Goal: Task Accomplishment & Management: Manage account settings

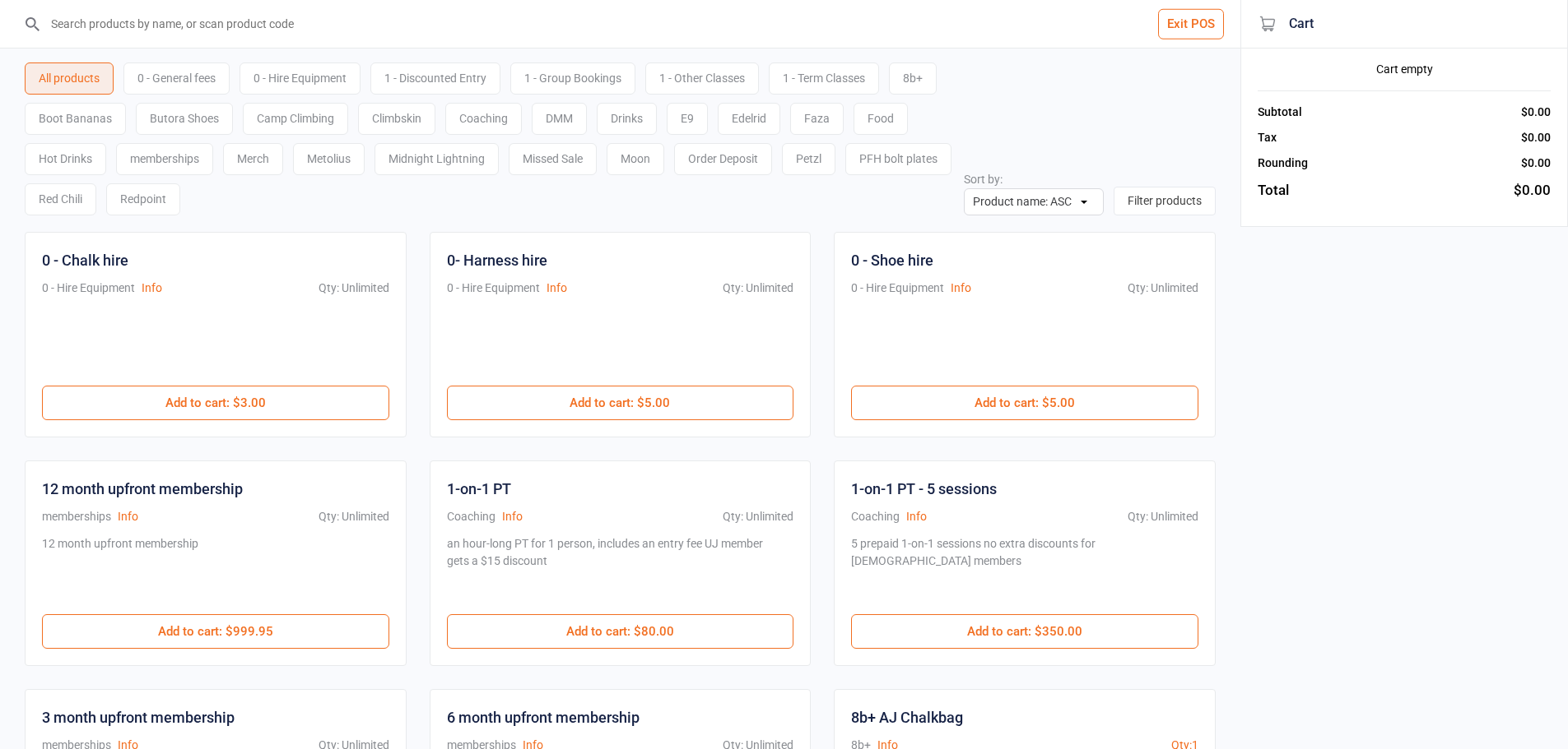
click at [295, 23] on input "search" at bounding box center [630, 23] width 1174 height 48
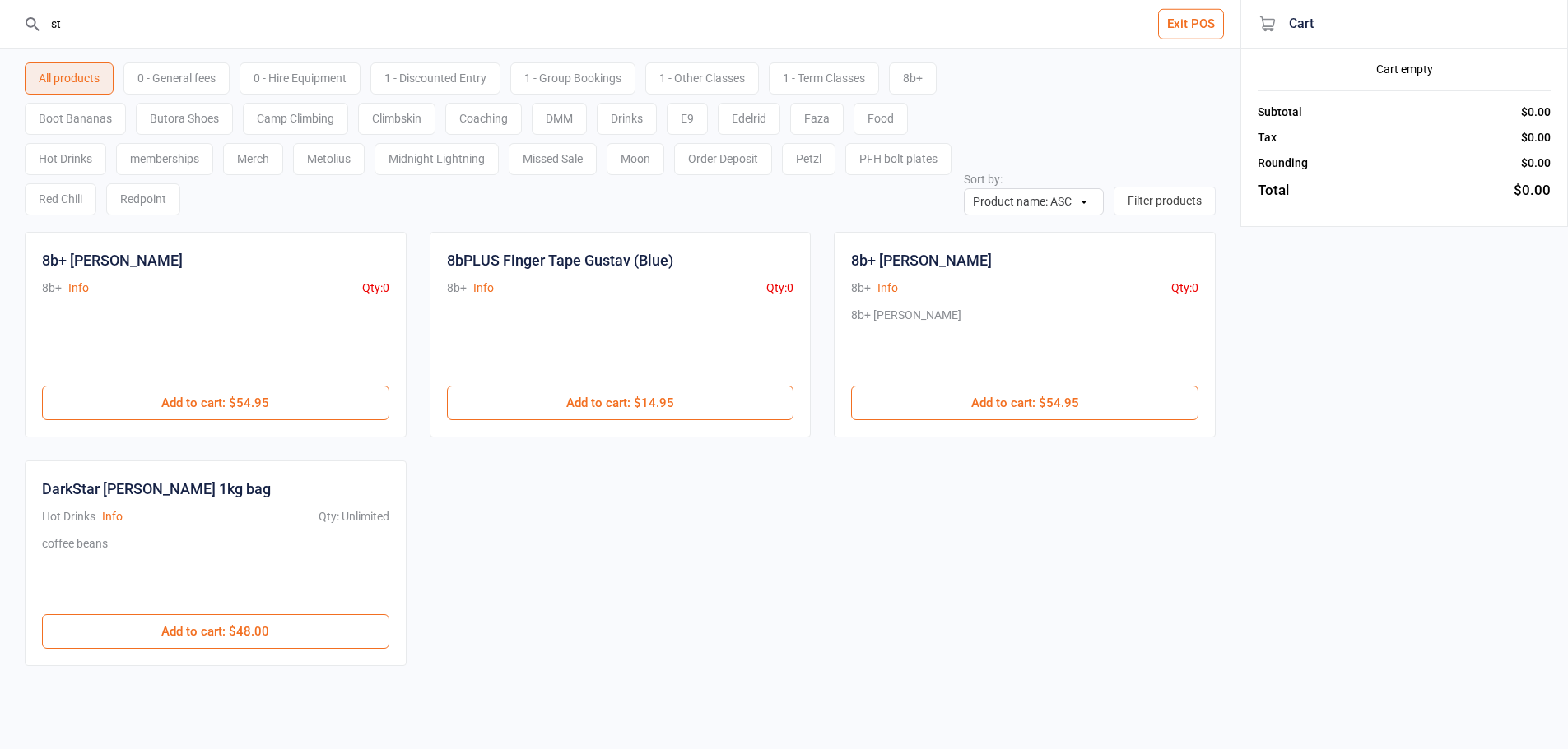
type input "s"
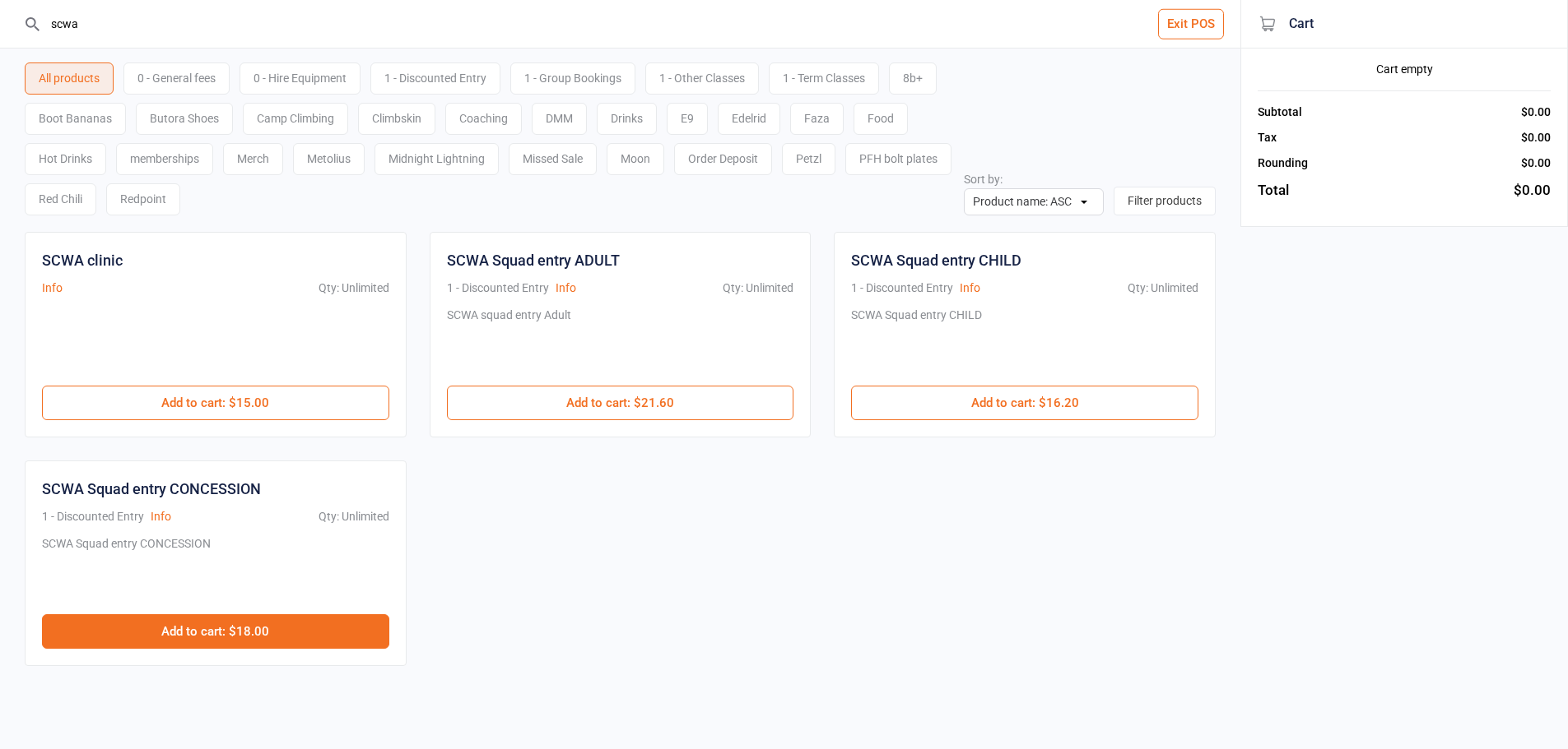
click at [299, 629] on button "Add to cart : $18.00" at bounding box center [215, 631] width 347 height 34
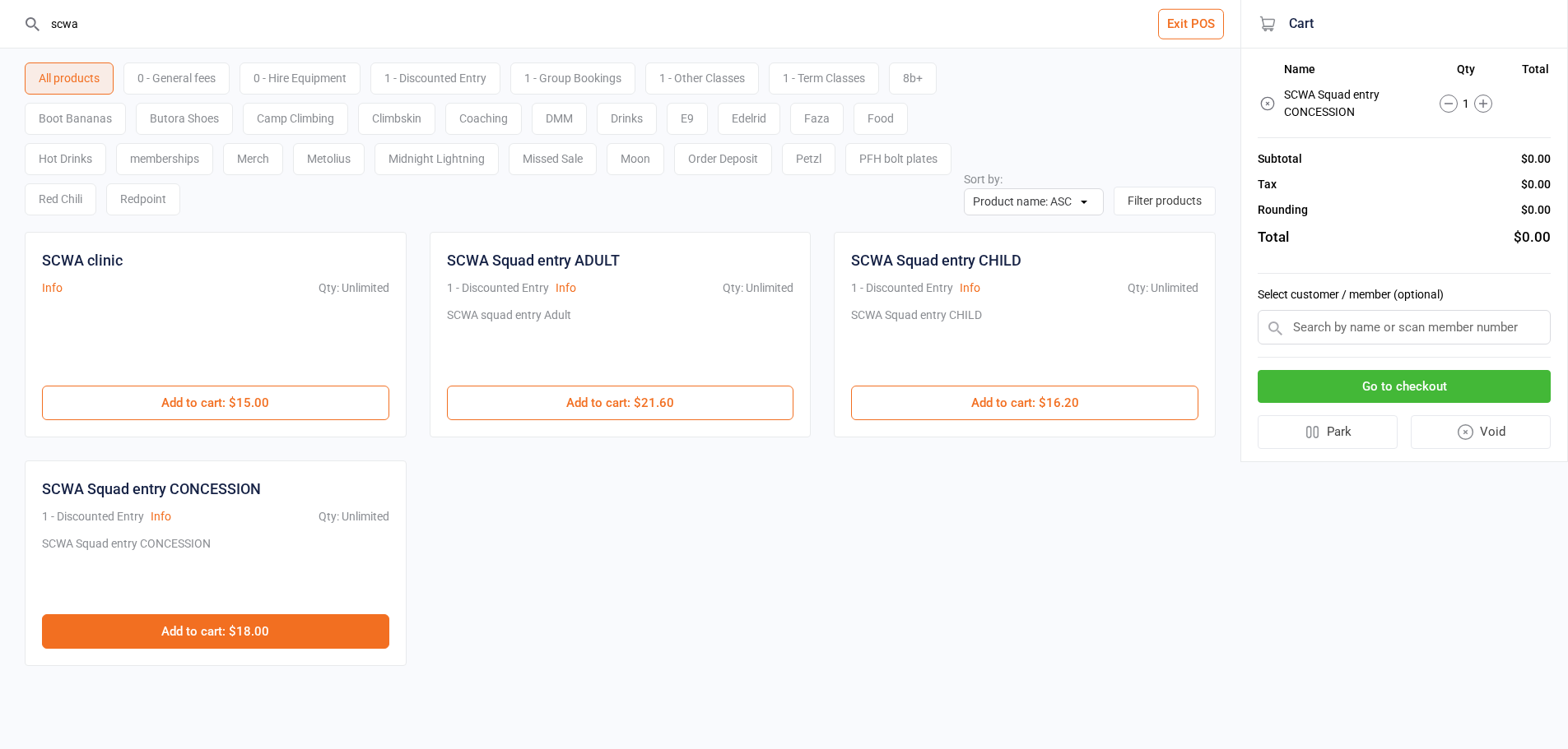
click at [299, 629] on button "Add to cart : $18.00" at bounding box center [215, 631] width 347 height 34
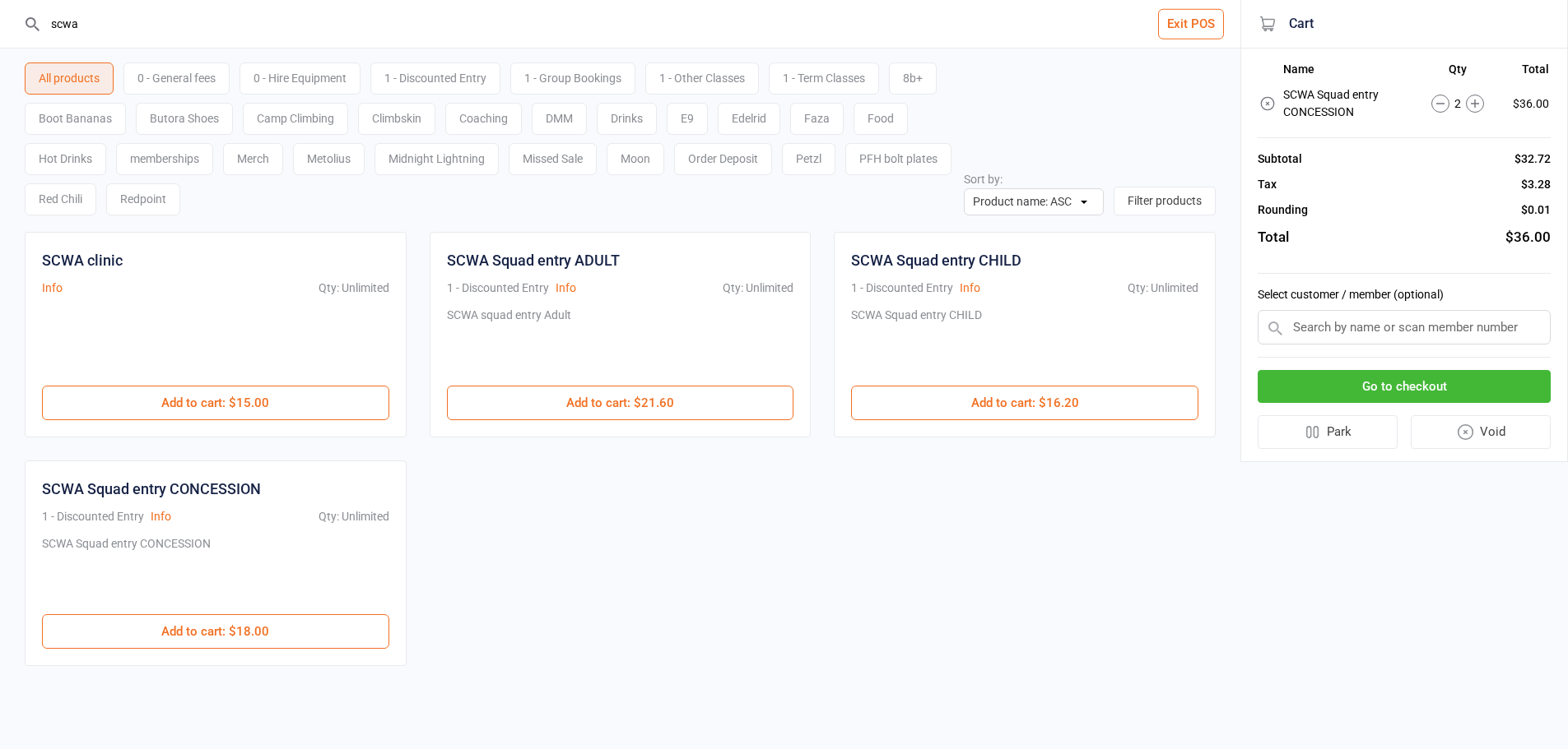
click at [308, 23] on input "scwa" at bounding box center [630, 23] width 1174 height 48
type input "s"
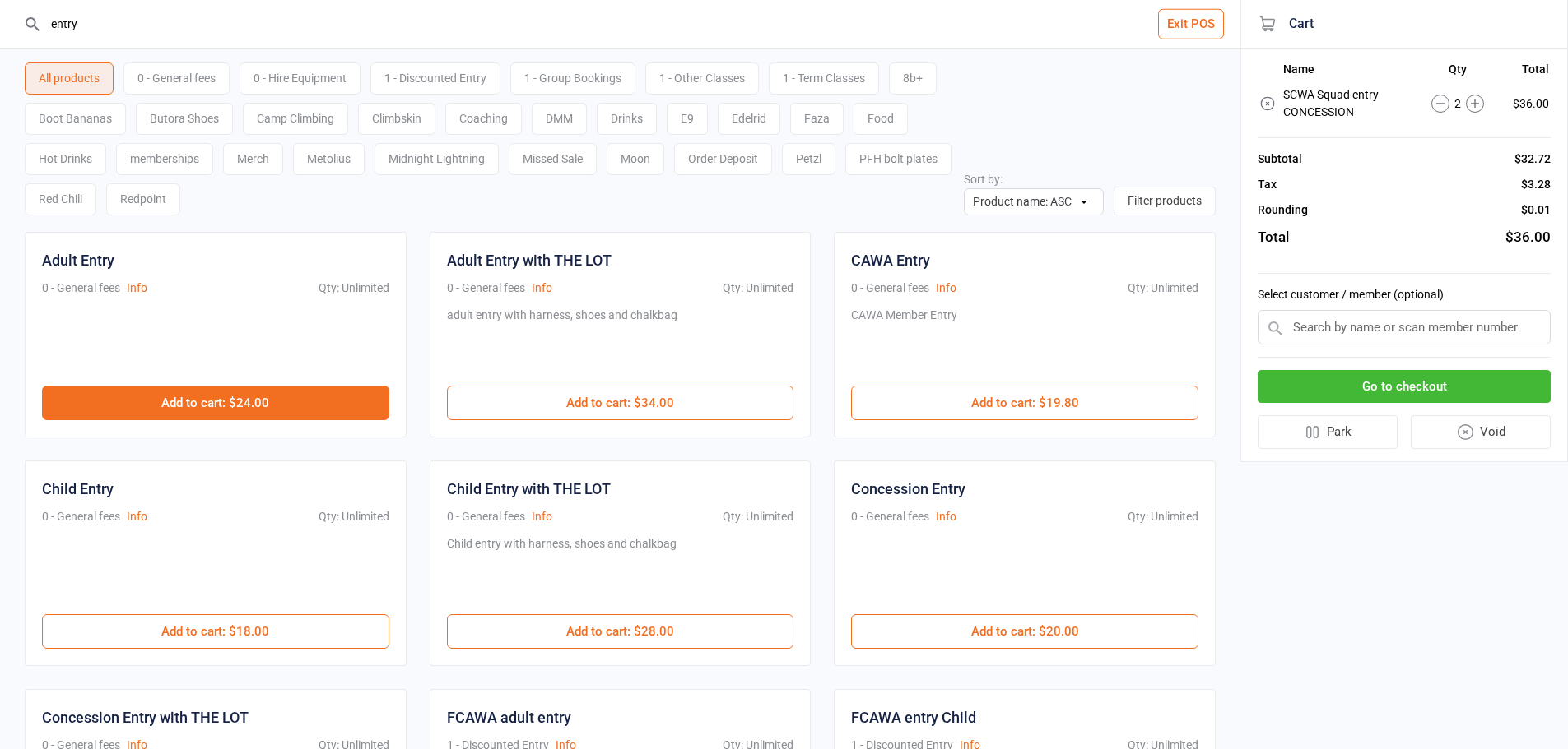
type input "entry"
click at [244, 405] on button "Add to cart : $24.00" at bounding box center [215, 402] width 347 height 34
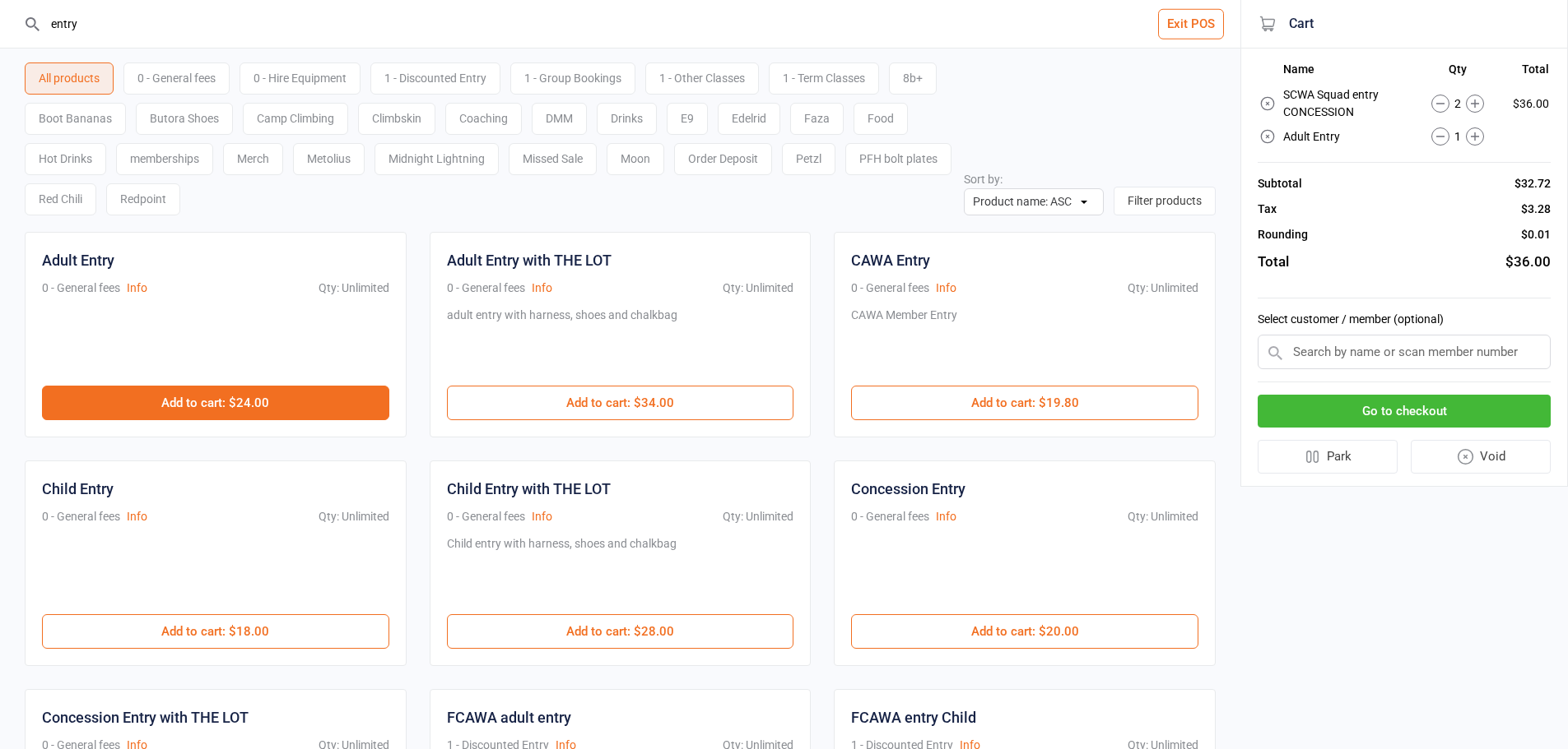
click at [244, 405] on button "Add to cart : $24.00" at bounding box center [215, 402] width 347 height 34
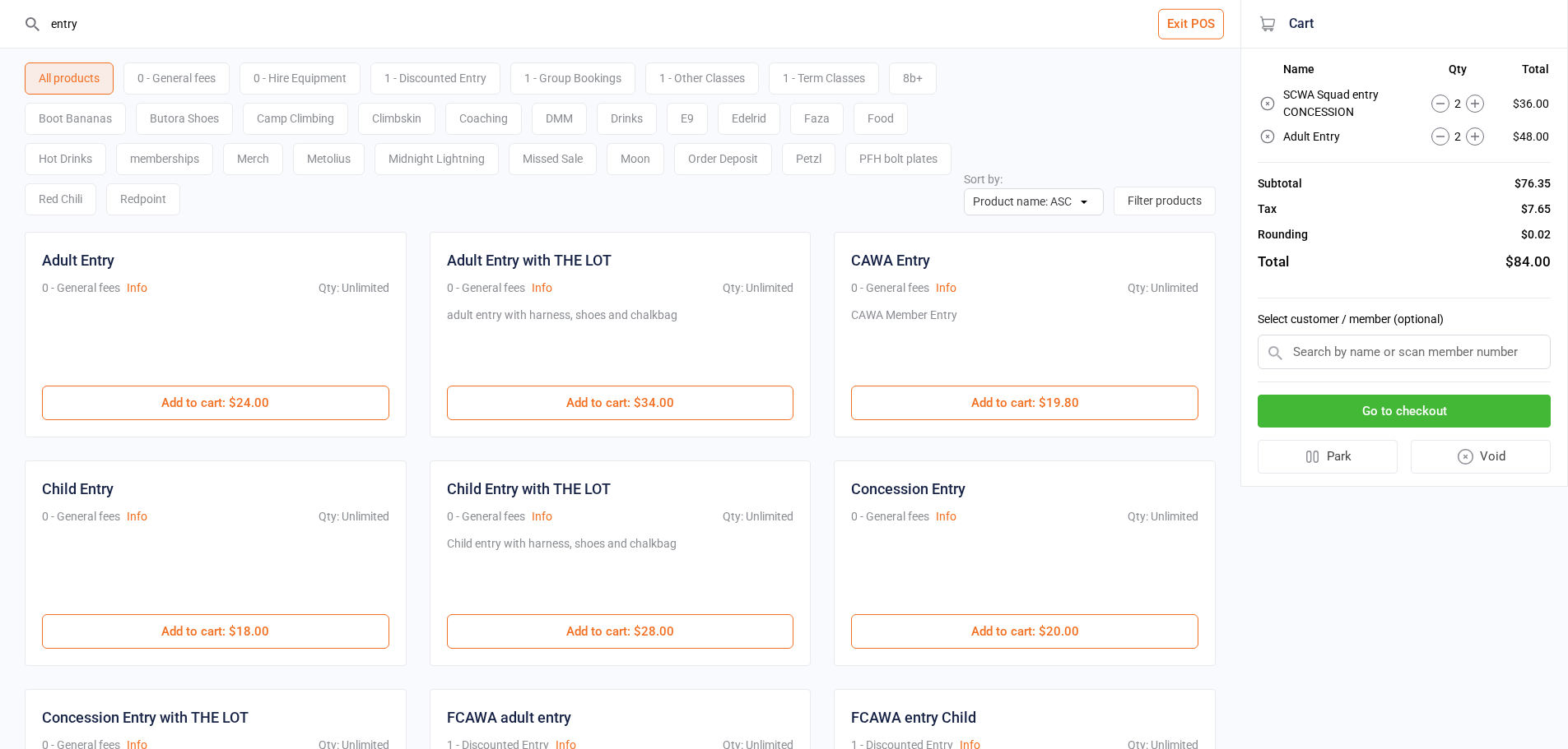
click at [1396, 419] on button "Go to checkout" at bounding box center [1404, 411] width 293 height 34
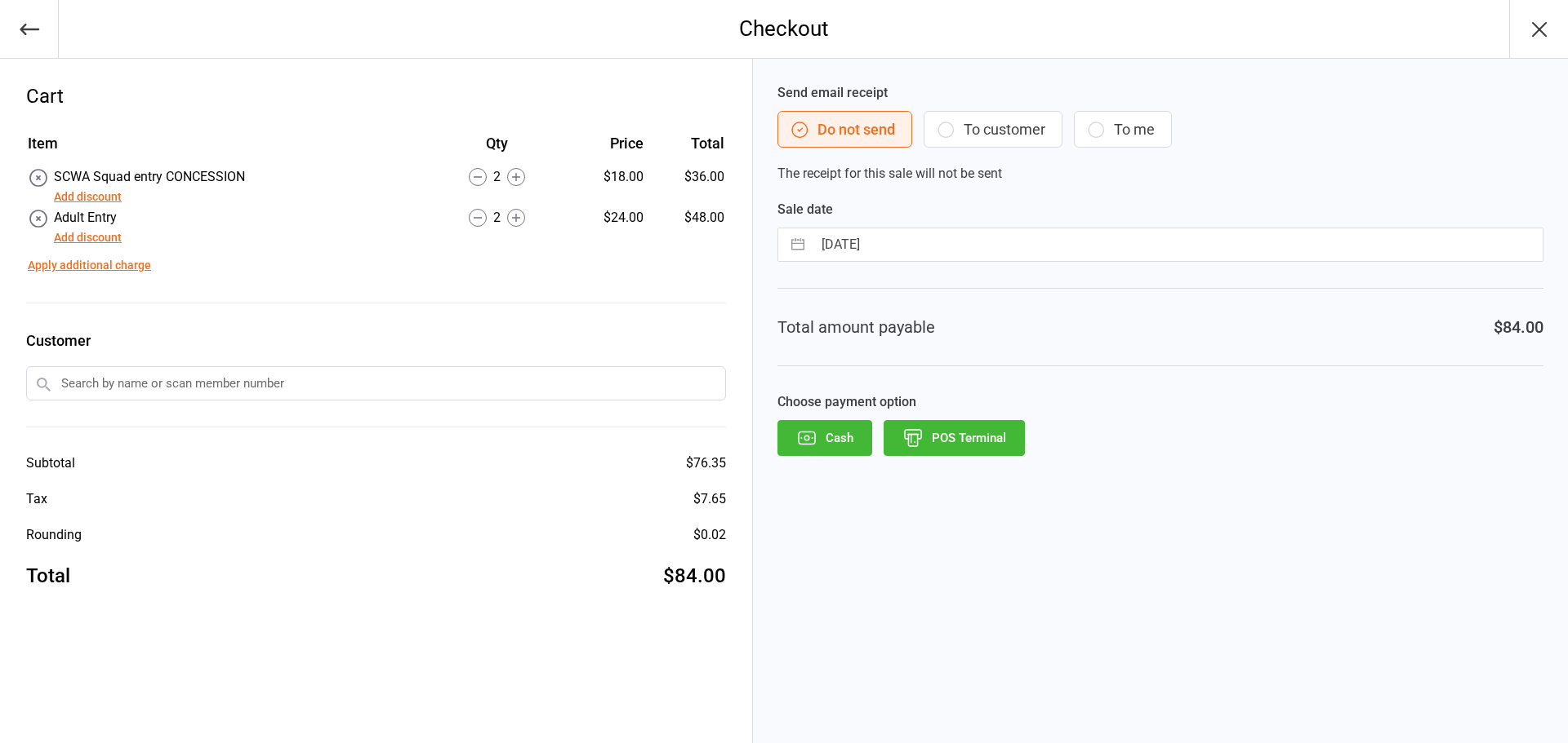
click at [973, 441] on button "POS Terminal" at bounding box center [954, 438] width 141 height 36
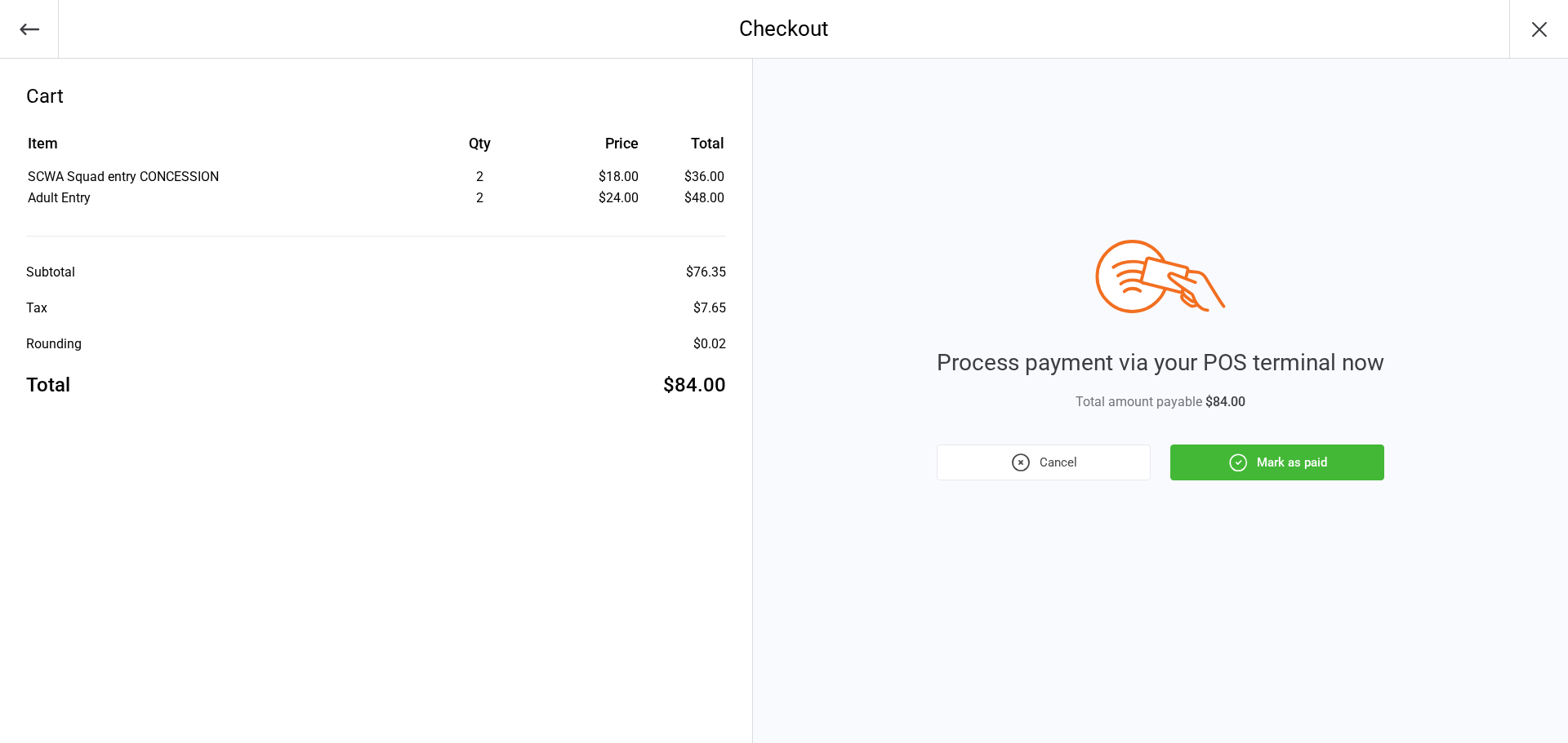
click at [1291, 461] on button "Mark as paid" at bounding box center [1276, 462] width 214 height 36
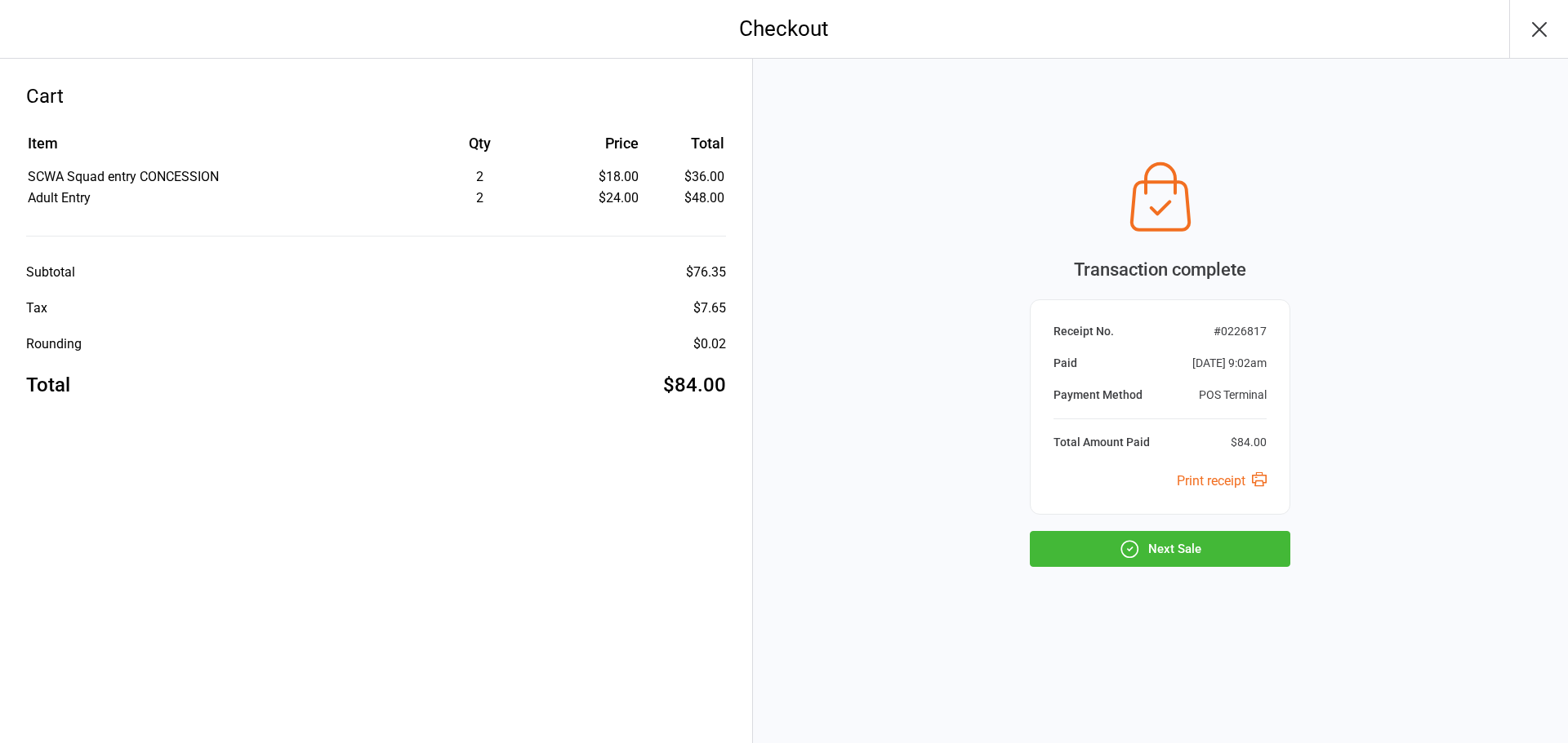
click at [1235, 549] on button "Next Sale" at bounding box center [1159, 549] width 260 height 36
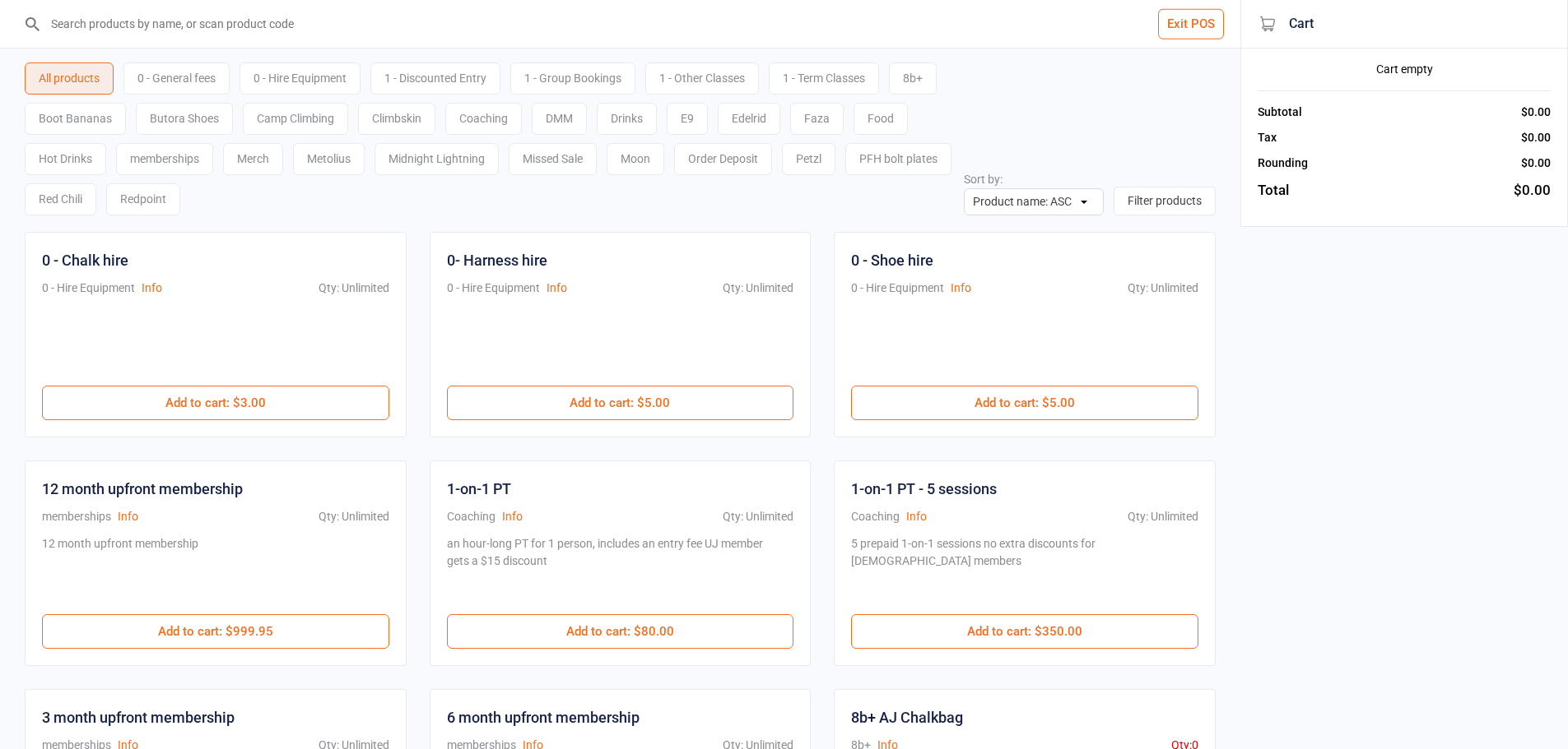
click at [317, 19] on input "search" at bounding box center [630, 23] width 1174 height 48
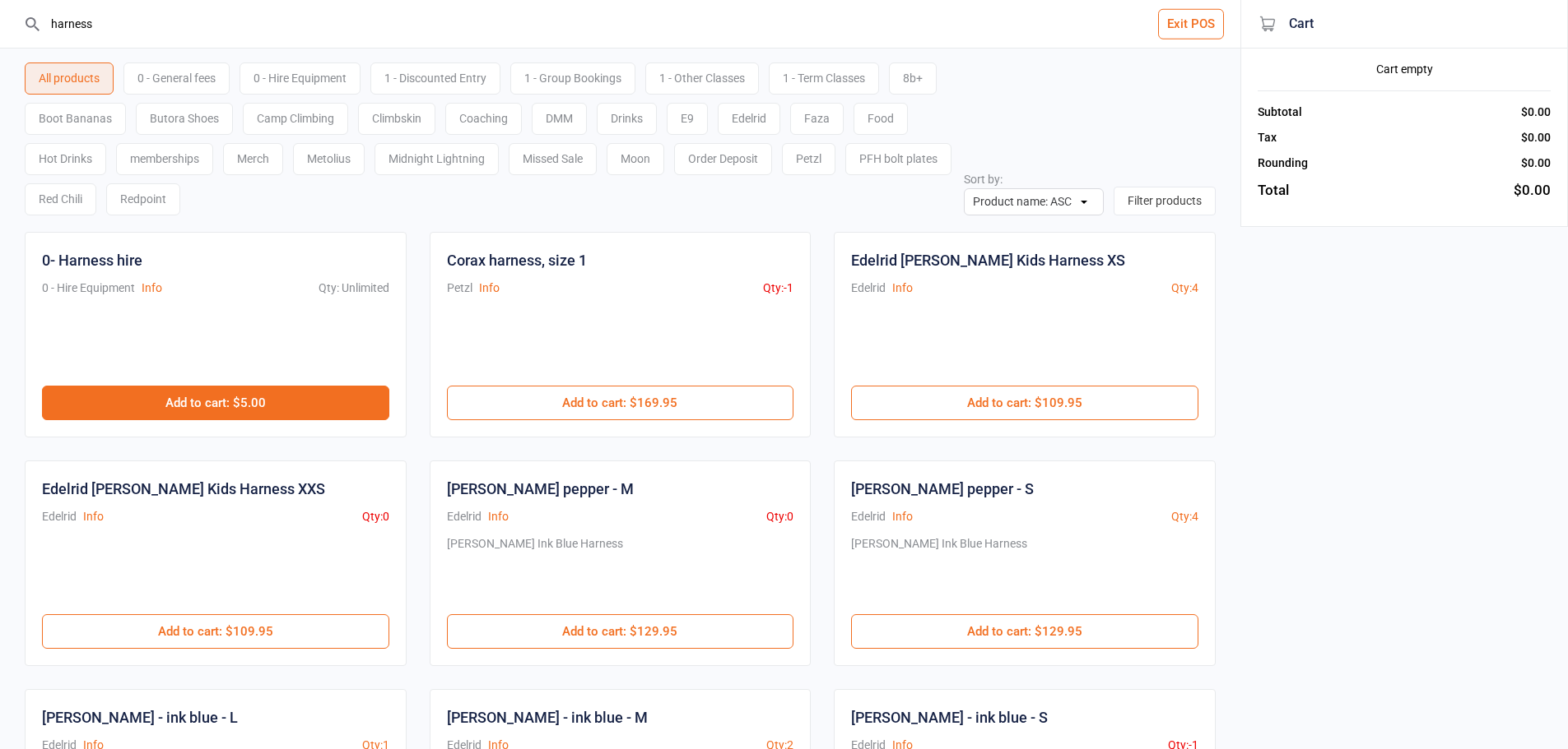
type input "harness"
click at [226, 406] on button "Add to cart : $5.00" at bounding box center [215, 402] width 347 height 34
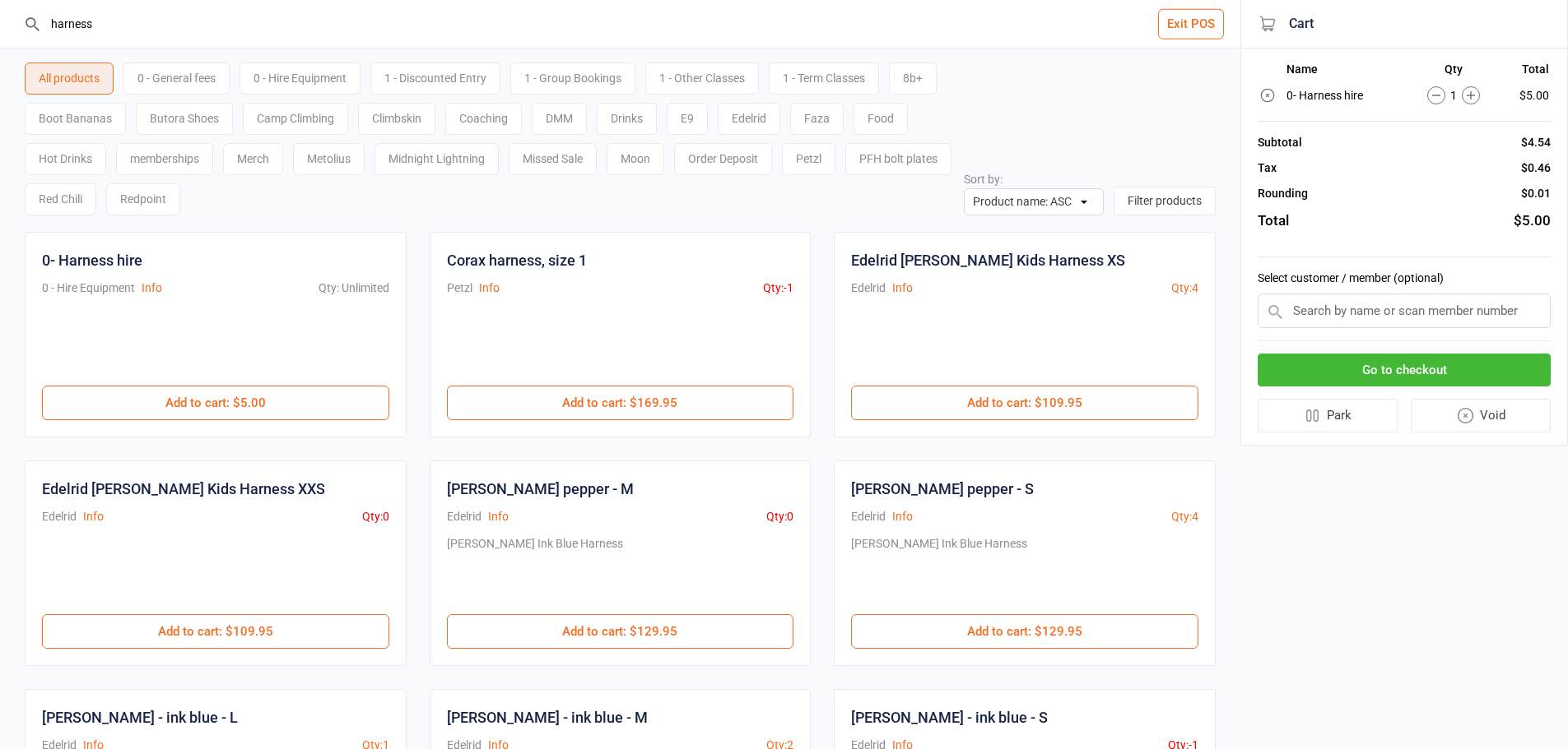
click at [1411, 362] on button "Go to checkout" at bounding box center [1404, 370] width 293 height 34
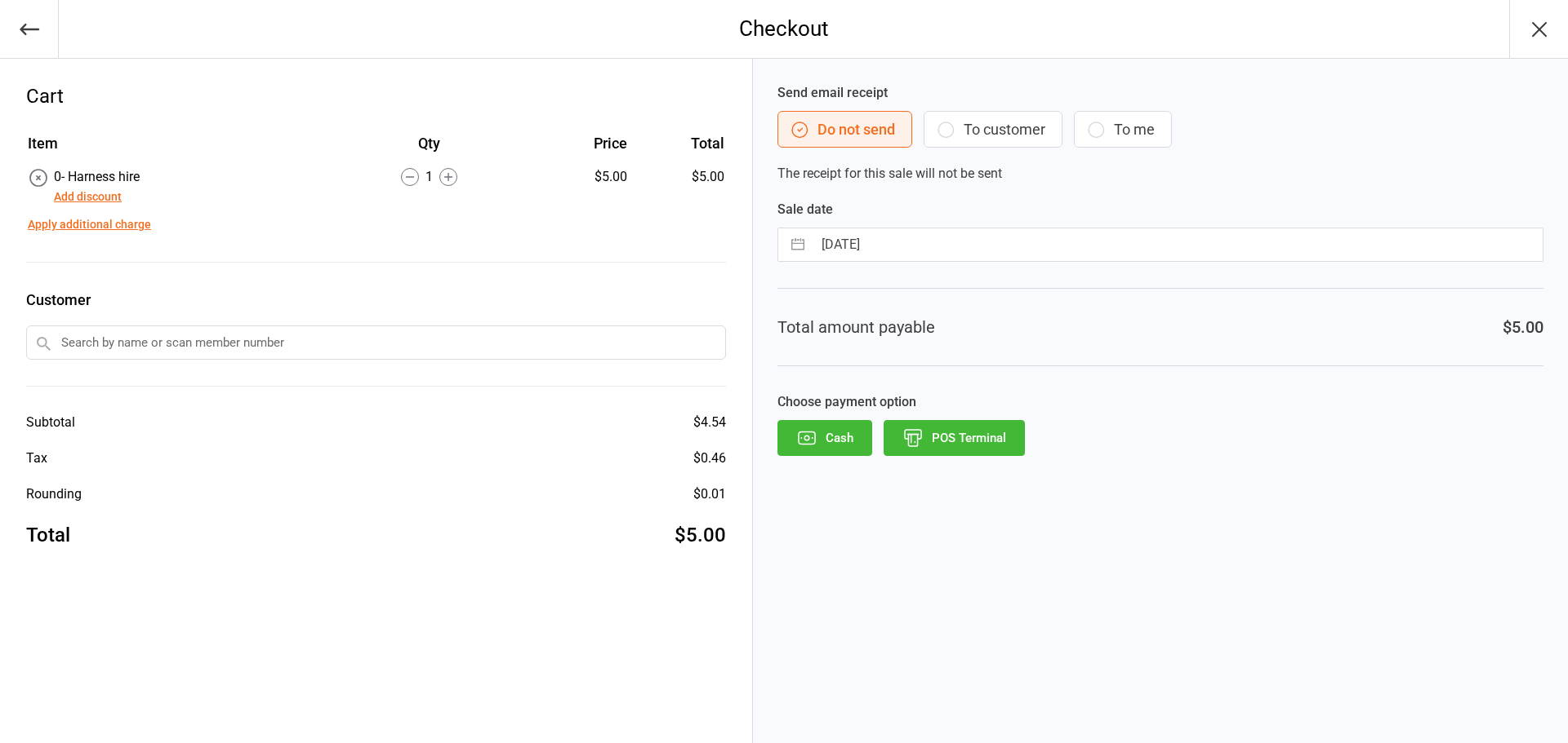
click at [962, 436] on button "POS Terminal" at bounding box center [954, 438] width 141 height 36
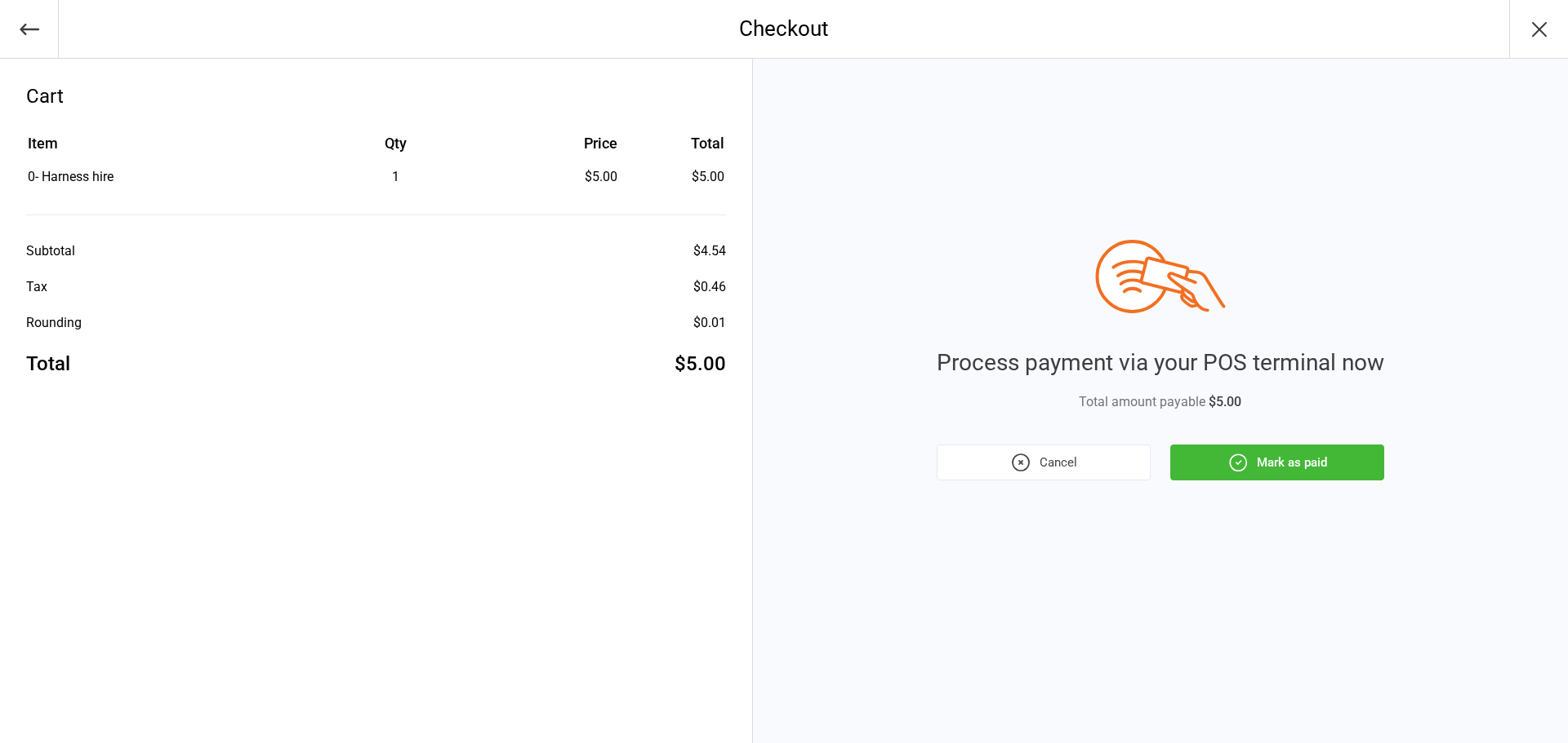
click at [1258, 449] on button "Mark as paid" at bounding box center [1276, 462] width 214 height 36
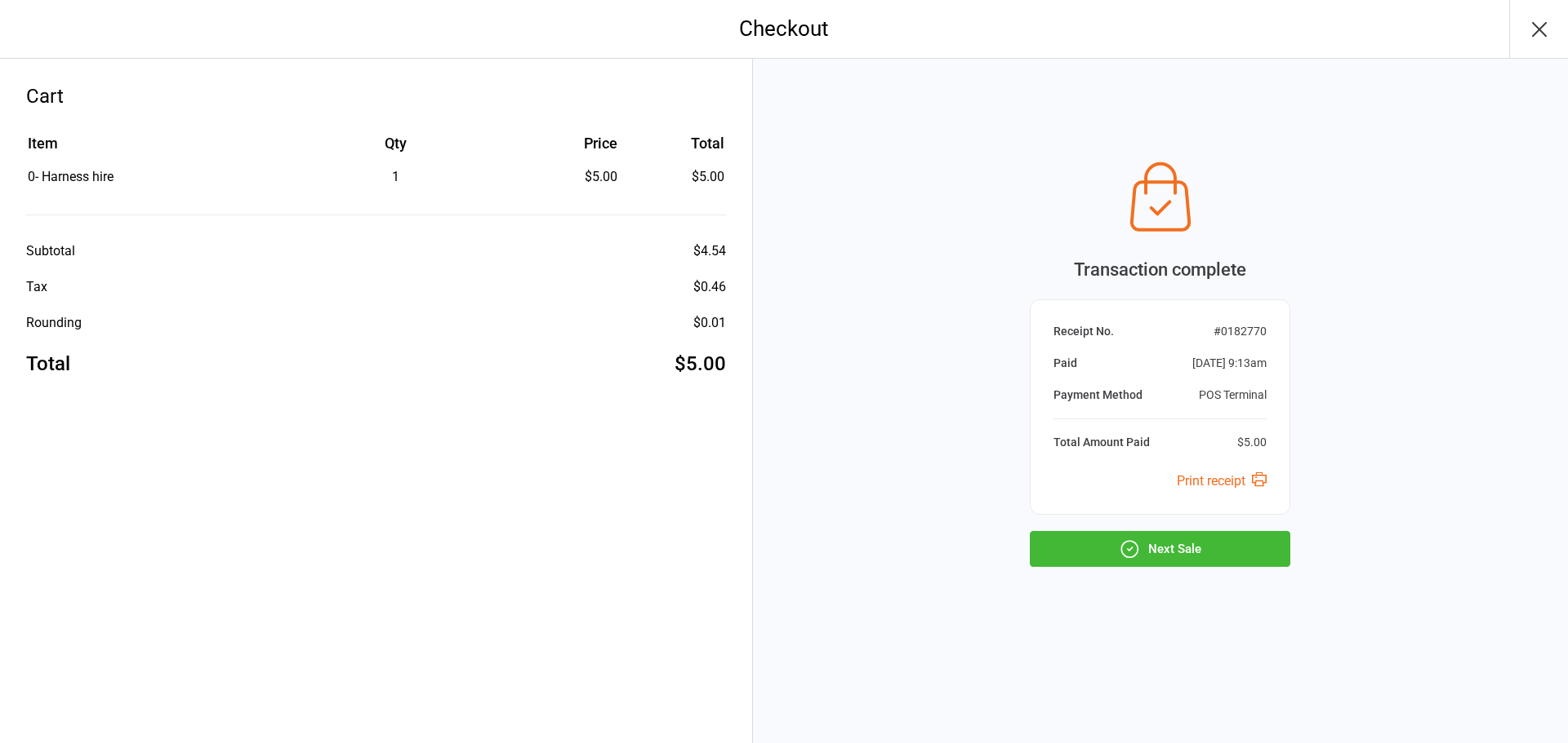
click at [1248, 556] on button "Next Sale" at bounding box center [1159, 549] width 260 height 36
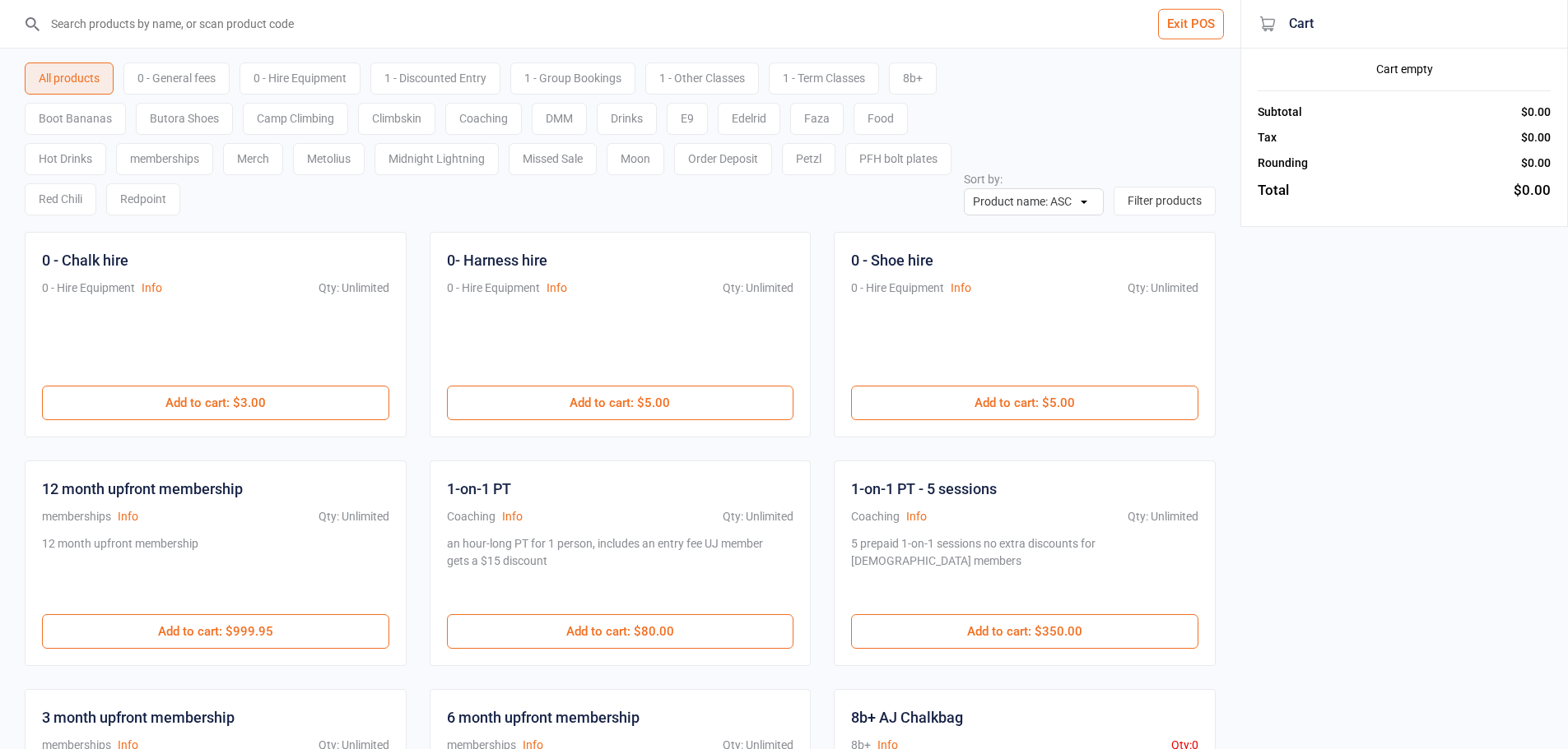
click at [295, 25] on input "search" at bounding box center [630, 23] width 1174 height 48
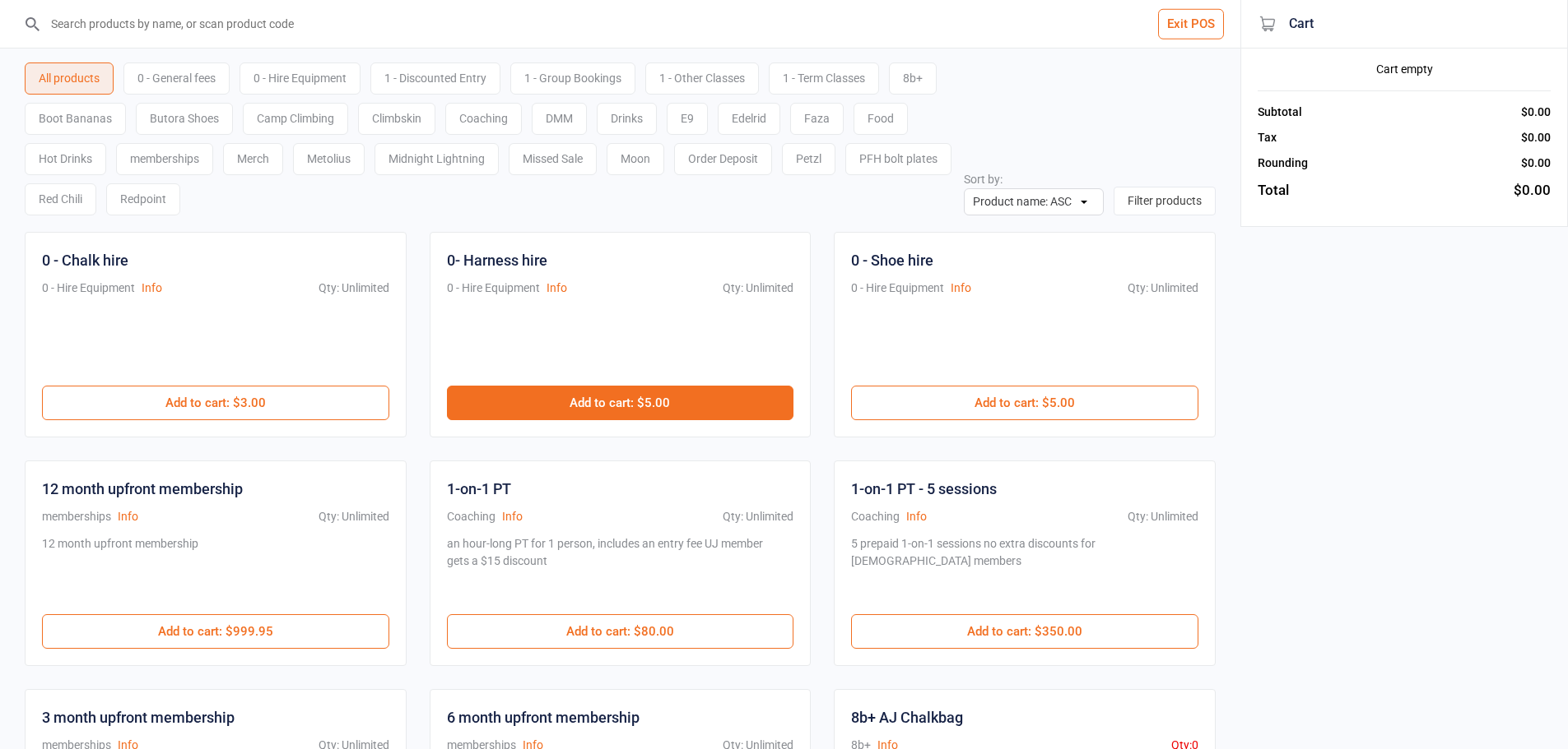
click at [607, 405] on button "Add to cart : $5.00" at bounding box center [621, 402] width 347 height 34
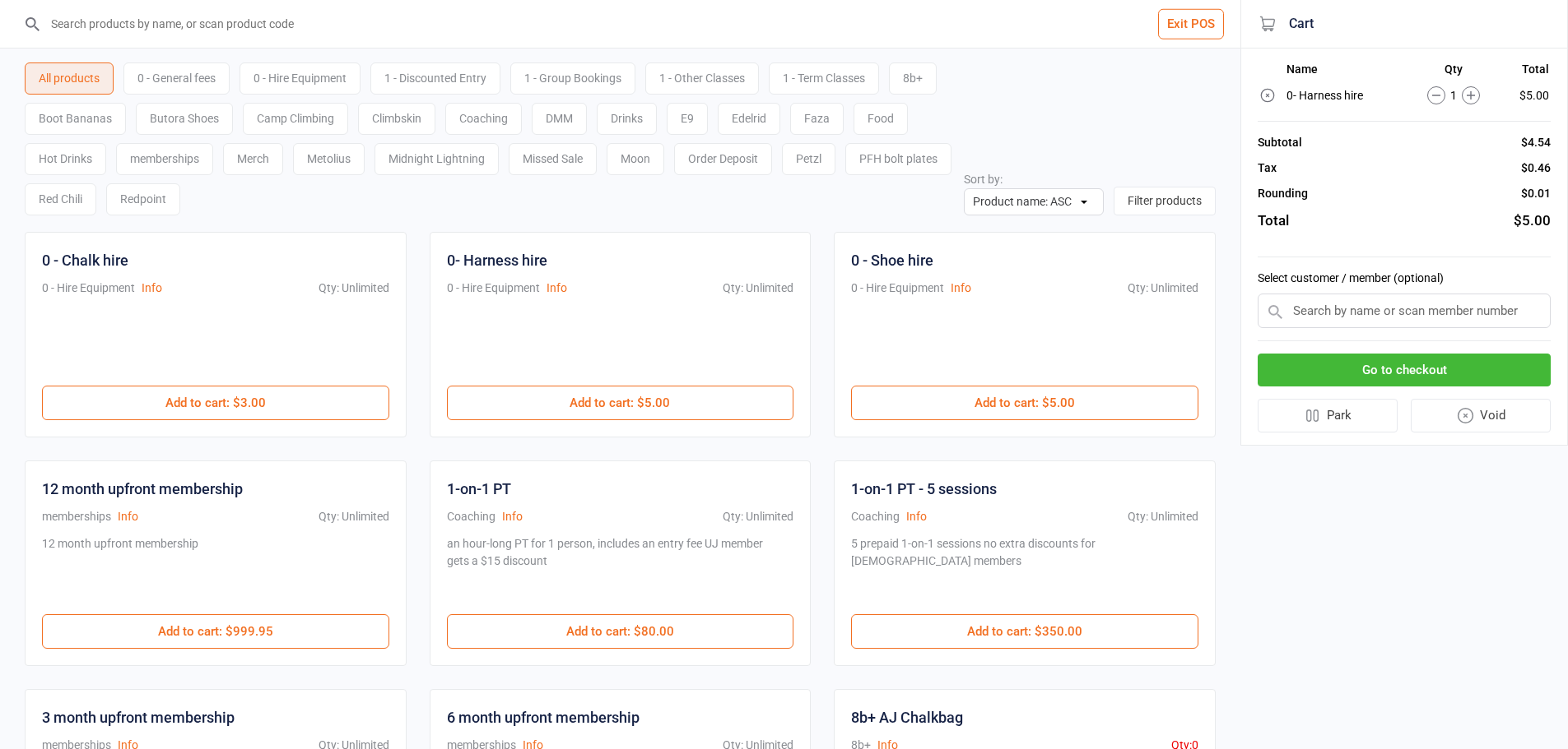
click at [1399, 375] on button "Go to checkout" at bounding box center [1404, 370] width 293 height 34
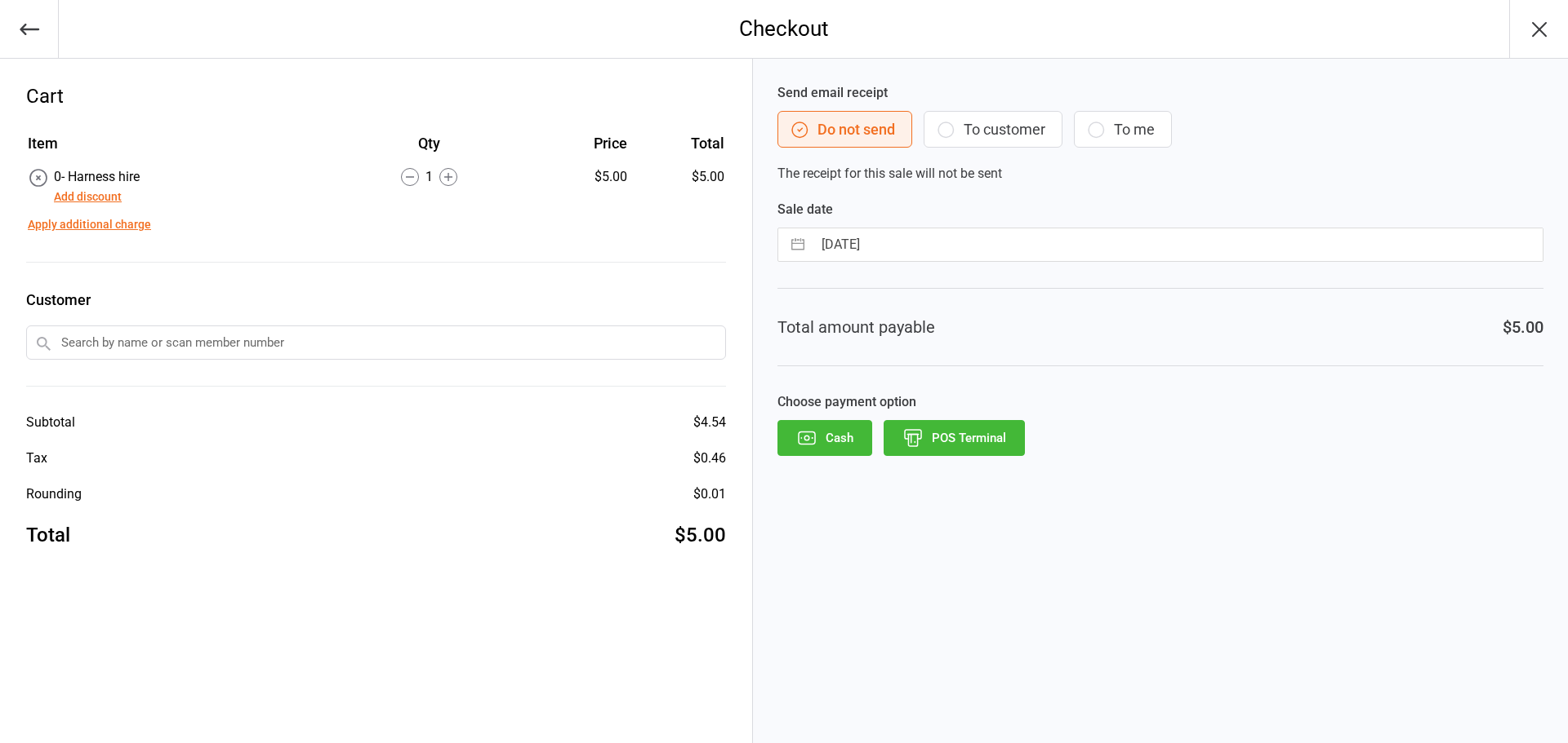
click at [833, 440] on button "Cash" at bounding box center [825, 438] width 95 height 36
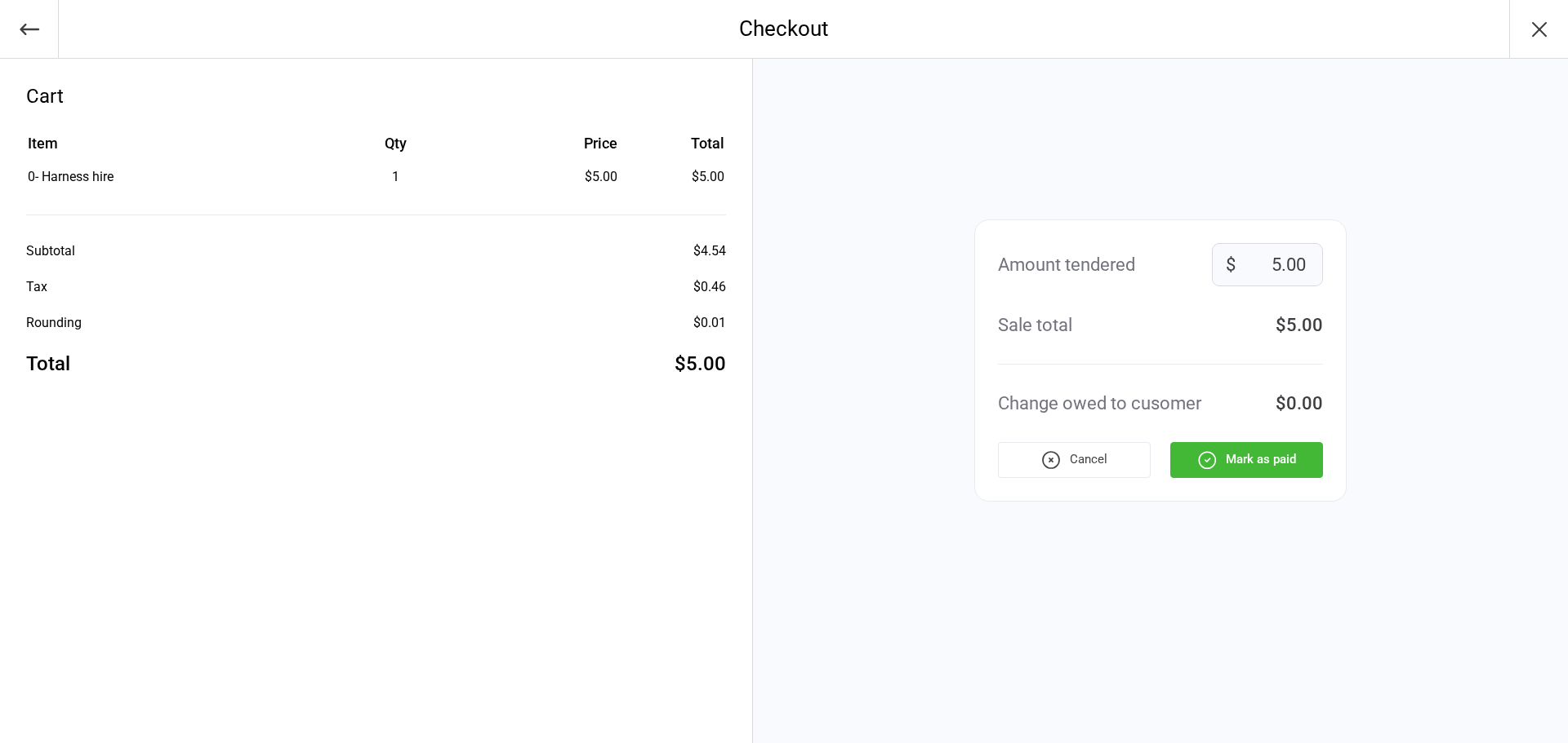
click at [1291, 465] on button "Mark as paid" at bounding box center [1246, 460] width 153 height 36
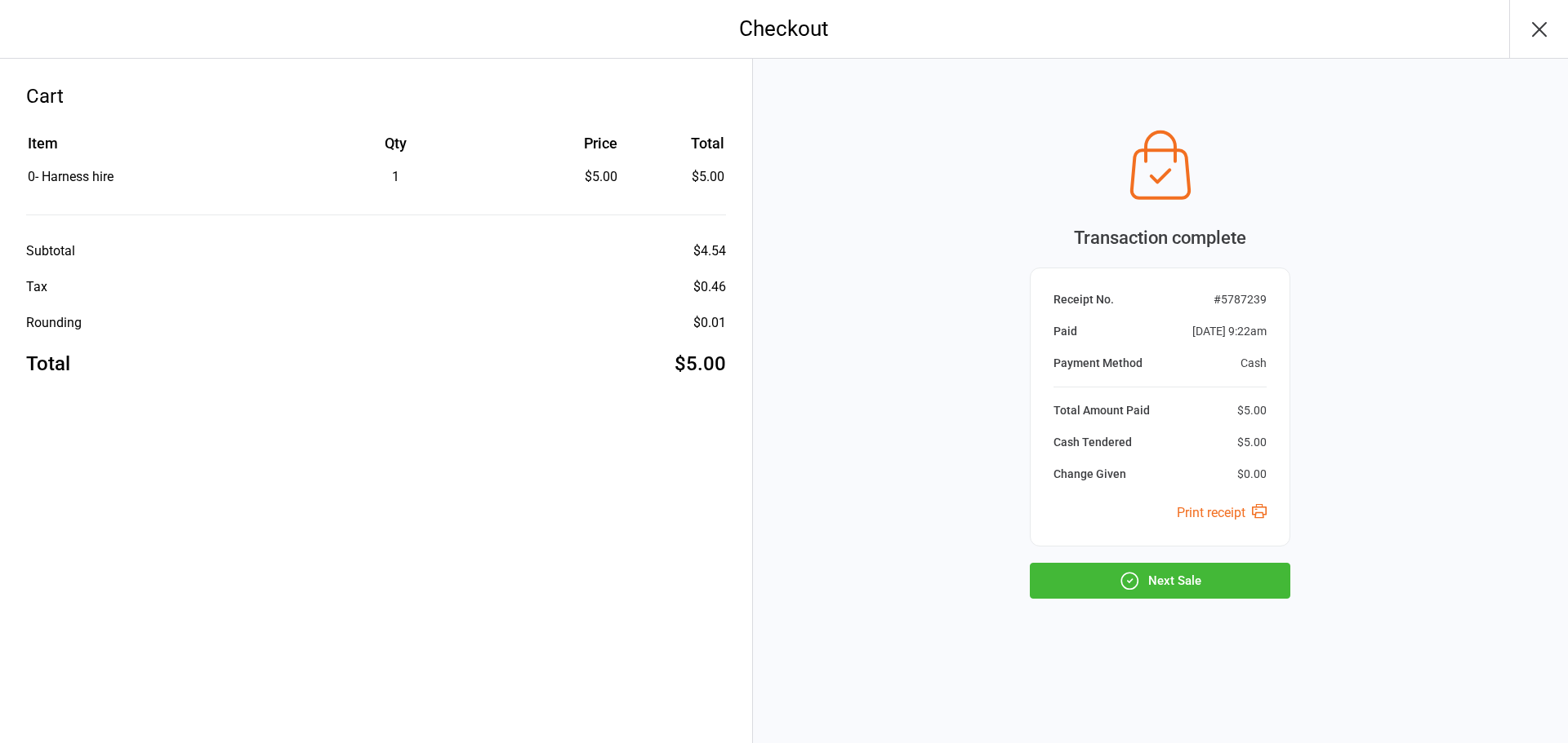
click at [1212, 583] on button "Next Sale" at bounding box center [1159, 581] width 260 height 36
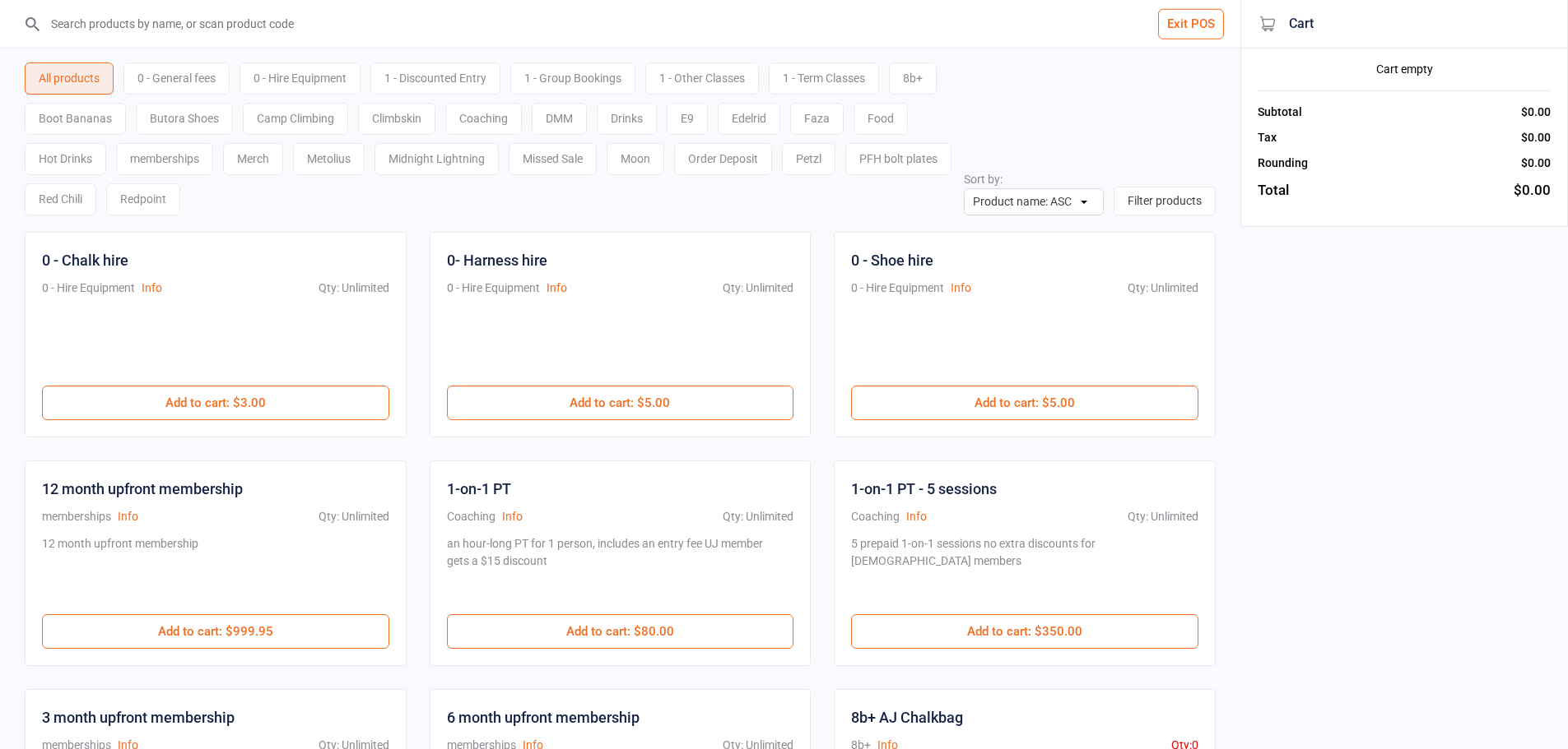
click at [236, 30] on input "search" at bounding box center [630, 23] width 1174 height 48
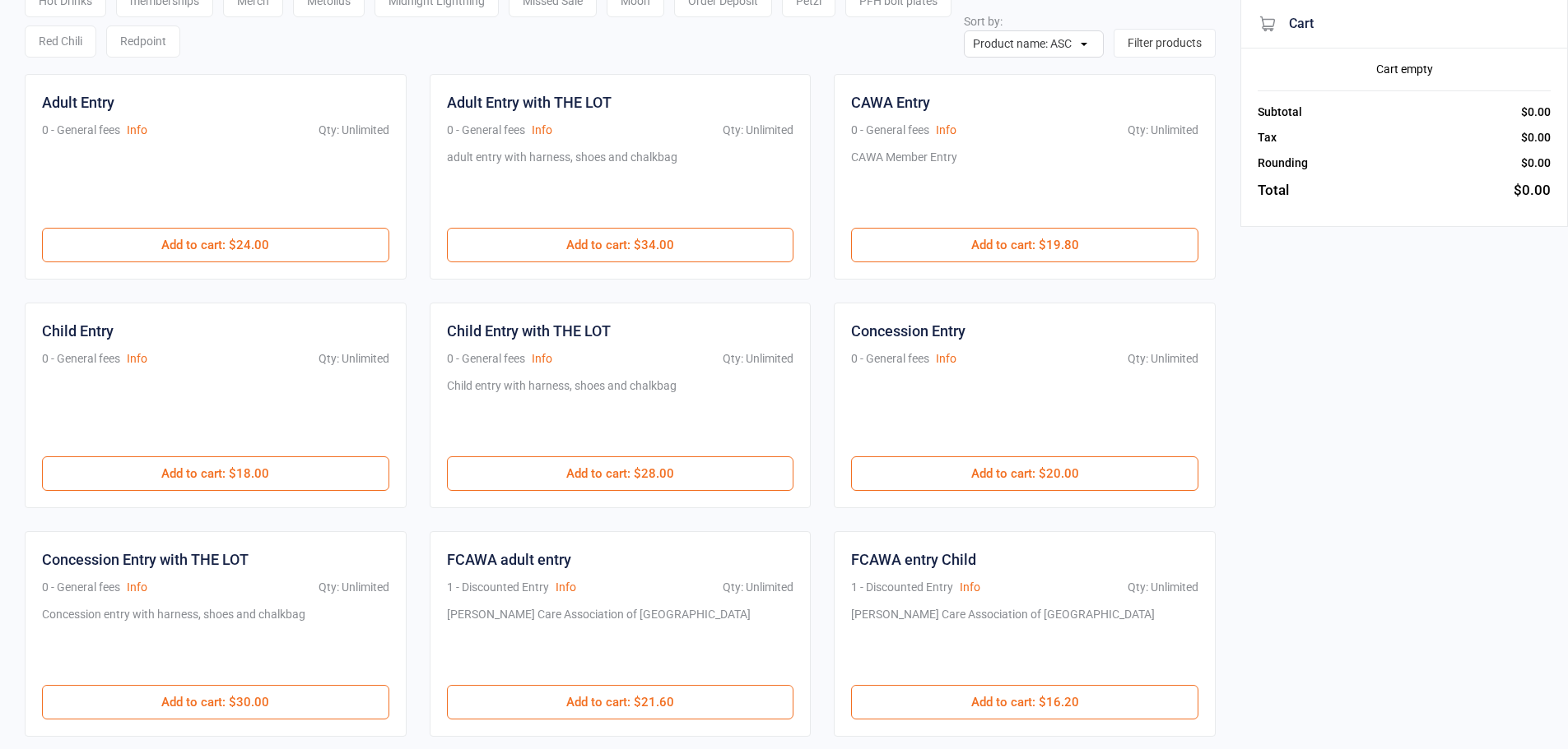
scroll to position [165, 0]
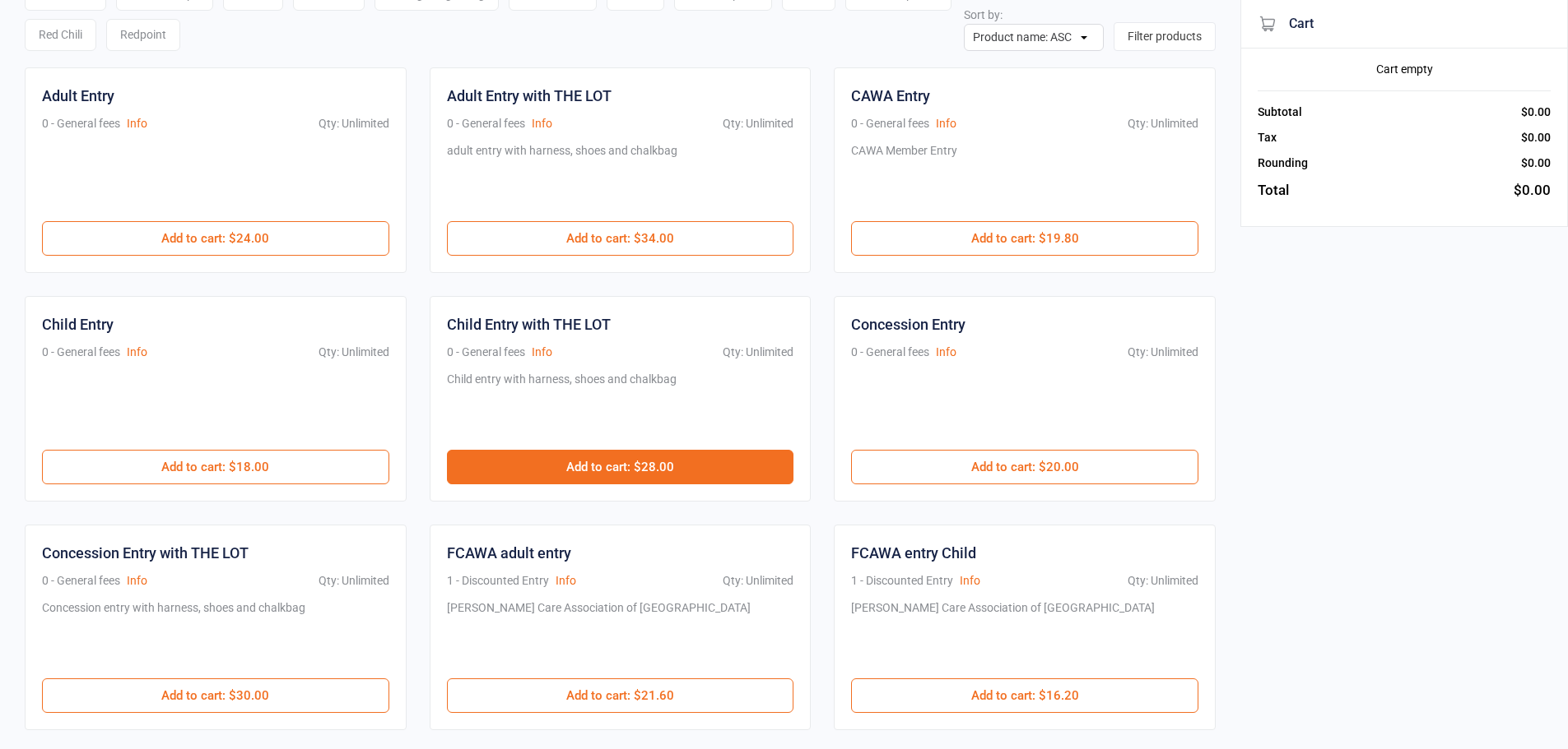
click at [651, 458] on button "Add to cart : $28.00" at bounding box center [621, 467] width 347 height 34
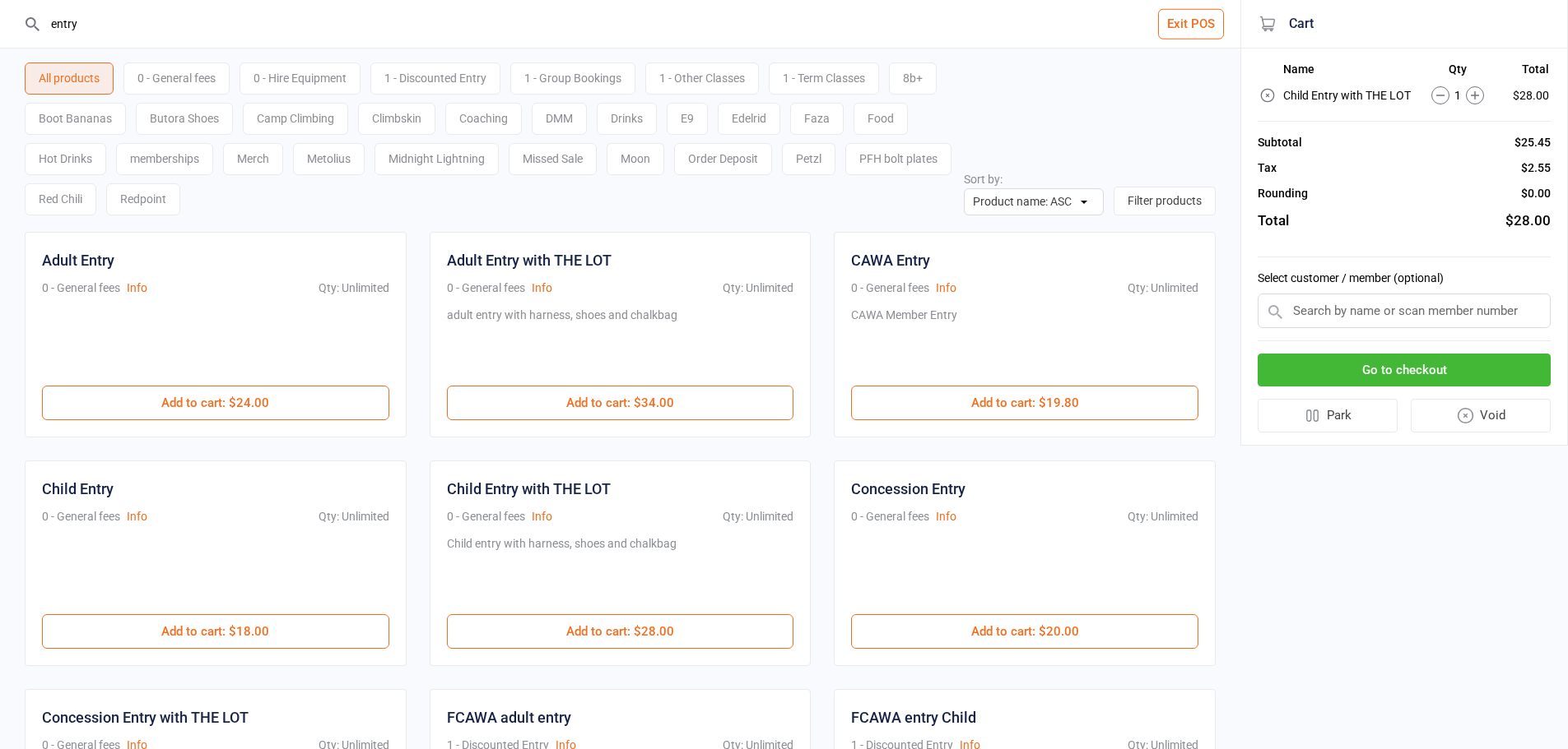
click at [306, 37] on input "entry" at bounding box center [630, 23] width 1174 height 48
type input "e"
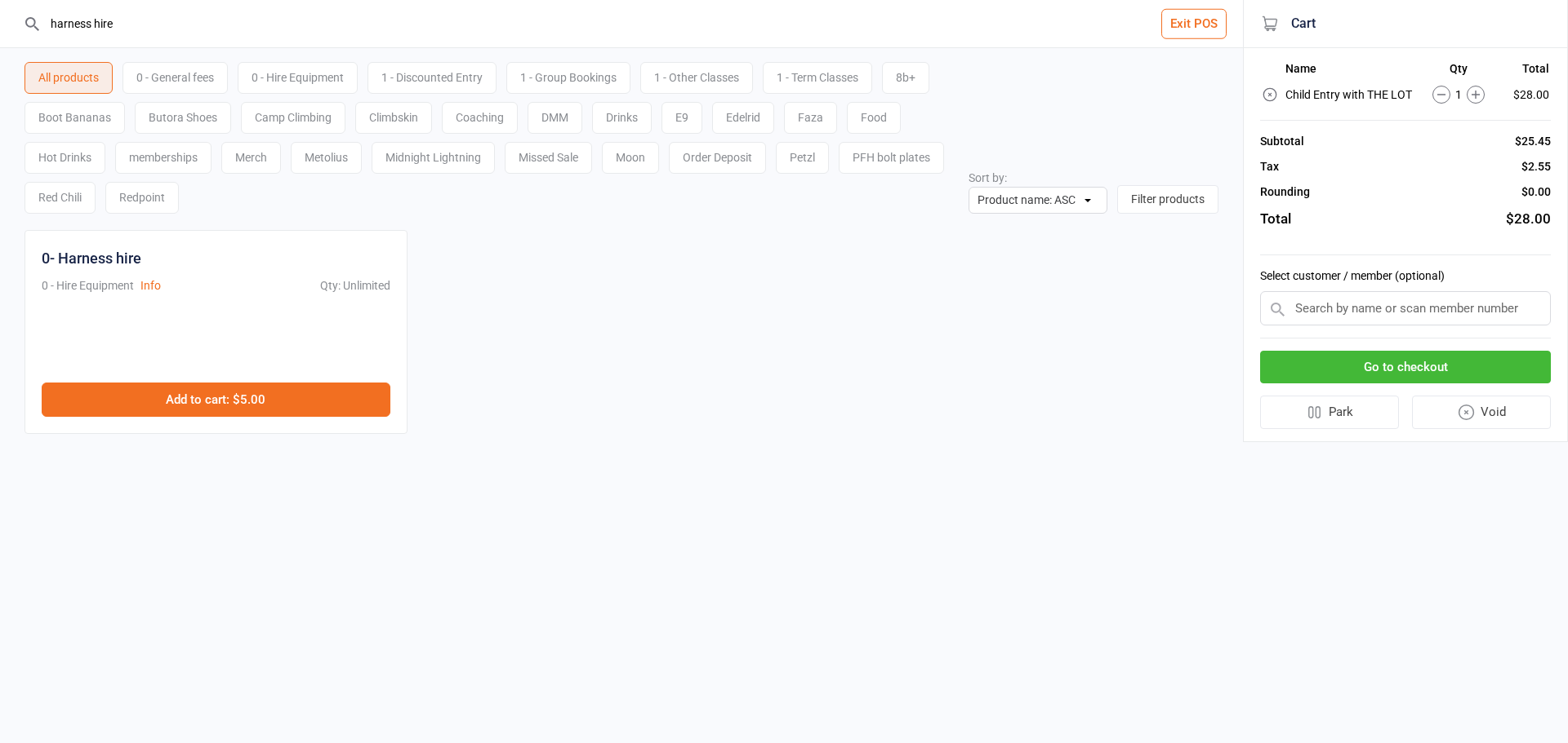
type input "harness hire"
click at [254, 414] on button "Add to cart : $5.00" at bounding box center [216, 399] width 349 height 34
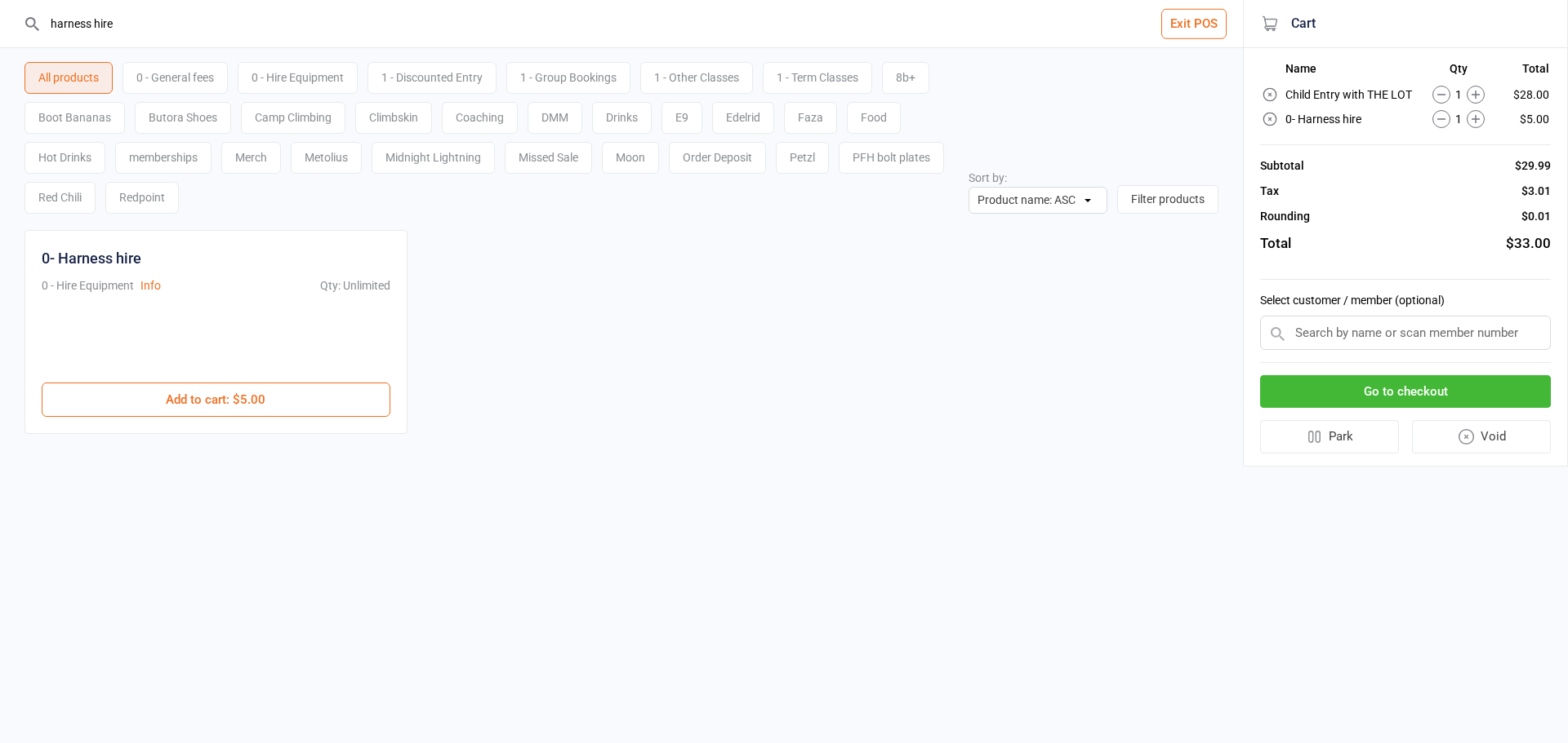
click at [1412, 402] on button "Go to checkout" at bounding box center [1405, 392] width 291 height 34
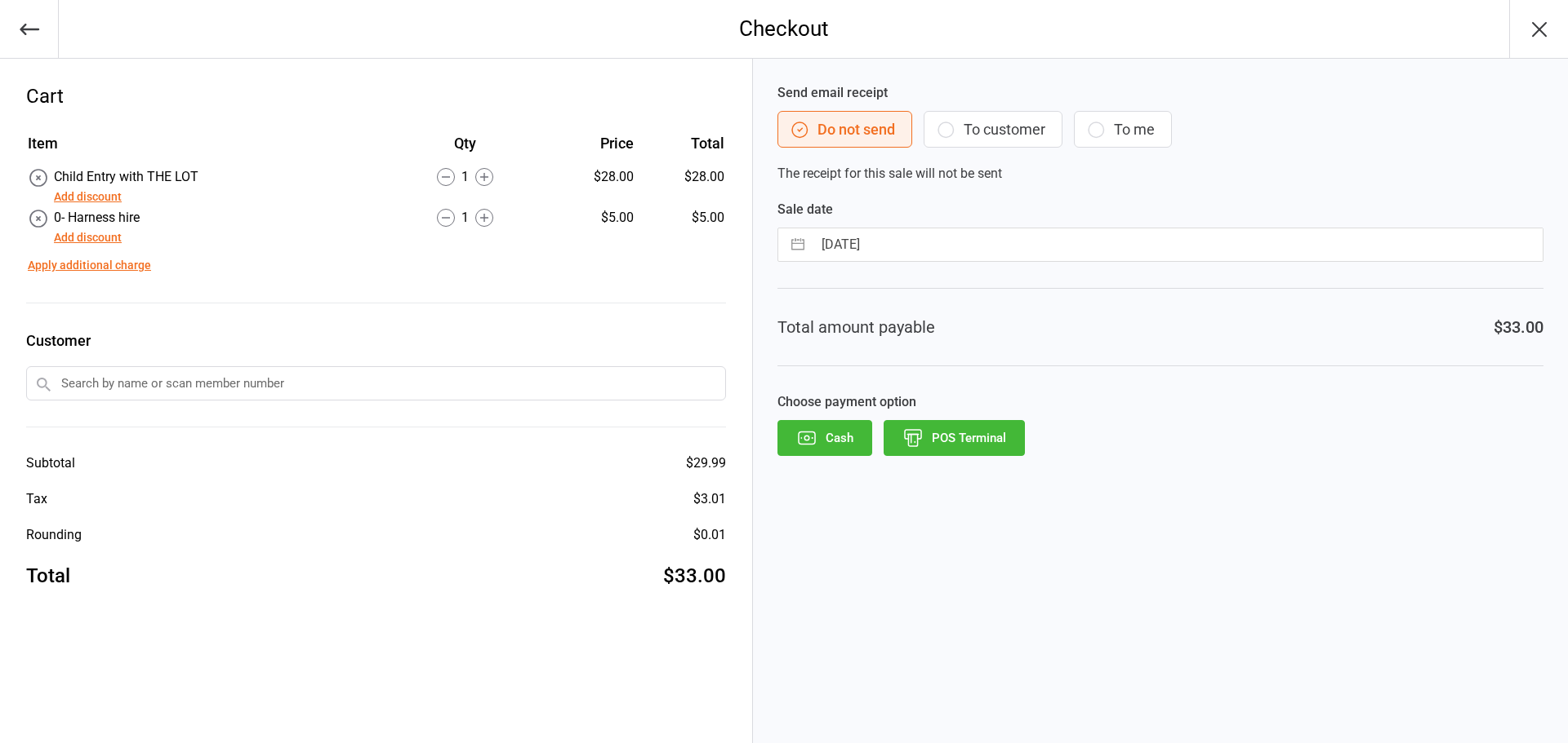
click at [948, 436] on button "POS Terminal" at bounding box center [954, 438] width 141 height 36
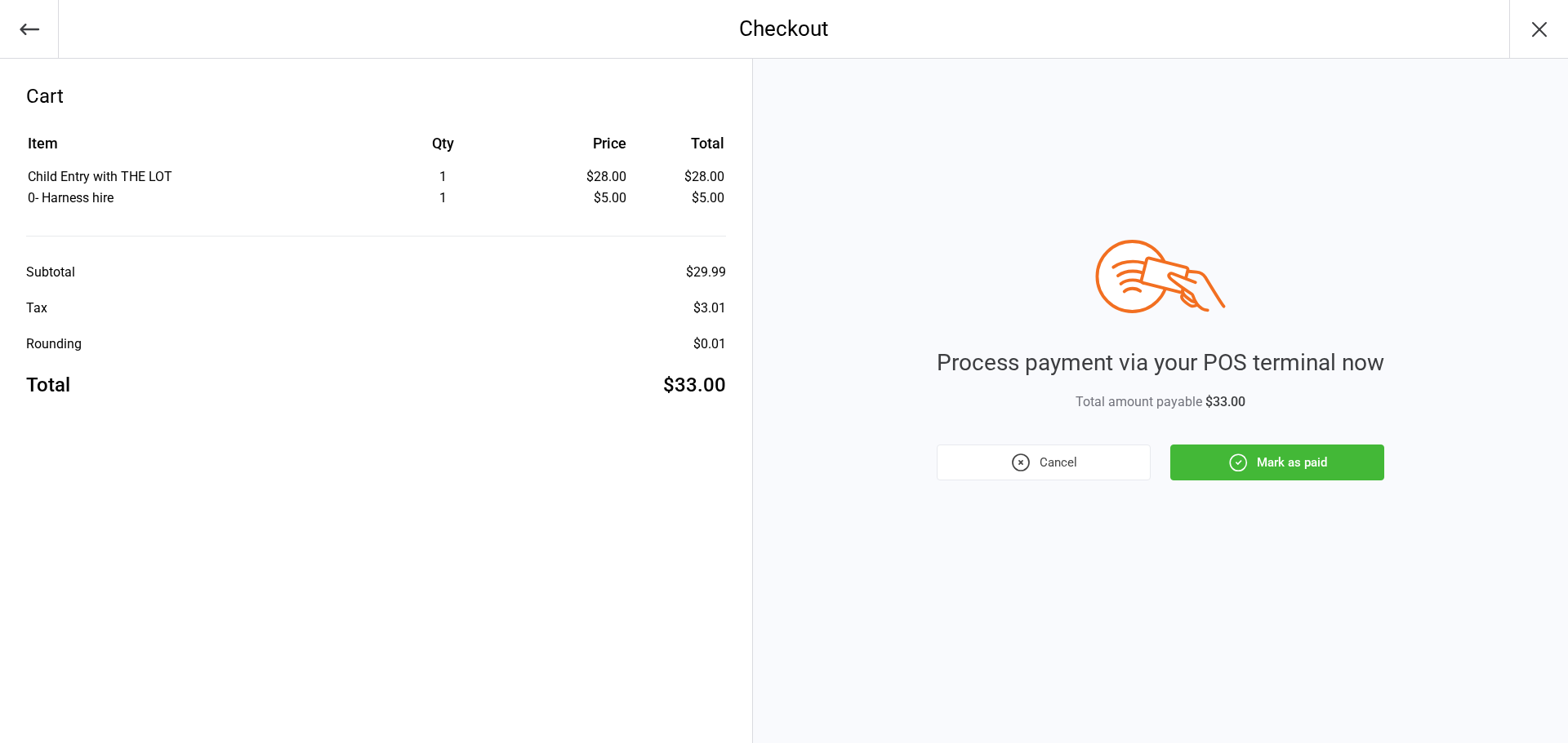
click at [1229, 454] on icon "button" at bounding box center [1237, 463] width 21 height 21
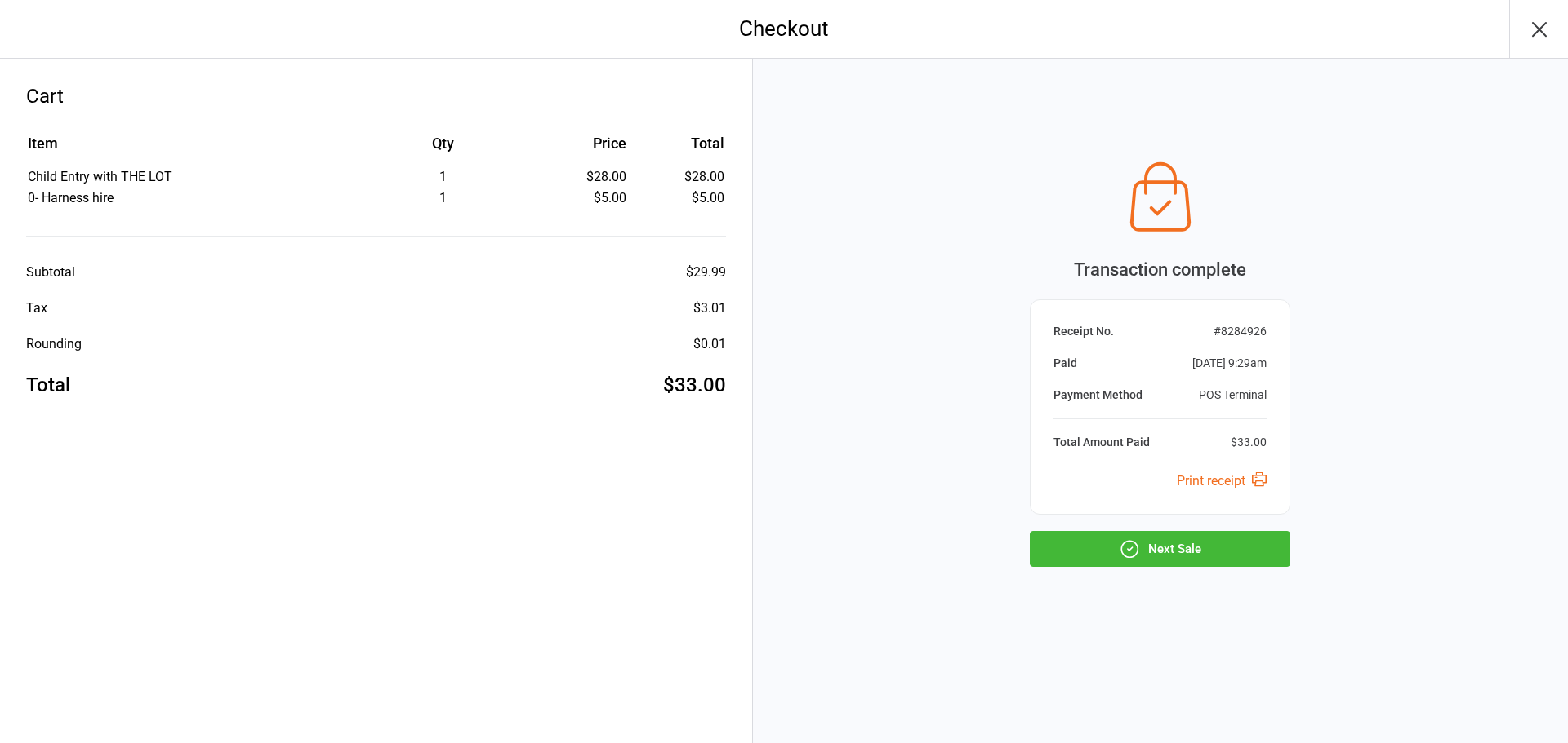
drag, startPoint x: 1223, startPoint y: 551, endPoint x: 1207, endPoint y: 539, distance: 20.0
click at [1223, 551] on button "Next Sale" at bounding box center [1159, 549] width 260 height 36
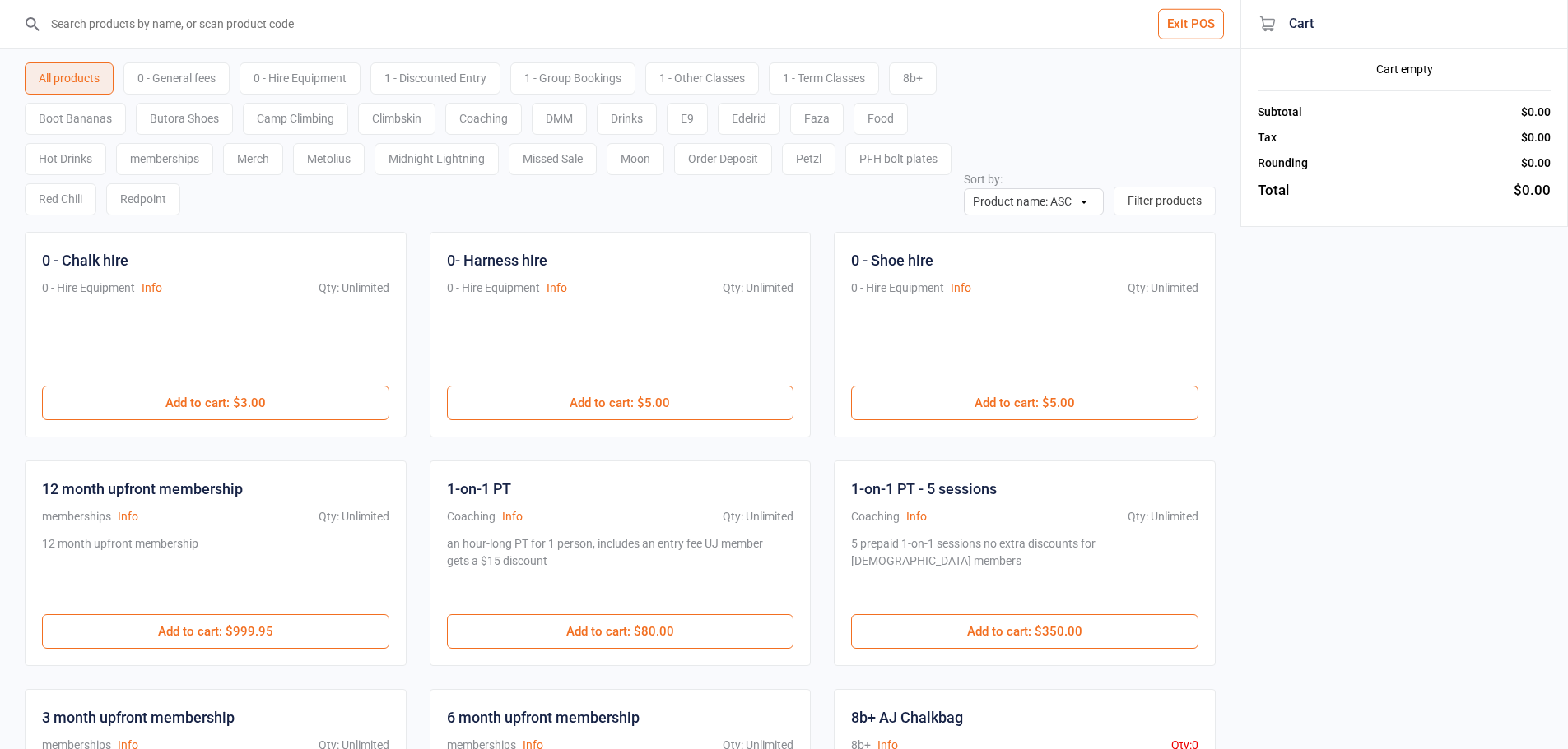
click at [611, 26] on input "search" at bounding box center [630, 23] width 1174 height 48
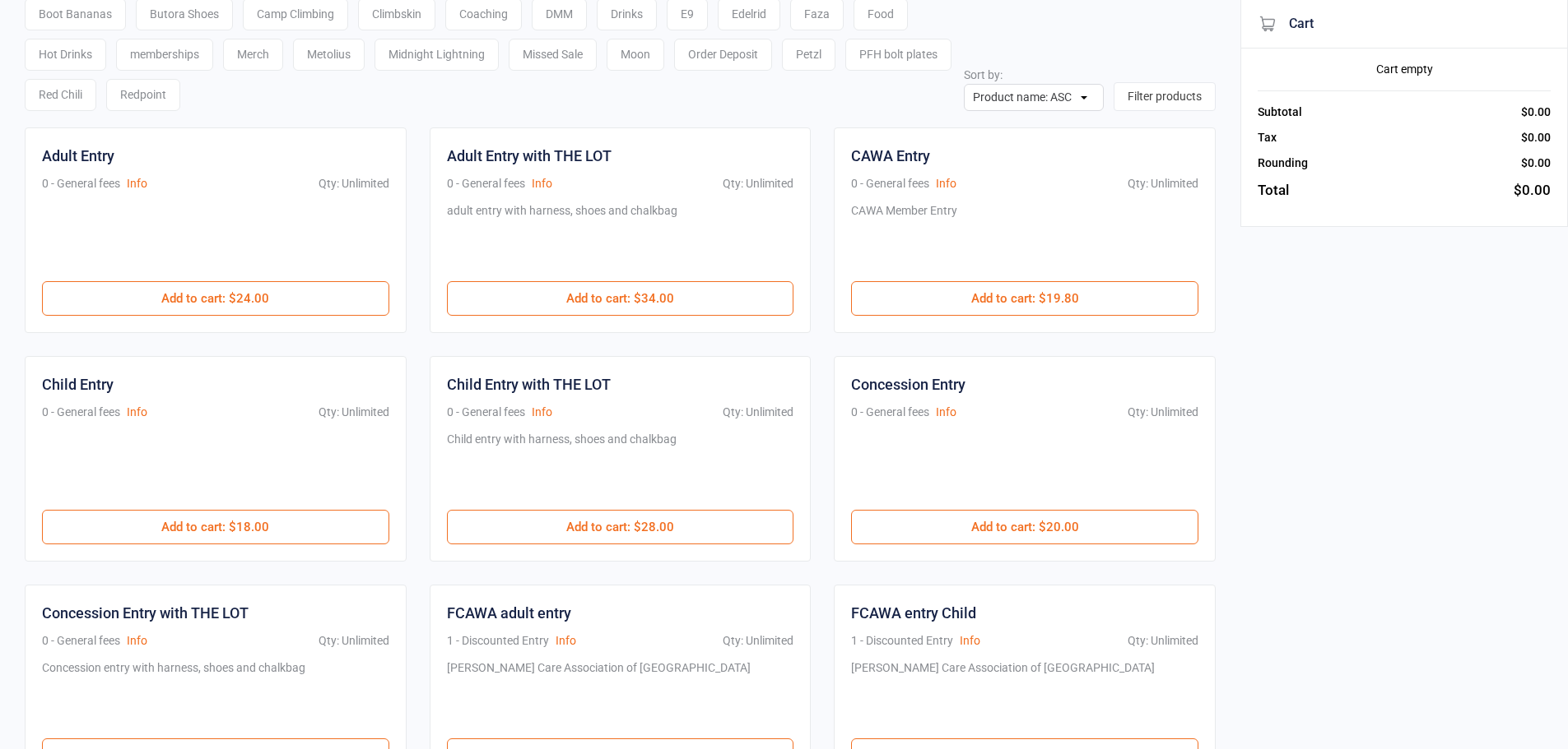
scroll to position [246, 0]
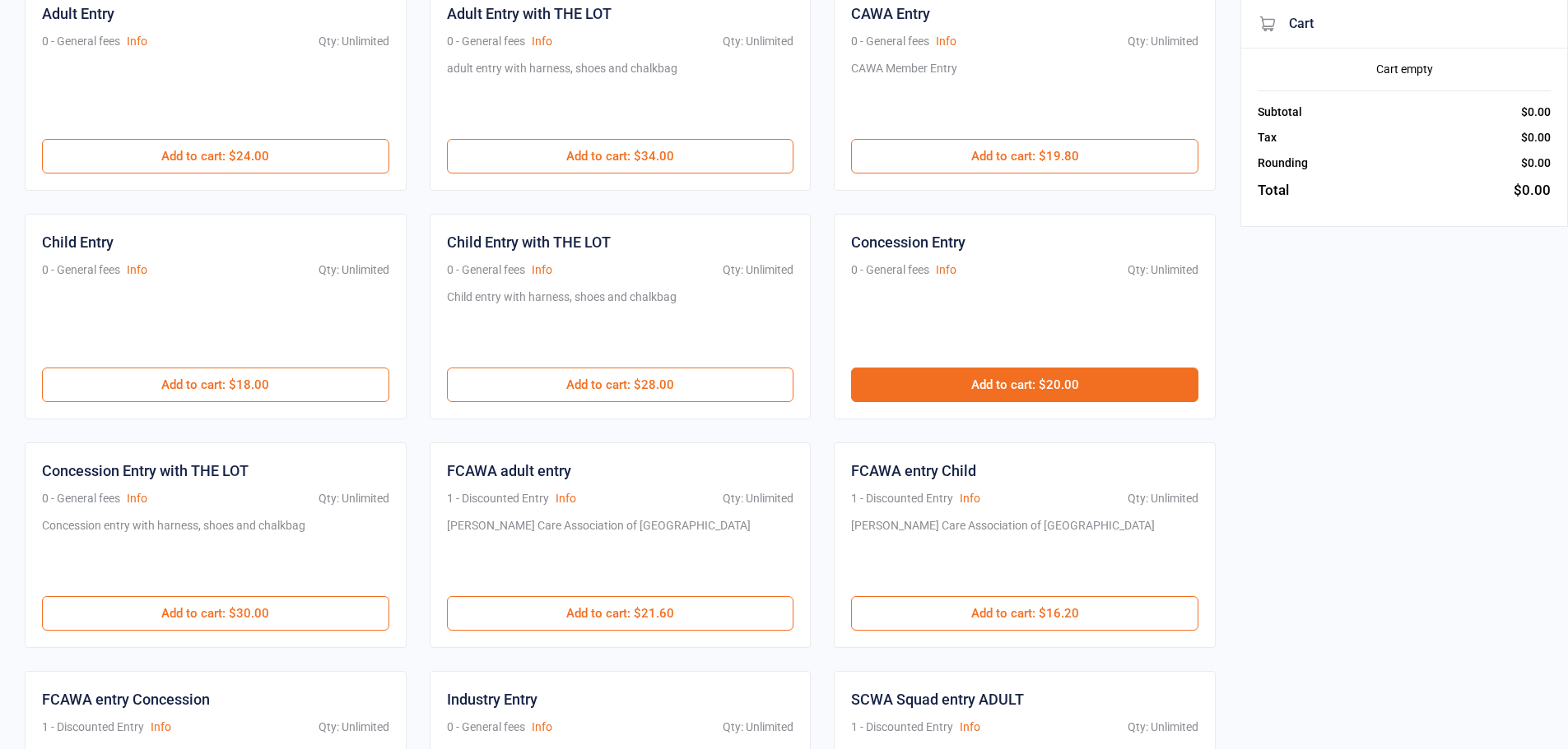
type input "entry"
click at [977, 380] on button "Add to cart : $20.00" at bounding box center [1024, 385] width 347 height 34
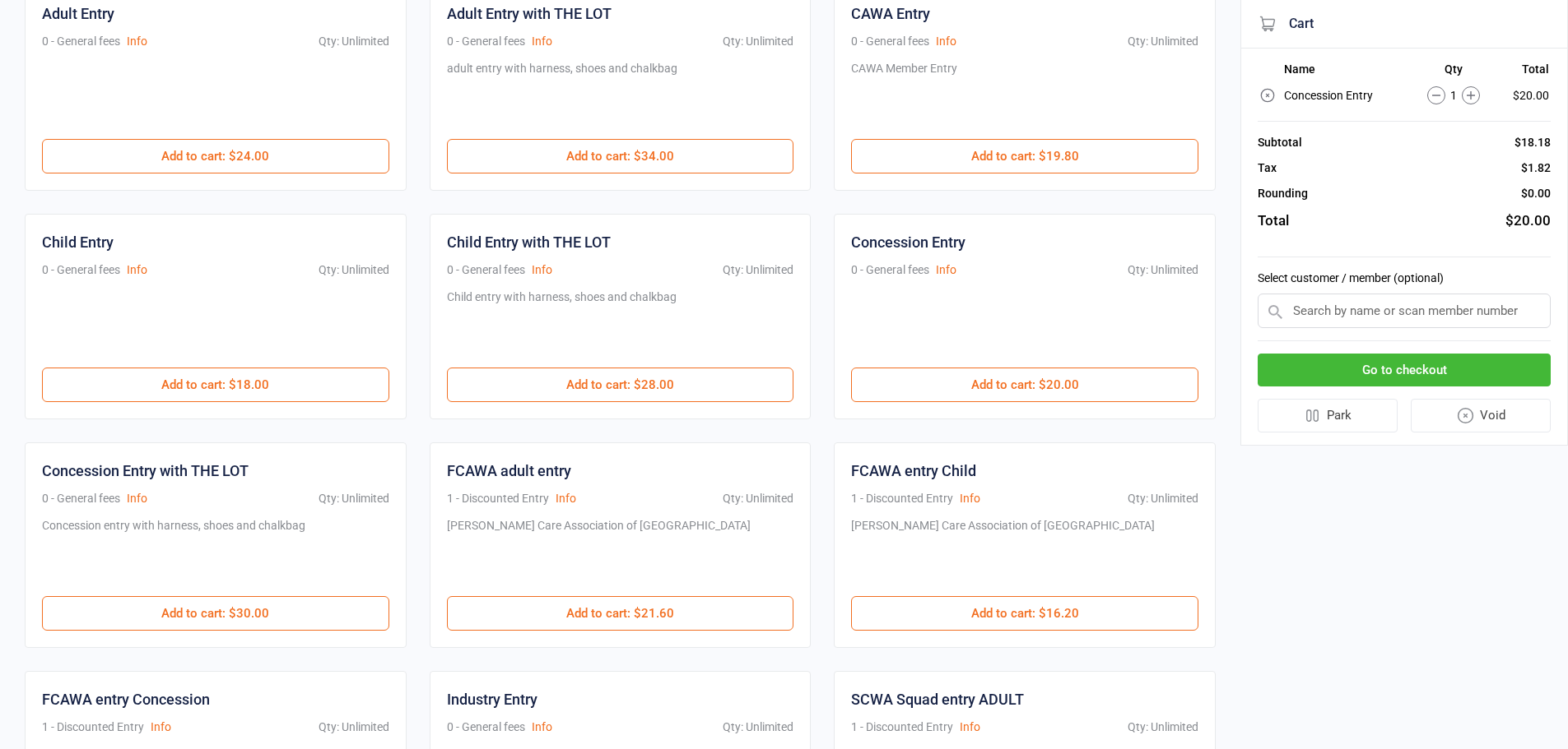
click at [1441, 368] on button "Go to checkout" at bounding box center [1404, 370] width 293 height 34
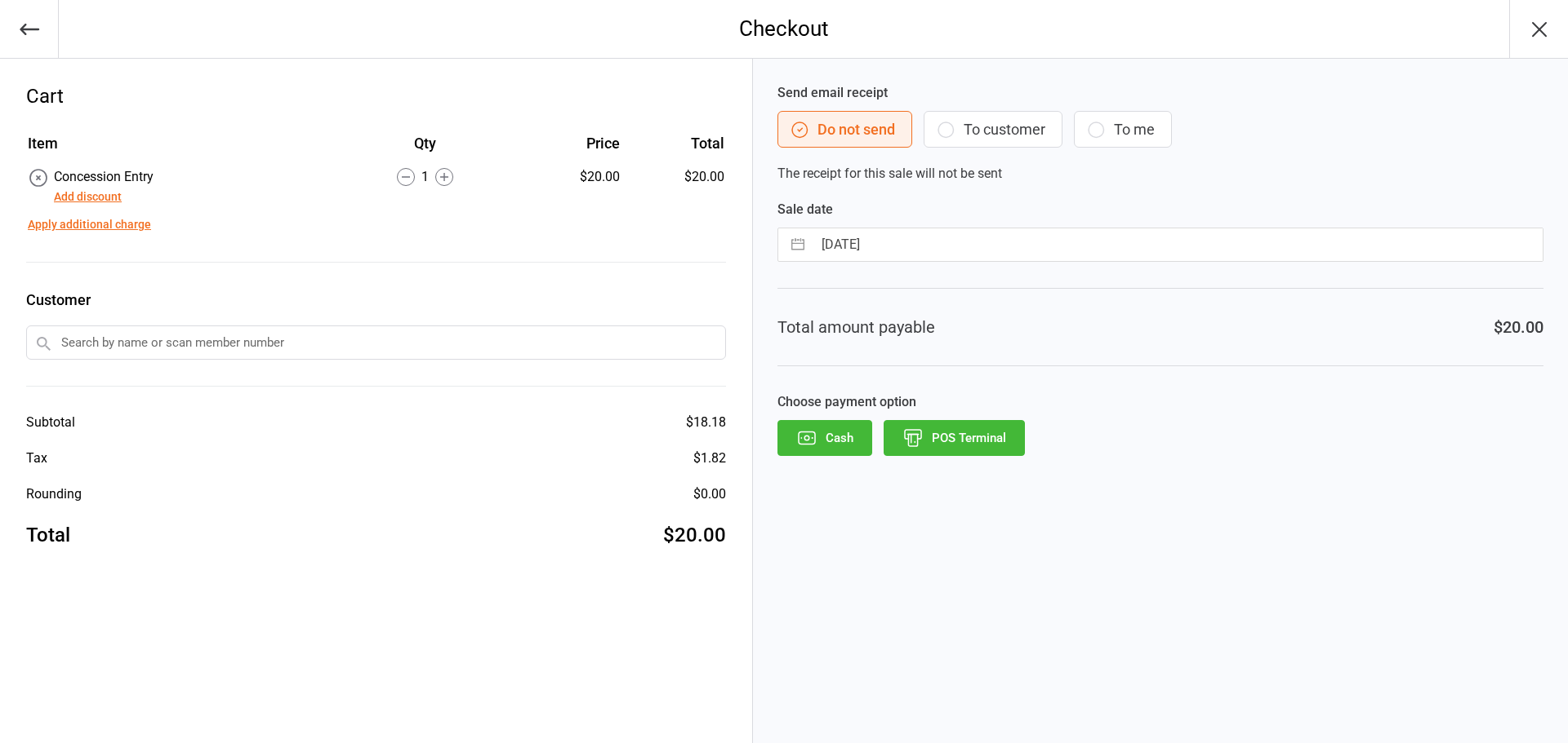
click at [959, 439] on button "POS Terminal" at bounding box center [954, 438] width 141 height 36
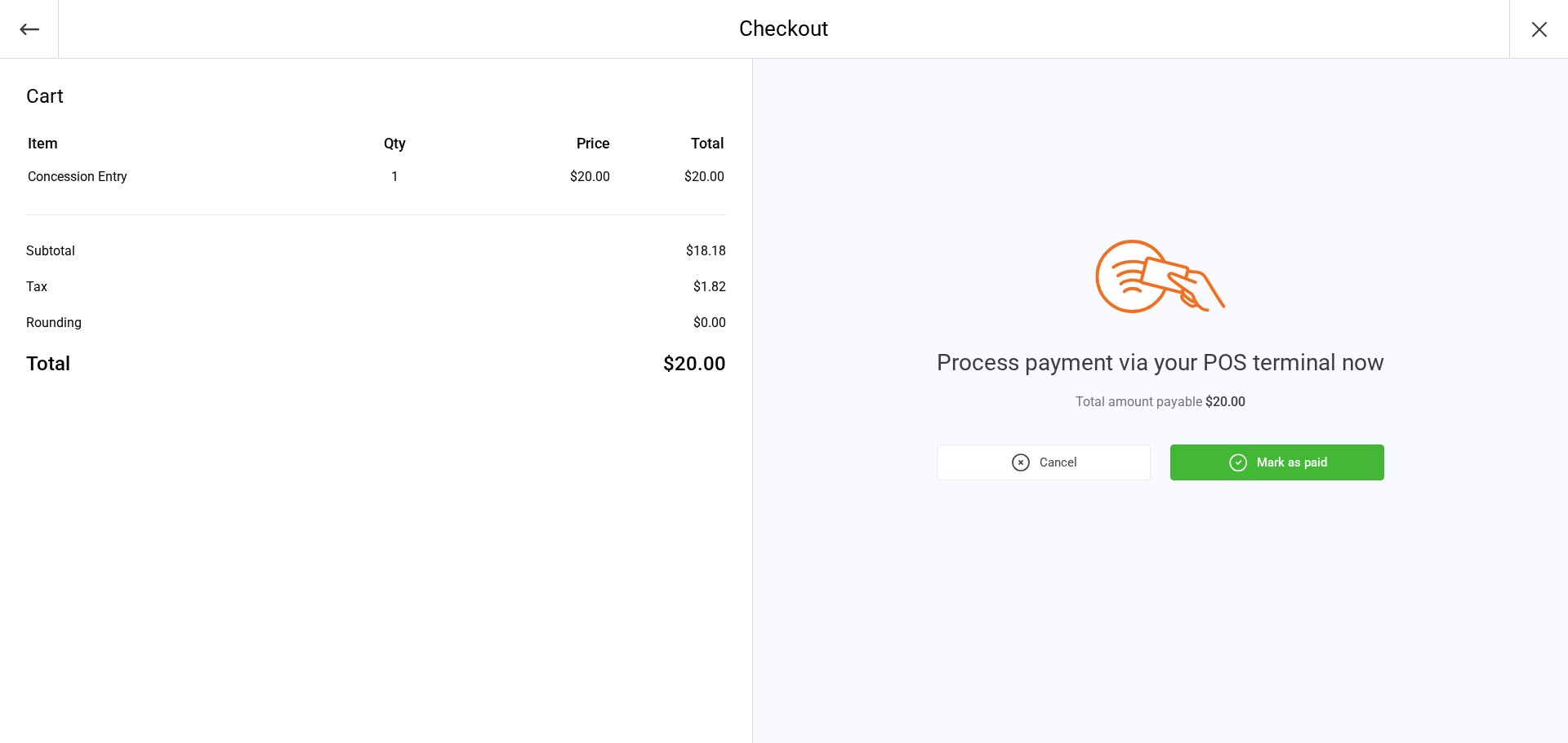
click at [1278, 460] on button "Mark as paid" at bounding box center [1276, 462] width 214 height 36
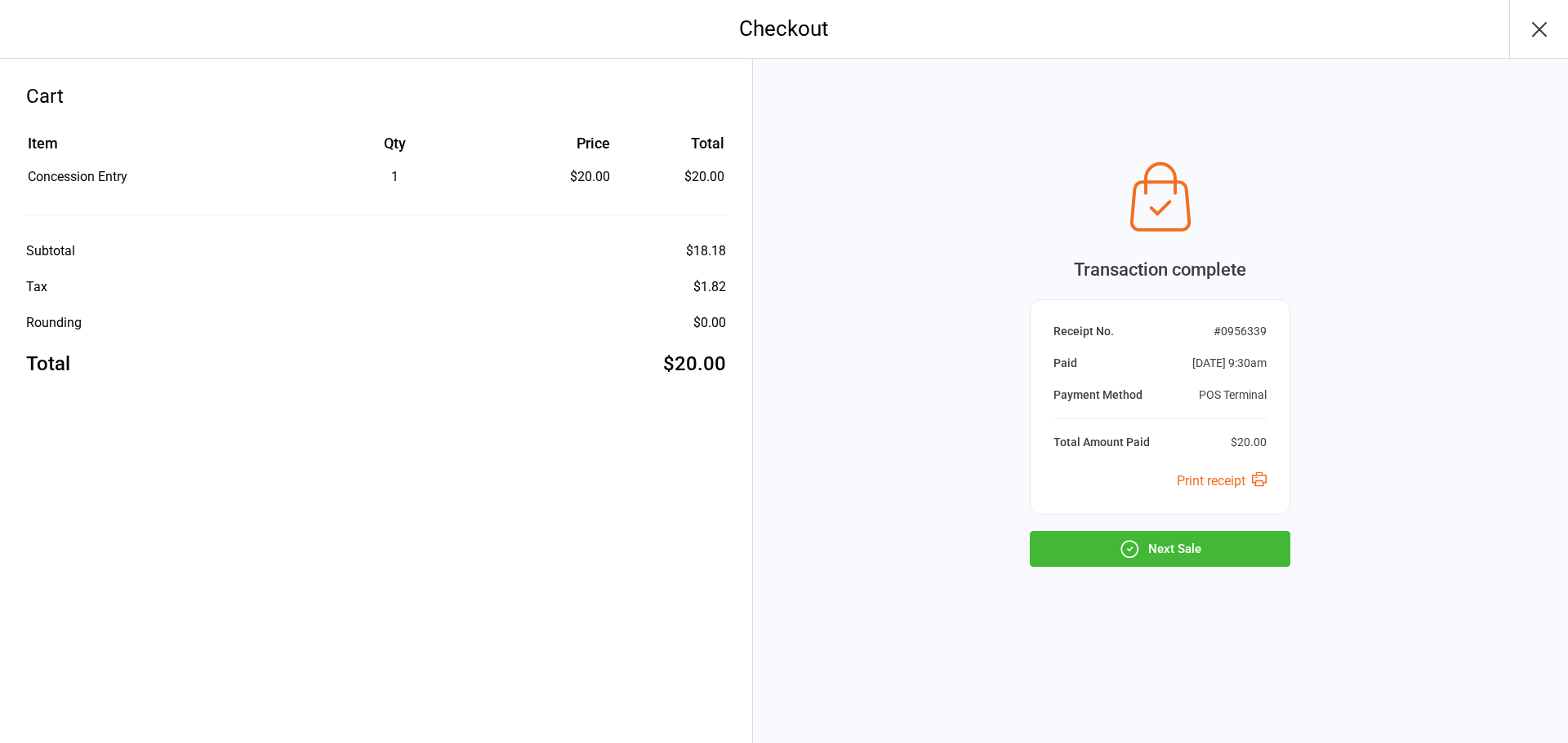
click at [1118, 544] on button "Next Sale" at bounding box center [1159, 549] width 260 height 36
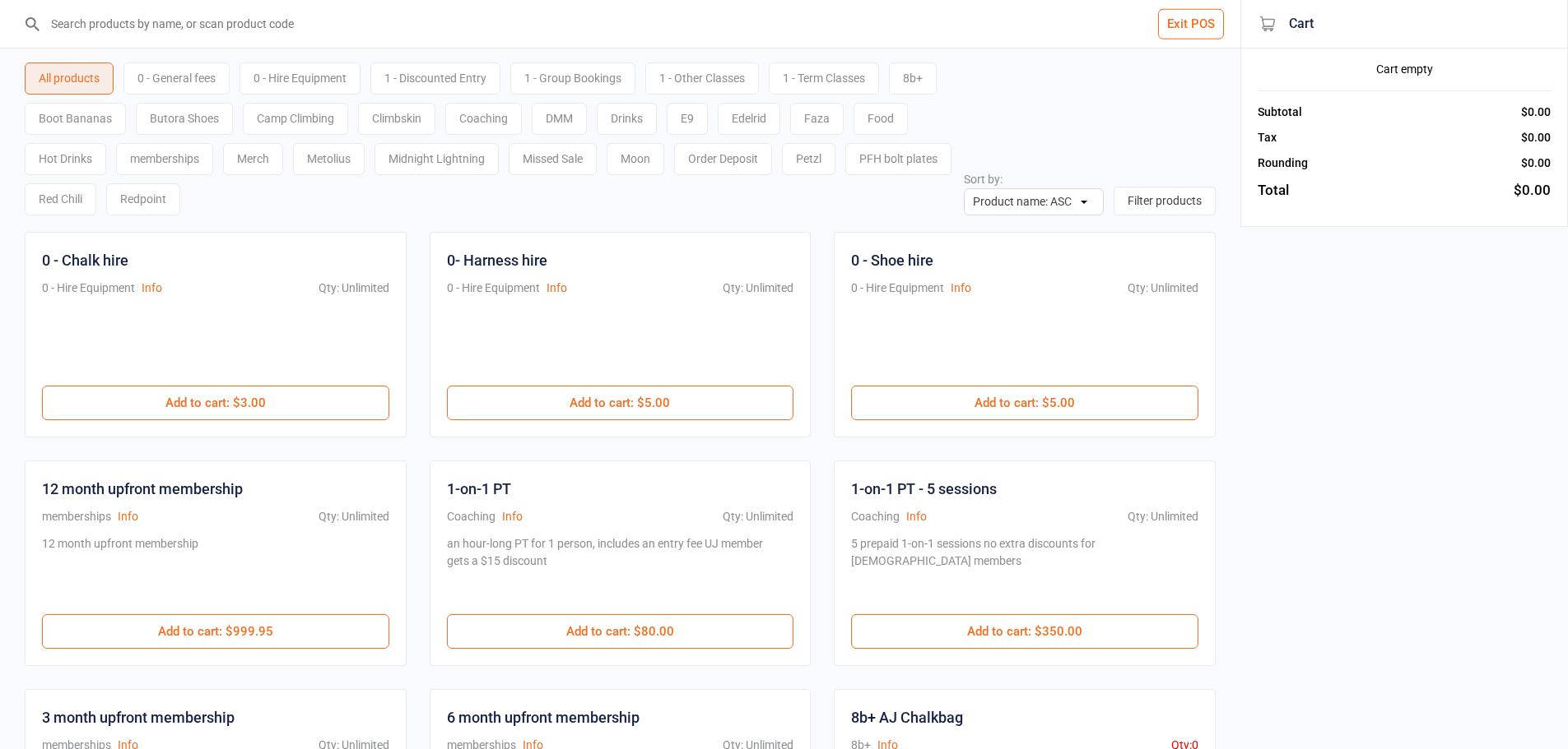
click at [649, 28] on input "search" at bounding box center [630, 23] width 1174 height 48
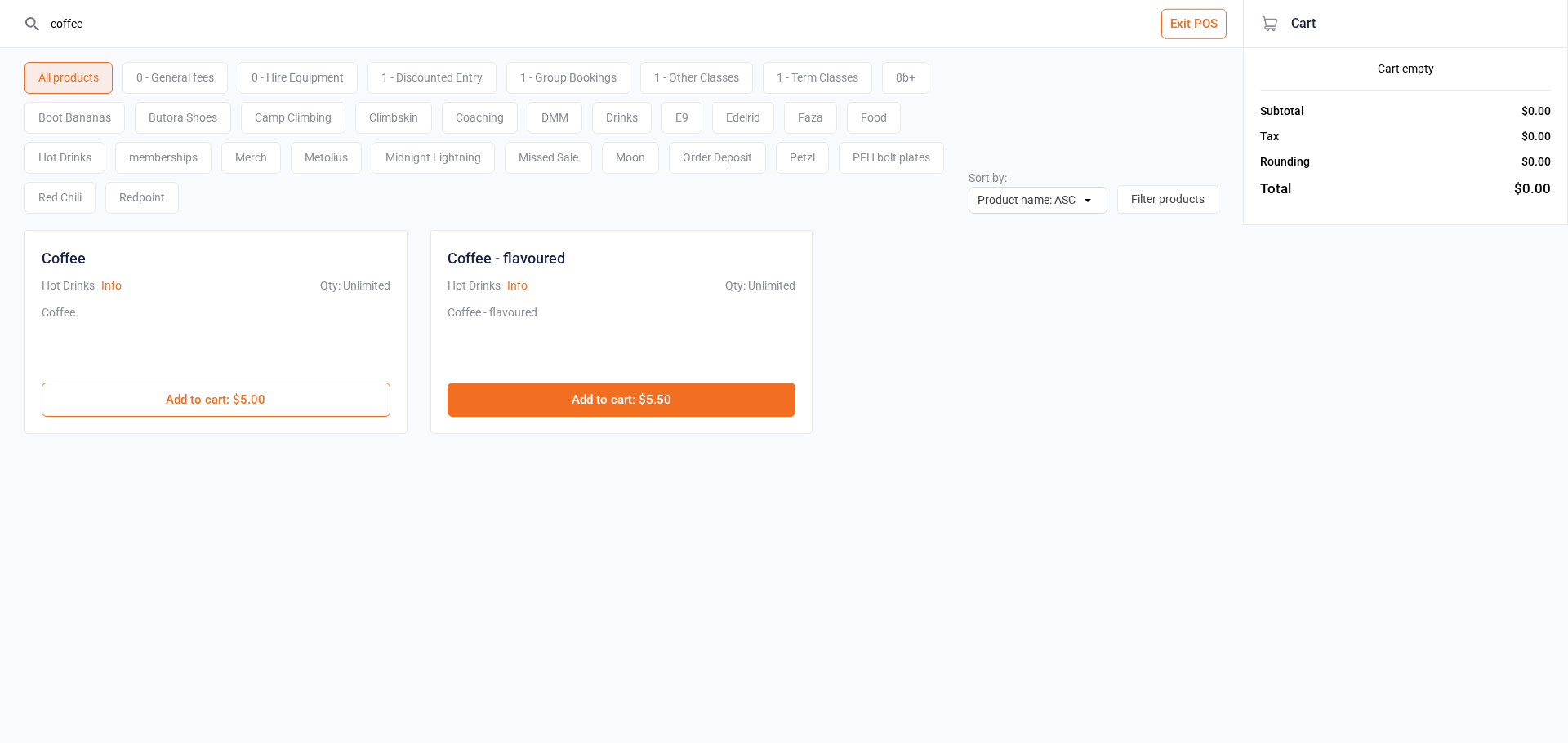
type input "coffee"
click at [728, 411] on button "Add to cart : $5.50" at bounding box center [622, 399] width 349 height 34
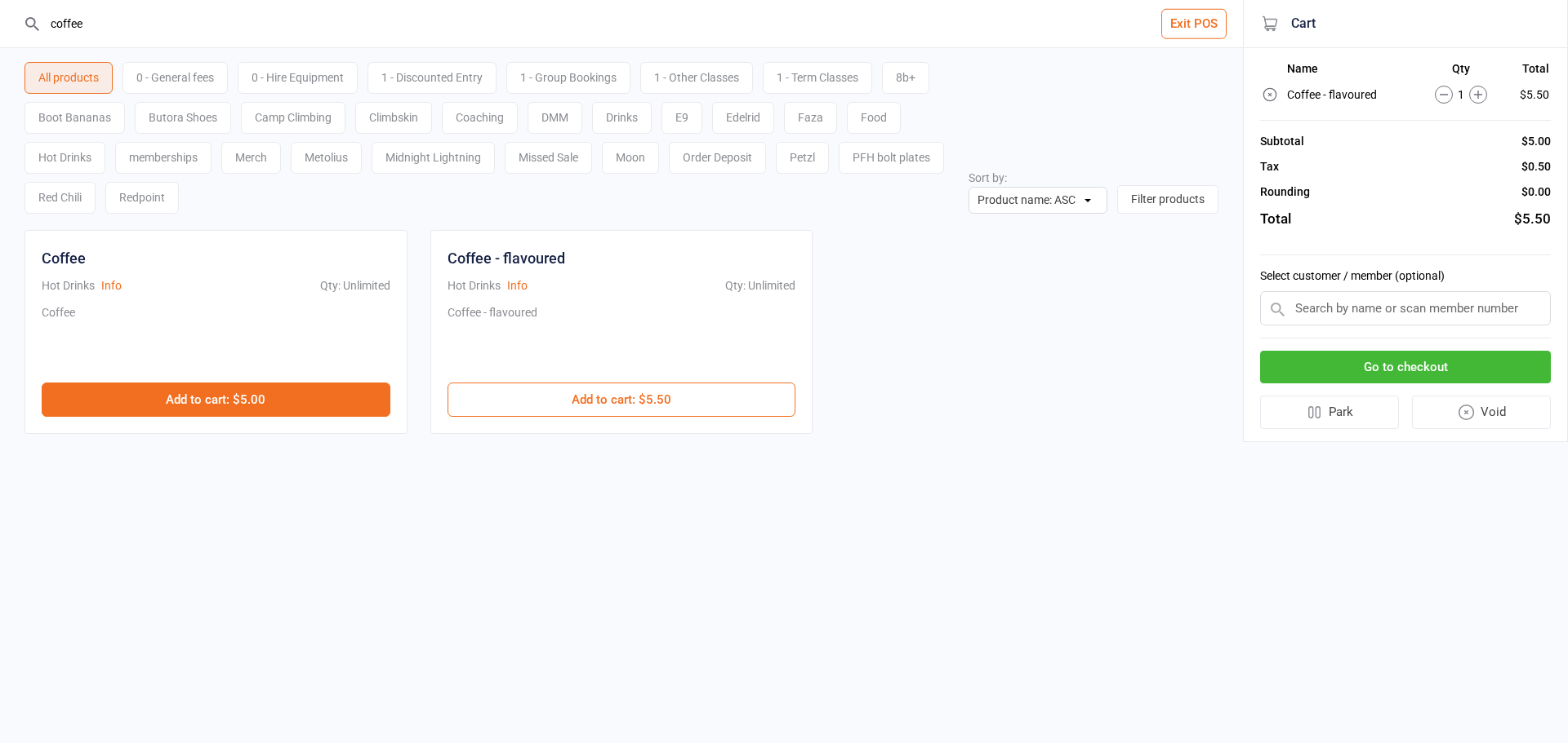
click at [297, 388] on button "Add to cart : $5.00" at bounding box center [216, 399] width 349 height 34
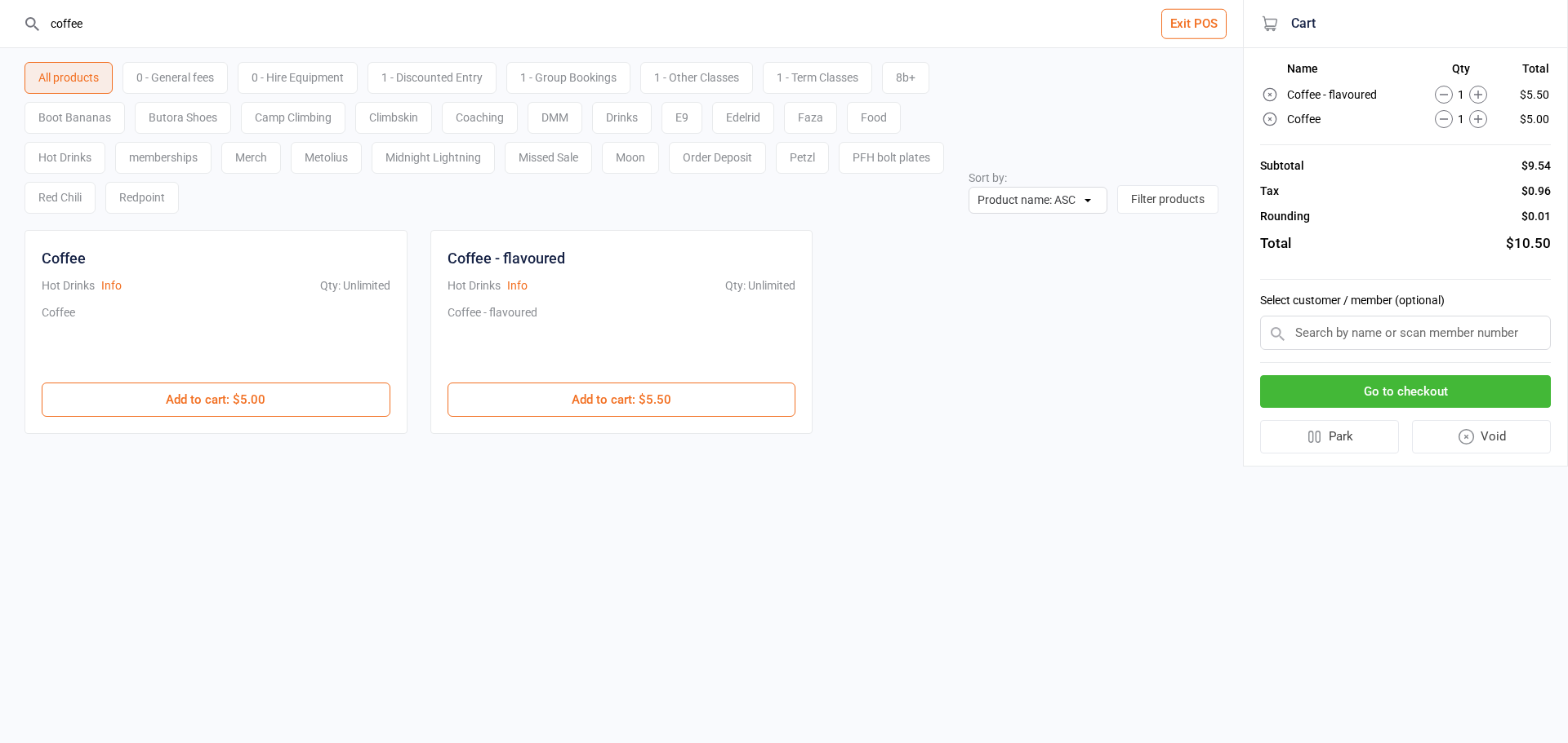
click at [1338, 388] on button "Go to checkout" at bounding box center [1405, 392] width 291 height 34
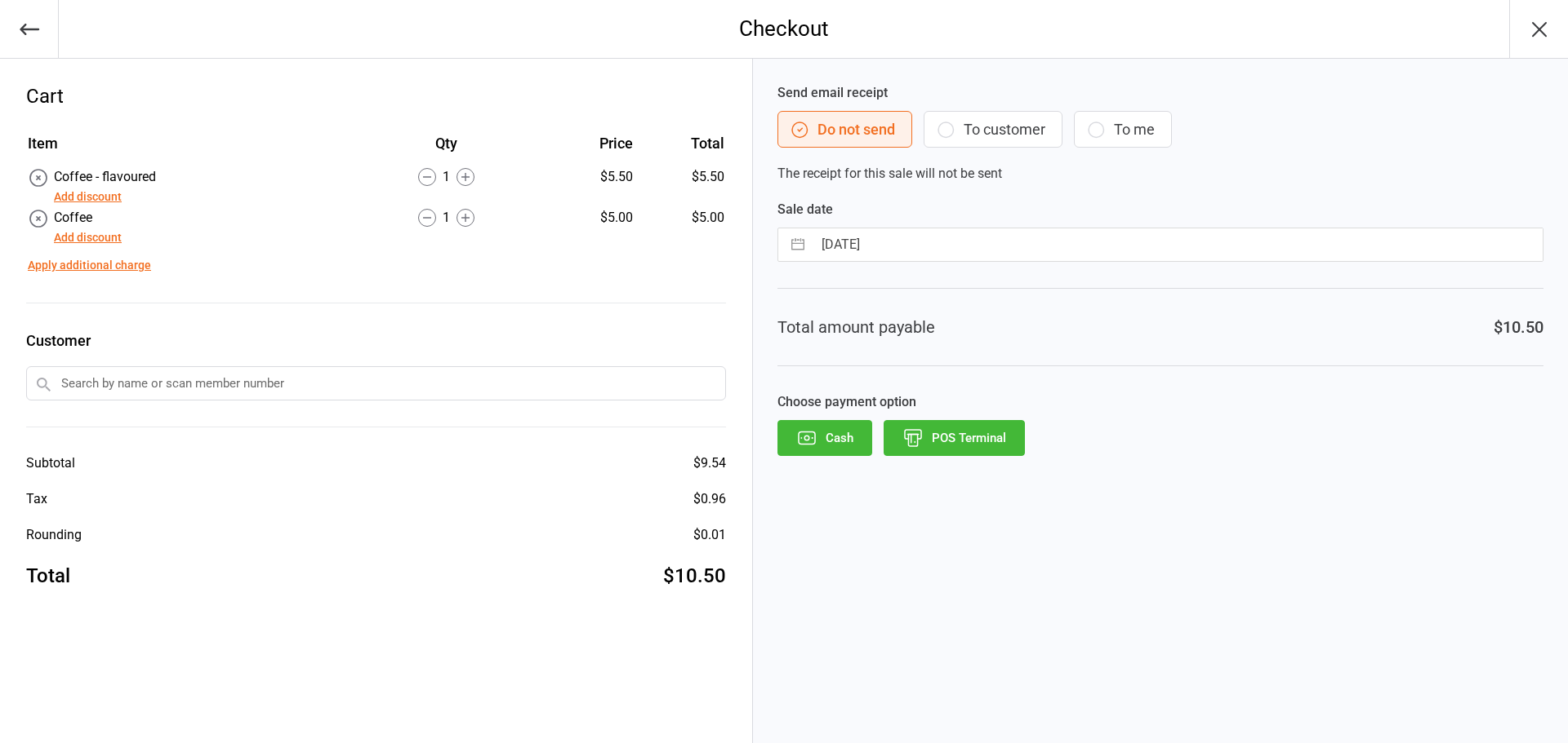
click at [931, 438] on button "POS Terminal" at bounding box center [954, 438] width 141 height 36
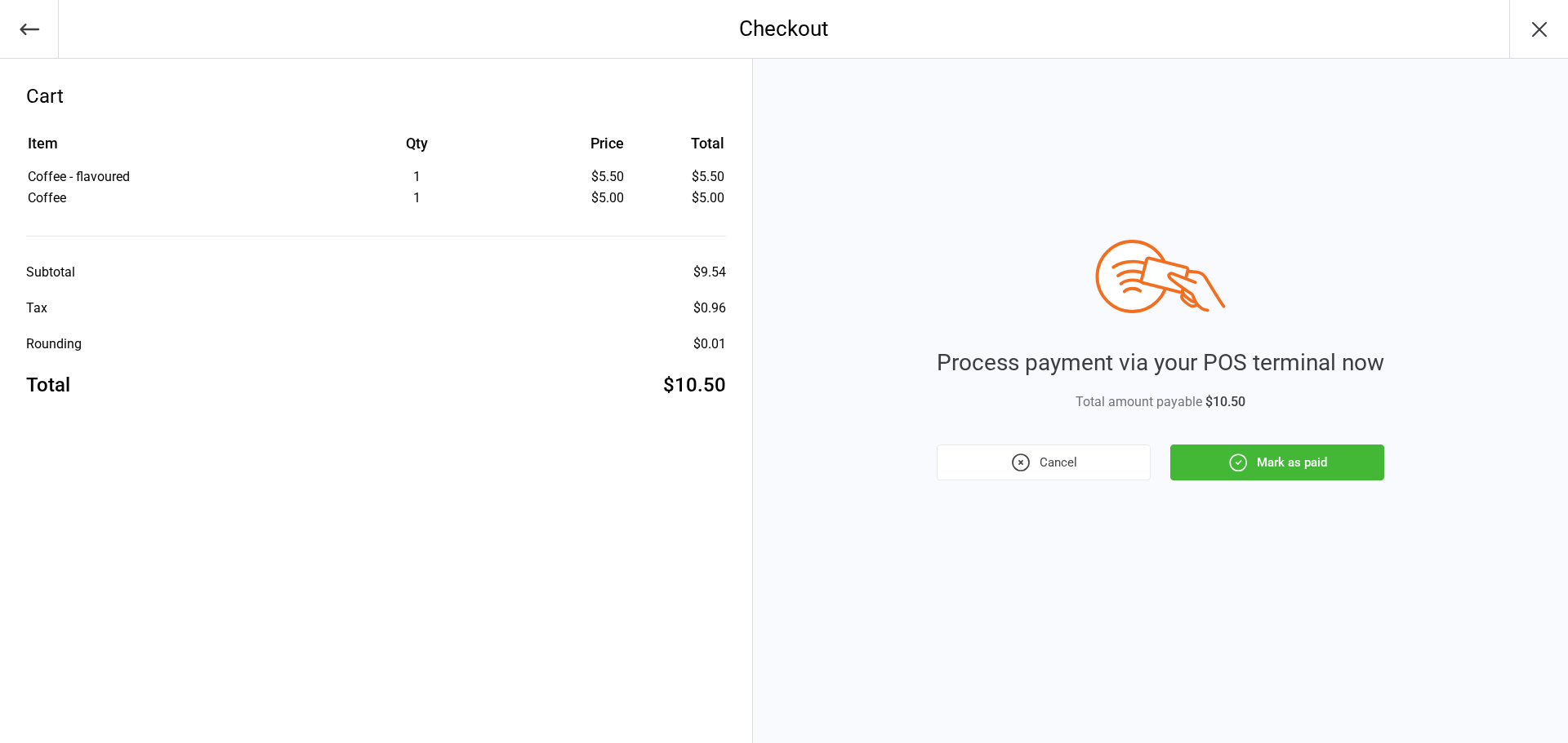
click at [1254, 464] on button "Mark as paid" at bounding box center [1276, 462] width 214 height 36
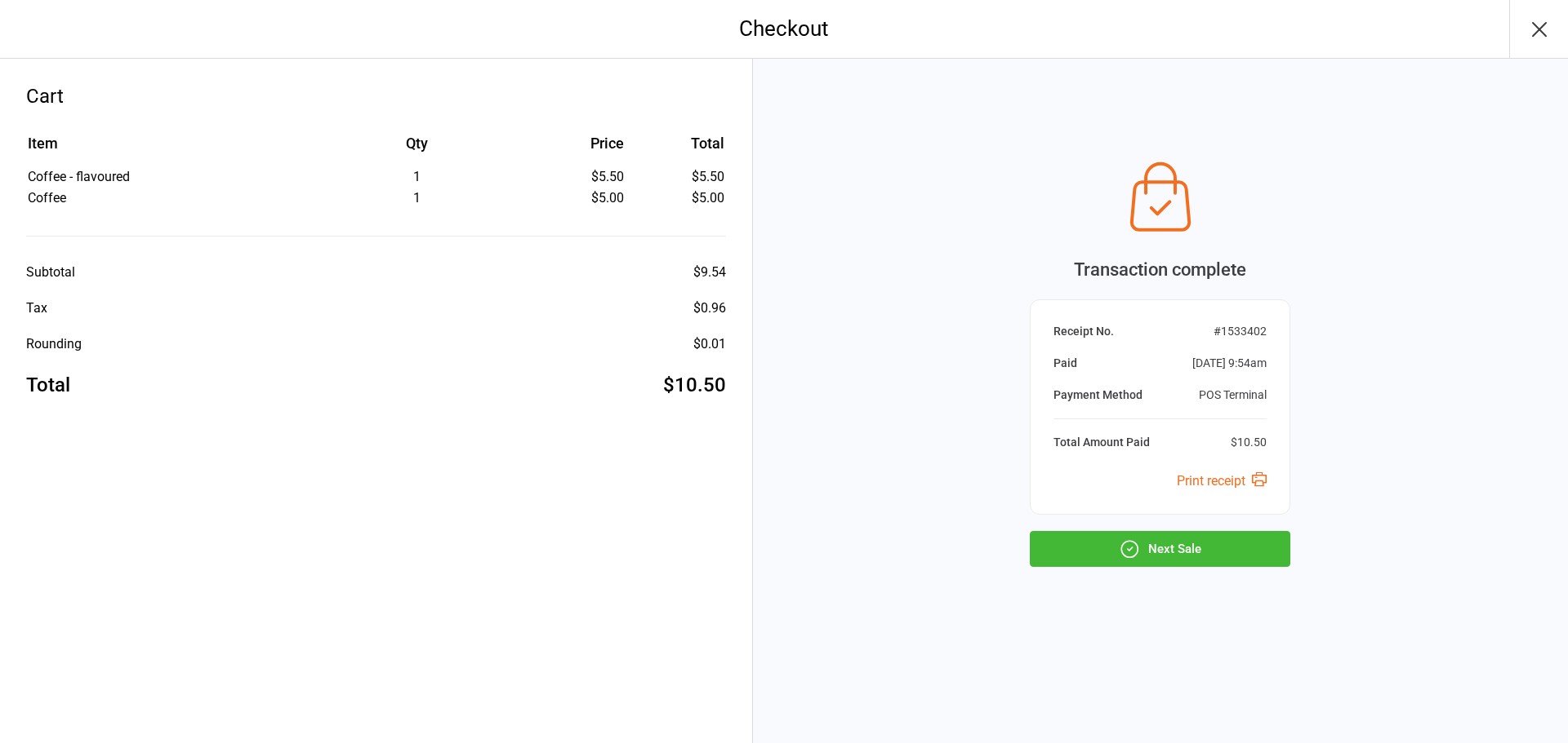
click at [1135, 546] on icon "button" at bounding box center [1129, 549] width 21 height 21
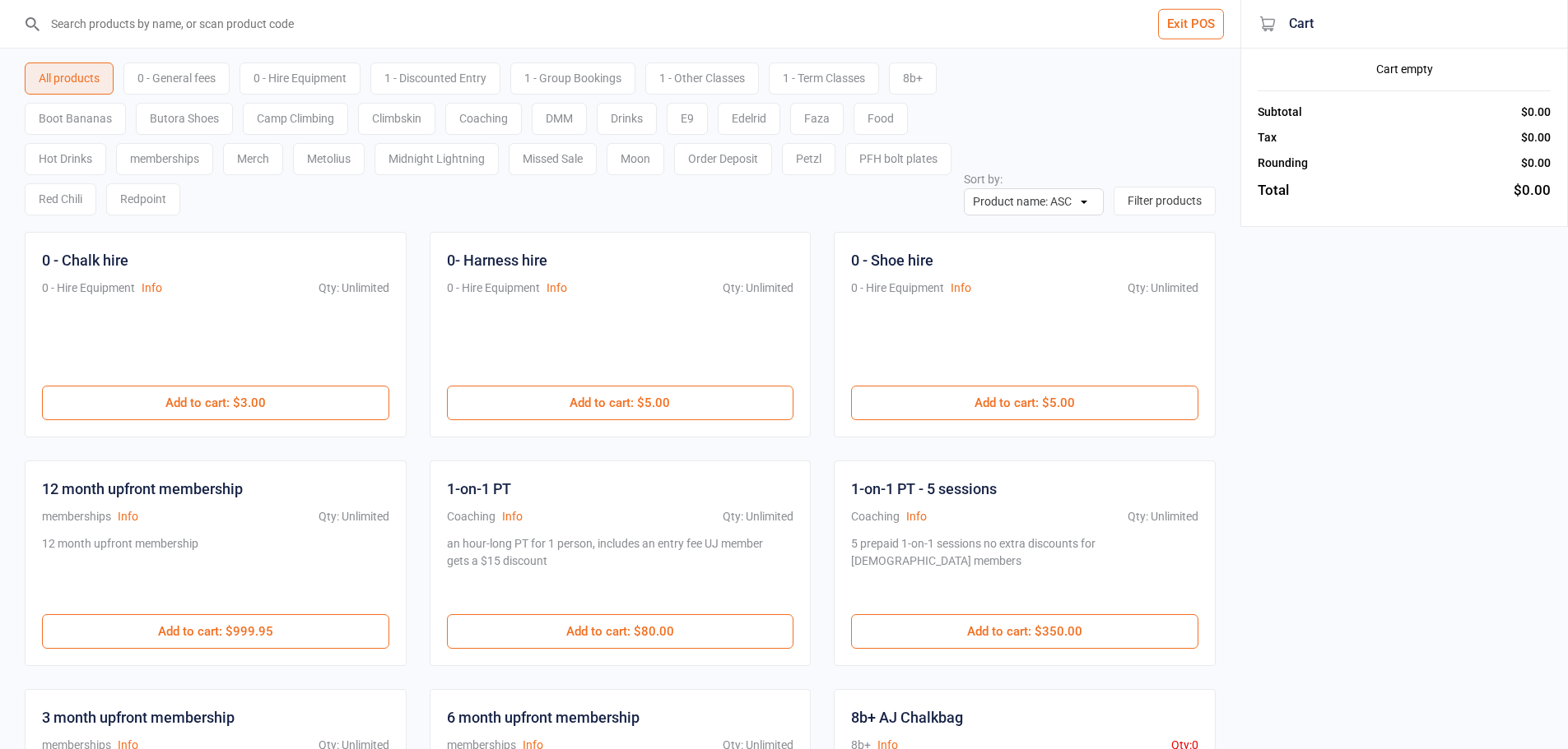
click at [607, 19] on input "search" at bounding box center [630, 23] width 1174 height 48
click at [485, 28] on input "search" at bounding box center [630, 23] width 1174 height 48
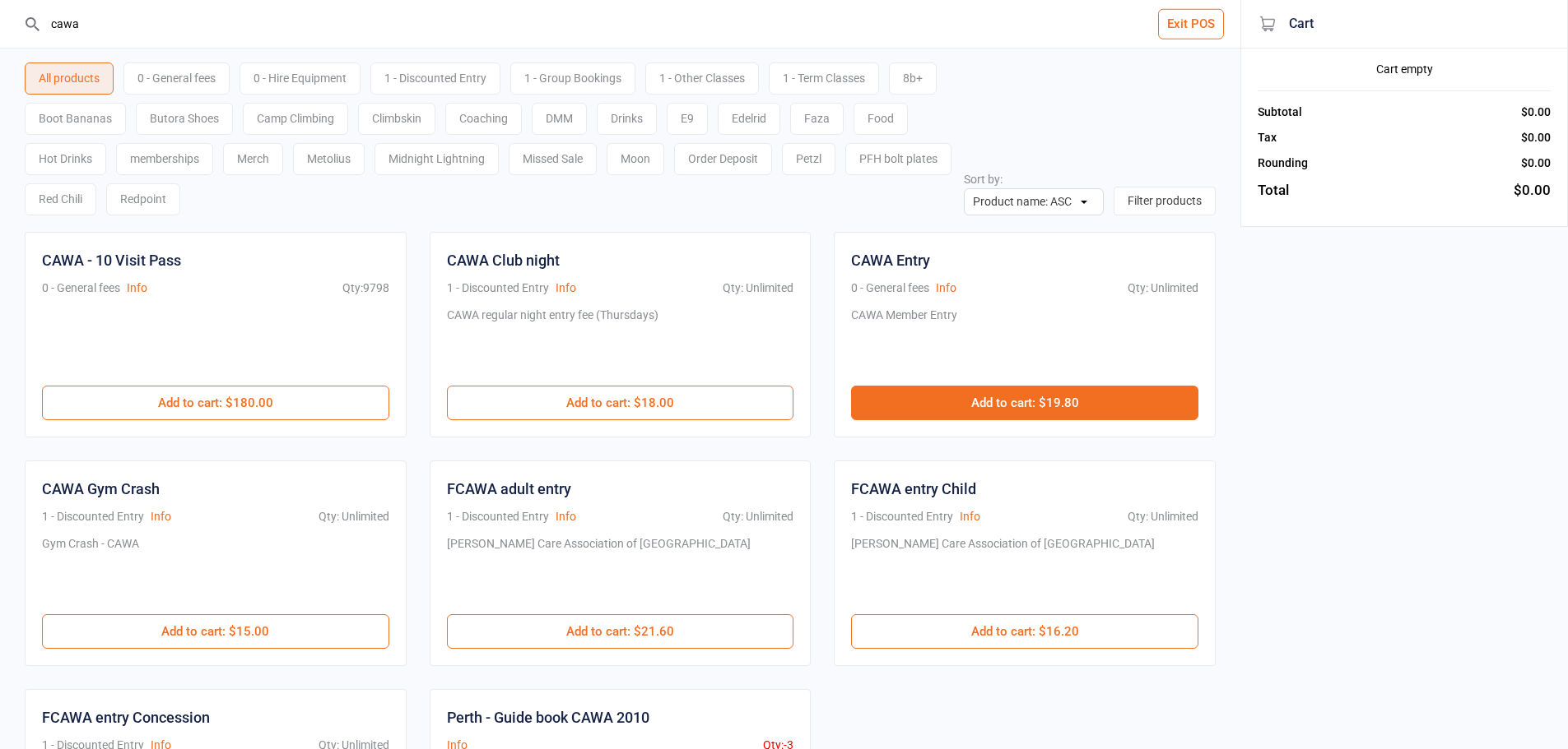
type input "cawa"
click at [977, 417] on button "Add to cart : $19.80" at bounding box center [1024, 402] width 347 height 34
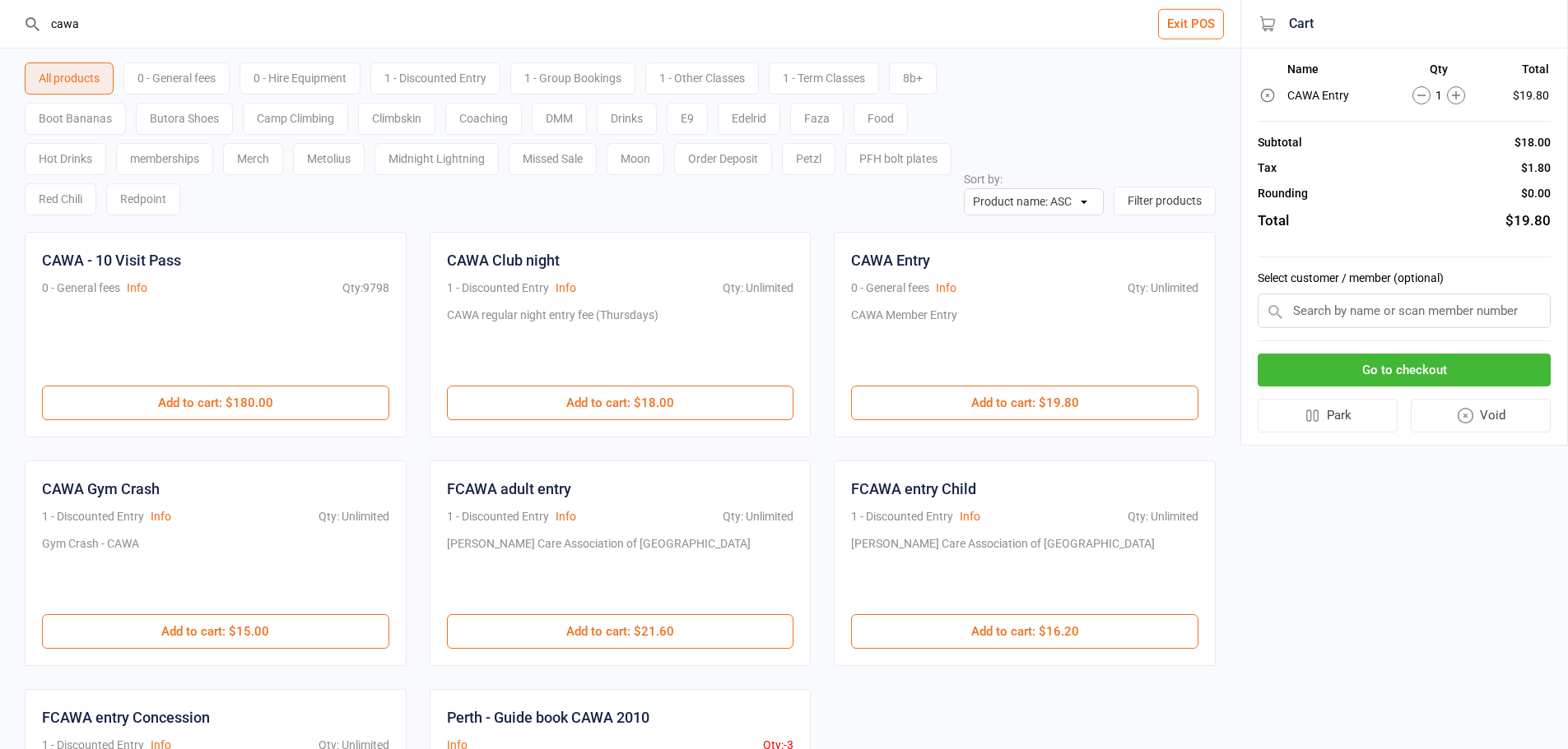
click at [1343, 359] on button "Go to checkout" at bounding box center [1404, 370] width 293 height 34
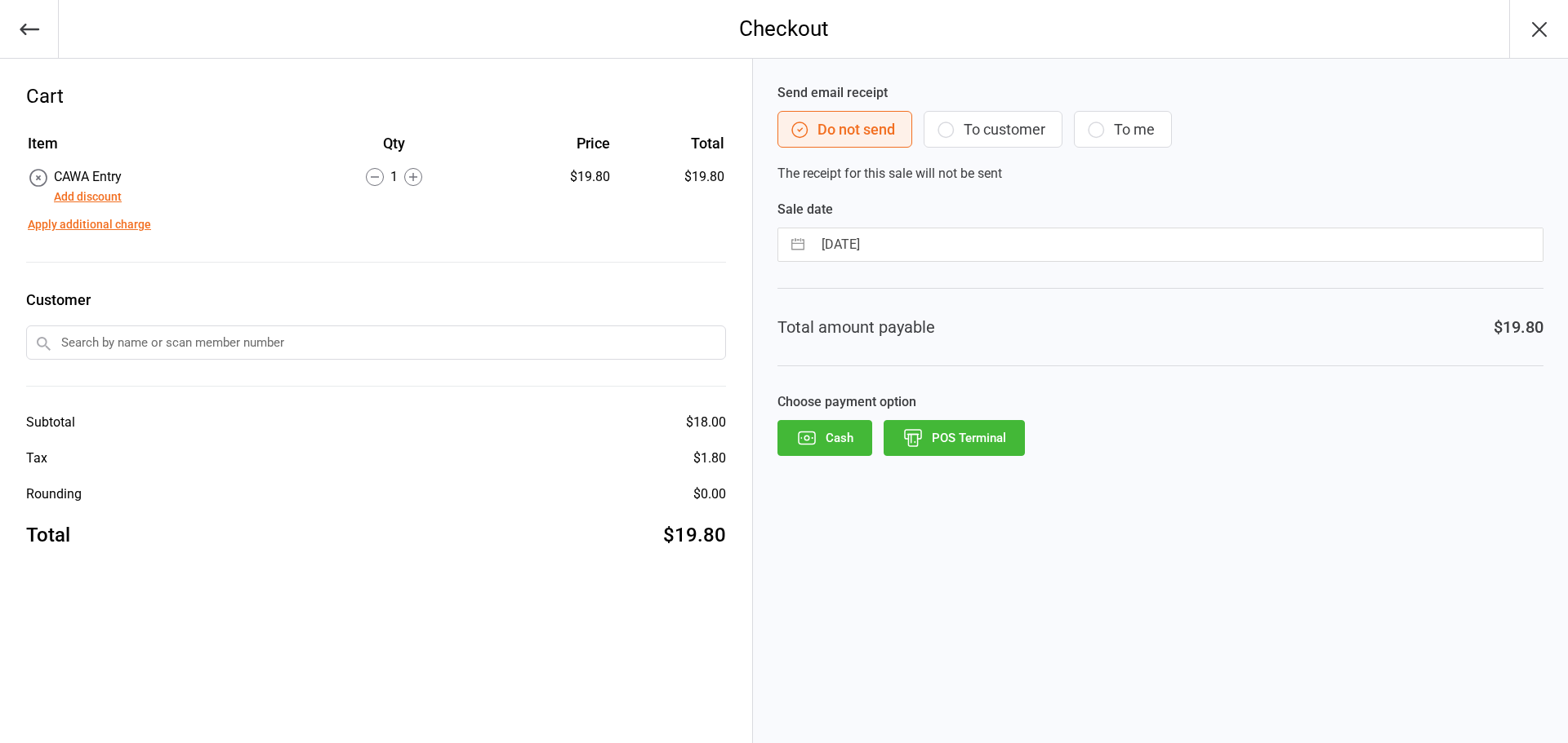
click at [913, 452] on button "POS Terminal" at bounding box center [954, 438] width 141 height 36
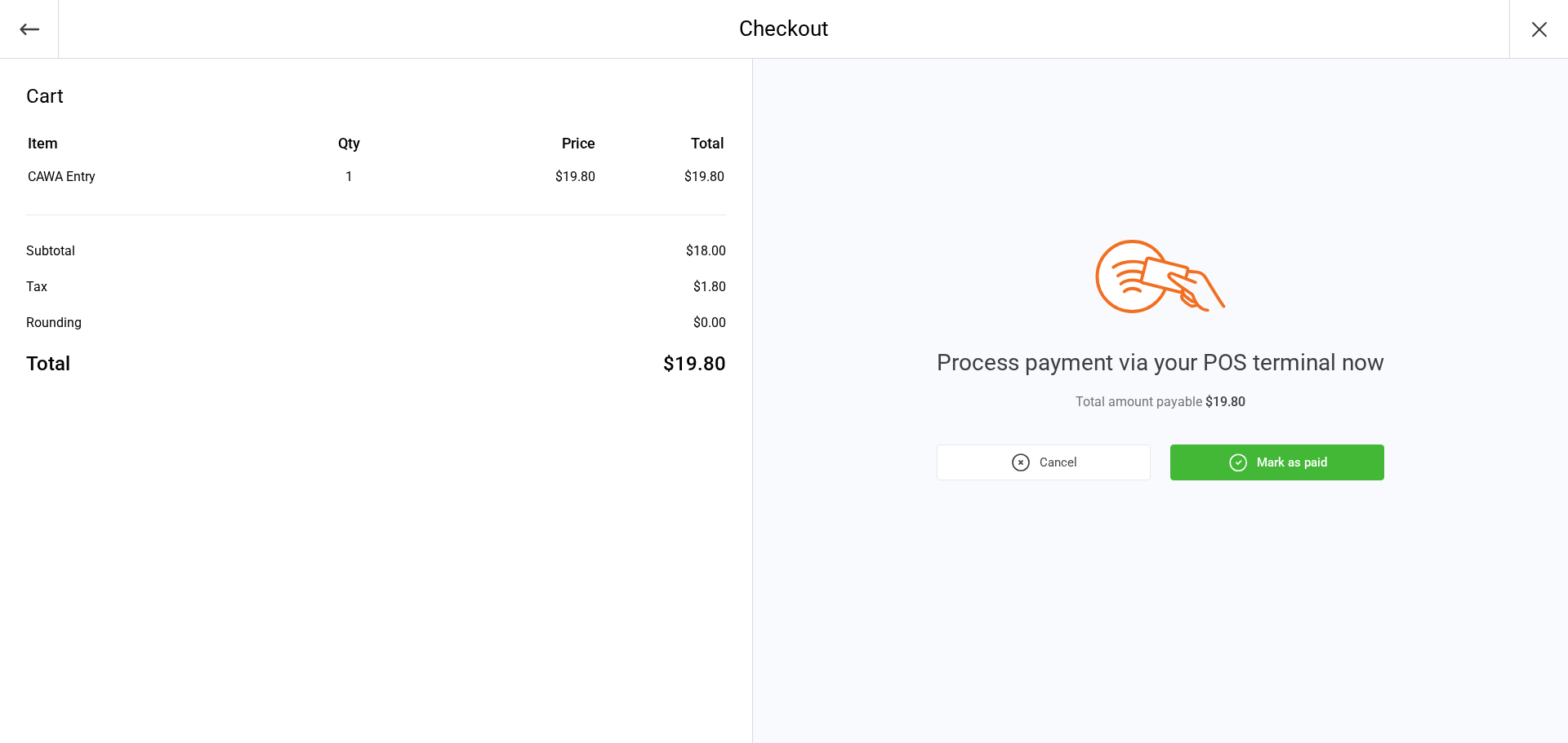
click at [1218, 472] on button "Mark as paid" at bounding box center [1276, 462] width 214 height 36
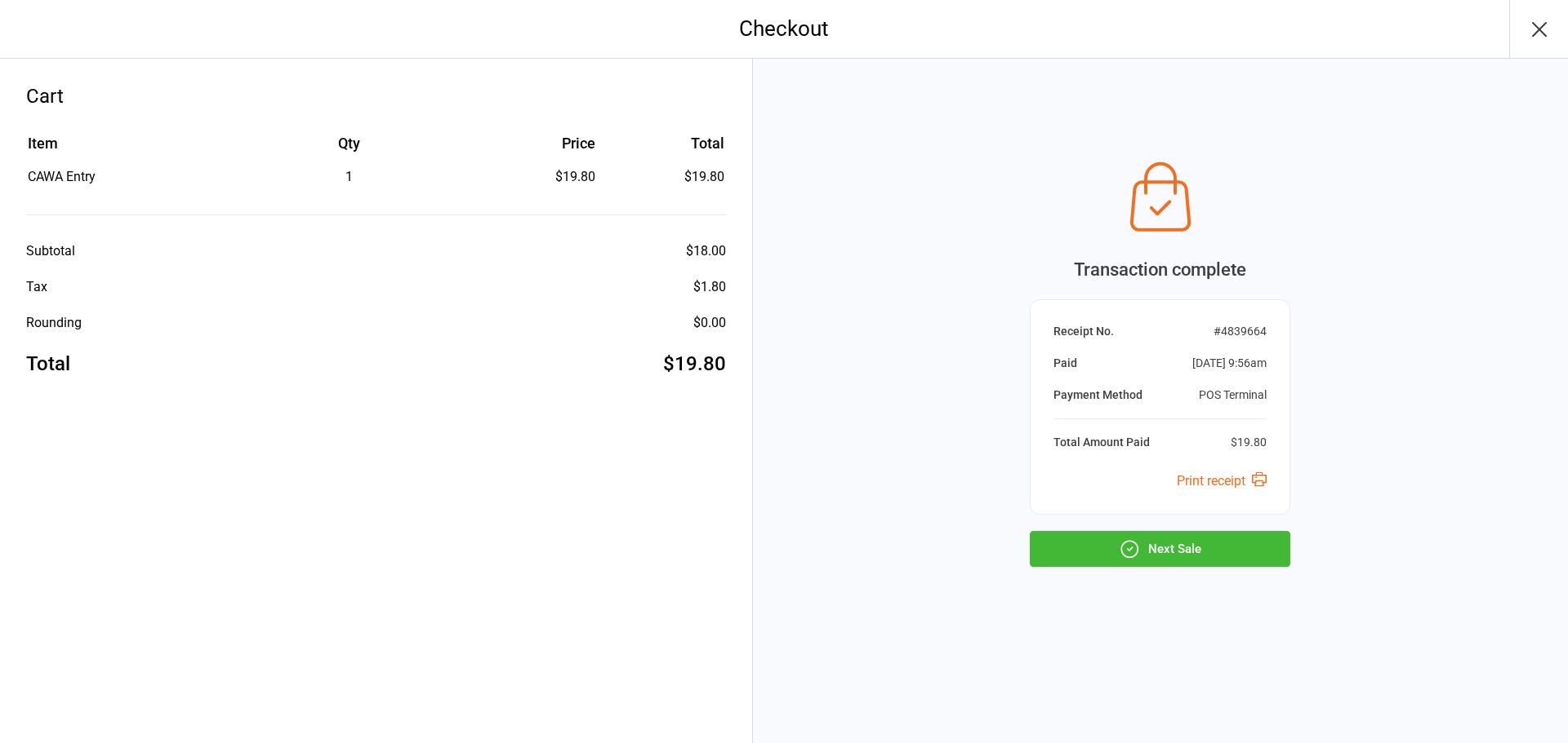
click at [1159, 554] on button "Next Sale" at bounding box center [1159, 549] width 260 height 36
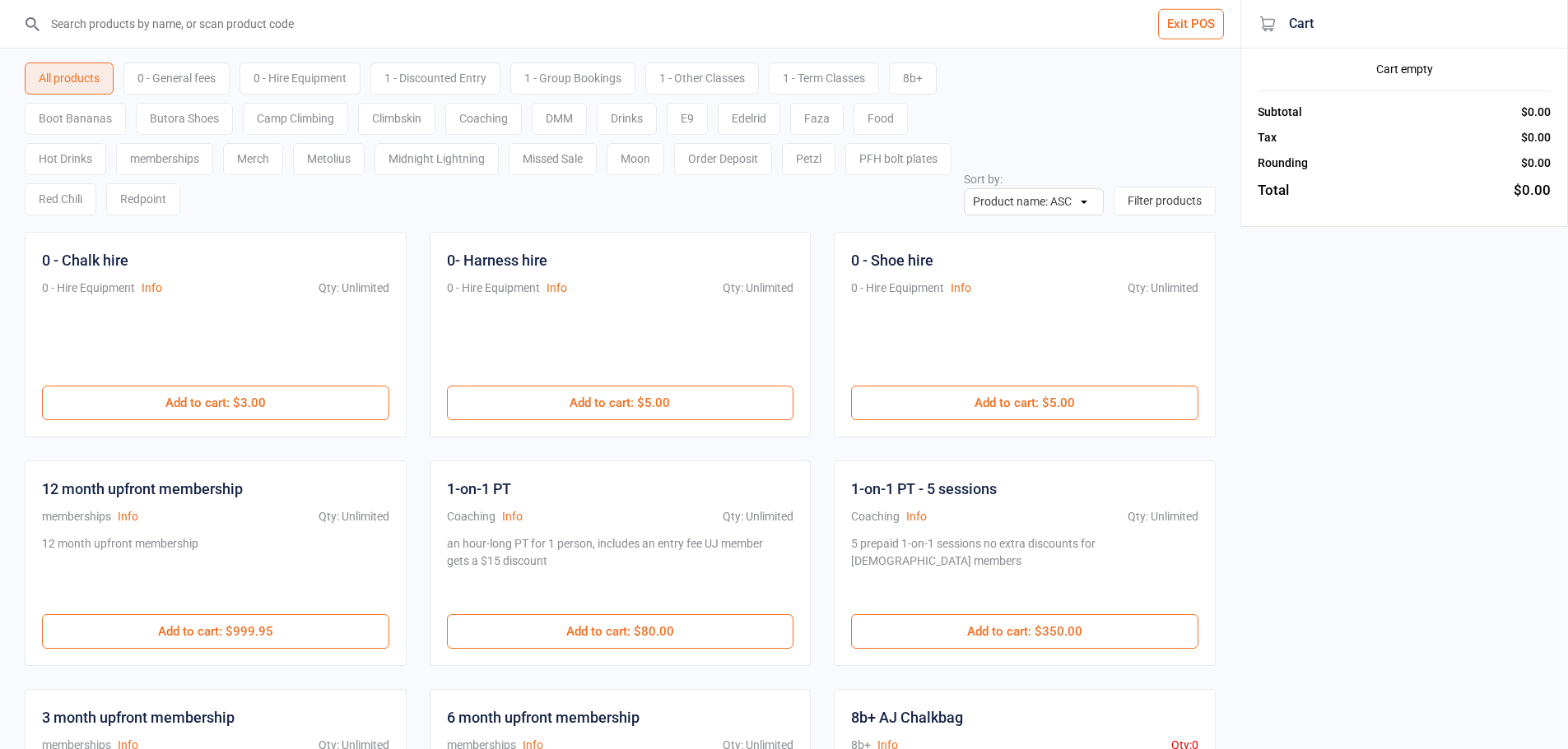
click at [483, 42] on input "search" at bounding box center [630, 23] width 1174 height 48
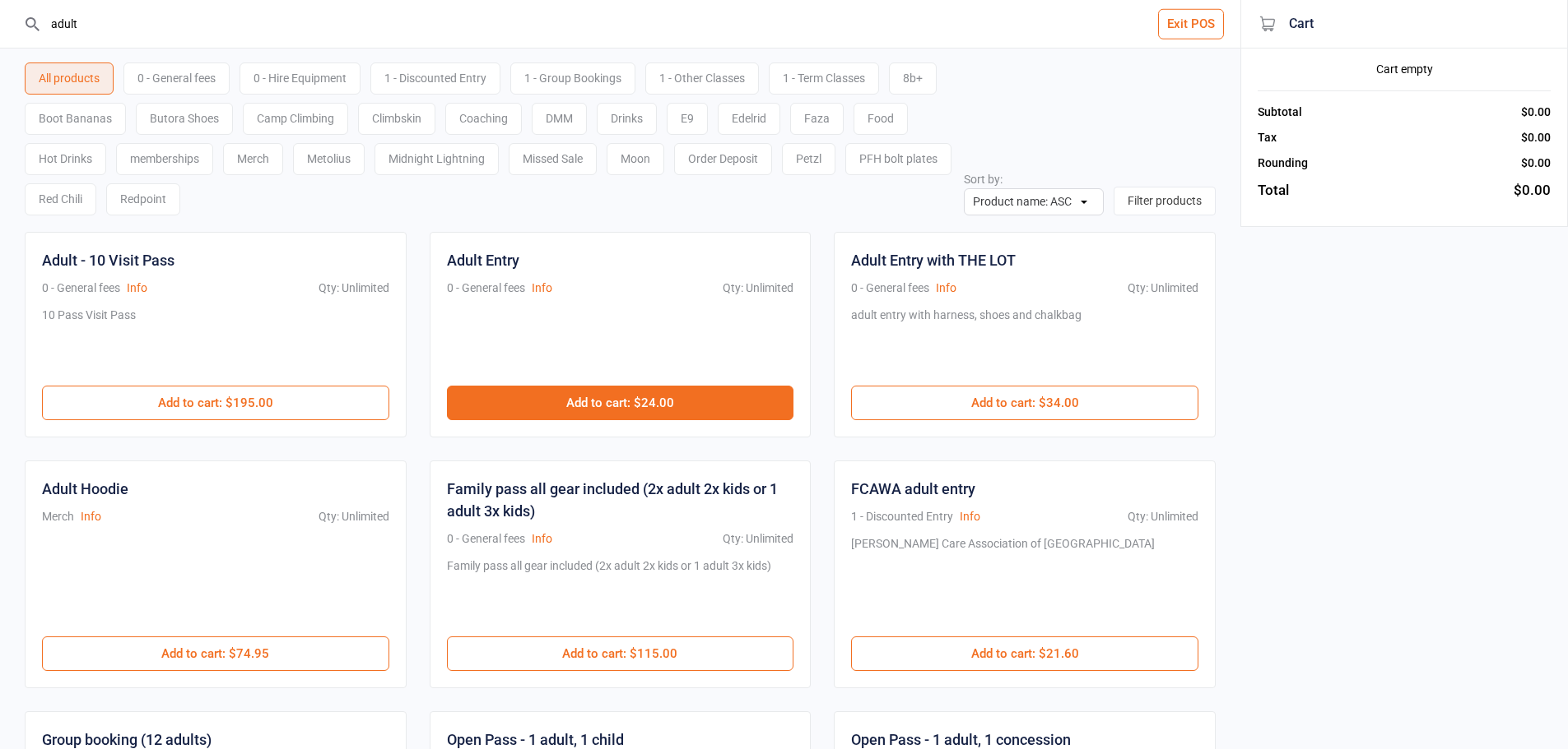
type input "adult"
click at [607, 394] on button "Add to cart : $24.00" at bounding box center [621, 402] width 347 height 34
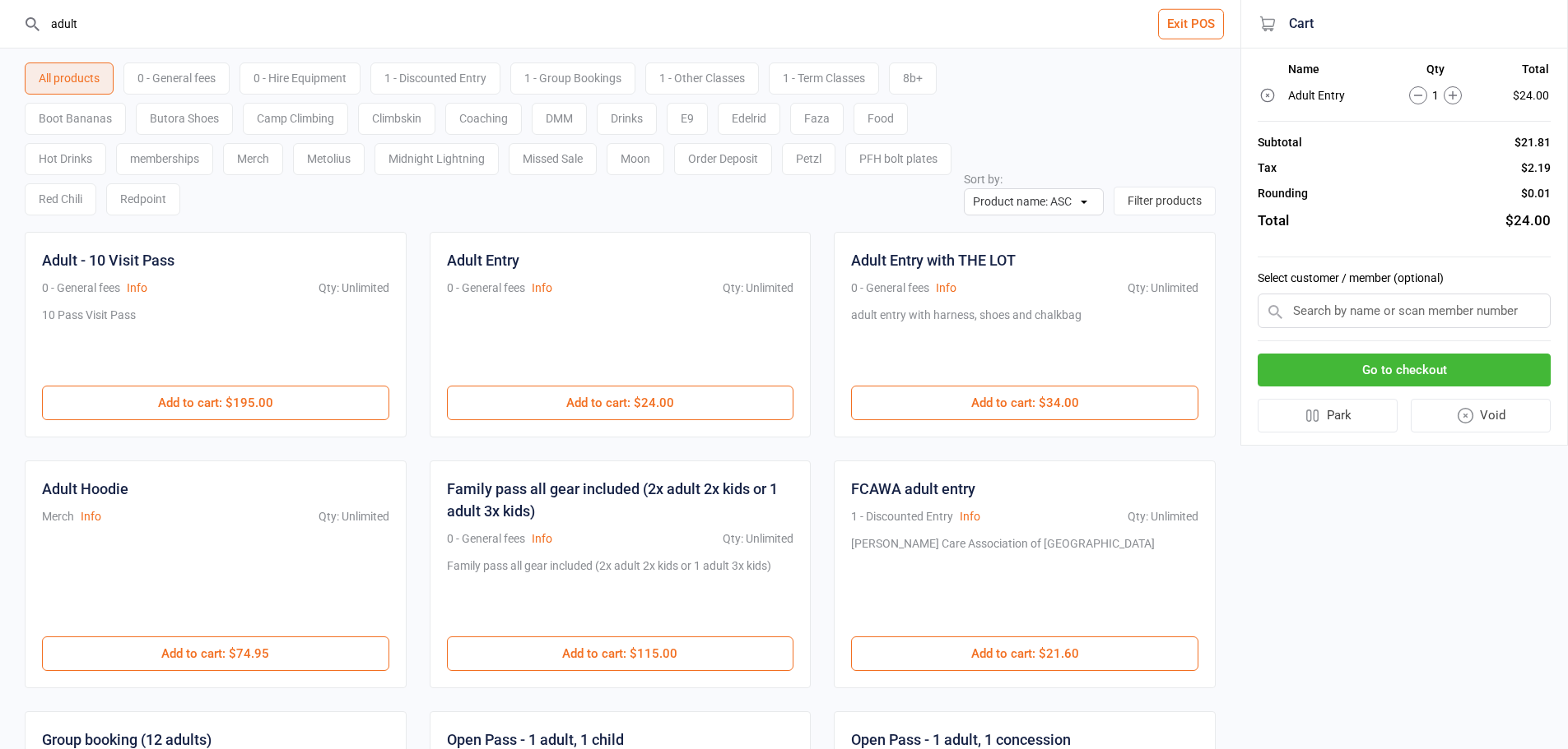
click at [1402, 365] on button "Go to checkout" at bounding box center [1404, 370] width 293 height 34
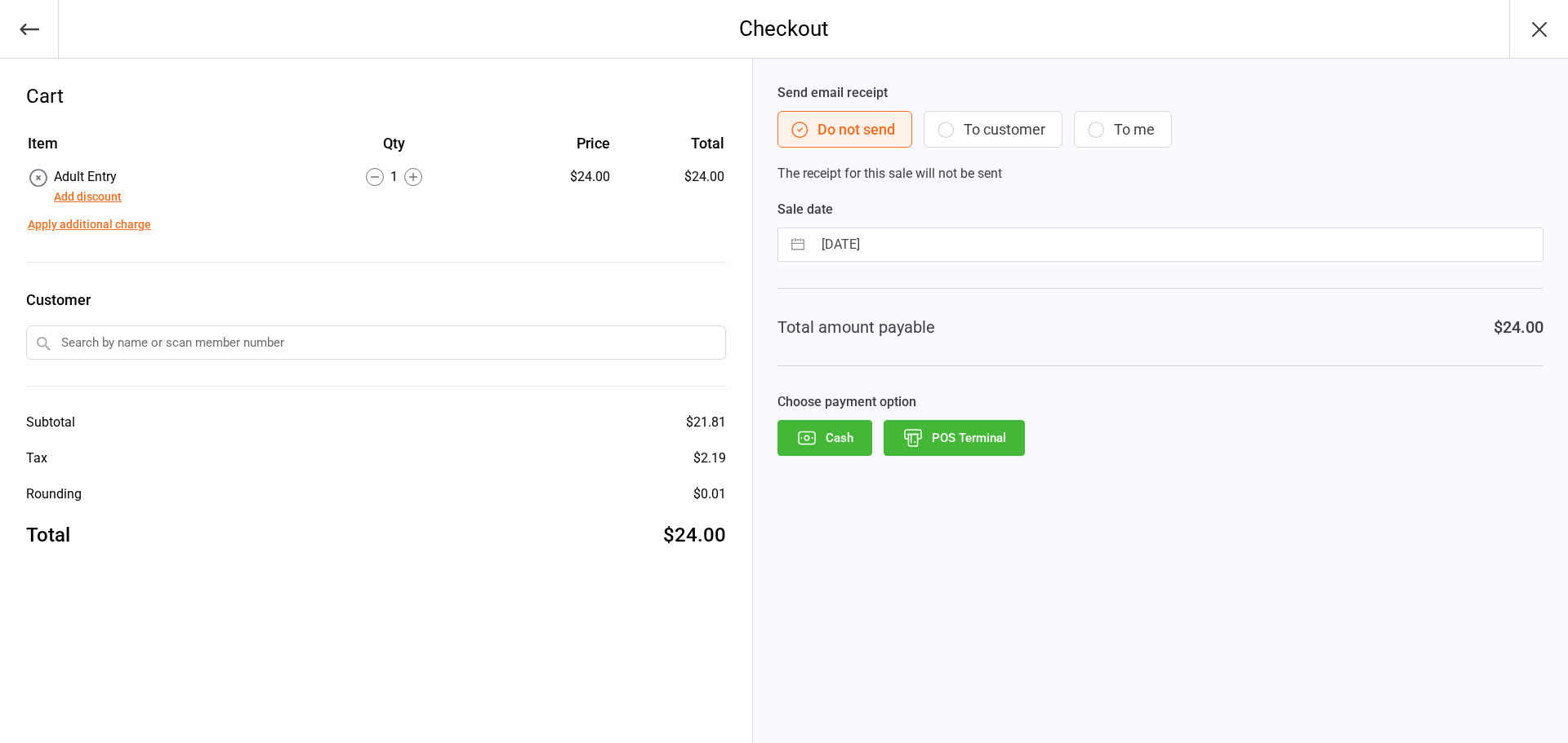
click at [956, 433] on button "POS Terminal" at bounding box center [954, 438] width 141 height 36
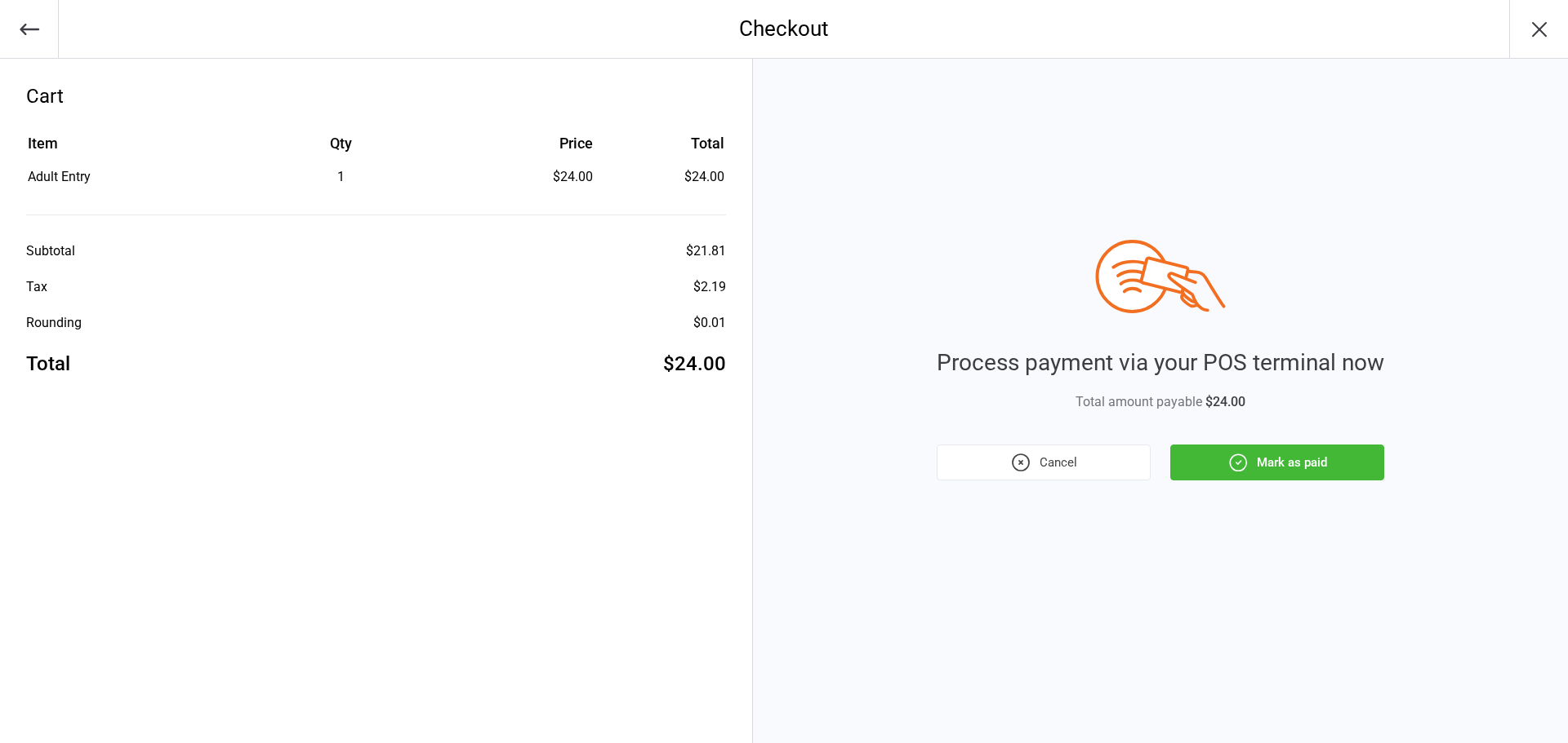
click at [1258, 459] on button "Mark as paid" at bounding box center [1276, 462] width 214 height 36
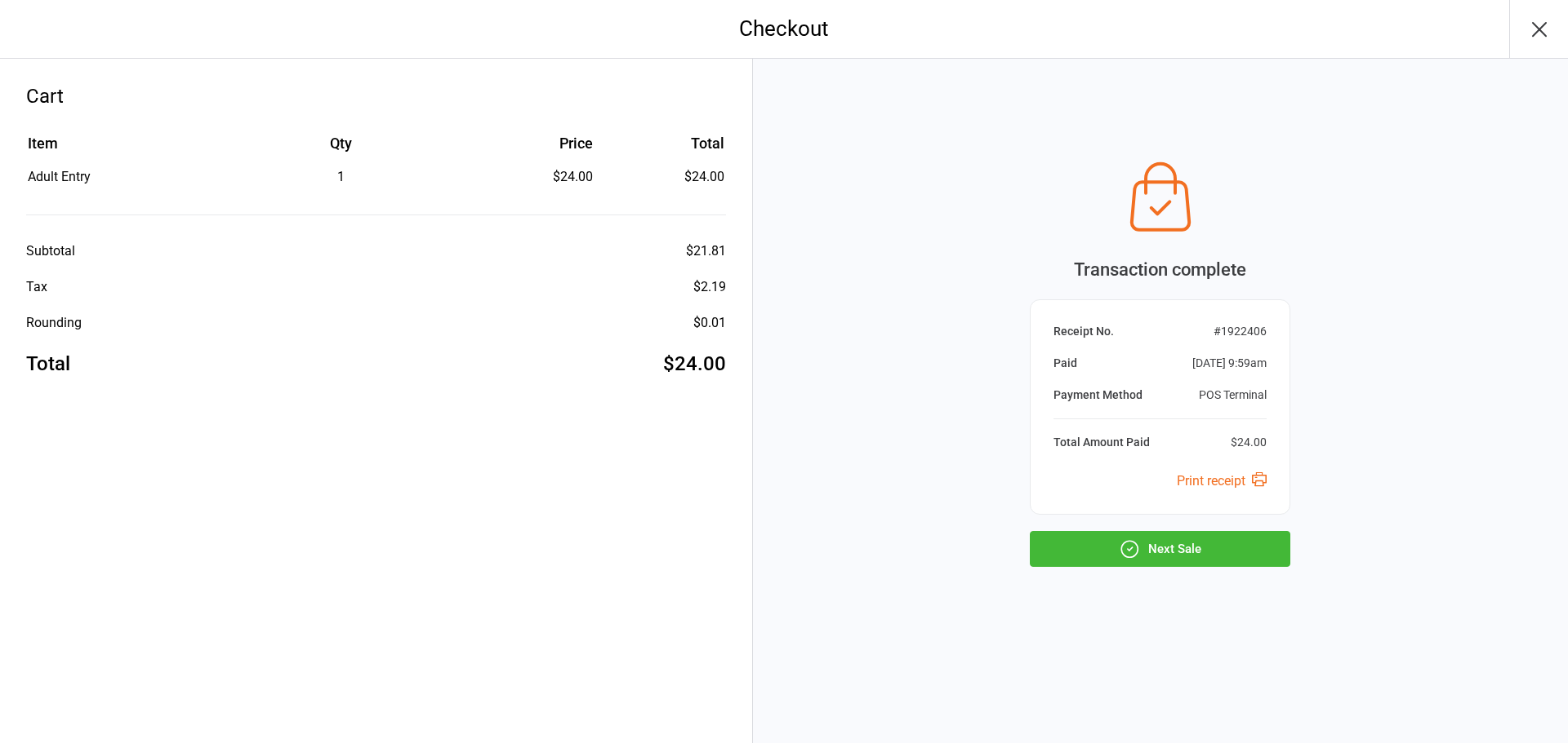
click at [1175, 563] on button "Next Sale" at bounding box center [1159, 549] width 260 height 36
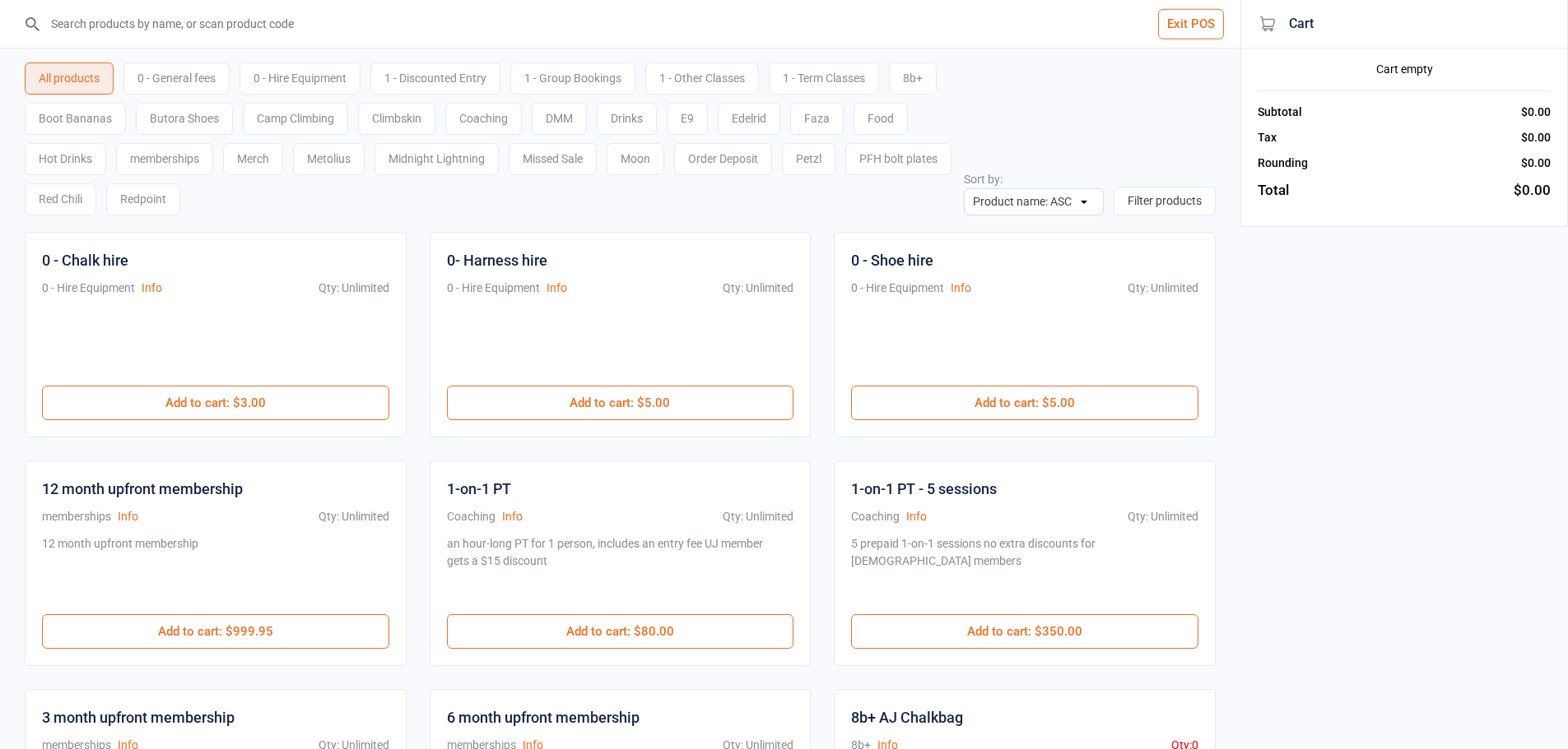
click at [353, 38] on input "search" at bounding box center [630, 23] width 1174 height 48
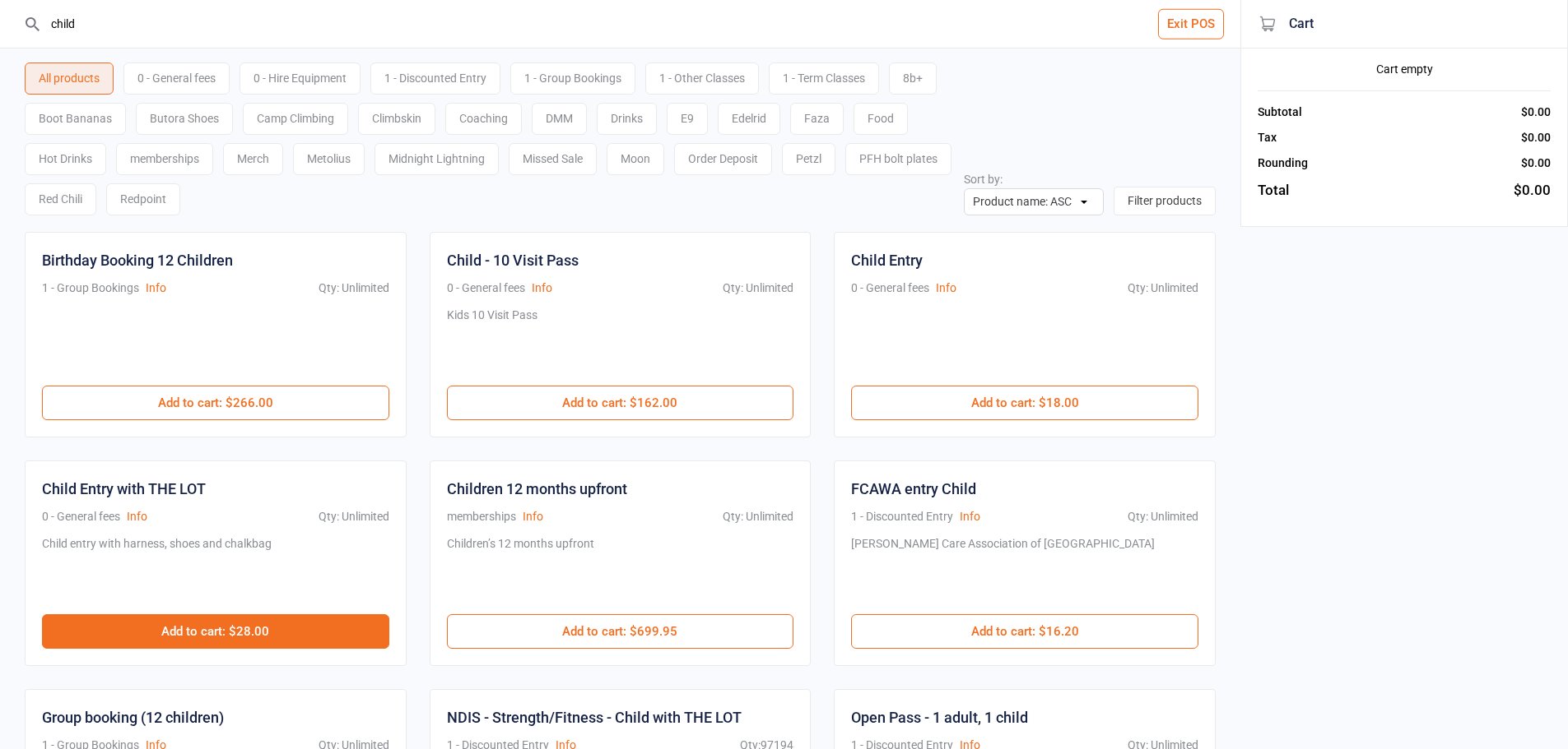
click at [331, 622] on button "Add to cart : $28.00" at bounding box center [215, 631] width 347 height 34
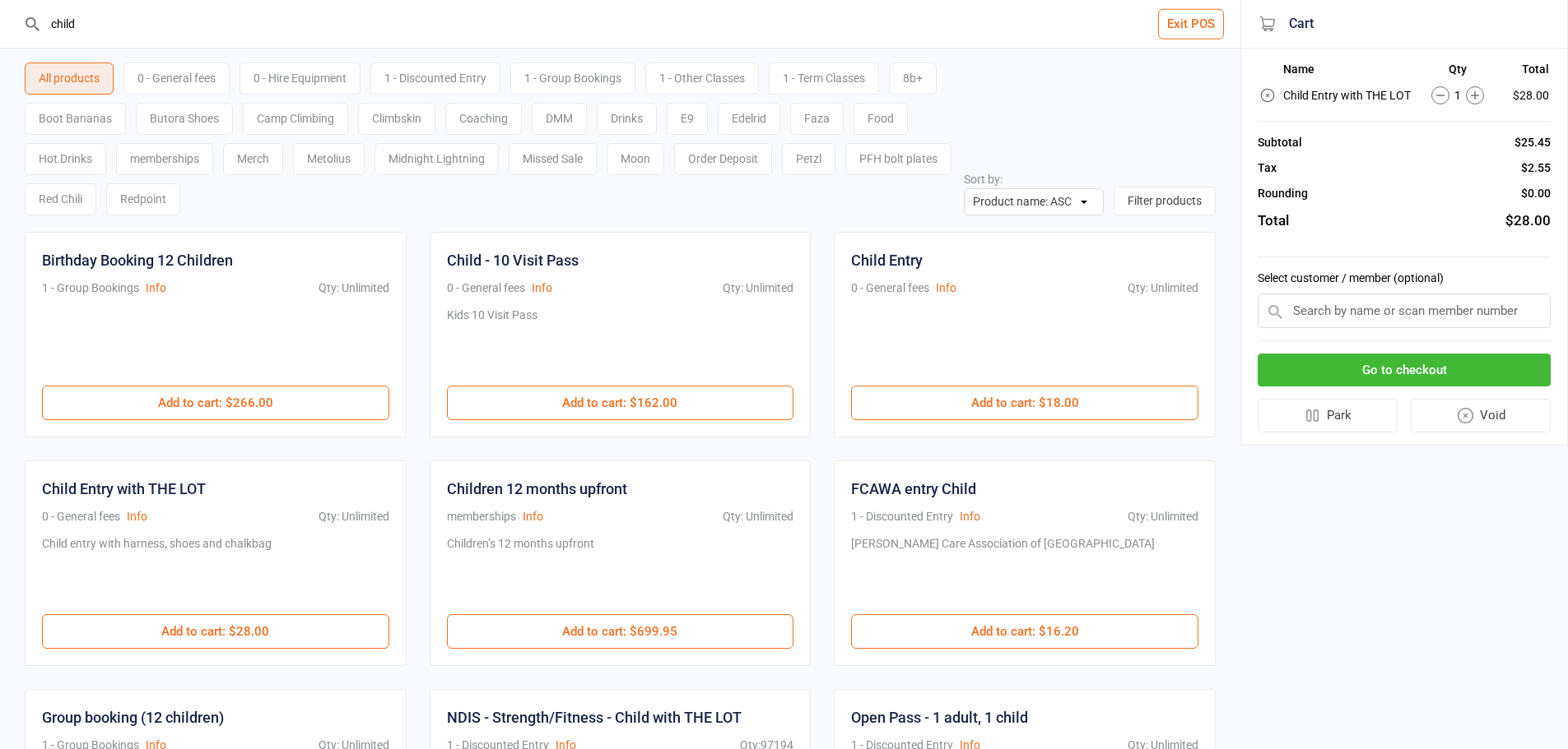
click at [1473, 100] on icon at bounding box center [1474, 95] width 19 height 19
drag, startPoint x: 476, startPoint y: 24, endPoint x: 0, endPoint y: 37, distance: 476.2
click at [0, 37] on header "child Exit POS" at bounding box center [620, 24] width 1241 height 49
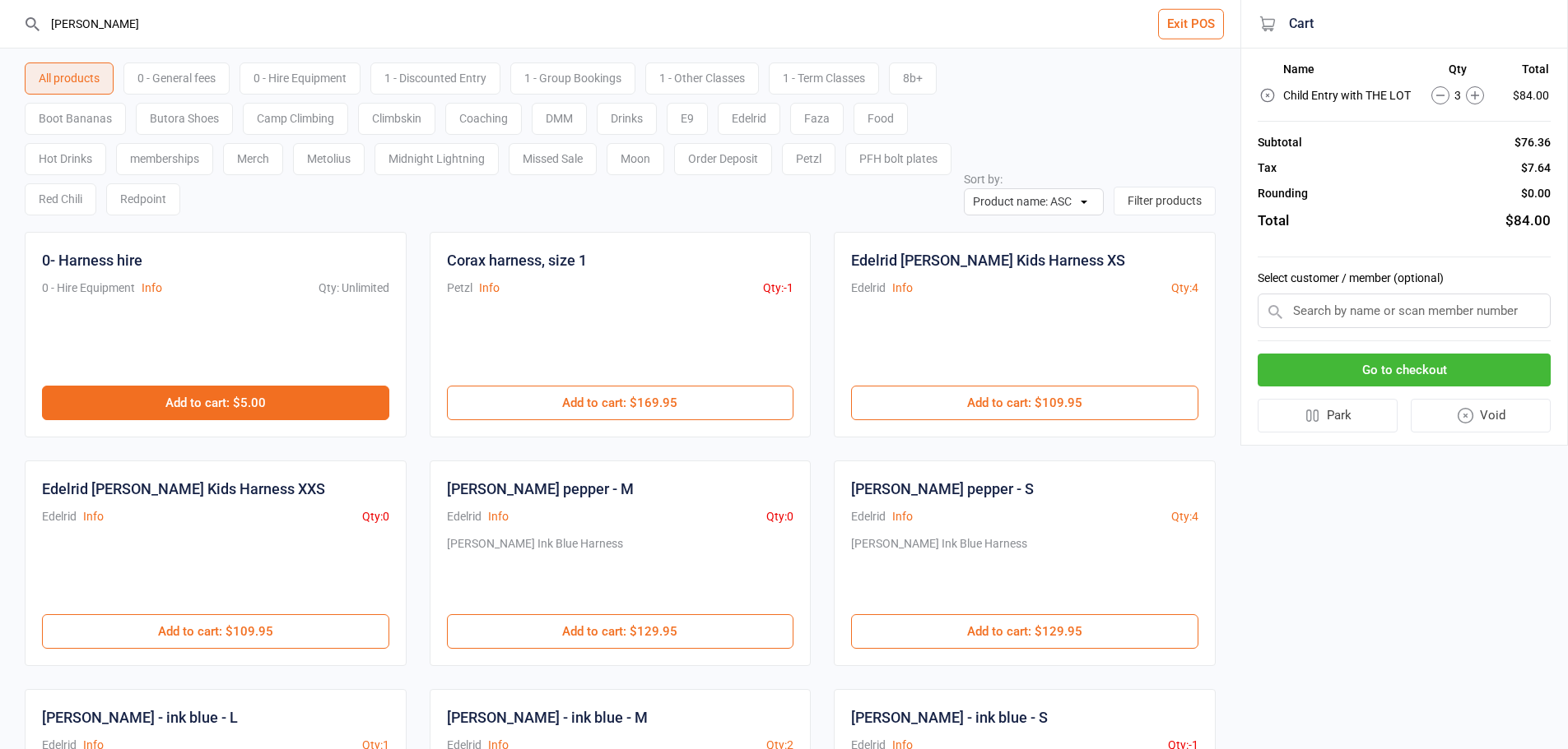
type input "harn"
click at [320, 401] on button "Add to cart : $5.00" at bounding box center [215, 402] width 347 height 34
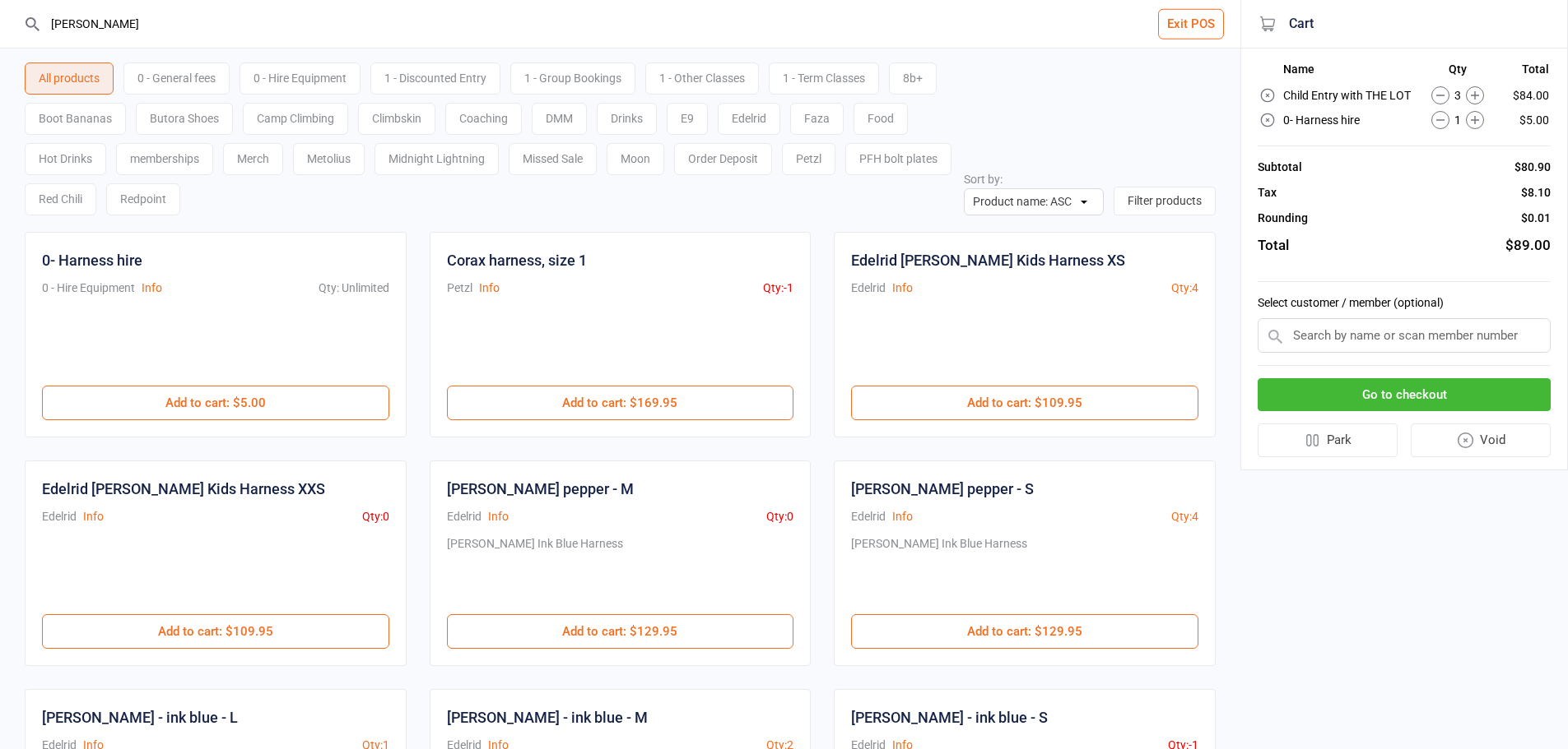
click at [1077, 139] on div "All products 0 - General fees 0 - Hire Equipment 1 - Discounted Entry 1 - Group…" at bounding box center [620, 131] width 1191 height 167
click at [1303, 394] on button "Go to checkout" at bounding box center [1404, 395] width 293 height 34
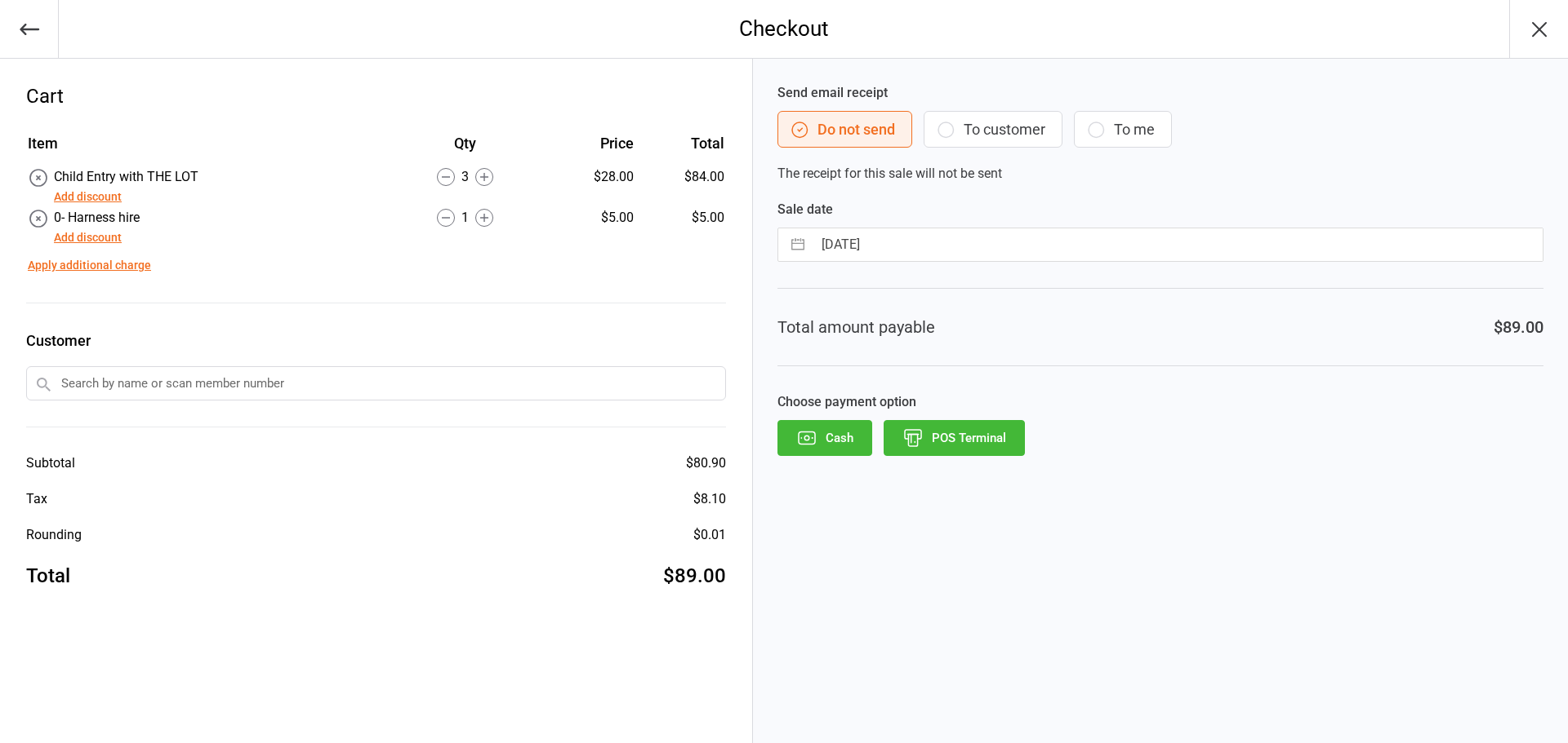
click at [1002, 424] on button "POS Terminal" at bounding box center [954, 438] width 141 height 36
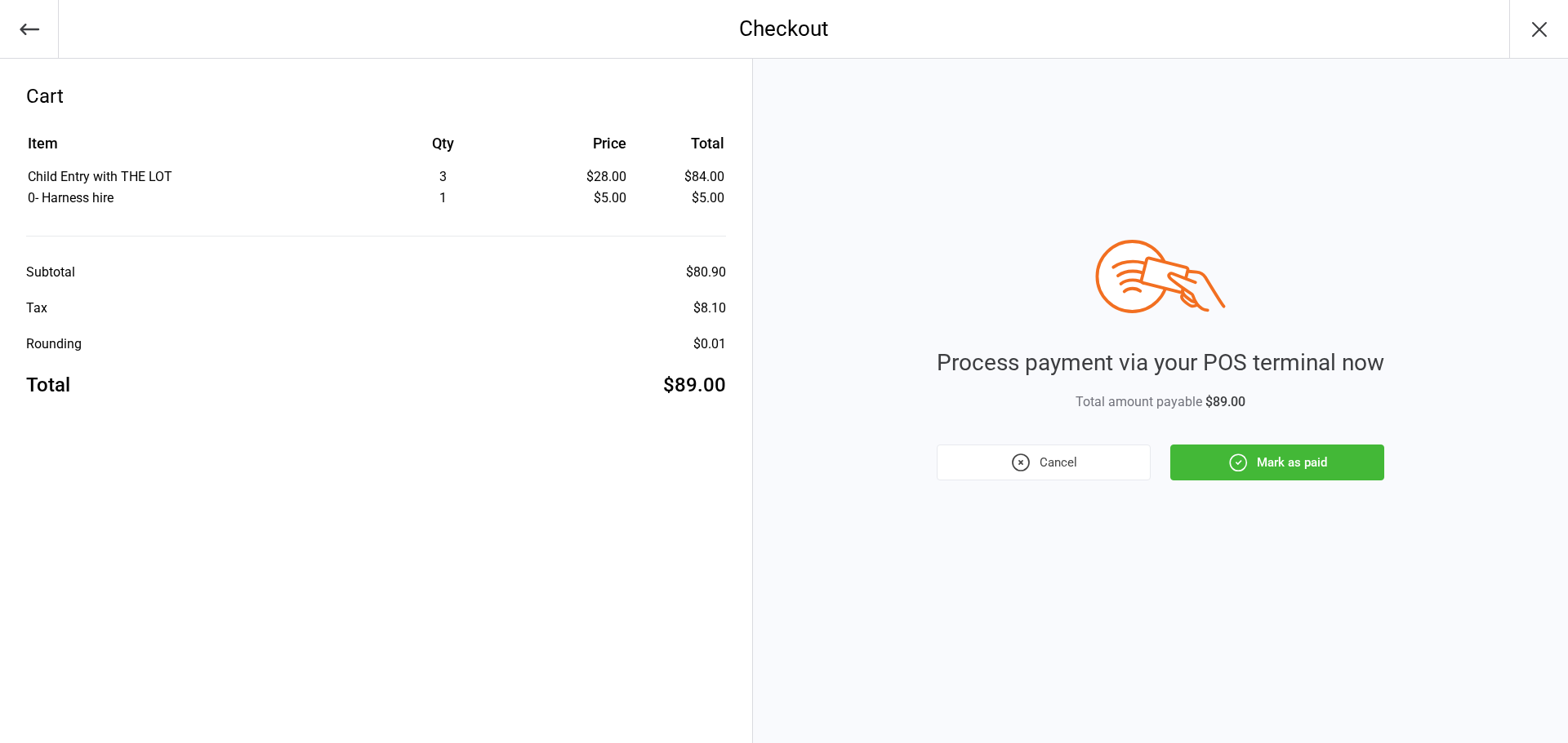
click at [1198, 456] on button "Mark as paid" at bounding box center [1276, 462] width 214 height 36
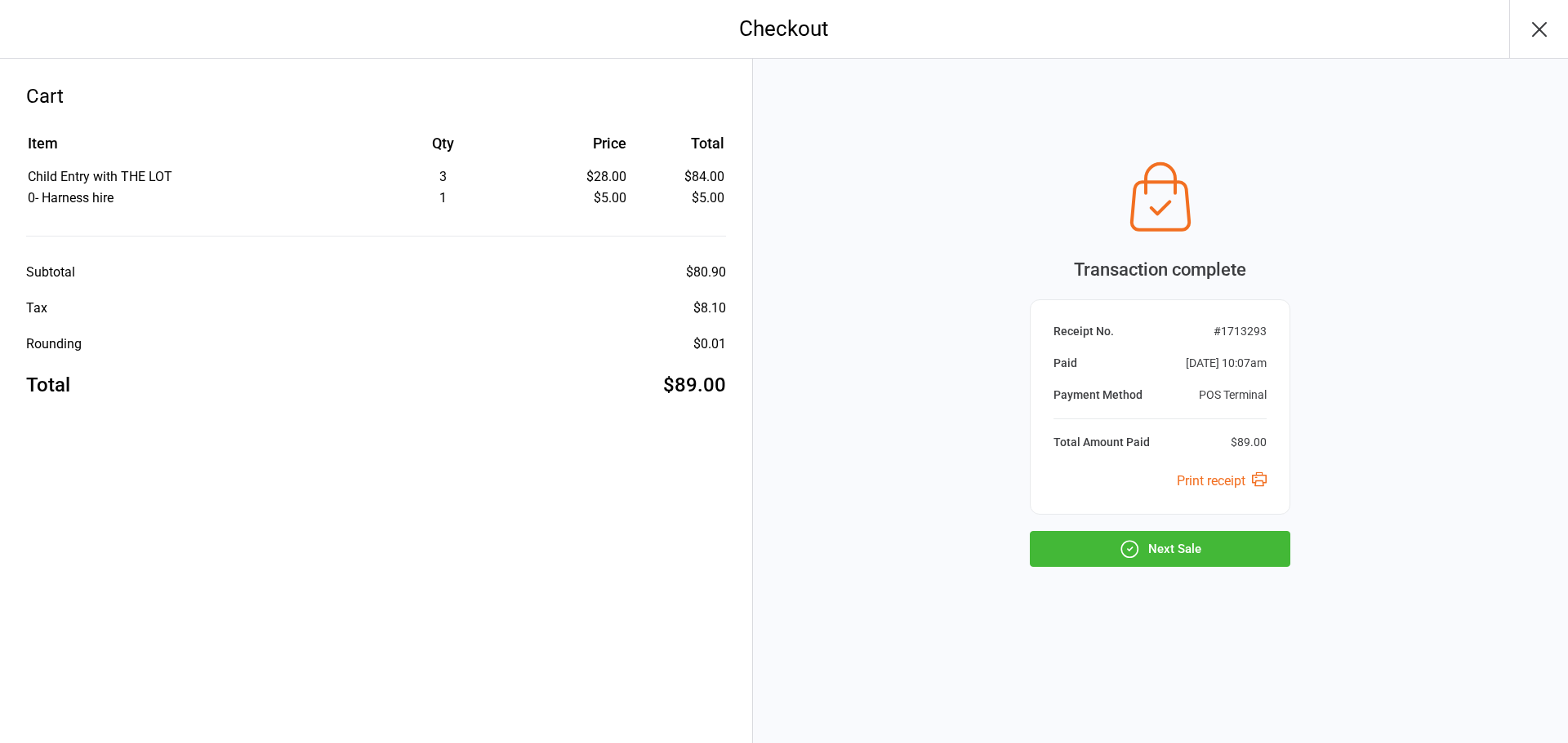
click at [1092, 542] on button "Next Sale" at bounding box center [1159, 549] width 260 height 36
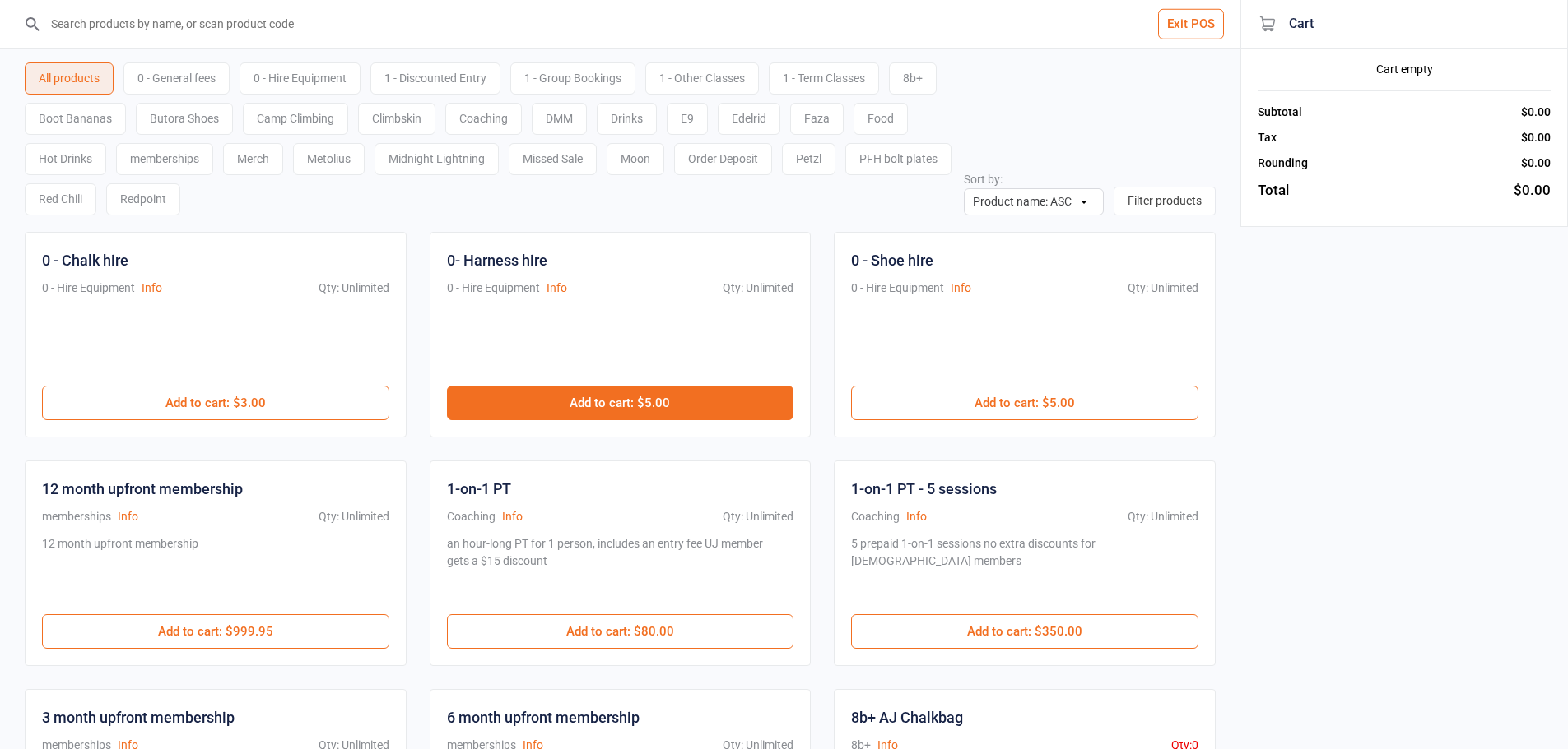
click at [617, 391] on button "Add to cart : $5.00" at bounding box center [621, 402] width 347 height 34
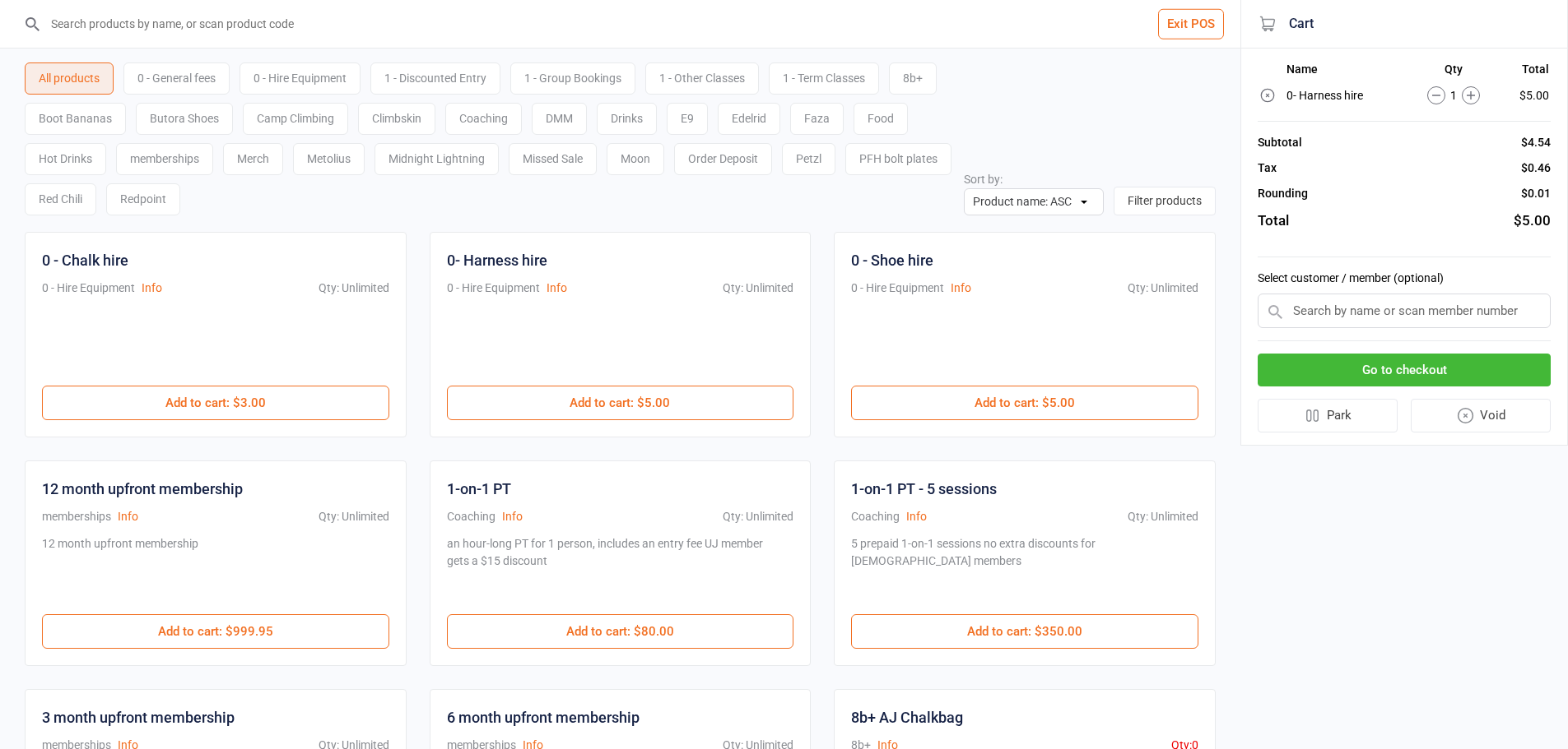
click at [1359, 376] on button "Go to checkout" at bounding box center [1404, 370] width 293 height 34
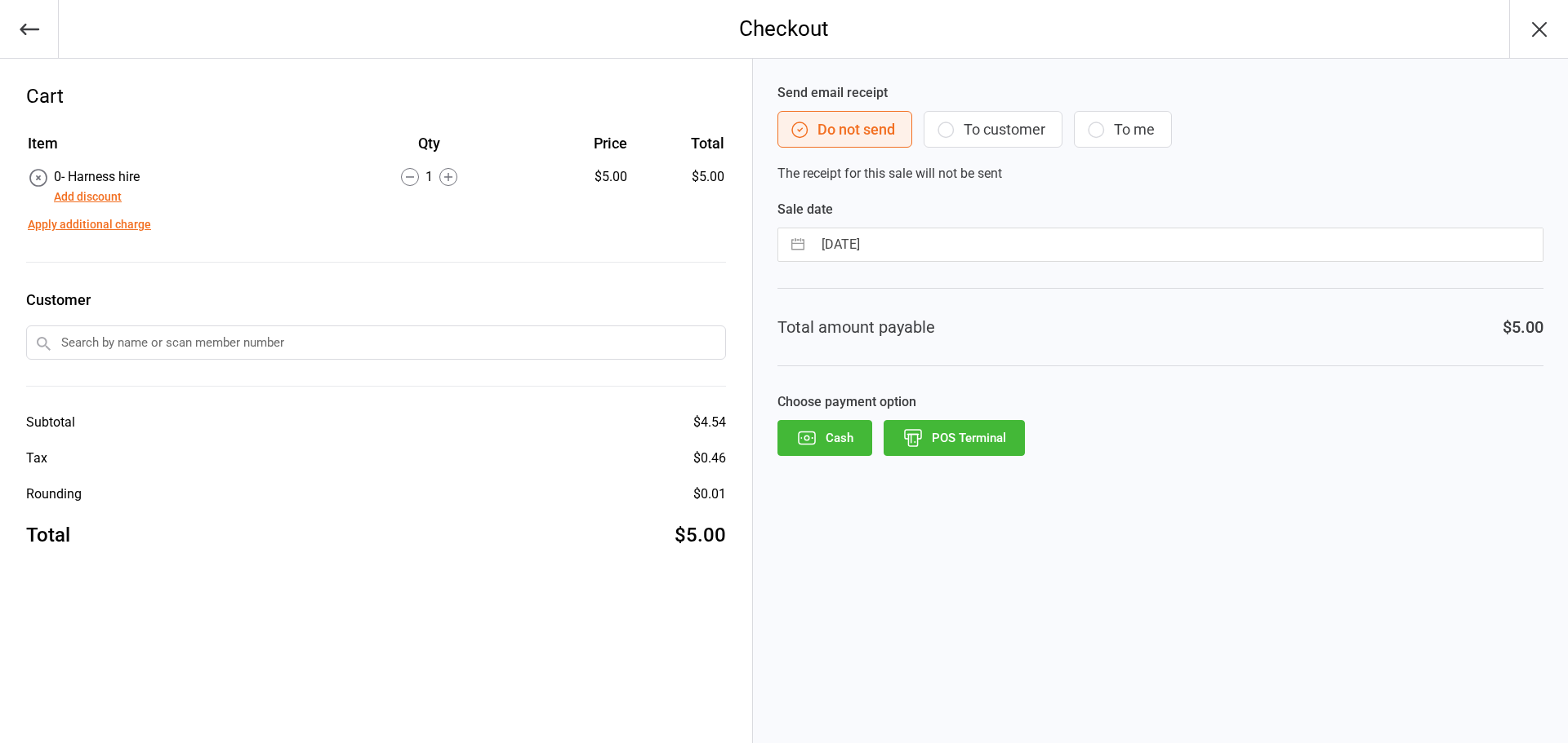
click at [986, 452] on button "POS Terminal" at bounding box center [954, 438] width 141 height 36
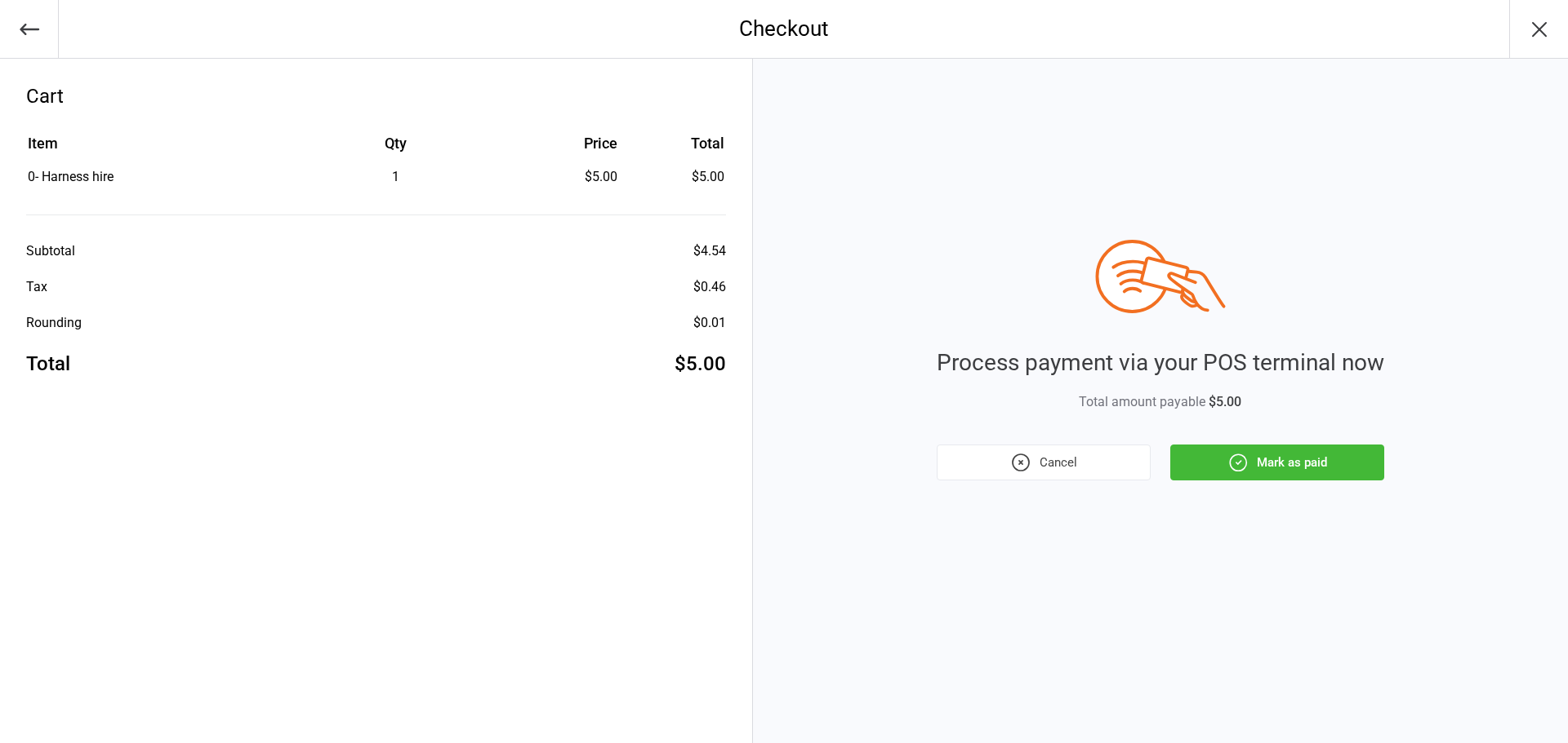
click at [1265, 470] on button "Mark as paid" at bounding box center [1276, 462] width 214 height 36
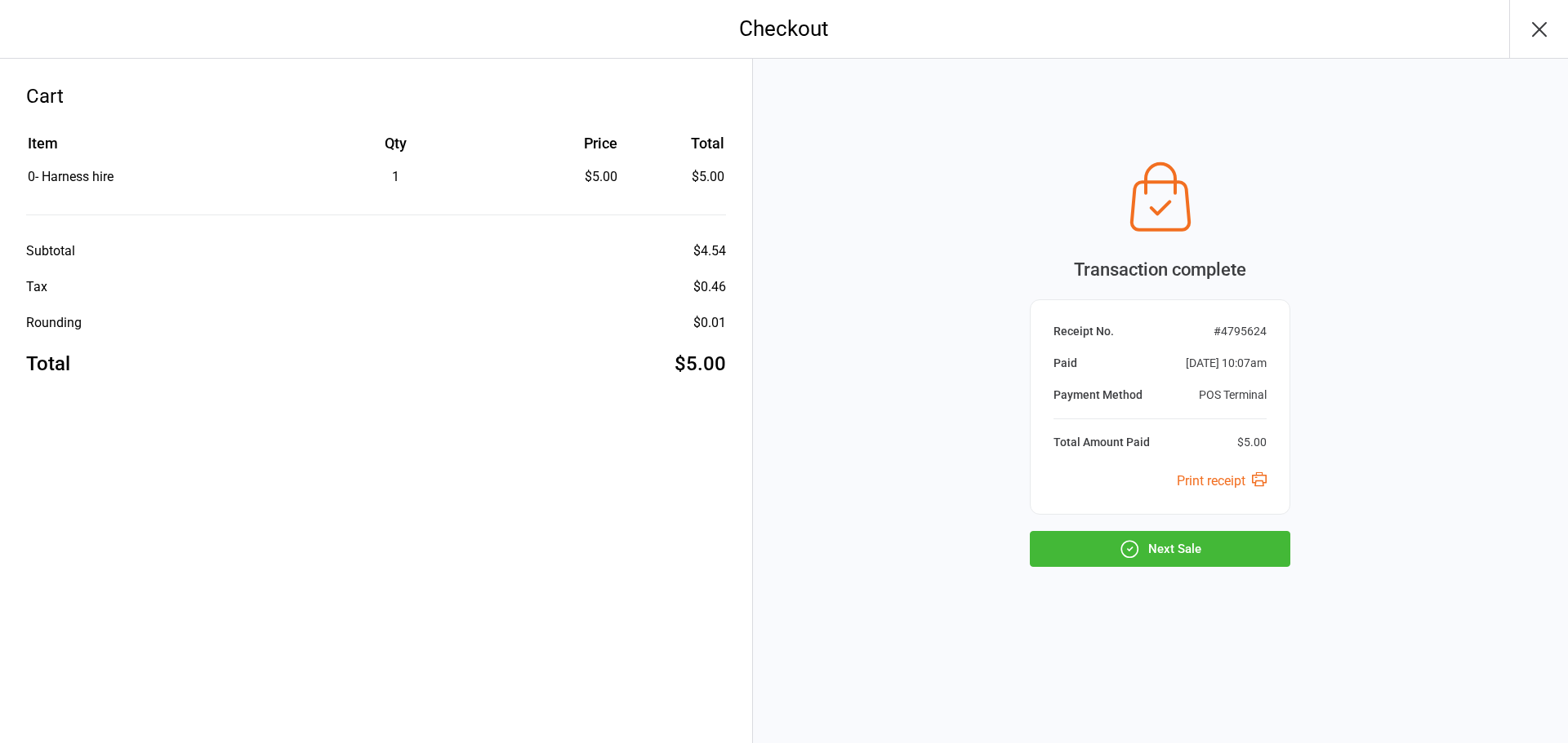
click at [1067, 540] on button "Next Sale" at bounding box center [1159, 549] width 260 height 36
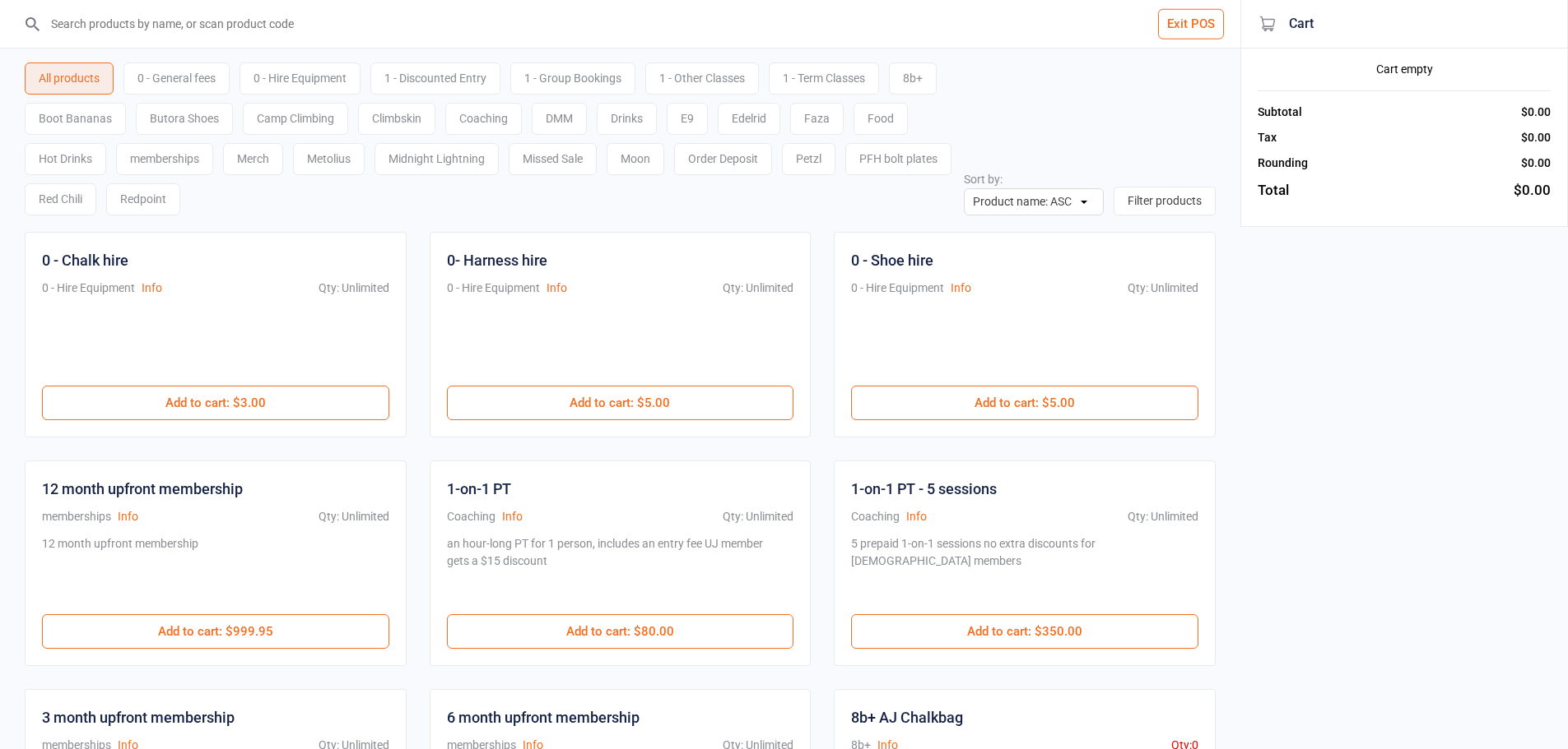
click at [284, 40] on input "search" at bounding box center [630, 23] width 1174 height 48
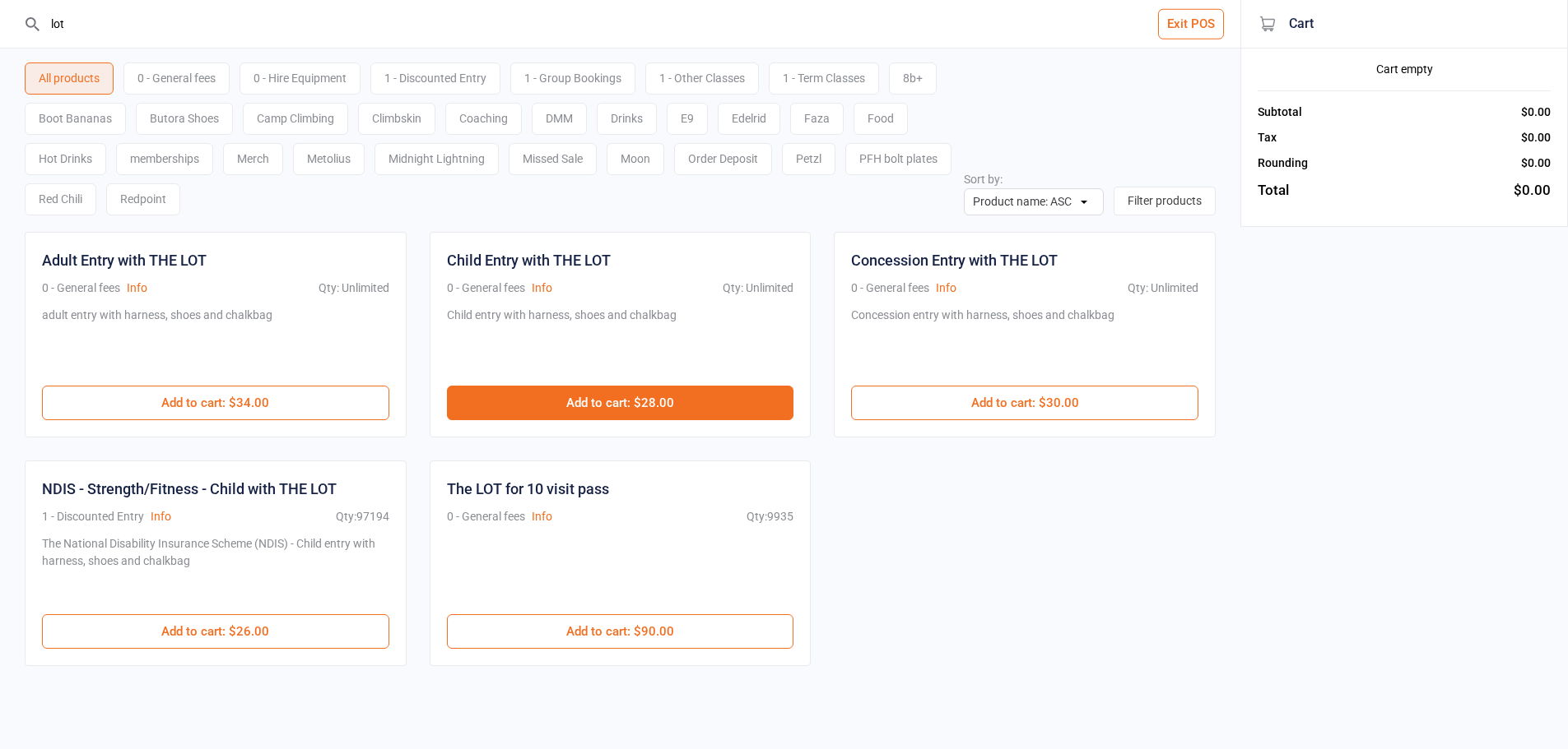
type input "lot"
click at [656, 416] on button "Add to cart : $28.00" at bounding box center [621, 402] width 347 height 34
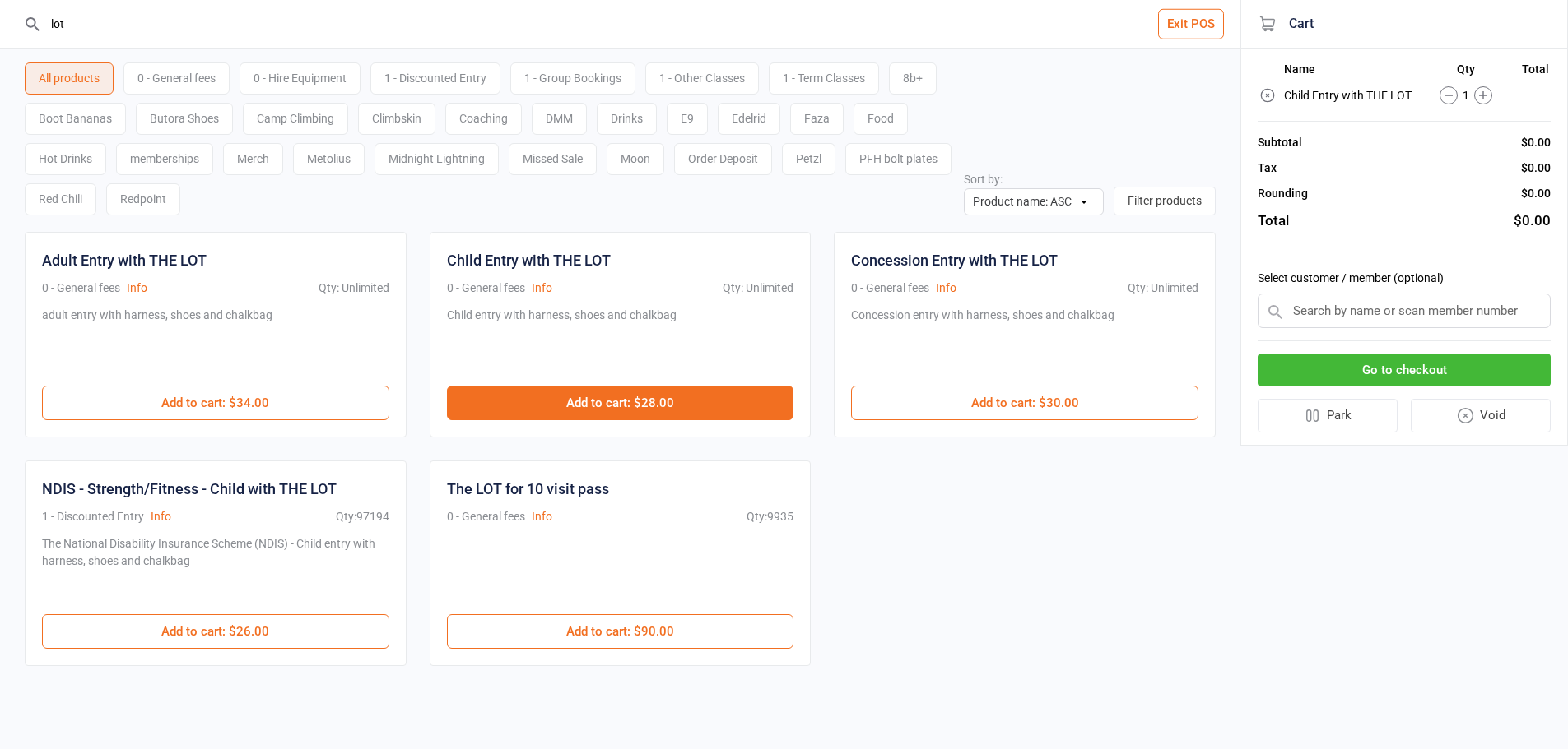
click at [656, 412] on button "Add to cart : $28.00" at bounding box center [621, 402] width 347 height 34
click at [656, 410] on button "Add to cart : $28.00" at bounding box center [621, 402] width 347 height 34
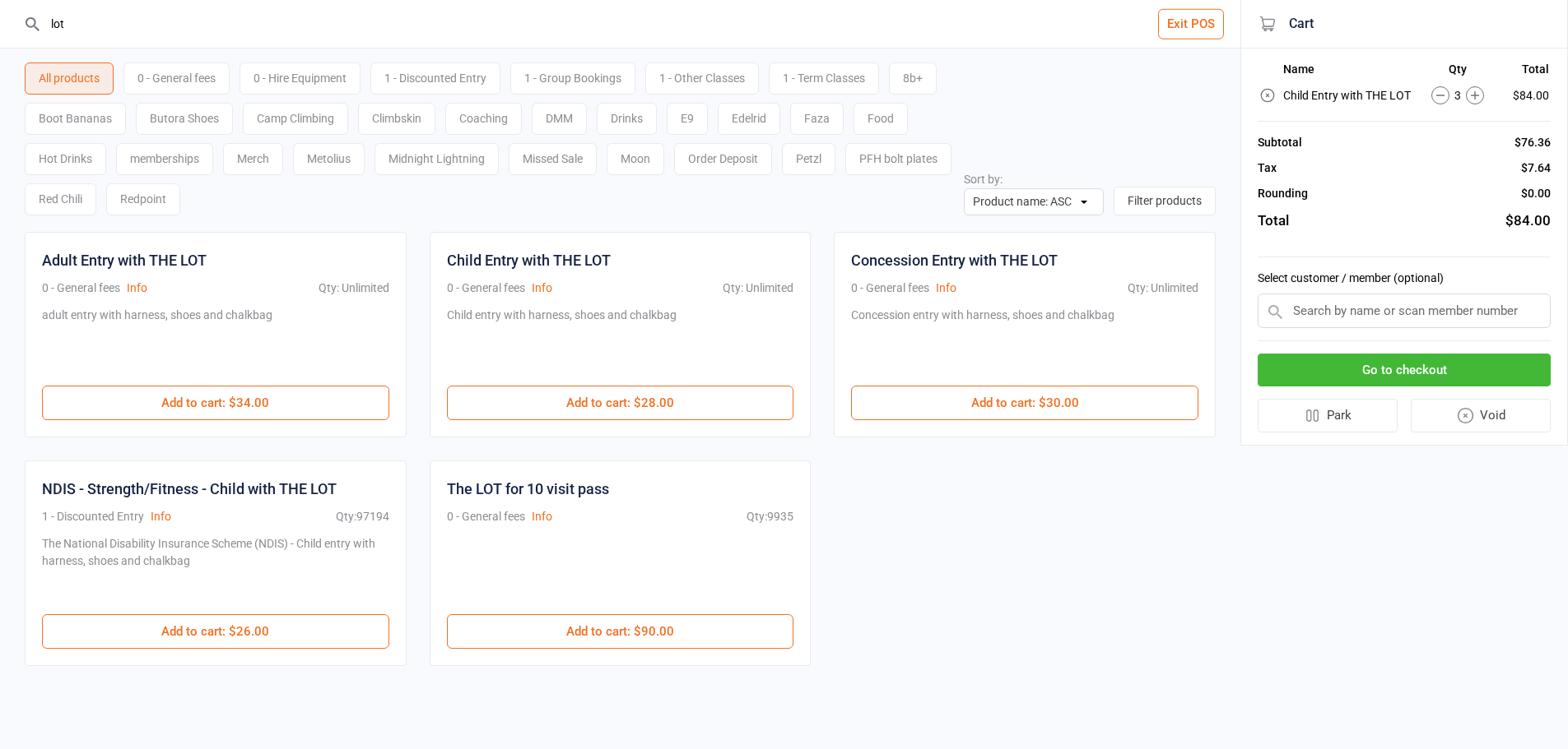
click at [310, 83] on div "0 - Hire Equipment" at bounding box center [300, 78] width 121 height 32
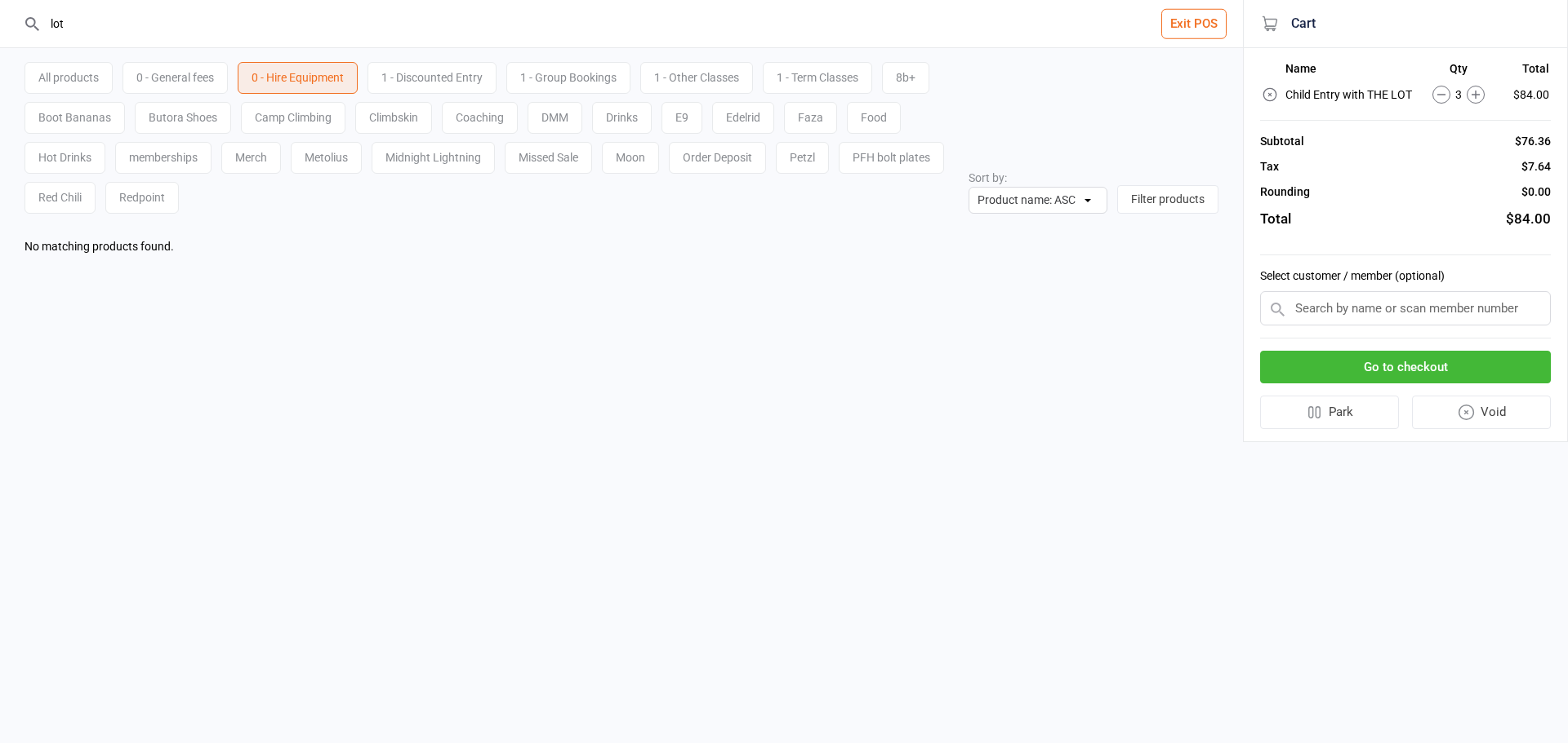
drag, startPoint x: 66, startPoint y: 21, endPoint x: 0, endPoint y: 23, distance: 66.0
click at [0, 23] on header "lot Exit POS" at bounding box center [622, 24] width 1243 height 48
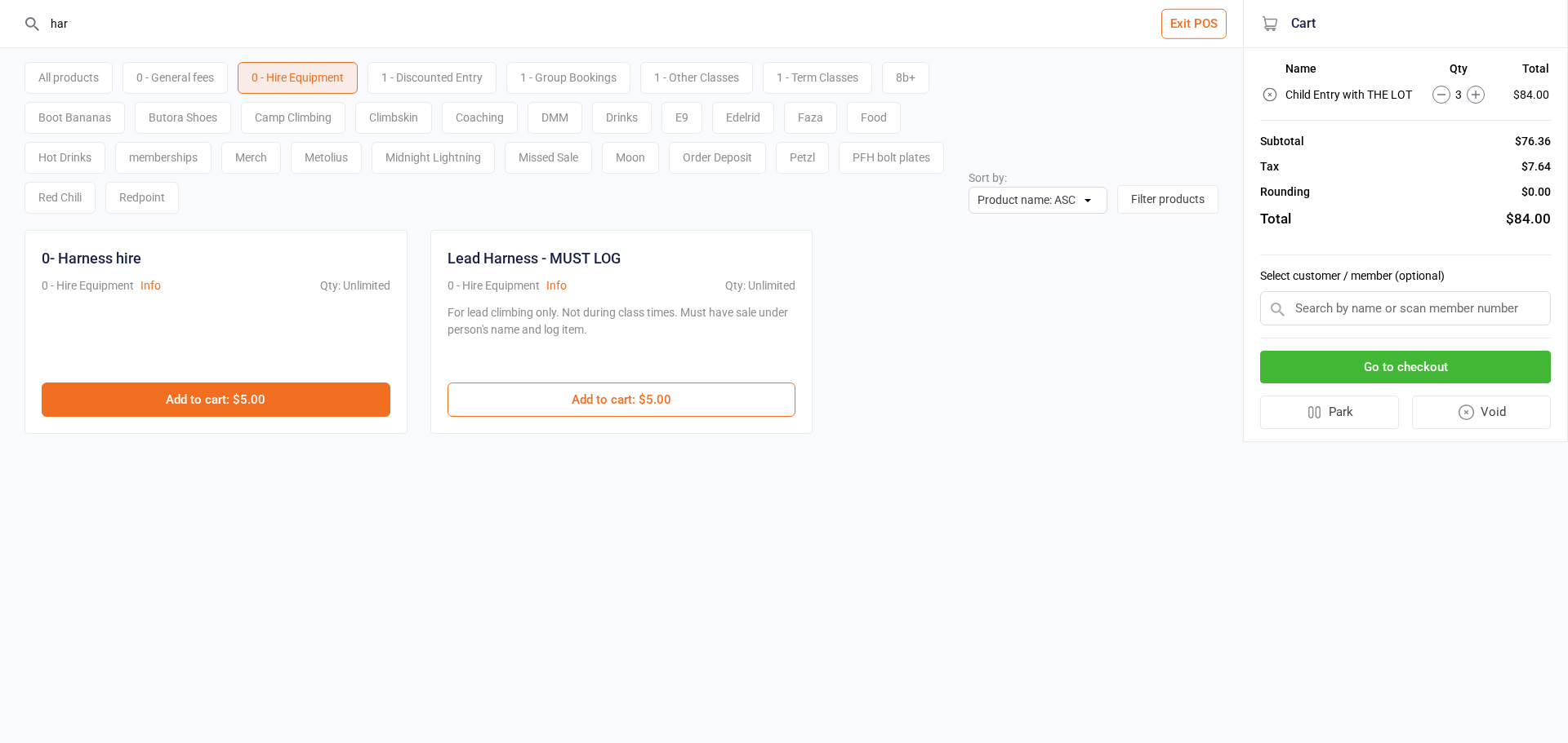
type input "har"
click at [305, 396] on button "Add to cart : $5.00" at bounding box center [216, 399] width 349 height 34
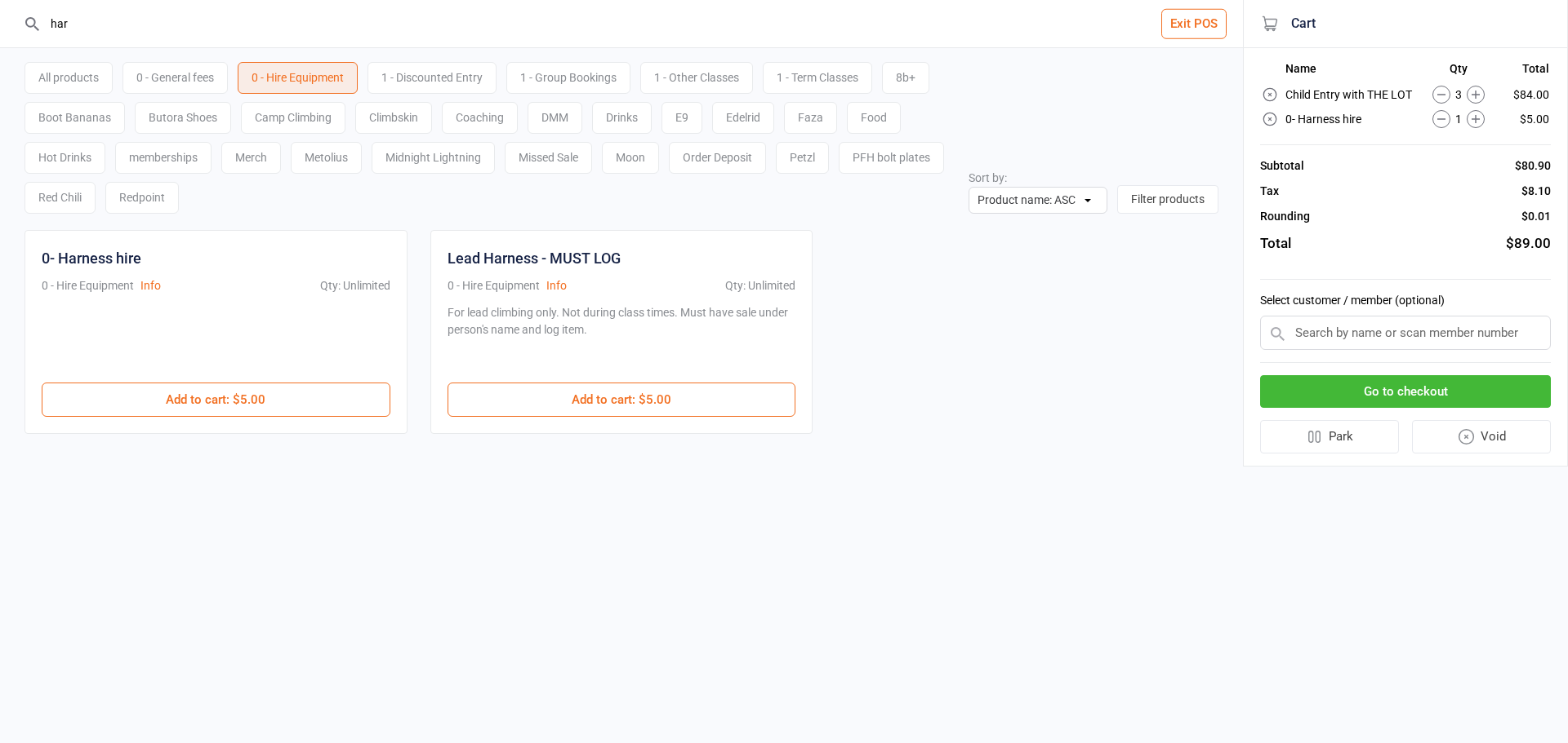
click at [1379, 386] on button "Go to checkout" at bounding box center [1405, 392] width 291 height 34
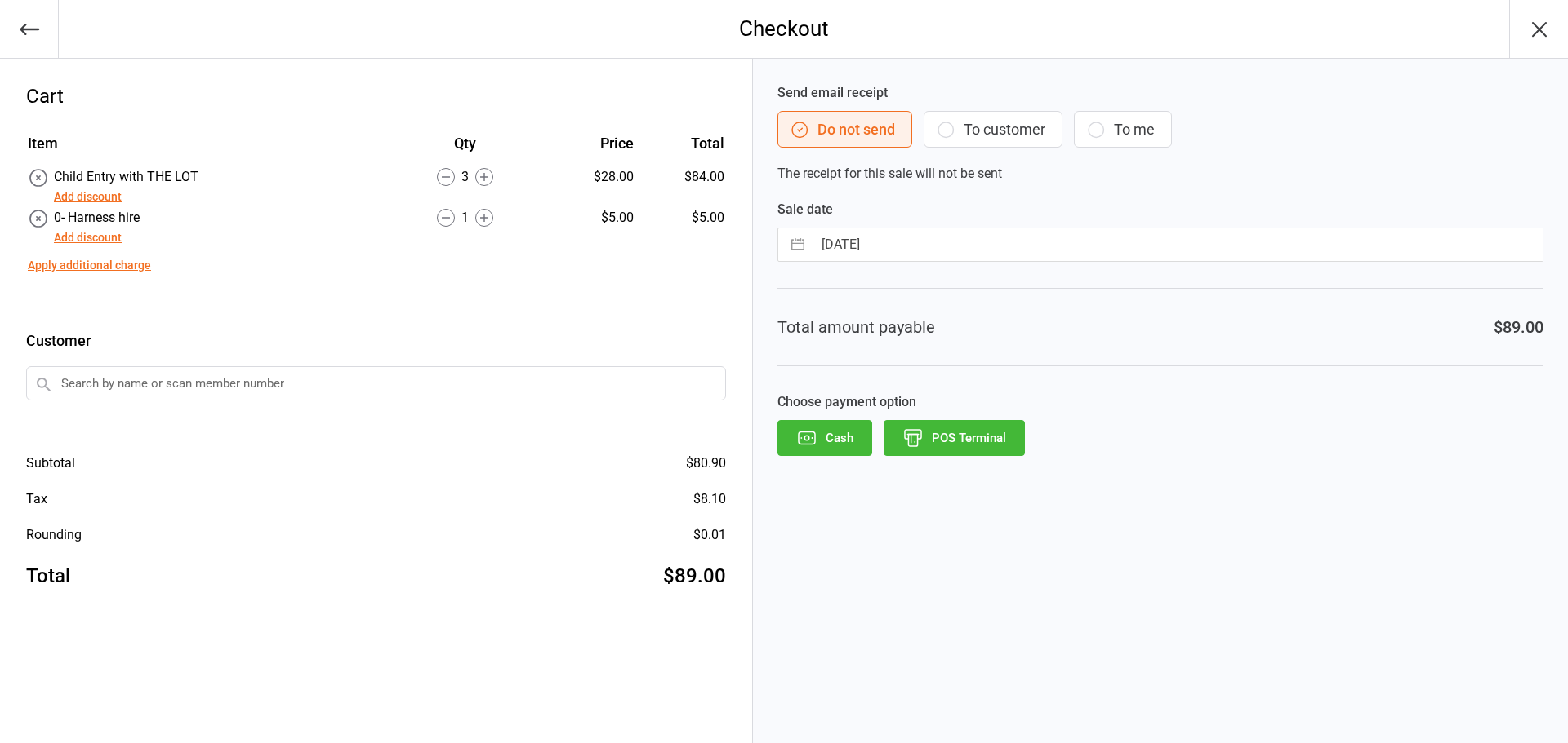
click at [79, 195] on button "Add discount" at bounding box center [88, 197] width 68 height 17
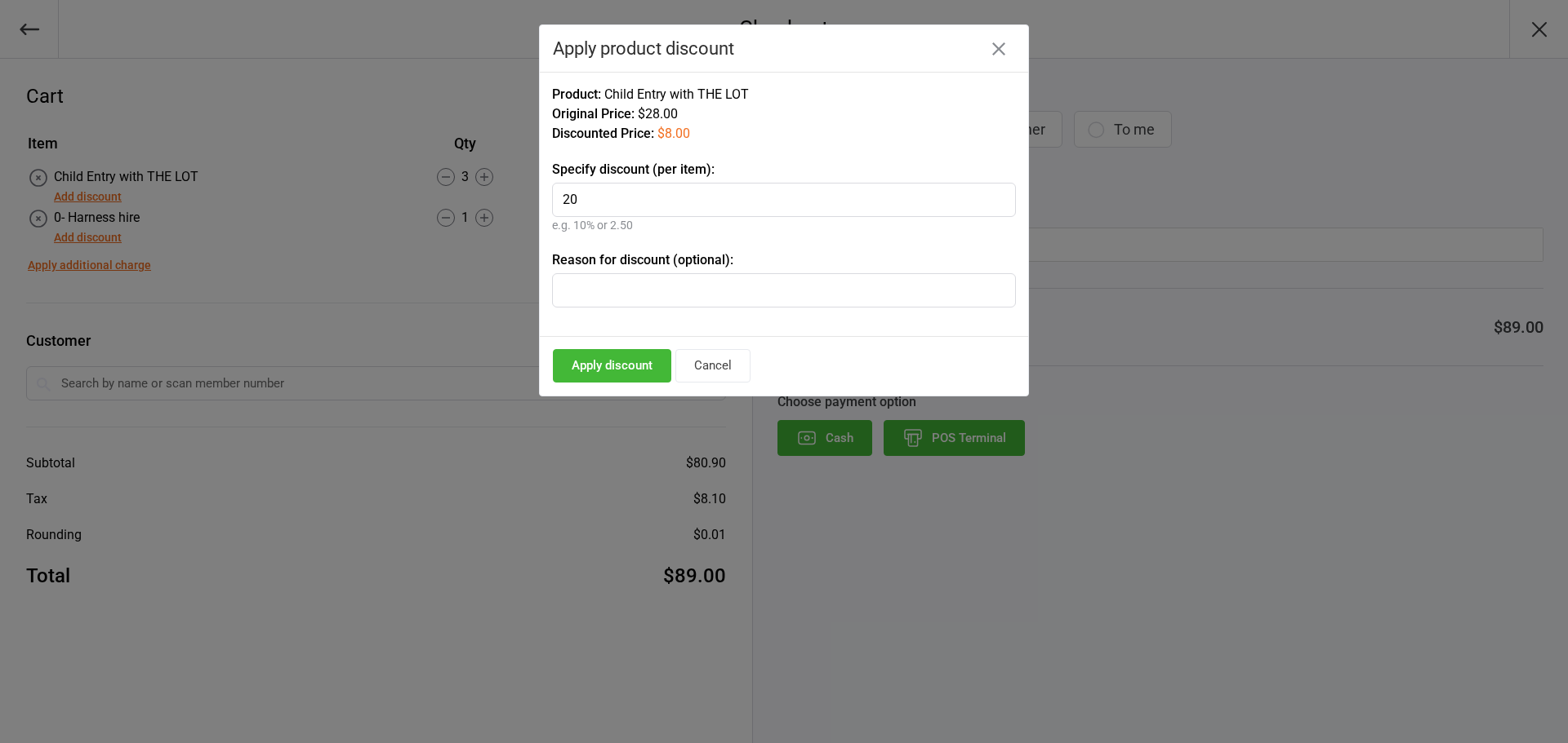
type input "20"
click at [584, 355] on button "Apply discount" at bounding box center [612, 366] width 118 height 34
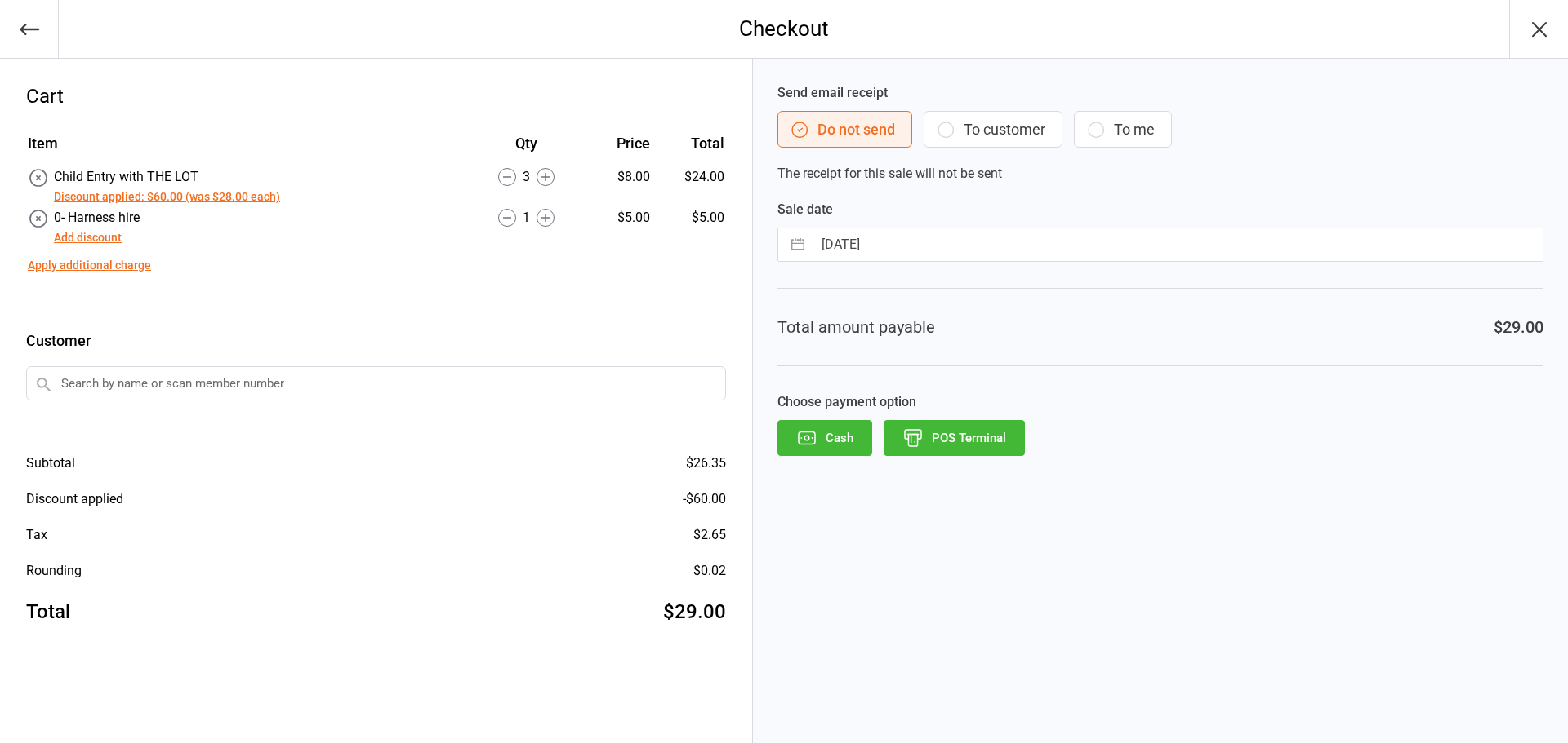
click at [960, 445] on button "POS Terminal" at bounding box center [954, 438] width 141 height 36
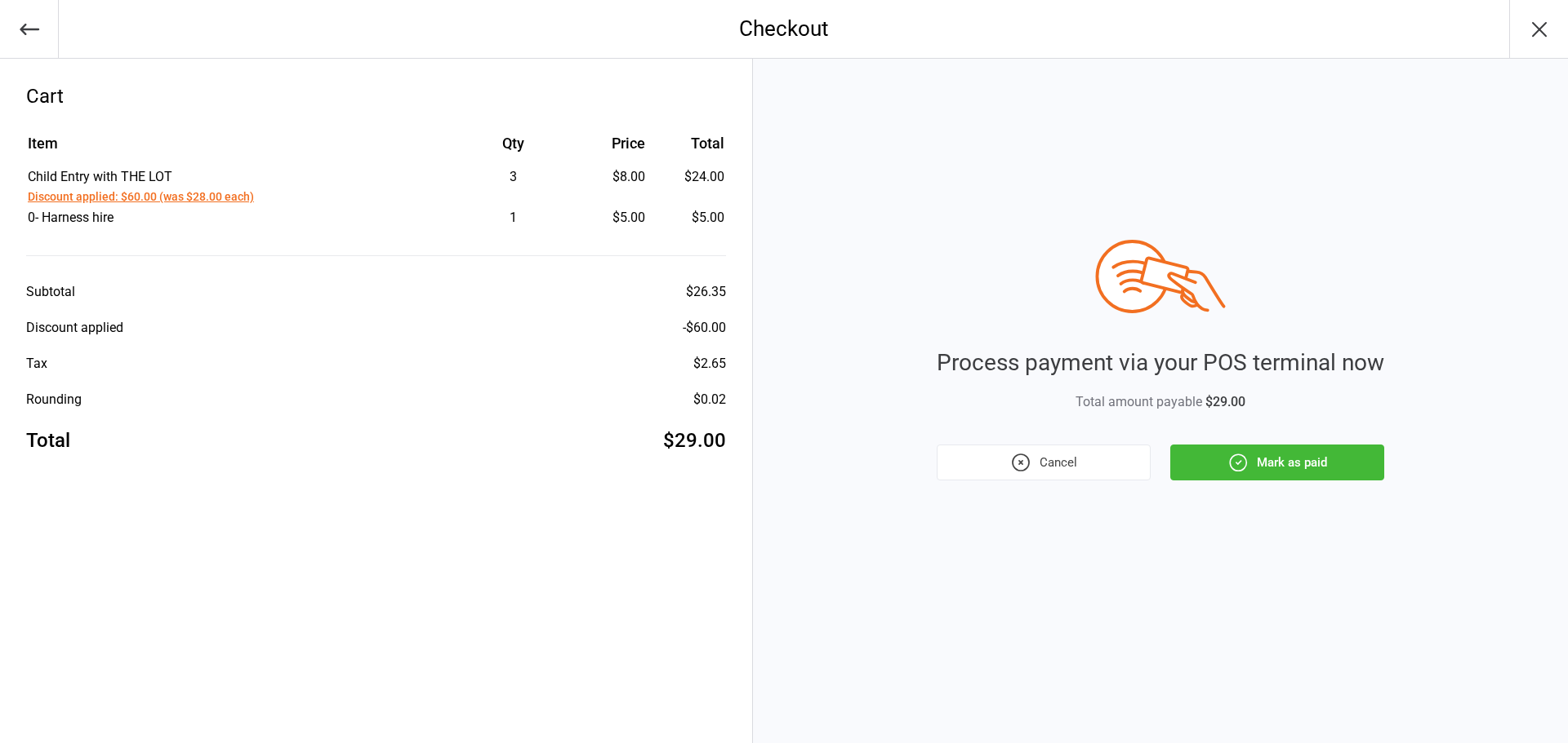
click at [1289, 471] on button "Mark as paid" at bounding box center [1276, 462] width 214 height 36
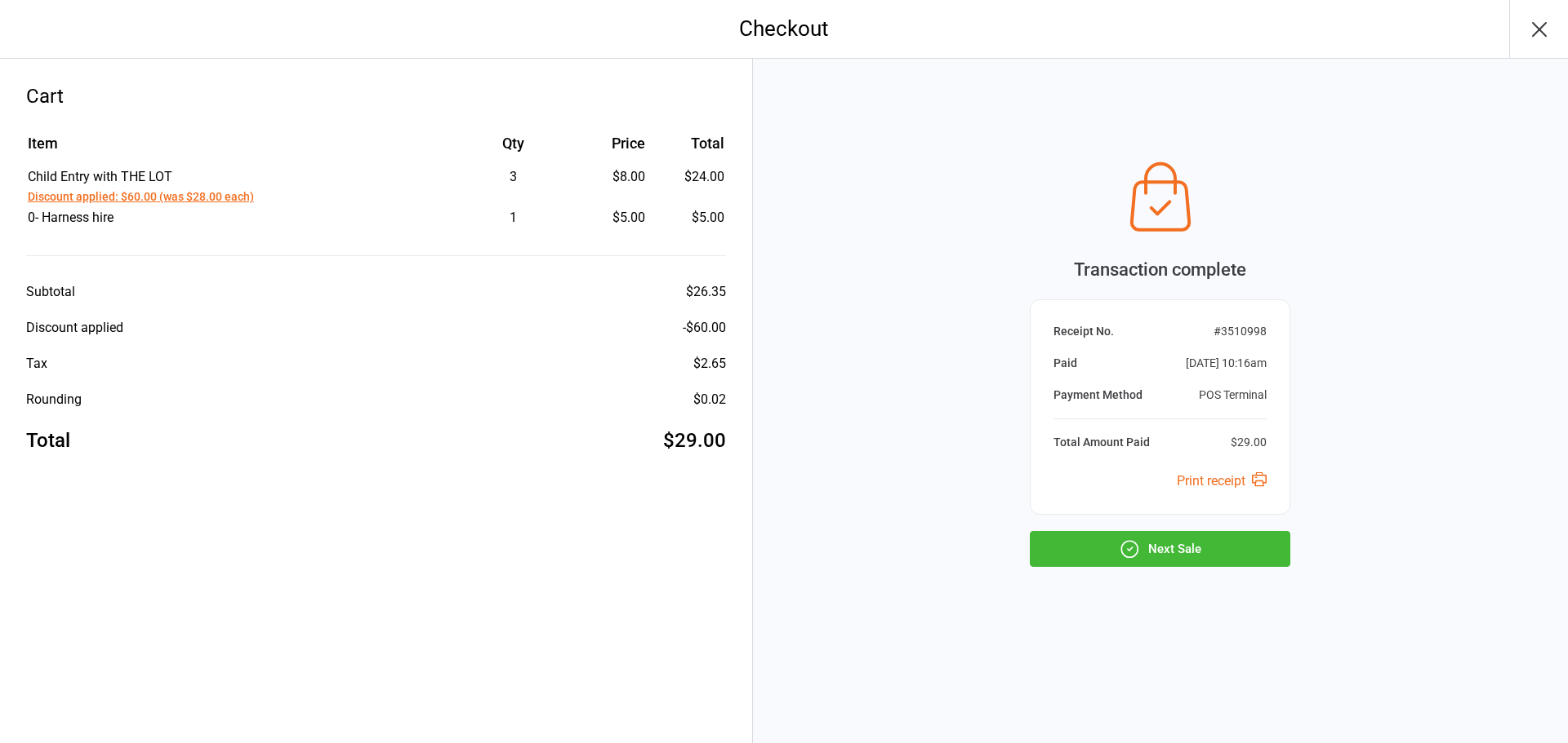
click at [1250, 564] on button "Next Sale" at bounding box center [1159, 549] width 260 height 36
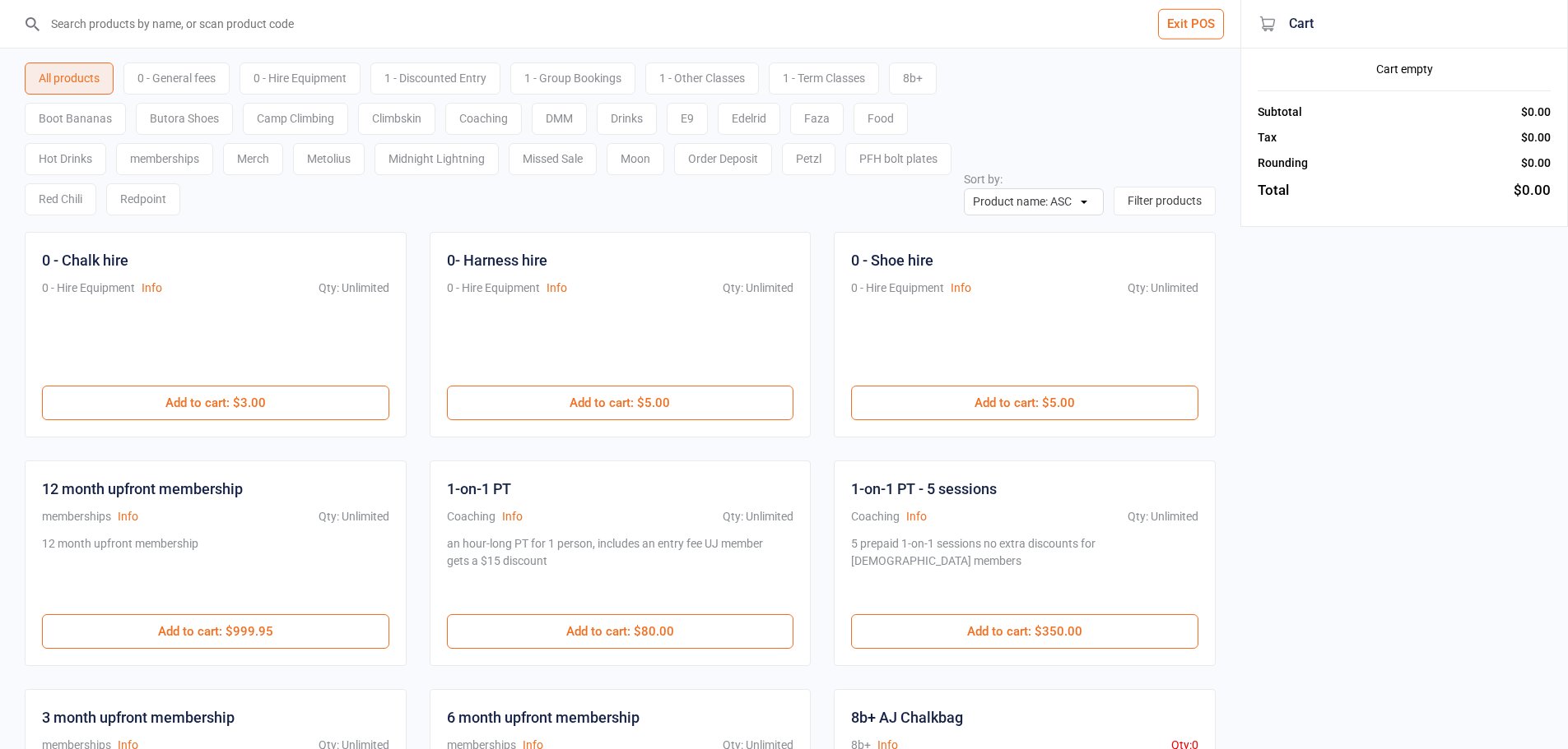
click at [432, 31] on input "search" at bounding box center [630, 23] width 1174 height 48
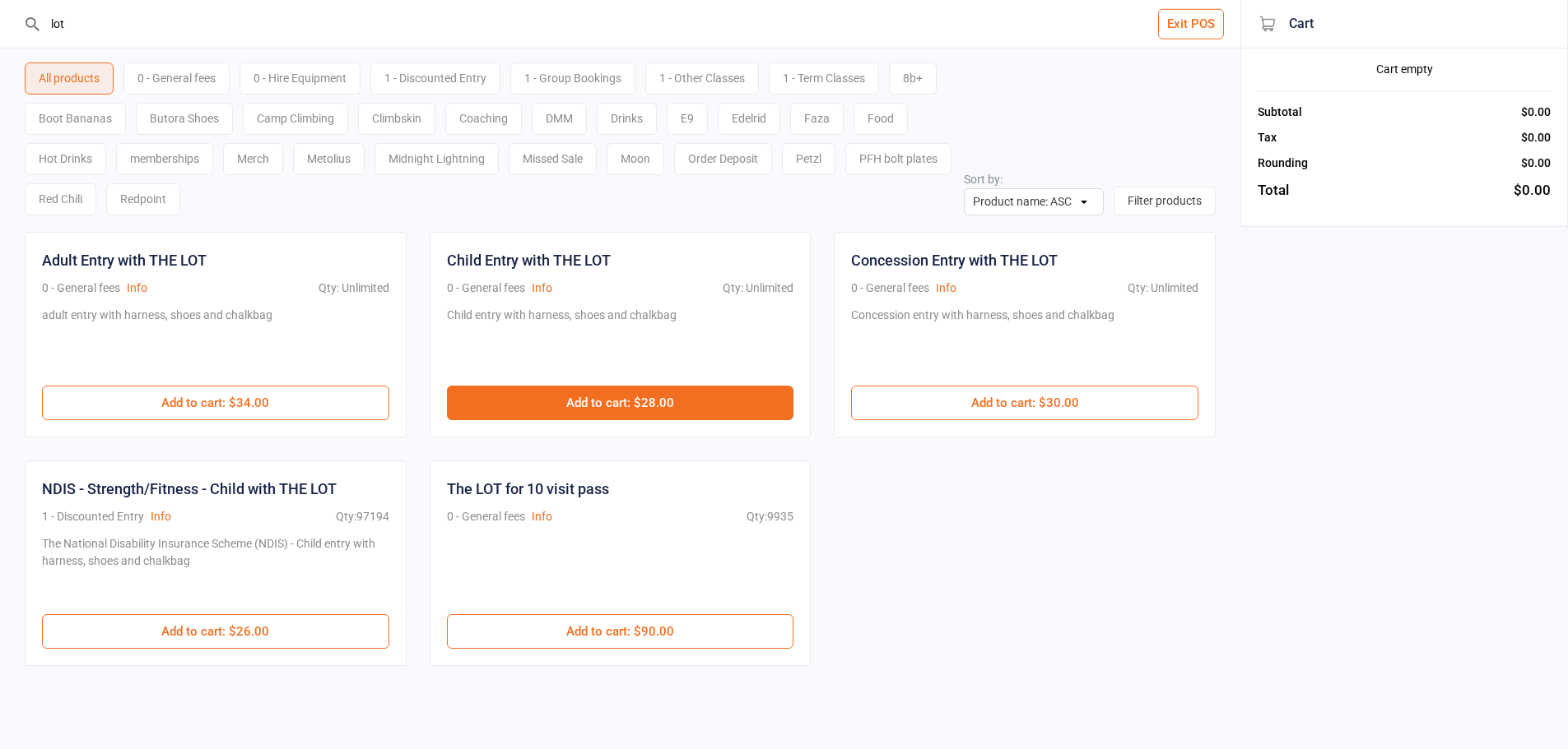
type input "lot"
click at [717, 416] on button "Add to cart : $28.00" at bounding box center [621, 402] width 347 height 34
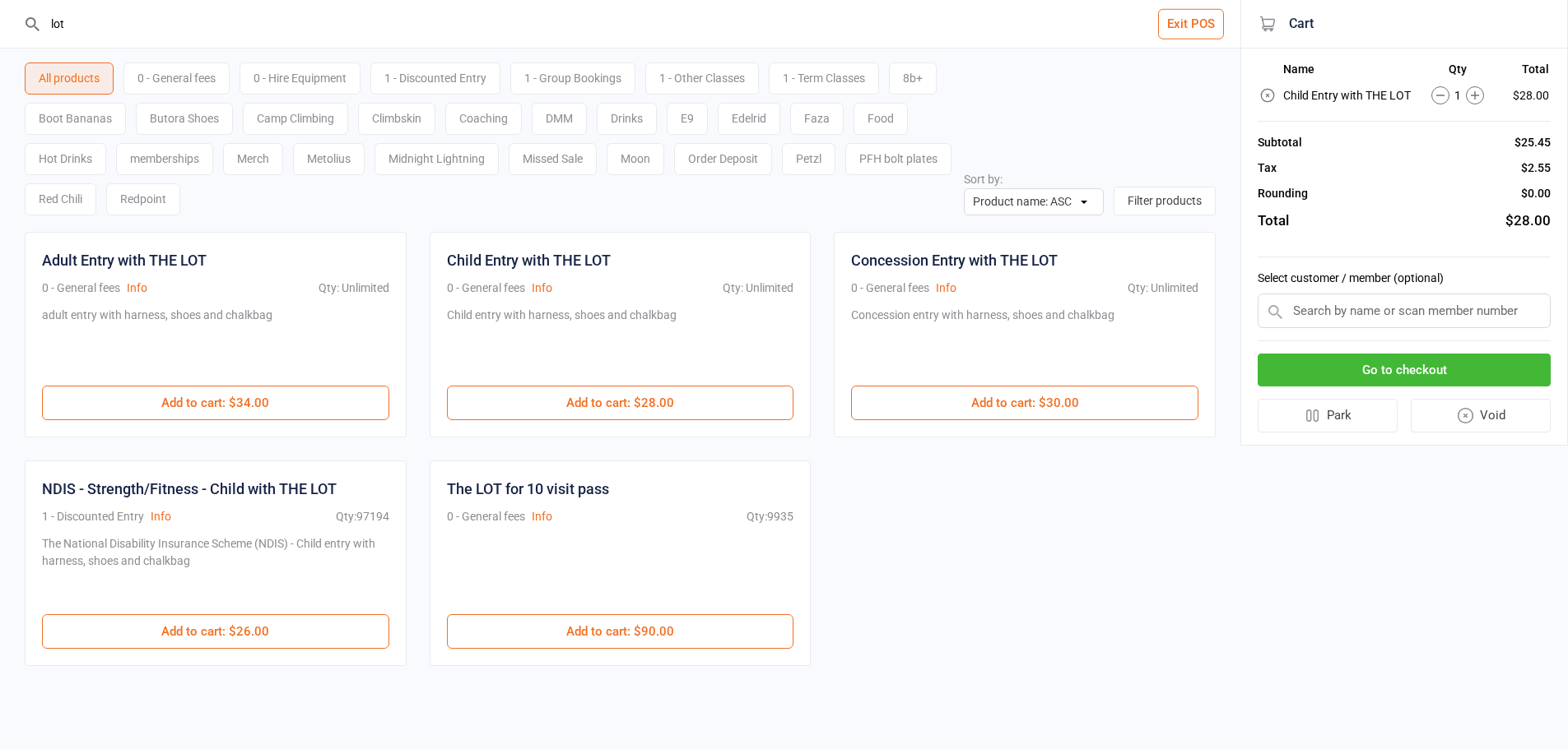
click at [1413, 368] on button "Go to checkout" at bounding box center [1404, 370] width 293 height 34
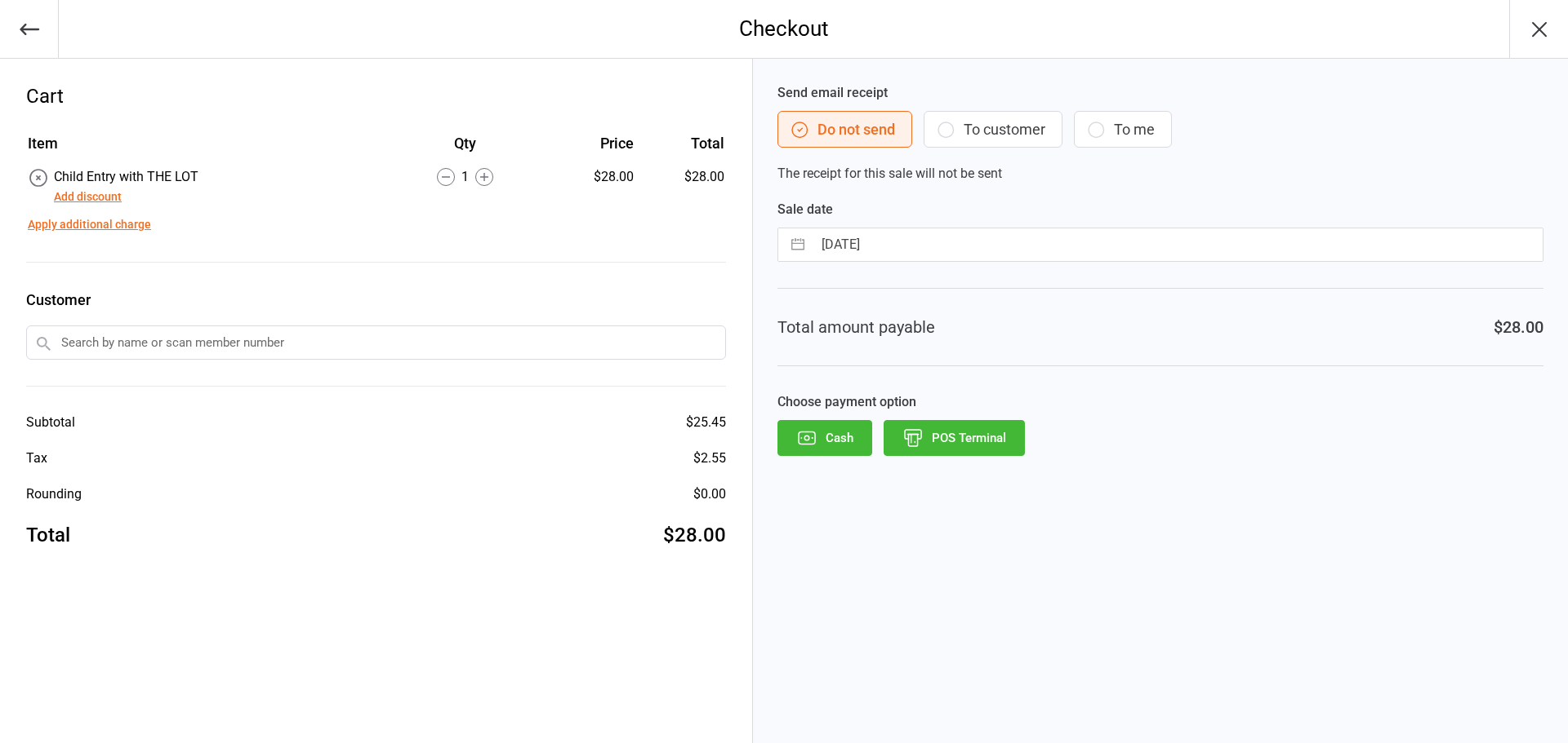
click at [118, 197] on button "Add discount" at bounding box center [88, 197] width 68 height 17
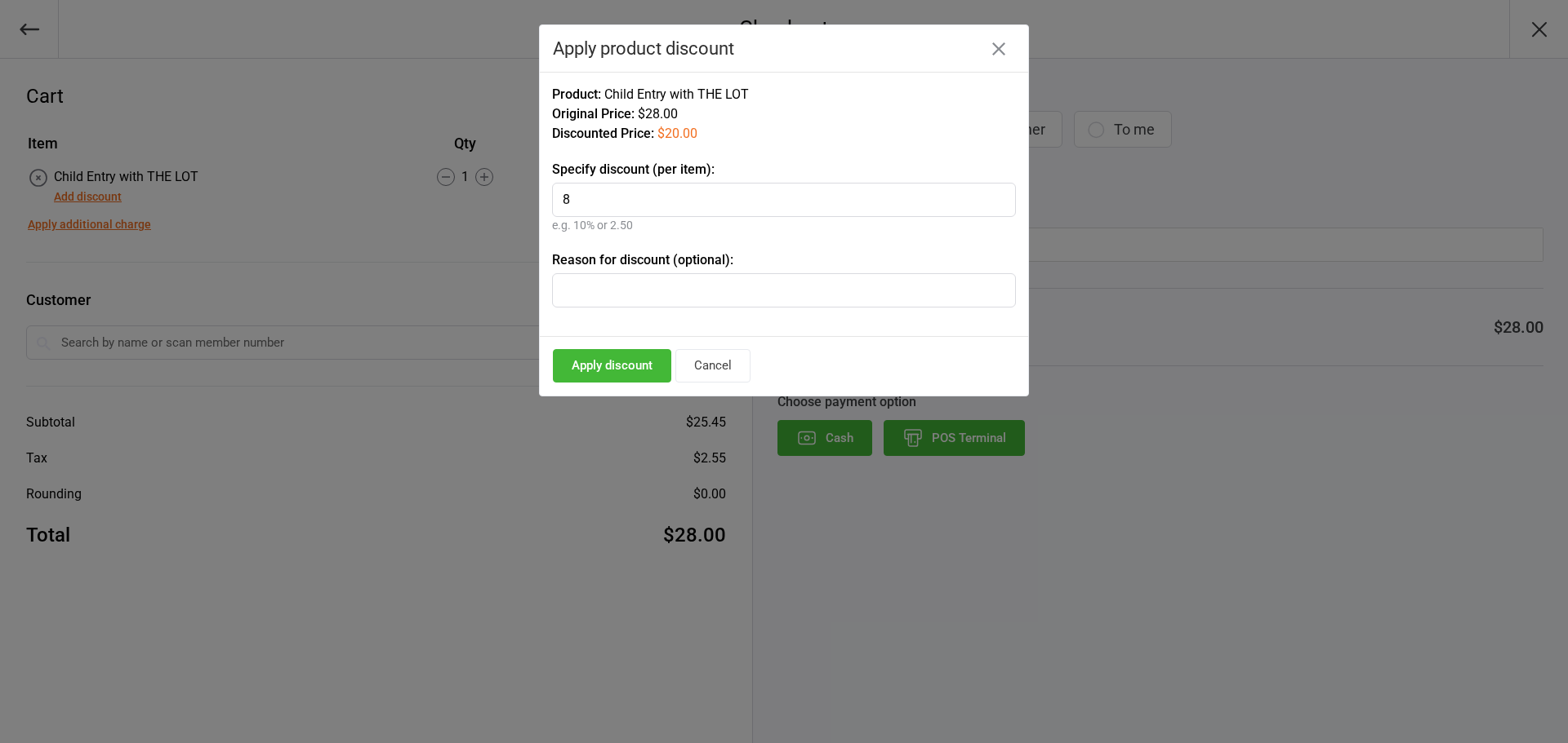
type input "8"
click at [612, 370] on button "Apply discount" at bounding box center [612, 366] width 118 height 34
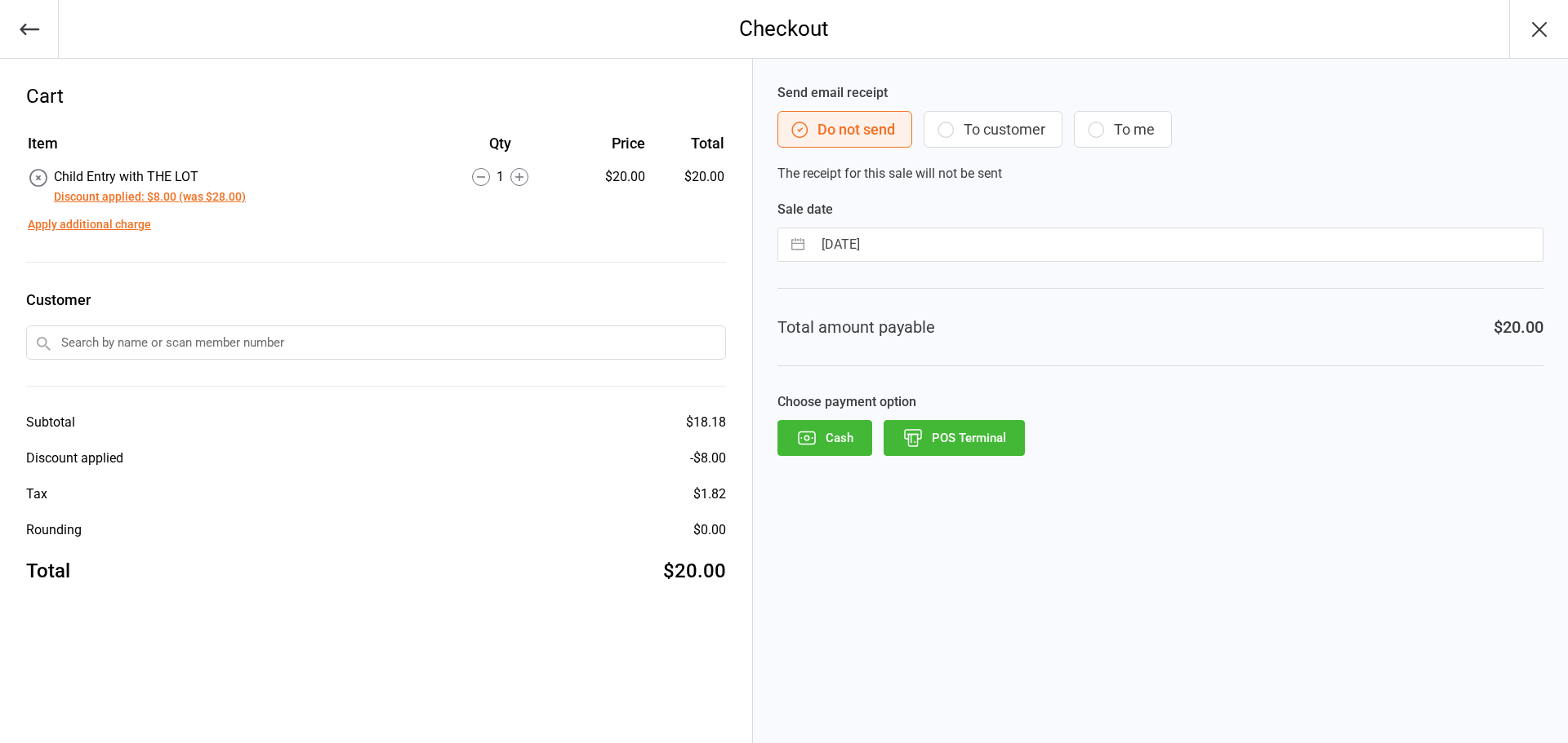
click at [510, 180] on circle at bounding box center [519, 178] width 17 height 17
click at [536, 178] on icon at bounding box center [537, 177] width 8 height 8
click at [250, 191] on button "Discount applied: $24.00 (was $28.00 each)" at bounding box center [167, 197] width 226 height 17
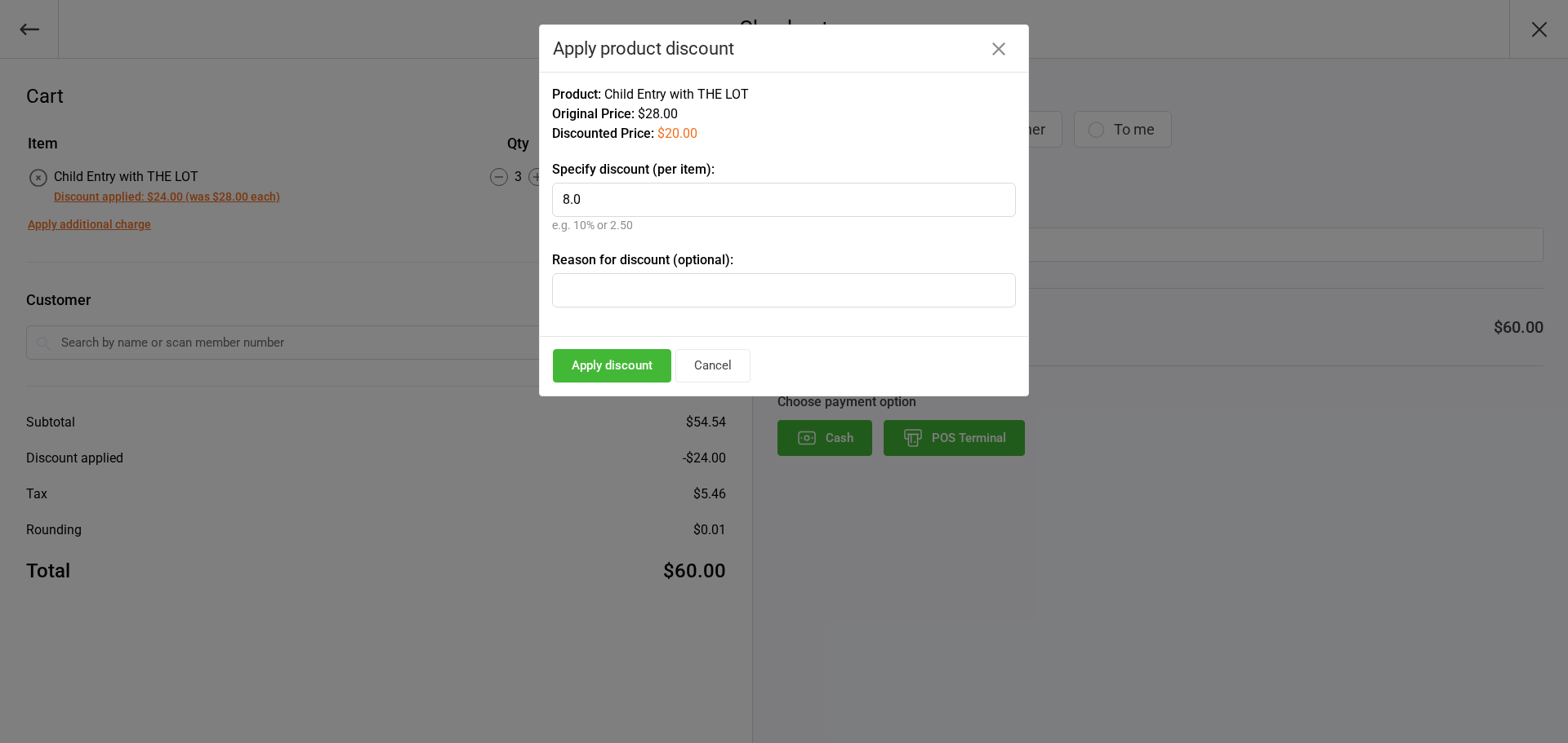
drag, startPoint x: 587, startPoint y: 202, endPoint x: 471, endPoint y: 198, distance: 116.1
click at [471, 198] on div "Checkout Cart Item Qty Price Total Child Entry with THE LOT Discount applied: $…" at bounding box center [784, 371] width 1568 height 743
type input "20"
click at [595, 367] on button "Apply discount" at bounding box center [612, 366] width 118 height 34
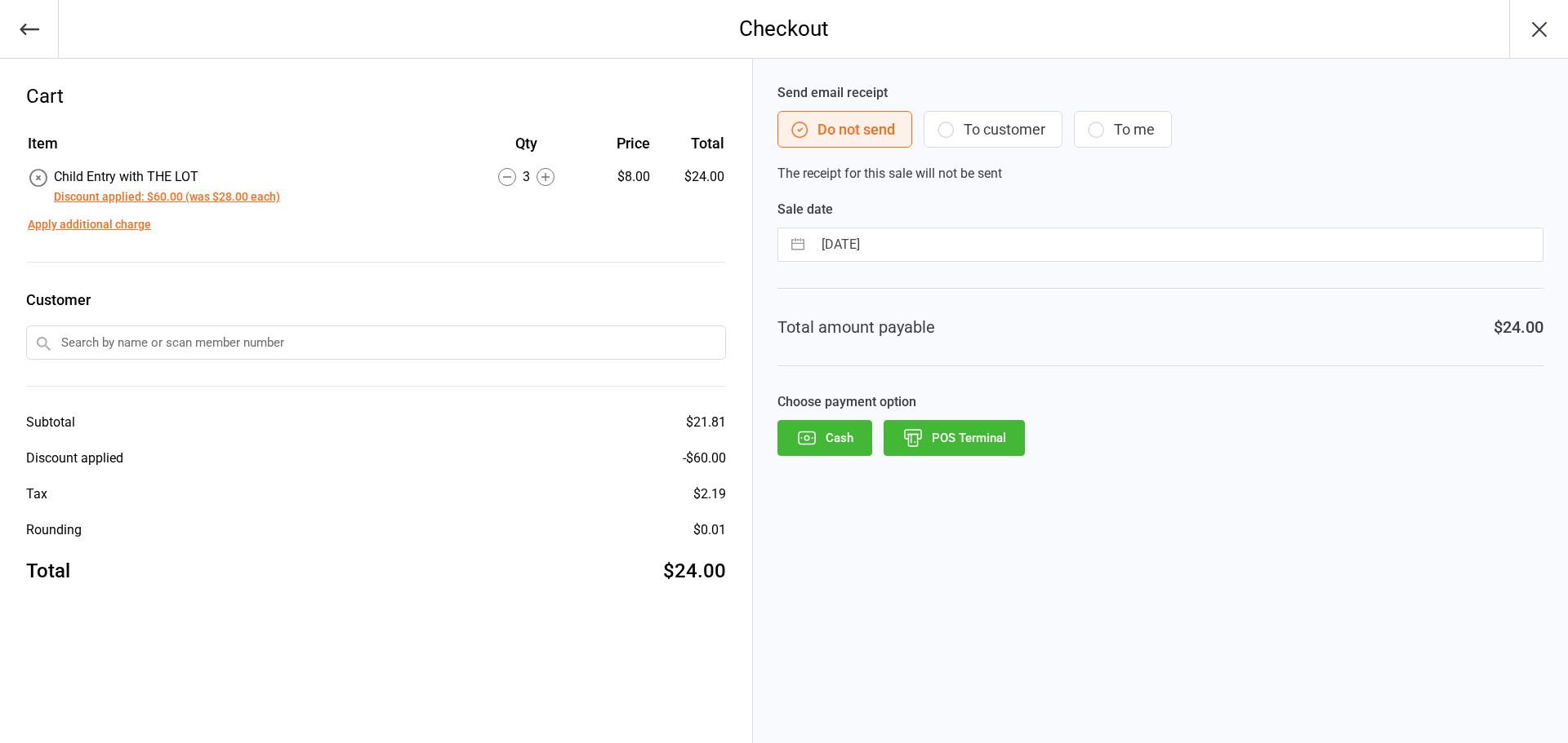
click at [15, 40] on button "button" at bounding box center [29, 29] width 59 height 58
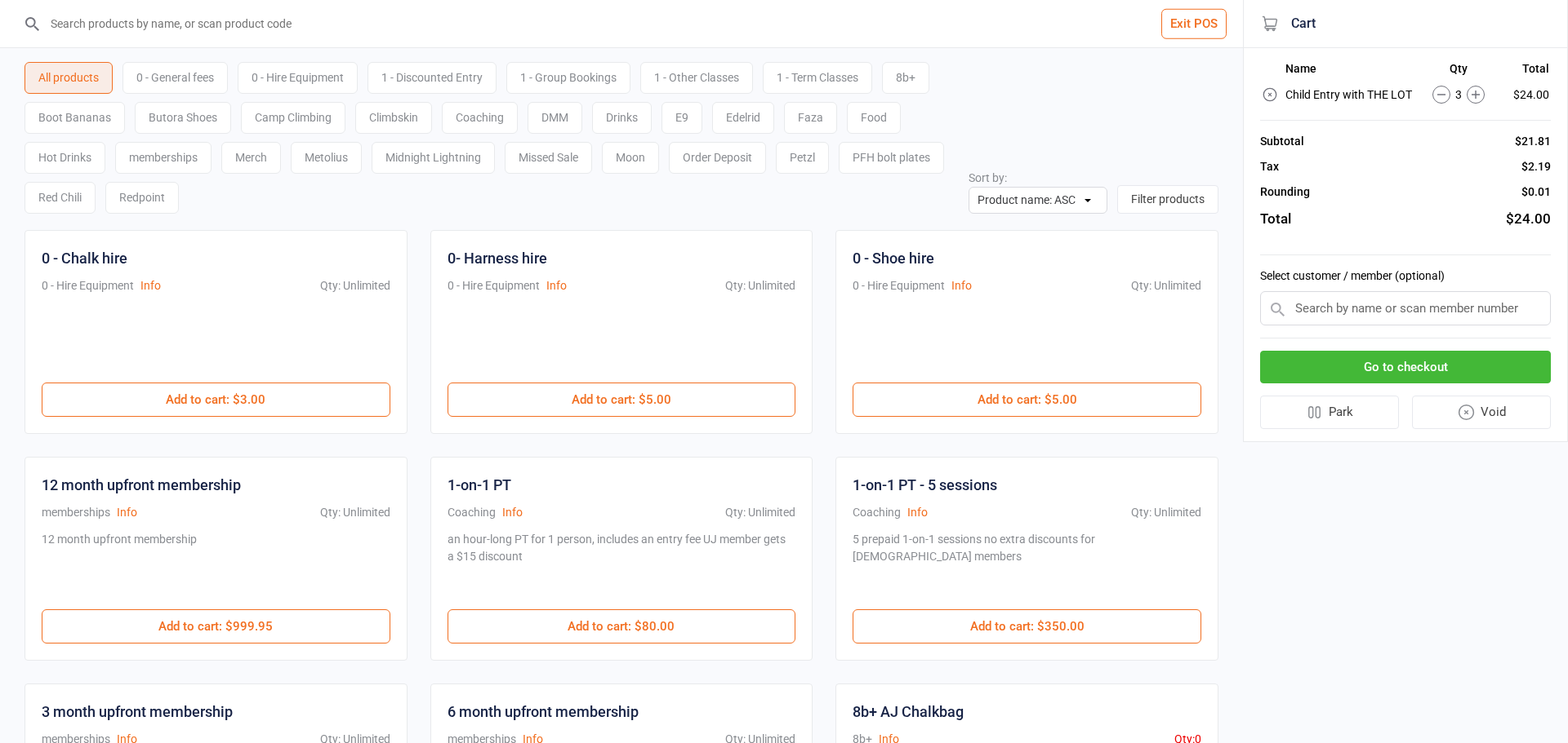
click at [214, 18] on input "search" at bounding box center [631, 23] width 1177 height 47
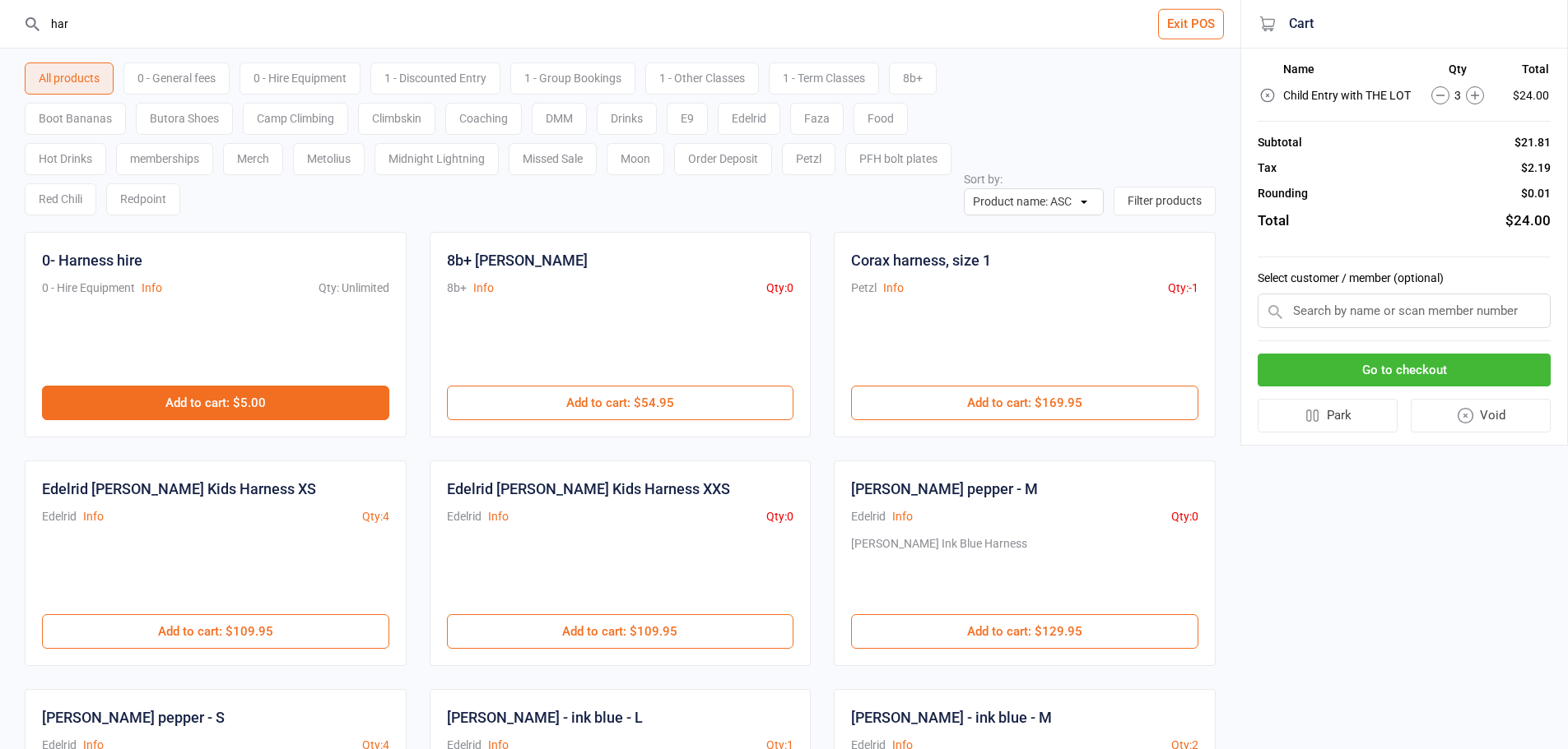
type input "har"
click at [326, 405] on button "Add to cart : $5.00" at bounding box center [215, 402] width 347 height 34
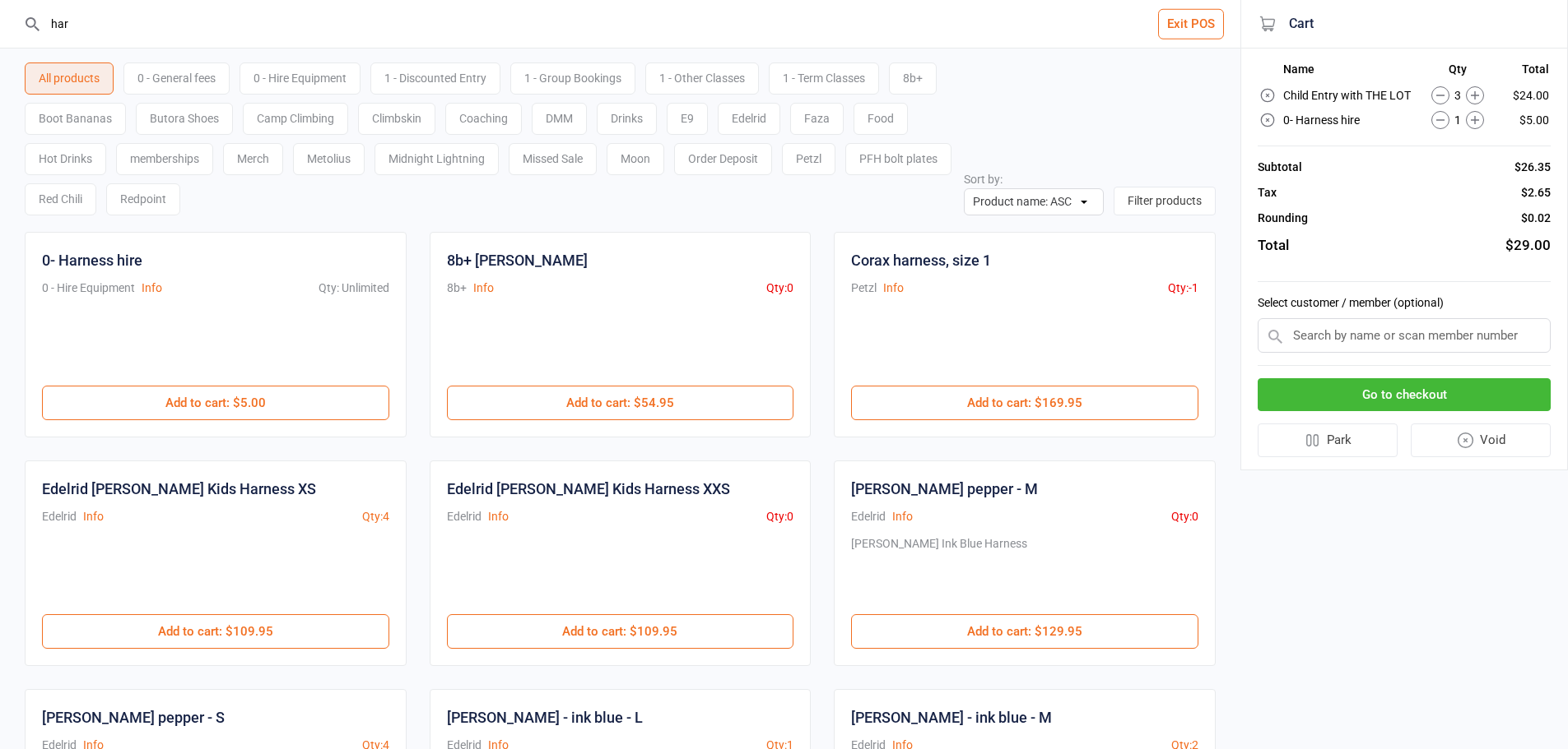
click at [1443, 387] on button "Go to checkout" at bounding box center [1404, 395] width 293 height 34
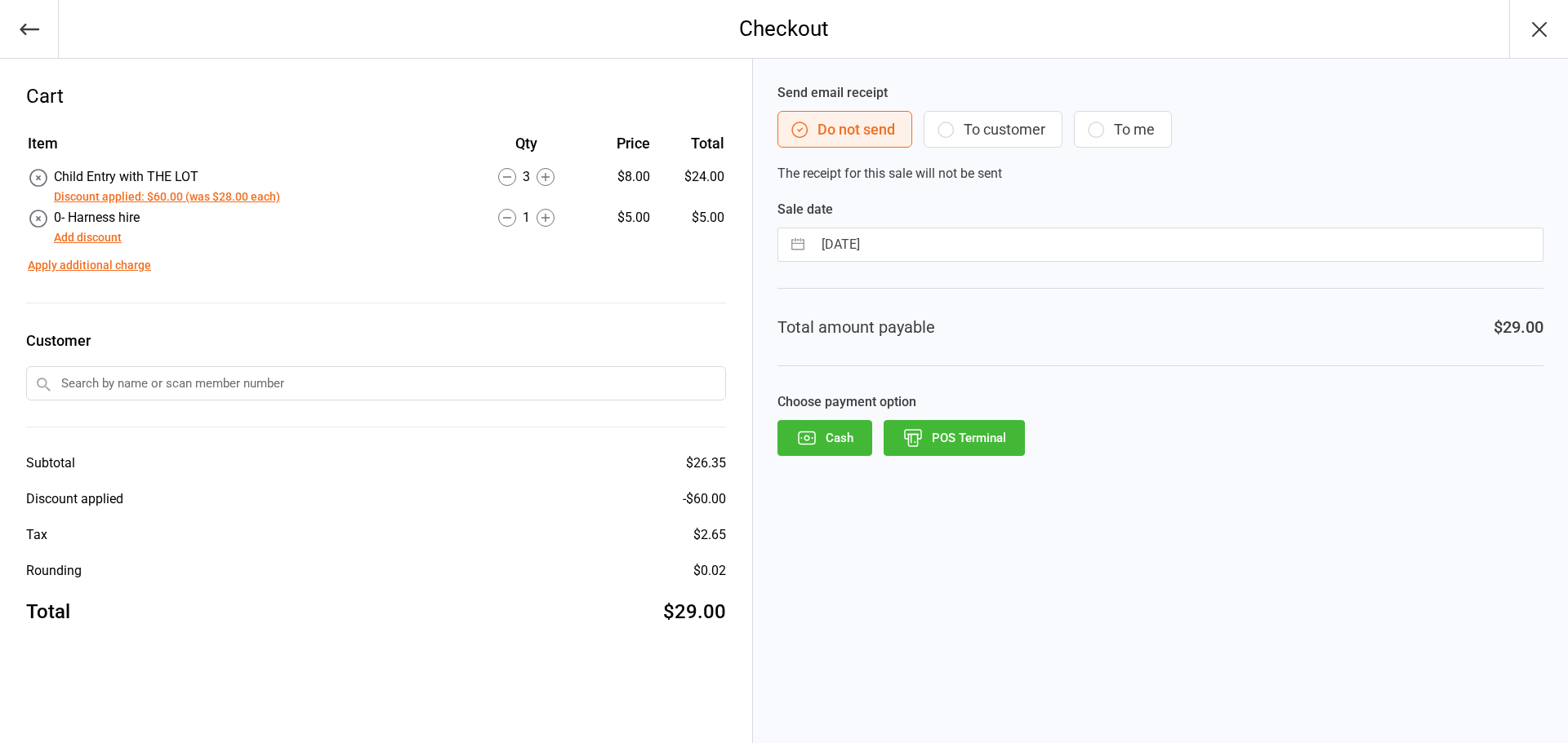
click at [250, 197] on button "Discount applied: $60.00 (was $28.00 each)" at bounding box center [167, 197] width 226 height 17
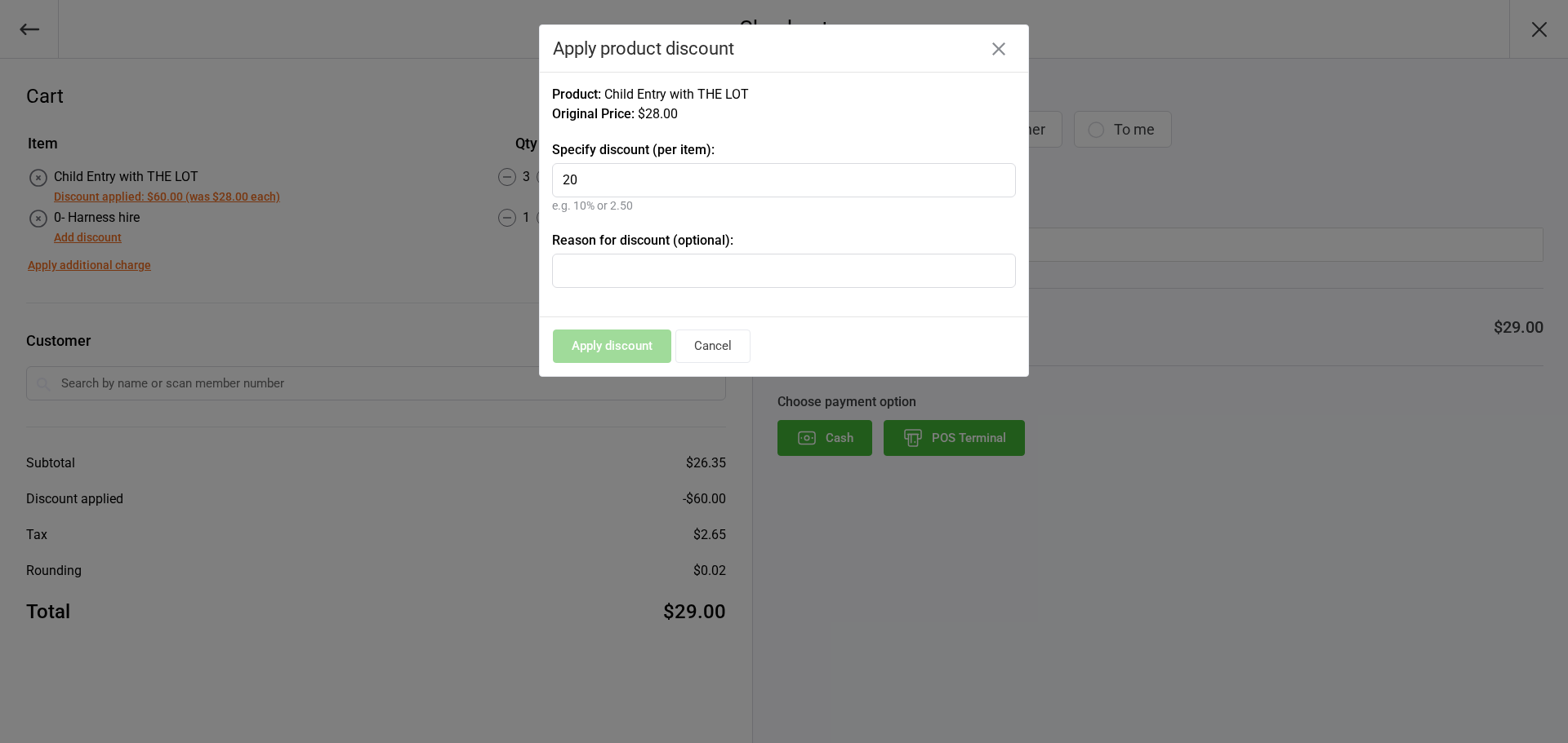
type input "2"
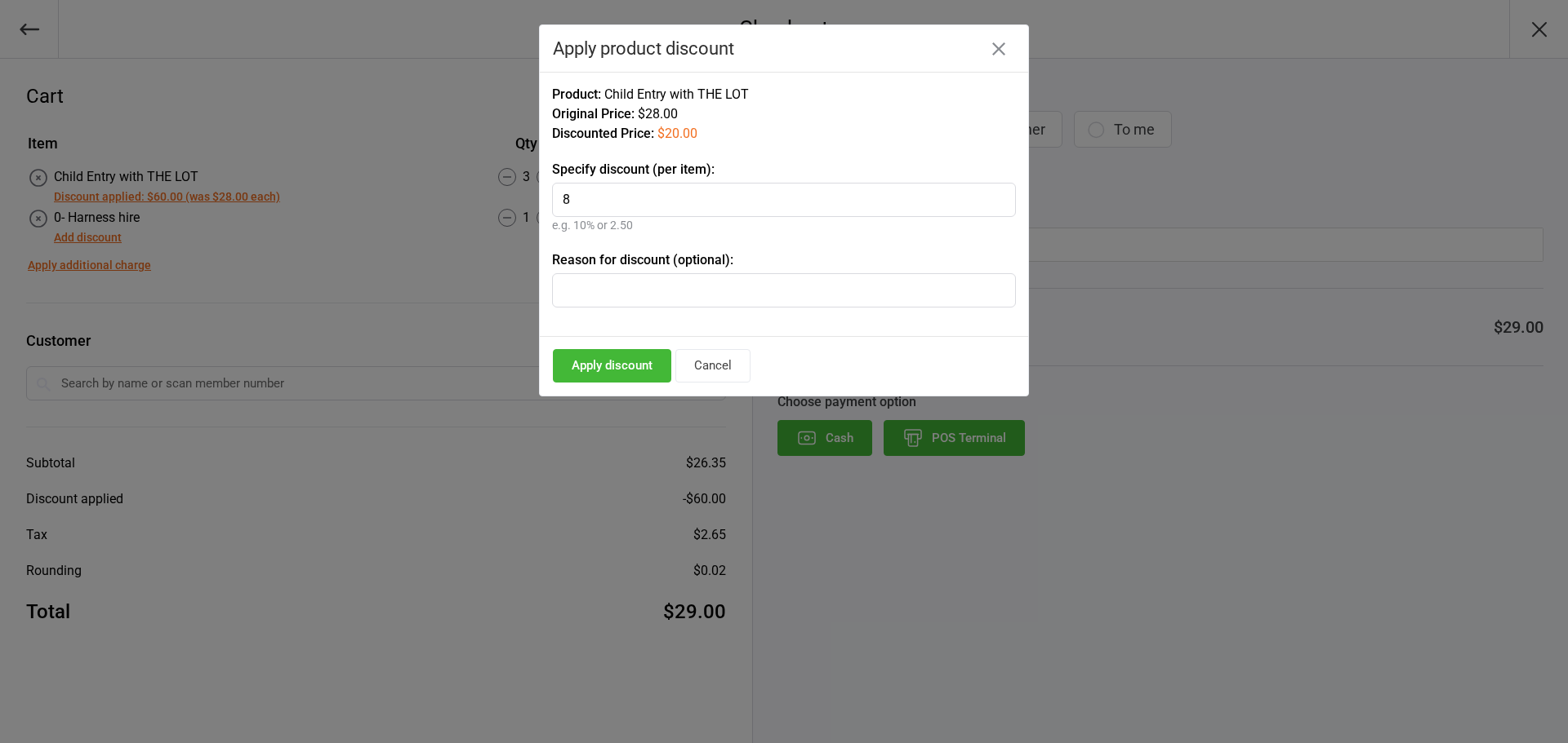
type input "8"
click at [573, 365] on button "Apply discount" at bounding box center [612, 366] width 118 height 34
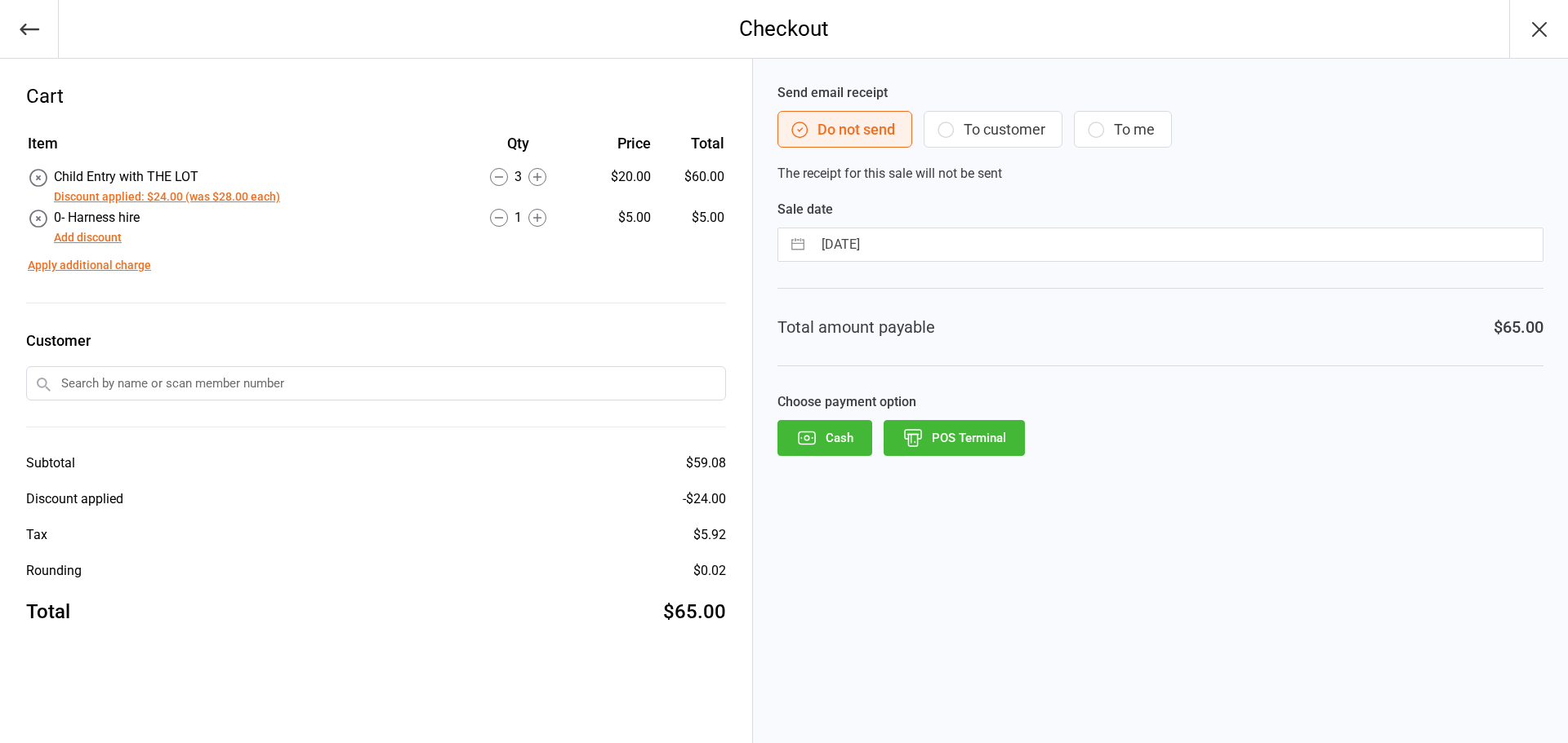
click at [32, 218] on icon at bounding box center [39, 218] width 21 height 21
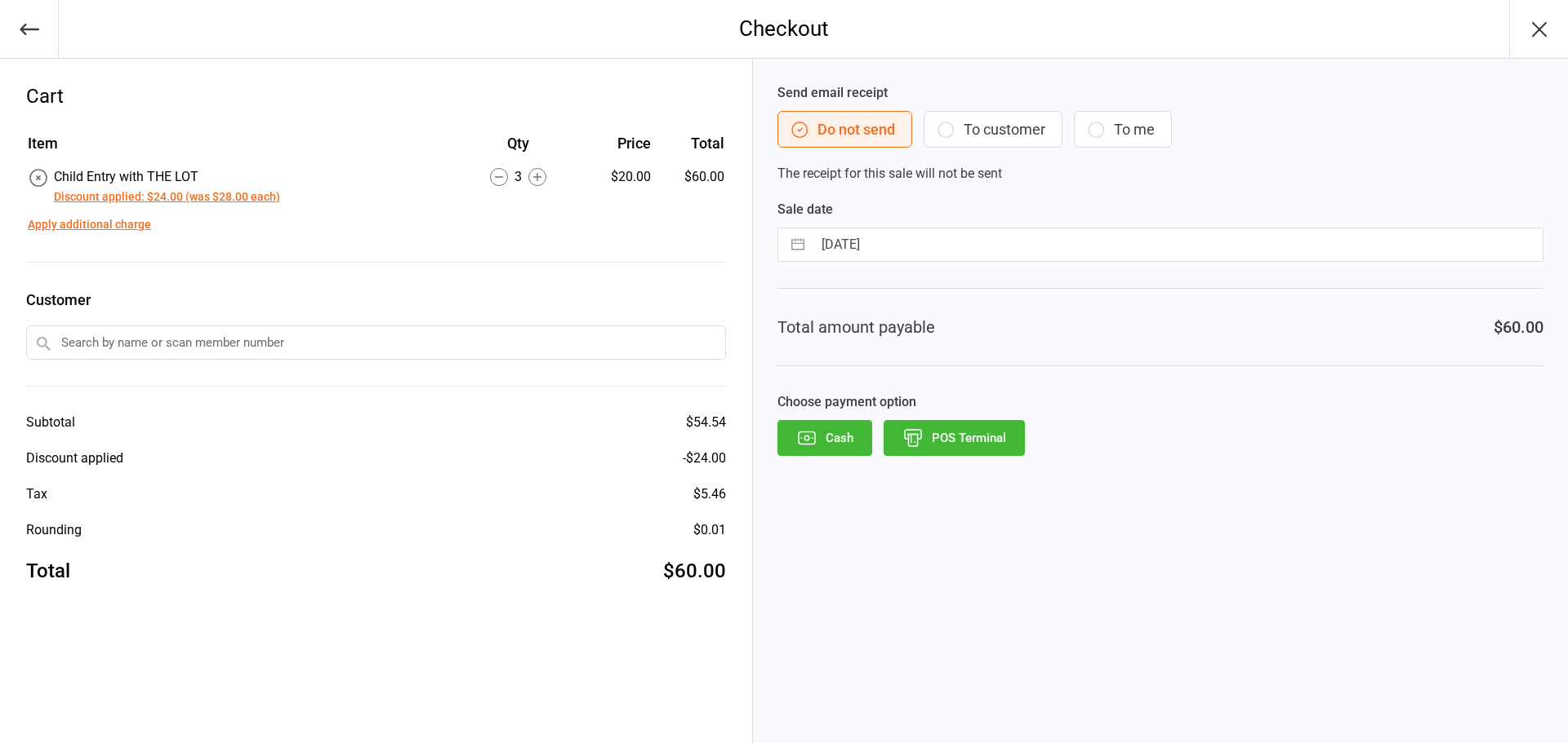
click at [846, 438] on button "Cash" at bounding box center [825, 438] width 95 height 36
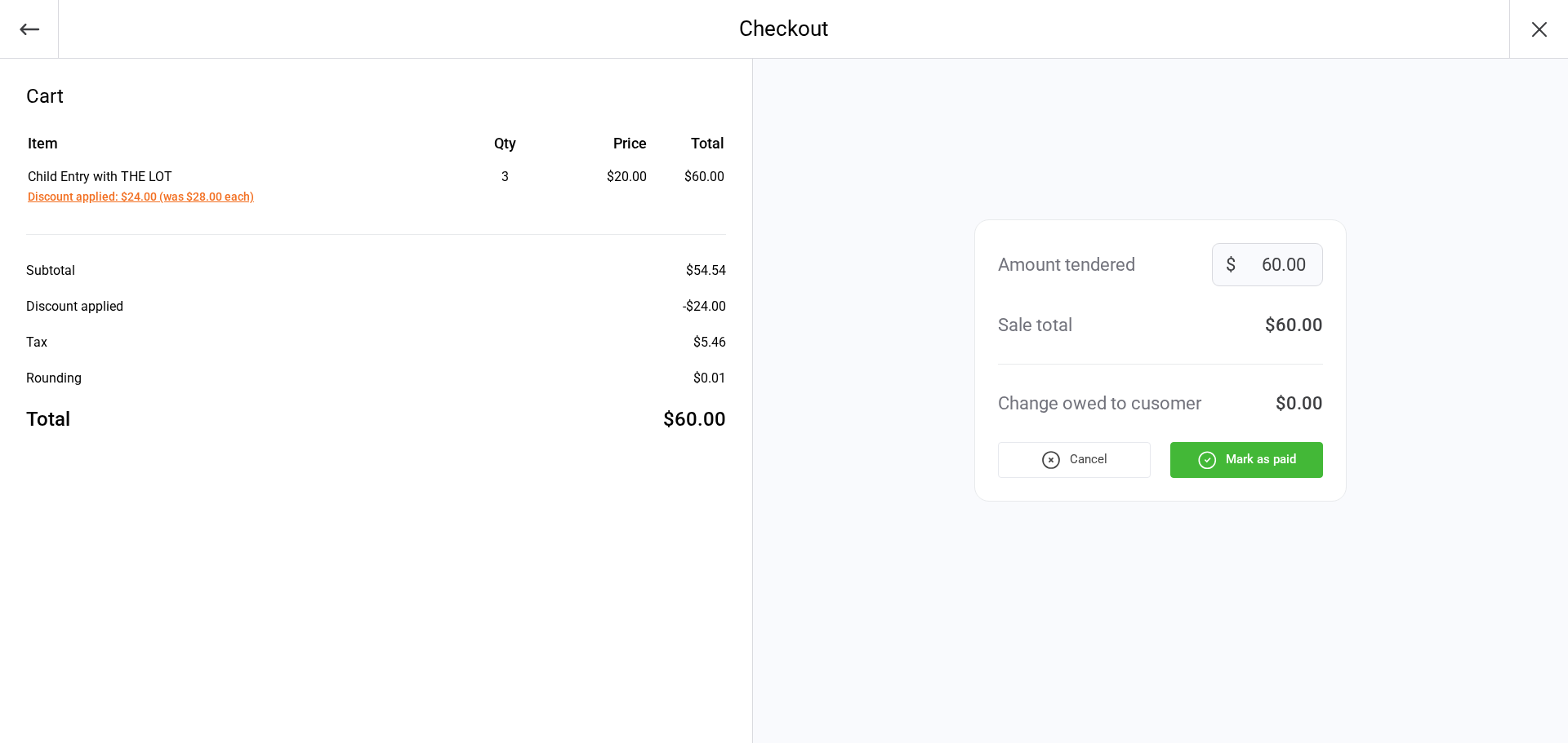
click at [1219, 469] on button "Mark as paid" at bounding box center [1246, 460] width 153 height 36
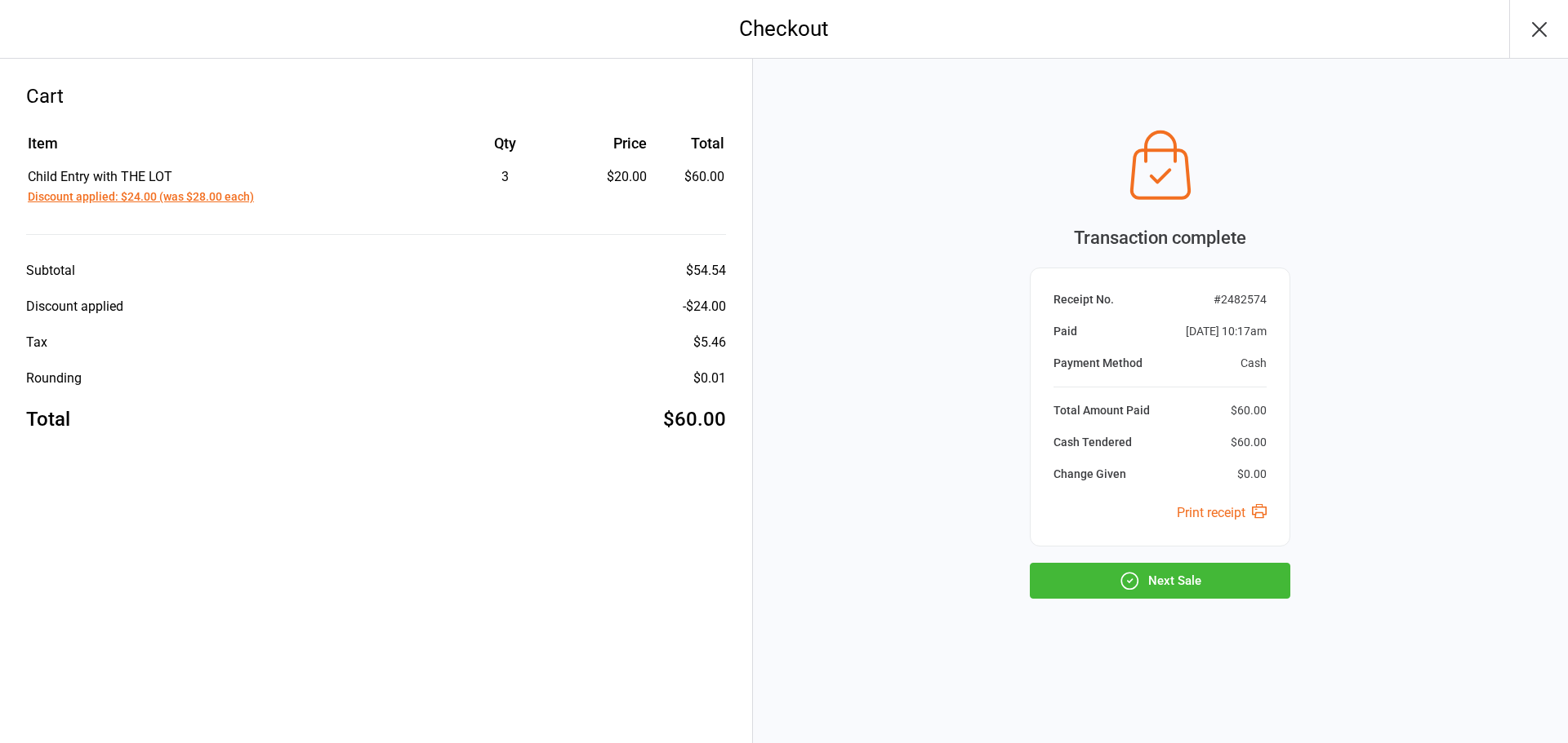
click at [1122, 584] on icon "button" at bounding box center [1130, 581] width 16 height 16
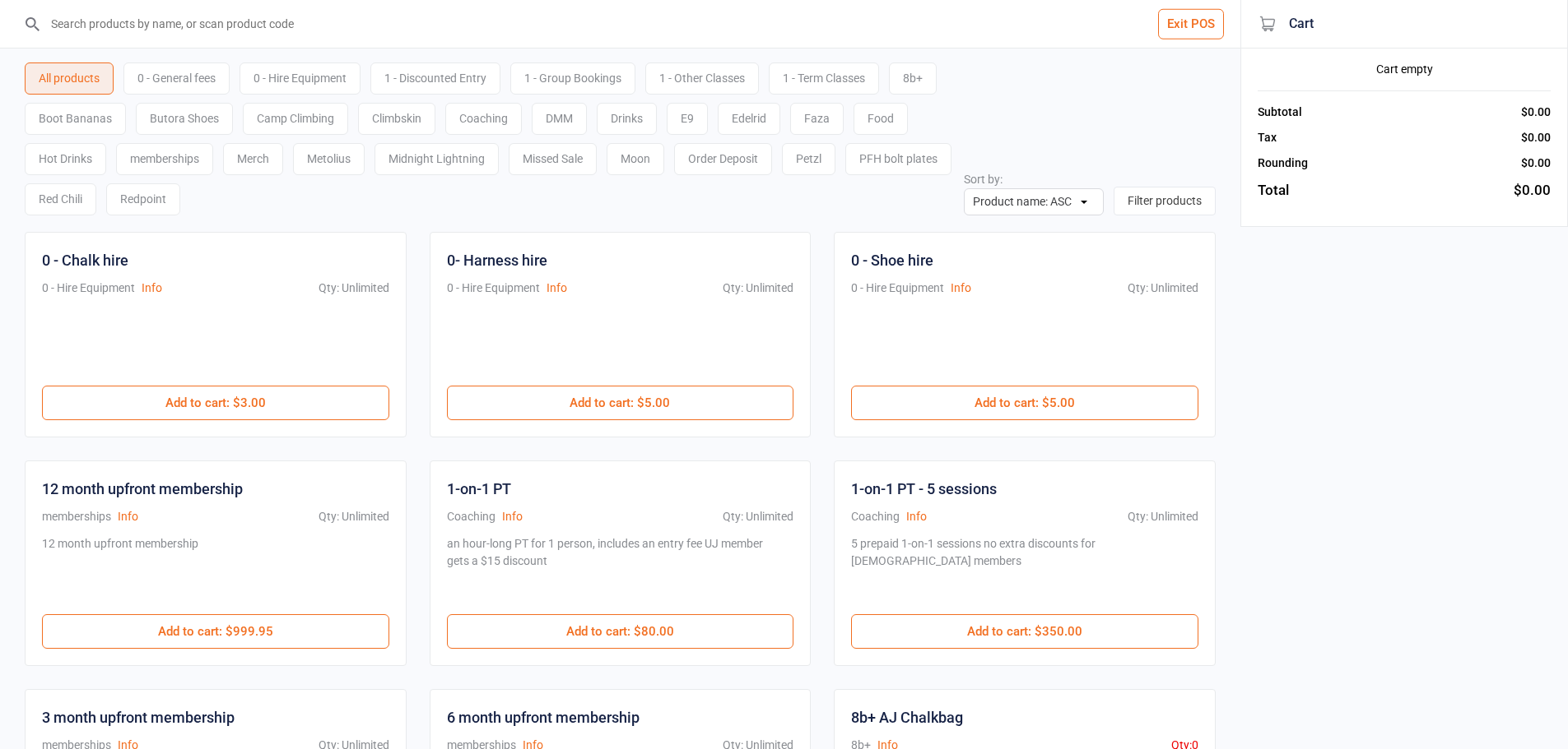
click at [279, 28] on input "search" at bounding box center [630, 23] width 1174 height 48
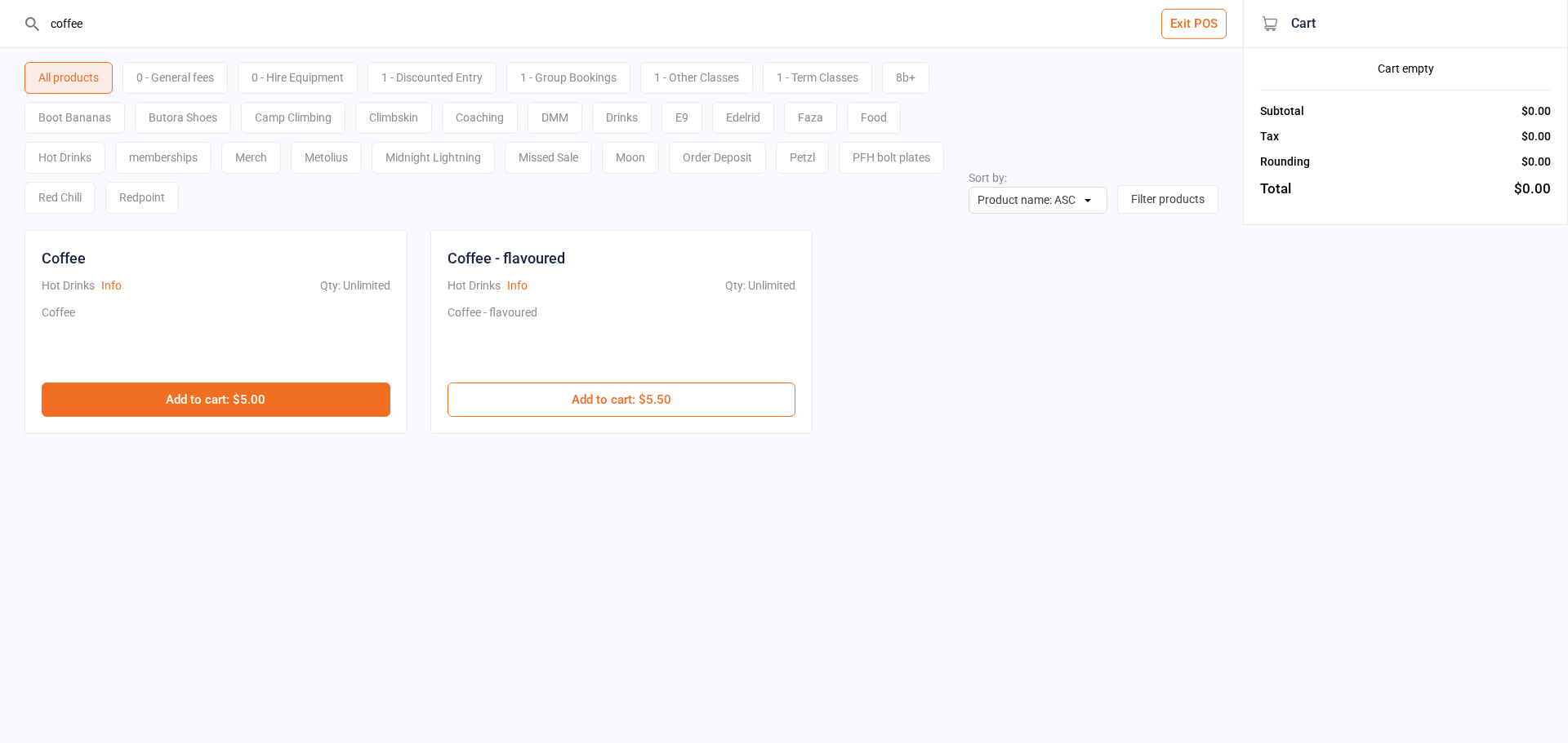
click at [267, 396] on button "Add to cart : $5.00" at bounding box center [216, 399] width 349 height 34
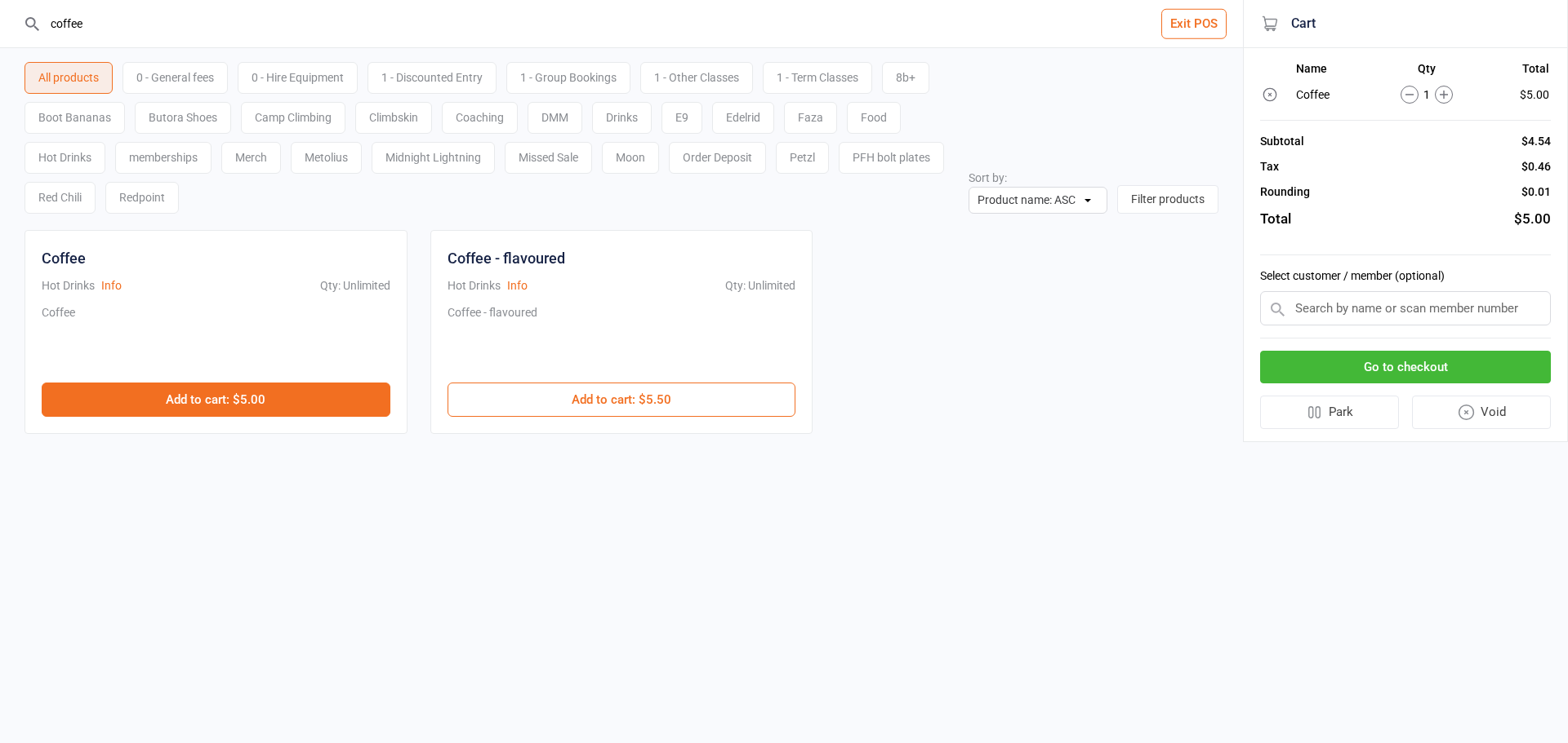
click at [267, 396] on button "Add to cart : $5.00" at bounding box center [216, 399] width 349 height 34
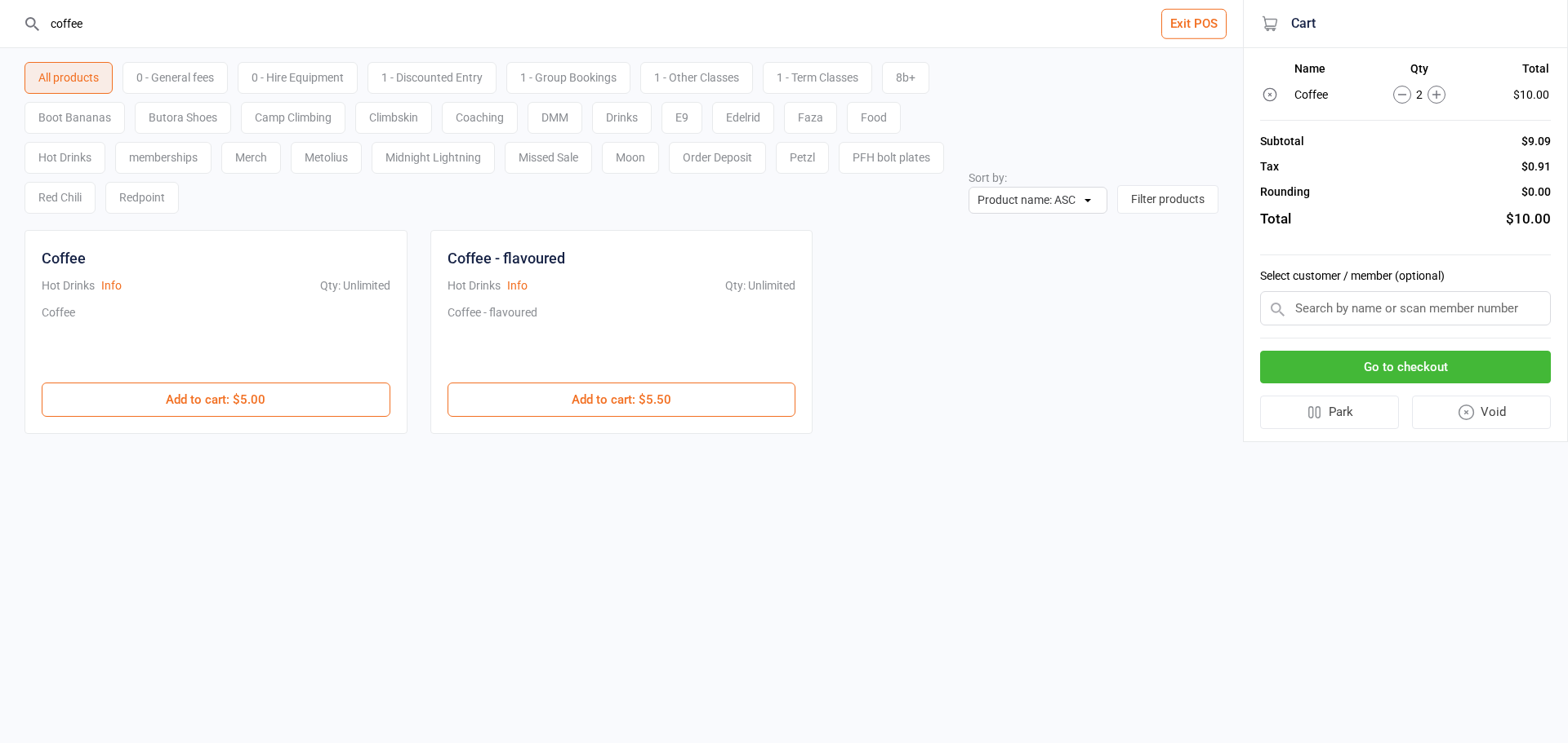
click at [469, 21] on input "coffee" at bounding box center [631, 23] width 1177 height 47
type input "c"
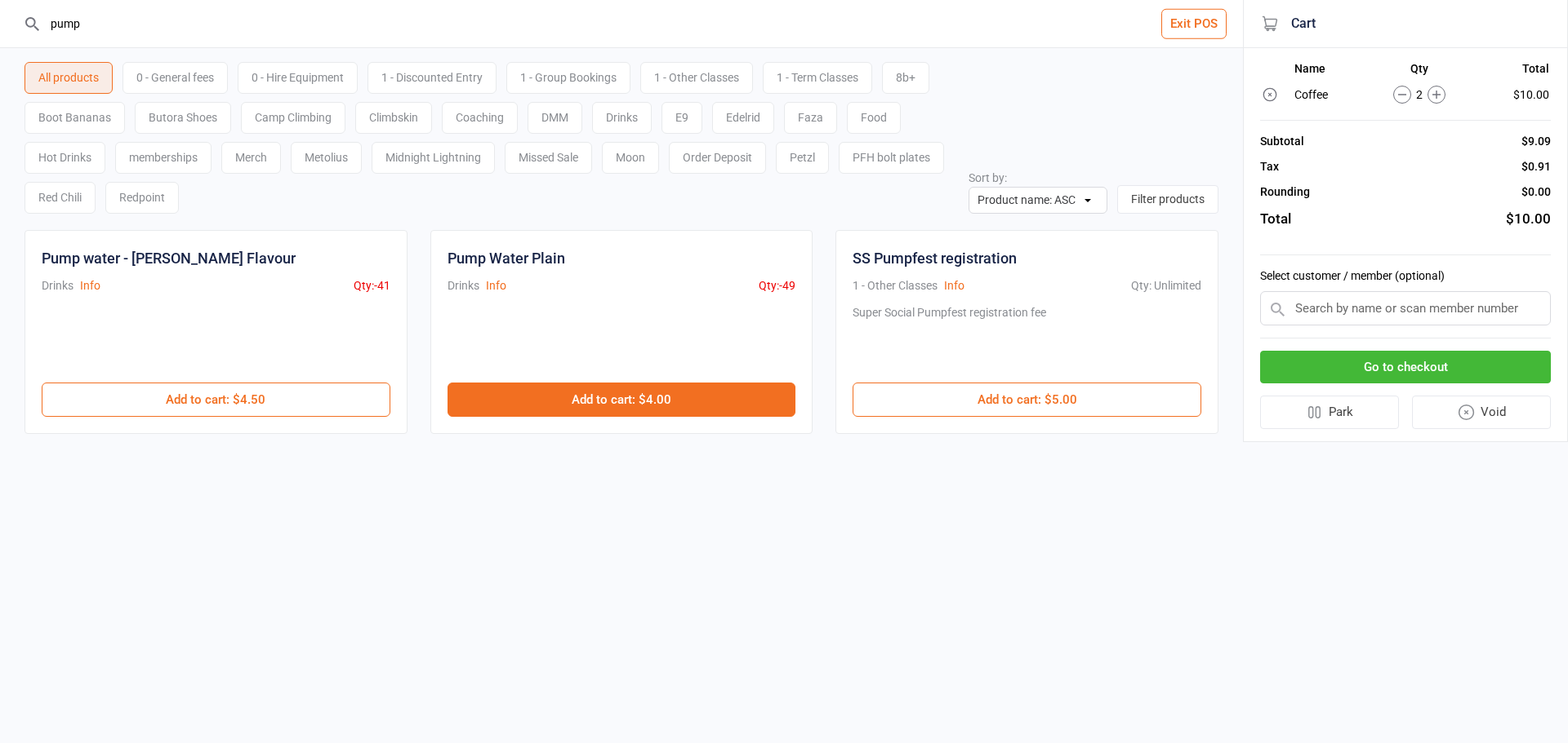
type input "pump"
click at [642, 390] on button "Add to cart : $4.00" at bounding box center [622, 399] width 349 height 34
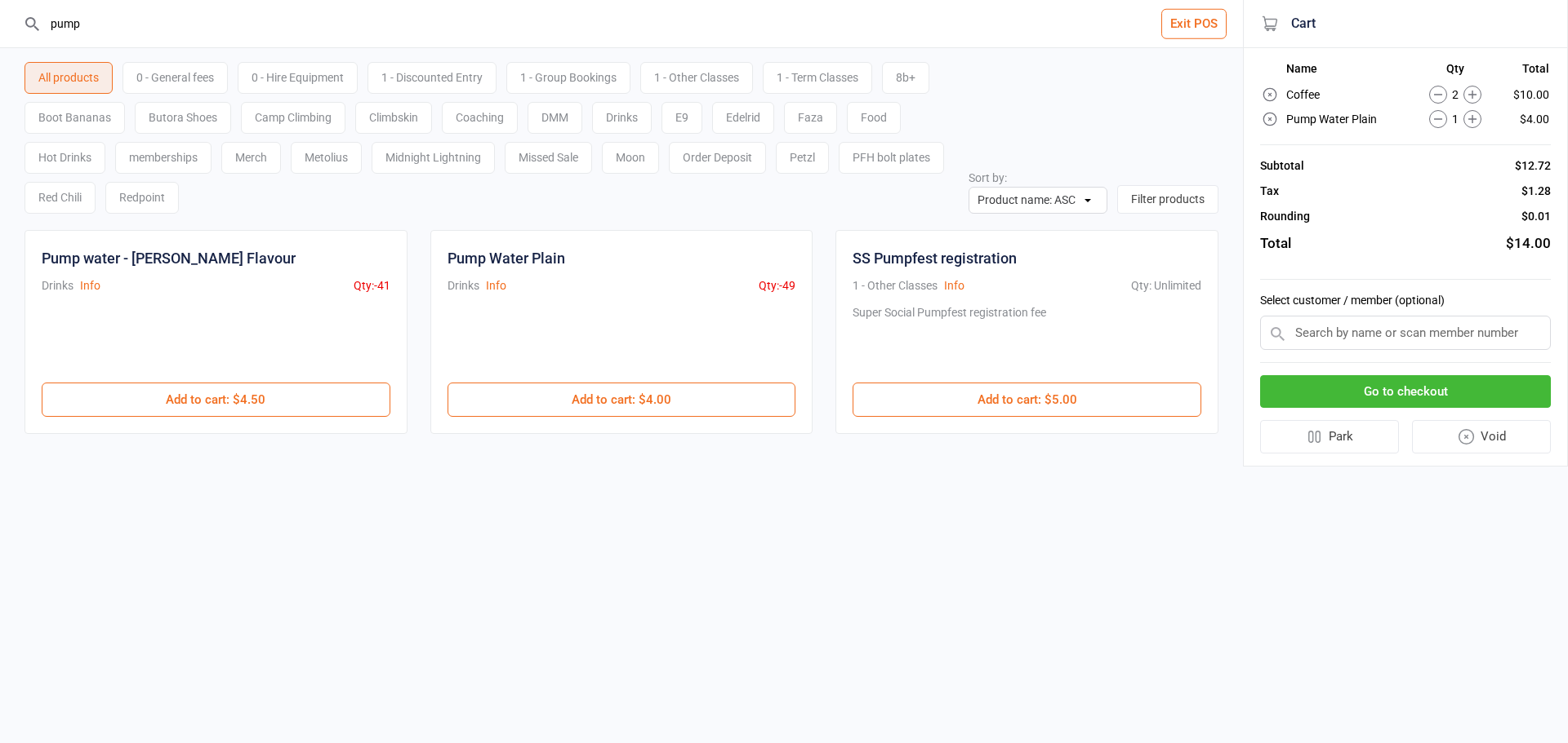
click at [1411, 400] on button "Go to checkout" at bounding box center [1405, 392] width 291 height 34
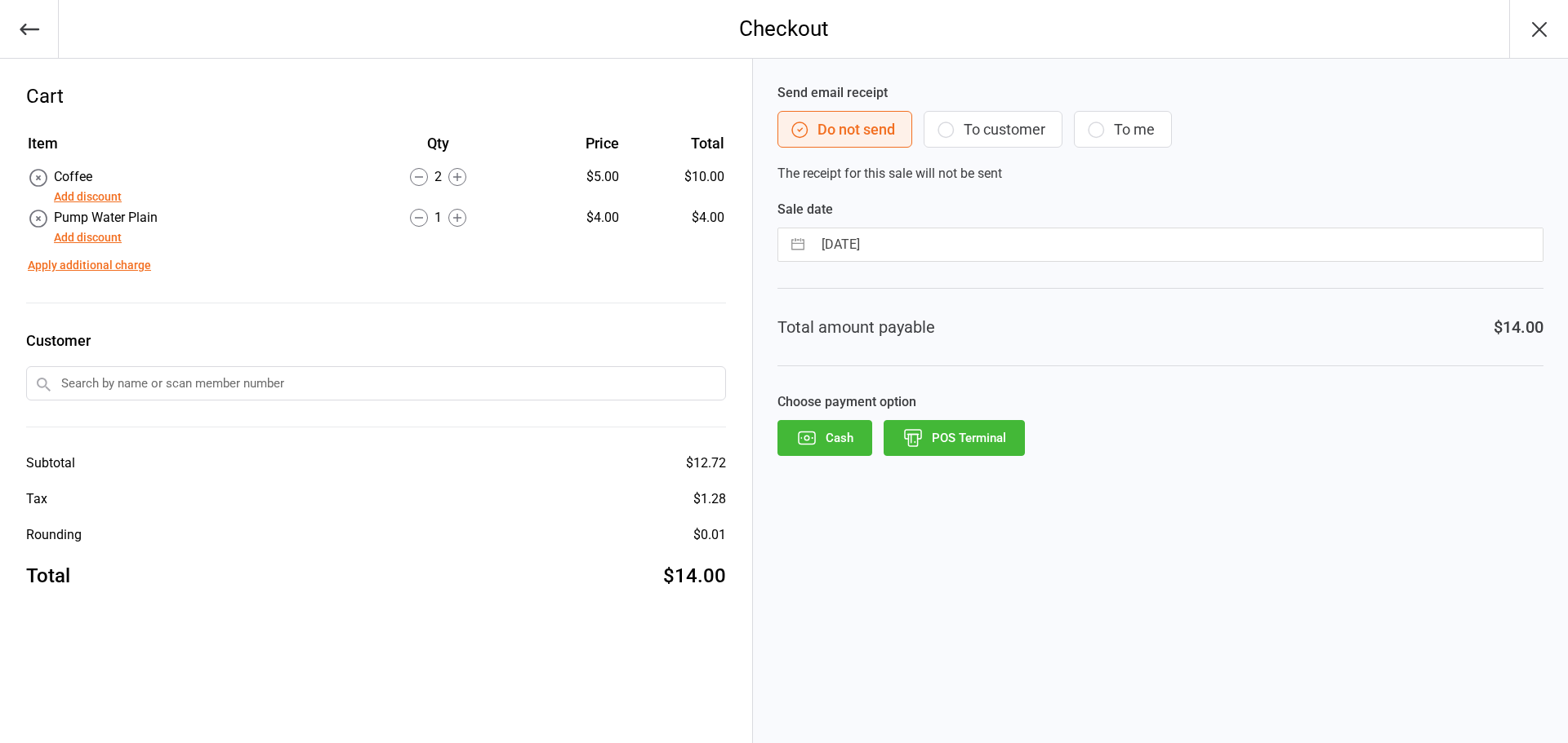
click at [937, 441] on button "POS Terminal" at bounding box center [954, 438] width 141 height 36
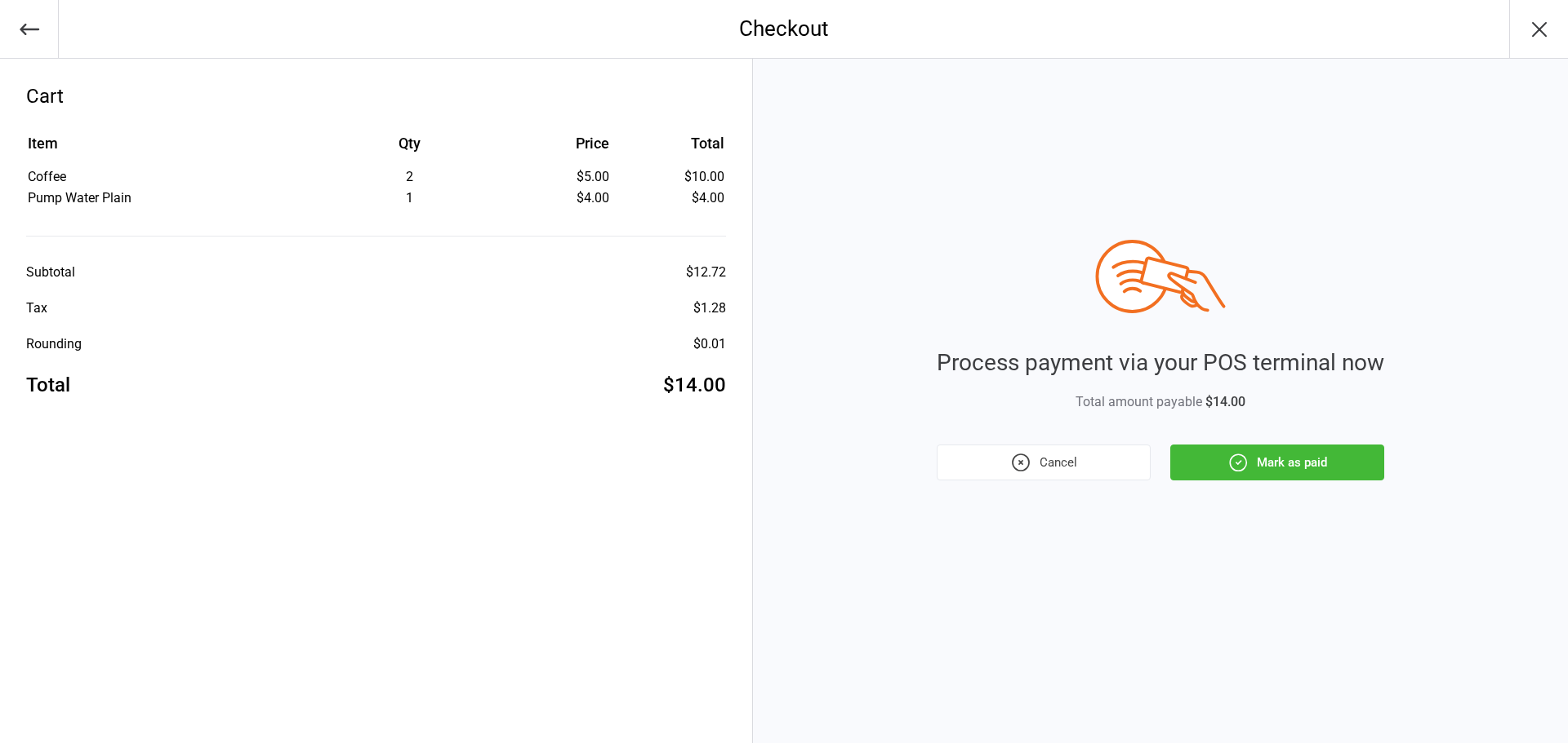
click at [1245, 475] on button "Mark as paid" at bounding box center [1276, 462] width 214 height 36
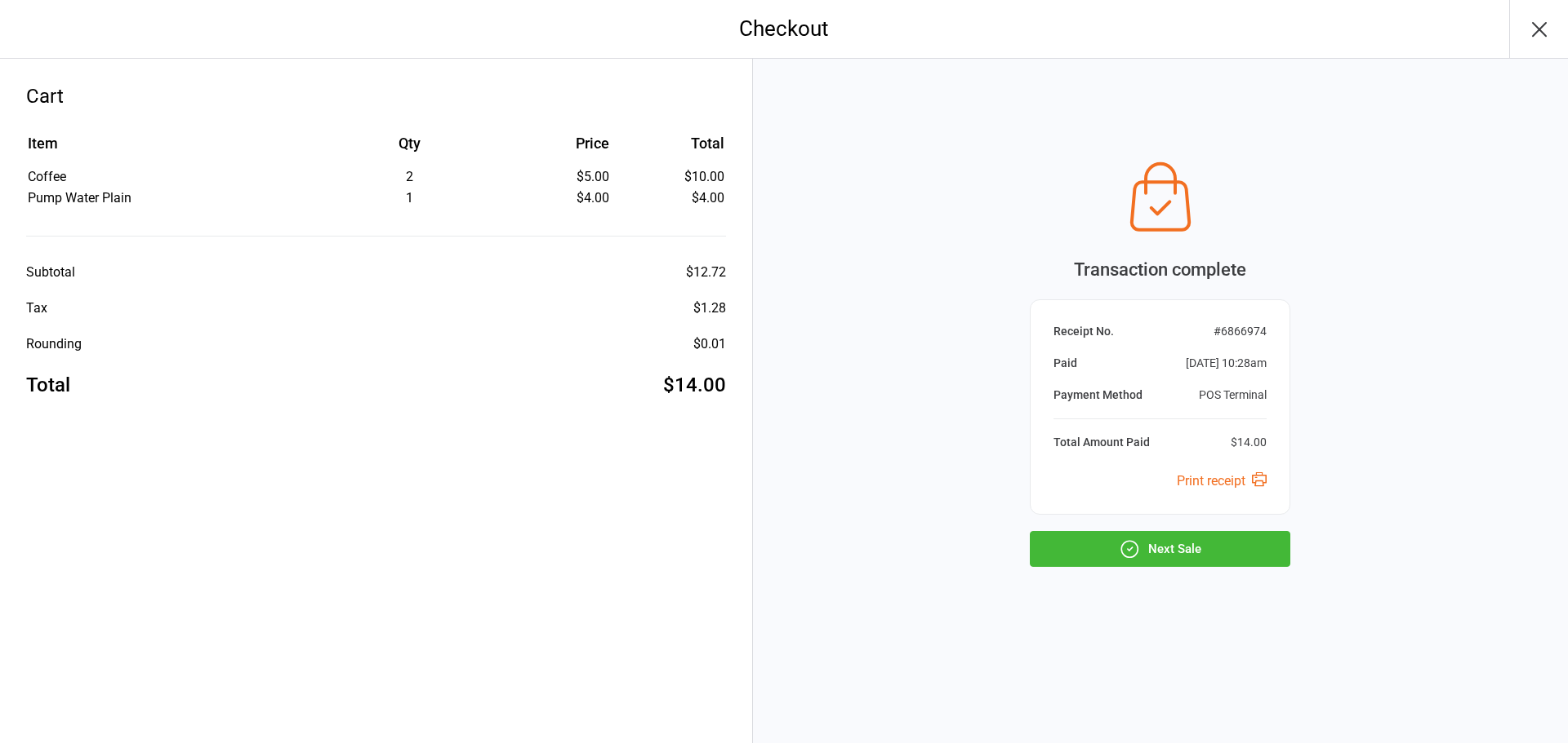
click at [1175, 559] on button "Next Sale" at bounding box center [1159, 549] width 260 height 36
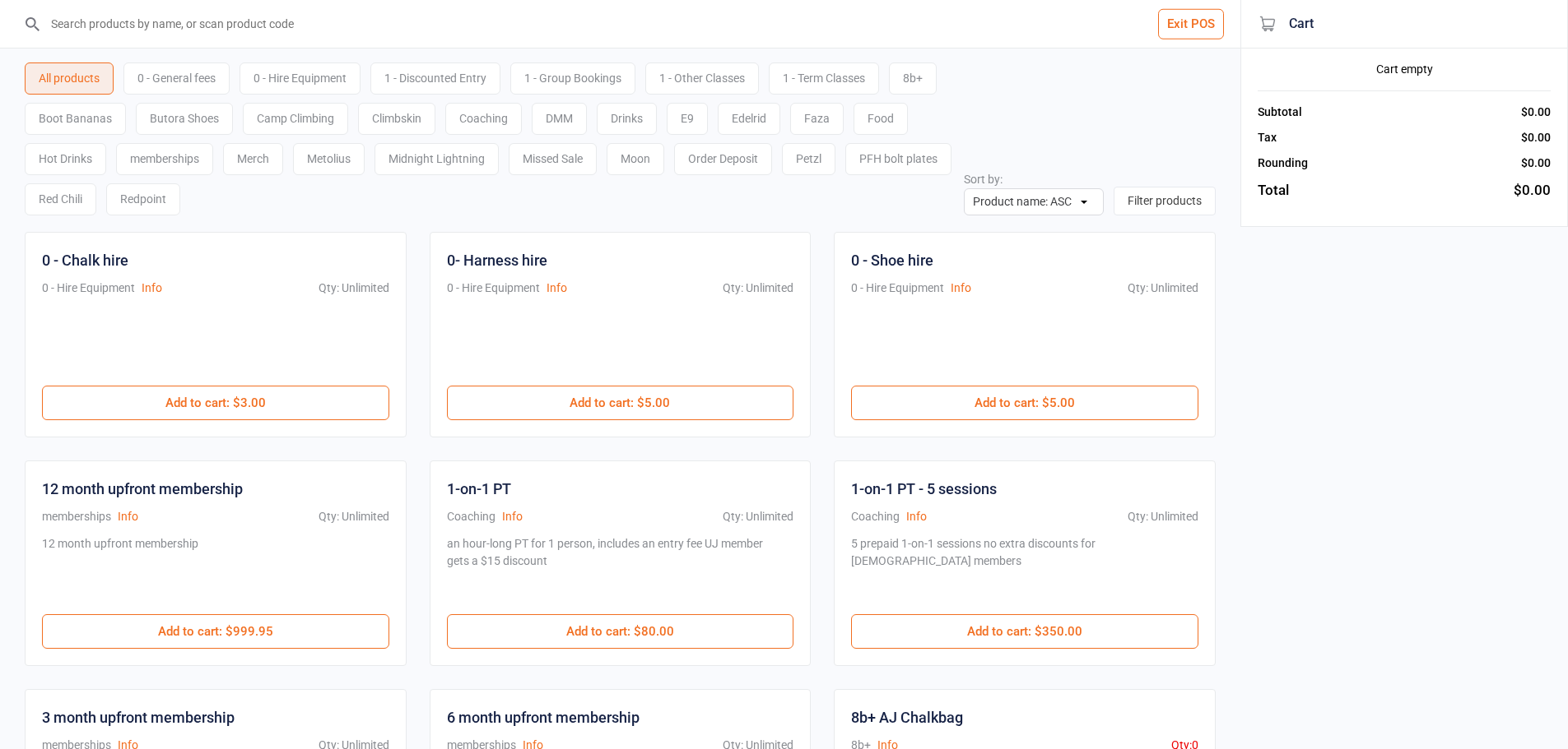
click at [204, 39] on input "search" at bounding box center [630, 23] width 1174 height 48
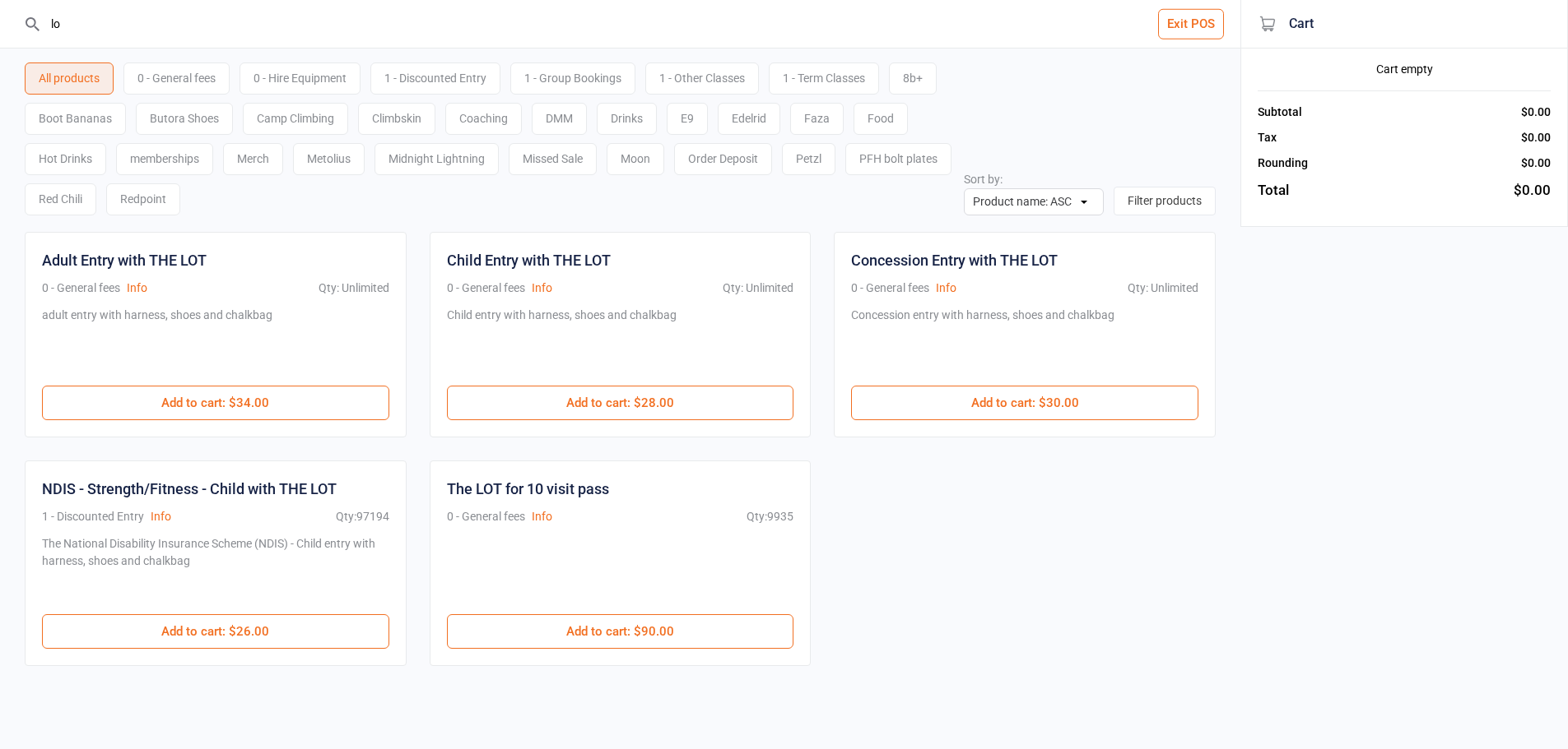
type input "l"
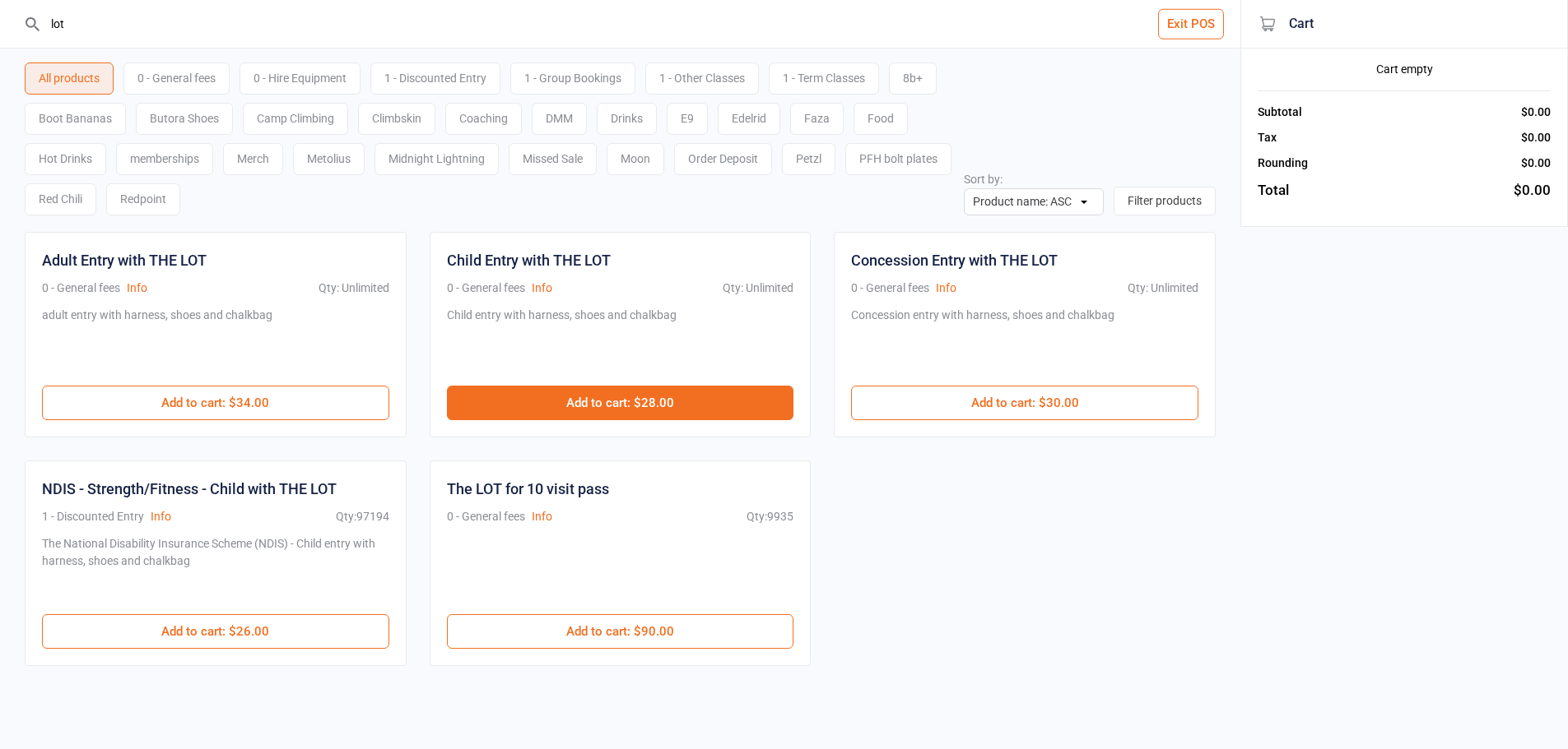
click at [649, 415] on button "Add to cart : $28.00" at bounding box center [621, 402] width 347 height 34
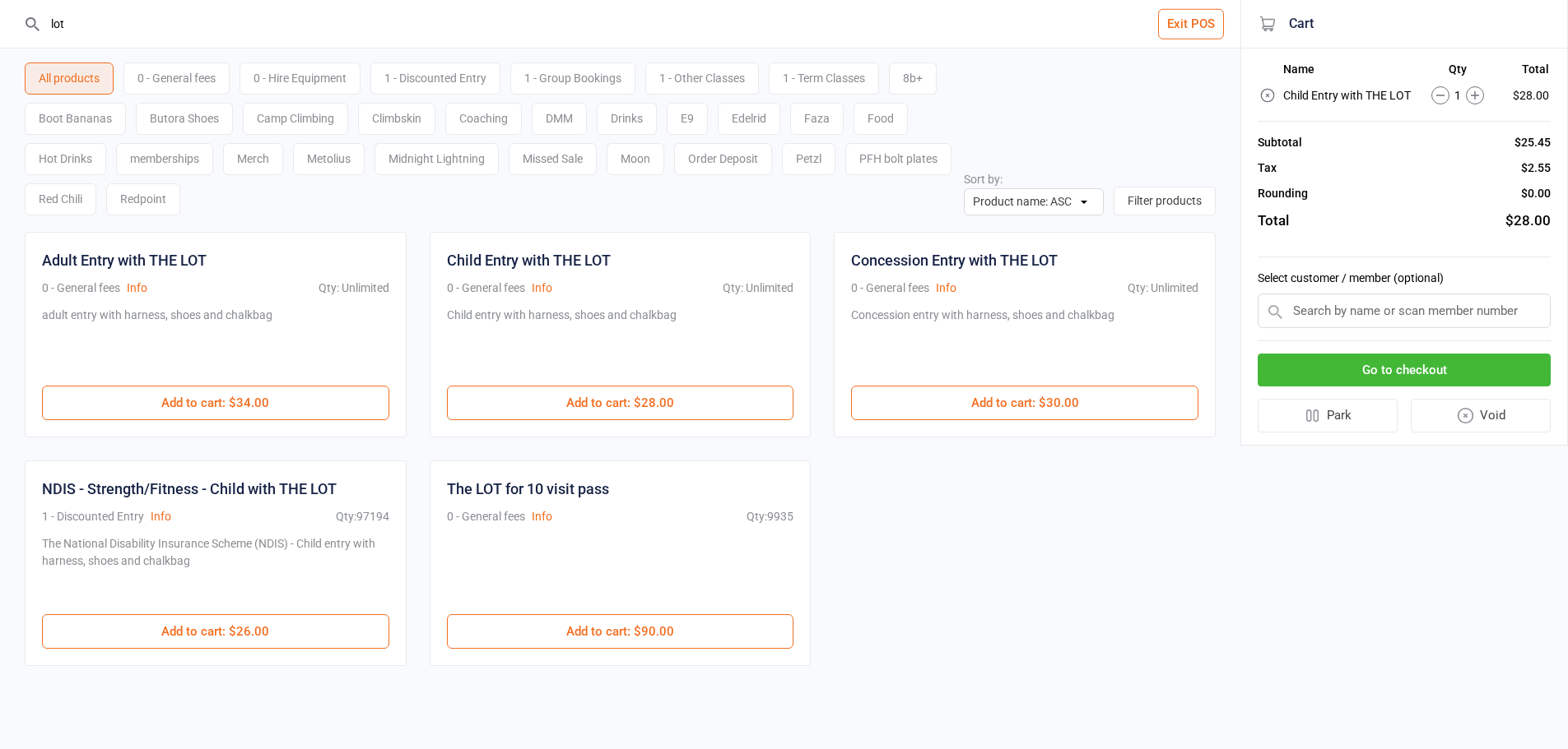
drag, startPoint x: 99, startPoint y: 24, endPoint x: 0, endPoint y: 19, distance: 99.1
click at [0, 19] on header "lot Exit POS" at bounding box center [620, 24] width 1241 height 49
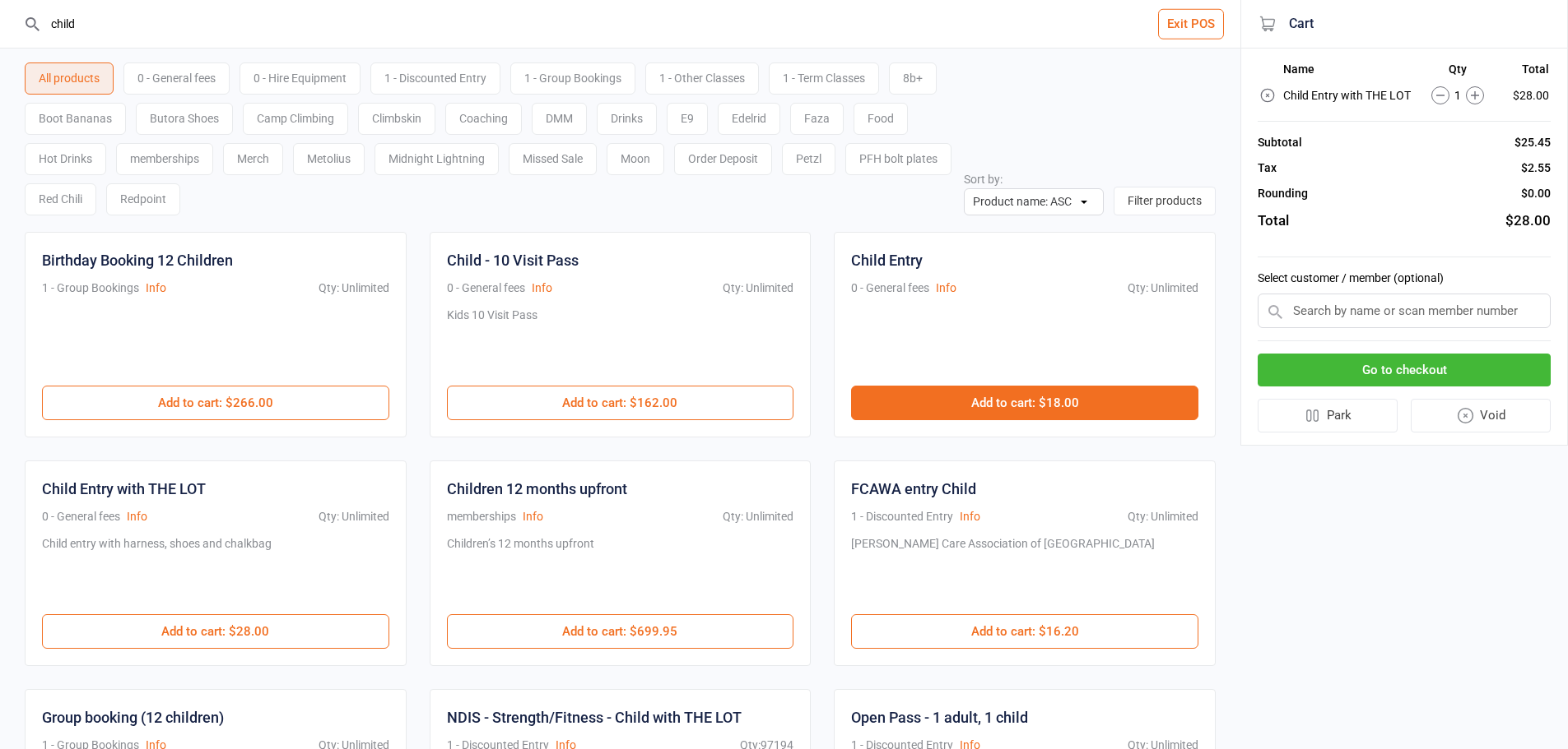
type input "child"
click at [953, 404] on button "Add to cart : $18.00" at bounding box center [1024, 402] width 347 height 34
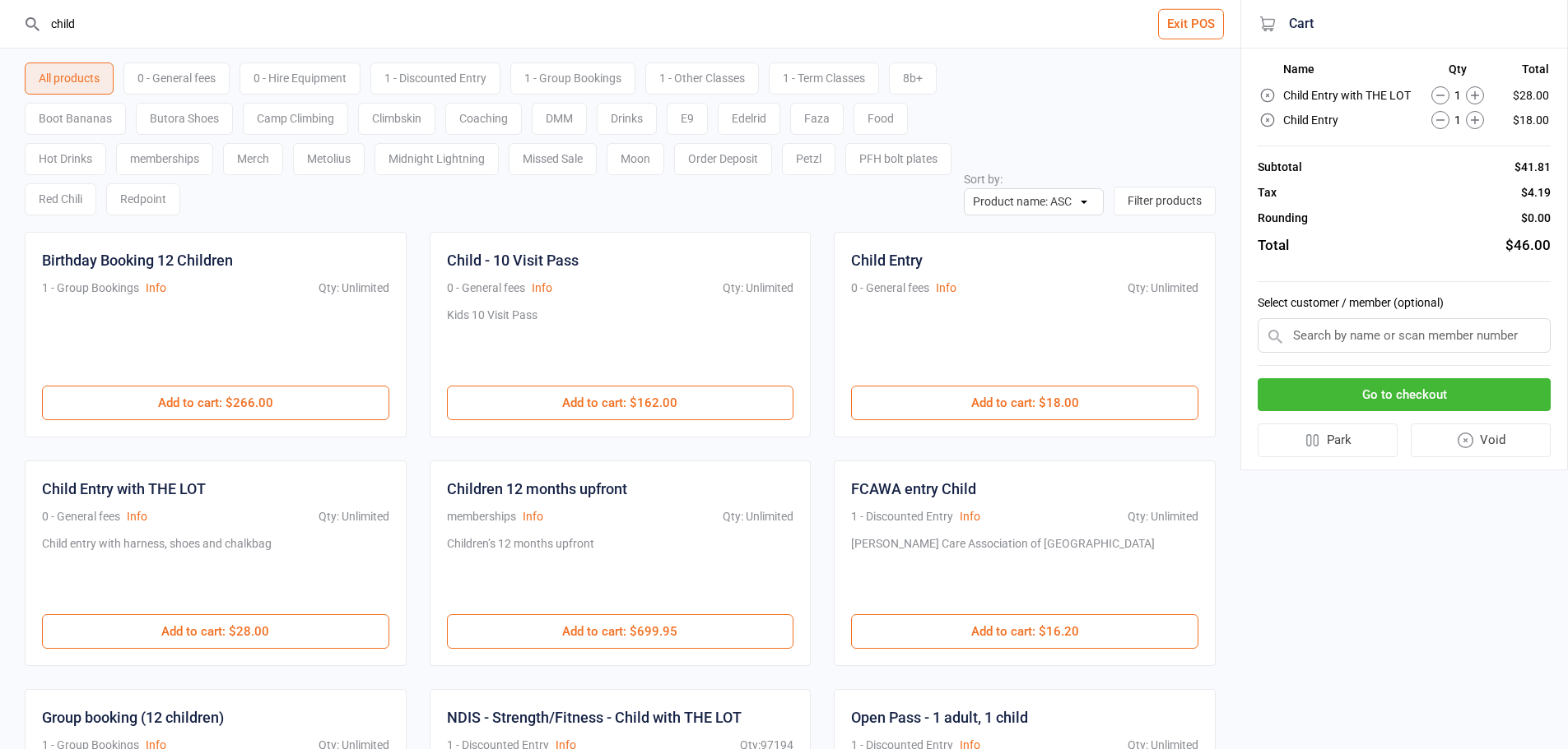
click at [1478, 117] on icon at bounding box center [1474, 120] width 19 height 19
drag, startPoint x: 0, startPoint y: 1, endPoint x: 0, endPoint y: -35, distance: 36.0
click at [0, 0] on html "child Exit POS All products 0 - General fees 0 - Hire Equipment 1 - Discounted …" at bounding box center [784, 374] width 1568 height 749
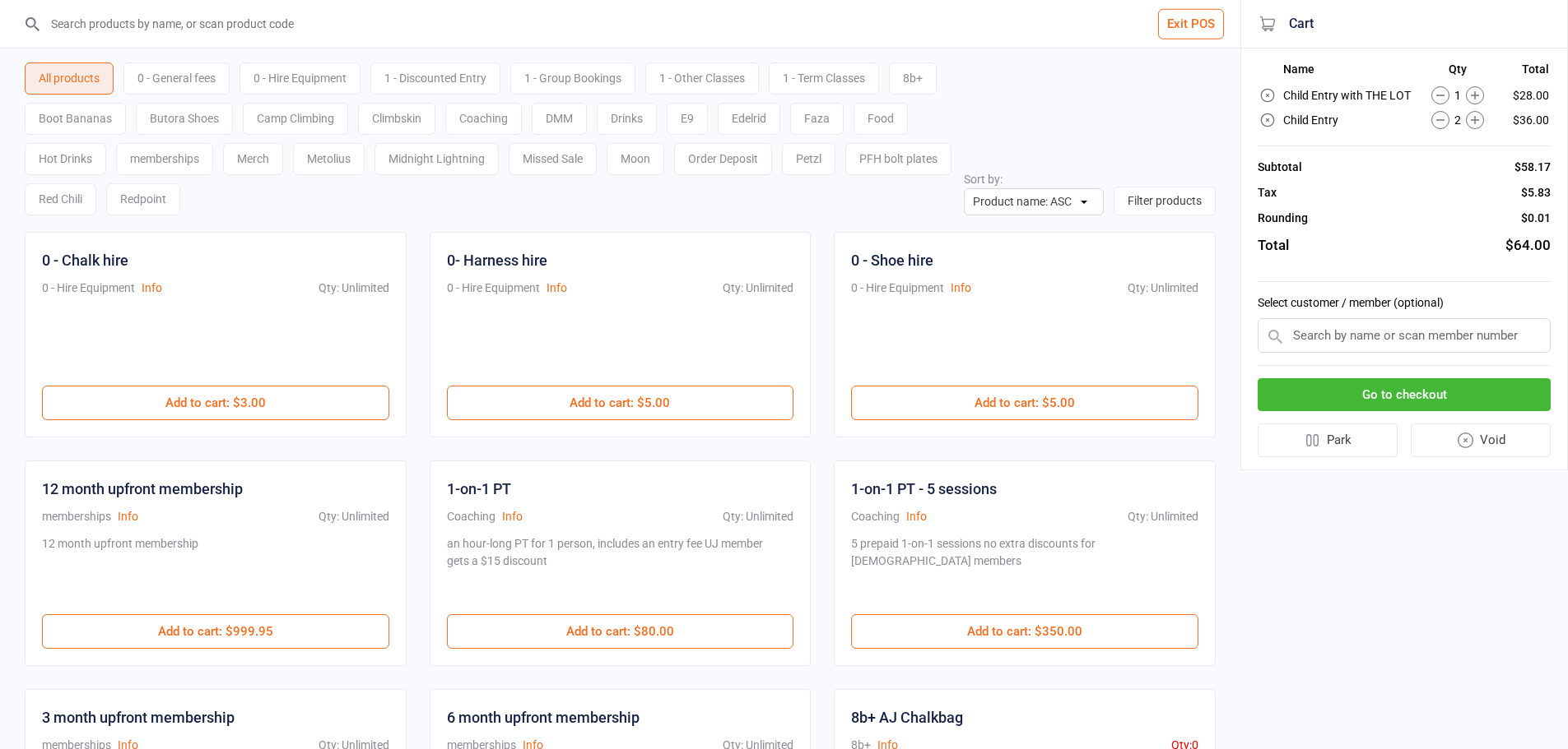
click at [283, 83] on div "0 - Hire Equipment" at bounding box center [300, 78] width 121 height 32
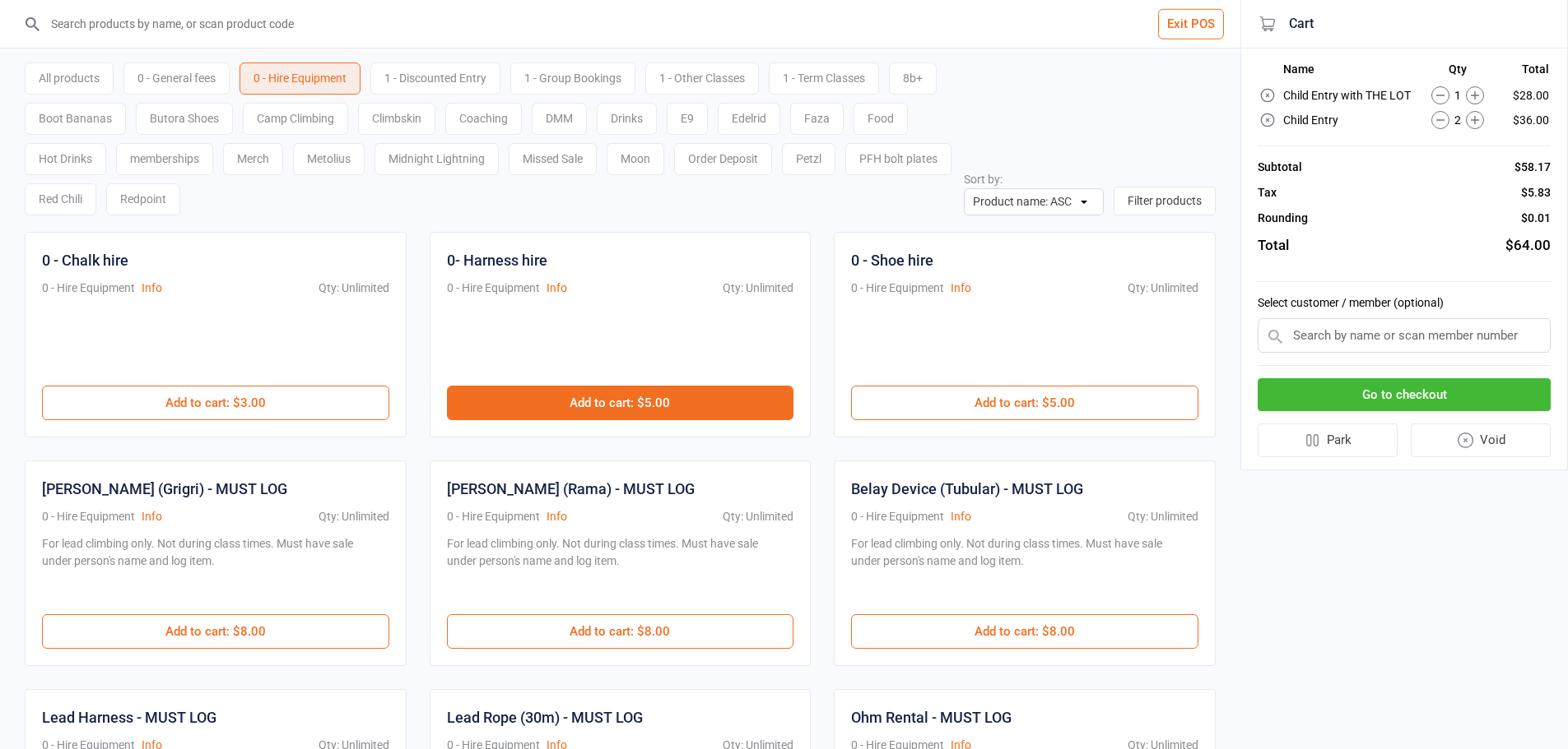
drag, startPoint x: 632, startPoint y: 393, endPoint x: 681, endPoint y: 388, distance: 49.3
click at [633, 393] on button "Add to cart : $5.00" at bounding box center [621, 402] width 347 height 34
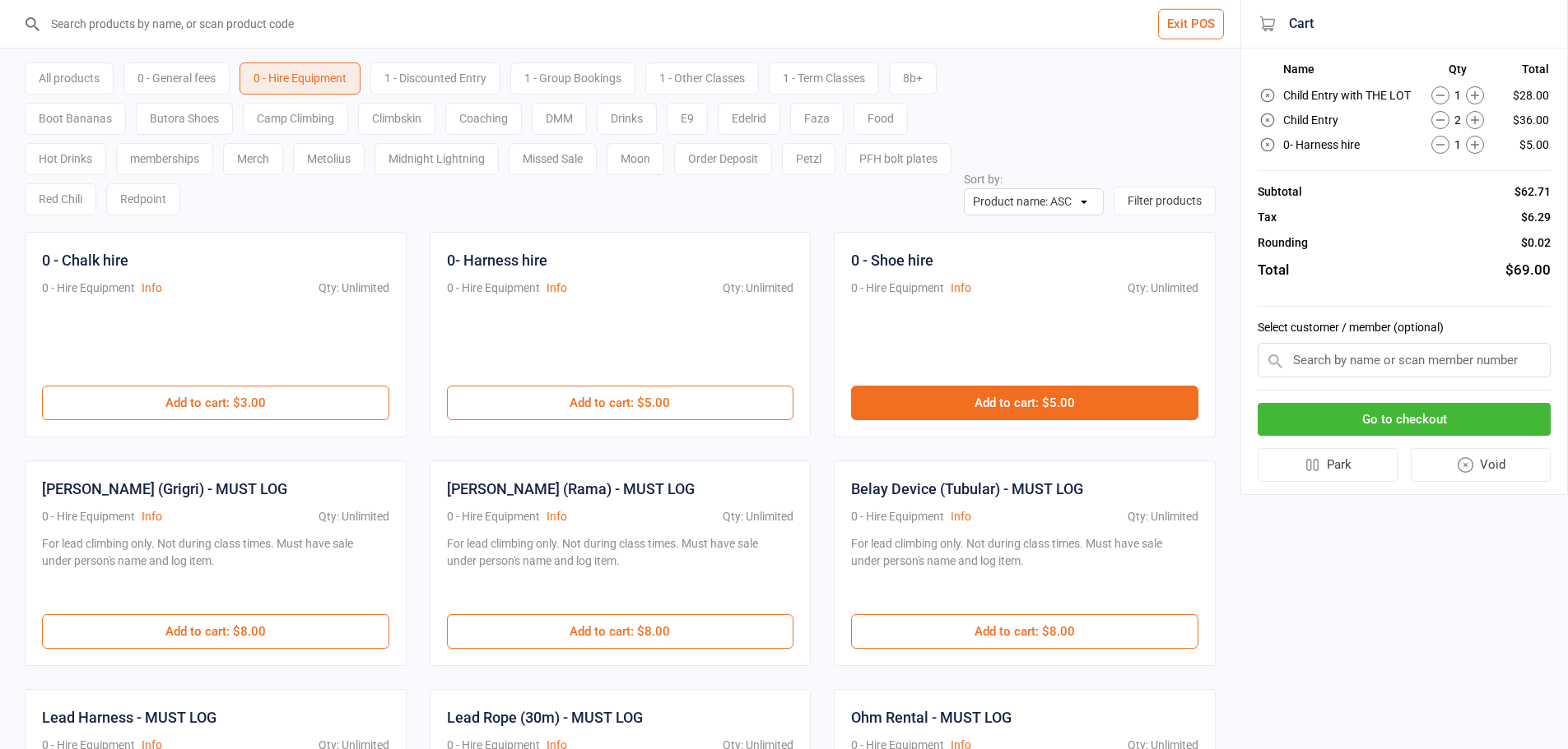
click at [932, 401] on button "Add to cart : $5.00" at bounding box center [1024, 402] width 347 height 34
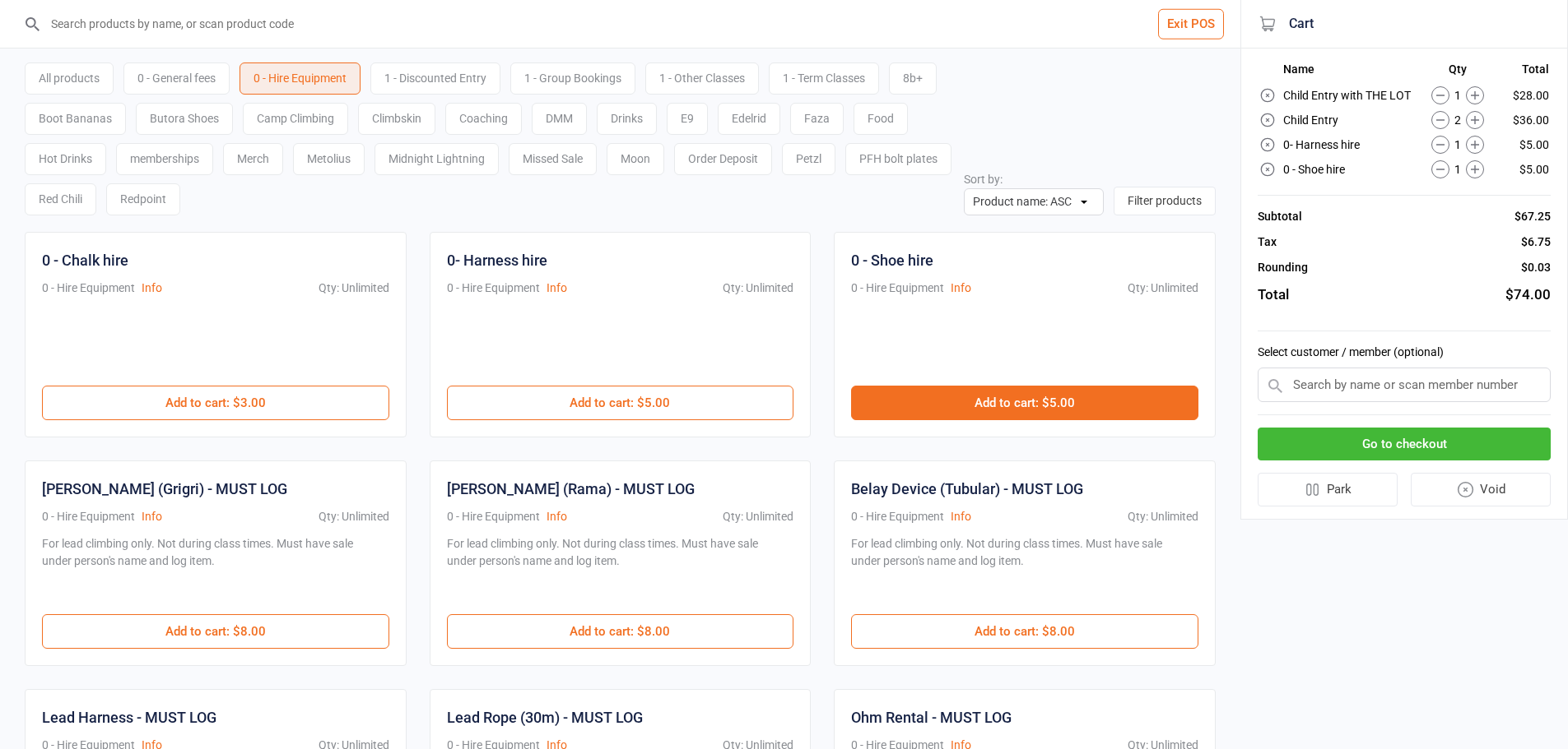
click at [932, 401] on button "Add to cart : $5.00" at bounding box center [1024, 402] width 347 height 34
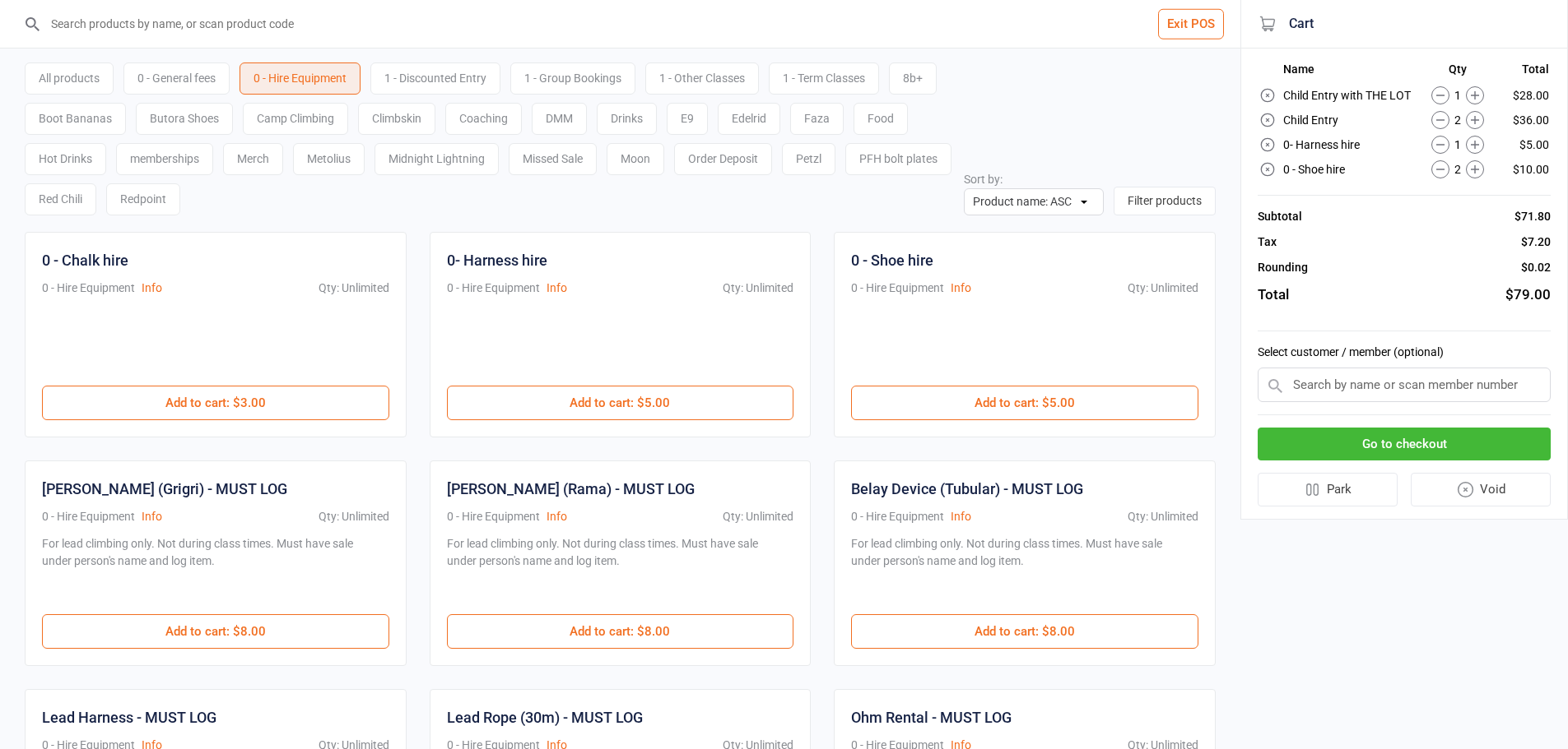
click at [1342, 439] on button "Go to checkout" at bounding box center [1404, 444] width 293 height 34
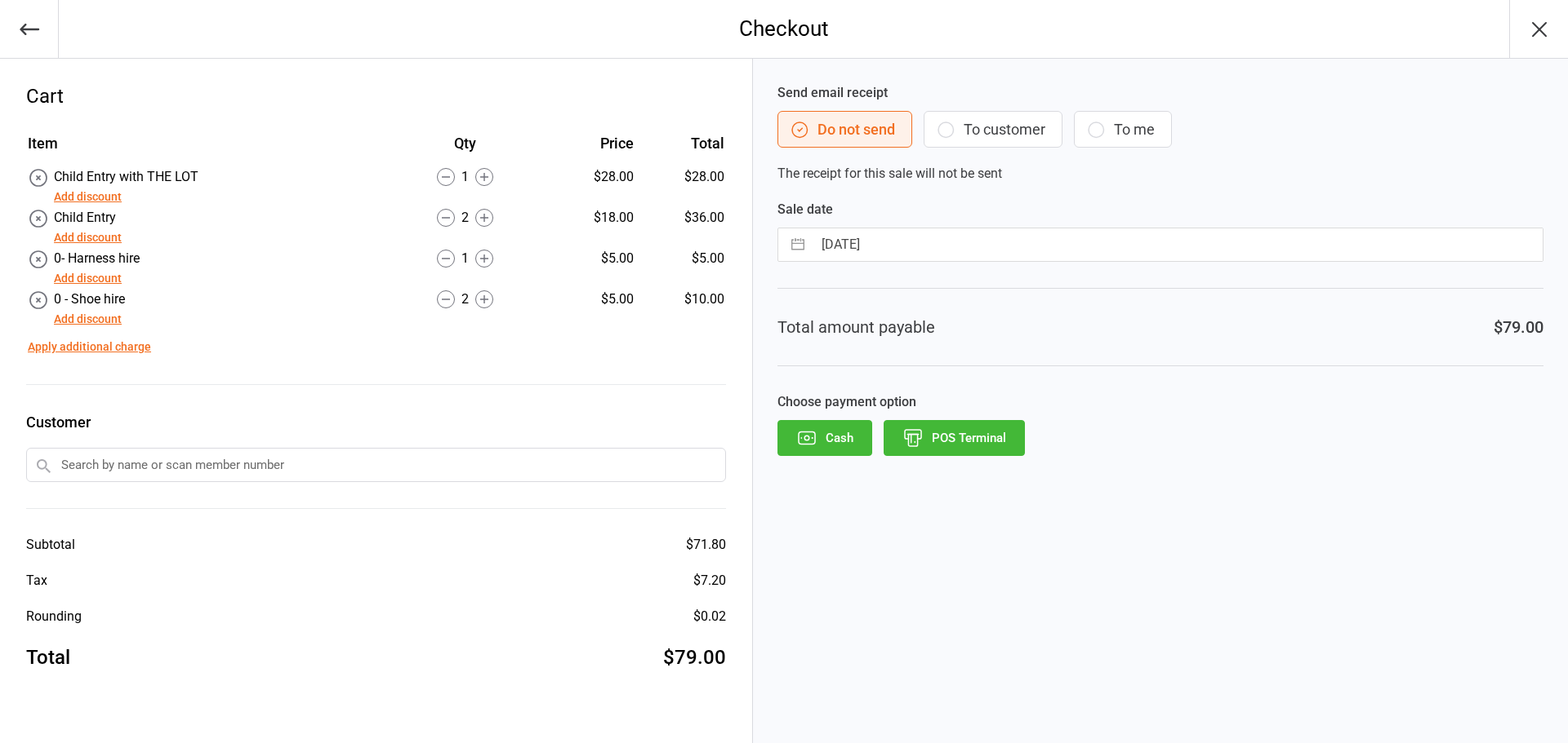
click at [985, 448] on button "POS Terminal" at bounding box center [954, 438] width 141 height 36
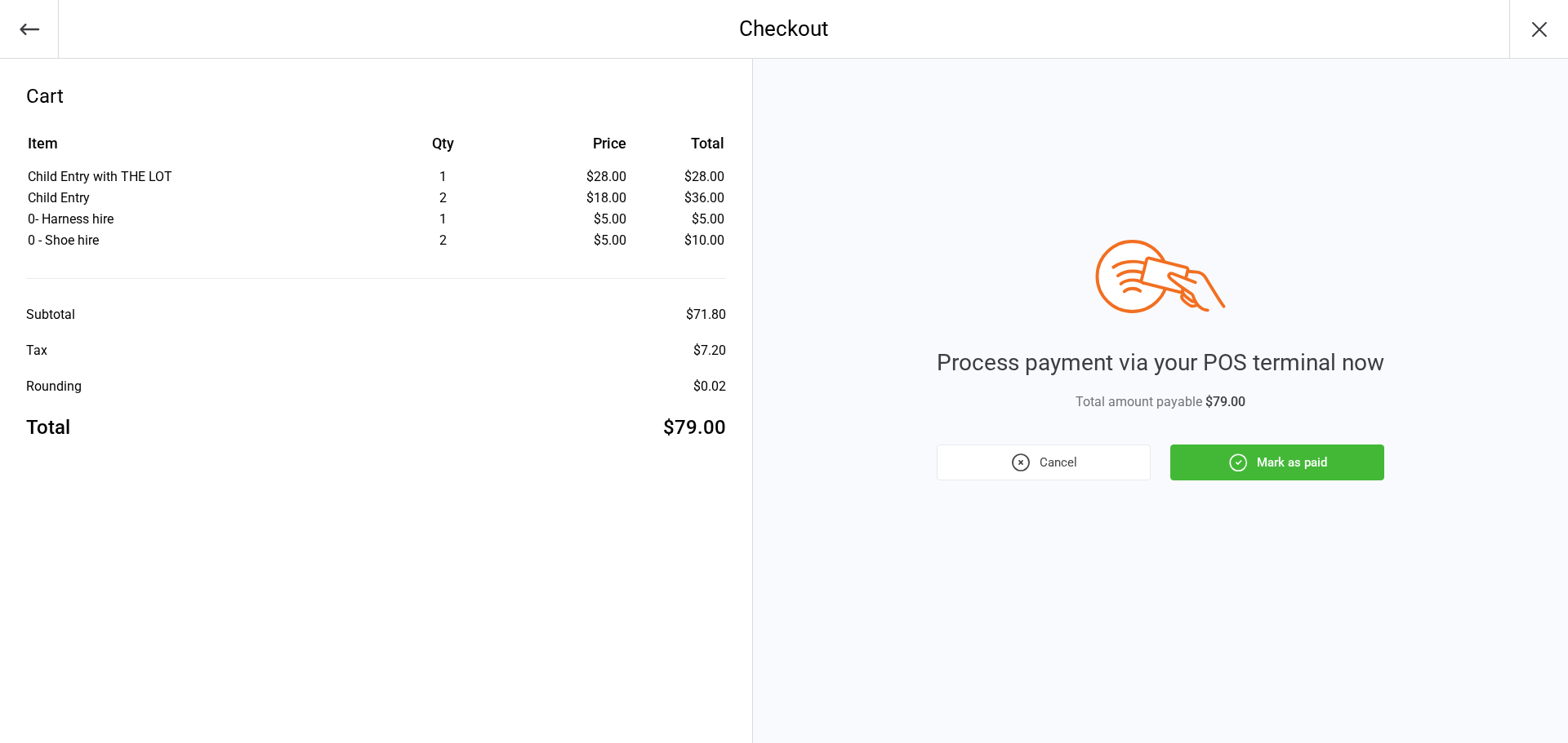
click at [1238, 476] on button "Mark as paid" at bounding box center [1276, 462] width 214 height 36
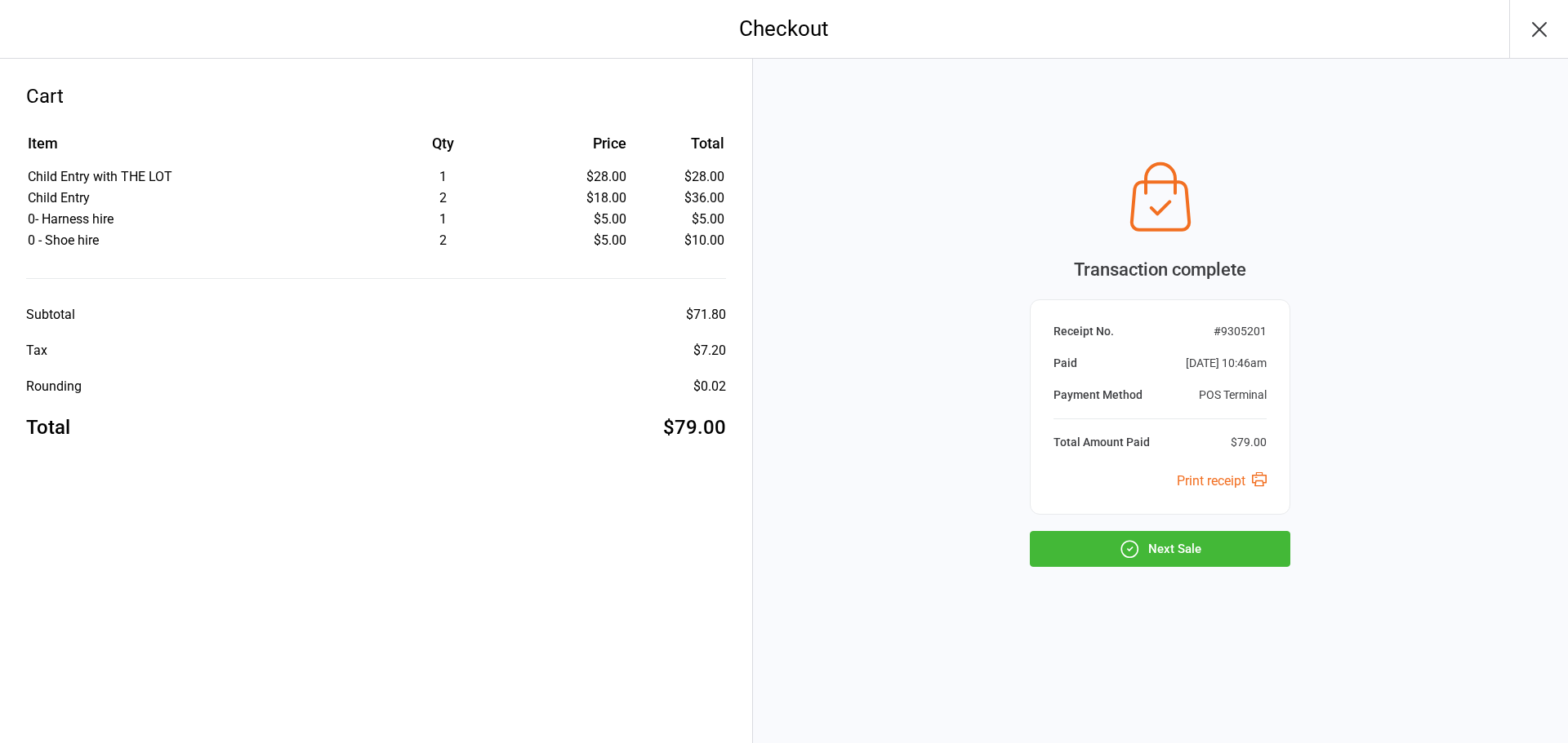
click at [1188, 555] on button "Next Sale" at bounding box center [1159, 549] width 260 height 36
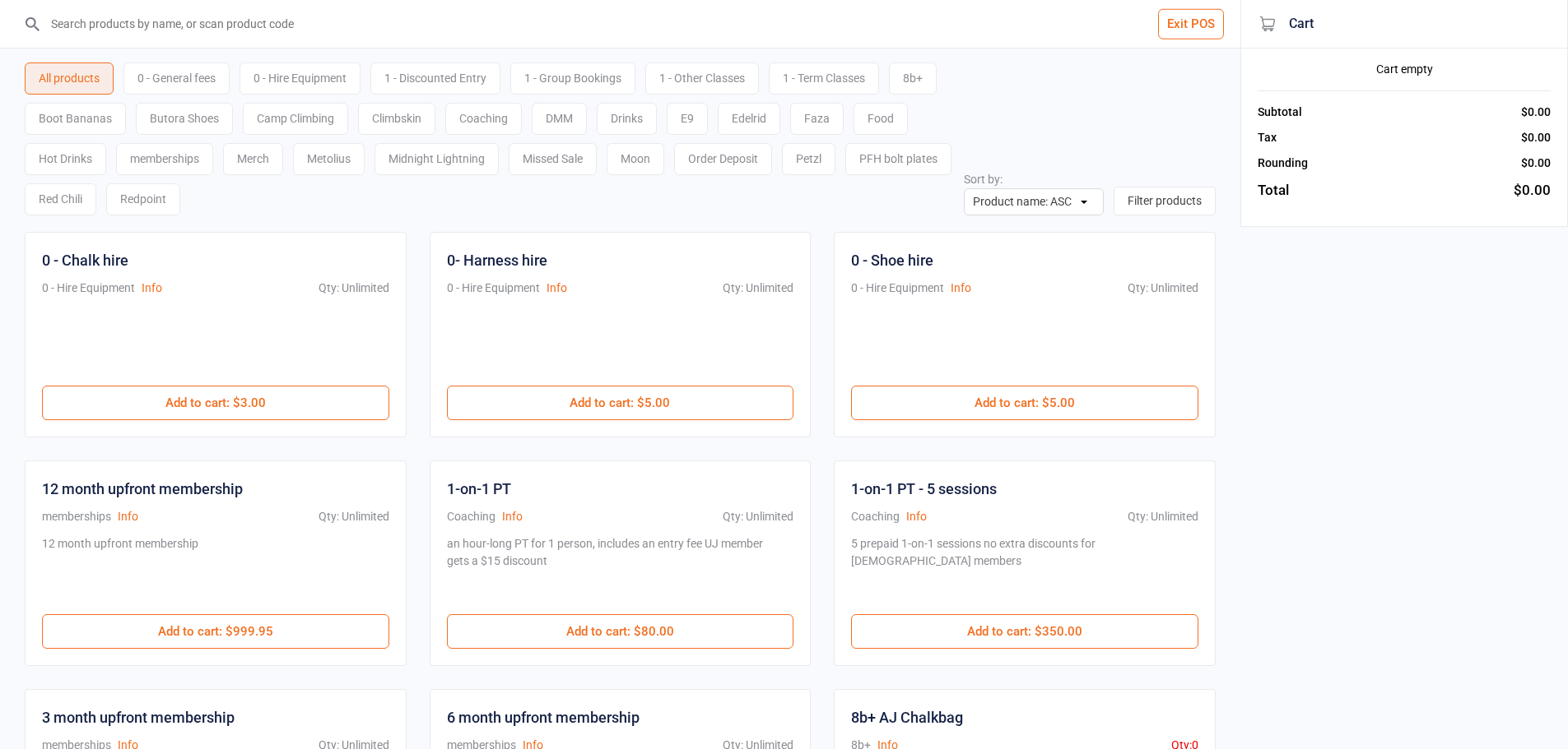
click at [521, 16] on input "search" at bounding box center [630, 23] width 1174 height 48
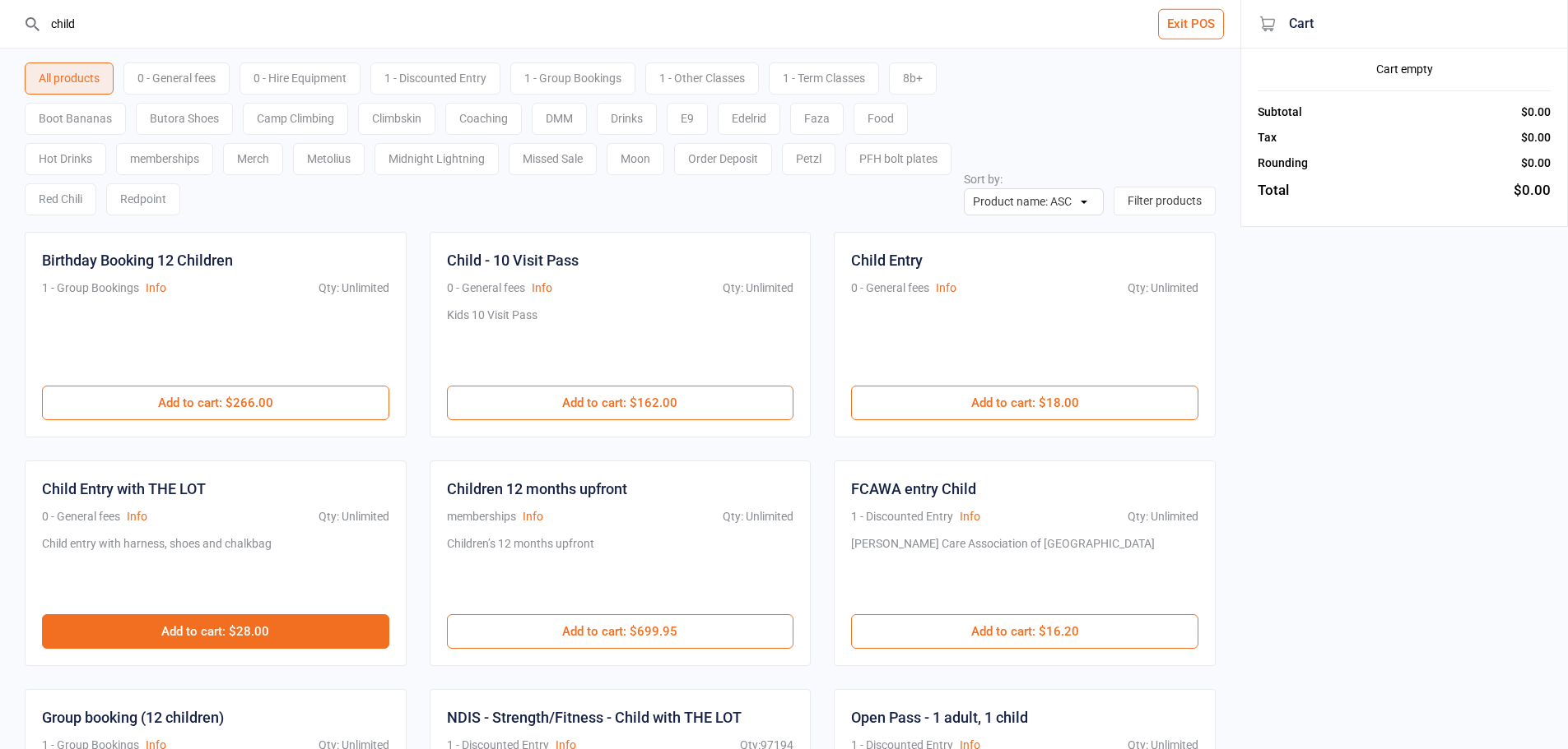
click at [262, 624] on button "Add to cart : $28.00" at bounding box center [215, 631] width 347 height 34
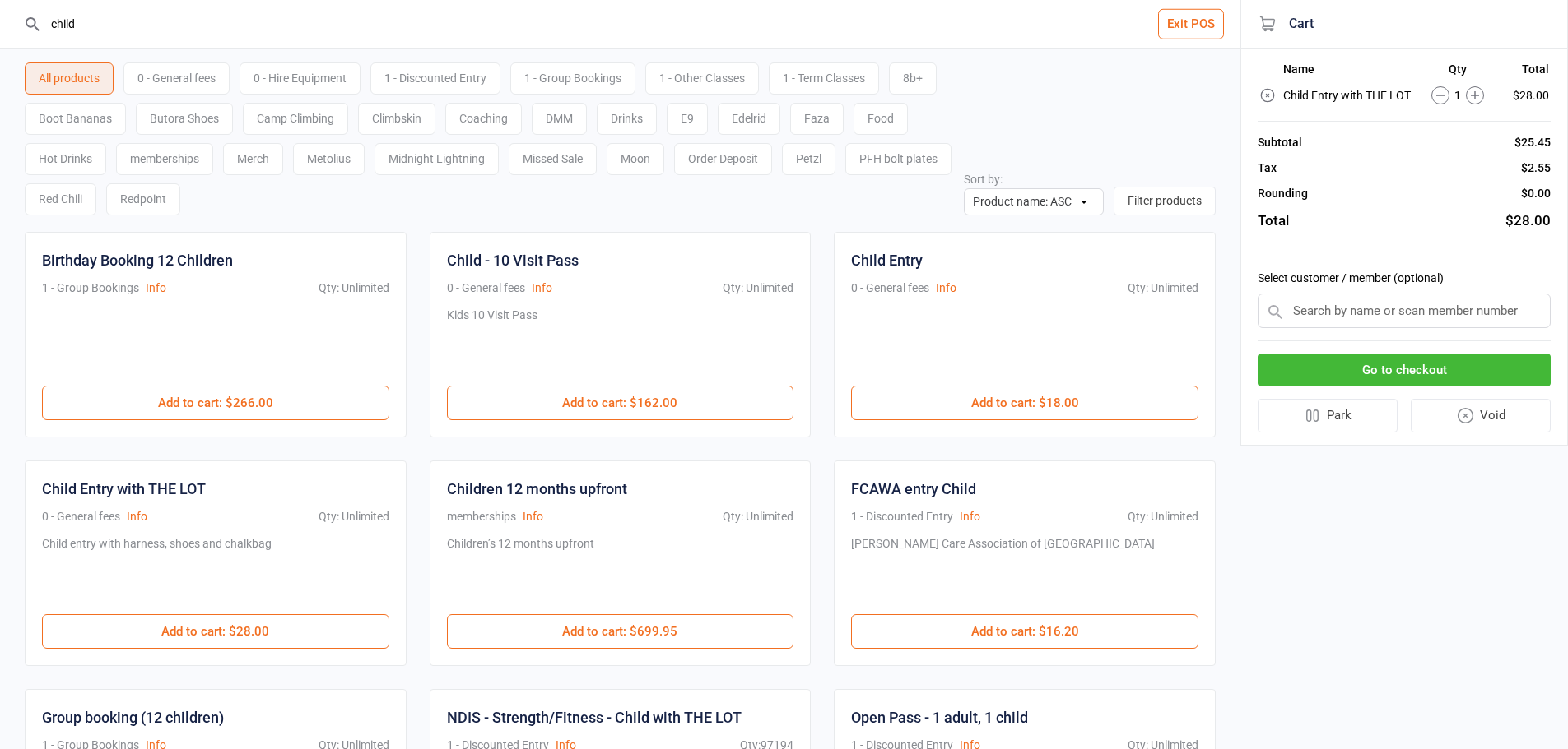
click at [501, 19] on input "child" at bounding box center [630, 23] width 1174 height 48
type input "c"
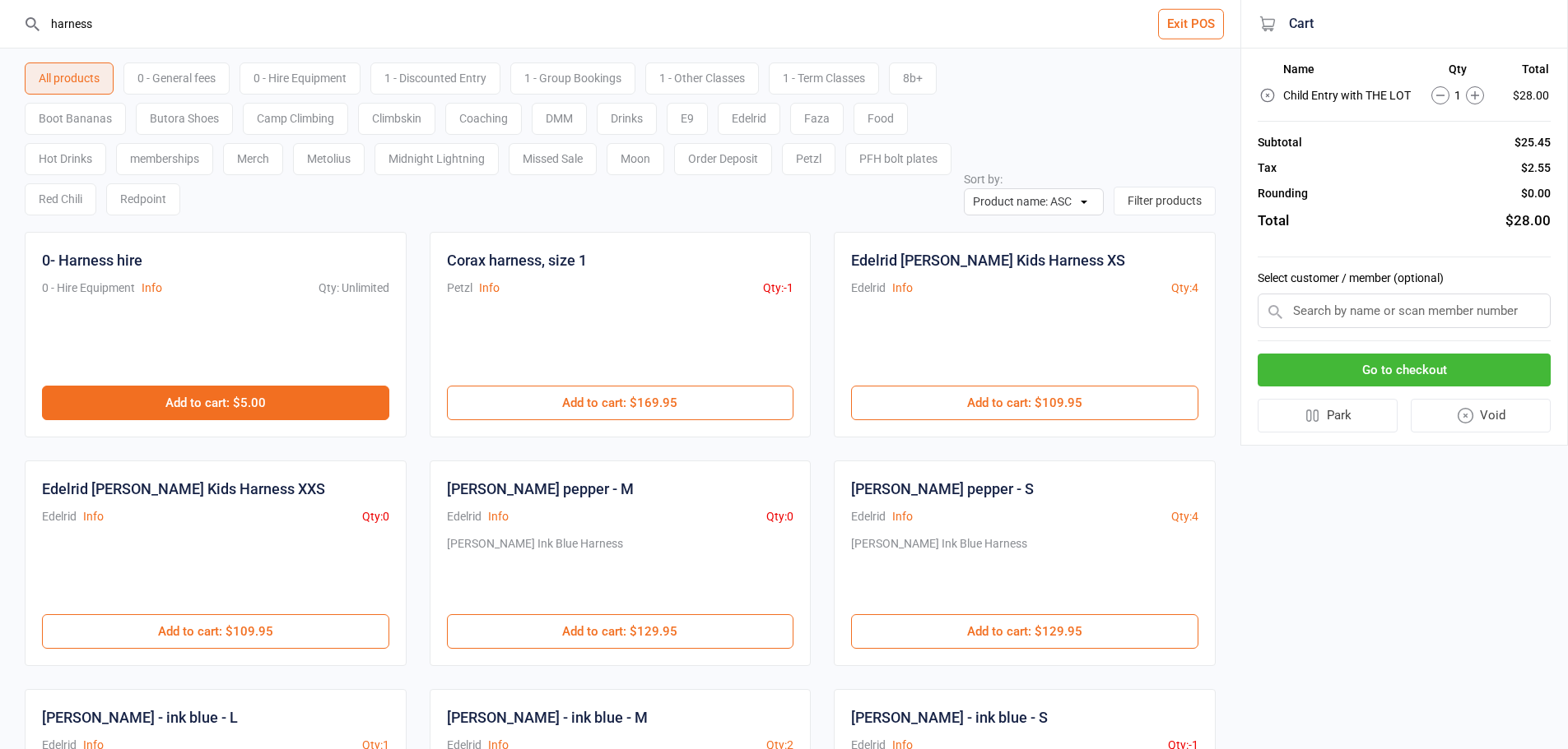
type input "harness"
click at [263, 402] on button "Add to cart : $5.00" at bounding box center [215, 402] width 347 height 34
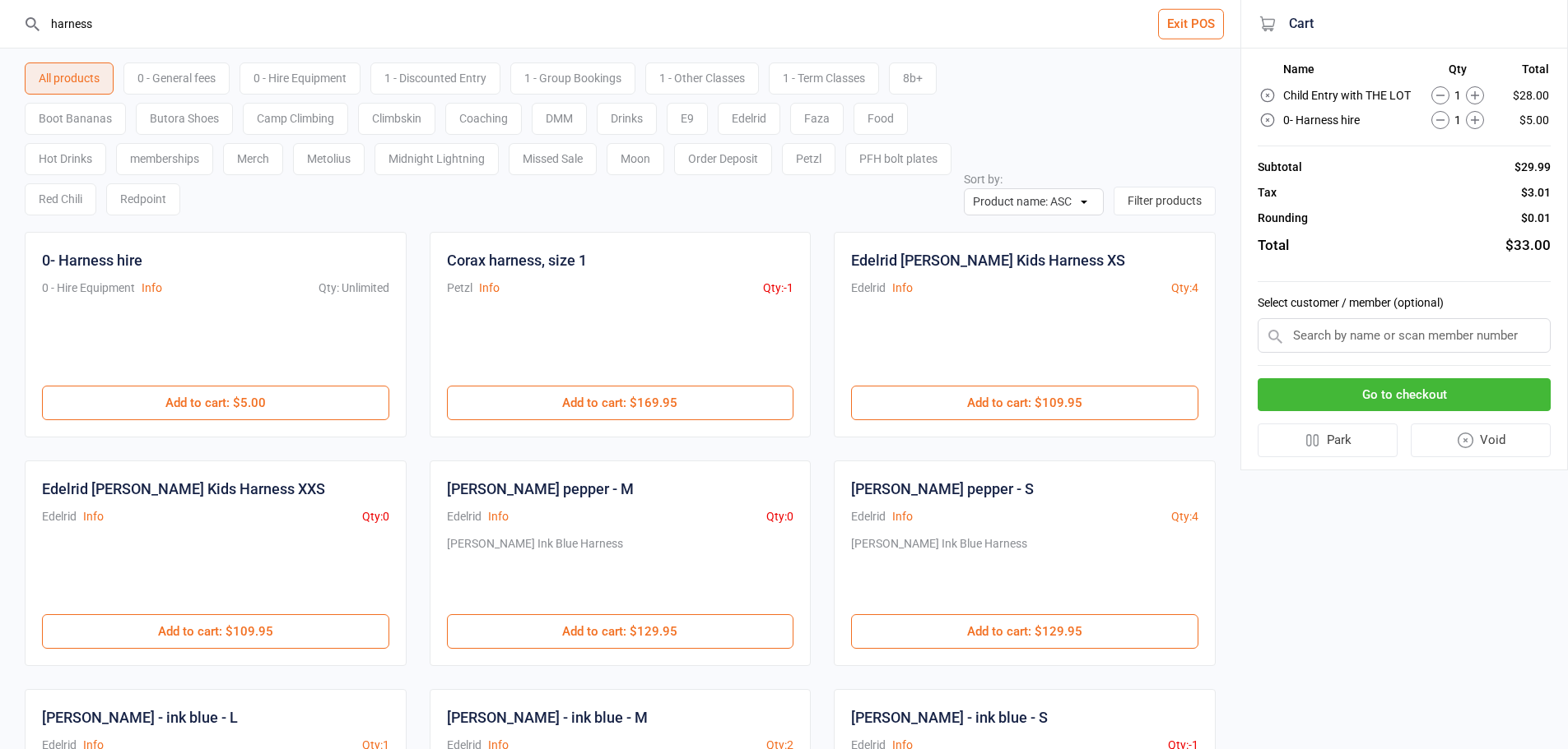
click at [1396, 406] on button "Go to checkout" at bounding box center [1404, 395] width 293 height 34
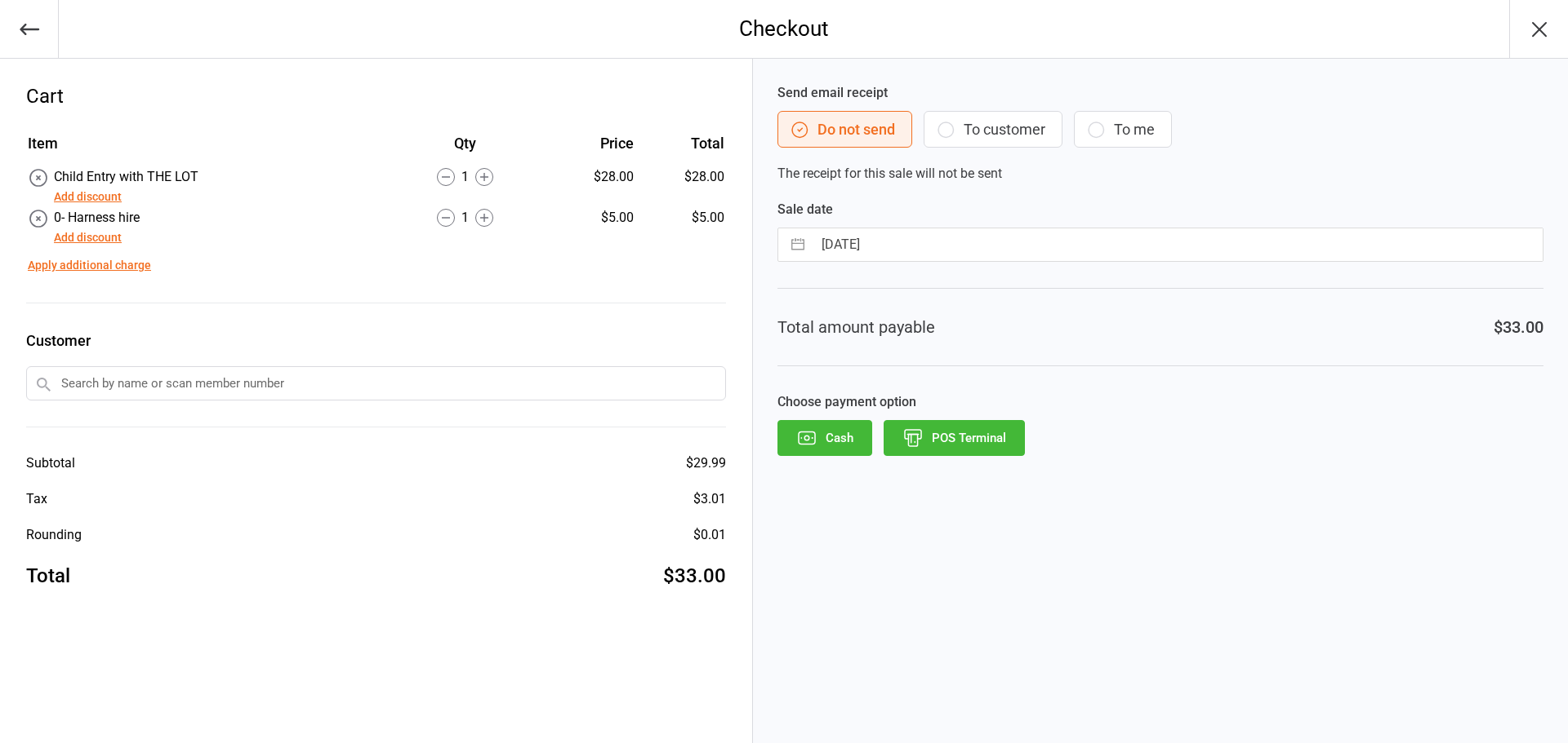
click at [964, 429] on button "POS Terminal" at bounding box center [954, 438] width 141 height 36
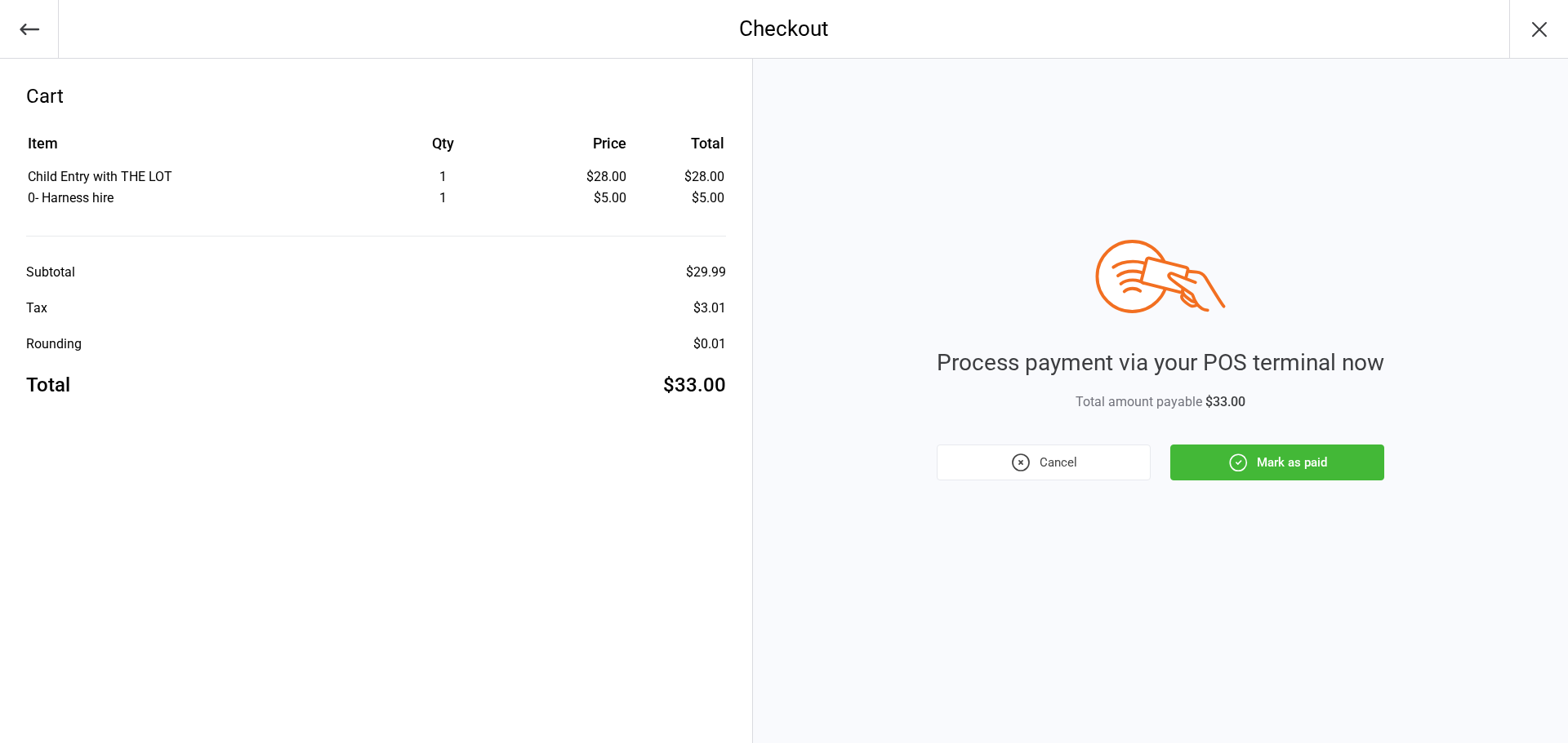
click at [1231, 456] on icon "button" at bounding box center [1237, 463] width 21 height 21
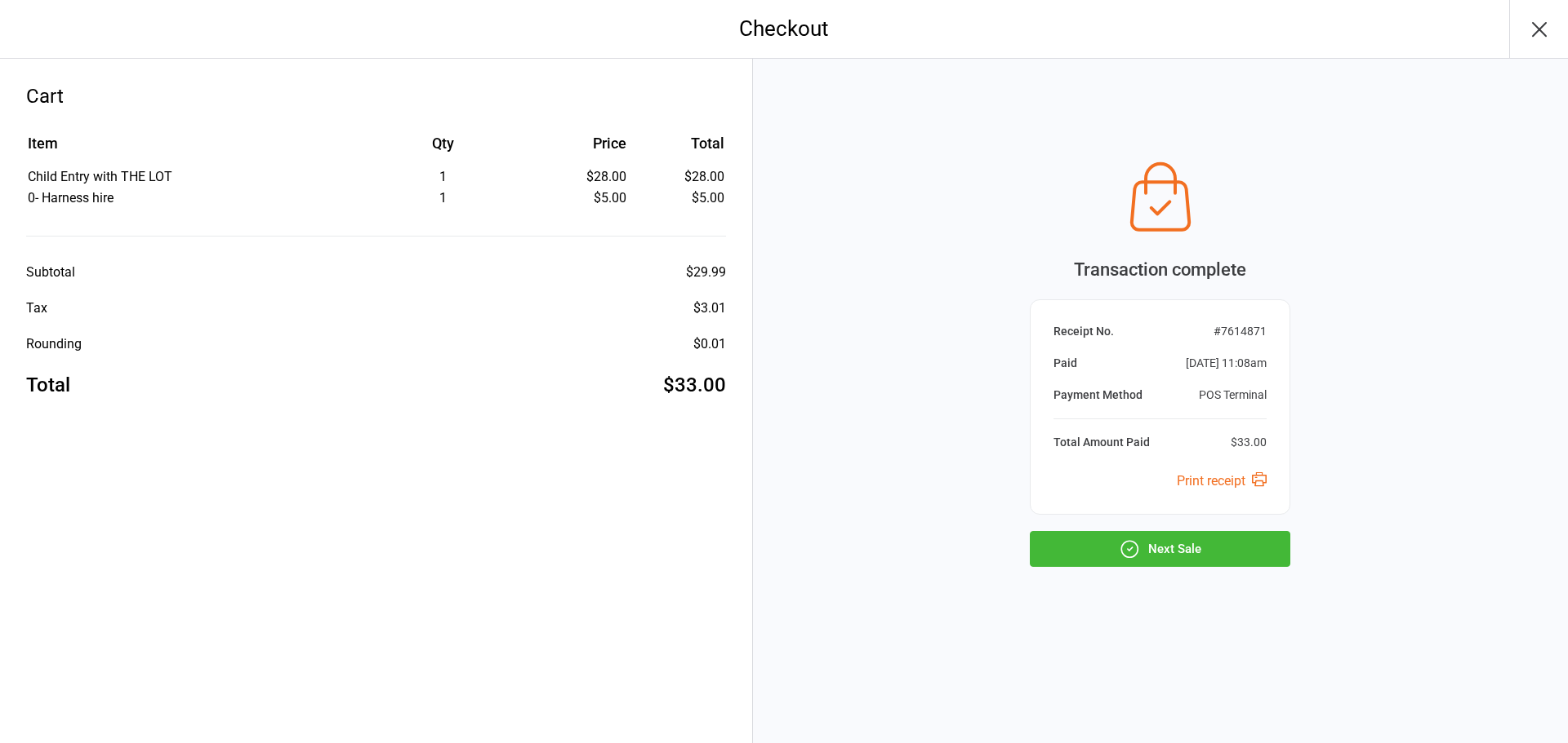
drag, startPoint x: 1119, startPoint y: 520, endPoint x: 1122, endPoint y: 536, distance: 16.3
click at [1122, 521] on div "Transaction complete Receipt No. # 7614871 Paid Oct 12, 2025 11:08am Payment Me…" at bounding box center [1159, 360] width 260 height 414
click at [1122, 536] on button "Next Sale" at bounding box center [1159, 549] width 260 height 36
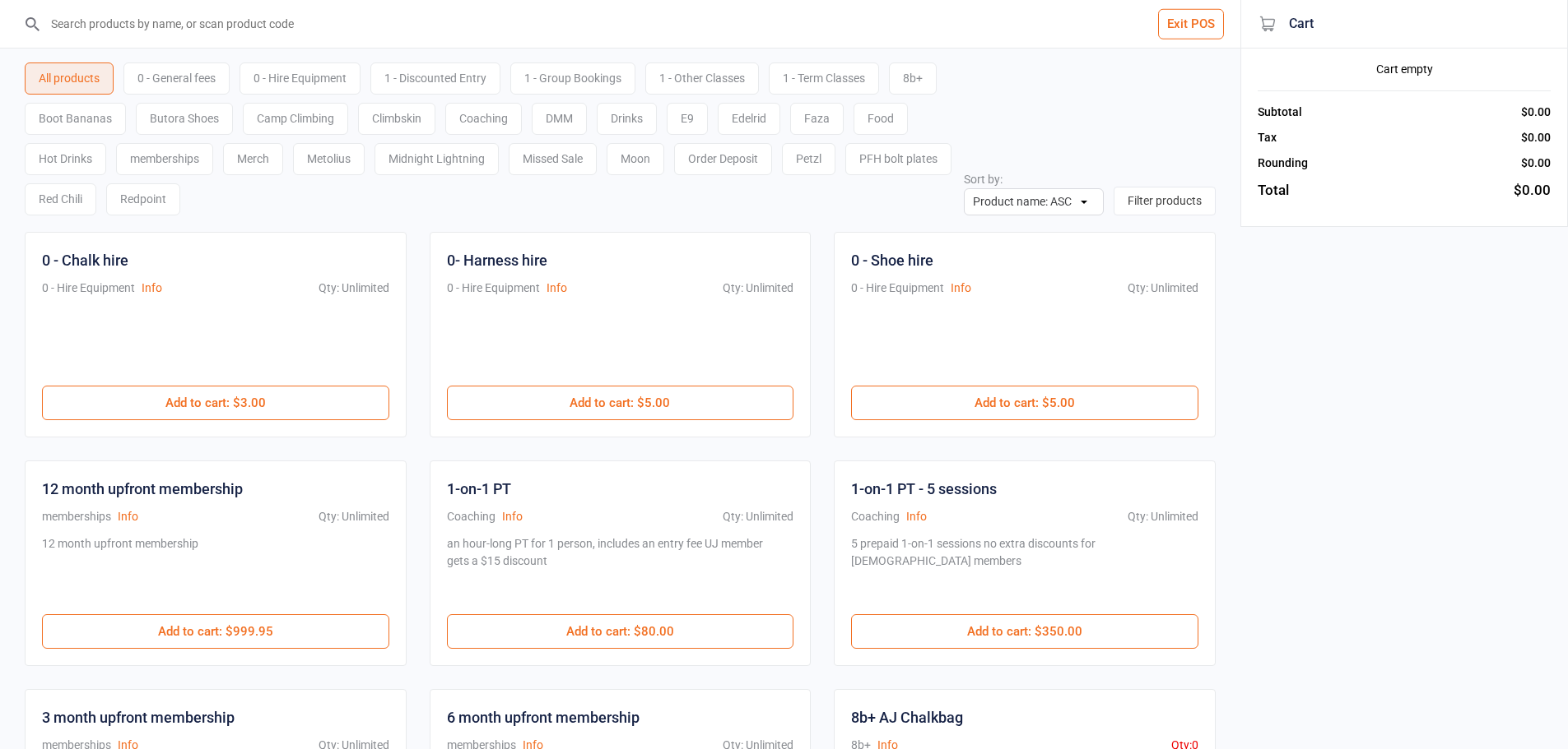
click at [150, 40] on input "search" at bounding box center [630, 23] width 1174 height 48
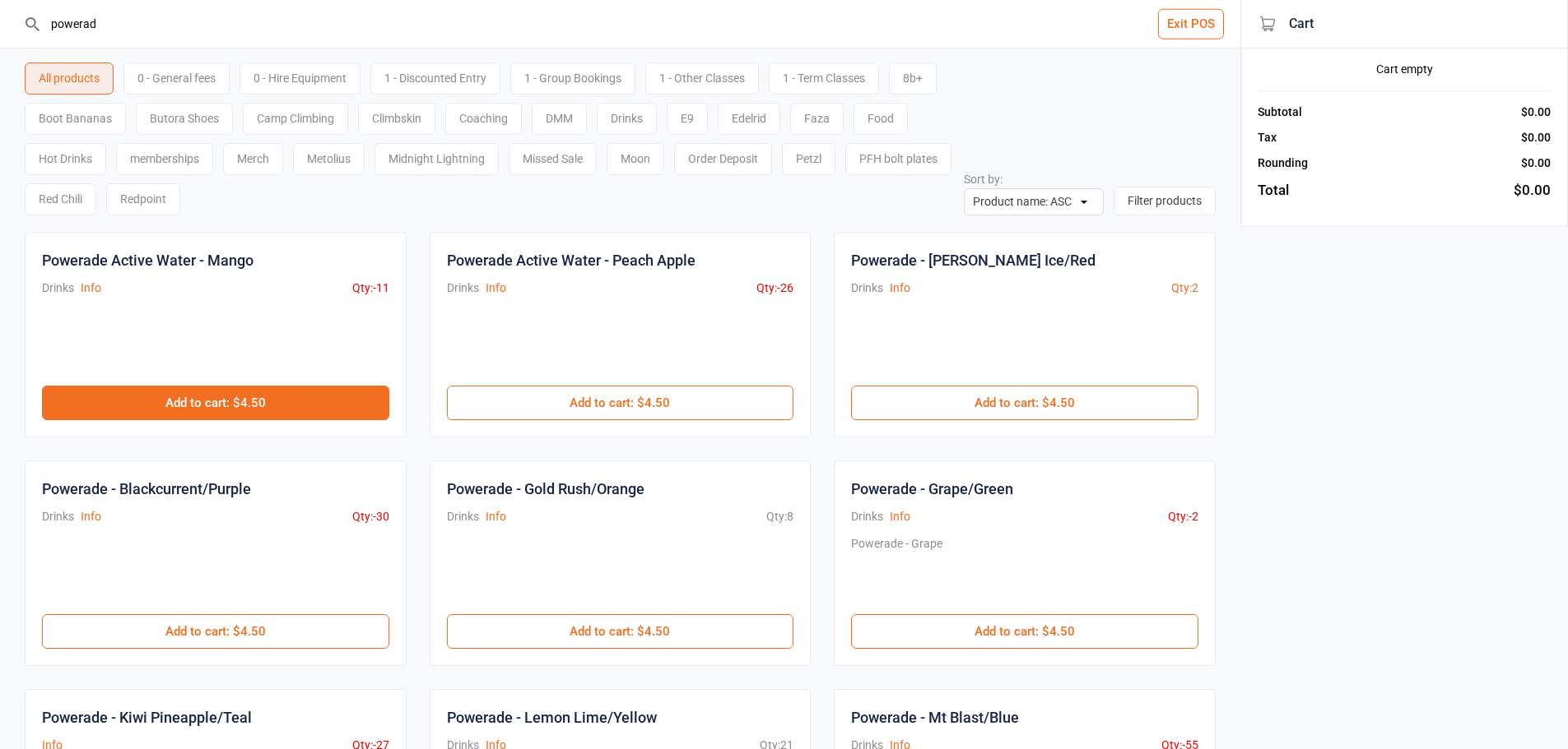
type input "powerad"
click at [310, 393] on button "Add to cart : $4.50" at bounding box center [215, 402] width 347 height 34
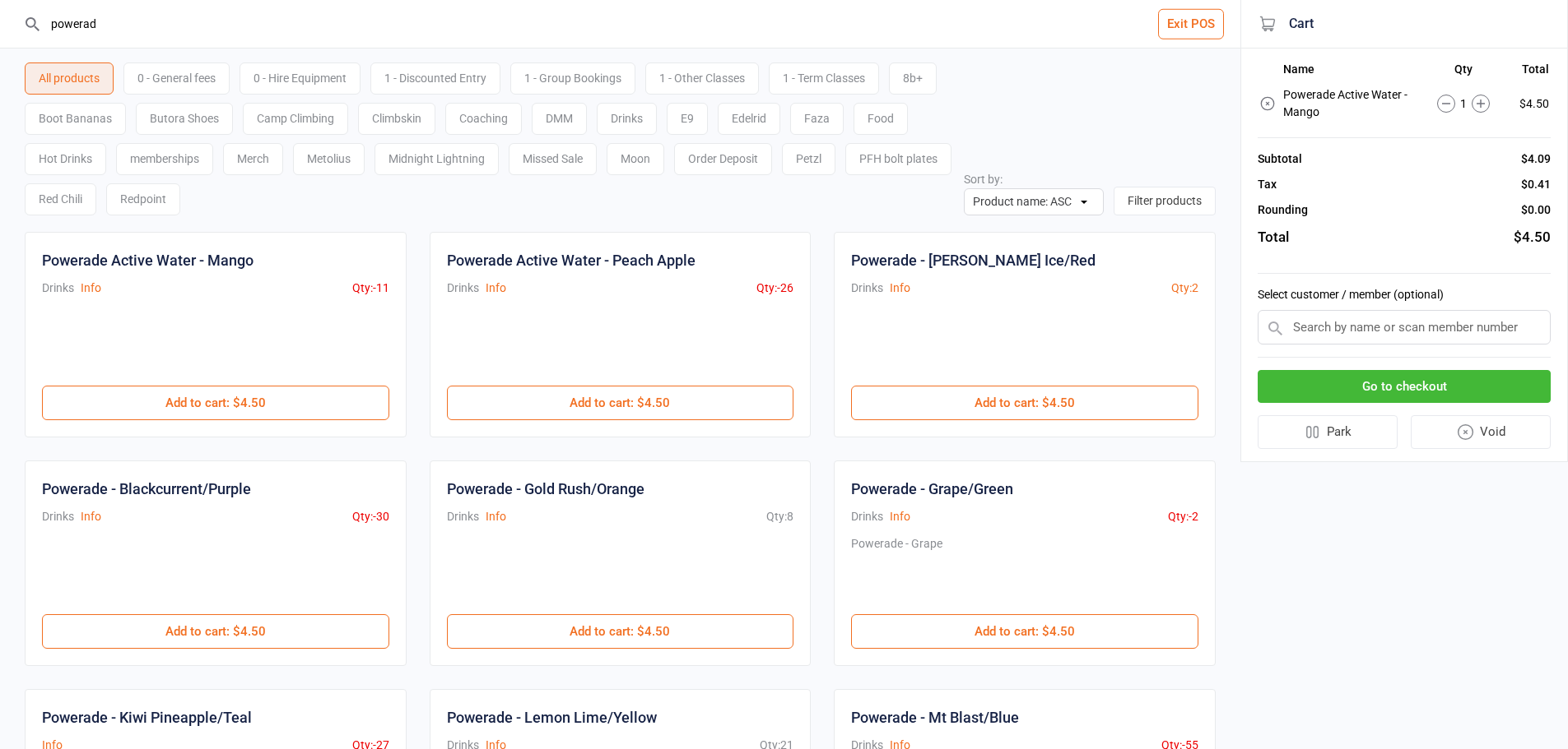
click at [1359, 382] on button "Go to checkout" at bounding box center [1404, 387] width 293 height 34
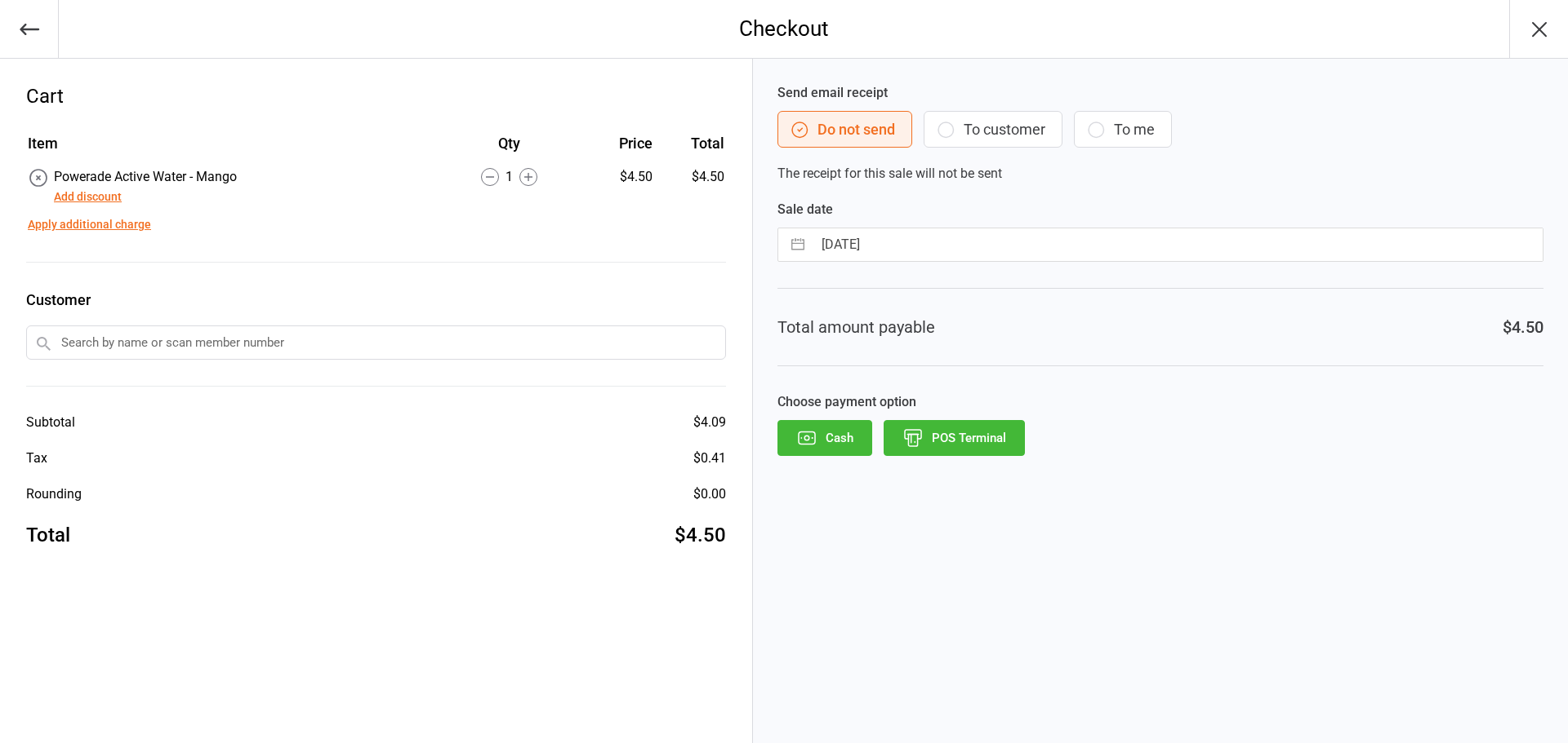
click at [994, 439] on button "POS Terminal" at bounding box center [954, 438] width 141 height 36
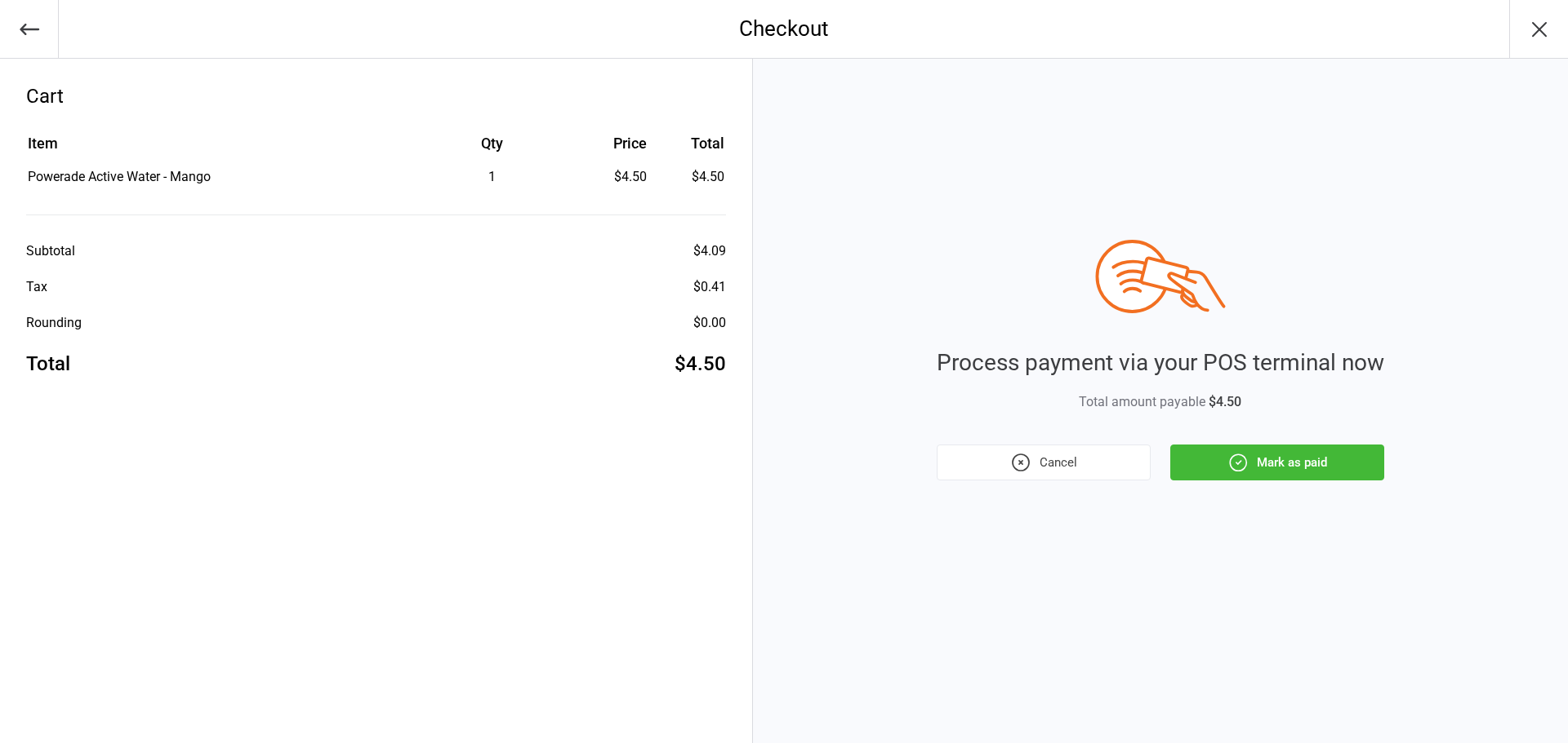
click at [1343, 463] on button "Mark as paid" at bounding box center [1276, 462] width 214 height 36
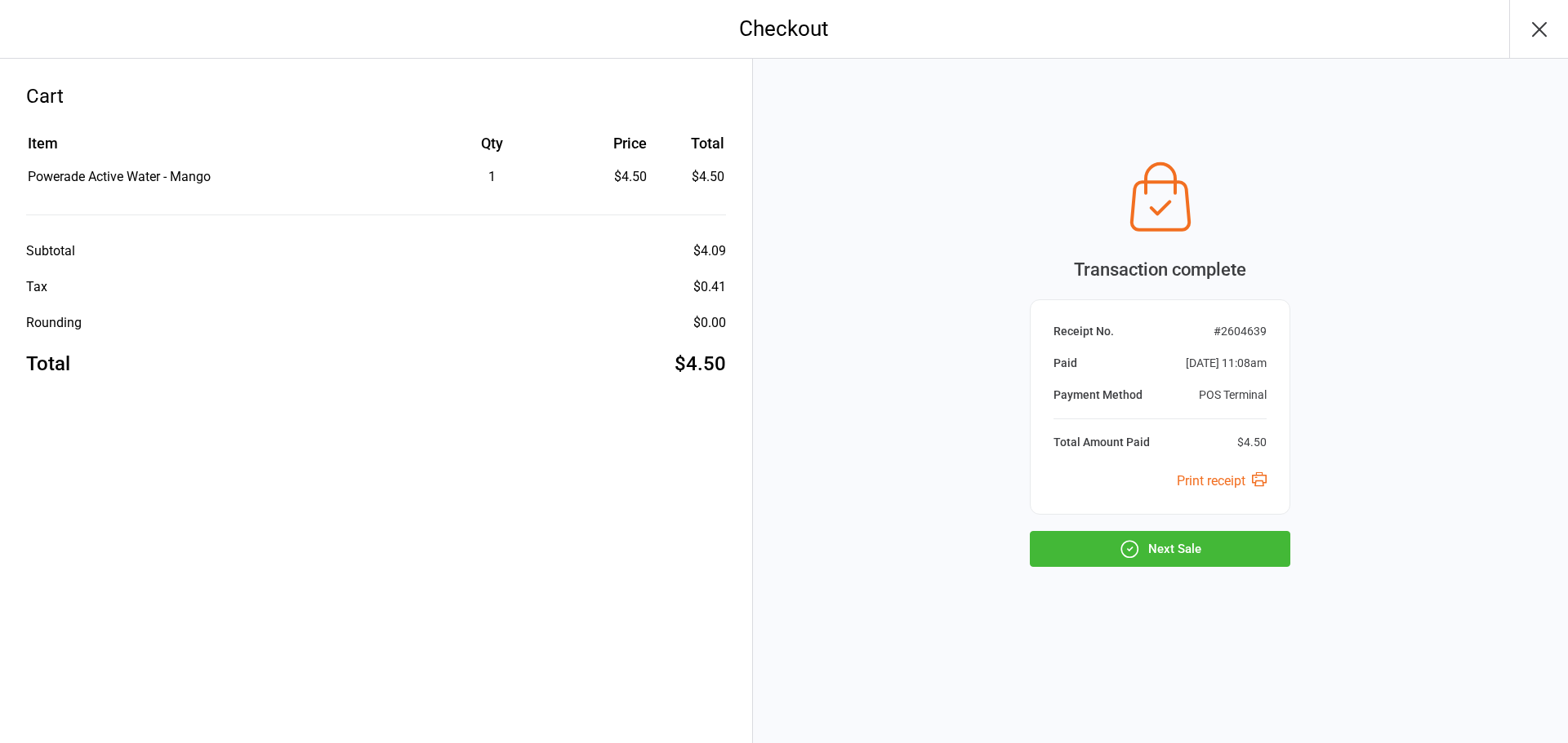
click at [1210, 550] on button "Next Sale" at bounding box center [1159, 549] width 260 height 36
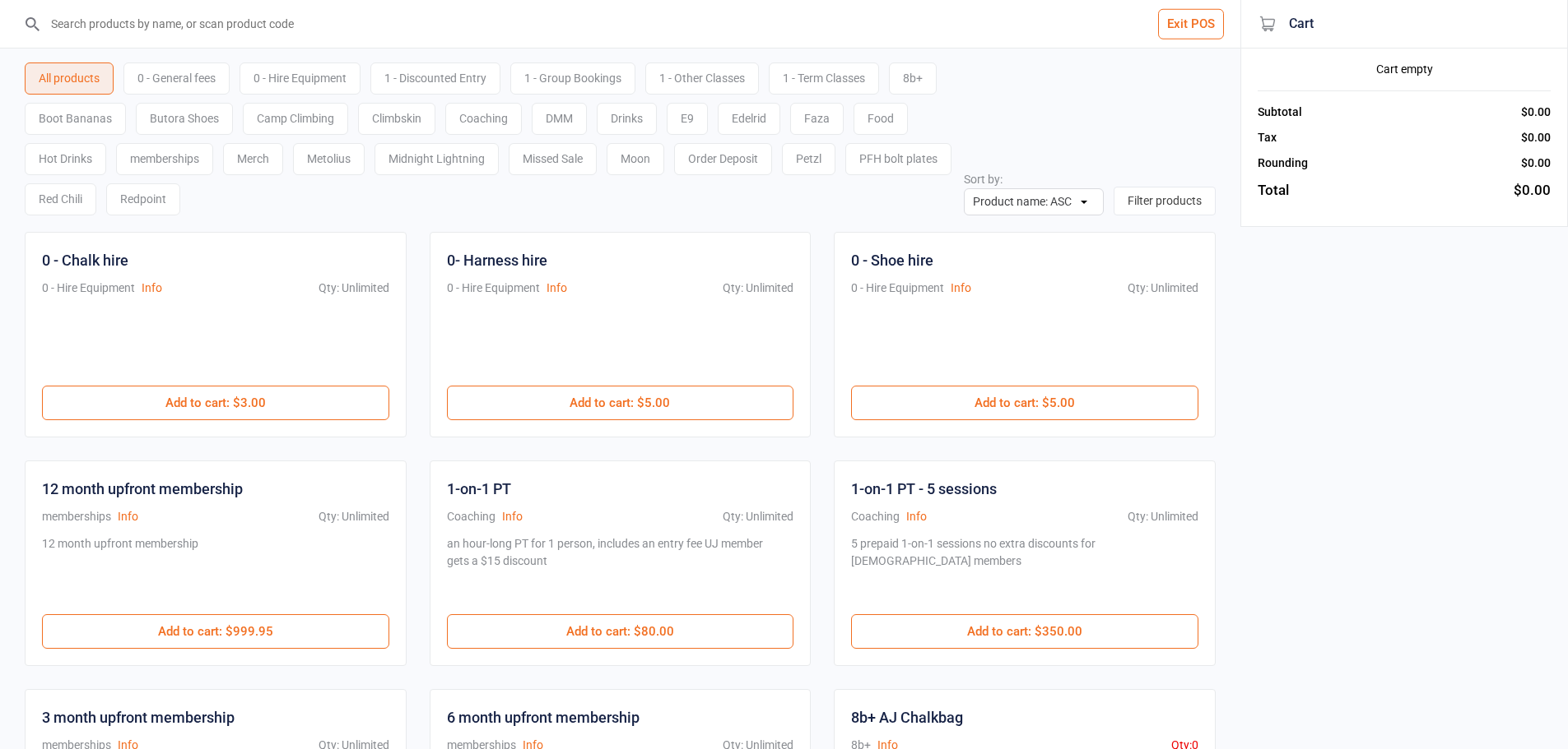
click at [325, 17] on input "search" at bounding box center [630, 23] width 1174 height 48
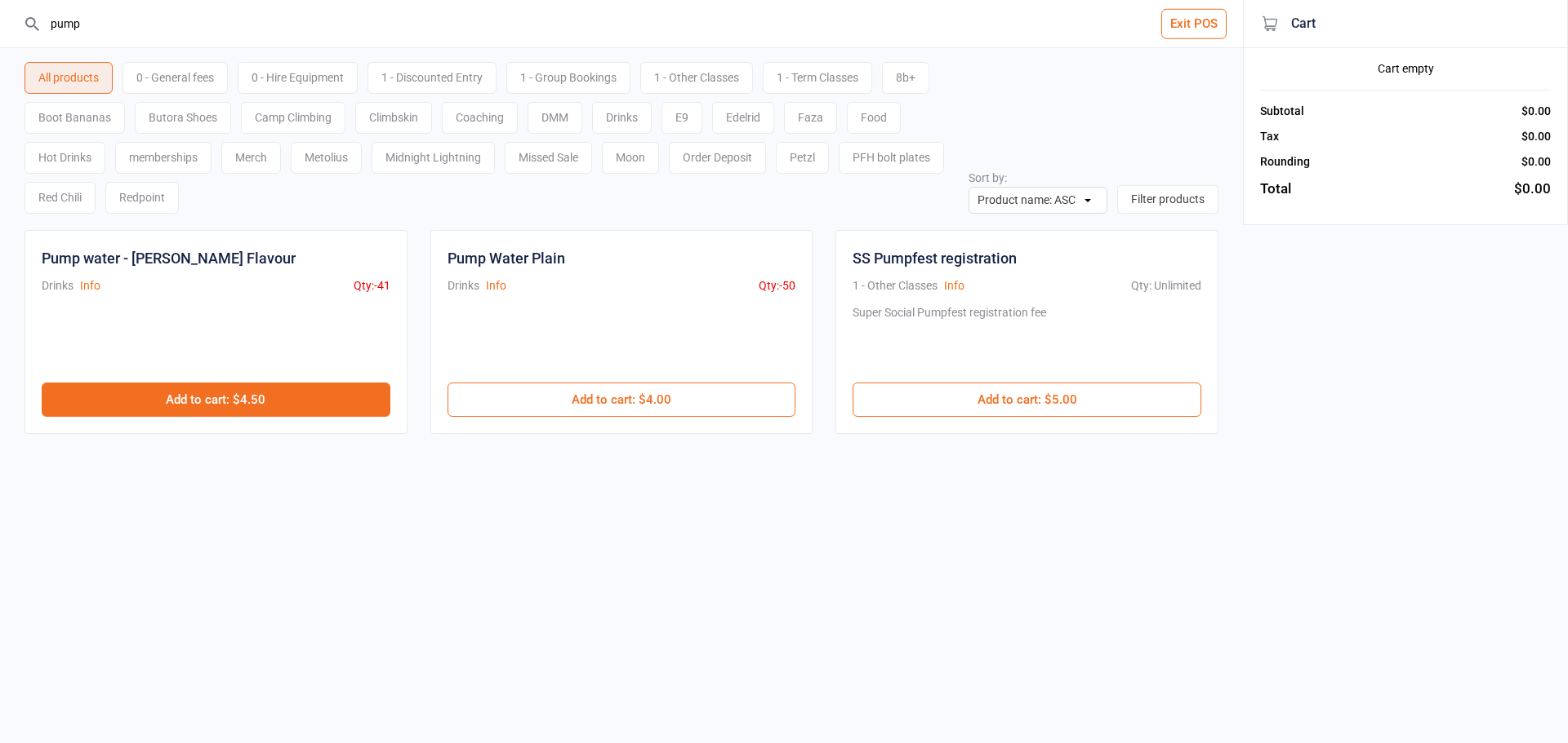
click at [299, 404] on button "Add to cart : $4.50" at bounding box center [216, 399] width 349 height 34
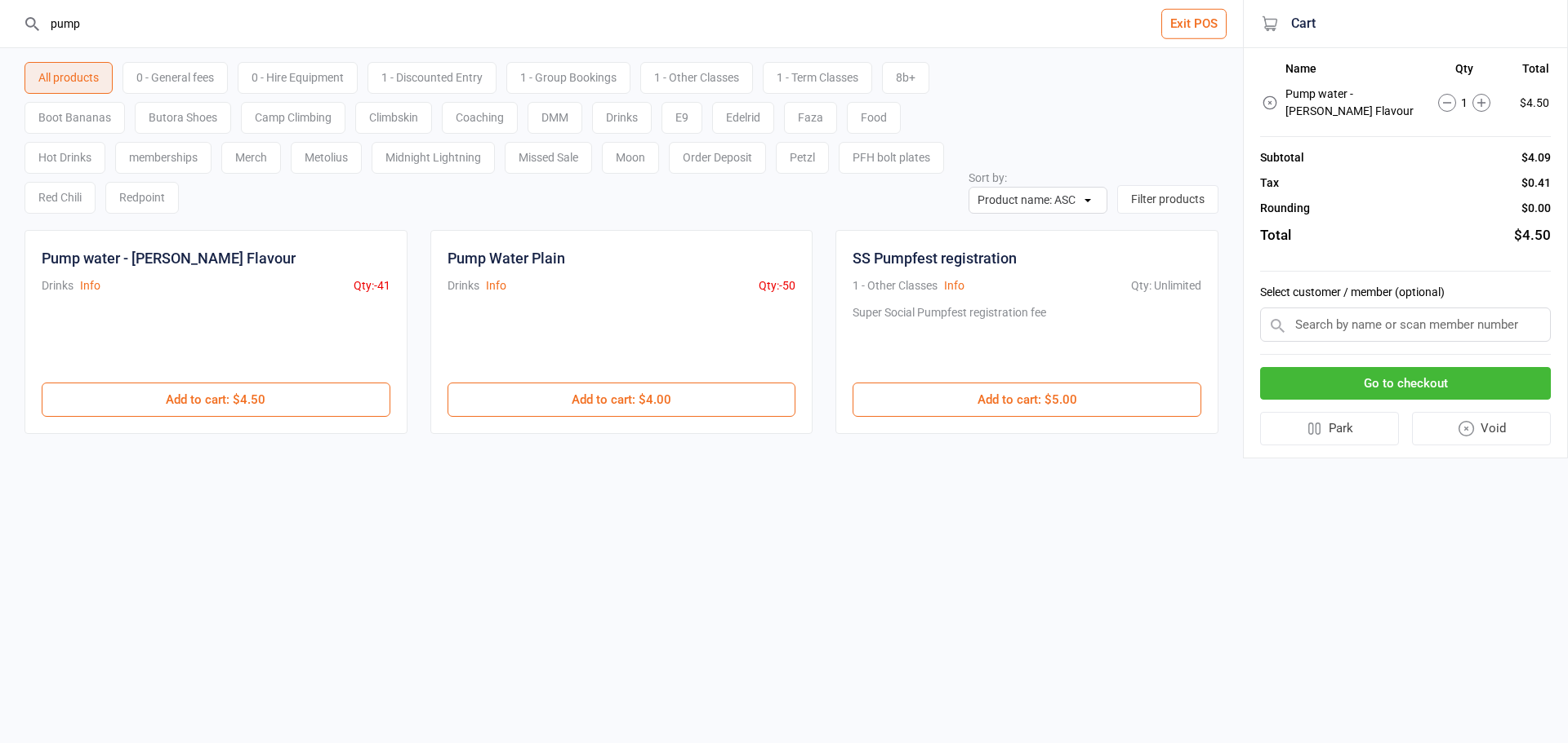
click at [0, 5] on header "pump Exit POS" at bounding box center [622, 24] width 1243 height 48
drag, startPoint x: 146, startPoint y: 34, endPoint x: 0, endPoint y: 36, distance: 146.0
click at [0, 36] on header "pump Exit POS" at bounding box center [622, 24] width 1243 height 48
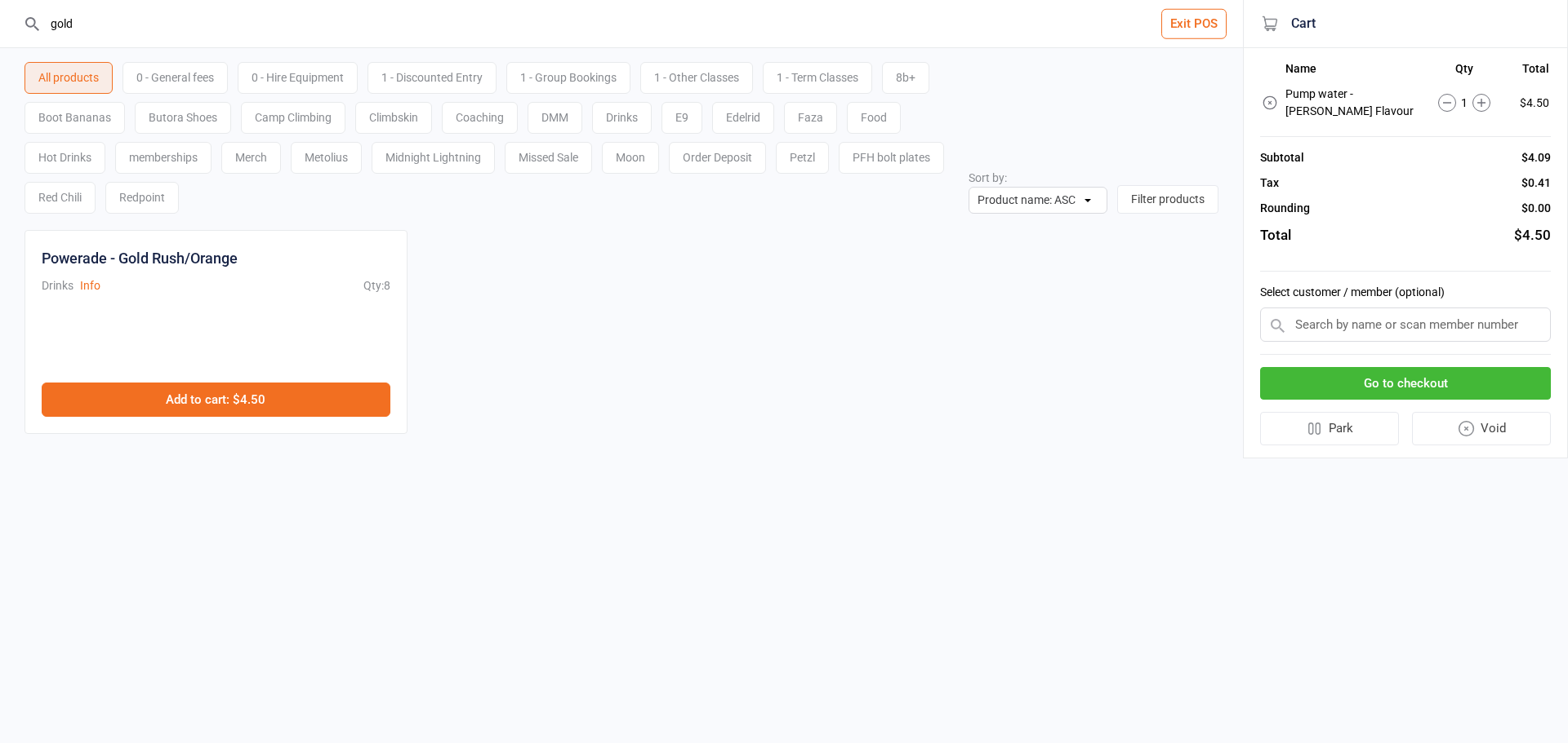
click at [281, 395] on button "Add to cart : $4.50" at bounding box center [216, 399] width 349 height 34
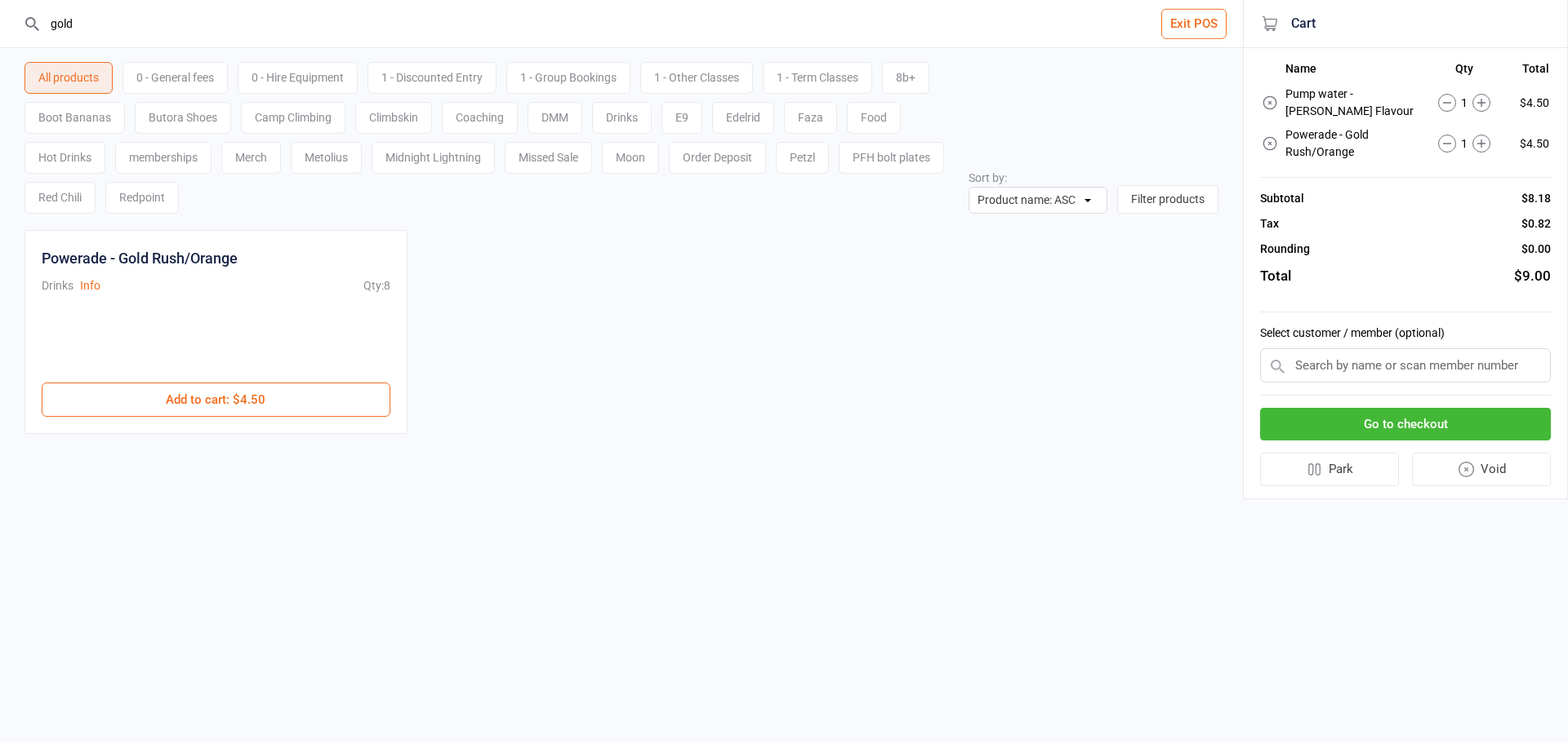
drag, startPoint x: 74, startPoint y: 15, endPoint x: 0, endPoint y: 17, distance: 74.0
click at [0, 17] on header "gold Exit POS" at bounding box center [622, 24] width 1243 height 48
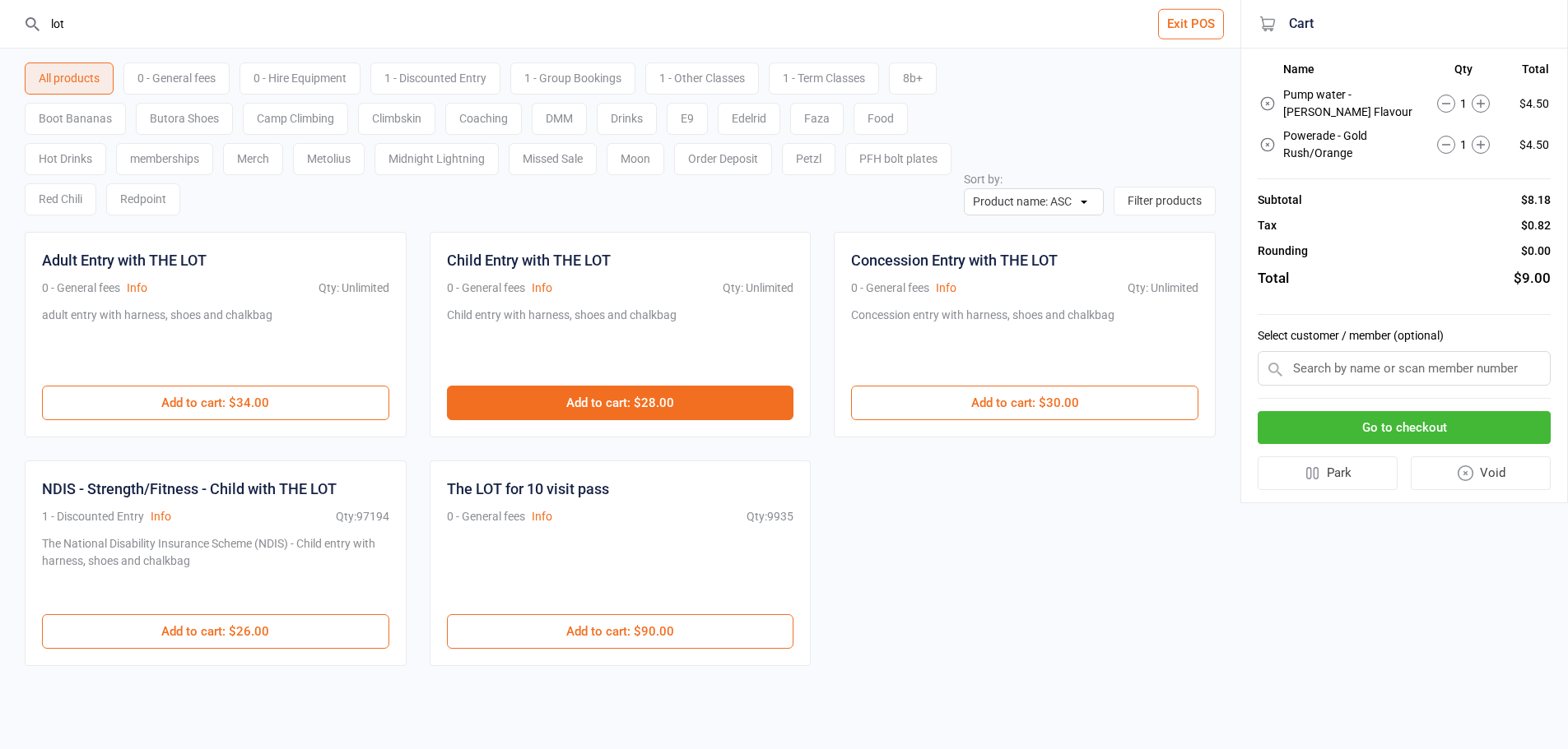
type input "lot"
click at [583, 406] on button "Add to cart : $28.00" at bounding box center [621, 402] width 347 height 34
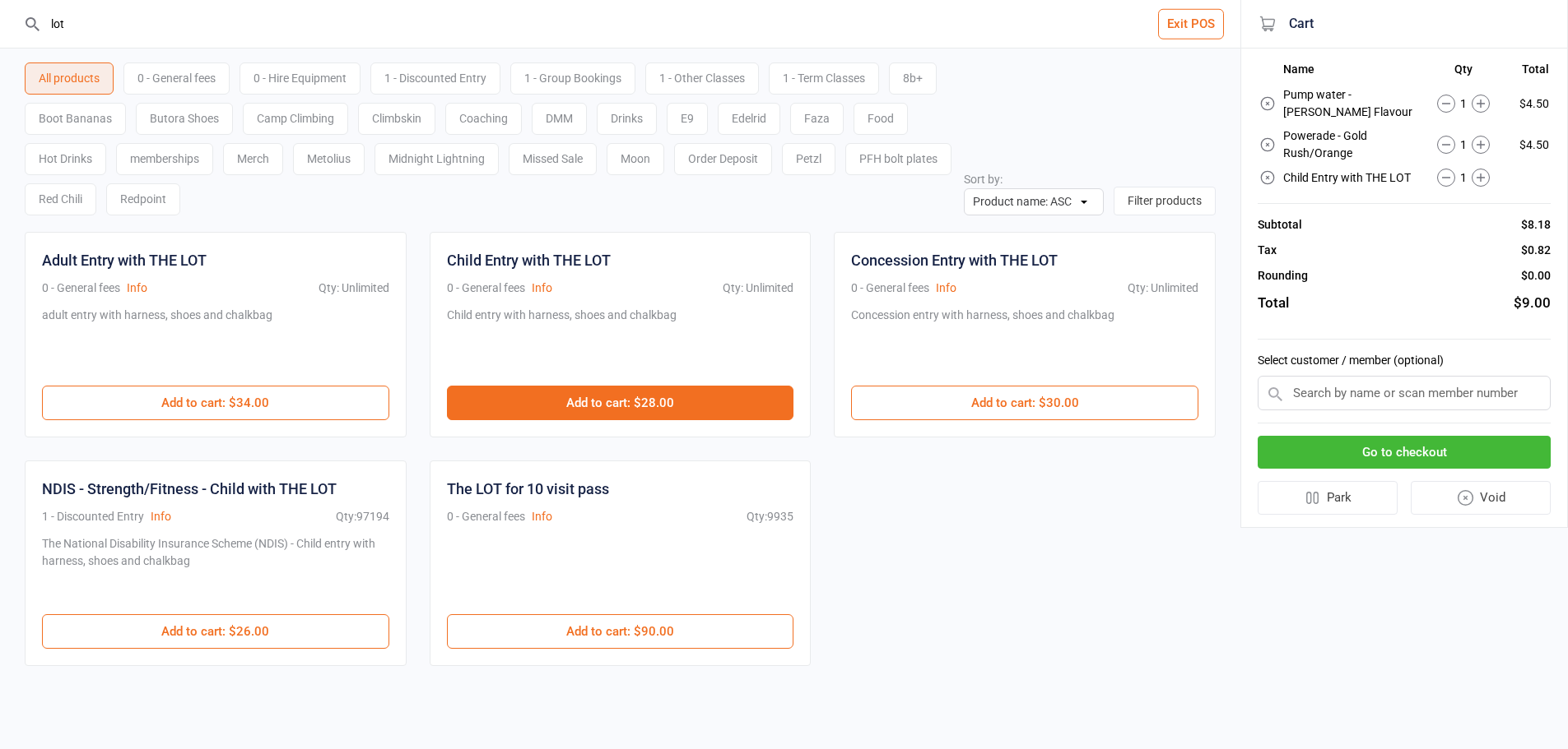
click at [583, 406] on button "Add to cart : $28.00" at bounding box center [621, 402] width 347 height 34
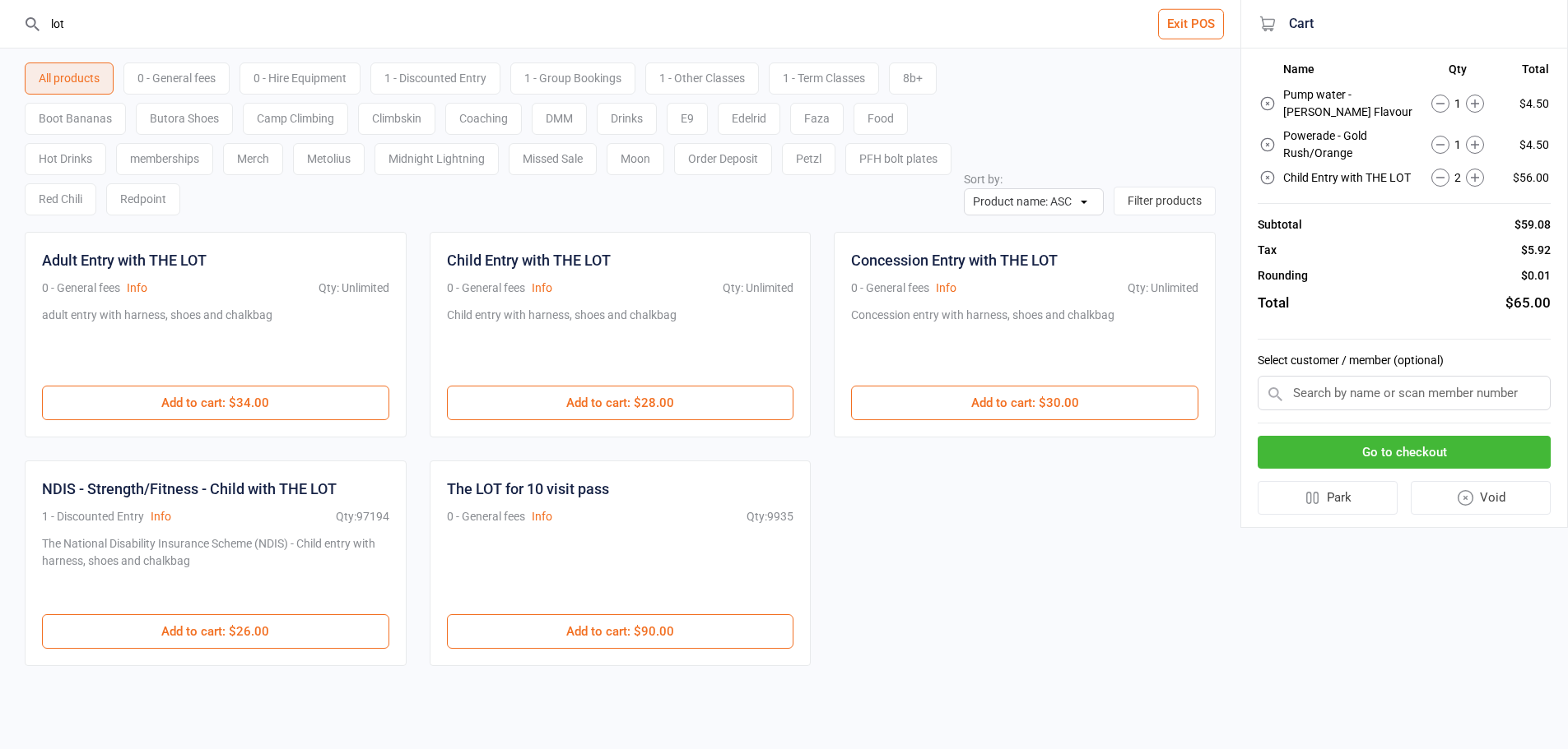
click at [169, 86] on div "0 - General fees" at bounding box center [176, 78] width 106 height 32
drag, startPoint x: 114, startPoint y: 39, endPoint x: 0, endPoint y: 24, distance: 115.0
click at [0, 24] on header "lot Exit POS" at bounding box center [620, 24] width 1241 height 49
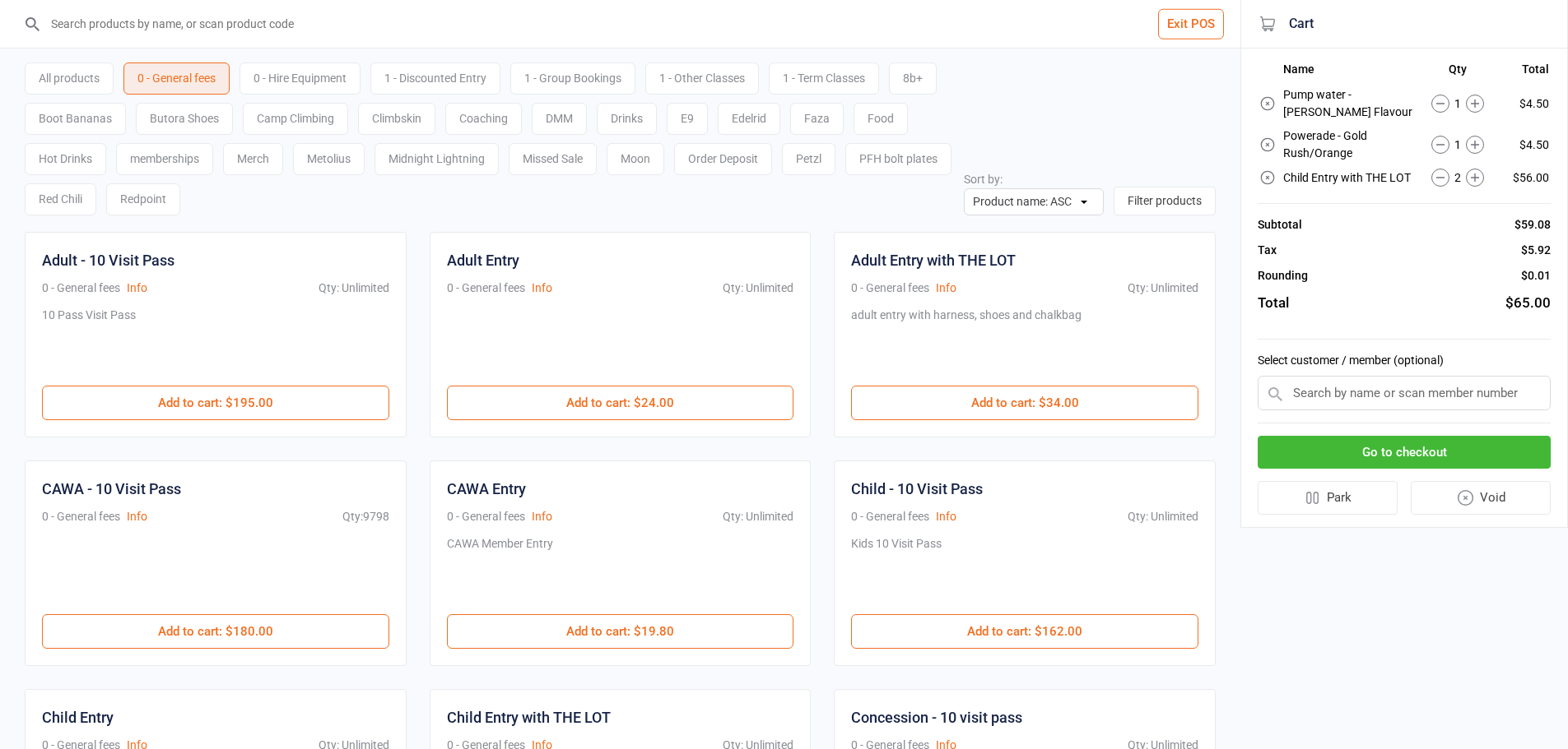
click at [323, 80] on div "0 - Hire Equipment" at bounding box center [300, 78] width 121 height 32
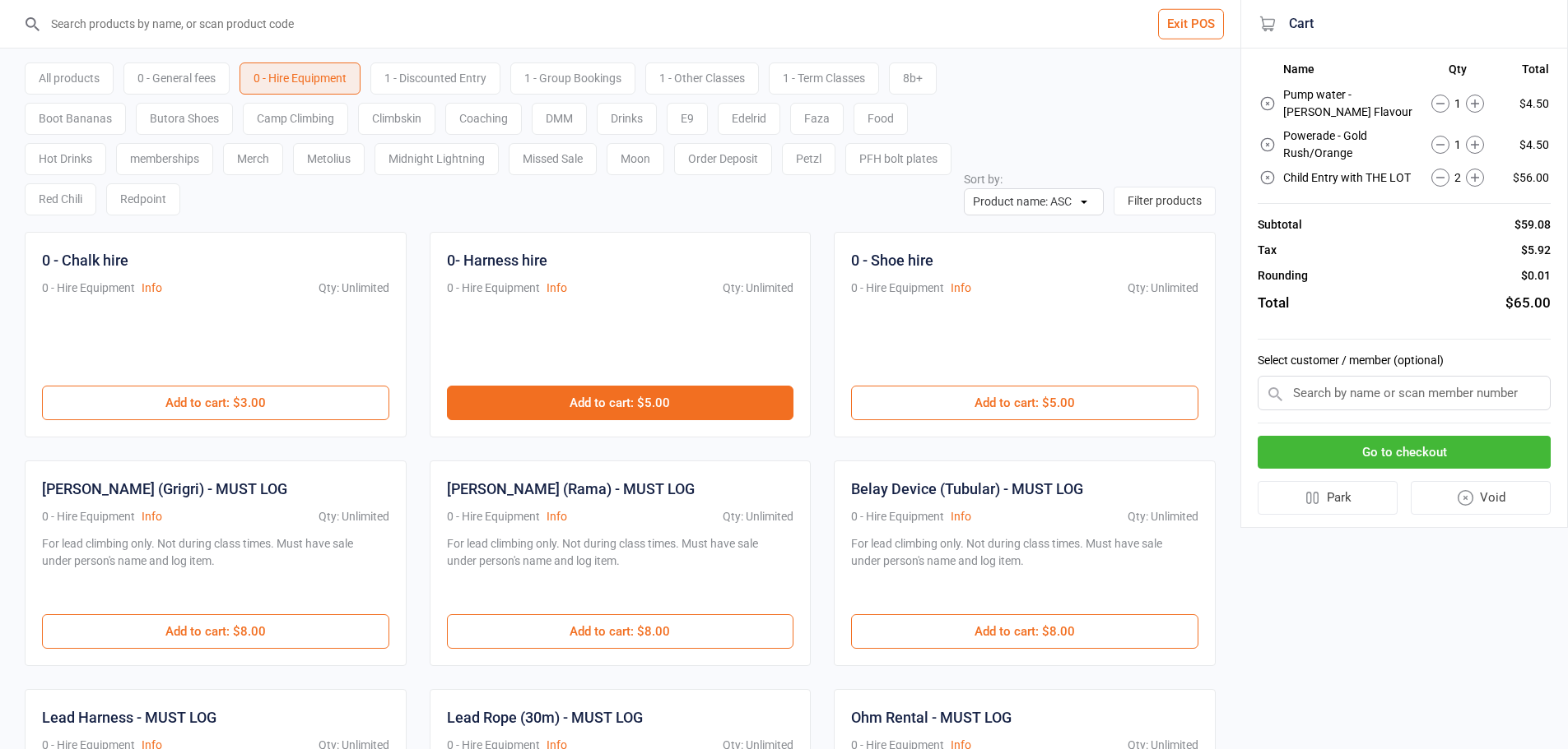
click at [581, 405] on button "Add to cart : $5.00" at bounding box center [621, 402] width 347 height 34
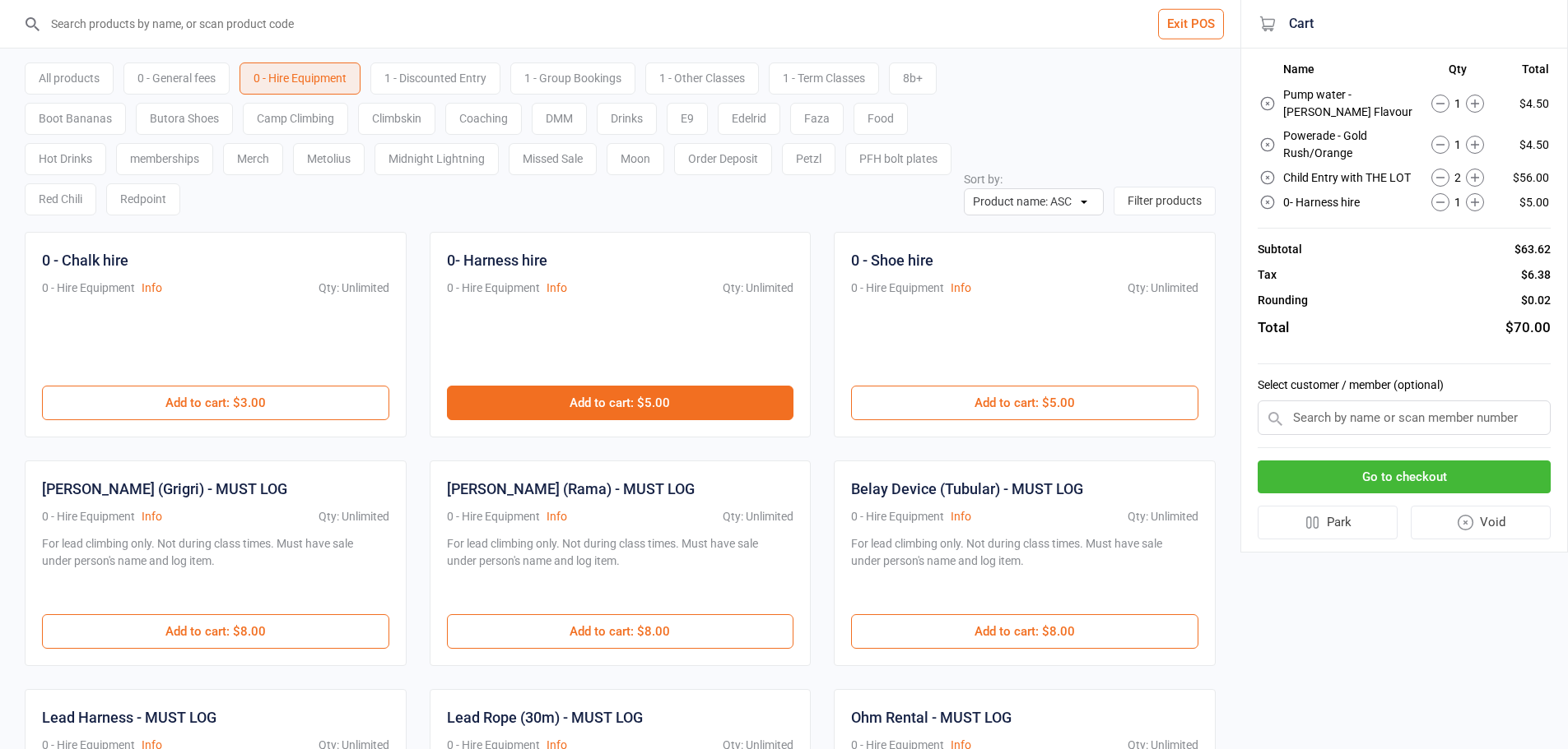
click at [581, 405] on button "Add to cart : $5.00" at bounding box center [621, 402] width 347 height 34
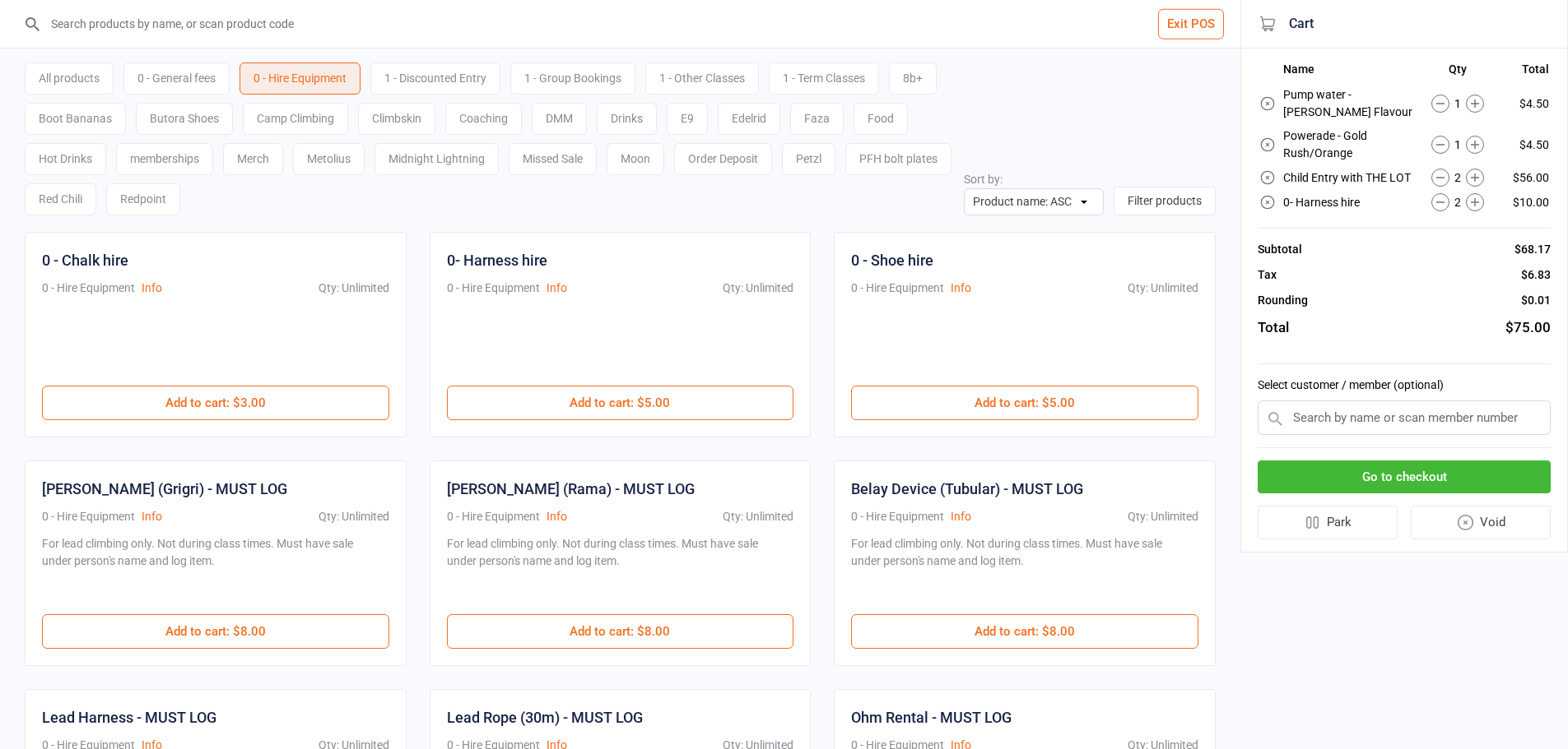
click at [1494, 468] on button "Go to checkout" at bounding box center [1404, 477] width 293 height 34
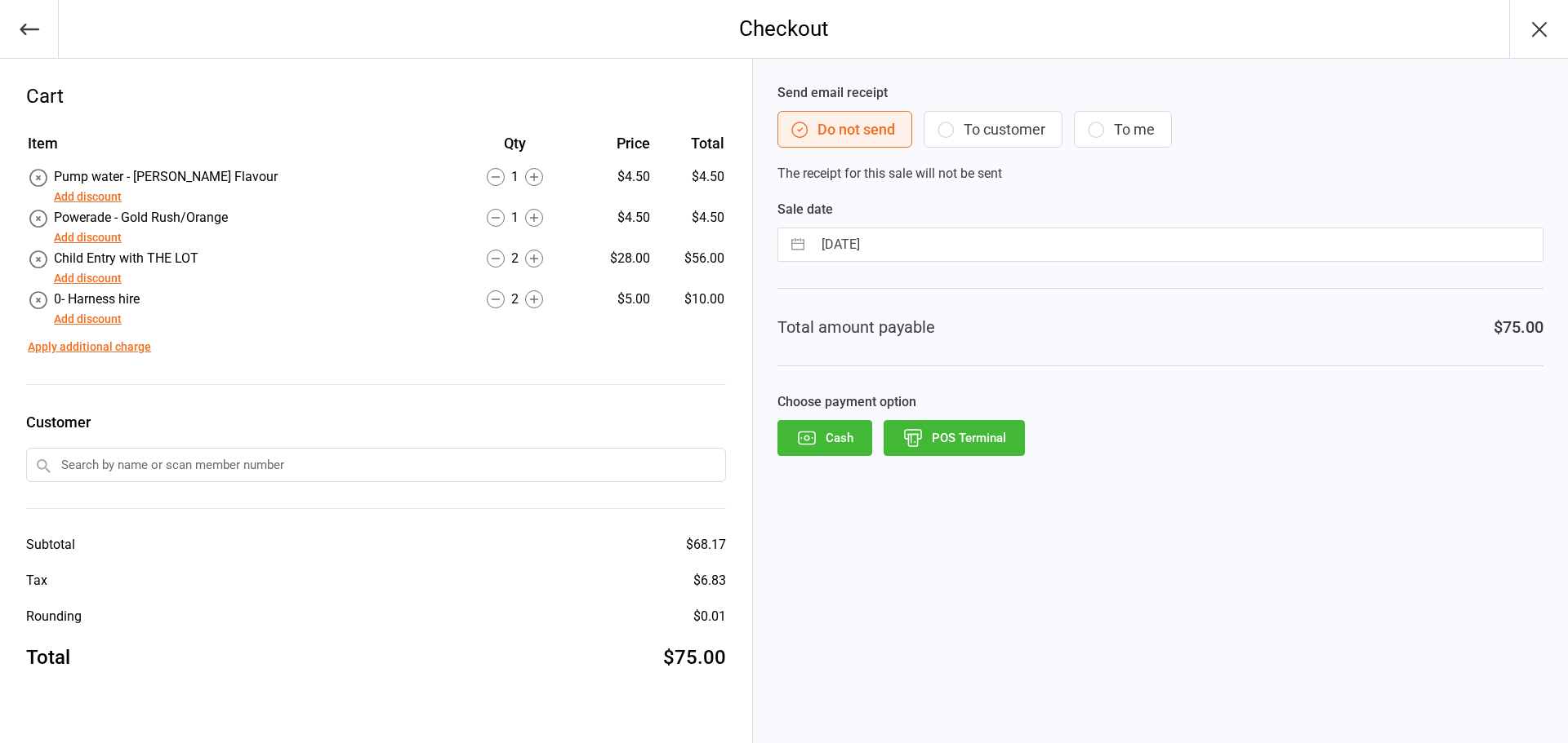
click at [928, 440] on button "POS Terminal" at bounding box center [954, 438] width 141 height 36
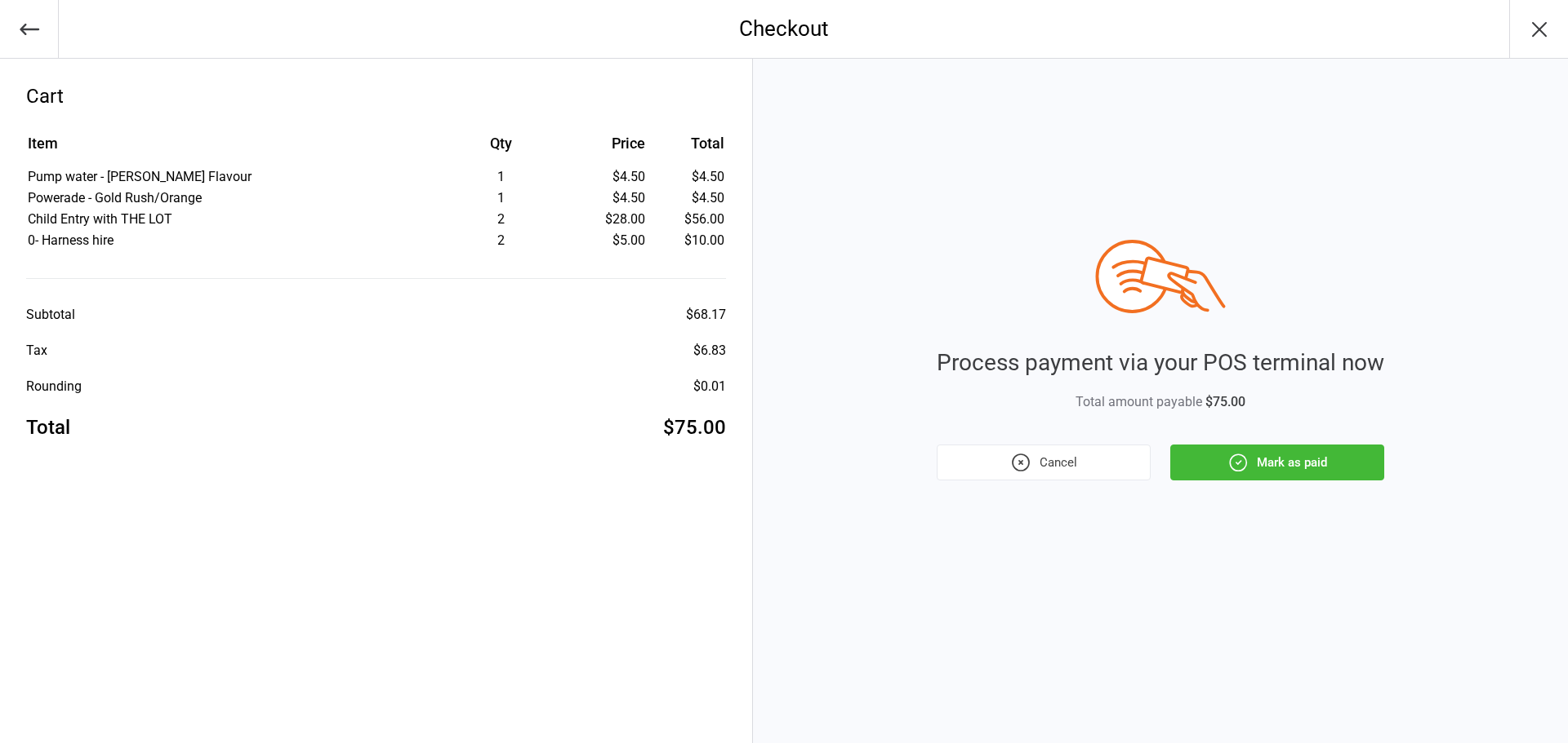
click at [1274, 481] on div "Process payment via your POS terminal now Total amount payable $75.00 Cancel Ma…" at bounding box center [1160, 401] width 815 height 685
click at [1282, 467] on button "Mark as paid" at bounding box center [1276, 462] width 214 height 36
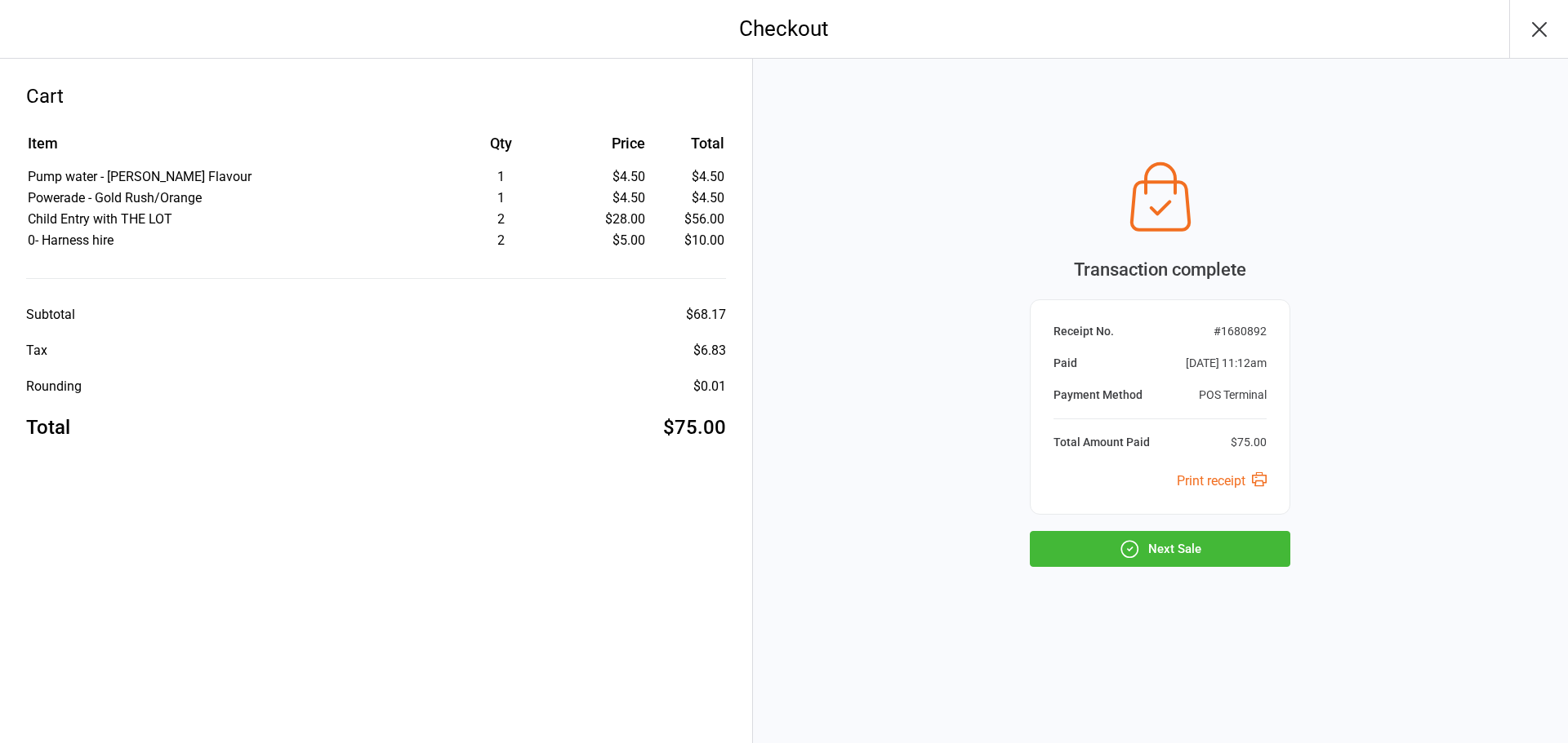
click at [1185, 557] on button "Next Sale" at bounding box center [1159, 549] width 260 height 36
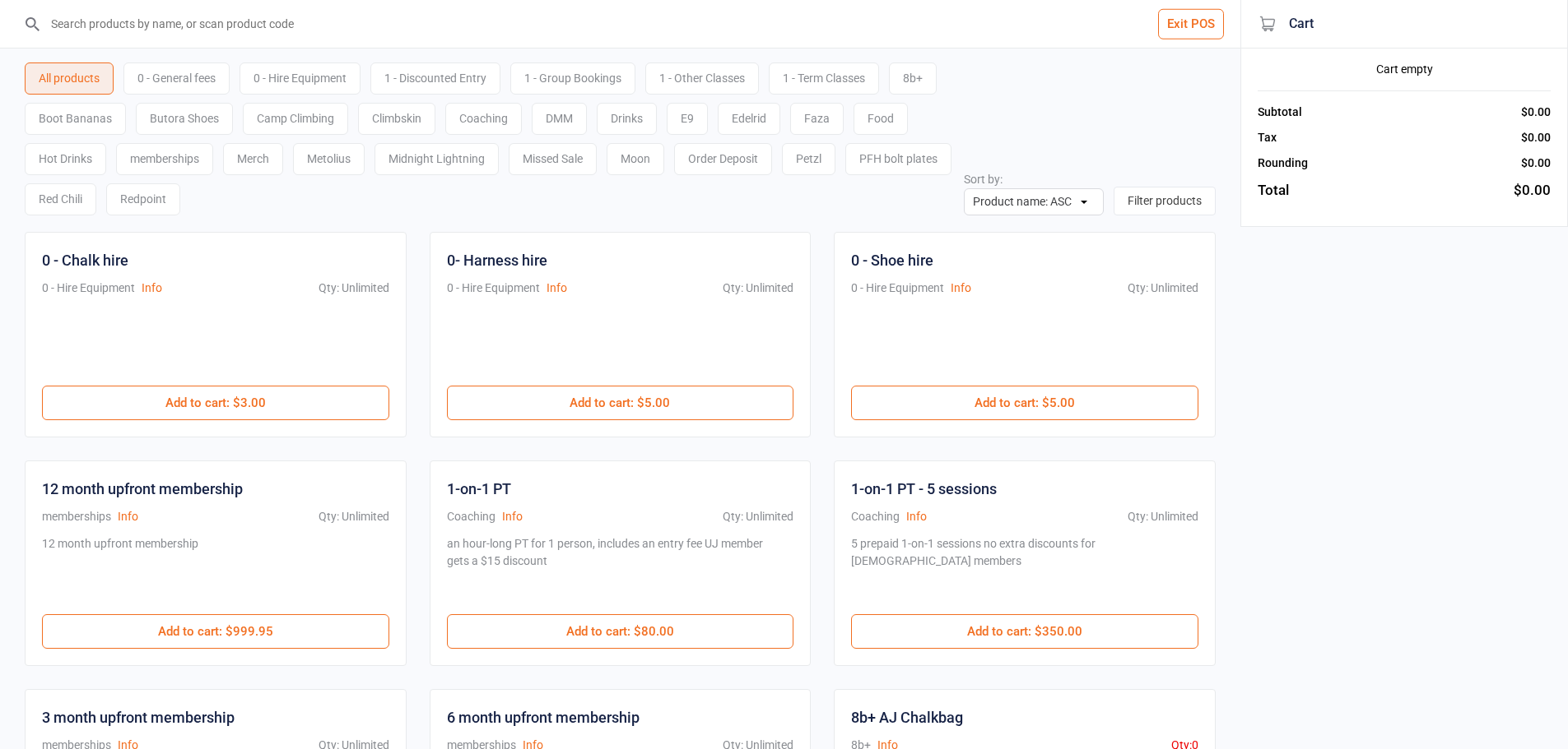
click at [252, 26] on input "search" at bounding box center [630, 23] width 1174 height 48
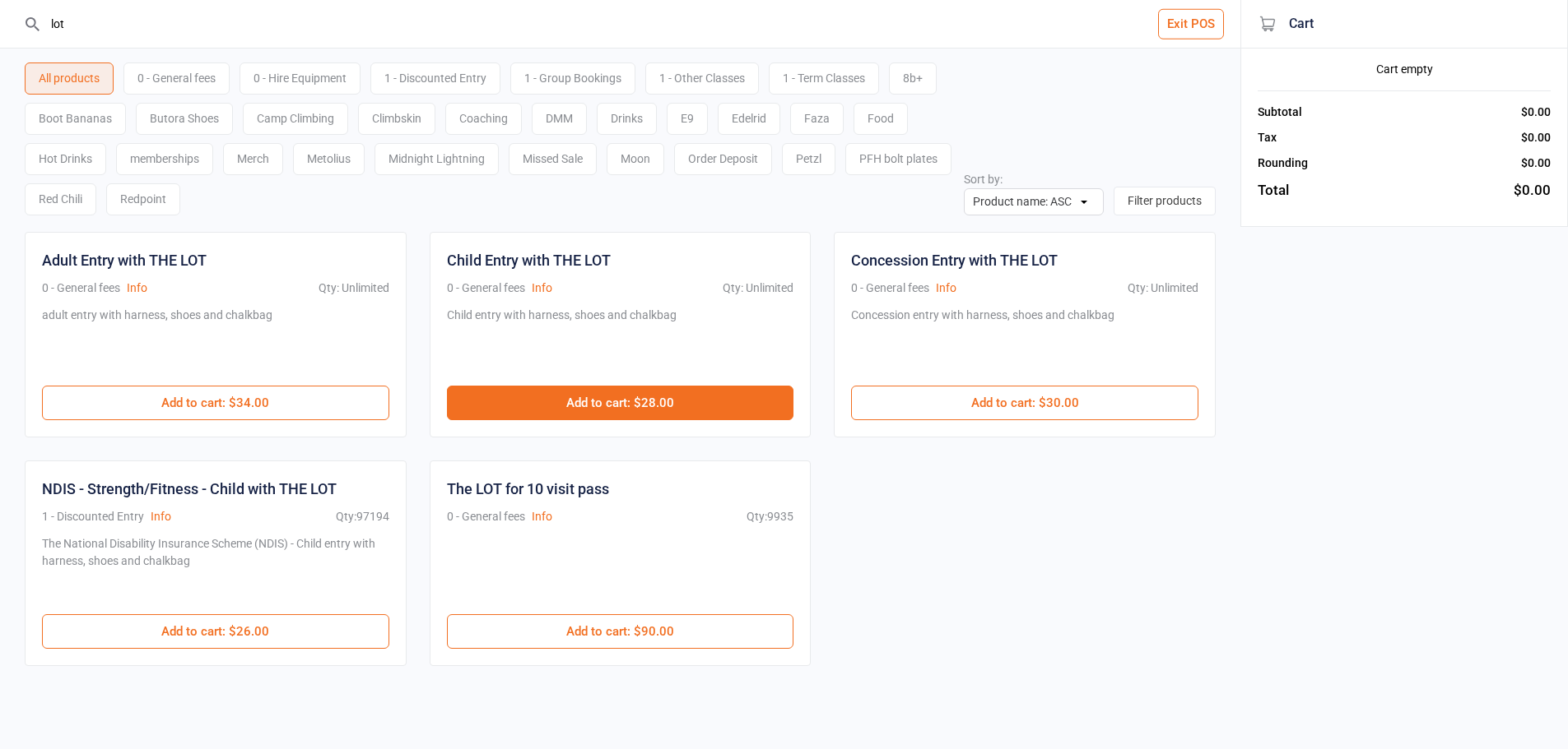
type input "lot"
click at [675, 391] on button "Add to cart : $28.00" at bounding box center [621, 402] width 347 height 34
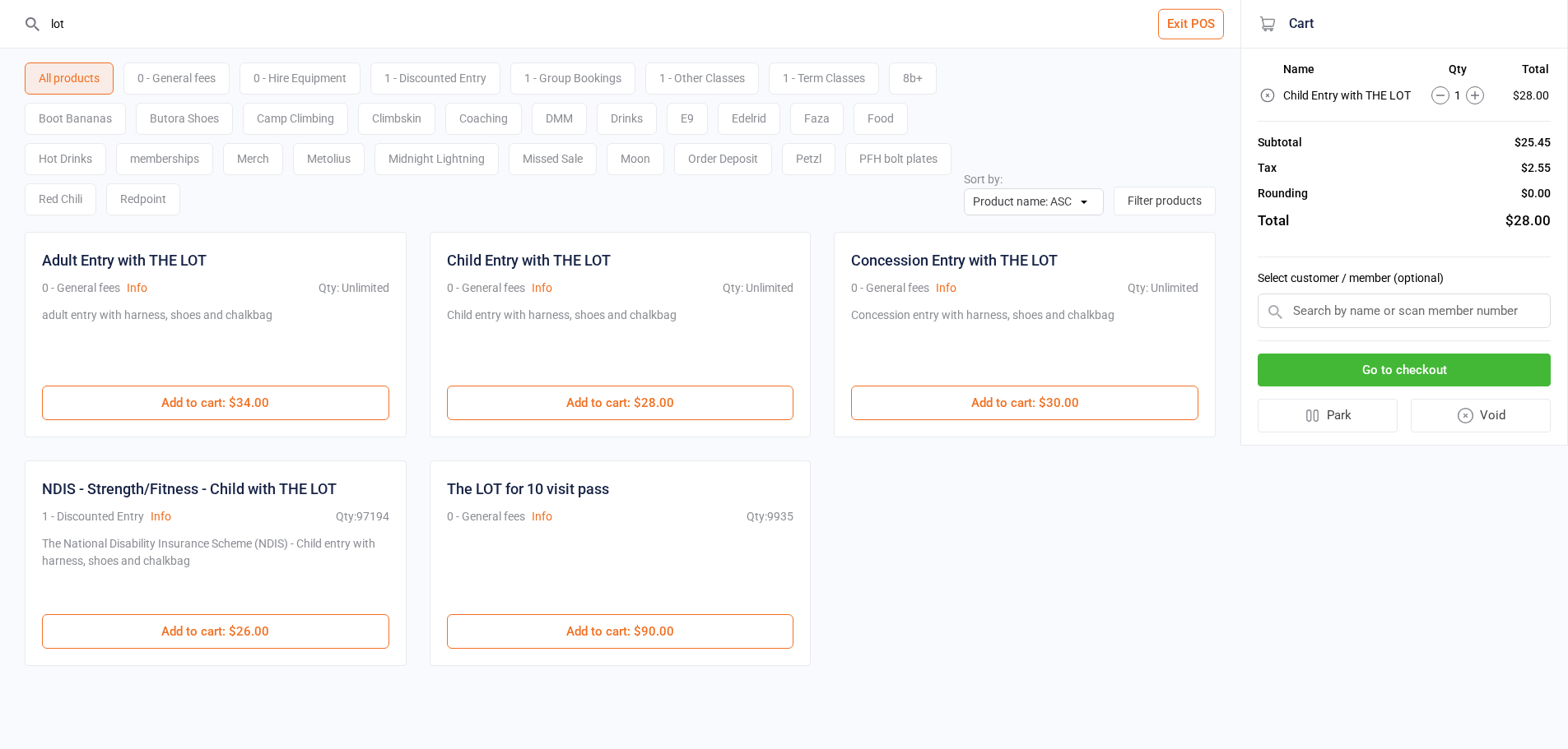
drag, startPoint x: 100, startPoint y: 19, endPoint x: 0, endPoint y: 12, distance: 100.2
click at [0, 12] on header "lot Exit POS" at bounding box center [620, 24] width 1241 height 49
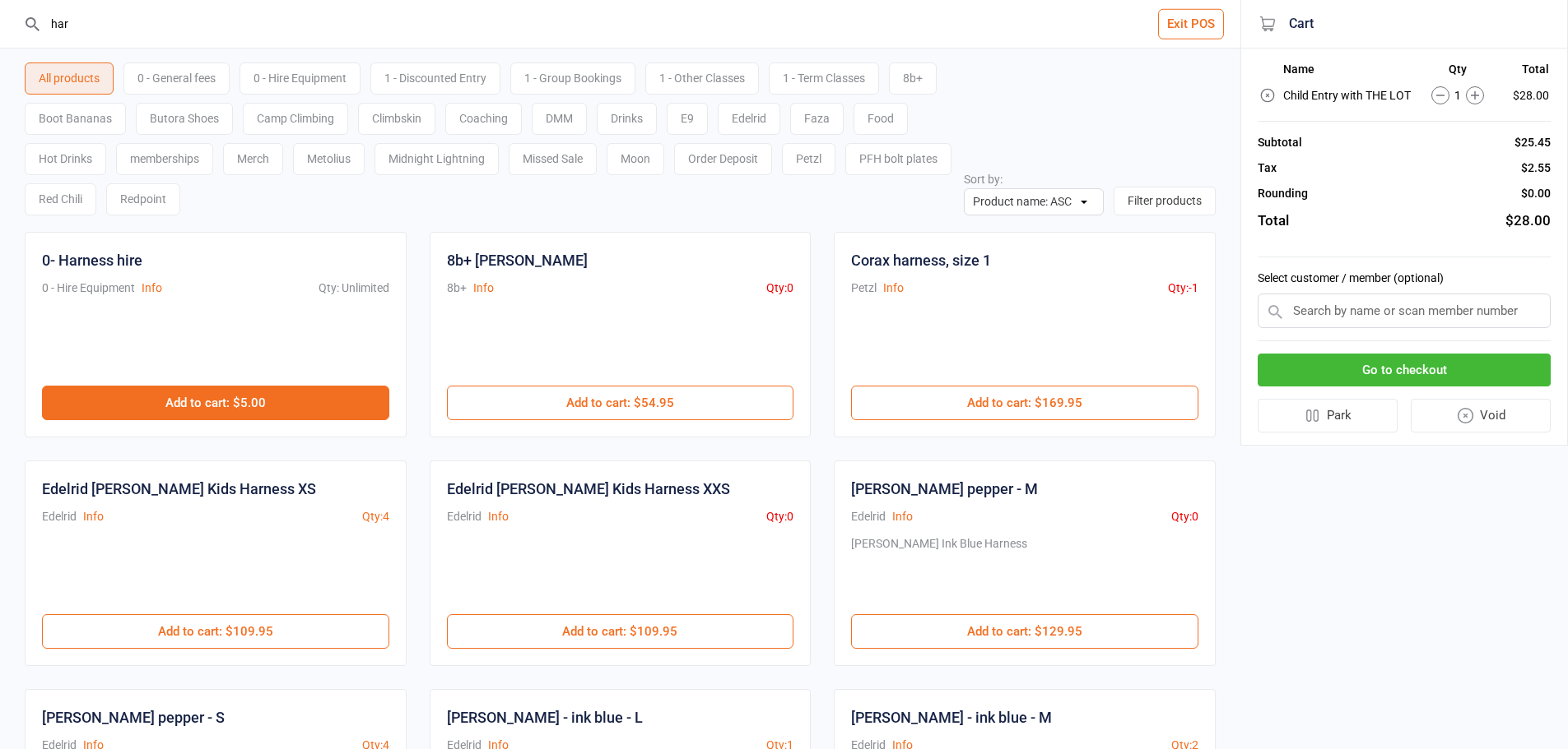
type input "har"
click at [296, 398] on button "Add to cart : $5.00" at bounding box center [215, 402] width 347 height 34
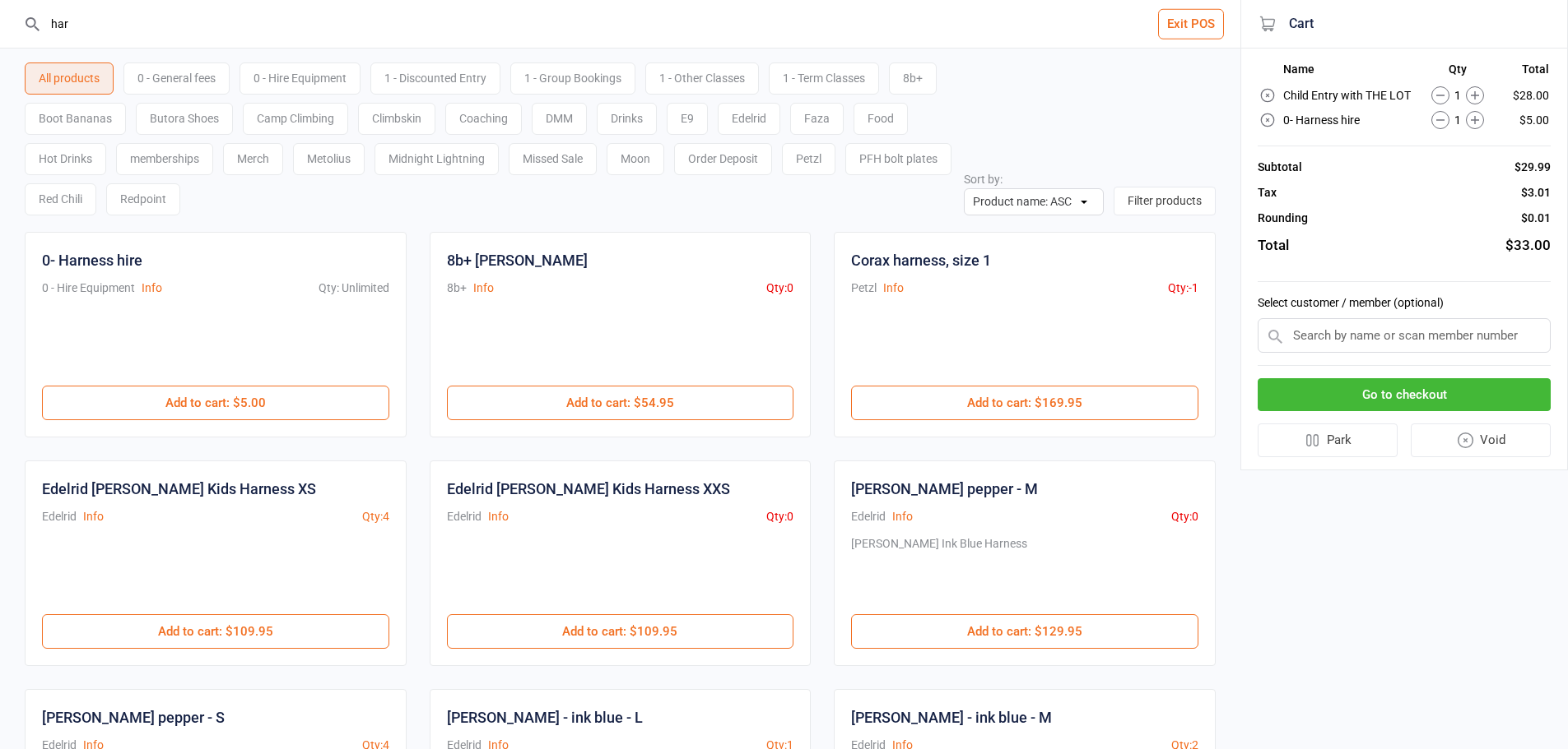
click at [1467, 384] on button "Go to checkout" at bounding box center [1404, 395] width 293 height 34
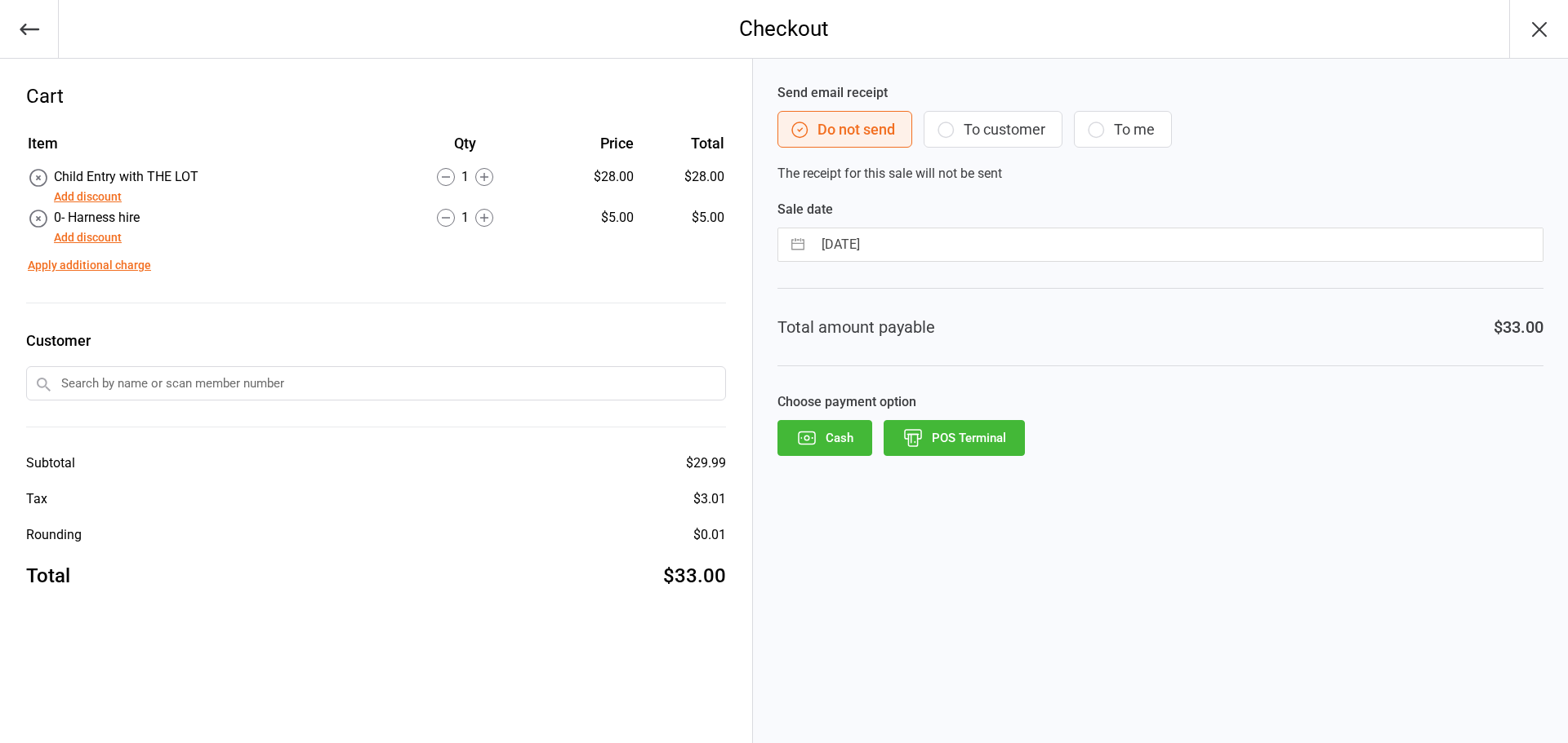
click at [959, 440] on button "POS Terminal" at bounding box center [954, 438] width 141 height 36
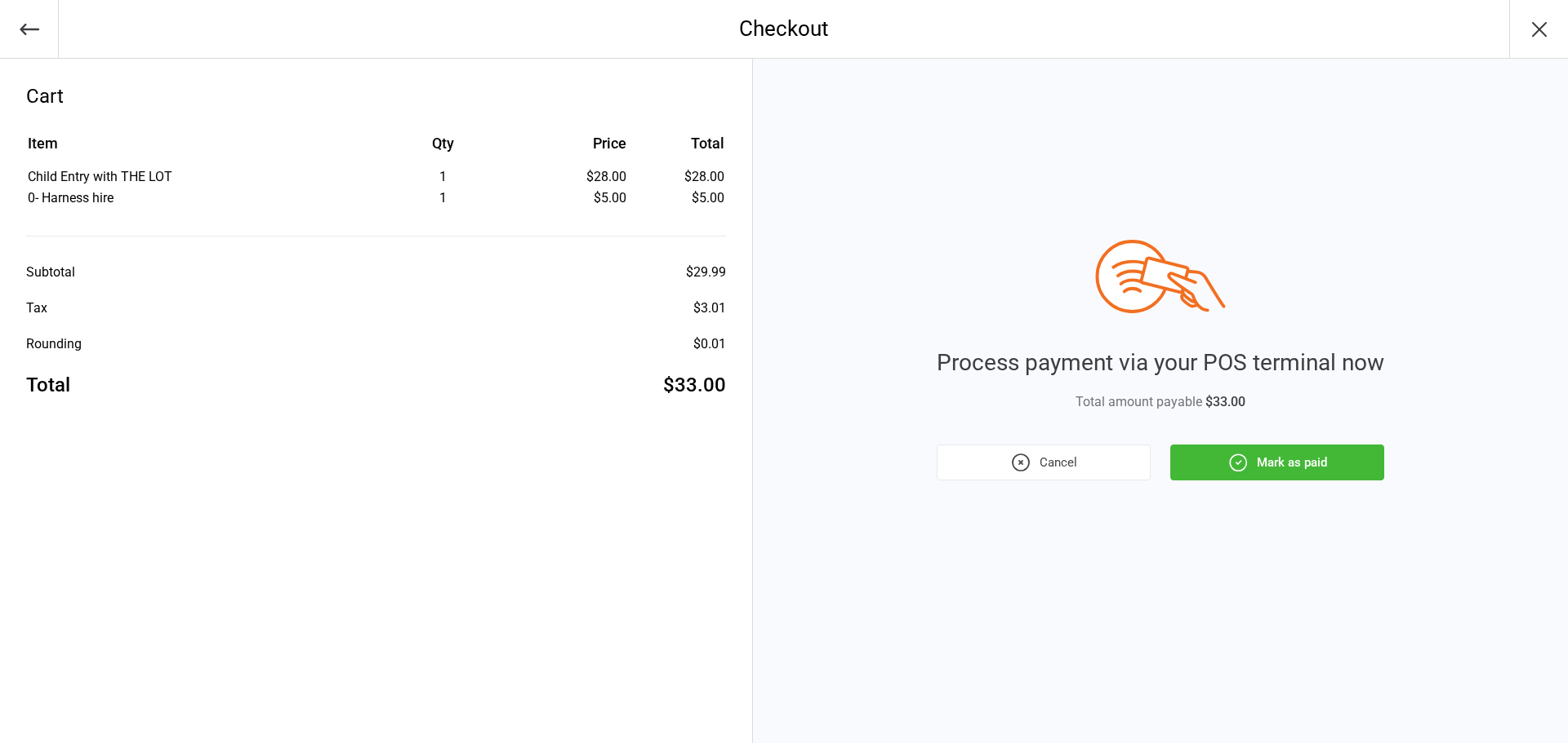
click at [1251, 454] on button "Mark as paid" at bounding box center [1276, 462] width 214 height 36
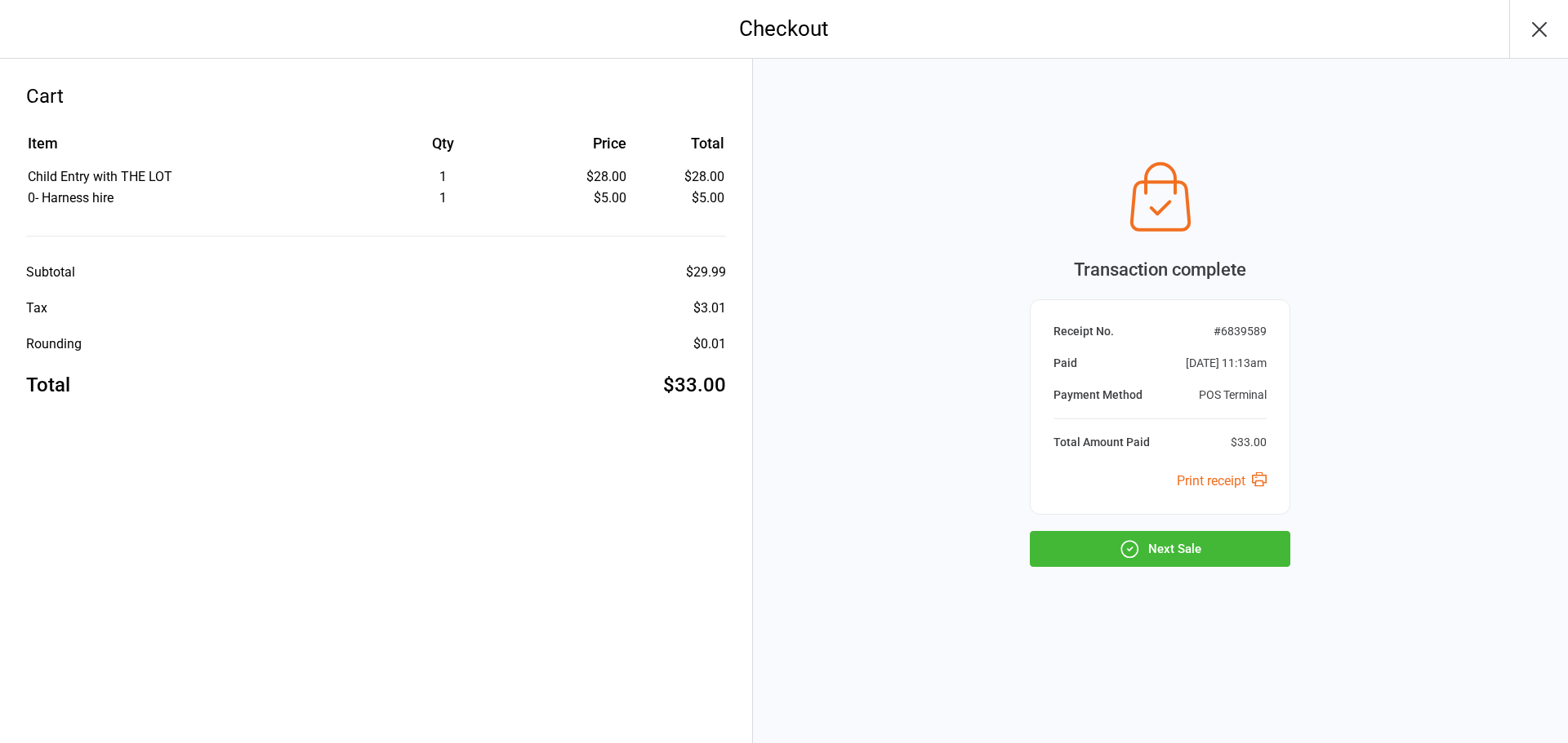
click at [1176, 552] on button "Next Sale" at bounding box center [1159, 549] width 260 height 36
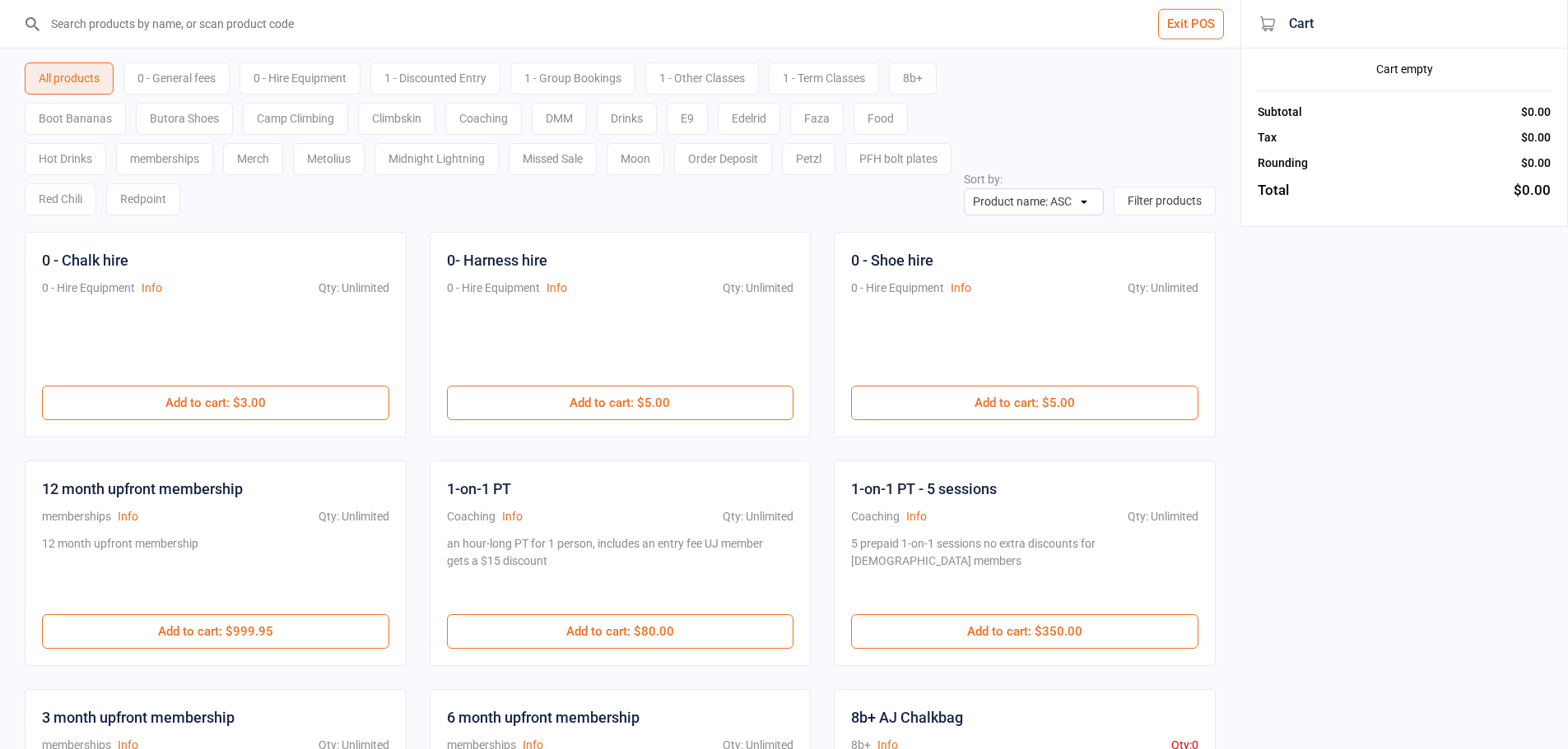
click at [284, 40] on input "search" at bounding box center [630, 23] width 1174 height 48
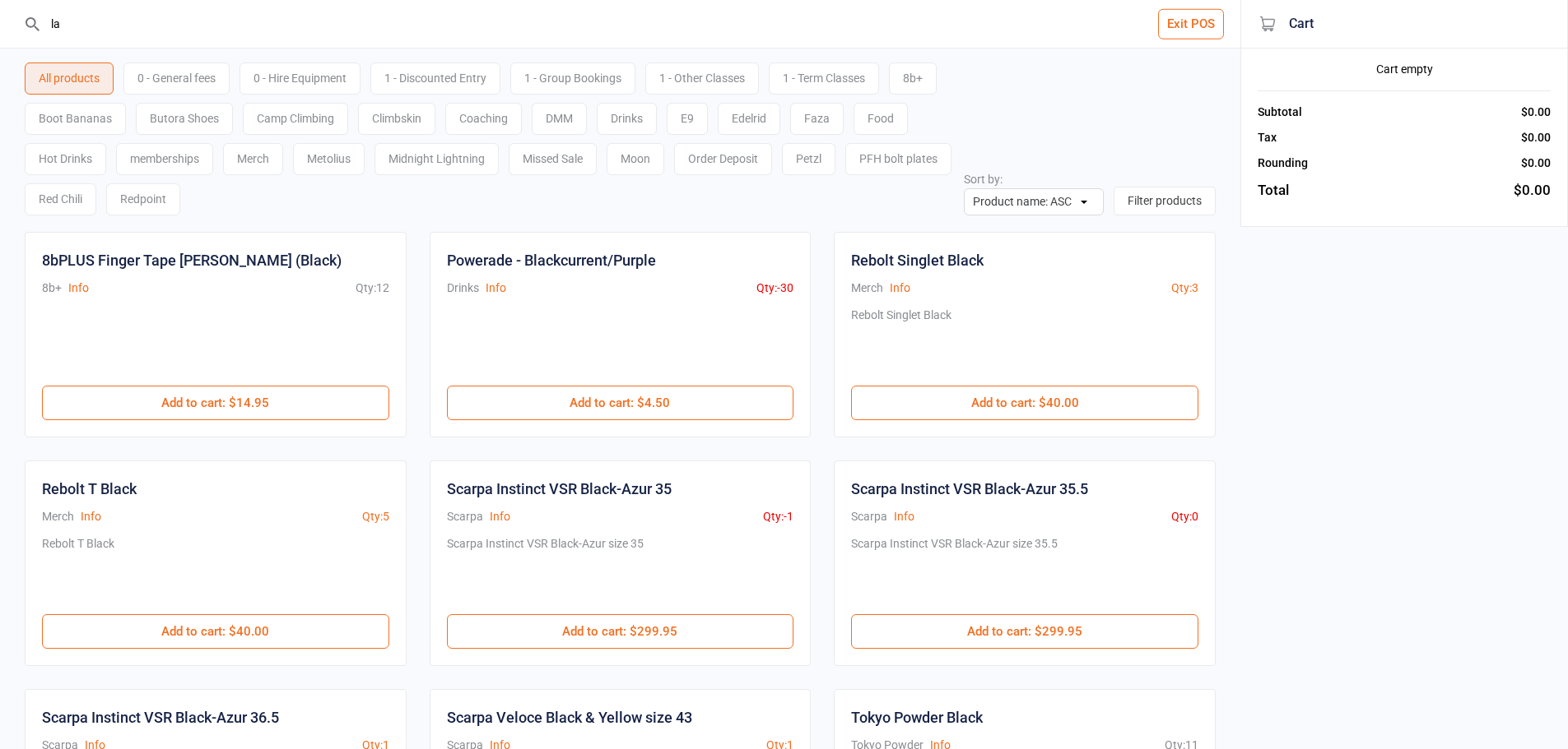
type input "l"
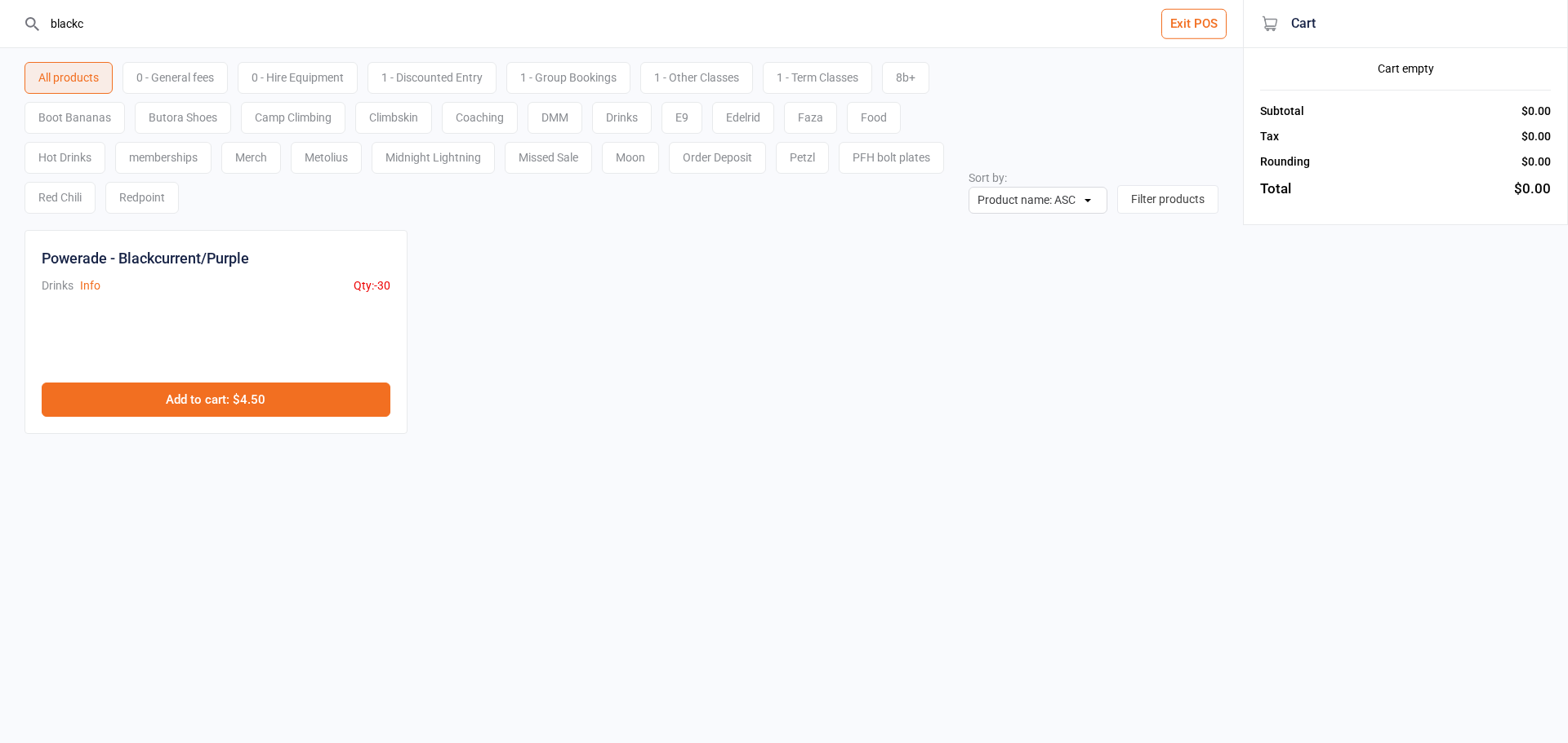
type input "blackc"
click at [331, 394] on button "Add to cart : $4.50" at bounding box center [216, 399] width 349 height 34
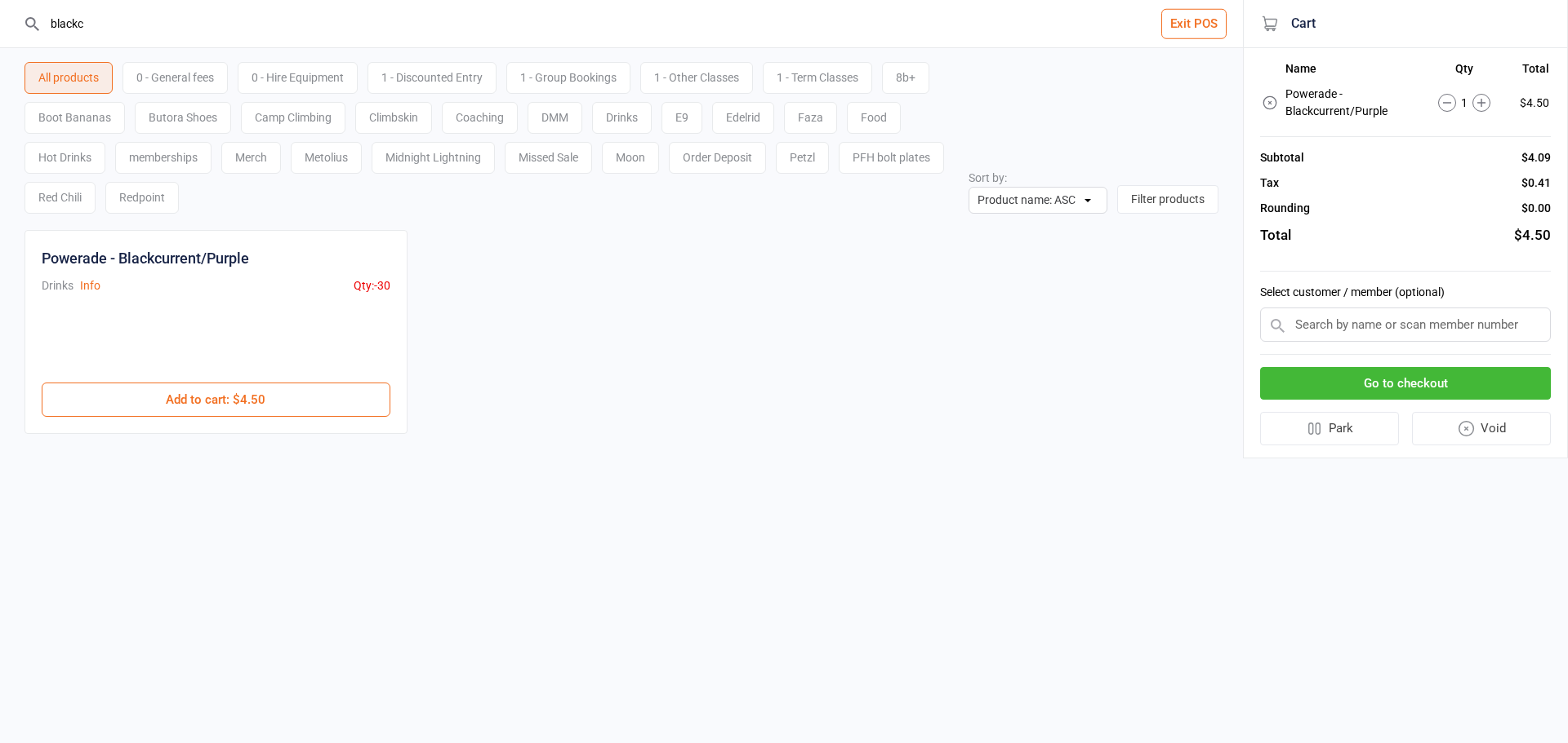
click at [1308, 376] on button "Go to checkout" at bounding box center [1405, 384] width 291 height 34
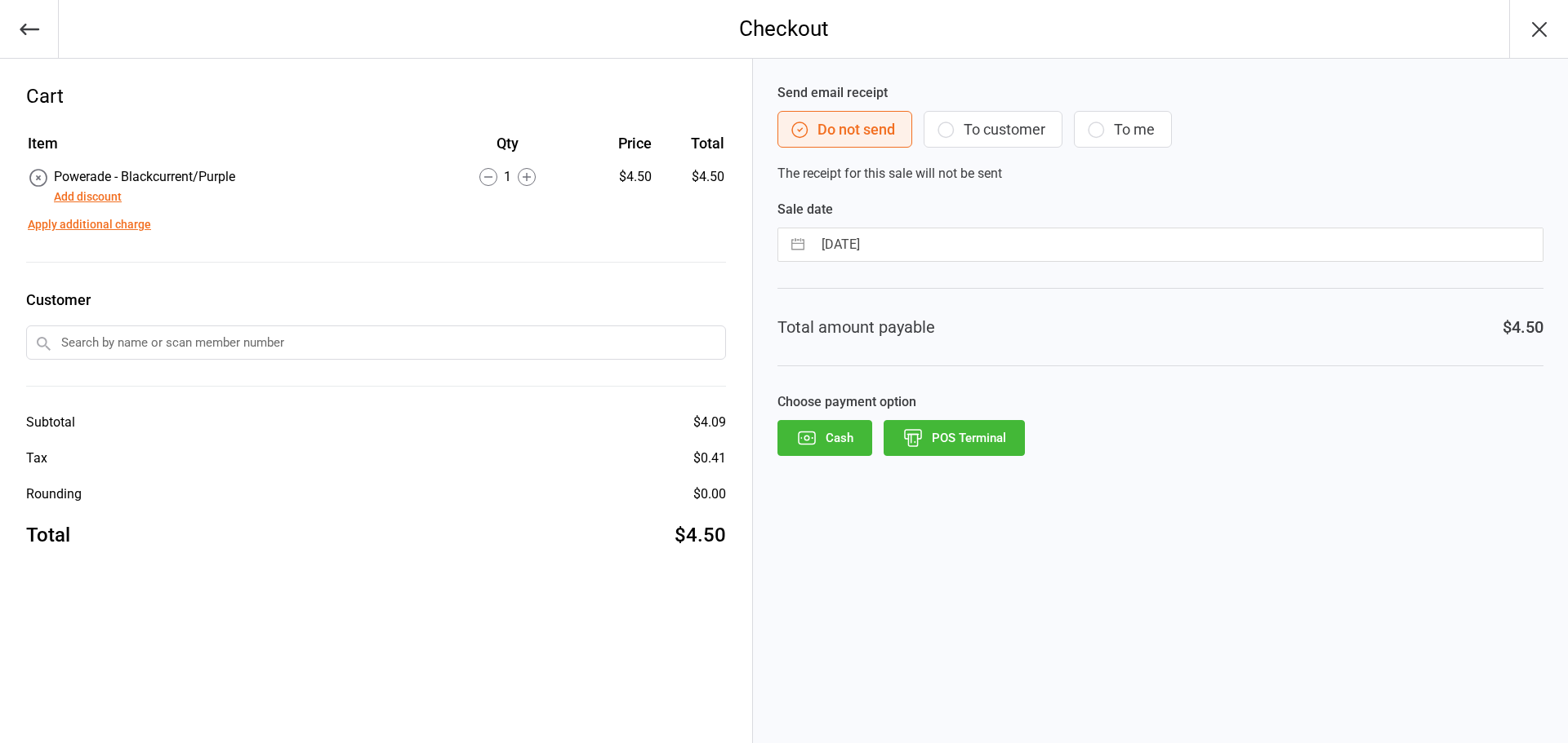
click at [985, 431] on button "POS Terminal" at bounding box center [954, 438] width 141 height 36
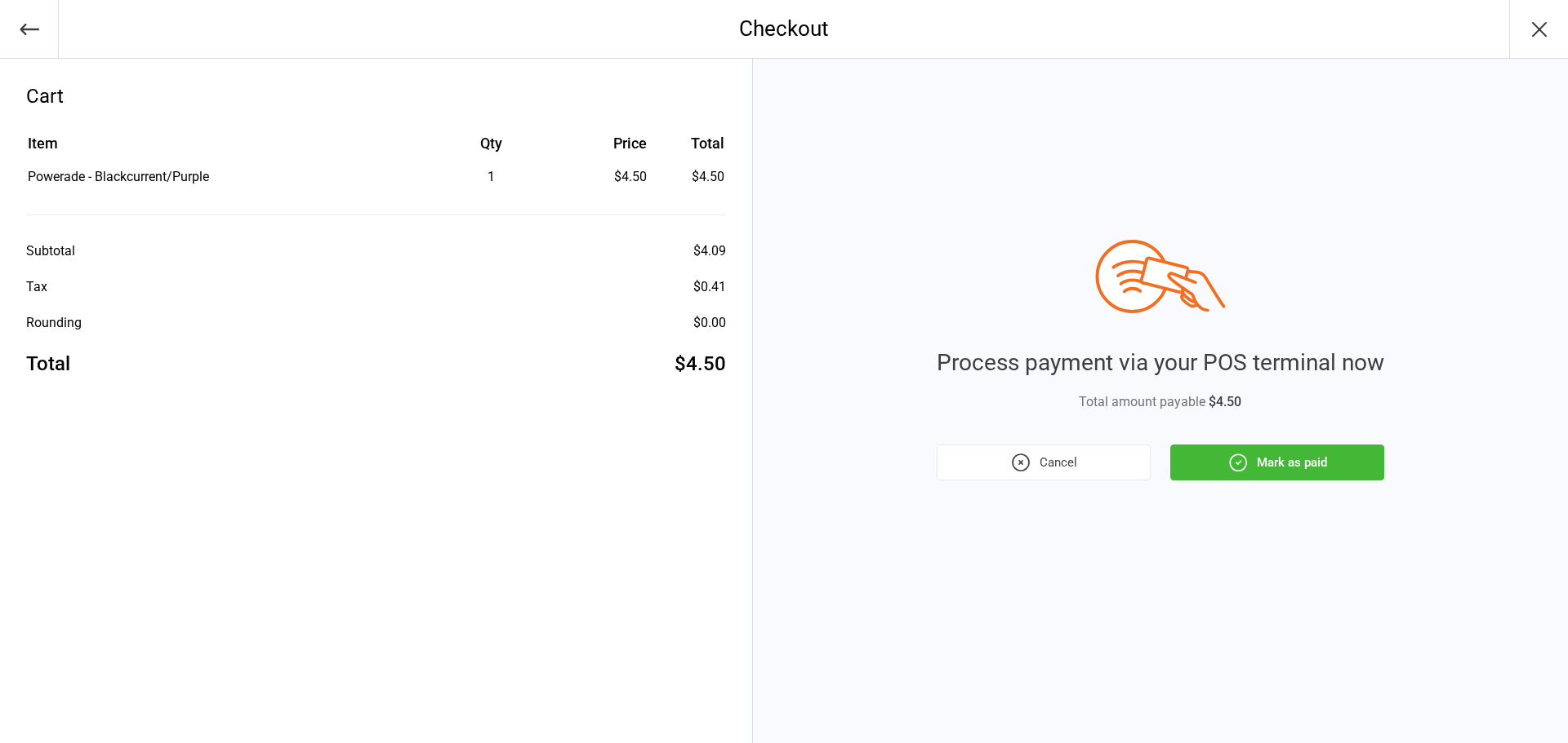
click at [1271, 479] on button "Mark as paid" at bounding box center [1276, 462] width 214 height 36
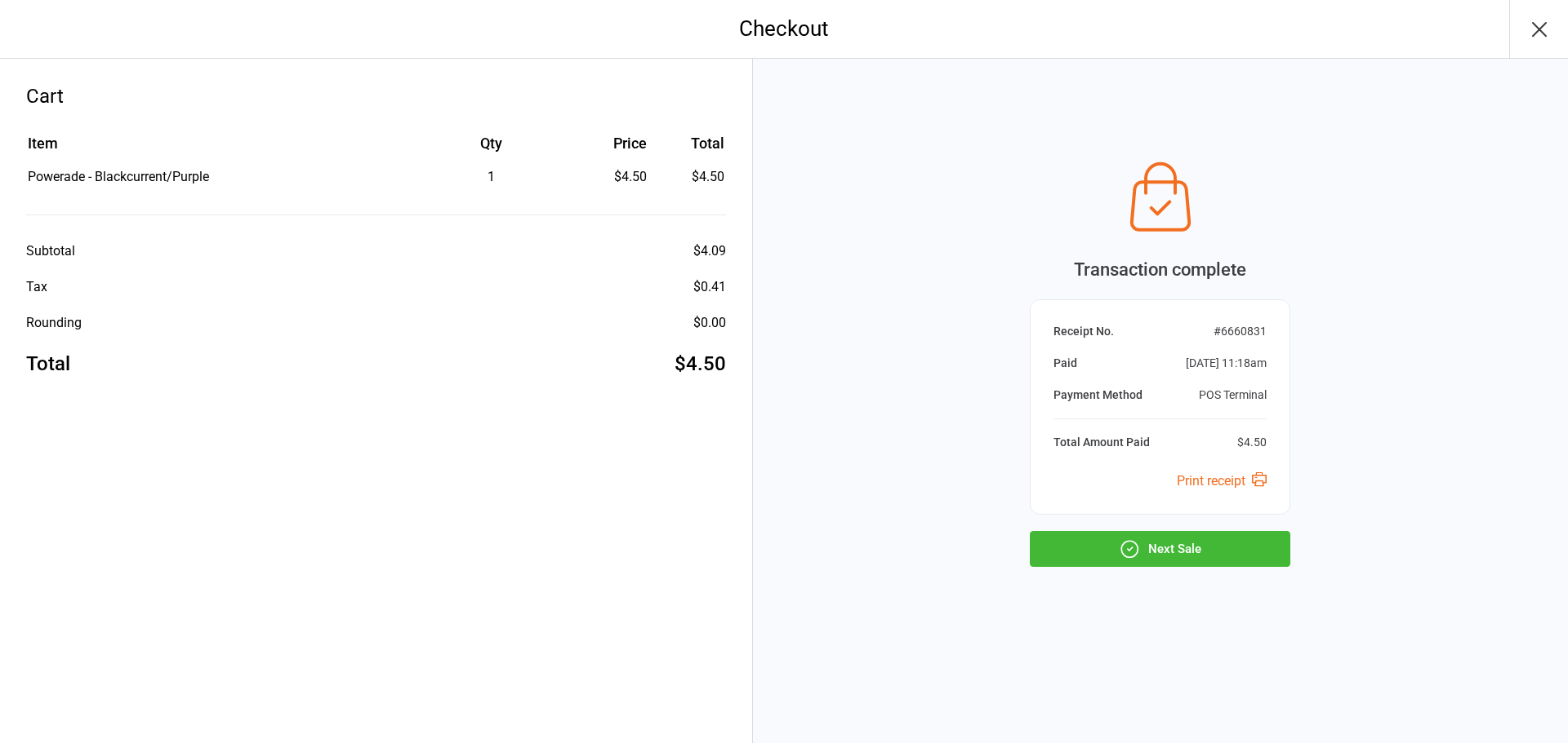
click at [1232, 543] on button "Next Sale" at bounding box center [1159, 549] width 260 height 36
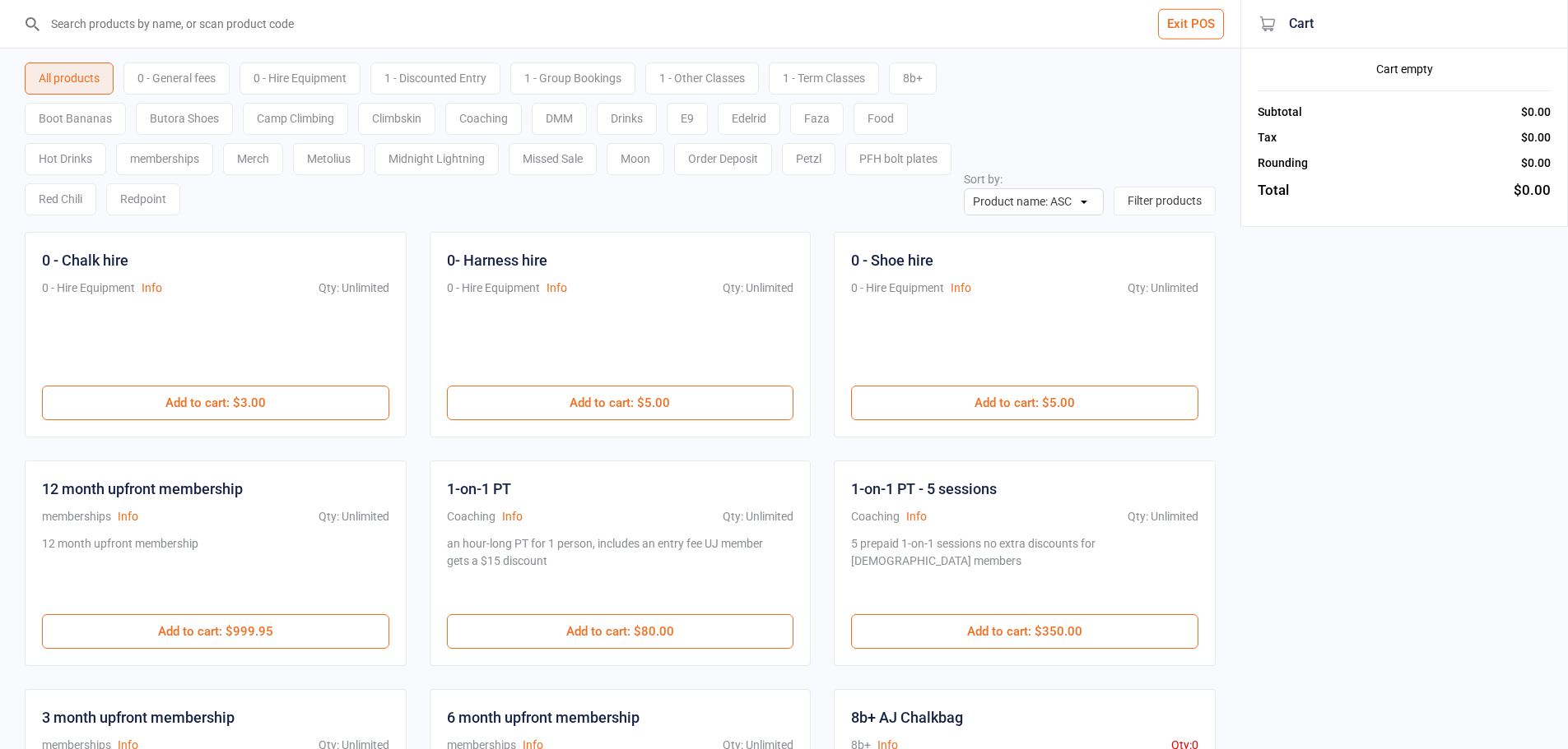
click at [321, 6] on input "search" at bounding box center [630, 23] width 1174 height 48
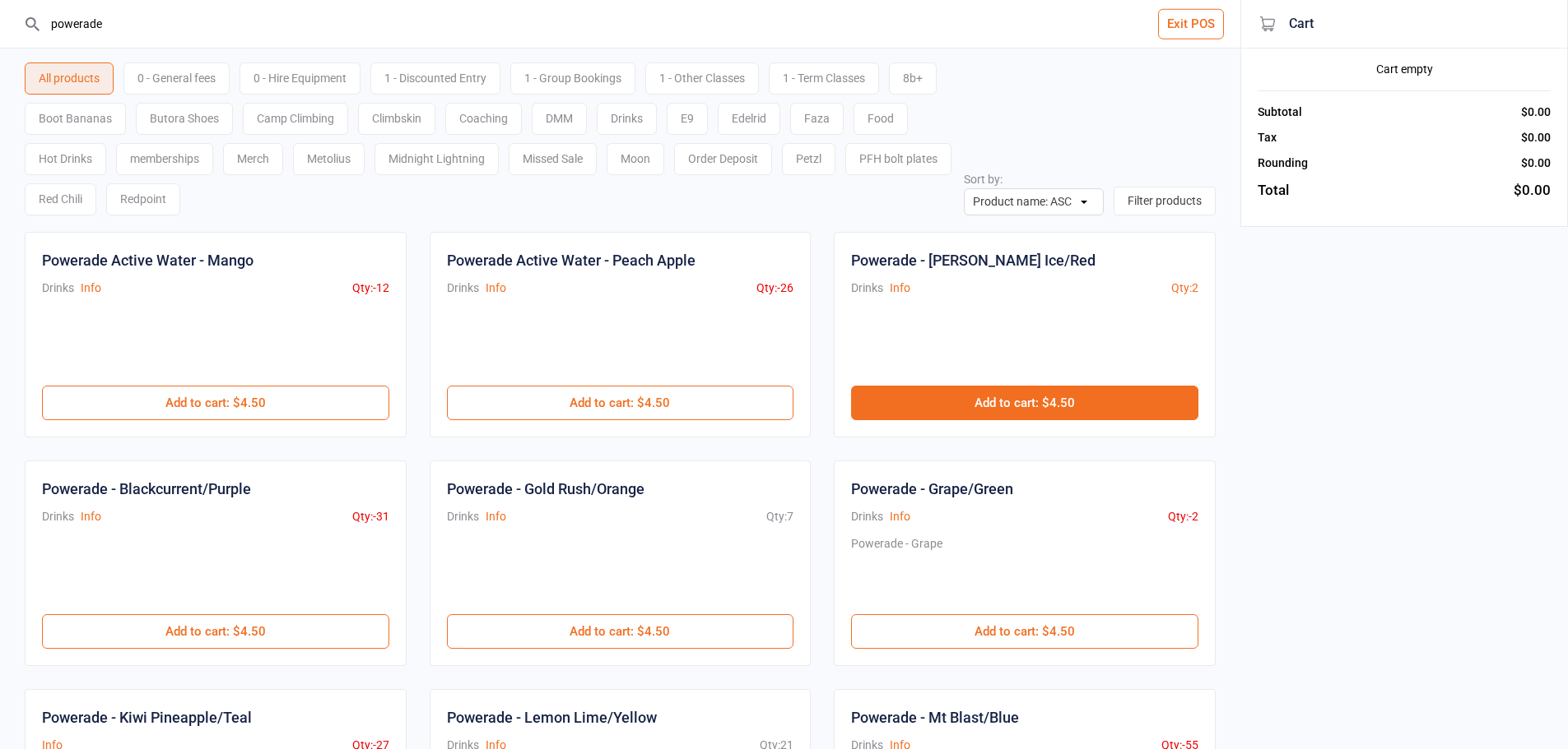
type input "powerade"
click at [945, 399] on button "Add to cart : $4.50" at bounding box center [1024, 402] width 347 height 34
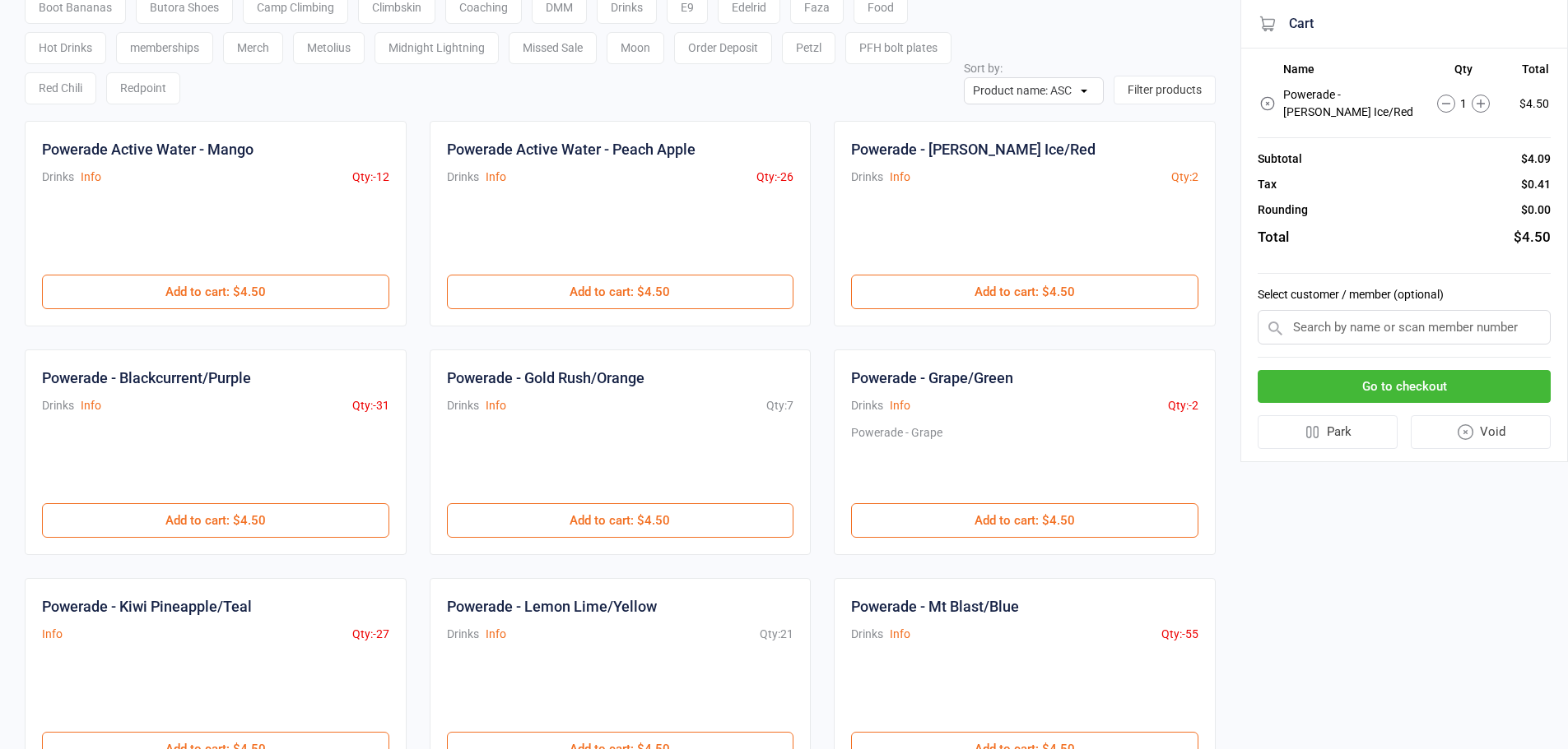
scroll to position [82, 0]
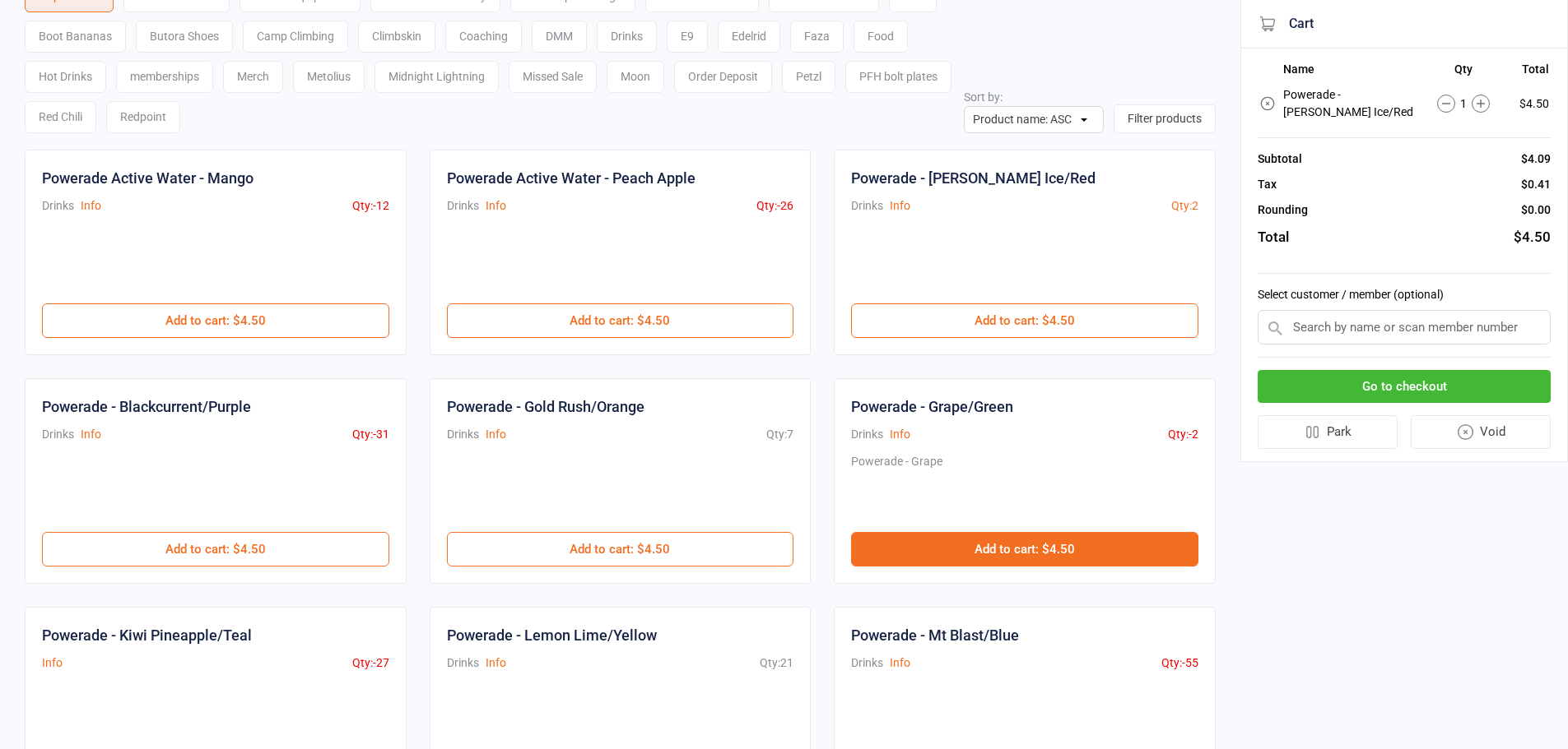
click at [1072, 548] on button "Add to cart : $4.50" at bounding box center [1024, 548] width 347 height 34
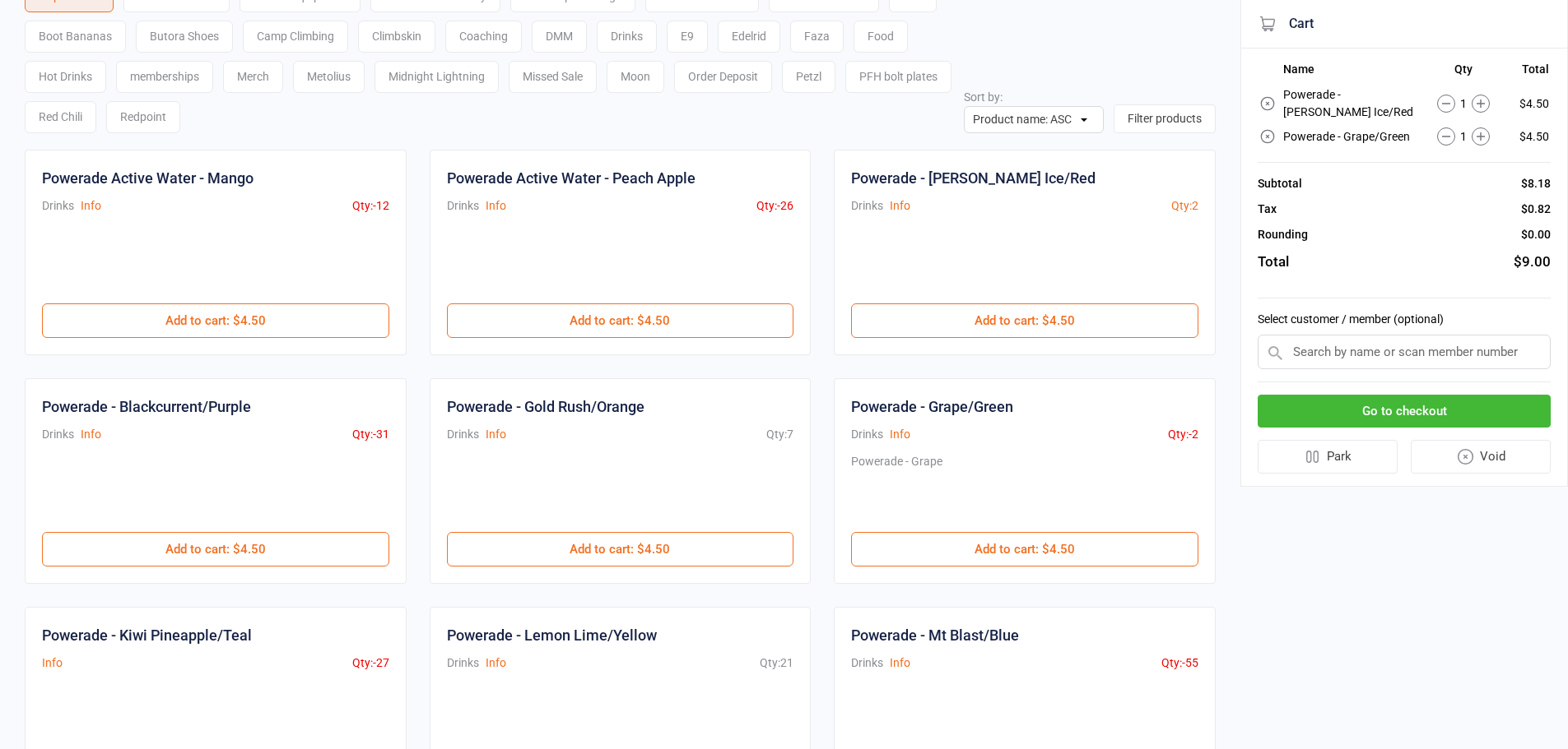
click at [1401, 394] on button "Go to checkout" at bounding box center [1404, 411] width 293 height 34
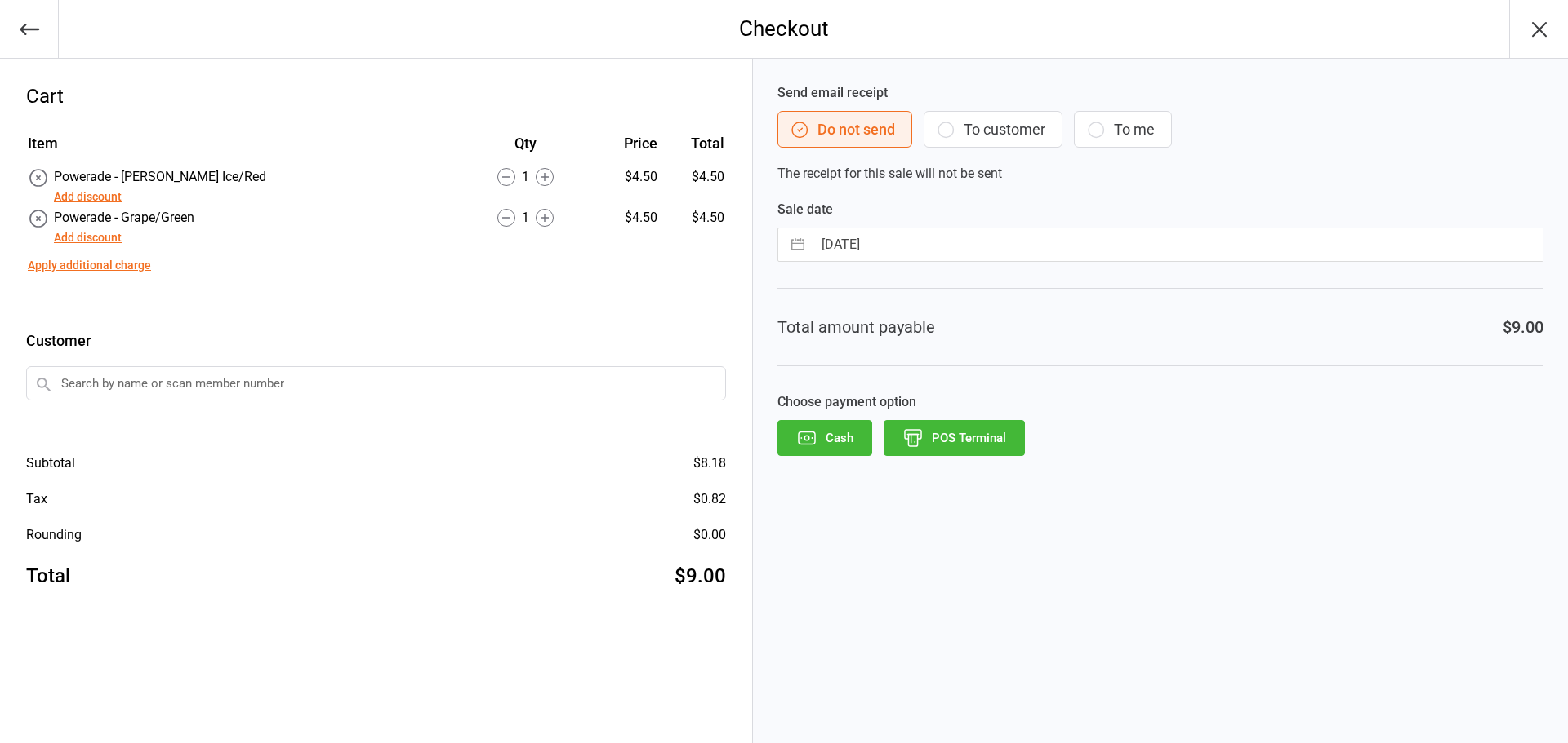
click at [969, 434] on button "POS Terminal" at bounding box center [954, 438] width 141 height 36
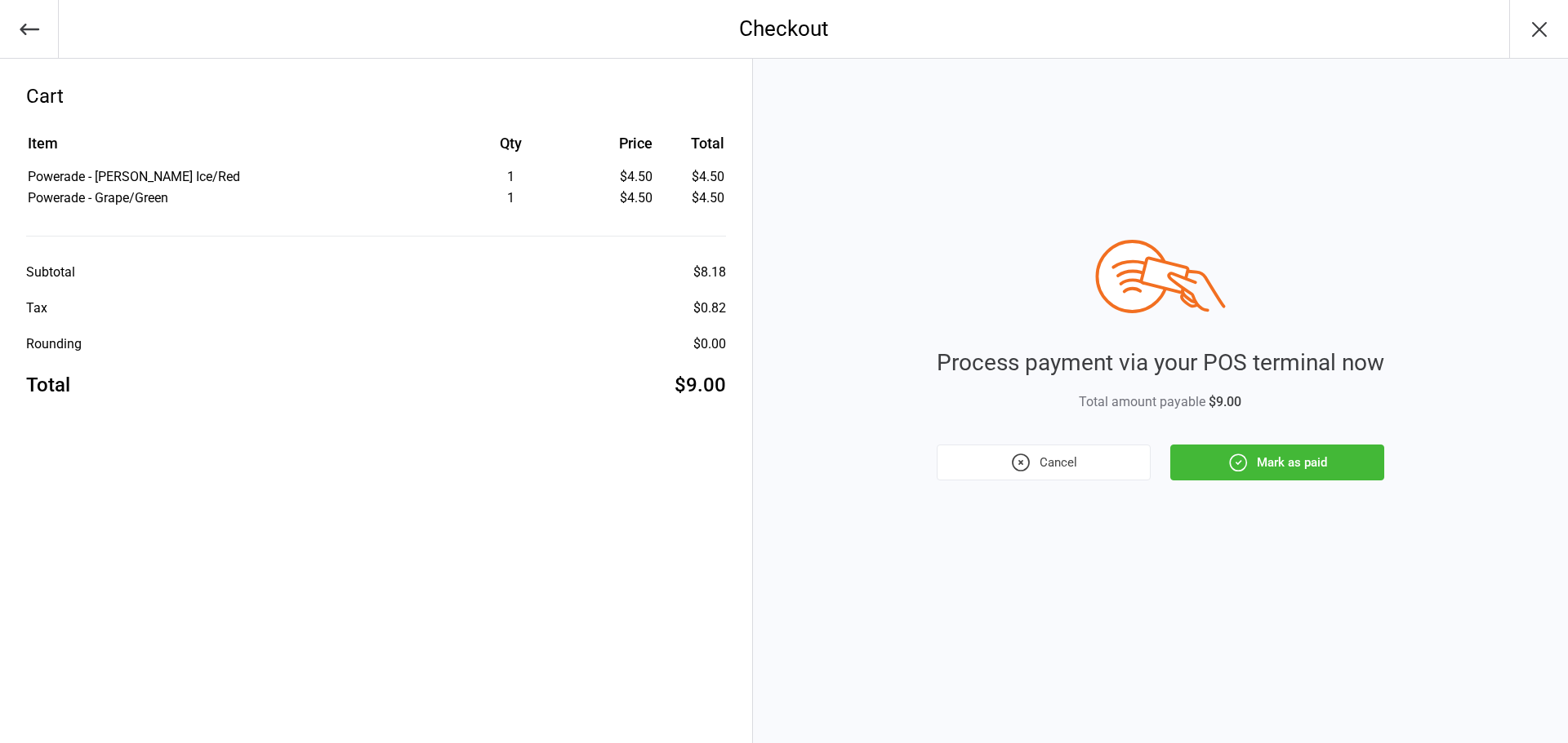
click at [1232, 463] on icon "button" at bounding box center [1237, 463] width 21 height 21
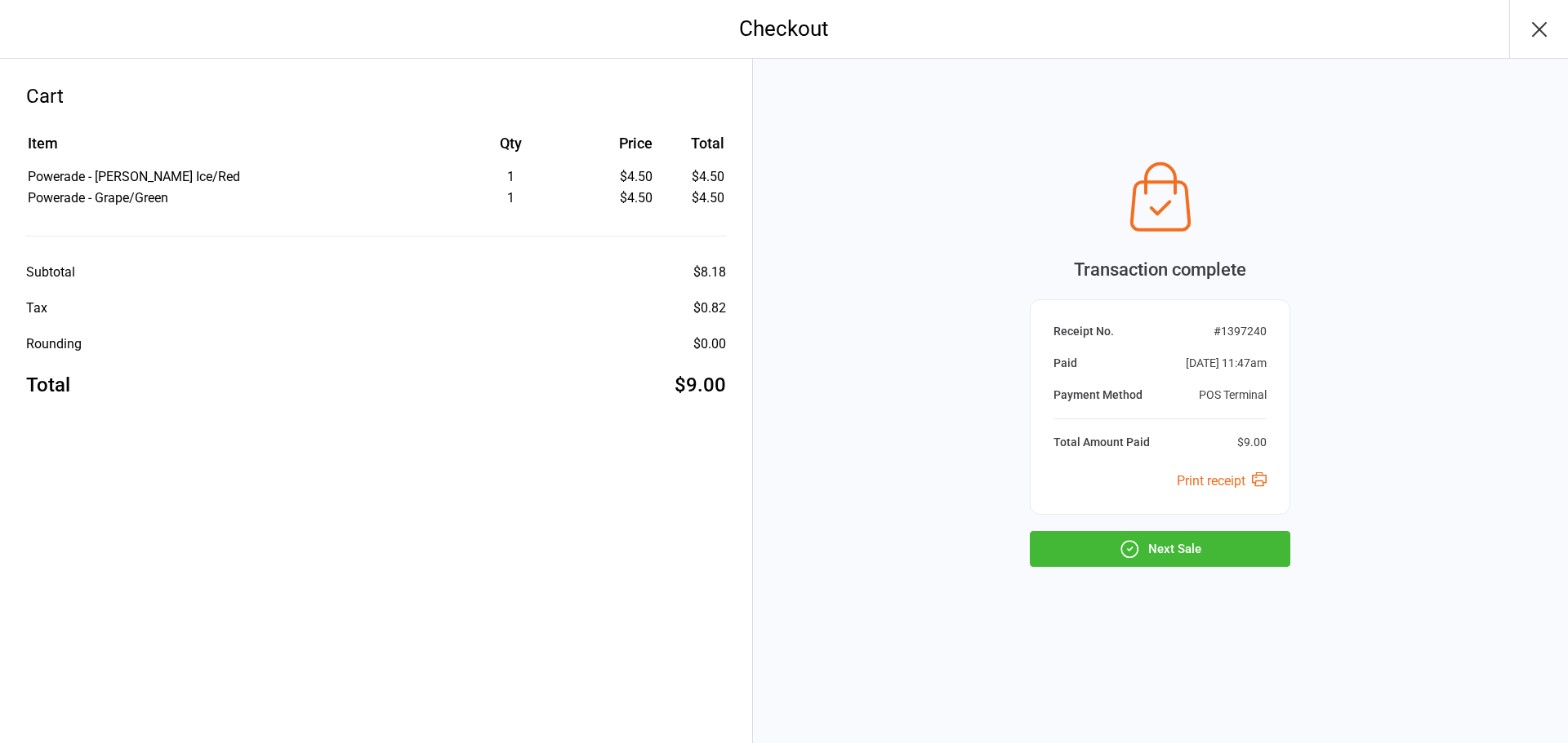
click at [1207, 534] on button "Next Sale" at bounding box center [1159, 549] width 260 height 36
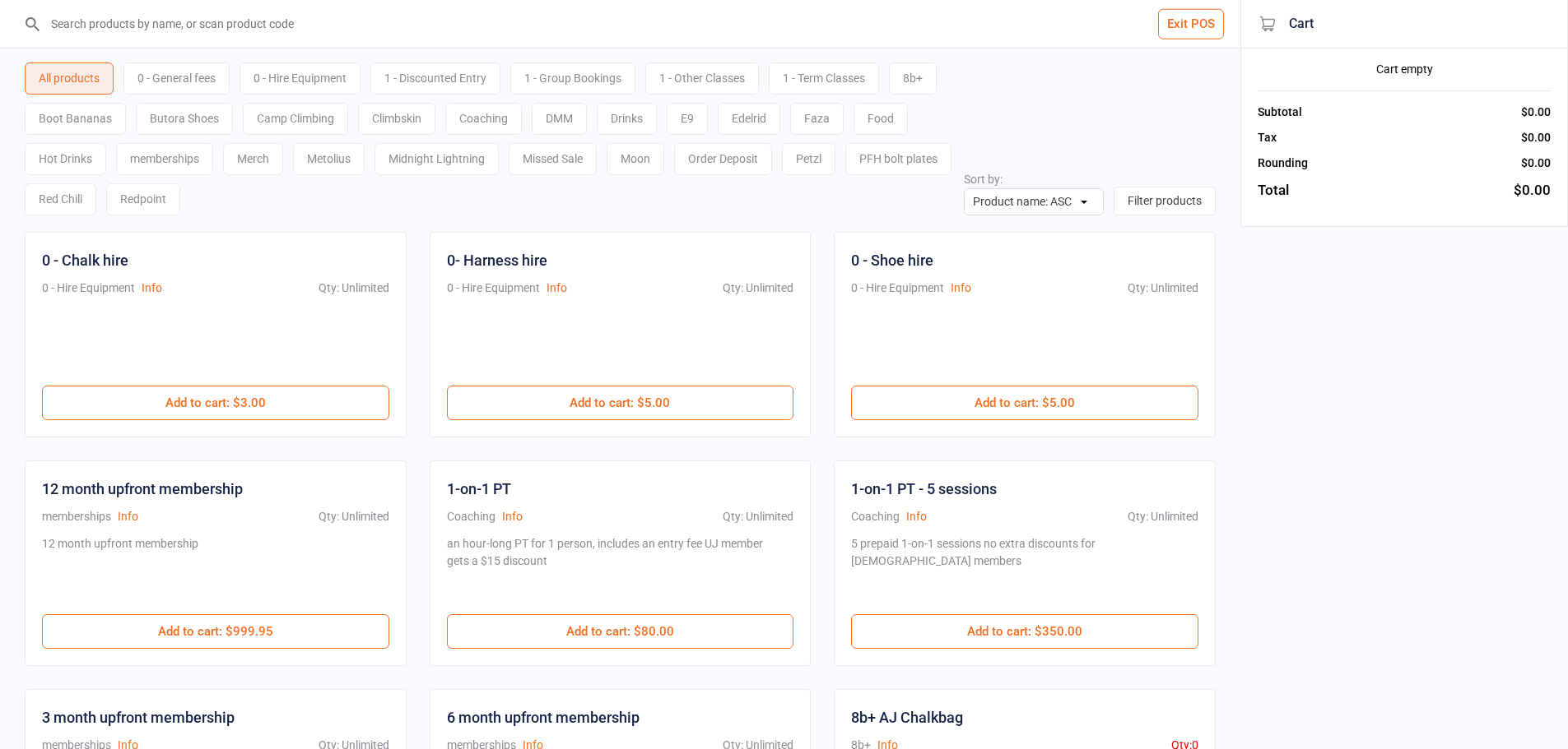
click at [288, 25] on input "search" at bounding box center [630, 23] width 1174 height 48
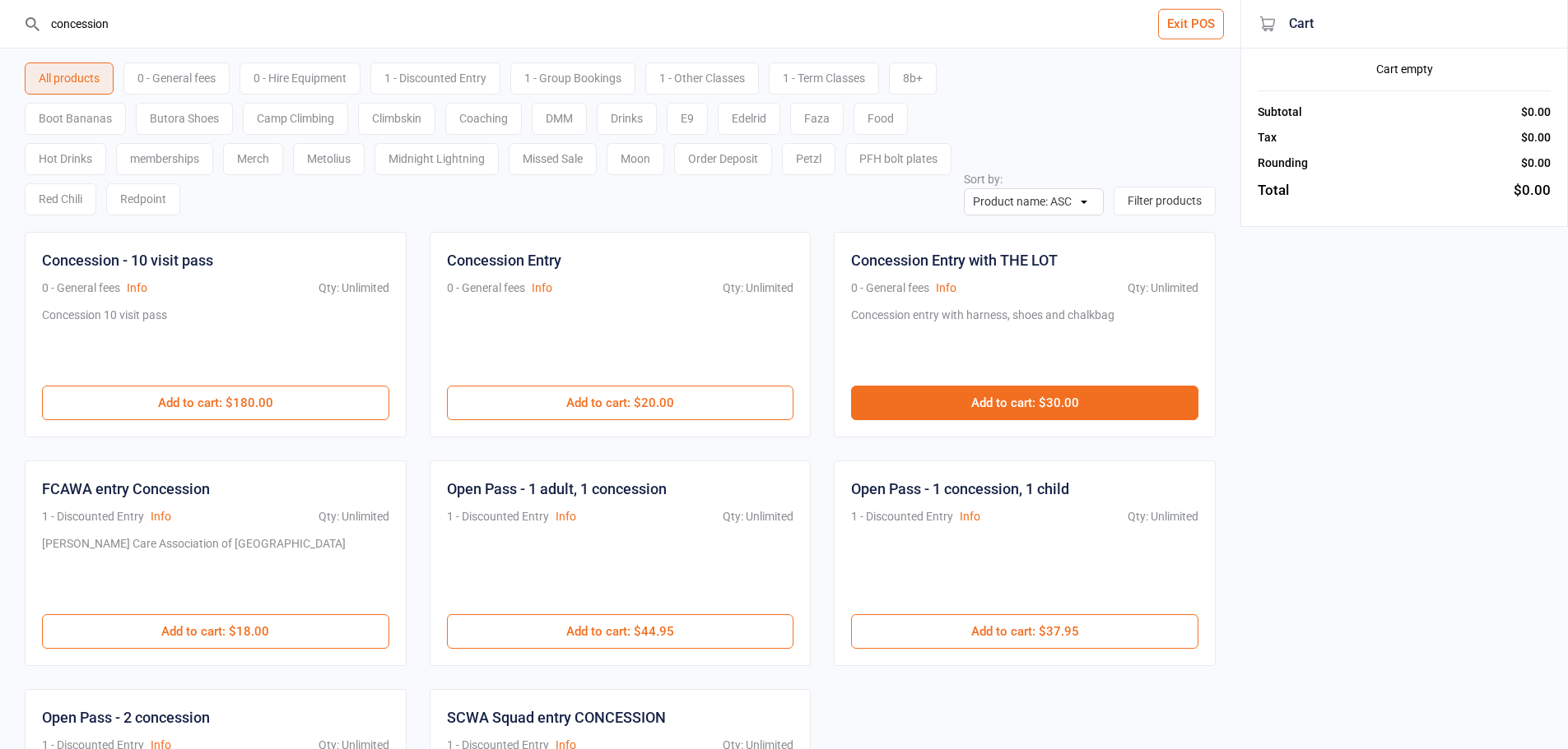
click at [942, 403] on button "Add to cart : $30.00" at bounding box center [1024, 402] width 347 height 34
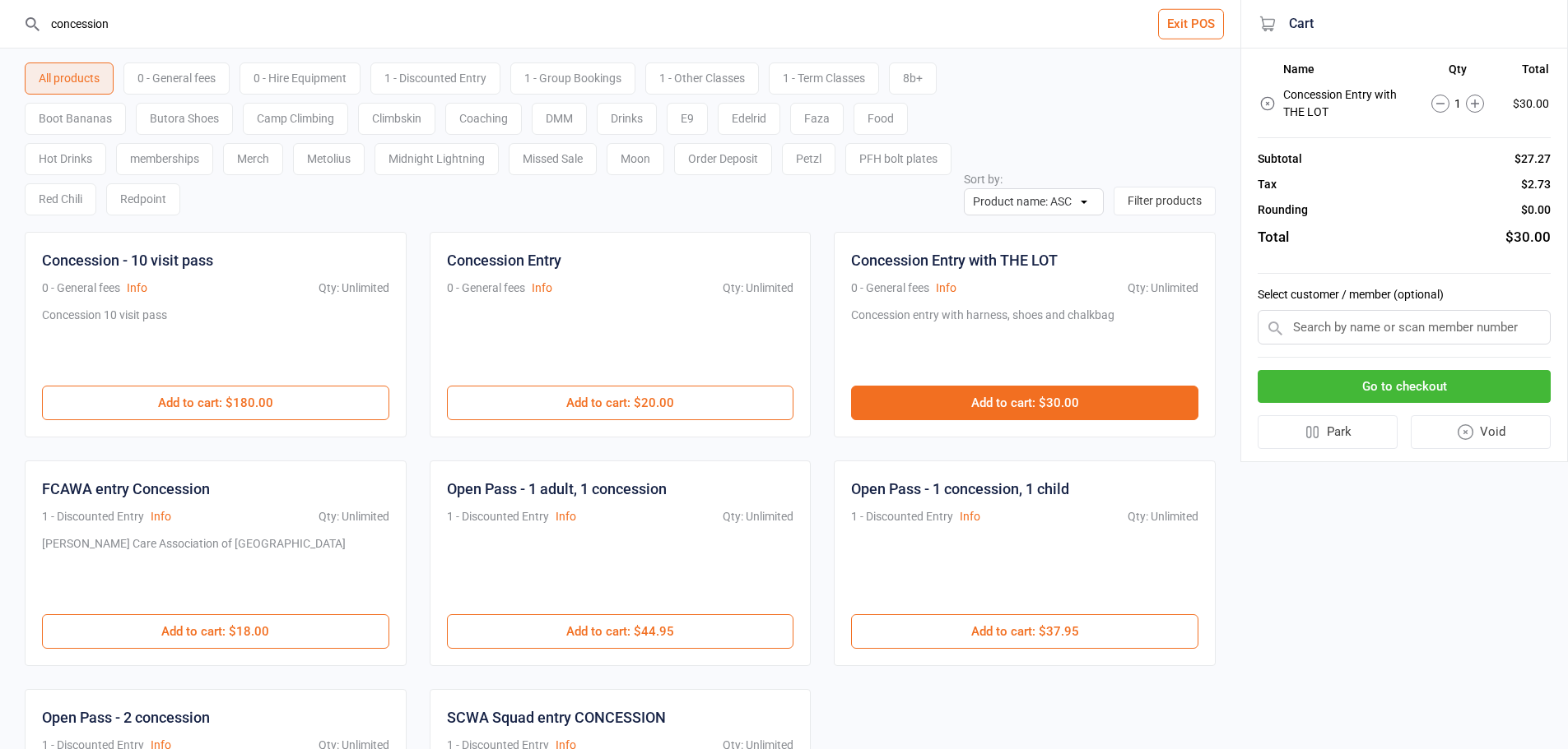
click at [1010, 400] on button "Add to cart : $30.00" at bounding box center [1024, 402] width 347 height 34
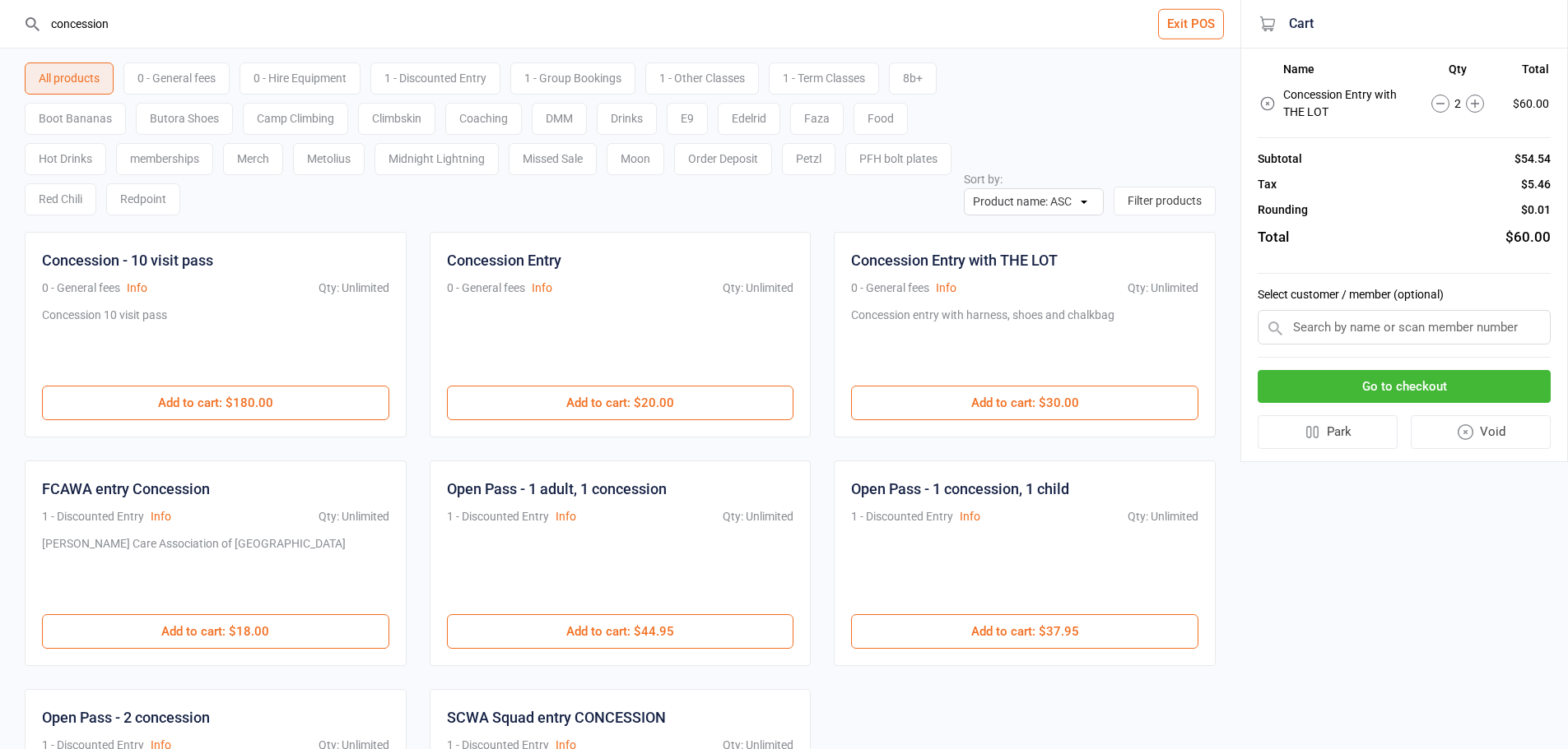
click at [537, 45] on input "concession" at bounding box center [630, 23] width 1174 height 48
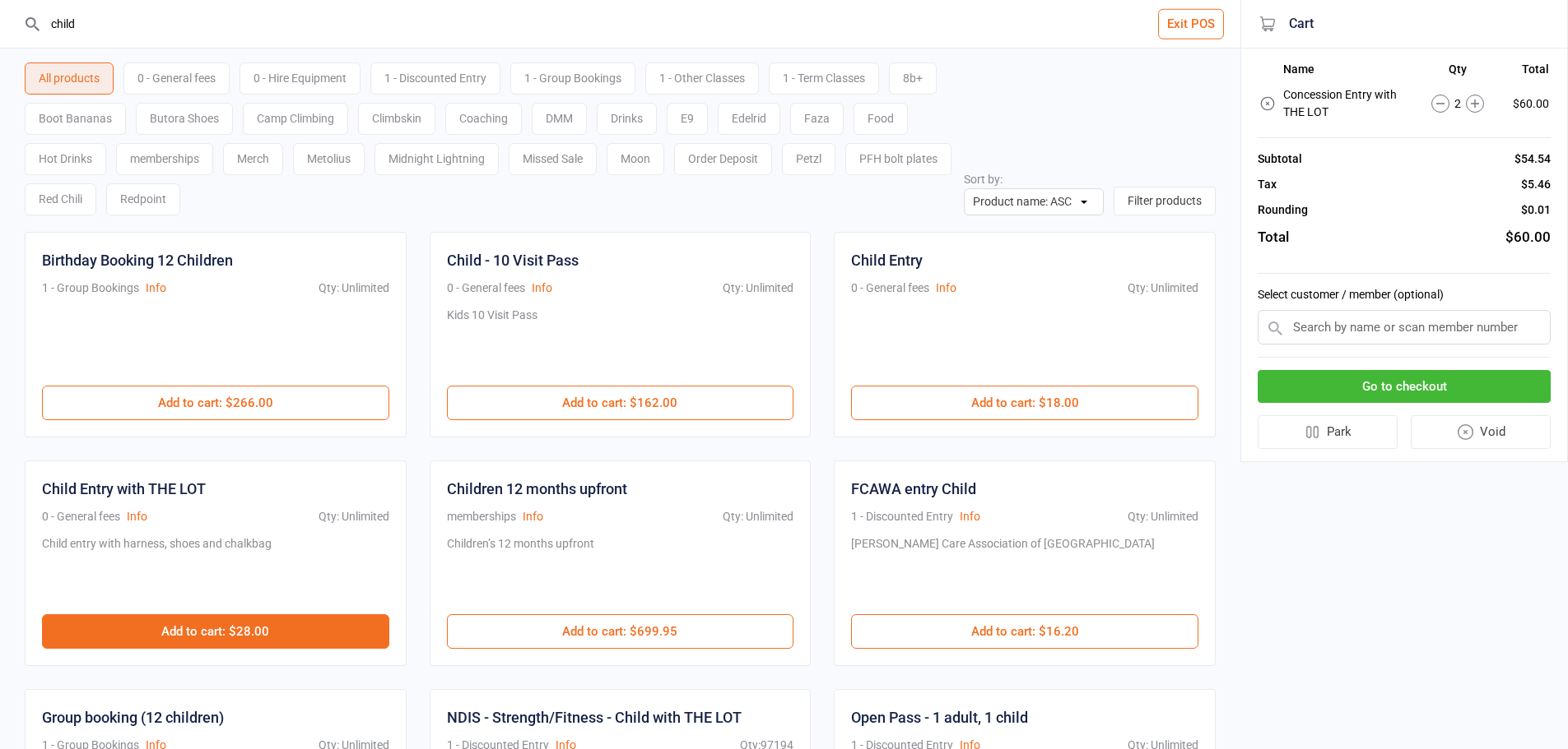
click at [248, 633] on button "Add to cart : $28.00" at bounding box center [215, 631] width 347 height 34
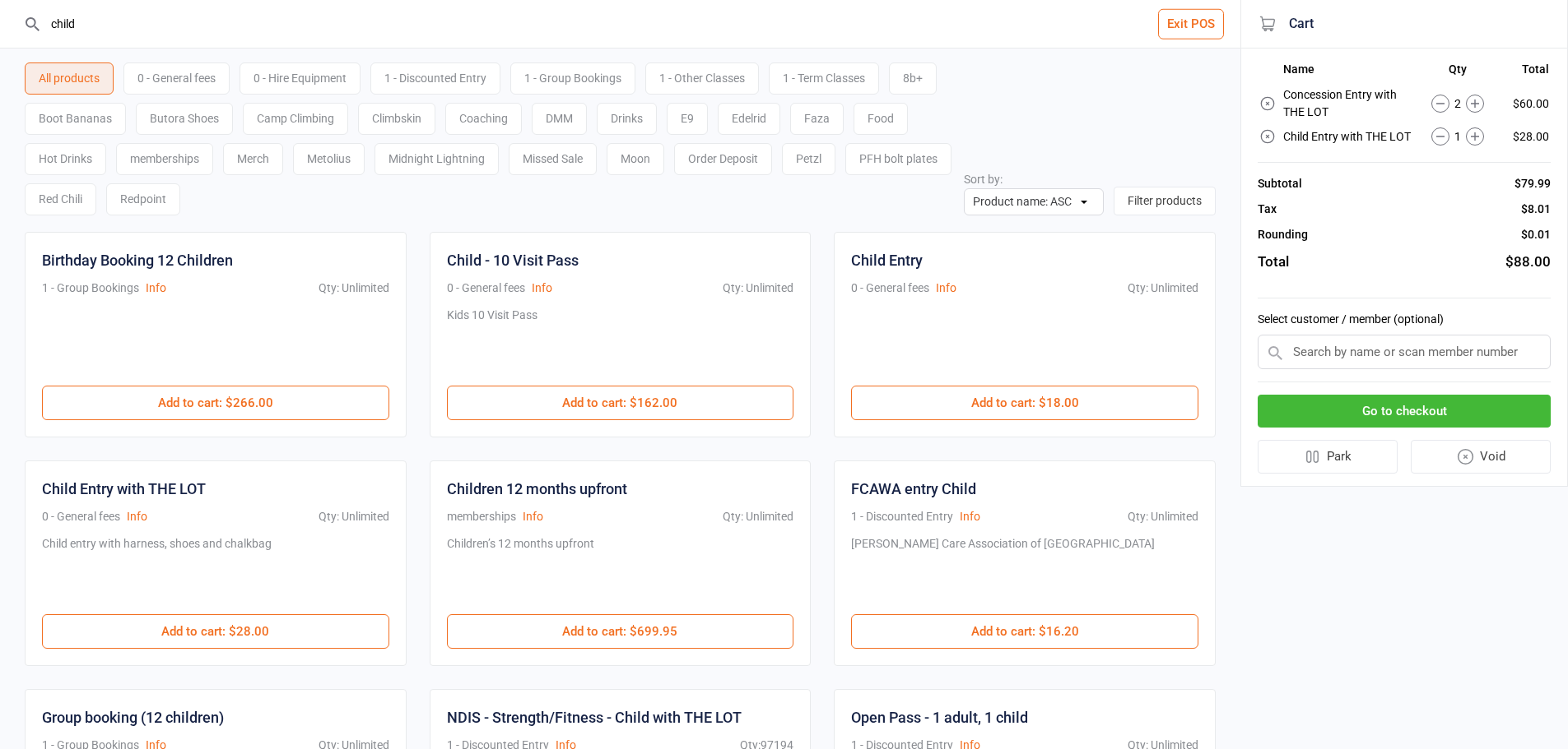
click at [407, 23] on input "child" at bounding box center [630, 23] width 1174 height 48
type input "c"
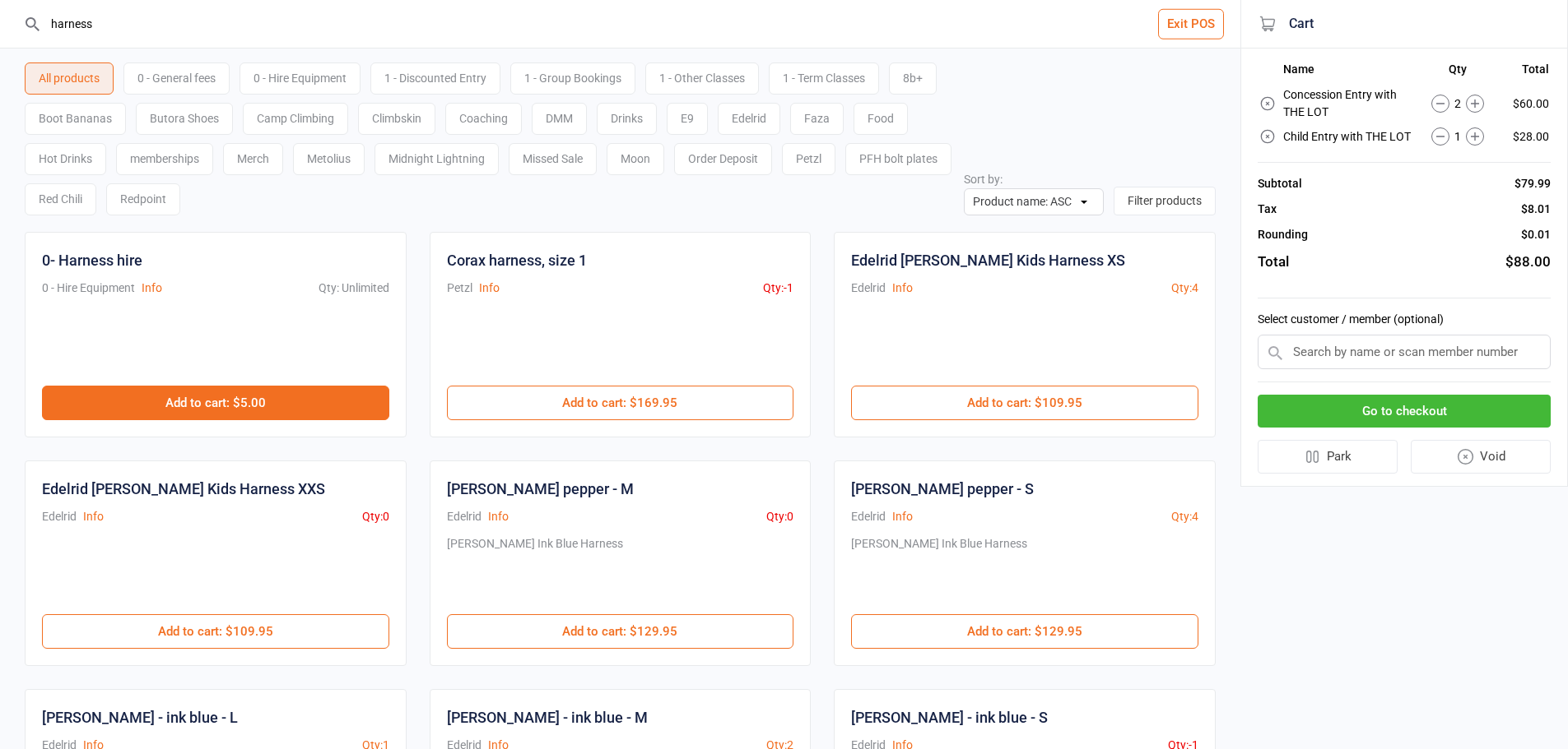
type input "harness"
click at [294, 402] on button "Add to cart : $5.00" at bounding box center [215, 402] width 347 height 34
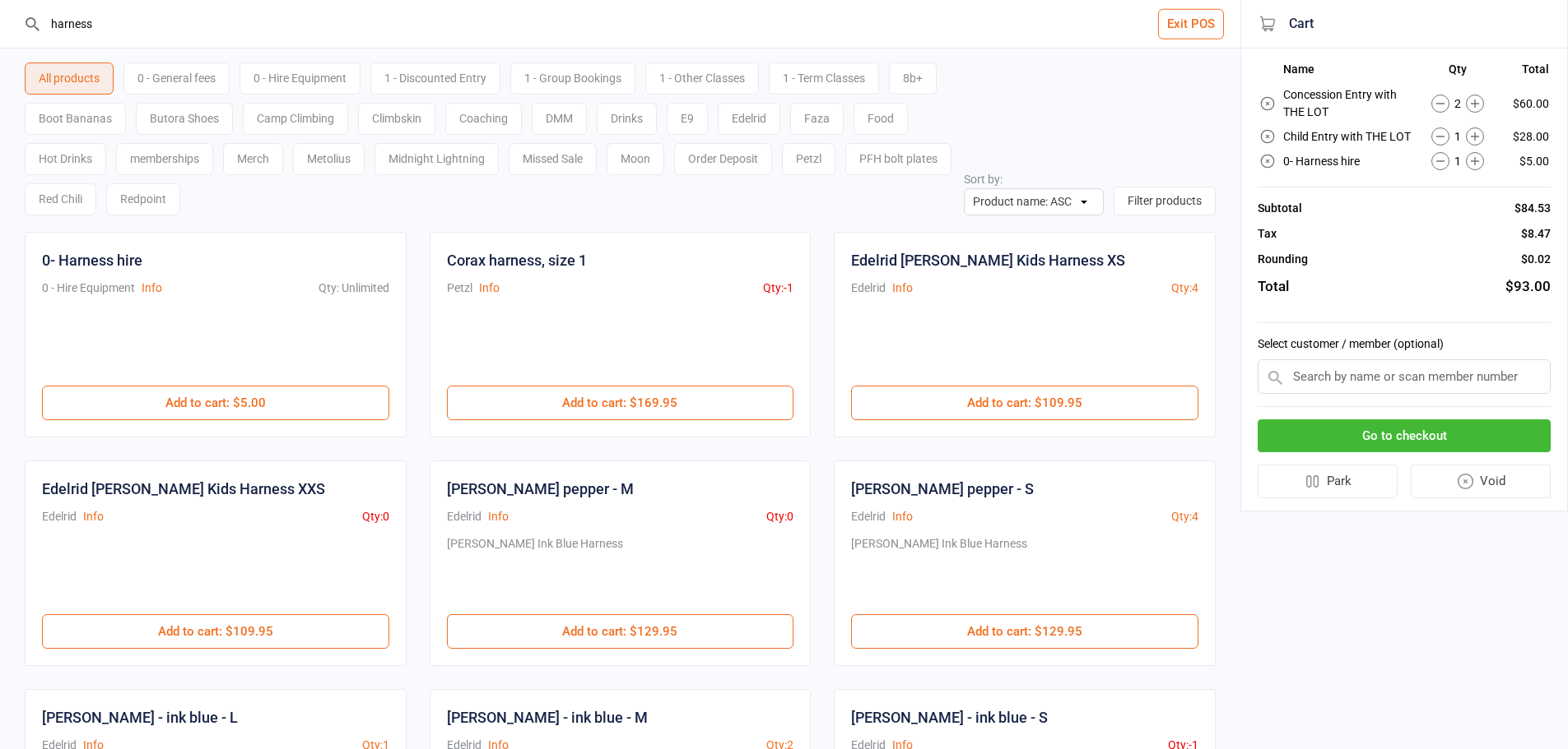
click at [1436, 108] on icon at bounding box center [1440, 103] width 19 height 19
click at [1386, 445] on button "Go to checkout" at bounding box center [1404, 436] width 293 height 34
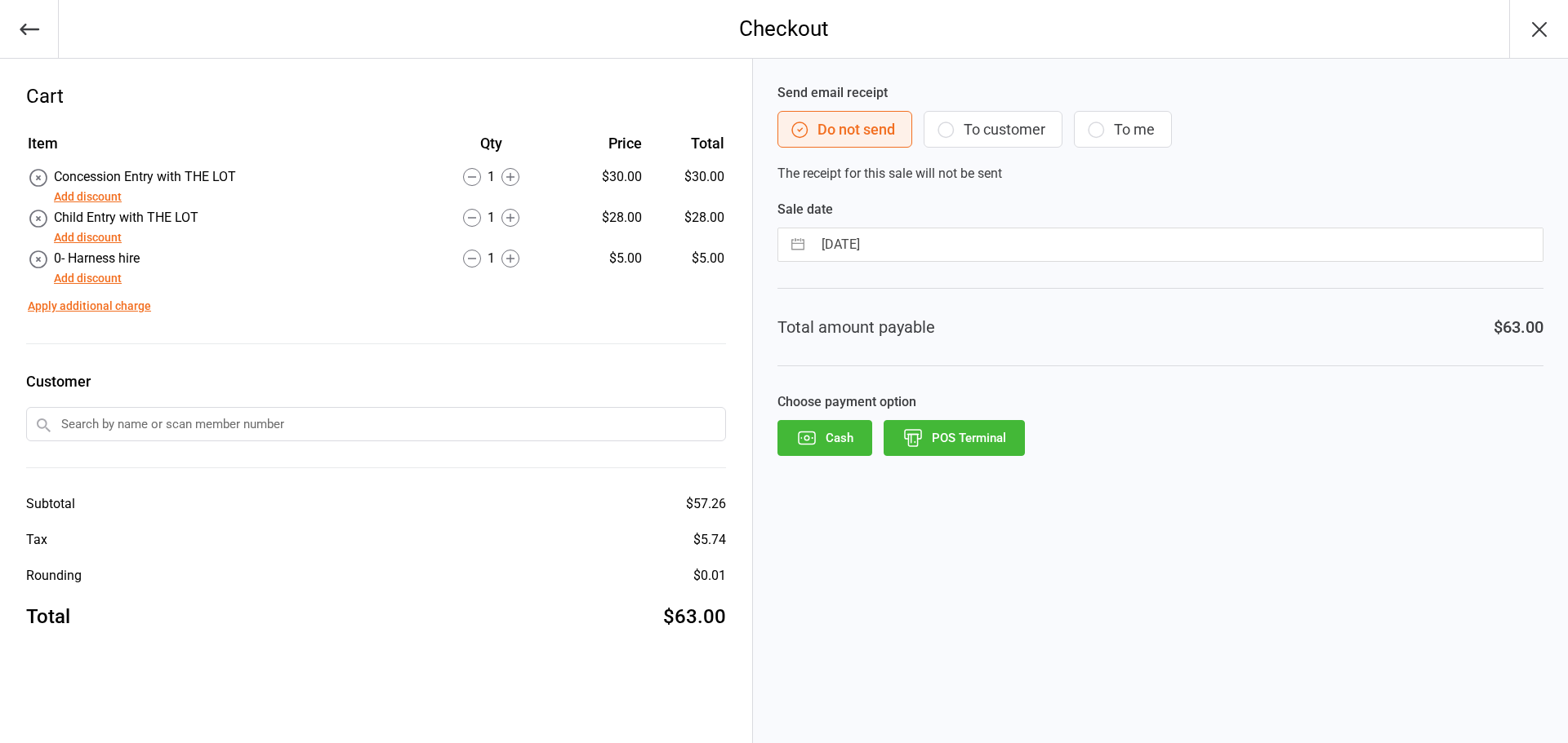
click at [837, 437] on button "Cash" at bounding box center [825, 438] width 95 height 36
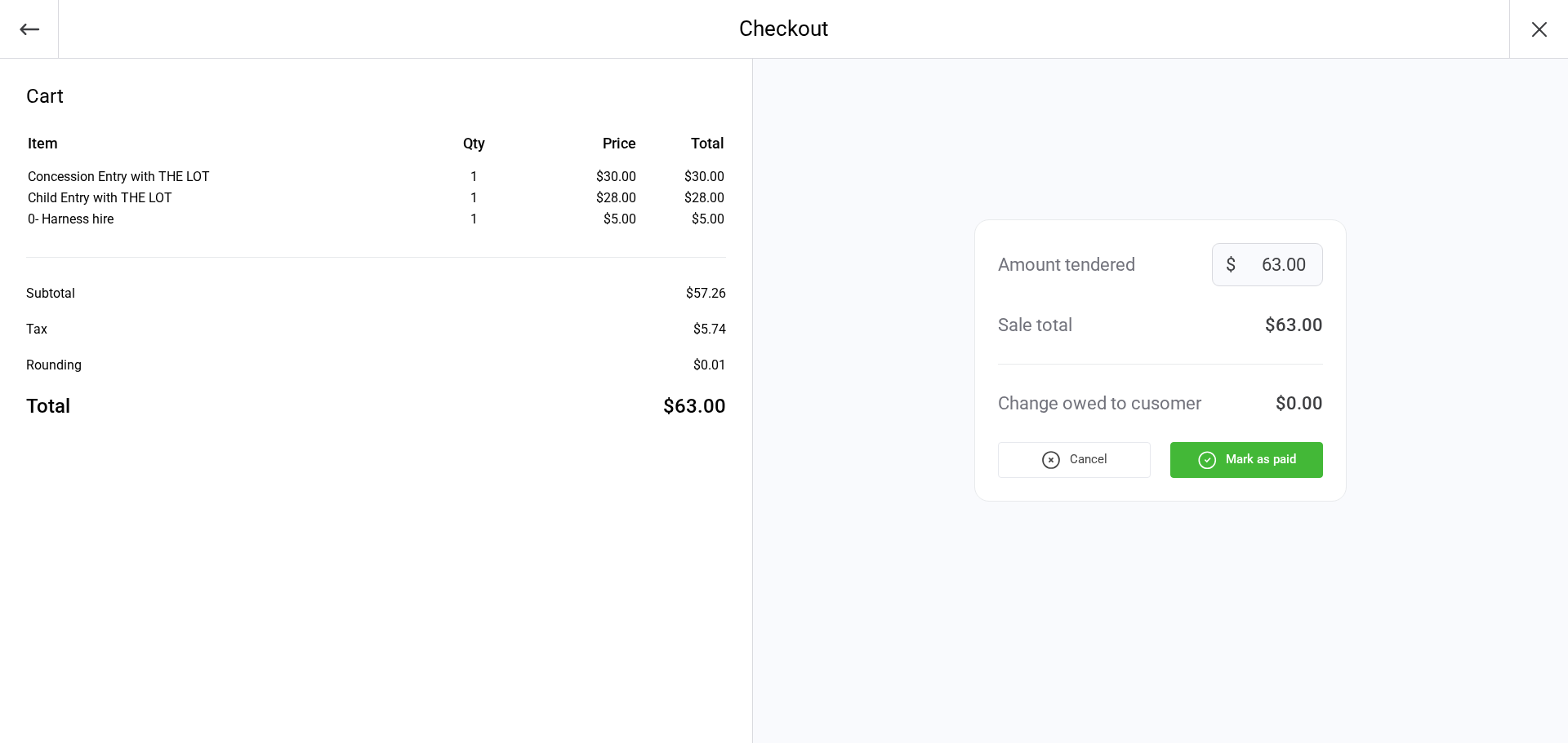
click at [1307, 271] on input "63.00" at bounding box center [1266, 265] width 111 height 43
type input "6"
type input "63"
click at [1228, 452] on button "Mark as paid" at bounding box center [1246, 460] width 153 height 36
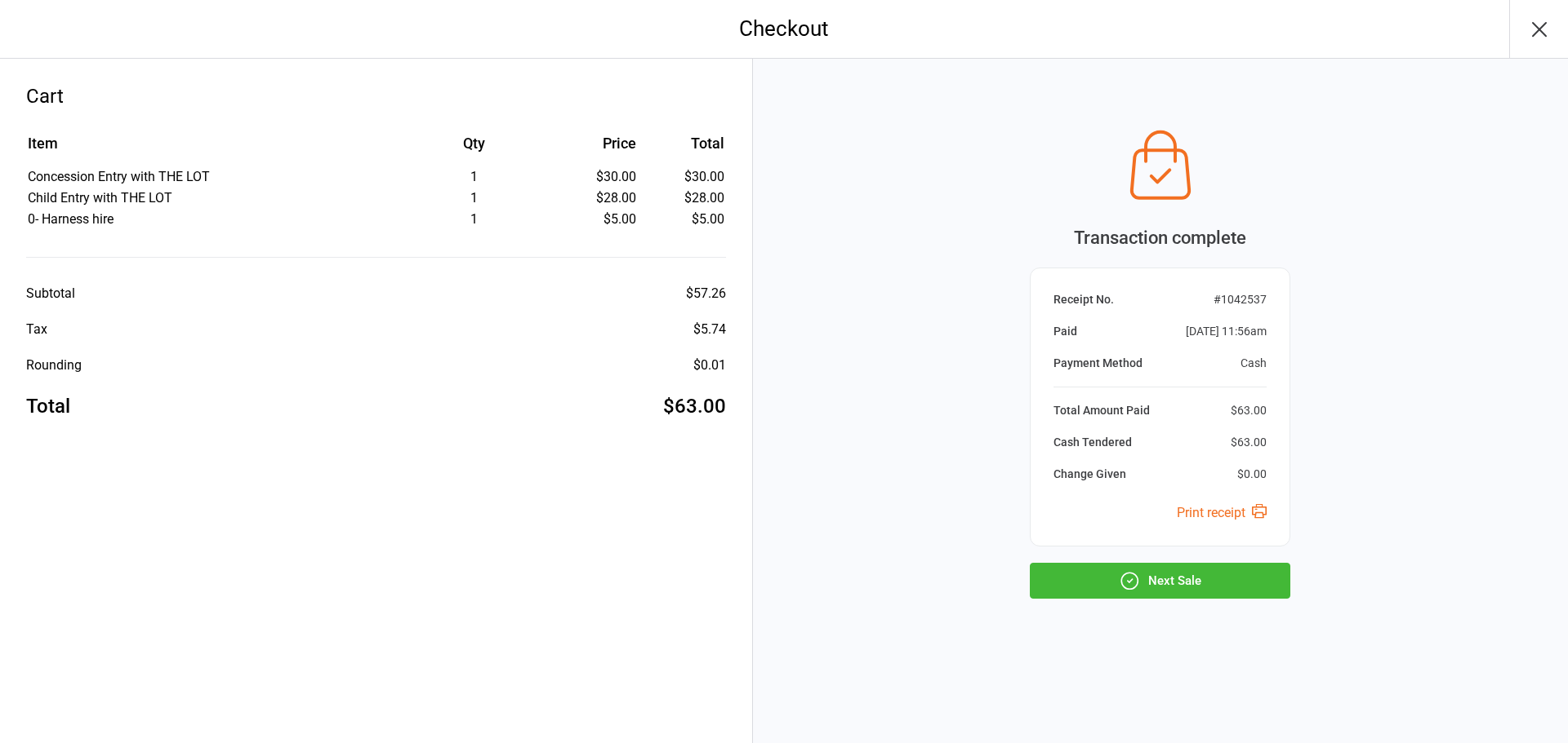
click at [1211, 572] on button "Next Sale" at bounding box center [1159, 581] width 260 height 36
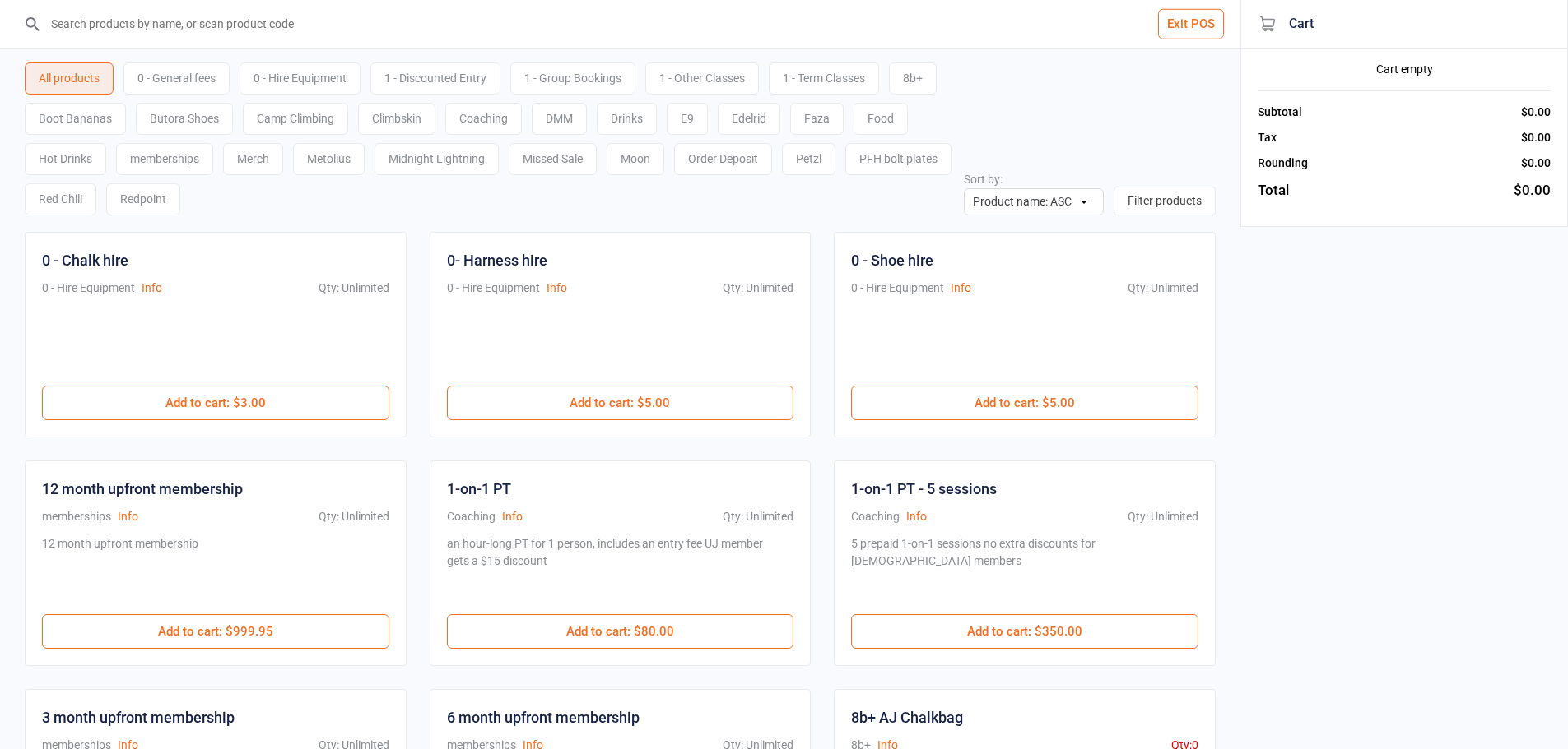
click at [1010, 86] on div "All products 0 - General fees 0 - Hire Equipment 1 - Discounted Entry 1 - Group…" at bounding box center [620, 131] width 1191 height 167
click at [450, 18] on input "search" at bounding box center [630, 23] width 1174 height 48
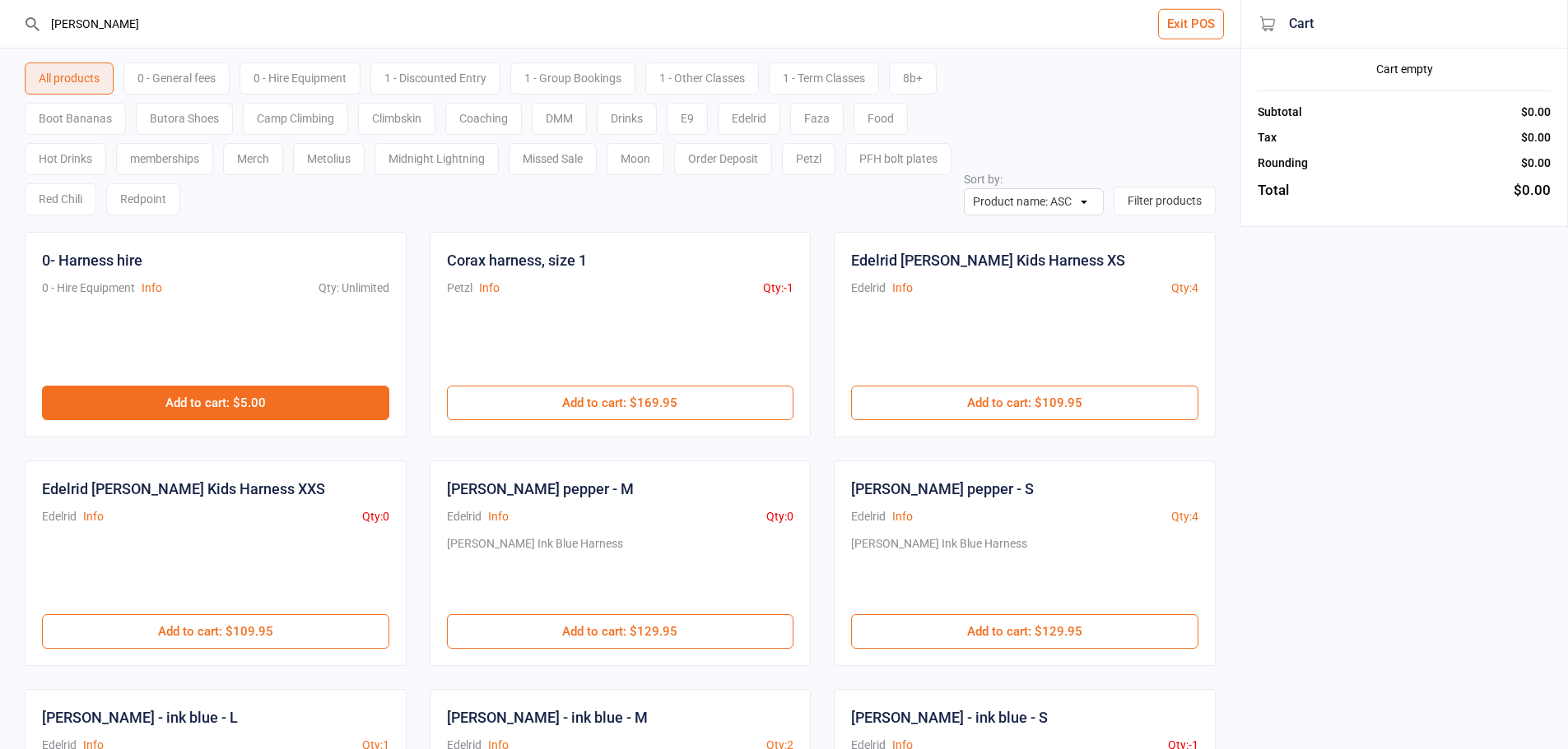
click at [237, 414] on button "Add to cart : $5.00" at bounding box center [215, 402] width 347 height 34
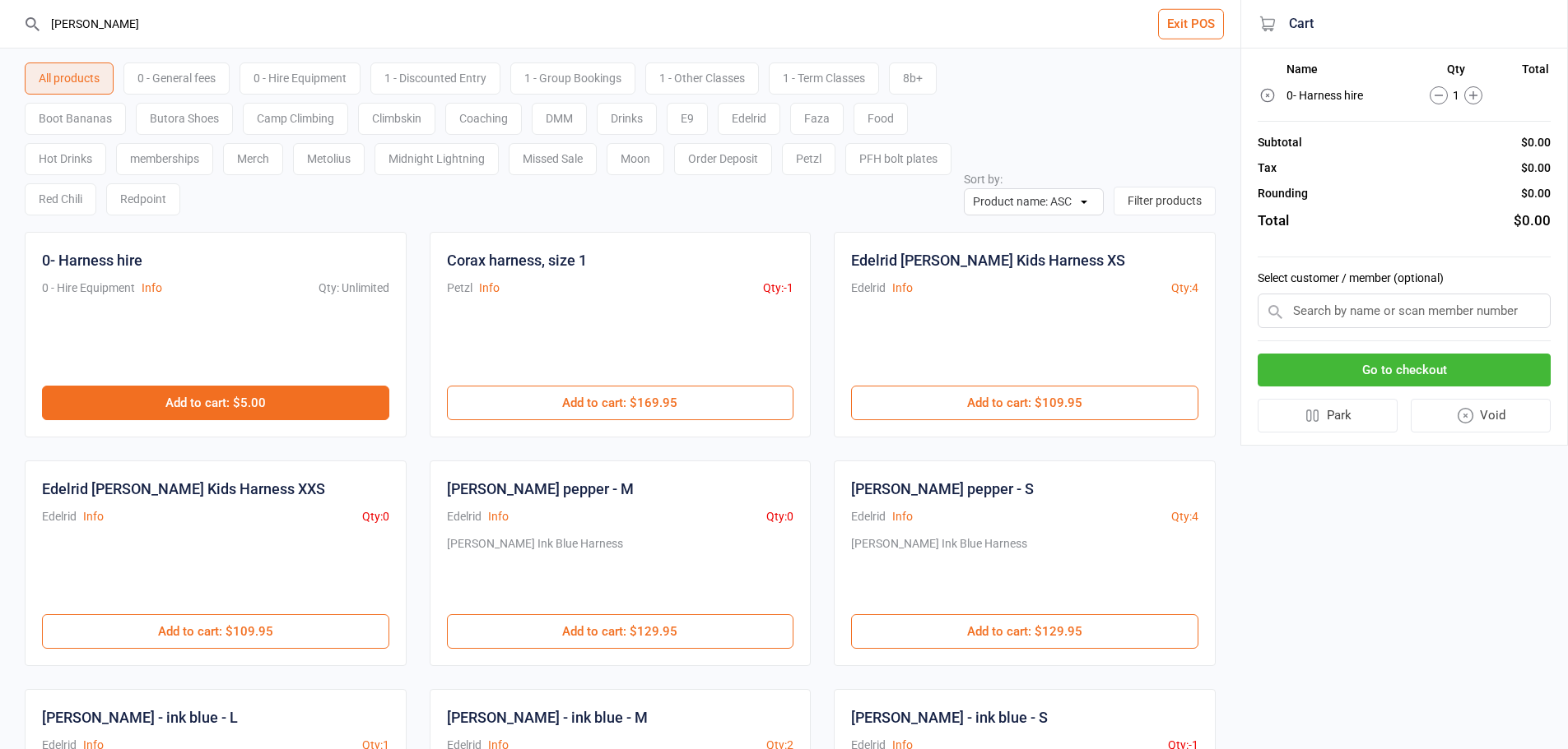
click at [233, 413] on button "Add to cart : $5.00" at bounding box center [215, 402] width 347 height 34
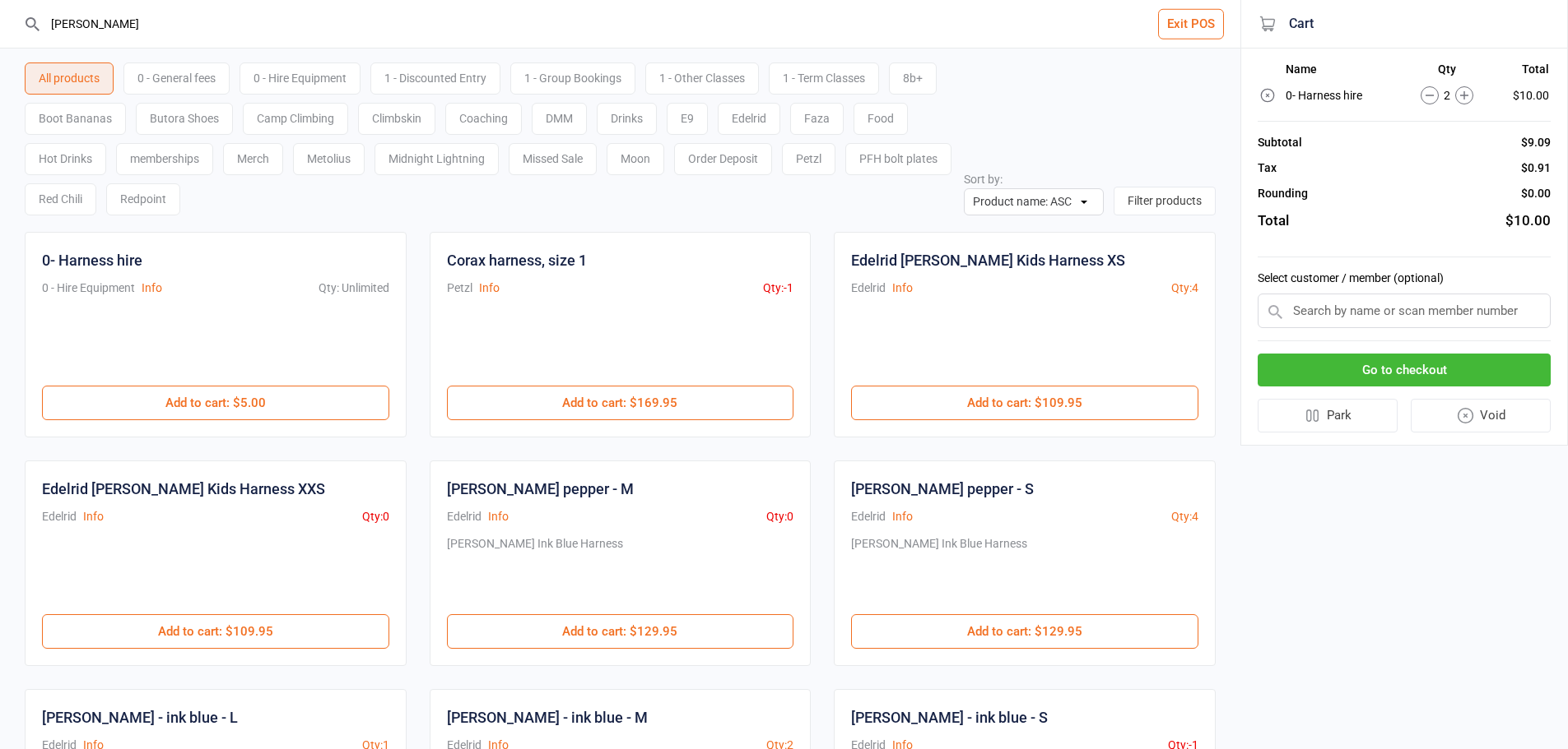
drag, startPoint x: 205, startPoint y: 31, endPoint x: 0, endPoint y: 43, distance: 205.4
click at [0, 43] on header "harn Exit POS" at bounding box center [620, 24] width 1241 height 49
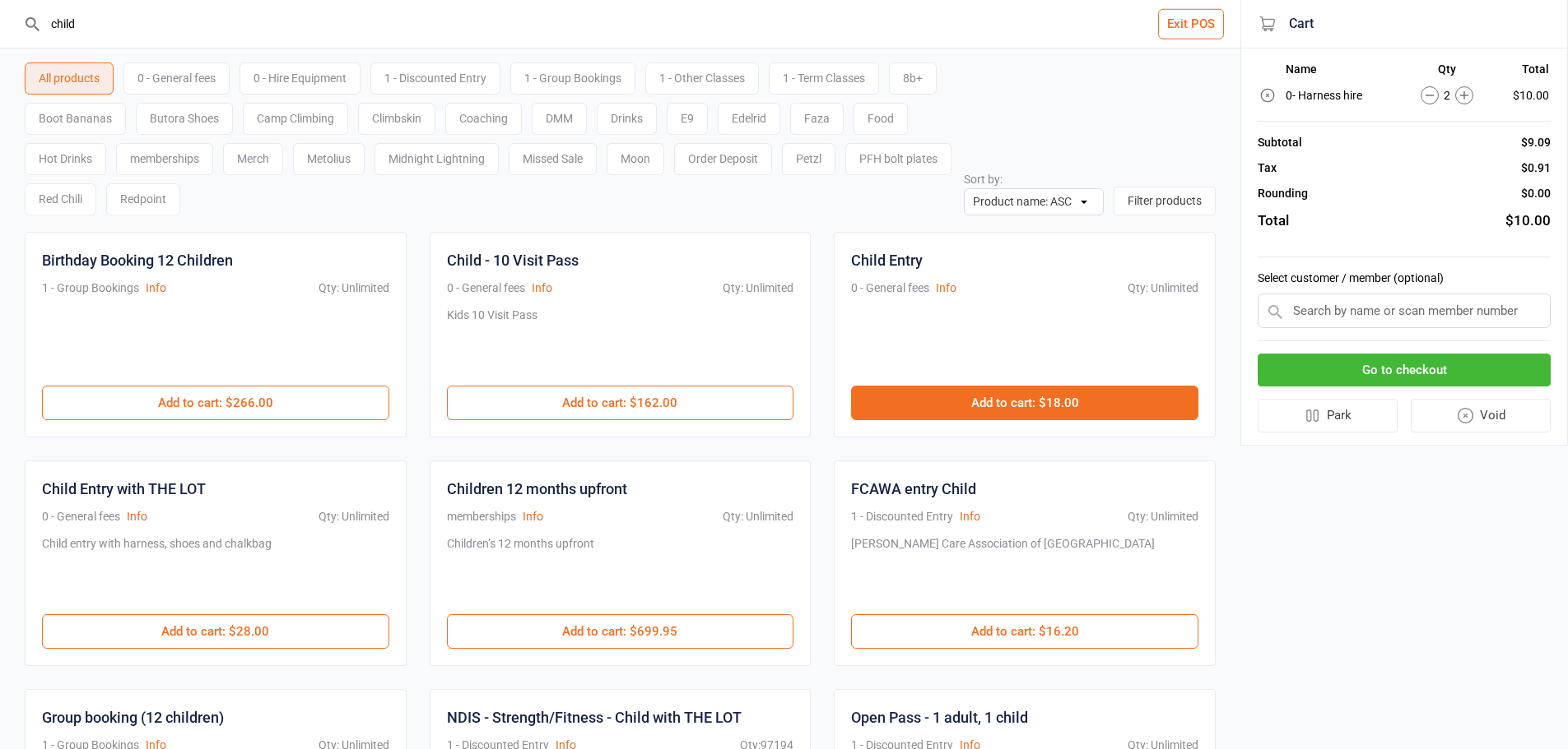
click at [929, 399] on button "Add to cart : $18.00" at bounding box center [1024, 402] width 347 height 34
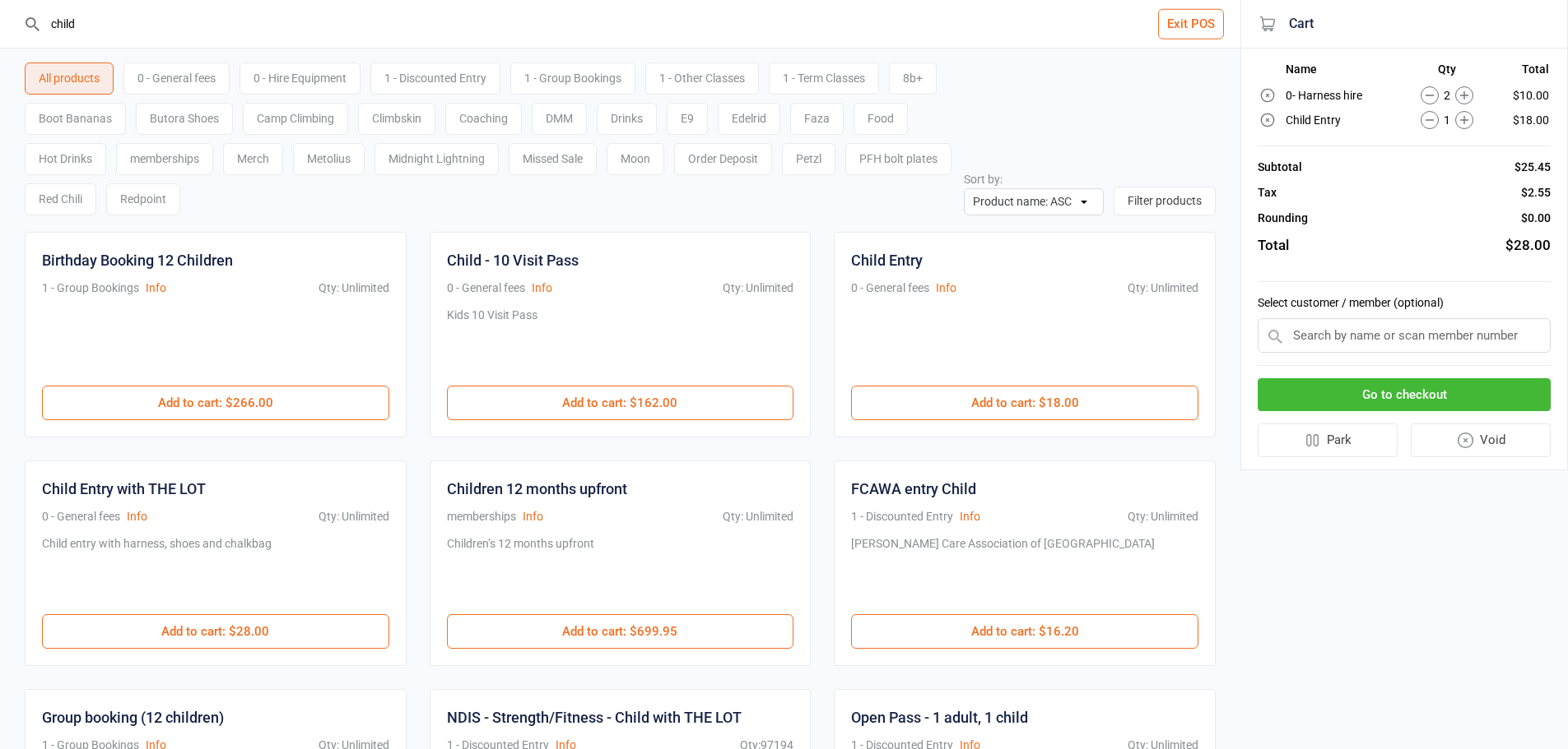
drag, startPoint x: 78, startPoint y: 19, endPoint x: 0, endPoint y: 29, distance: 78.6
click at [0, 29] on header "child Exit POS" at bounding box center [620, 24] width 1241 height 49
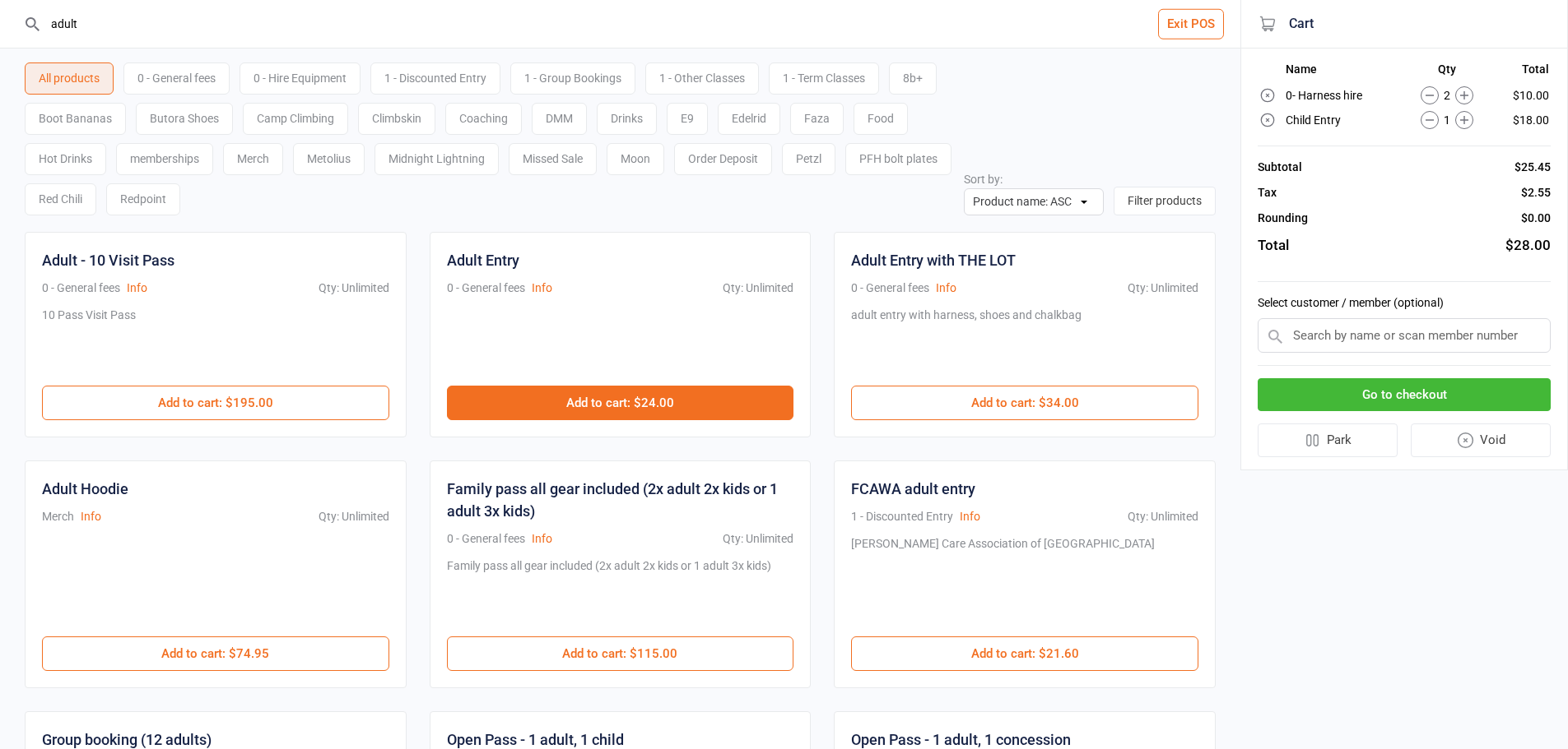
type input "adult"
click at [690, 410] on button "Add to cart : $24.00" at bounding box center [621, 402] width 347 height 34
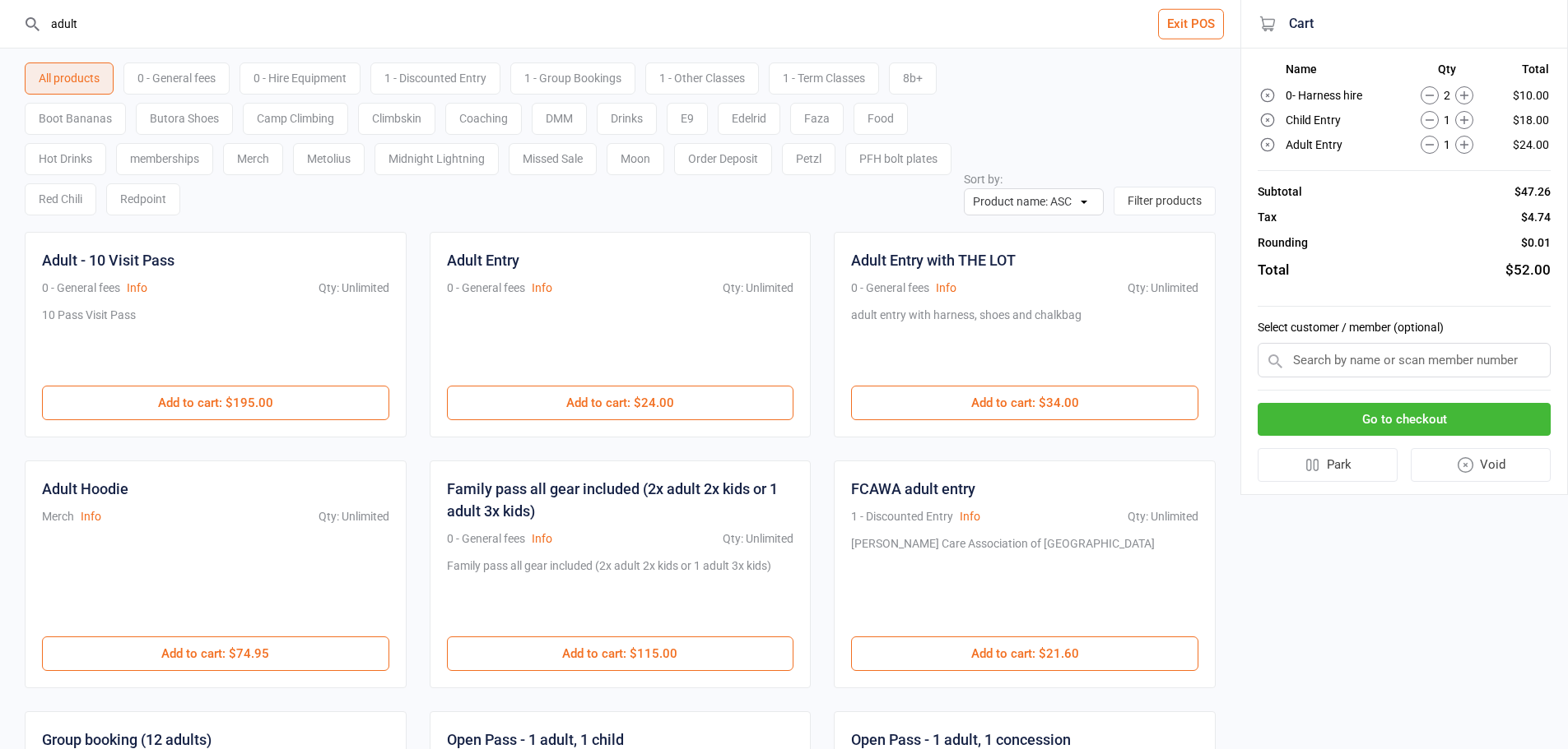
click at [1023, 125] on div "All products 0 - General fees 0 - Hire Equipment 1 - Discounted Entry 1 - Group…" at bounding box center [620, 131] width 1191 height 167
click at [1454, 410] on button "Go to checkout" at bounding box center [1404, 420] width 293 height 34
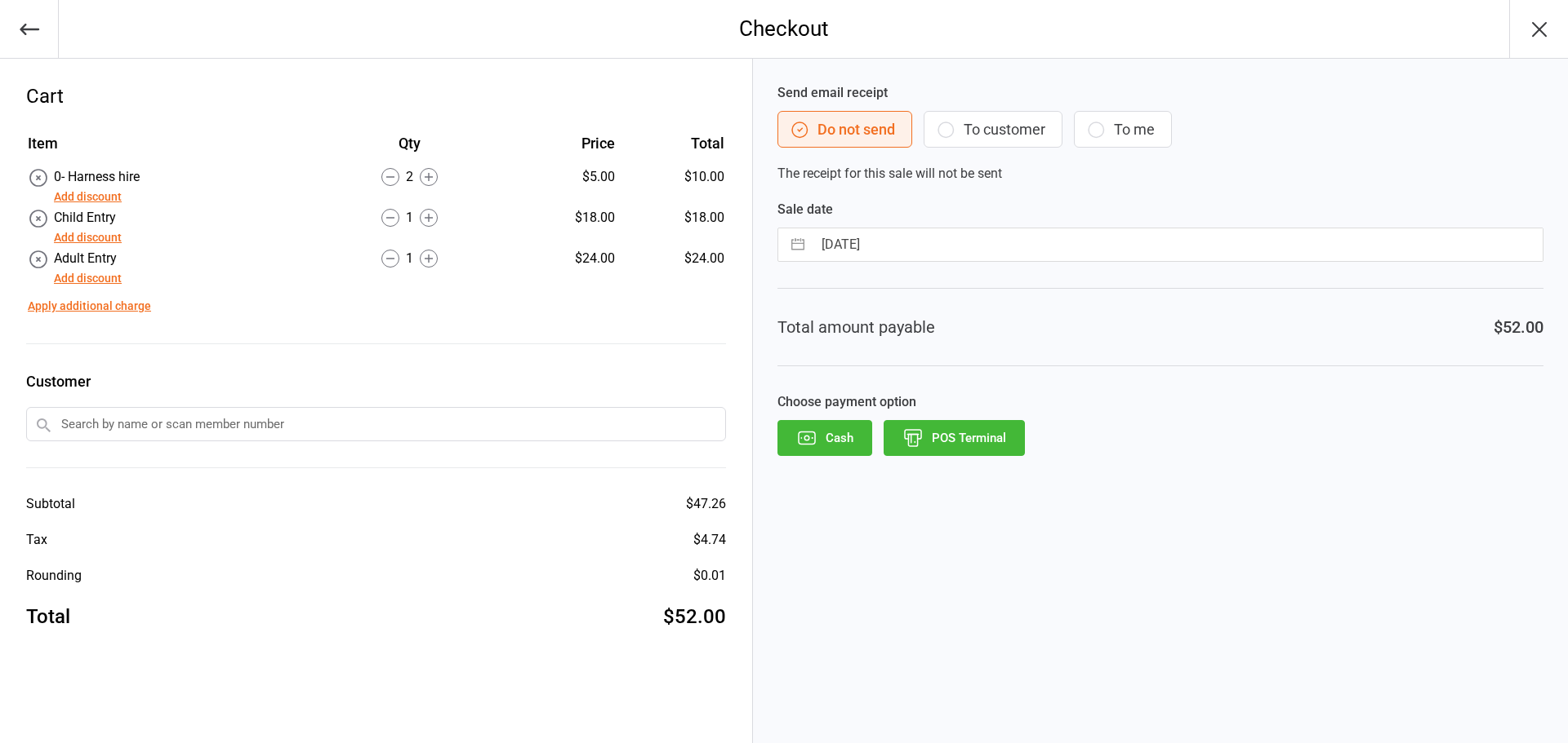
click at [962, 451] on button "POS Terminal" at bounding box center [954, 438] width 141 height 36
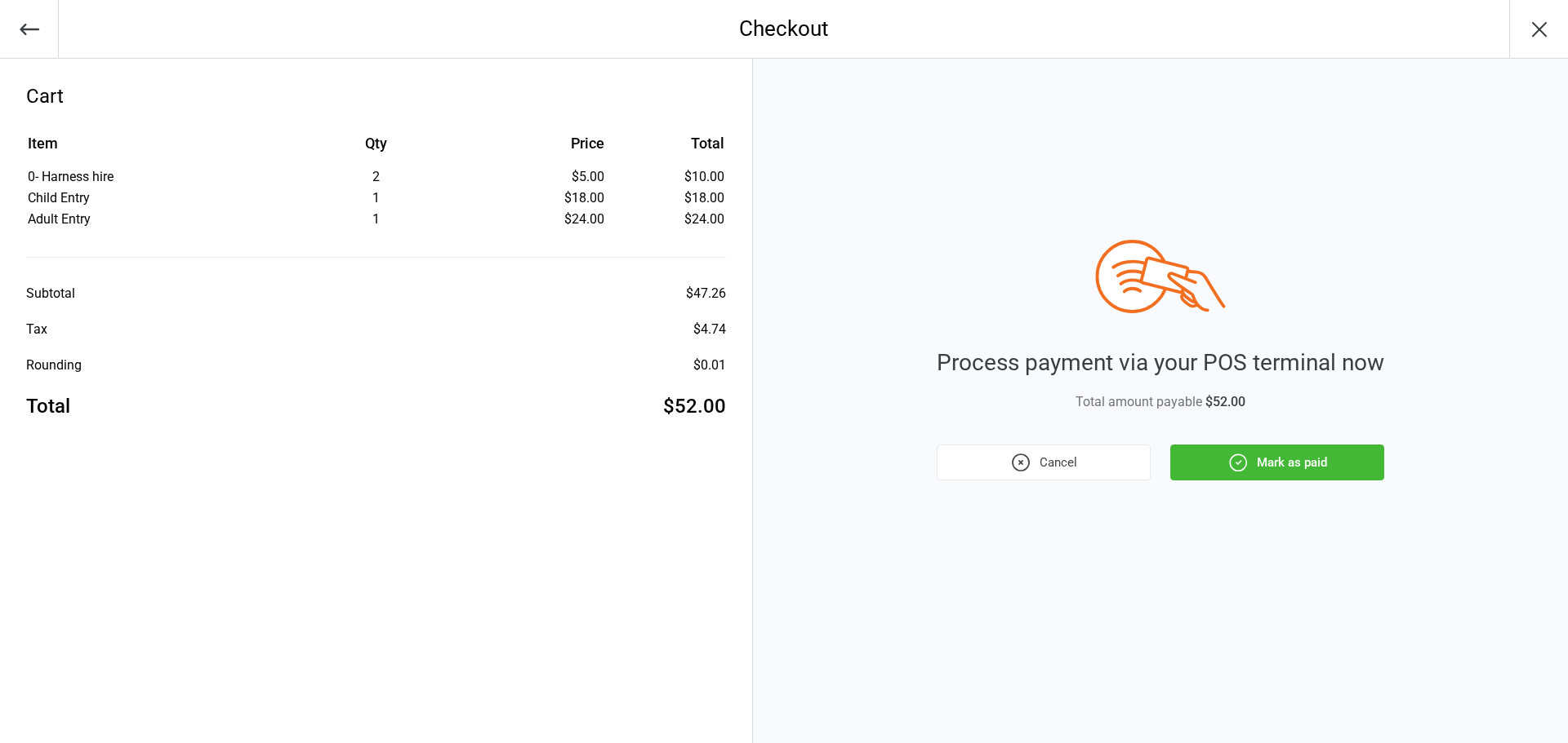
click at [1270, 471] on button "Mark as paid" at bounding box center [1276, 462] width 214 height 36
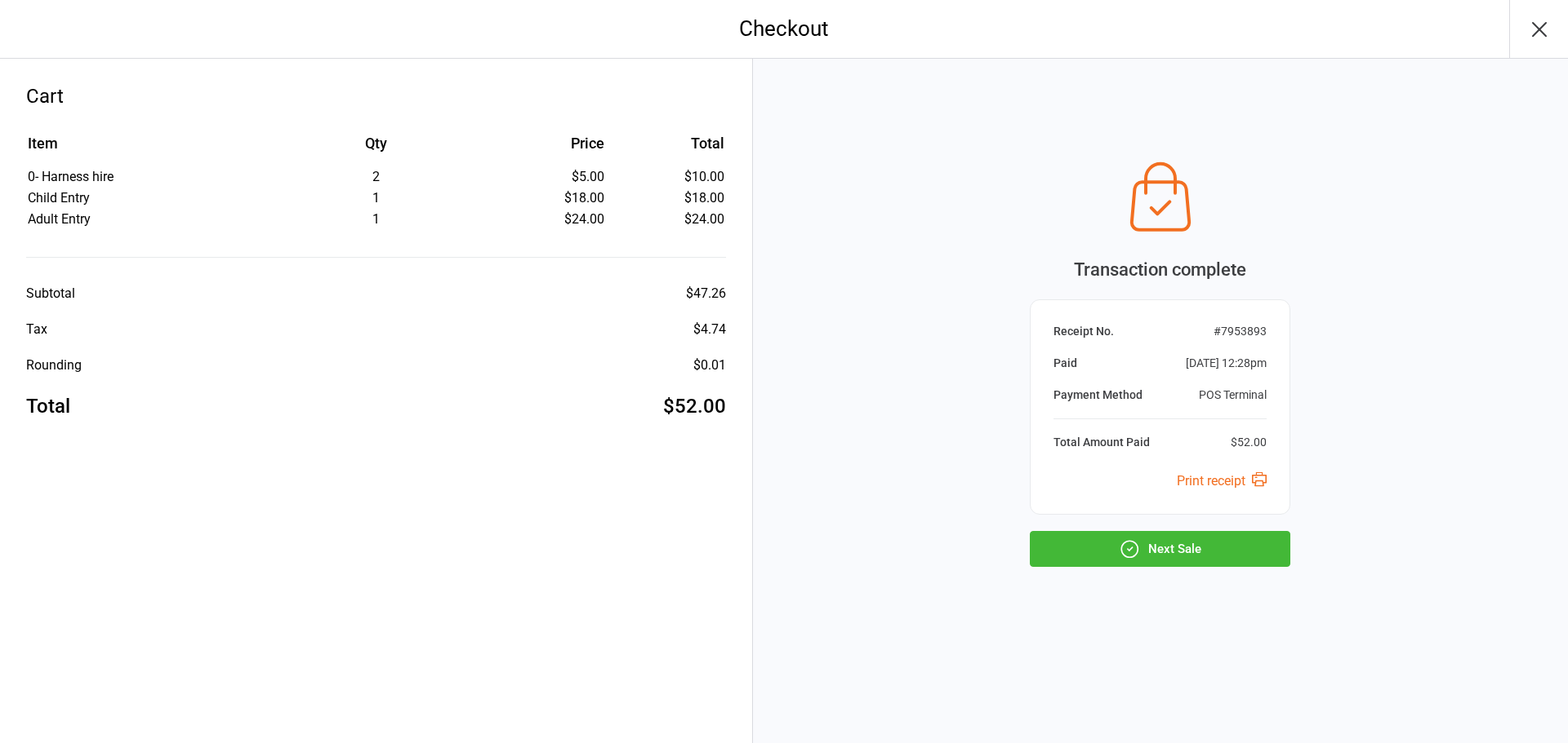
click at [1118, 545] on button "Next Sale" at bounding box center [1159, 549] width 260 height 36
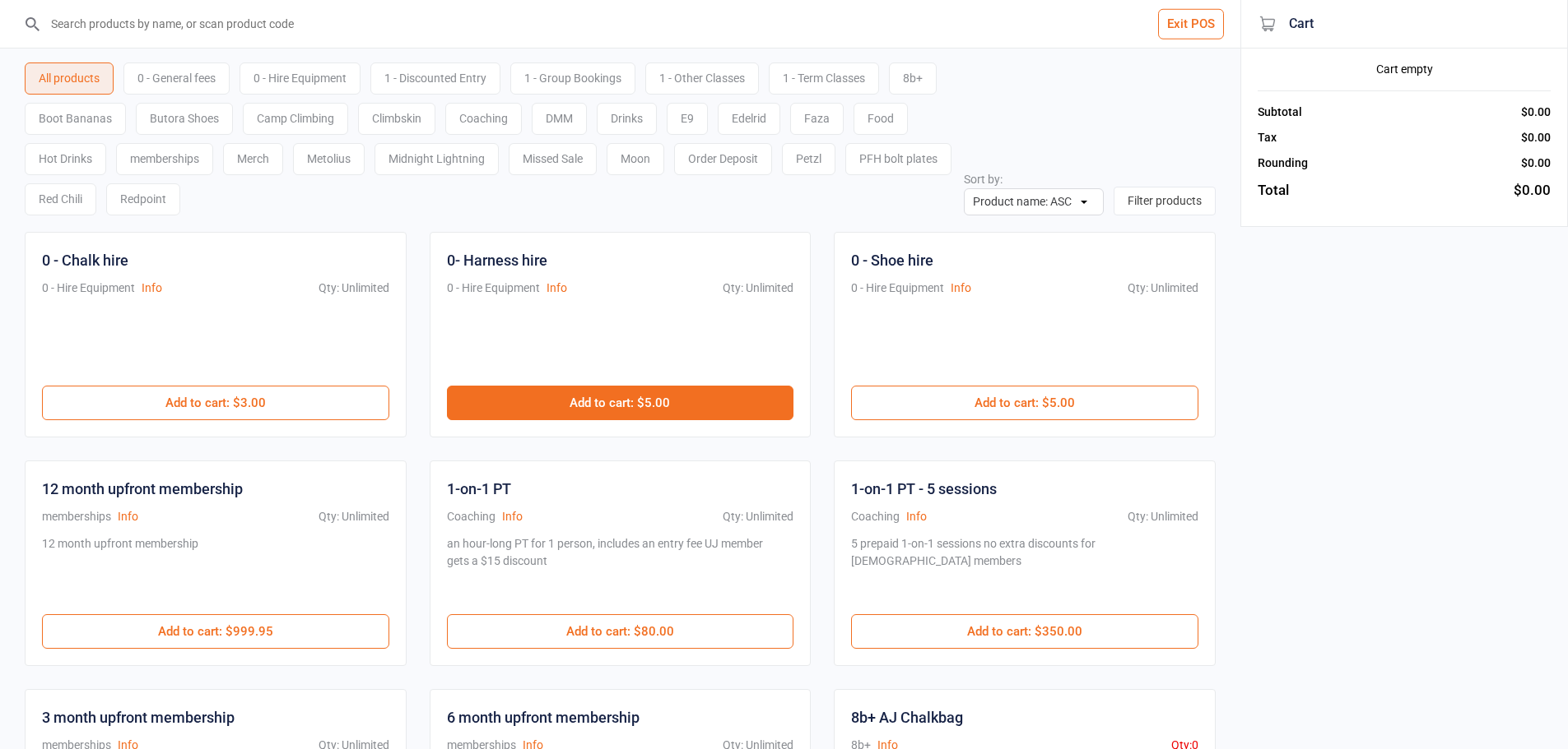
click at [601, 404] on button "Add to cart : $5.00" at bounding box center [621, 402] width 347 height 34
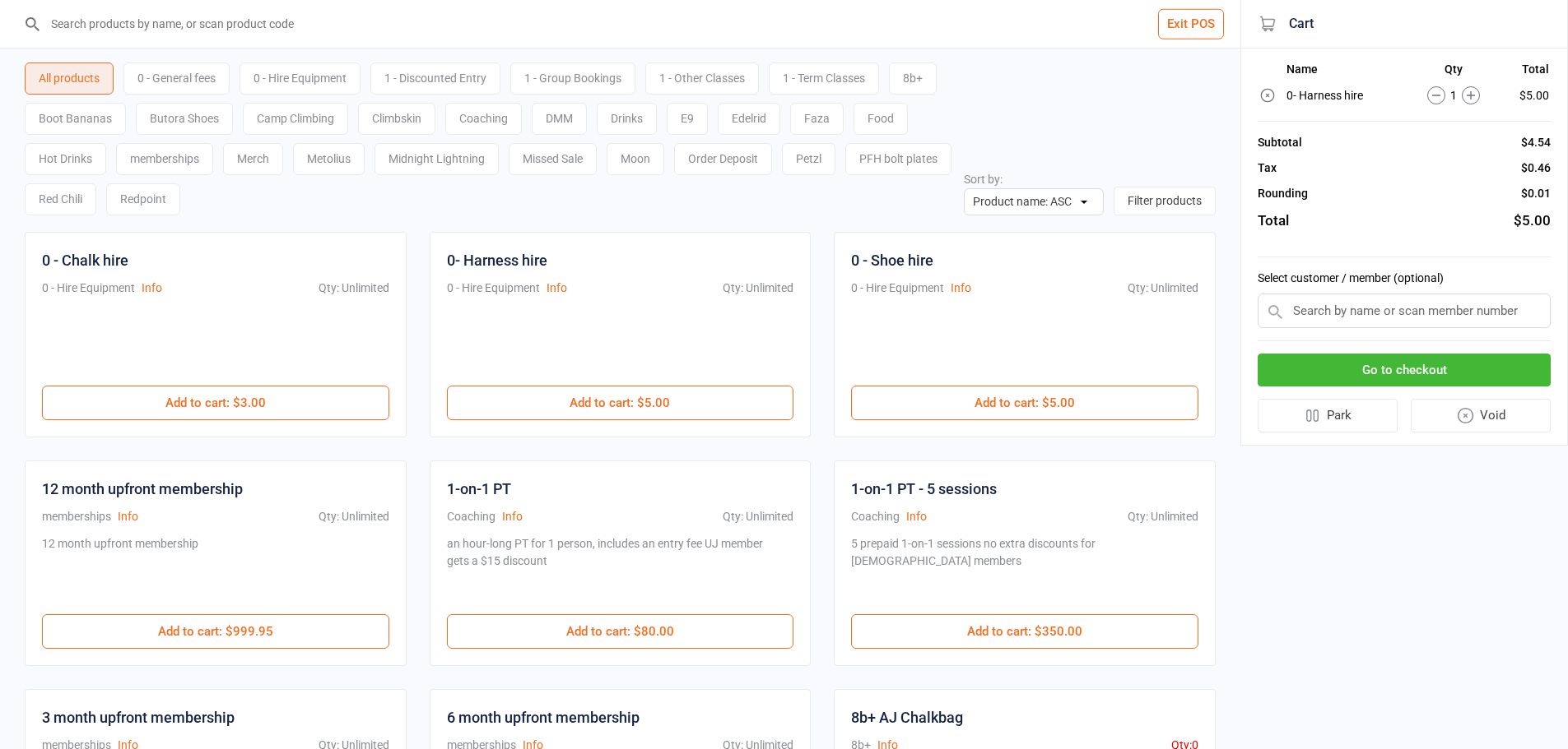
click at [168, 21] on input "search" at bounding box center [630, 23] width 1174 height 48
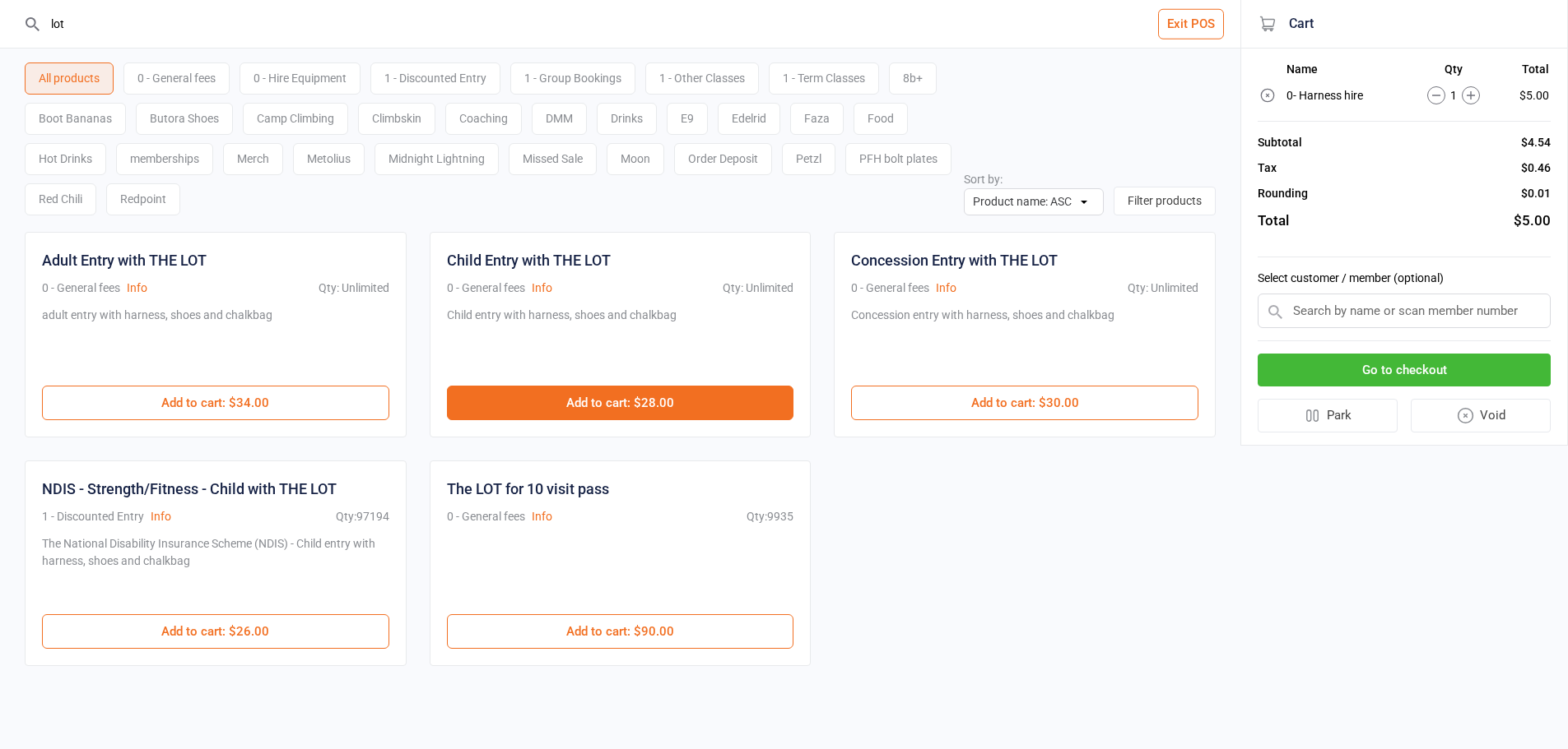
type input "lot"
click at [691, 404] on button "Add to cart : $28.00" at bounding box center [621, 402] width 347 height 34
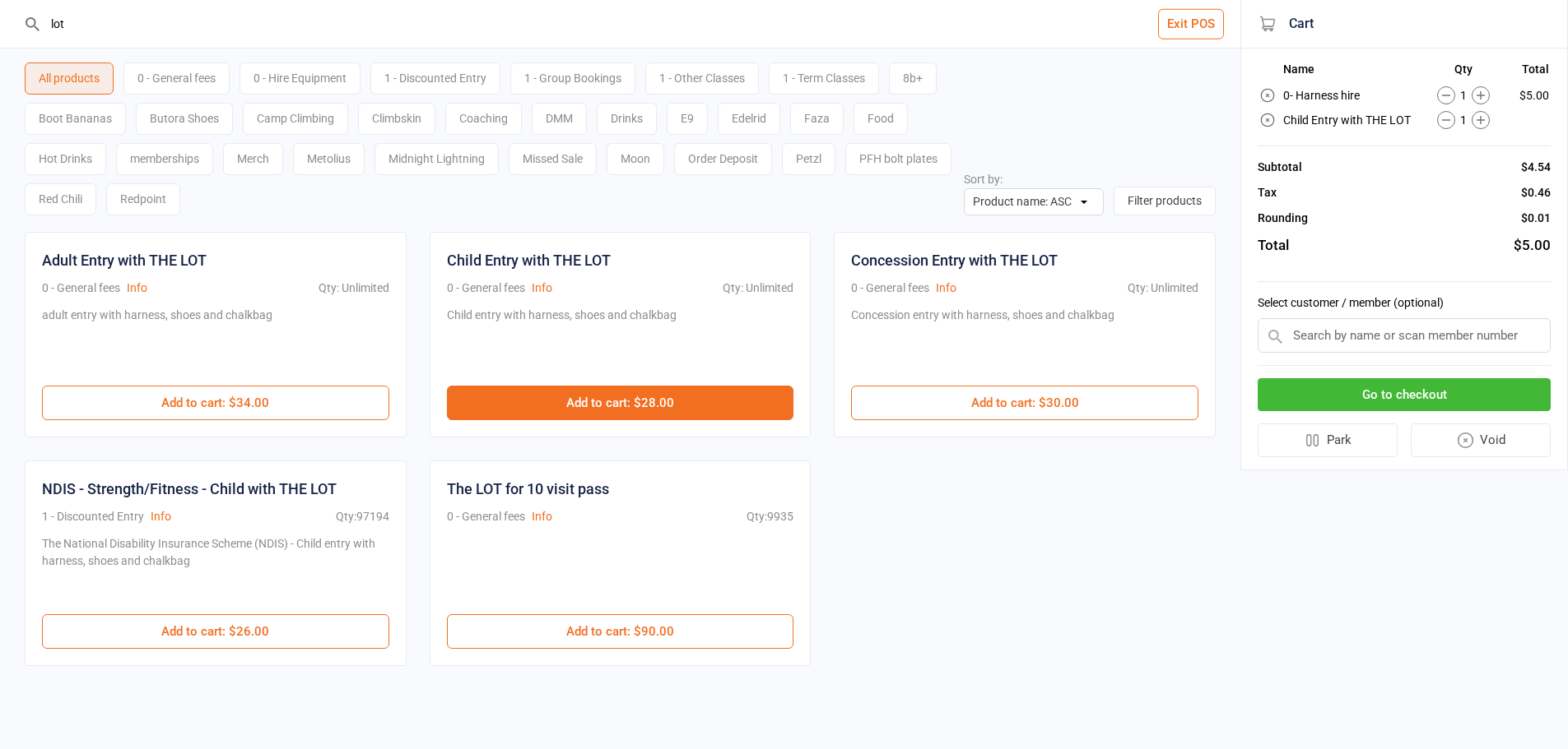
click at [691, 404] on button "Add to cart : $28.00" at bounding box center [621, 402] width 347 height 34
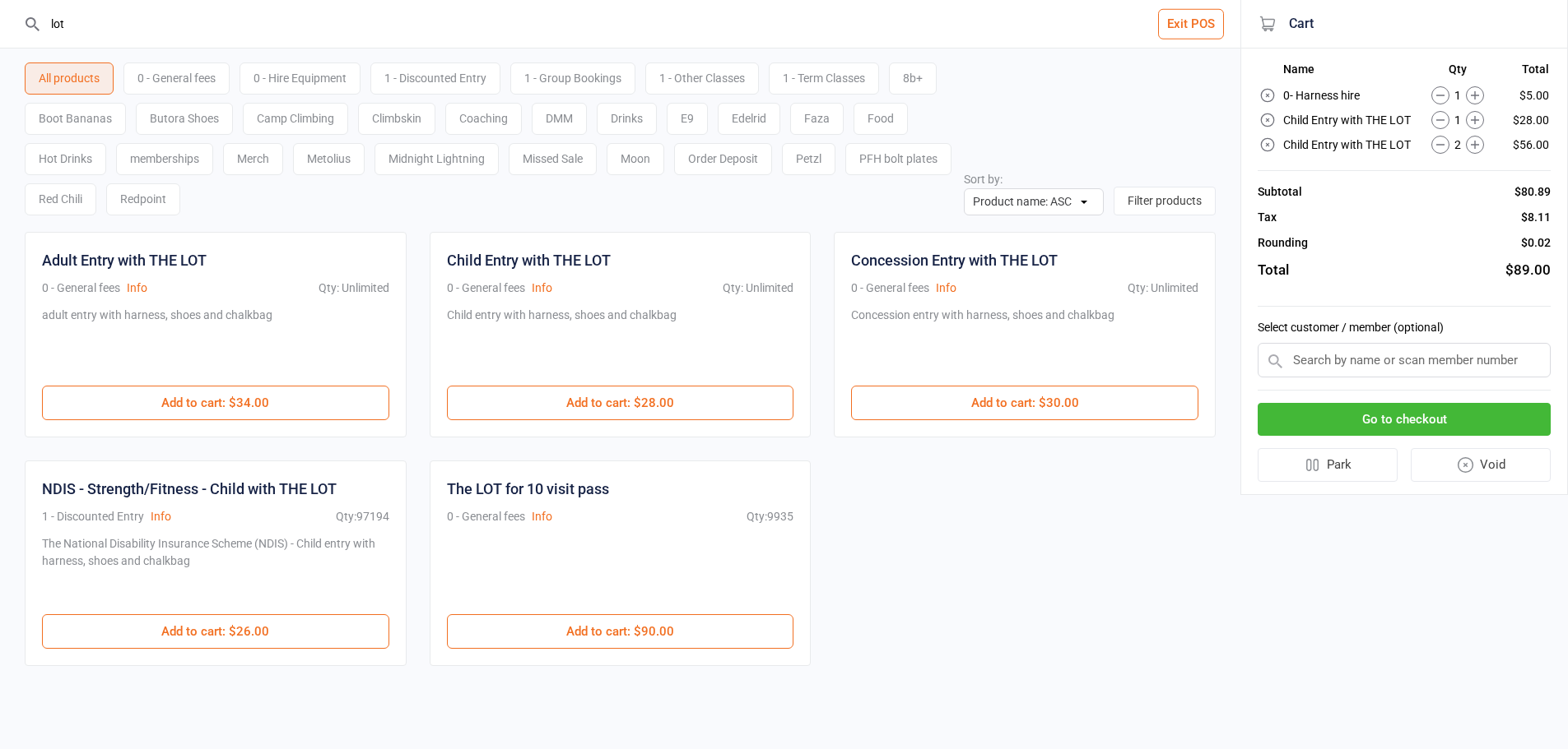
click at [1269, 116] on icon at bounding box center [1267, 120] width 17 height 17
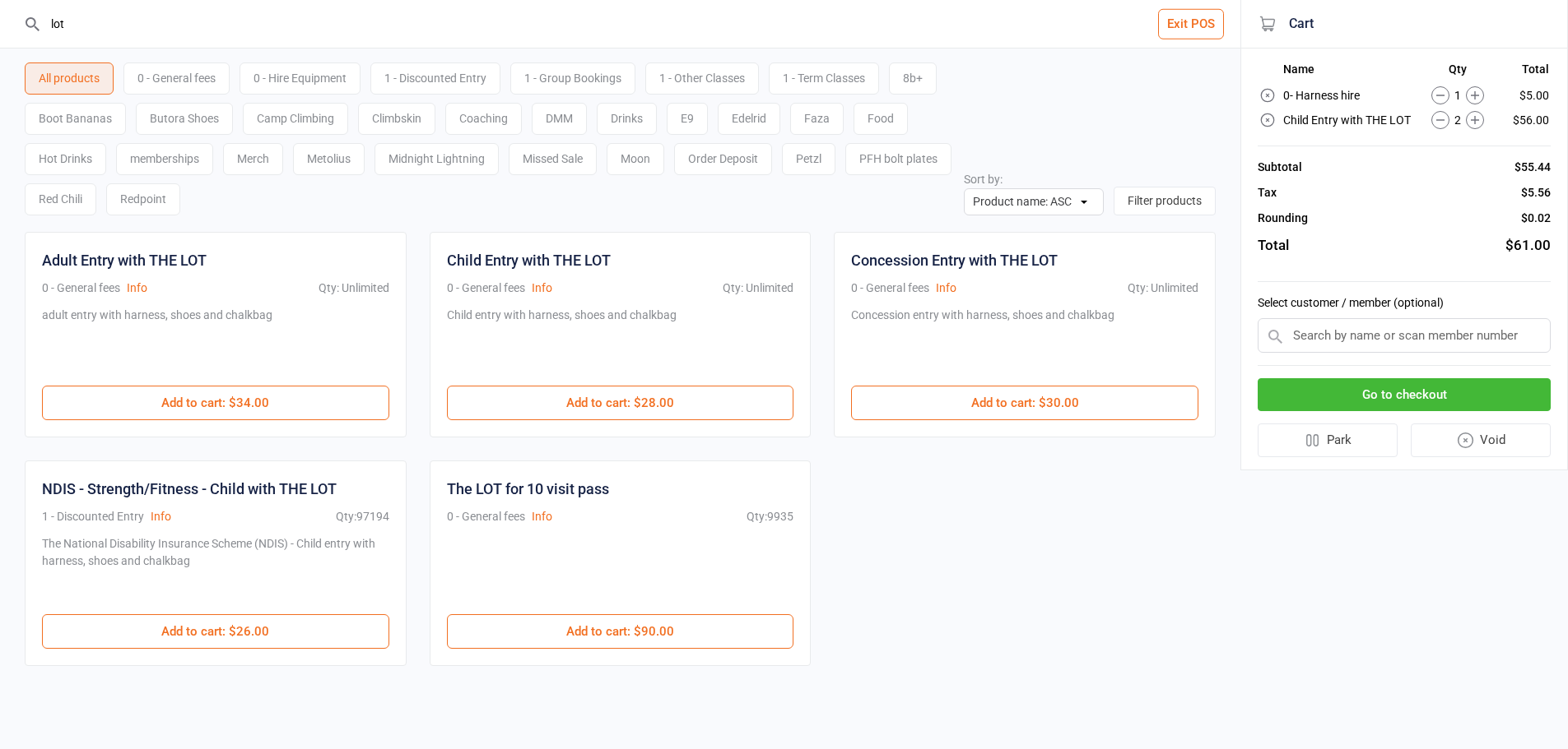
click at [1495, 393] on button "Go to checkout" at bounding box center [1404, 395] width 293 height 34
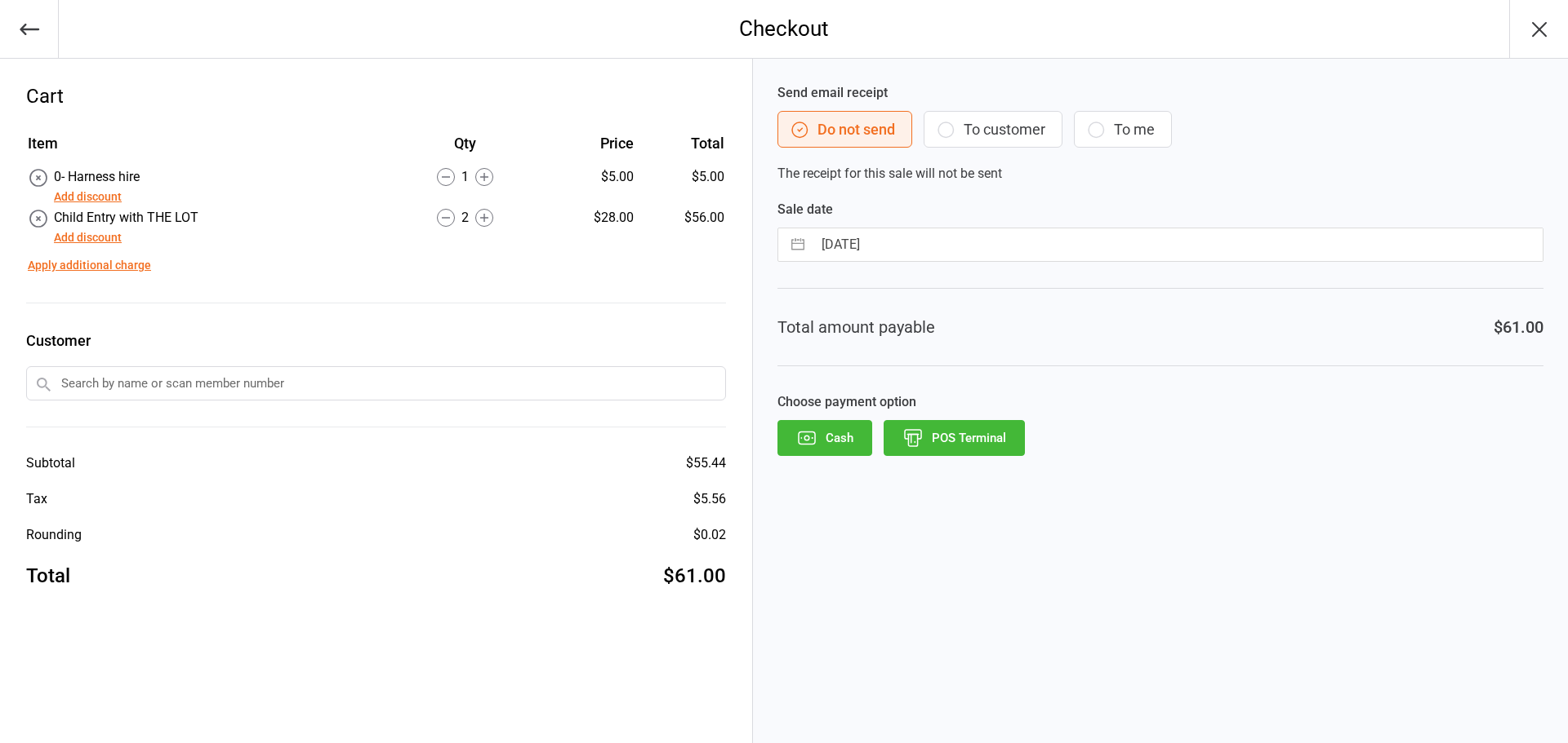
click at [981, 448] on button "POS Terminal" at bounding box center [954, 438] width 141 height 36
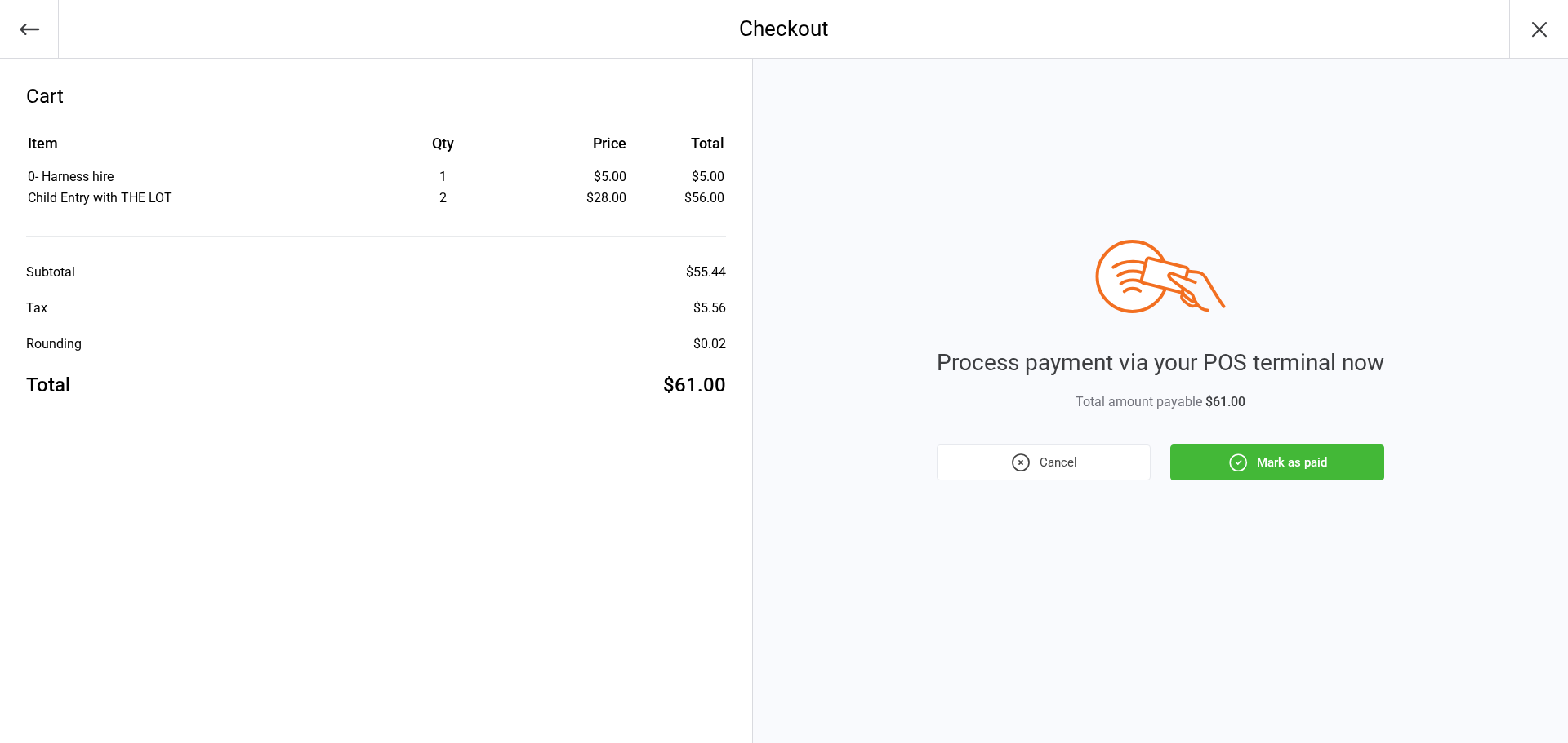
click at [1316, 470] on button "Mark as paid" at bounding box center [1276, 462] width 214 height 36
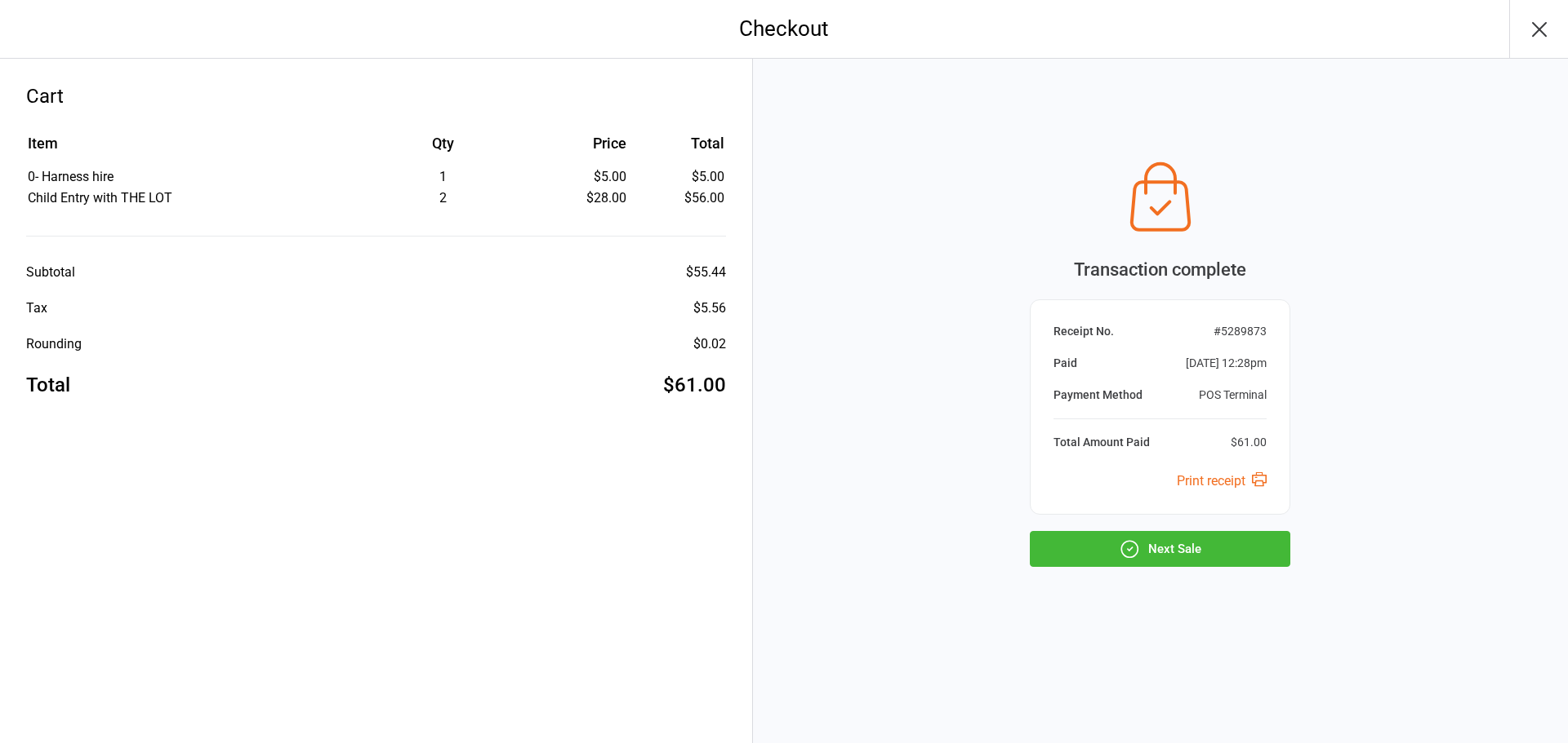
click at [1245, 538] on button "Next Sale" at bounding box center [1159, 549] width 260 height 36
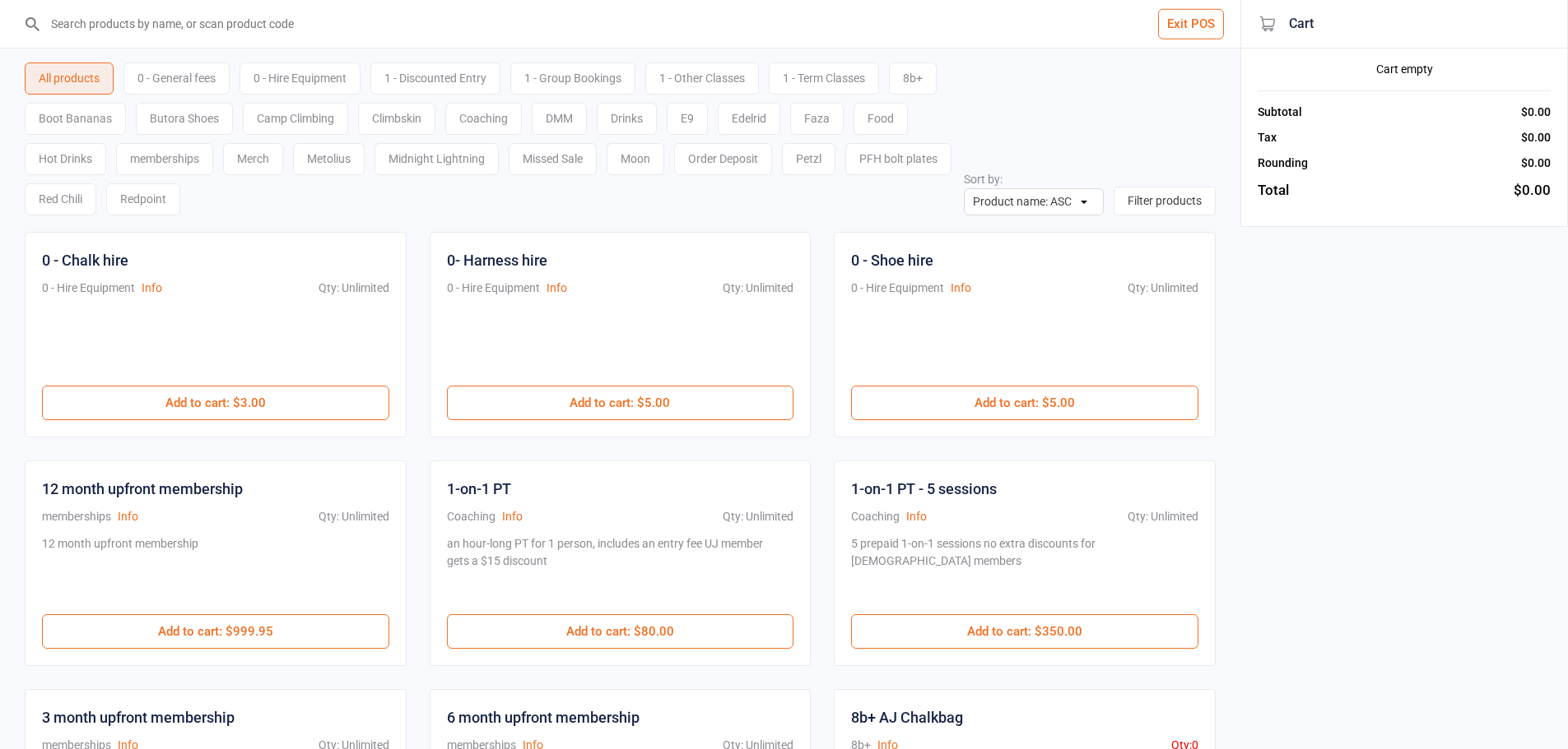
click at [416, 25] on input "search" at bounding box center [630, 23] width 1174 height 48
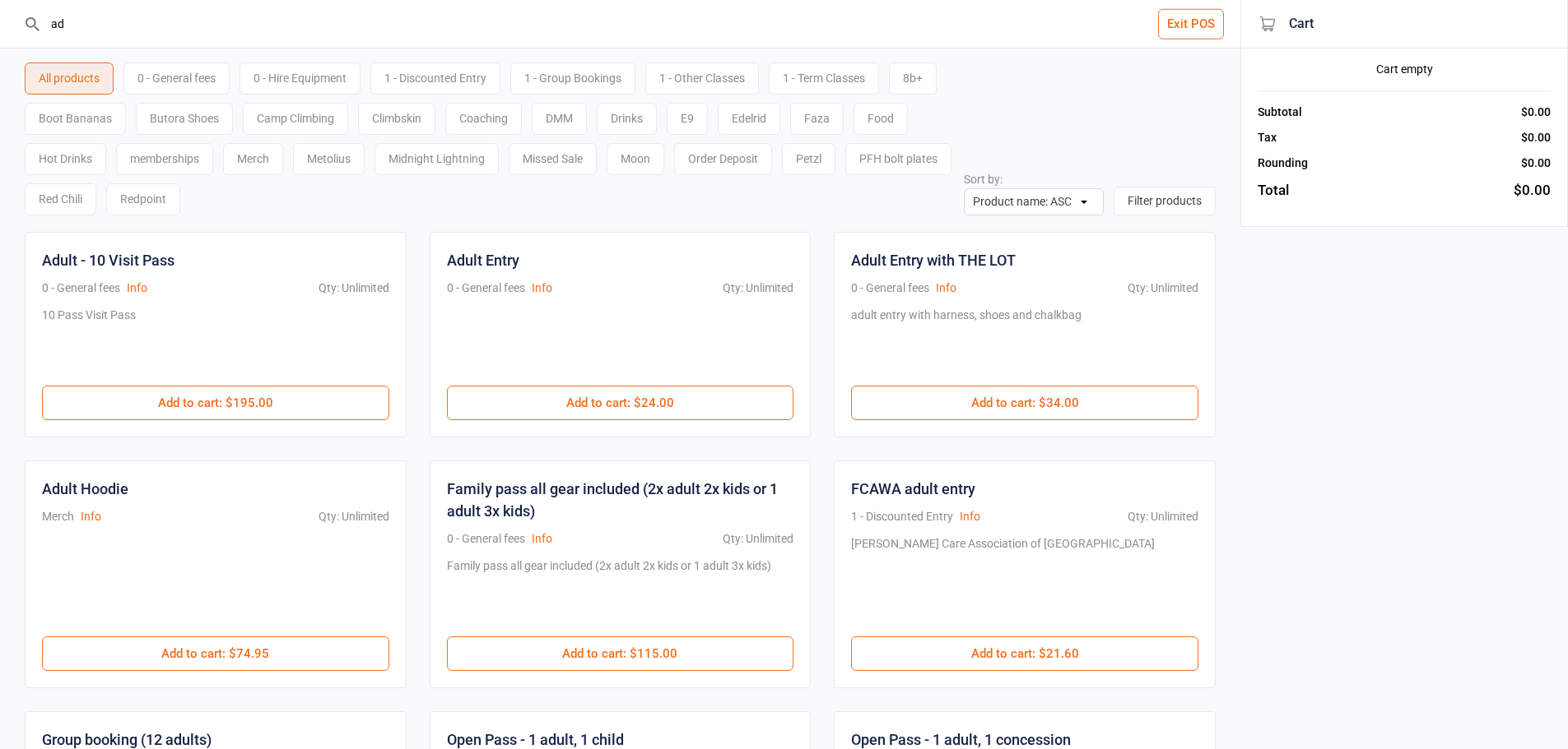
type input "a"
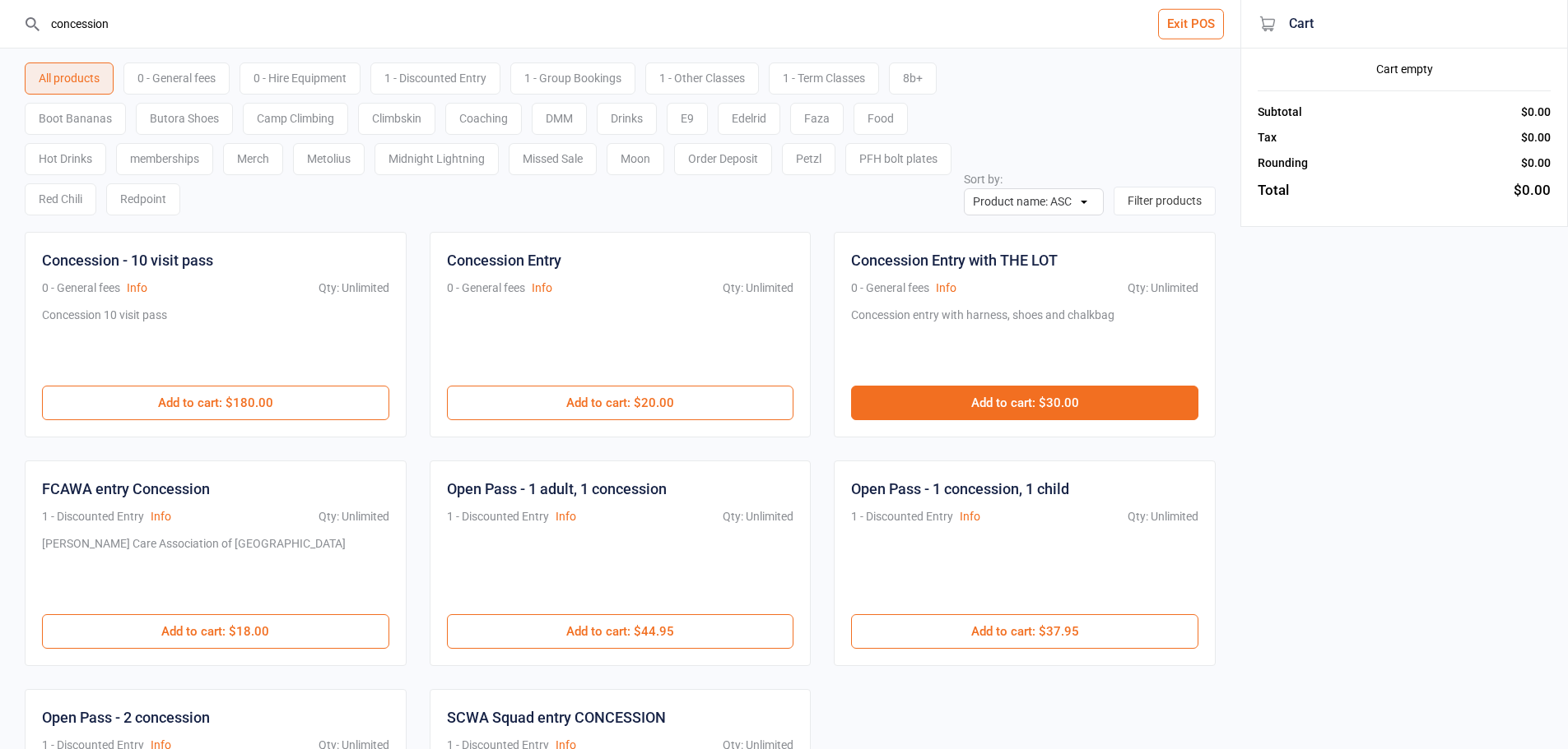
click at [969, 393] on button "Add to cart : $30.00" at bounding box center [1024, 402] width 347 height 34
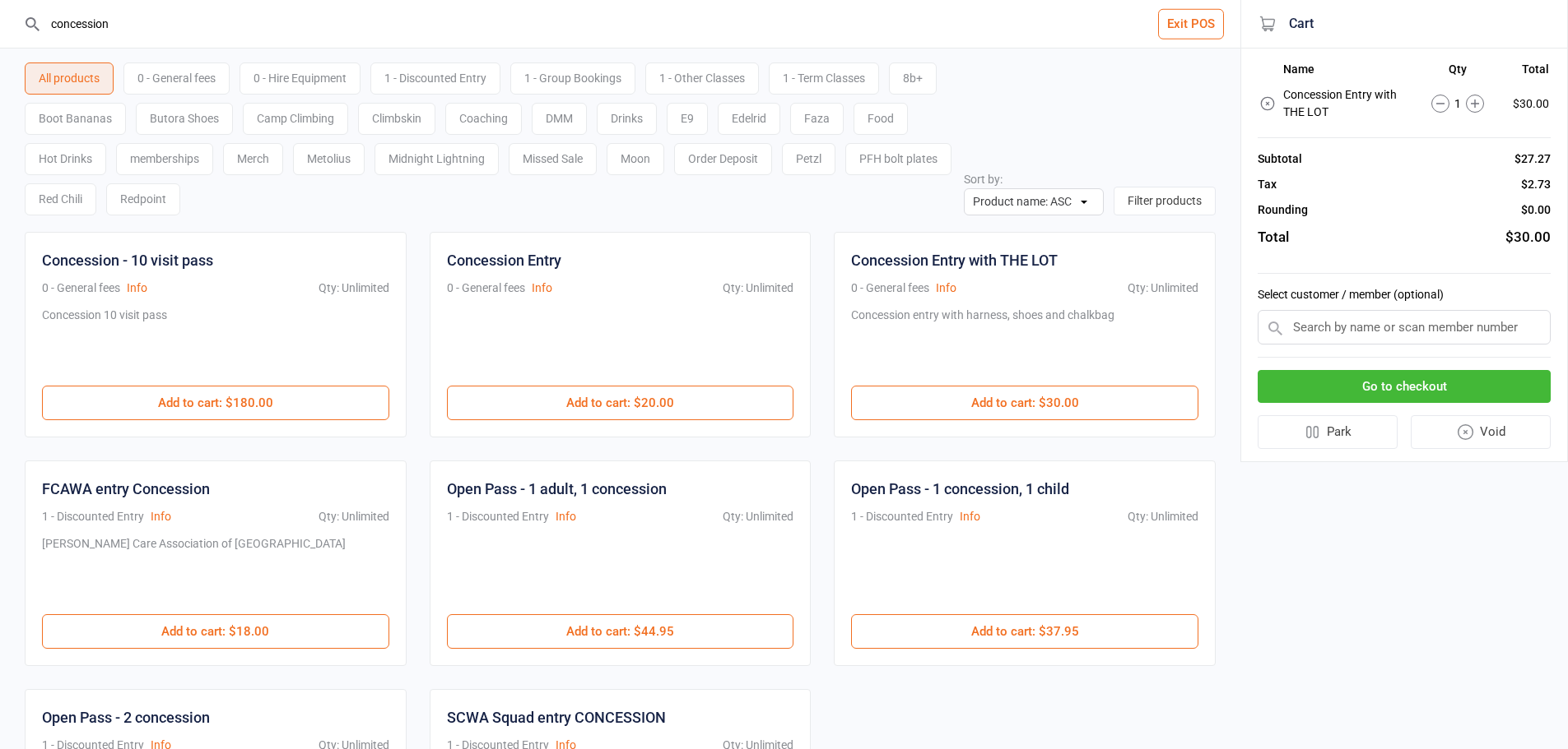
click at [649, 27] on input "concession" at bounding box center [630, 23] width 1174 height 48
type input "c"
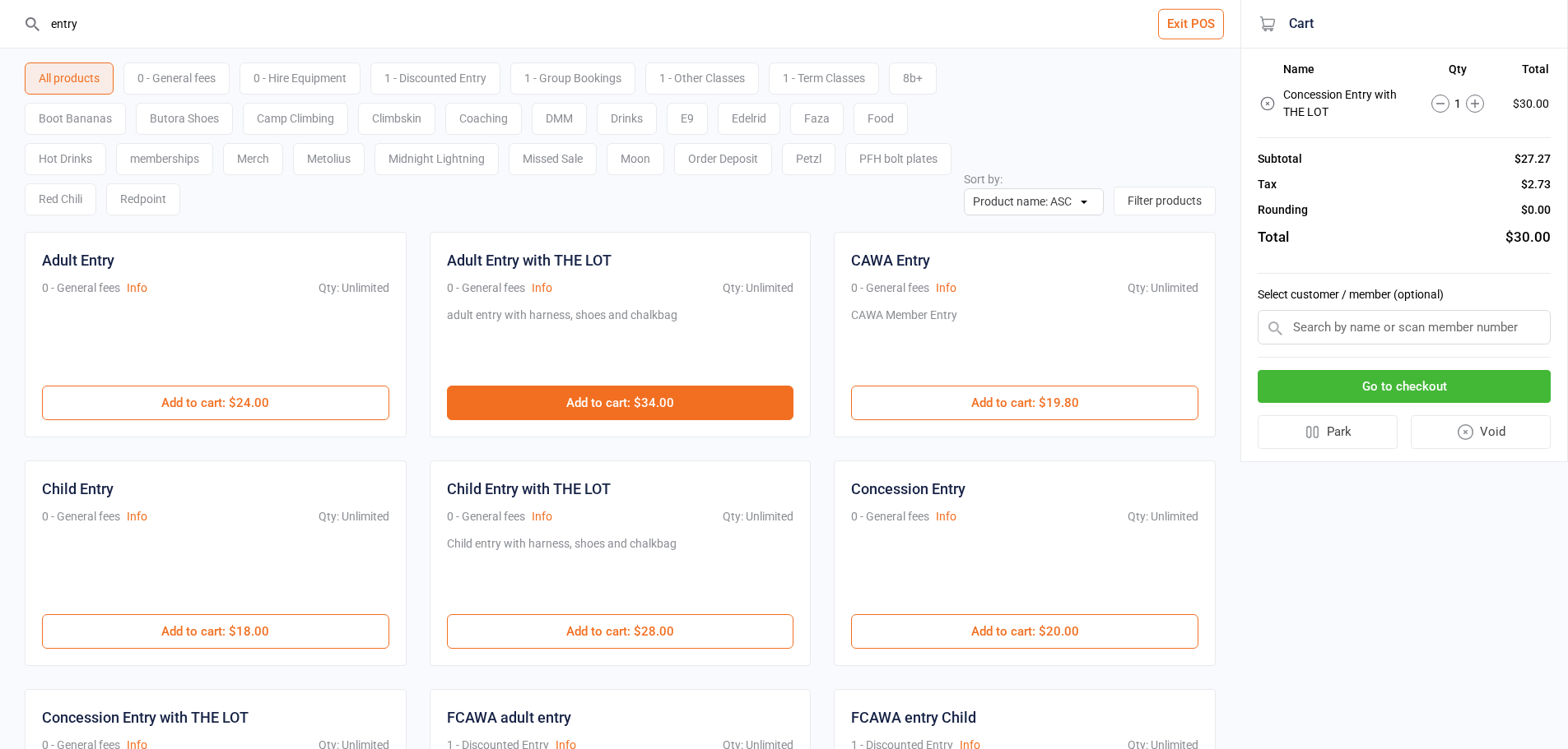
type input "entry"
click at [644, 404] on button "Add to cart : $34.00" at bounding box center [621, 402] width 347 height 34
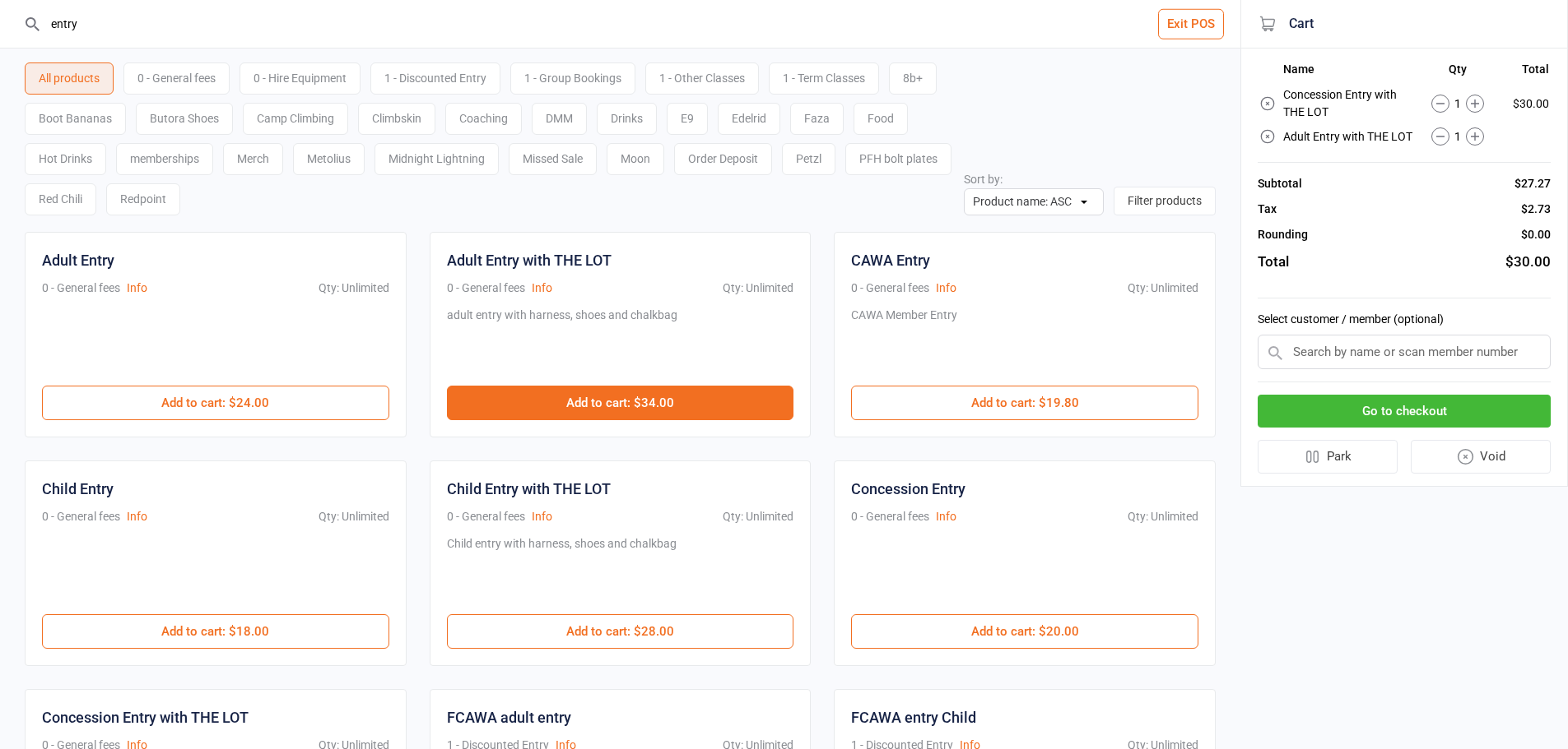
click at [644, 404] on button "Add to cart : $34.00" at bounding box center [621, 402] width 347 height 34
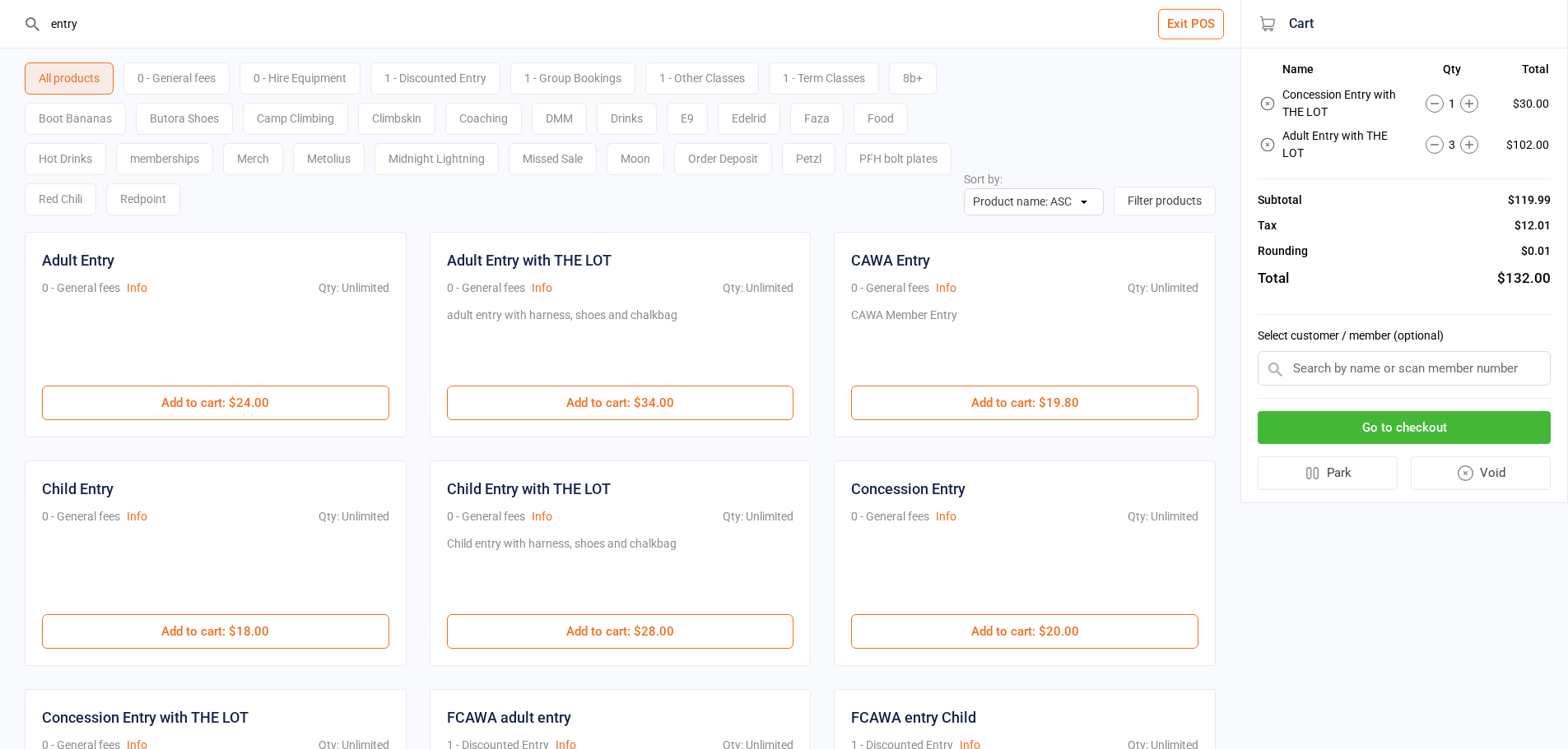
click at [1428, 411] on button "Go to checkout" at bounding box center [1404, 428] width 293 height 34
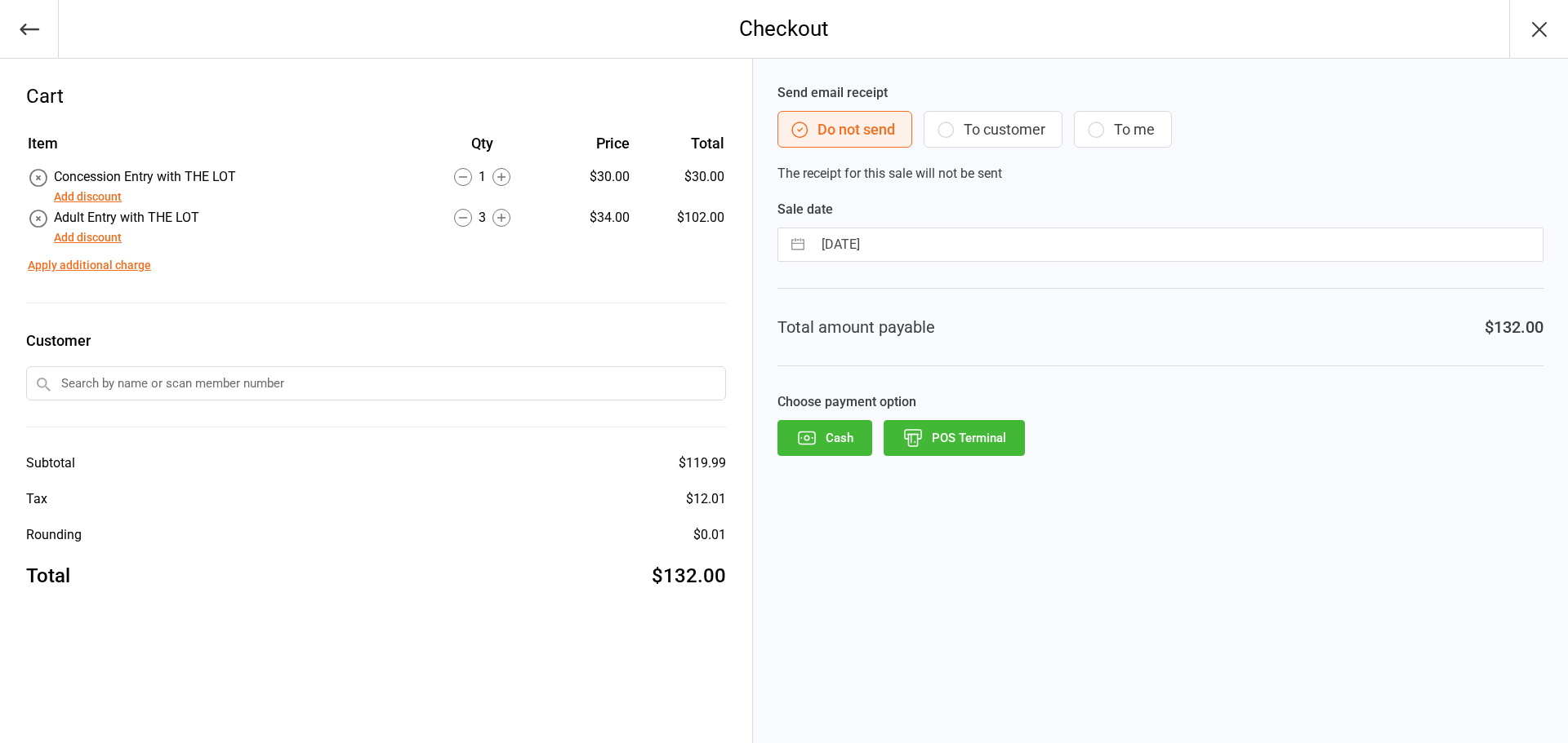
click at [982, 438] on button "POS Terminal" at bounding box center [954, 438] width 141 height 36
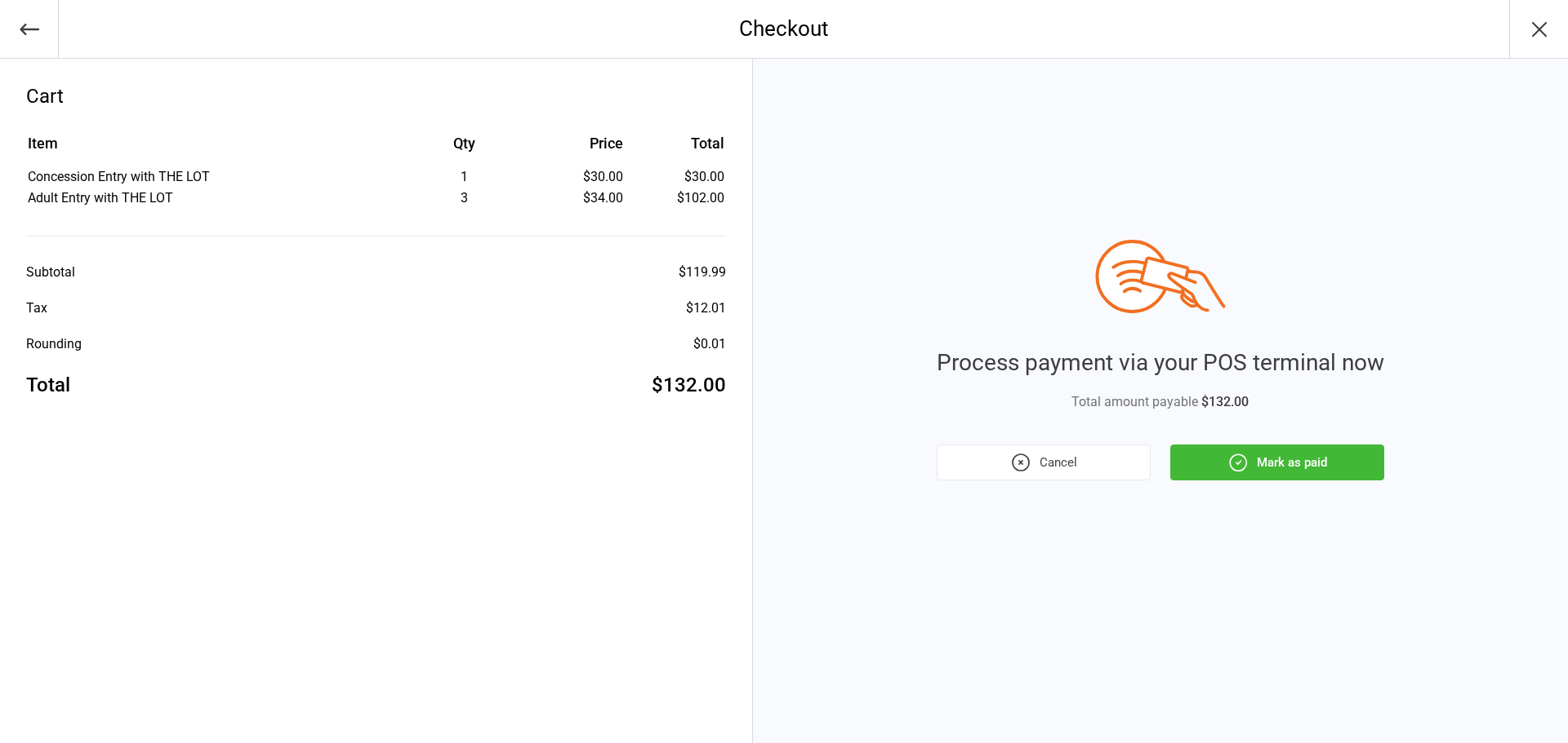
click at [1257, 454] on button "Mark as paid" at bounding box center [1276, 462] width 214 height 36
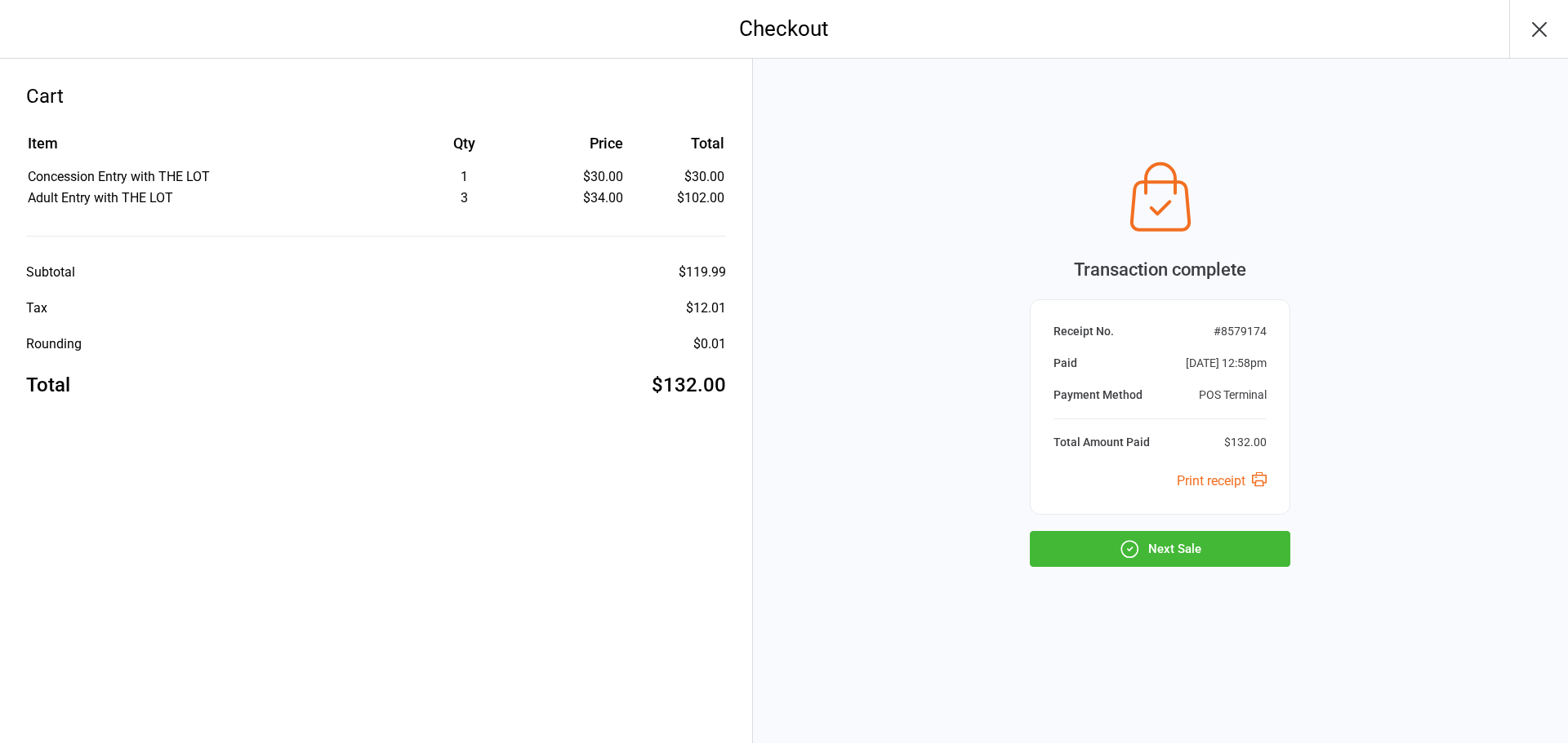
click at [1248, 559] on button "Next Sale" at bounding box center [1159, 549] width 260 height 36
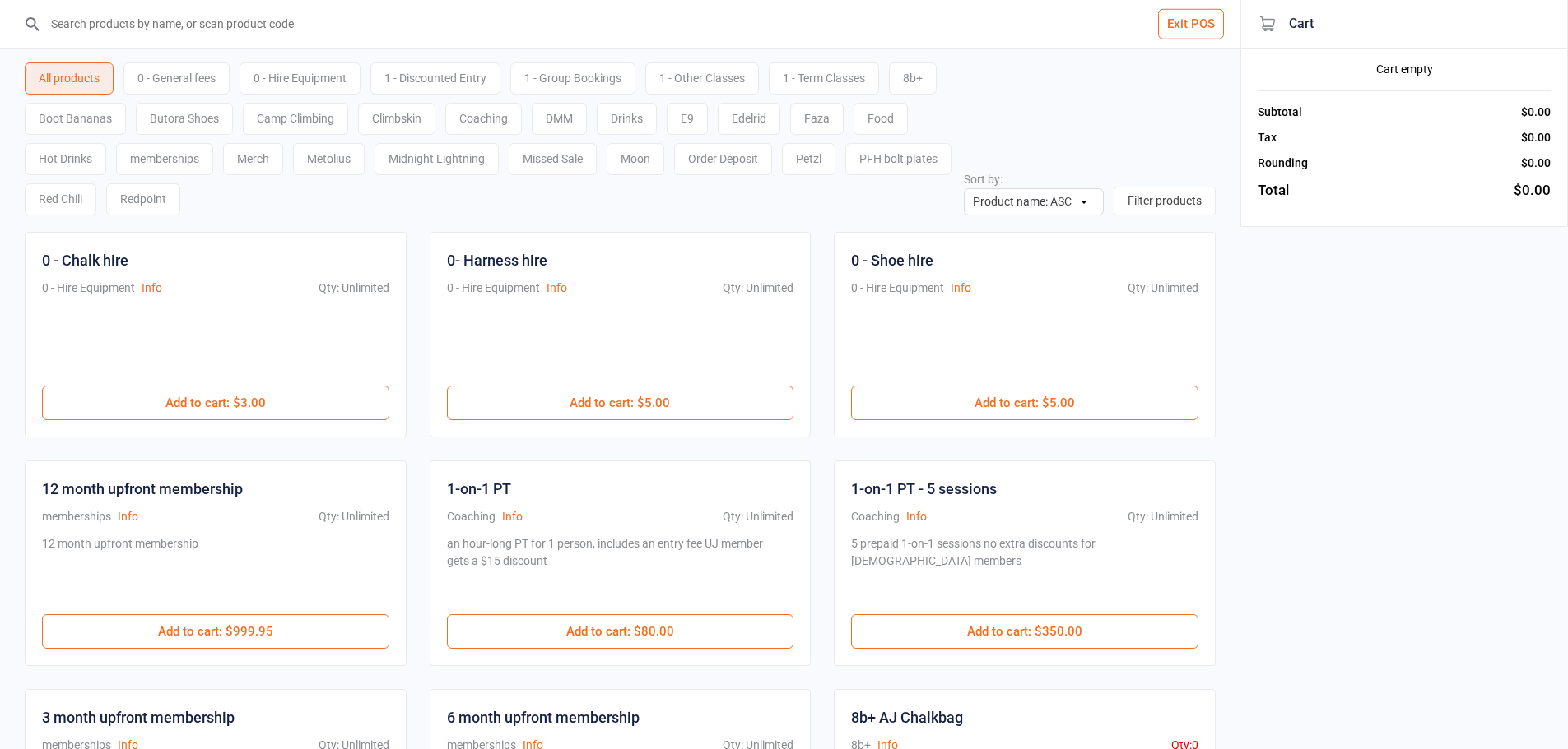
click at [259, 22] on input "search" at bounding box center [630, 23] width 1174 height 48
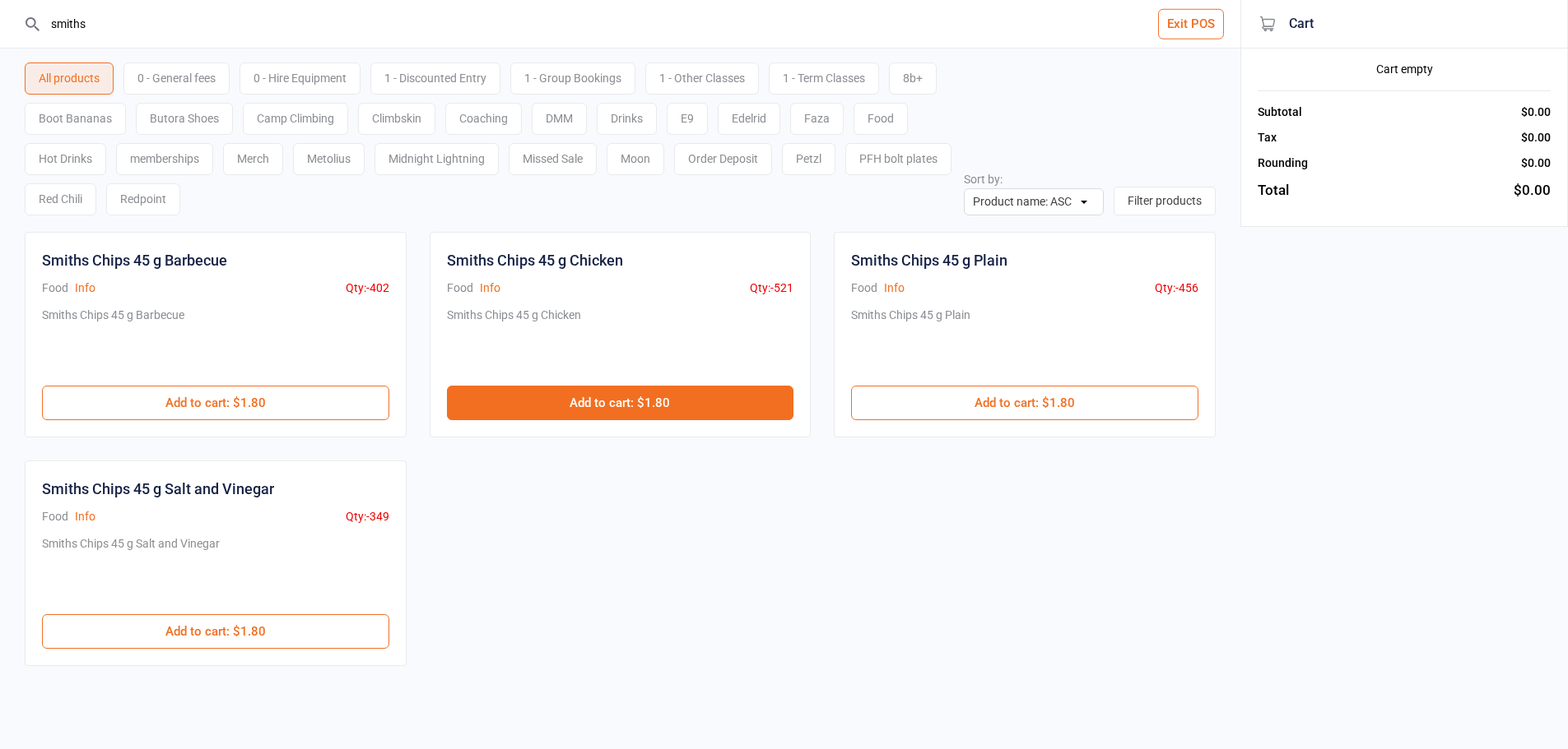
click at [735, 410] on button "Add to cart : $1.80" at bounding box center [621, 402] width 347 height 34
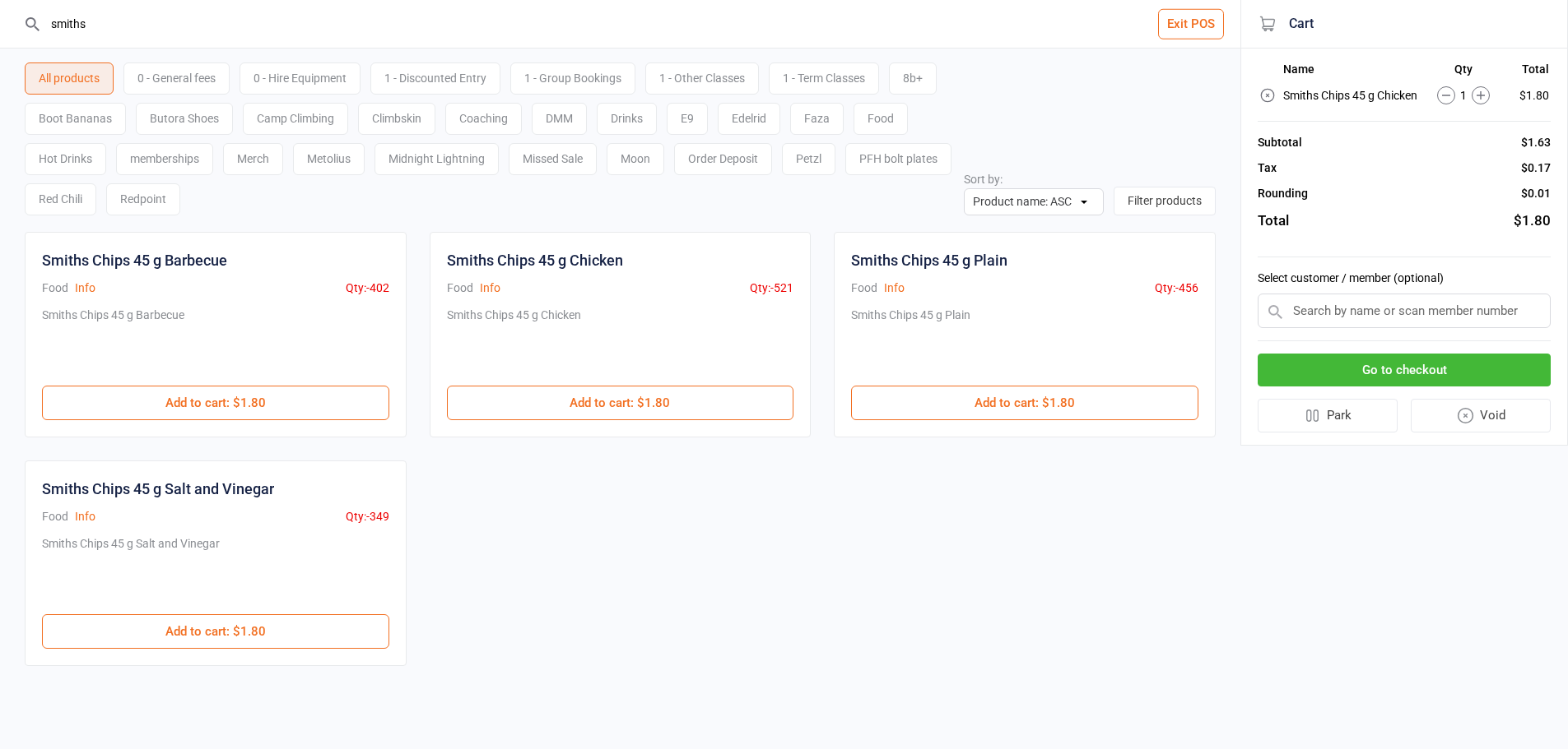
click at [602, 19] on input "smiths" at bounding box center [630, 23] width 1174 height 48
type input "s"
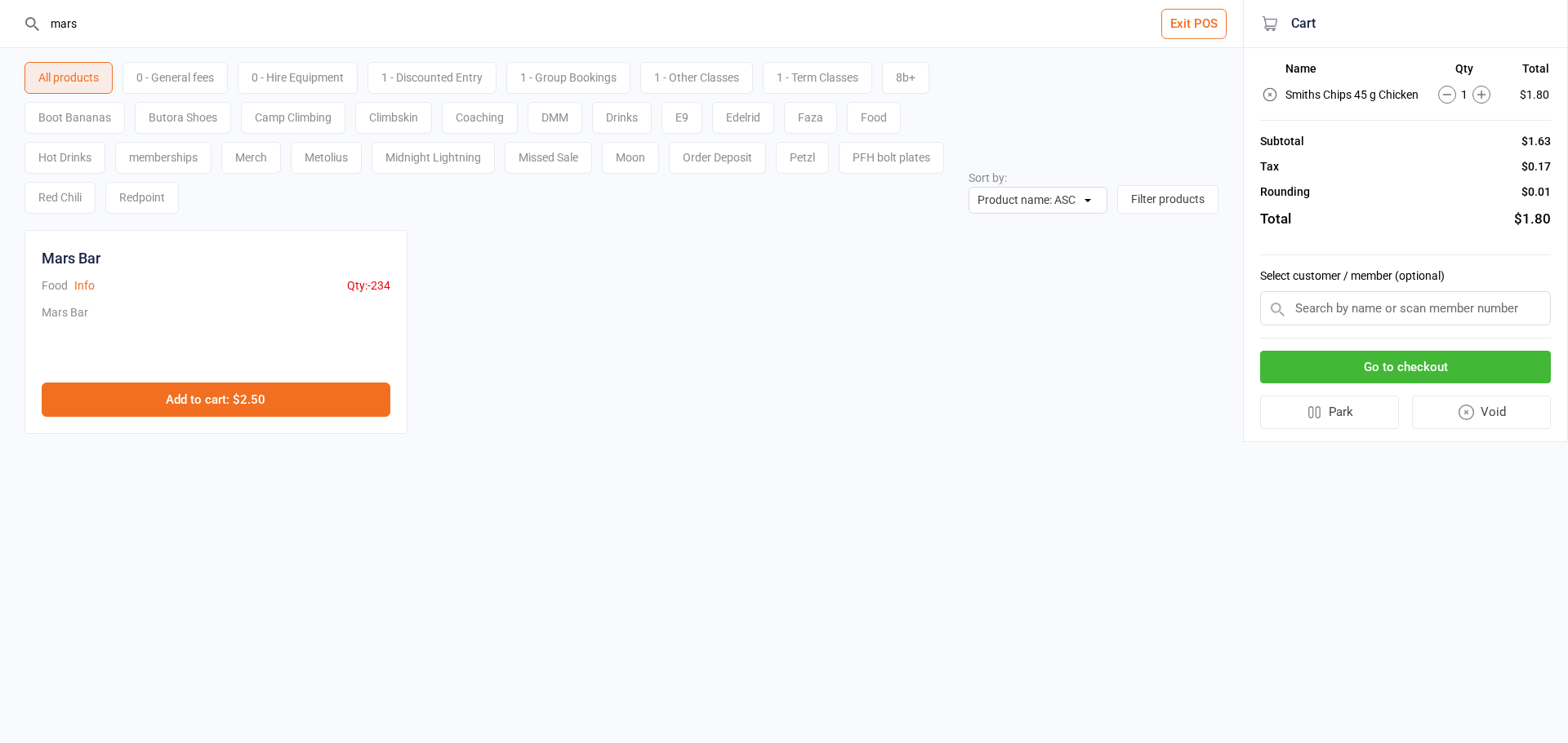
type input "mars"
click at [311, 392] on button "Add to cart : $2.50" at bounding box center [216, 399] width 349 height 34
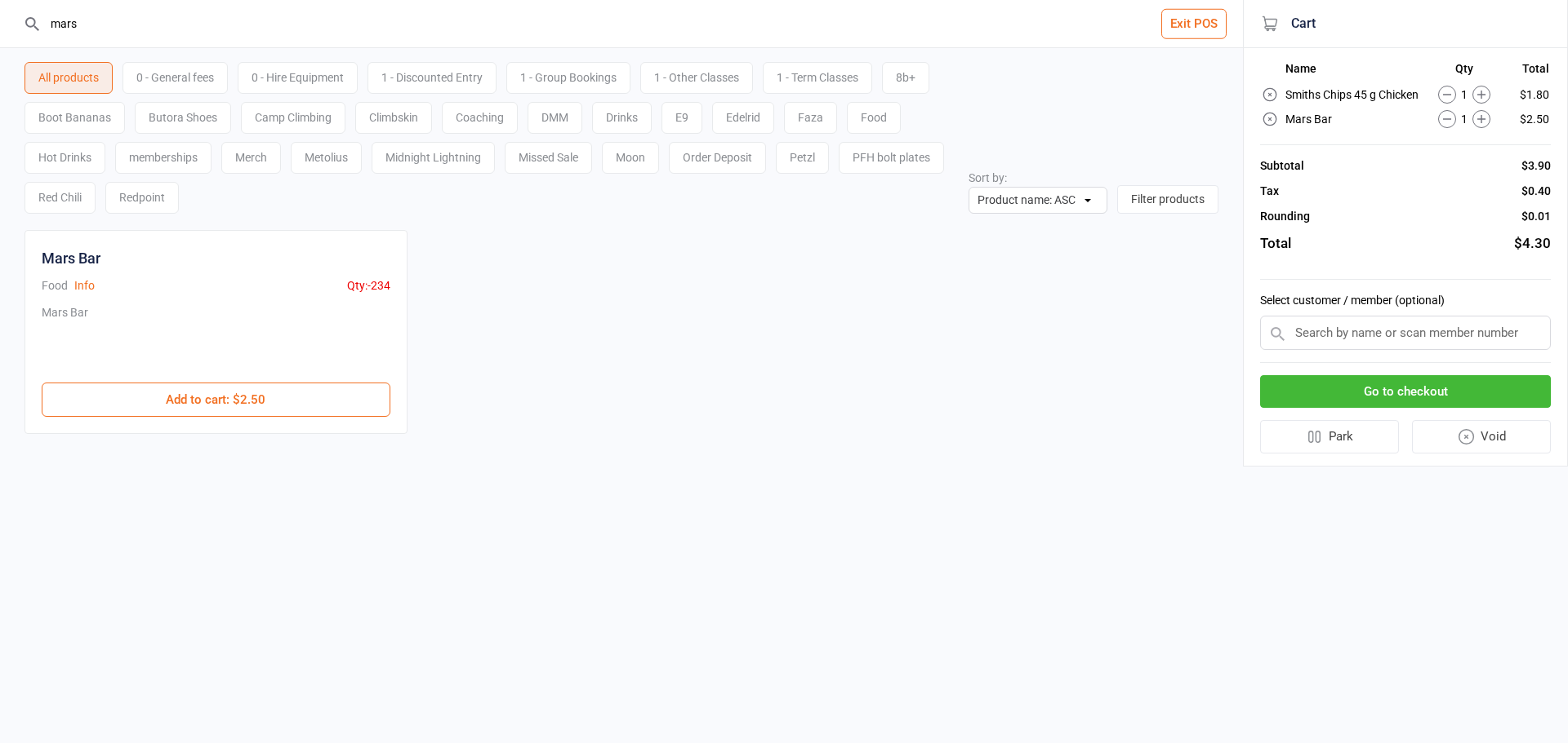
click at [1380, 396] on button "Go to checkout" at bounding box center [1405, 392] width 291 height 34
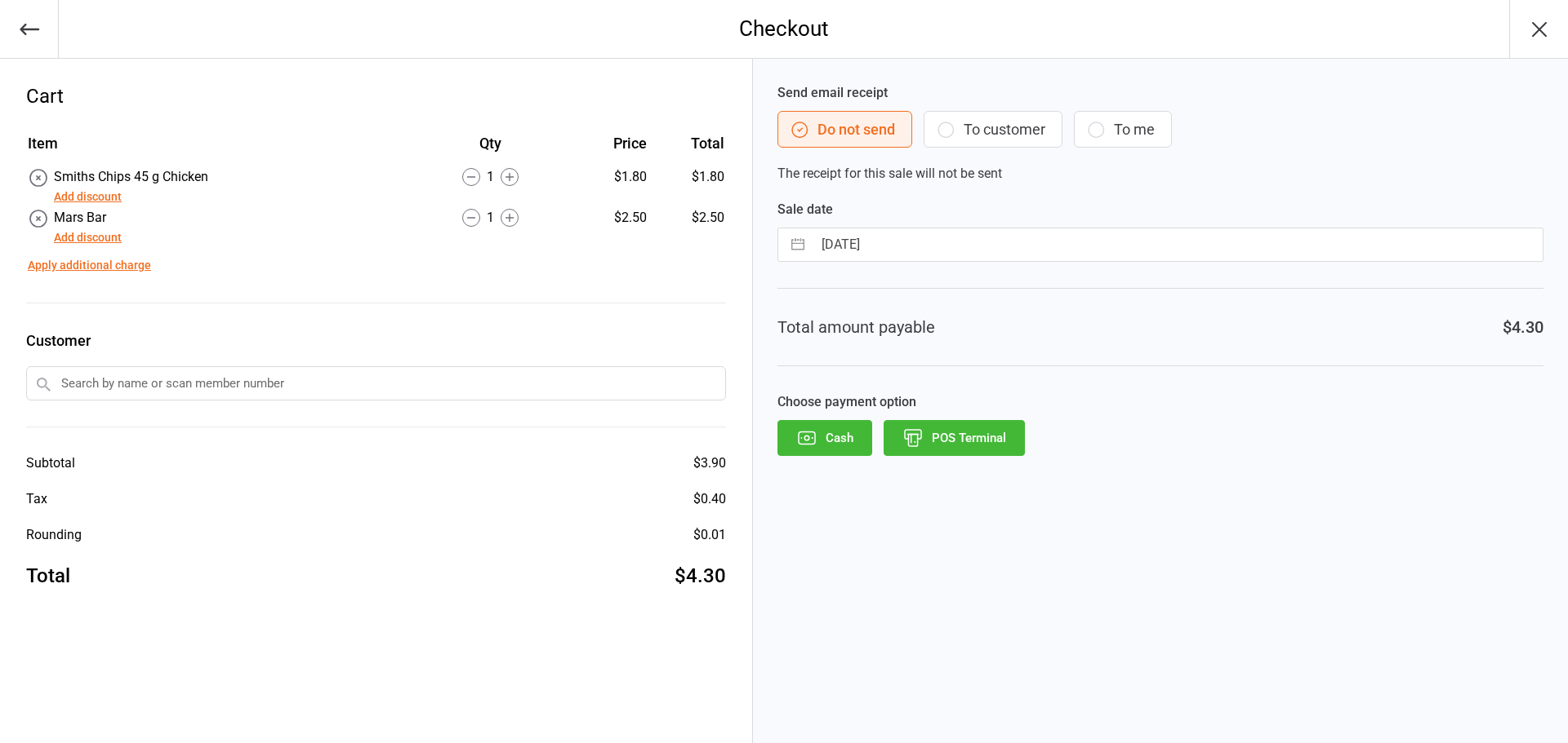
click at [969, 443] on button "POS Terminal" at bounding box center [954, 438] width 141 height 36
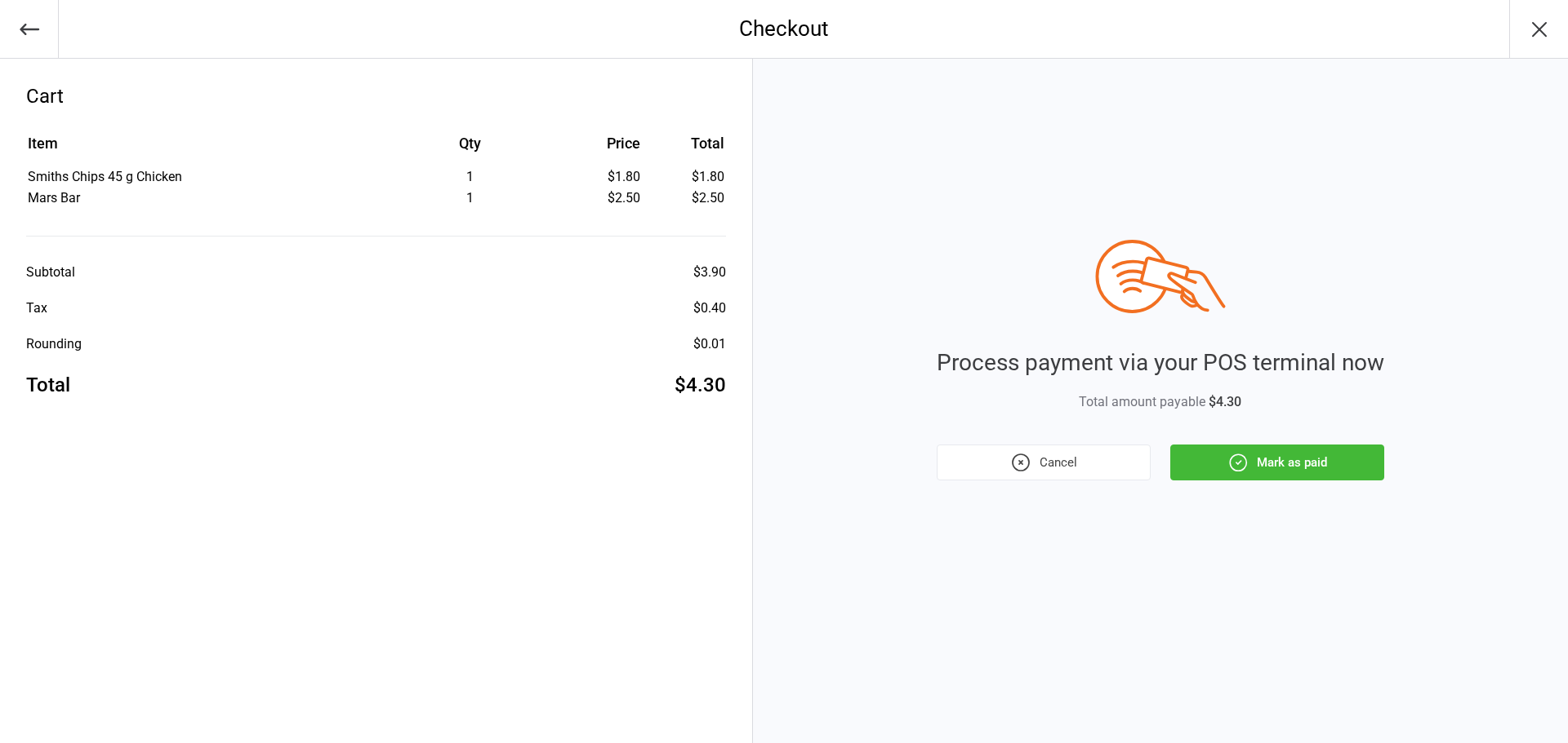
click at [1289, 466] on button "Mark as paid" at bounding box center [1276, 462] width 214 height 36
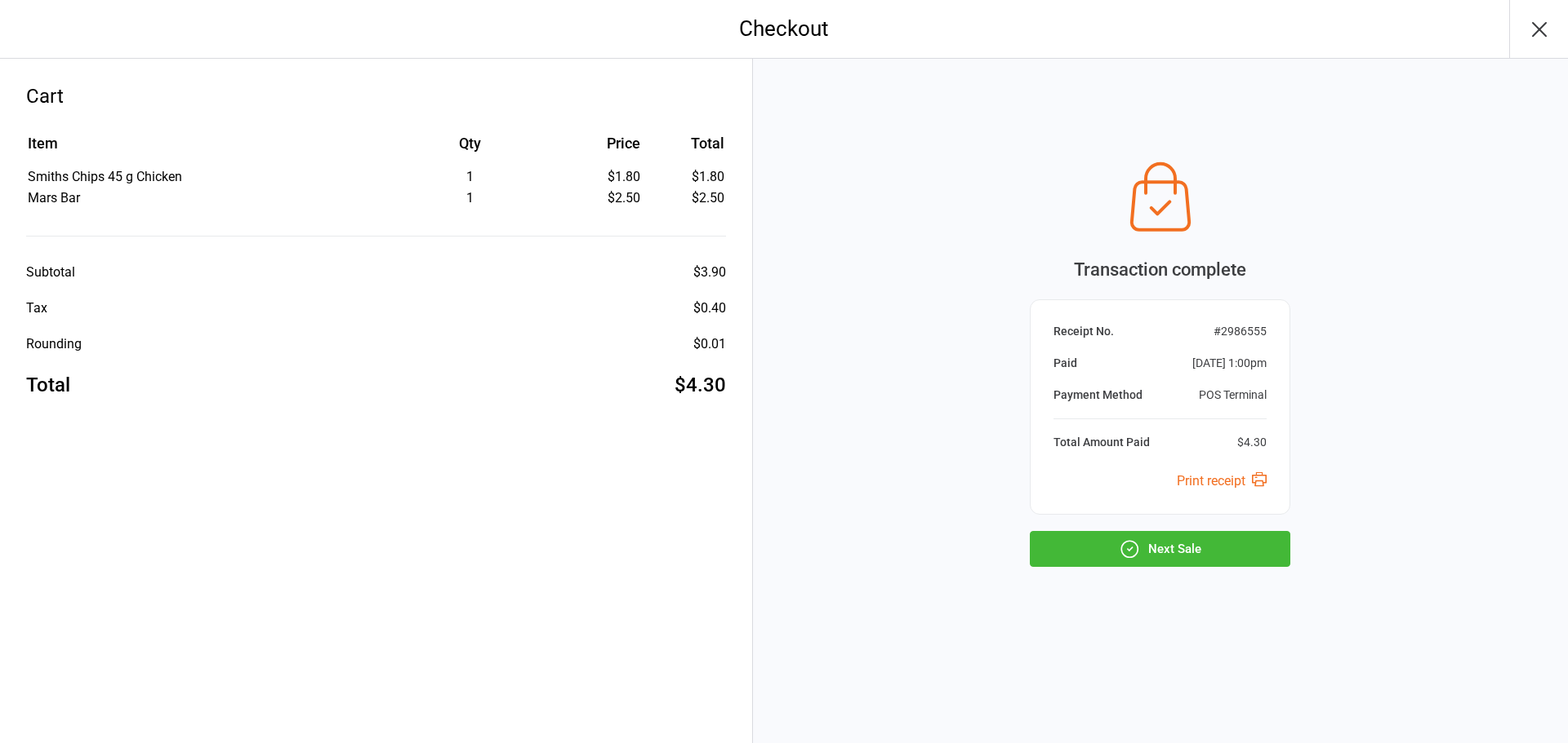
click at [1193, 544] on button "Next Sale" at bounding box center [1159, 549] width 260 height 36
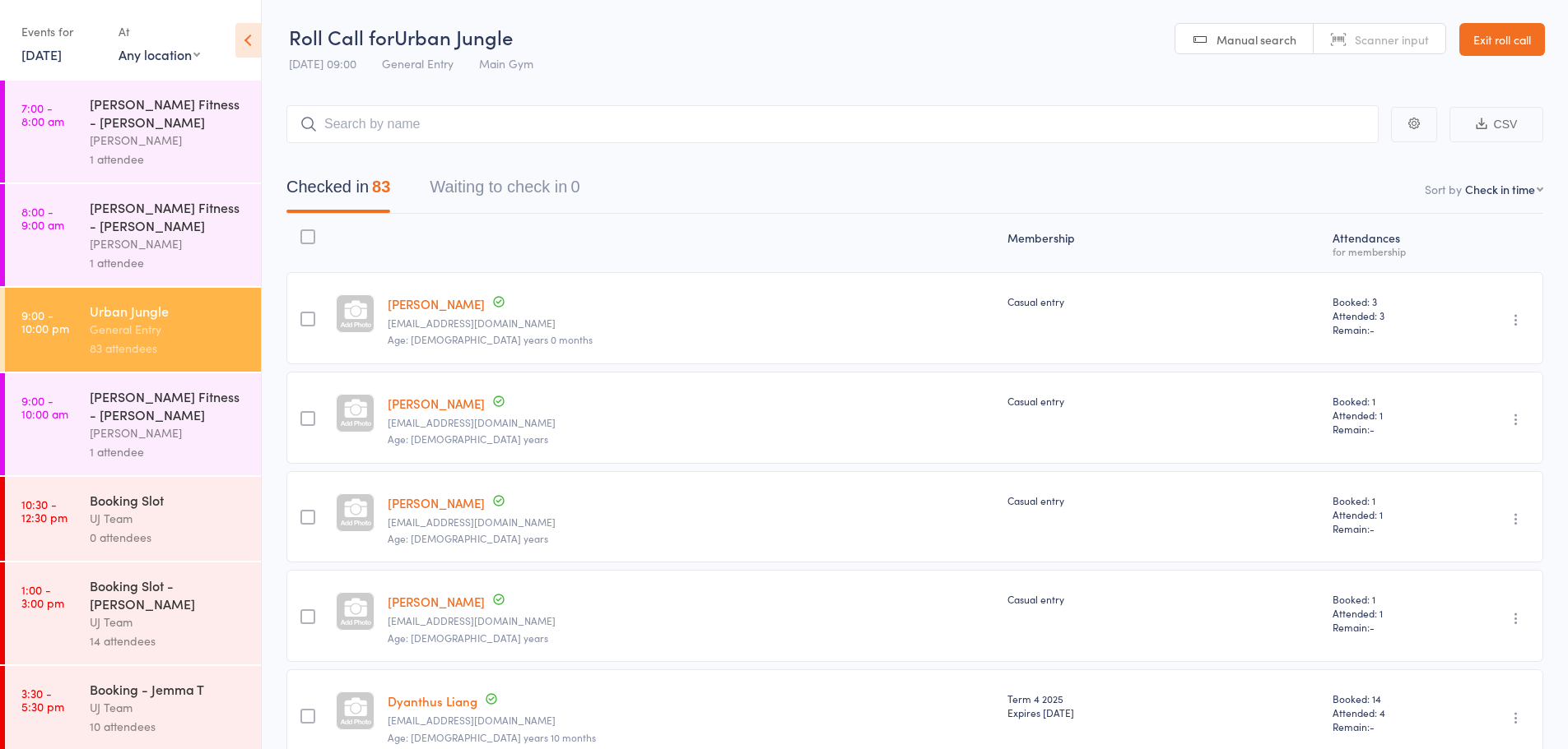
scroll to position [156, 0]
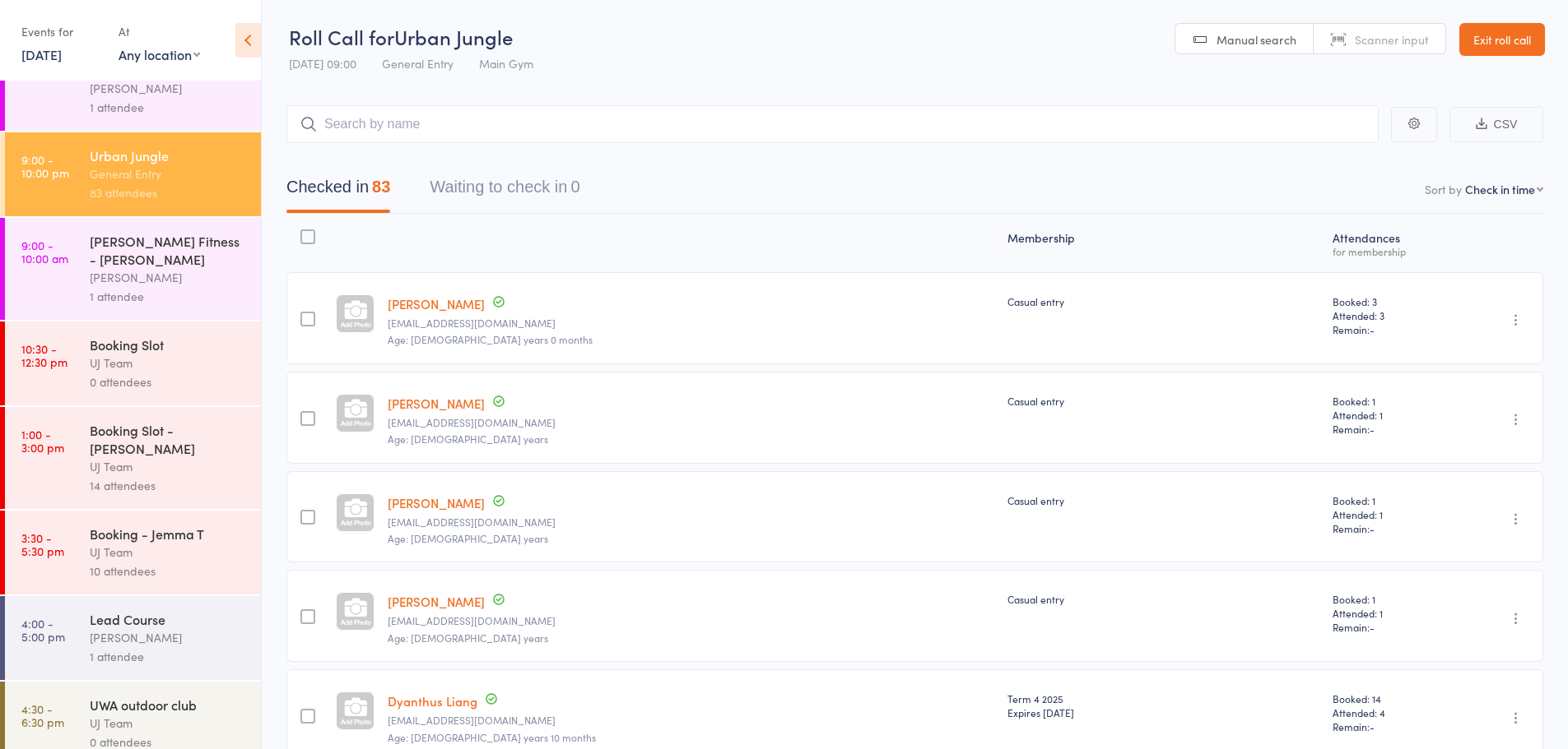
click at [385, 120] on input "search" at bounding box center [832, 124] width 1092 height 38
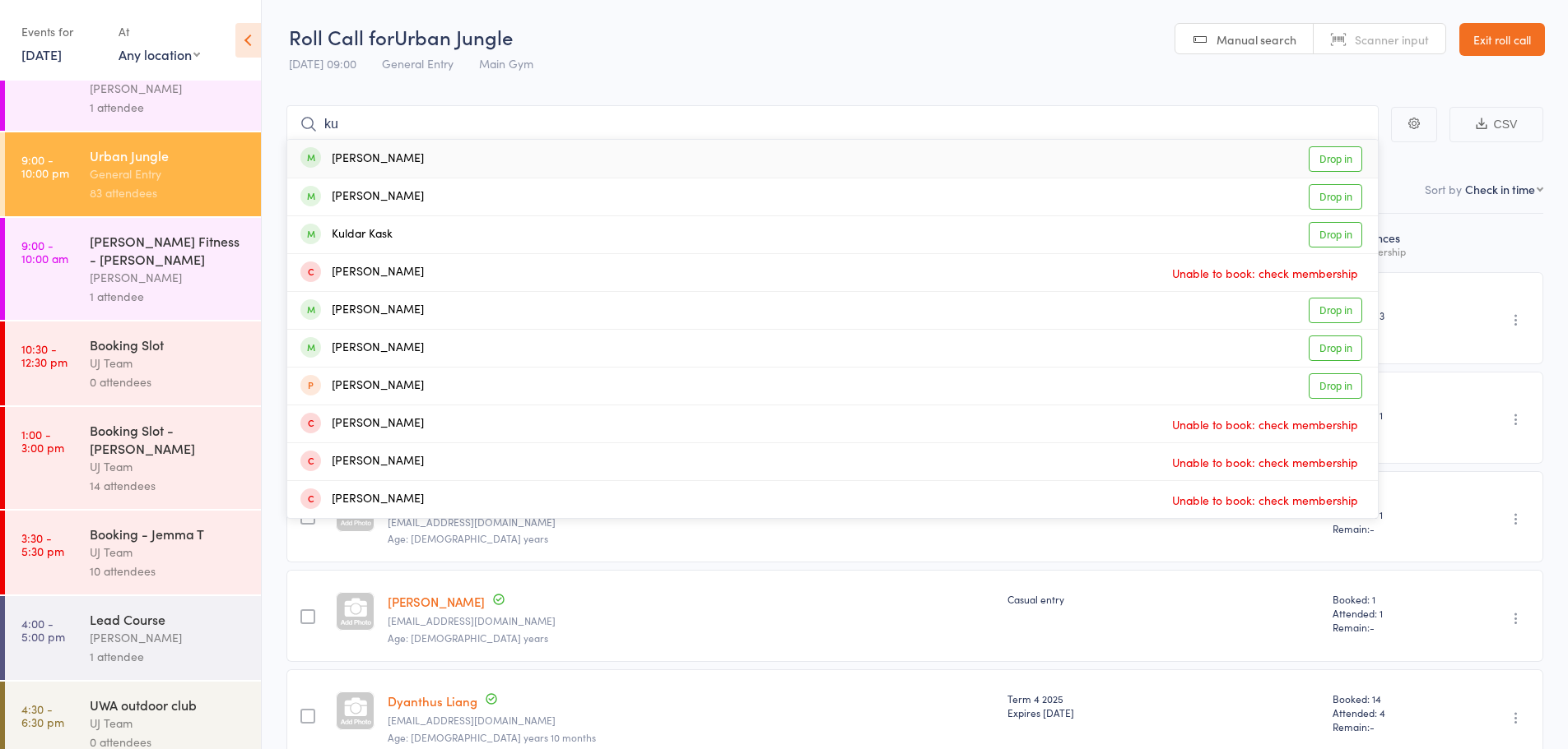
type input "k"
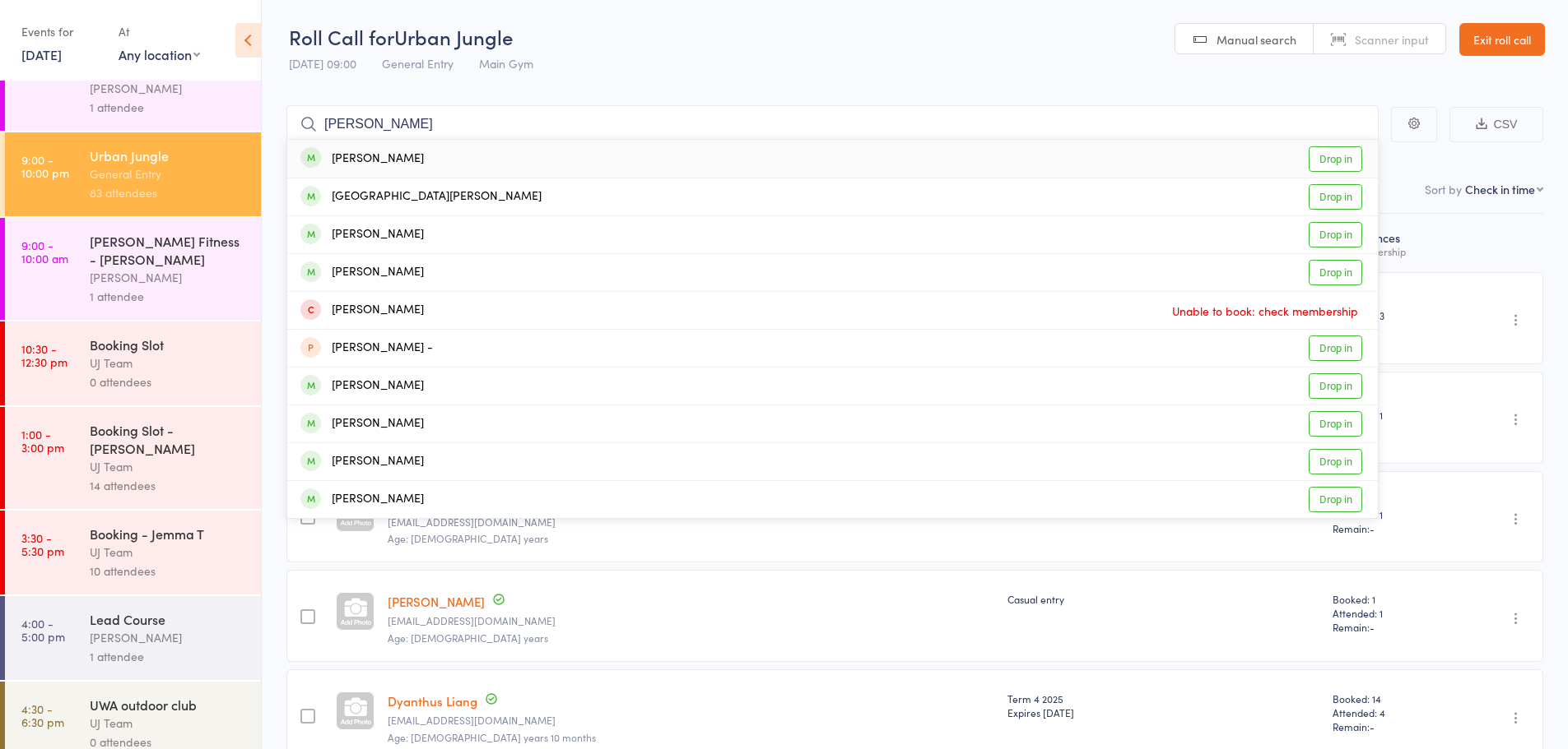
type input "luke shelton"
click at [442, 160] on div "Luke Shelton Drop in" at bounding box center [832, 159] width 1090 height 38
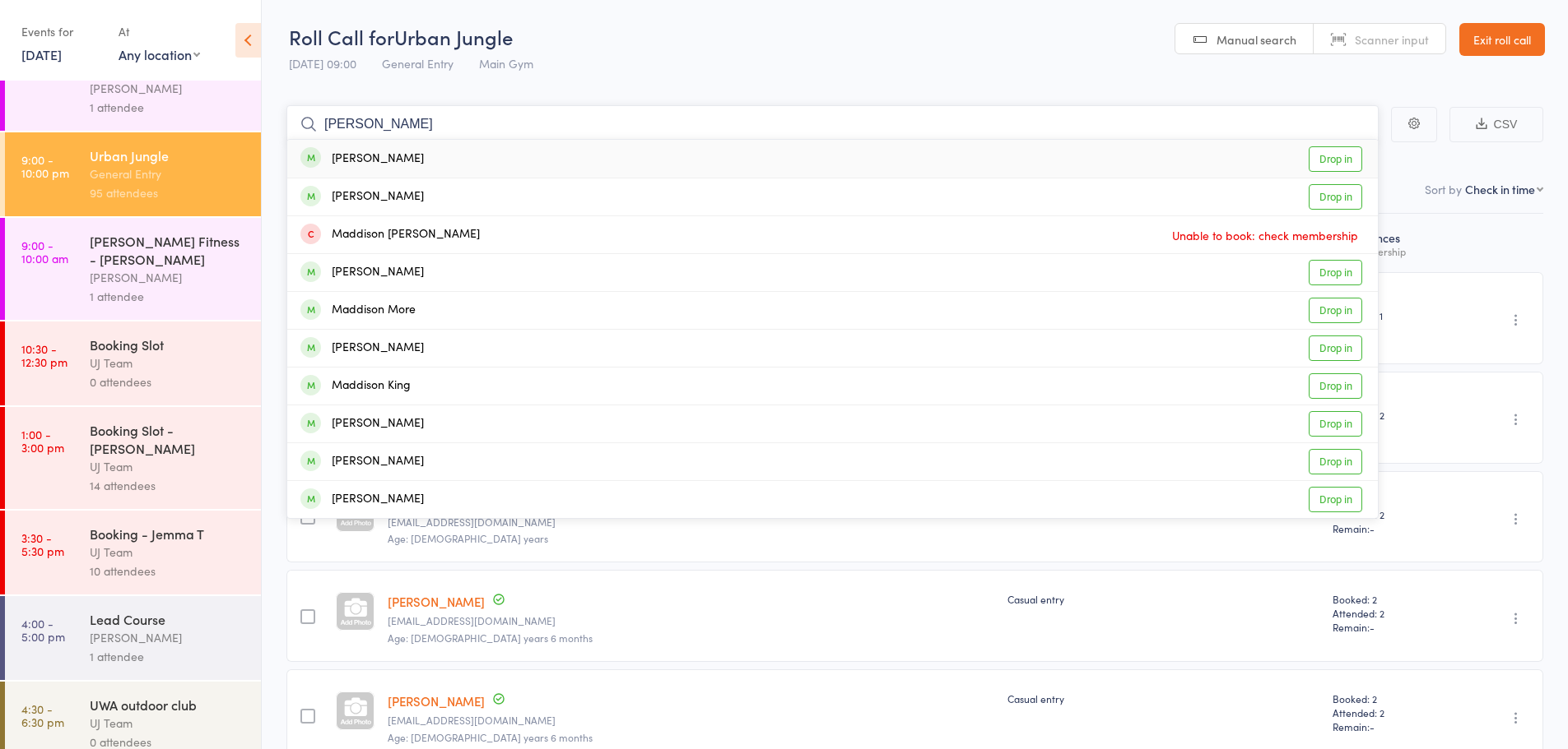
type input "maddison shelton"
click at [456, 156] on div "Madison Shelton Drop in" at bounding box center [832, 159] width 1090 height 38
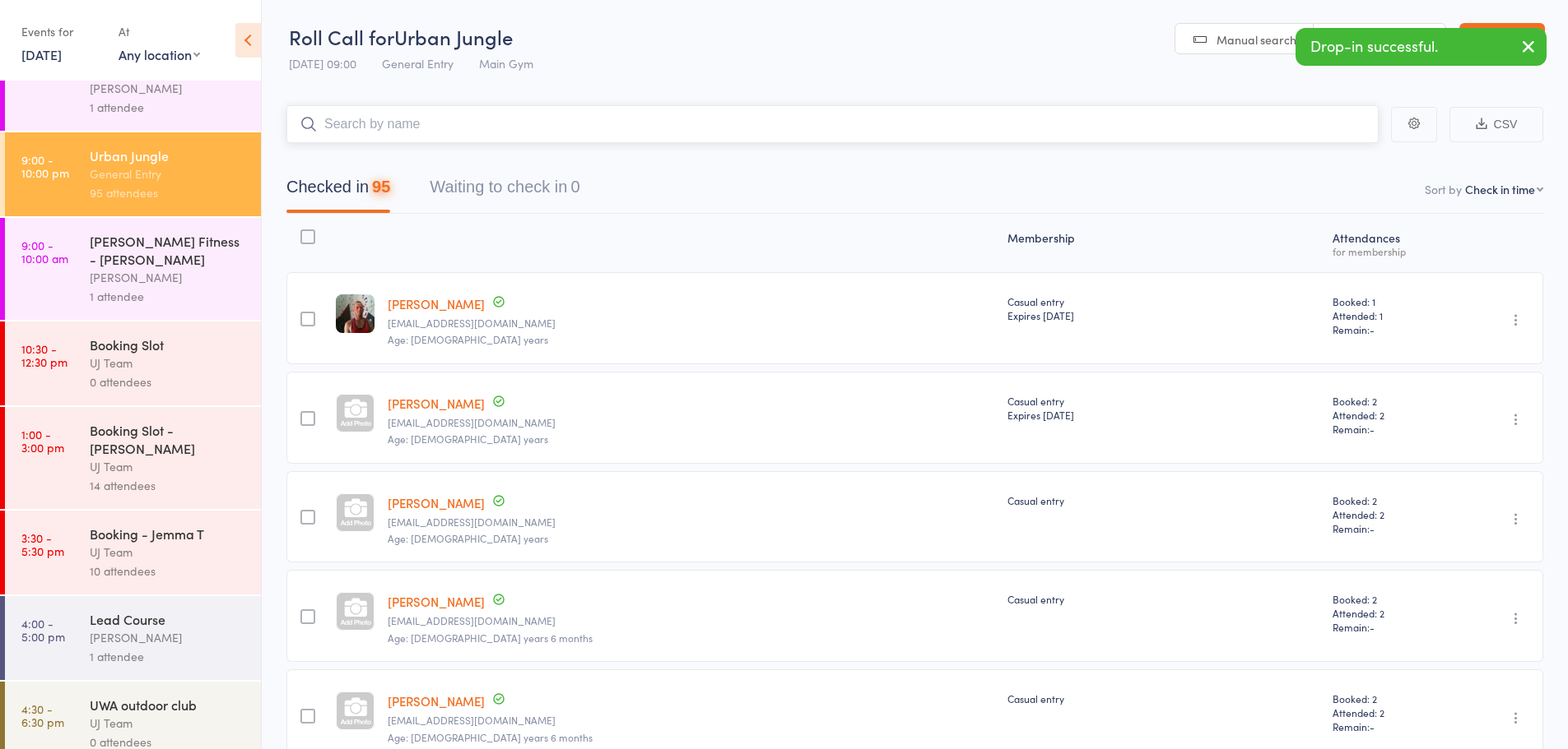
click at [462, 130] on input "search" at bounding box center [832, 124] width 1092 height 38
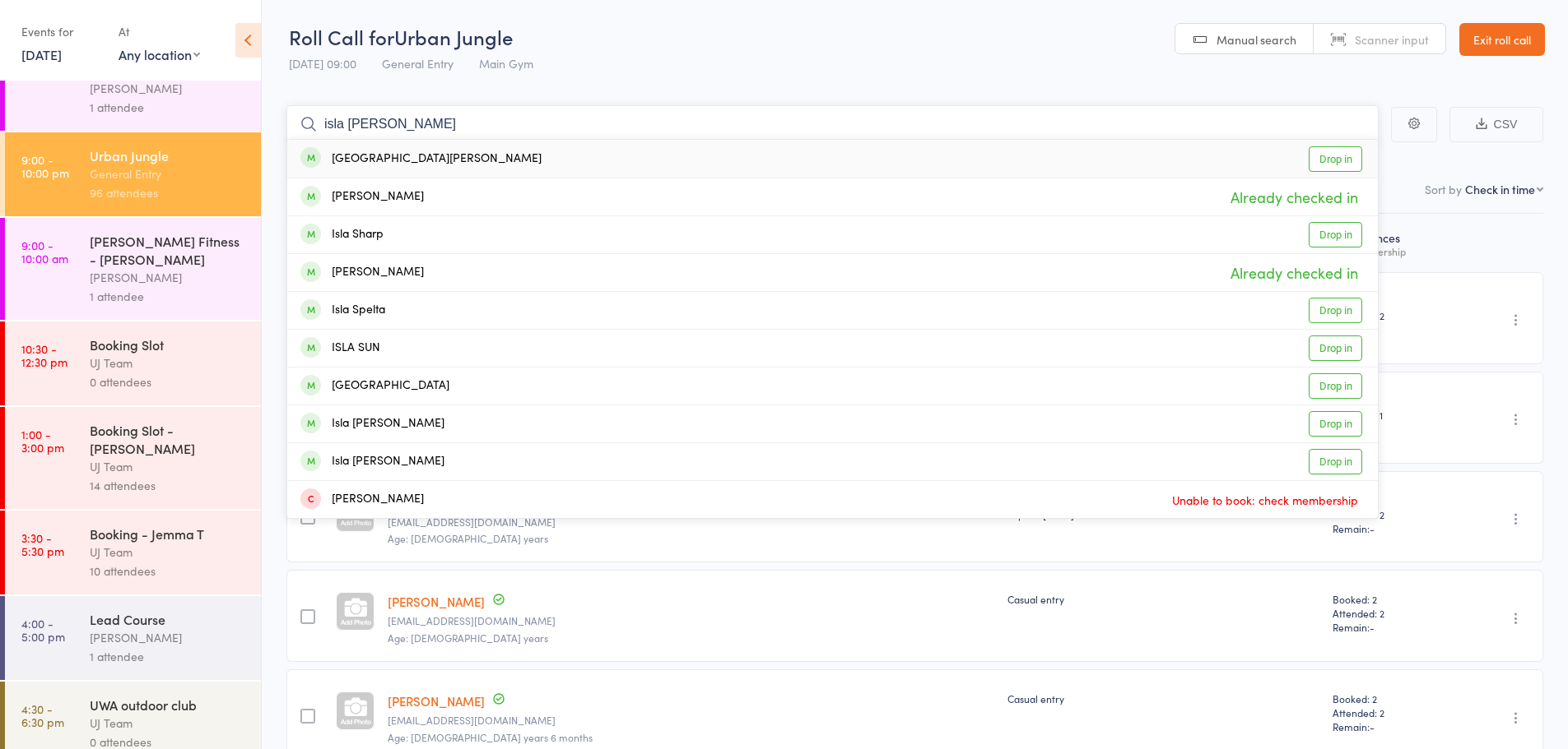
type input "isla shelton"
click at [488, 156] on div "Isla Shelton Drop in" at bounding box center [832, 159] width 1090 height 38
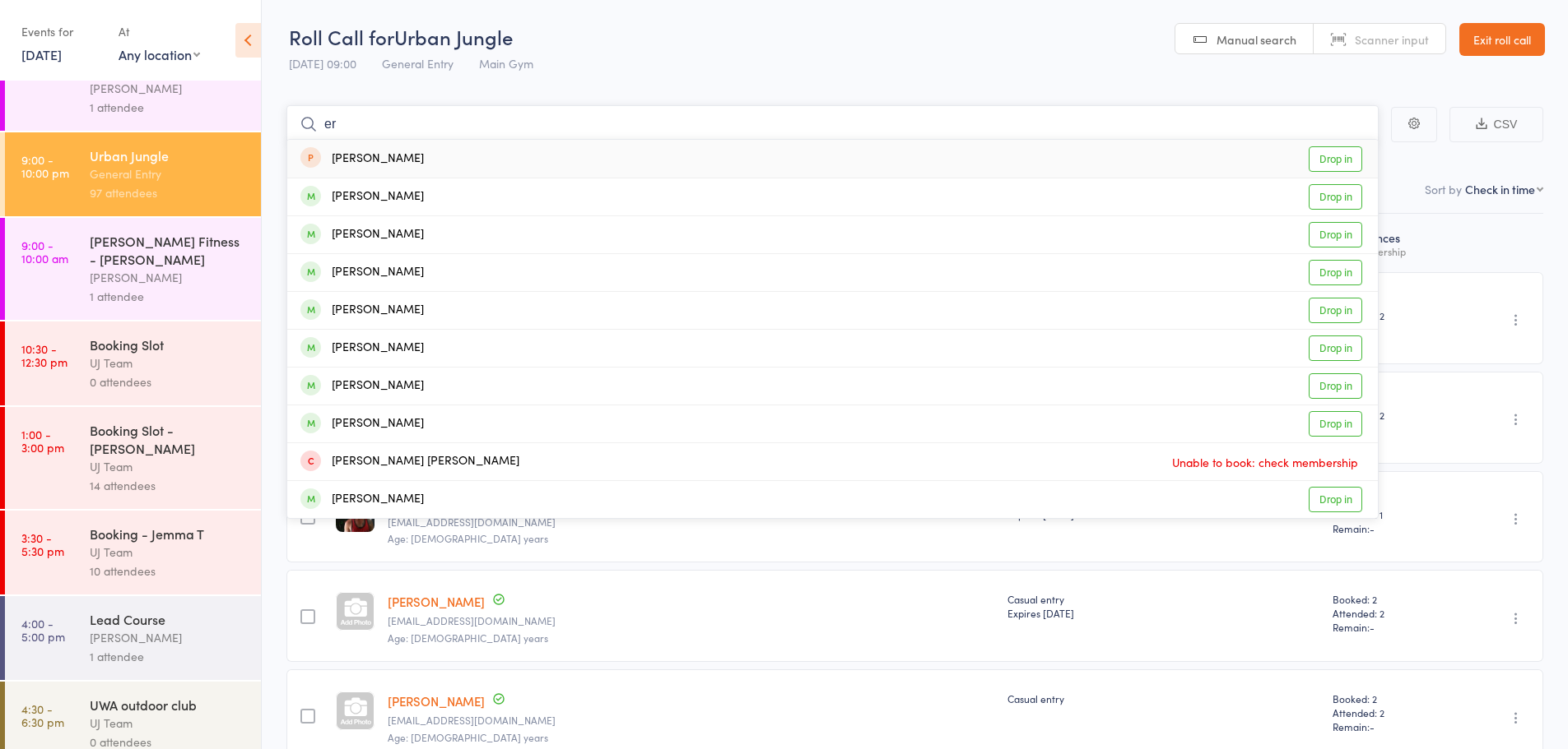
type input "e"
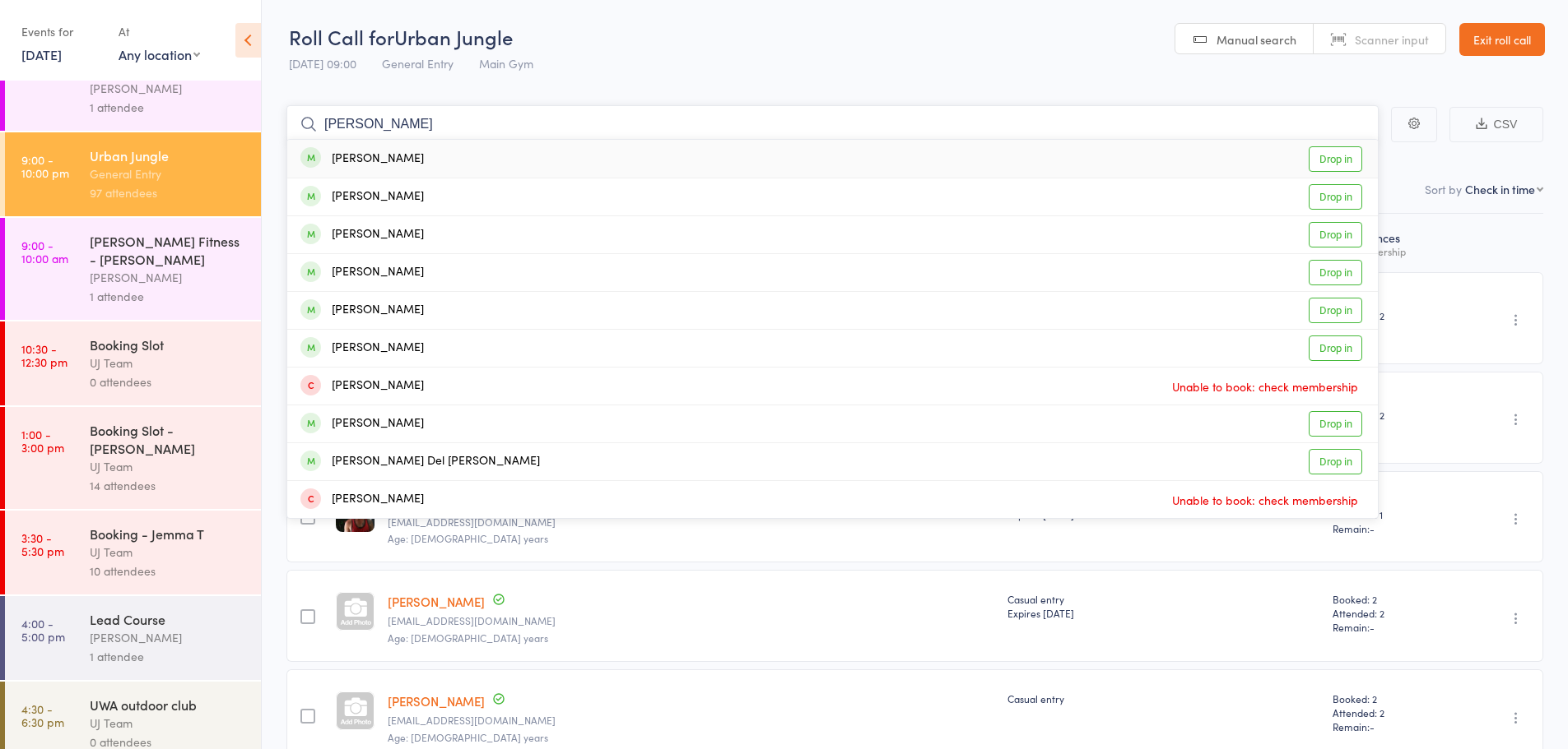
type input "ari ros"
click at [1345, 153] on link "Drop in" at bounding box center [1335, 159] width 54 height 25
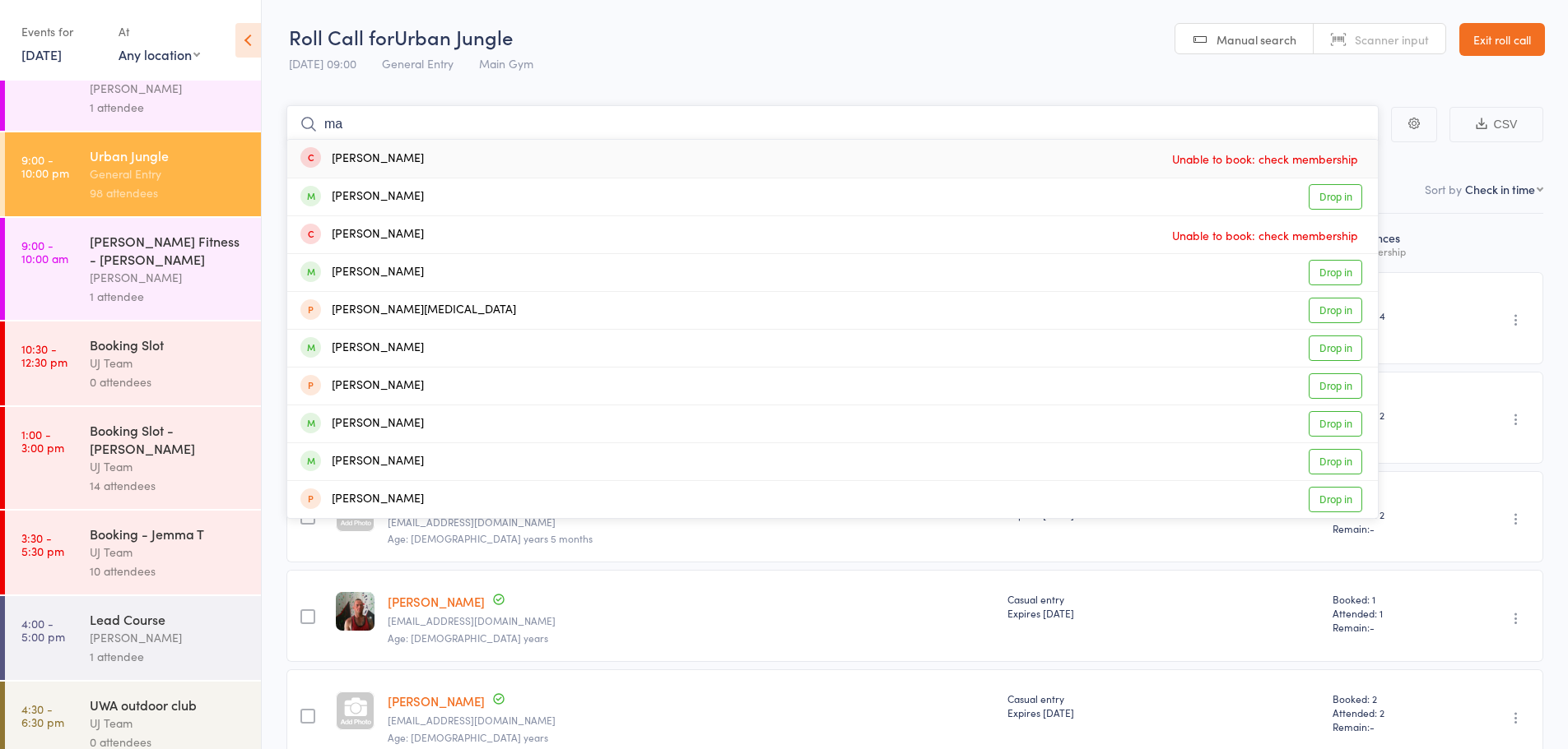
type input "m"
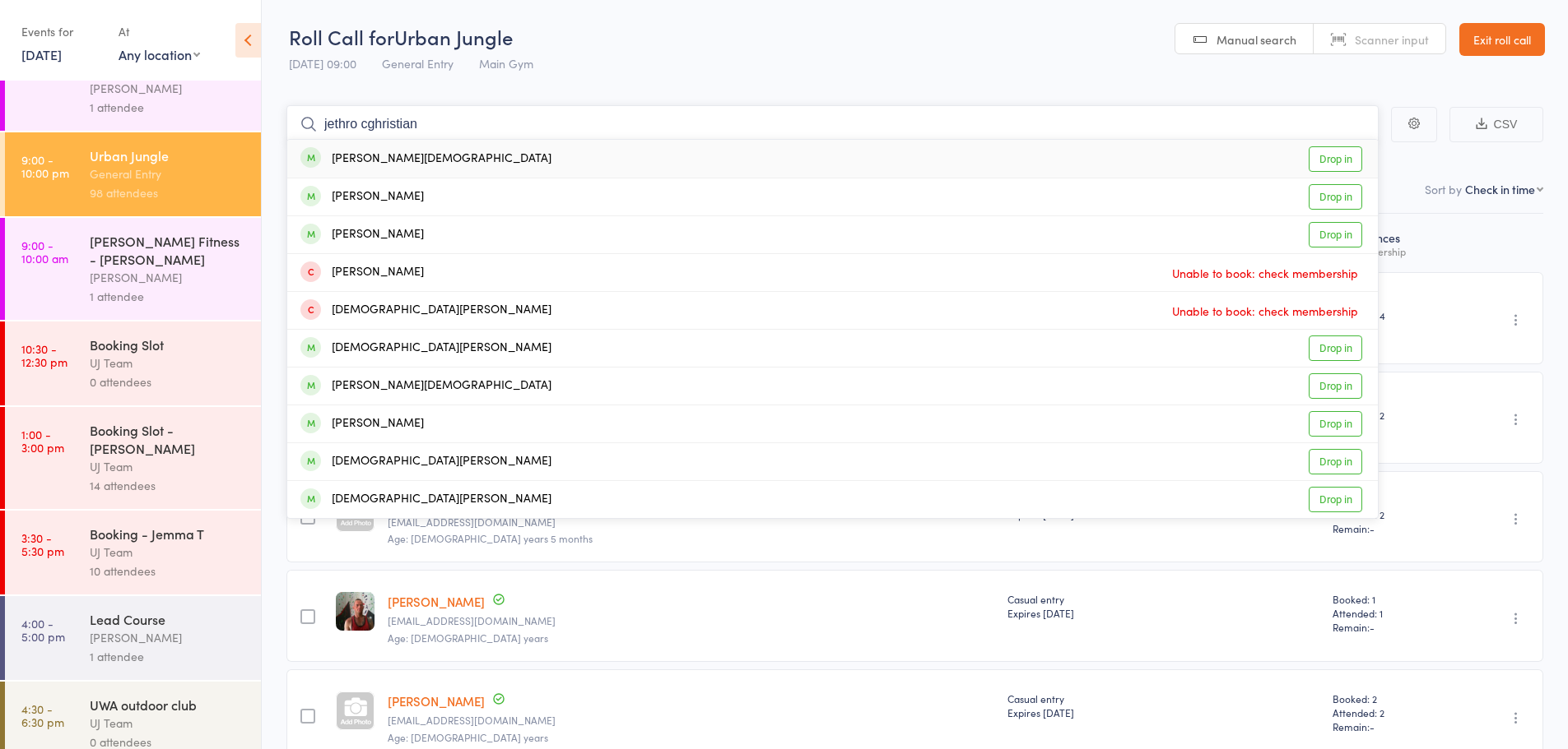
type input "jethro cghristian"
click at [436, 162] on div "Jethro Christiansen Drop in" at bounding box center [832, 159] width 1090 height 38
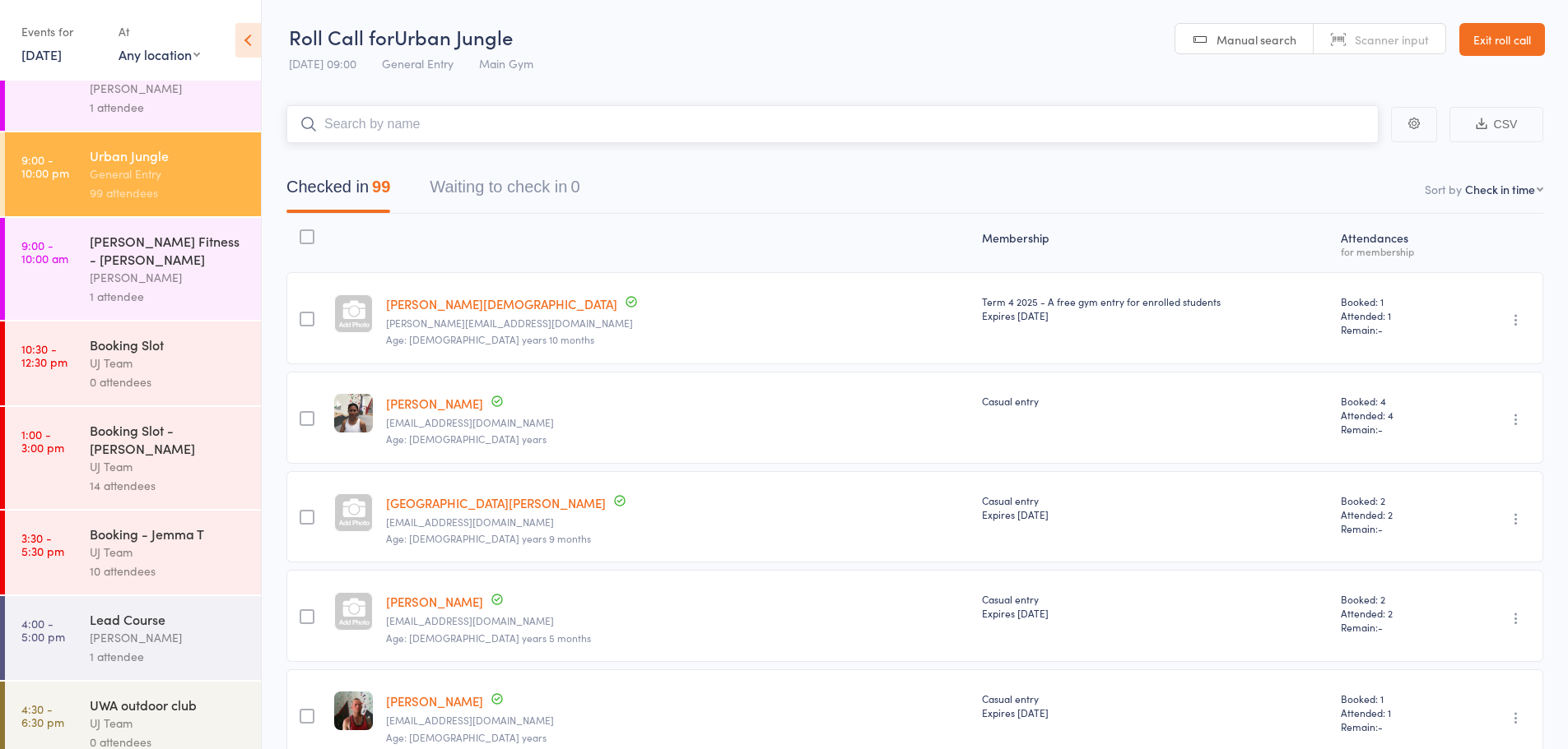
click at [388, 130] on input "search" at bounding box center [832, 124] width 1092 height 38
paste input "Bodhi Birmingham"
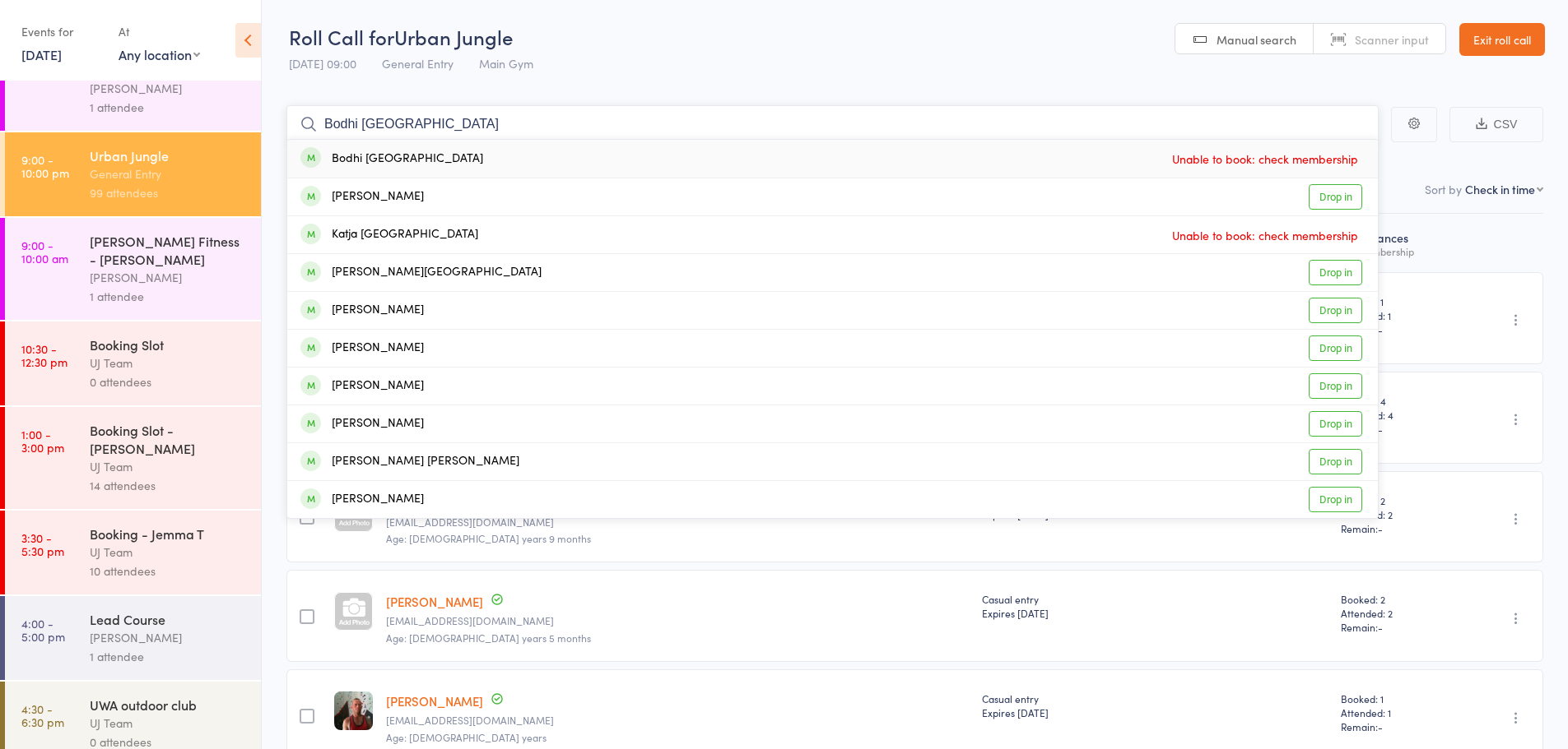
type input "Bodhi Birmingham"
click at [422, 155] on div "Bodhi Birmingham" at bounding box center [392, 159] width 183 height 19
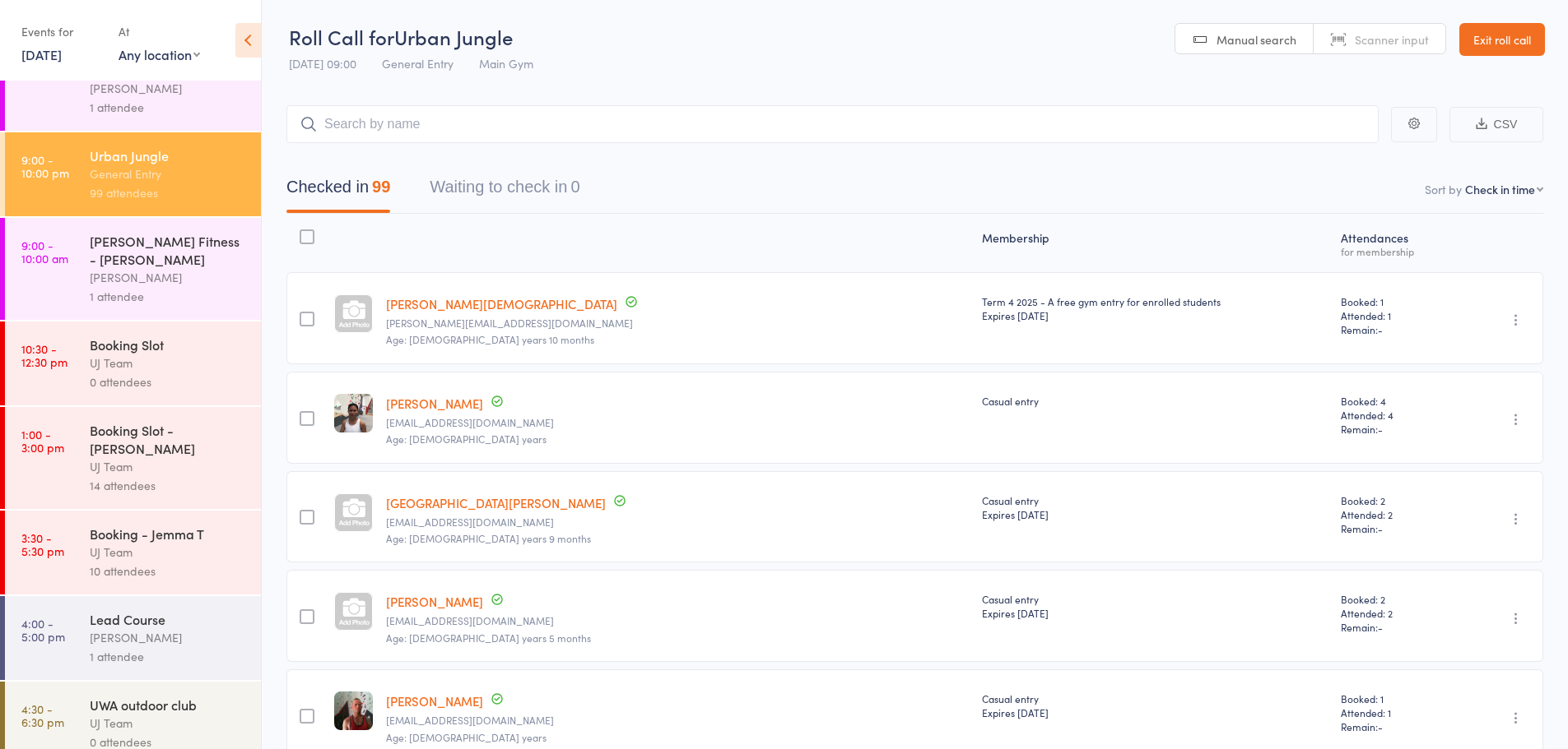
drag, startPoint x: 45, startPoint y: 53, endPoint x: 56, endPoint y: 52, distance: 11.0
click at [45, 53] on link "11 Oct, 2025" at bounding box center [41, 54] width 40 height 19
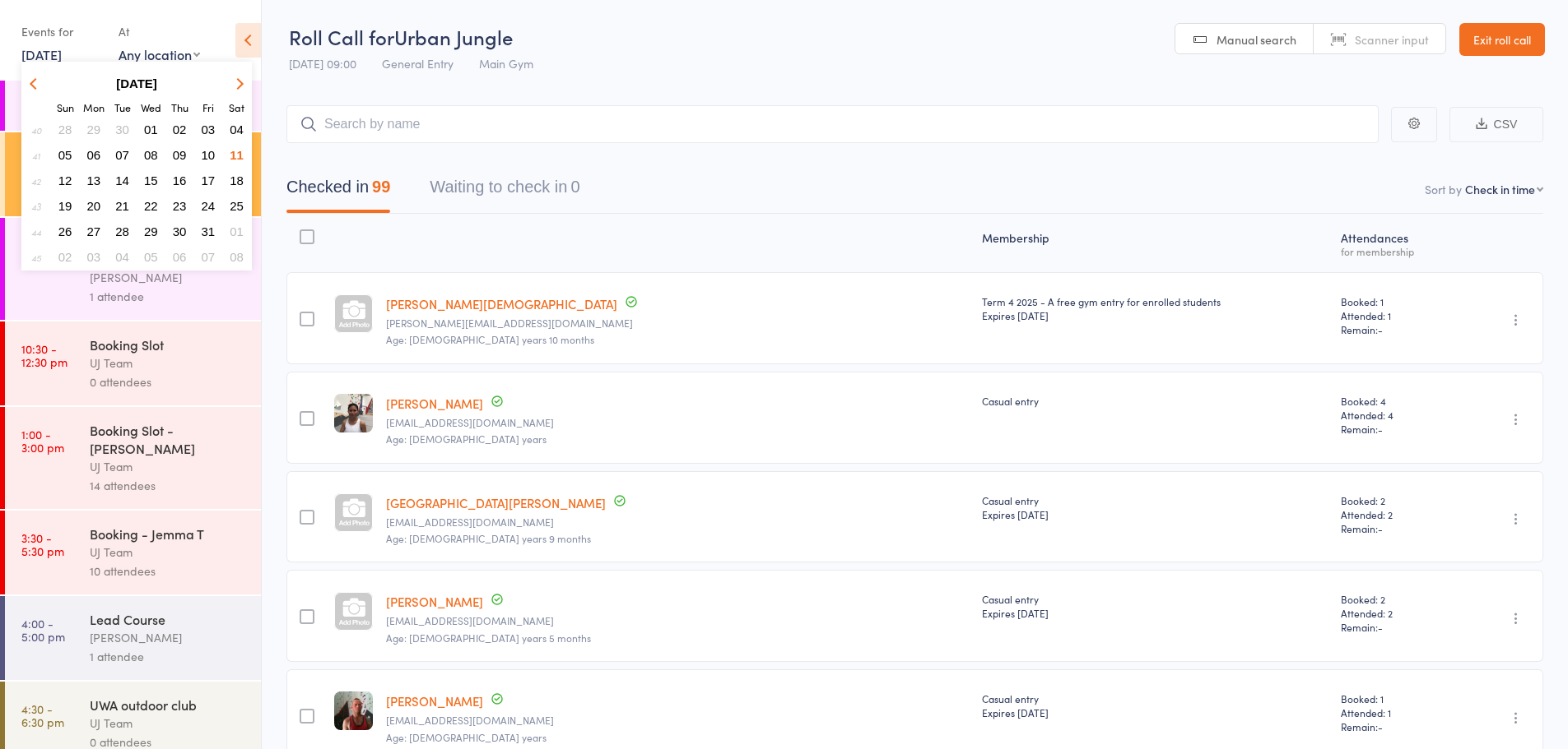
click at [60, 181] on span "12" at bounding box center [65, 180] width 14 height 14
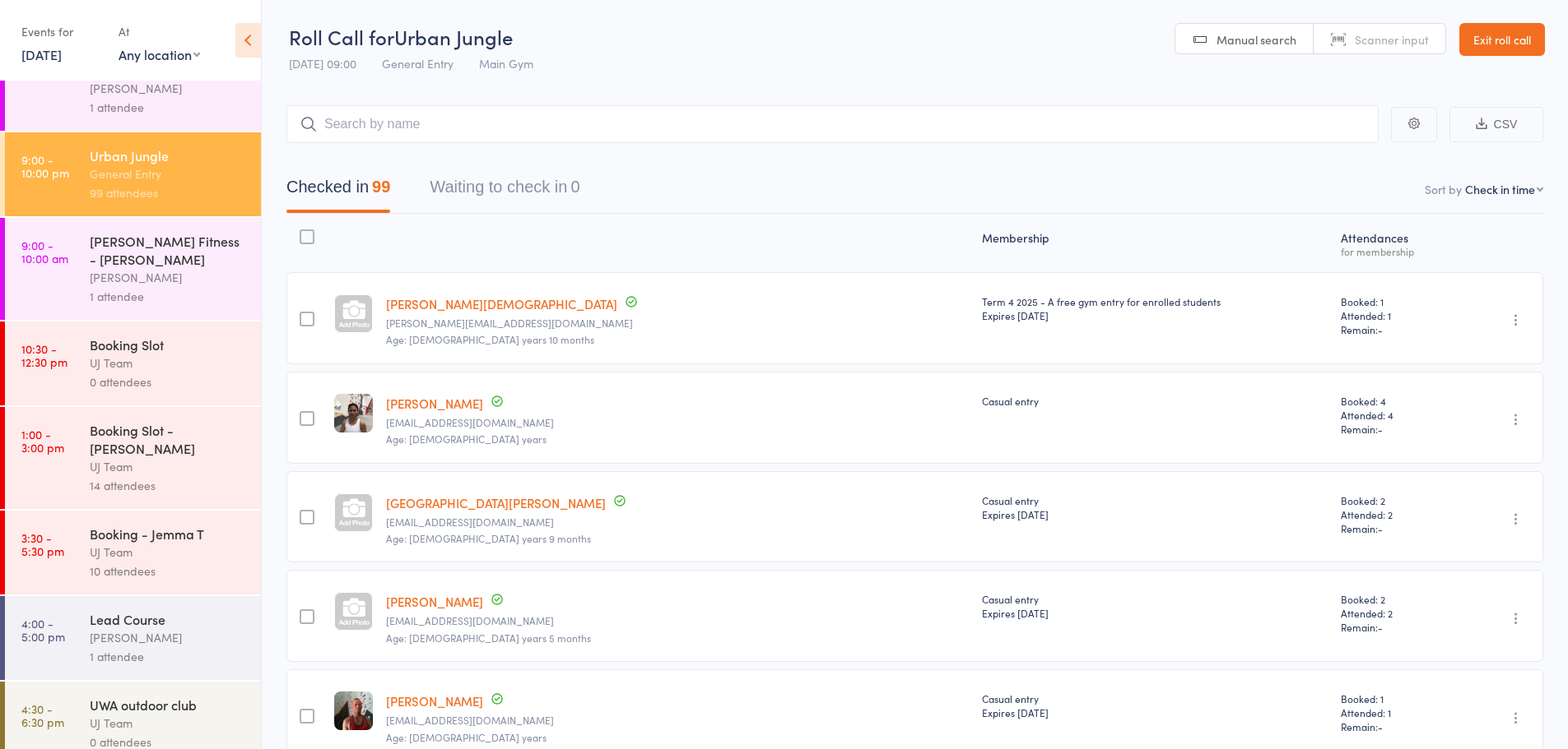
scroll to position [0, 0]
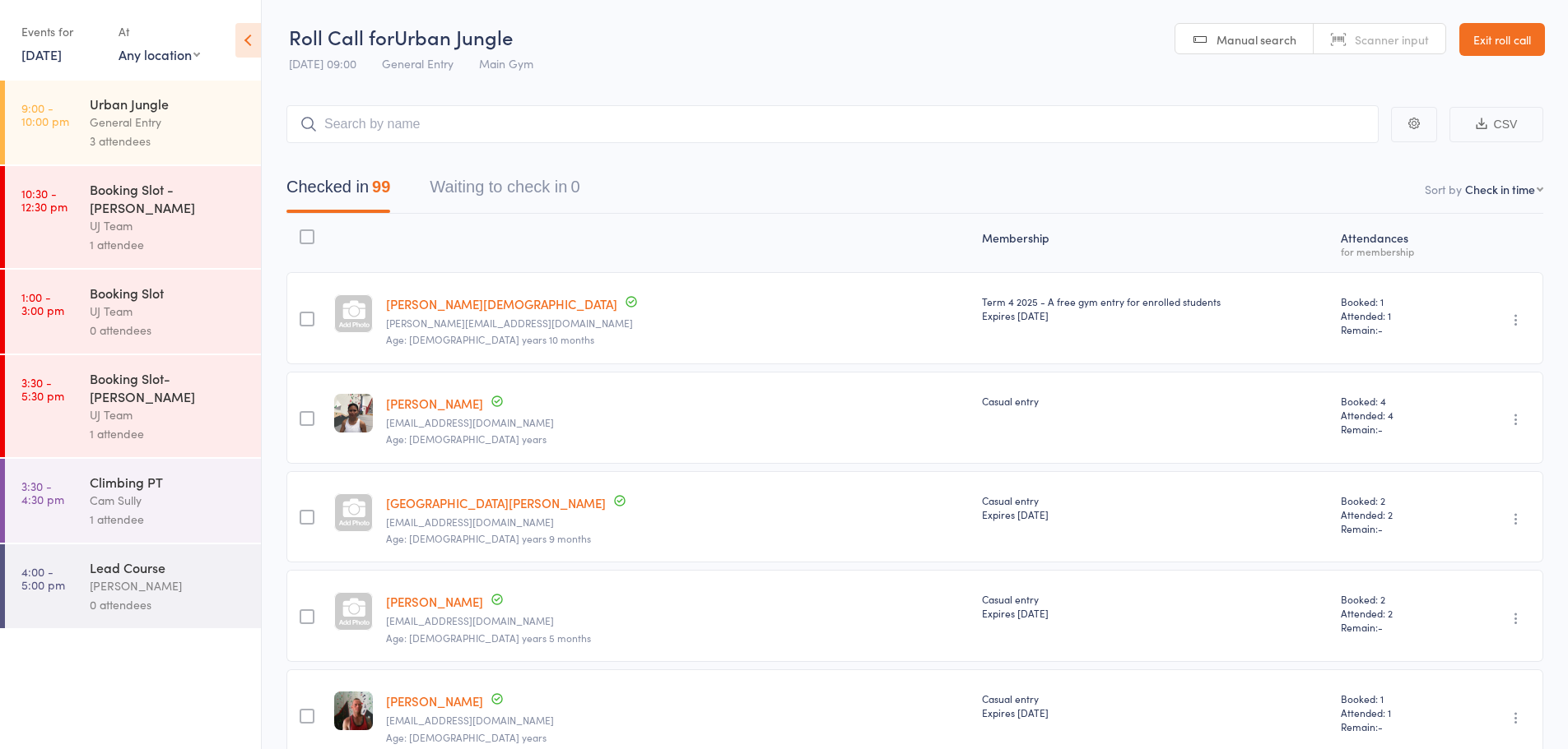
click at [164, 130] on div "General Entry" at bounding box center [168, 122] width 157 height 19
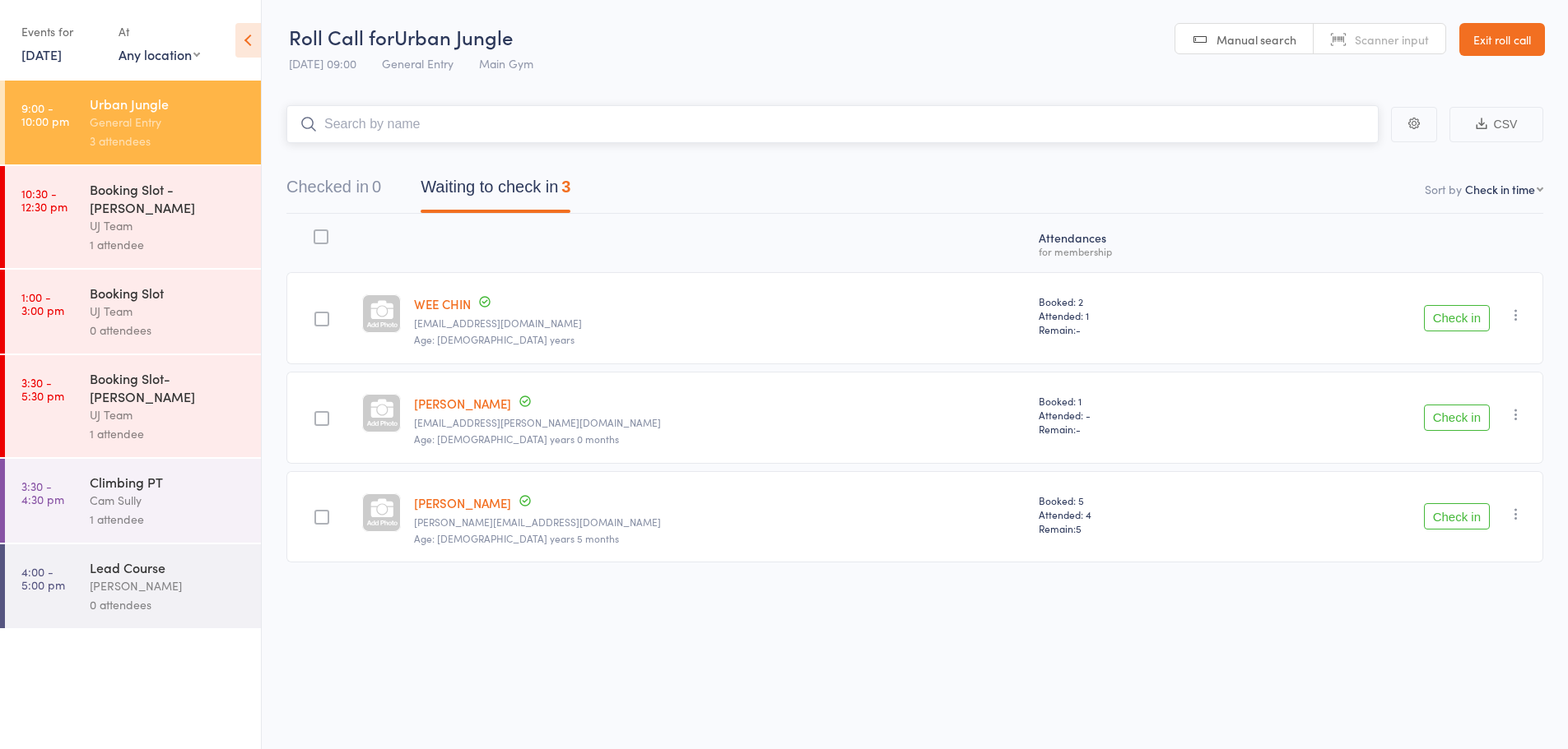
click at [421, 135] on input "search" at bounding box center [832, 124] width 1092 height 38
paste input "Bodhi Birmingham"
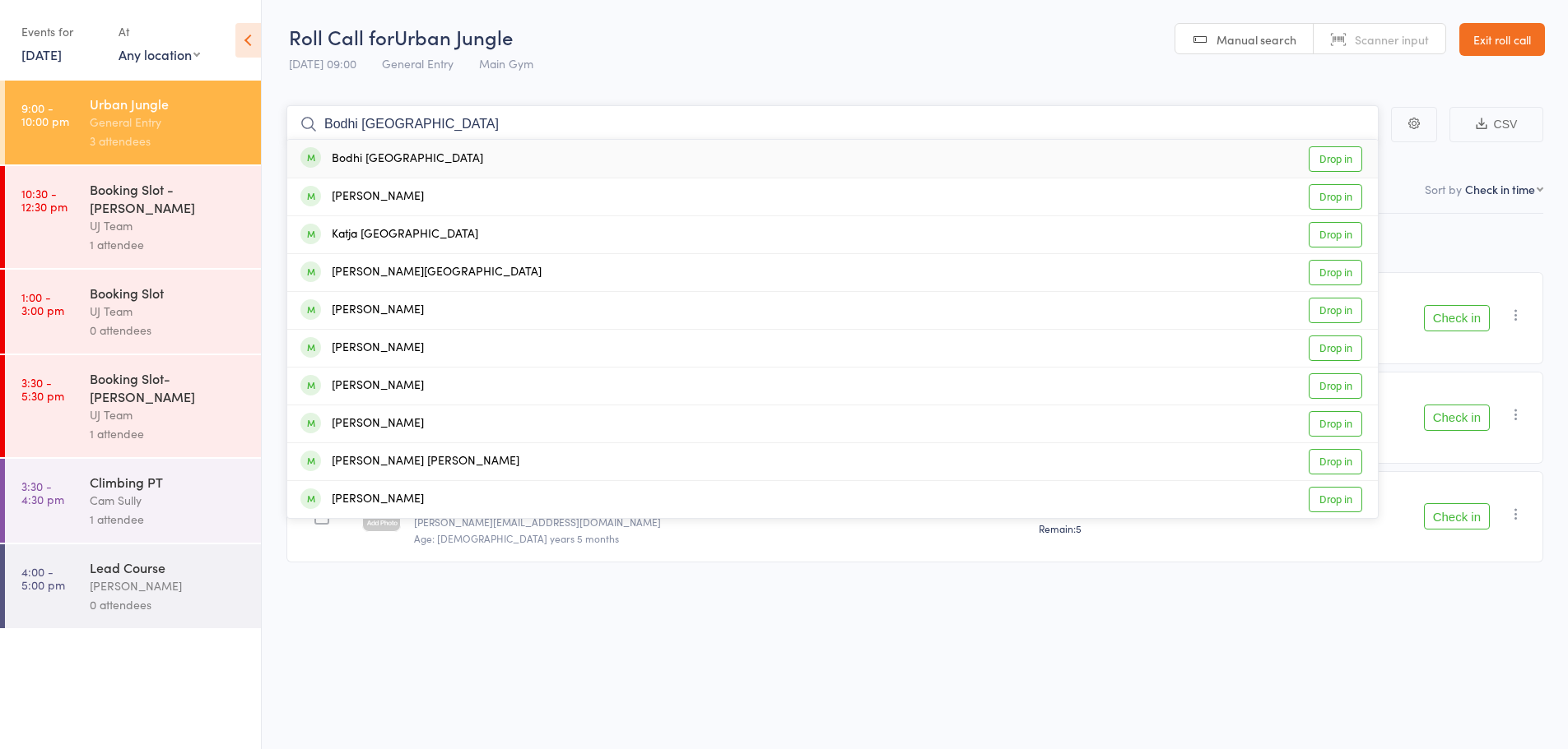
type input "Bodhi Birmingham"
click at [400, 155] on div "Bodhi Birmingham" at bounding box center [392, 159] width 183 height 19
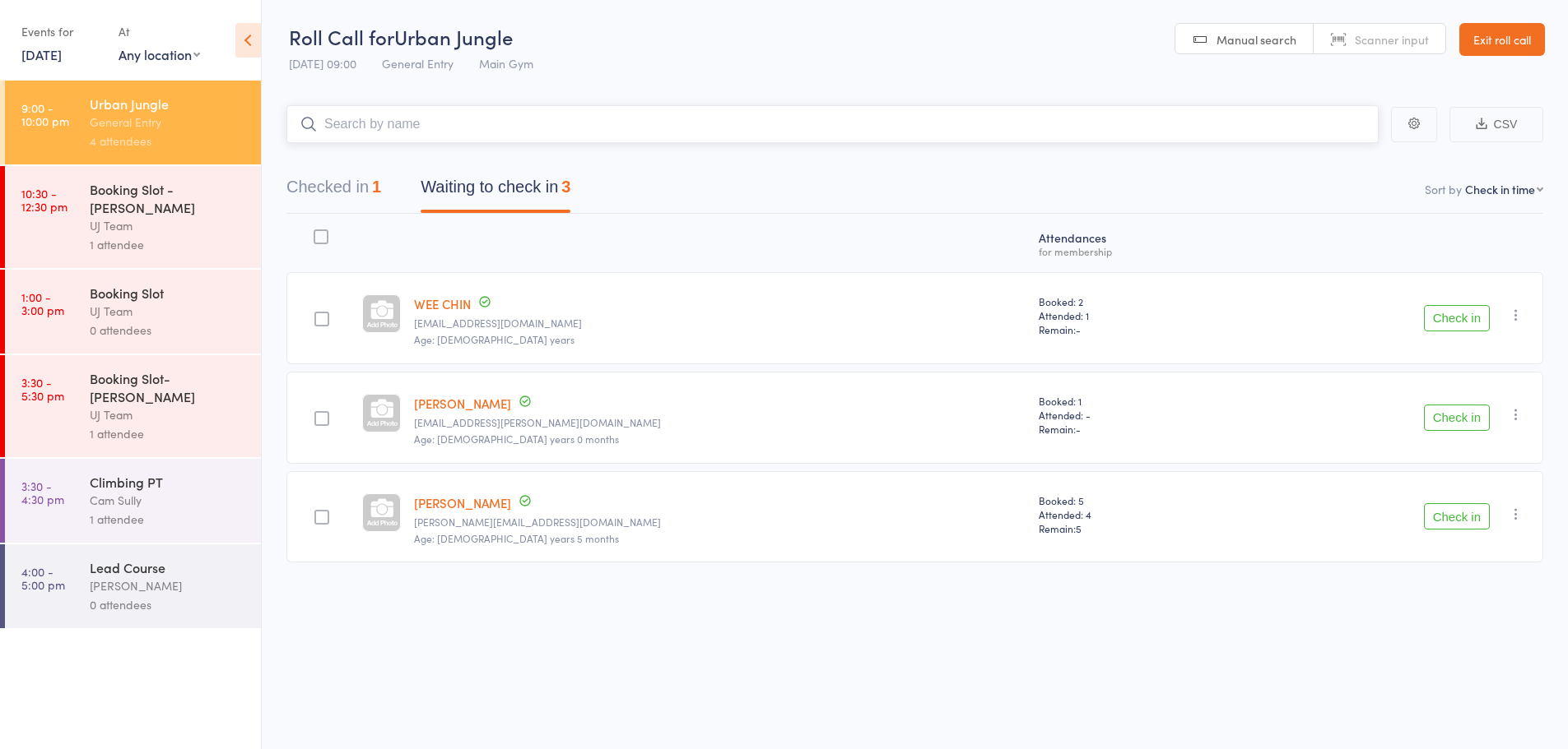
click at [373, 120] on input "search" at bounding box center [832, 124] width 1092 height 38
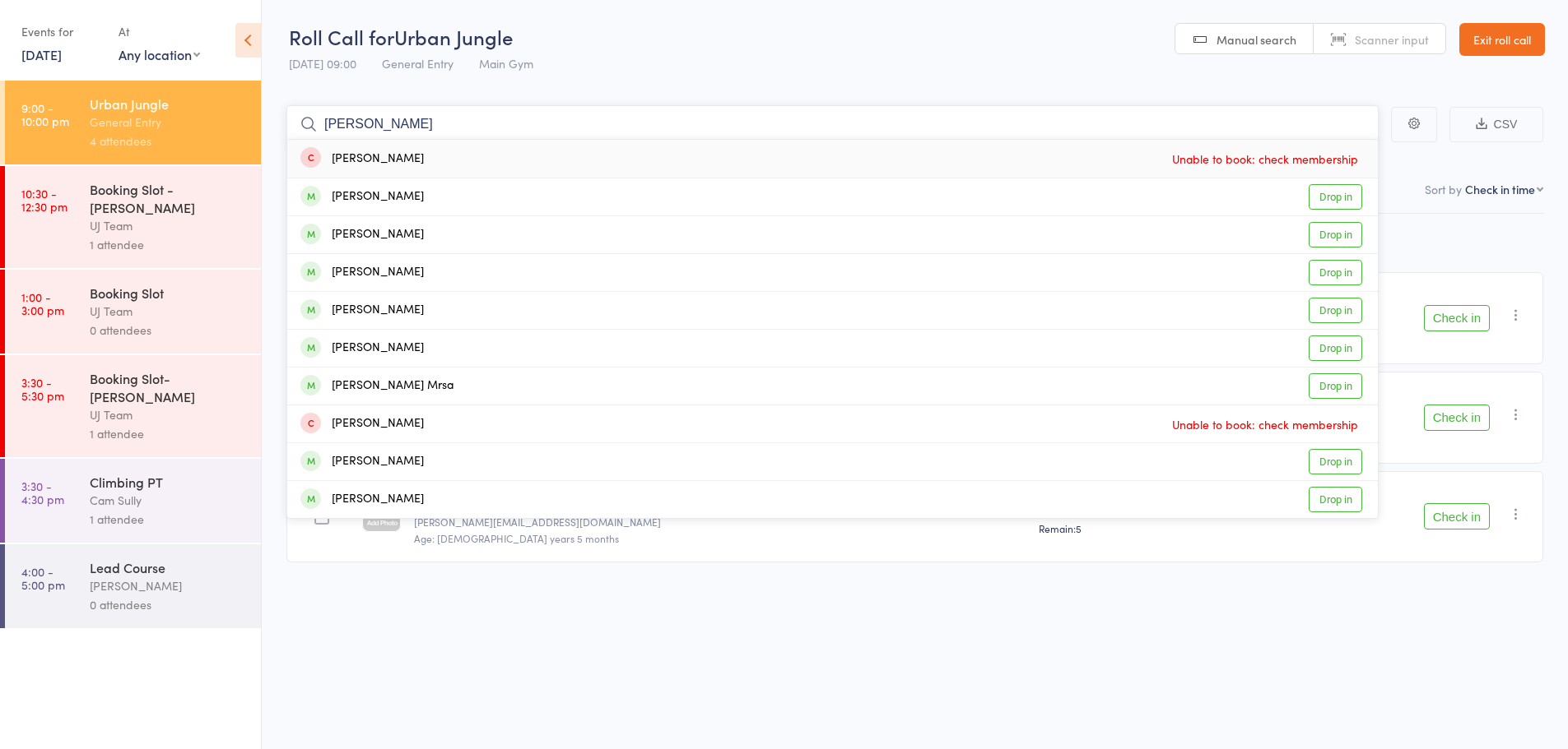
type input "jake cardosa"
click at [630, 158] on div "Jake Cardosa Unable to book: check membership" at bounding box center [832, 159] width 1090 height 38
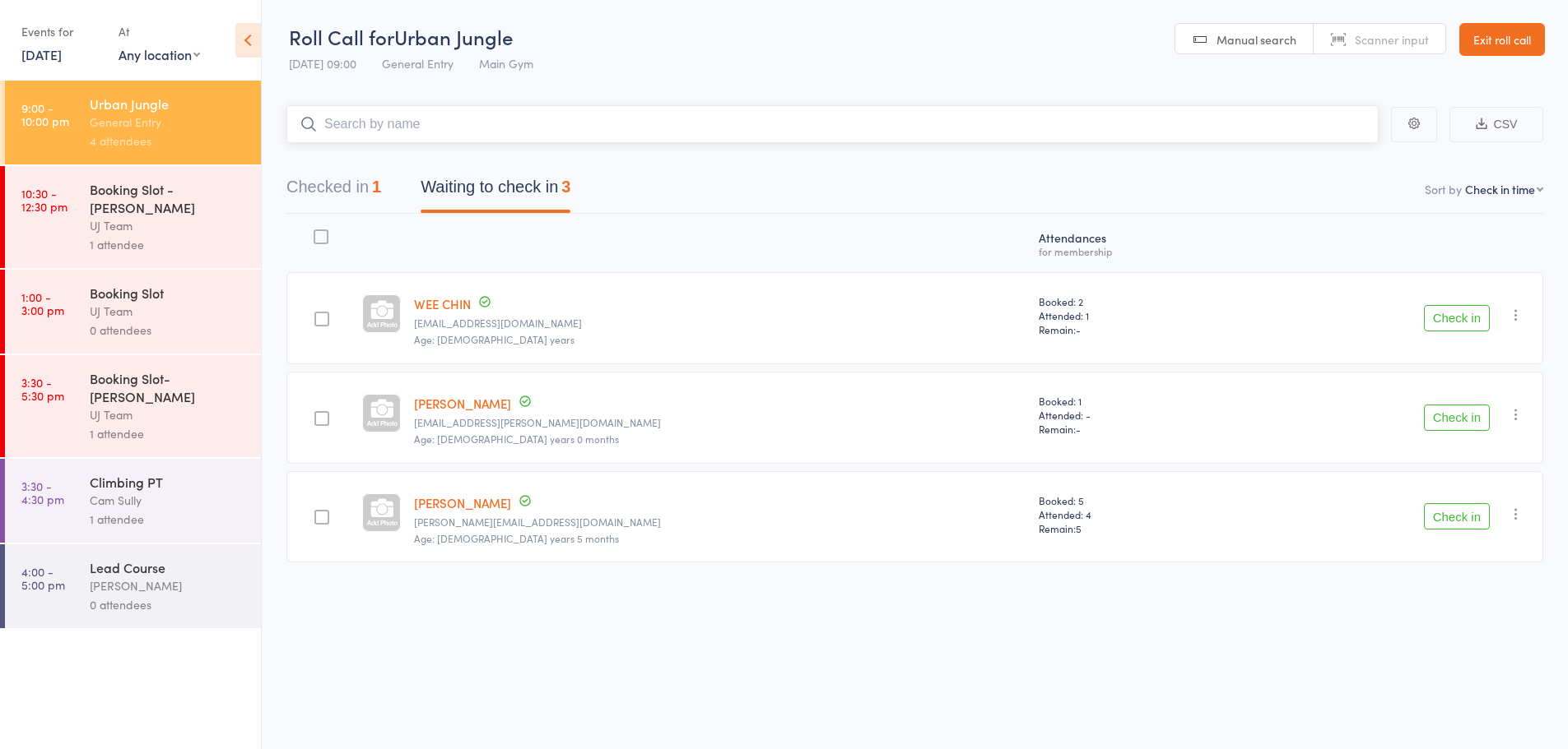
click at [350, 118] on input "search" at bounding box center [832, 124] width 1092 height 38
paste input "[PERSON_NAME]"
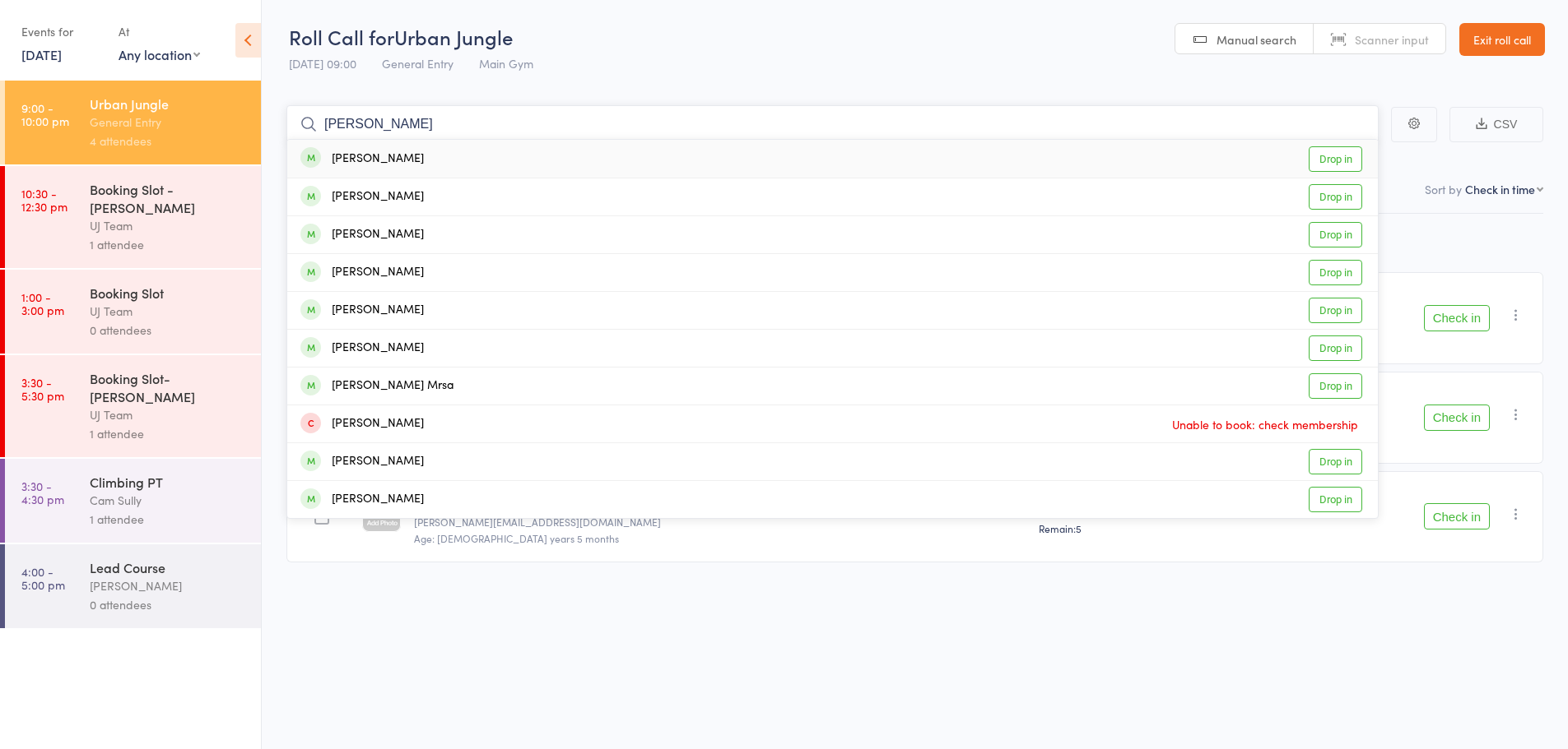
type input "[PERSON_NAME]"
click at [496, 161] on div "Jake Cardosa Drop in" at bounding box center [832, 159] width 1090 height 38
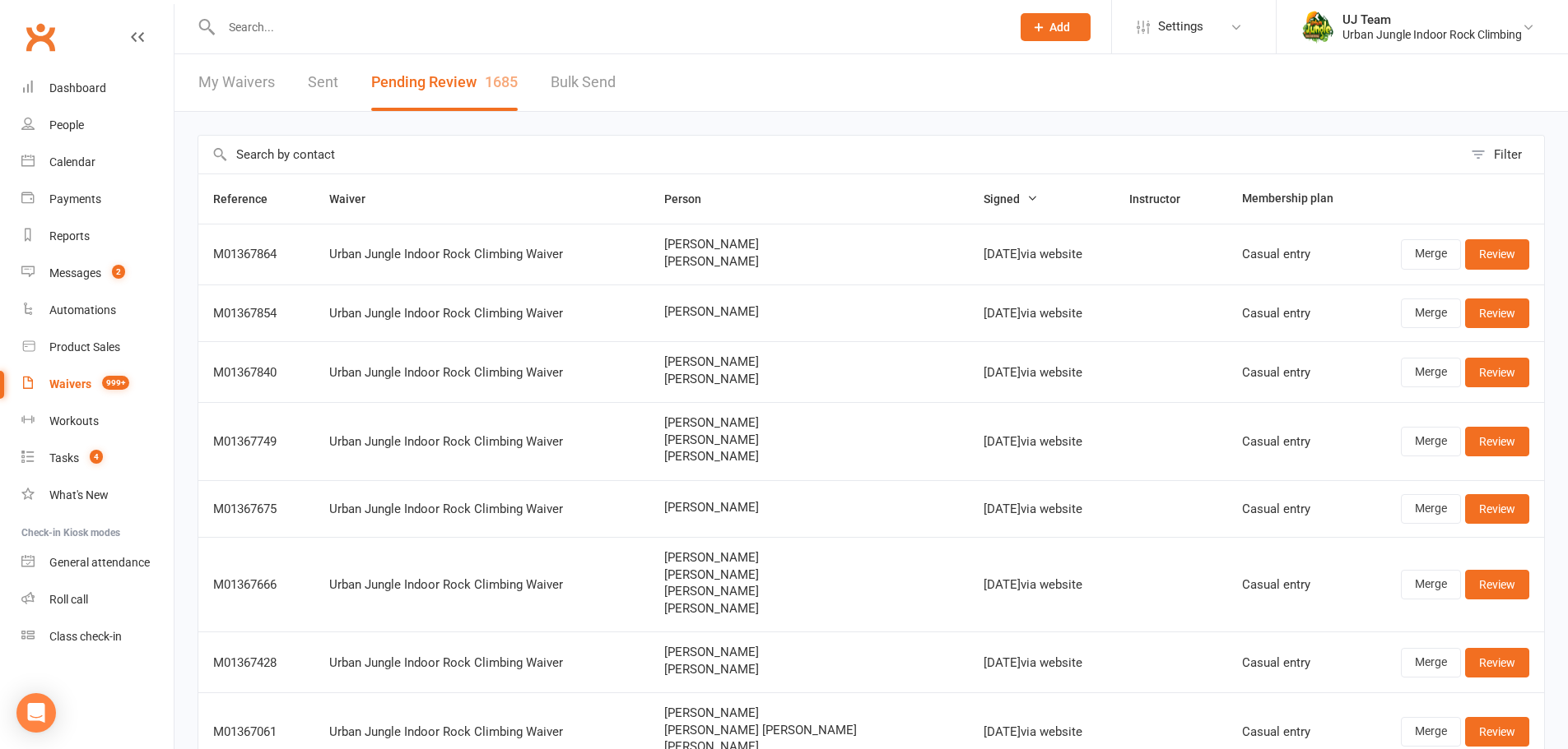
select select "25"
click at [73, 114] on link "People" at bounding box center [97, 126] width 152 height 37
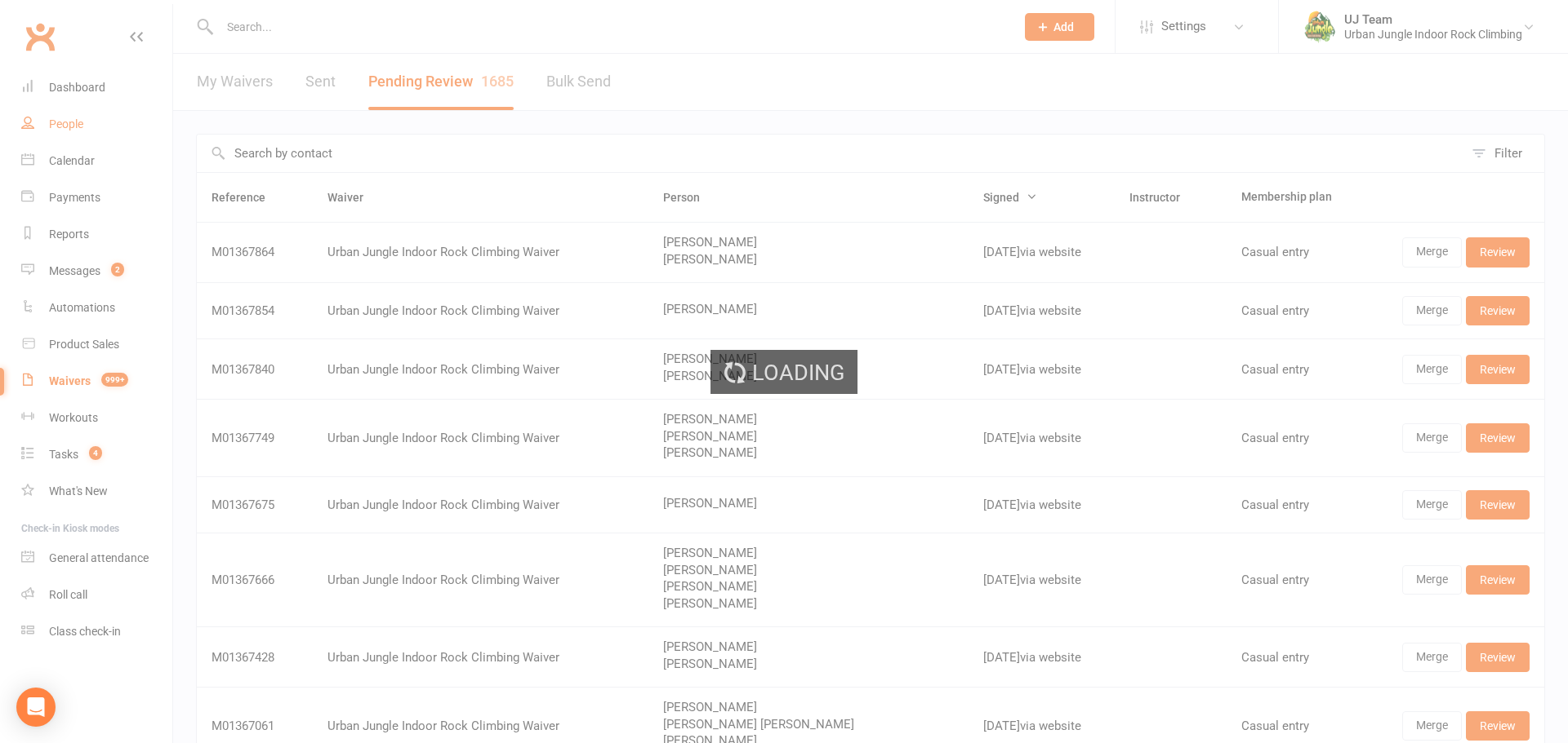
select select "100"
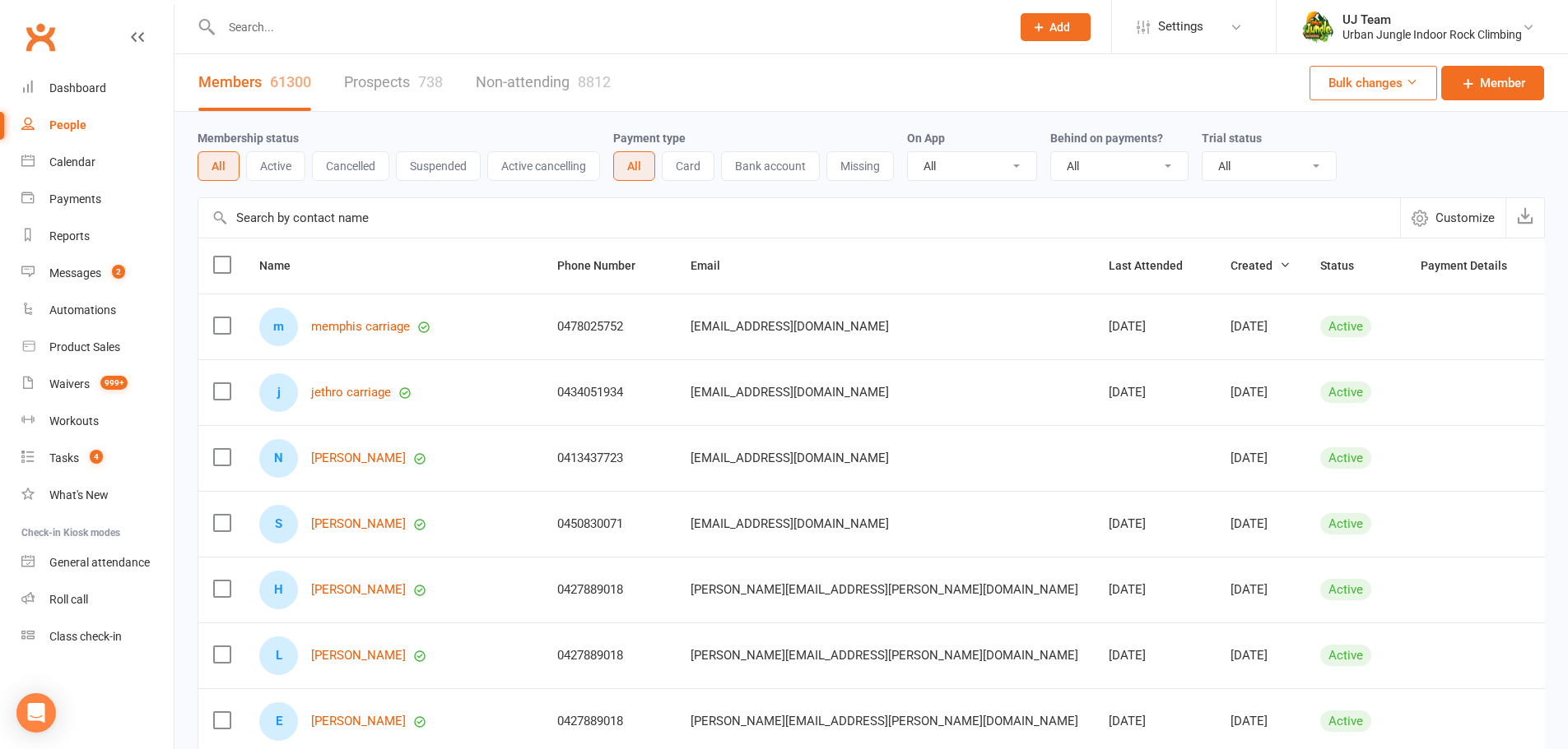
click at [621, 27] on input "text" at bounding box center [607, 27] width 783 height 23
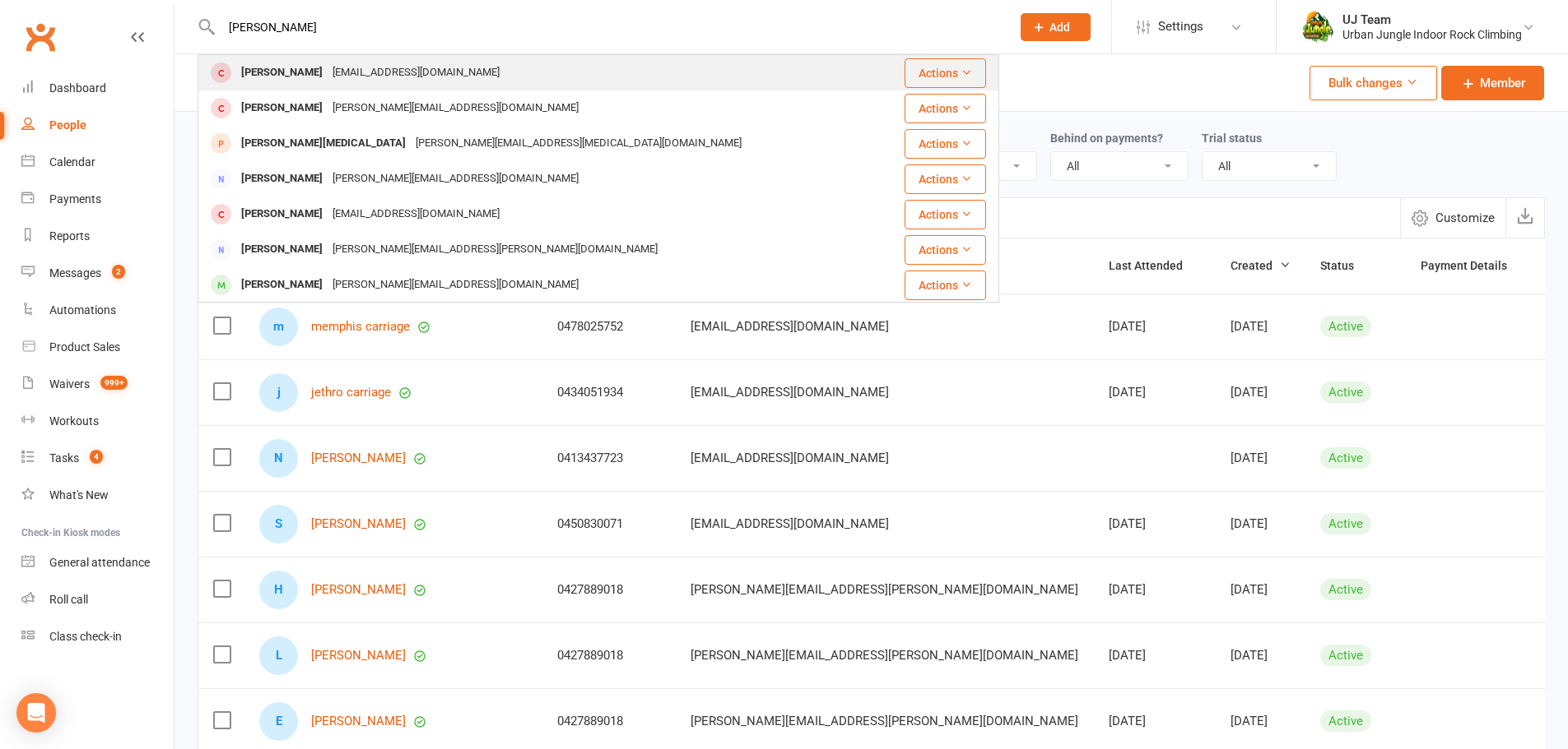
type input "marrissa wee"
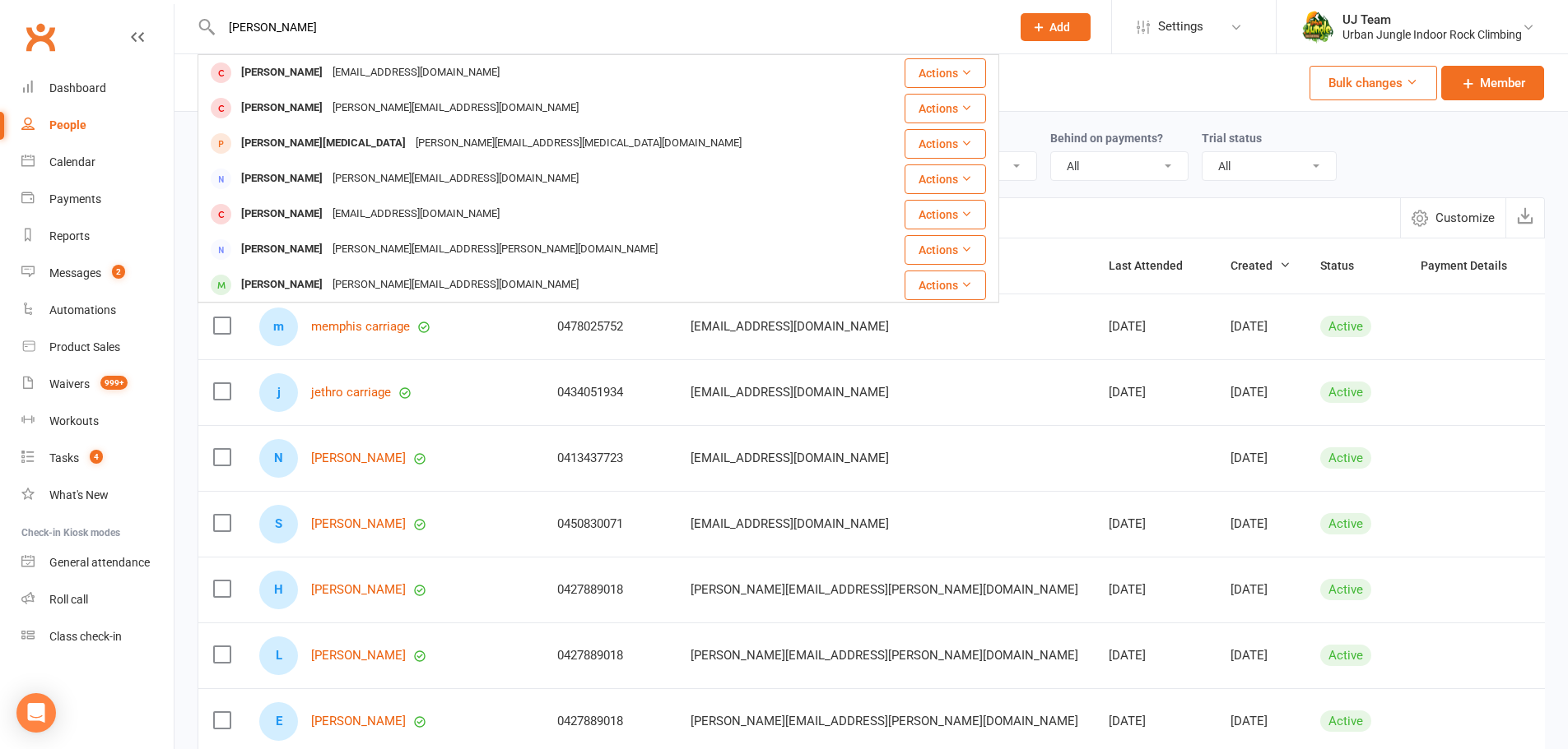
drag, startPoint x: 691, startPoint y: 68, endPoint x: 700, endPoint y: 65, distance: 9.5
click at [692, 68] on div "Marissa Wee marssa_273@hotmail.com" at bounding box center [540, 72] width 682 height 34
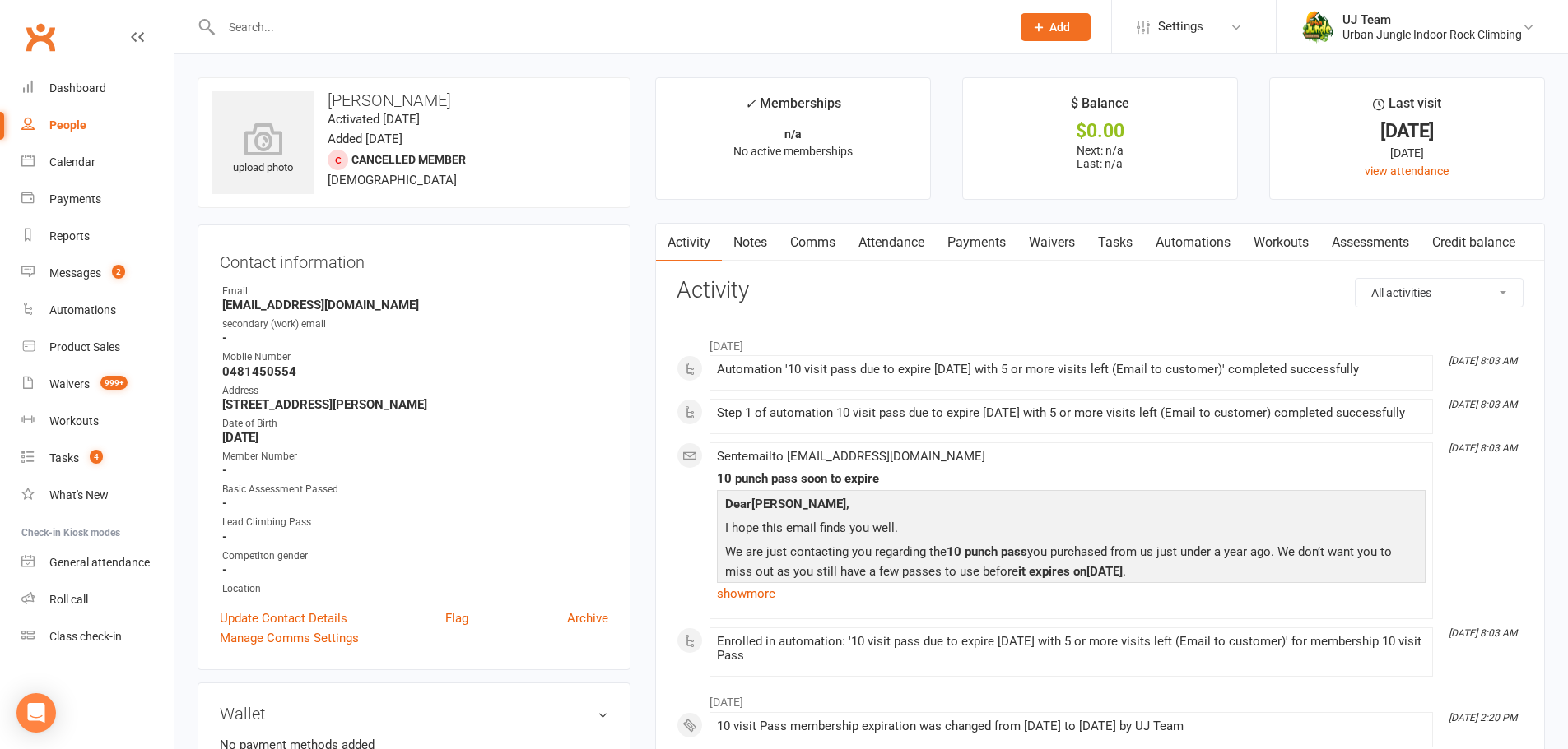
click at [373, 42] on div at bounding box center [598, 26] width 802 height 54
click at [339, 34] on input "text" at bounding box center [607, 27] width 783 height 23
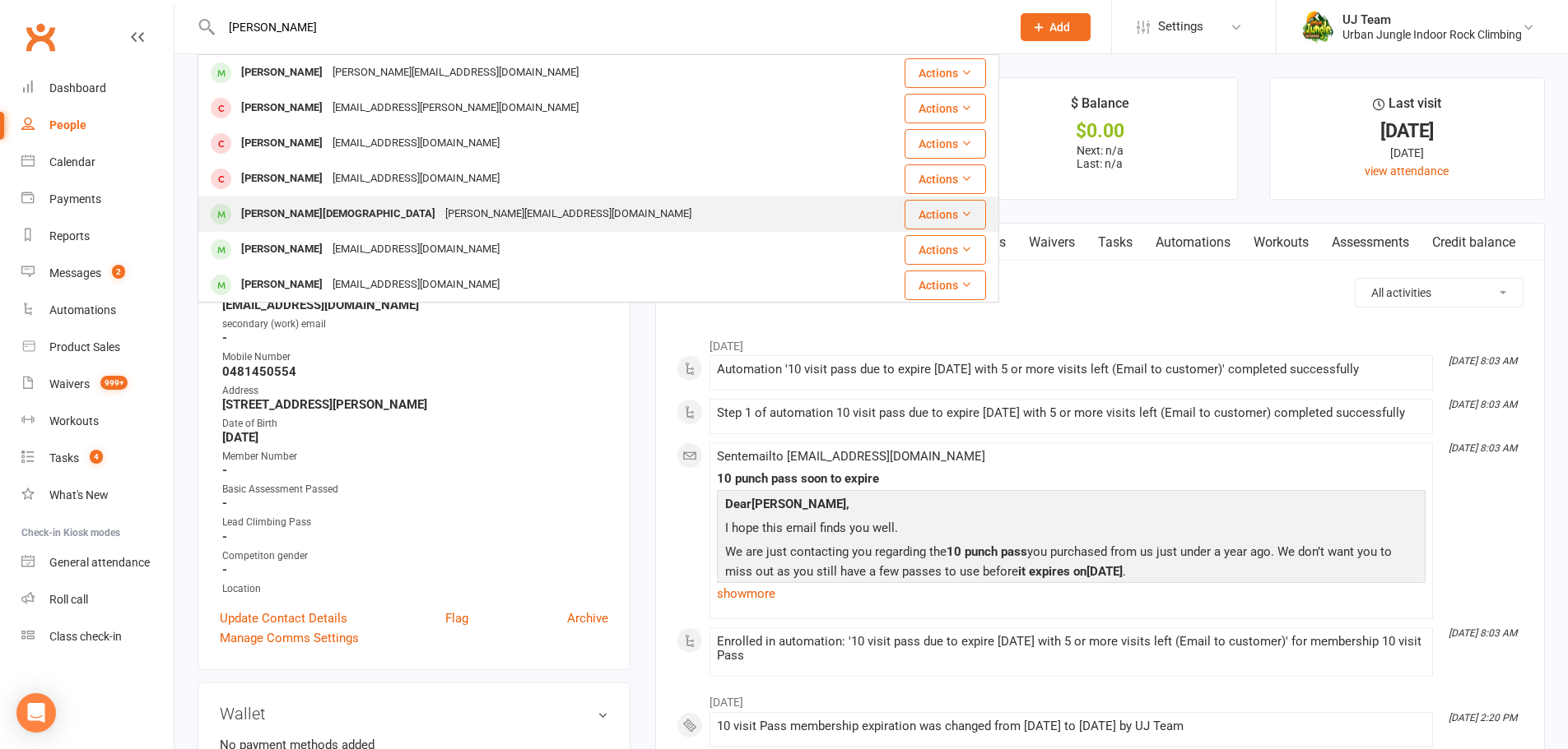
type input "jeffero christi"
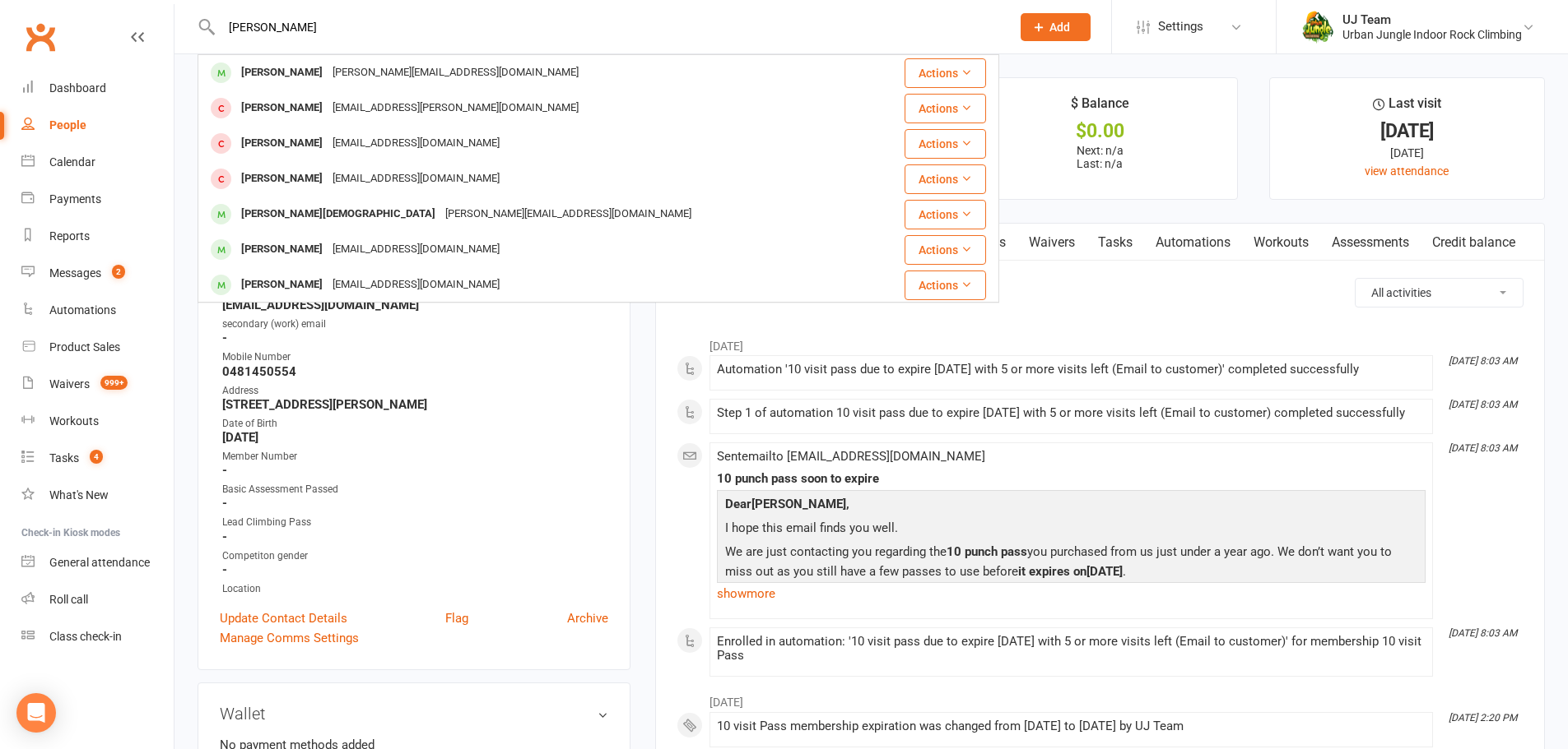
click at [440, 215] on div "j.j.mcnabb@outlook.com" at bounding box center [568, 214] width 256 height 23
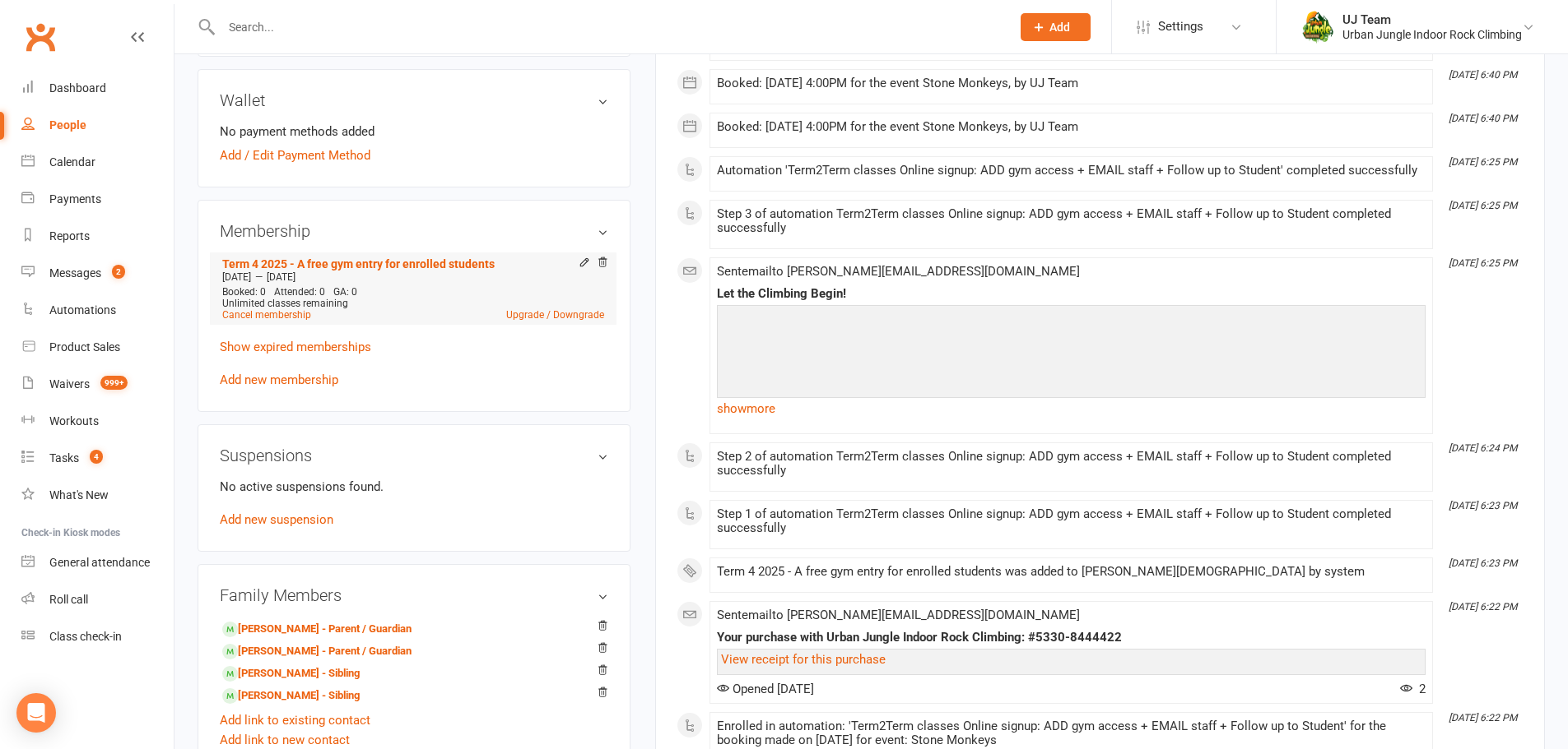
scroll to position [658, 0]
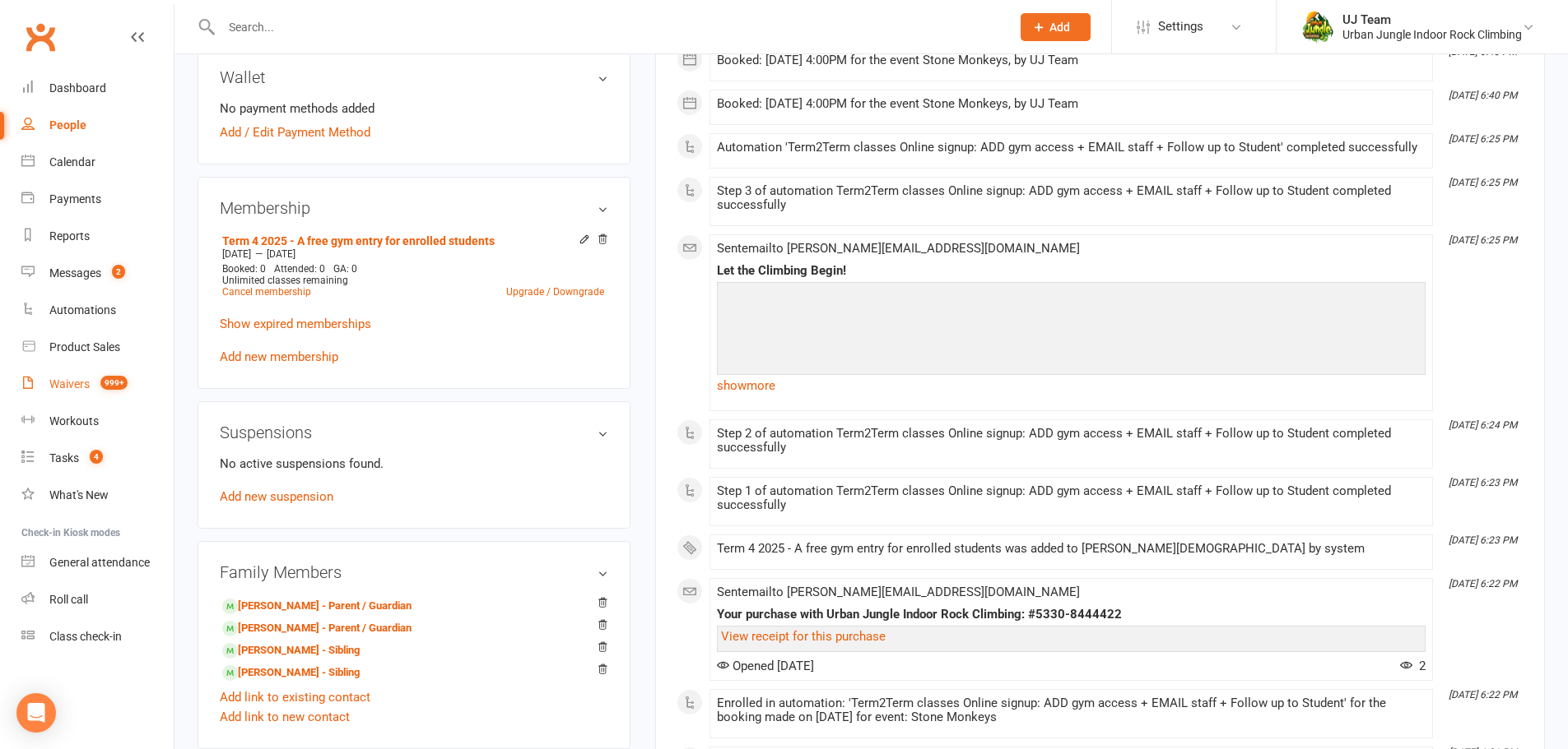
click at [79, 379] on div "Waivers" at bounding box center [69, 385] width 40 height 14
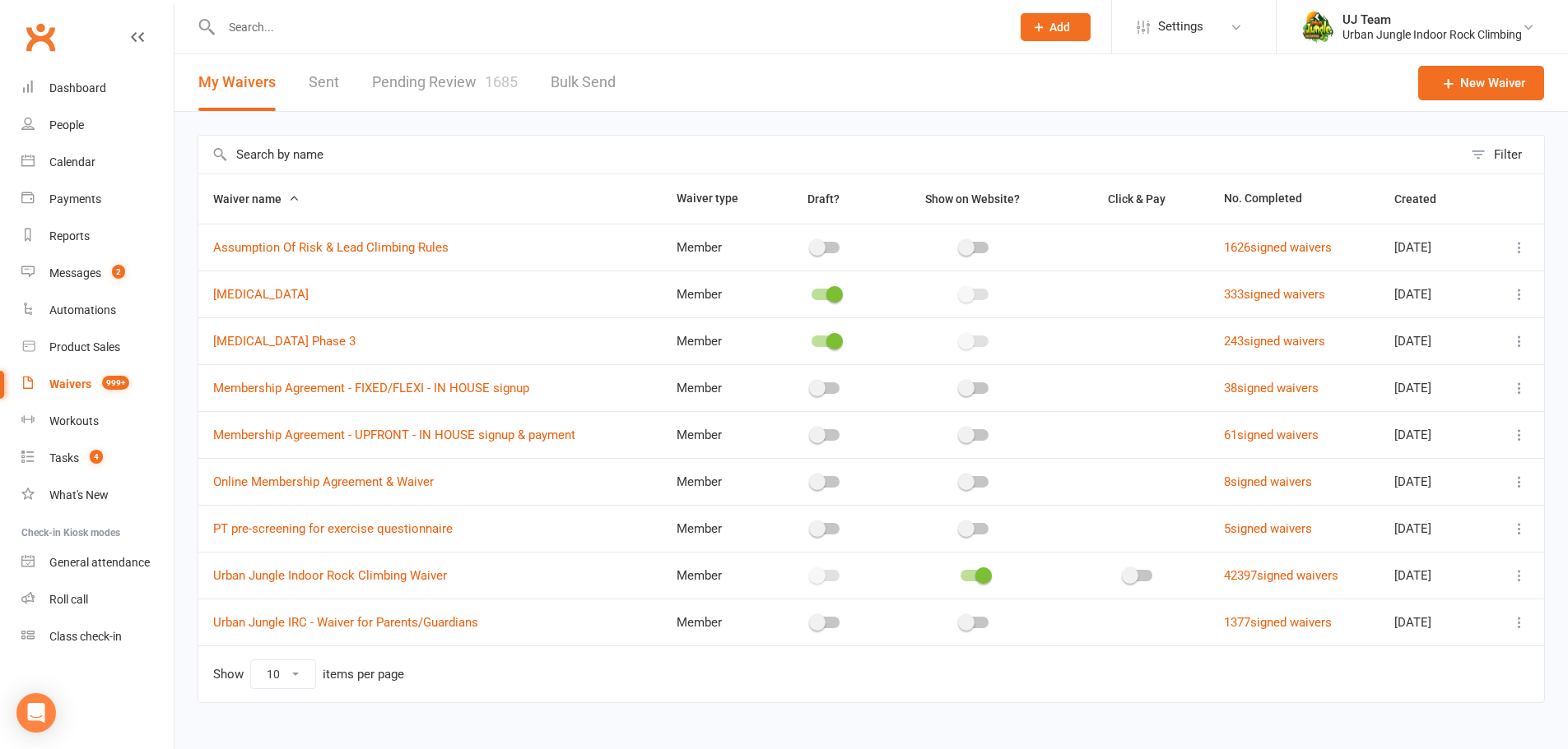
click at [412, 83] on link "Pending Review 1685" at bounding box center [445, 83] width 146 height 56
select select "25"
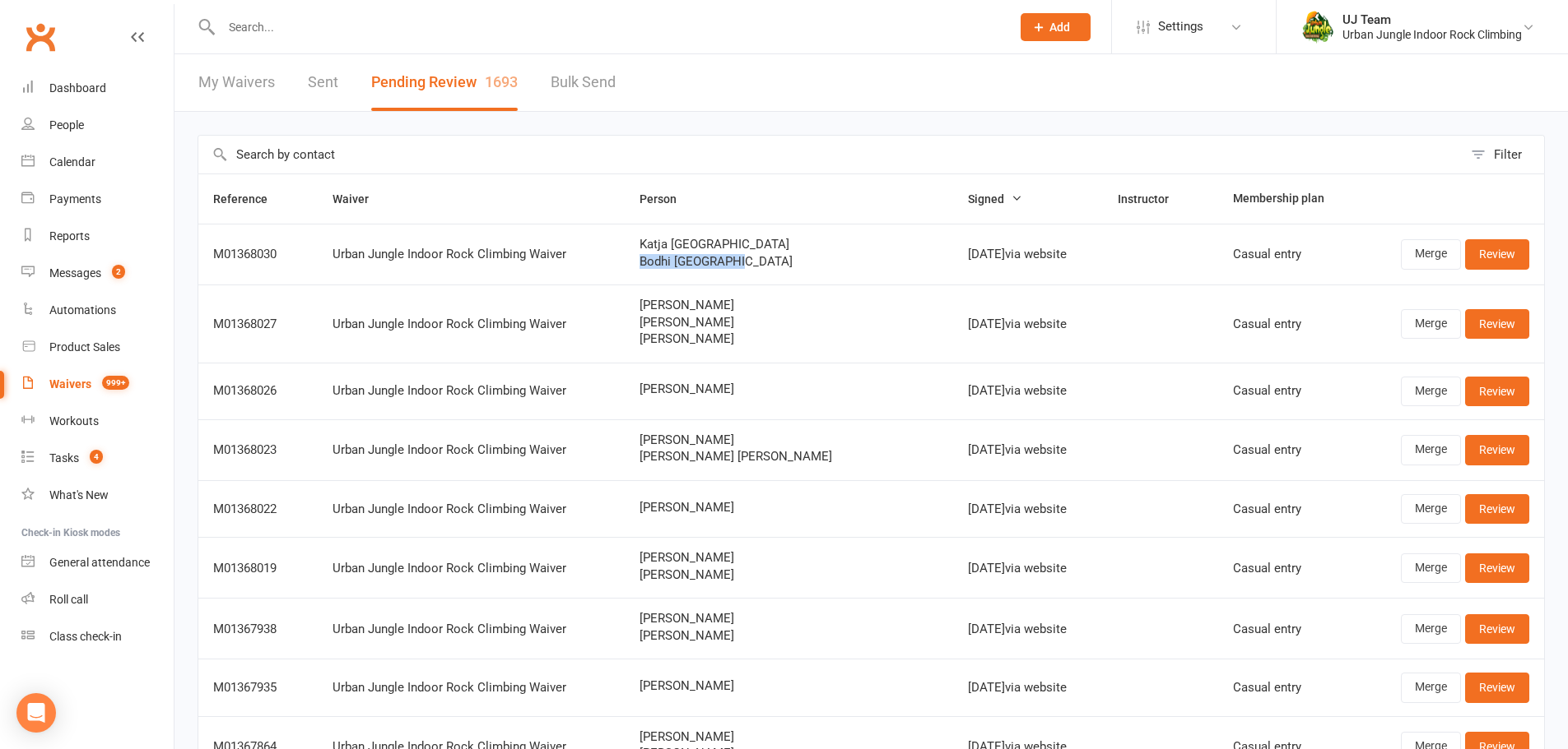
drag, startPoint x: 772, startPoint y: 262, endPoint x: 669, endPoint y: 262, distance: 103.0
click at [669, 262] on td "Katja Birmingham Bodhi Birmingham" at bounding box center [788, 254] width 328 height 61
copy span "Bodhi Birmingham"
click at [1493, 255] on link "Review" at bounding box center [1497, 254] width 64 height 29
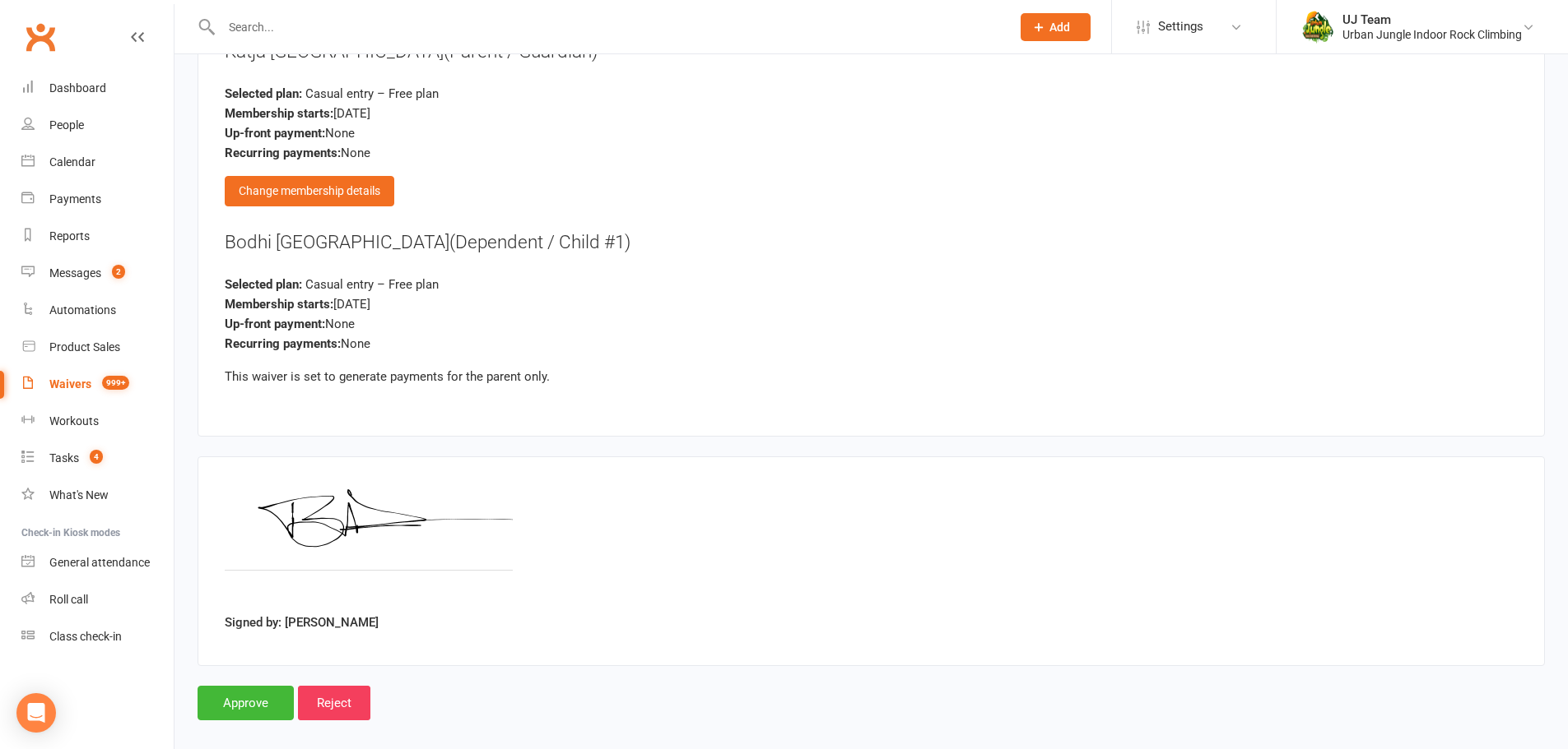
scroll to position [1827, 0]
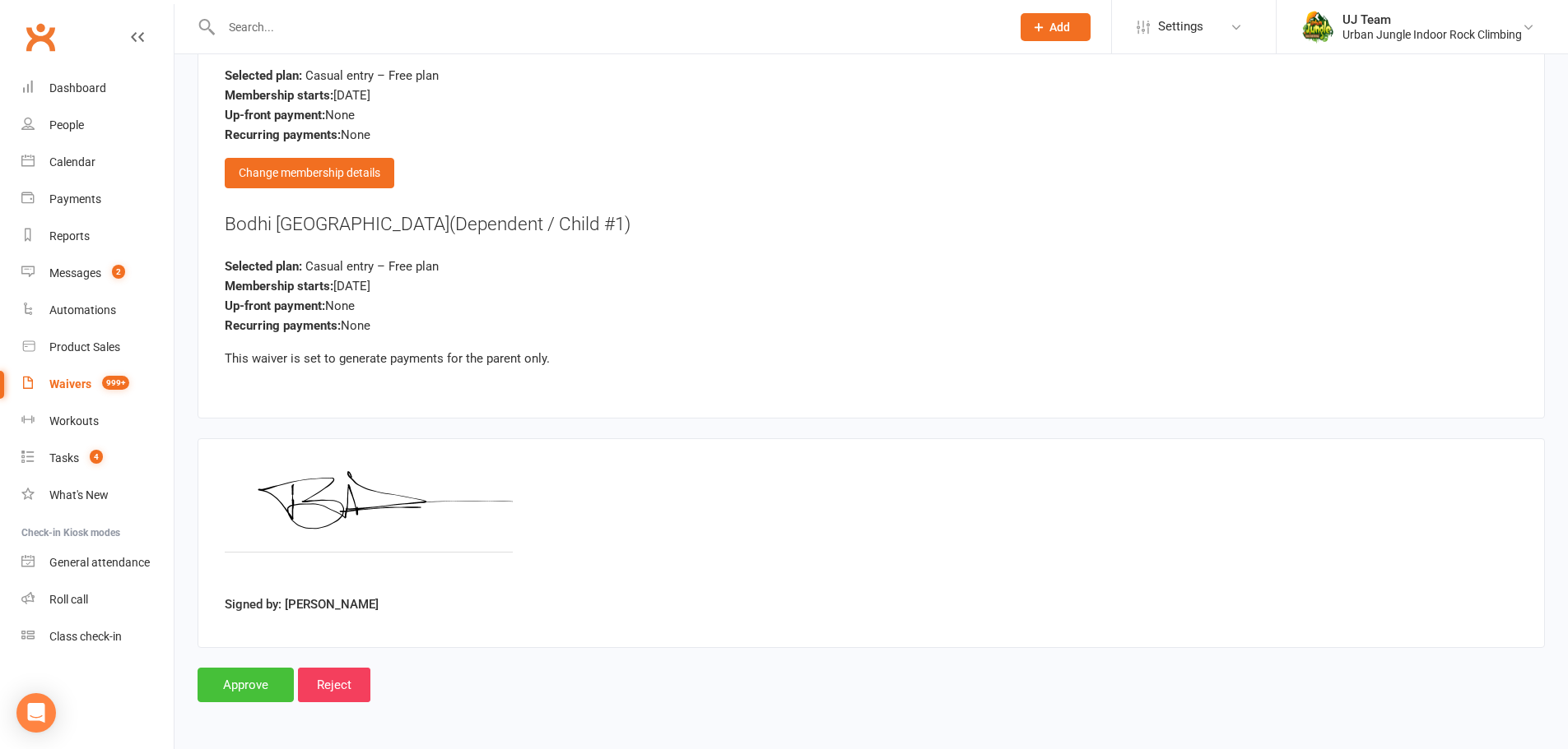
click at [282, 685] on input "Approve" at bounding box center [246, 685] width 96 height 34
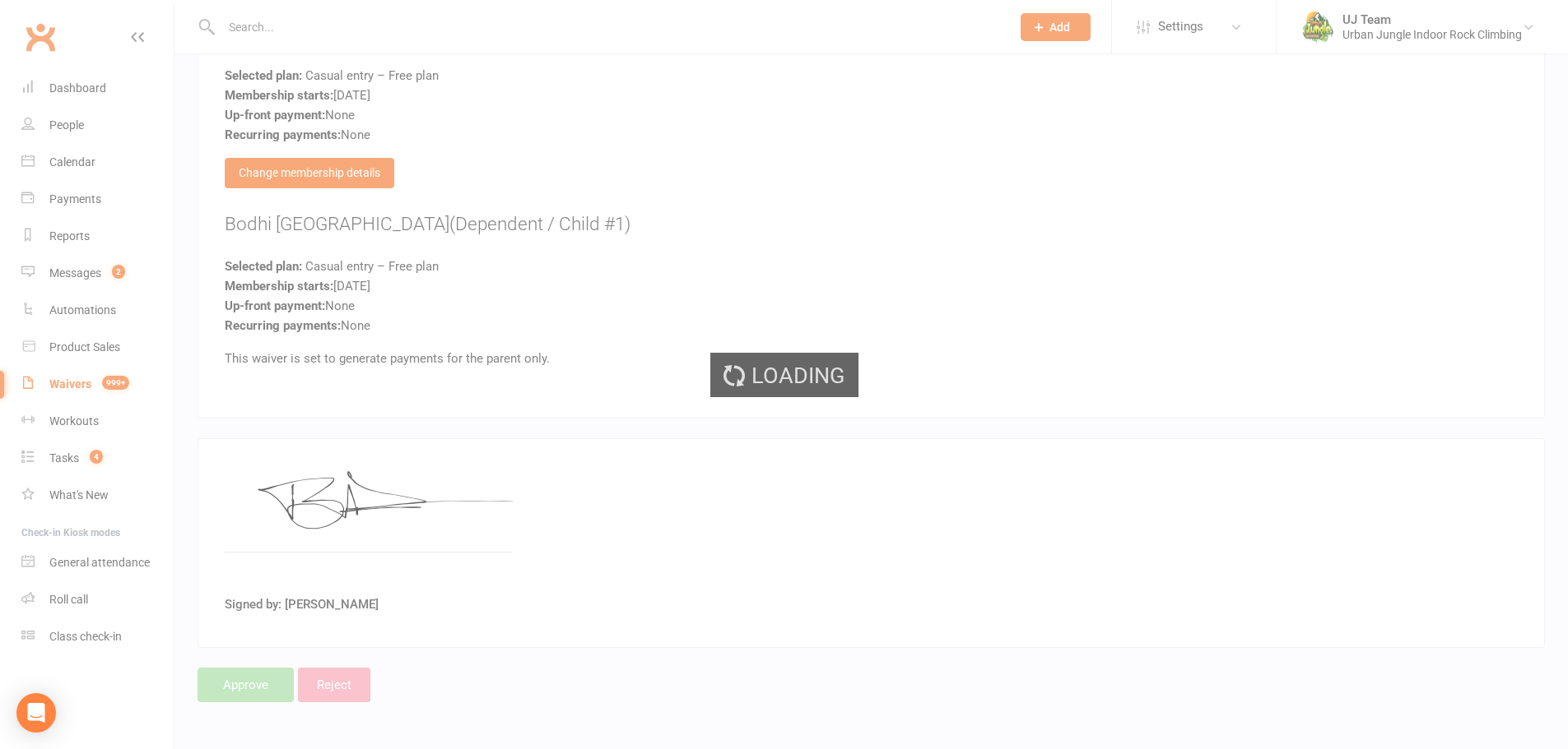
select select "25"
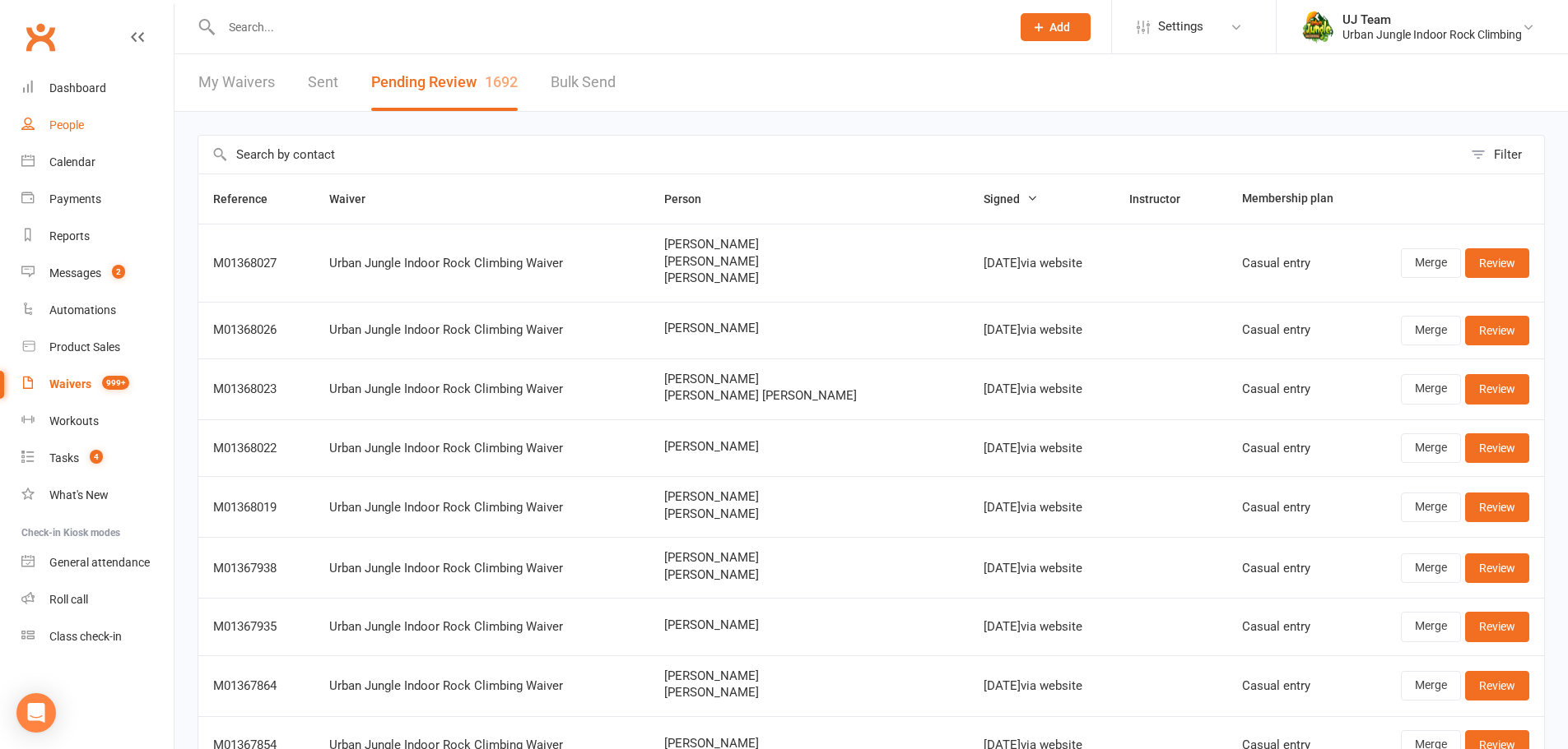
click at [76, 121] on div "People" at bounding box center [66, 126] width 34 height 14
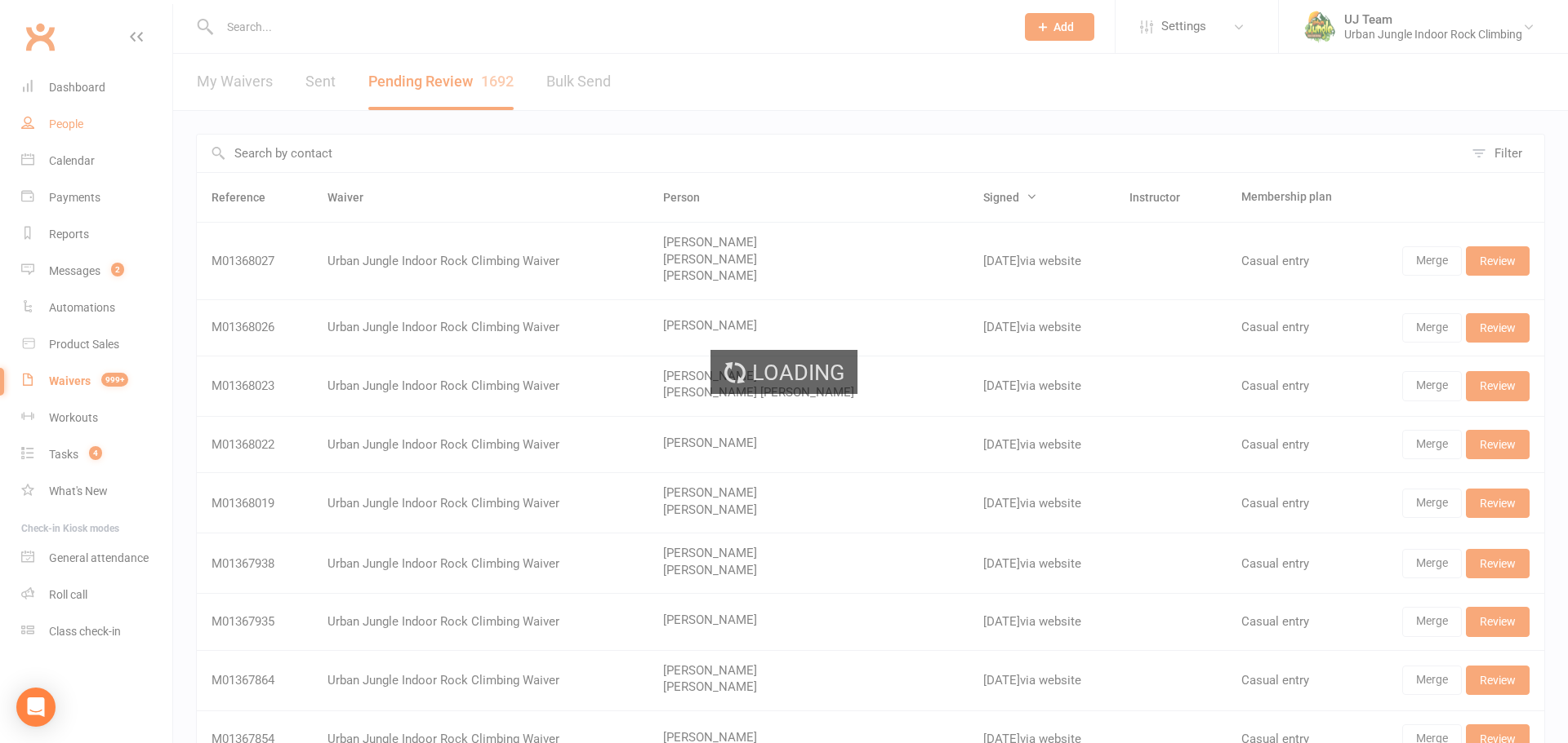
select select "100"
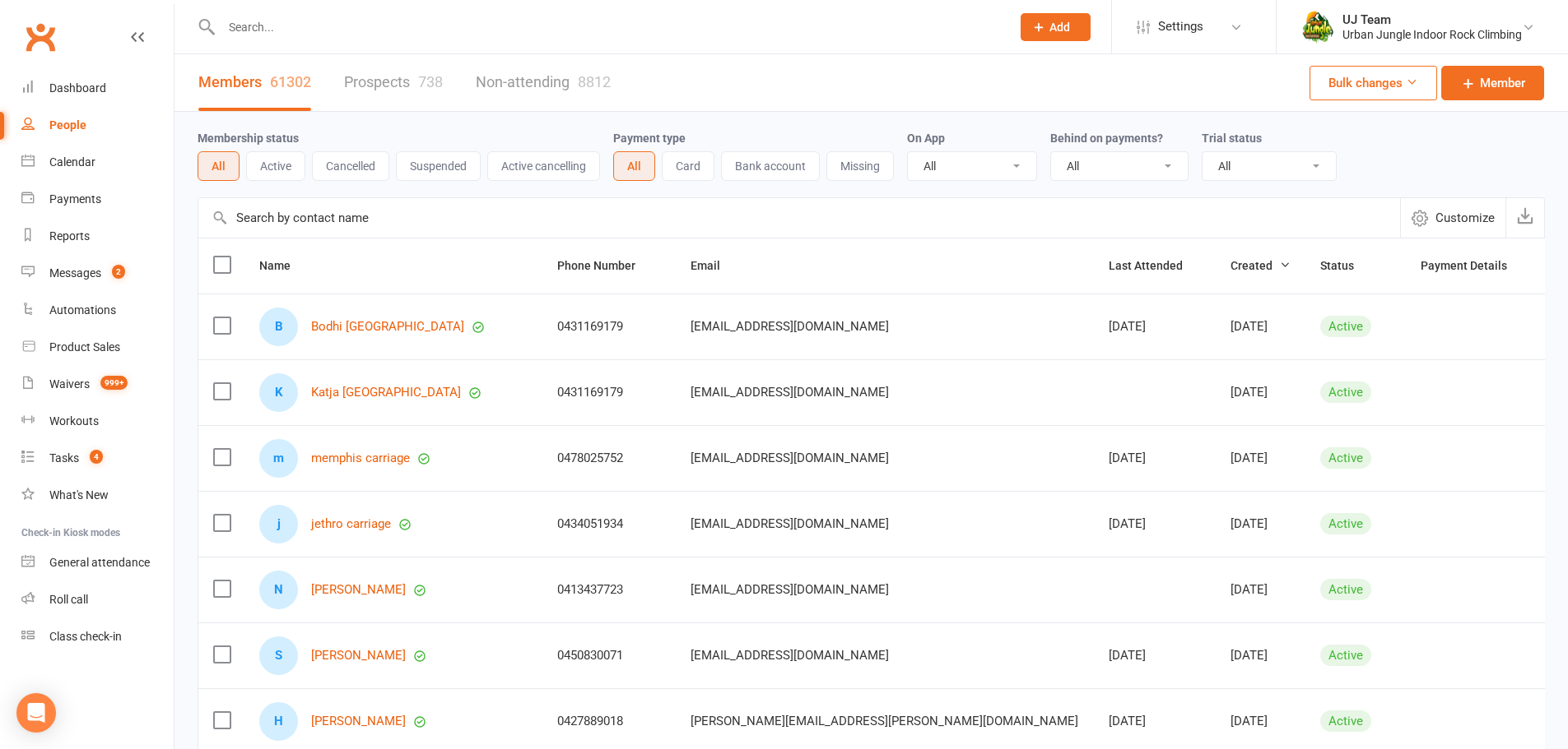
click at [308, 21] on input "text" at bounding box center [607, 27] width 783 height 23
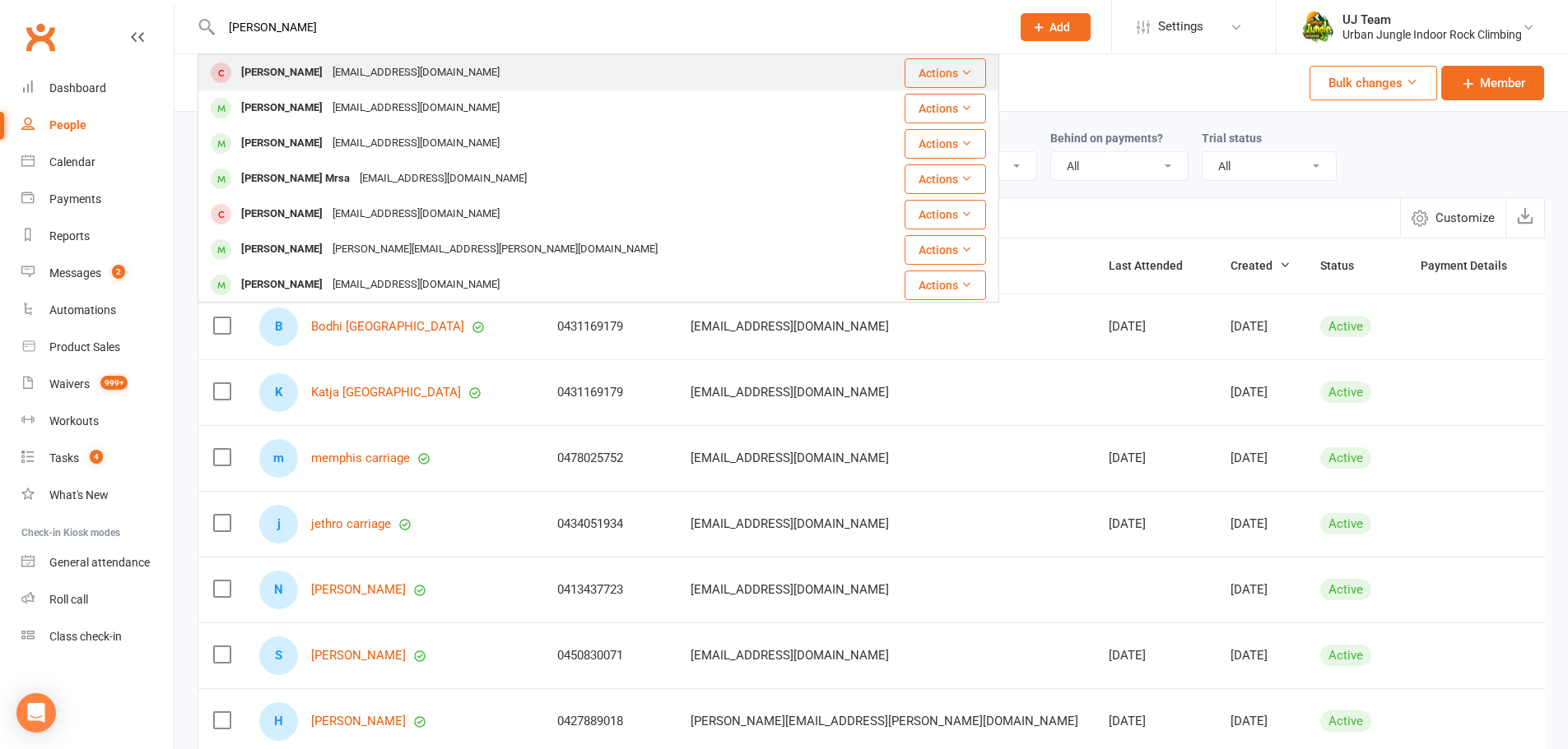
type input "jake cardosa"
click at [362, 61] on div "cardosa101@live.com" at bounding box center [416, 73] width 177 height 23
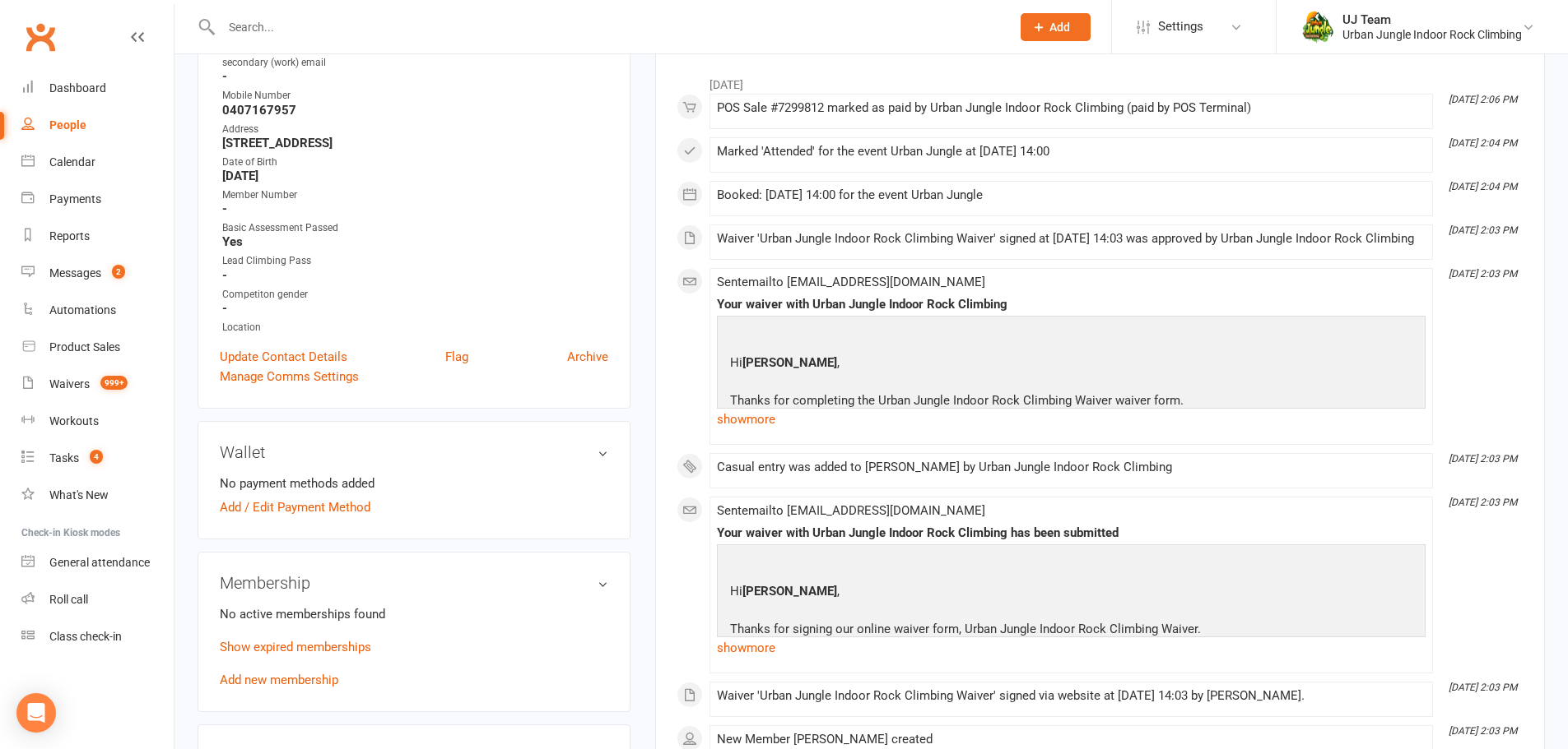
scroll to position [411, 0]
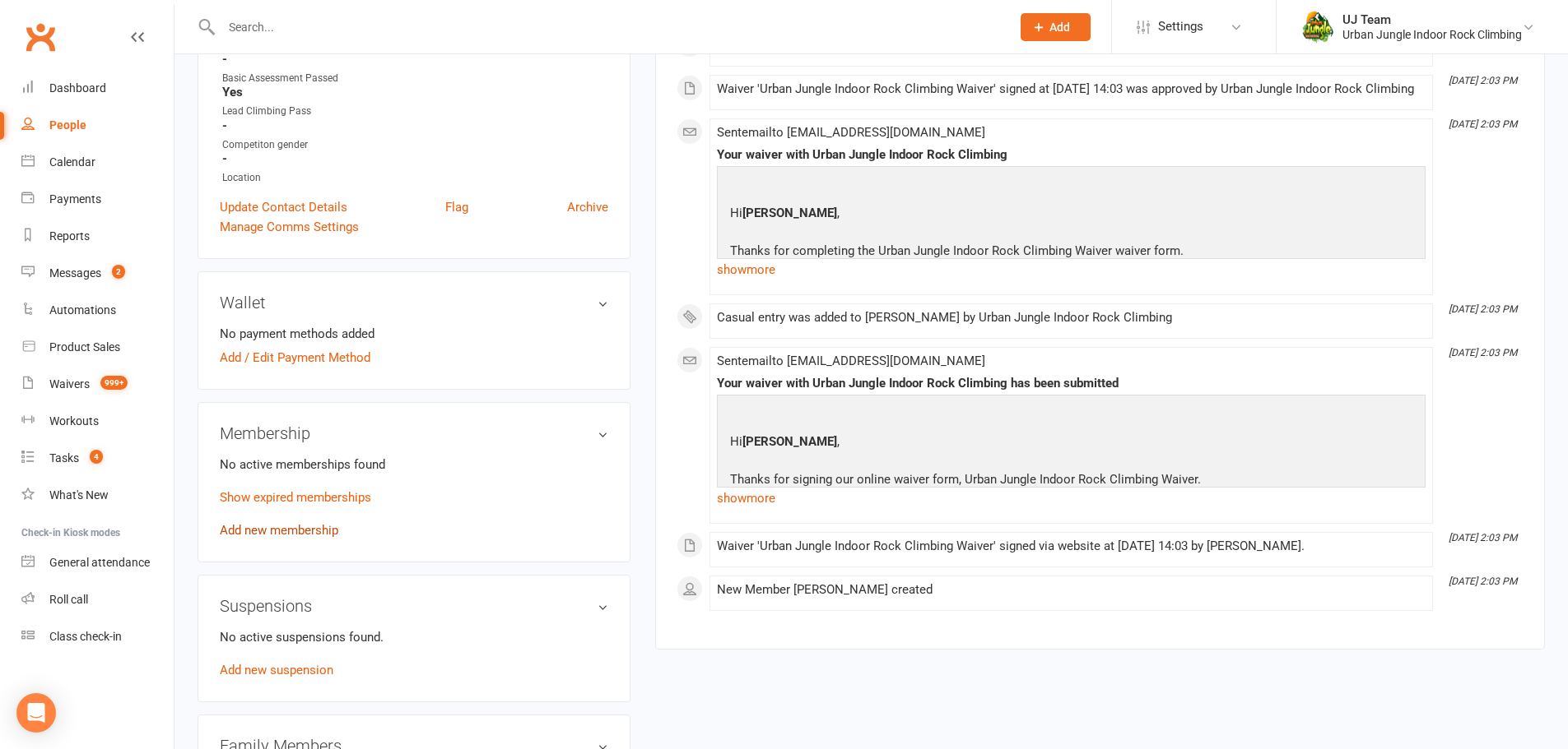
click at [288, 530] on link "Add new membership" at bounding box center [280, 530] width 119 height 15
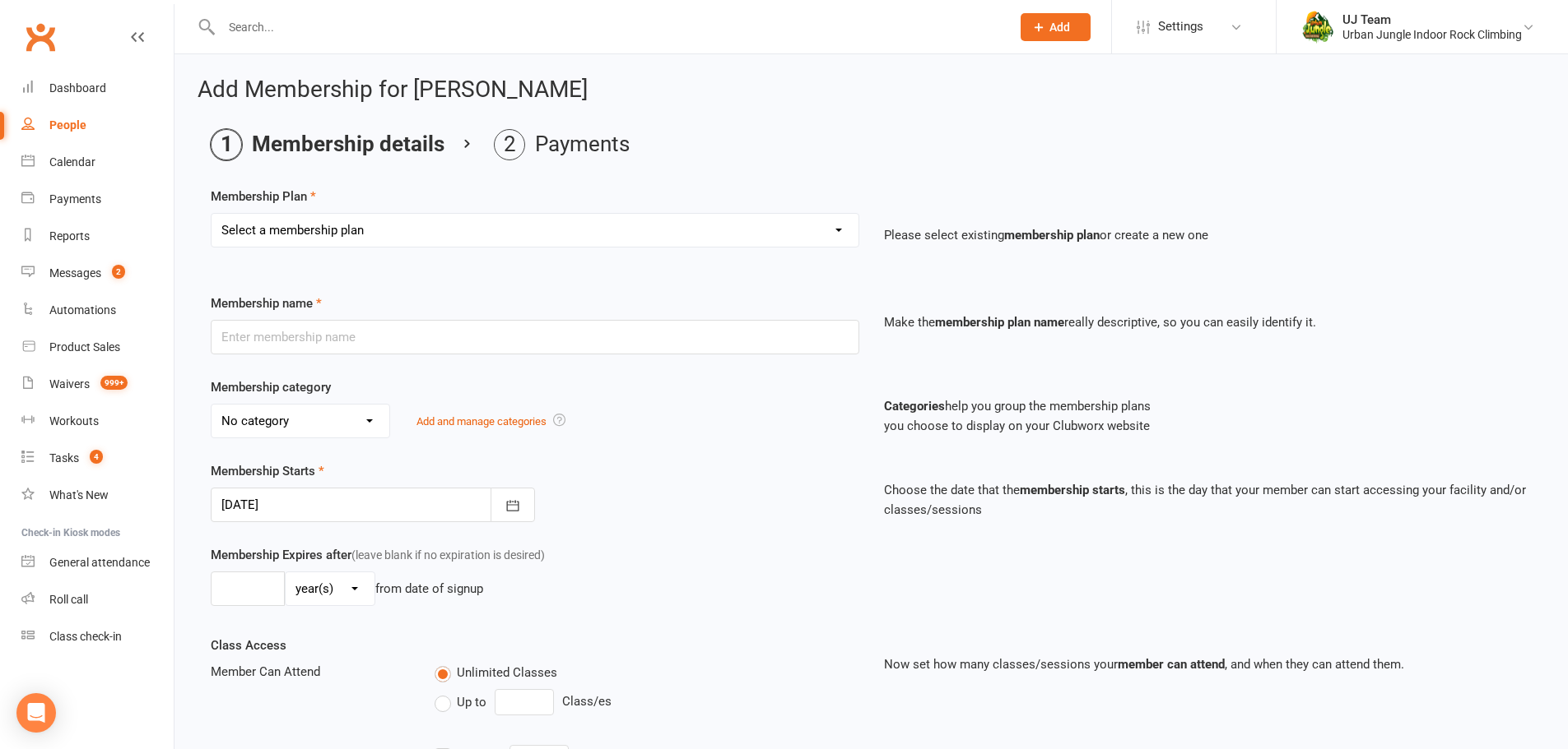
click at [442, 230] on select "Select a membership plan Create new Membership Plan 10 visit Pass 10 visit Pass…" at bounding box center [535, 231] width 647 height 33
select select "3"
click at [211, 214] on select "Select a membership plan Create new Membership Plan 10 visit Pass 10 visit Pass…" at bounding box center [535, 231] width 647 height 33
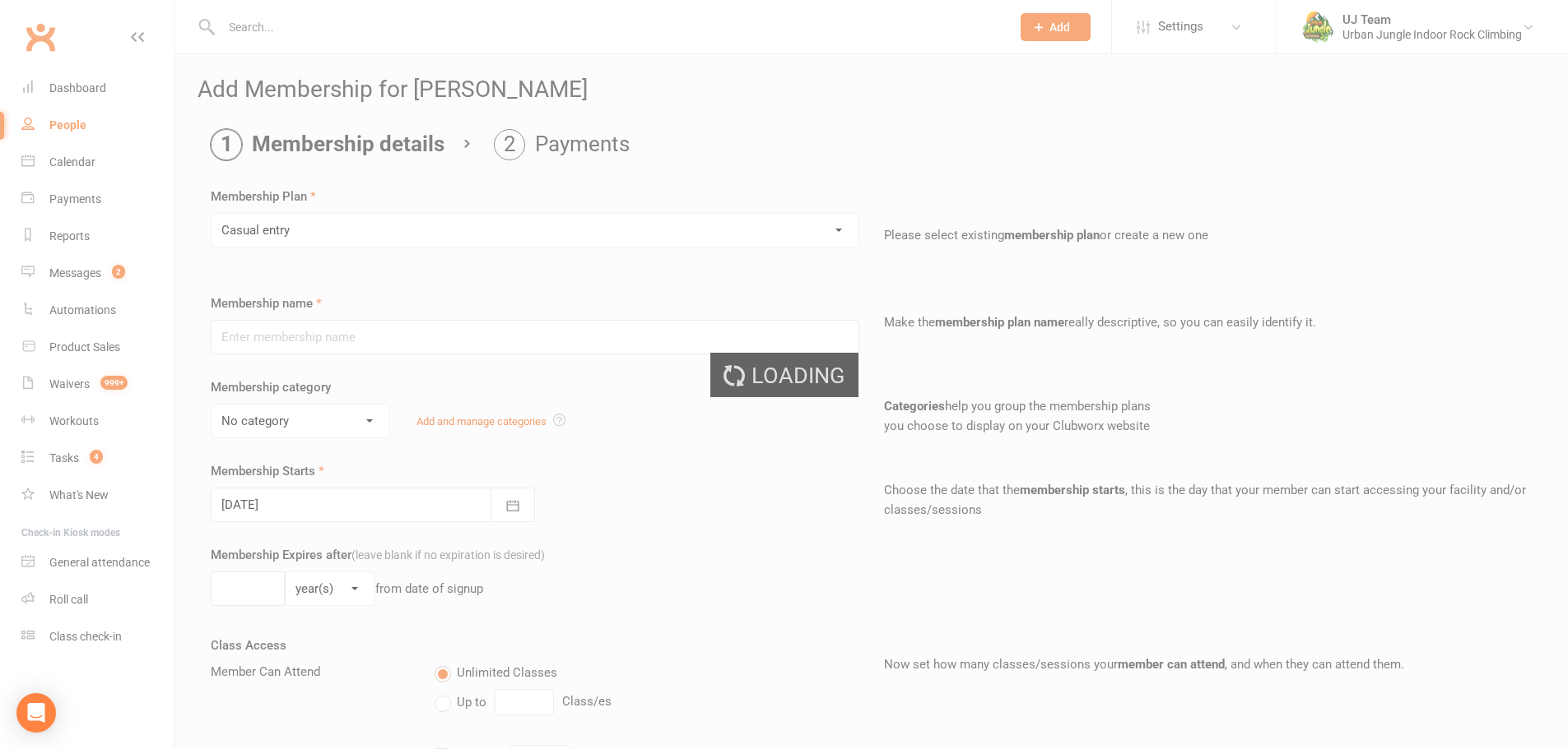
type input "Casual entry"
select select "3"
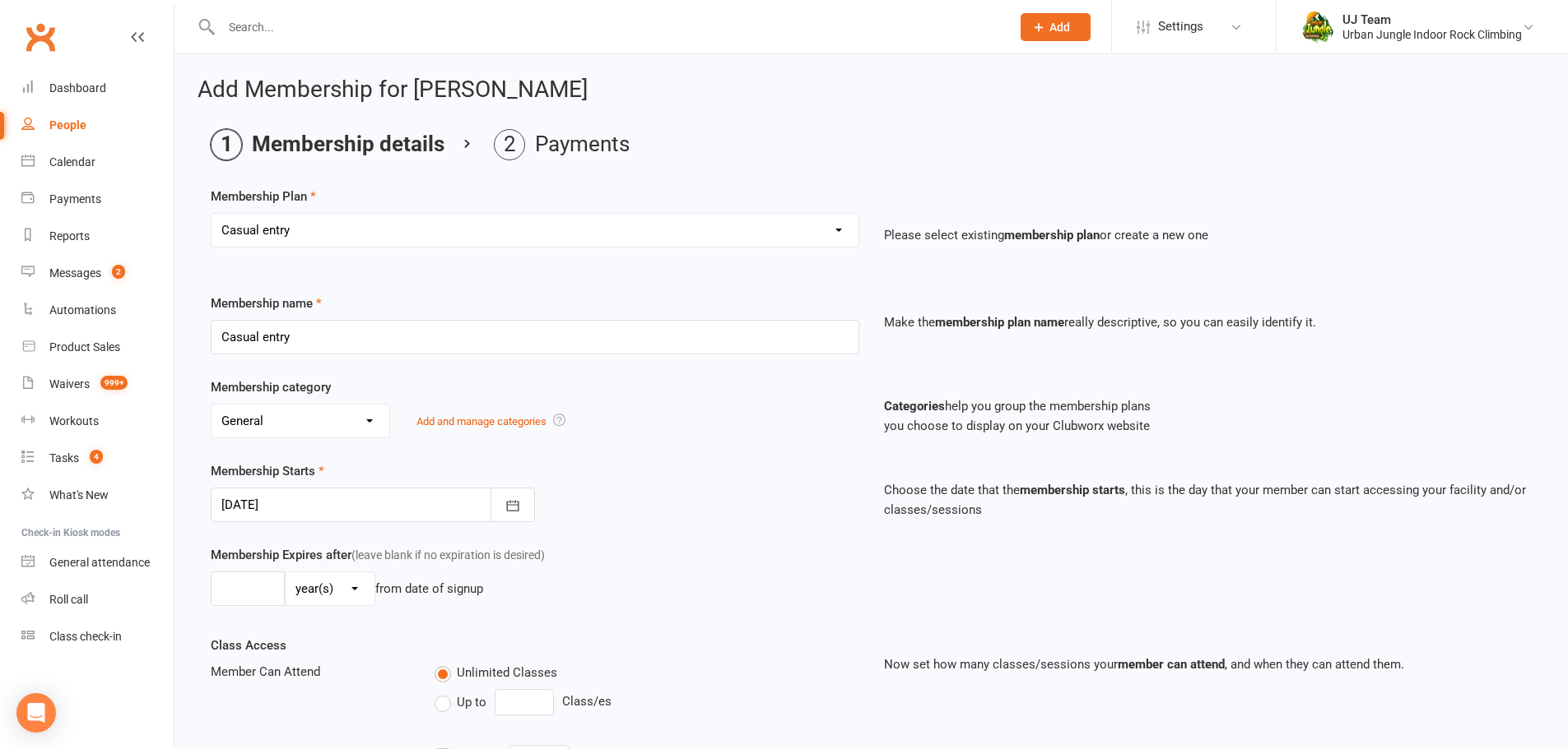
type input "[DATE]"
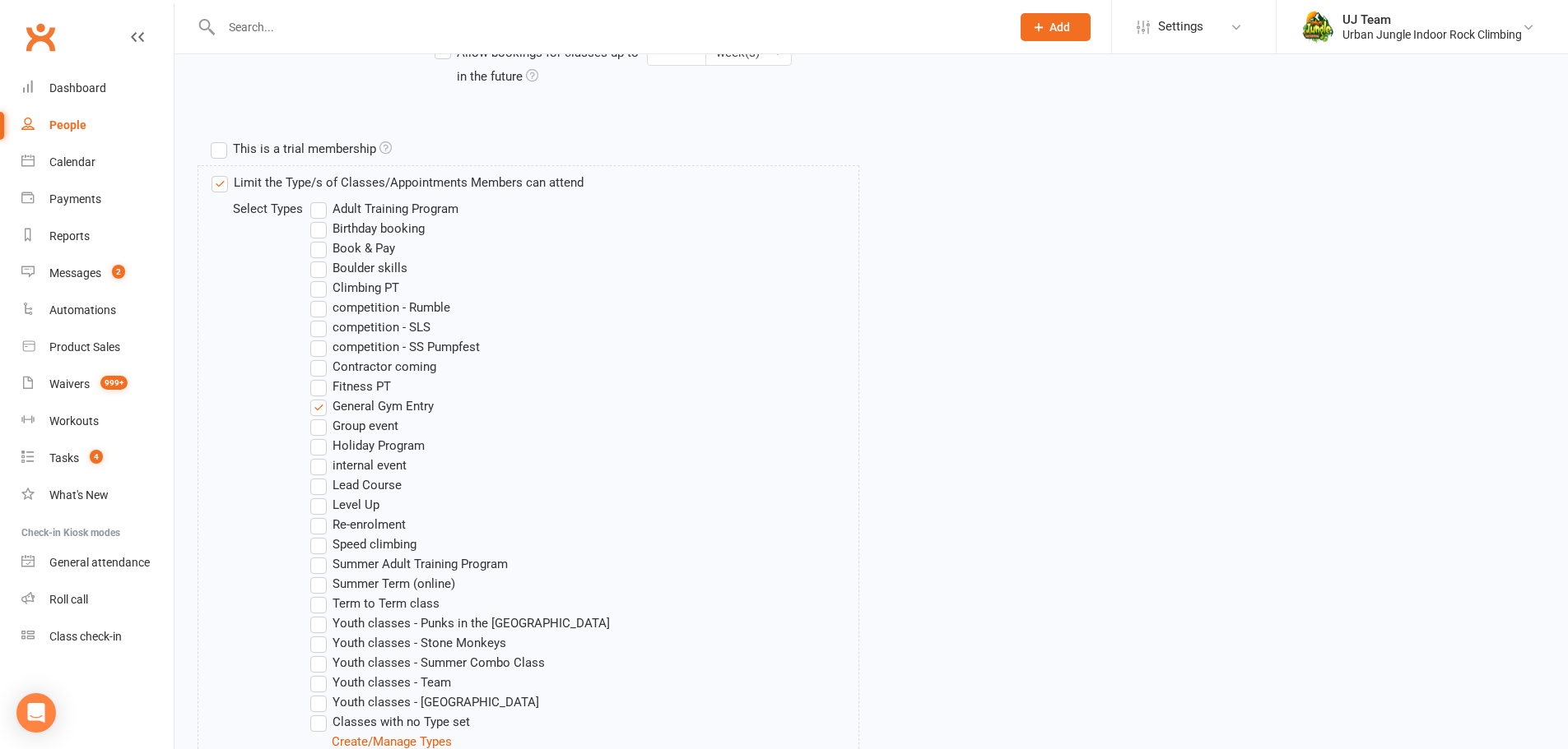
scroll to position [974, 0]
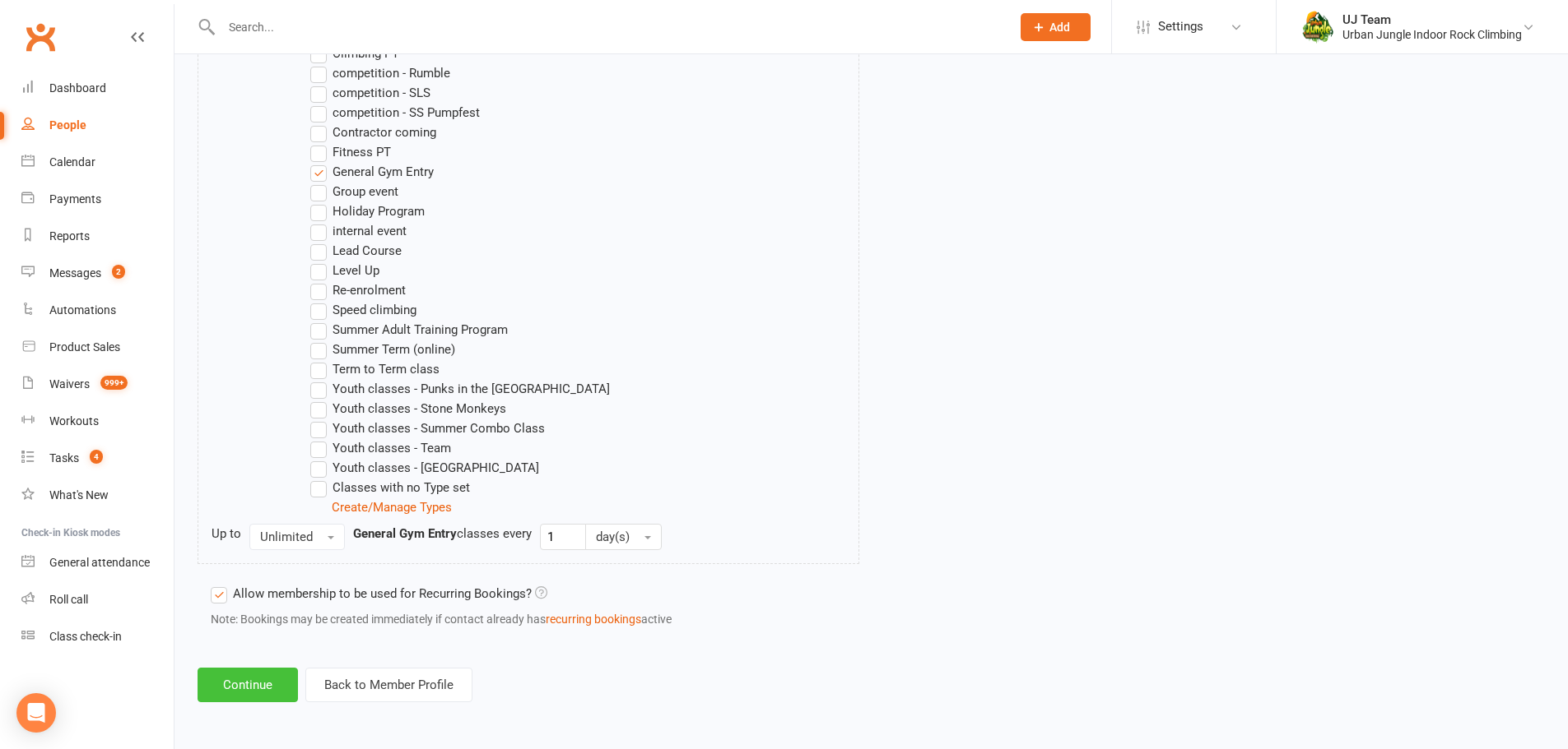
click at [243, 694] on button "Continue" at bounding box center [248, 685] width 100 height 34
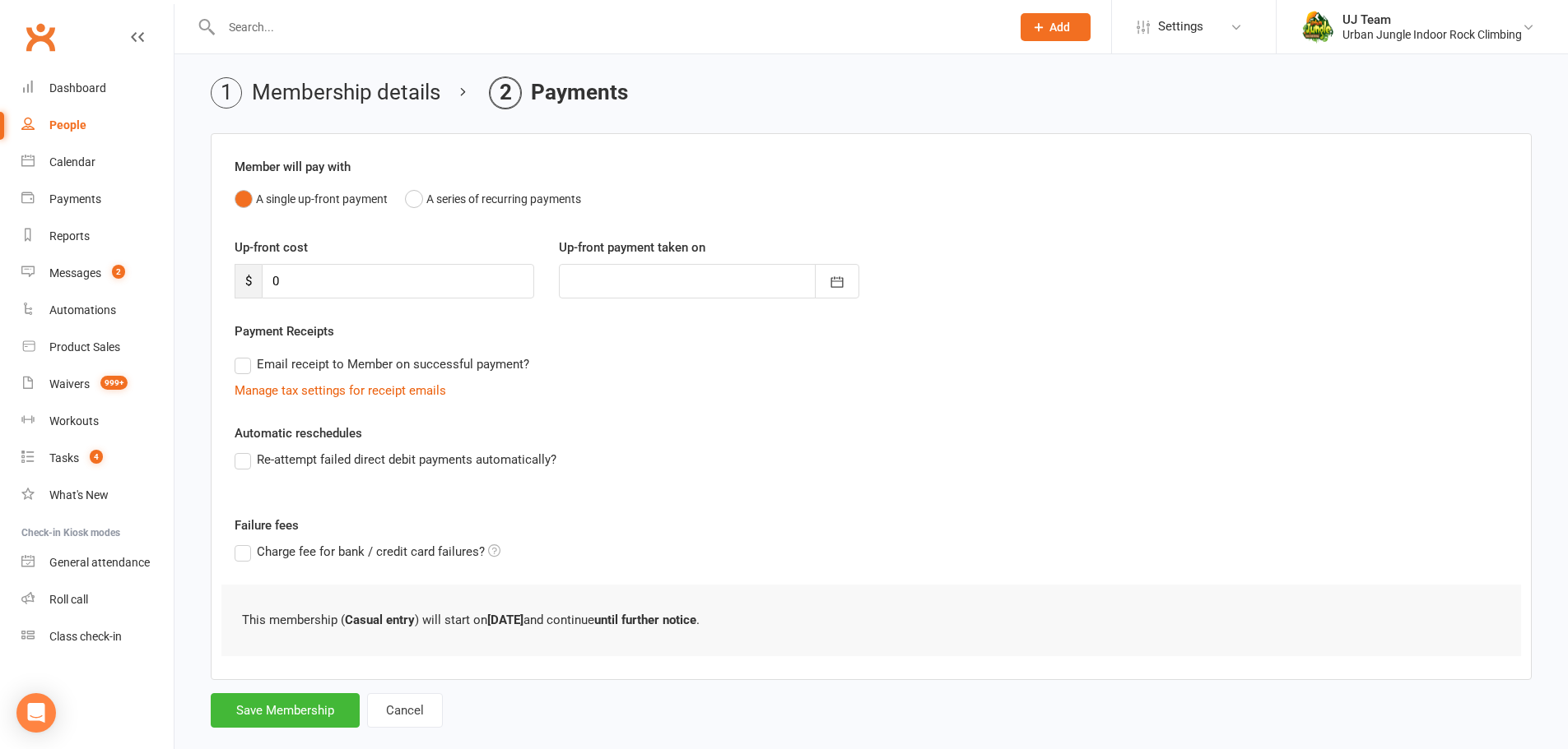
scroll to position [81, 0]
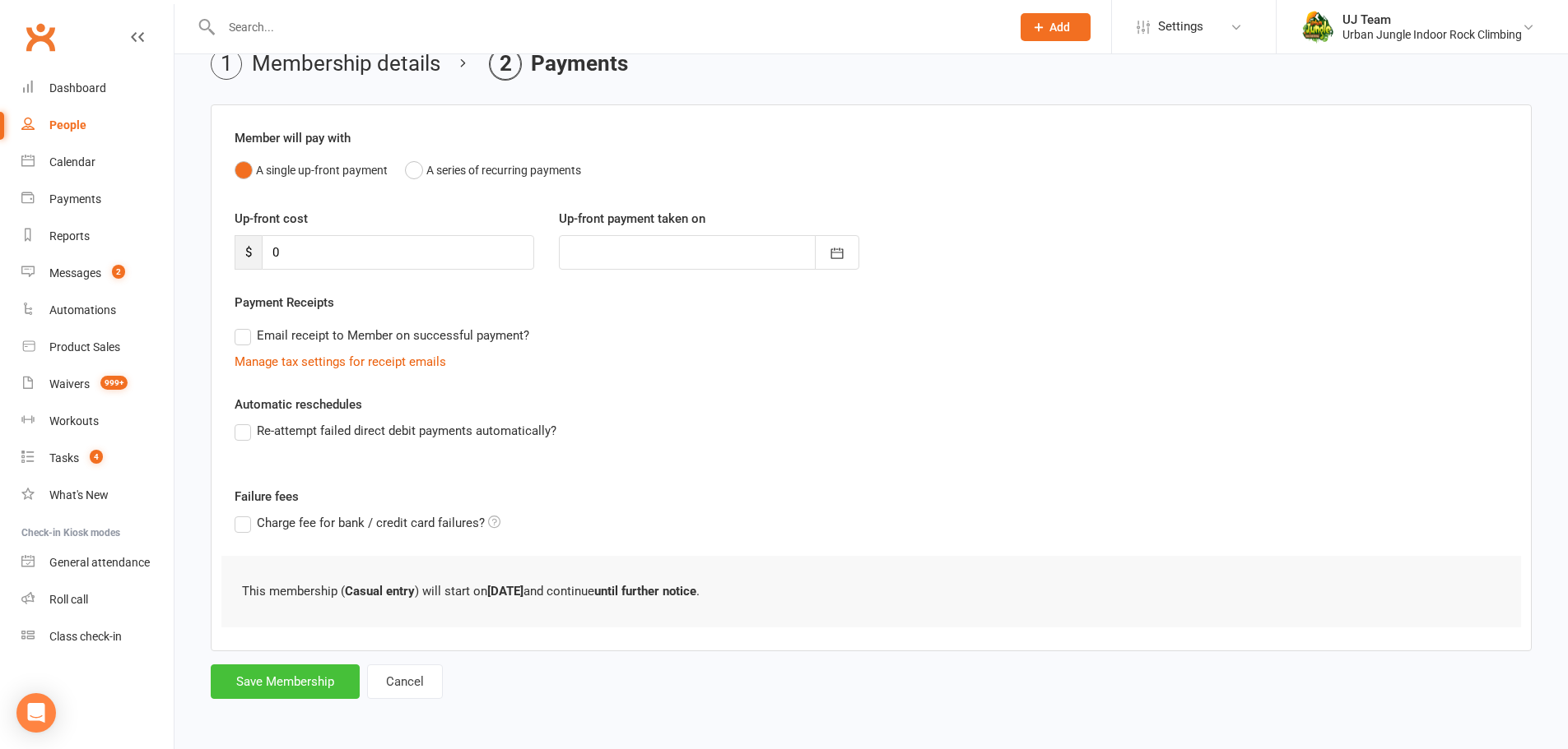
click at [315, 681] on button "Save Membership" at bounding box center [285, 681] width 149 height 34
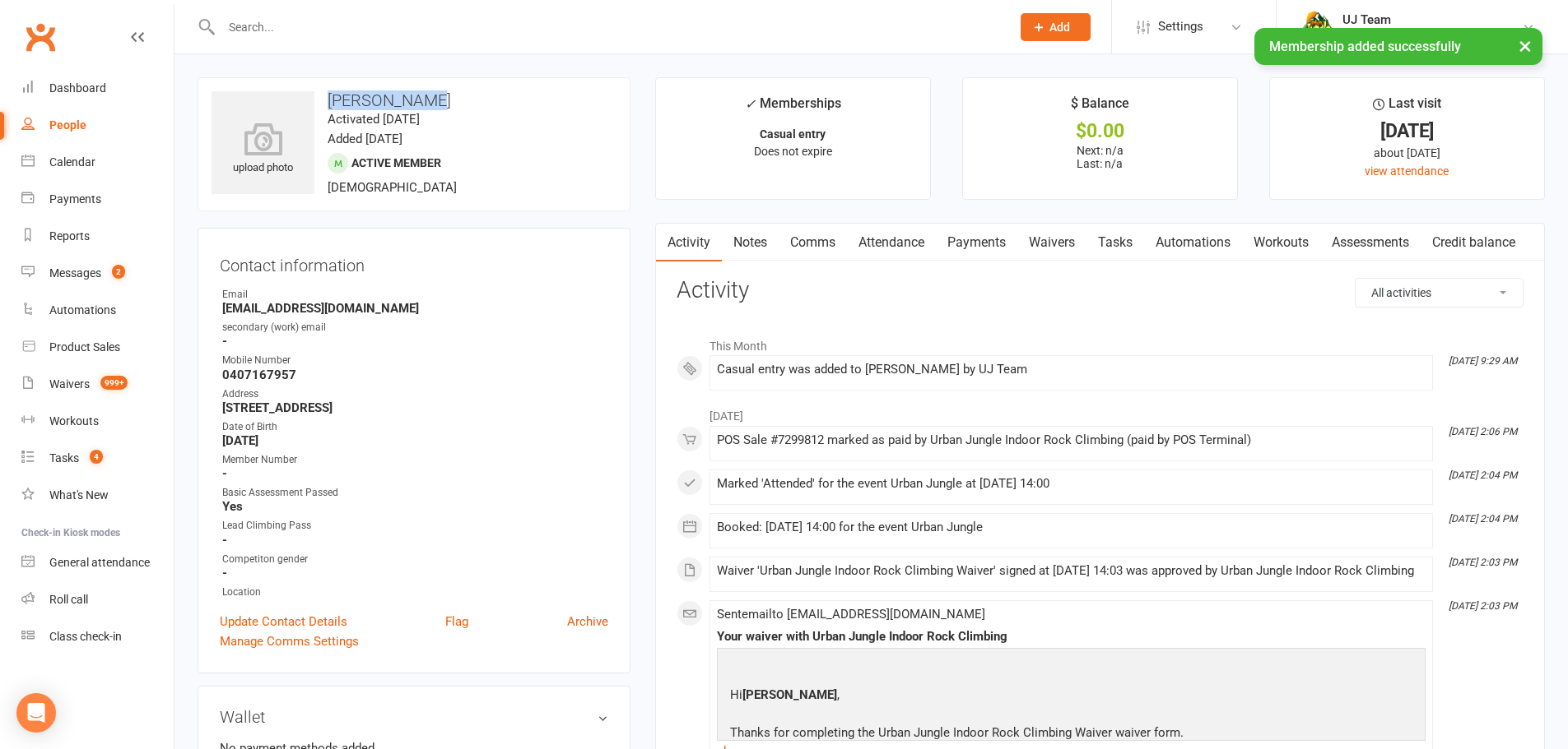
drag, startPoint x: 425, startPoint y: 98, endPoint x: 326, endPoint y: 98, distance: 99.0
click at [326, 98] on h3 "Jake Cardosa" at bounding box center [414, 100] width 405 height 19
copy h3 "Jake Cardosa"
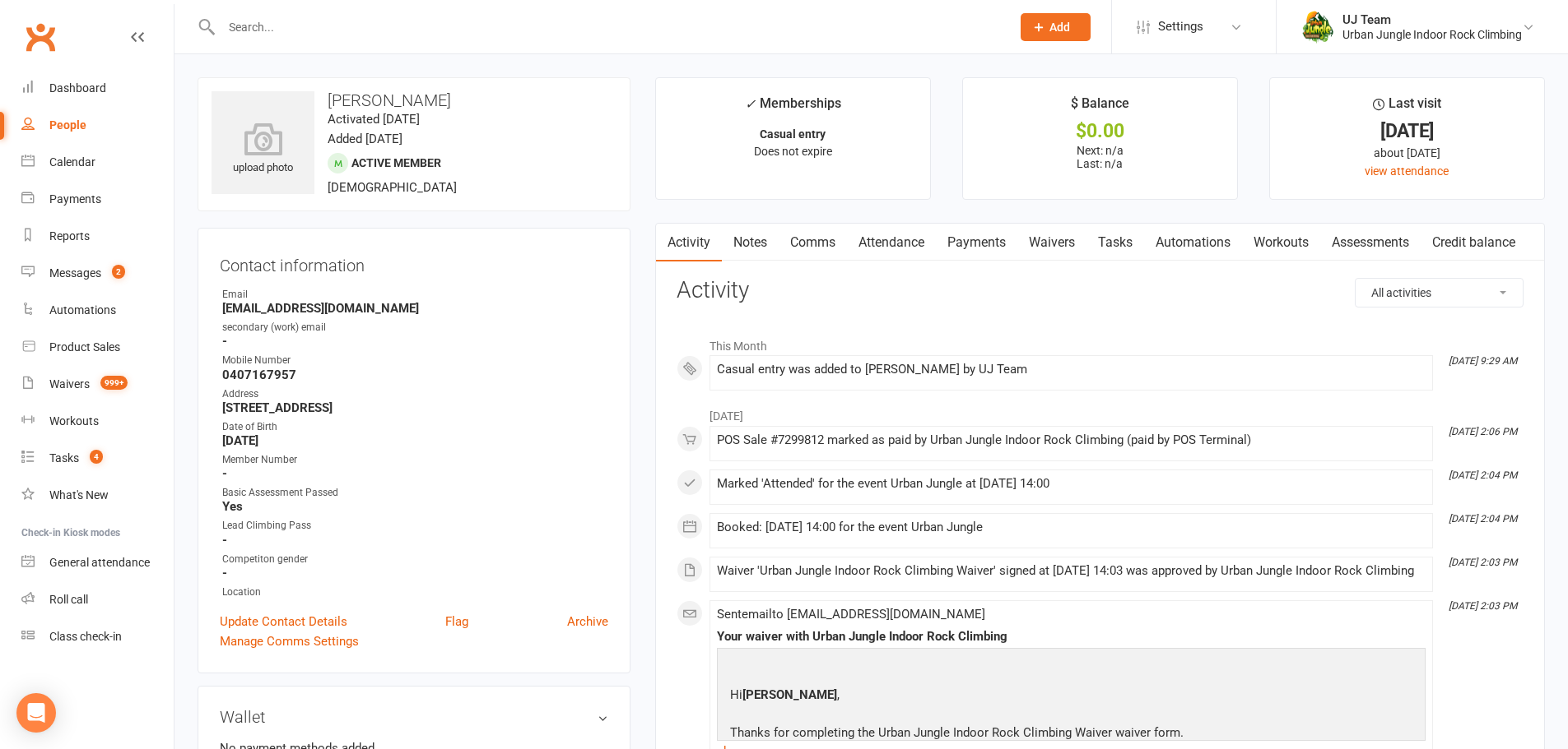
click at [237, 16] on input "text" at bounding box center [607, 27] width 783 height 23
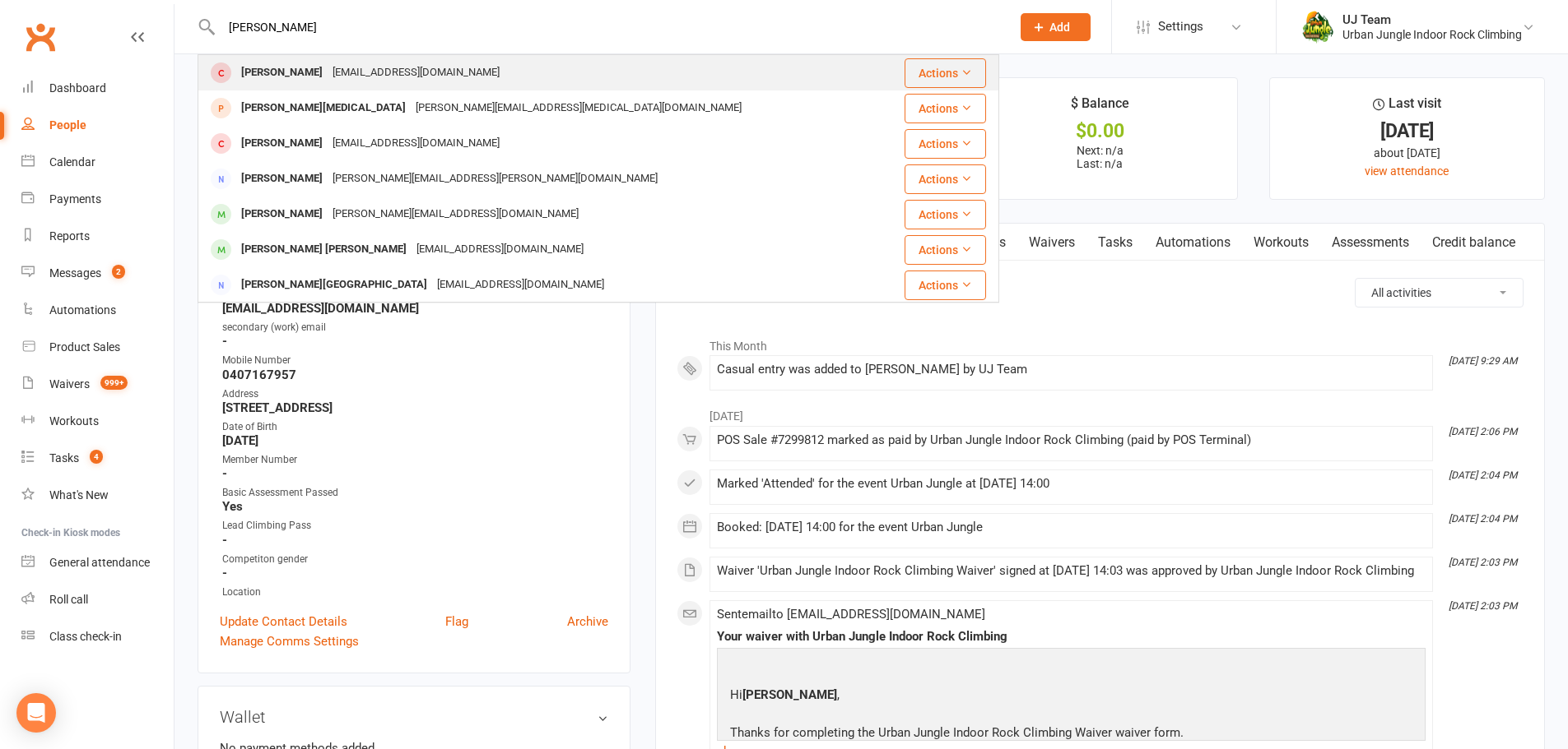
type input "marissa wee"
click at [408, 71] on div "marssa_273@hotmail.com" at bounding box center [416, 73] width 177 height 23
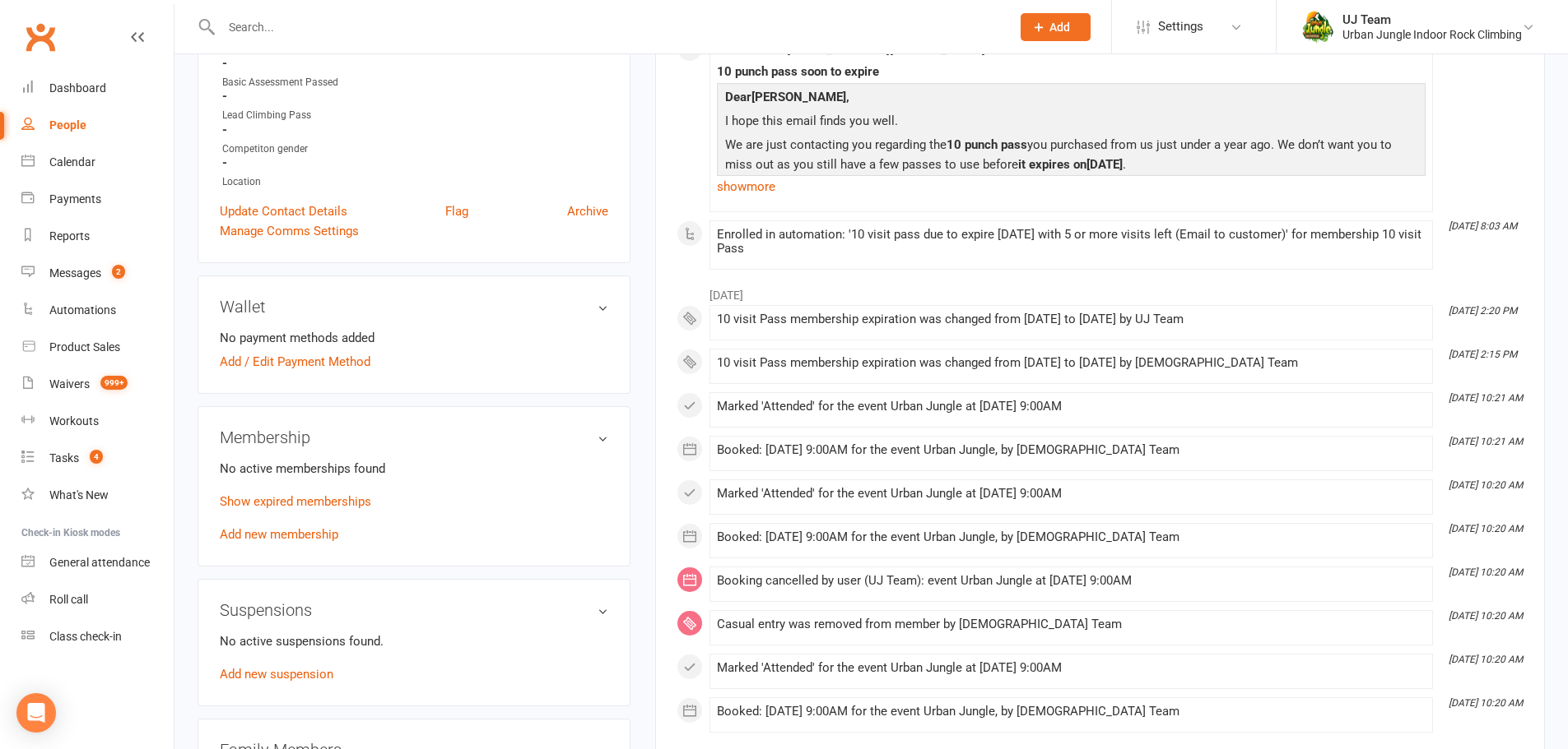
scroll to position [494, 0]
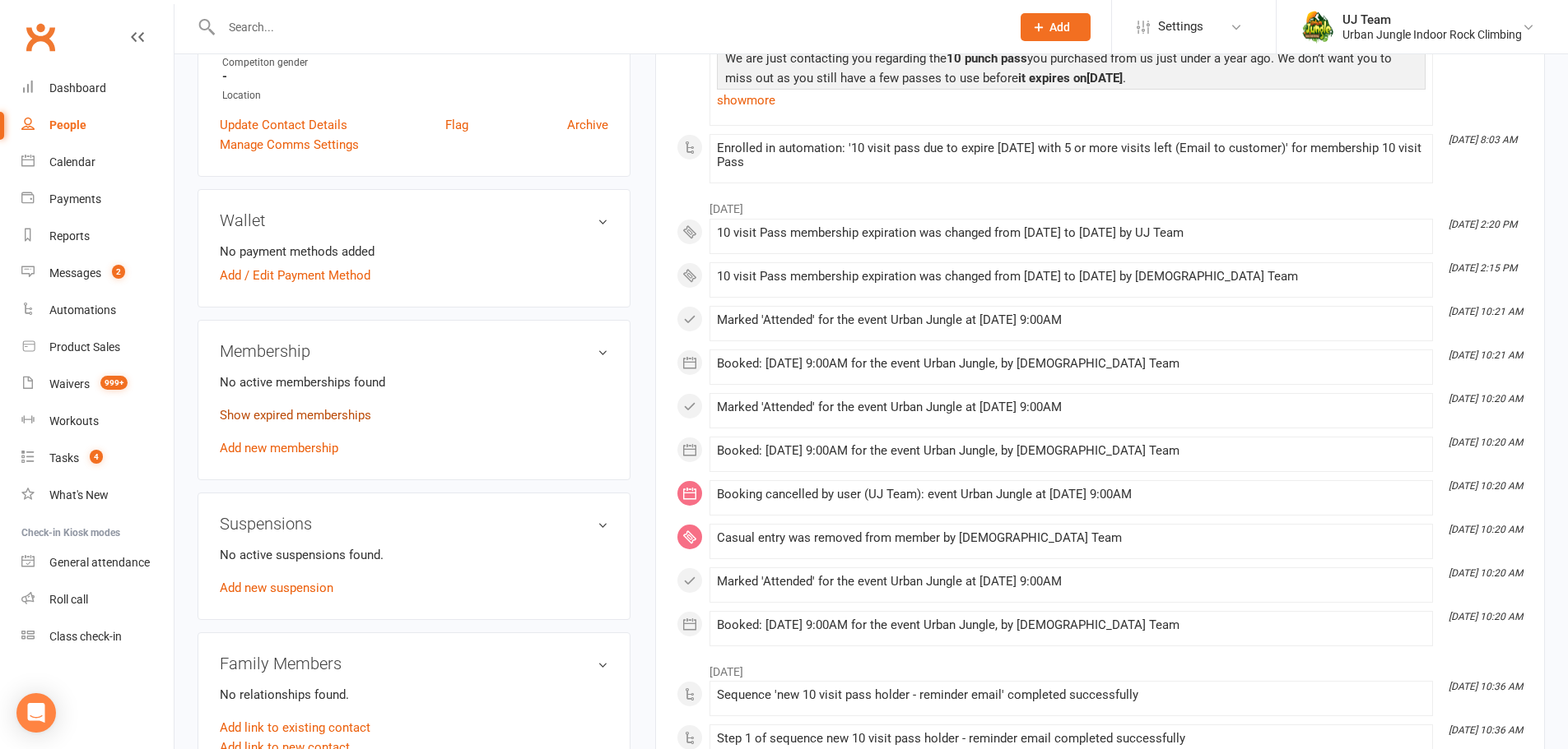
click at [265, 419] on link "Show expired memberships" at bounding box center [295, 415] width 151 height 15
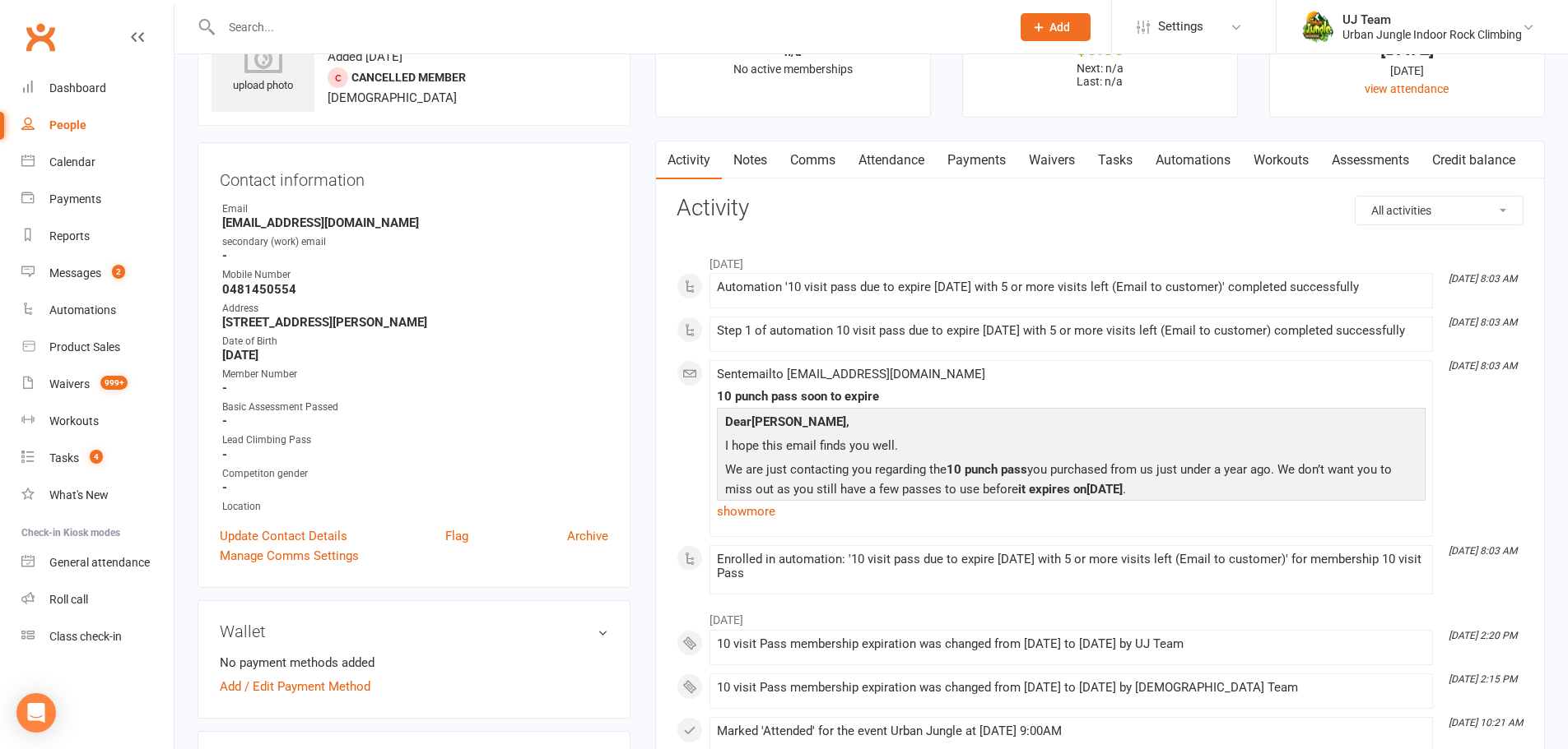
scroll to position [165, 0]
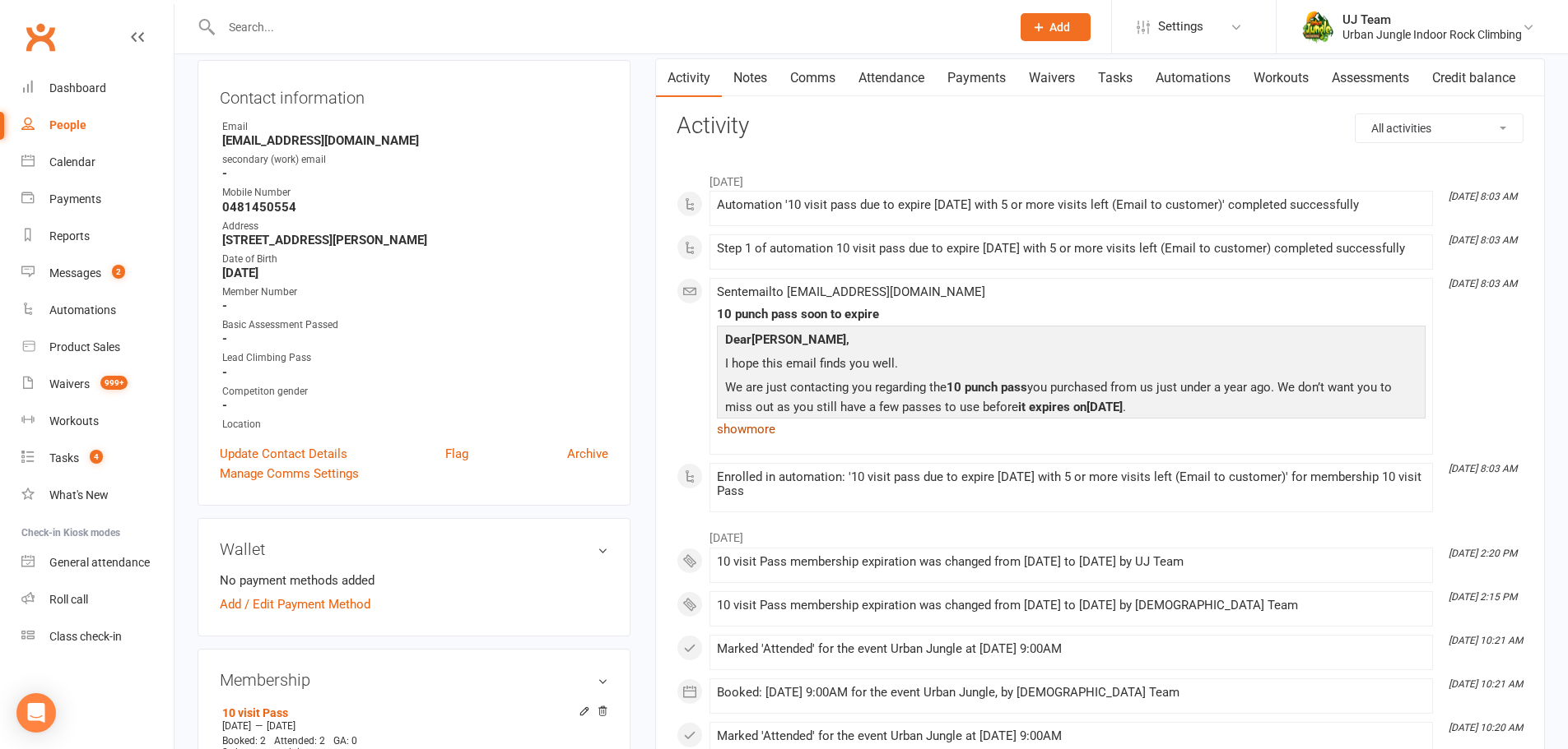
click at [758, 431] on link "show more" at bounding box center [1071, 430] width 708 height 23
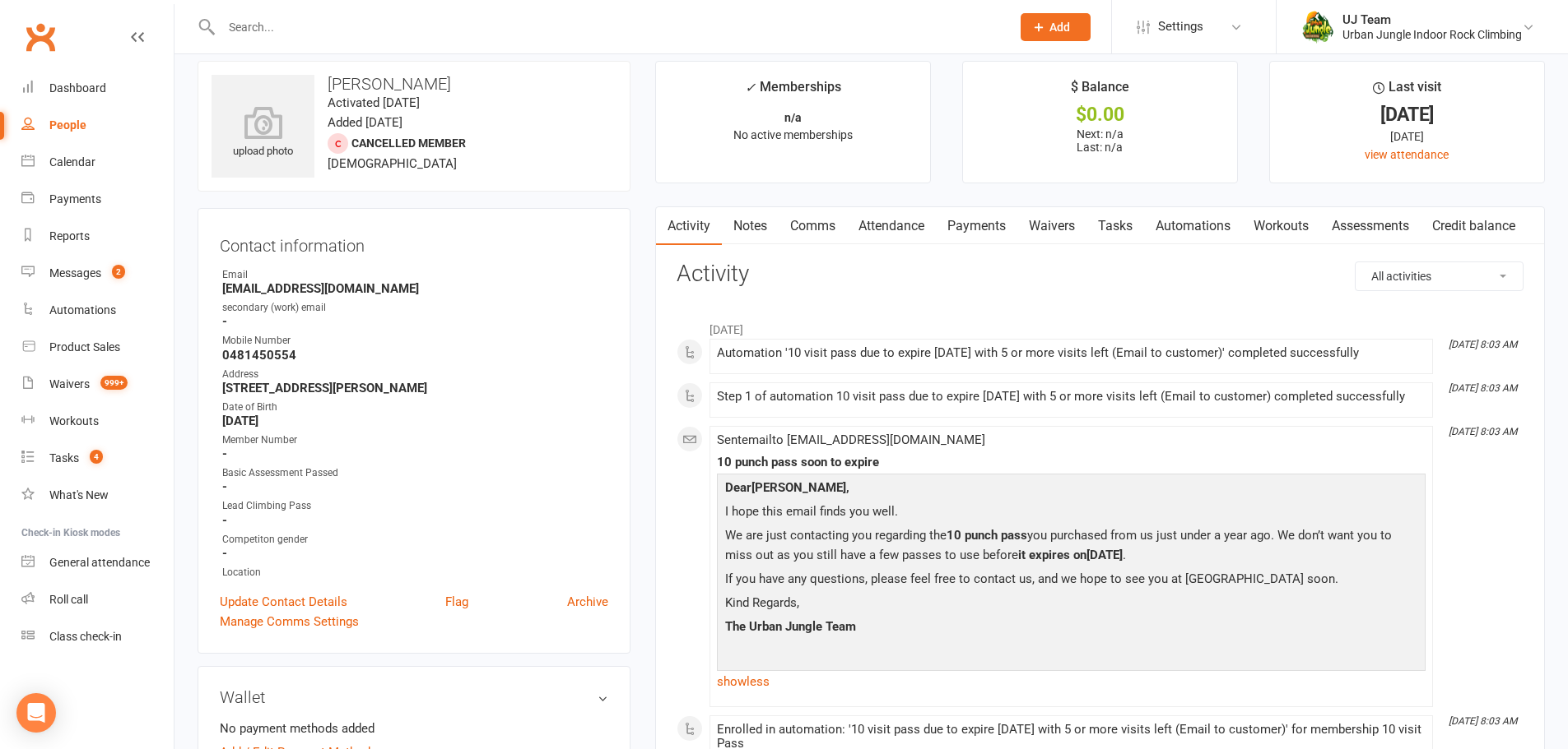
scroll to position [0, 0]
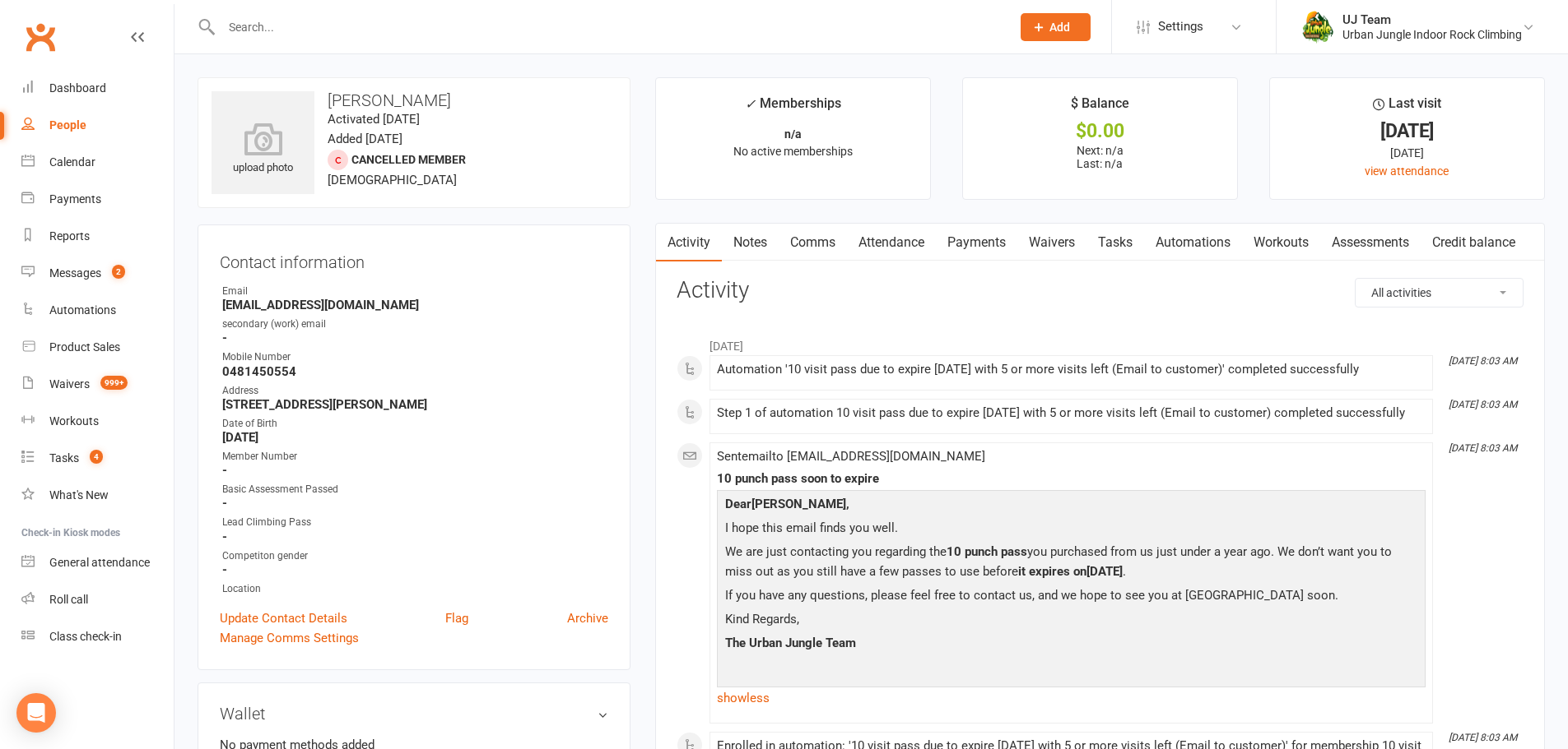
click at [348, 32] on input "text" at bounding box center [607, 27] width 783 height 23
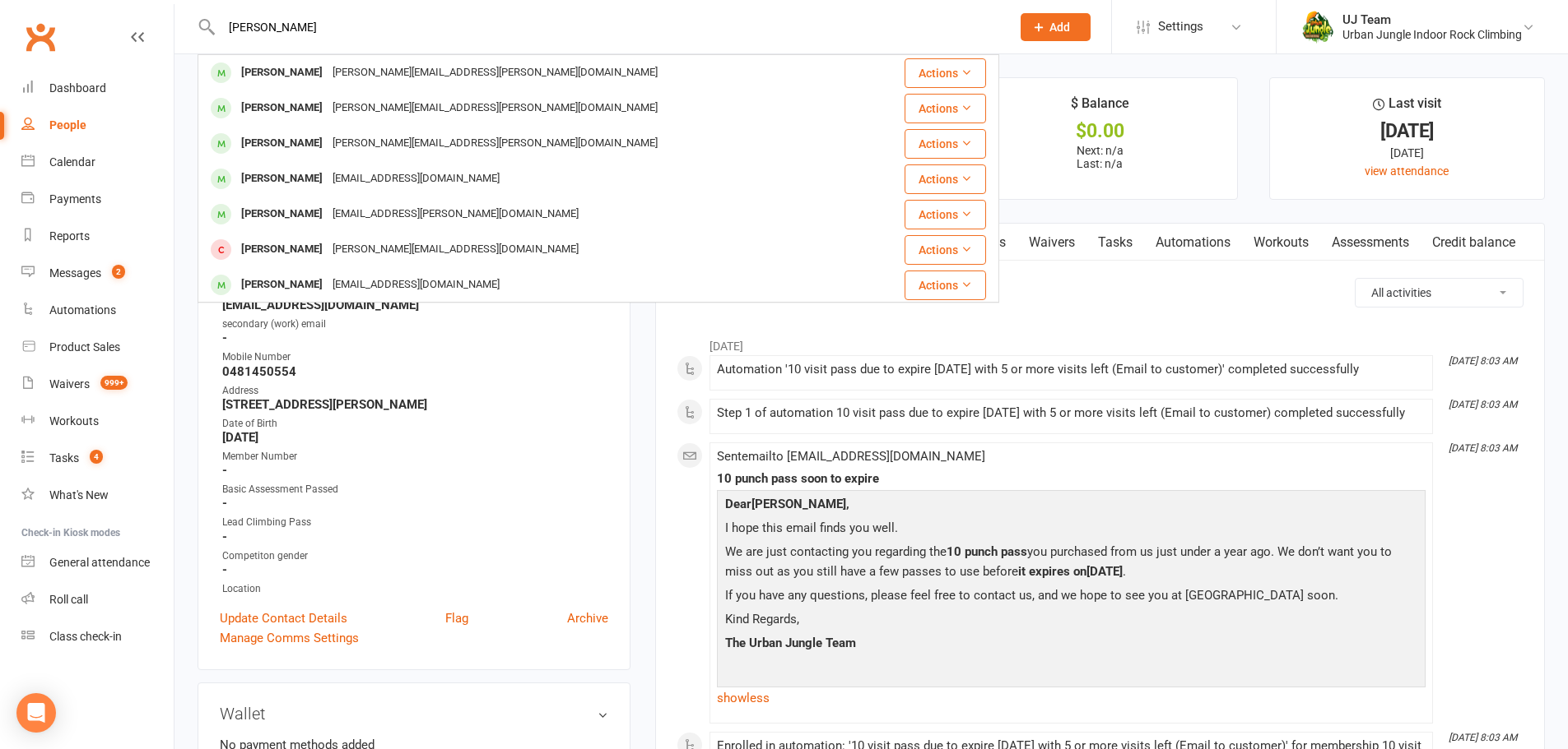
type input "james gimblett"
click at [343, 67] on div "james.gimblett@gmail.com" at bounding box center [495, 73] width 335 height 23
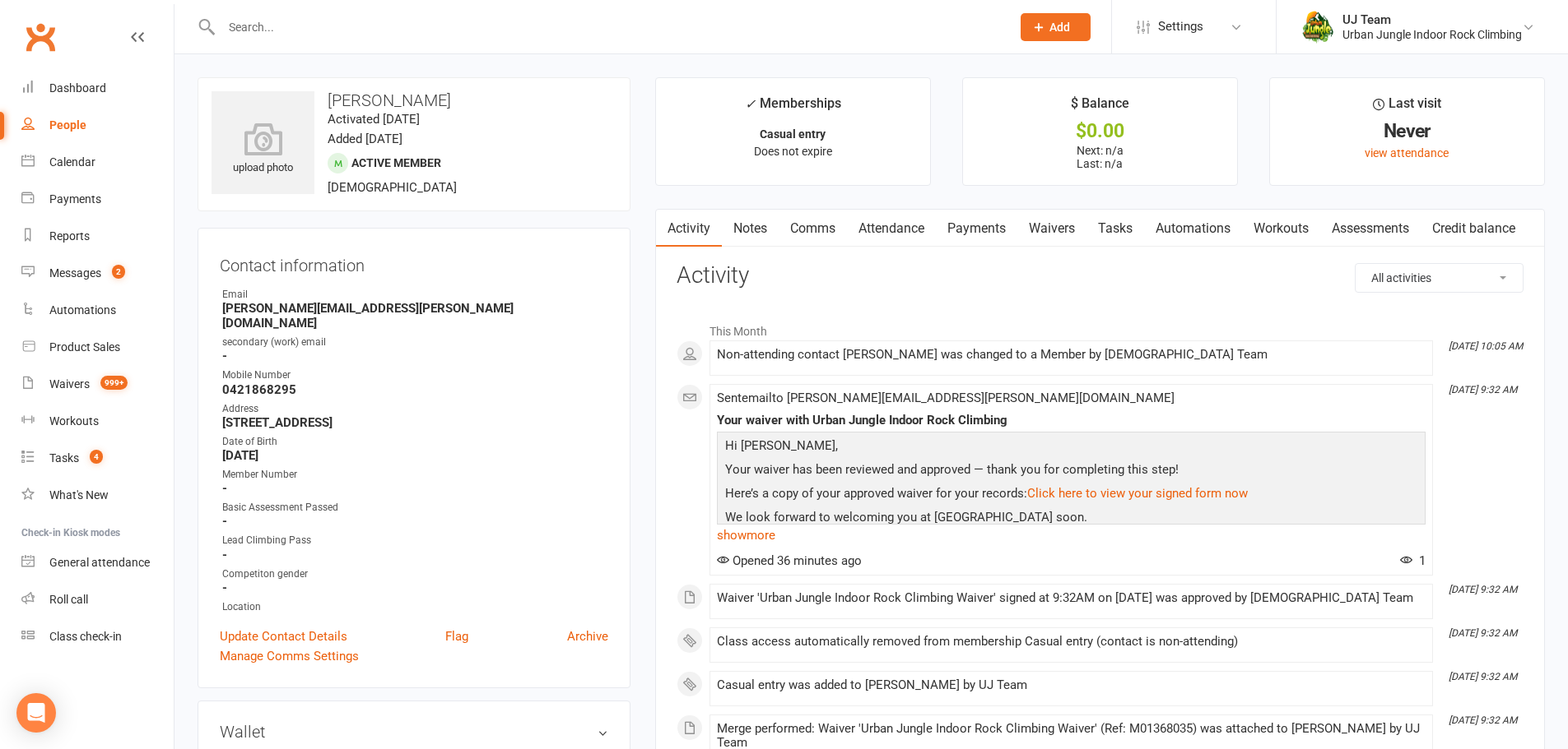
drag, startPoint x: 453, startPoint y: 99, endPoint x: 324, endPoint y: 73, distance: 131.6
copy h3 "James Gimblett"
click at [564, 124] on div "upload photo James Gimblett Activated 12 October, 2025 Added 12 October, 2025 A…" at bounding box center [414, 144] width 433 height 134
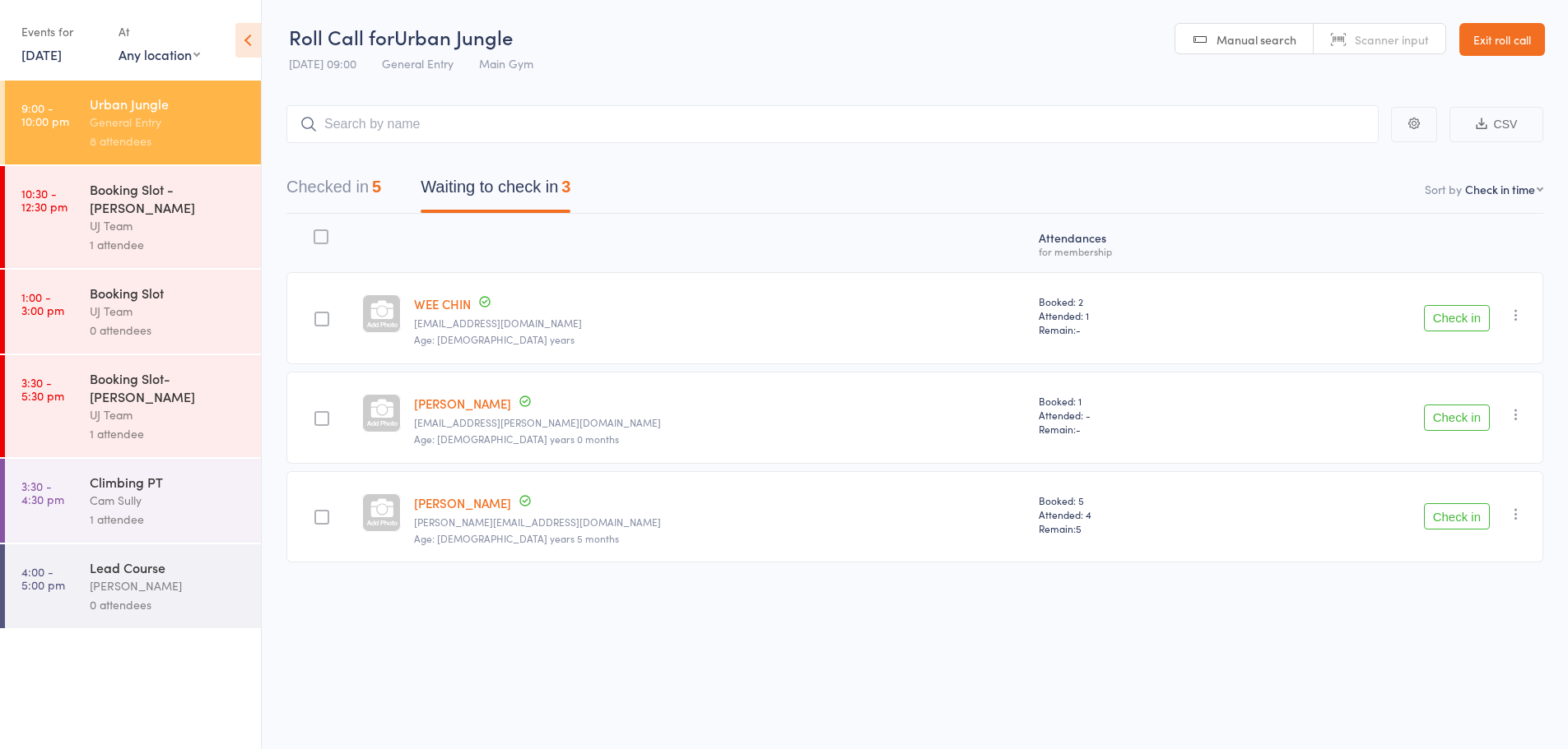
click at [155, 236] on div "1 attendee" at bounding box center [168, 244] width 157 height 19
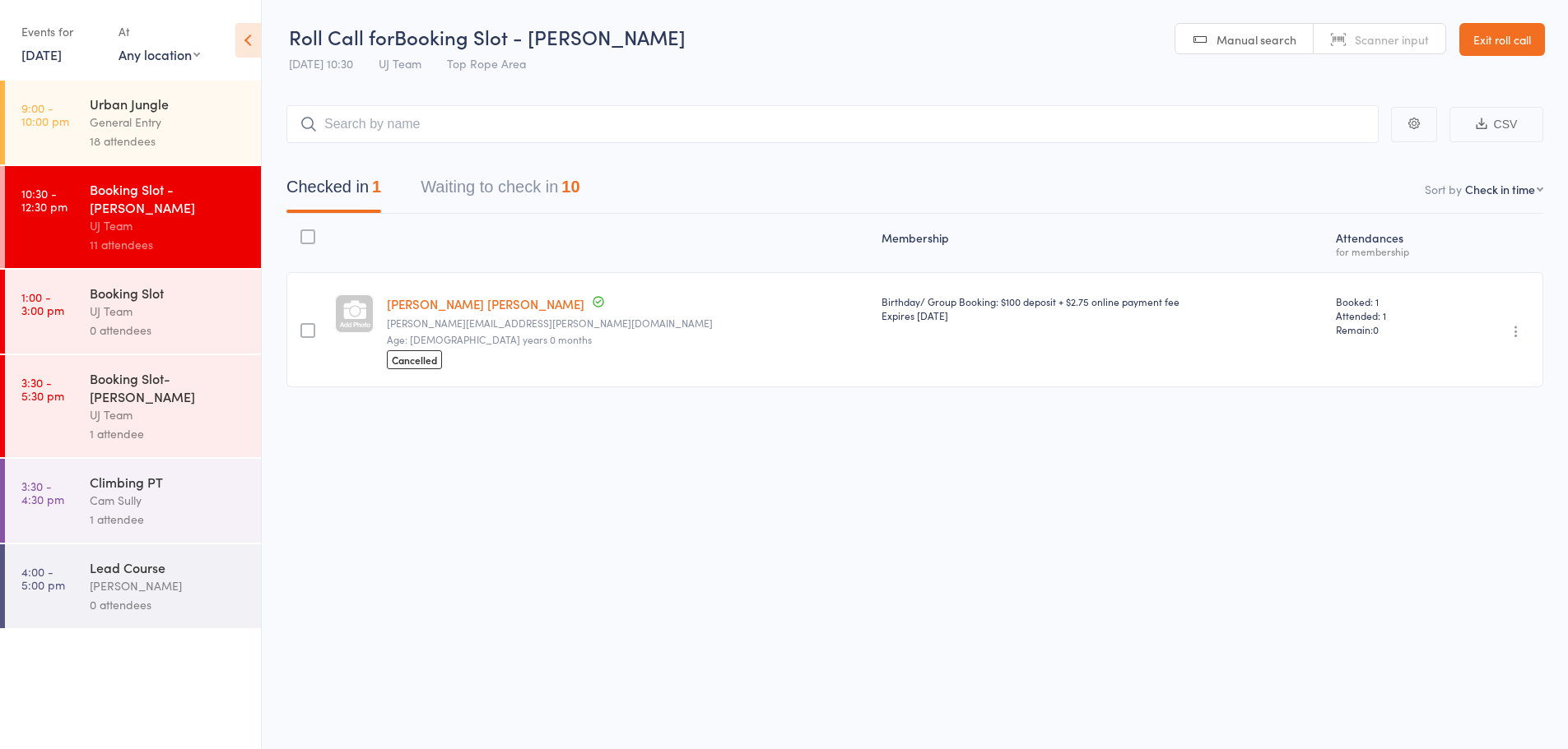
click at [101, 104] on div "Urban Jungle" at bounding box center [168, 103] width 157 height 19
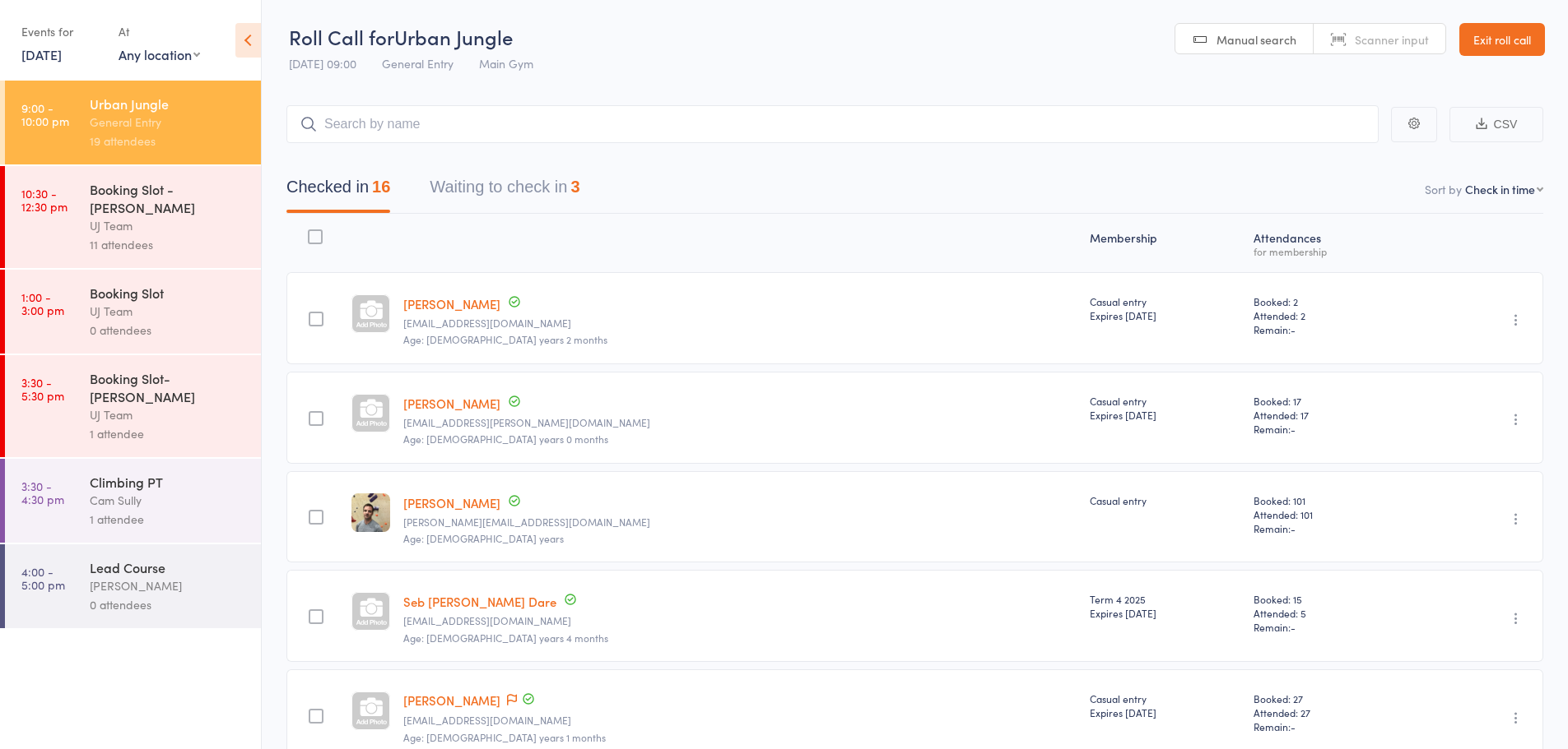
click at [447, 125] on input "search" at bounding box center [832, 124] width 1092 height 38
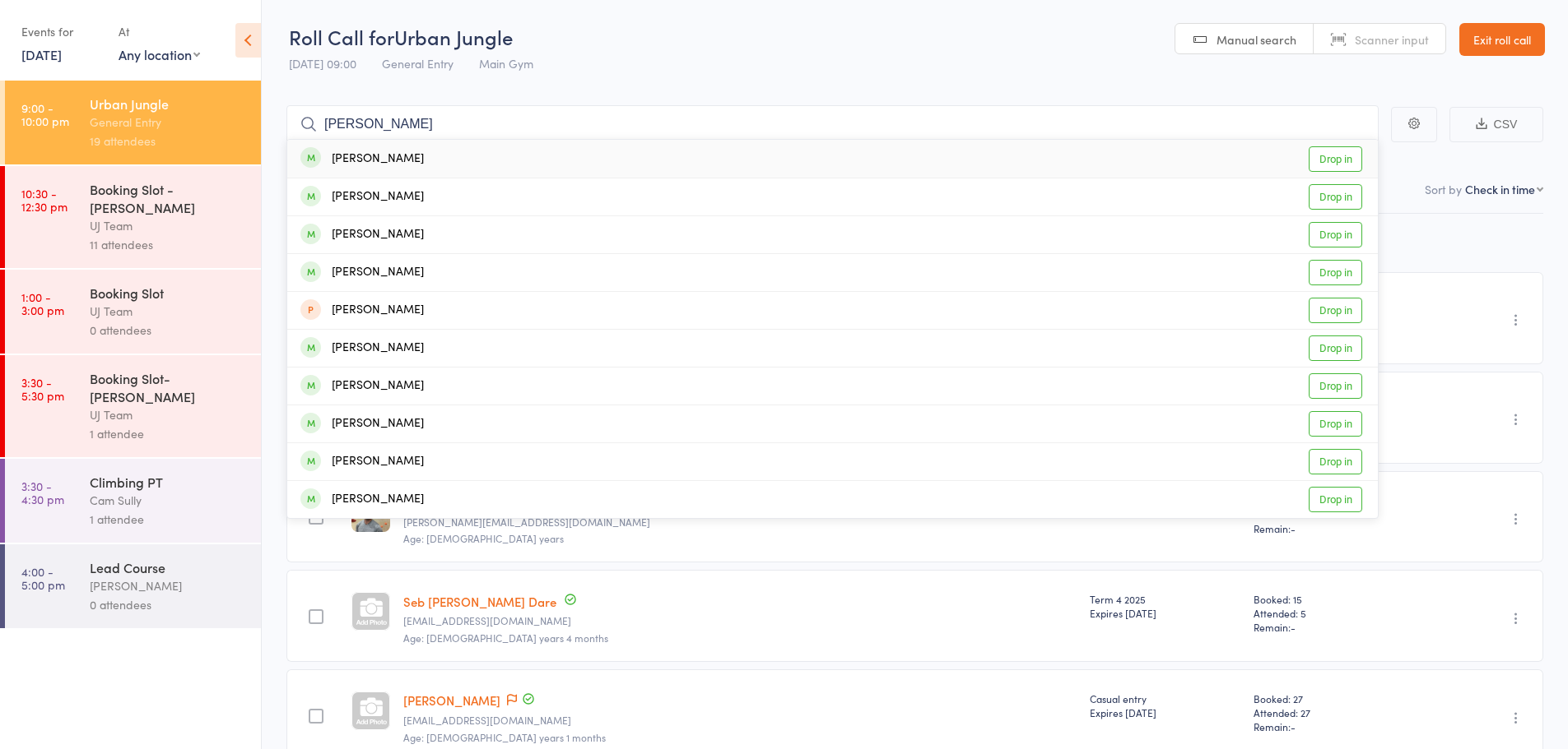
type input "summer sutherland"
click at [424, 161] on div "Summer Sutherland" at bounding box center [362, 159] width 124 height 19
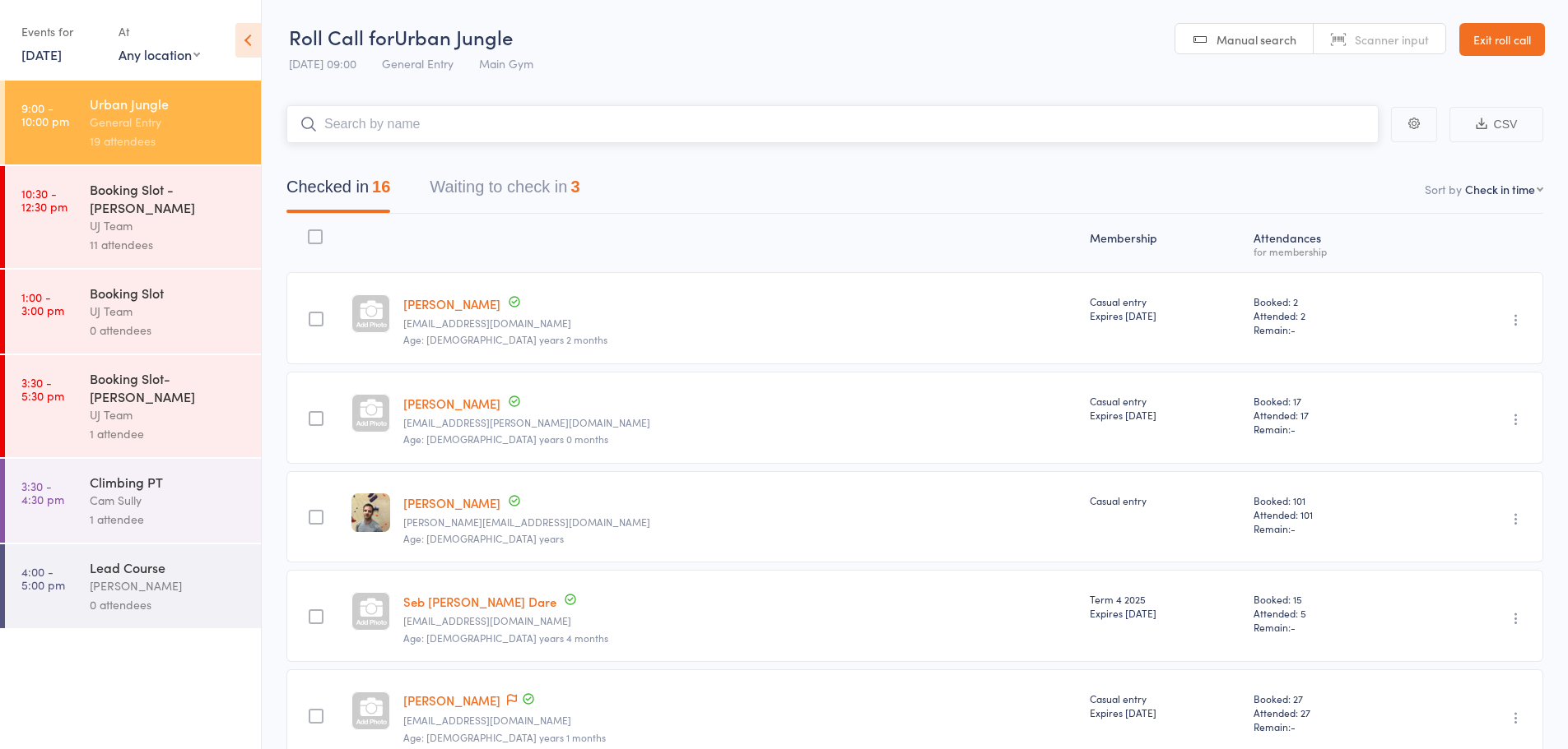
click at [435, 114] on input "search" at bounding box center [832, 124] width 1092 height 38
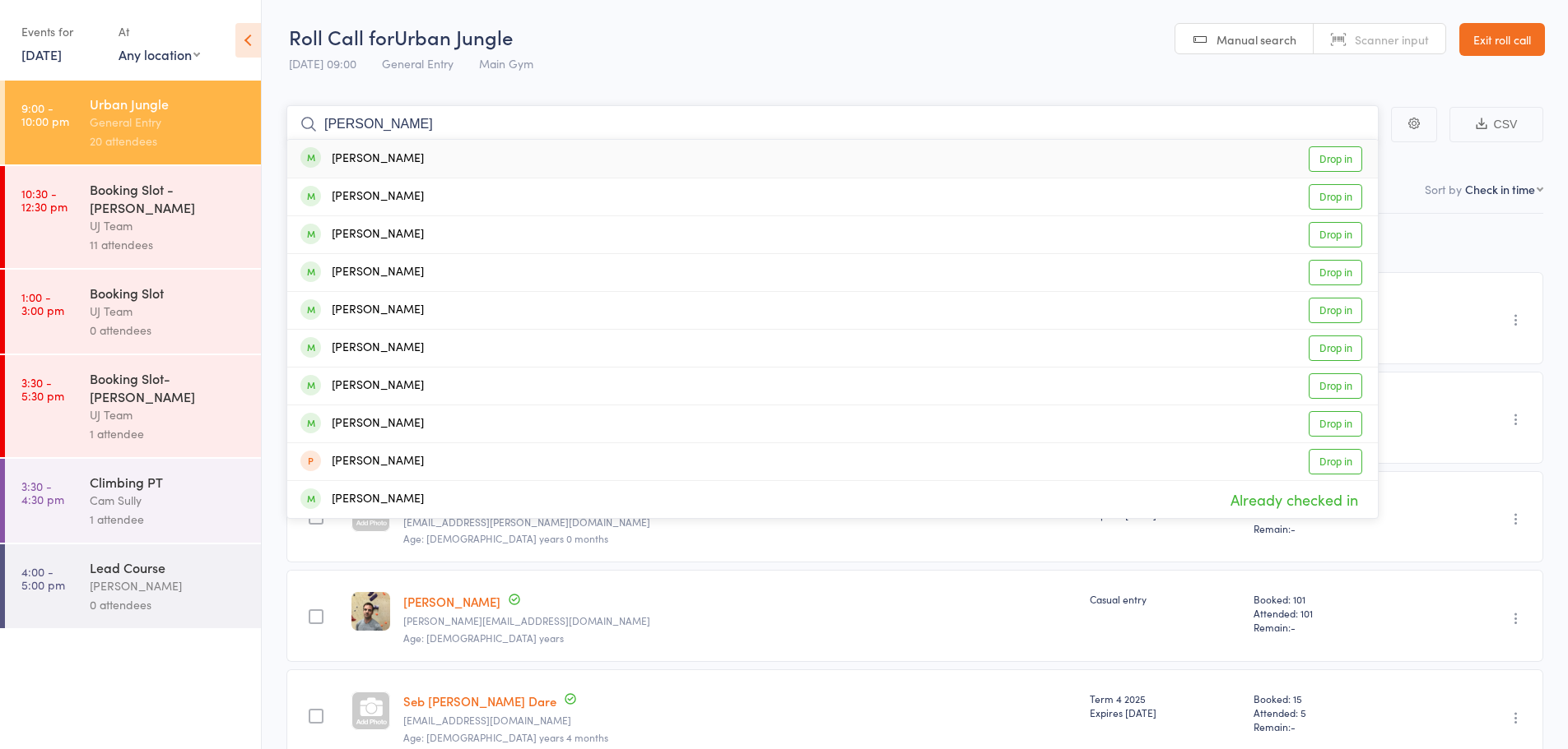
type input "logan sutherland"
click at [427, 163] on div "Logan Sutherland Drop in" at bounding box center [832, 159] width 1090 height 38
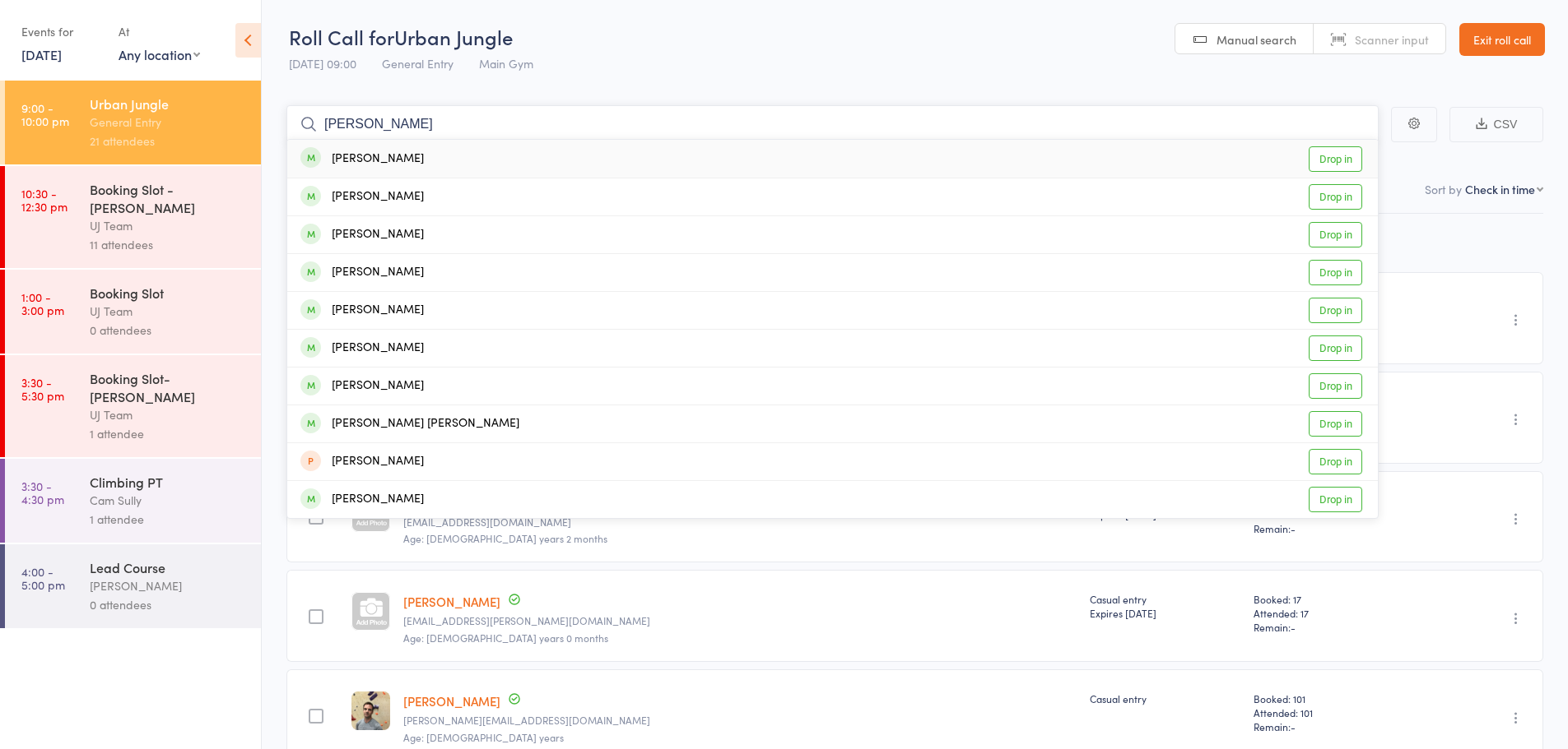
type input "jaxon sutherland"
click at [393, 156] on div "Jaxon Sutherland" at bounding box center [362, 159] width 124 height 19
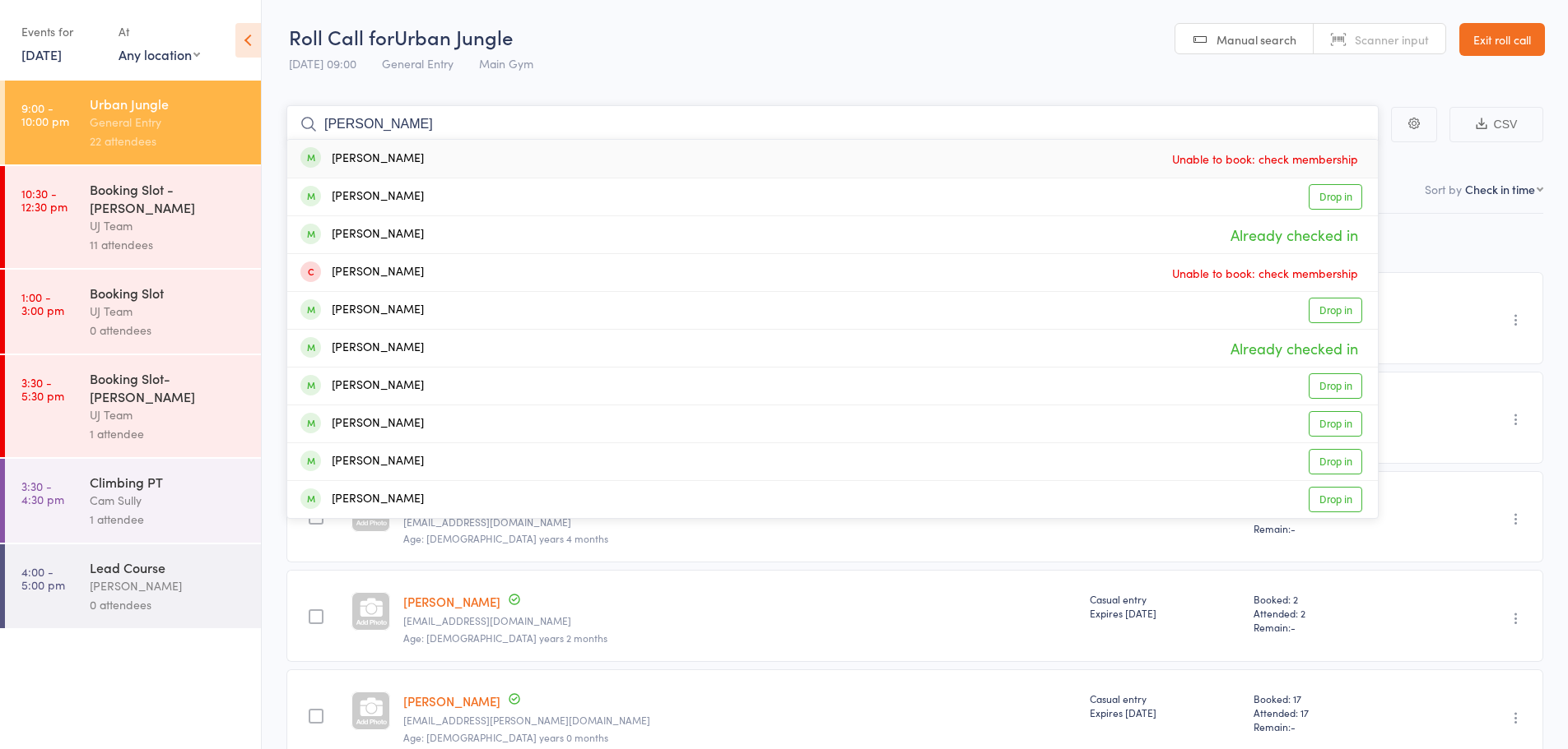
type input "james gimblett"
drag, startPoint x: 379, startPoint y: 146, endPoint x: 841, endPoint y: 167, distance: 462.5
click at [841, 167] on div "James Gimblett Unable to book: check membership" at bounding box center [832, 159] width 1090 height 38
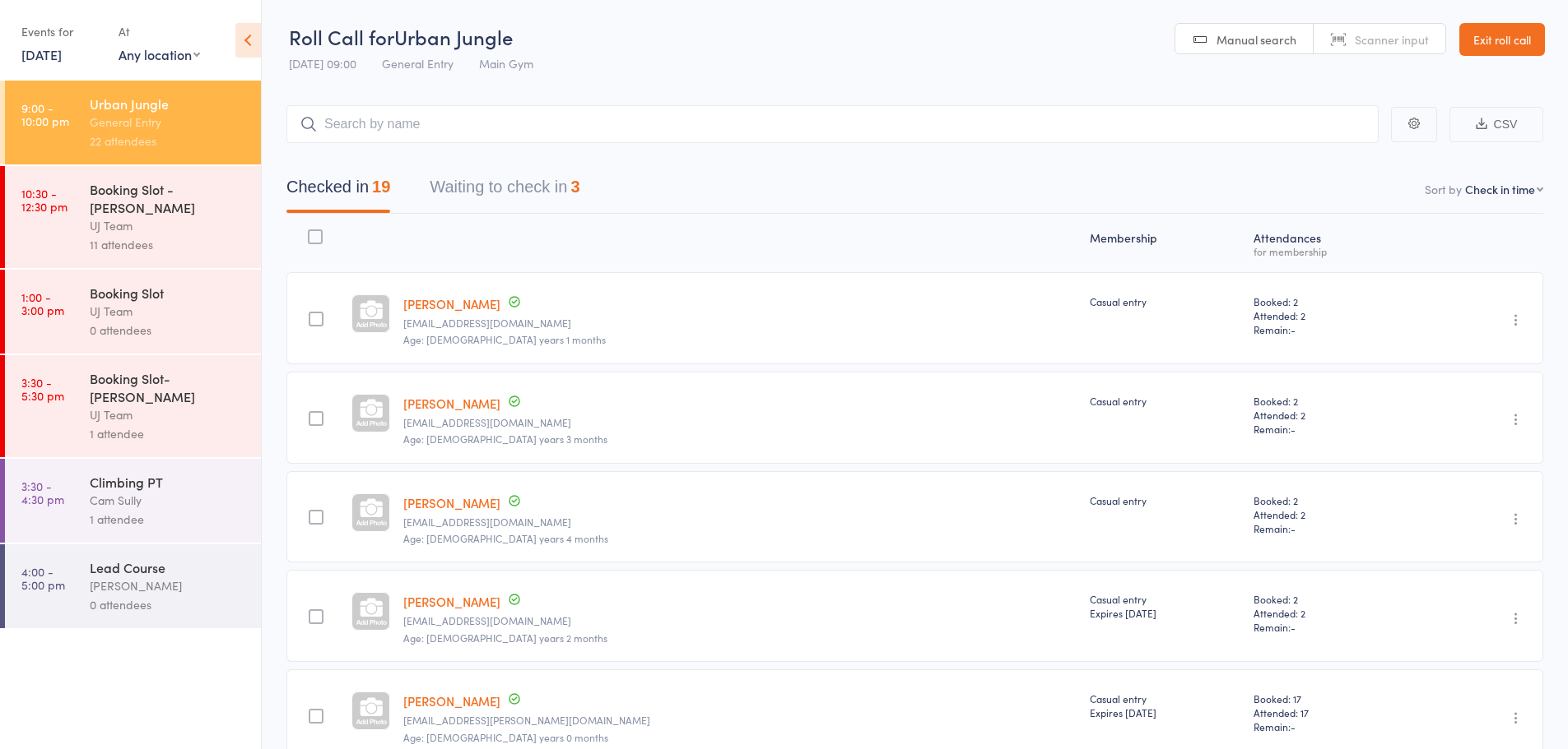
click at [847, 158] on div "Checked in 19 Waiting to check in 3" at bounding box center [915, 178] width 1257 height 71
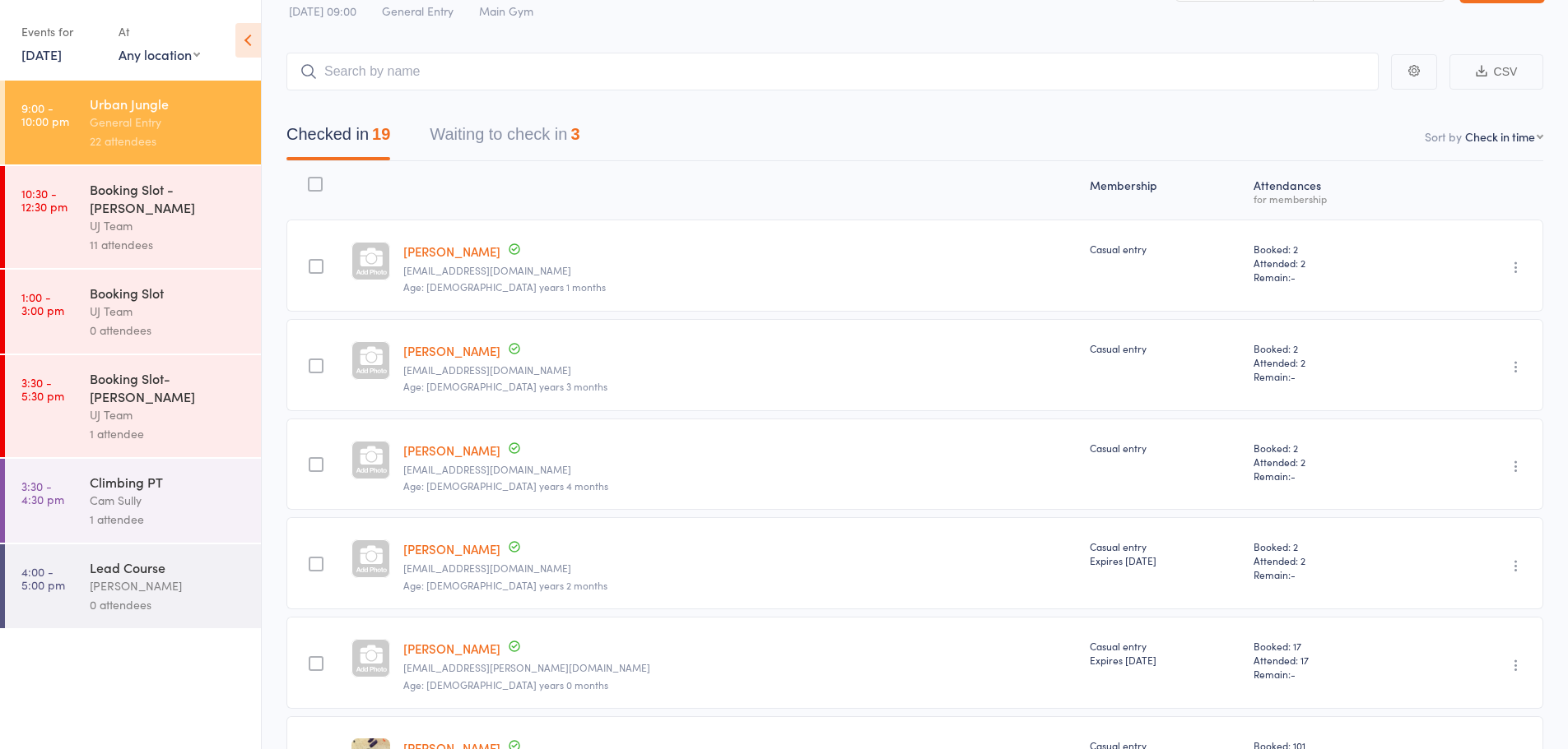
scroll to position [82, 0]
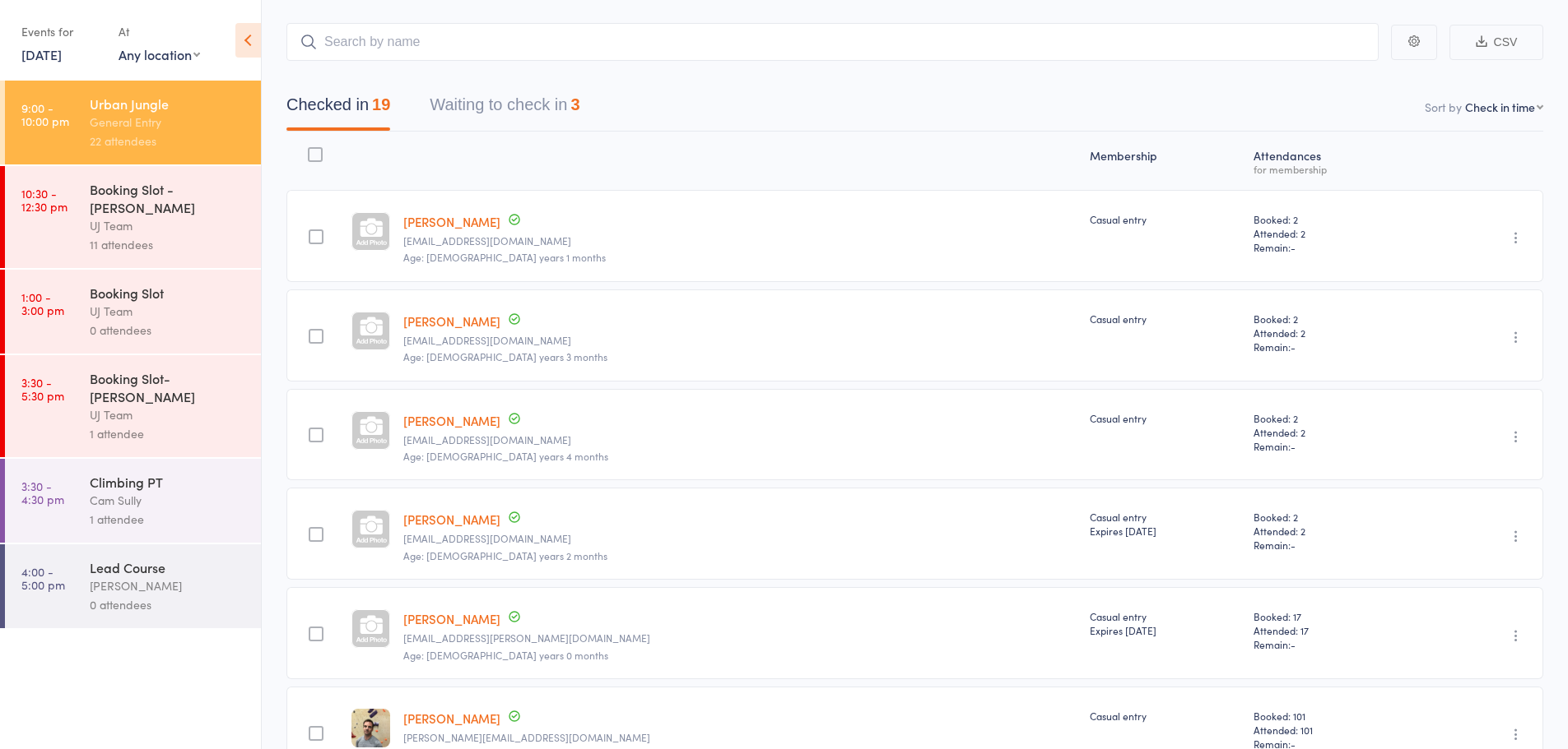
click at [653, 513] on div "James Gillett nadinetaylor75@gmail.com Age: 11 years 2 months" at bounding box center [740, 534] width 686 height 93
click at [1512, 541] on icon "button" at bounding box center [1515, 536] width 17 height 17
click at [1476, 670] on li "Remove" at bounding box center [1457, 679] width 135 height 22
click at [714, 52] on input "search" at bounding box center [832, 42] width 1092 height 38
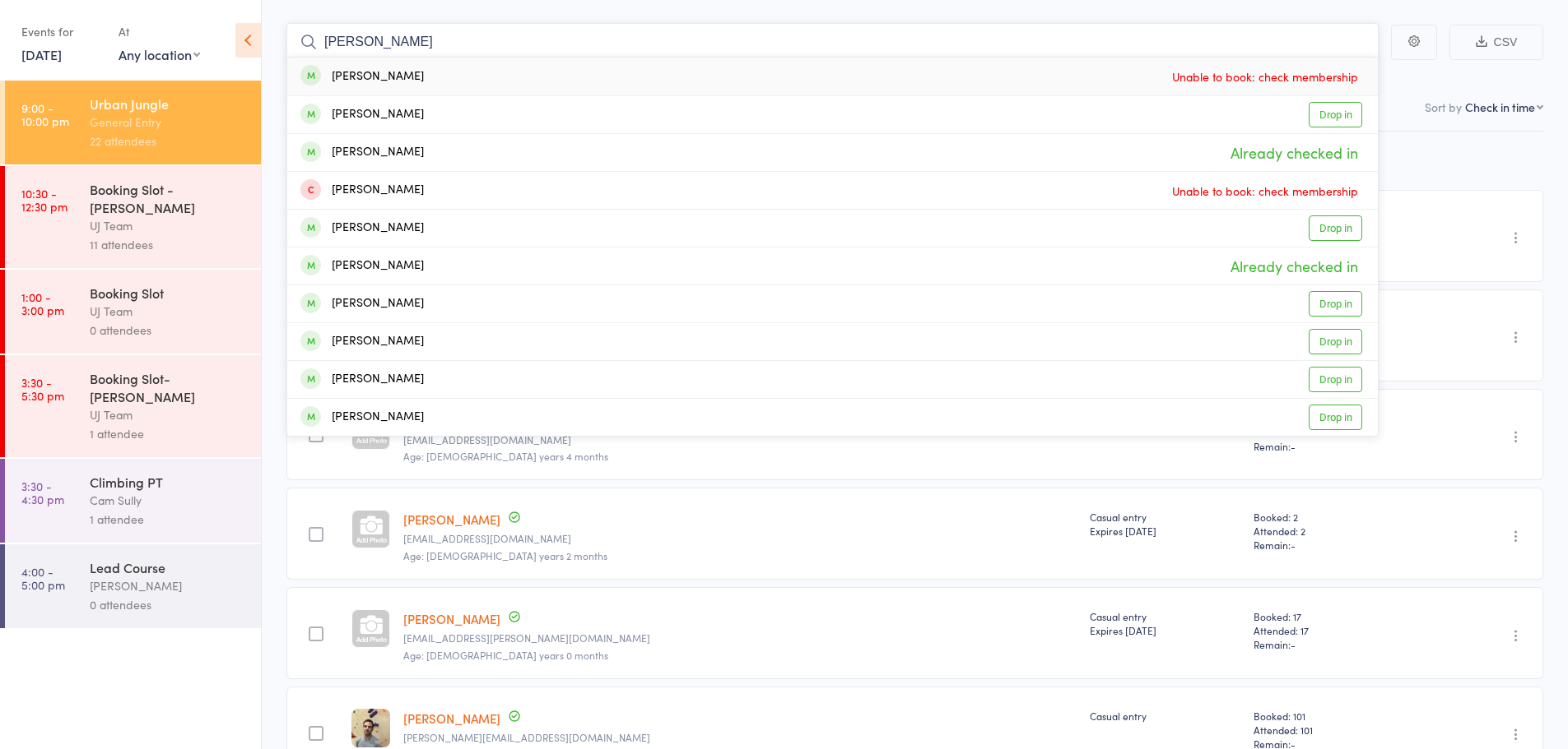
type input "james gimblett"
click at [466, 41] on input "james gimblett" at bounding box center [832, 42] width 1092 height 38
drag, startPoint x: 460, startPoint y: 41, endPoint x: 269, endPoint y: 21, distance: 192.0
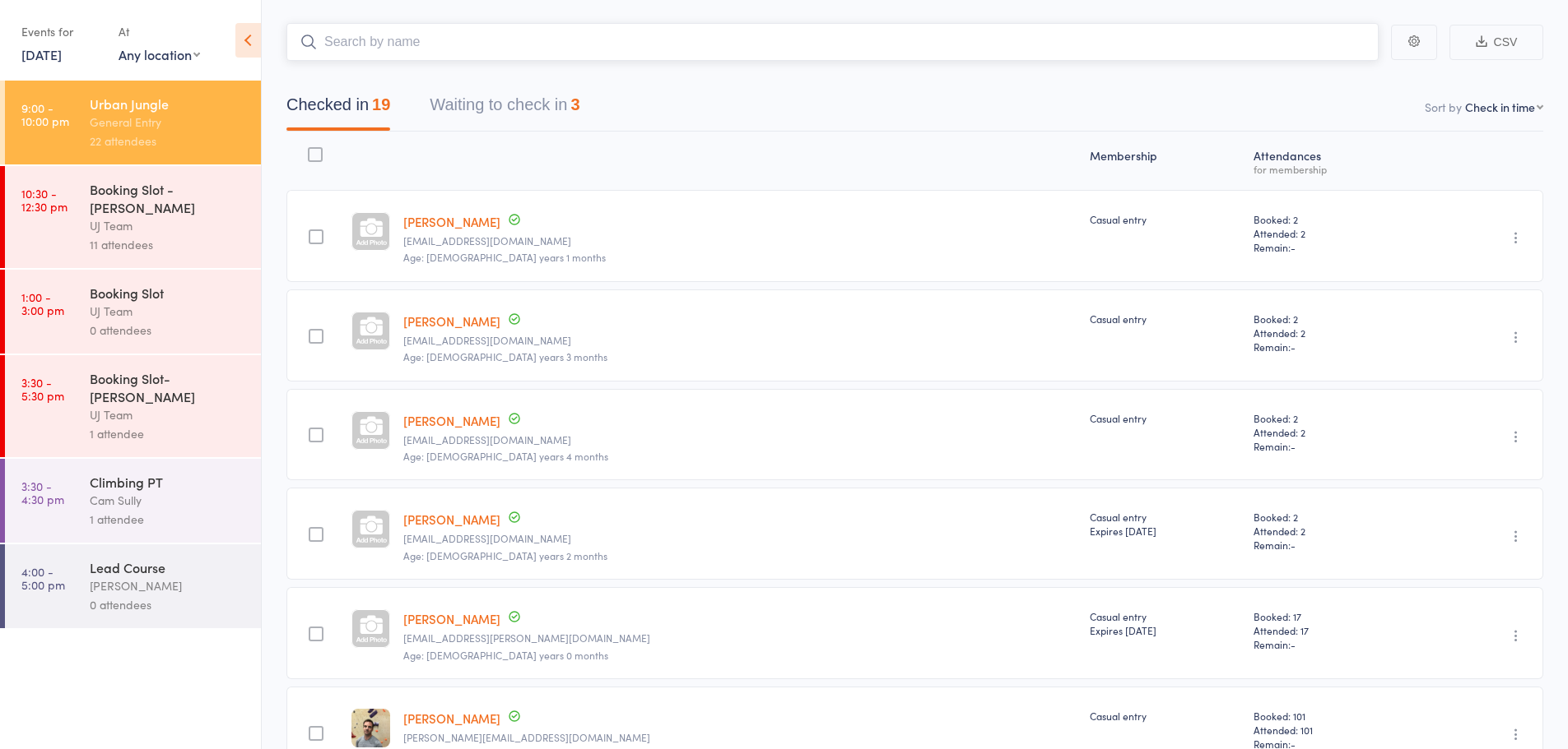
paste input "Maddie Gullen"
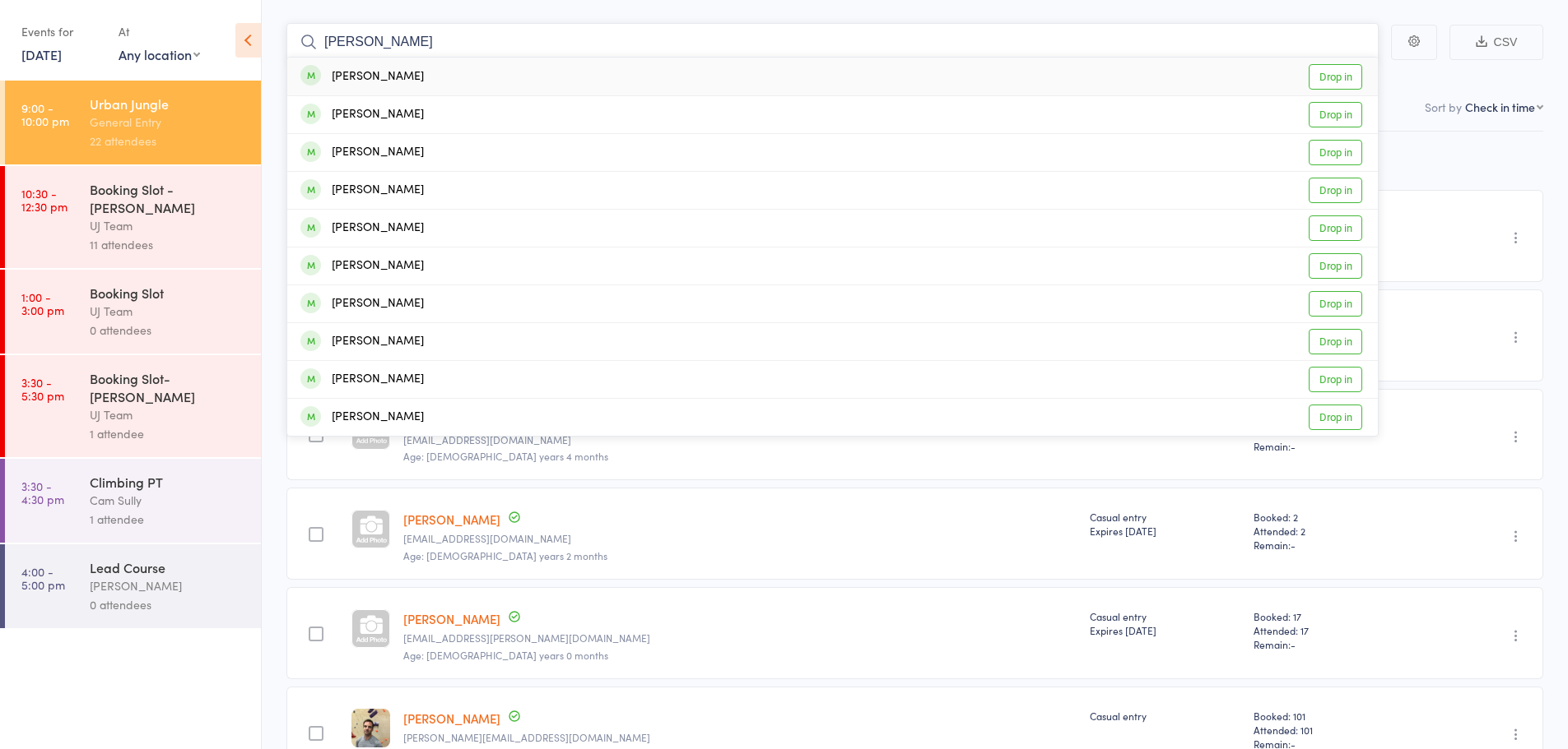
type input "Maddie Gullen"
click at [353, 72] on div "Maddie Gullen" at bounding box center [362, 76] width 124 height 19
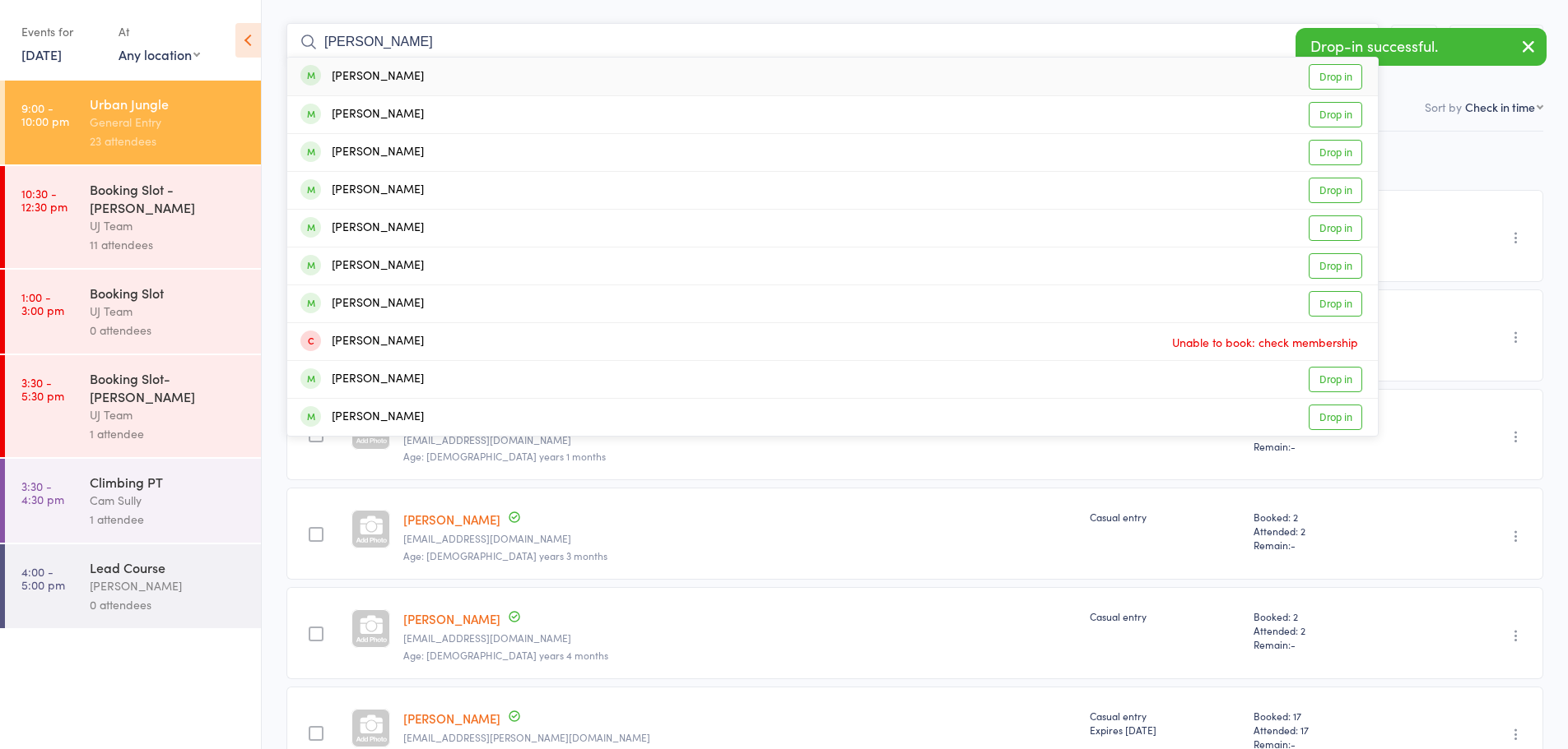
type input "adeline westcot"
click at [410, 92] on div "Adeline Westcott Drop in" at bounding box center [832, 76] width 1090 height 38
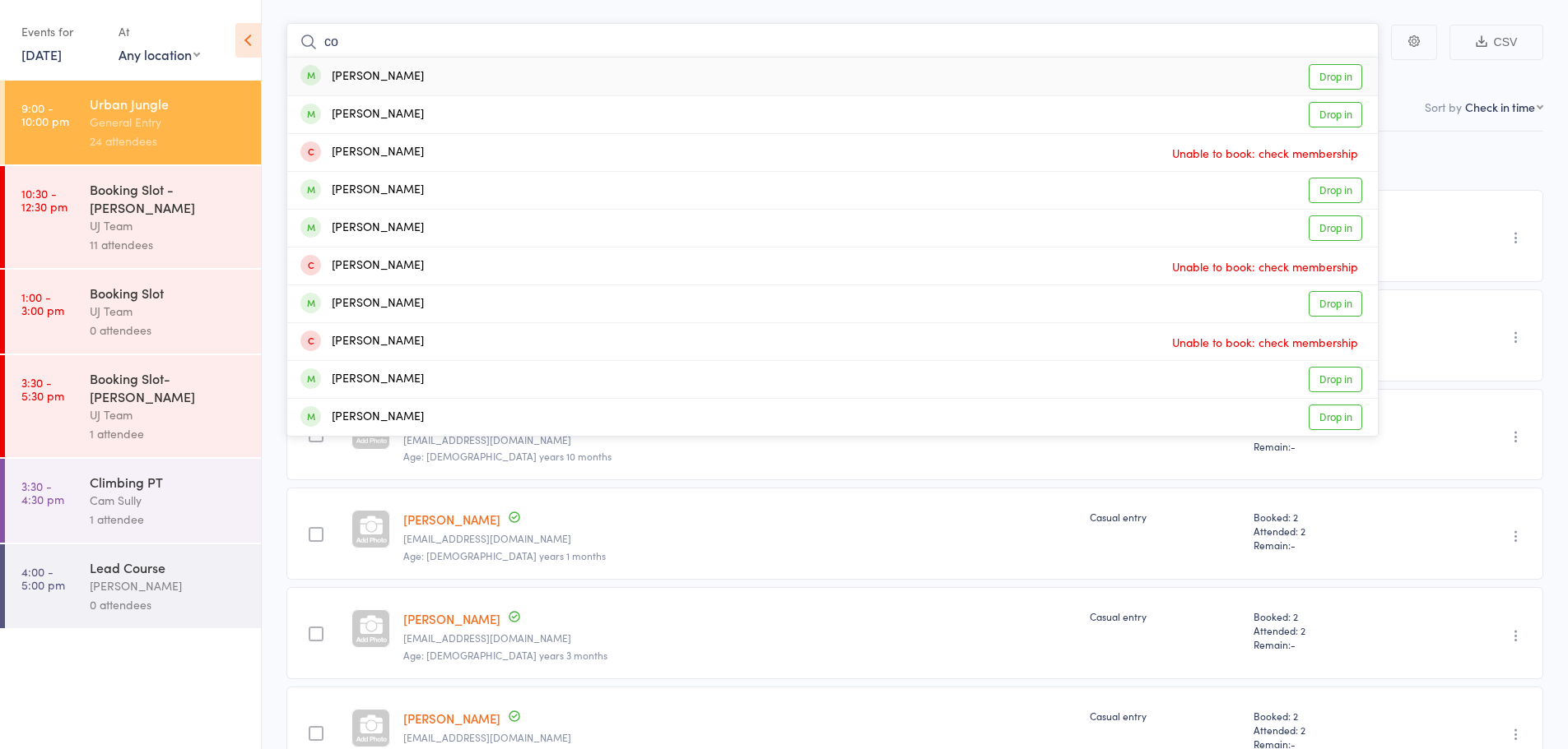
type input "c"
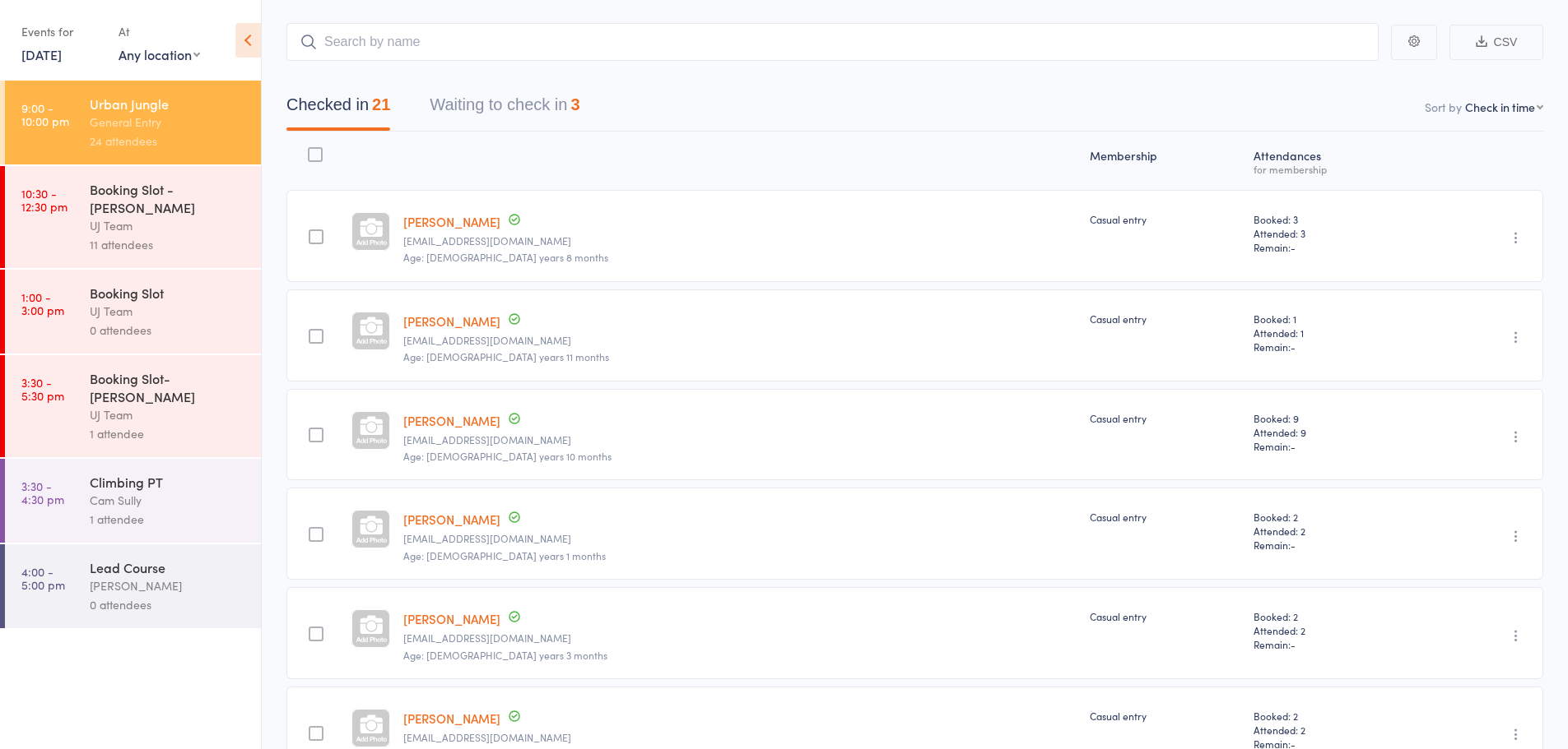
click at [136, 216] on div "UJ Team" at bounding box center [168, 225] width 157 height 19
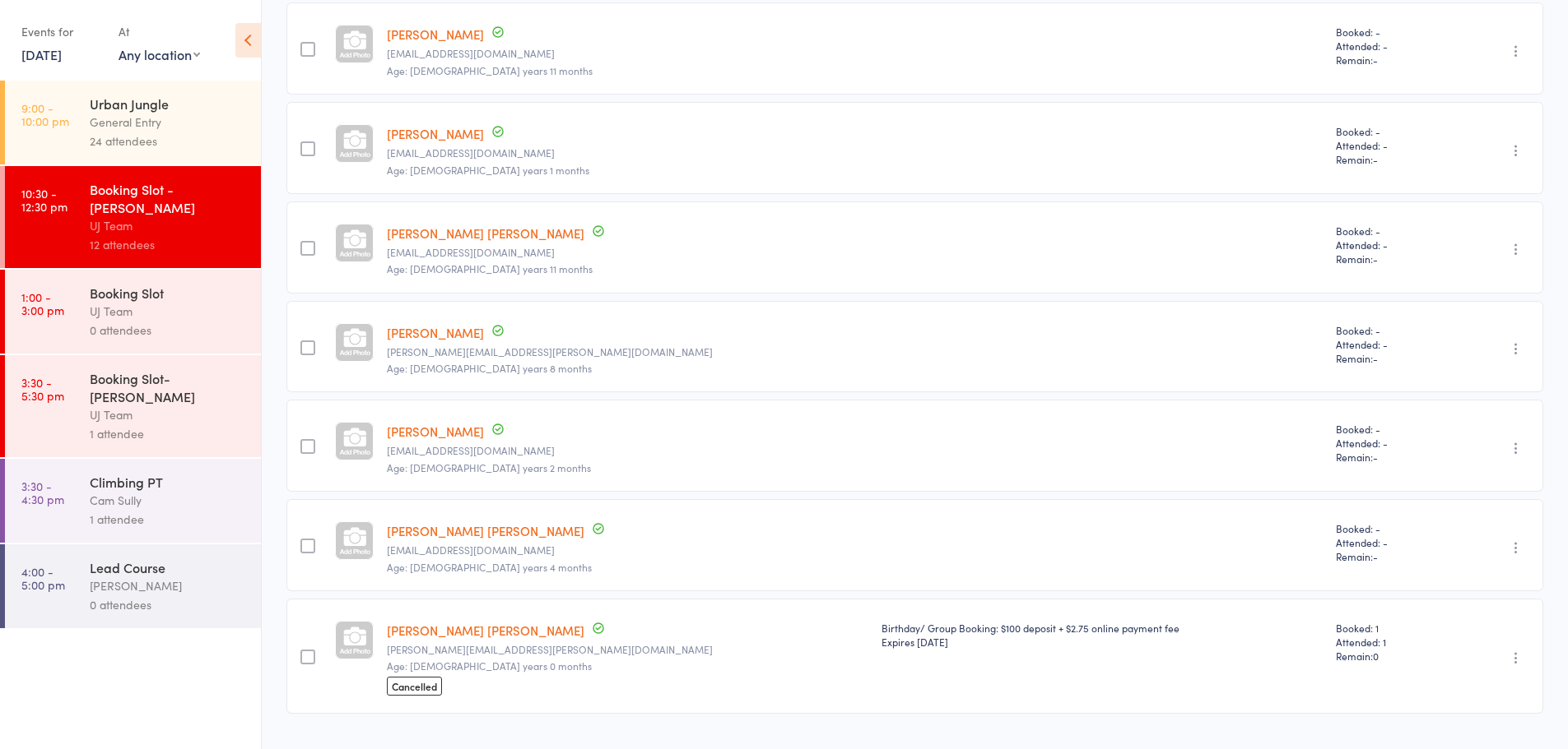
scroll to position [577, 0]
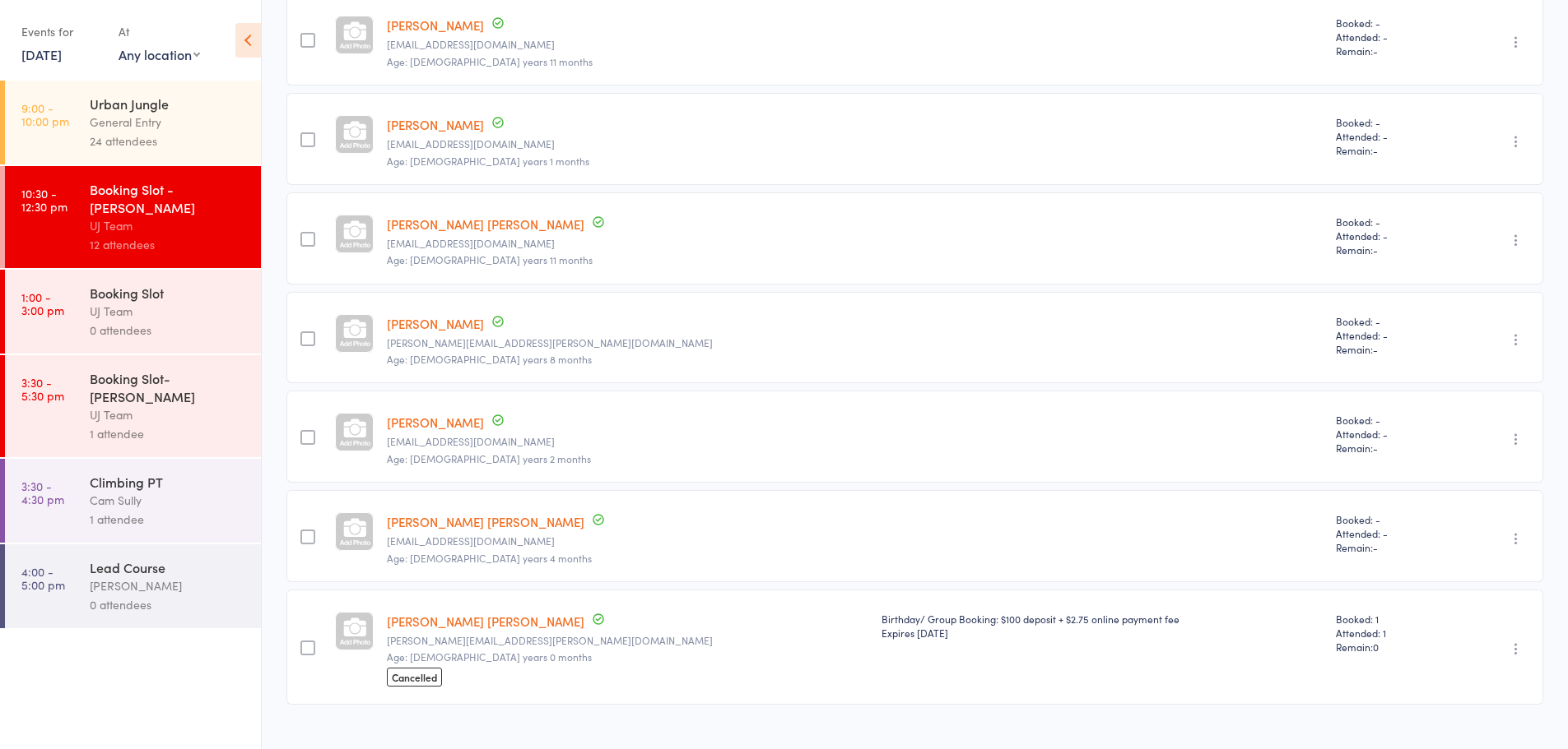
click at [875, 19] on div at bounding box center [1102, 39] width 454 height 93
click at [121, 102] on div "Urban Jungle" at bounding box center [168, 103] width 157 height 19
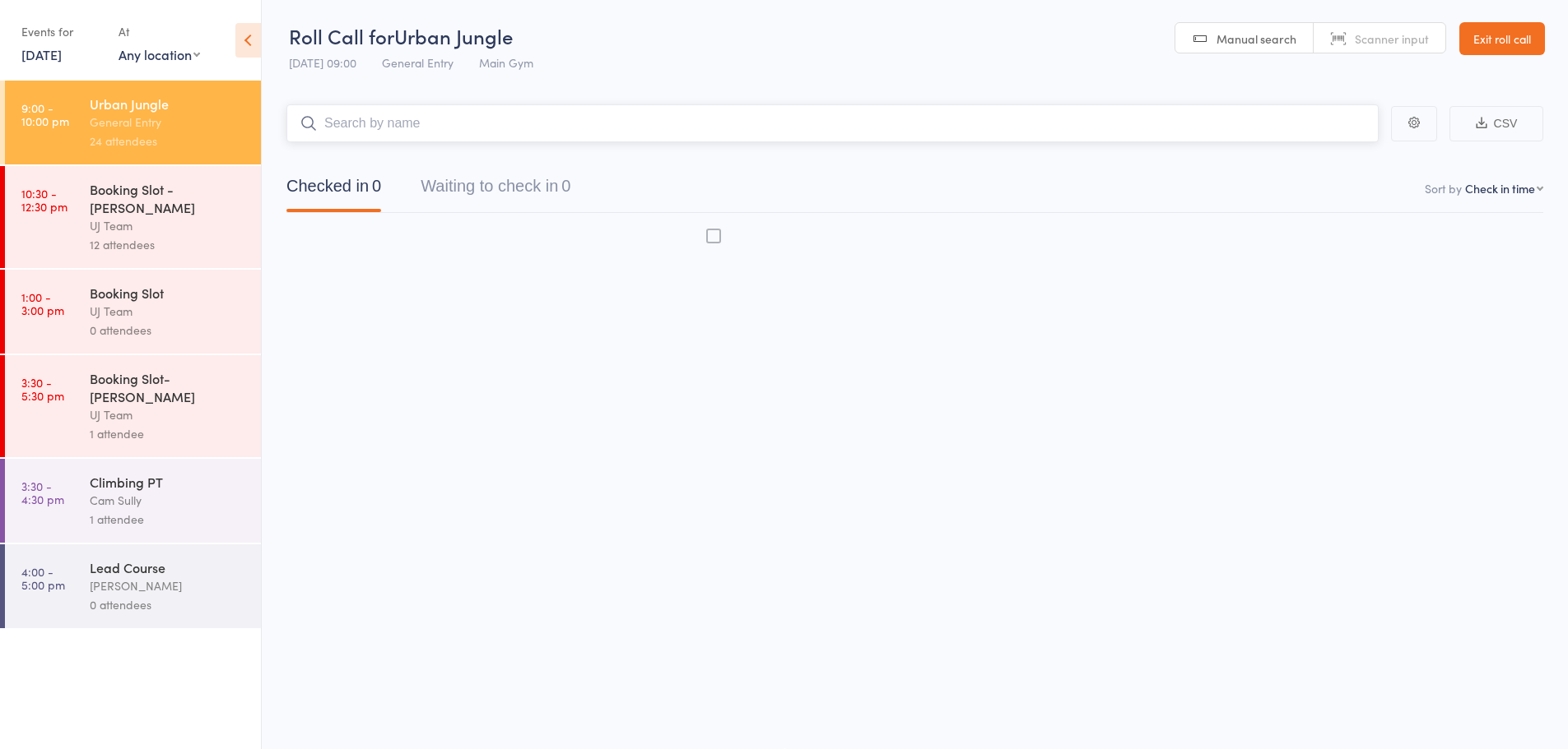
scroll to position [1, 0]
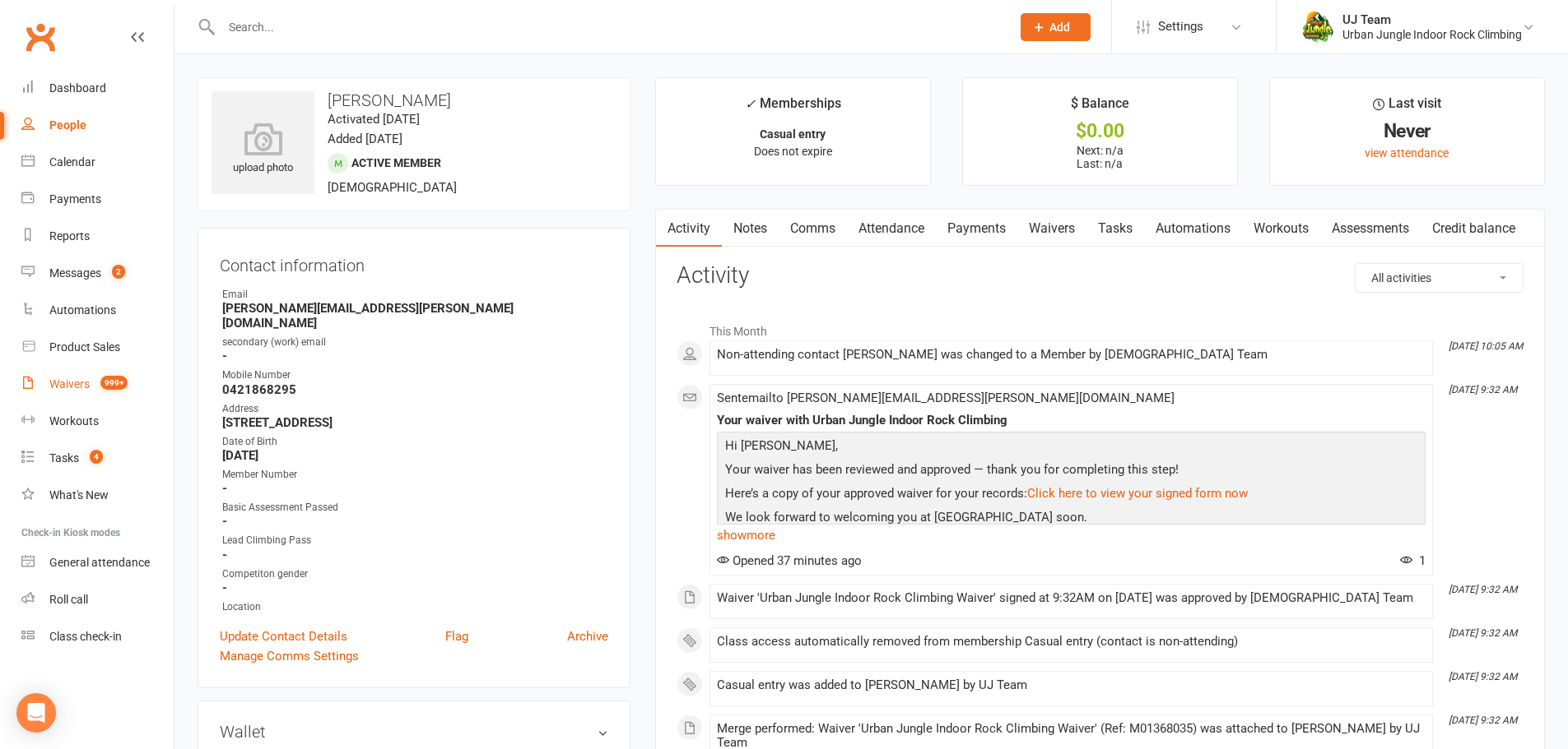
click at [44, 380] on link "Waivers 999+" at bounding box center [97, 385] width 152 height 37
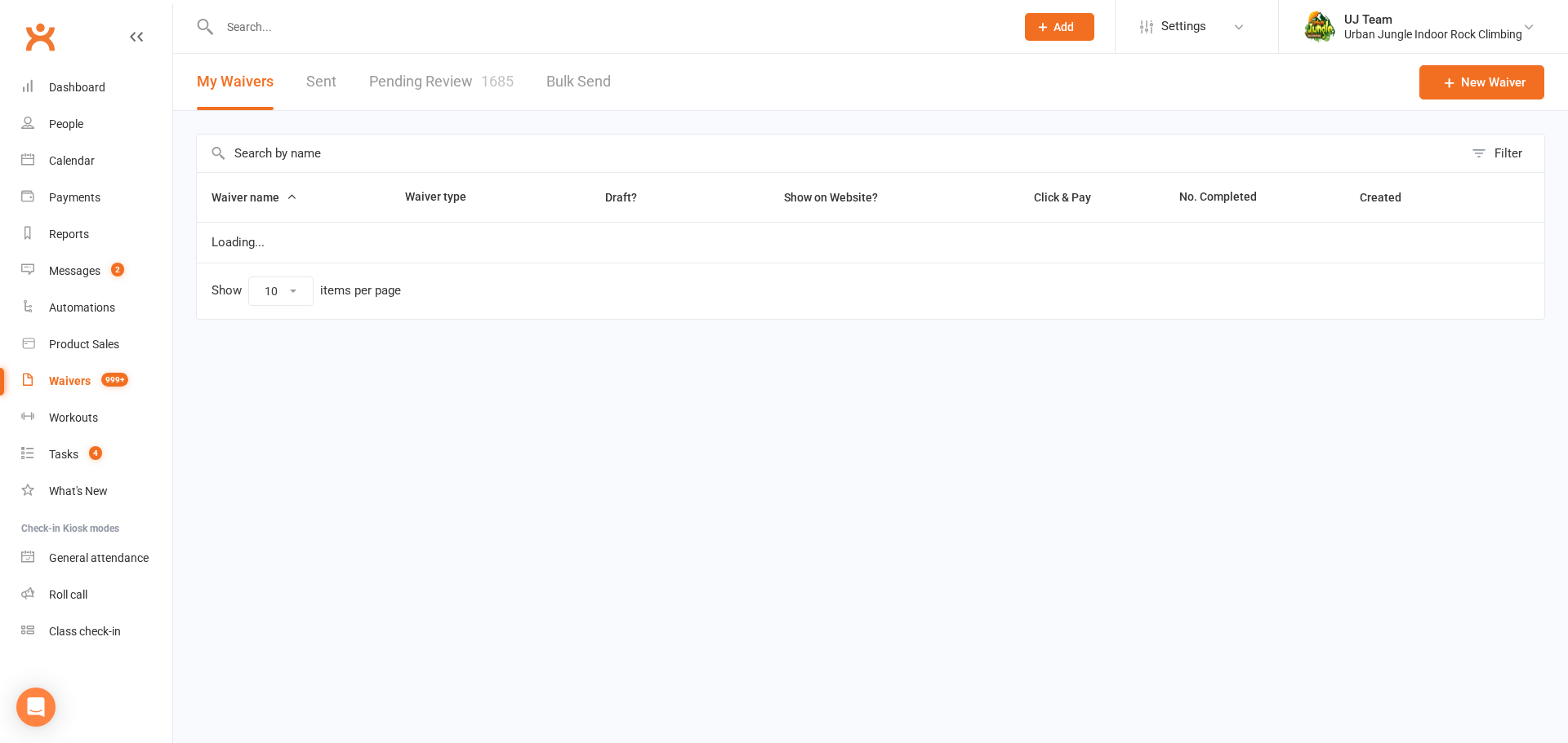
click at [397, 89] on link "Pending Review 1685" at bounding box center [442, 82] width 145 height 56
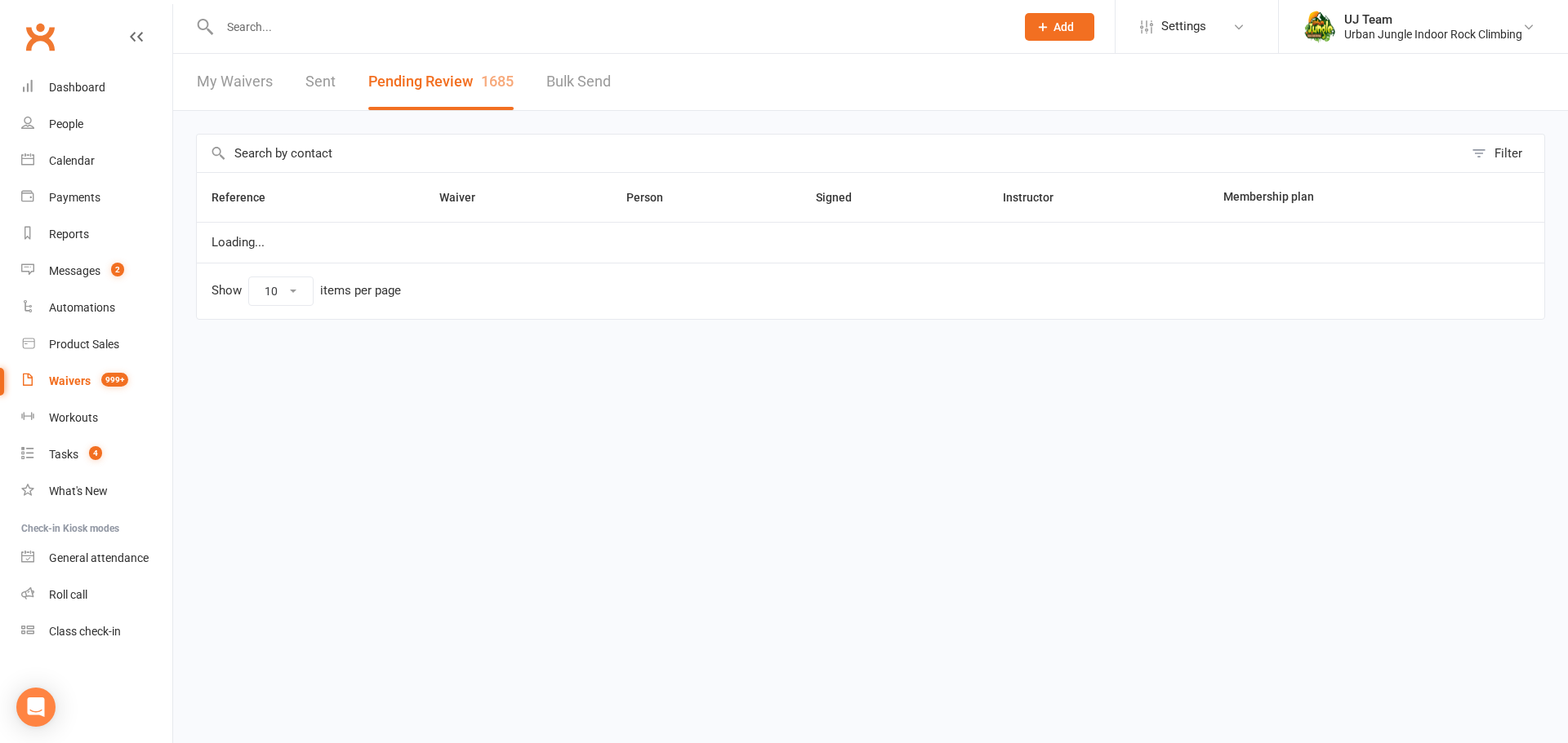
select select "25"
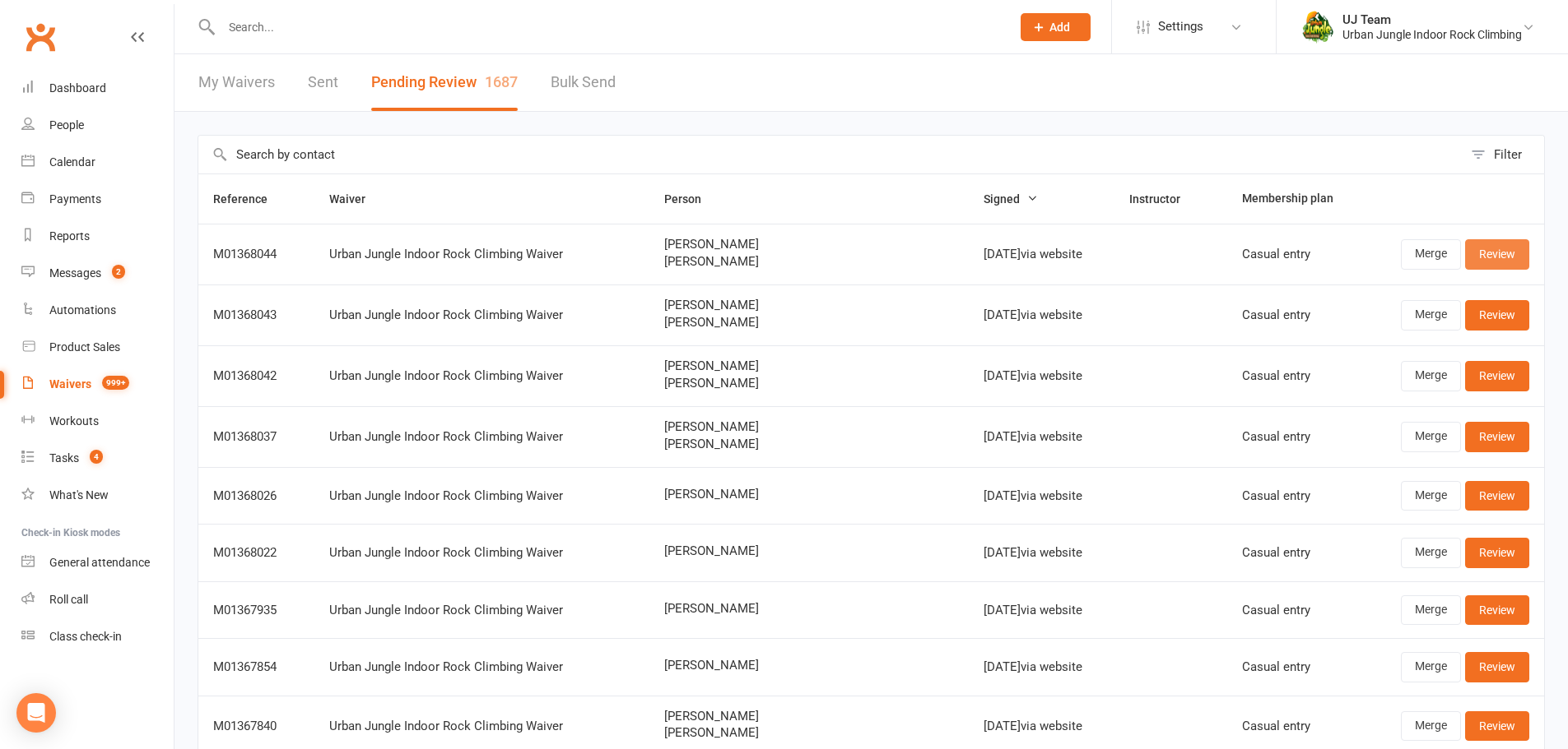
click at [1501, 257] on link "Review" at bounding box center [1497, 254] width 64 height 29
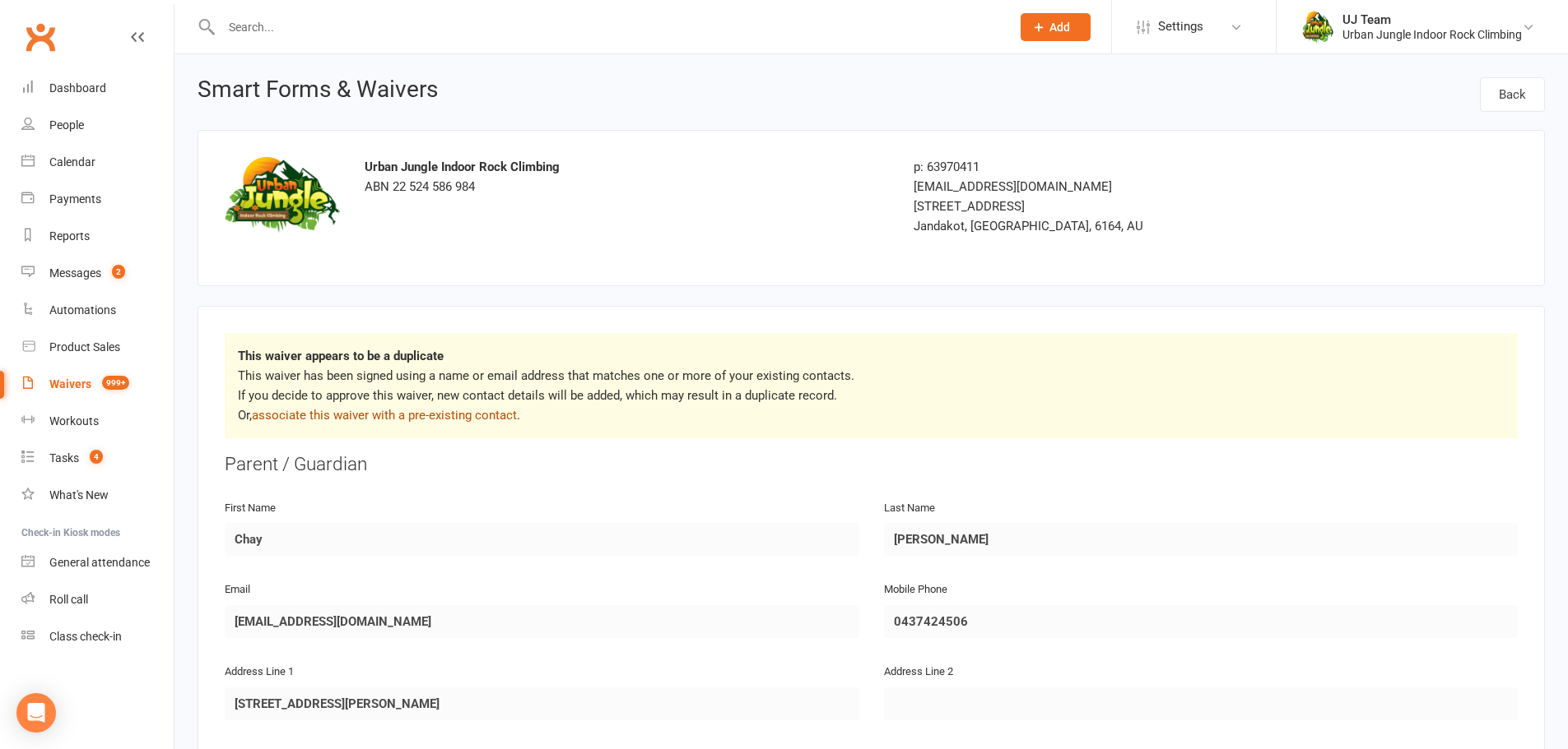
click at [507, 416] on link "associate this waiver with a pre-existing contact" at bounding box center [384, 415] width 265 height 15
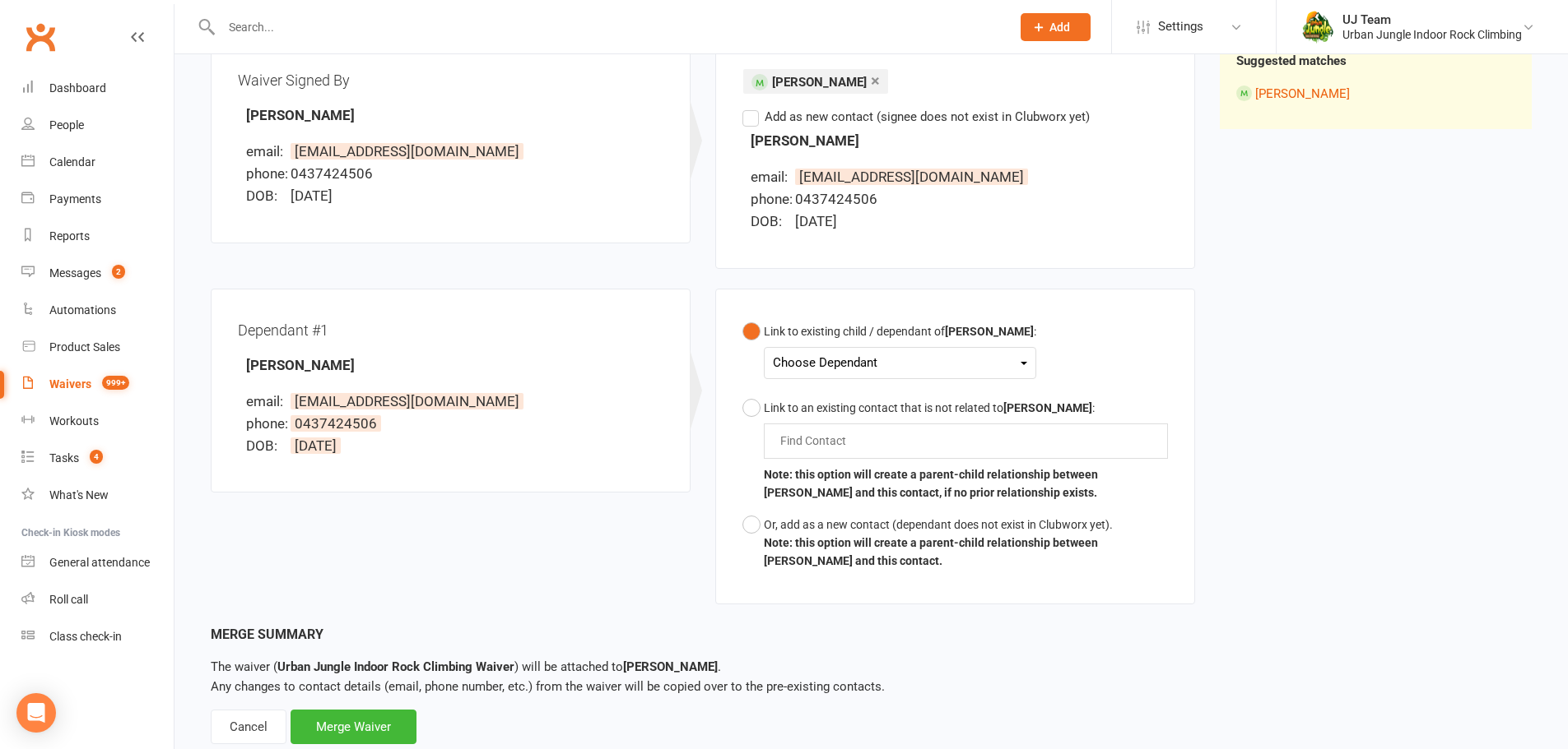
scroll to position [263, 0]
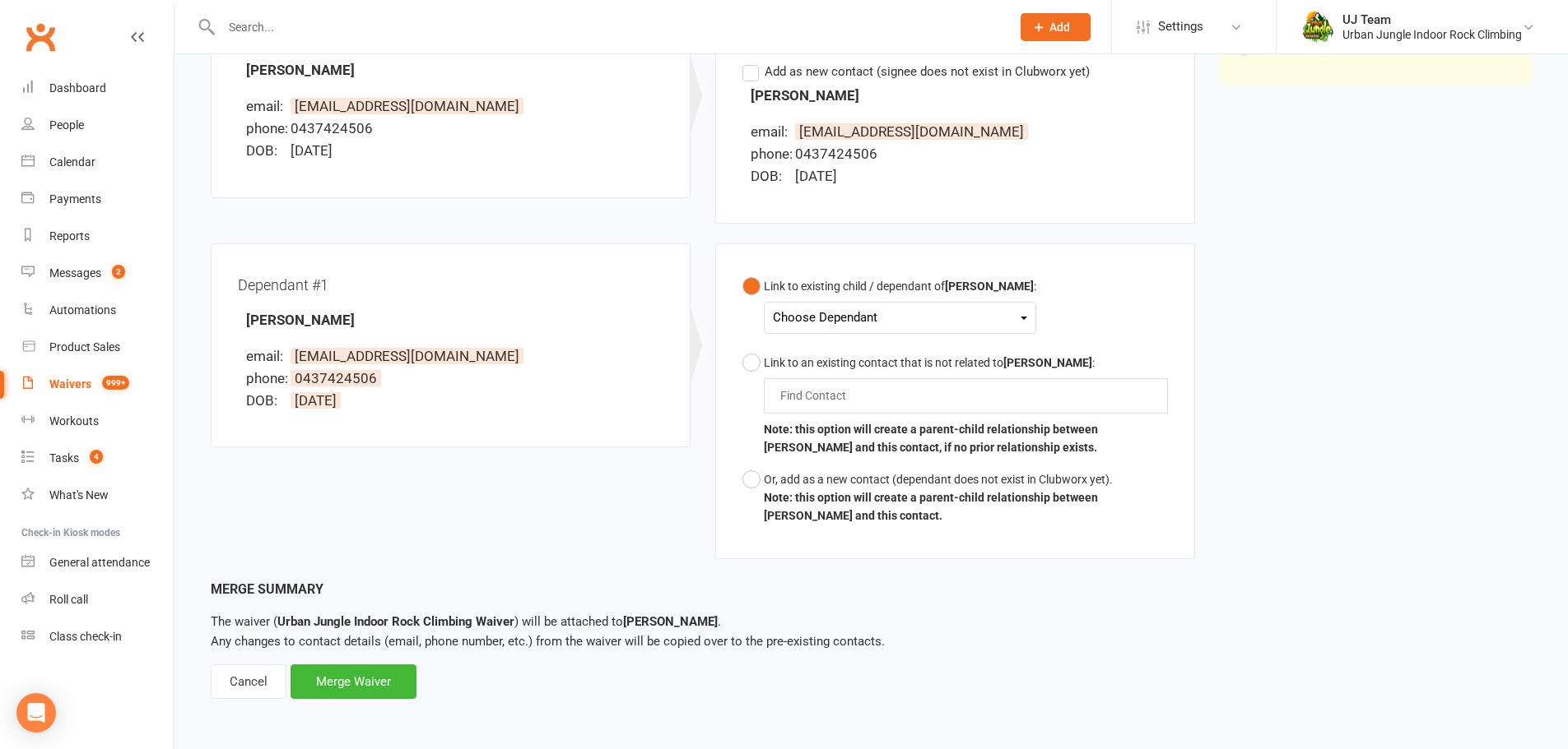
click at [845, 324] on div "Choose Dependant" at bounding box center [899, 318] width 254 height 22
click at [784, 476] on div "Or, add as a new contact (dependant does not exist in Clubworx yet)." at bounding box center [966, 479] width 404 height 19
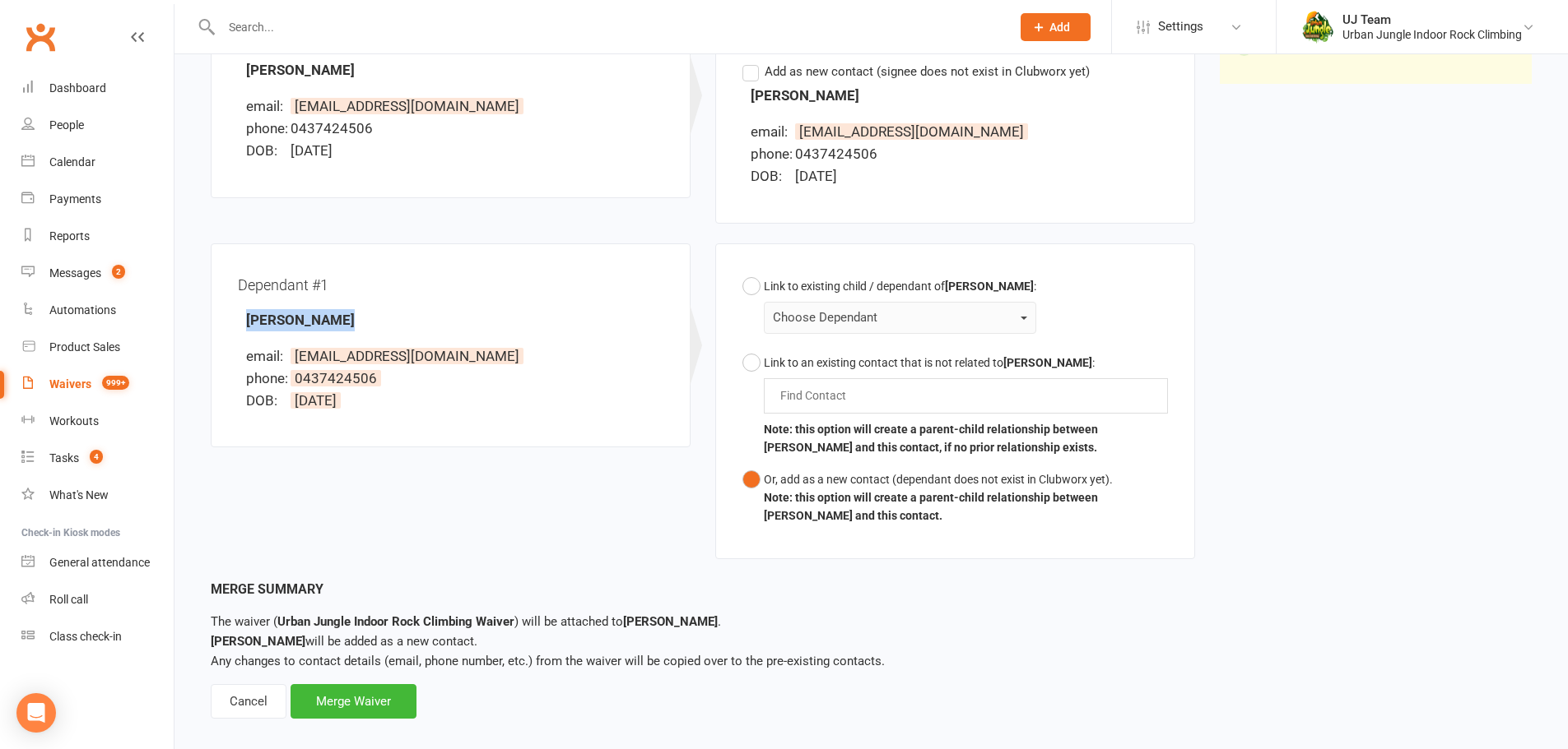
drag, startPoint x: 360, startPoint y: 327, endPoint x: 239, endPoint y: 323, distance: 121.1
click at [239, 323] on div "Dependant #1 Maddie Gullen email: chay.westcott1991@gmail.com phone: 0437424506…" at bounding box center [450, 346] width 426 height 151
copy strong "[PERSON_NAME]"
click at [365, 686] on div "Merge Waiver" at bounding box center [353, 701] width 126 height 34
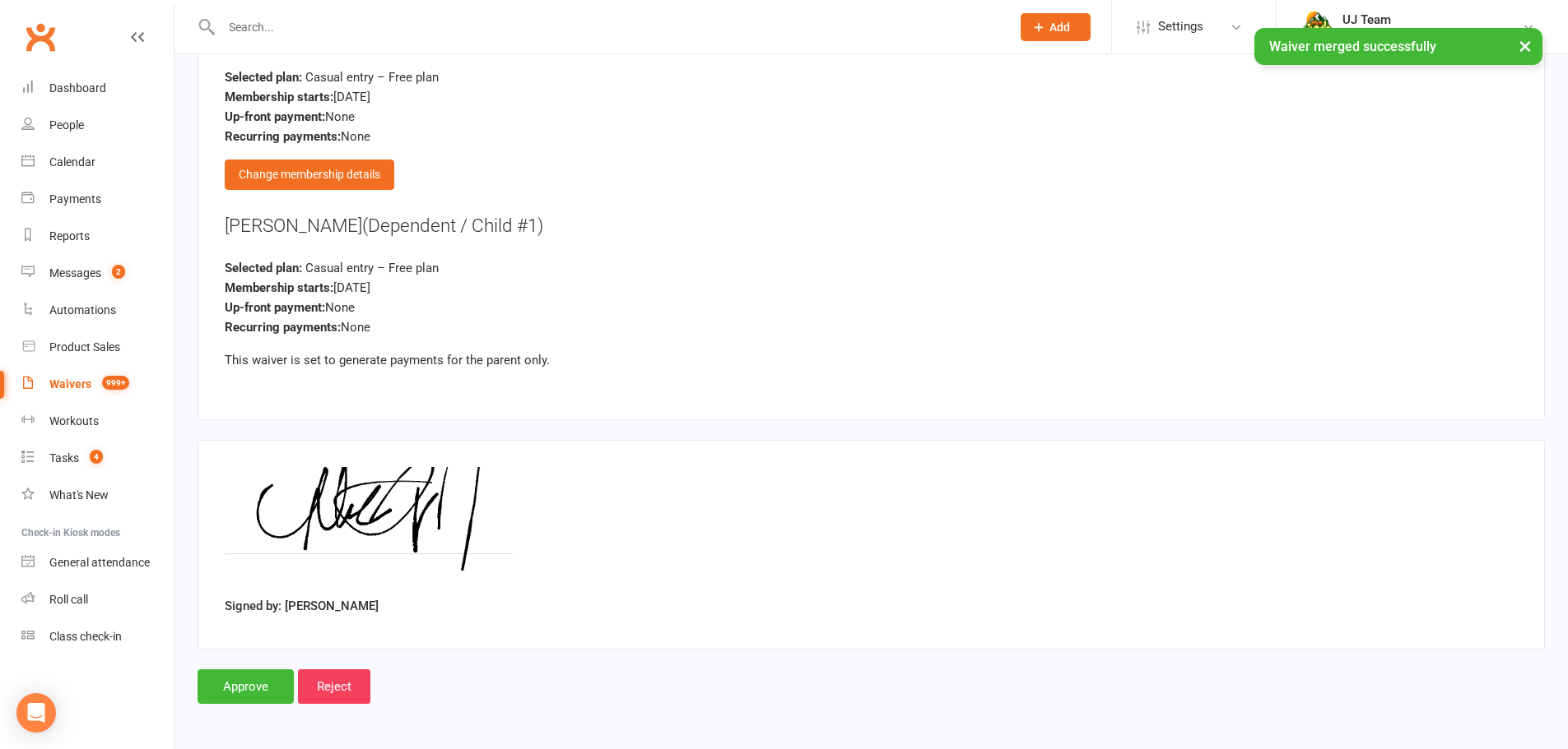
scroll to position [1827, 0]
click at [246, 675] on input "Approve" at bounding box center [246, 685] width 96 height 34
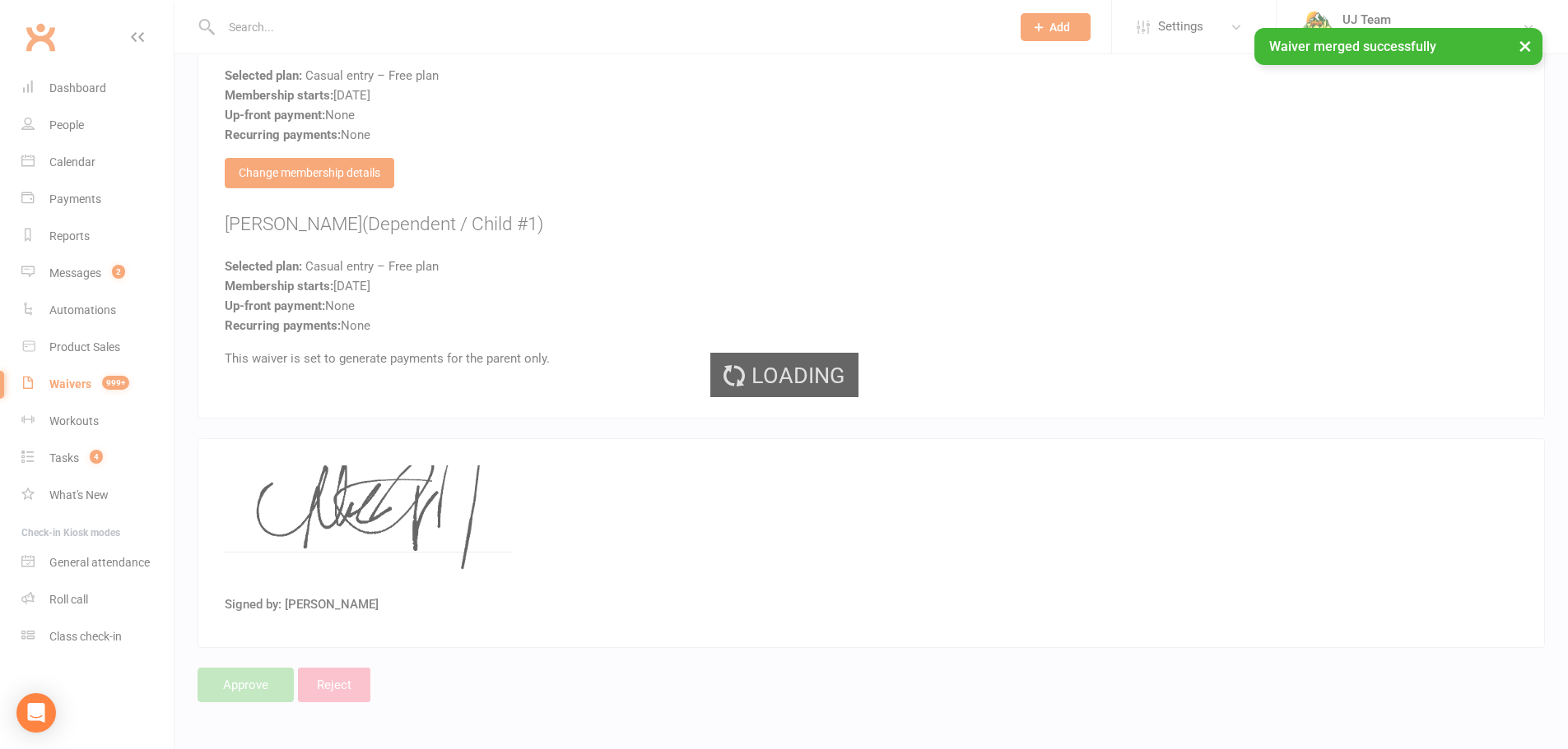
select select "25"
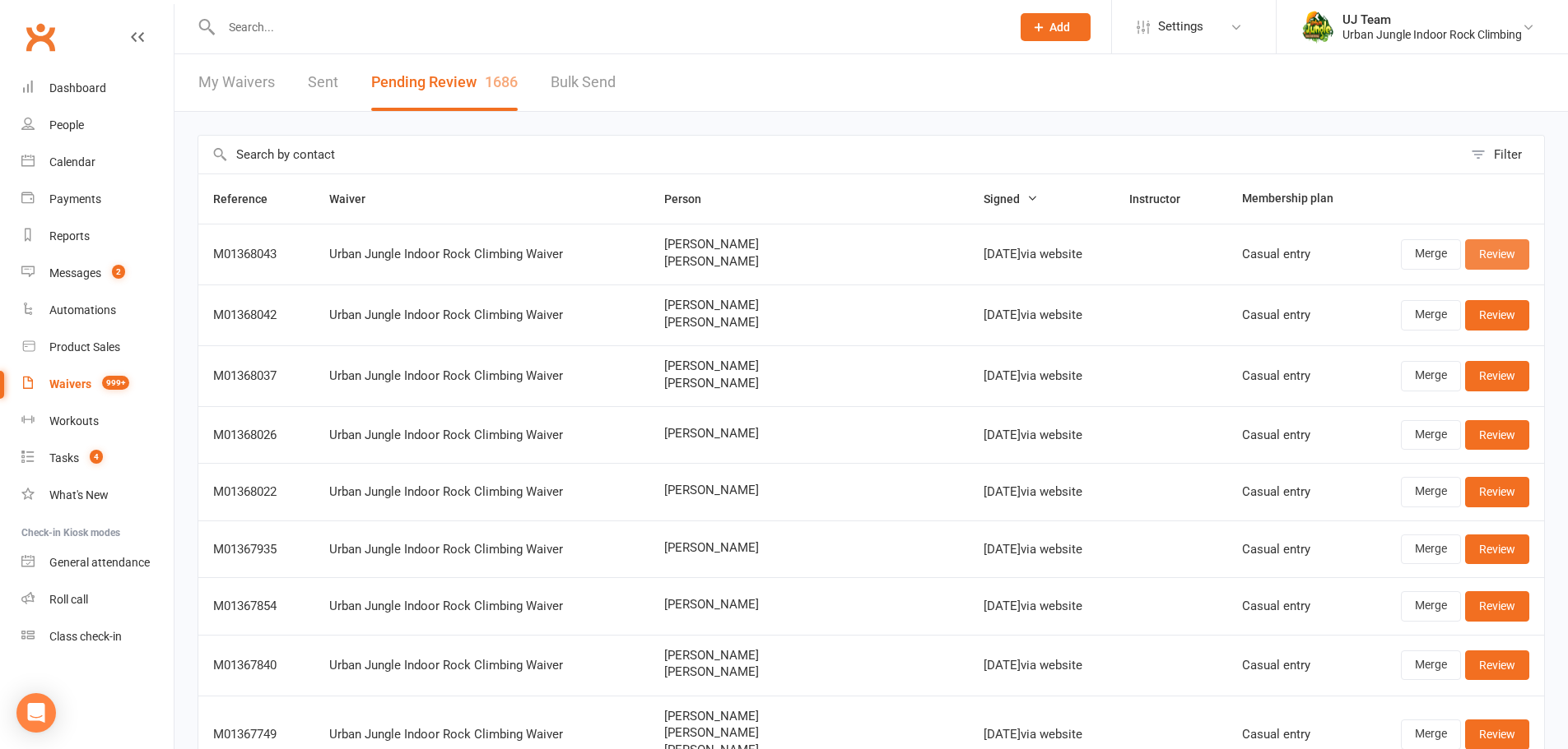
click at [1480, 258] on link "Review" at bounding box center [1497, 254] width 64 height 29
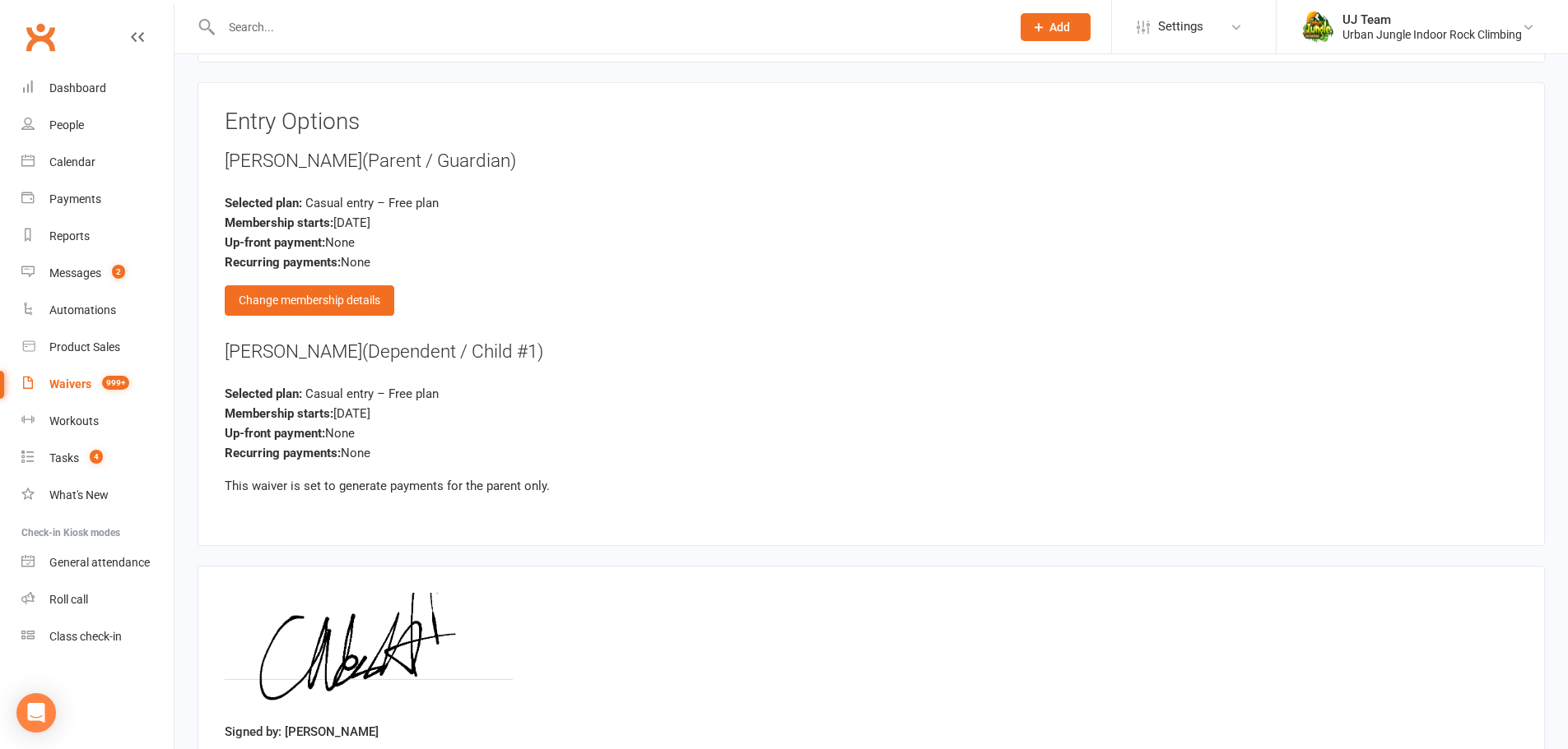
scroll to position [1892, 0]
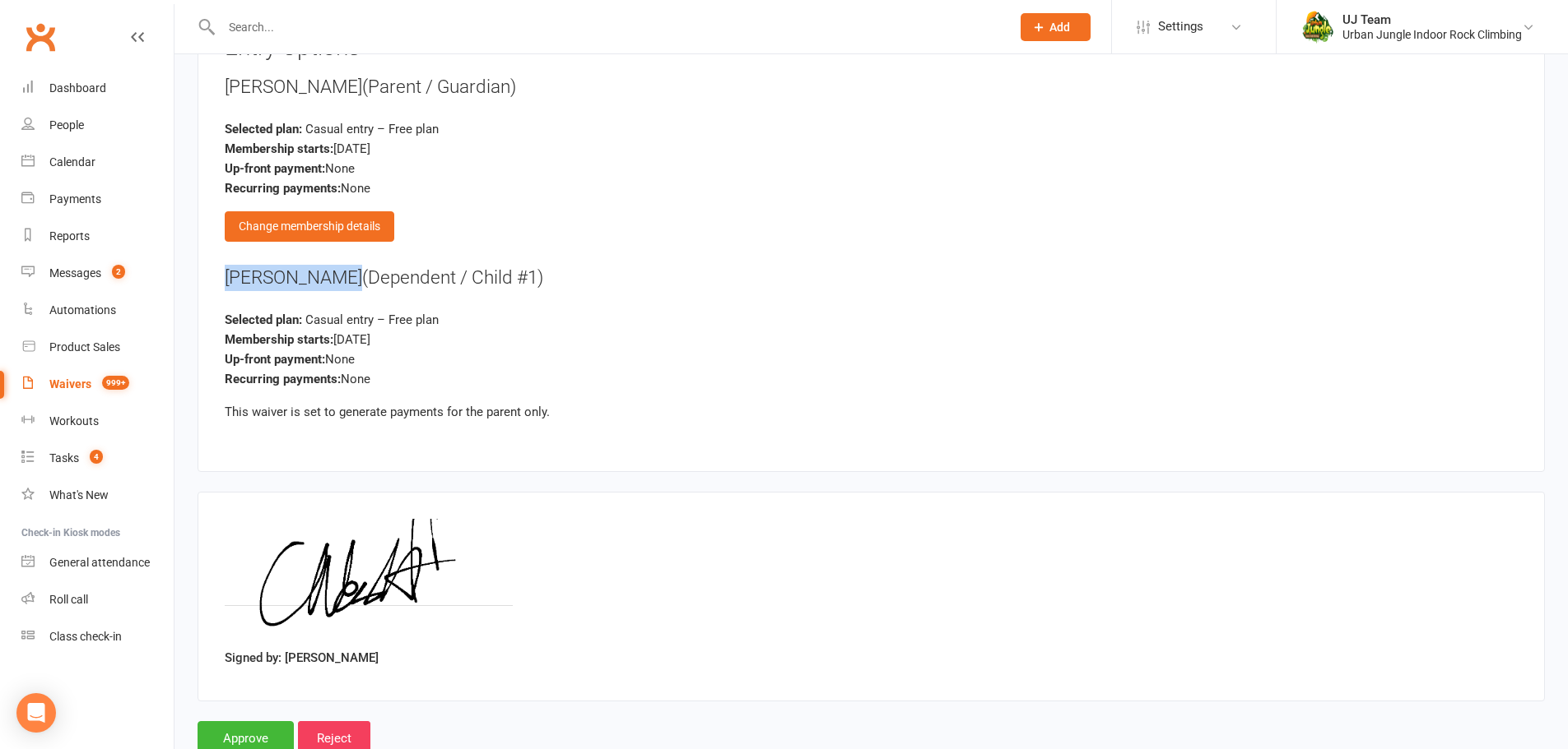
drag, startPoint x: 319, startPoint y: 275, endPoint x: 210, endPoint y: 273, distance: 109.0
click at [210, 273] on div "Entry Options Chay Westcott (Parent / Guardian) Selected plan: Casual entry – F…" at bounding box center [871, 240] width 1348 height 464
copy div "Oliver Gullen"
click at [249, 733] on input "Approve" at bounding box center [246, 738] width 96 height 34
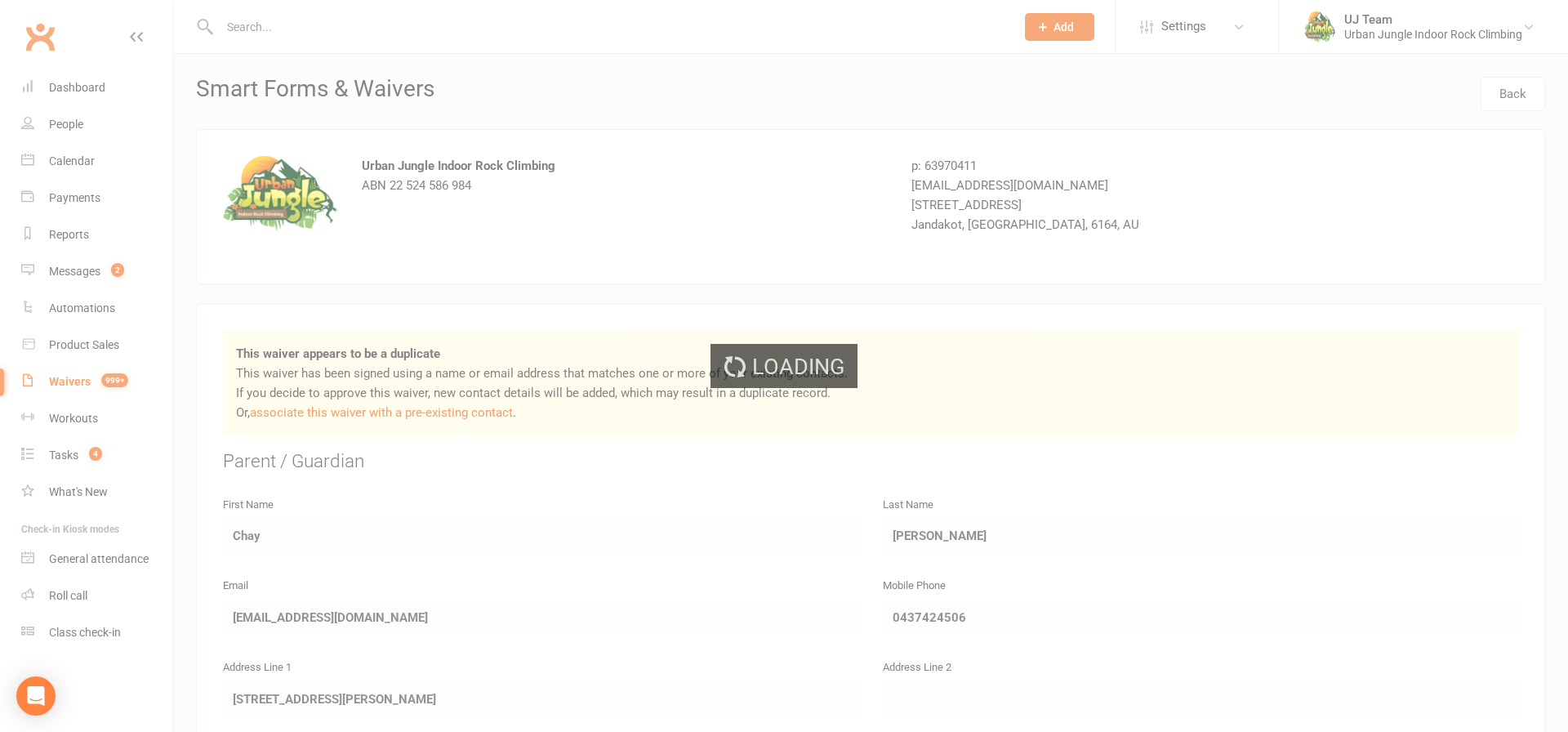
select select "25"
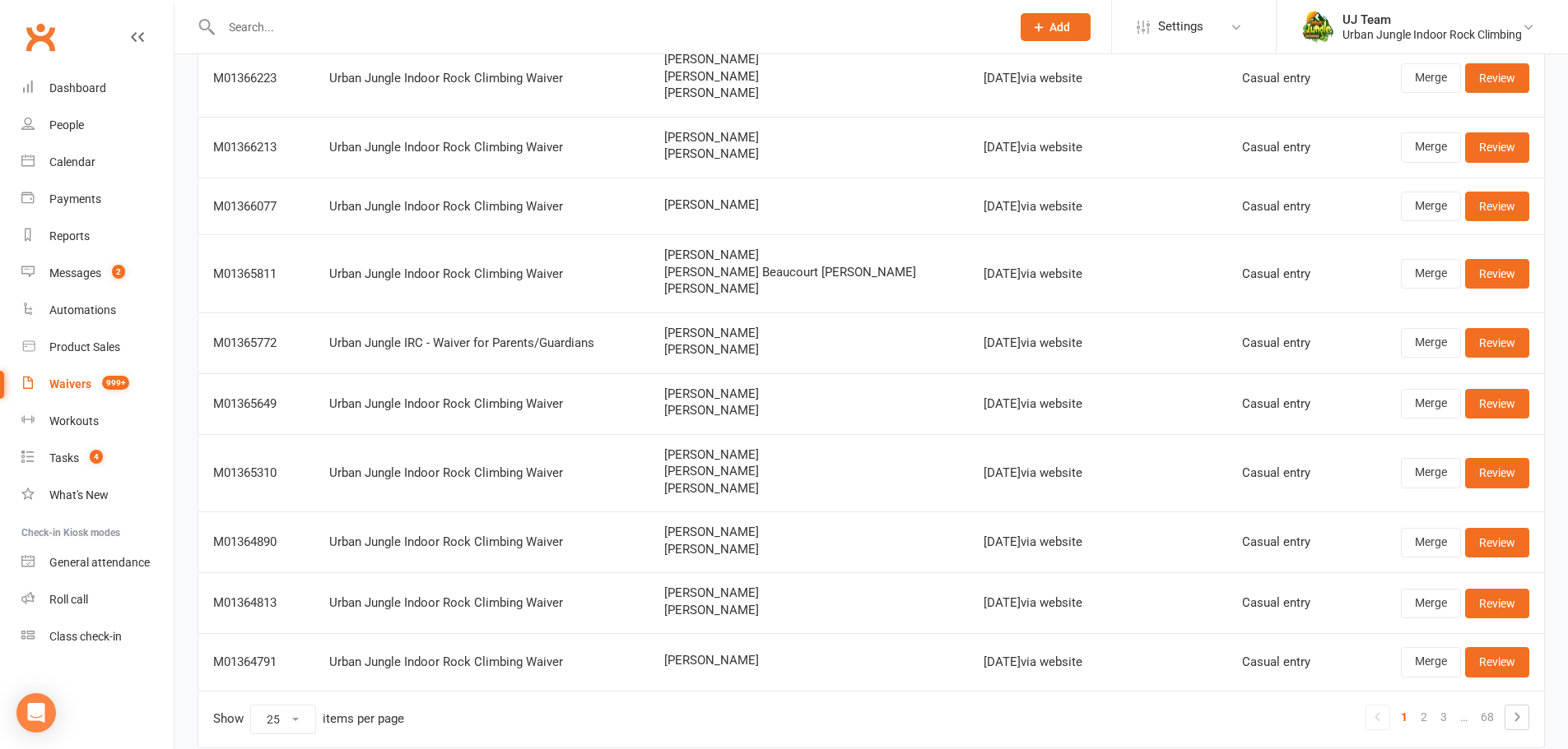
scroll to position [1212, 0]
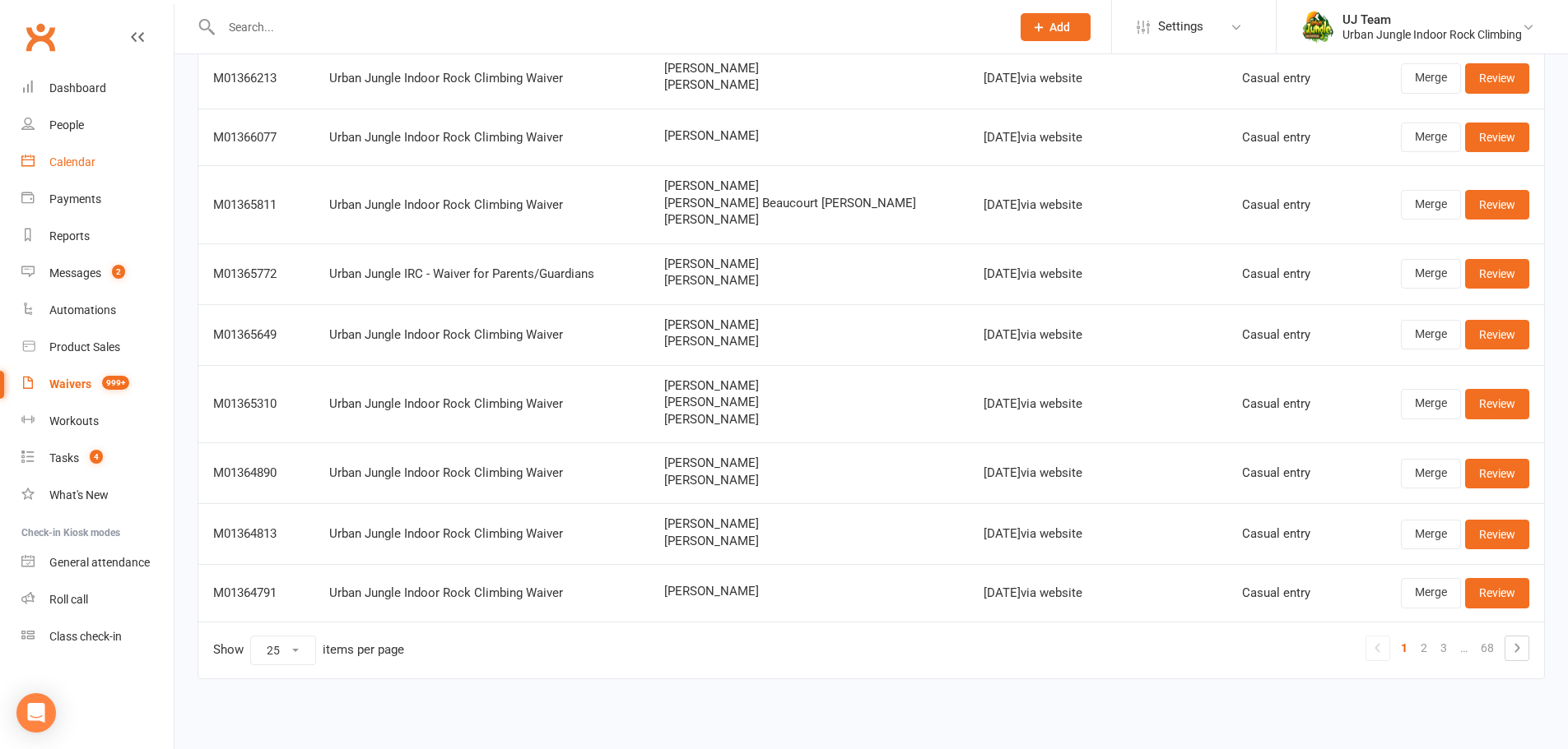
click at [64, 177] on link "Calendar" at bounding box center [97, 163] width 152 height 37
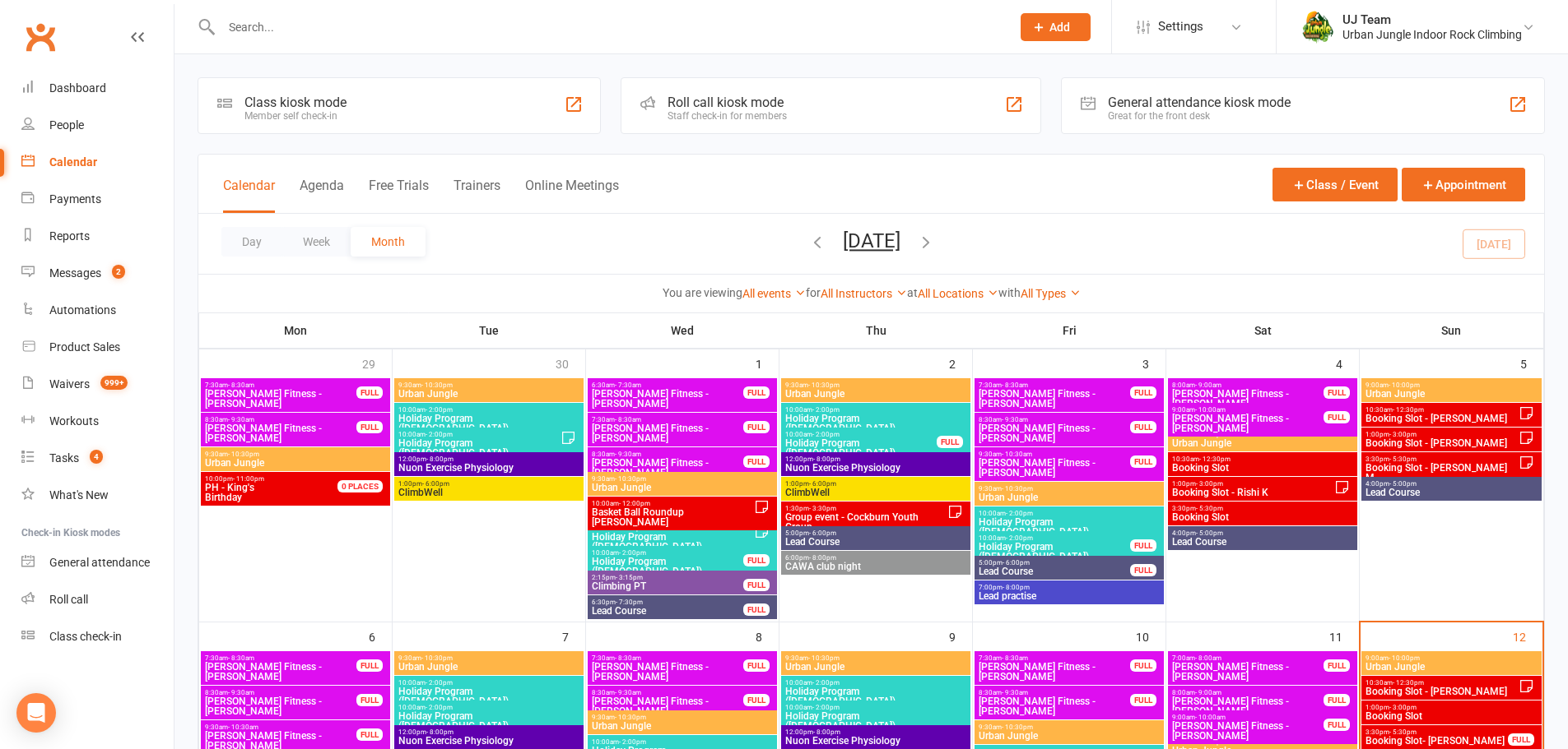
click at [1431, 689] on span "Booking Slot - [PERSON_NAME]" at bounding box center [1441, 692] width 154 height 10
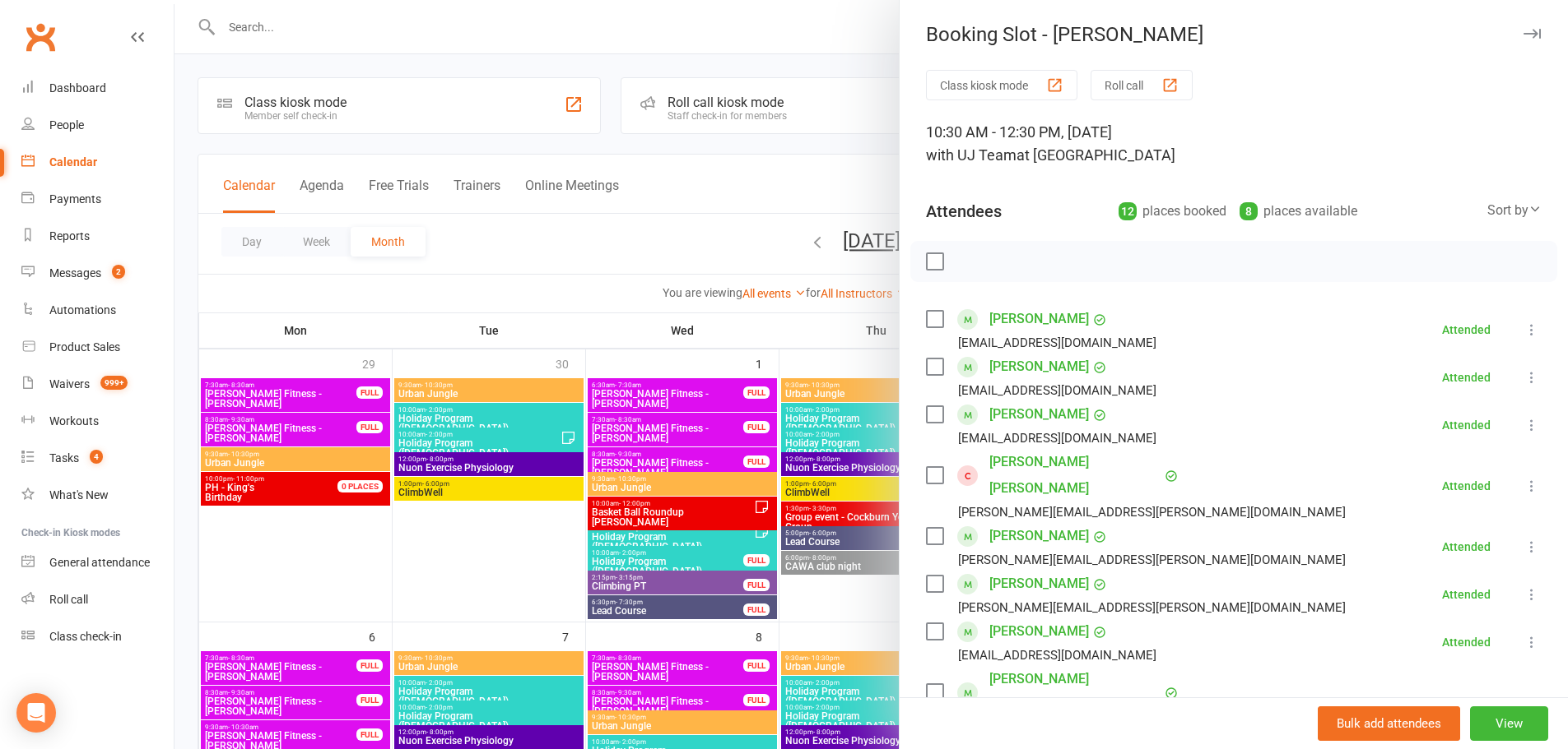
click at [1003, 320] on link "Zach Armstrong" at bounding box center [1039, 318] width 99 height 26
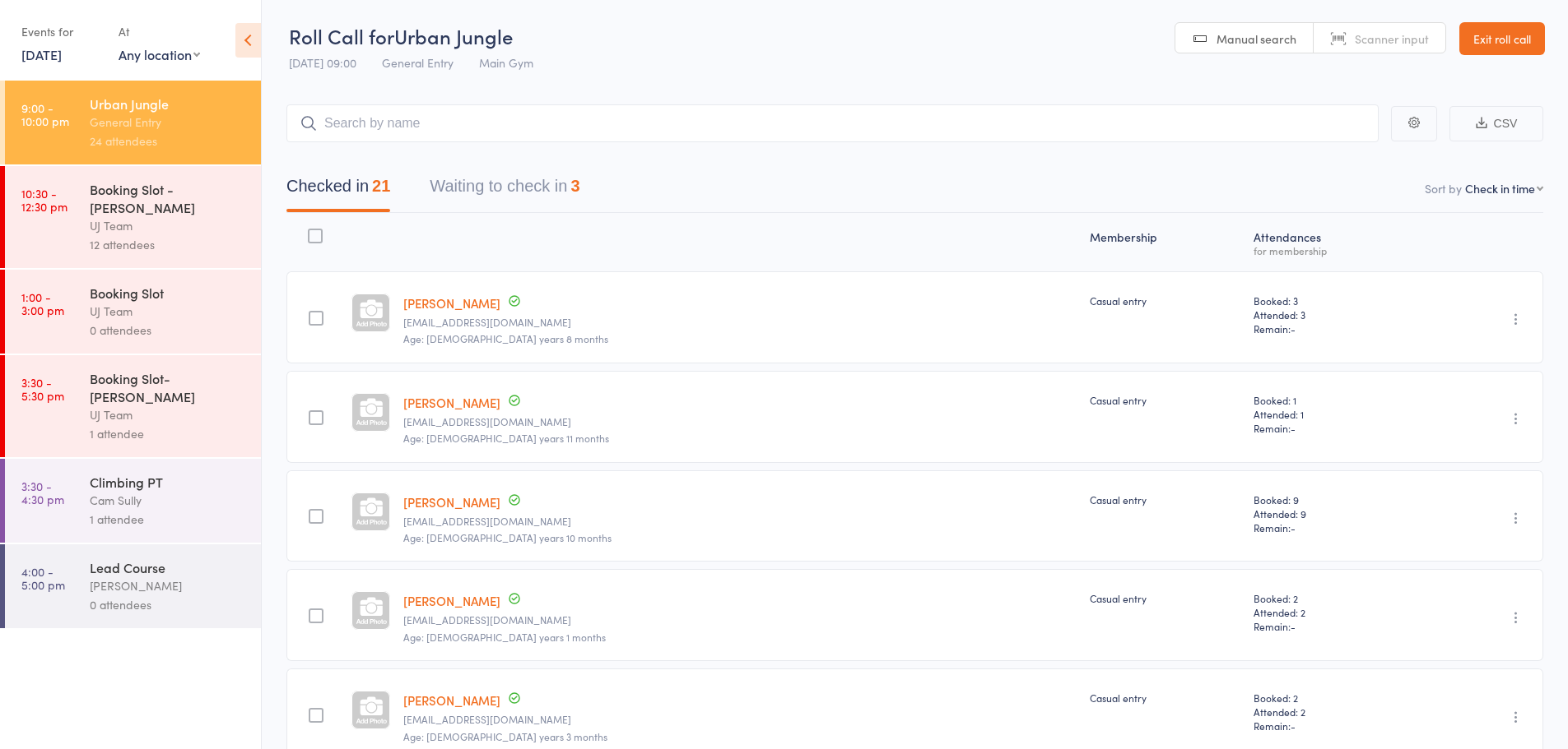
click at [590, 124] on input "search" at bounding box center [832, 123] width 1092 height 38
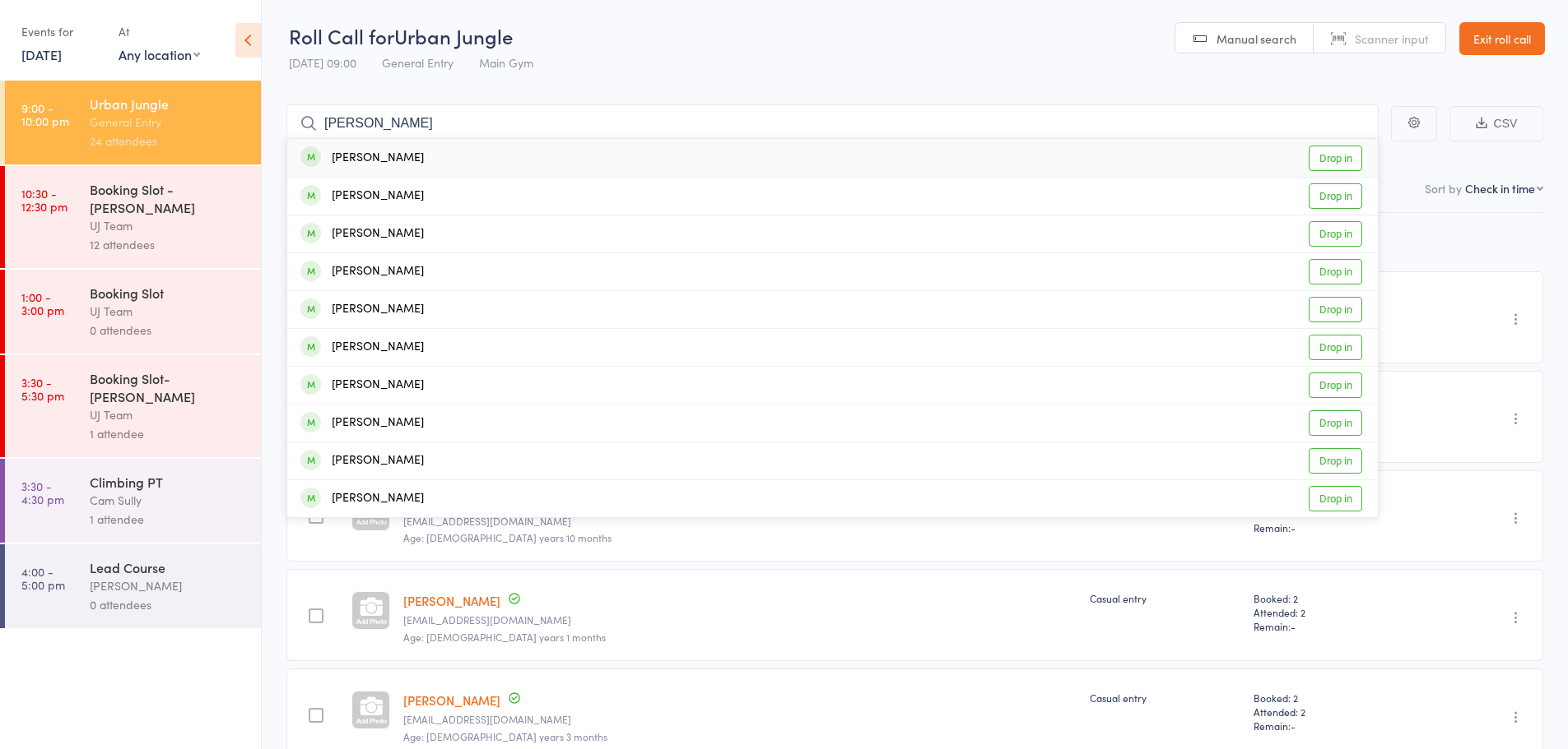
type input "[PERSON_NAME]"
click at [420, 167] on div "[PERSON_NAME]" at bounding box center [362, 158] width 124 height 19
type input "[PERSON_NAME]"
click at [420, 167] on div "[PERSON_NAME]" at bounding box center [362, 158] width 124 height 19
type input "[PERSON_NAME]"
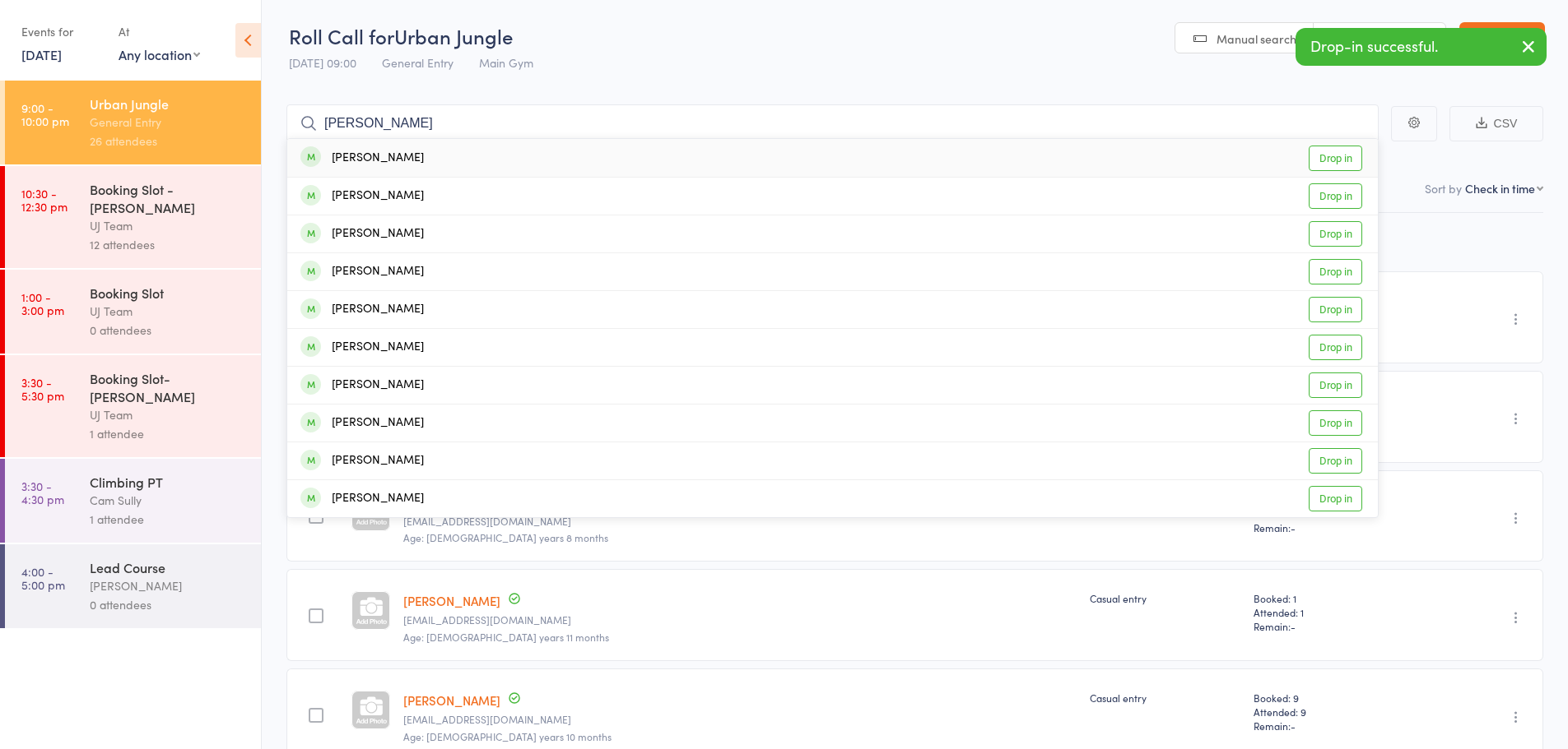
click at [420, 167] on div "[PERSON_NAME] Drop in" at bounding box center [832, 158] width 1090 height 38
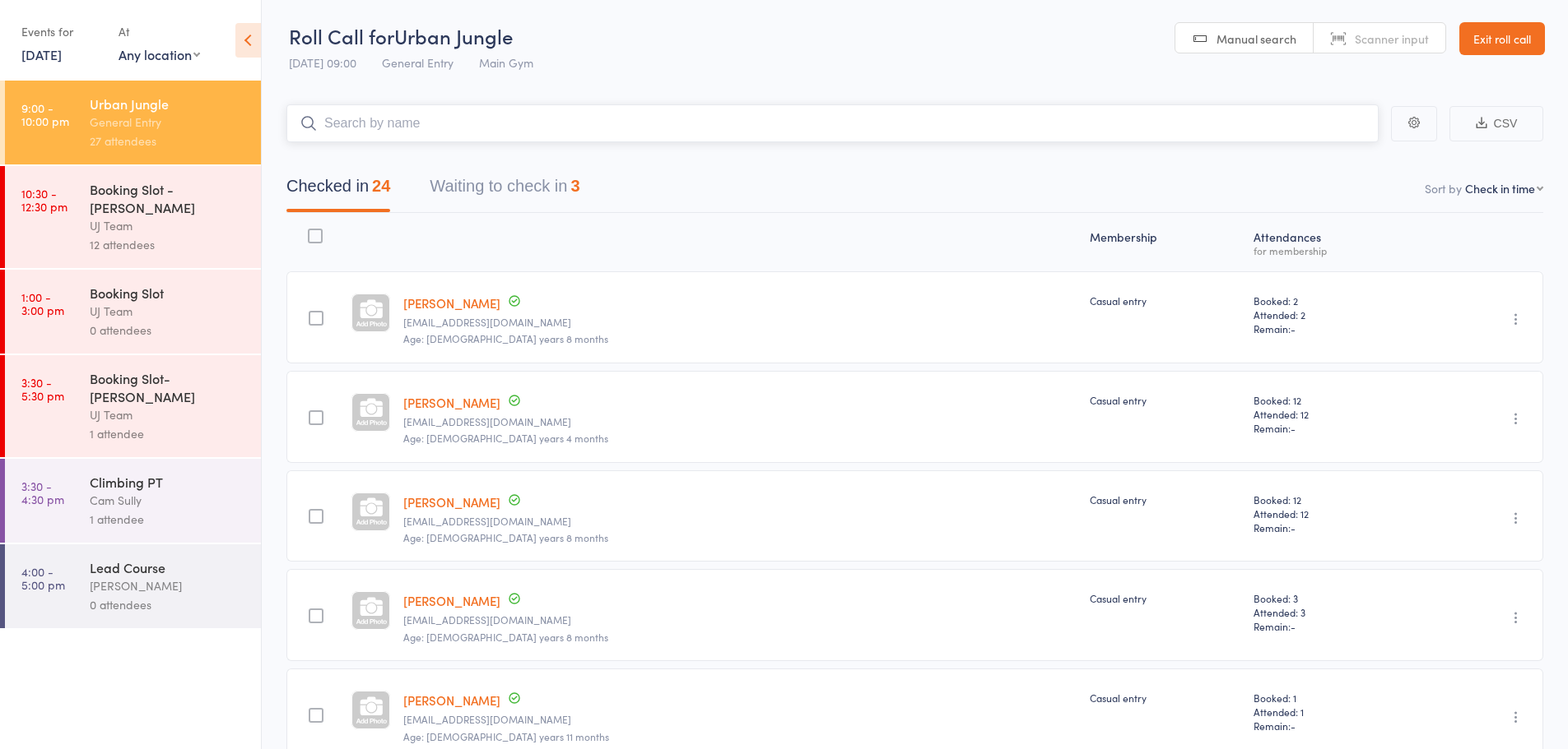
paste input "[PERSON_NAME] [PERSON_NAME]"
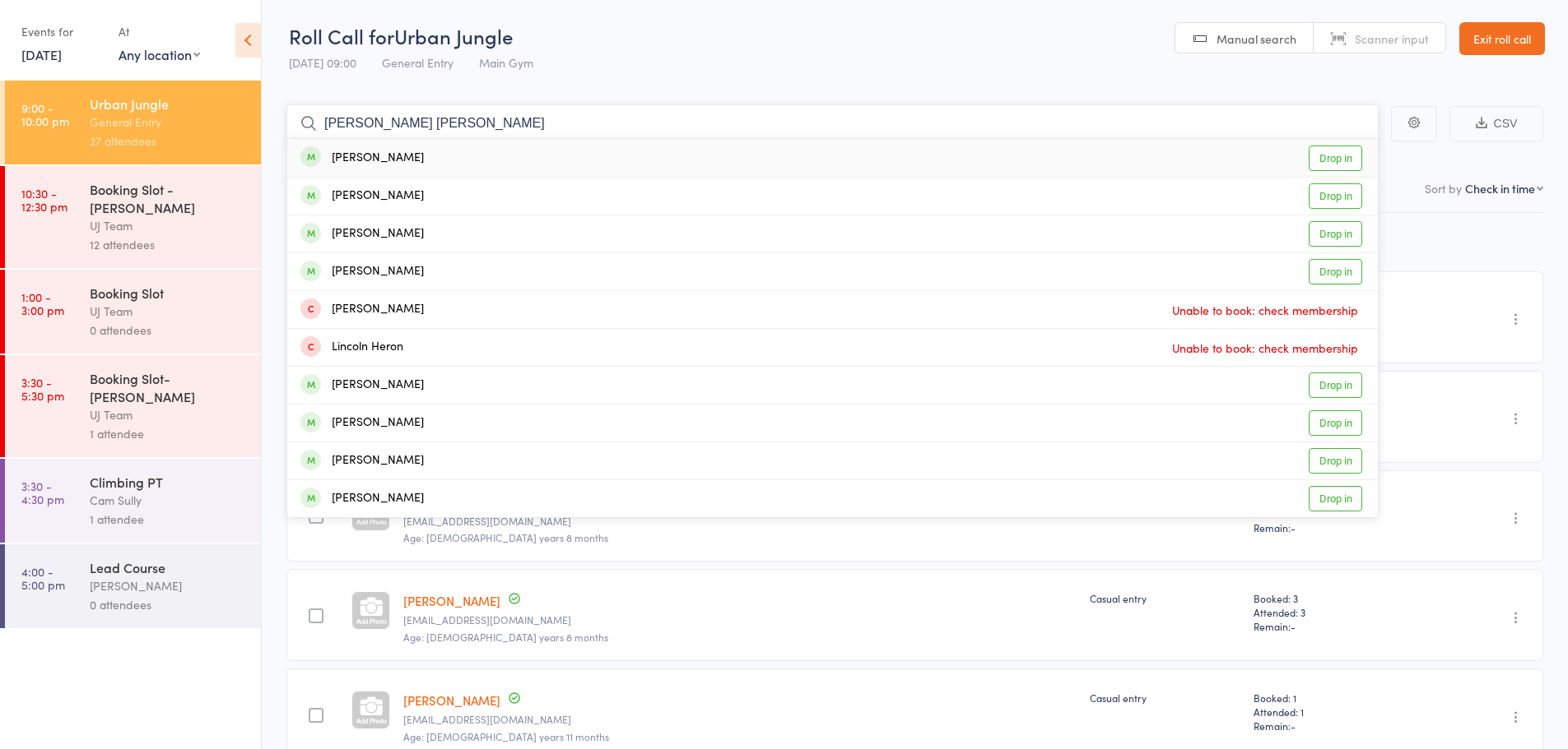
type input "[PERSON_NAME] [PERSON_NAME]"
click at [428, 154] on div "Lincoln Brown Drop in" at bounding box center [832, 158] width 1090 height 38
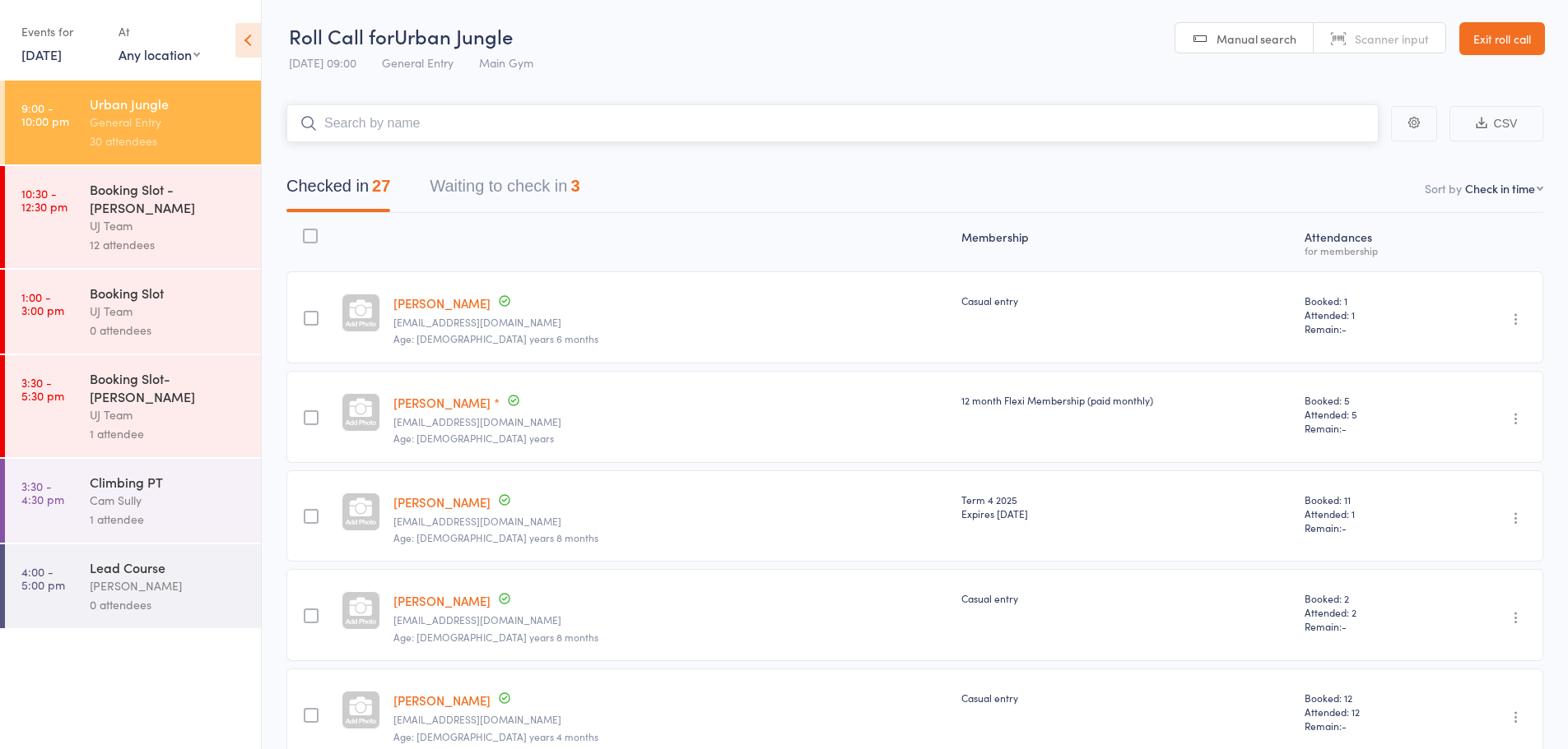
click at [466, 113] on input "search" at bounding box center [832, 123] width 1092 height 38
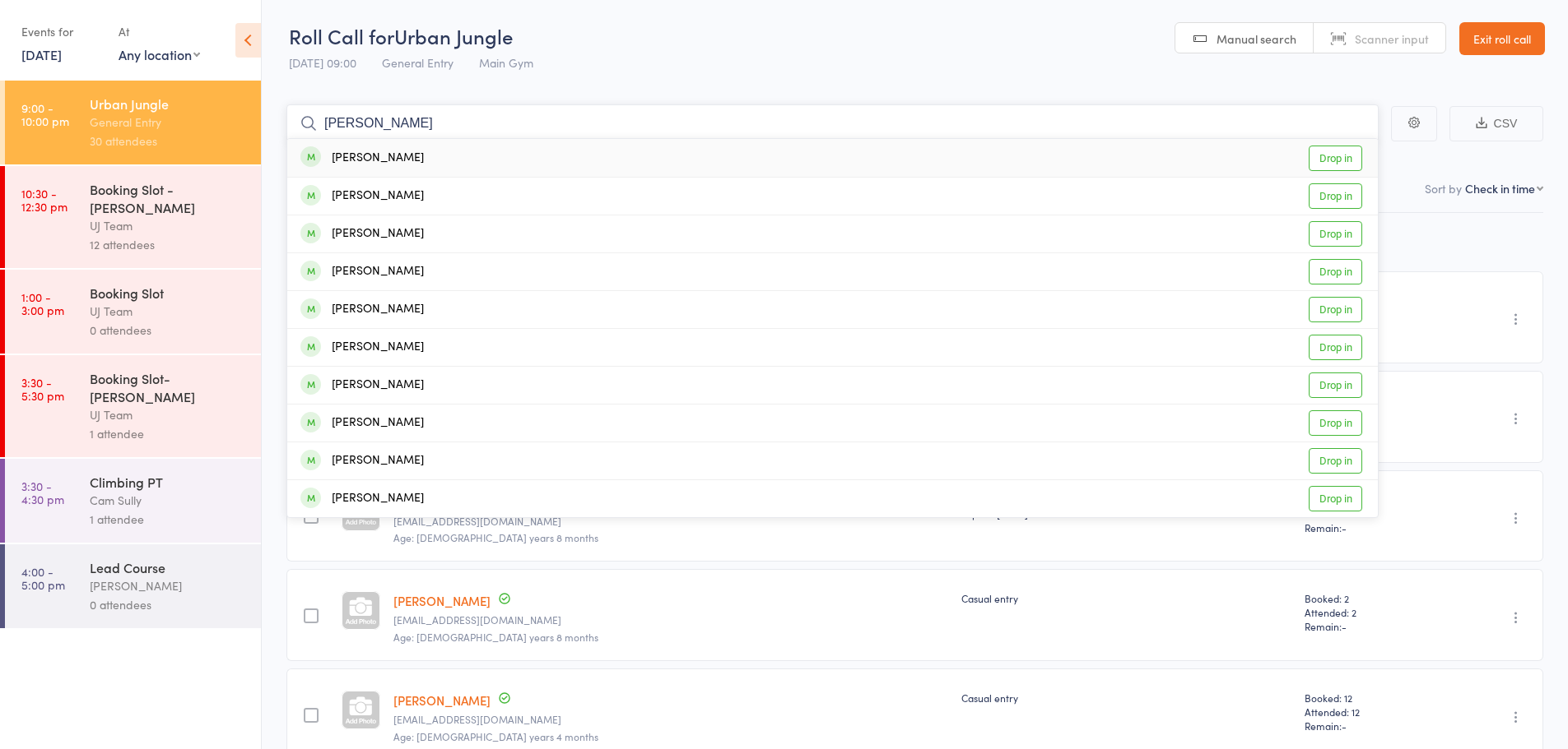
type input "josh ridgeway"
click at [505, 150] on div "Joshua Ridgeway Drop in" at bounding box center [832, 158] width 1090 height 38
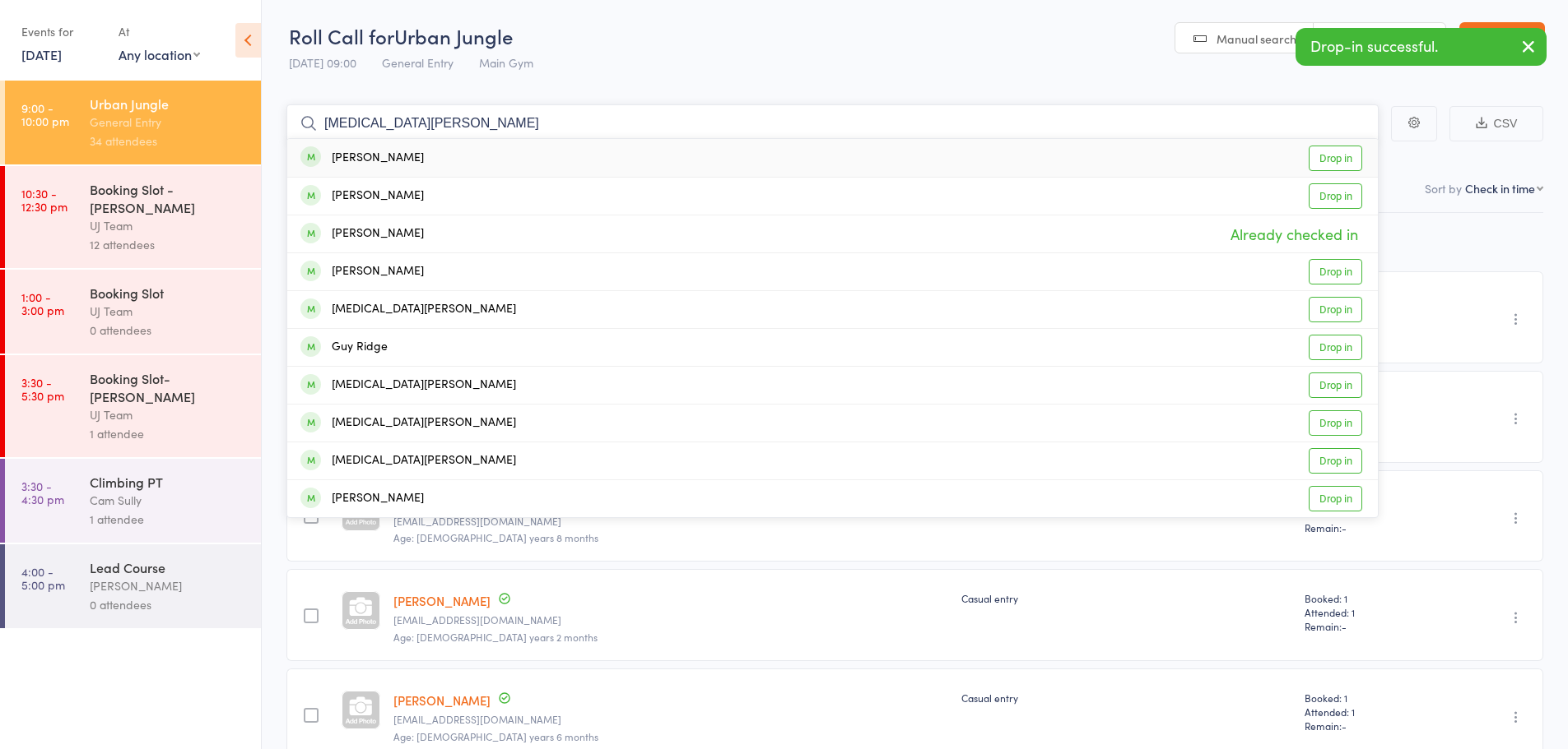
type input "kyra ridgeway"
click at [505, 150] on div "Klara Ridgeway Drop in" at bounding box center [832, 158] width 1090 height 38
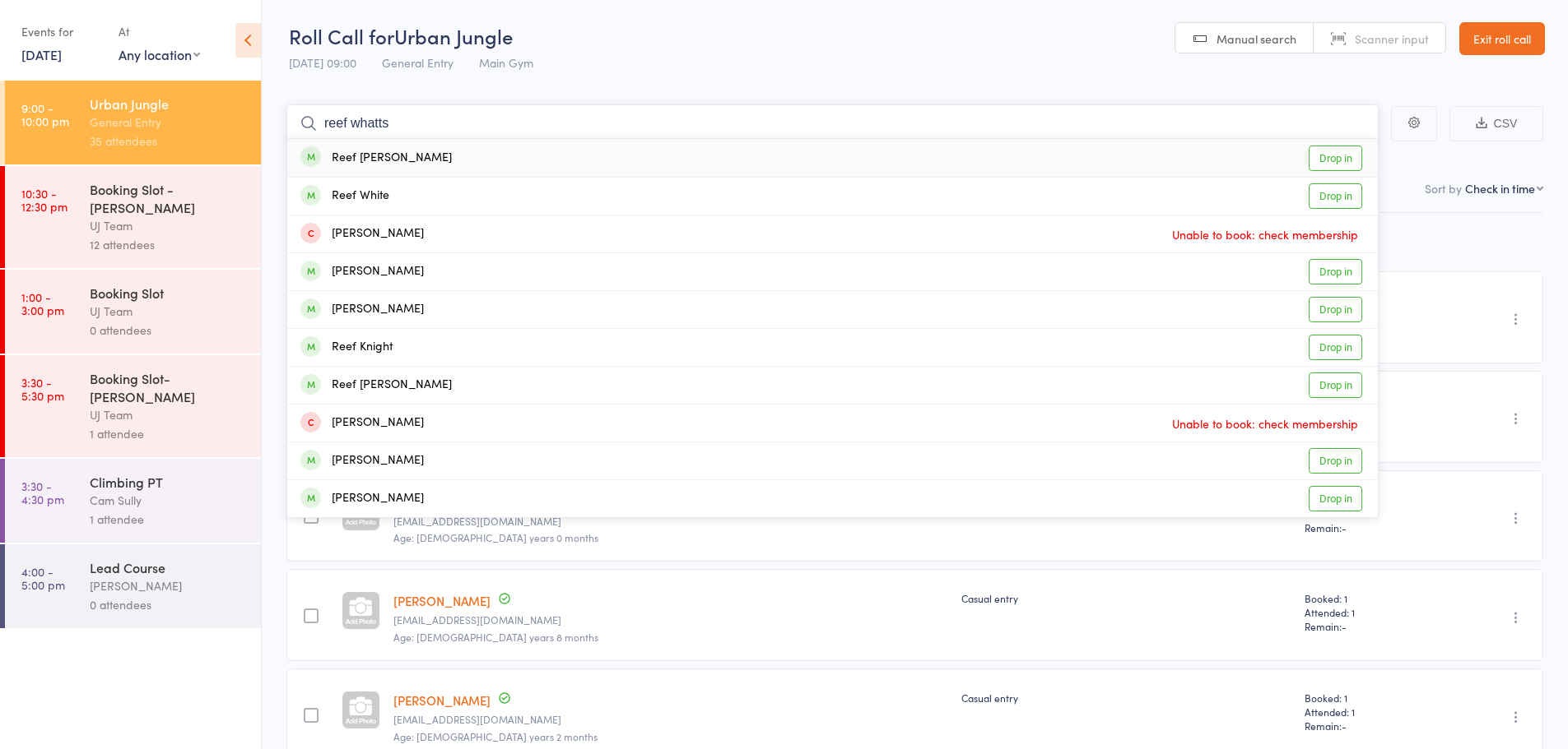
type input "reef whatts"
click at [484, 162] on div "Reef Watts Drop in" at bounding box center [832, 158] width 1090 height 38
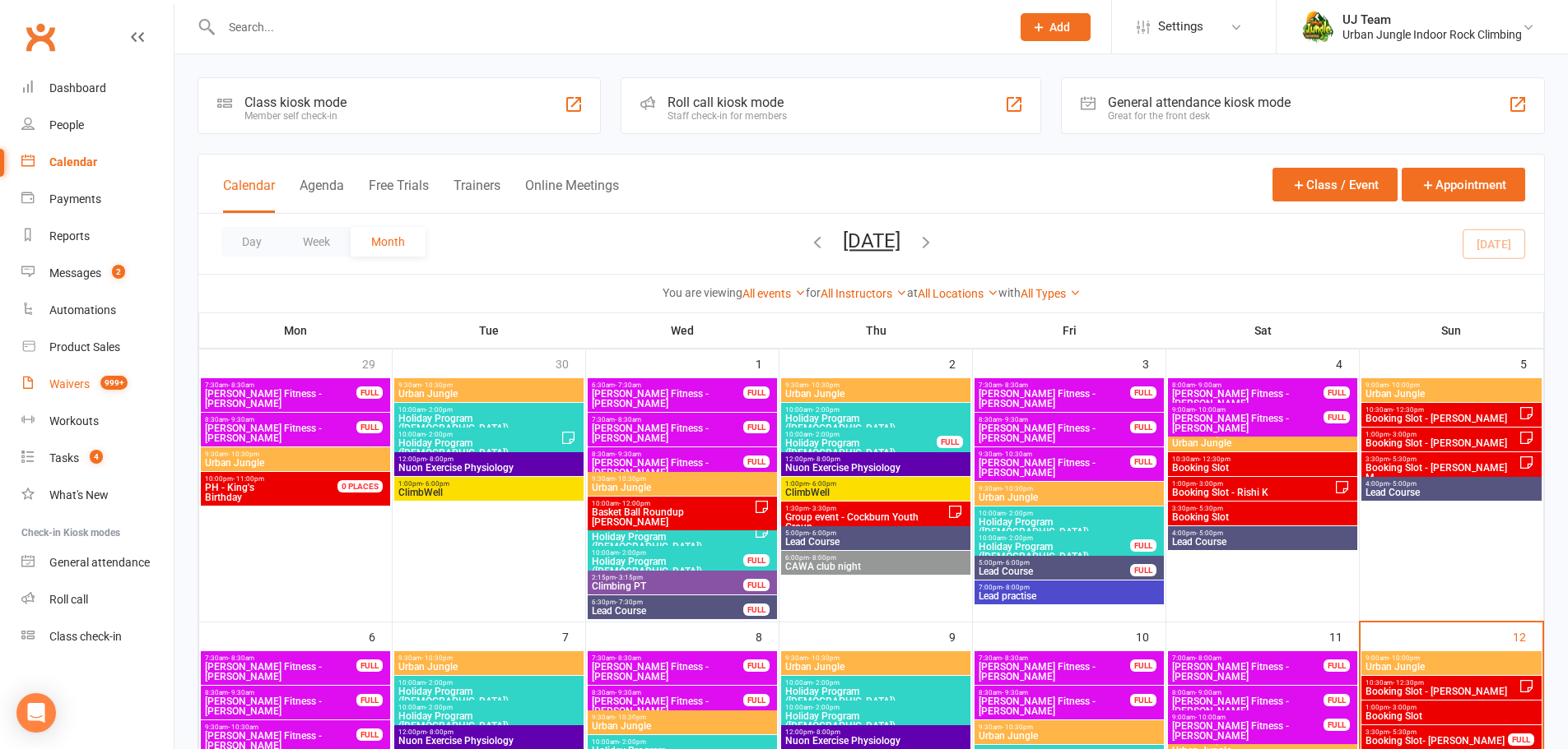
click at [90, 372] on link "Waivers 999+" at bounding box center [97, 385] width 152 height 37
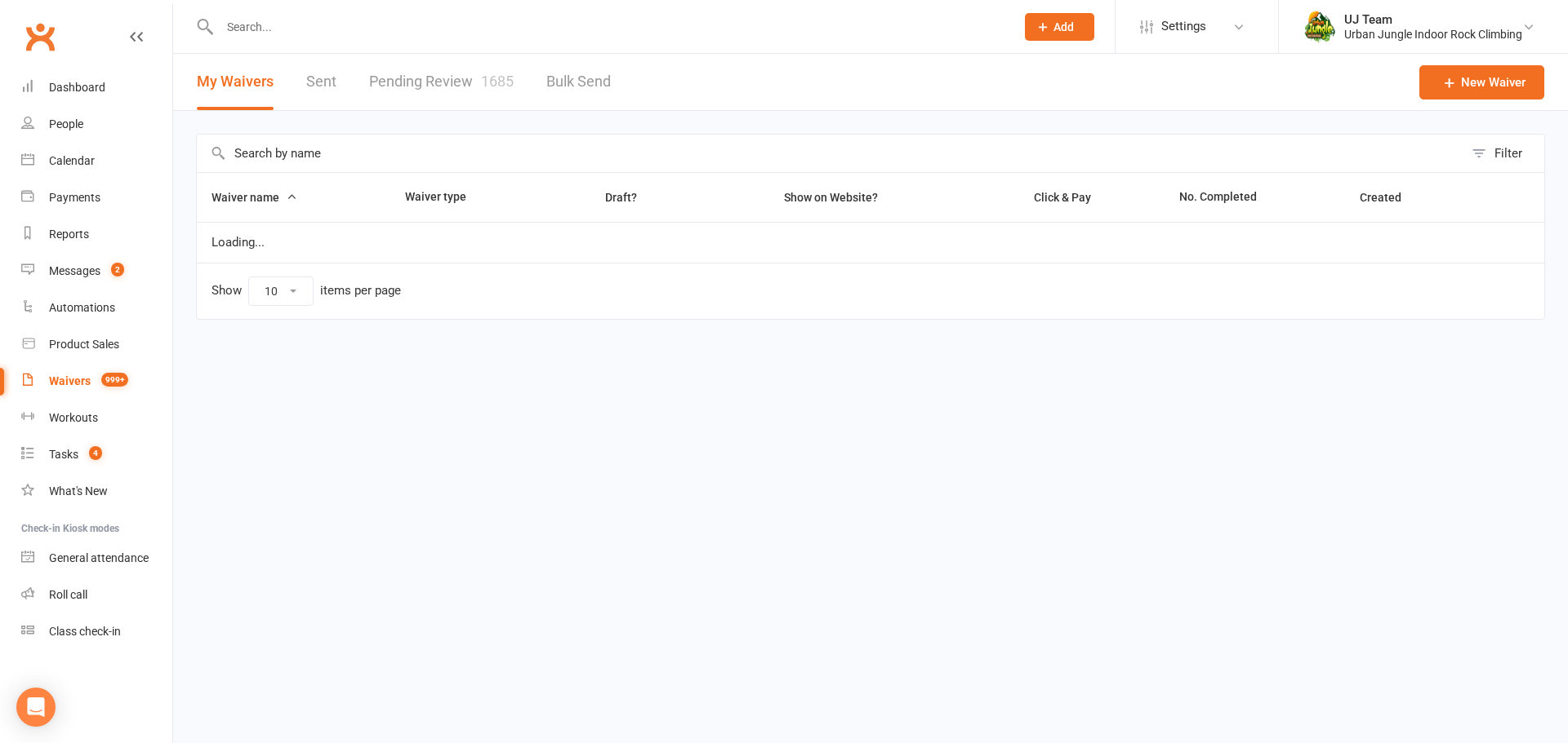
click at [405, 73] on link "Pending Review 1685" at bounding box center [442, 82] width 145 height 56
select select "25"
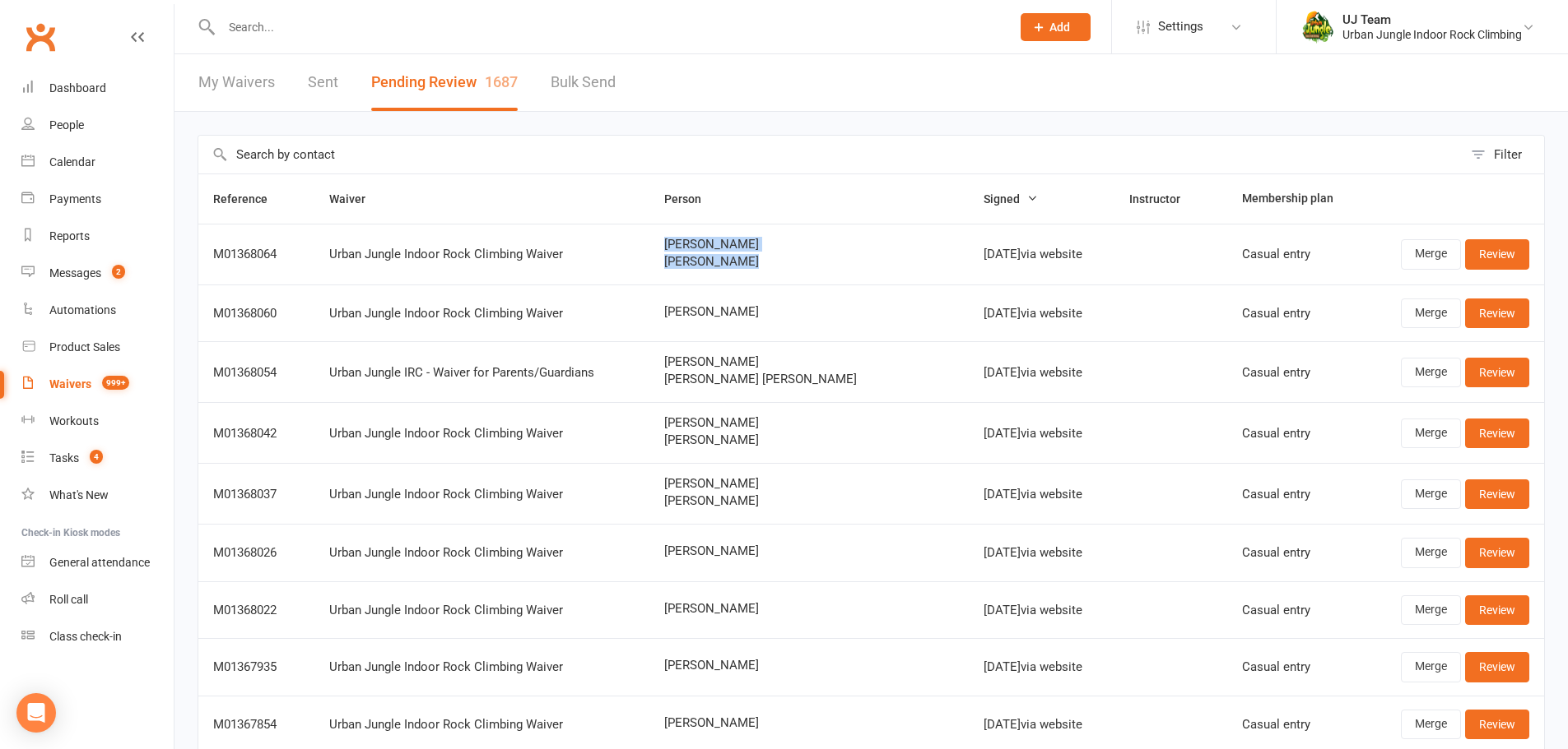
drag, startPoint x: 776, startPoint y: 264, endPoint x: 691, endPoint y: 246, distance: 86.9
click at [691, 246] on td "Aaron Brown Lincoln Brown" at bounding box center [809, 254] width 321 height 61
copy div "Aaron Brown Lincoln Brown"
click at [1472, 257] on link "Review" at bounding box center [1497, 254] width 64 height 29
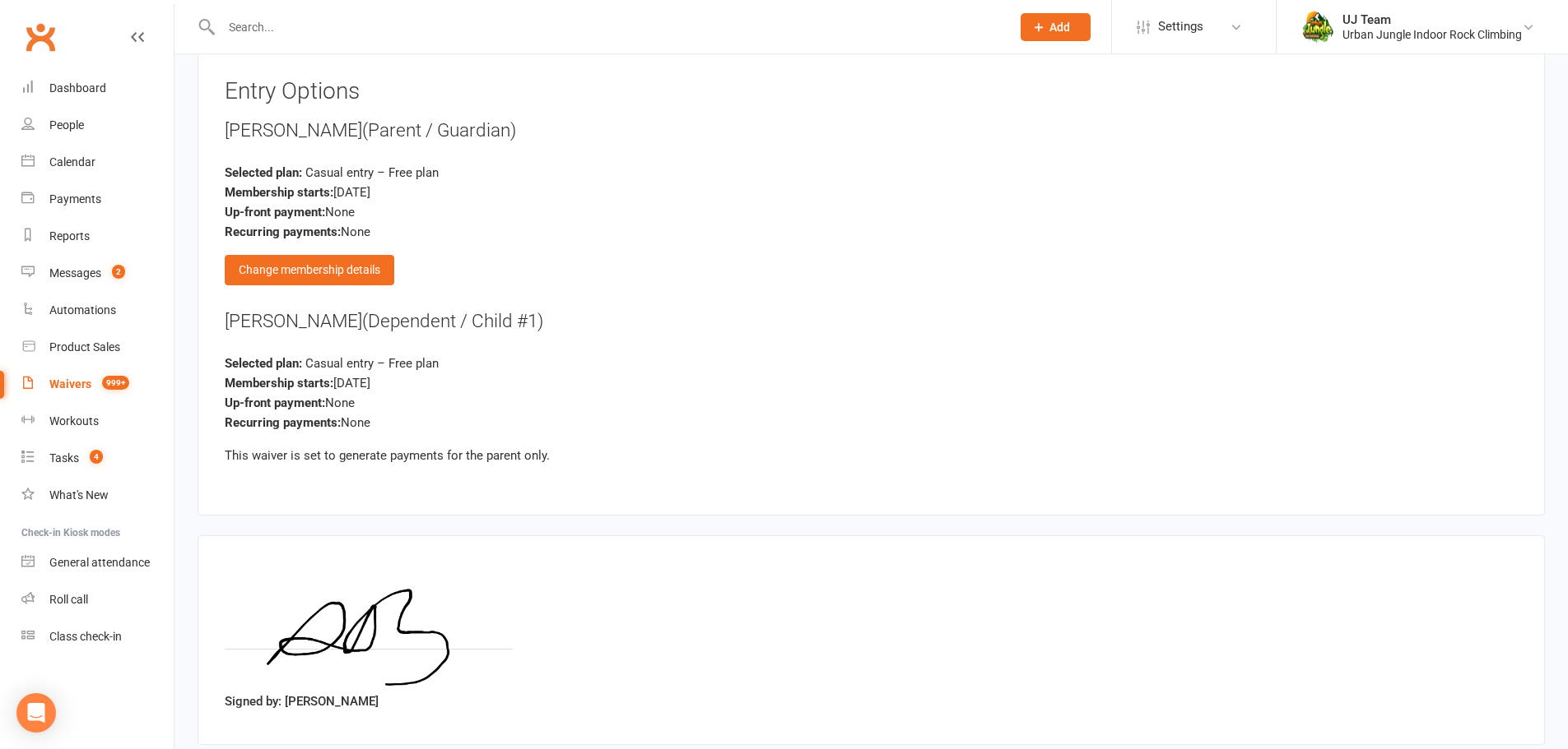
scroll to position [1827, 0]
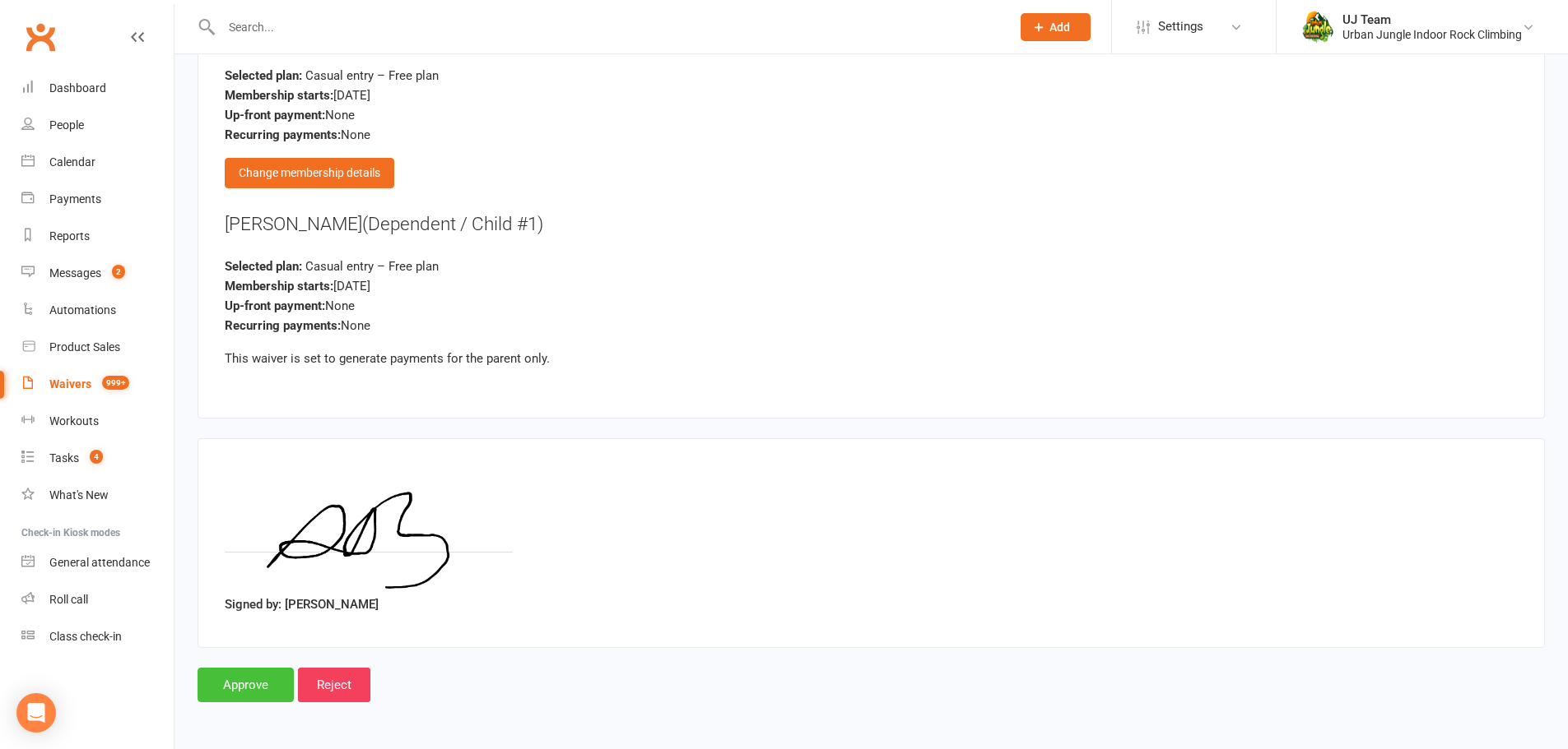
click at [257, 684] on input "Approve" at bounding box center [246, 685] width 96 height 34
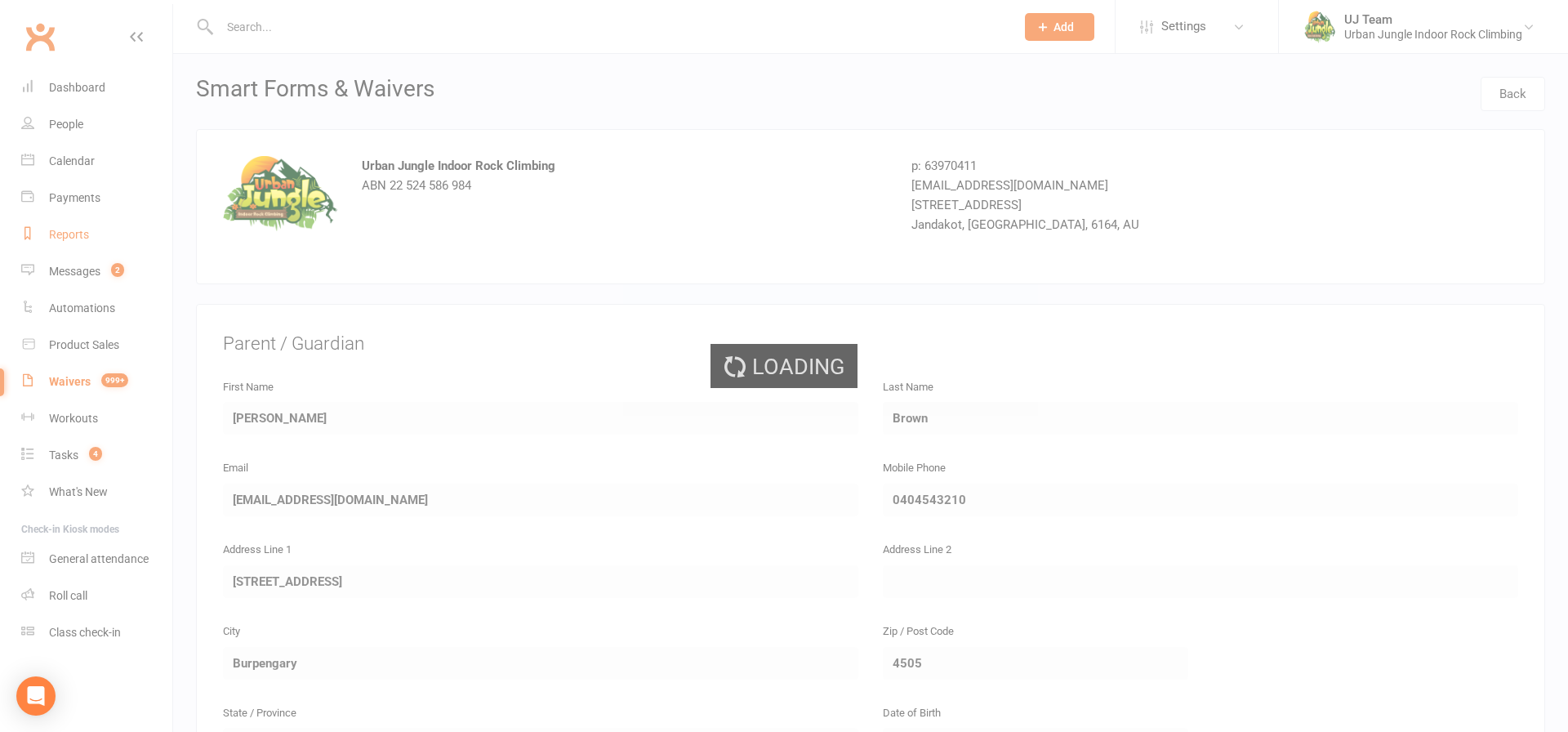
select select "25"
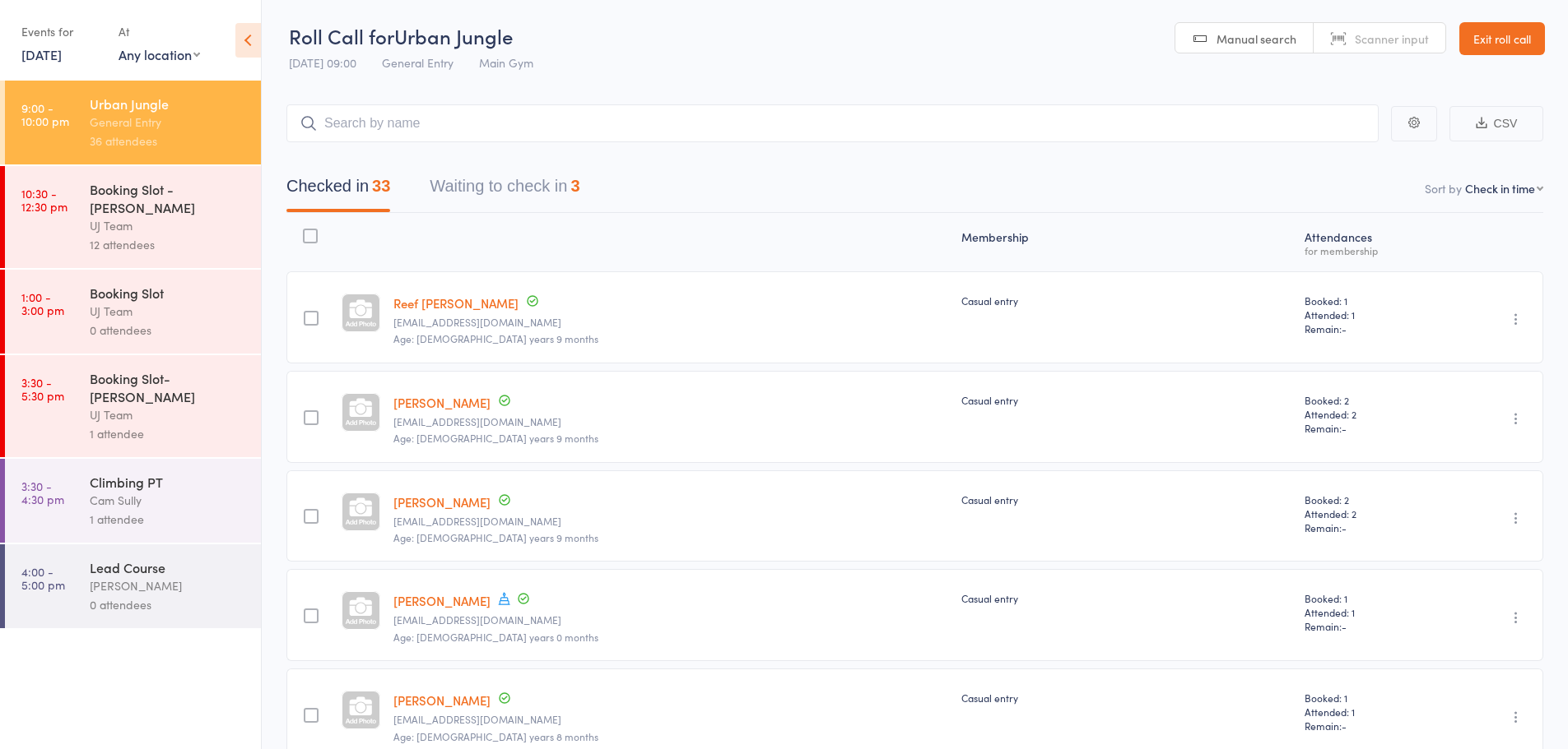
click at [383, 126] on input "search" at bounding box center [832, 123] width 1092 height 38
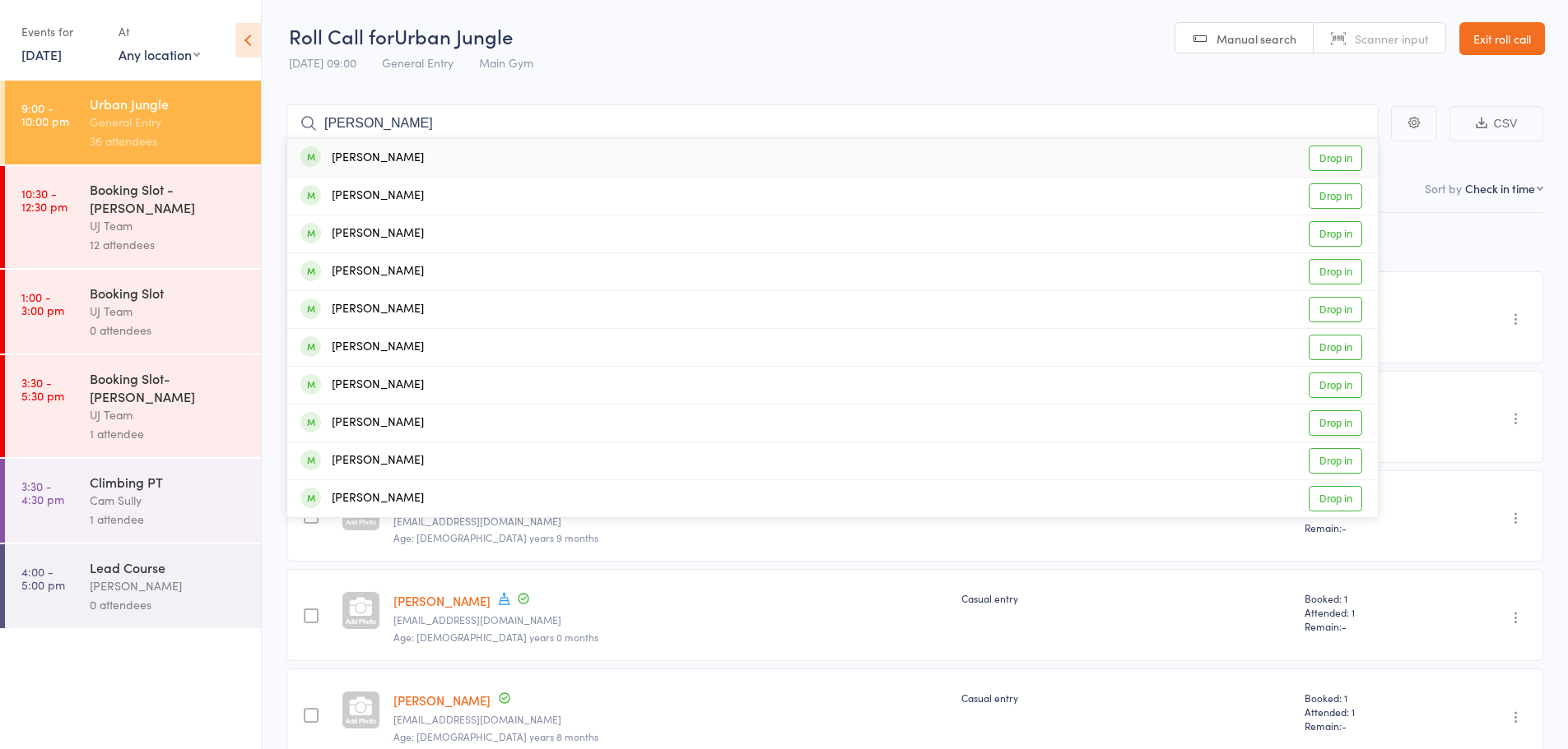
type input "charline chow"
click at [397, 164] on div "Charlene Chow" at bounding box center [362, 158] width 124 height 19
type input "j"
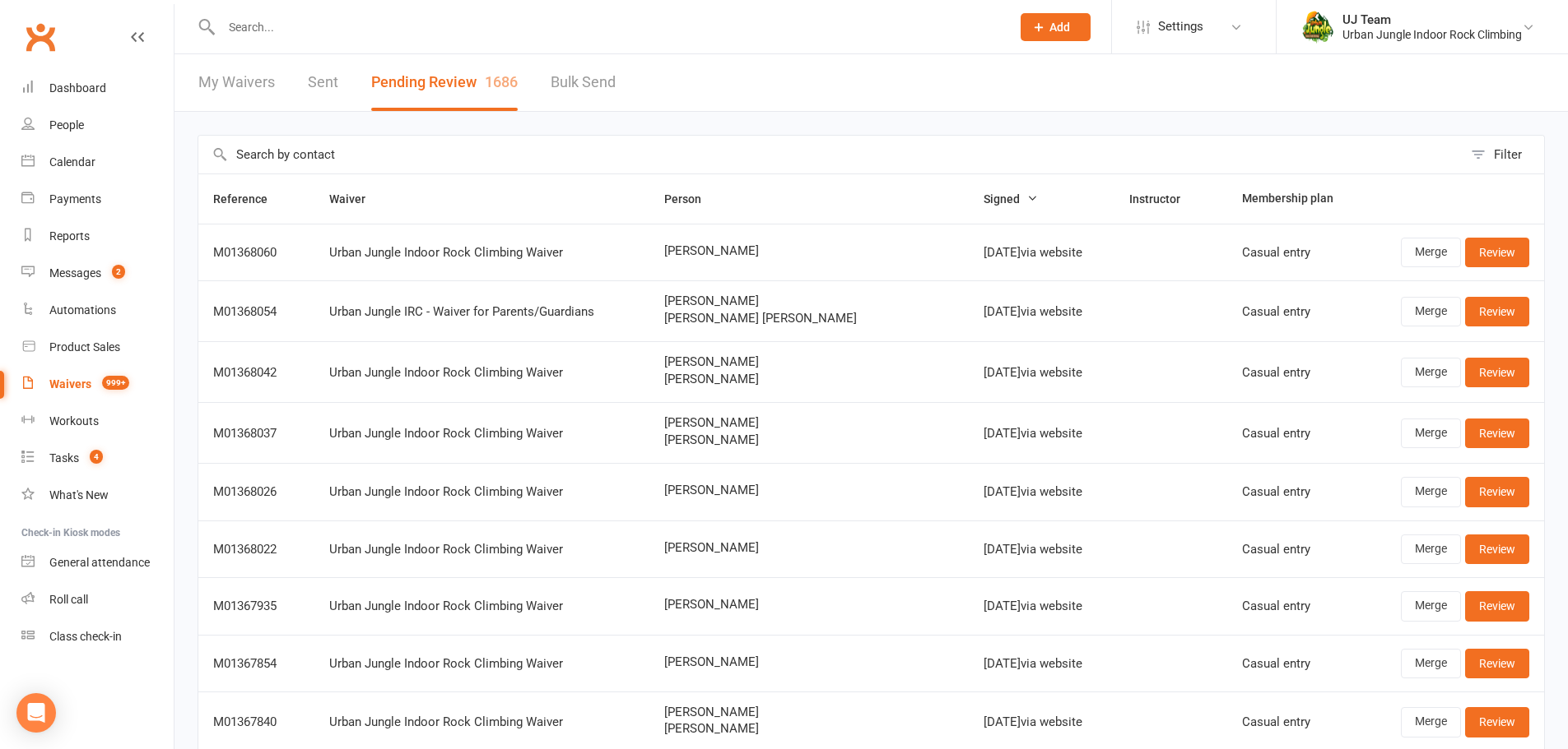
select select "25"
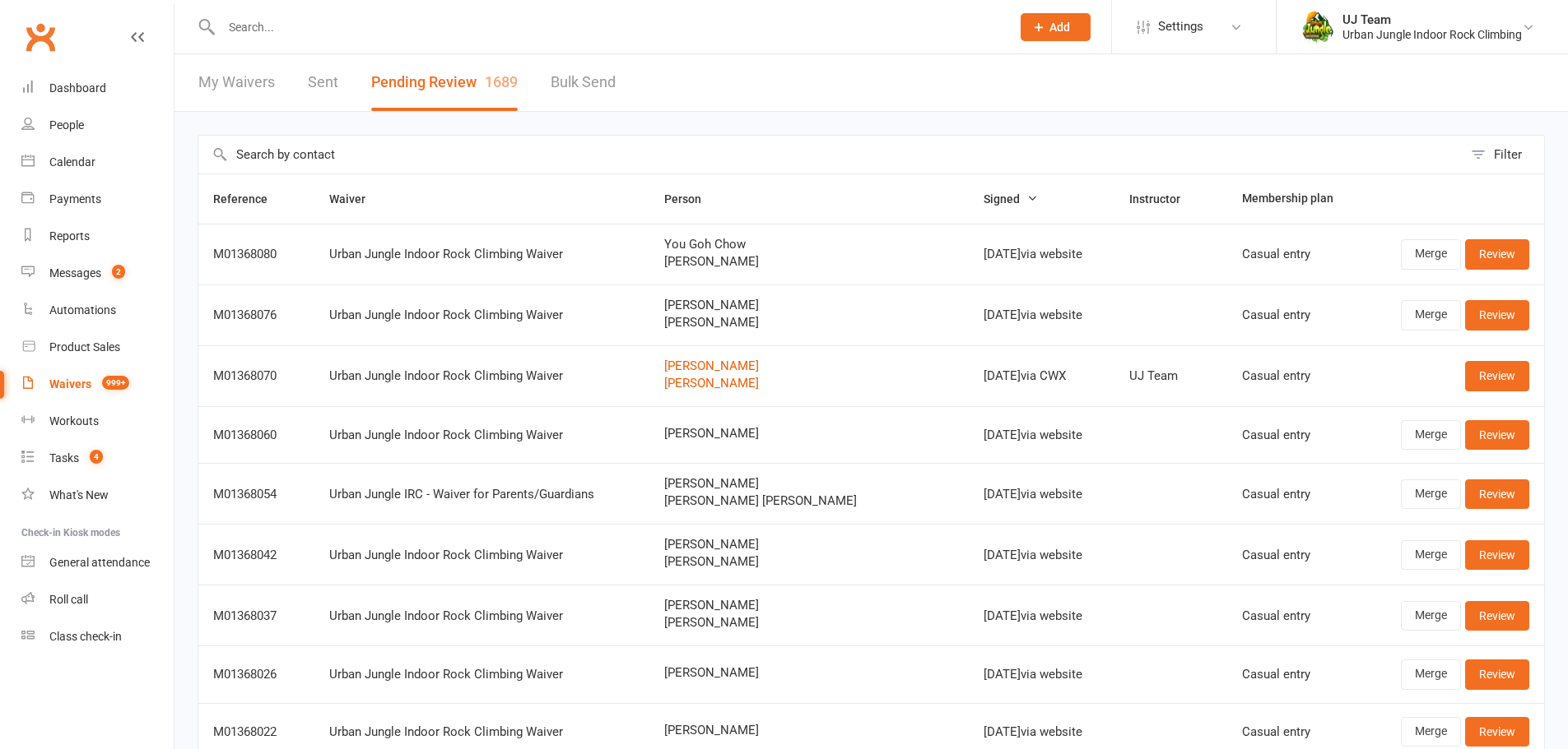
select select "25"
drag, startPoint x: 779, startPoint y: 260, endPoint x: 698, endPoint y: 266, distance: 81.2
click at [698, 266] on td "You Goh Chow [PERSON_NAME]" at bounding box center [809, 254] width 321 height 61
copy span "[PERSON_NAME]"
click at [1502, 249] on link "Review" at bounding box center [1497, 254] width 64 height 29
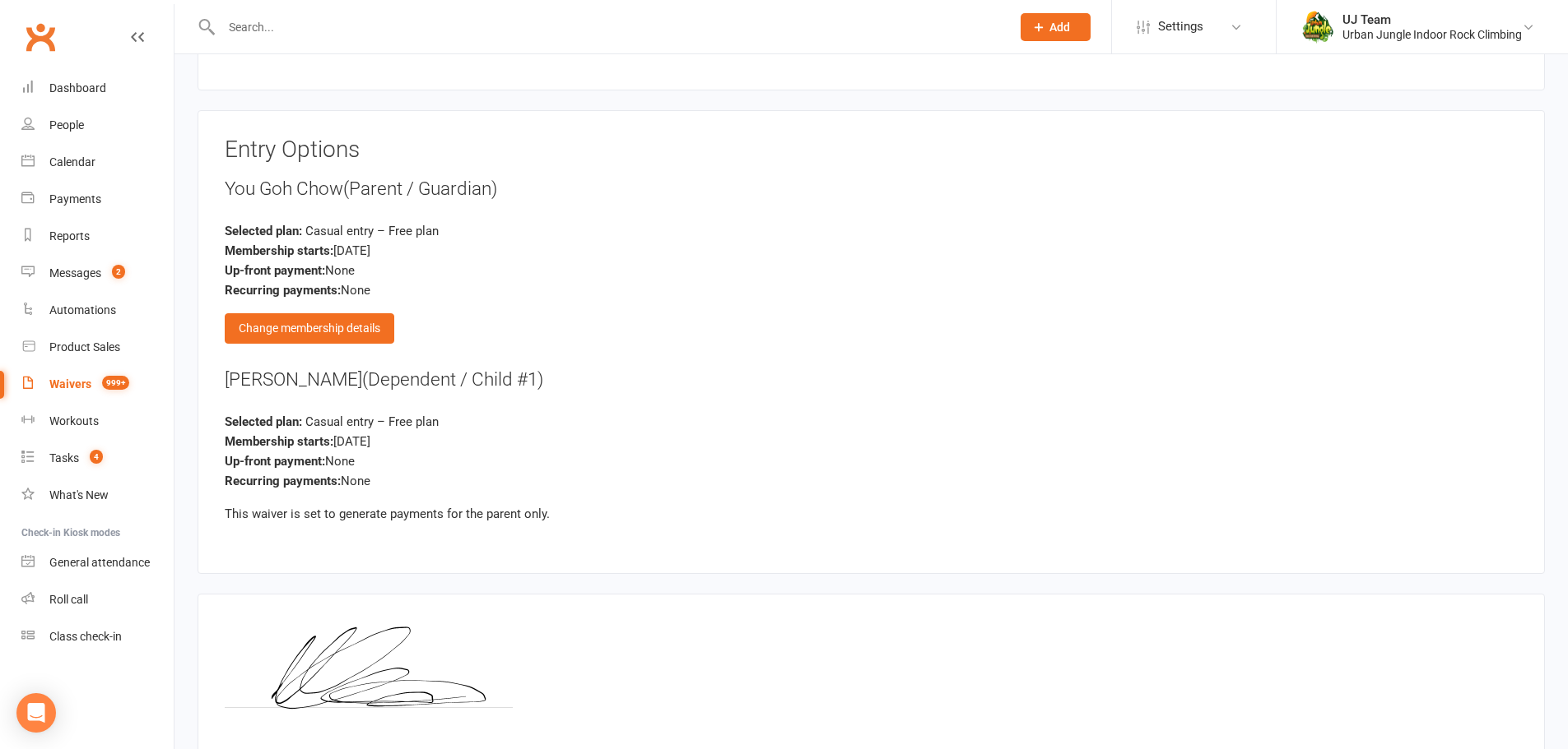
scroll to position [1946, 0]
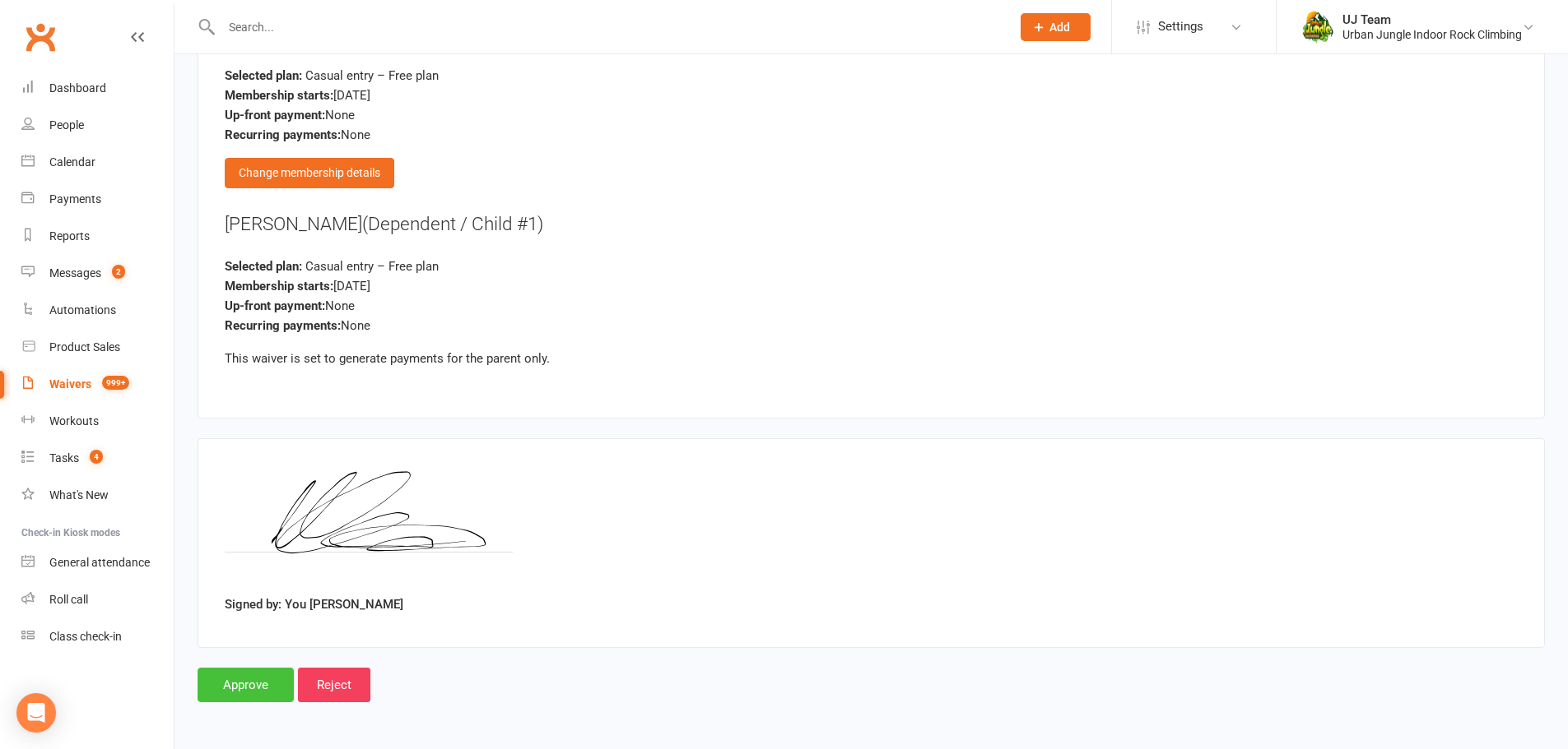
click at [266, 674] on input "Approve" at bounding box center [246, 685] width 96 height 34
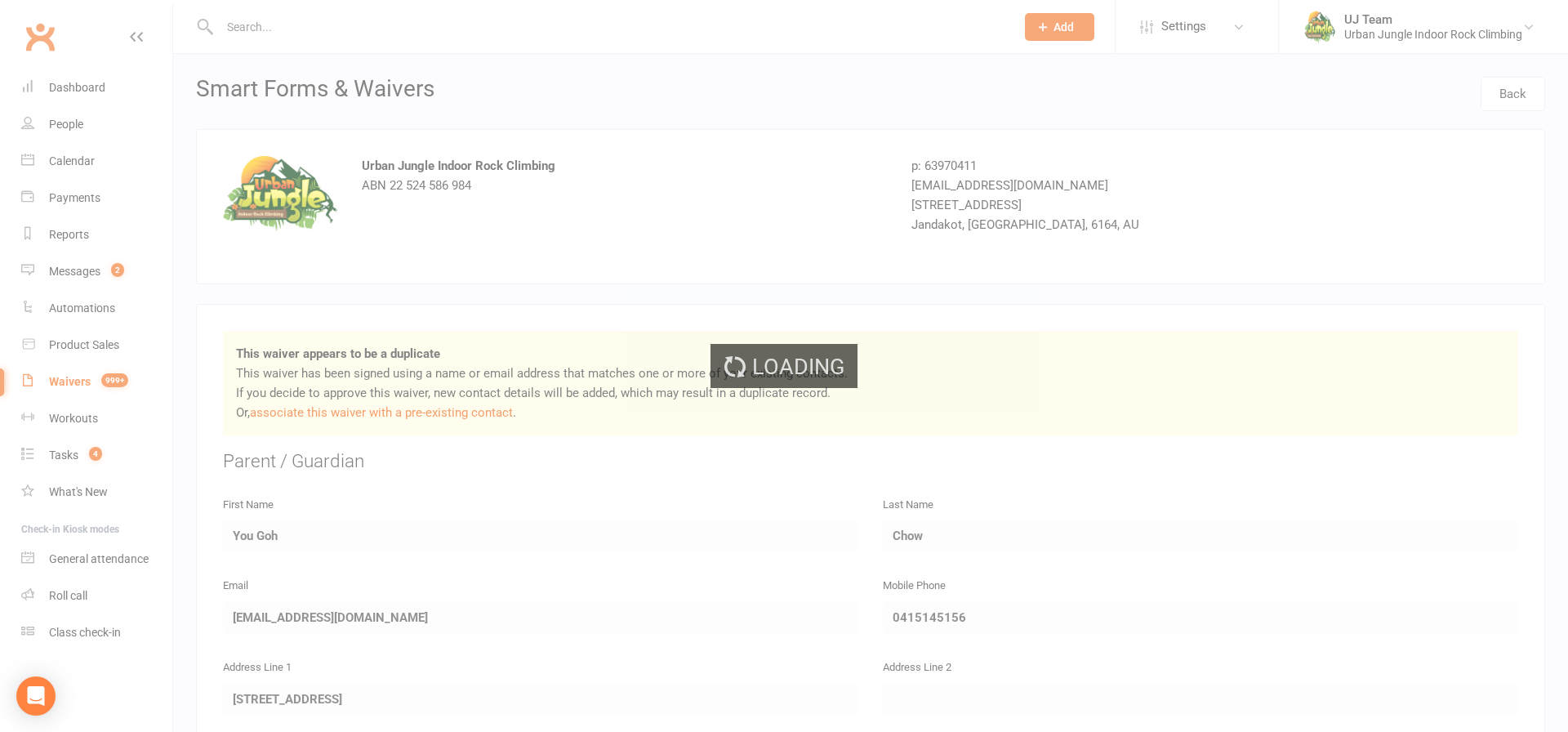
select select "25"
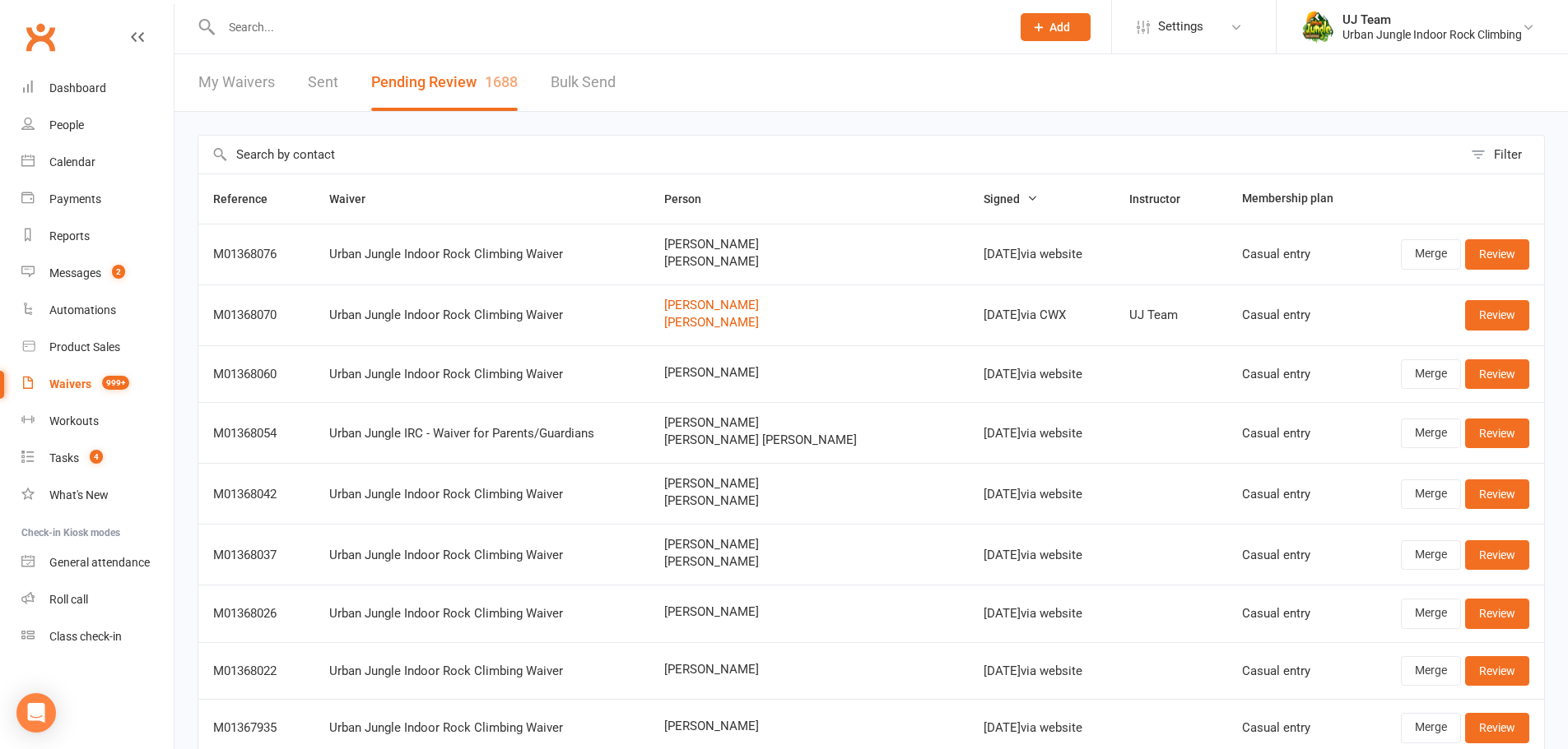
click at [378, 147] on input "text" at bounding box center [830, 154] width 1264 height 38
drag, startPoint x: 694, startPoint y: 269, endPoint x: 782, endPoint y: 255, distance: 89.1
click at [782, 255] on td "[PERSON_NAME] [PERSON_NAME]" at bounding box center [809, 254] width 321 height 61
drag, startPoint x: 681, startPoint y: 241, endPoint x: 795, endPoint y: 259, distance: 115.4
click at [795, 259] on tr "M01368076 Urban Jungle Indoor Rock Climbing Waiver Samantha Watson Oscar Watson…" at bounding box center [871, 254] width 1346 height 61
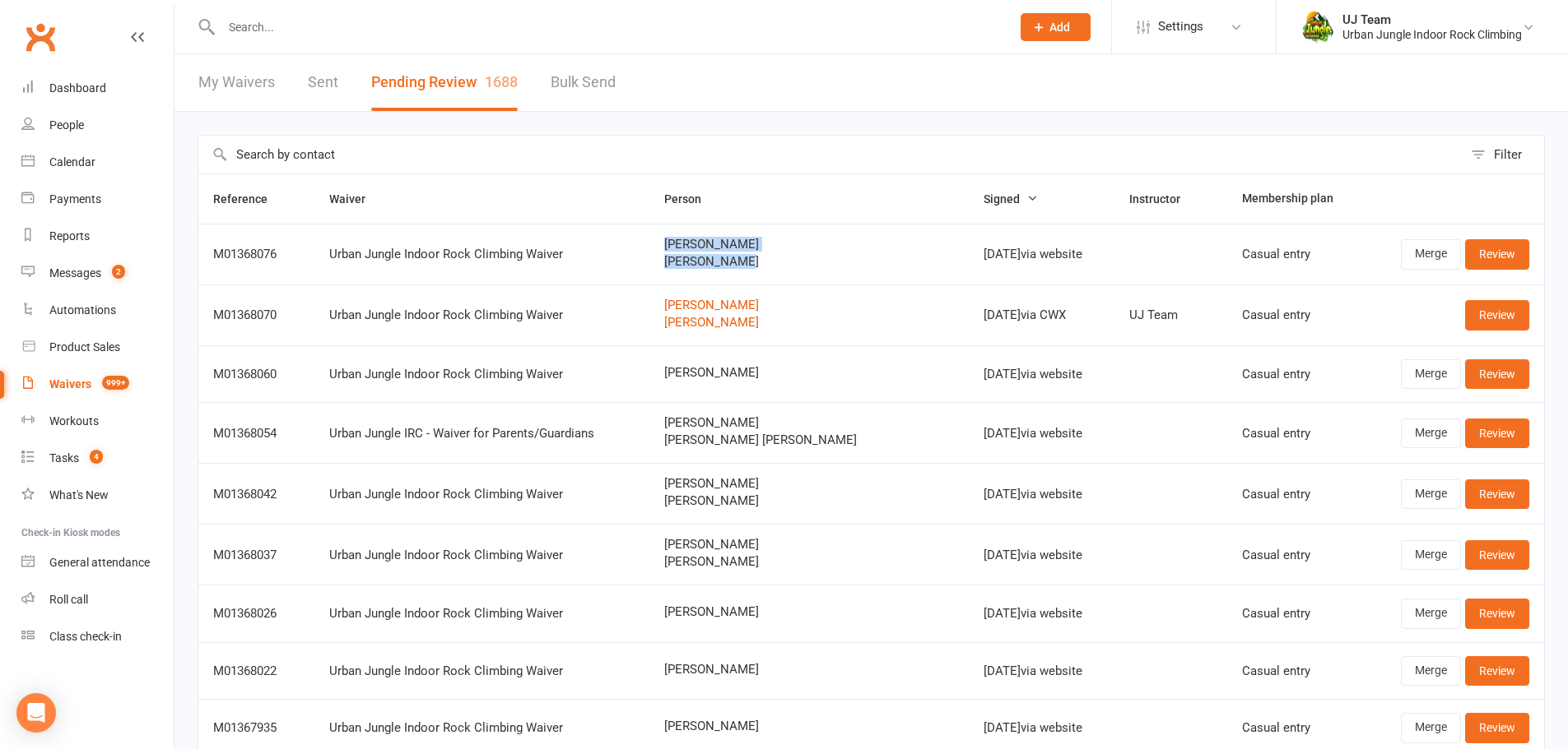
copy tr "[PERSON_NAME] [PERSON_NAME]"
click at [1516, 251] on link "Review" at bounding box center [1497, 254] width 64 height 29
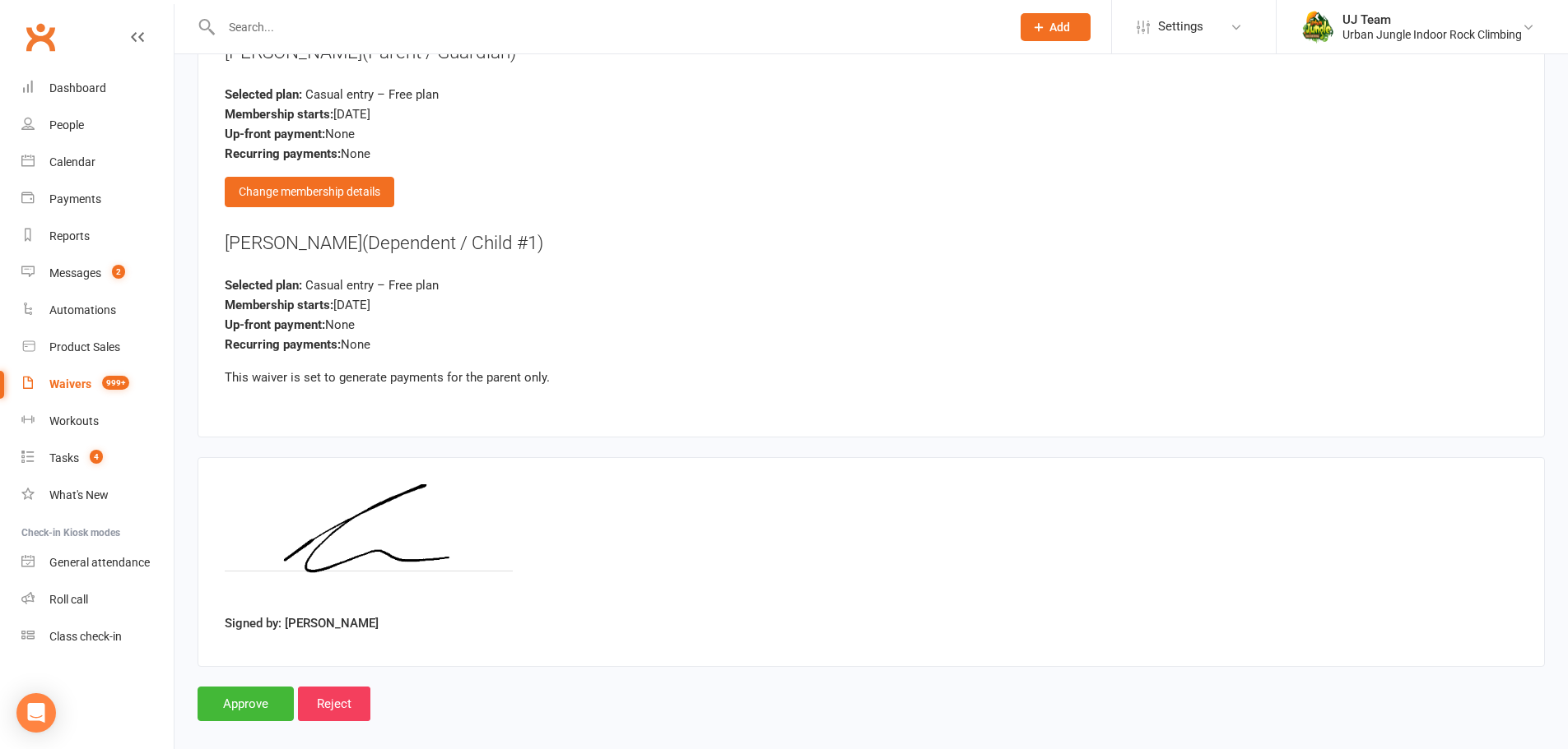
scroll to position [1946, 0]
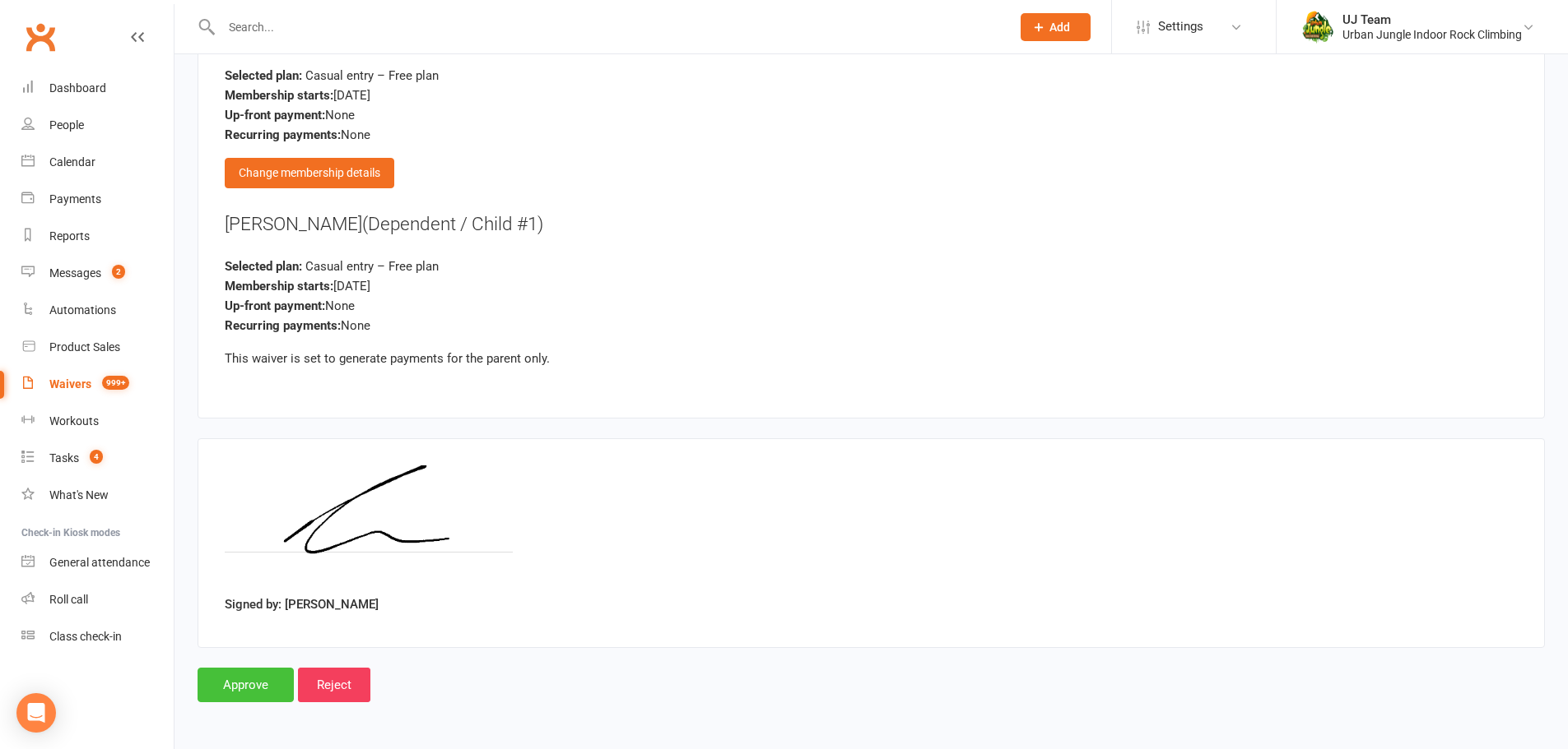
click at [256, 687] on input "Approve" at bounding box center [246, 685] width 96 height 34
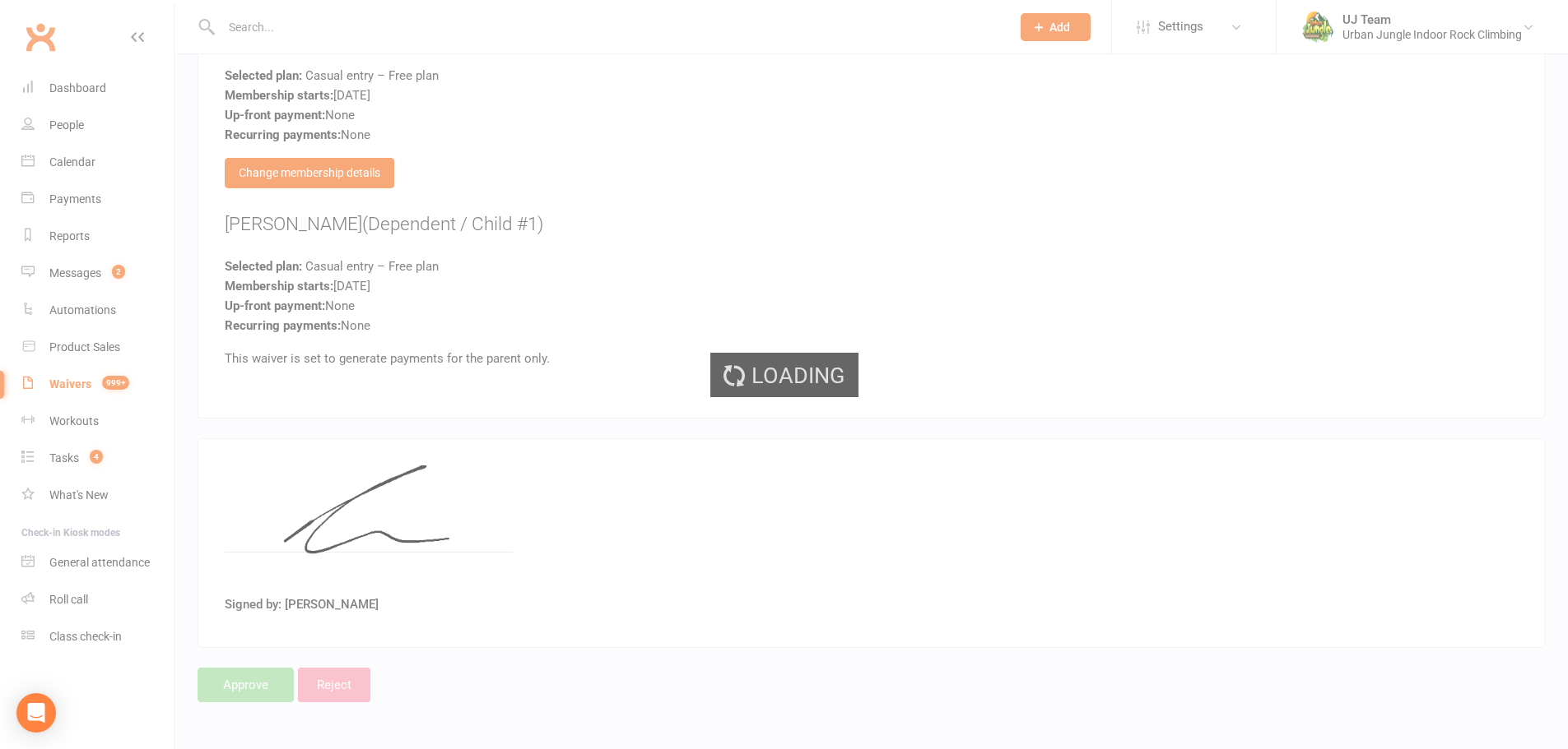
select select "25"
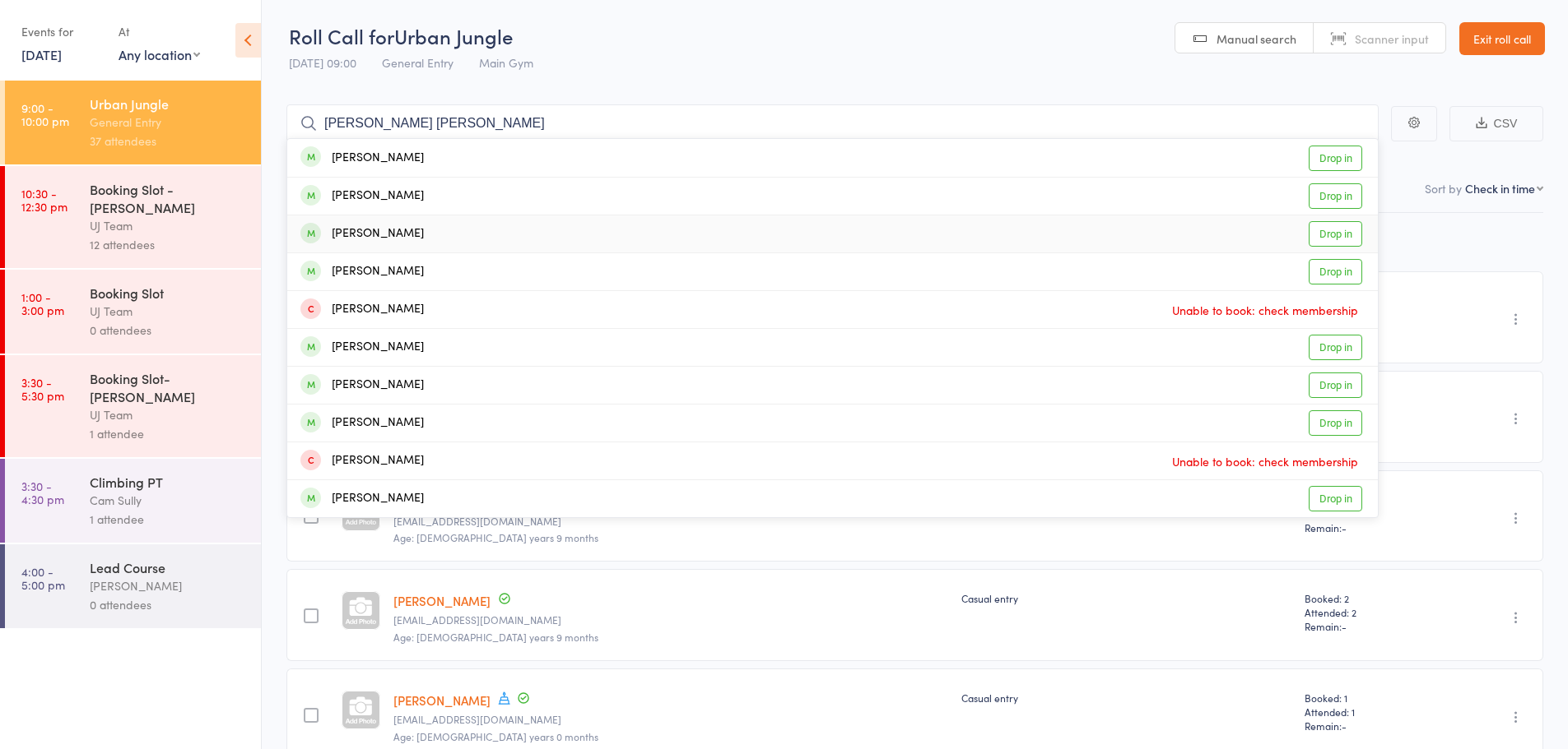
type input "[PERSON_NAME] [PERSON_NAME]"
click at [384, 222] on div "[PERSON_NAME] Drop in" at bounding box center [832, 234] width 1090 height 37
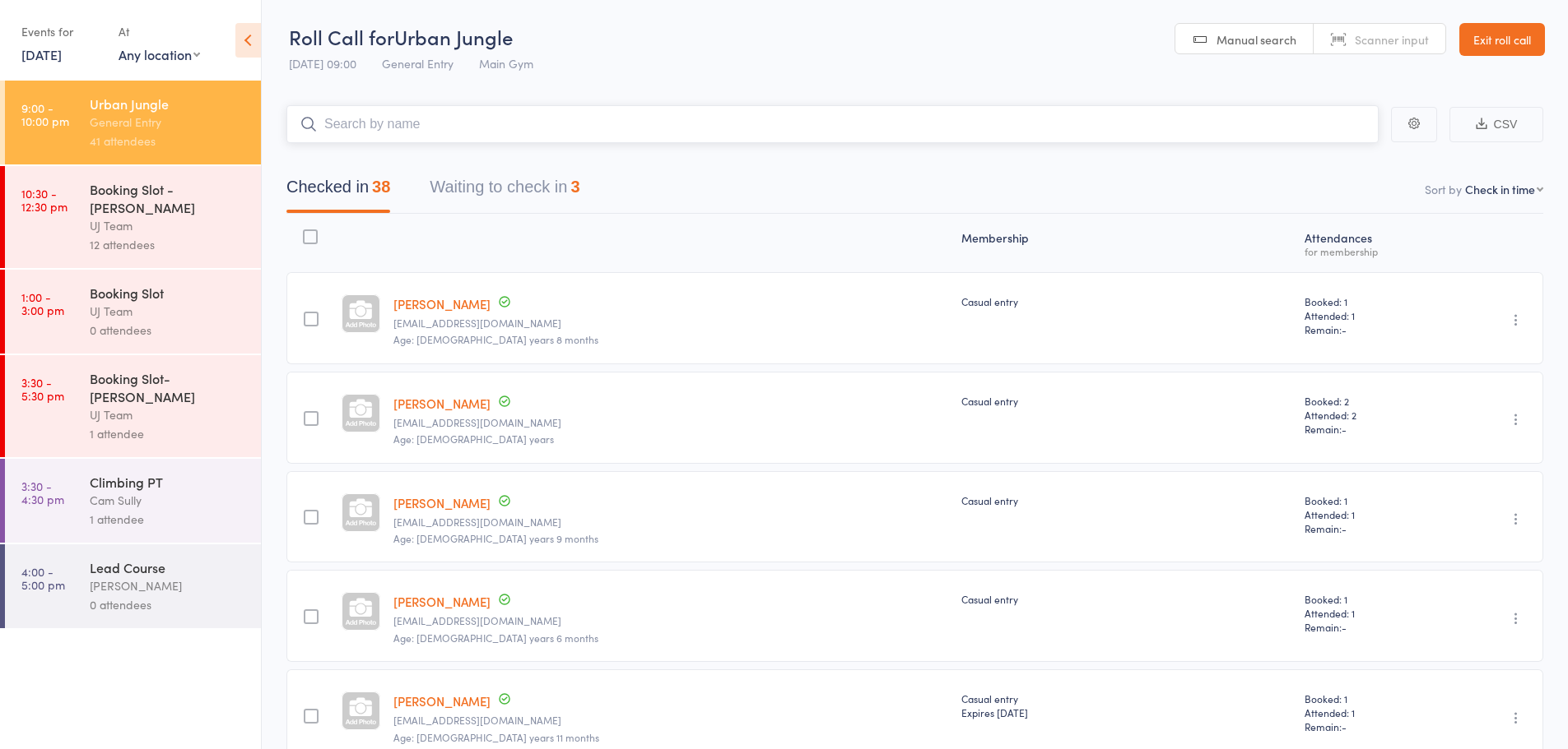
click at [777, 130] on input "search" at bounding box center [832, 124] width 1092 height 38
paste input "[PERSON_NAME] [PERSON_NAME]"
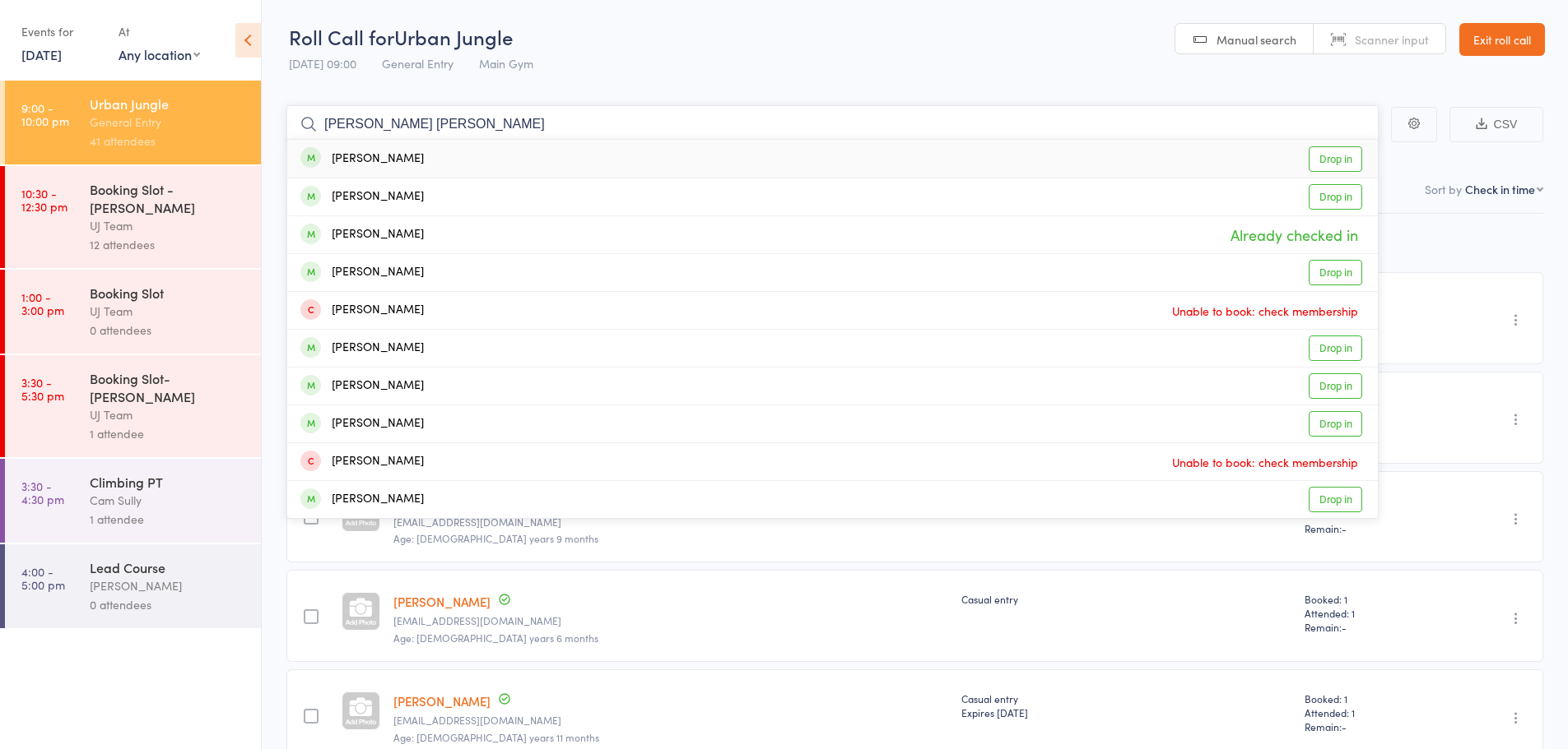
type input "[PERSON_NAME] [PERSON_NAME]"
click at [435, 156] on div "[PERSON_NAME] Drop in" at bounding box center [832, 159] width 1090 height 38
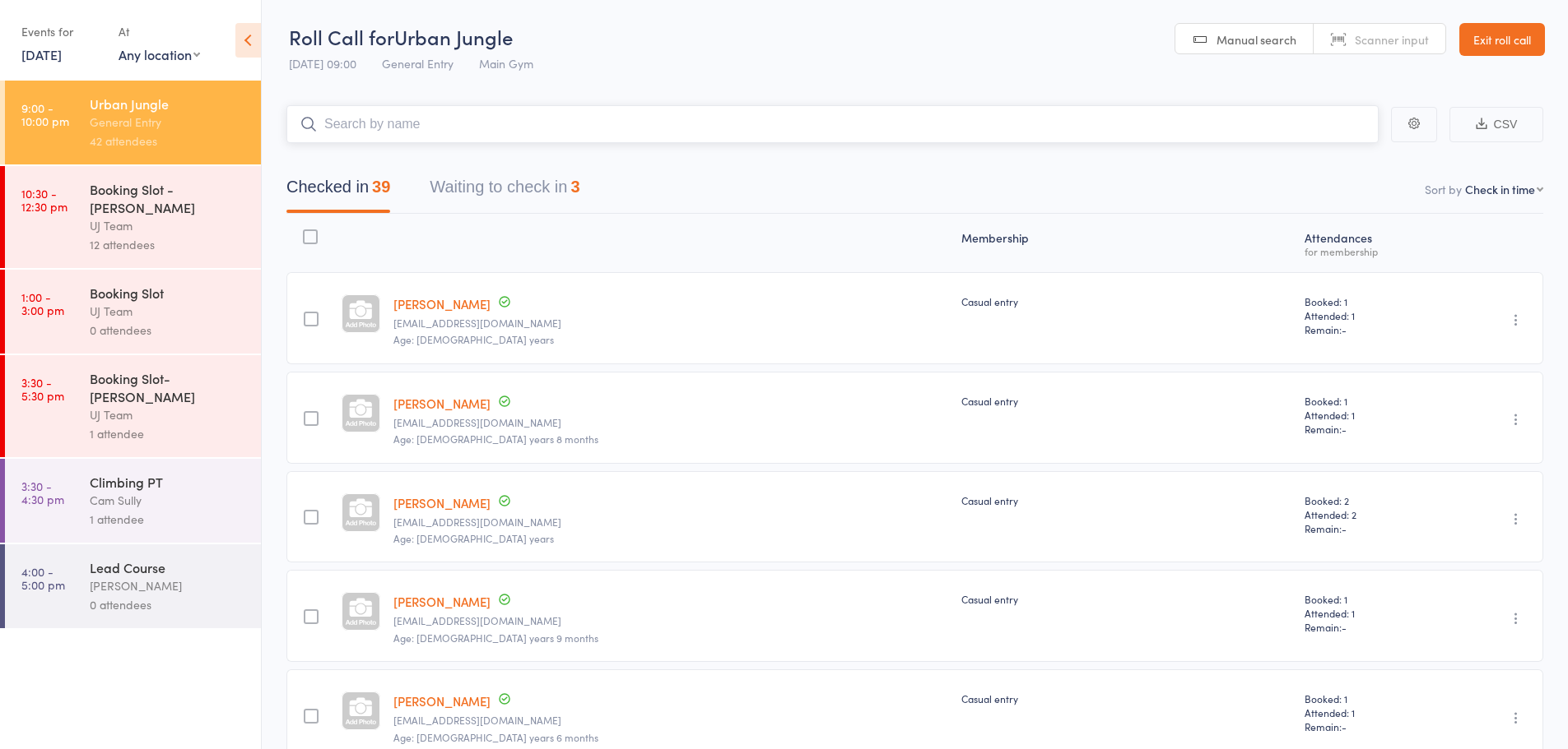
paste input "[PERSON_NAME]"
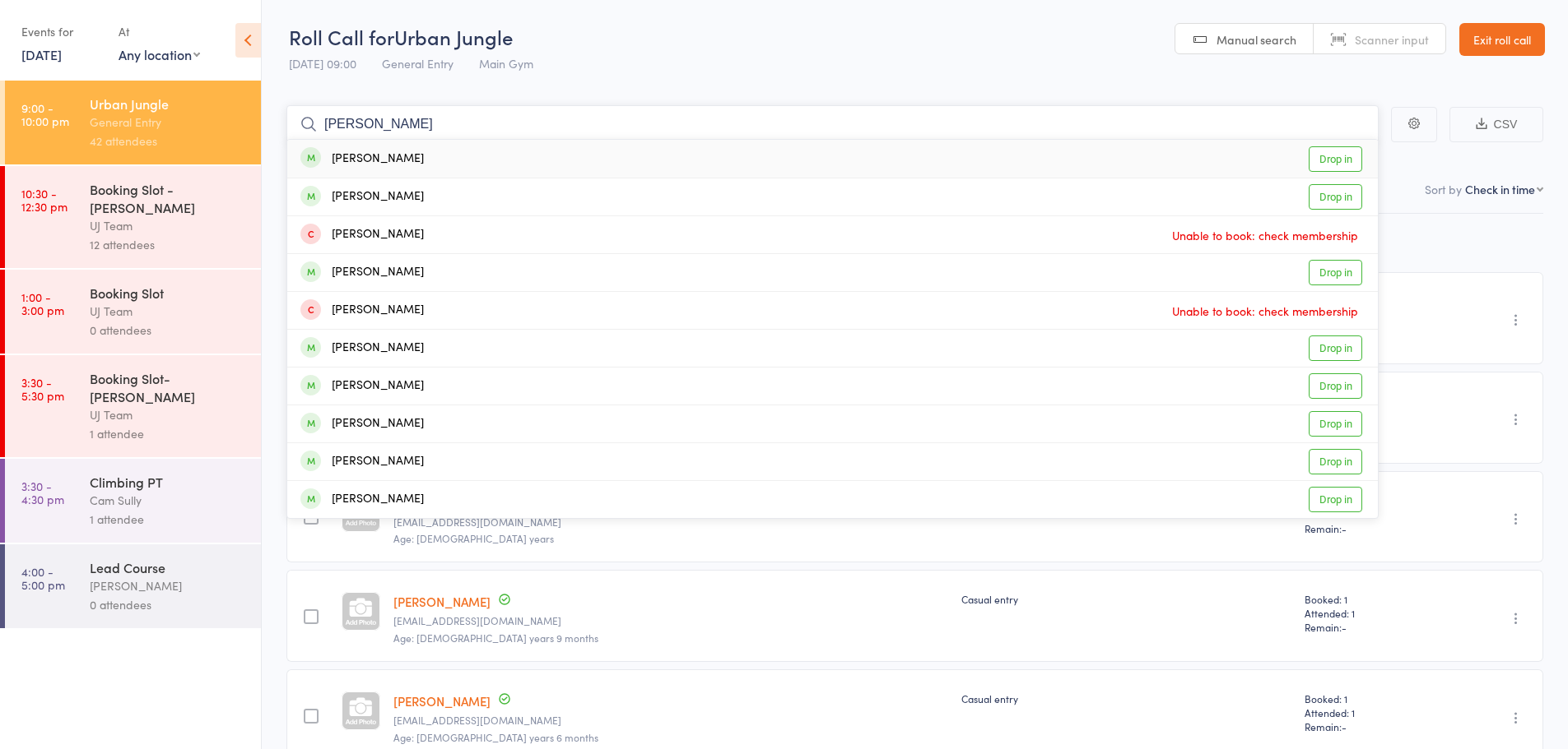
type input "[PERSON_NAME]"
click at [440, 157] on div "[PERSON_NAME] Drop in" at bounding box center [832, 159] width 1090 height 38
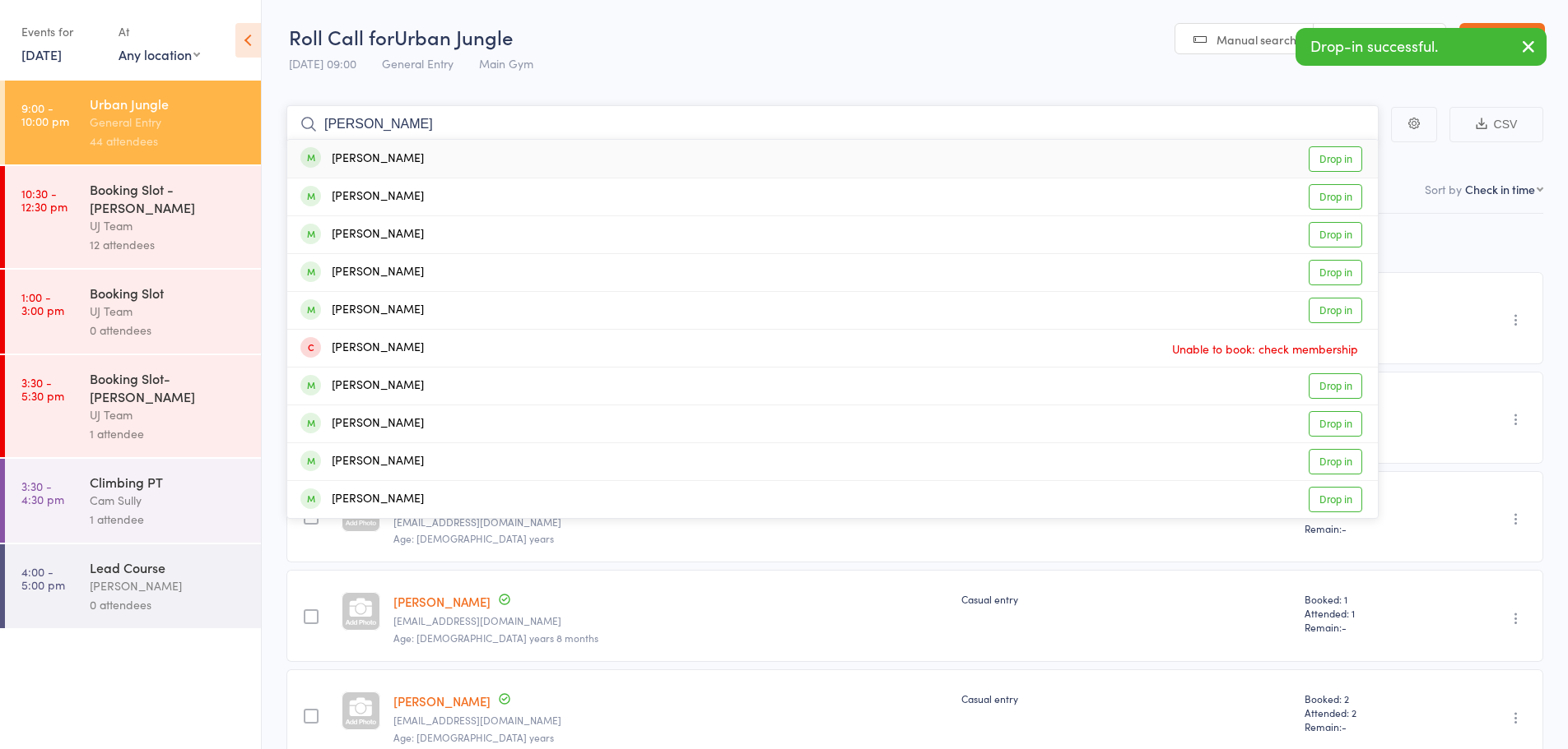
type input "william norma"
click at [443, 167] on div "William Norman Drop in" at bounding box center [832, 159] width 1090 height 38
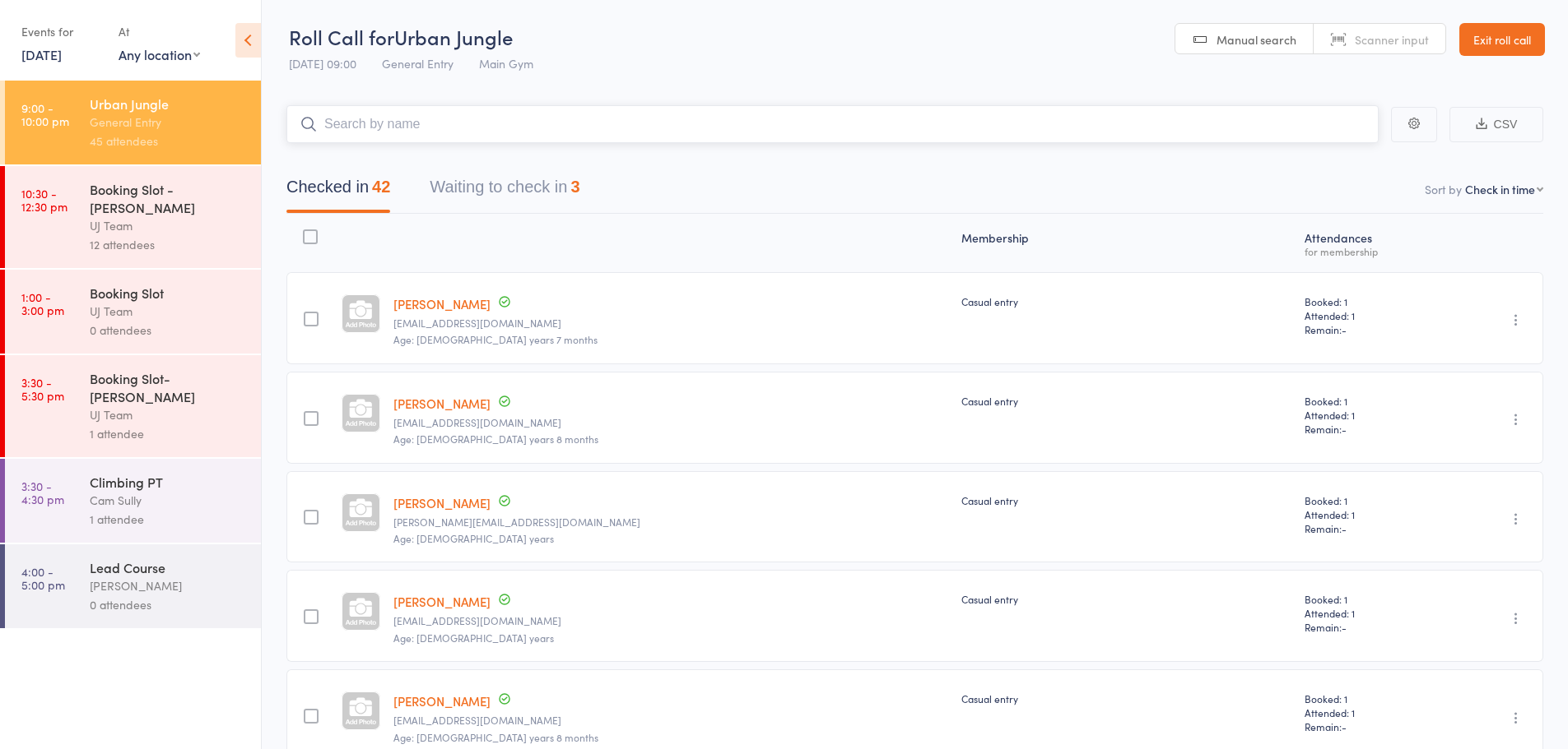
click at [356, 119] on input "search" at bounding box center [832, 124] width 1092 height 38
paste input "Ban Kim"
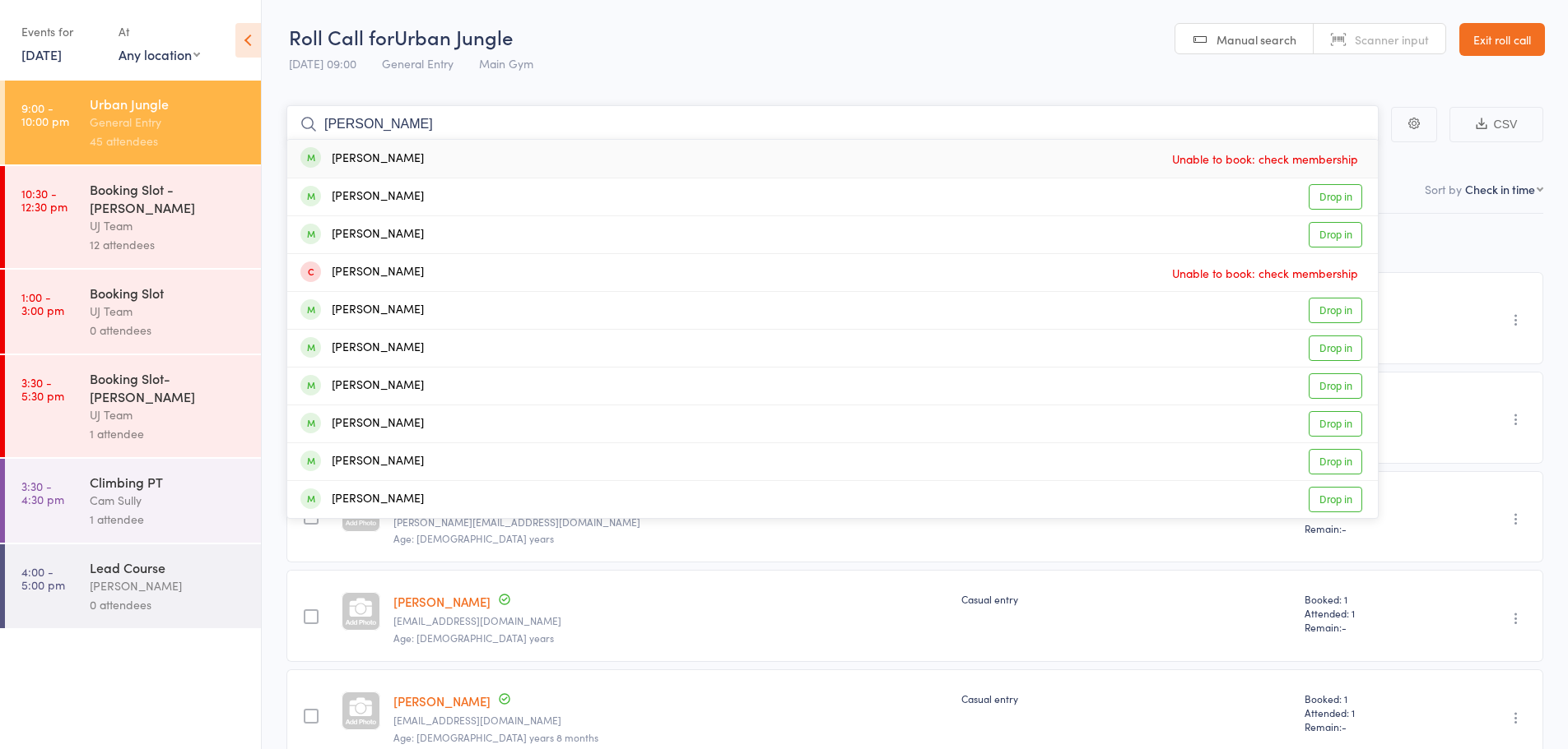
type input "Ban Kim"
click at [364, 150] on div "Ban Kim" at bounding box center [362, 159] width 124 height 19
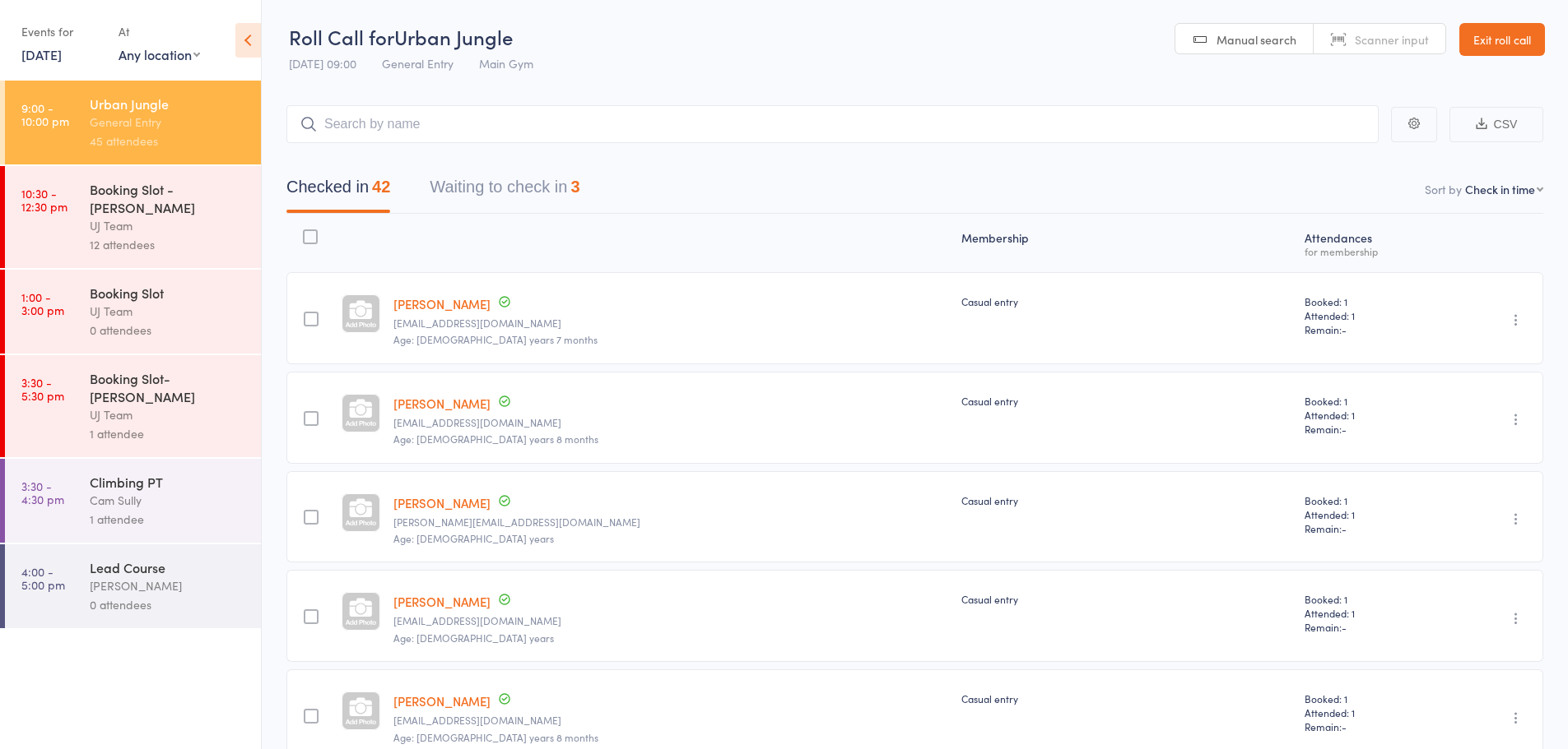
click at [274, 12] on header "Roll Call for Urban Jungle 12 Oct 09:00 General Entry Main Gym Manual search Sc…" at bounding box center [915, 40] width 1306 height 81
click at [403, 122] on input "search" at bounding box center [832, 124] width 1092 height 38
paste input "Abdulla Alson Athi"
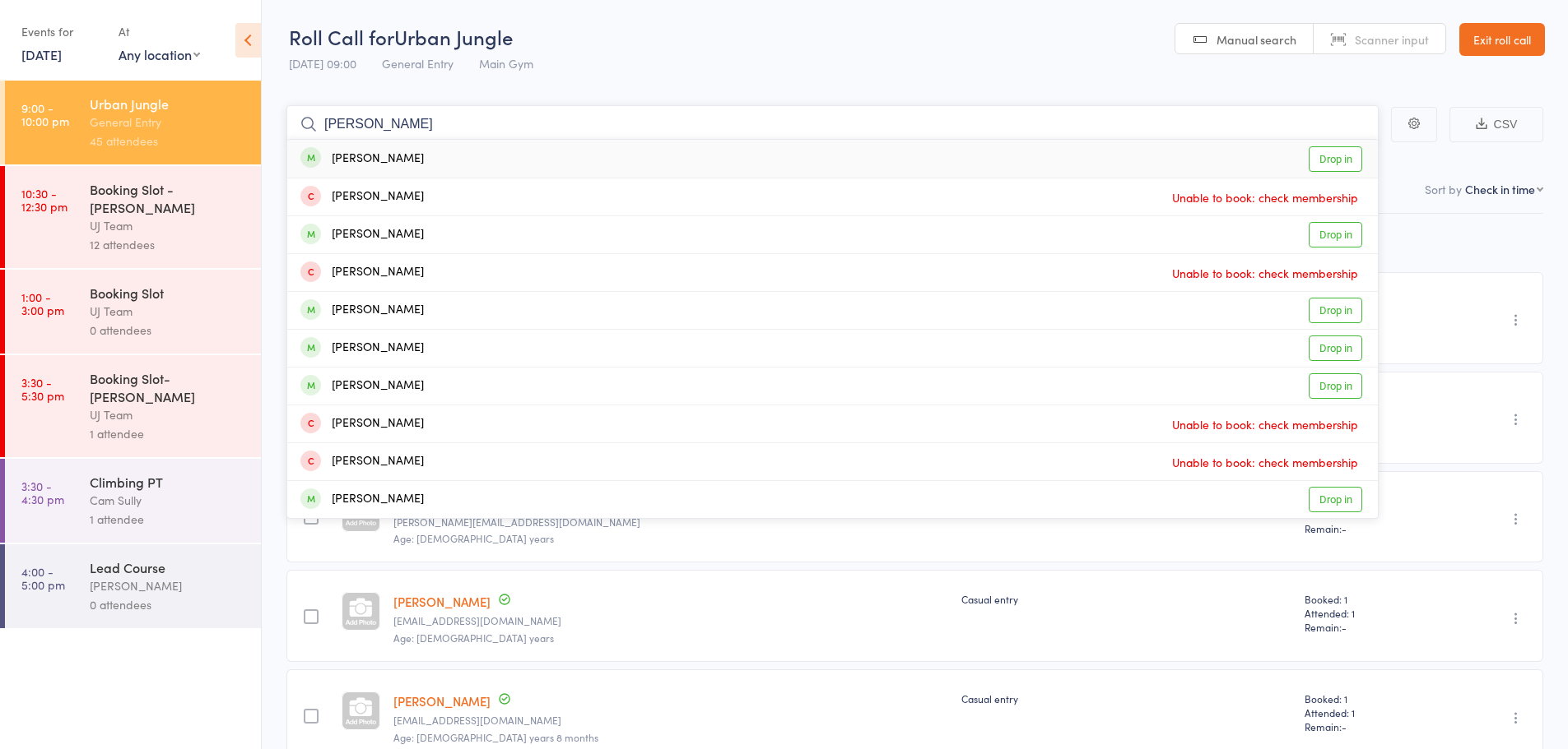
type input "Abdulla Alson Athi"
click at [440, 159] on div "Abdulla Alson Athif Drop in" at bounding box center [832, 159] width 1090 height 38
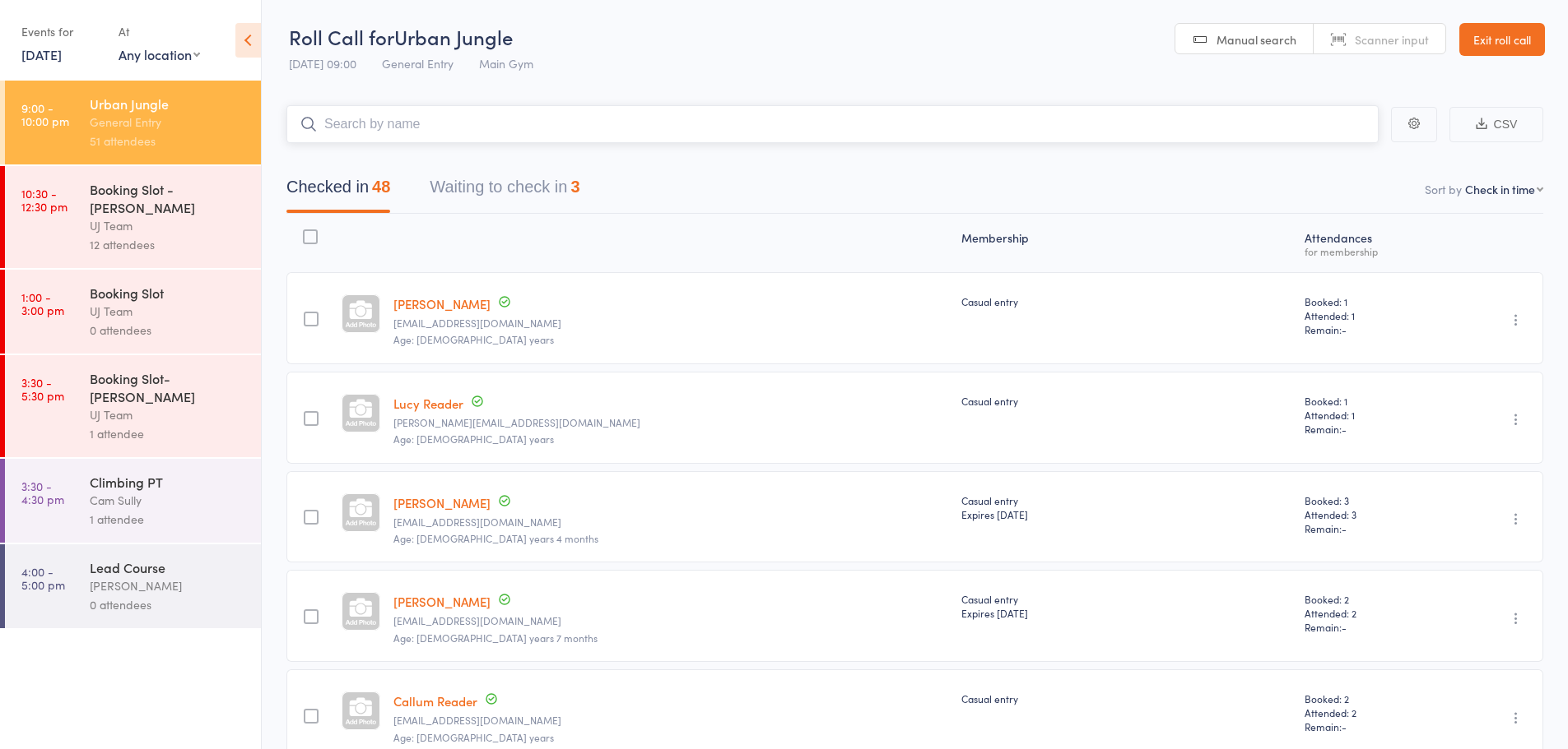
click at [499, 125] on input "search" at bounding box center [832, 124] width 1092 height 38
paste input "[PERSON_NAME]"
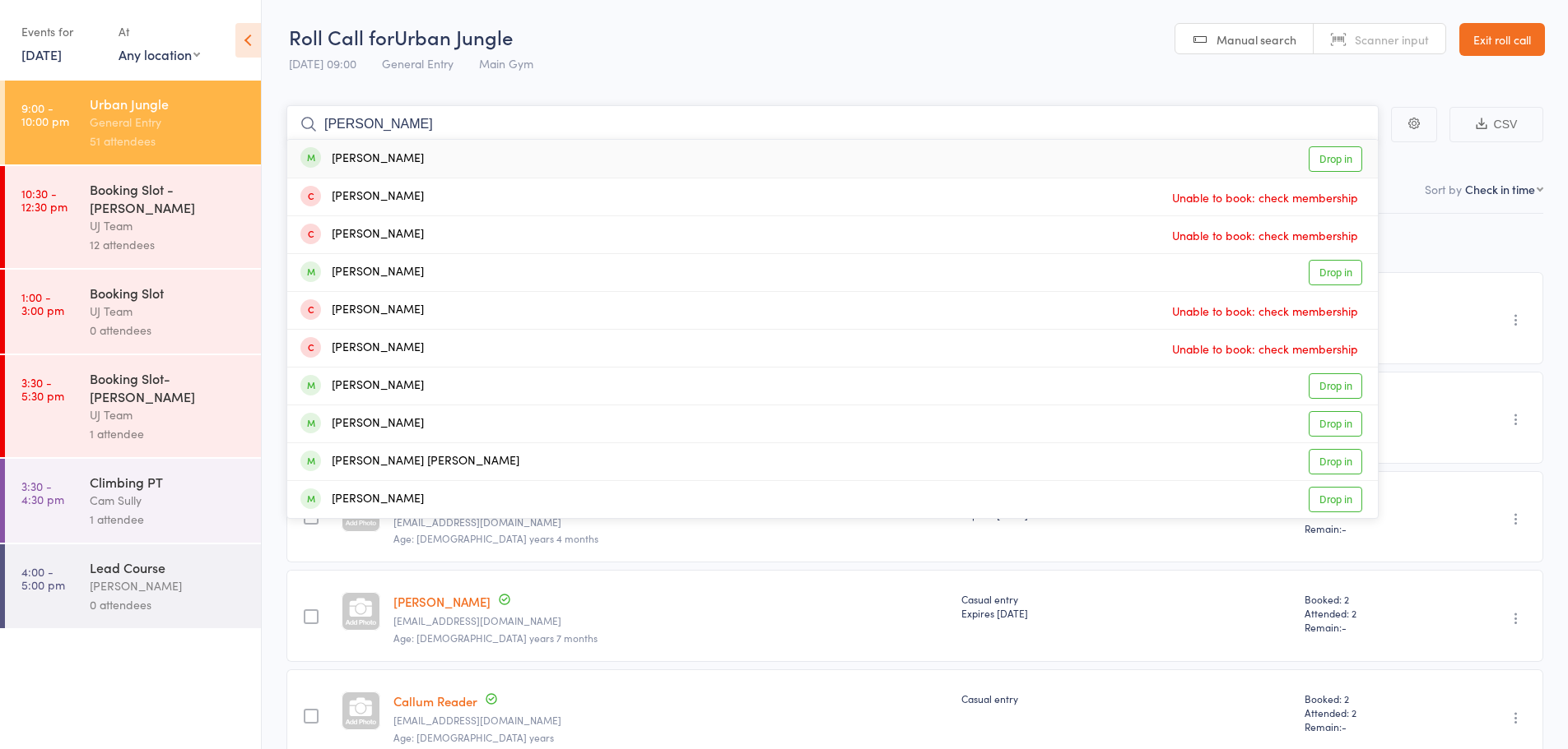
type input "[PERSON_NAME]"
click at [490, 158] on div "Aishath Milhan Ahmed Drop in" at bounding box center [832, 159] width 1090 height 38
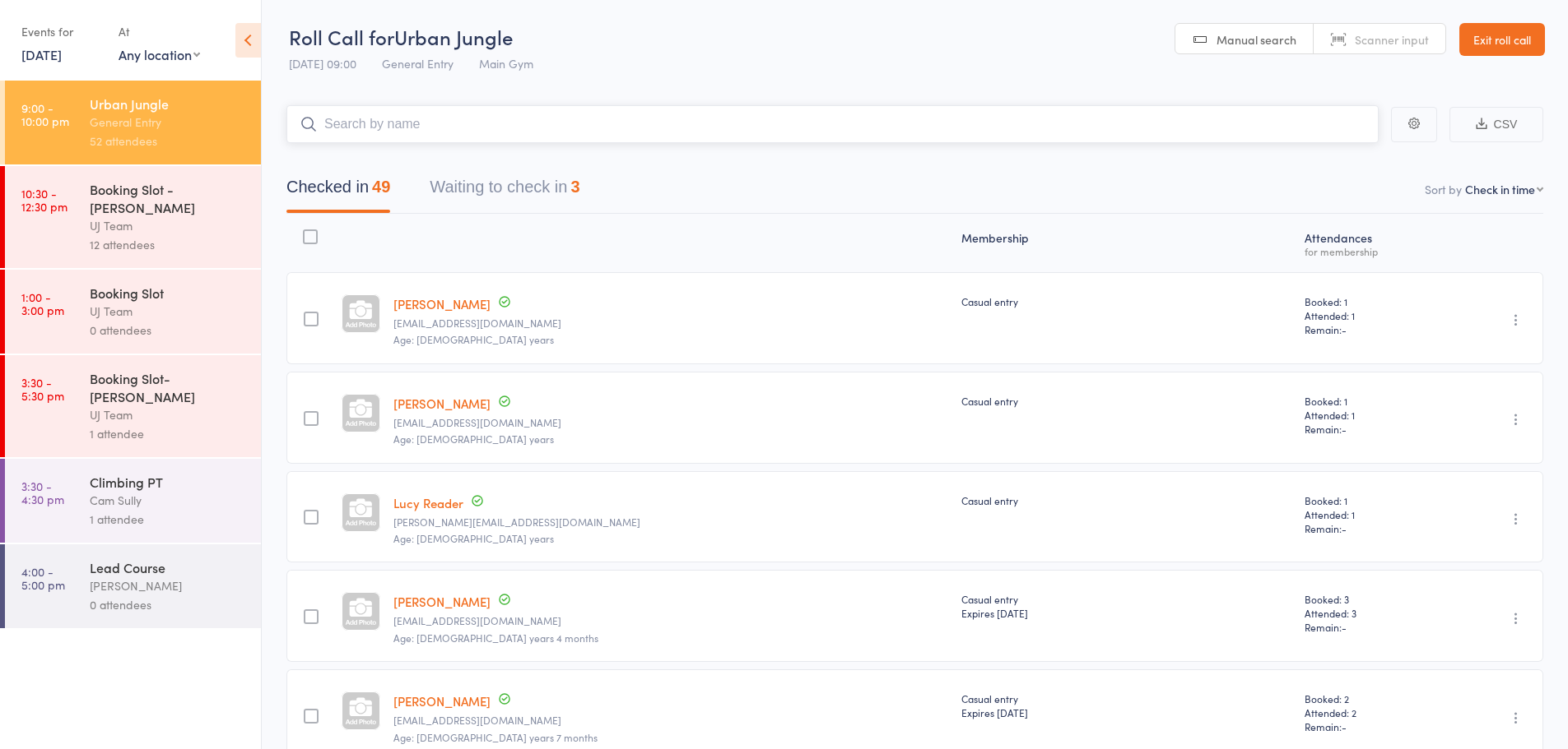
click at [400, 116] on input "search" at bounding box center [832, 124] width 1092 height 38
paste input "Shahaada Ahmed"
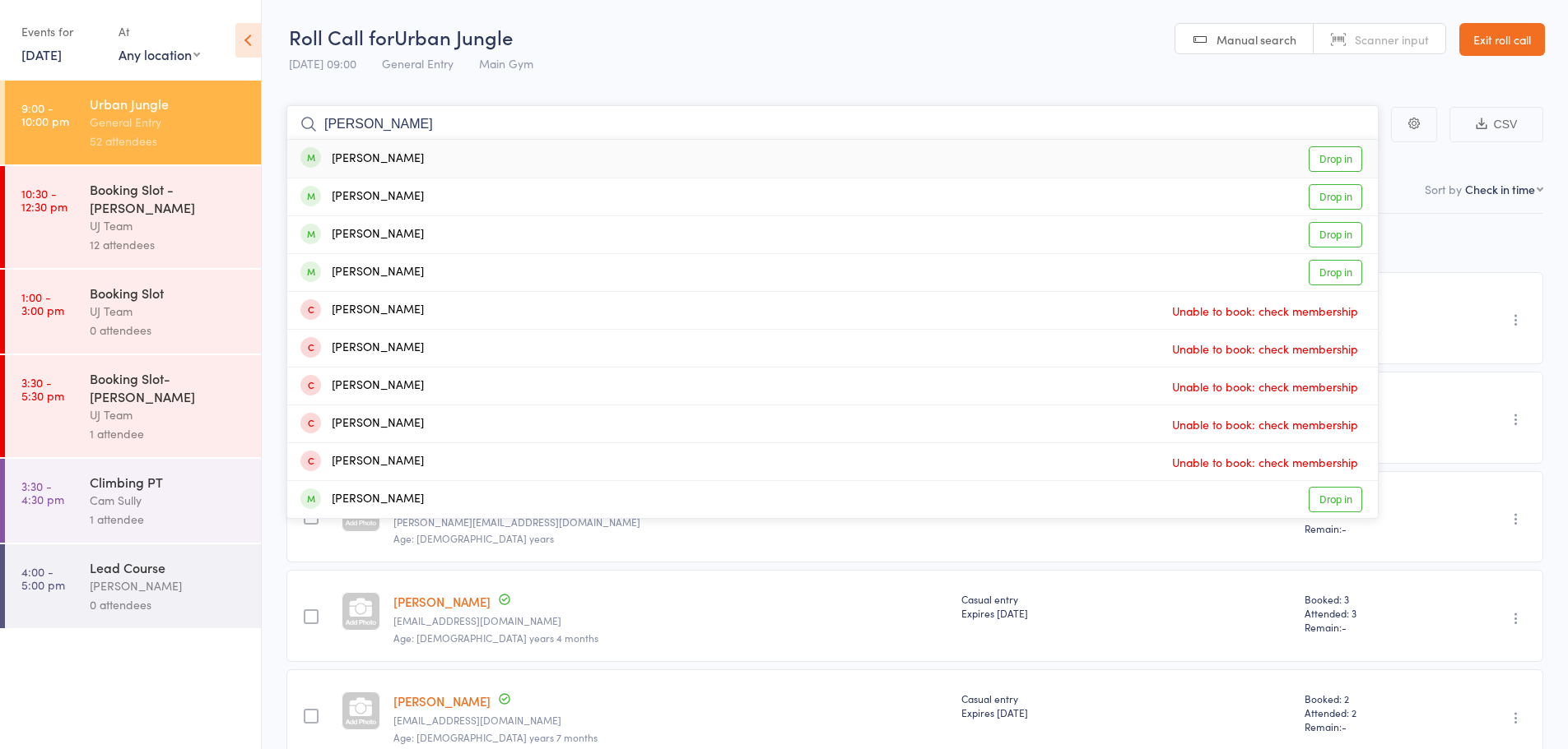
type input "Shahaada Ahmed"
click at [424, 162] on div "Shahaada Ahmed" at bounding box center [362, 159] width 124 height 19
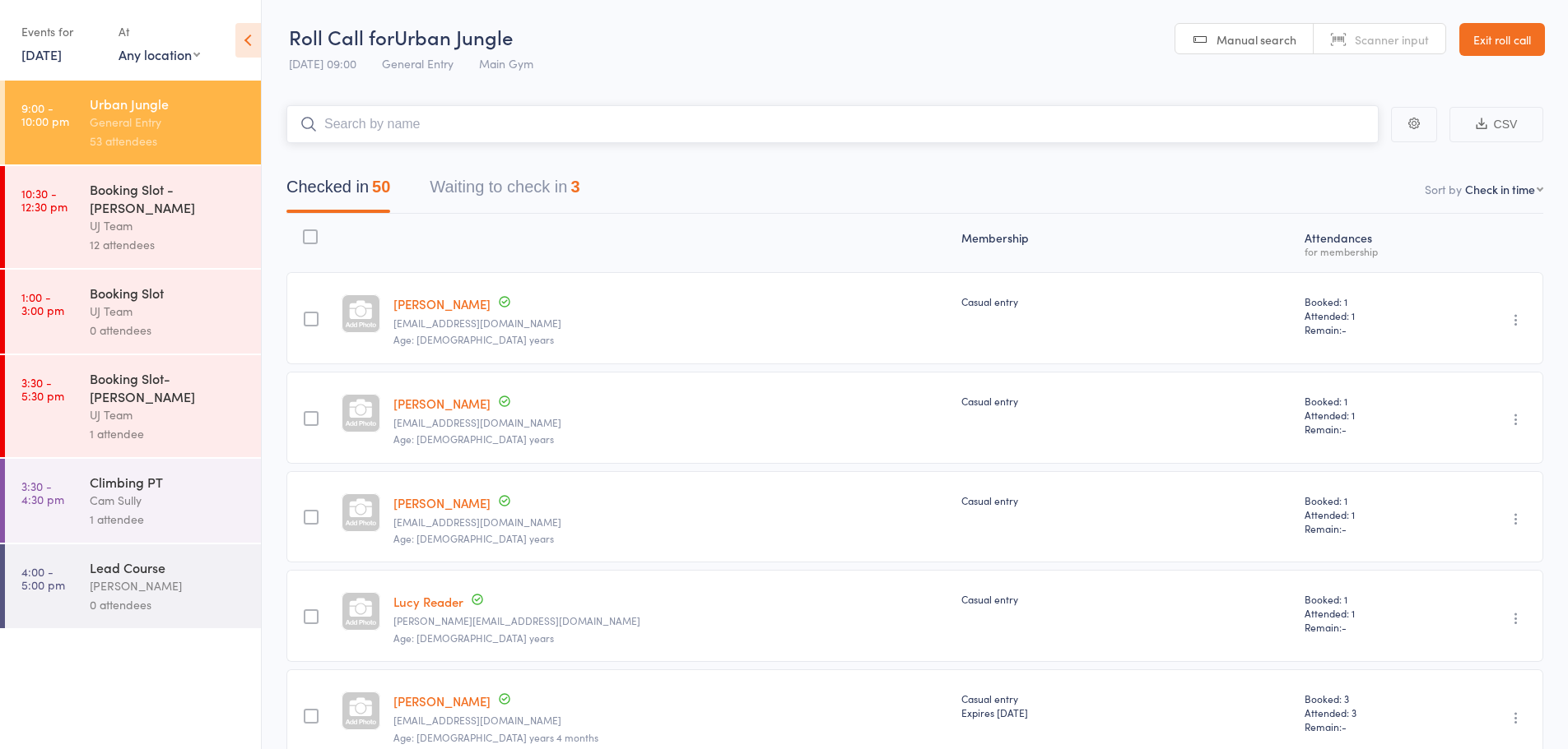
paste input "[PERSON_NAME]"
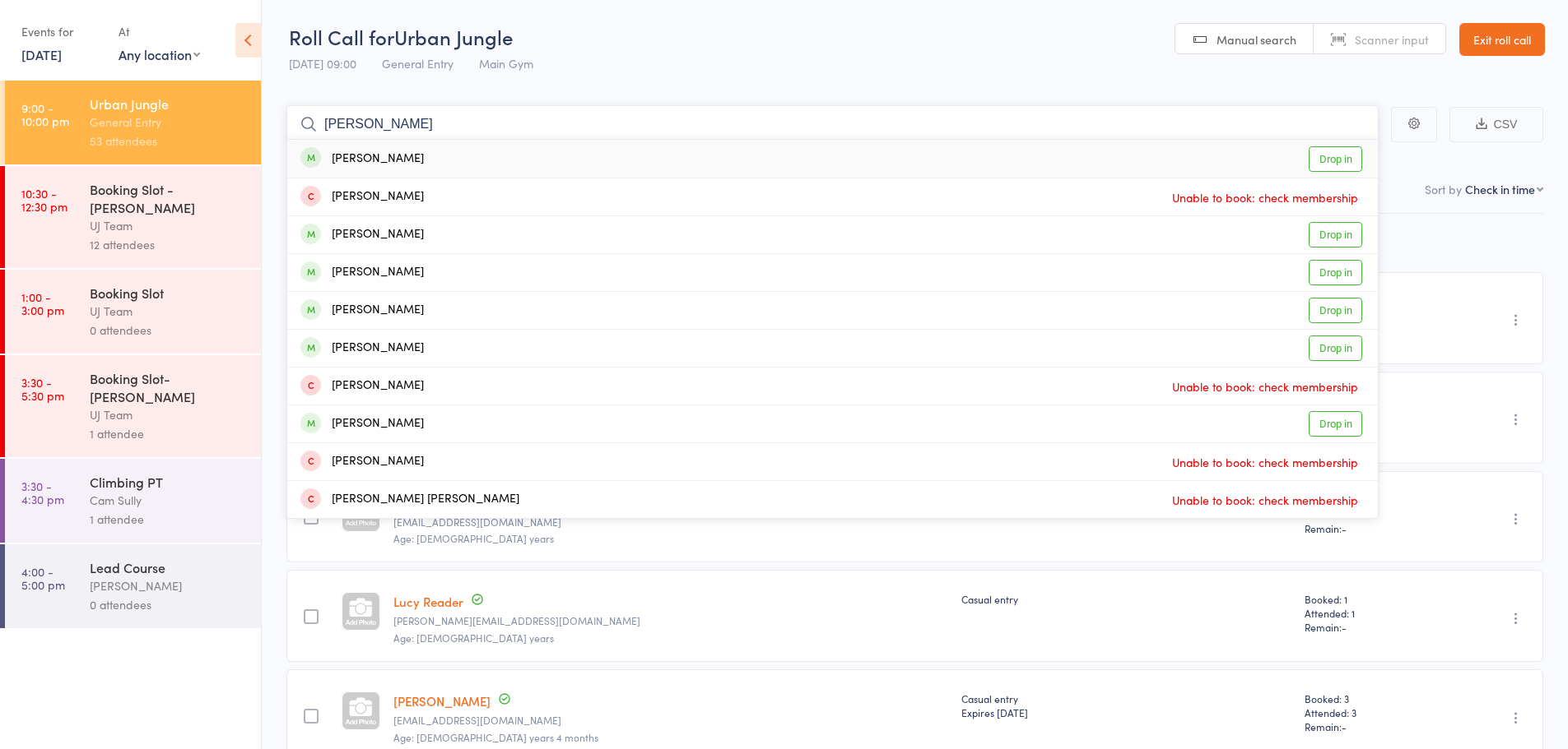
type input "[PERSON_NAME]"
click at [535, 156] on div "Zam Hussain Naseer Drop in" at bounding box center [832, 159] width 1090 height 38
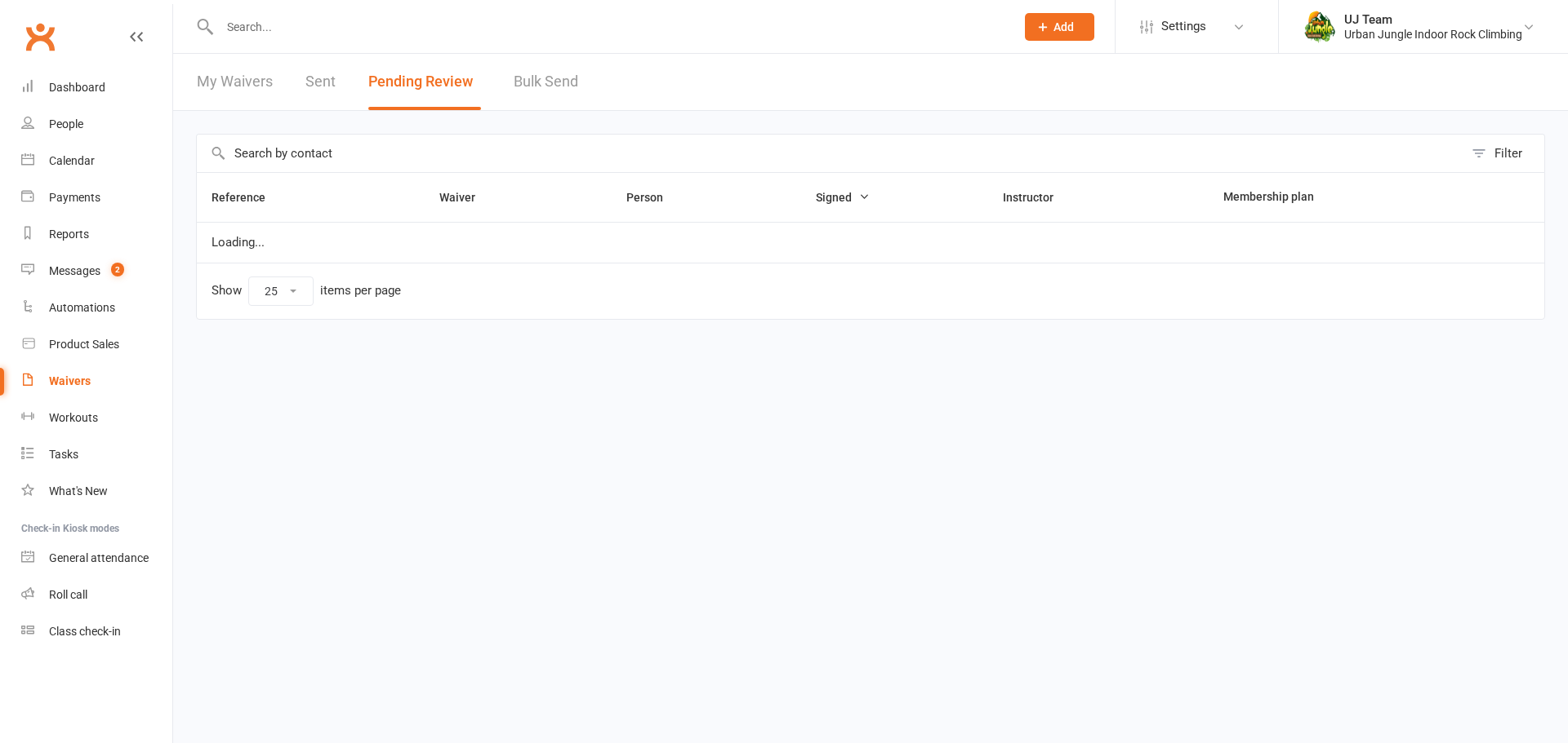
select select "25"
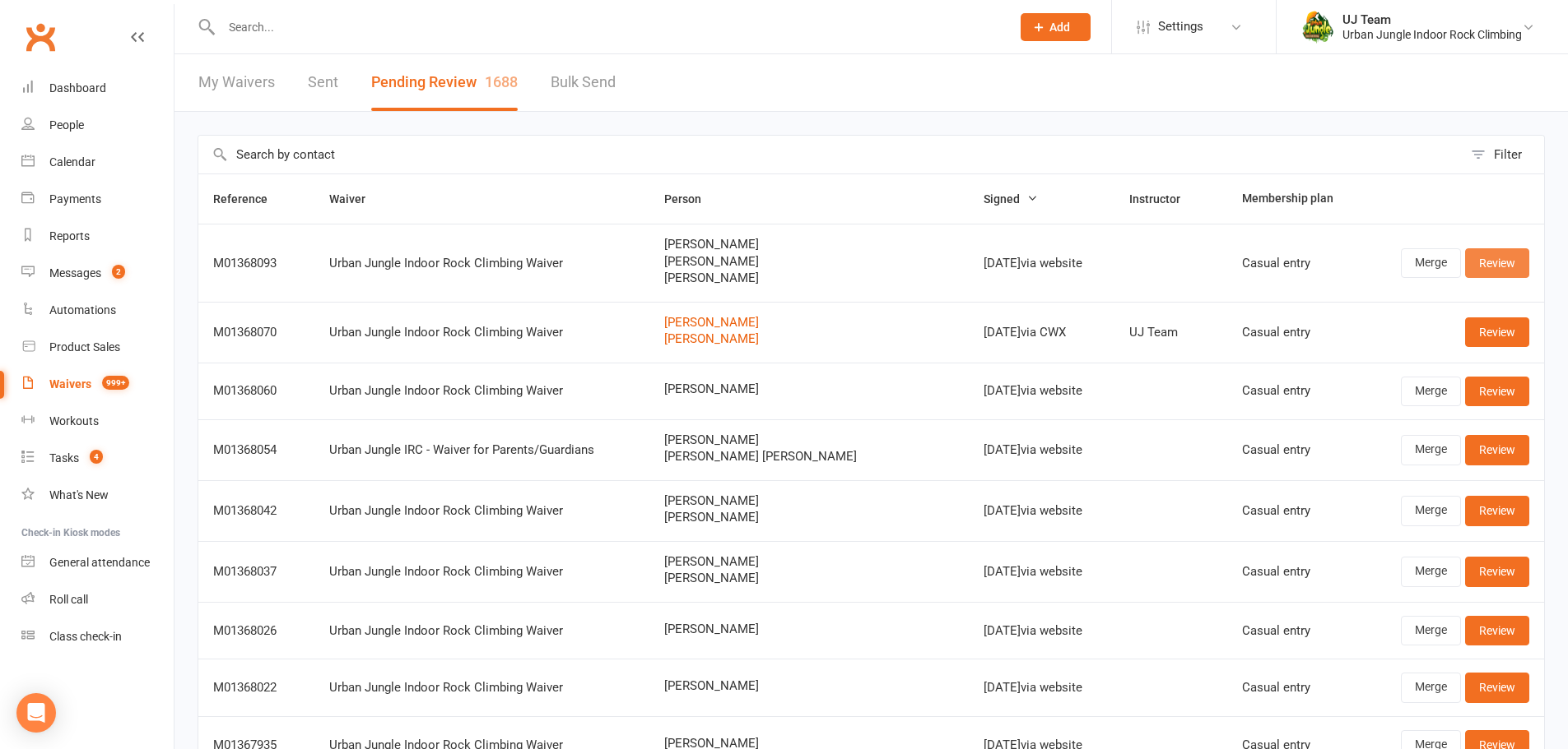
click at [1512, 259] on link "Review" at bounding box center [1497, 263] width 64 height 29
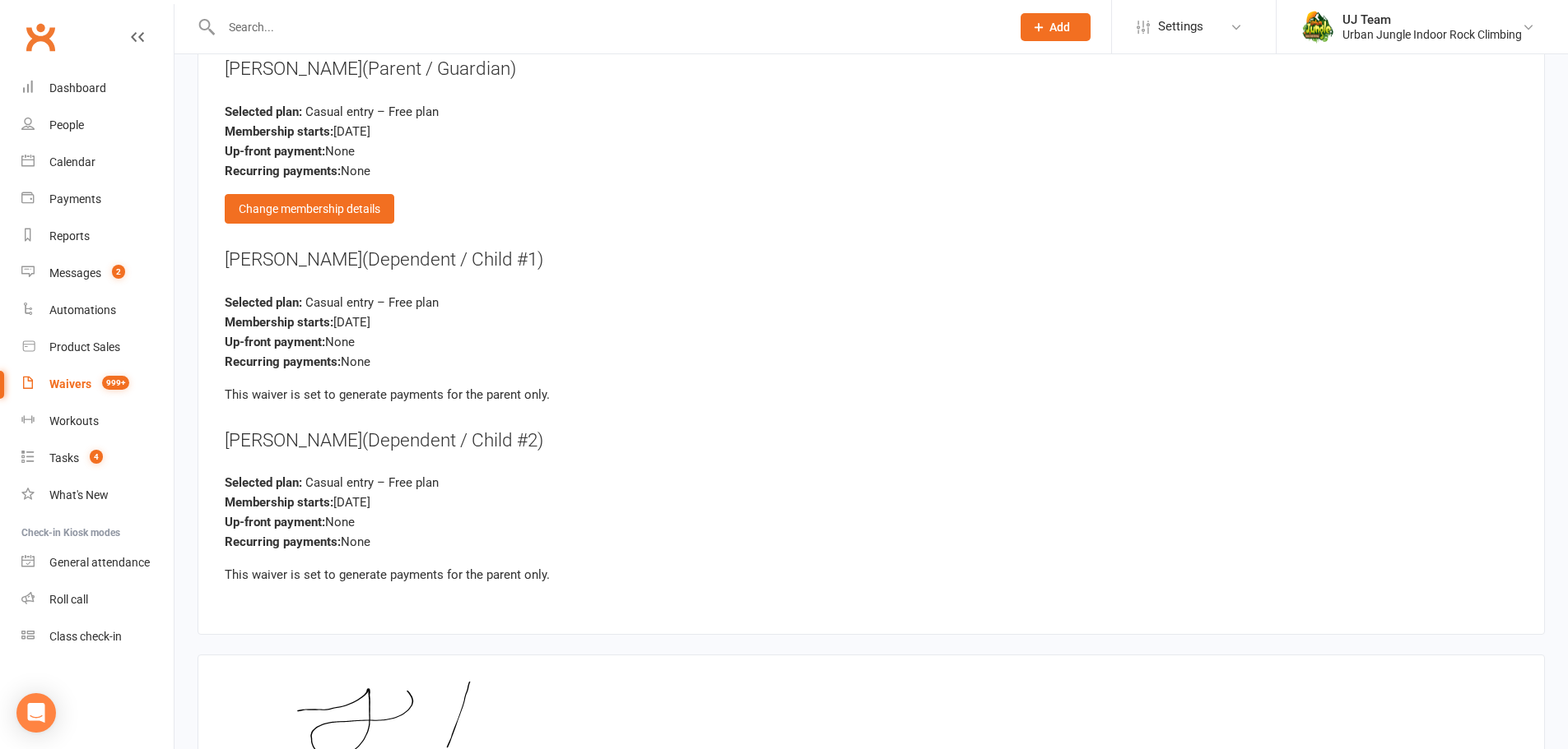
scroll to position [2663, 0]
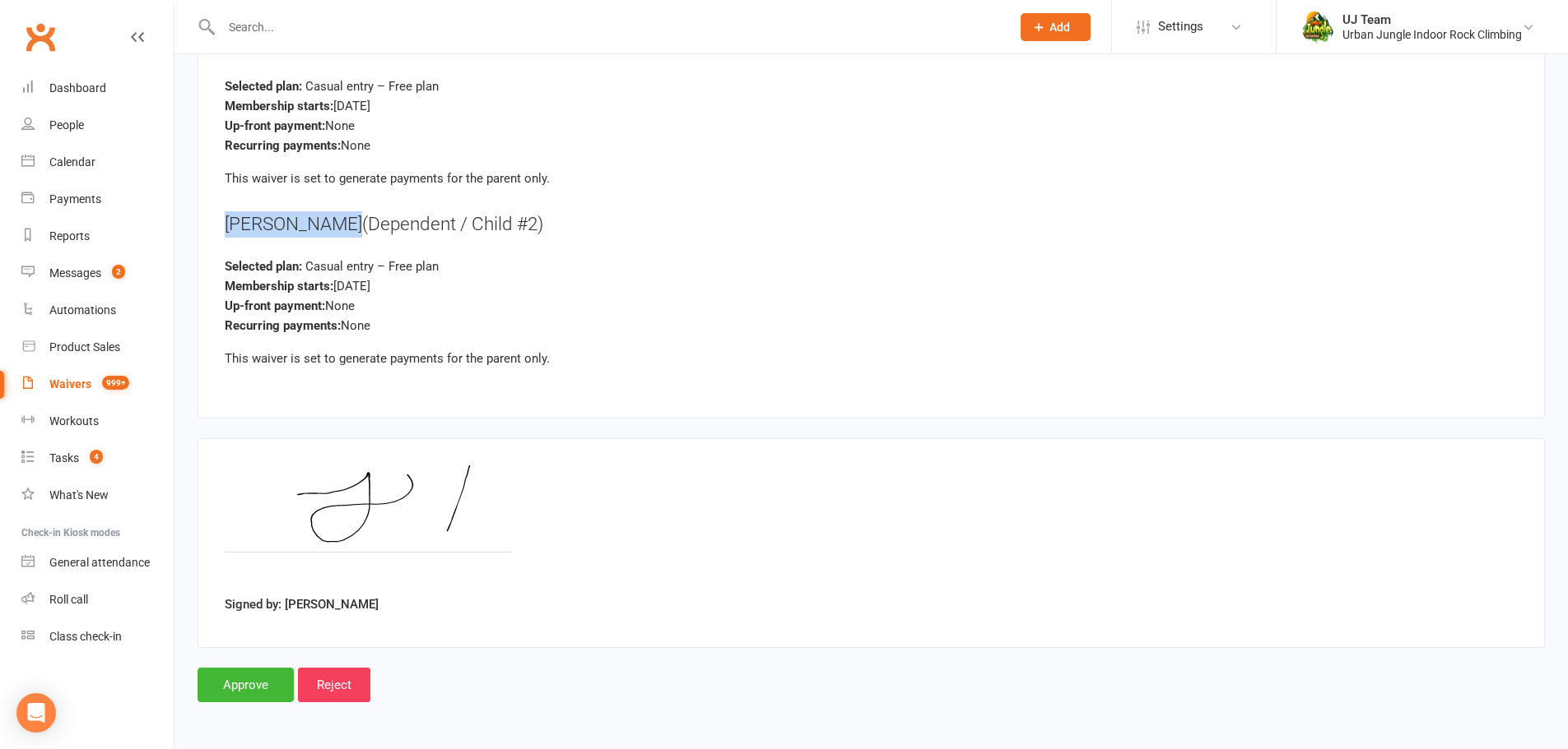
drag, startPoint x: 340, startPoint y: 229, endPoint x: 214, endPoint y: 227, distance: 126.0
click at [214, 227] on div "Entry Options [PERSON_NAME] (Parent / Guardian) Selected plan: Casual entry – F…" at bounding box center [871, 96] width 1348 height 645
copy div "[PERSON_NAME]"
click at [261, 679] on input "Approve" at bounding box center [246, 685] width 96 height 34
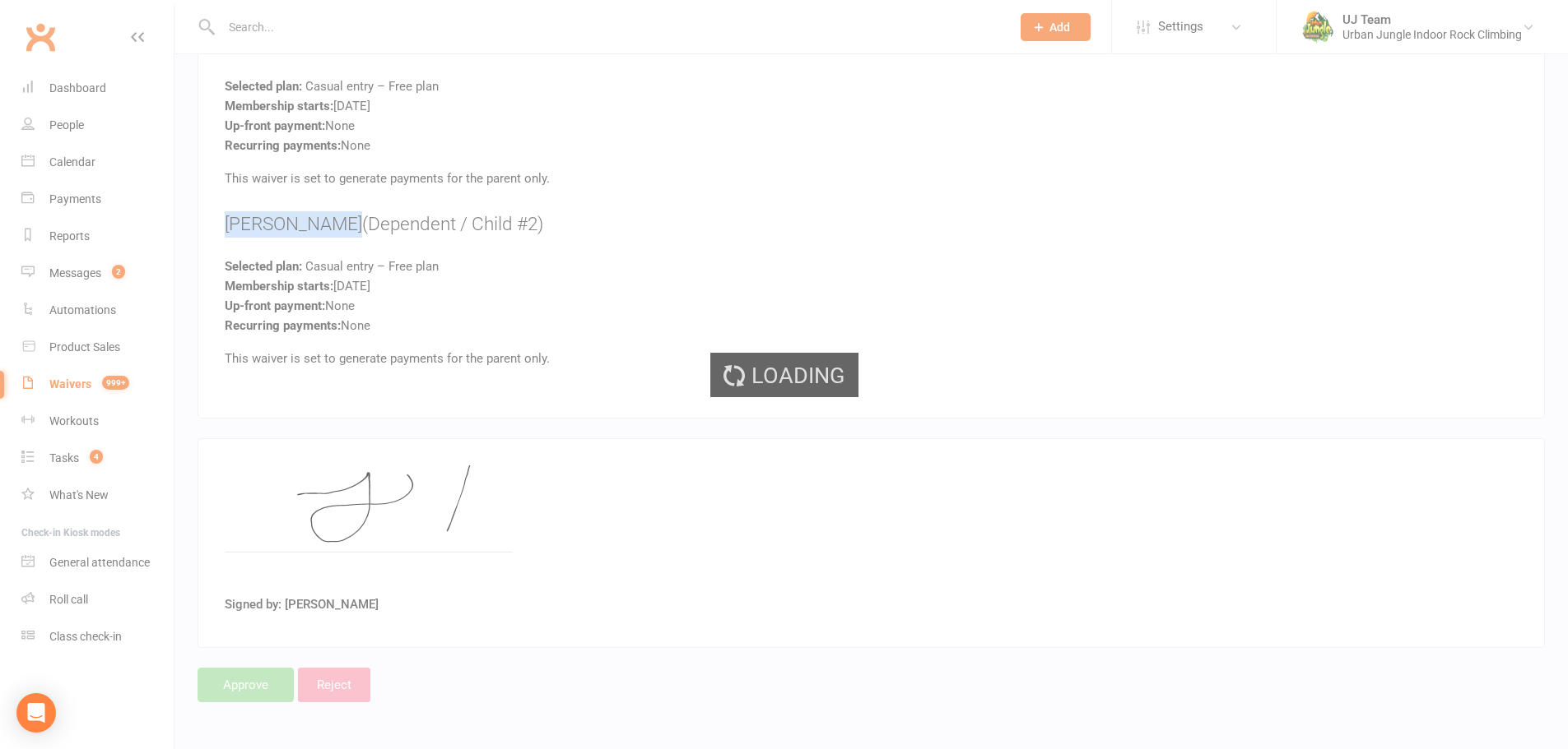
select select "25"
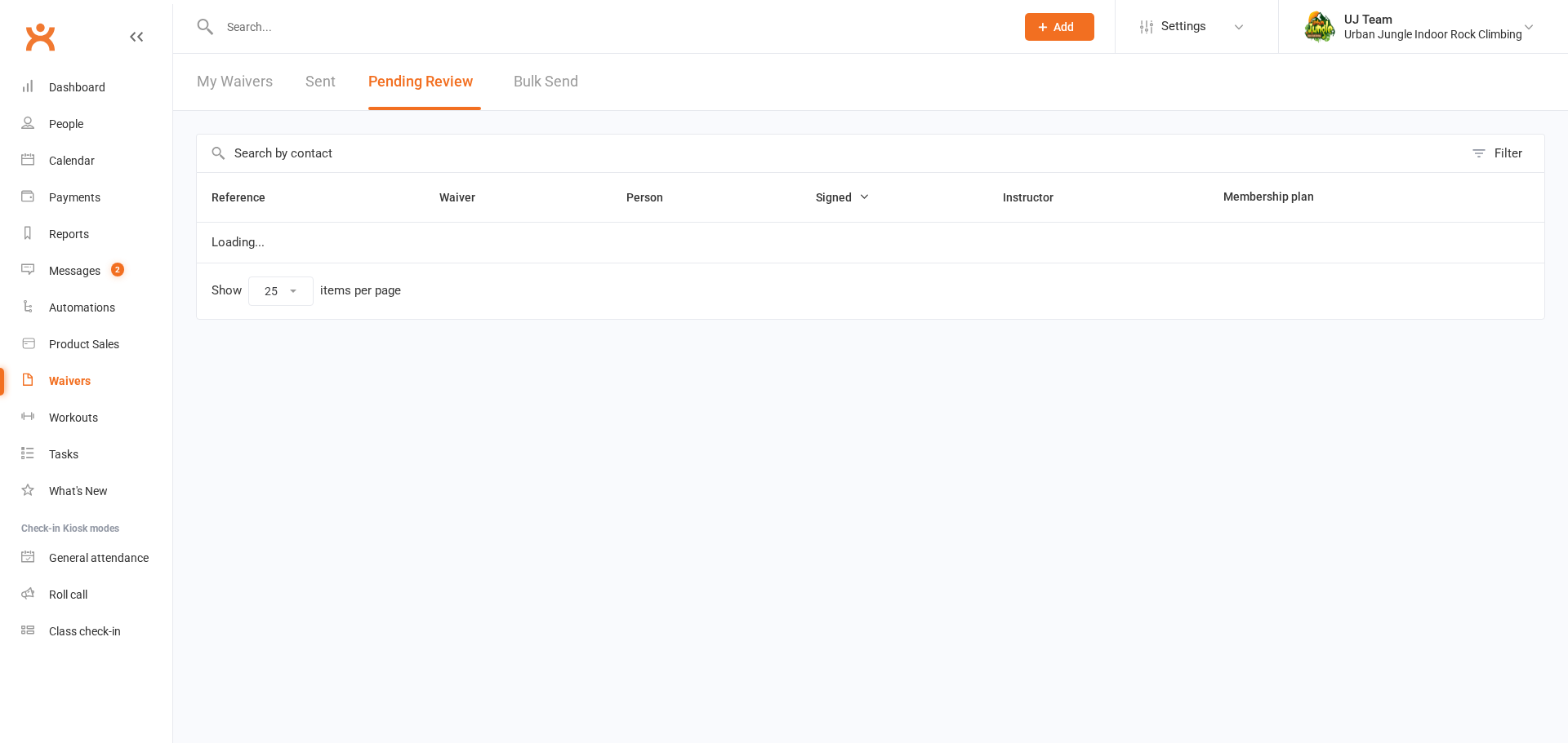
select select "25"
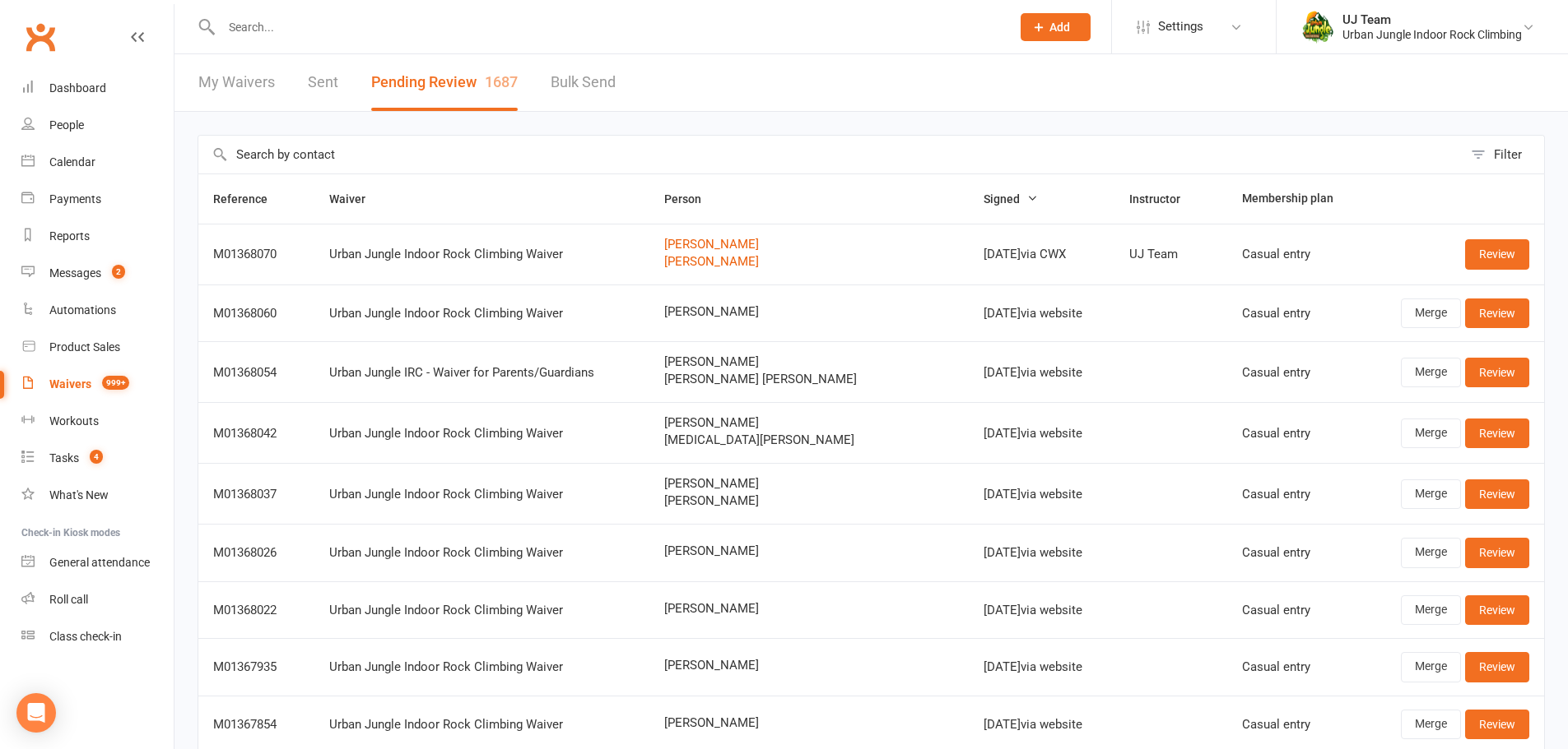
click at [325, 30] on input "text" at bounding box center [607, 27] width 783 height 23
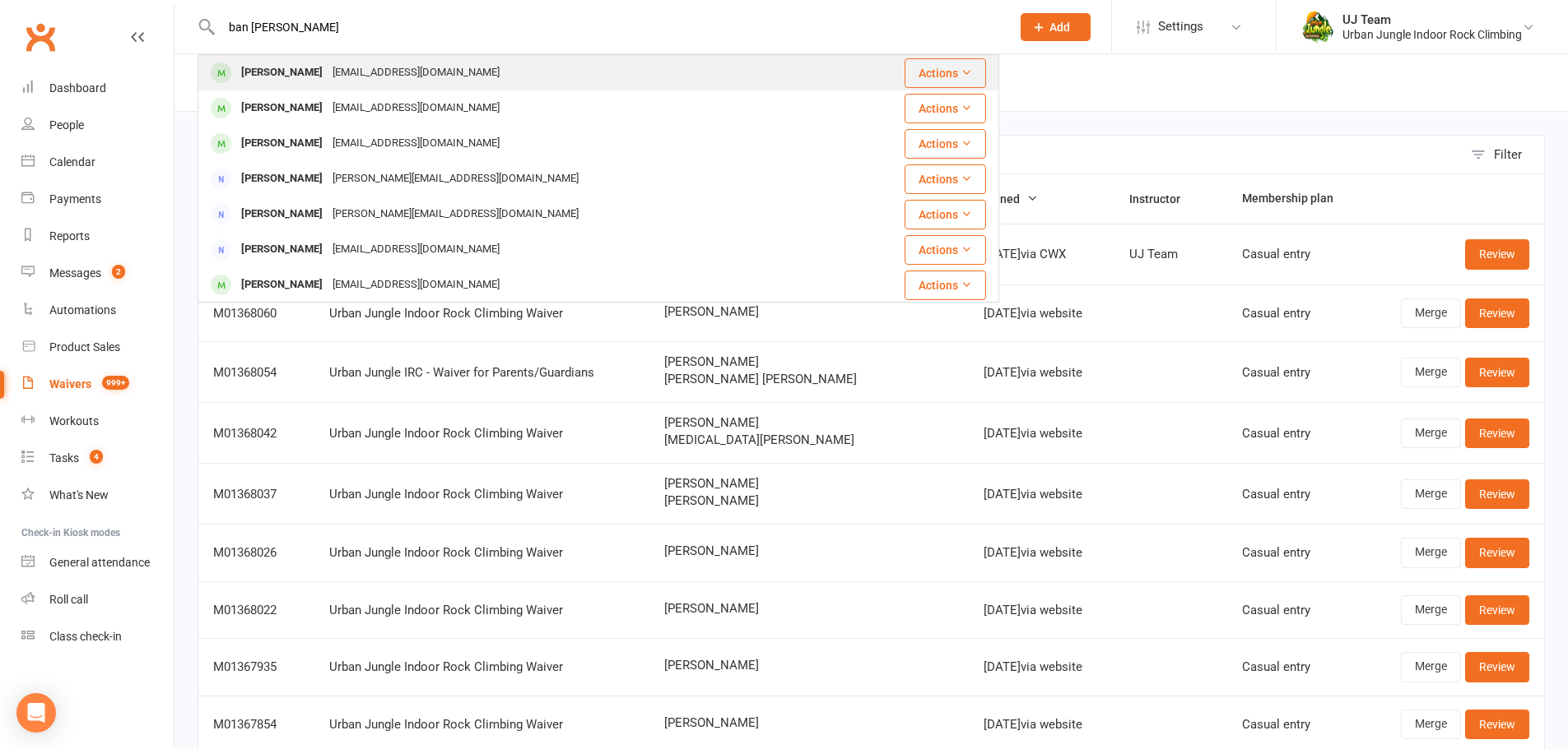
type input "ban kim"
click at [327, 71] on div "Bantkim@gmail.com" at bounding box center [416, 73] width 177 height 23
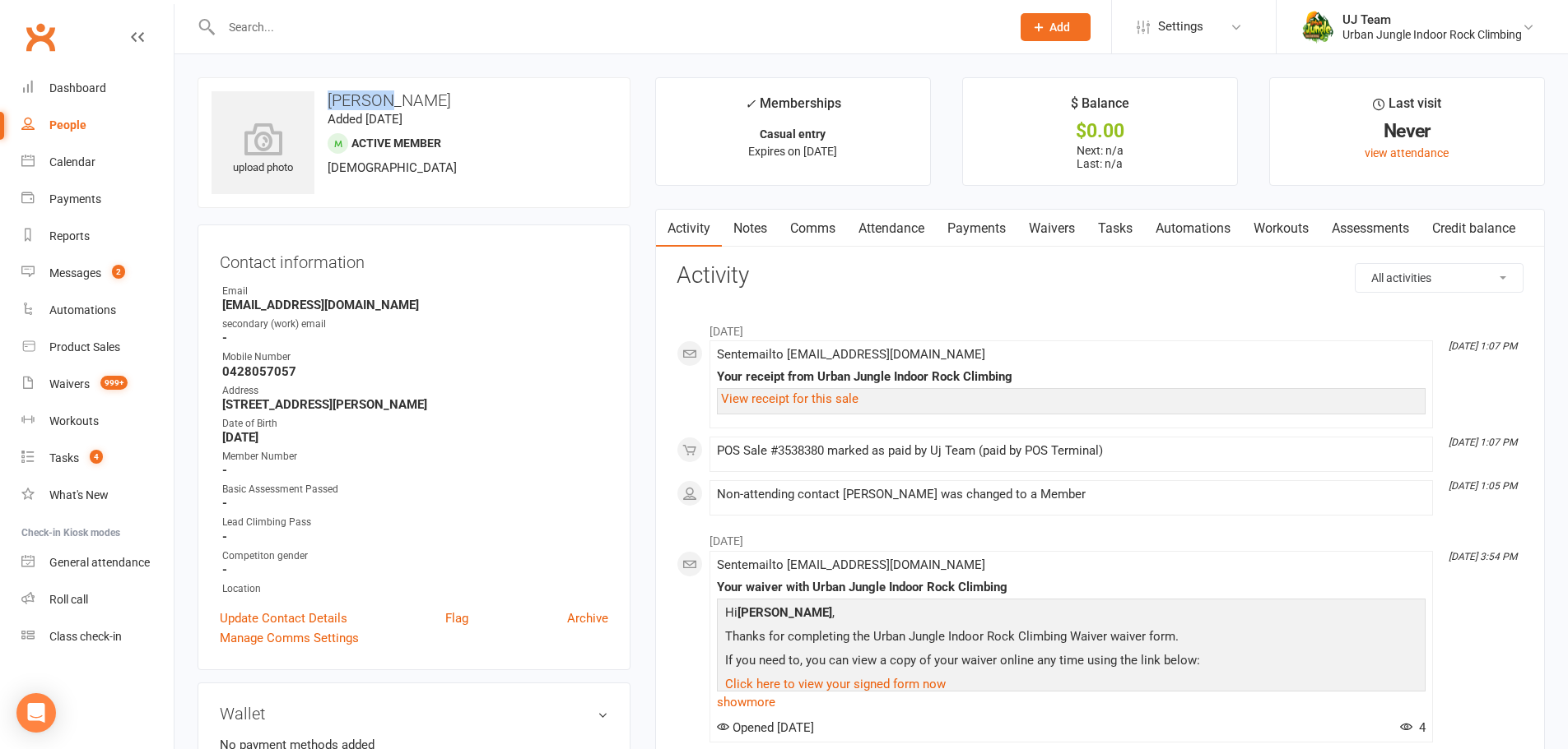
drag, startPoint x: 321, startPoint y: 87, endPoint x: 269, endPoint y: 80, distance: 52.5
click at [269, 80] on div "upload photo Ban Kim Added 24 August, 2023 Active member 36 years old" at bounding box center [414, 142] width 433 height 131
copy h3 "Ban Kim"
click at [488, 269] on h3 "Contact information" at bounding box center [414, 258] width 389 height 24
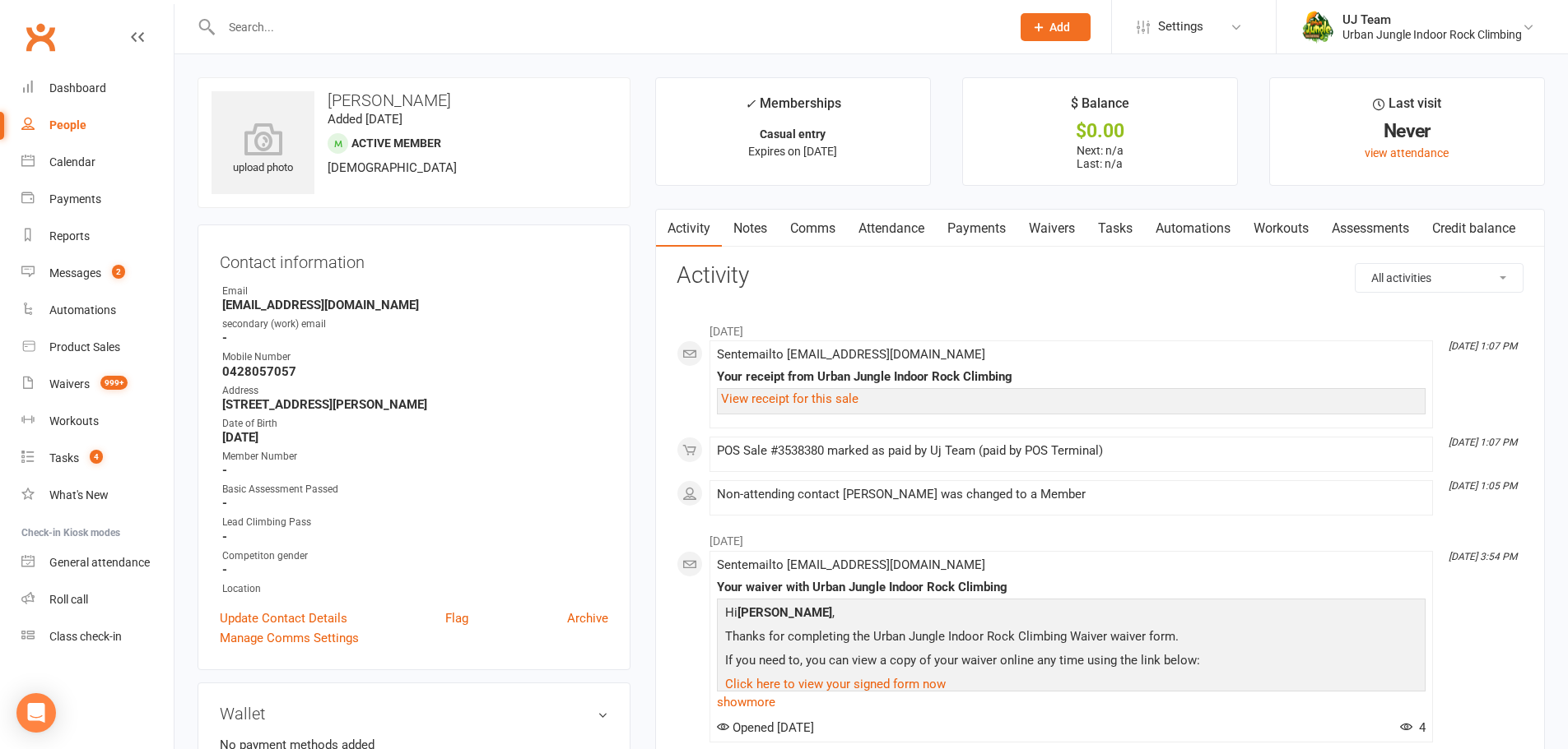
click at [75, 376] on link "Waivers 999+" at bounding box center [97, 385] width 152 height 37
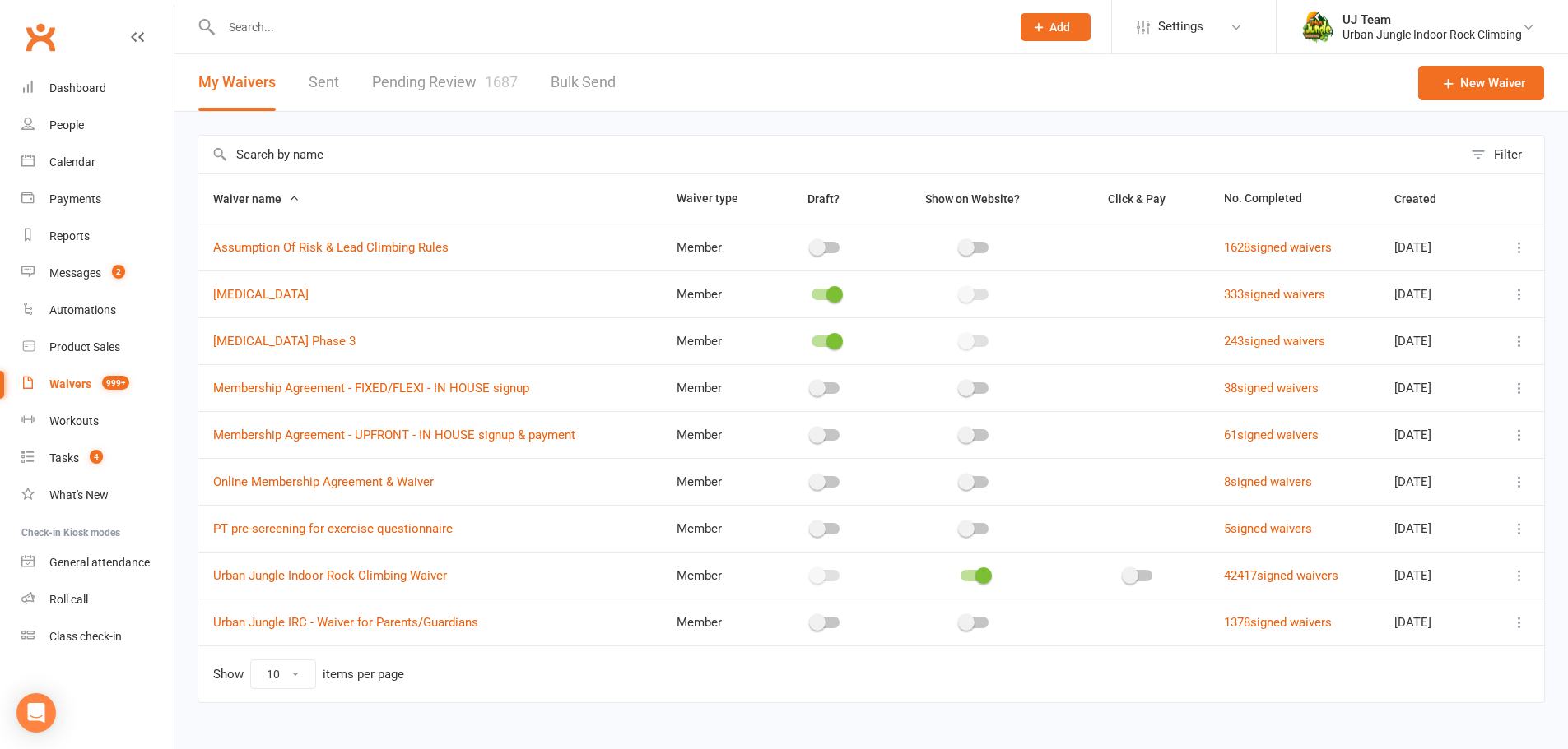
click at [478, 78] on link "Pending Review 1687" at bounding box center [445, 83] width 146 height 56
select select "25"
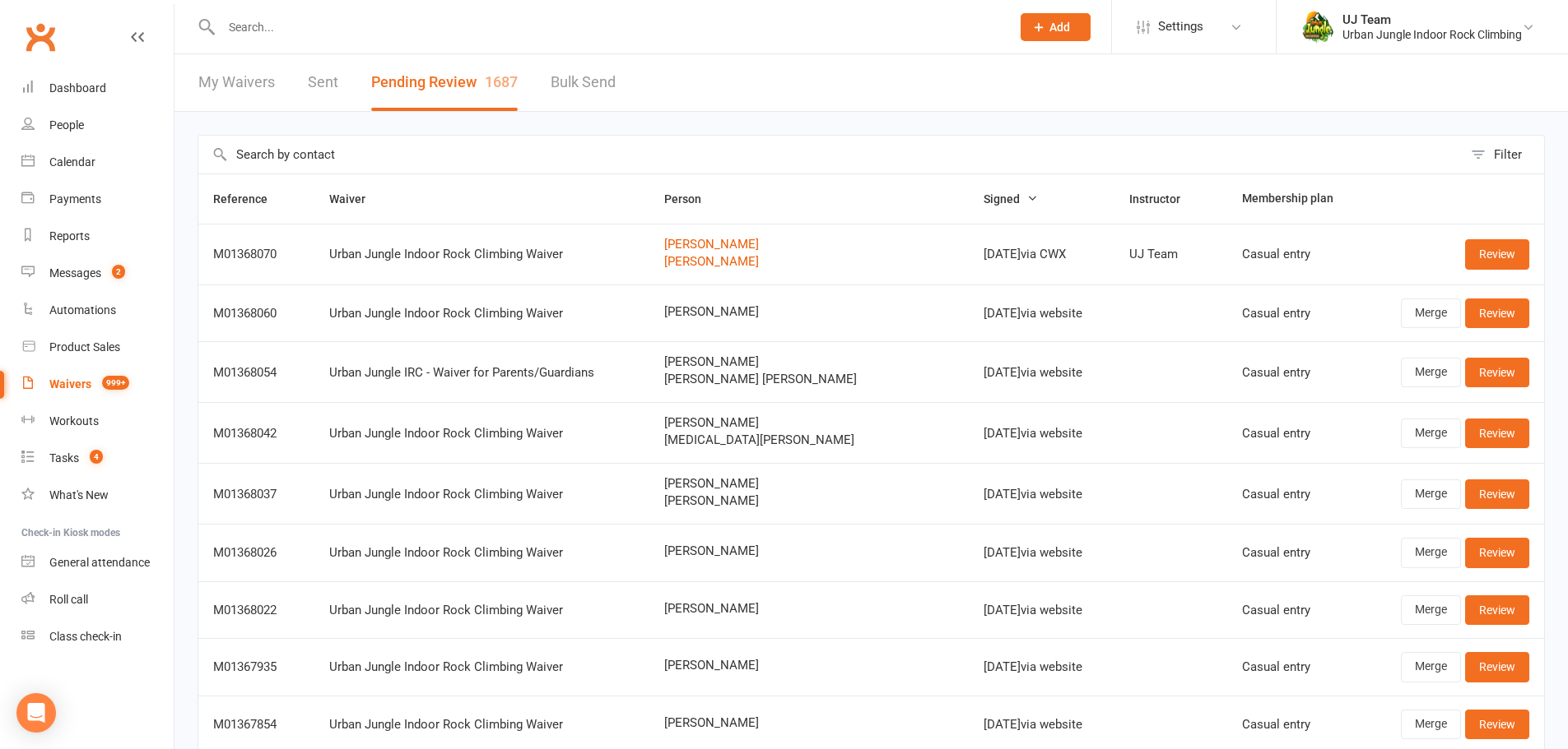
click at [805, 549] on span "[PERSON_NAME]" at bounding box center [810, 551] width 290 height 14
drag, startPoint x: 802, startPoint y: 550, endPoint x: 696, endPoint y: 559, distance: 106.4
click at [696, 559] on td "[PERSON_NAME]" at bounding box center [809, 552] width 321 height 56
copy span "Abdulla Alson Athi"
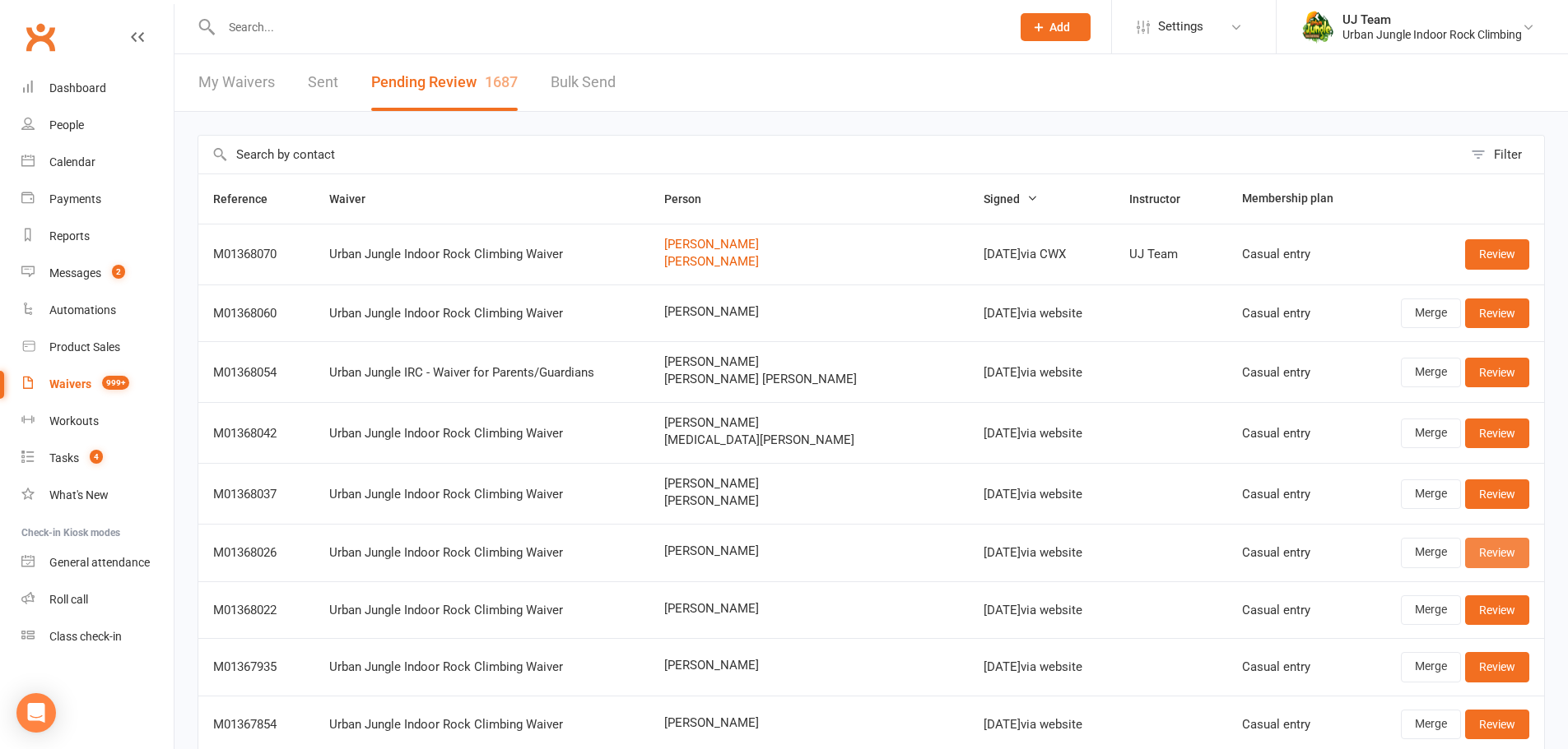
click at [1480, 553] on link "Review" at bounding box center [1497, 552] width 64 height 29
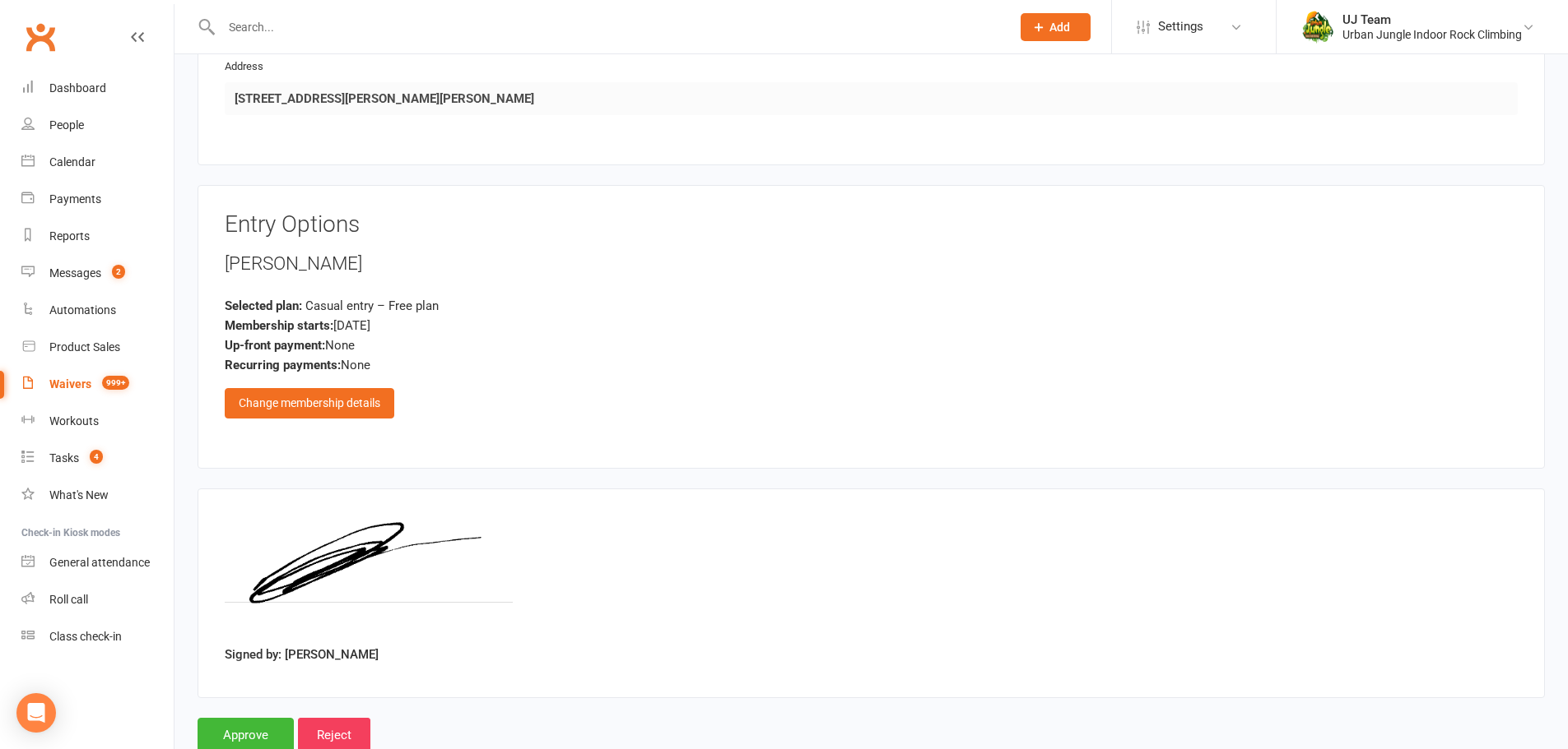
scroll to position [1022, 0]
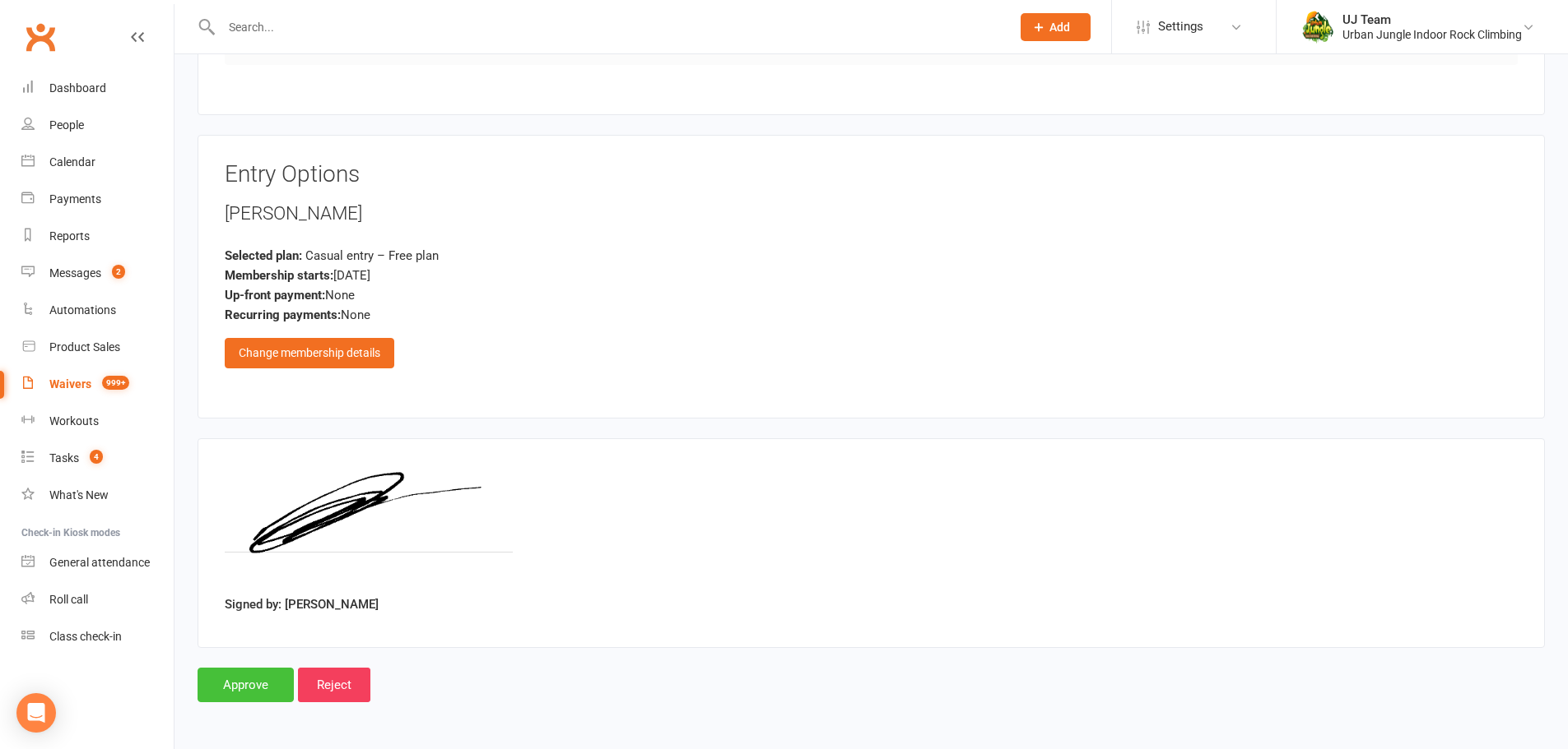
click at [230, 691] on input "Approve" at bounding box center [246, 685] width 96 height 34
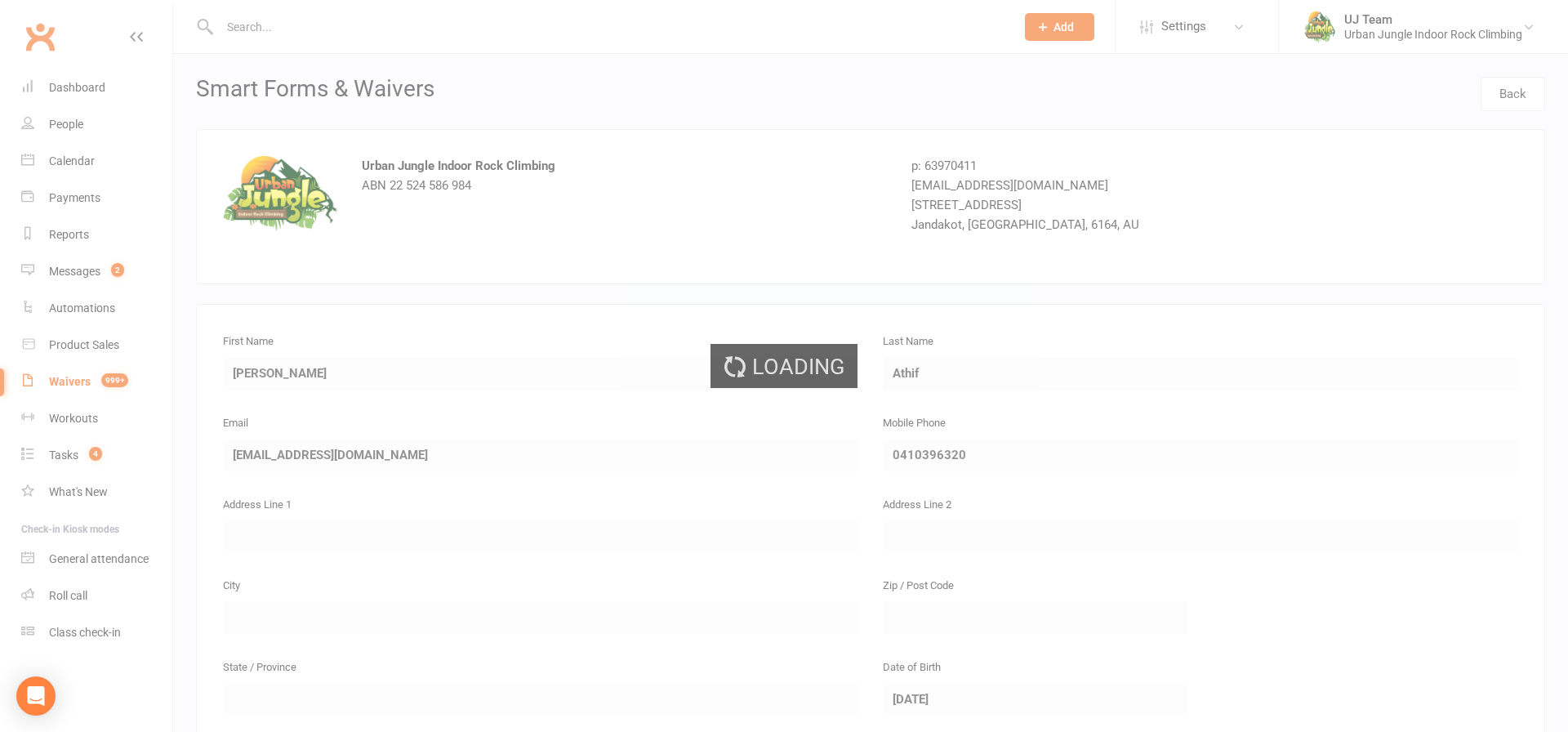
select select "25"
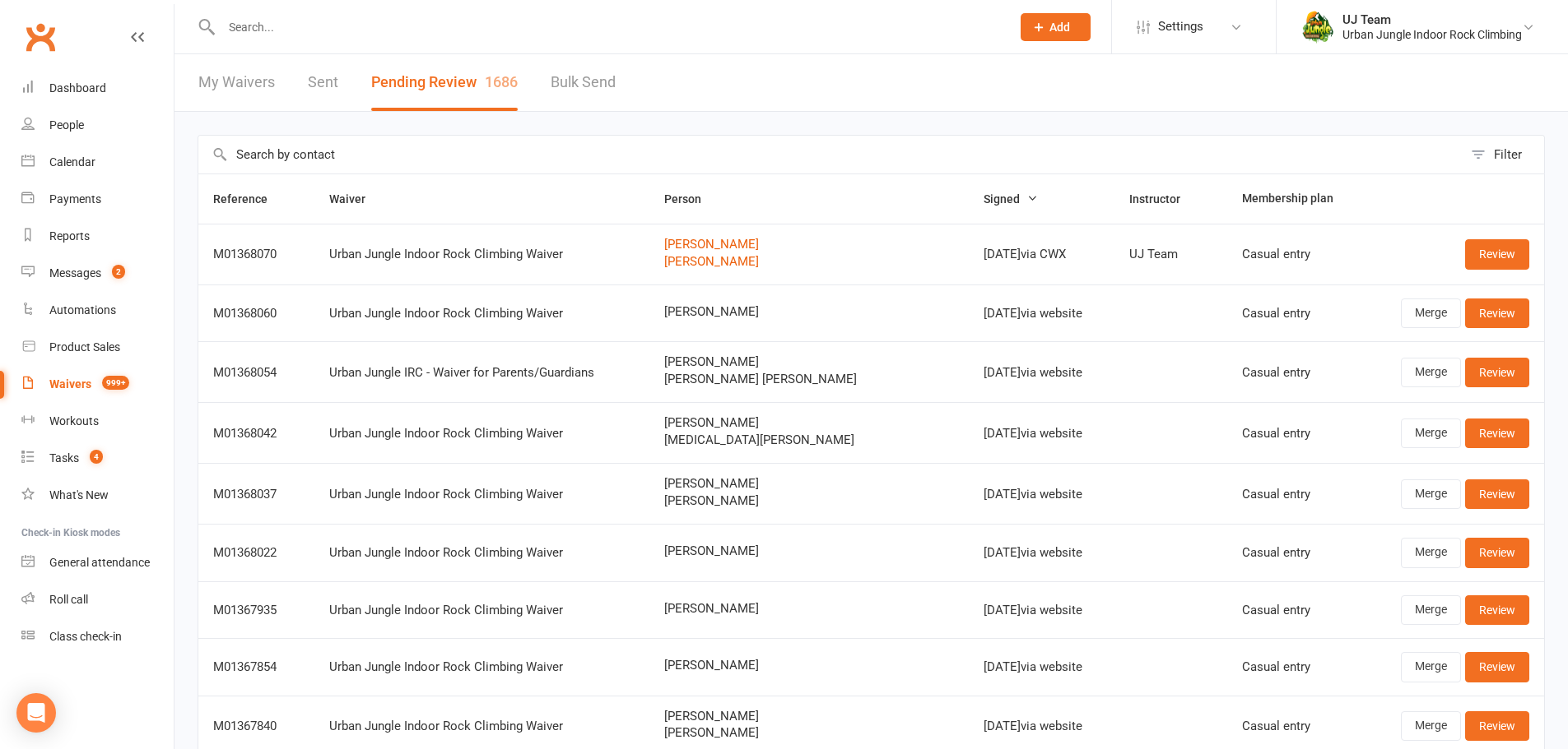
drag, startPoint x: 823, startPoint y: 550, endPoint x: 694, endPoint y: 558, distance: 129.2
click at [694, 558] on td "[PERSON_NAME]" at bounding box center [809, 552] width 321 height 56
copy span "[PERSON_NAME]"
click at [1485, 549] on link "Review" at bounding box center [1497, 552] width 64 height 29
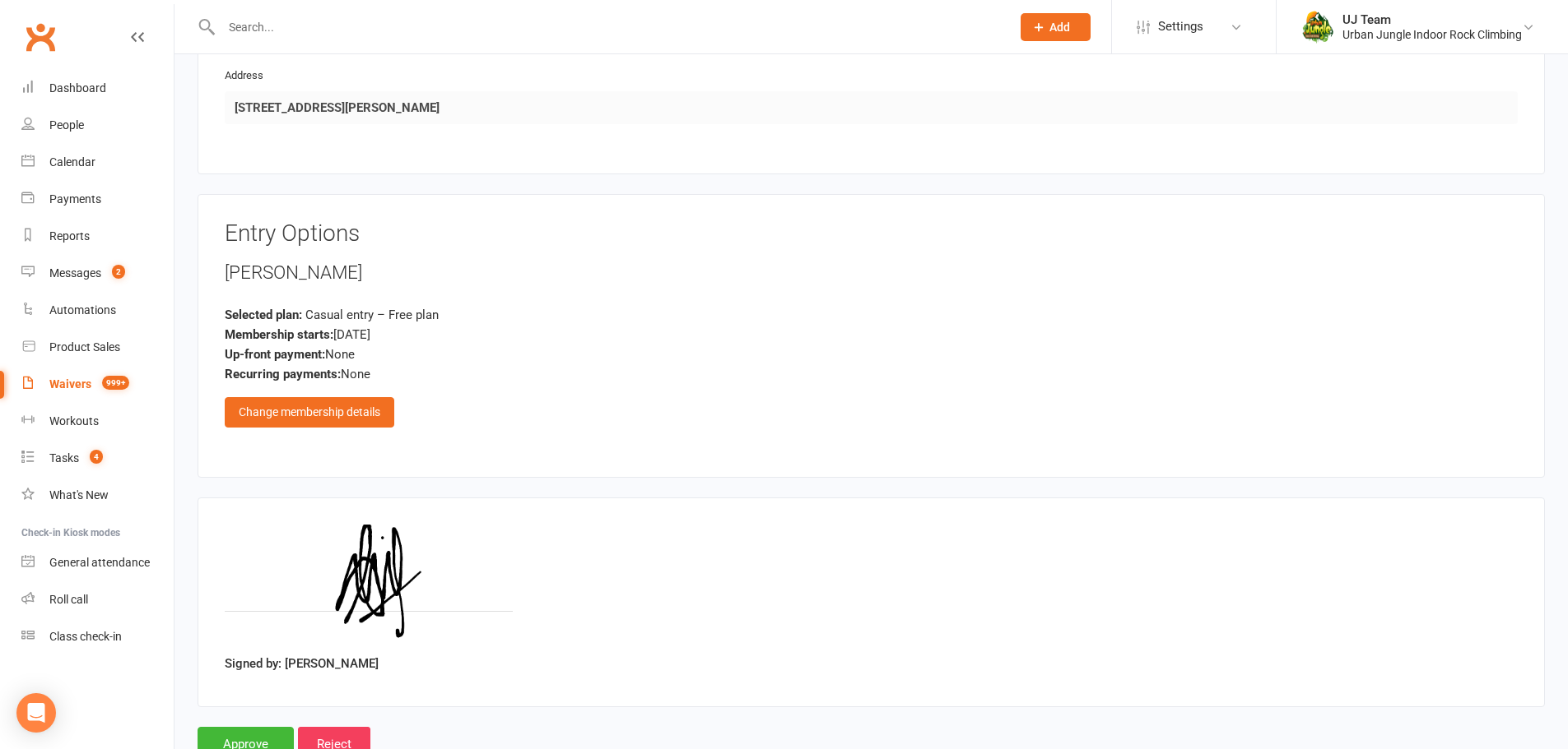
scroll to position [1022, 0]
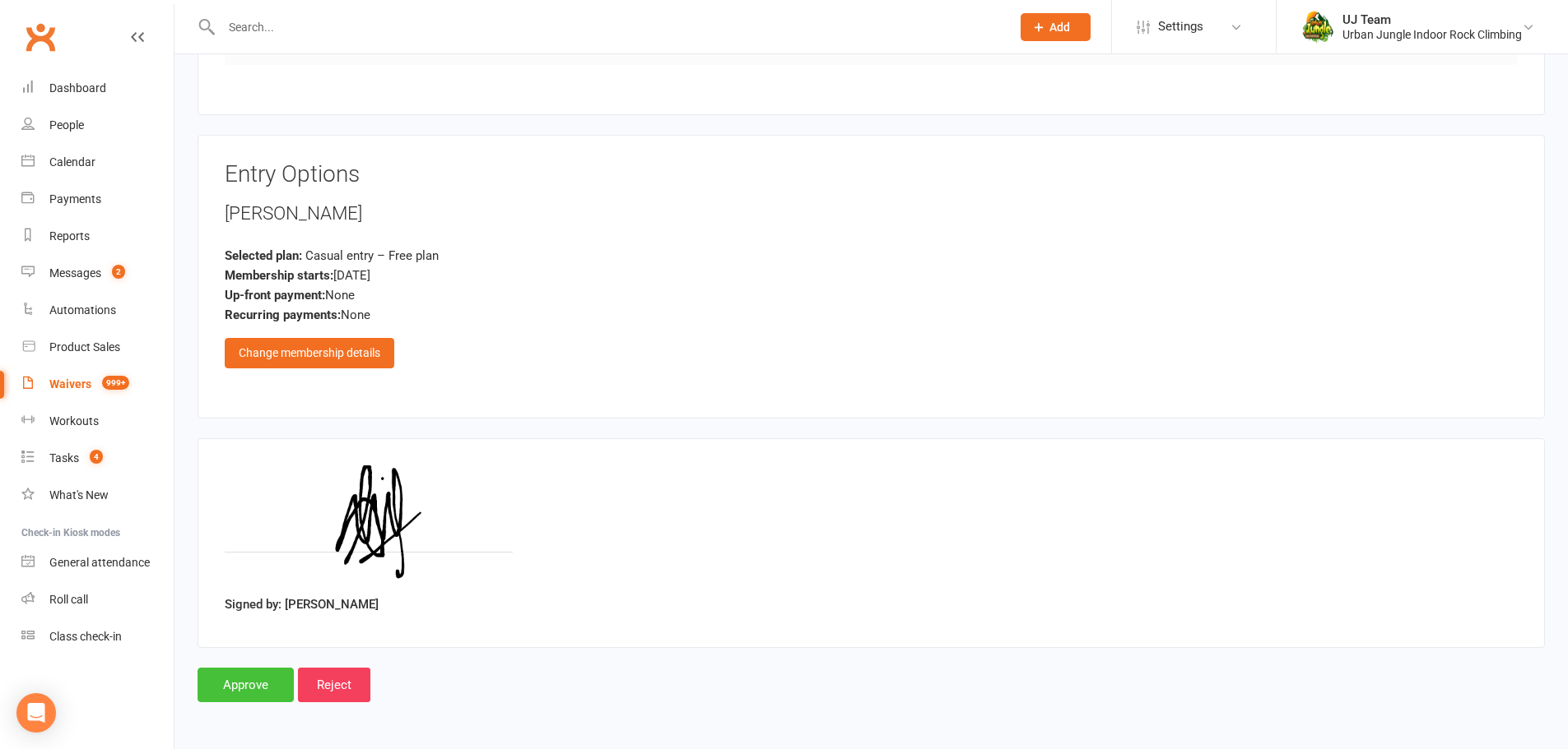
click at [258, 687] on input "Approve" at bounding box center [246, 685] width 96 height 34
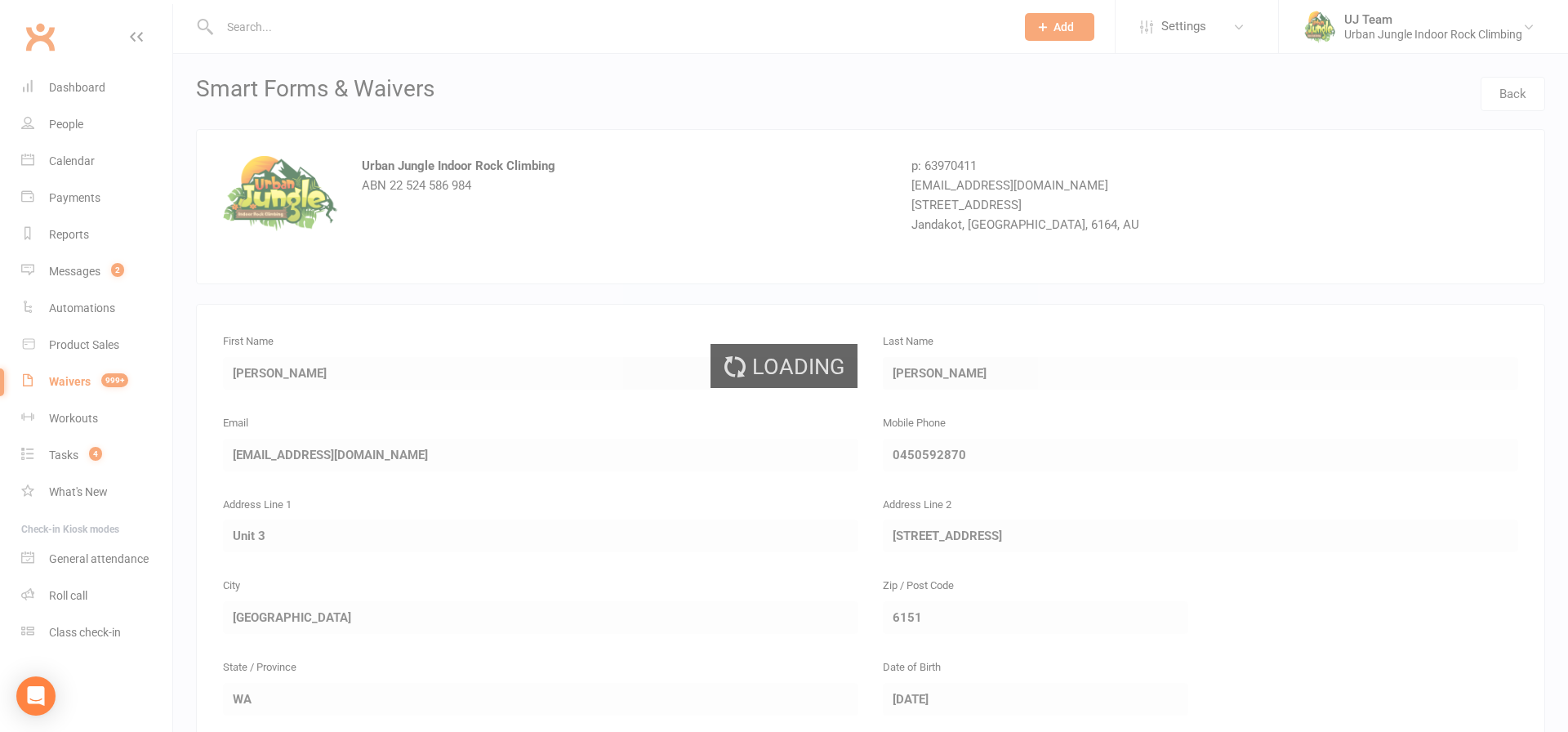
select select "25"
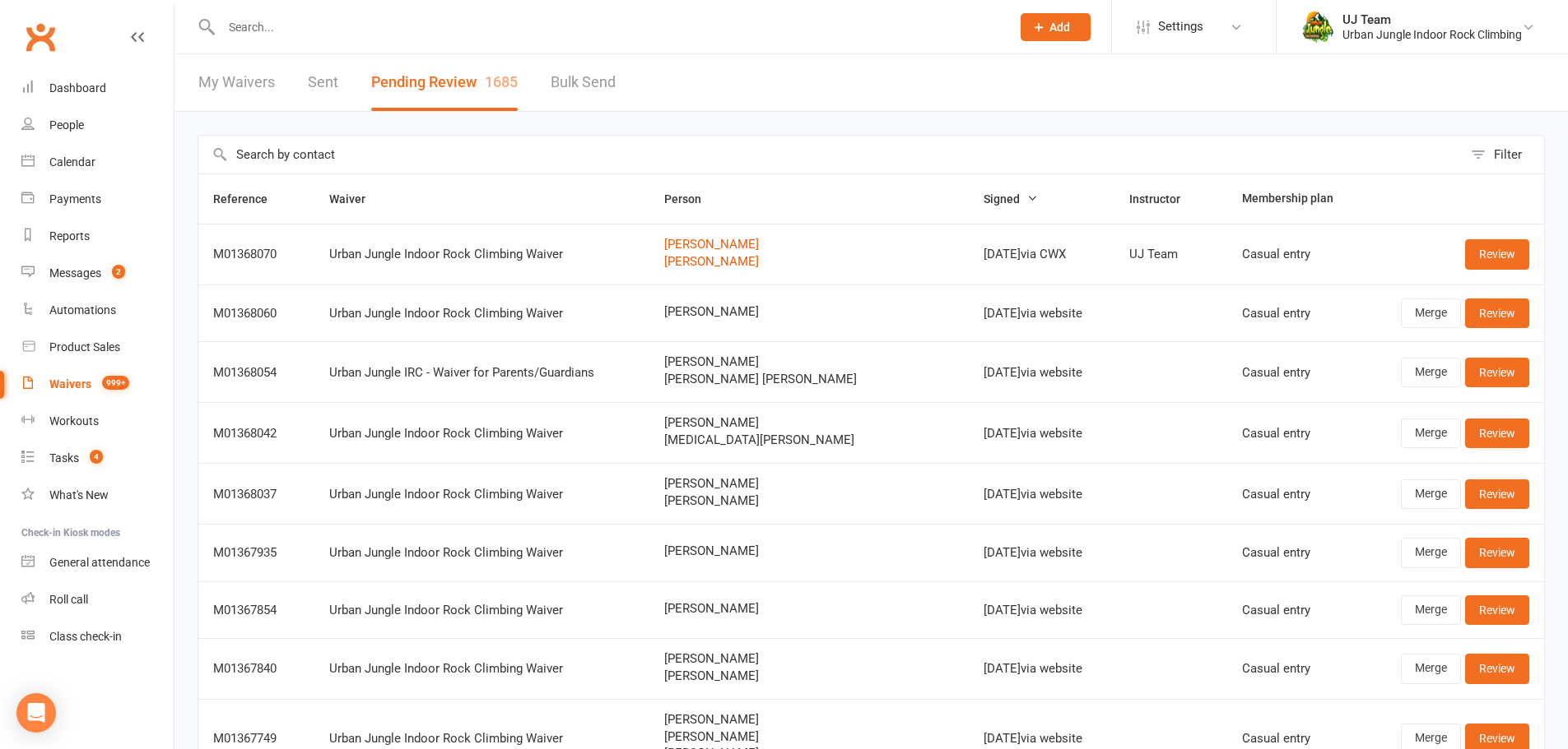
drag, startPoint x: 797, startPoint y: 313, endPoint x: 701, endPoint y: 314, distance: 96.0
click at [701, 314] on span "[PERSON_NAME]" at bounding box center [810, 312] width 290 height 14
copy span "[PERSON_NAME]"
click at [1501, 310] on link "Review" at bounding box center [1497, 314] width 64 height 29
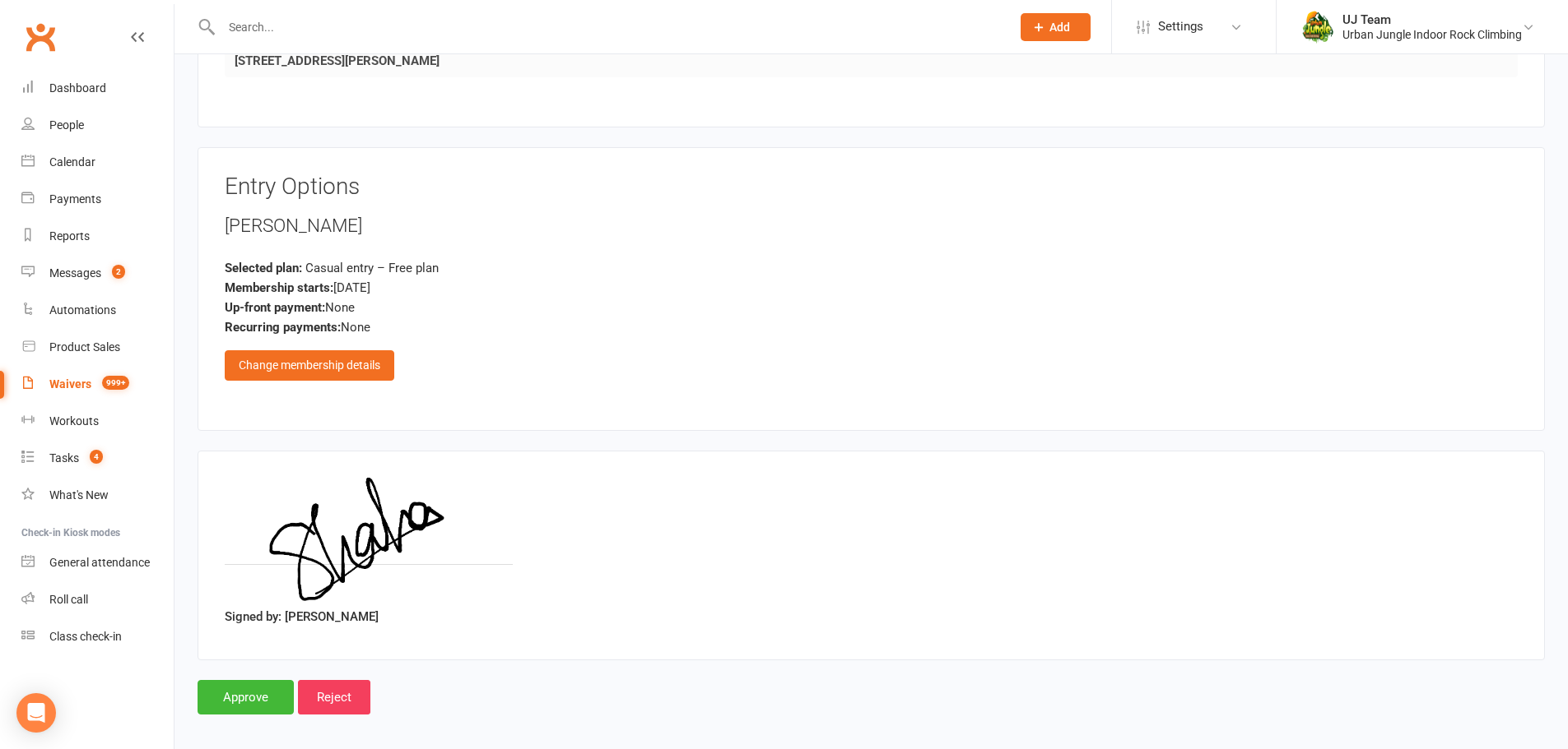
scroll to position [1022, 0]
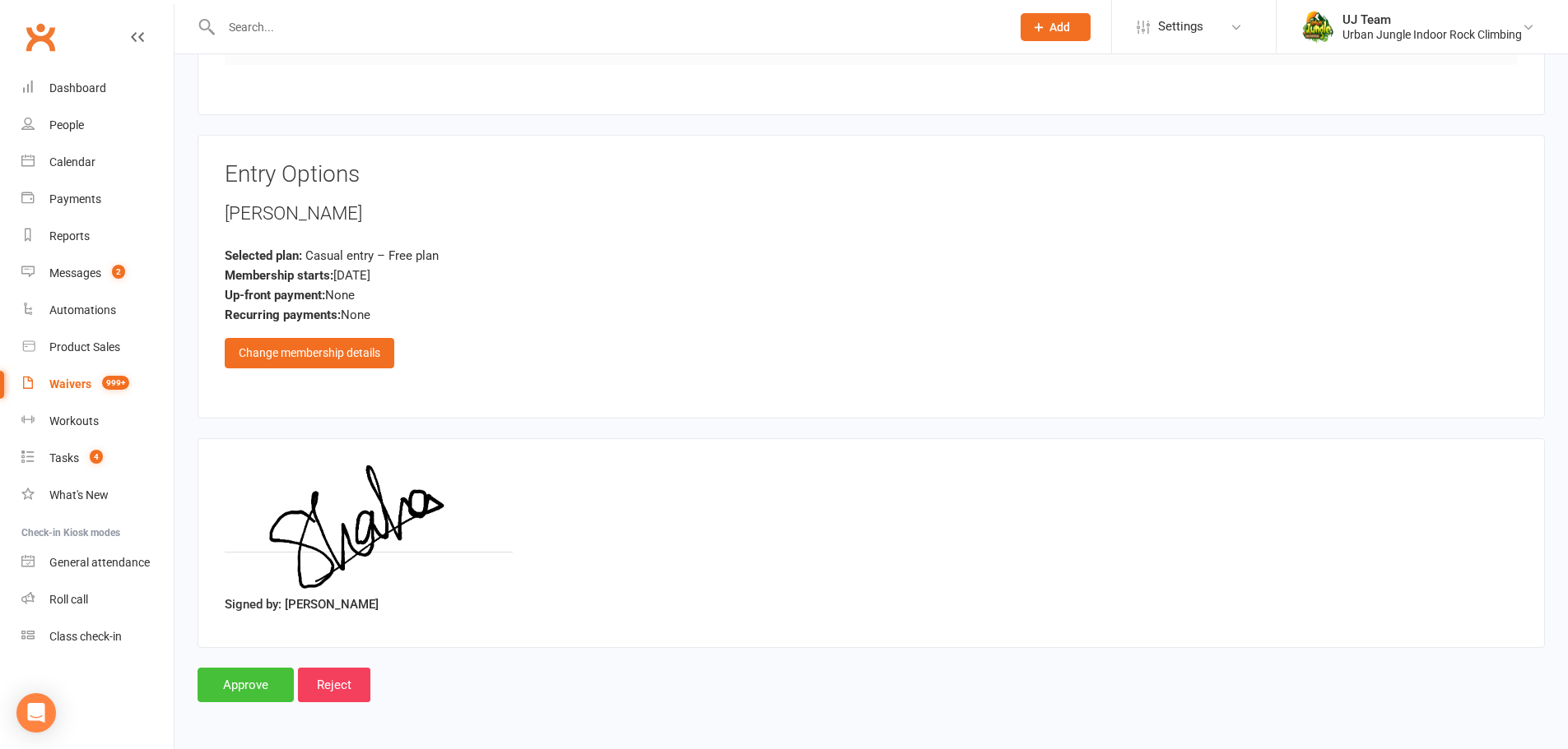
click at [237, 697] on input "Approve" at bounding box center [246, 685] width 96 height 34
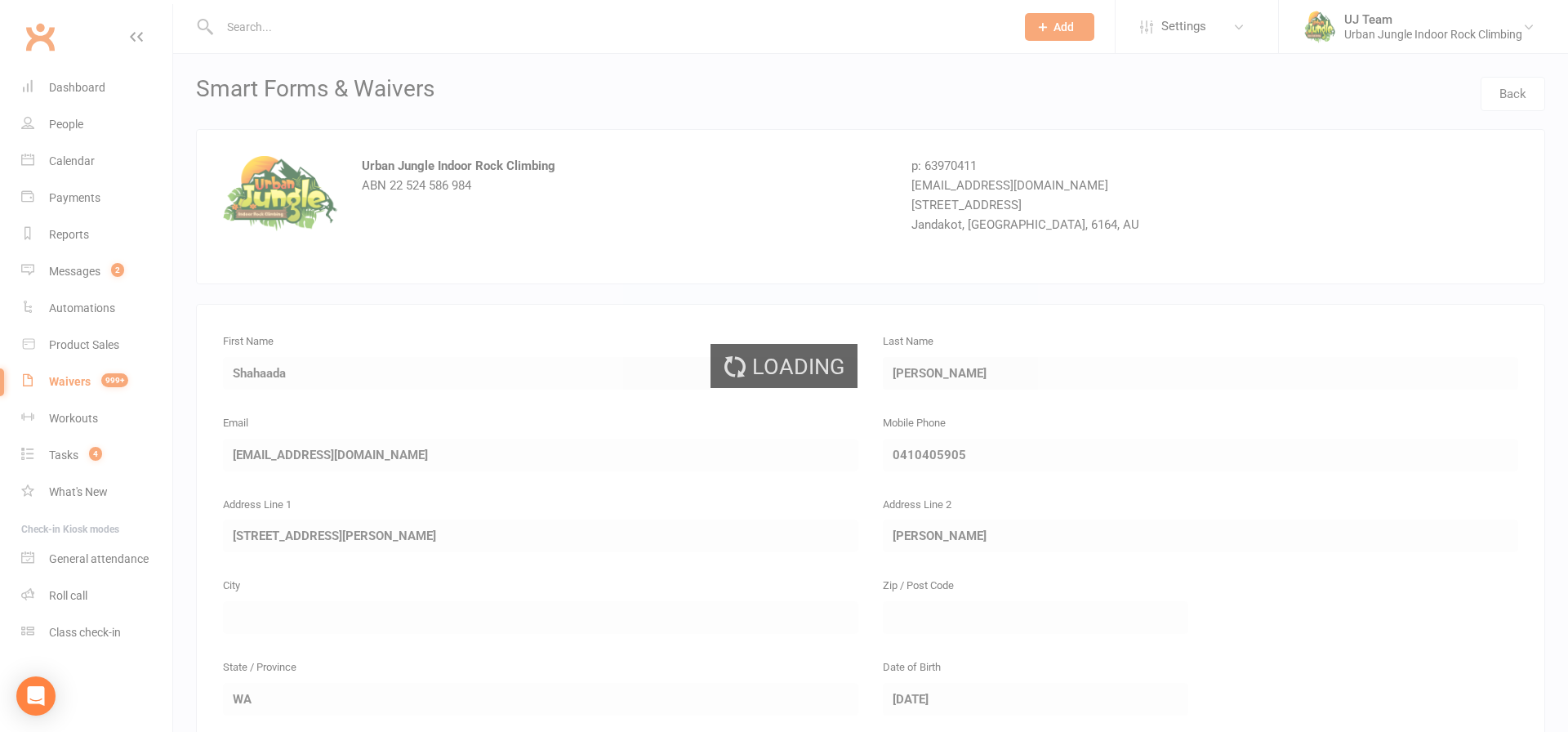
select select "25"
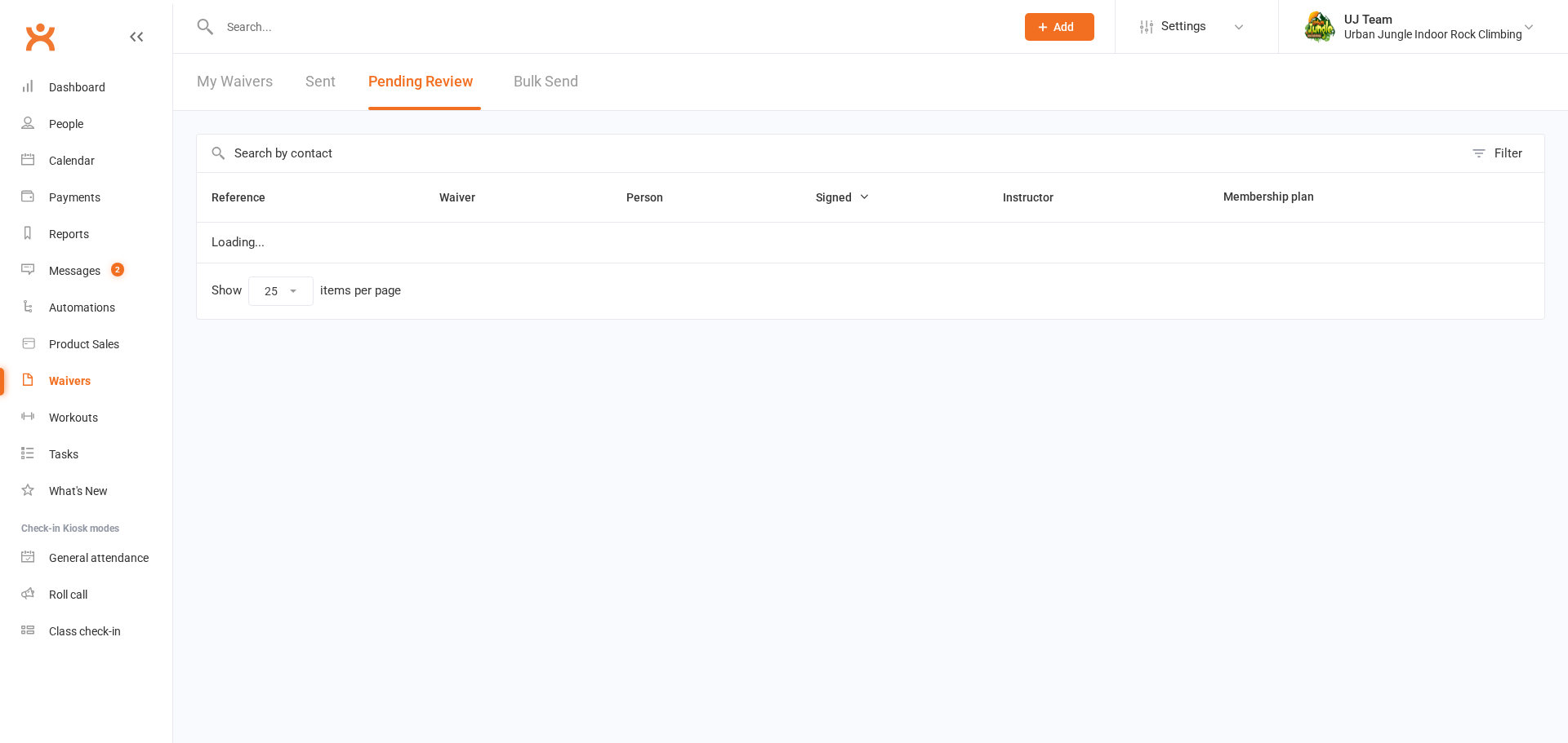
select select "25"
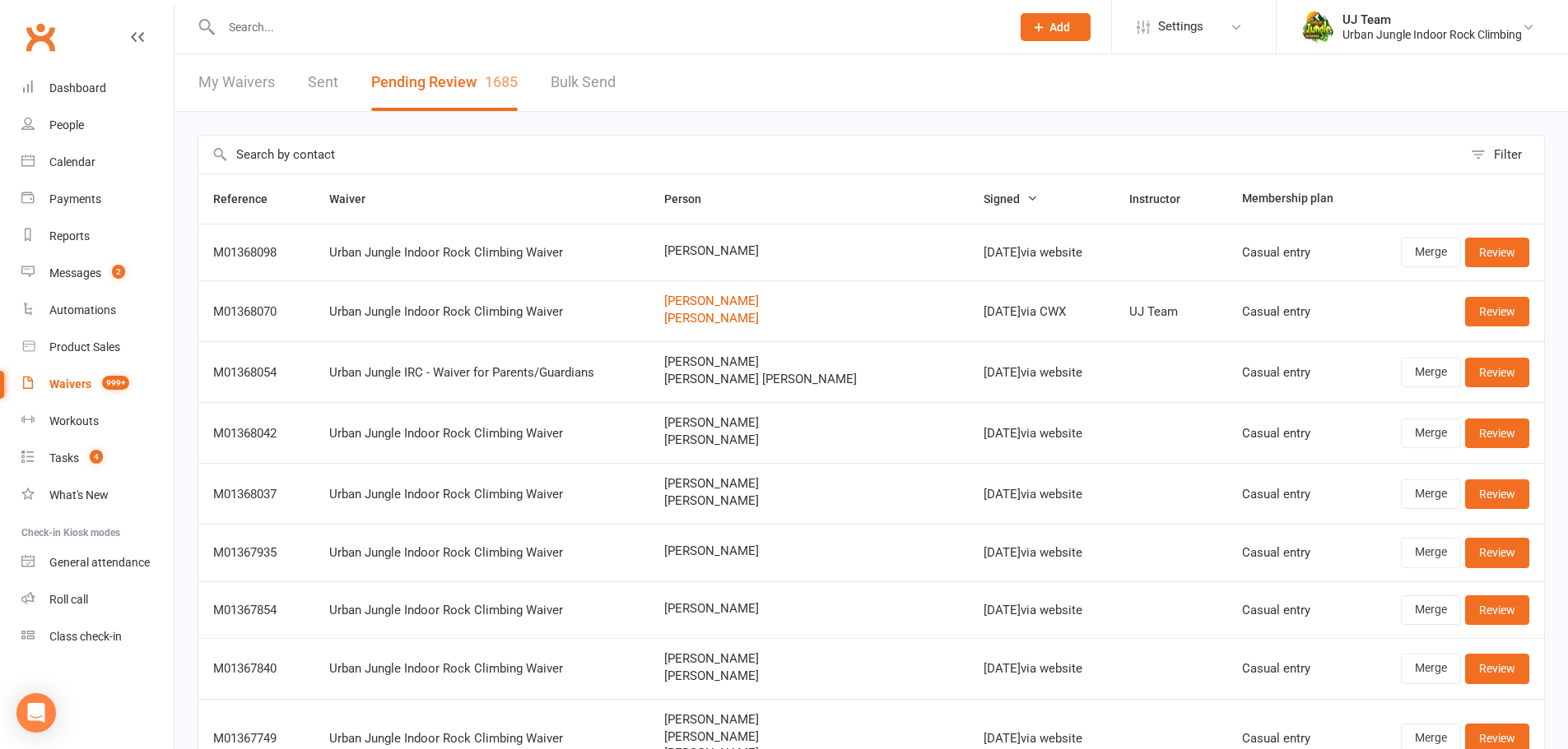
drag, startPoint x: 814, startPoint y: 249, endPoint x: 696, endPoint y: 248, distance: 118.0
click at [696, 248] on td "[PERSON_NAME]" at bounding box center [809, 252] width 321 height 56
copy span "[PERSON_NAME]"
click at [1499, 247] on link "Review" at bounding box center [1497, 252] width 64 height 29
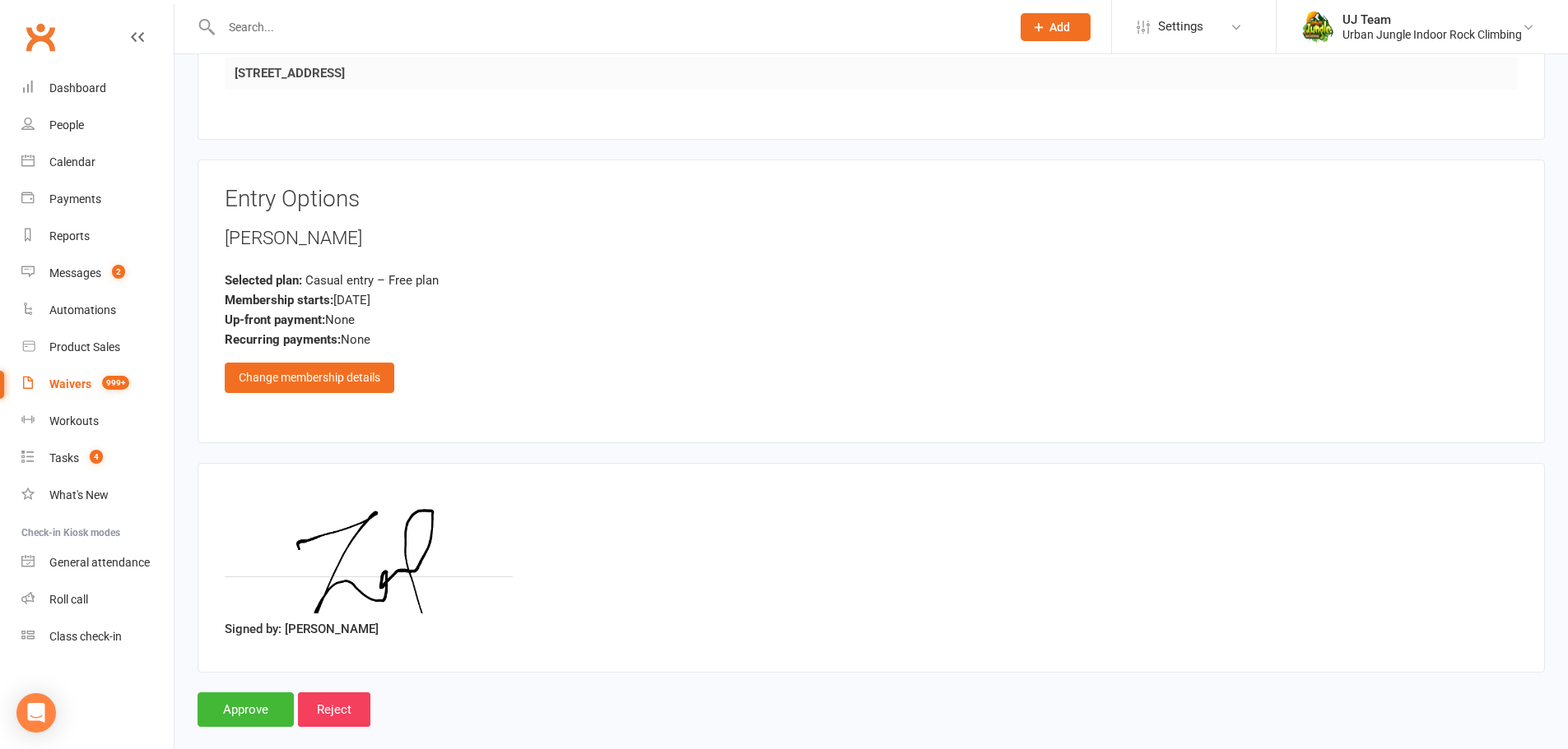
scroll to position [1141, 0]
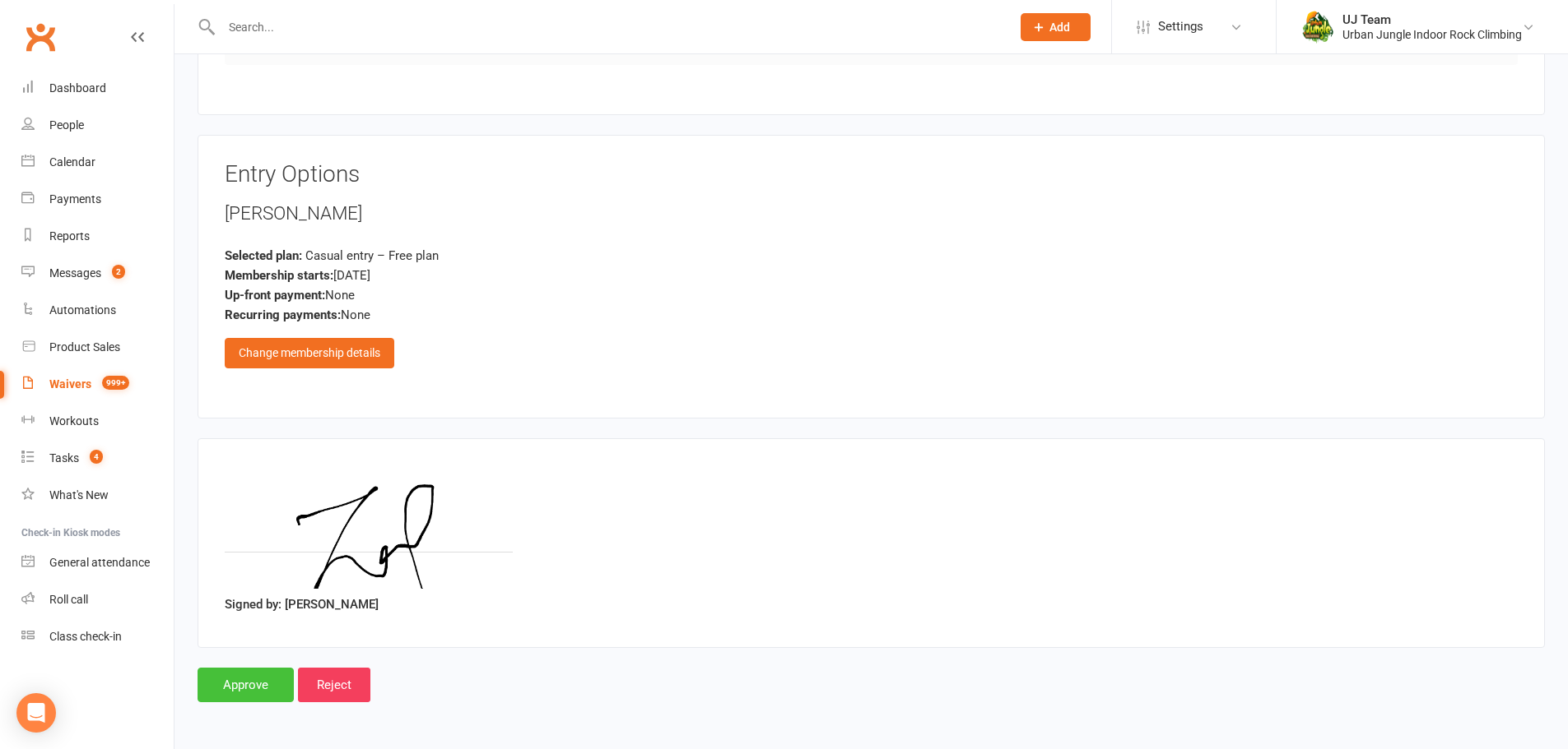
click at [237, 680] on input "Approve" at bounding box center [246, 685] width 96 height 34
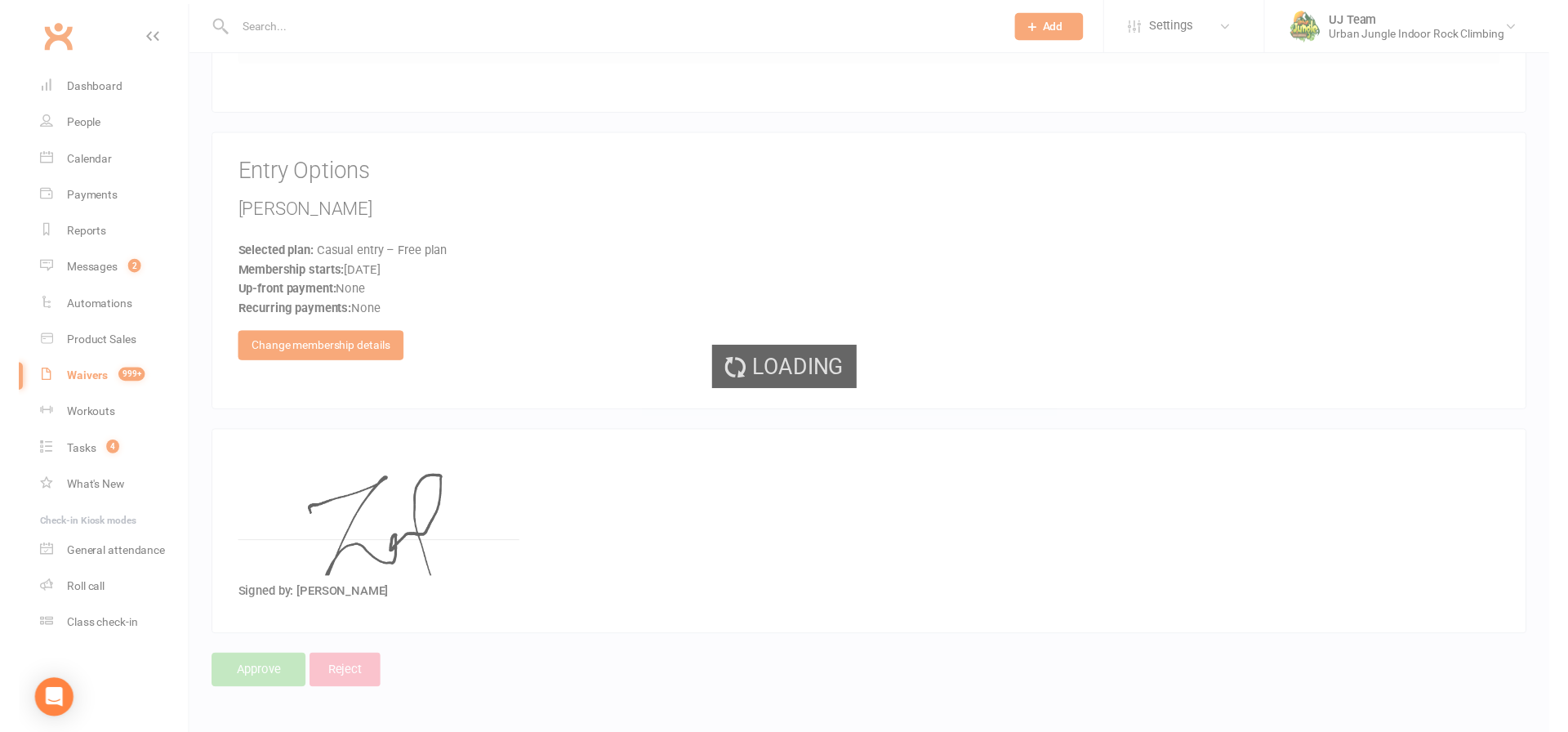
select select "25"
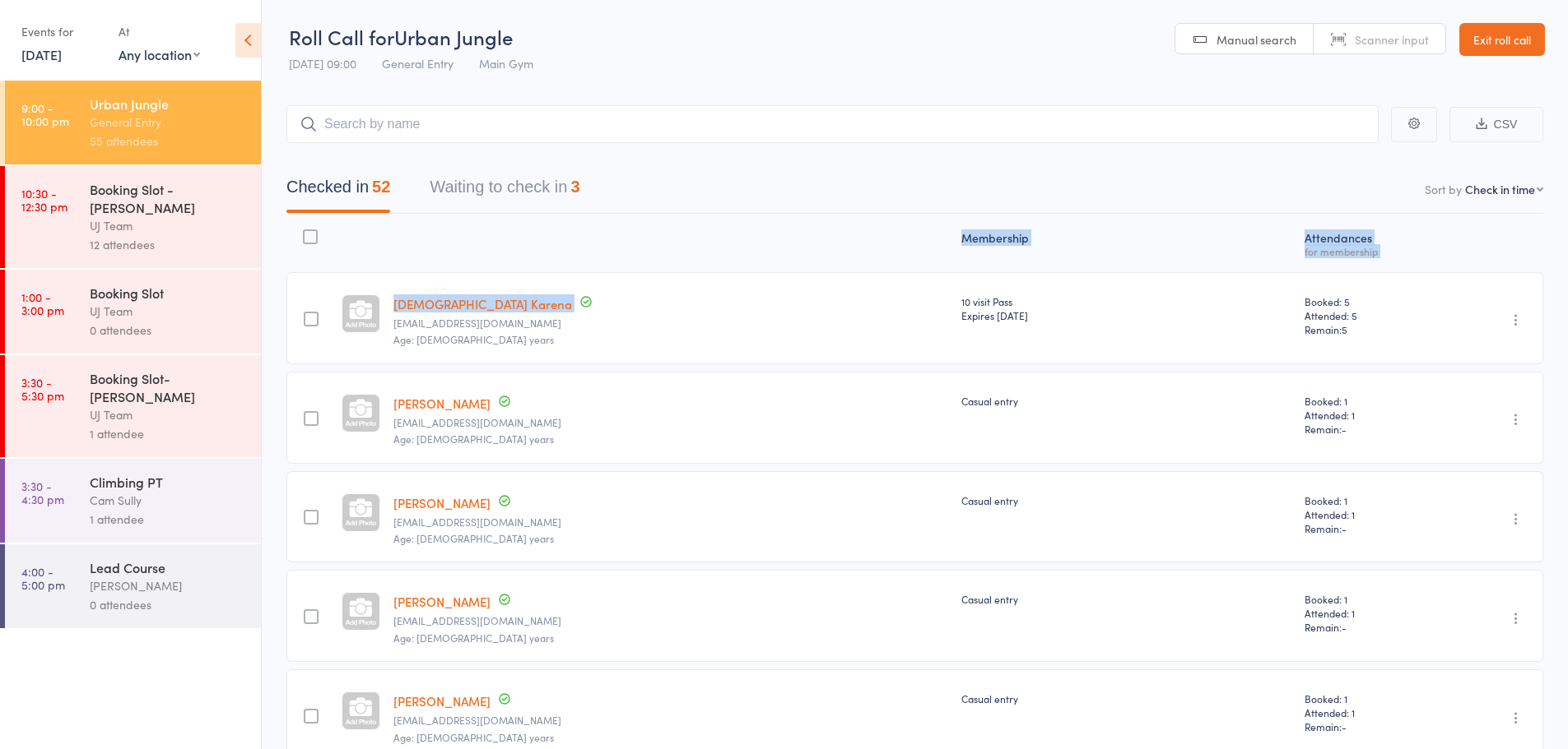
drag, startPoint x: 653, startPoint y: 297, endPoint x: 521, endPoint y: 256, distance: 138.2
click at [521, 256] on div at bounding box center [670, 243] width 568 height 44
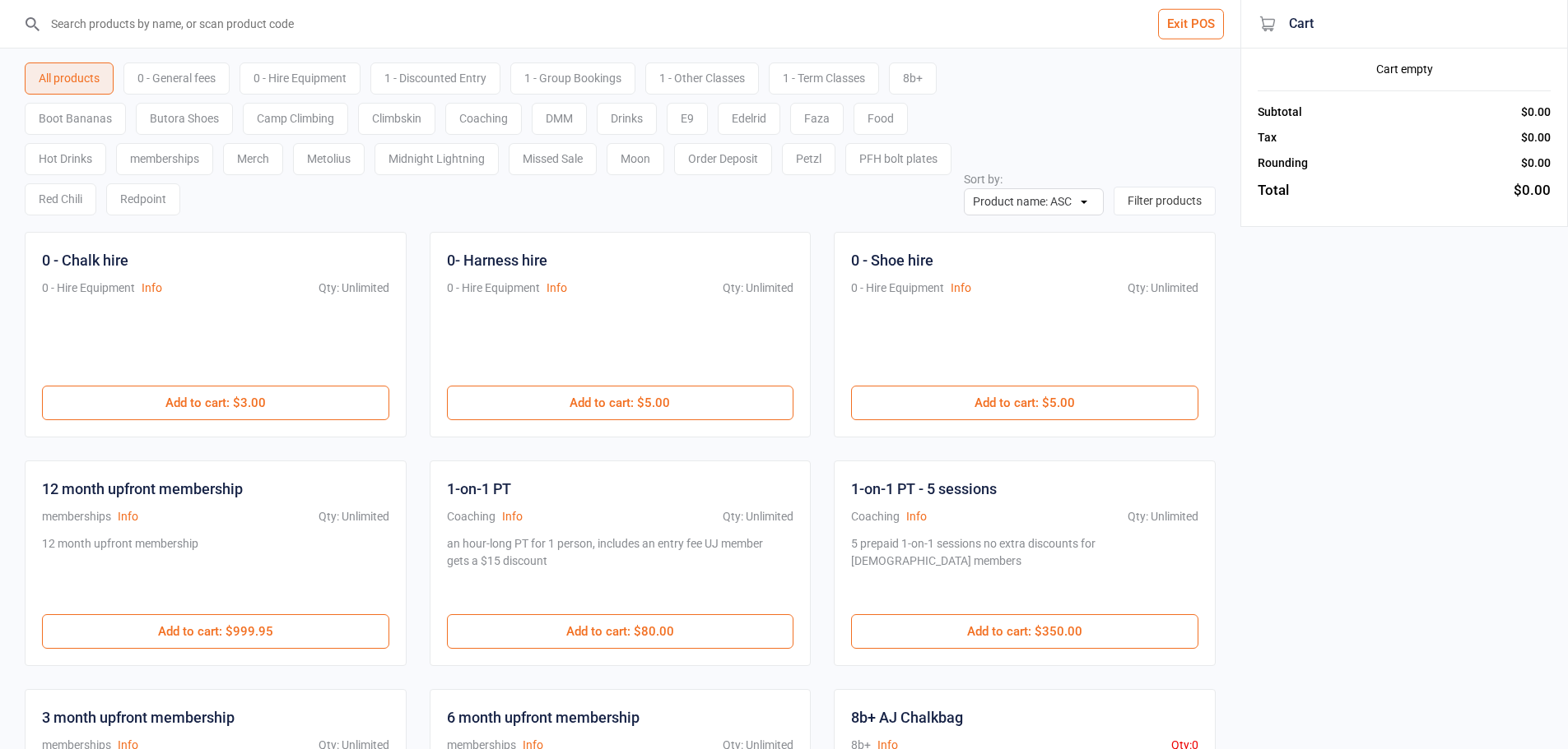
click at [612, 39] on input "search" at bounding box center [630, 23] width 1174 height 48
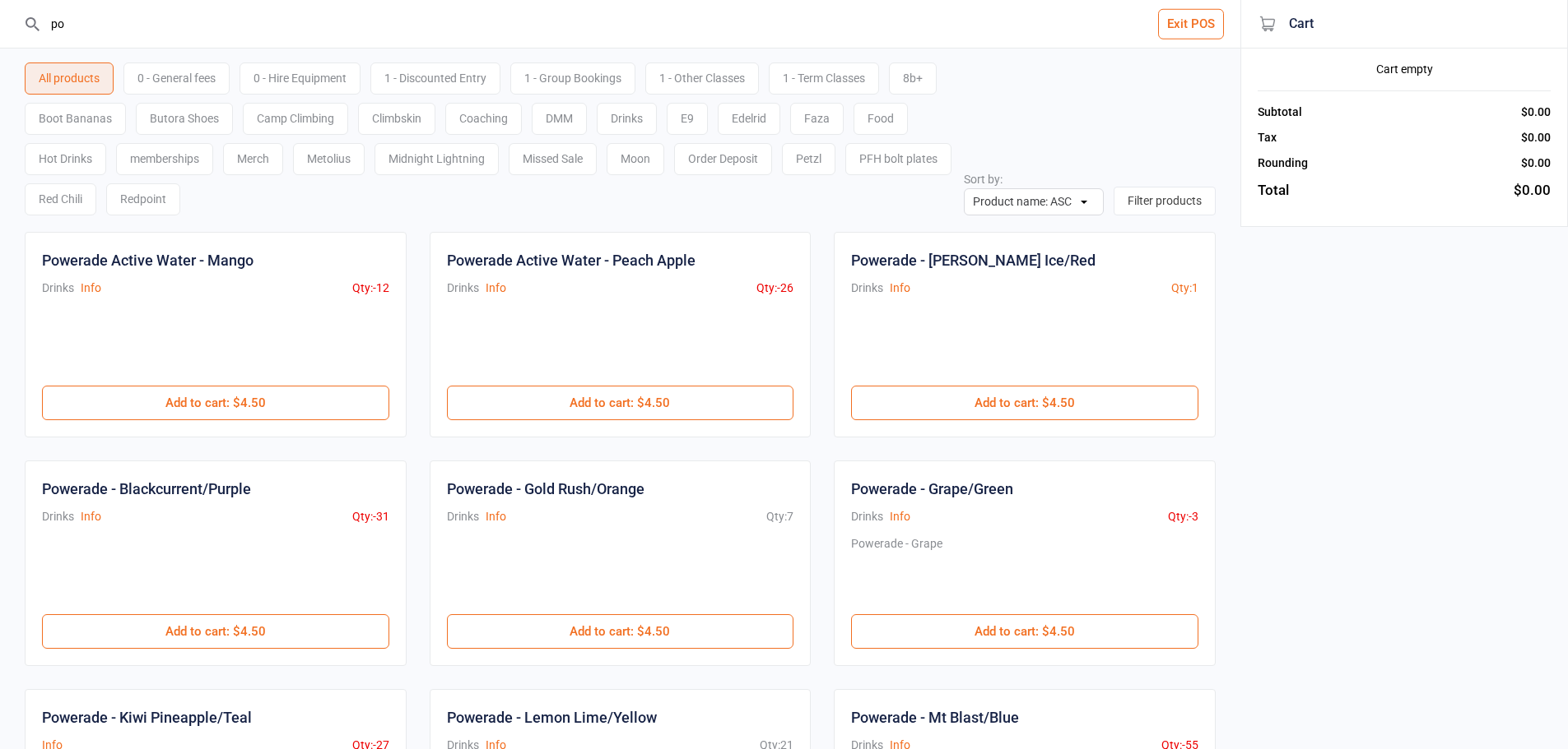
type input "p"
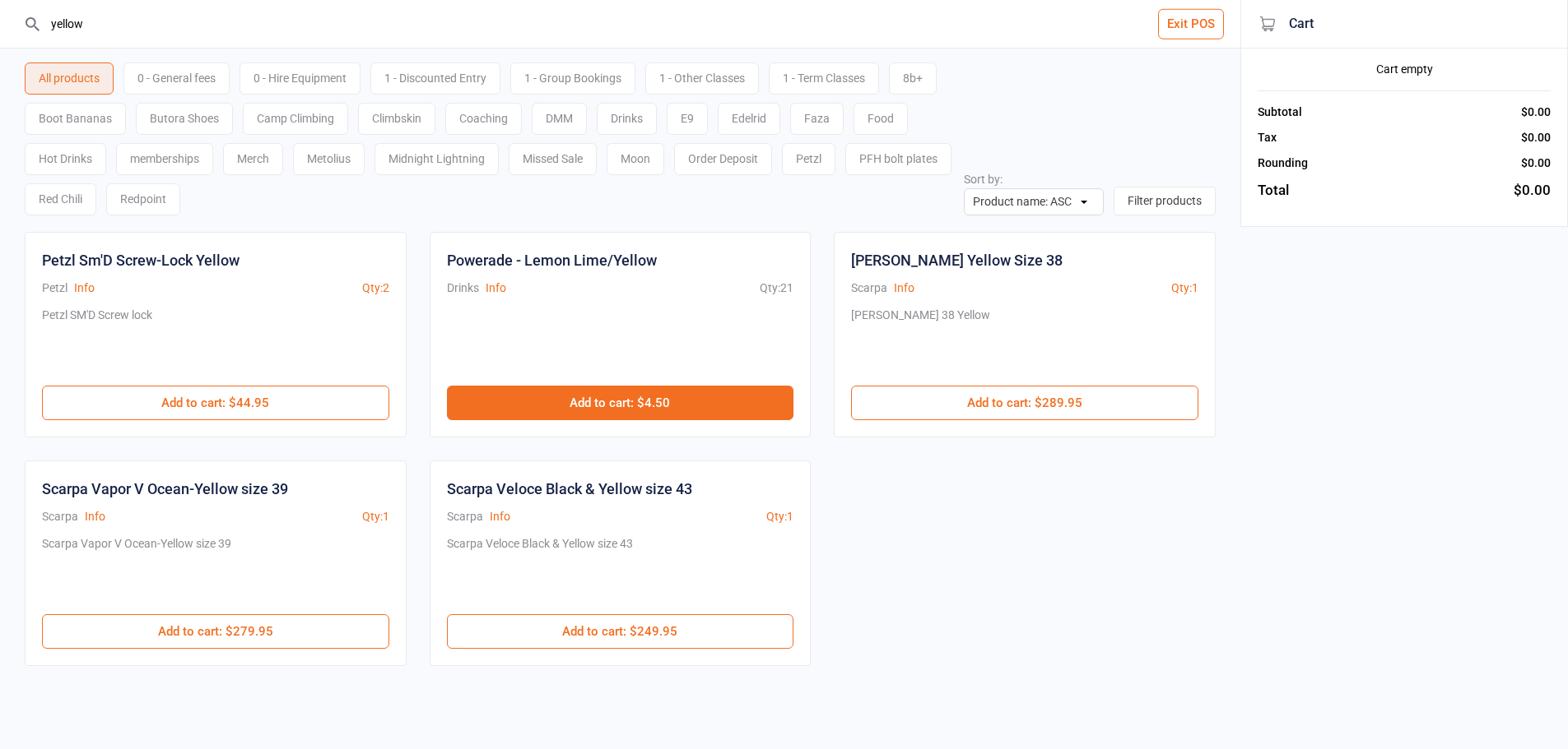
type input "yellow"
click at [641, 404] on button "Add to cart : $4.50" at bounding box center [621, 402] width 347 height 34
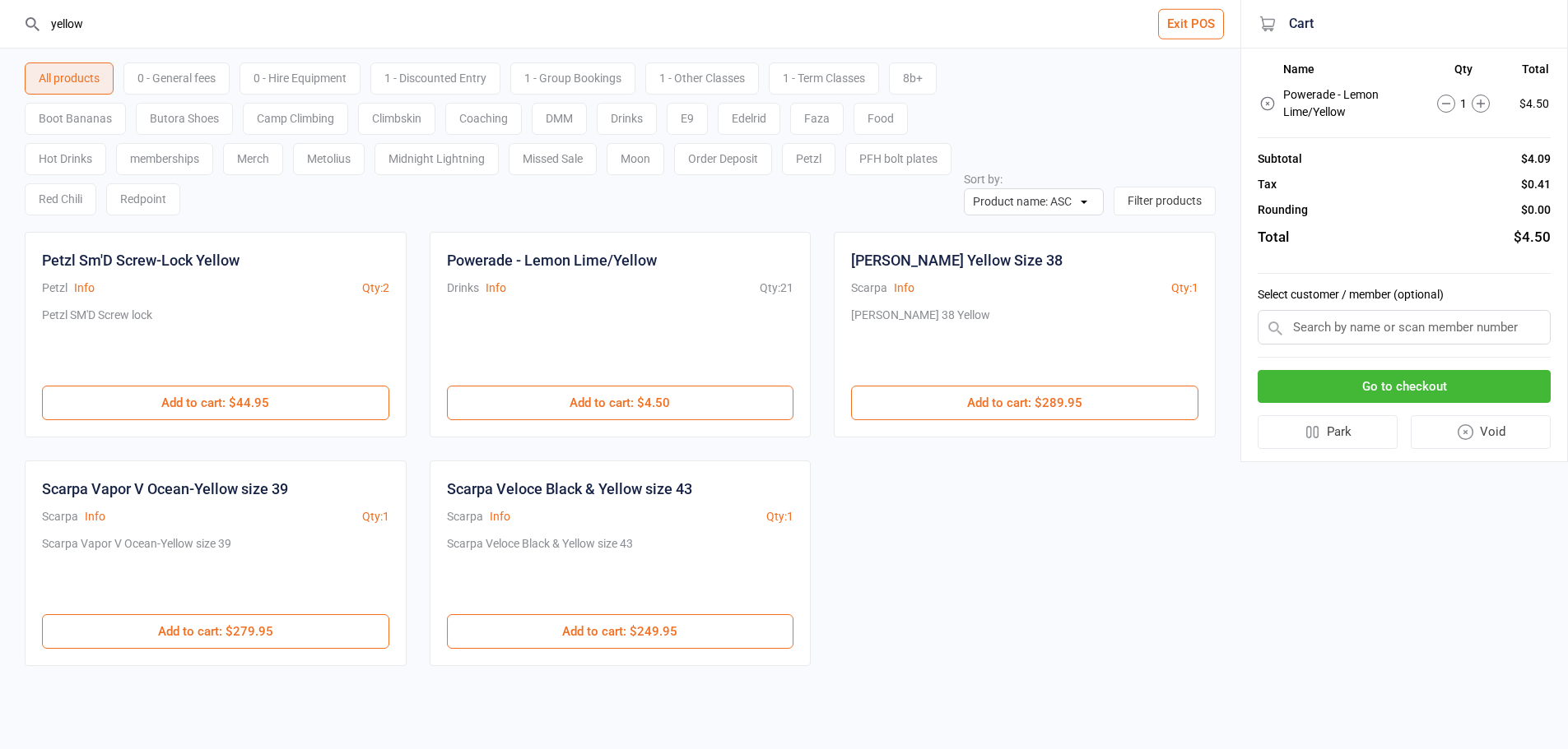
drag, startPoint x: 151, startPoint y: 31, endPoint x: 0, endPoint y: 29, distance: 151.0
click at [0, 29] on header "yellow Exit POS" at bounding box center [620, 24] width 1241 height 49
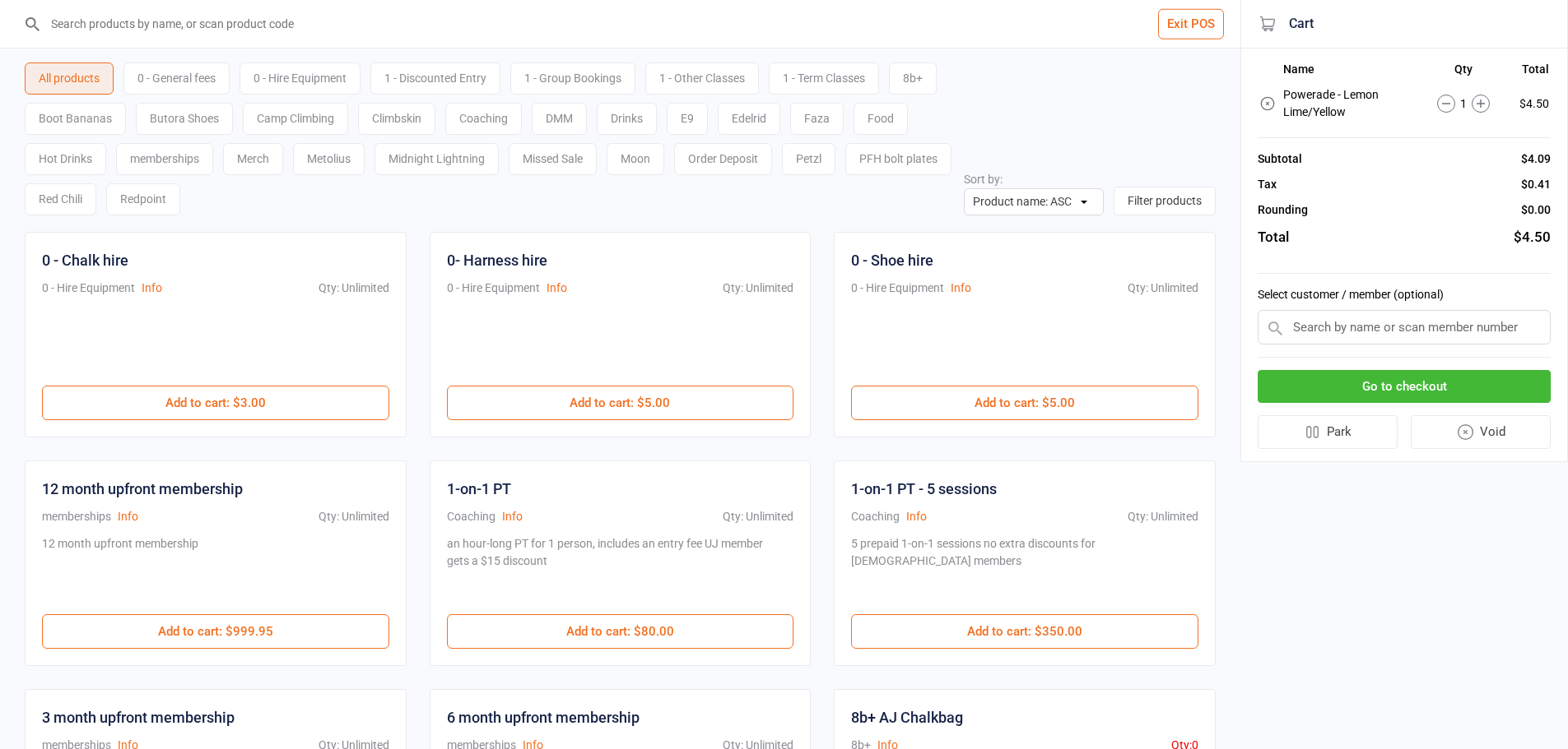
click at [1306, 386] on button "Go to checkout" at bounding box center [1404, 387] width 293 height 34
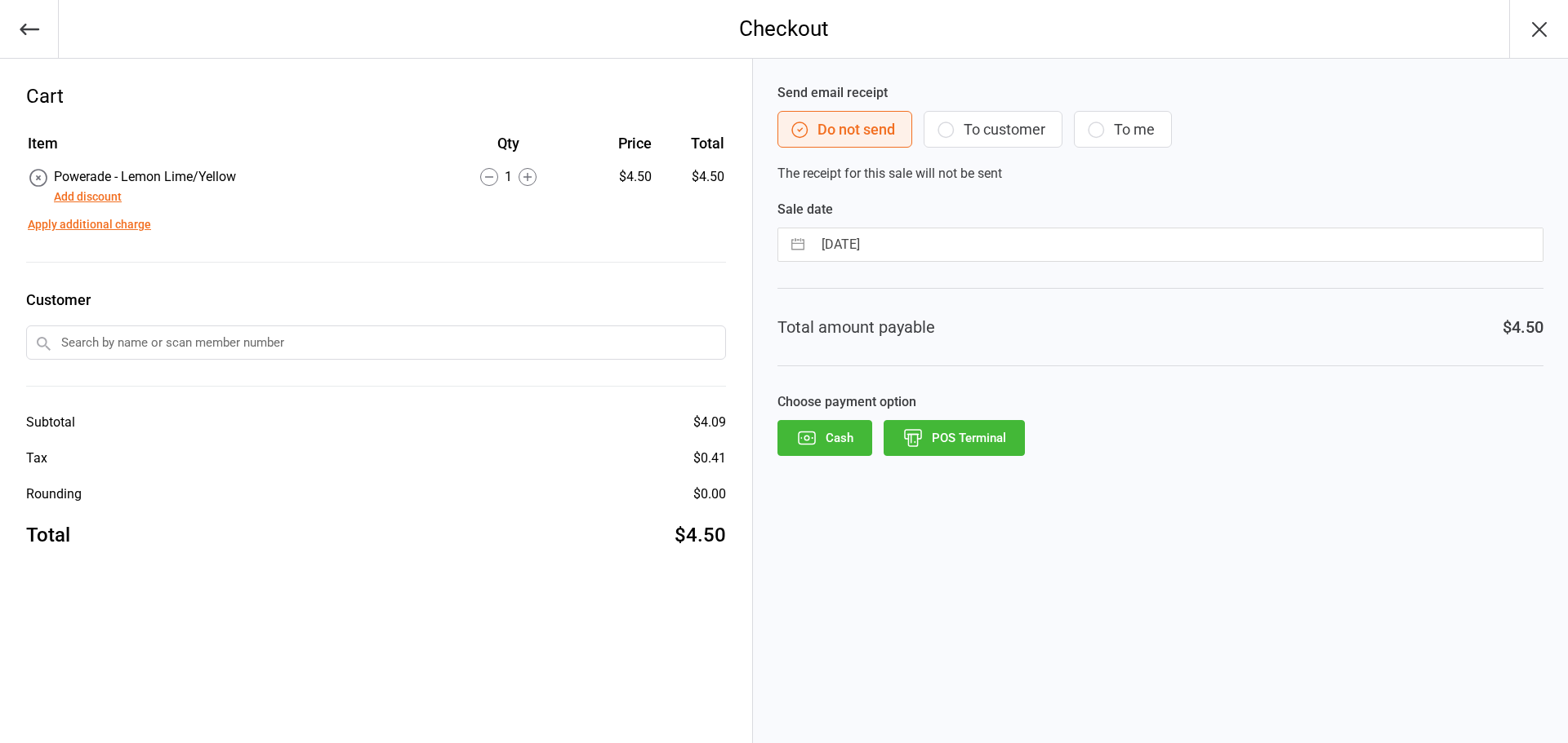
click at [941, 438] on button "POS Terminal" at bounding box center [954, 438] width 141 height 36
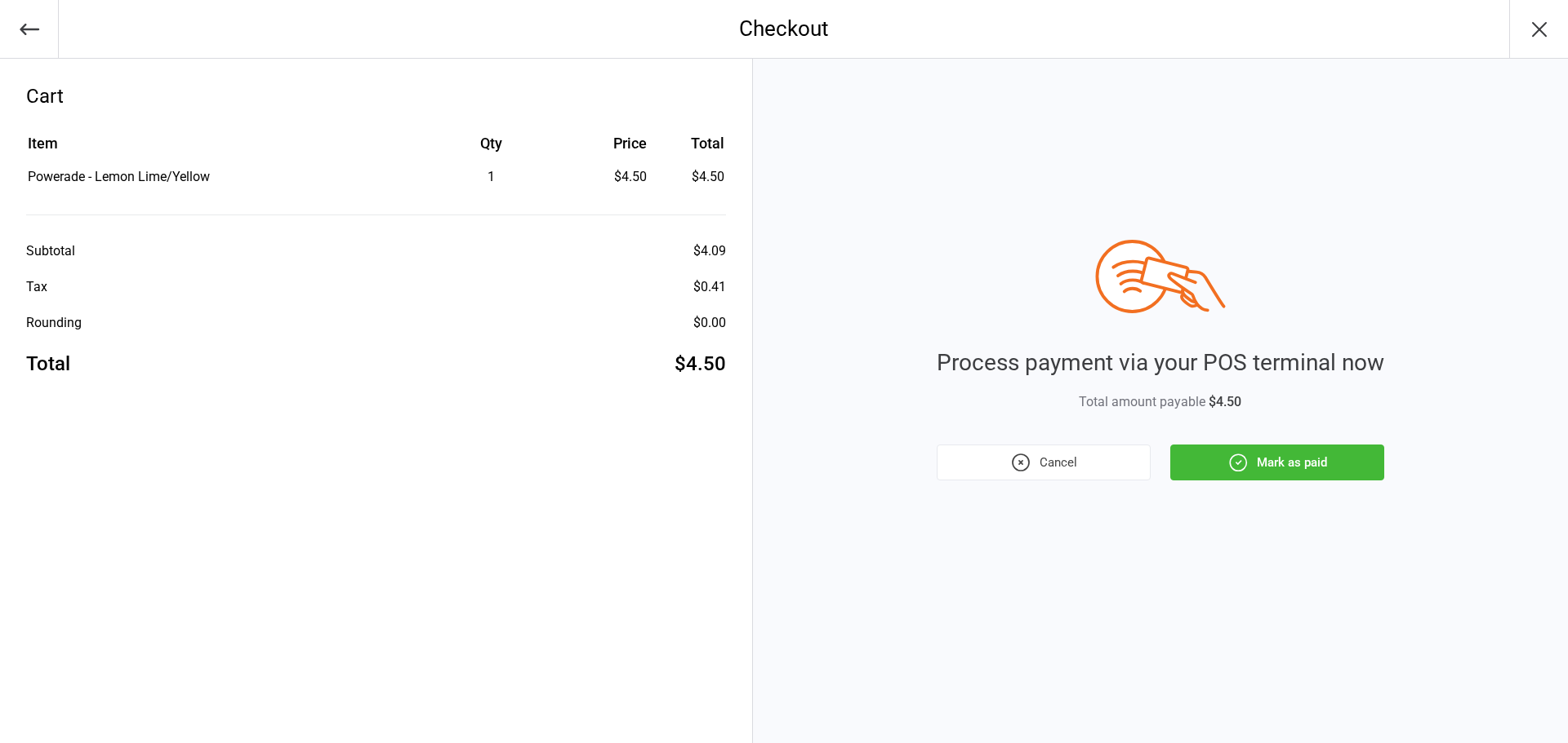
click at [1227, 459] on icon "button" at bounding box center [1237, 463] width 21 height 21
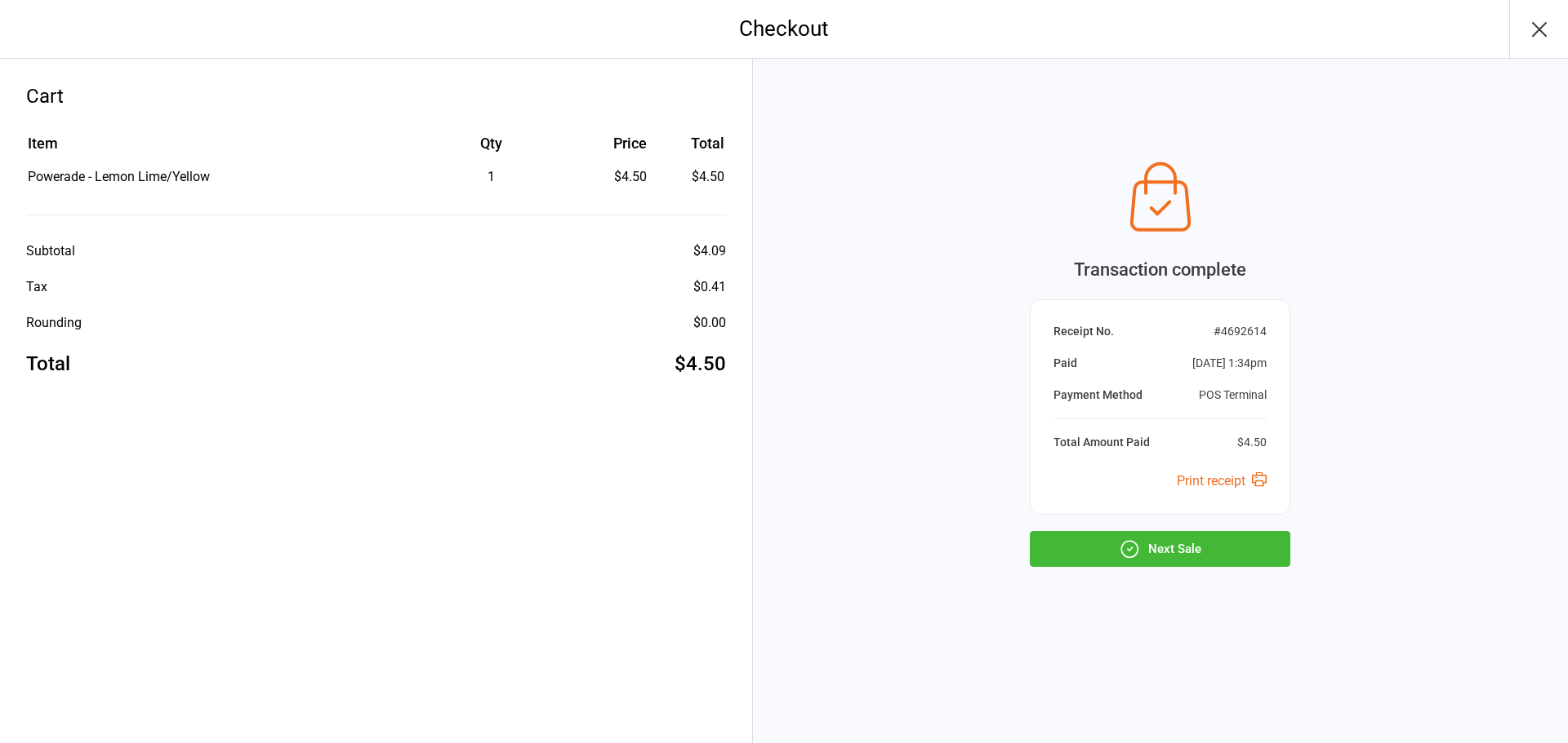
click at [1164, 564] on button "Next Sale" at bounding box center [1159, 549] width 260 height 36
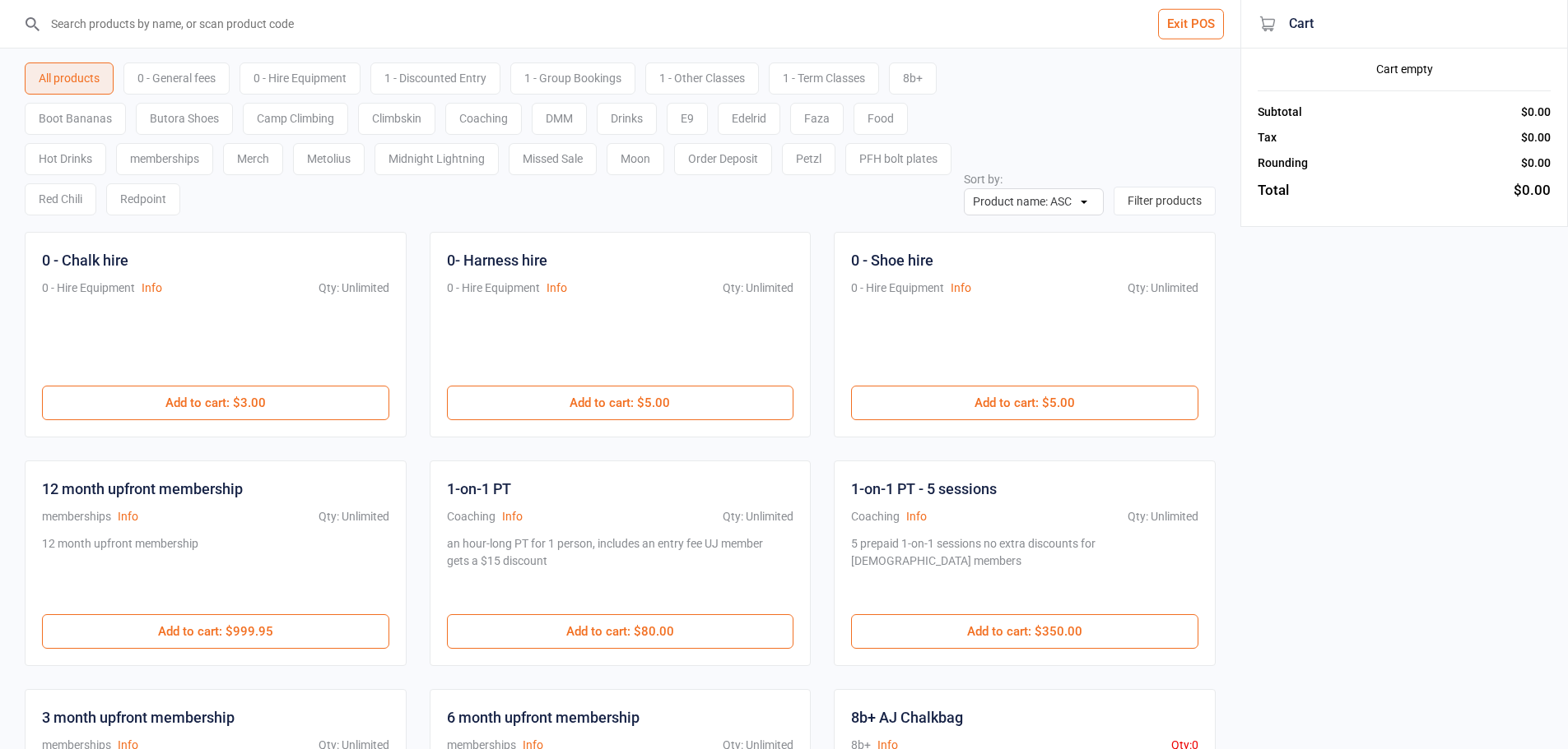
click at [1125, 78] on div "All products 0 - General fees 0 - Hire Equipment 1 - Discounted Entry 1 - Group…" at bounding box center [620, 131] width 1191 height 167
click at [1041, 144] on div "All products 0 - General fees 0 - Hire Equipment 1 - Discounted Entry 1 - Group…" at bounding box center [620, 131] width 1191 height 167
click at [311, 29] on input "search" at bounding box center [630, 23] width 1174 height 48
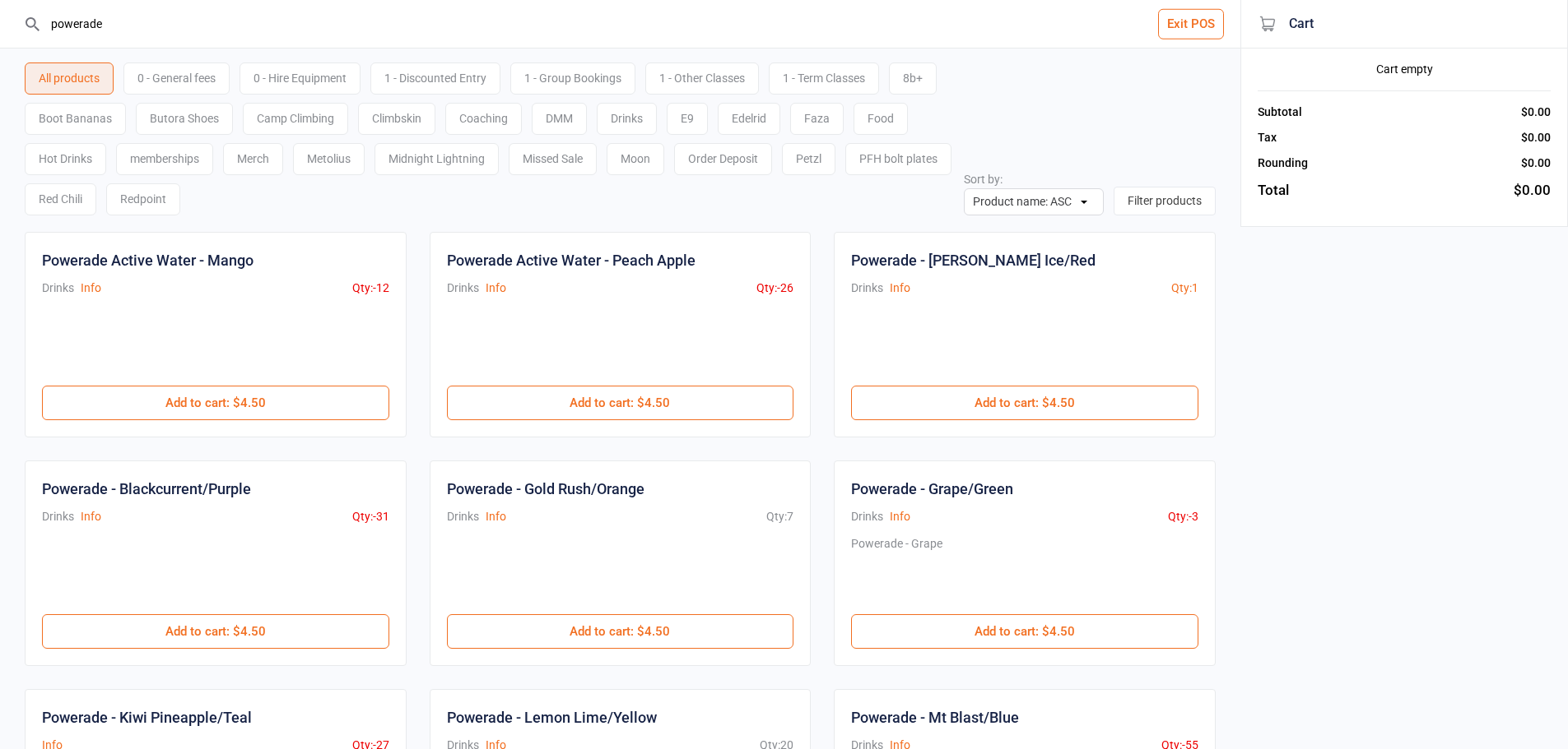
scroll to position [246, 0]
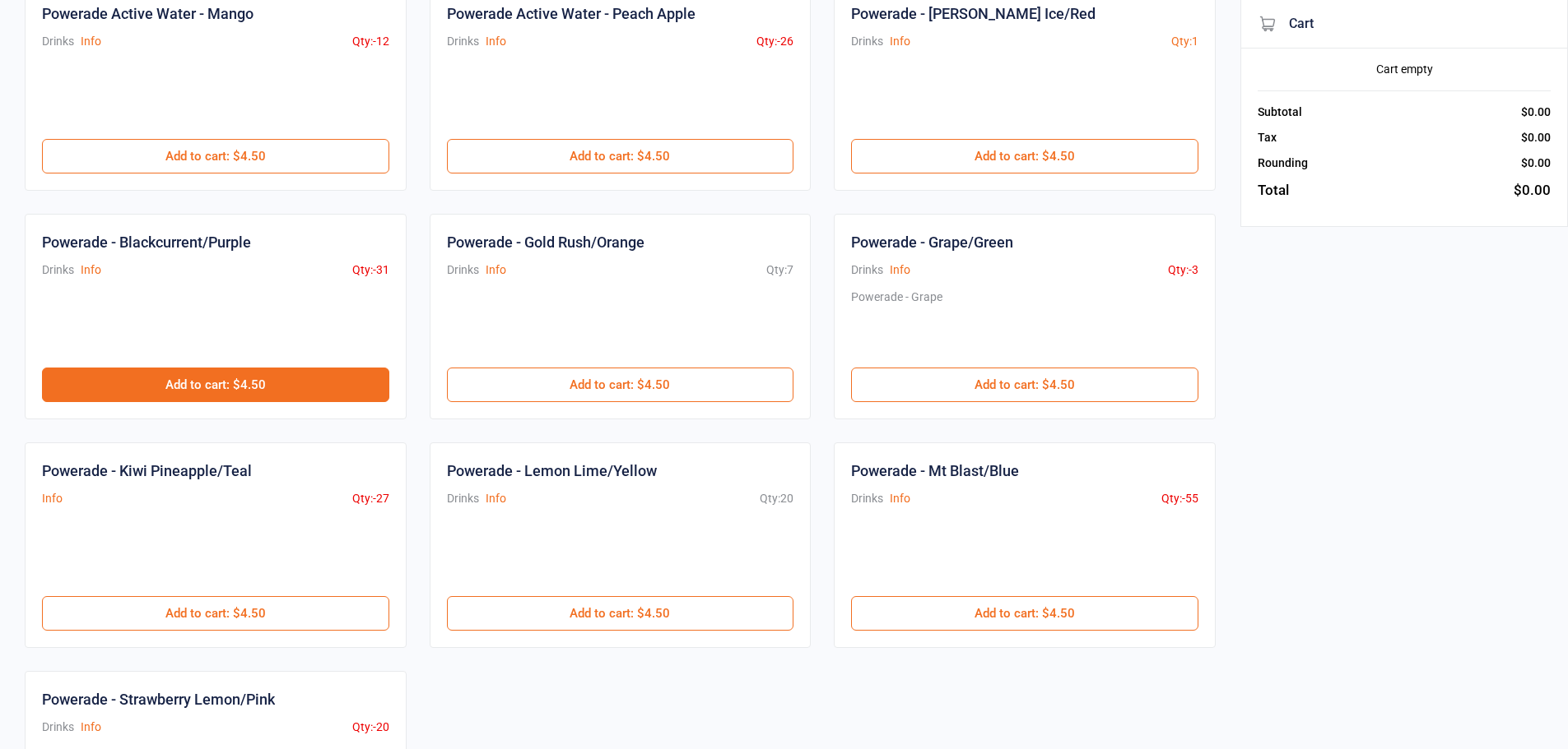
type input "powerade"
click at [284, 384] on button "Add to cart : $4.50" at bounding box center [215, 385] width 347 height 34
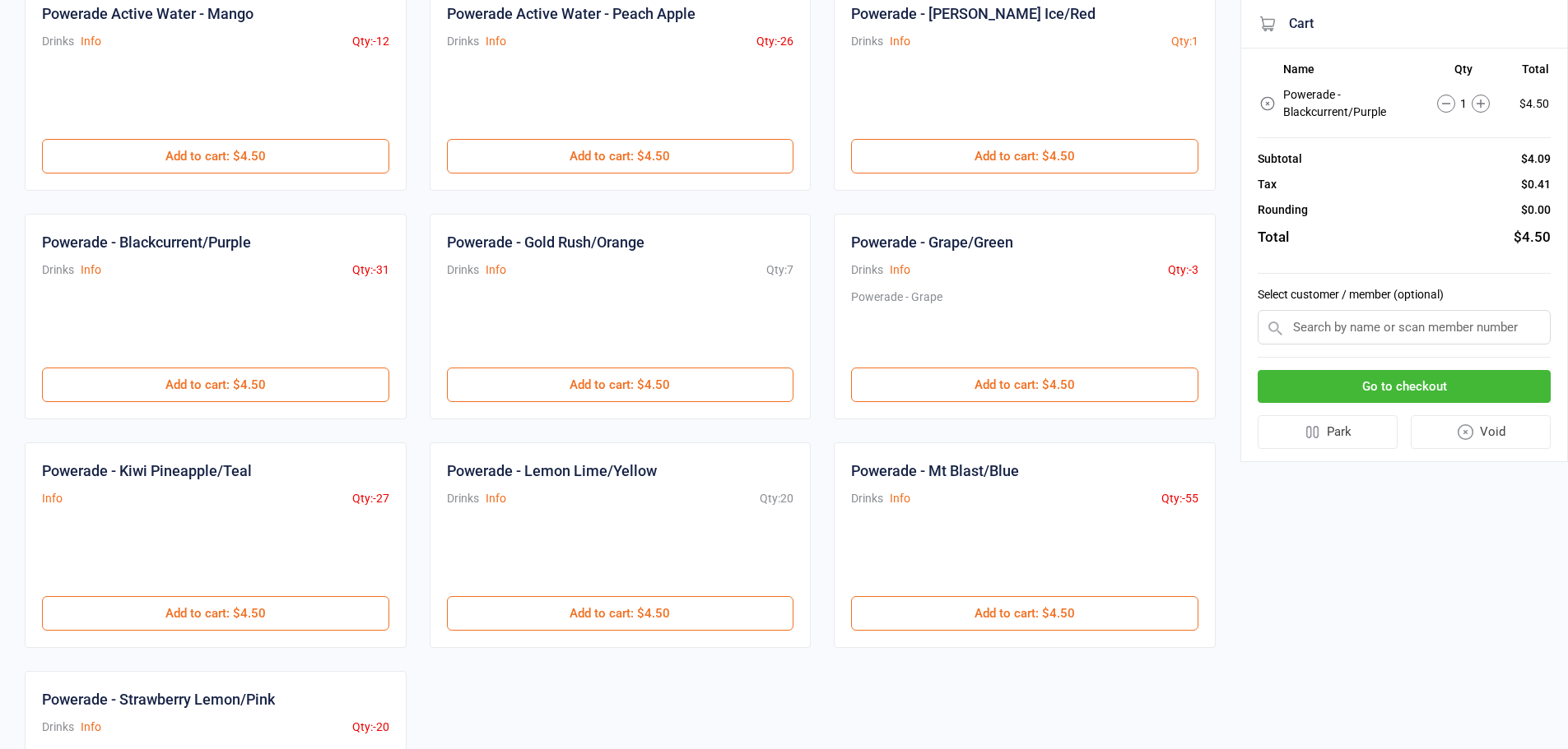
click at [1361, 388] on button "Go to checkout" at bounding box center [1404, 387] width 293 height 34
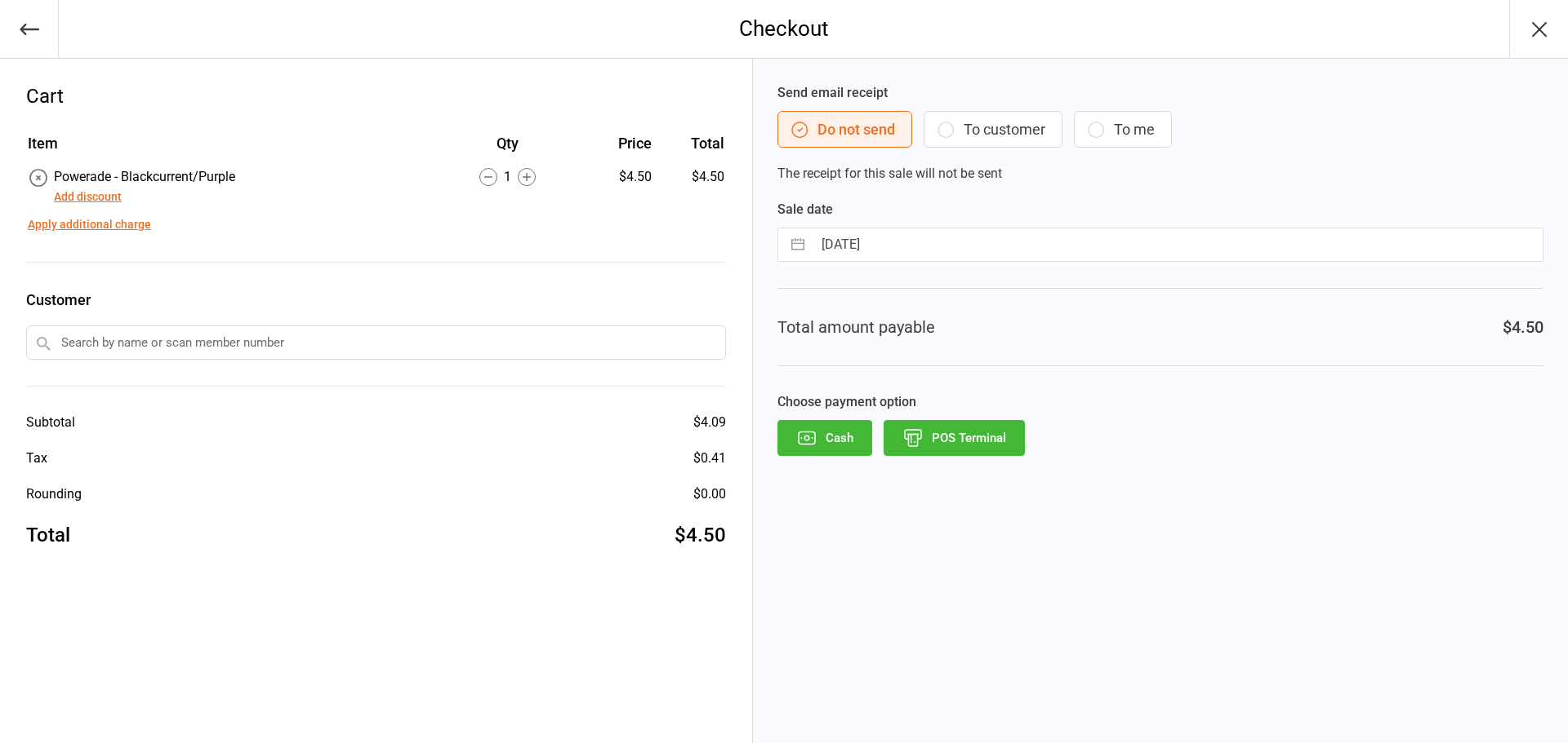
click at [968, 433] on button "POS Terminal" at bounding box center [954, 438] width 141 height 36
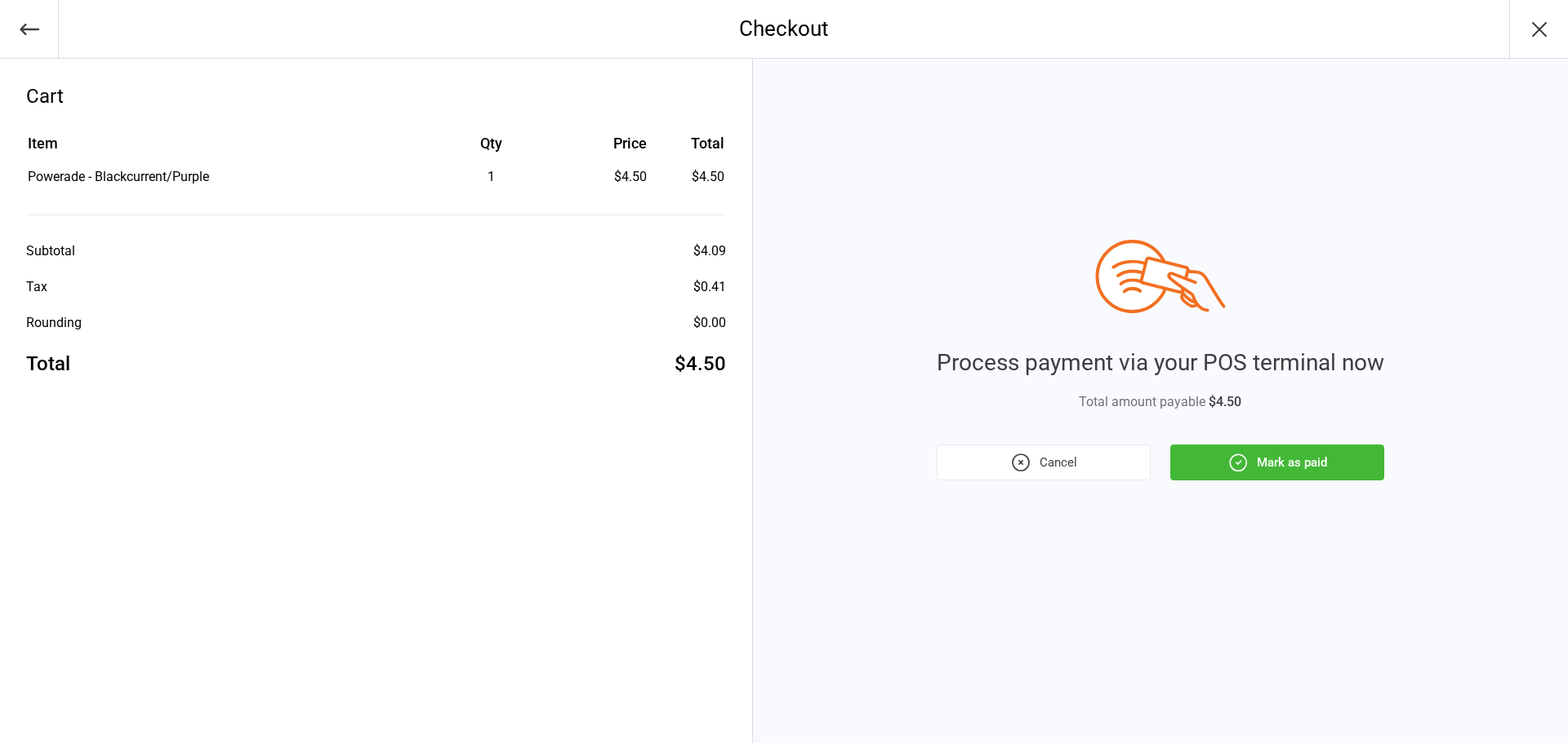
click at [1285, 460] on button "Mark as paid" at bounding box center [1276, 462] width 214 height 36
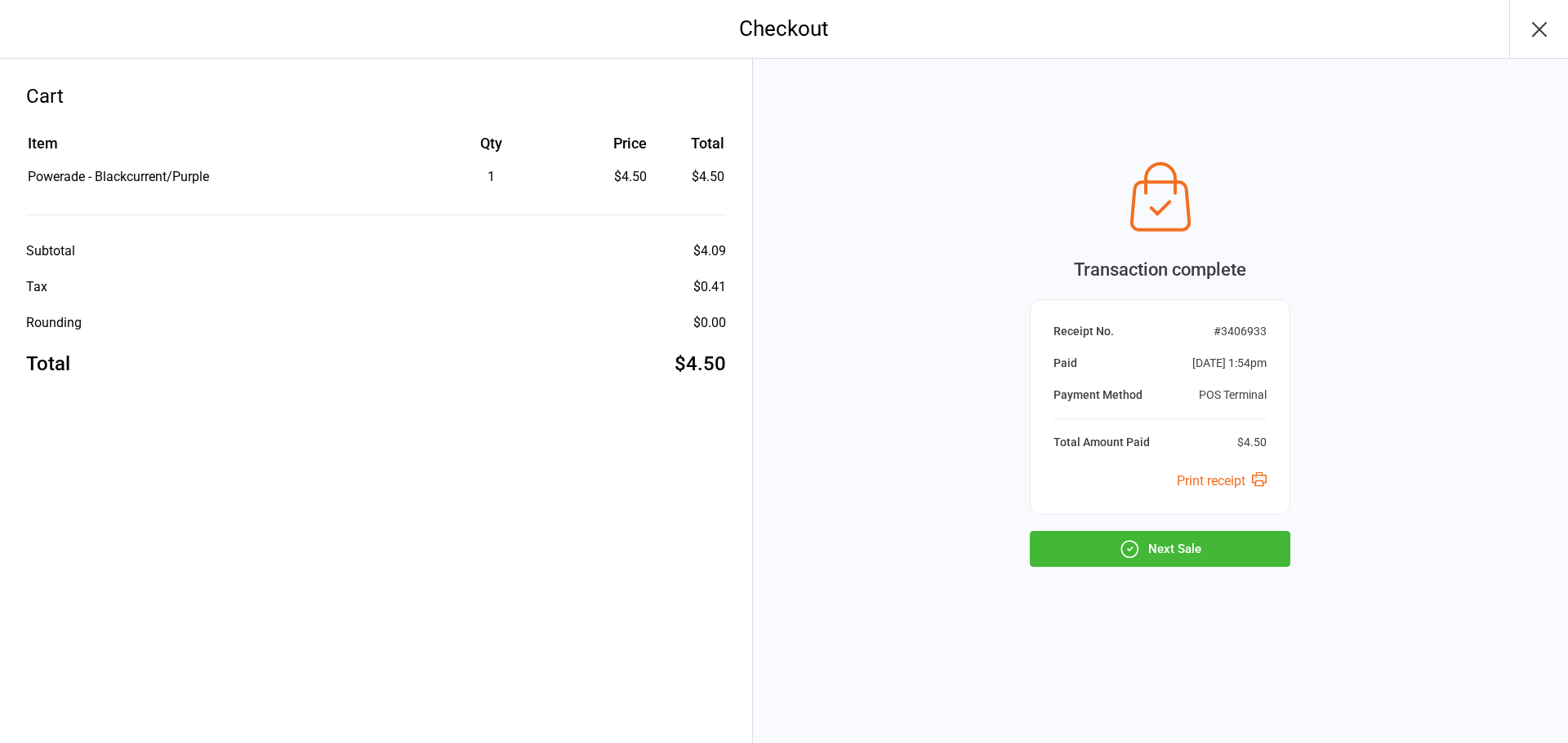
click at [1182, 563] on button "Next Sale" at bounding box center [1159, 549] width 260 height 36
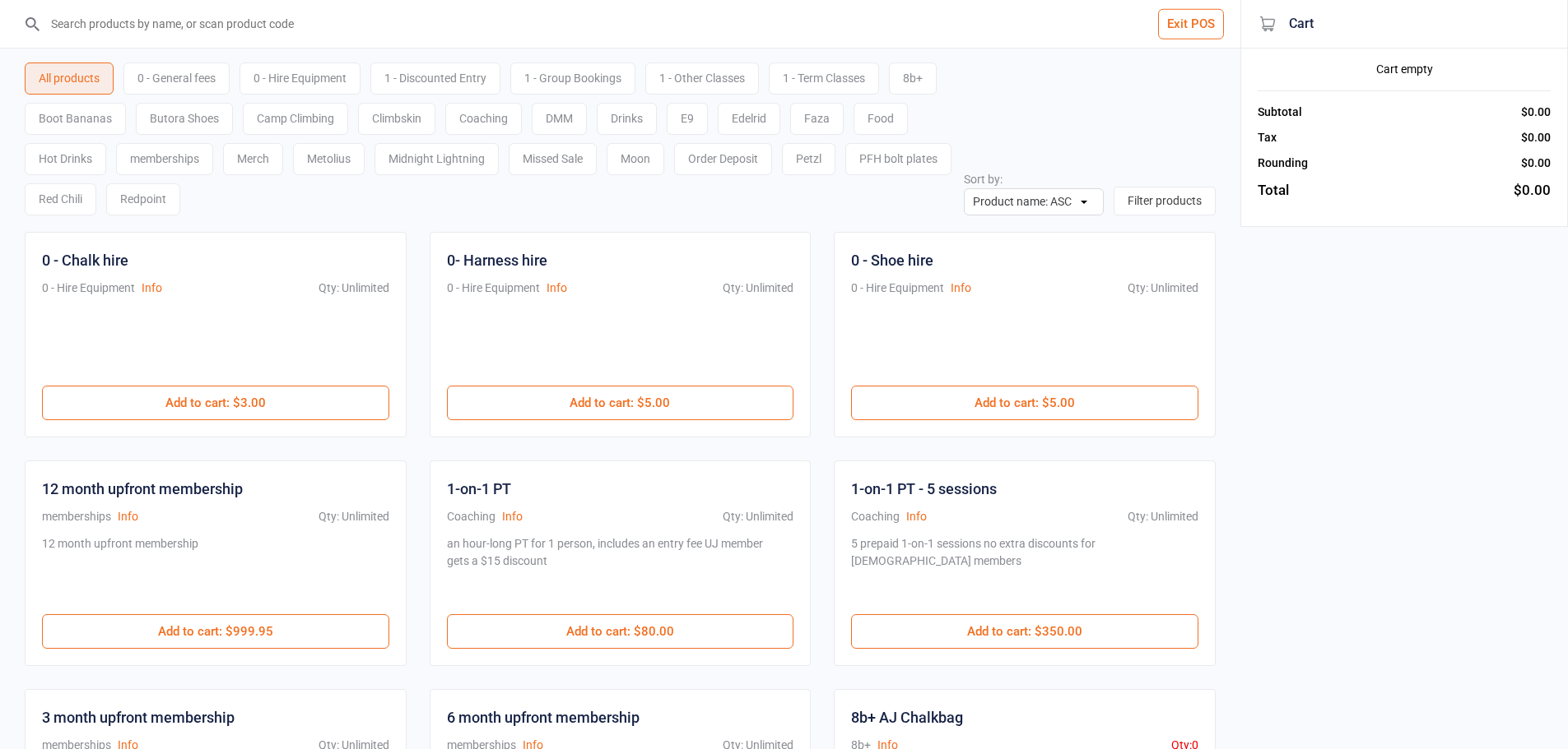
click at [380, 24] on input "search" at bounding box center [630, 23] width 1174 height 48
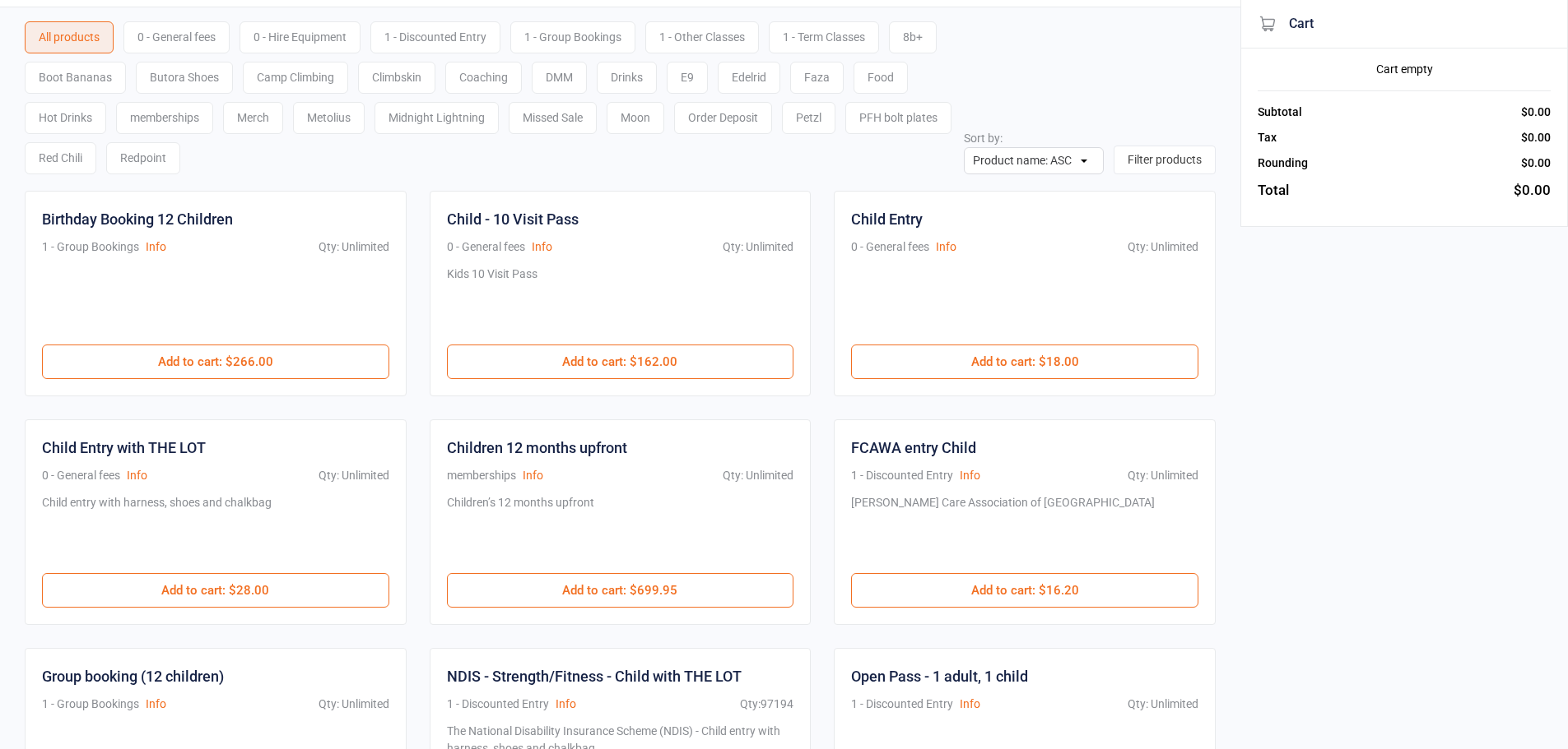
scroll to position [82, 0]
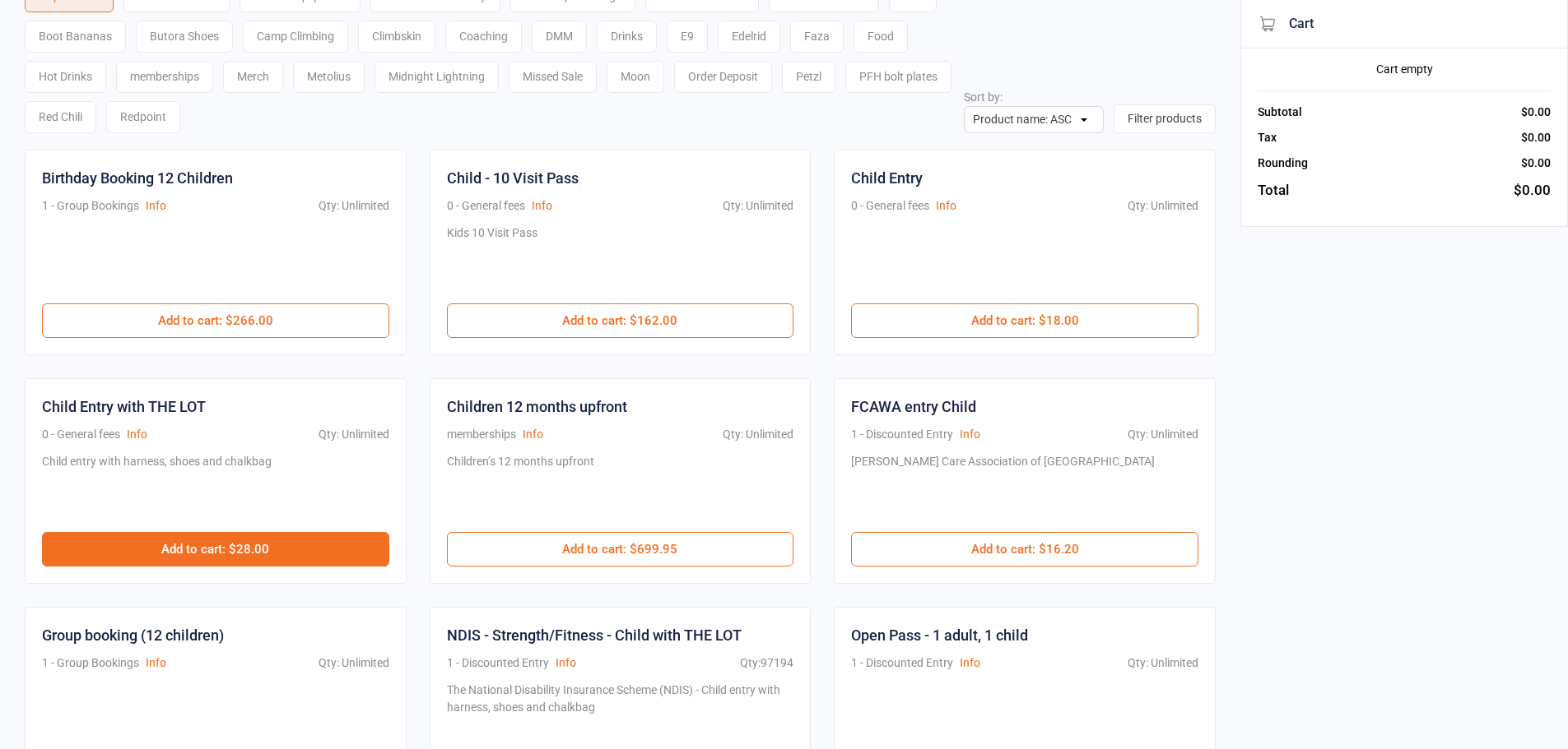
click at [222, 555] on button "Add to cart : $28.00" at bounding box center [215, 548] width 347 height 34
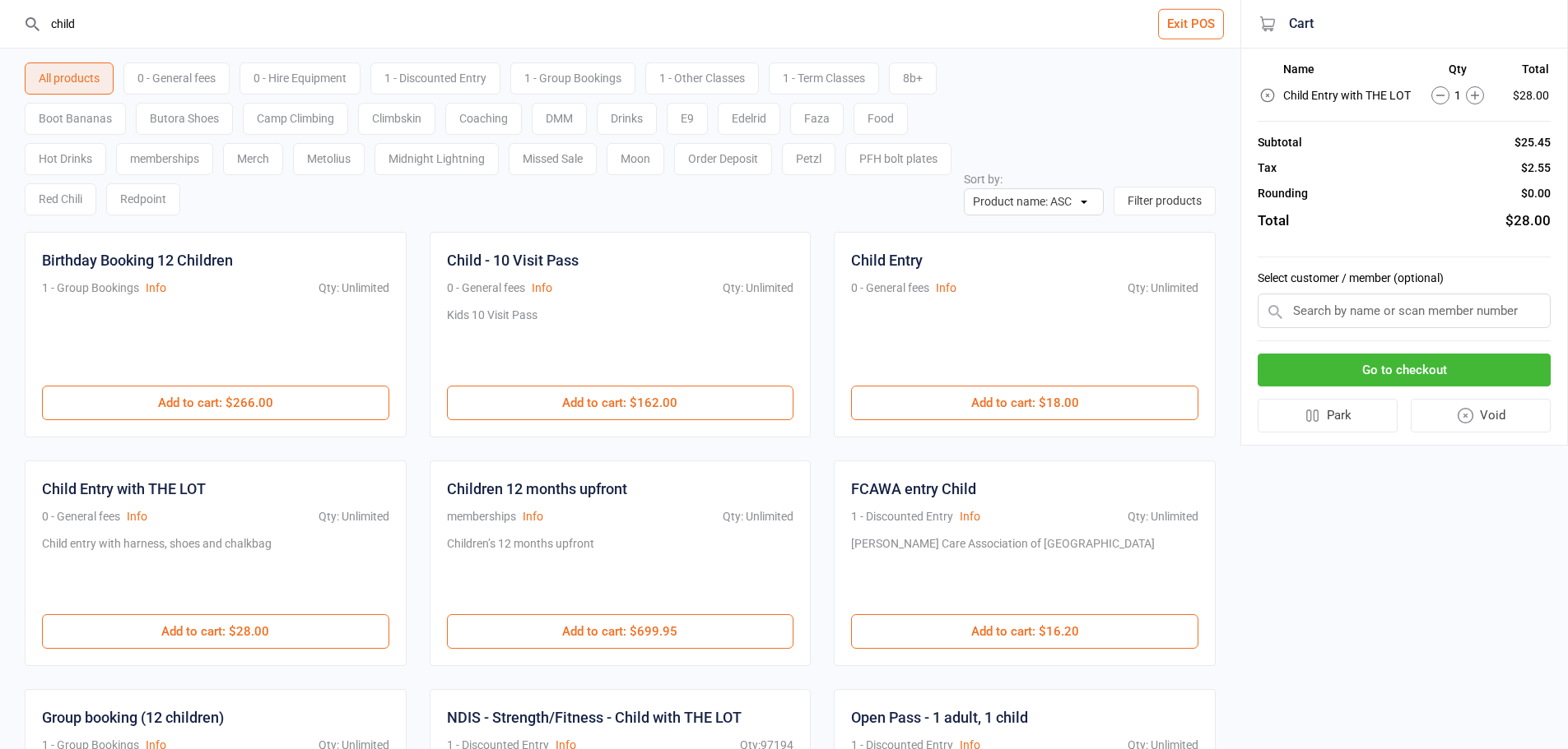
click at [355, 19] on input "child" at bounding box center [630, 23] width 1174 height 48
type input "c"
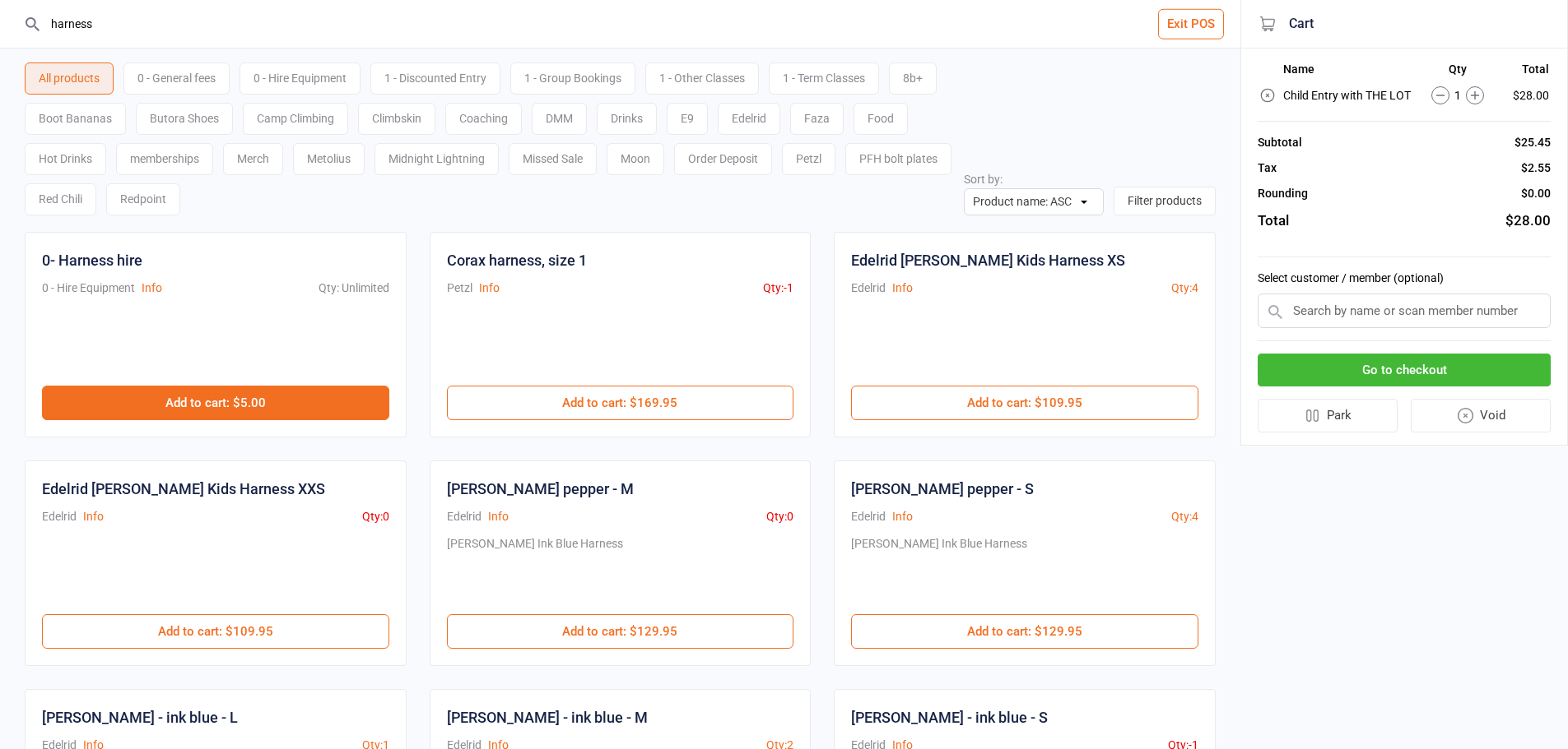
type input "harness"
click at [287, 411] on button "Add to cart : $5.00" at bounding box center [215, 402] width 347 height 34
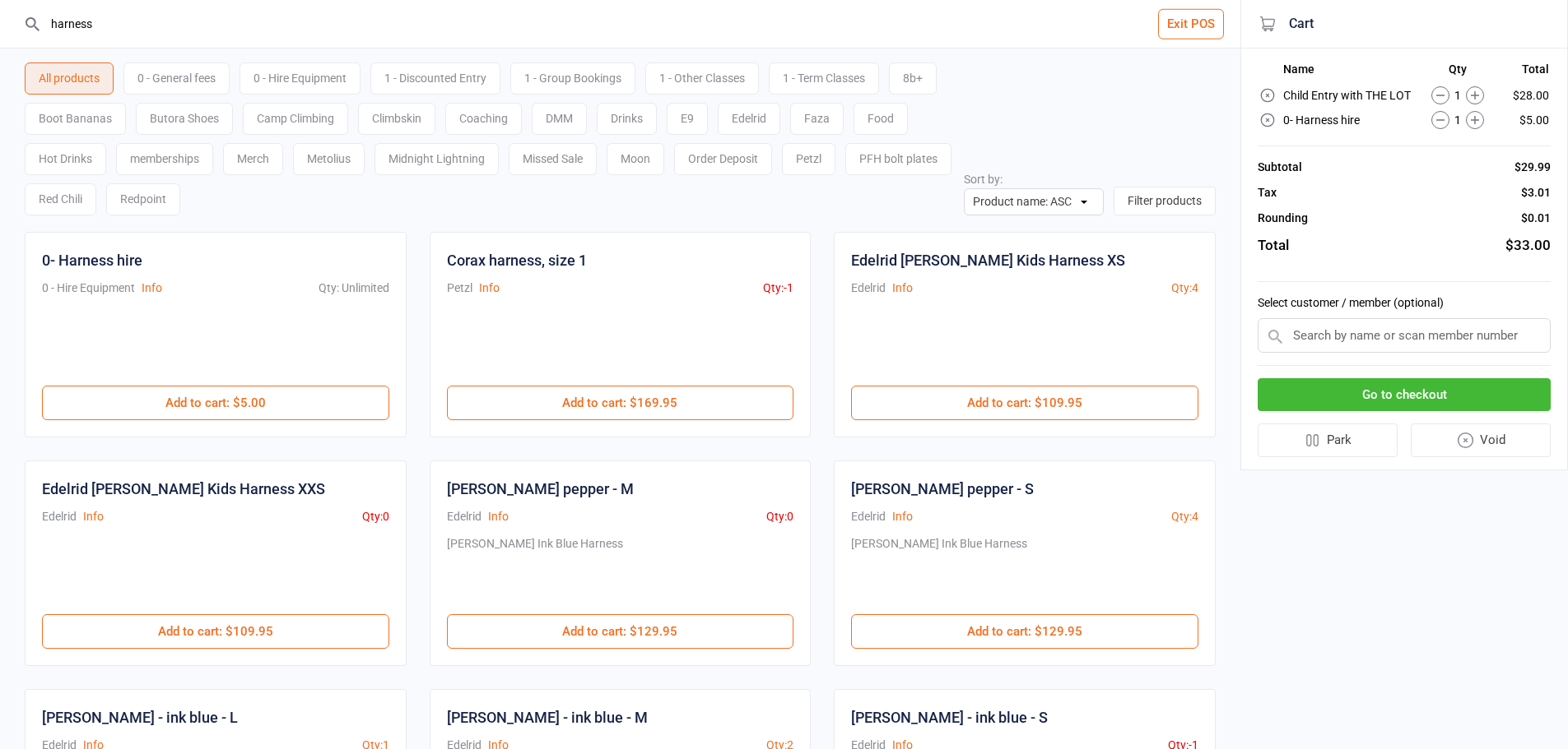
click at [1440, 397] on button "Go to checkout" at bounding box center [1404, 395] width 293 height 34
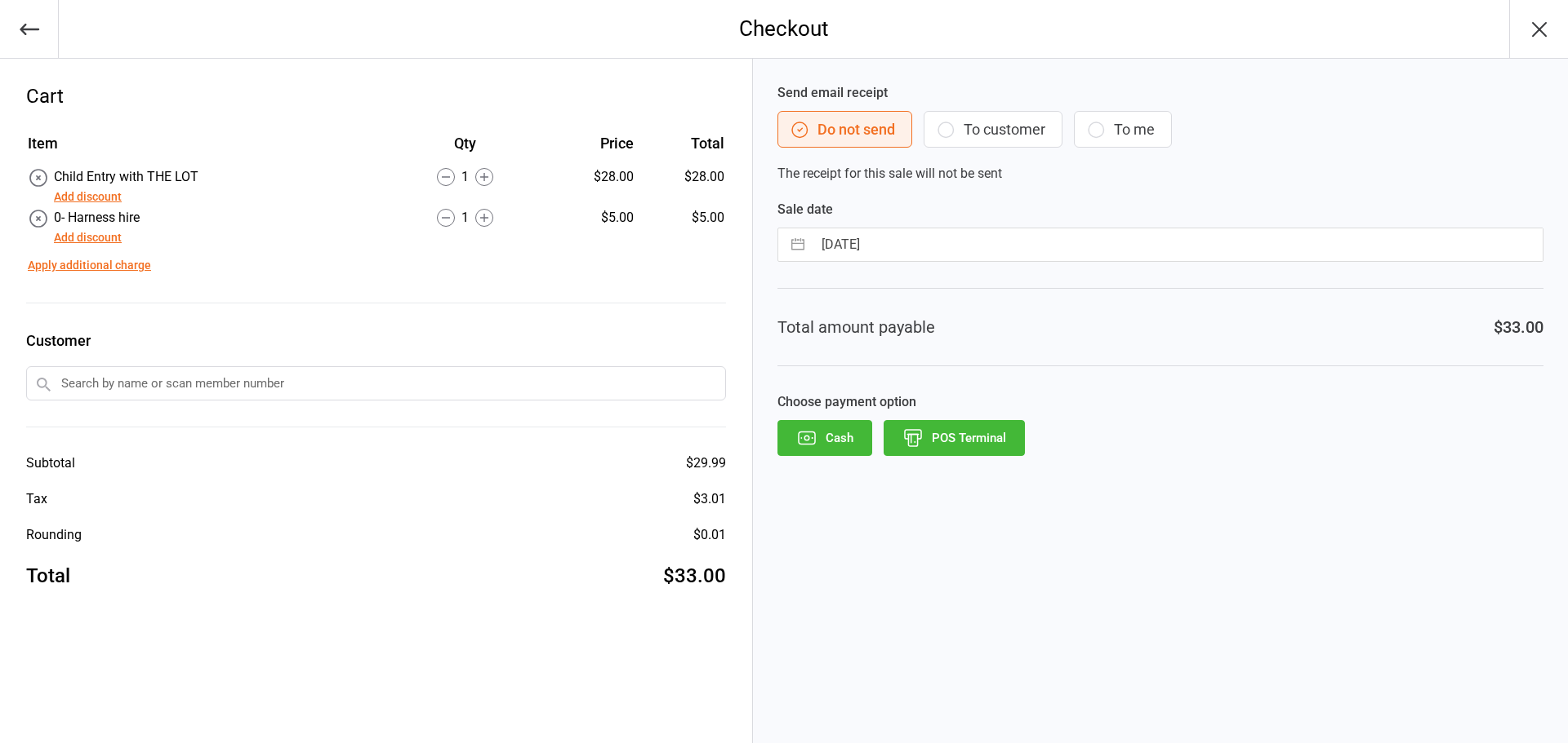
click at [957, 437] on button "POS Terminal" at bounding box center [954, 438] width 141 height 36
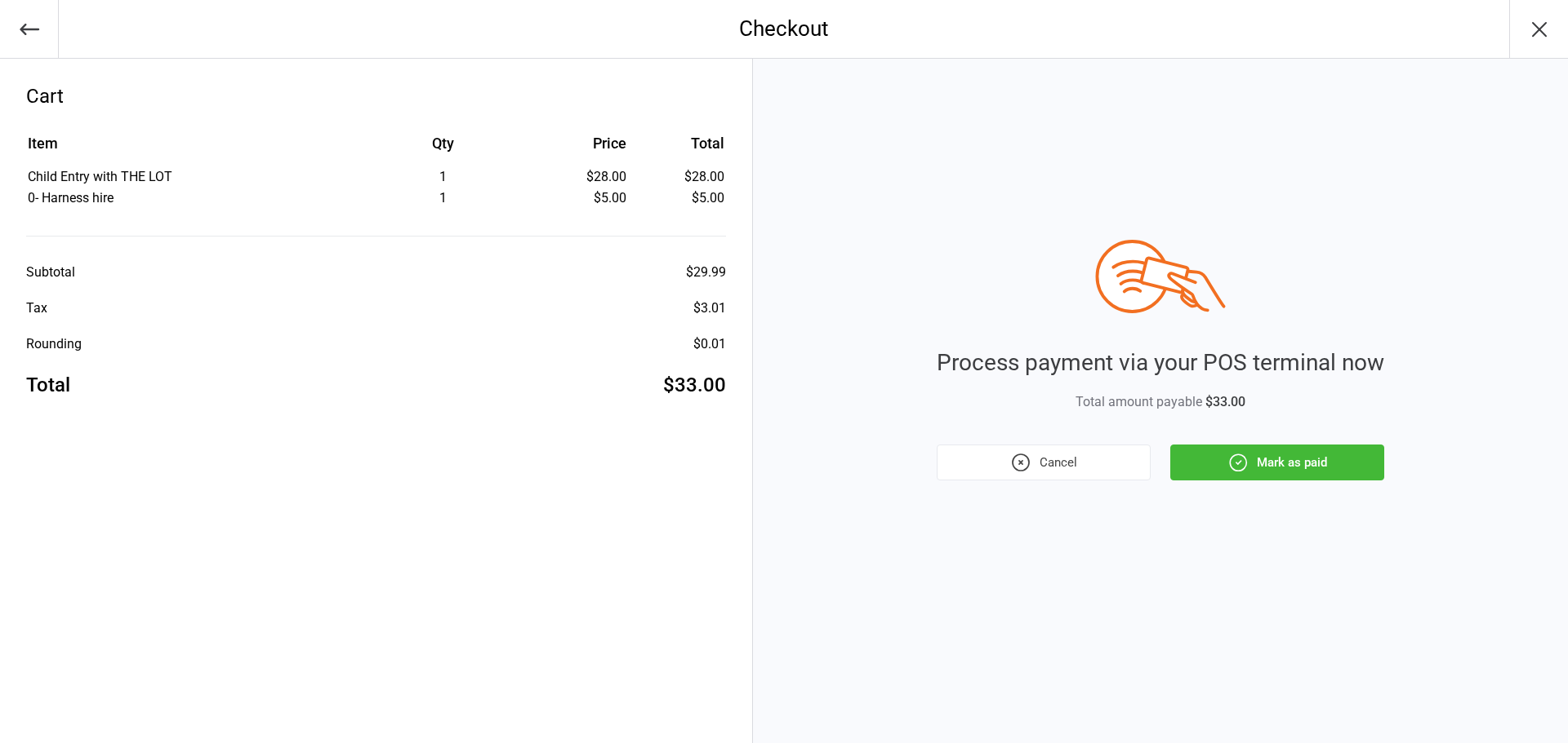
click at [1203, 454] on button "Mark as paid" at bounding box center [1276, 462] width 214 height 36
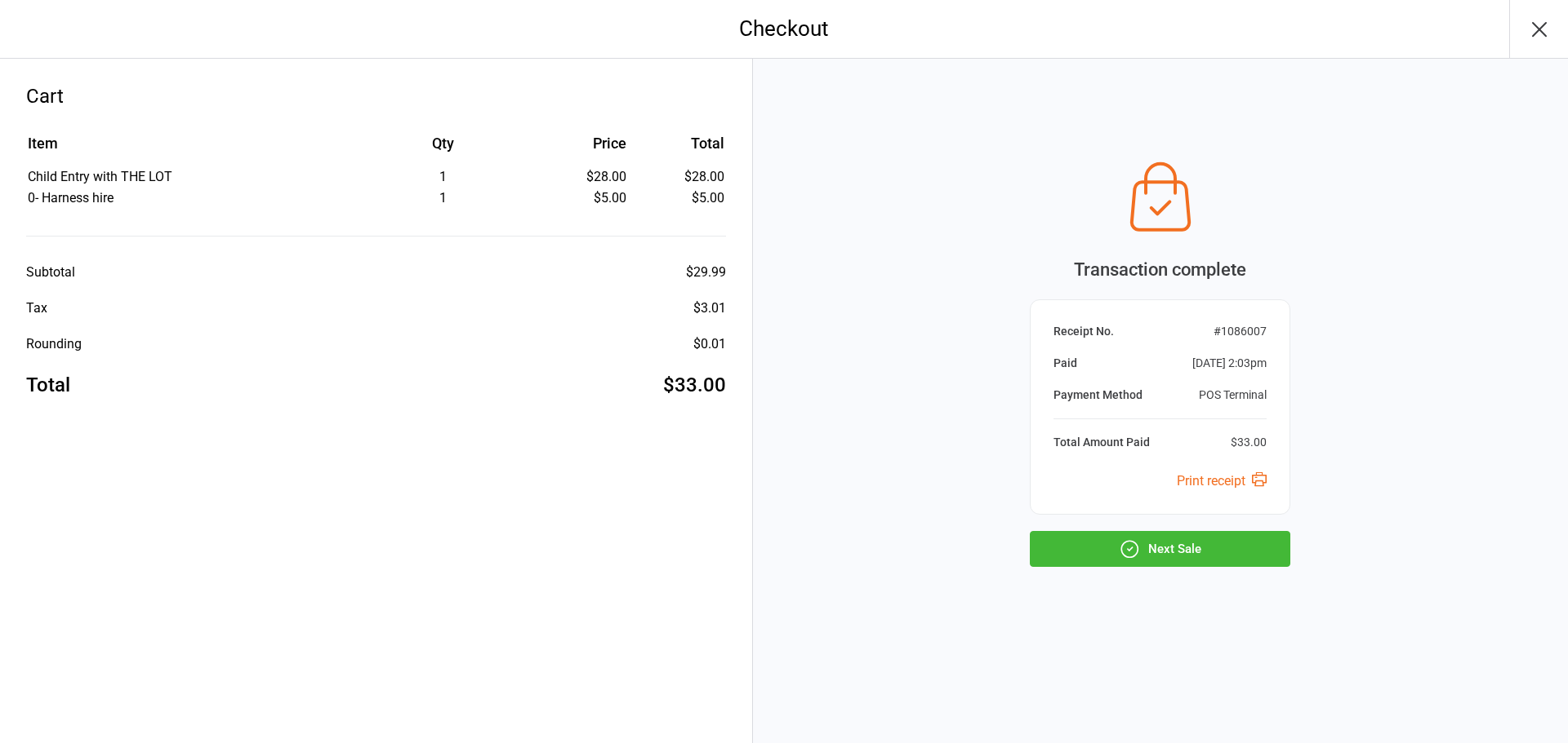
click at [1225, 556] on button "Next Sale" at bounding box center [1159, 549] width 260 height 36
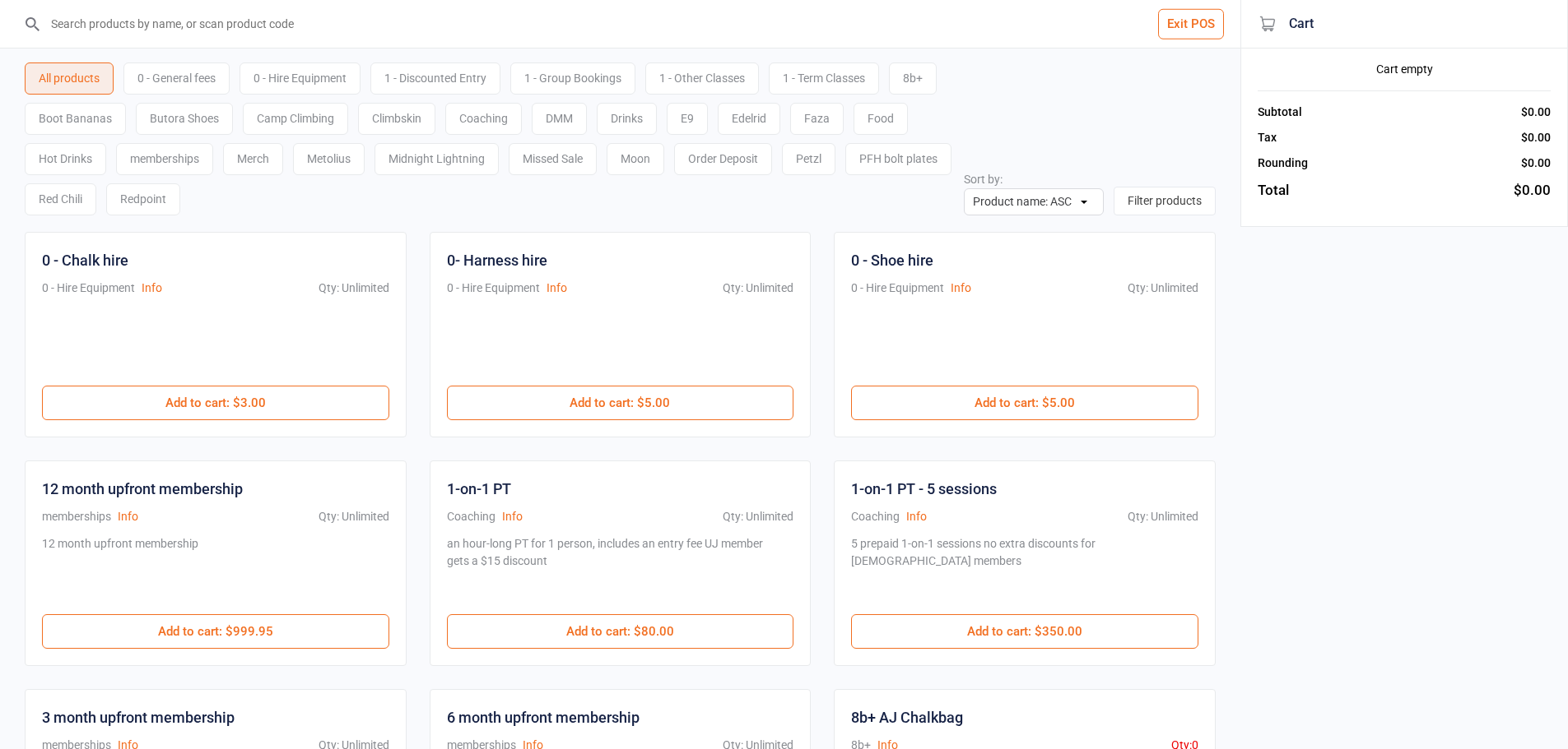
click at [446, 19] on input "search" at bounding box center [630, 23] width 1174 height 48
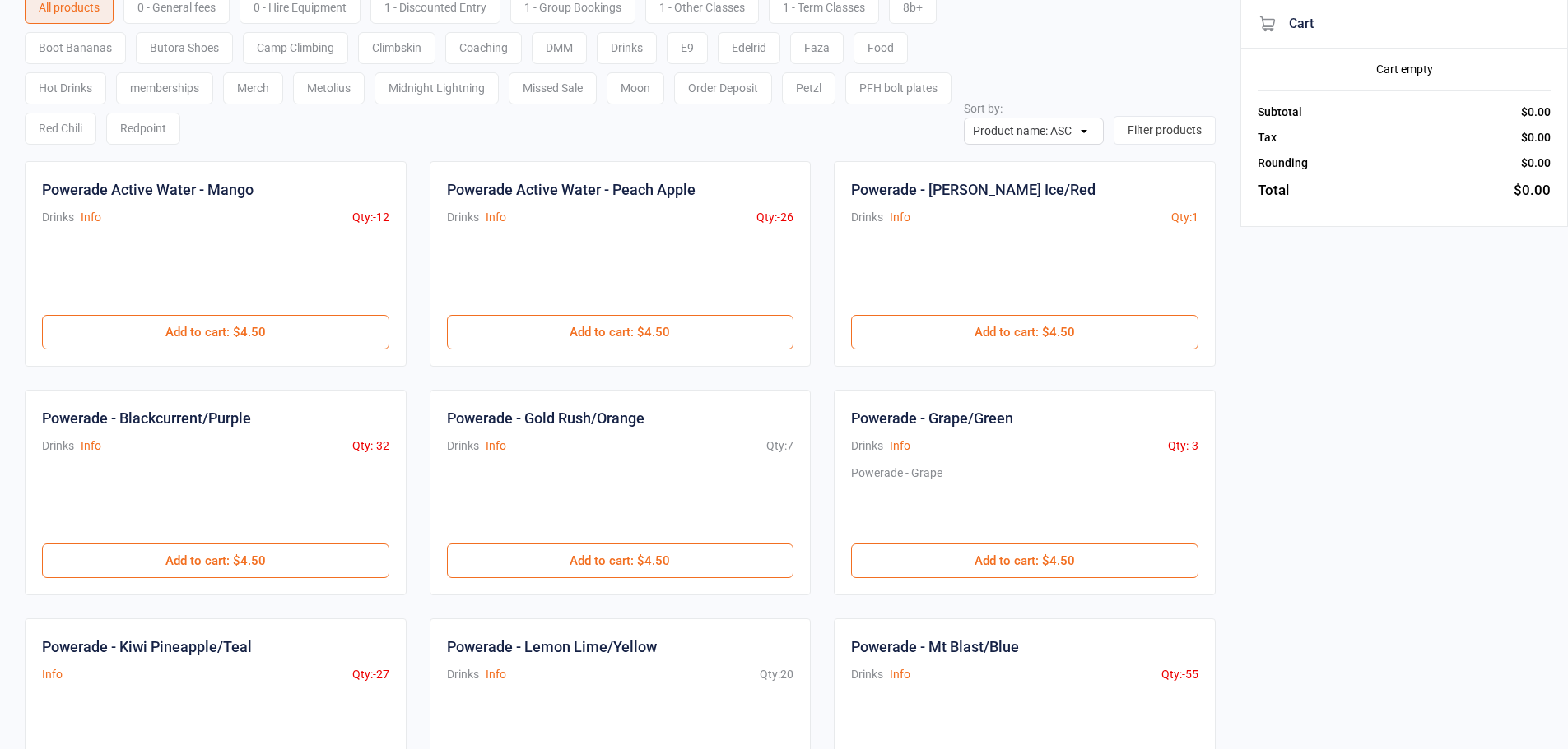
scroll to position [165, 0]
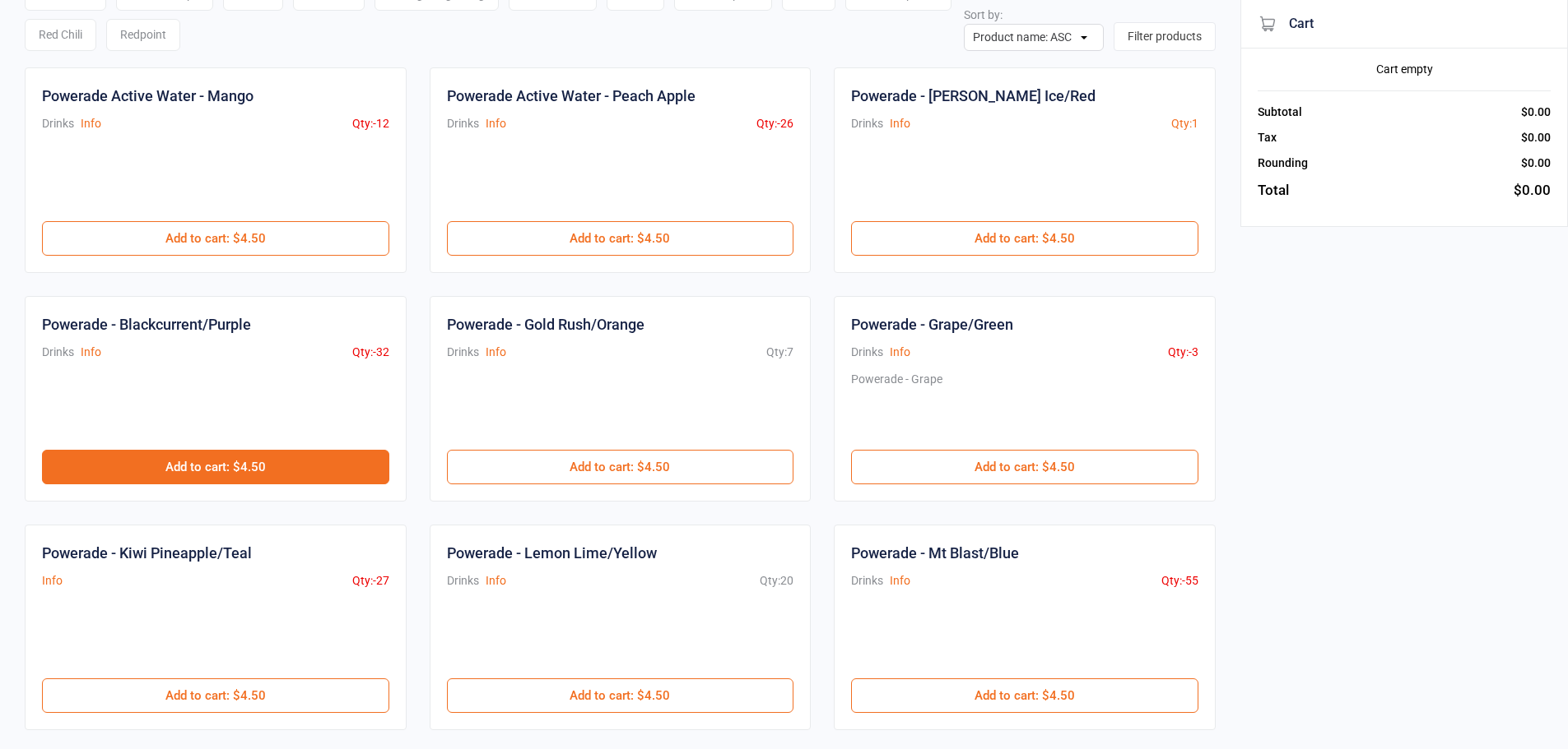
type input "powerade"
click at [295, 469] on button "Add to cart : $4.50" at bounding box center [215, 467] width 347 height 34
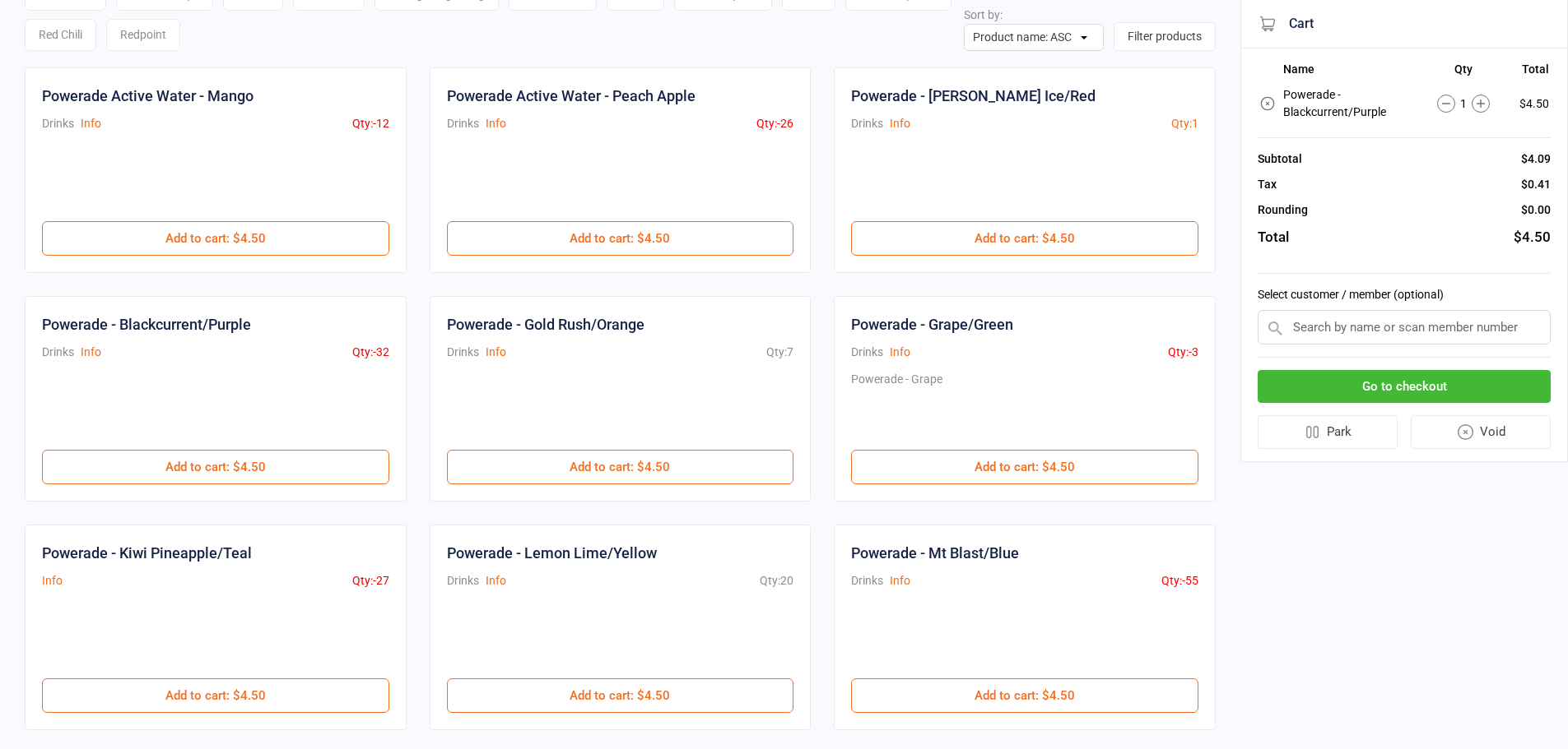
click at [1413, 393] on button "Go to checkout" at bounding box center [1404, 387] width 293 height 34
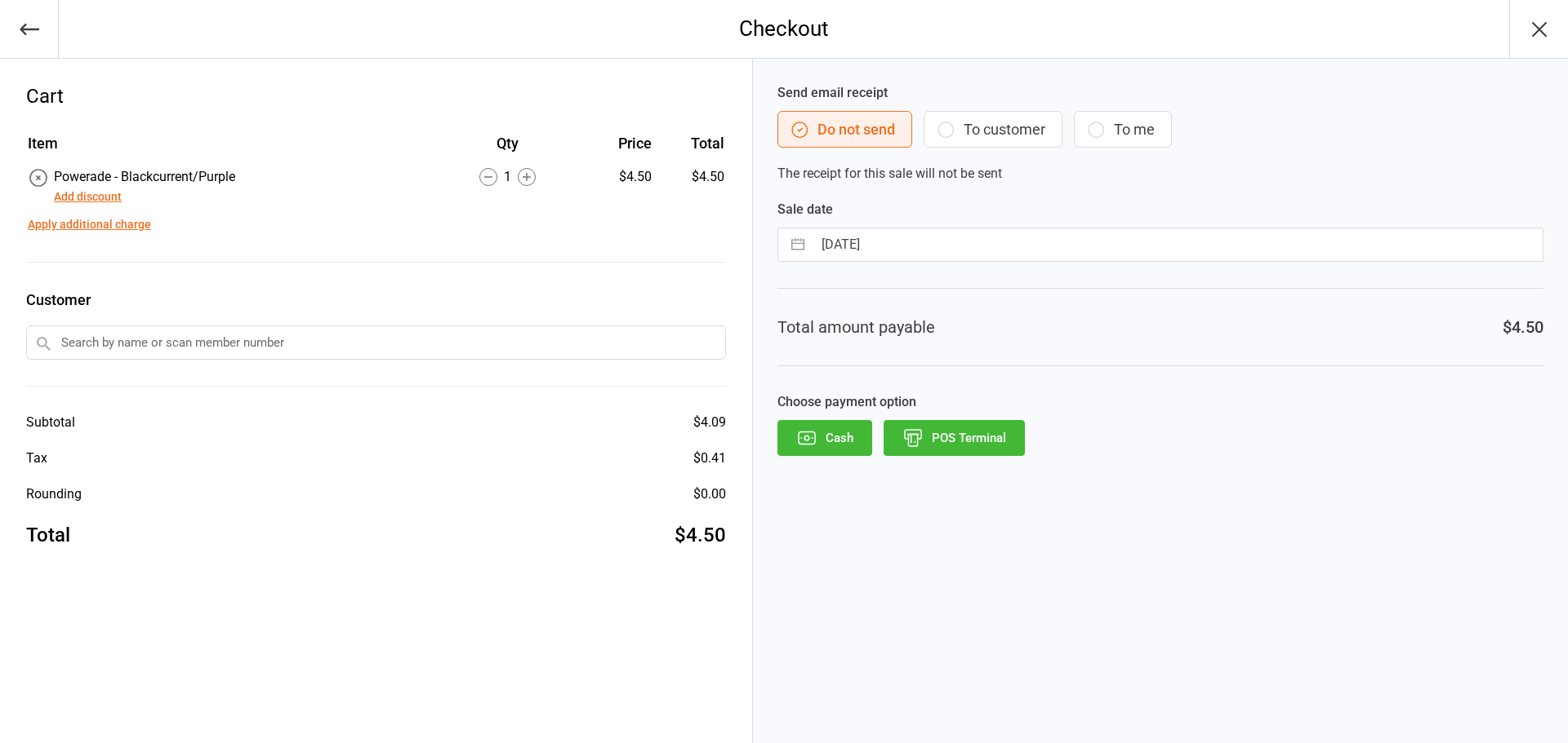
click at [973, 436] on button "POS Terminal" at bounding box center [954, 438] width 141 height 36
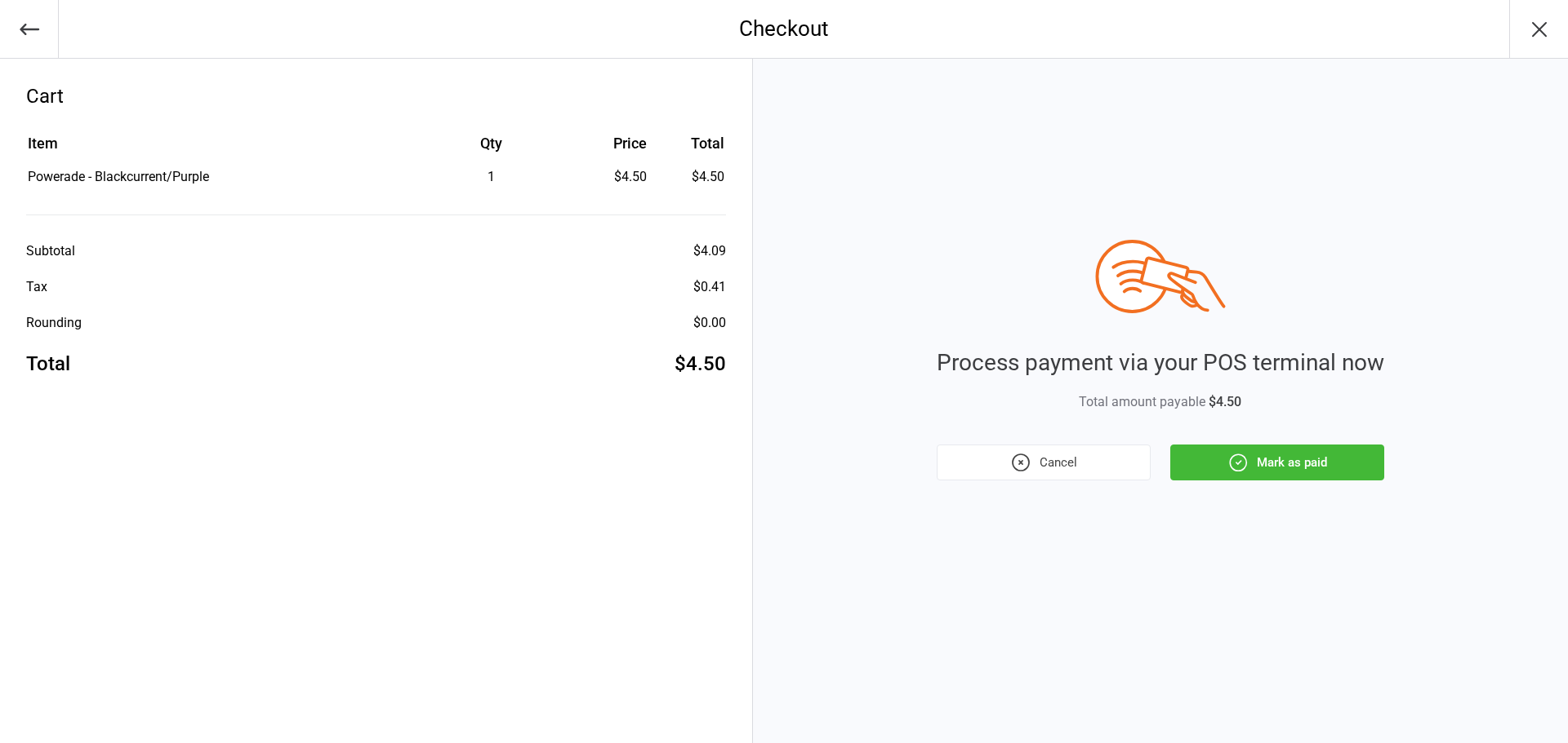
click at [1266, 454] on button "Mark as paid" at bounding box center [1276, 462] width 214 height 36
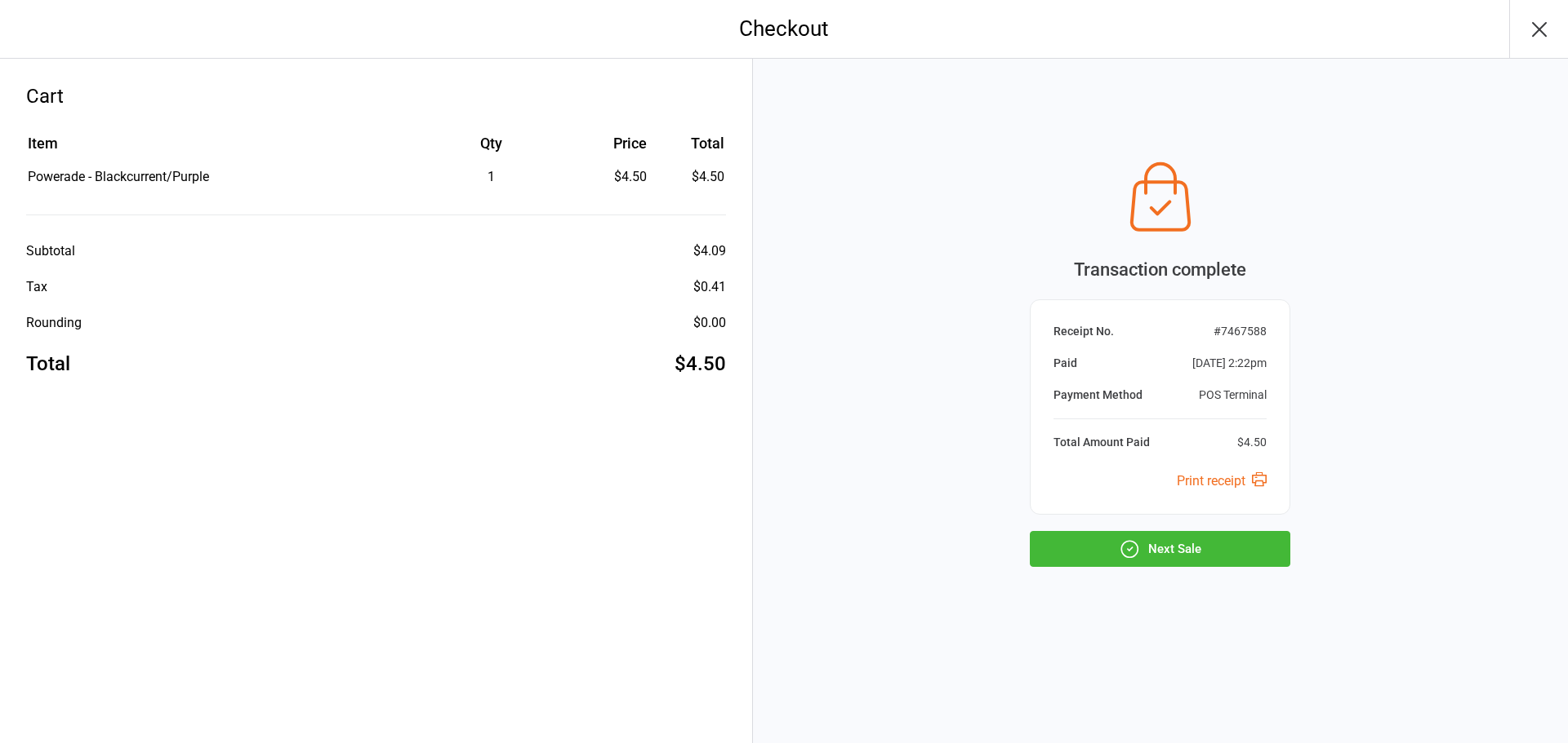
drag, startPoint x: 1237, startPoint y: 520, endPoint x: 1246, endPoint y: 538, distance: 20.1
click at [1238, 523] on div "Transaction complete Receipt No. # 7467588 Paid Oct 12, 2025 2:22pm Payment Met…" at bounding box center [1159, 360] width 260 height 414
click at [1247, 538] on button "Next Sale" at bounding box center [1159, 549] width 260 height 36
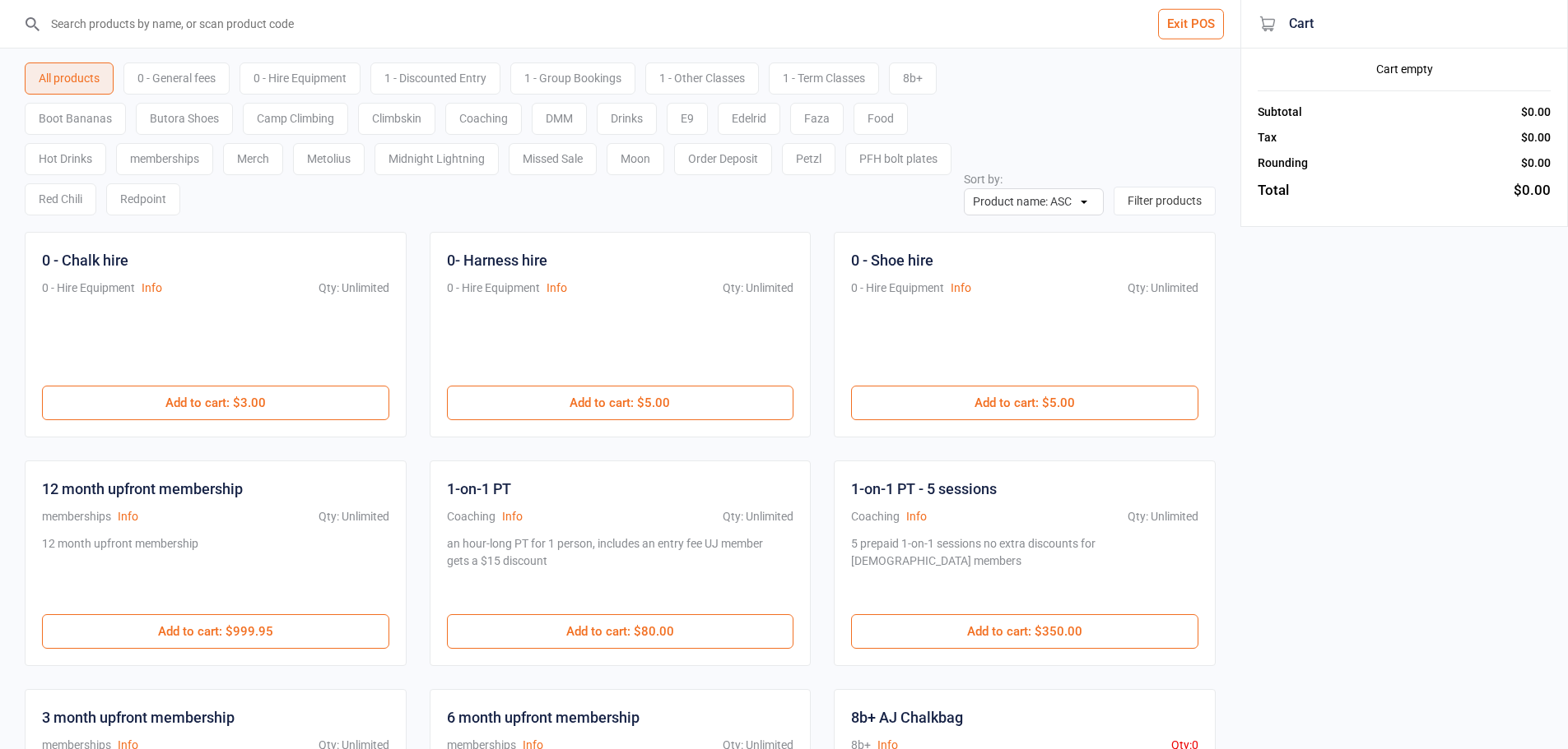
click at [321, 29] on input "search" at bounding box center [630, 23] width 1174 height 48
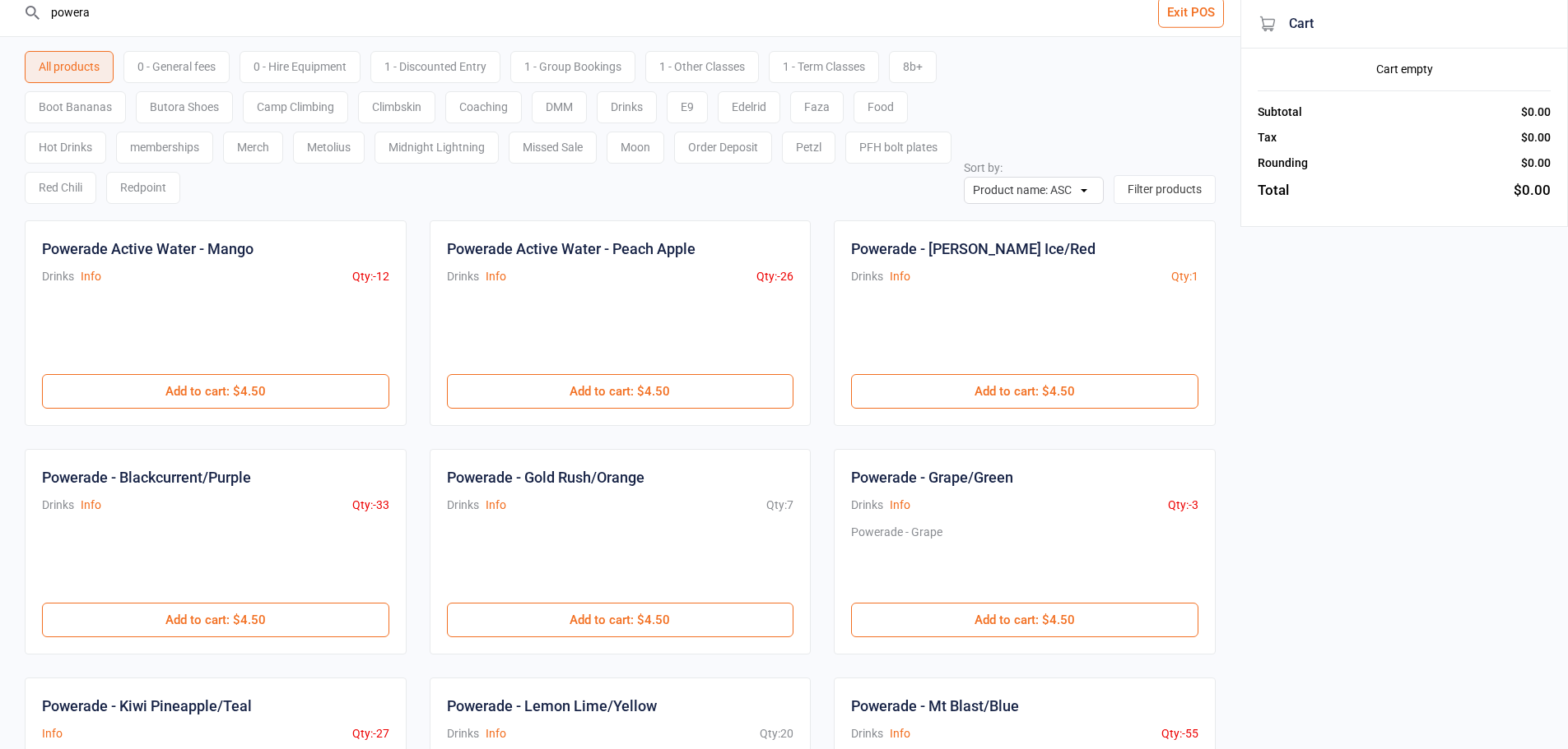
scroll to position [411, 0]
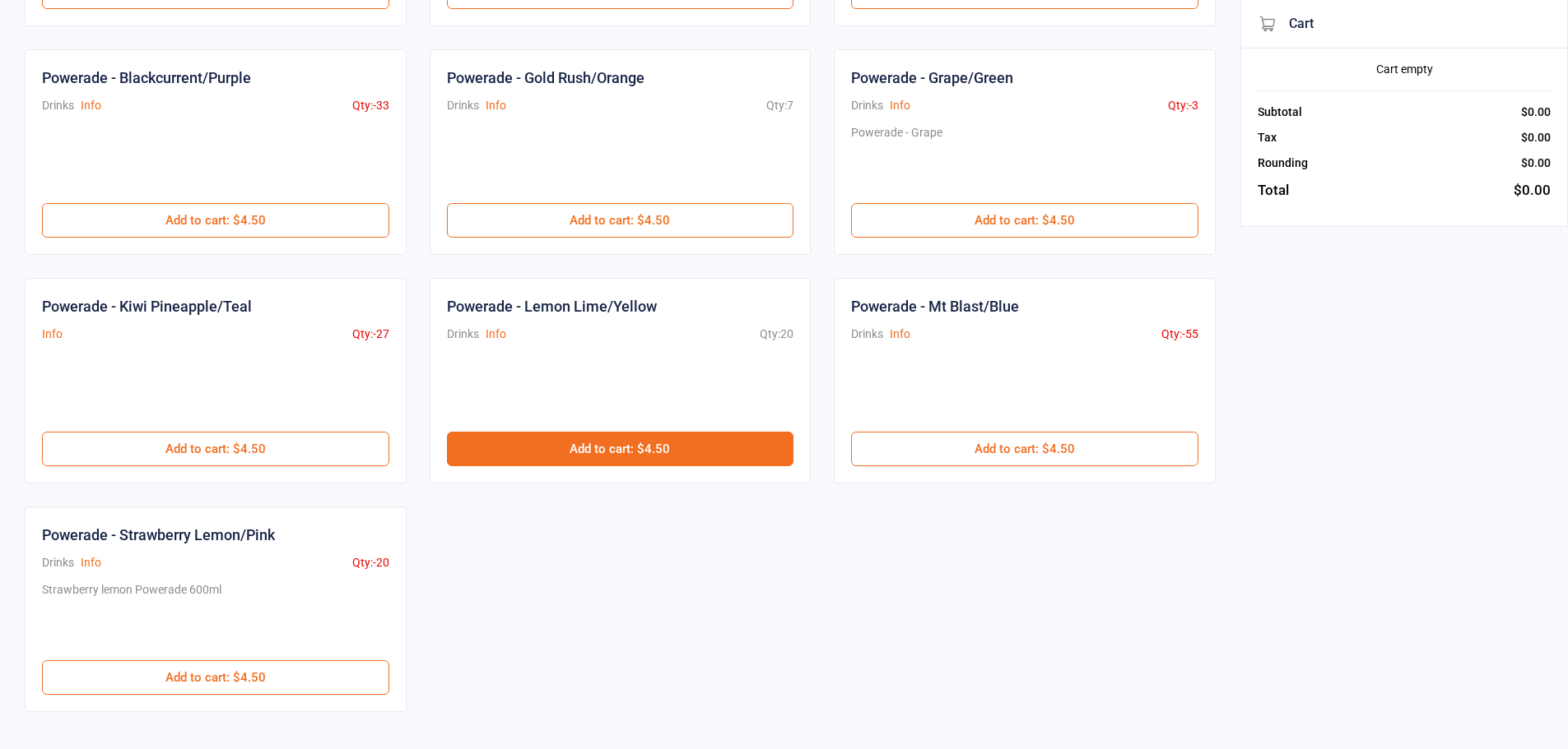
type input "powera"
click at [617, 453] on button "Add to cart : $4.50" at bounding box center [621, 448] width 347 height 34
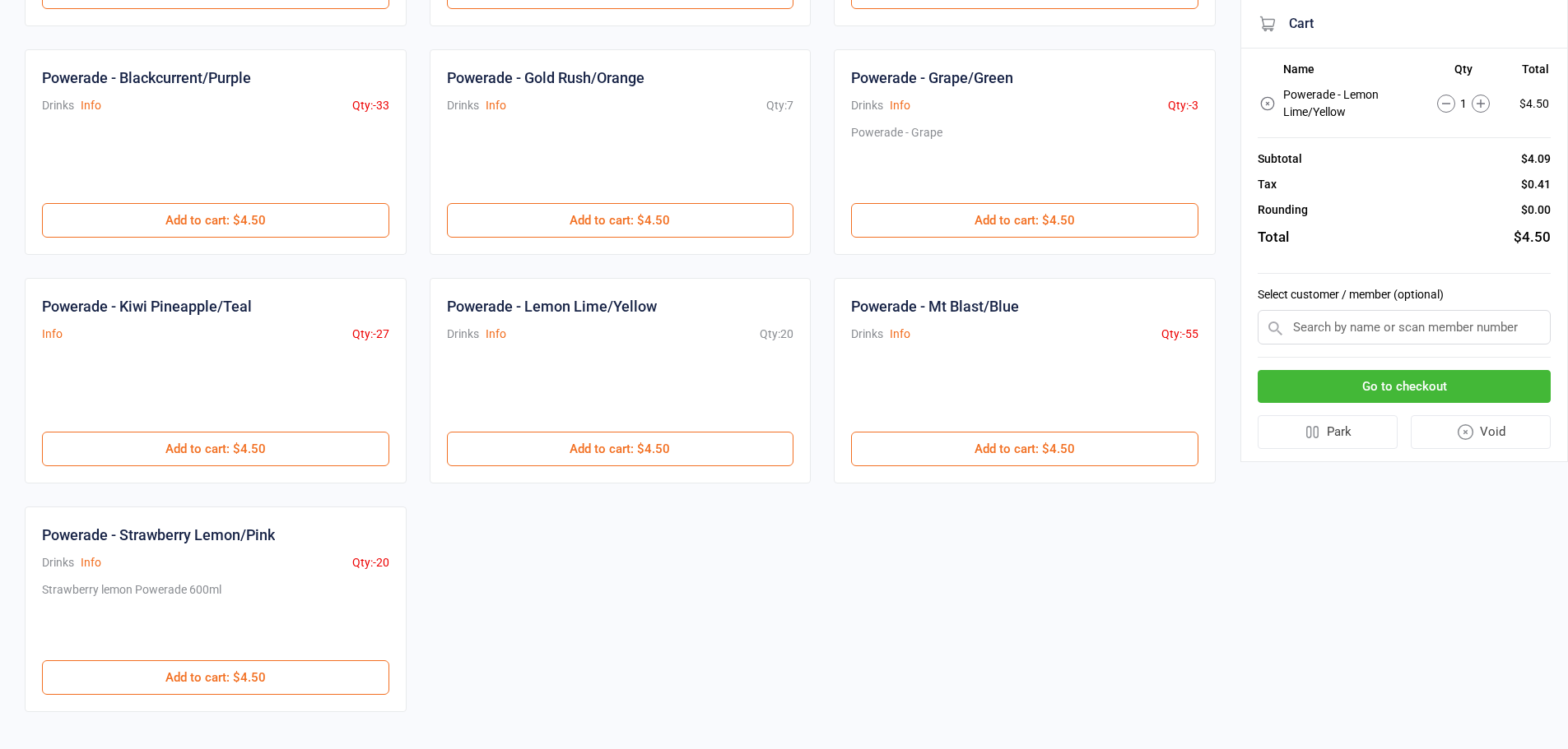
click at [1417, 393] on button "Go to checkout" at bounding box center [1404, 387] width 293 height 34
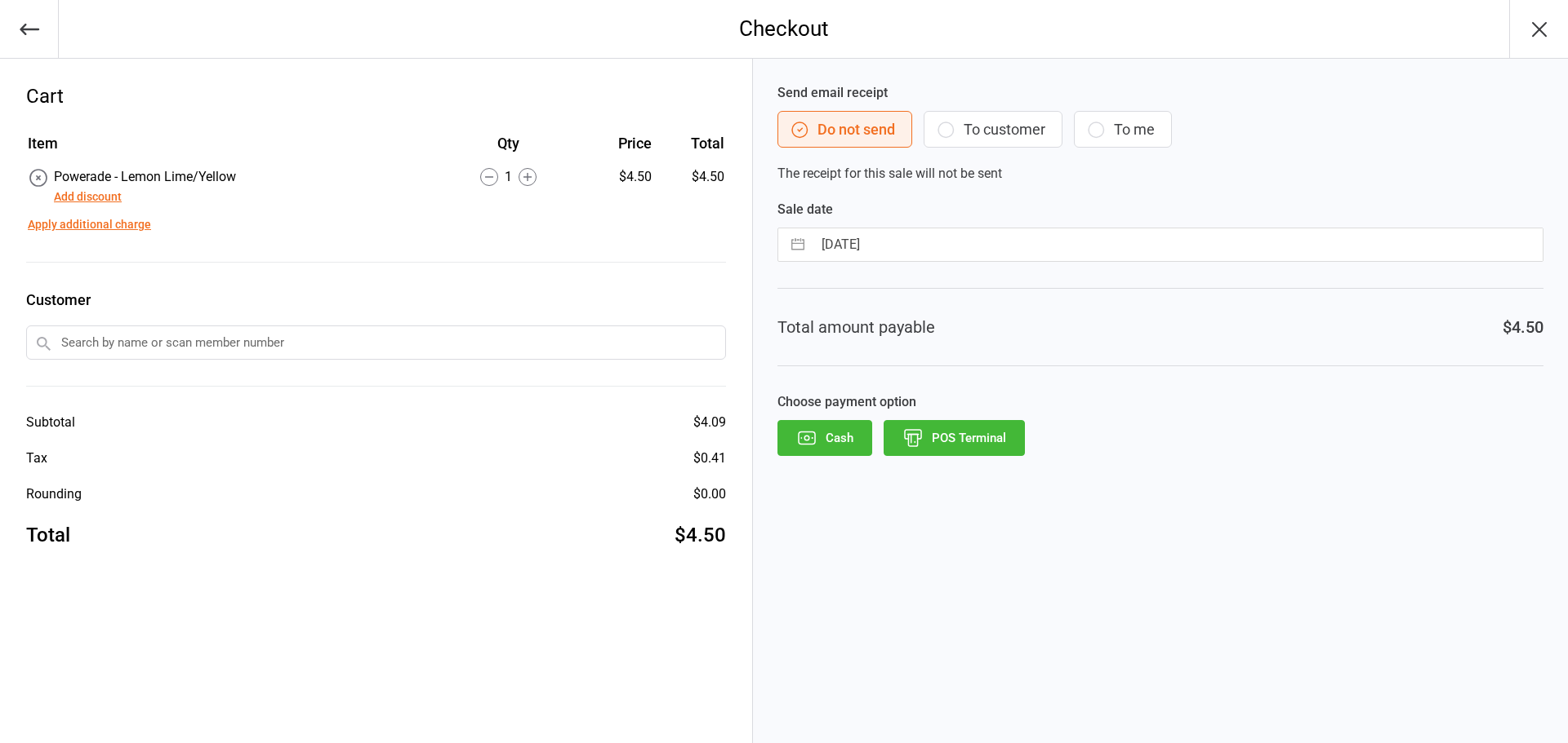
click at [954, 442] on button "POS Terminal" at bounding box center [954, 438] width 141 height 36
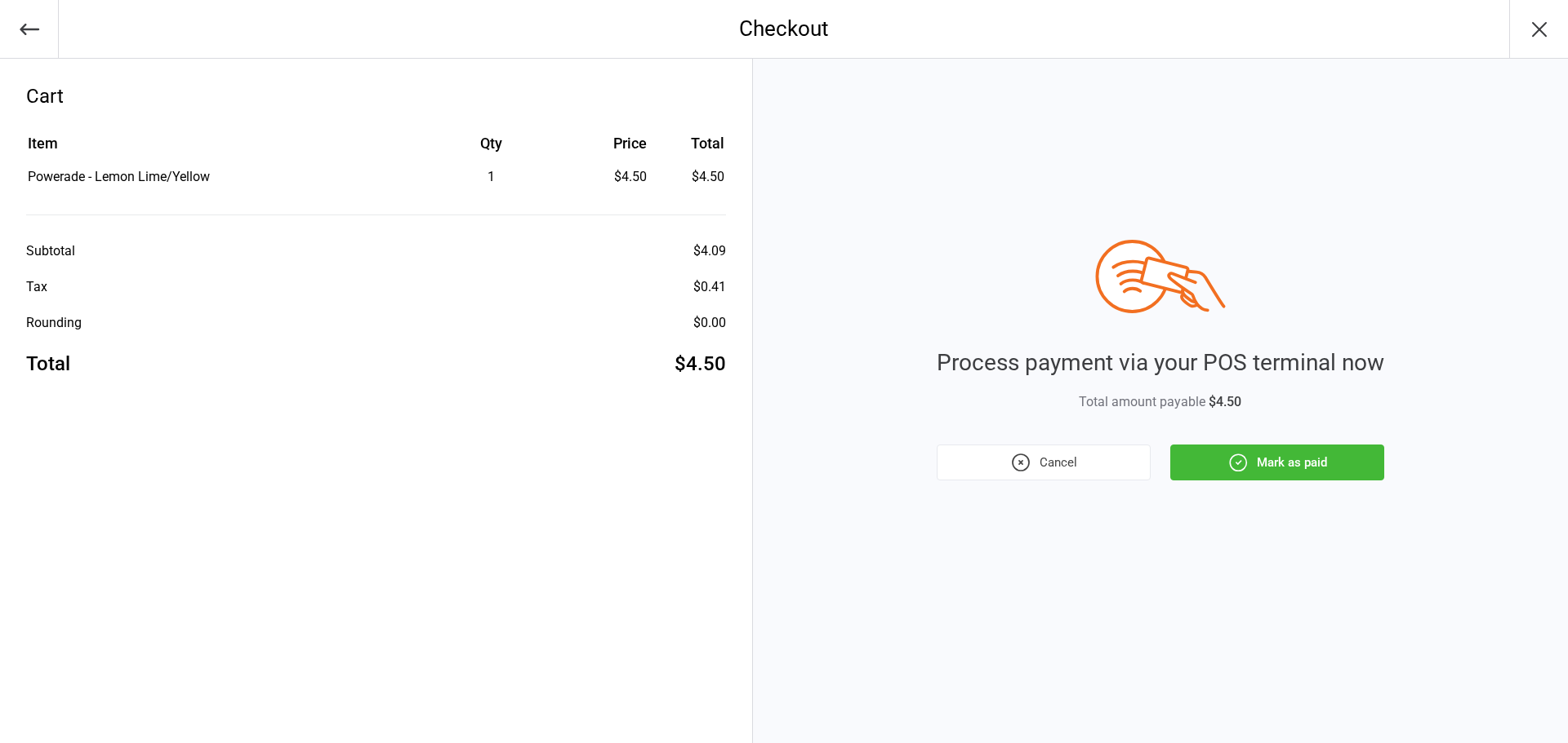
click at [1237, 471] on icon "button" at bounding box center [1237, 462] width 16 height 16
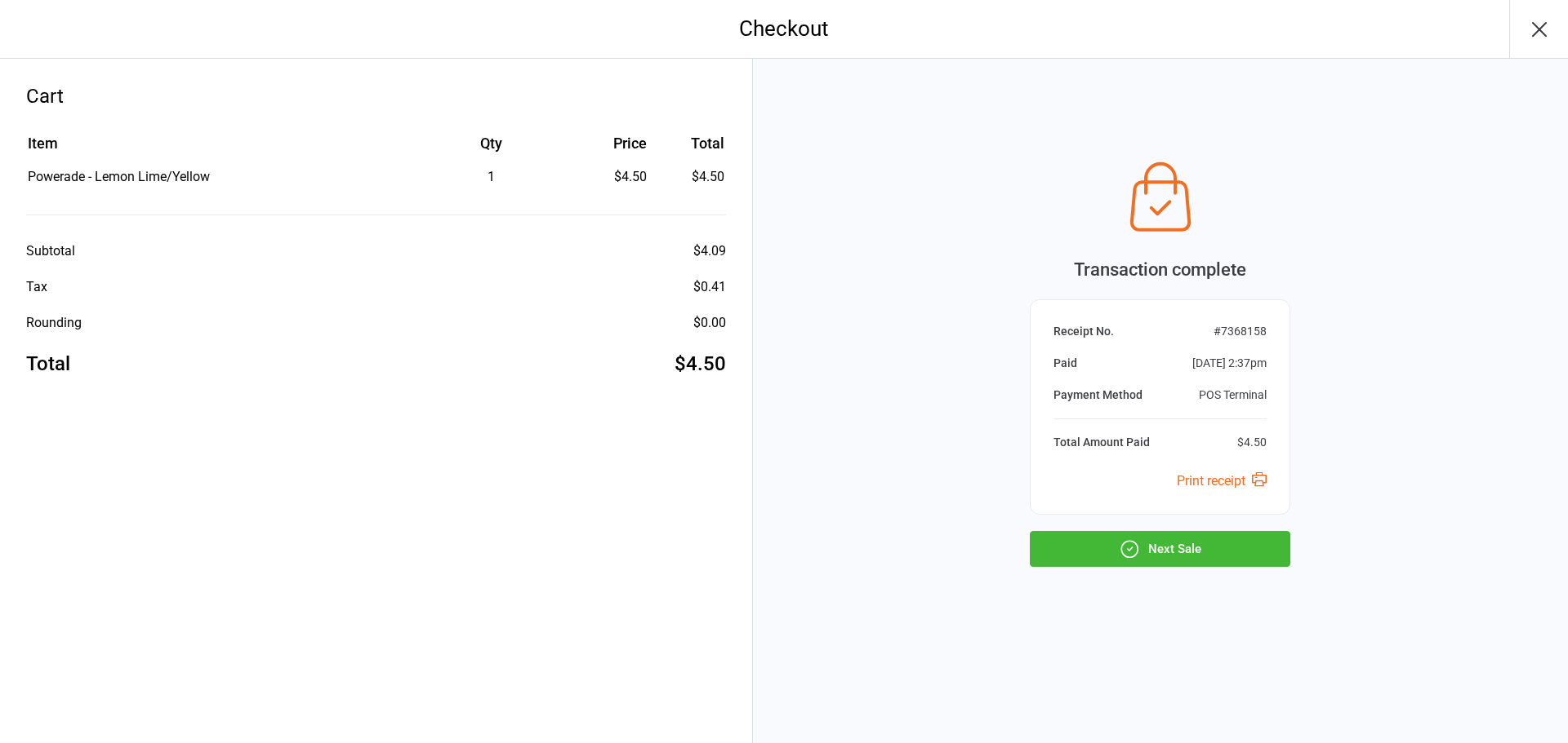
click at [1226, 542] on button "Next Sale" at bounding box center [1159, 549] width 260 height 36
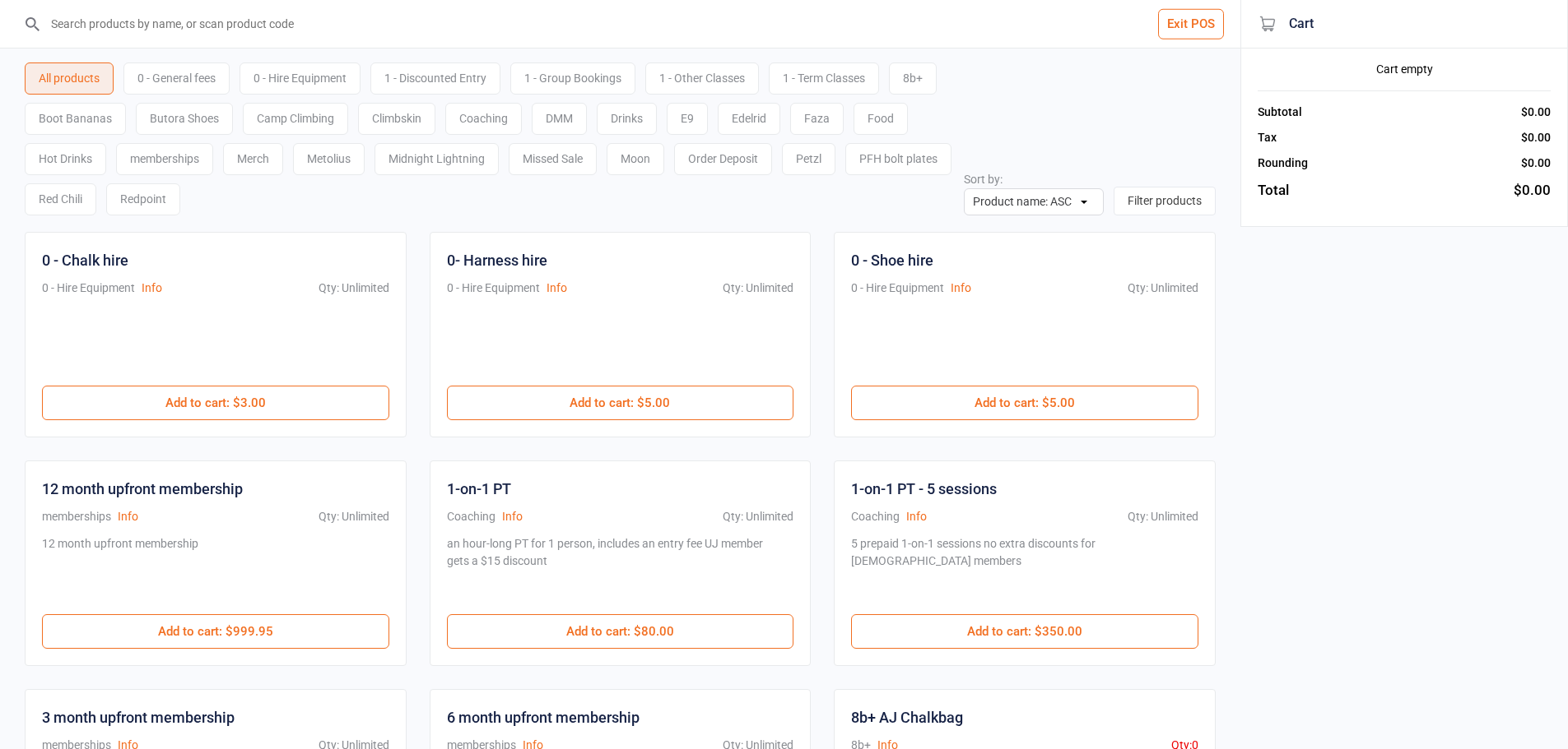
click at [1379, 261] on div "Exit POS All products 0 - General fees 0 - Hire Equipment 1 - Discounted Entry …" at bounding box center [784, 721] width 1568 height 1442
click at [233, 36] on input "search" at bounding box center [630, 23] width 1174 height 48
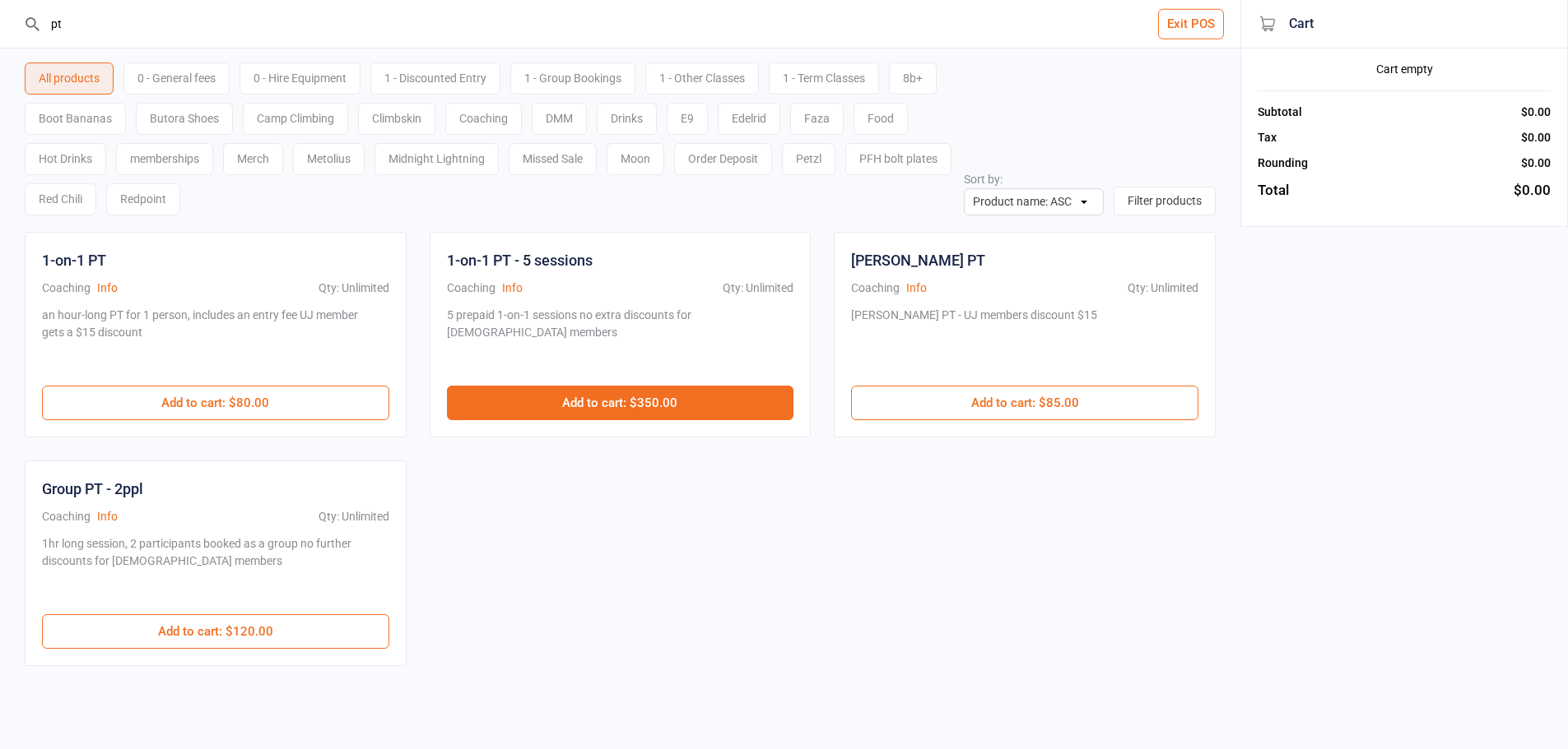
type input "pt"
click at [538, 409] on button "Add to cart : $350.00" at bounding box center [621, 402] width 347 height 34
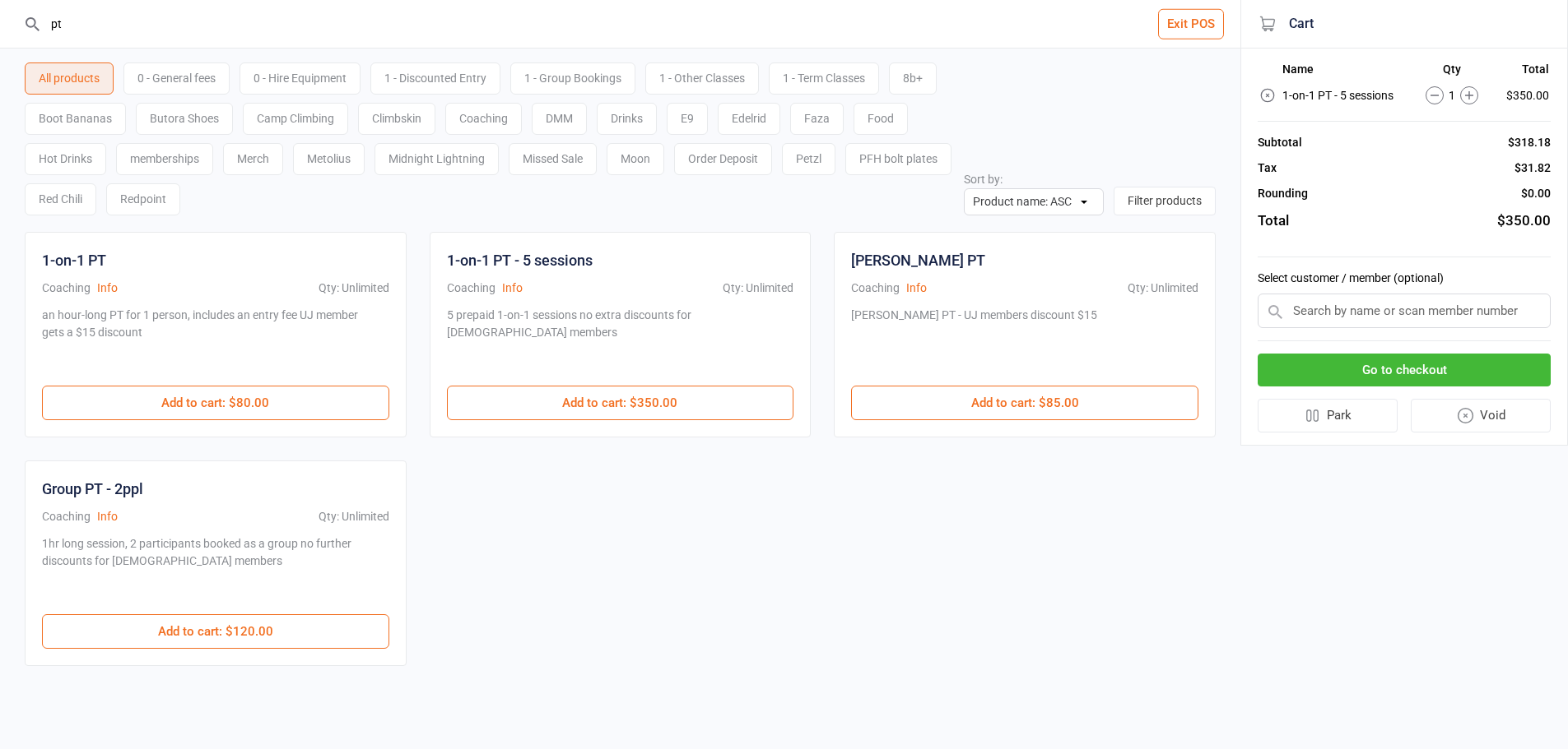
click at [1374, 305] on input "text" at bounding box center [1404, 311] width 293 height 34
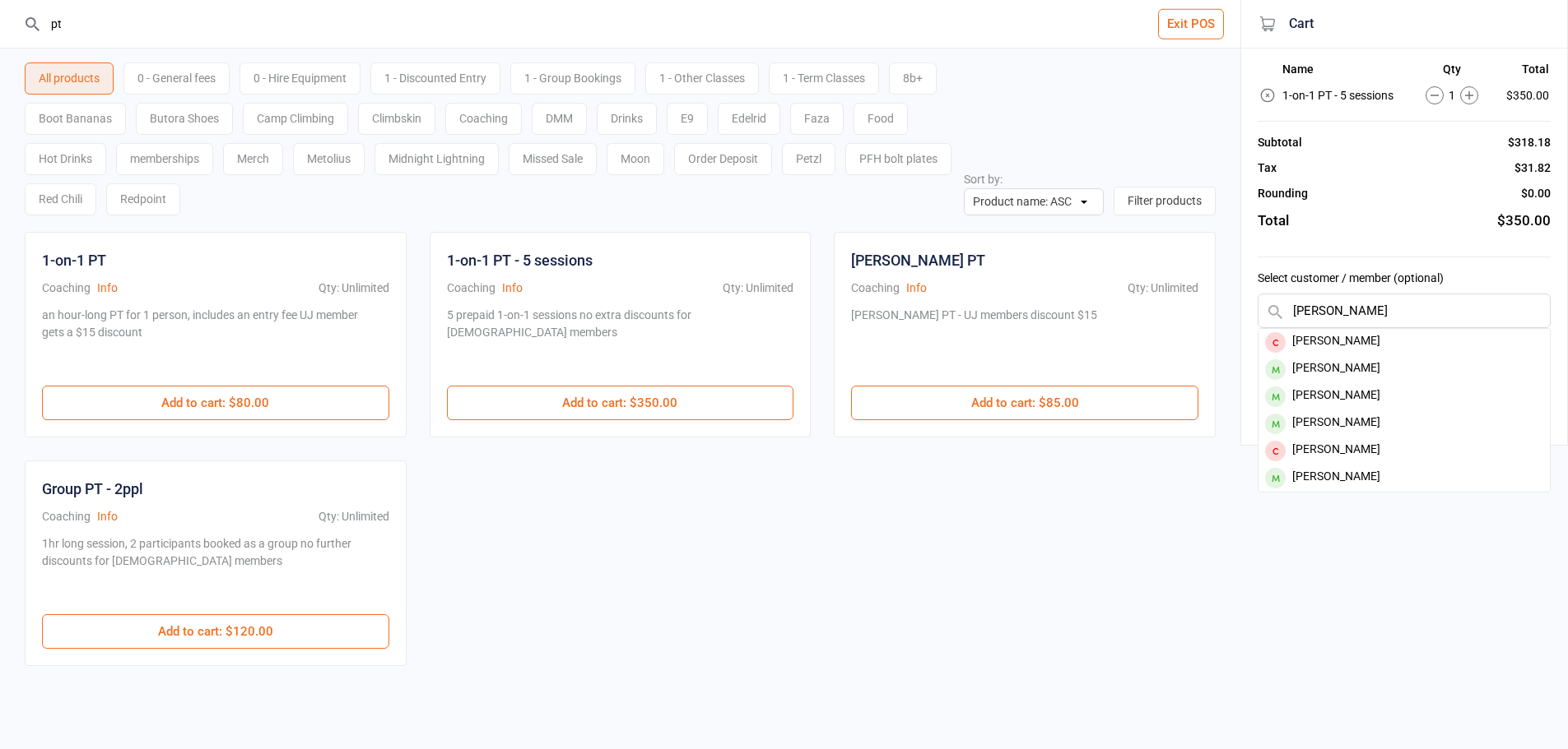
type input "elsie puris"
click at [1398, 354] on div "[PERSON_NAME]" at bounding box center [1403, 343] width 291 height 27
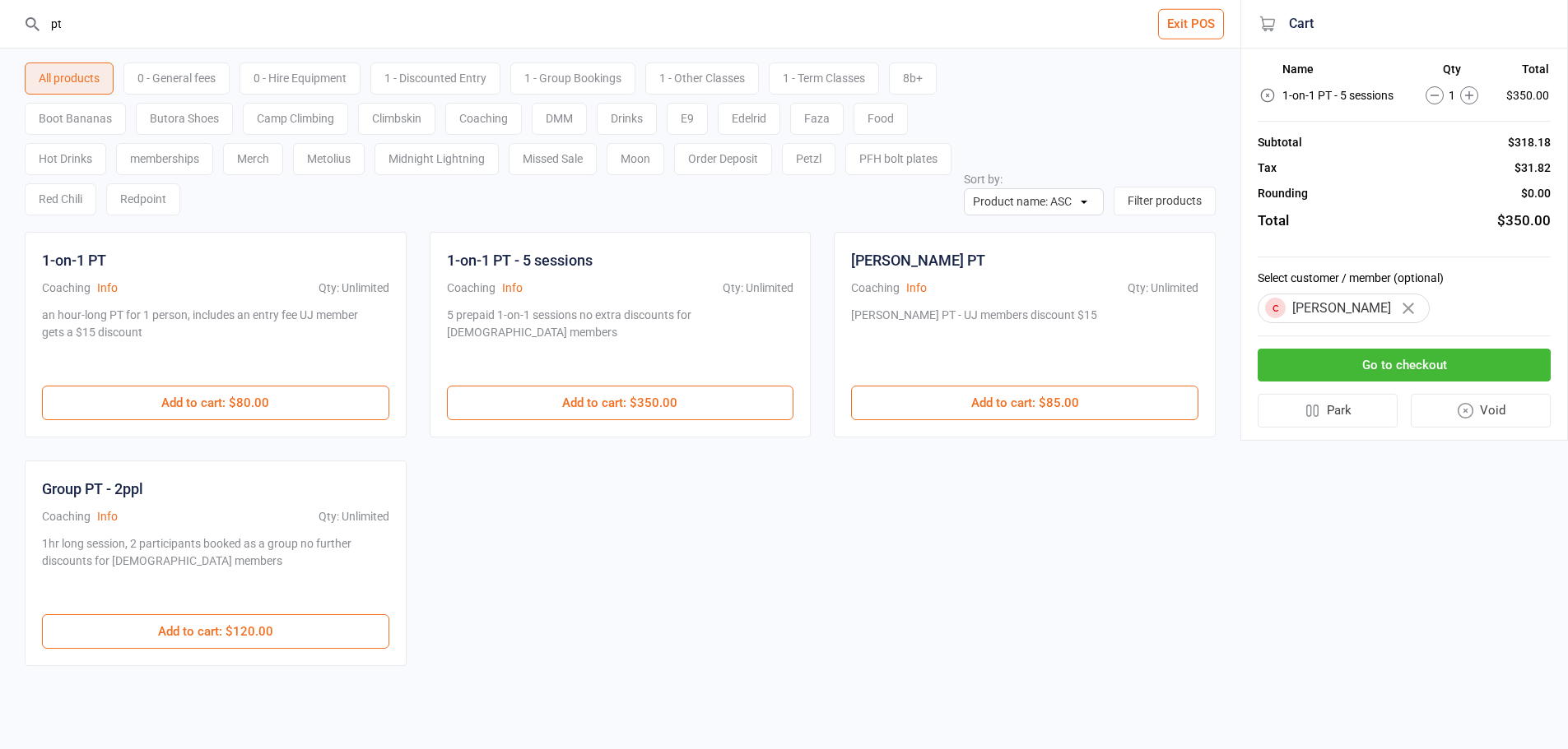
click at [1375, 368] on button "Go to checkout" at bounding box center [1404, 365] width 293 height 34
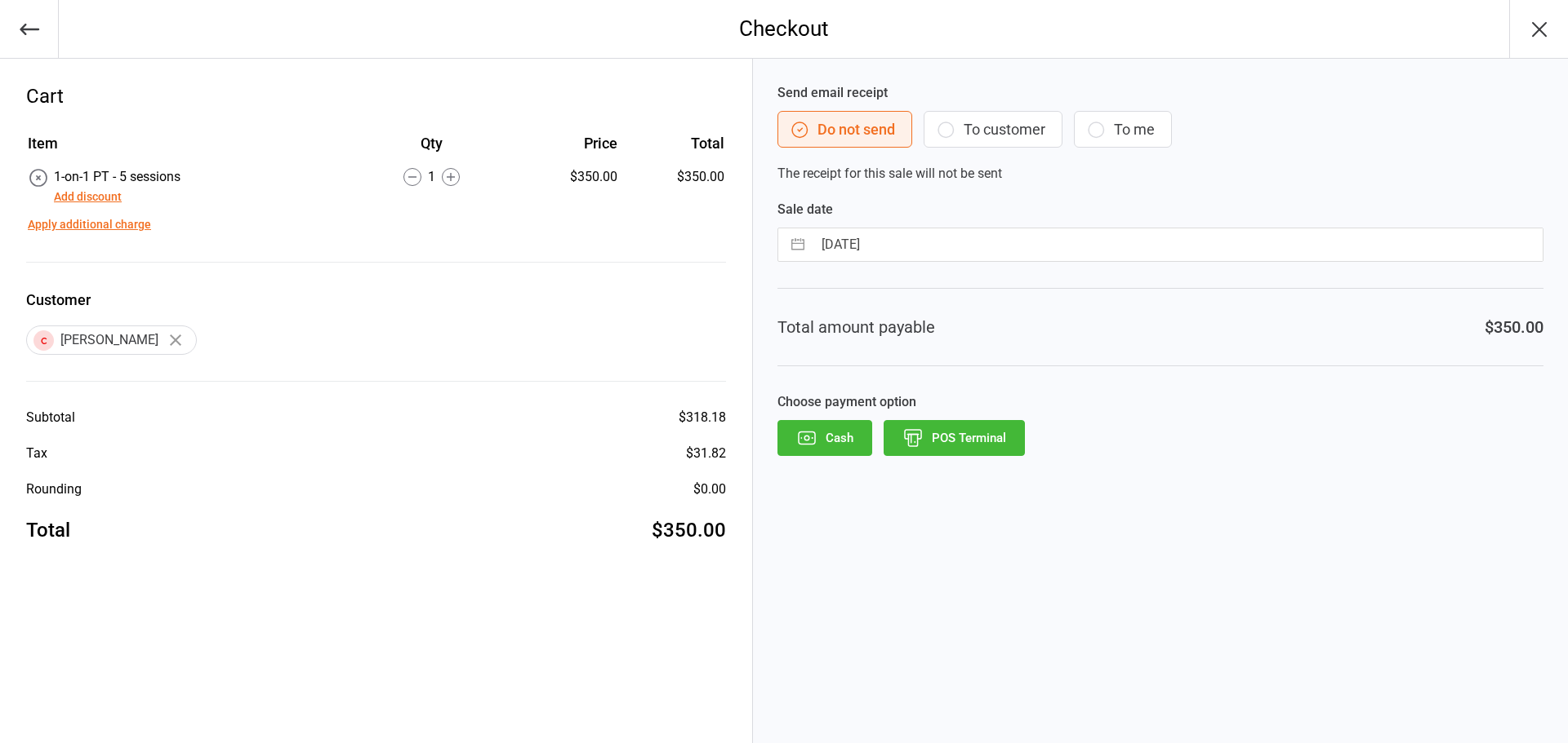
click at [941, 140] on button "To customer" at bounding box center [993, 129] width 139 height 37
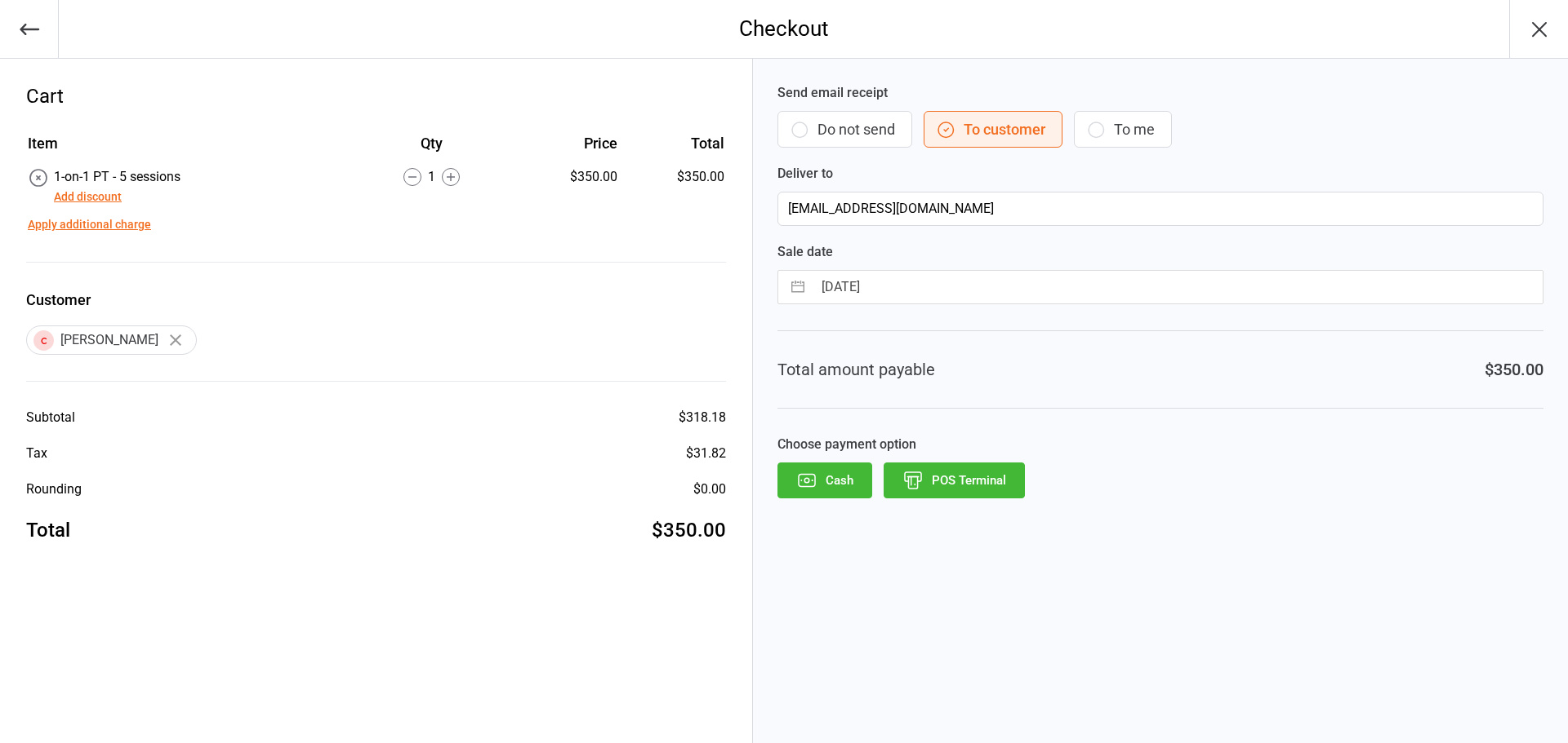
click at [988, 471] on button "POS Terminal" at bounding box center [954, 480] width 141 height 36
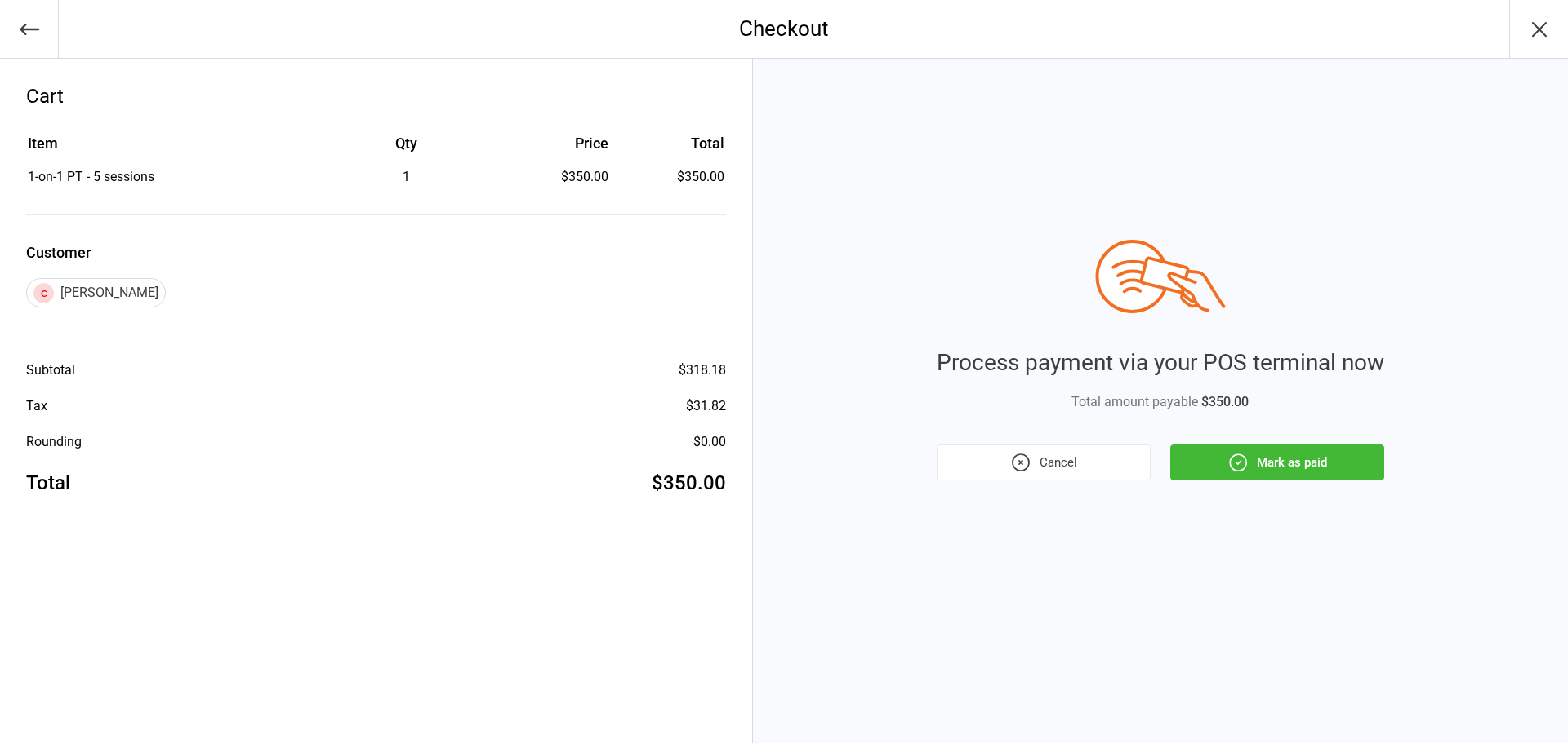
click at [1190, 471] on button "Mark as paid" at bounding box center [1276, 462] width 214 height 36
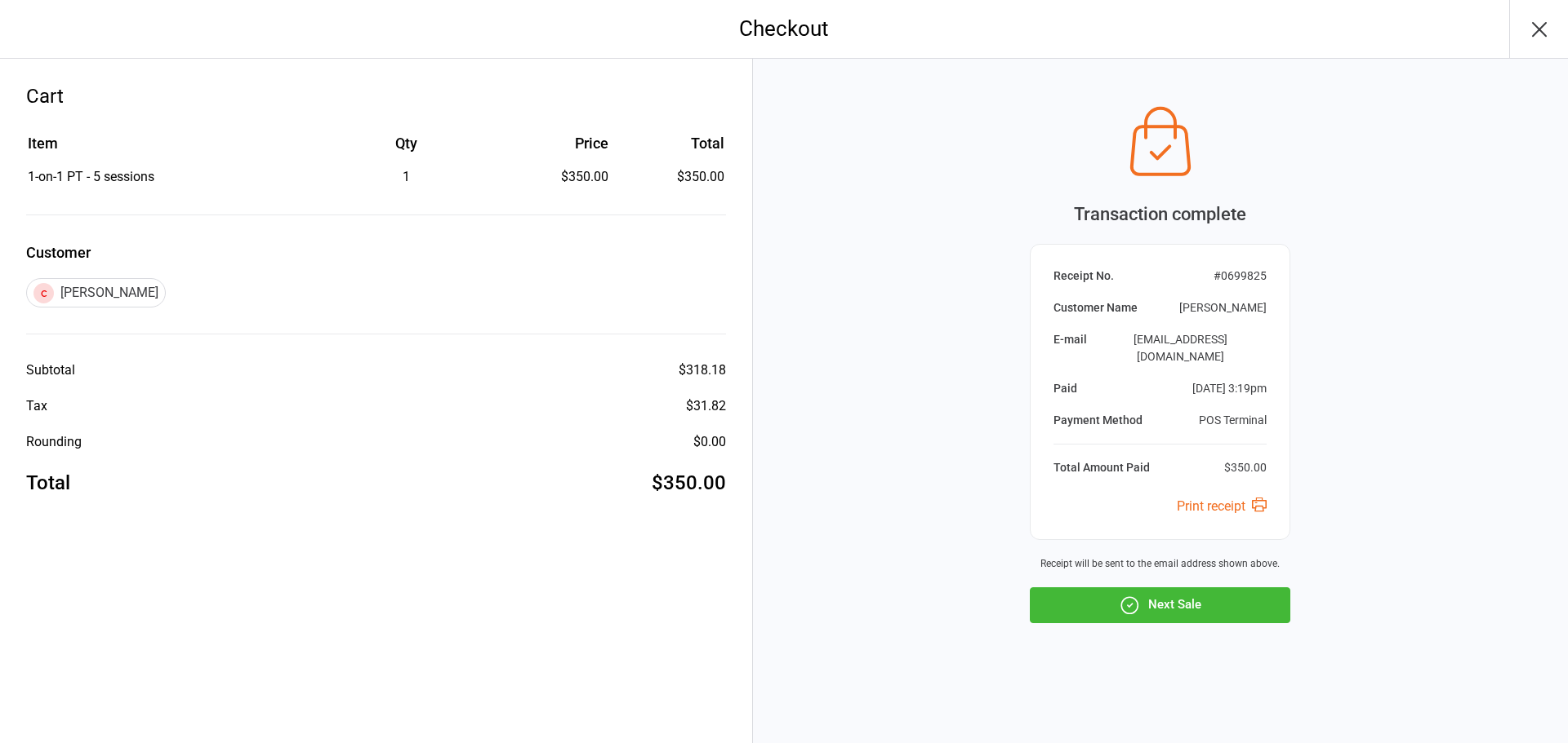
click at [1150, 575] on div "Transaction complete Receipt No. # 0699825 Customer Name Elsie Puris E-mail ste…" at bounding box center [1159, 360] width 260 height 526
click at [1145, 587] on button "Next Sale" at bounding box center [1159, 605] width 260 height 36
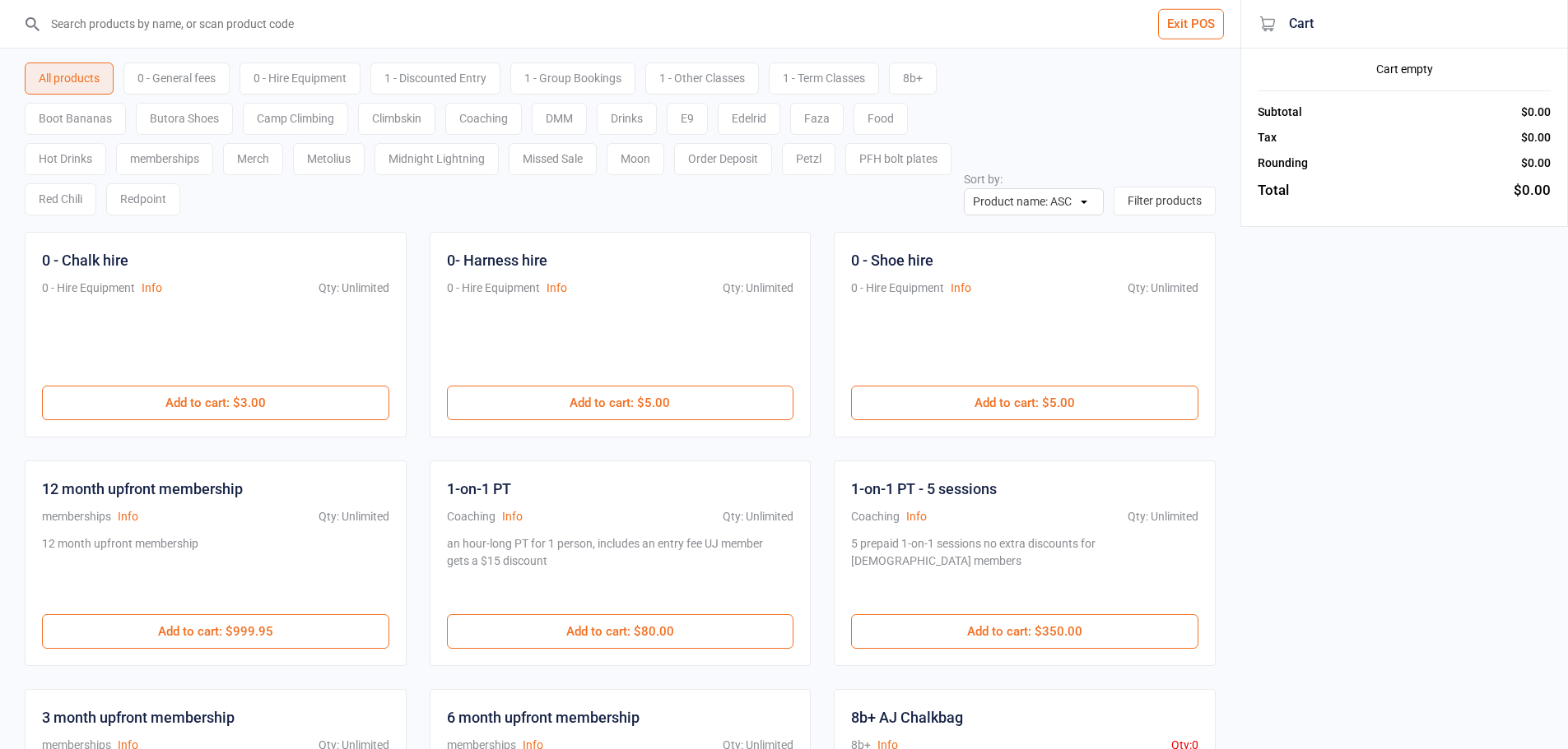
click at [309, 29] on input "search" at bounding box center [630, 23] width 1174 height 48
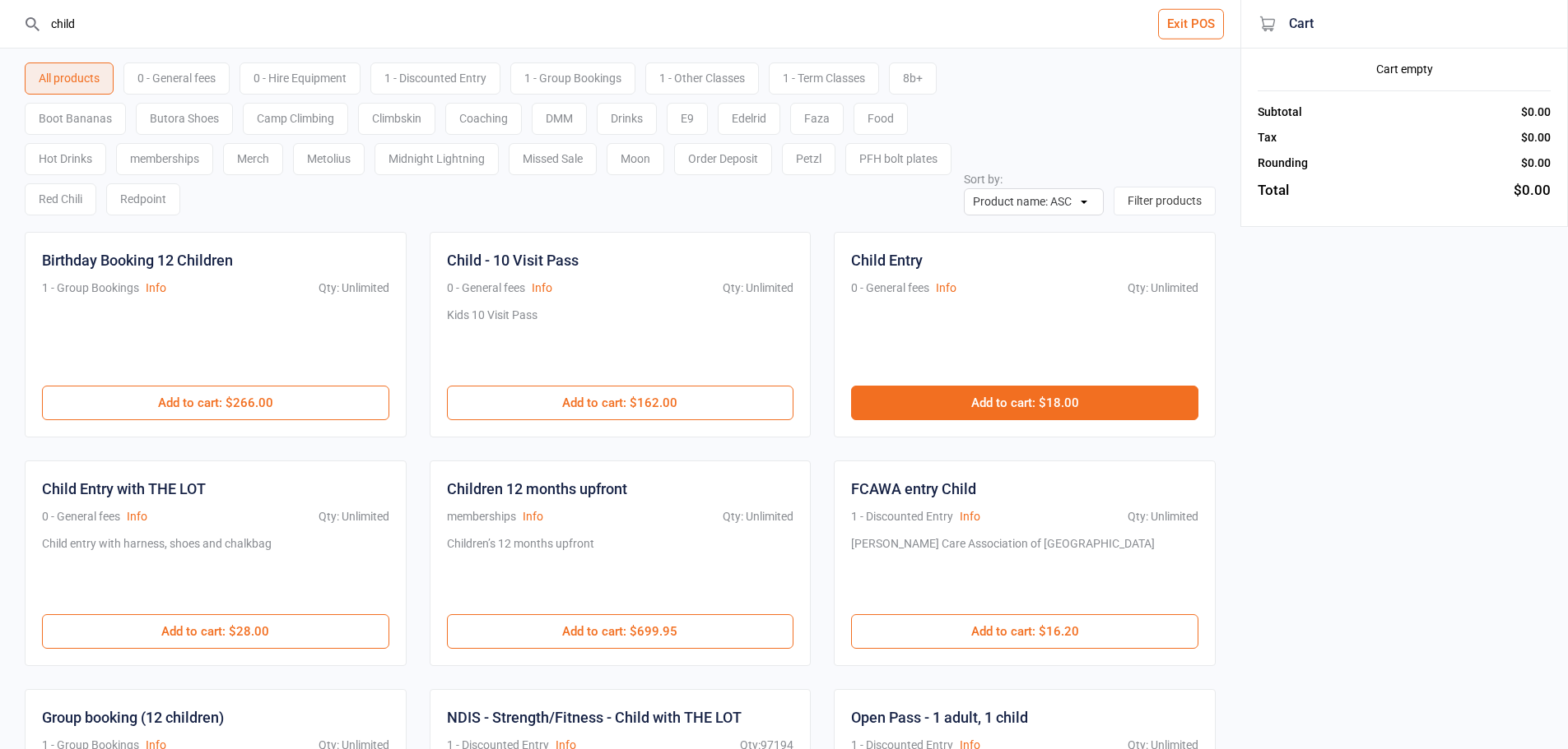
type input "child"
click at [934, 402] on button "Add to cart : $18.00" at bounding box center [1024, 402] width 347 height 34
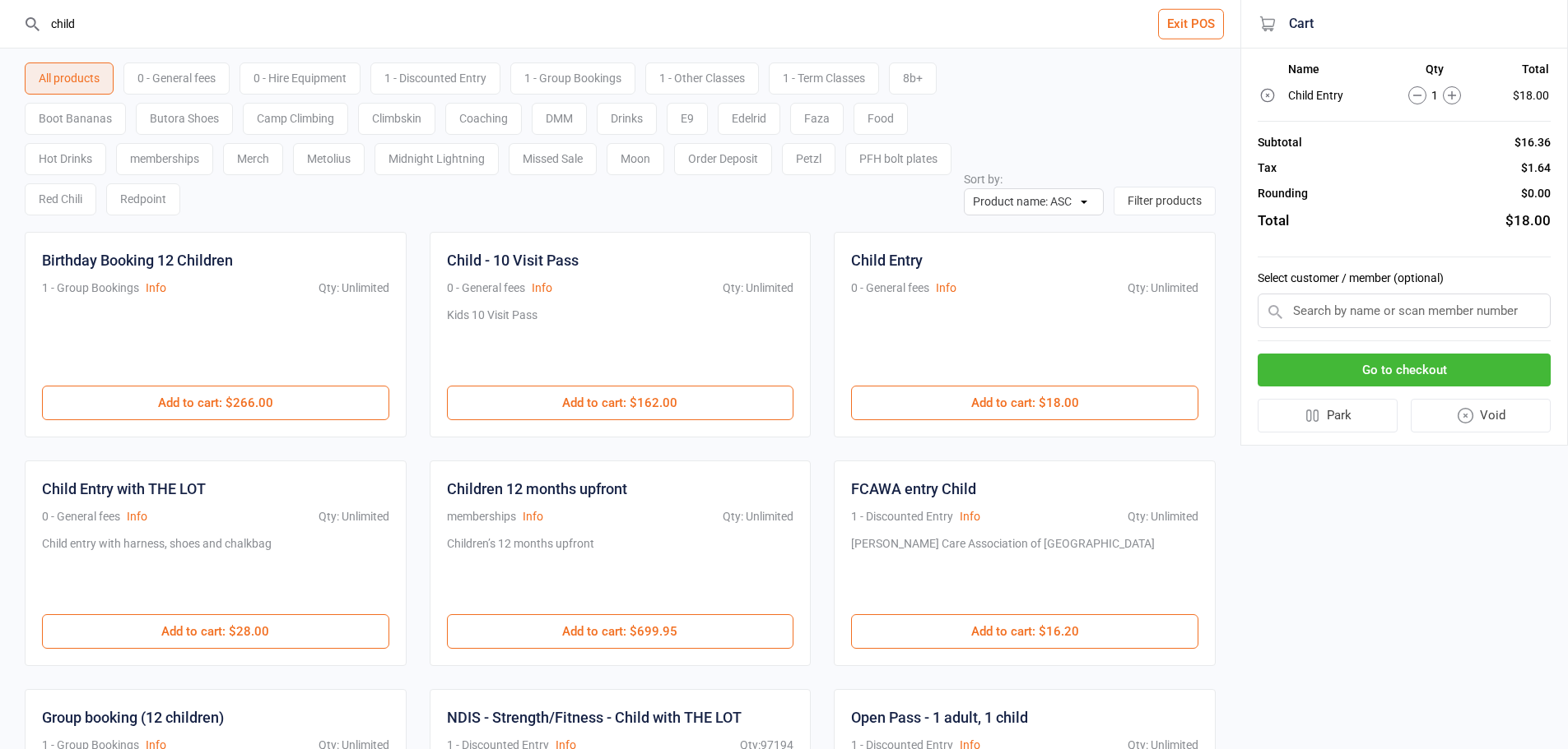
click at [1478, 380] on button "Go to checkout" at bounding box center [1404, 370] width 293 height 34
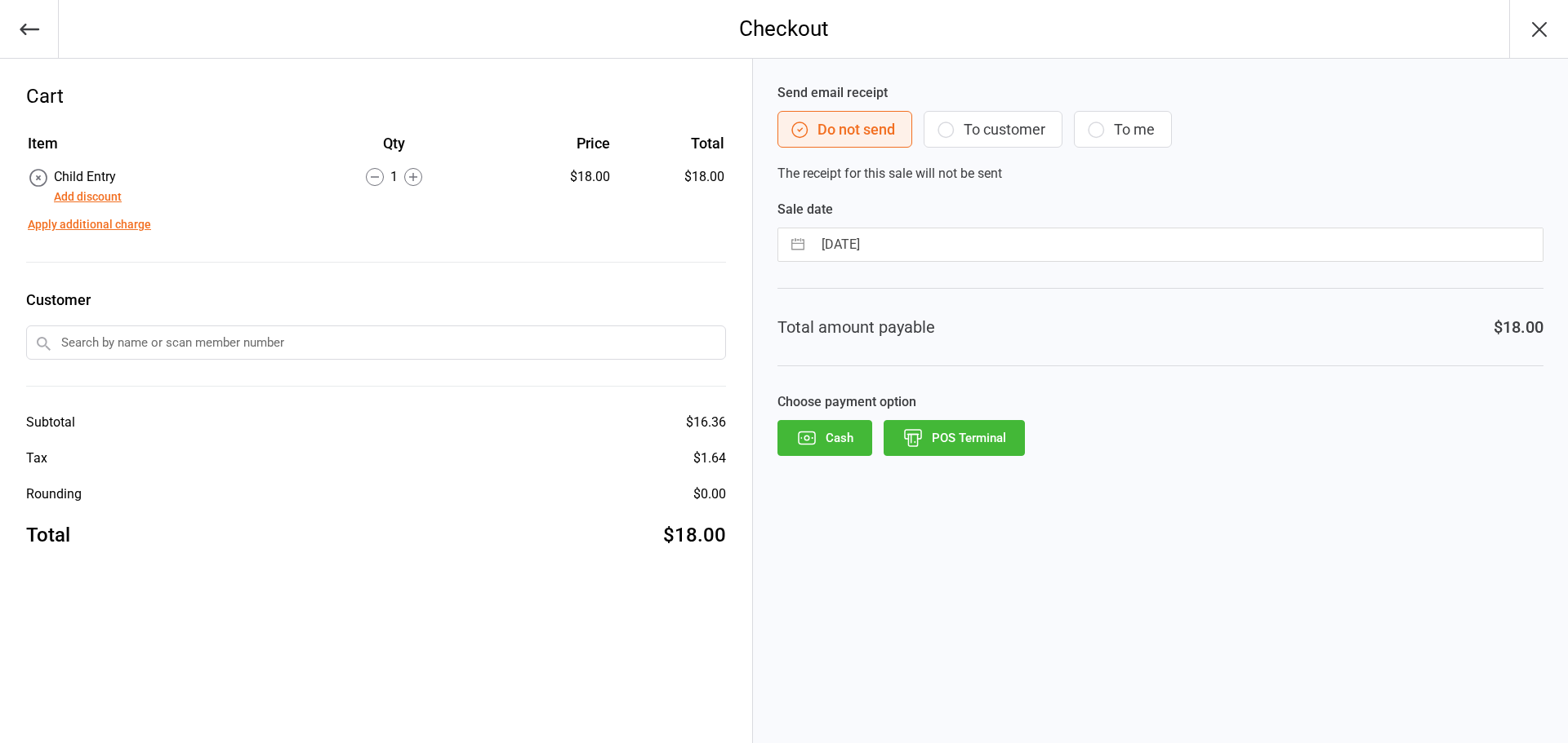
click at [932, 449] on button "POS Terminal" at bounding box center [954, 438] width 141 height 36
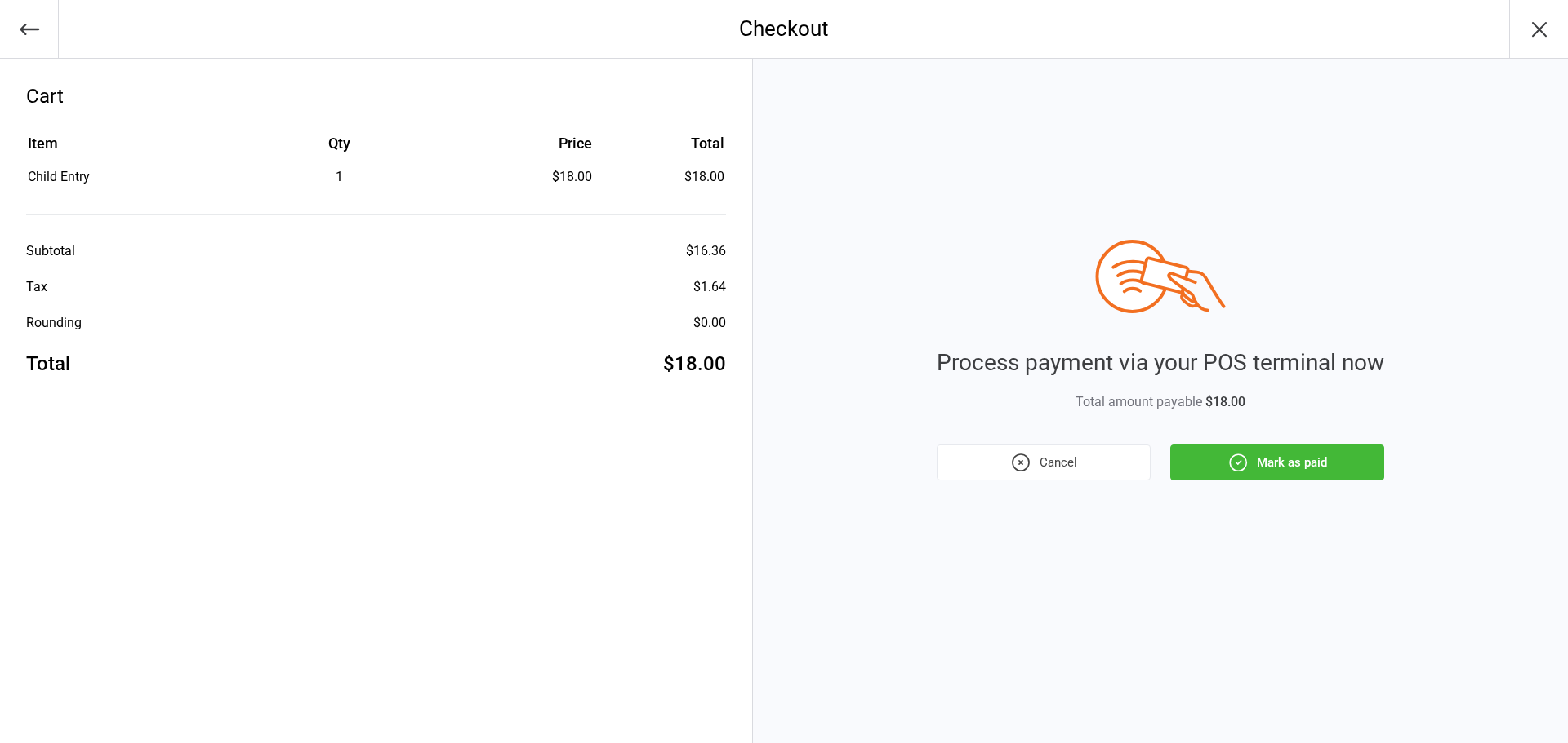
click at [1237, 474] on button "Mark as paid" at bounding box center [1276, 462] width 214 height 36
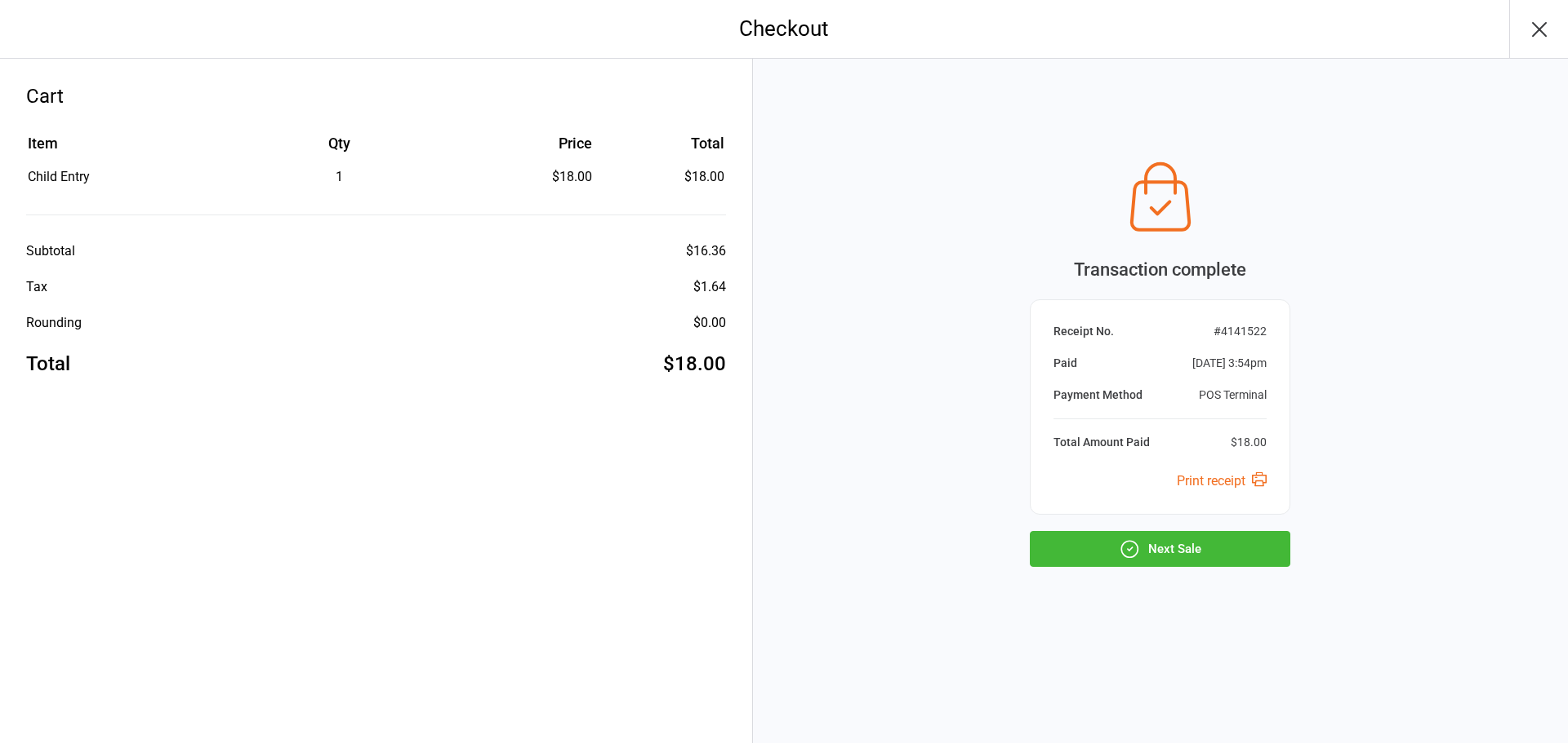
click at [1090, 551] on button "Next Sale" at bounding box center [1159, 549] width 260 height 36
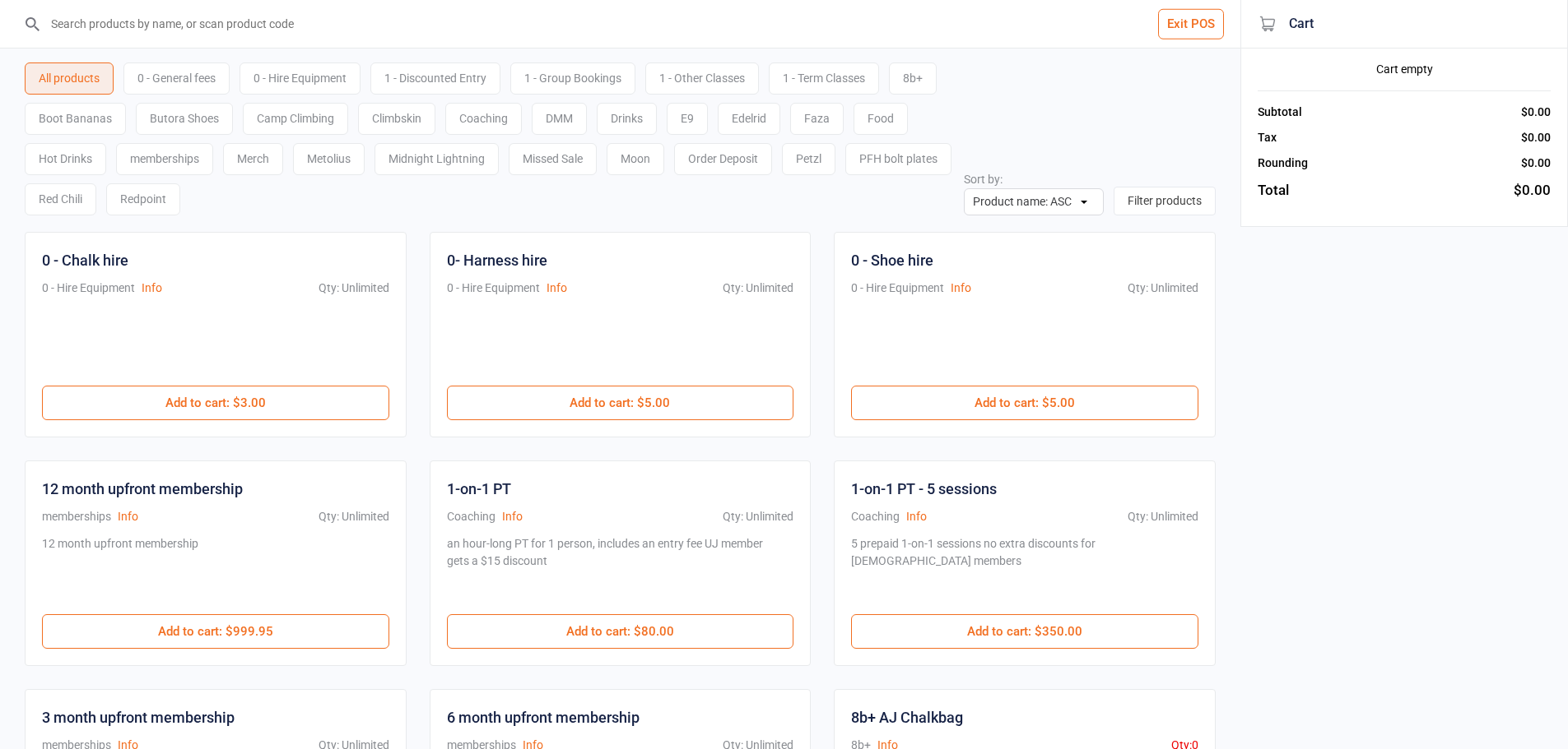
click at [400, 40] on input "search" at bounding box center [630, 23] width 1174 height 48
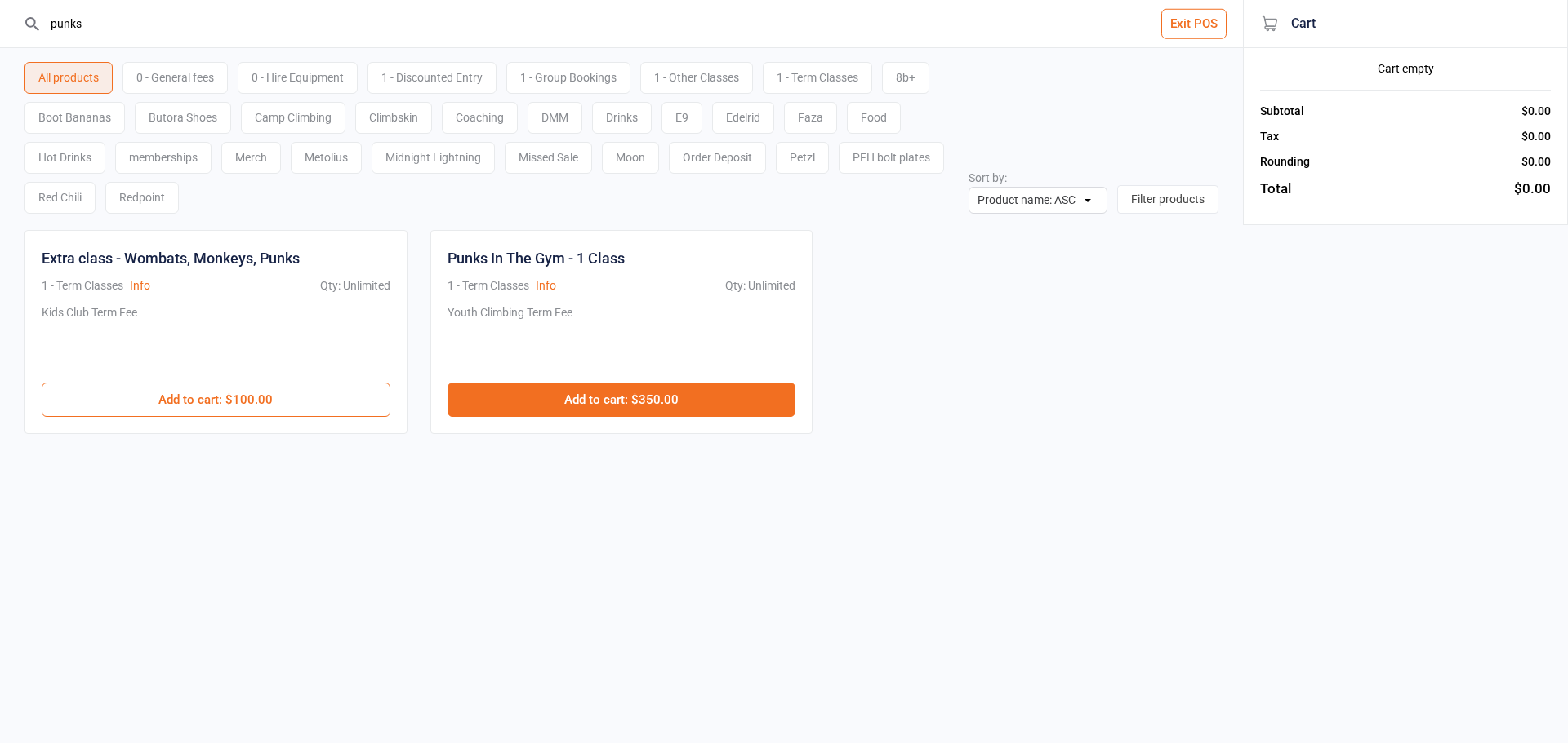
type input "punks"
click at [563, 398] on button "Add to cart : $350.00" at bounding box center [622, 399] width 349 height 34
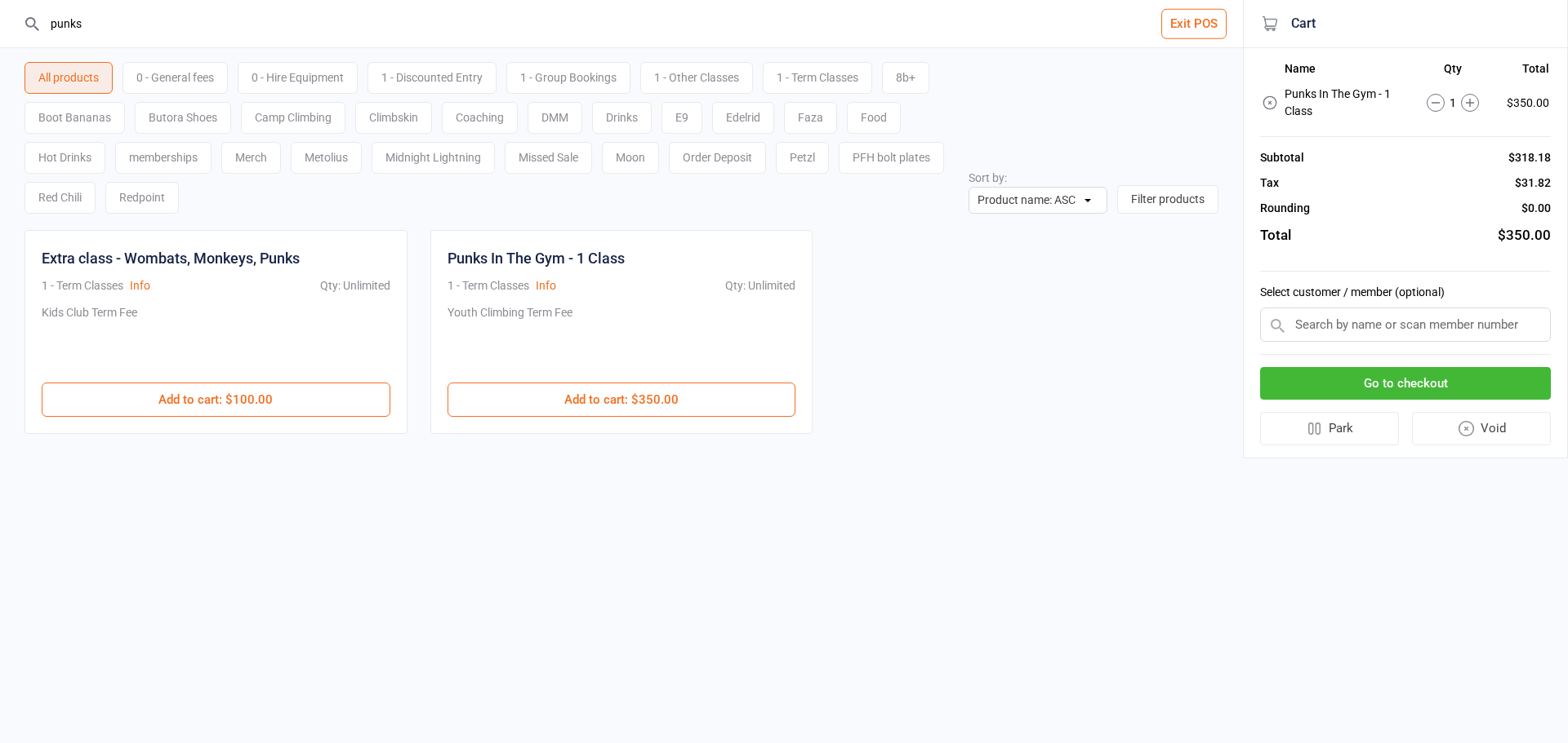
click at [1353, 379] on button "Go to checkout" at bounding box center [1405, 384] width 291 height 34
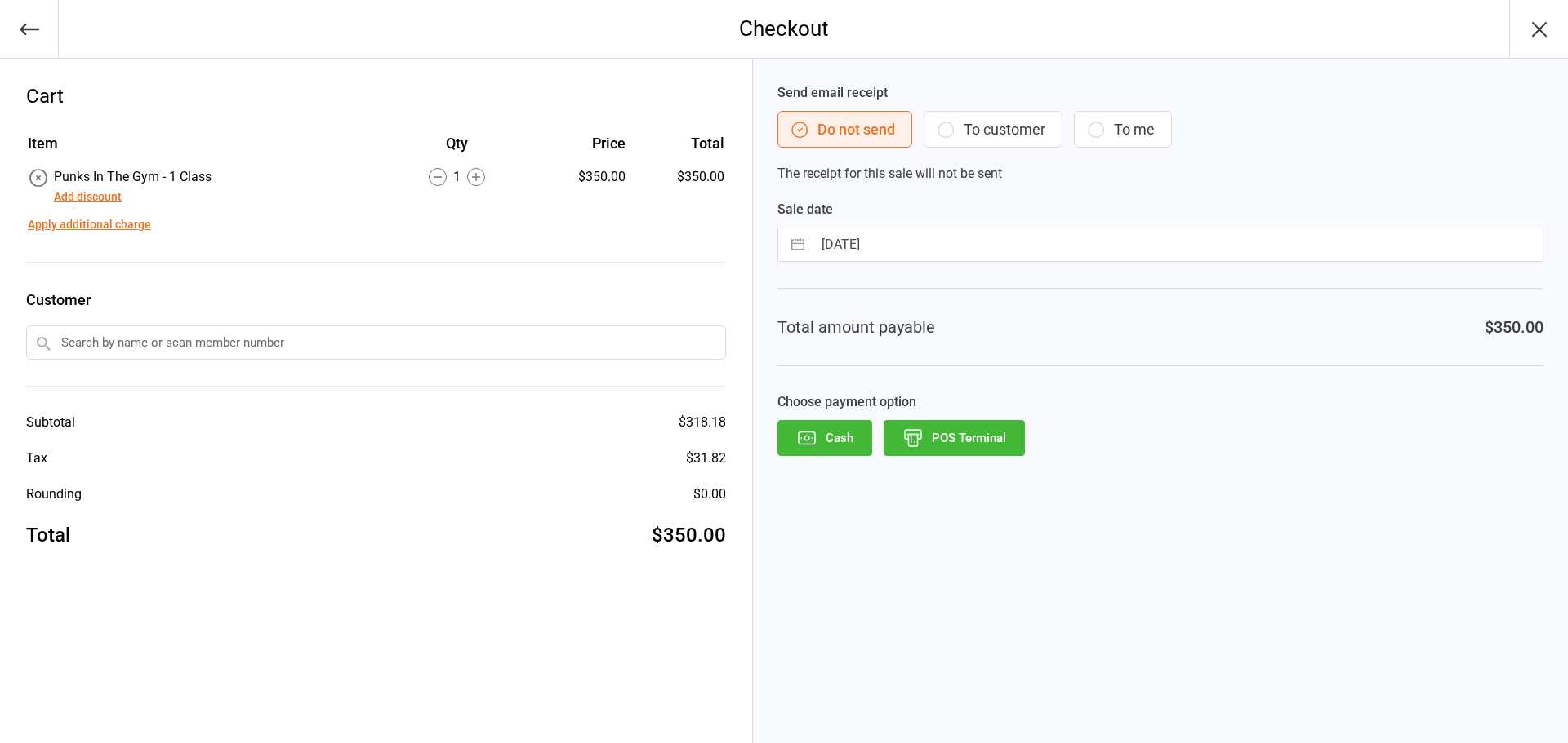
click at [970, 124] on button "To customer" at bounding box center [993, 129] width 139 height 37
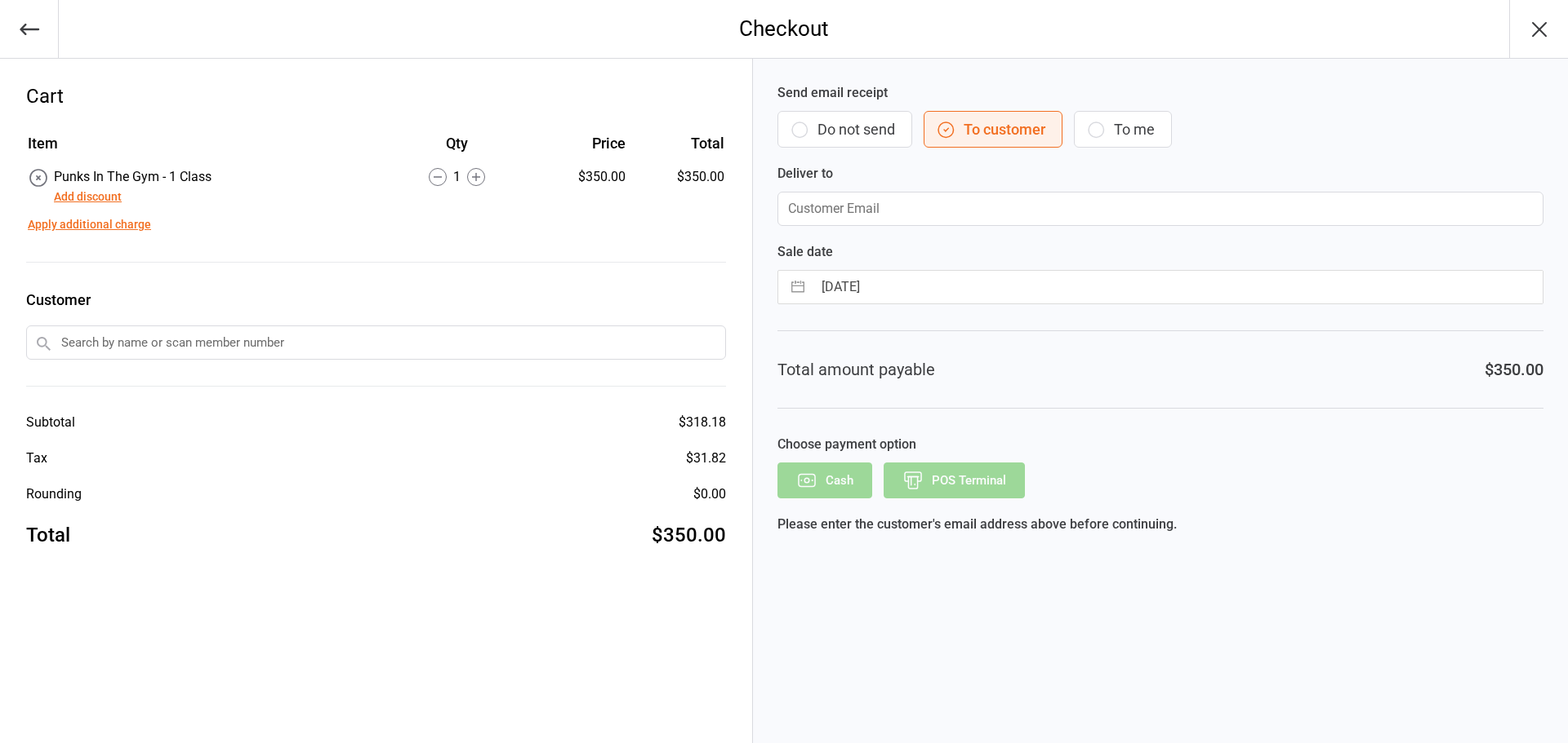
click at [970, 204] on input "email" at bounding box center [1160, 208] width 766 height 34
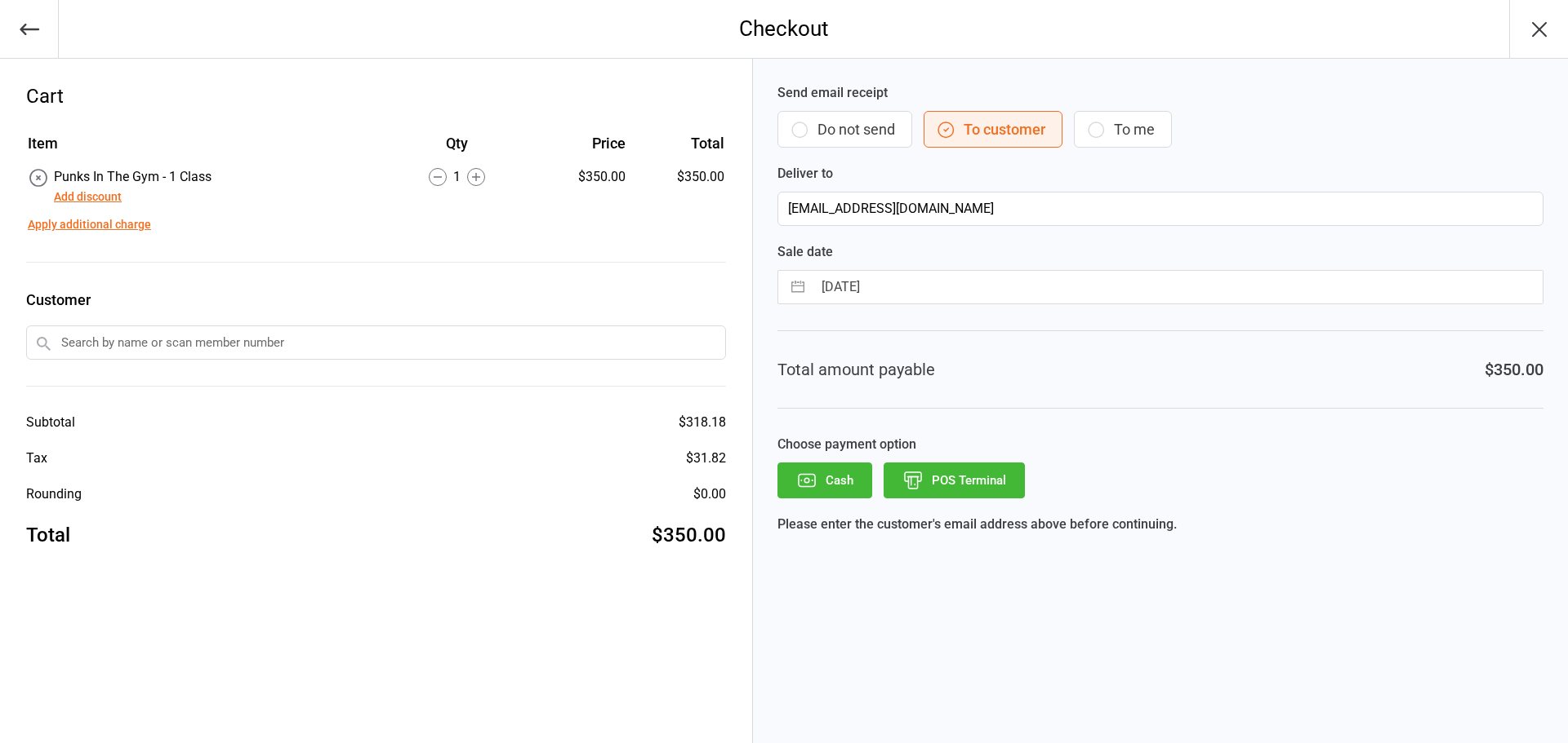
type input "amerritt@iinet.net.au"
click at [948, 472] on button "POS Terminal" at bounding box center [954, 480] width 141 height 36
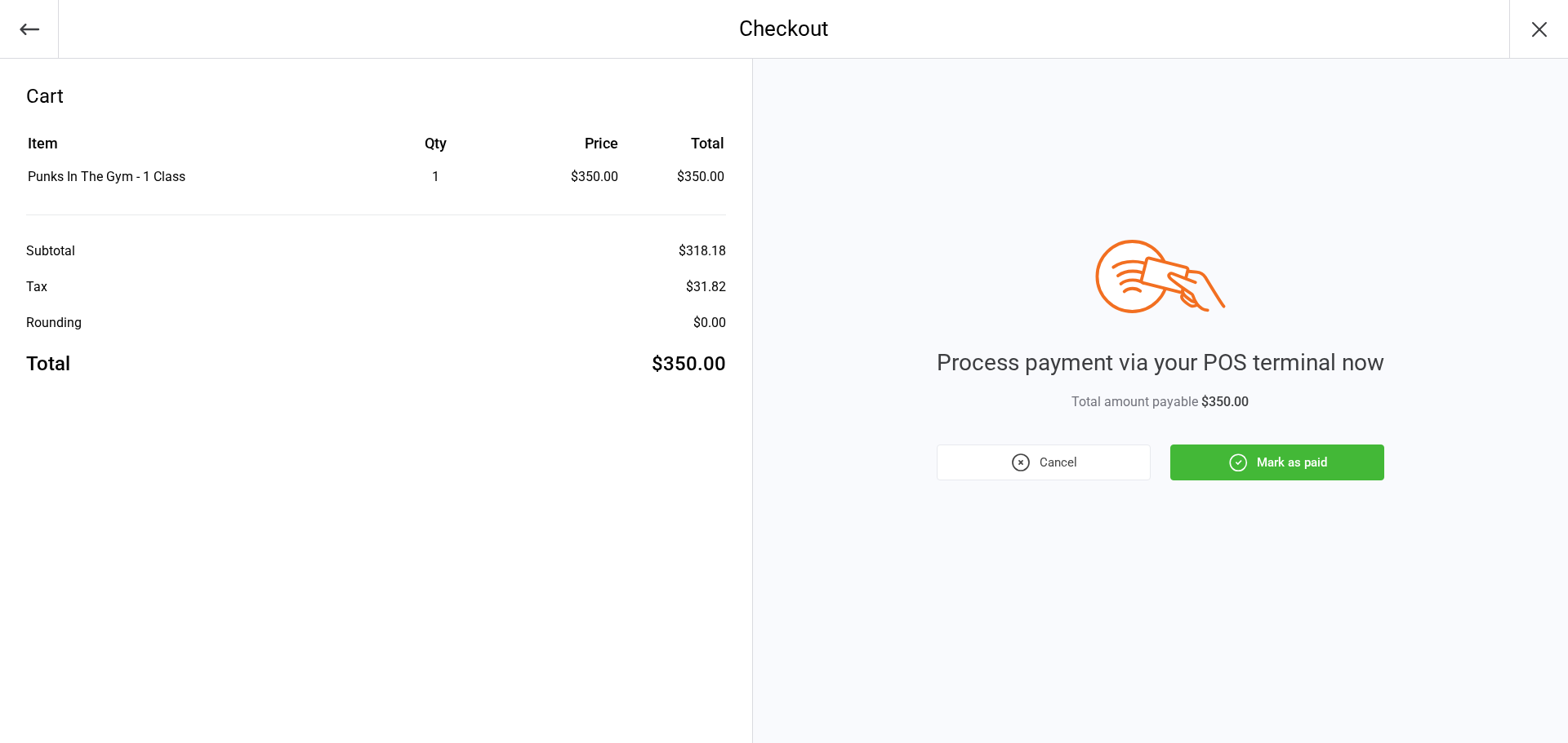
click at [1266, 461] on button "Mark as paid" at bounding box center [1276, 462] width 214 height 36
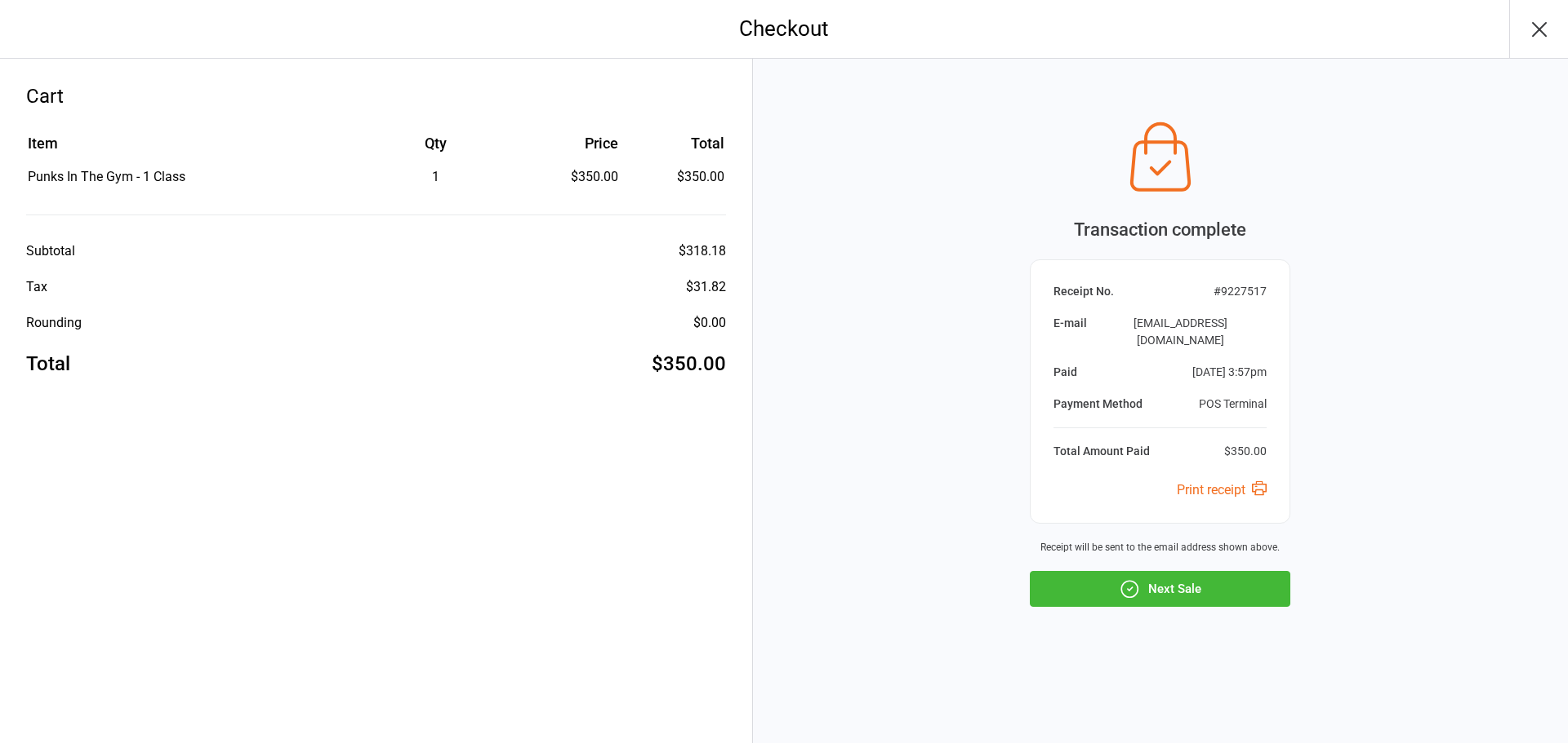
click at [1078, 576] on button "Next Sale" at bounding box center [1159, 588] width 260 height 36
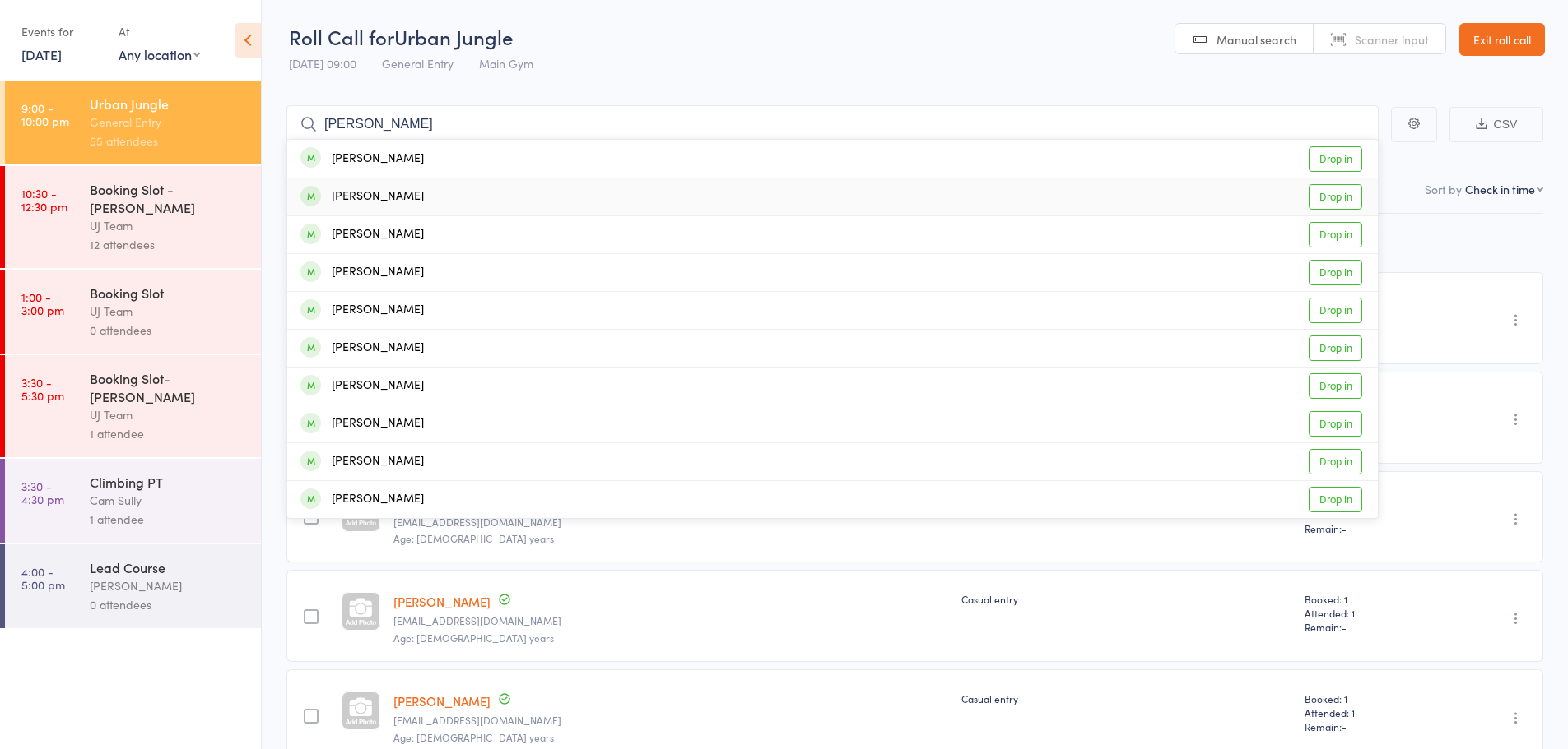
type input "[PERSON_NAME]"
click at [382, 197] on div "[PERSON_NAME]" at bounding box center [362, 197] width 124 height 19
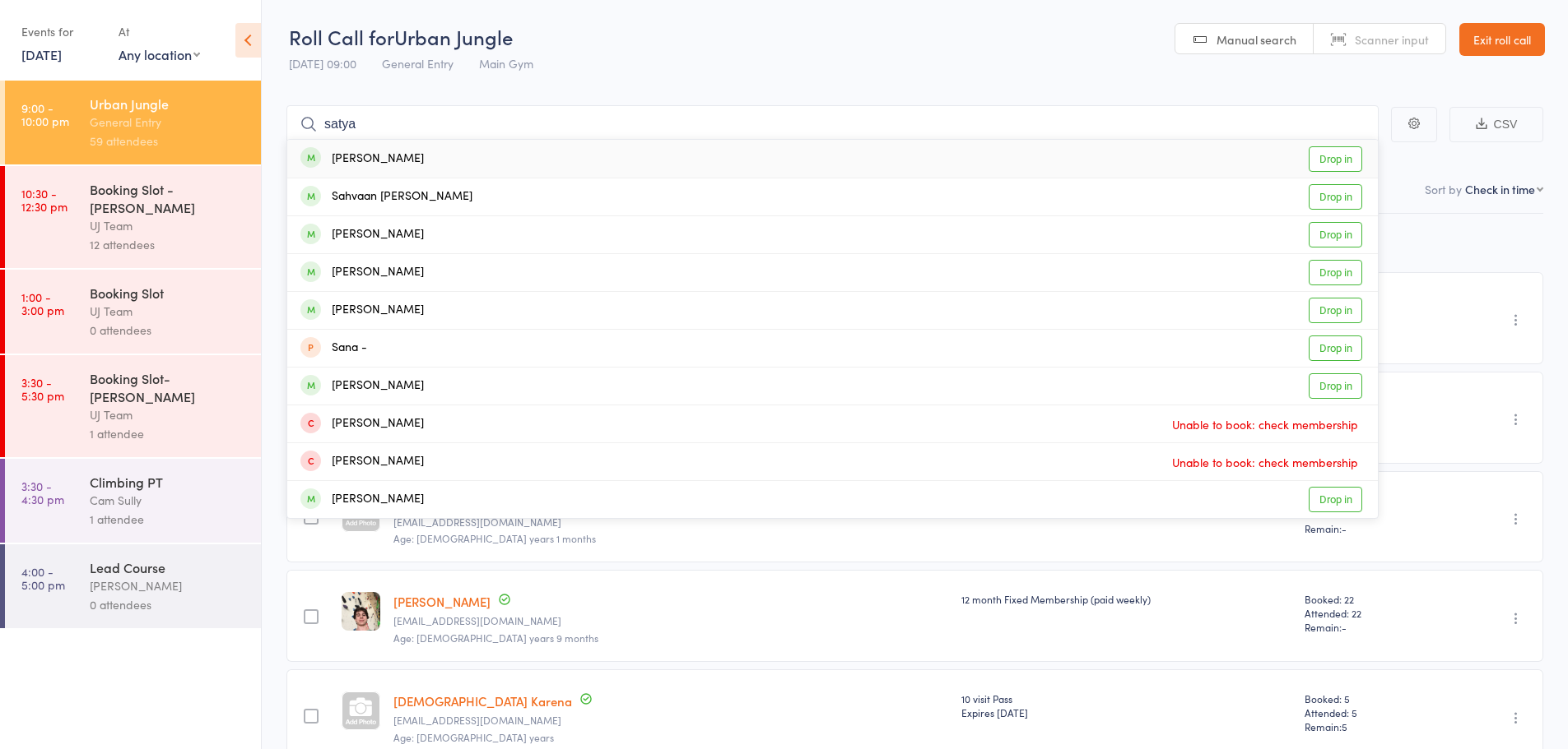
type input "satya"
click at [1342, 161] on link "Drop in" at bounding box center [1335, 159] width 54 height 25
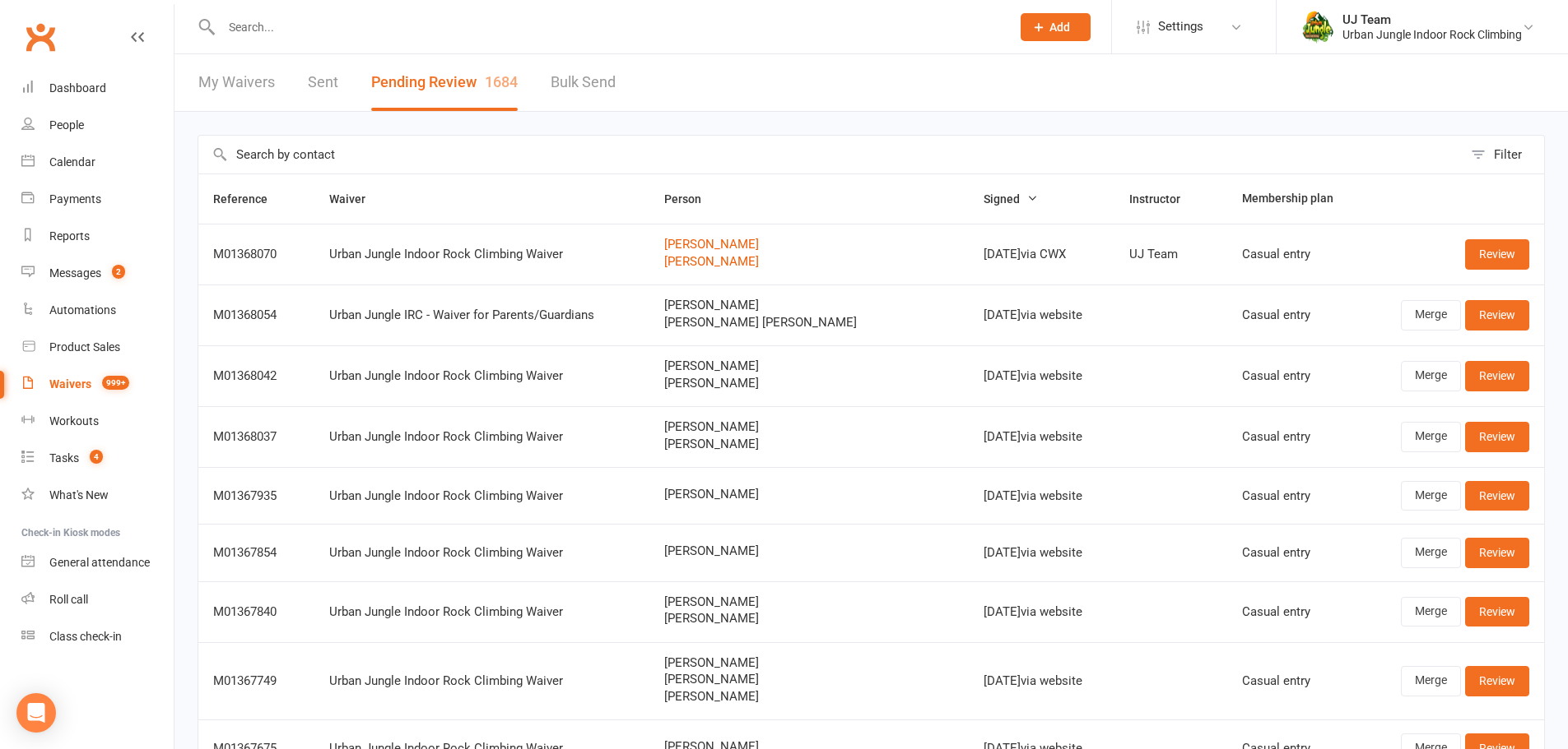
select select "25"
click at [37, 160] on link "Calendar" at bounding box center [97, 163] width 152 height 37
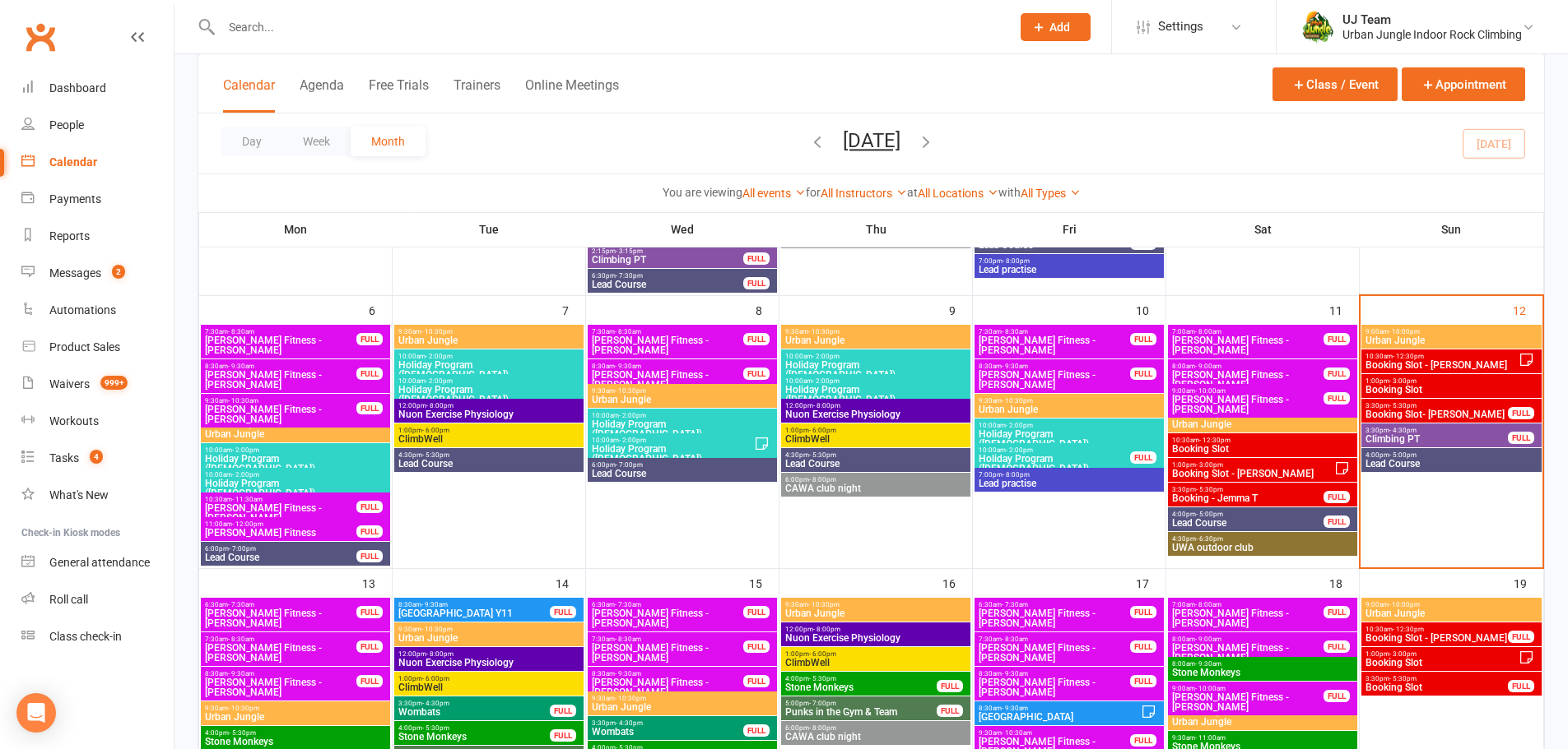
scroll to position [329, 0]
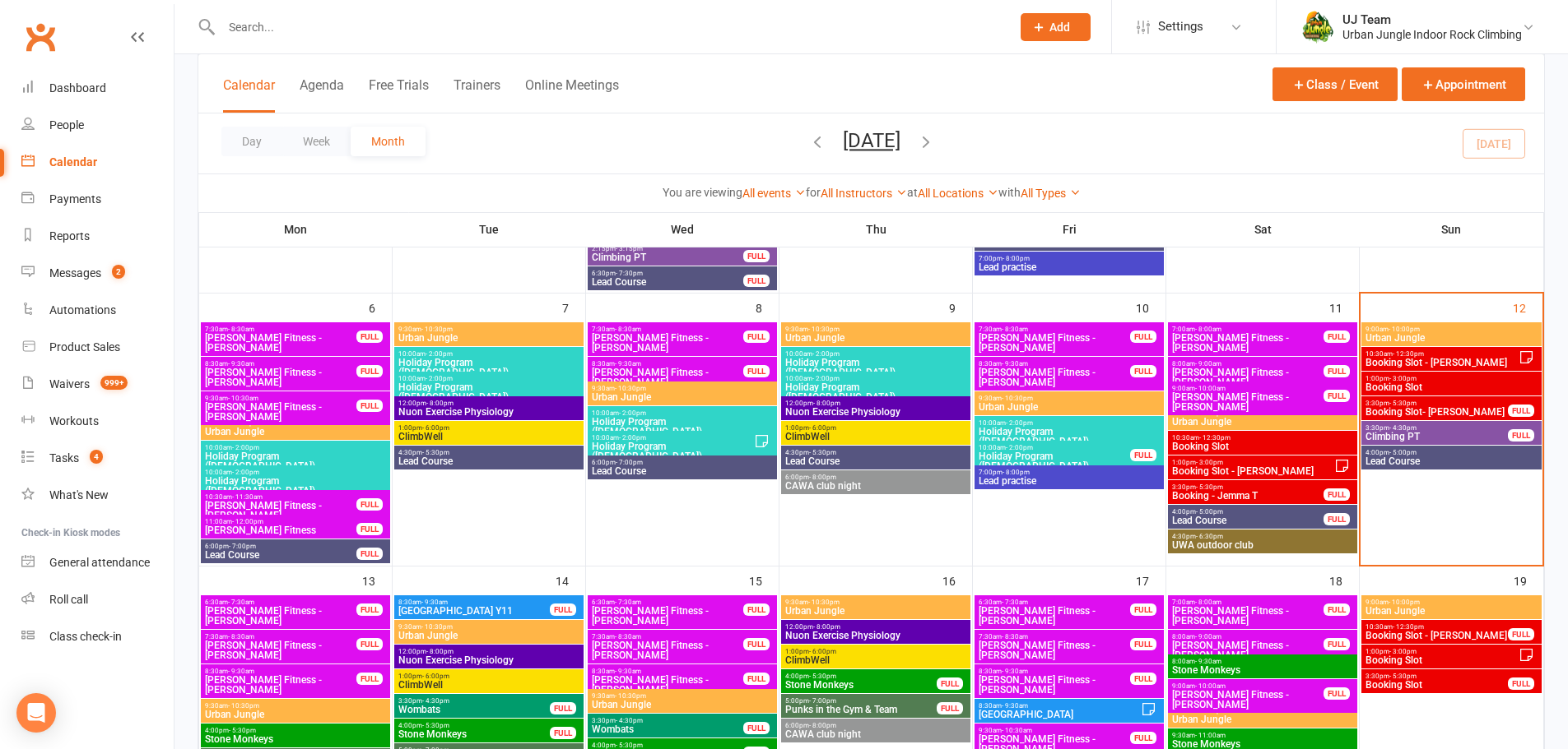
click at [1415, 402] on span "- 5:30pm" at bounding box center [1403, 403] width 27 height 8
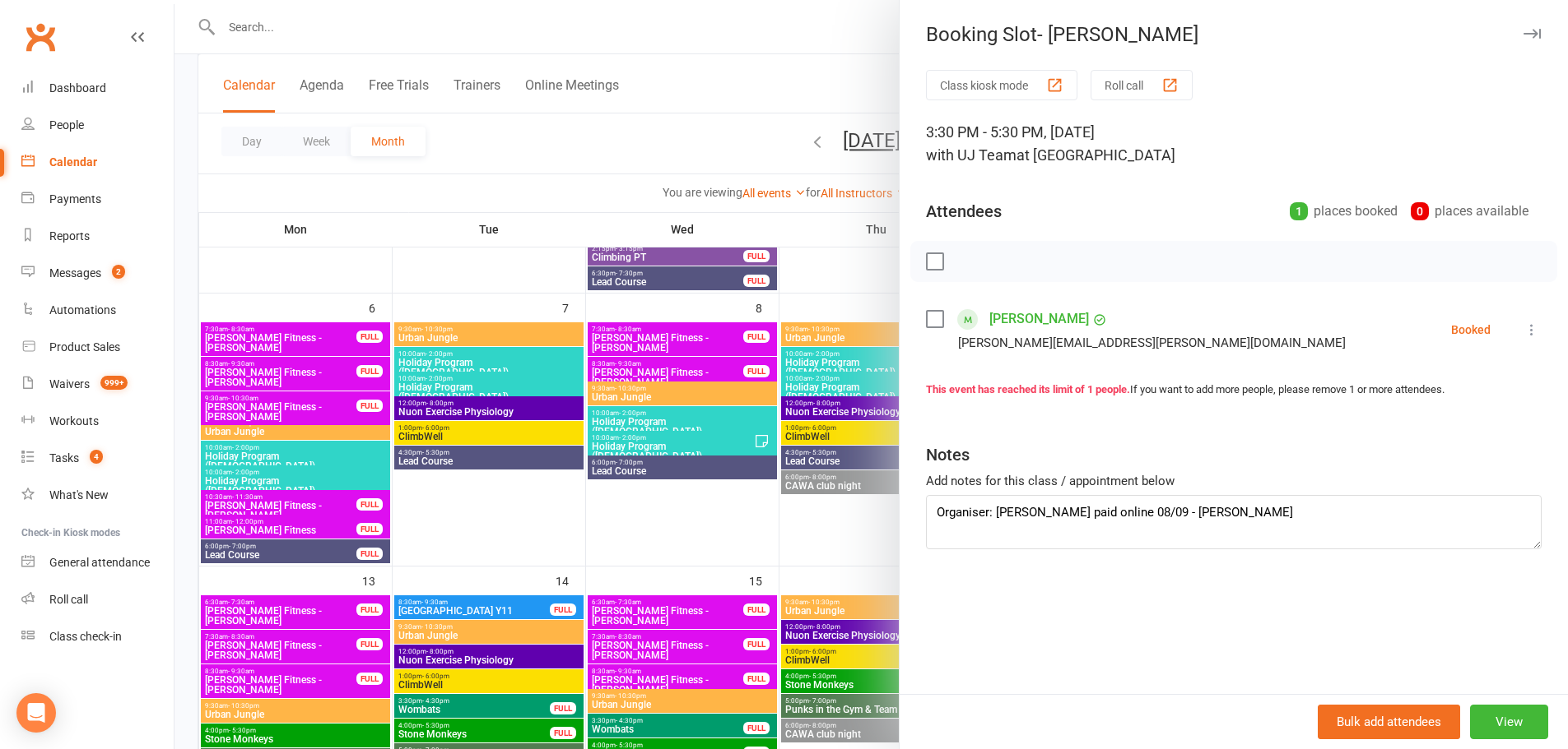
click at [1037, 325] on link "[PERSON_NAME]" at bounding box center [1039, 318] width 99 height 26
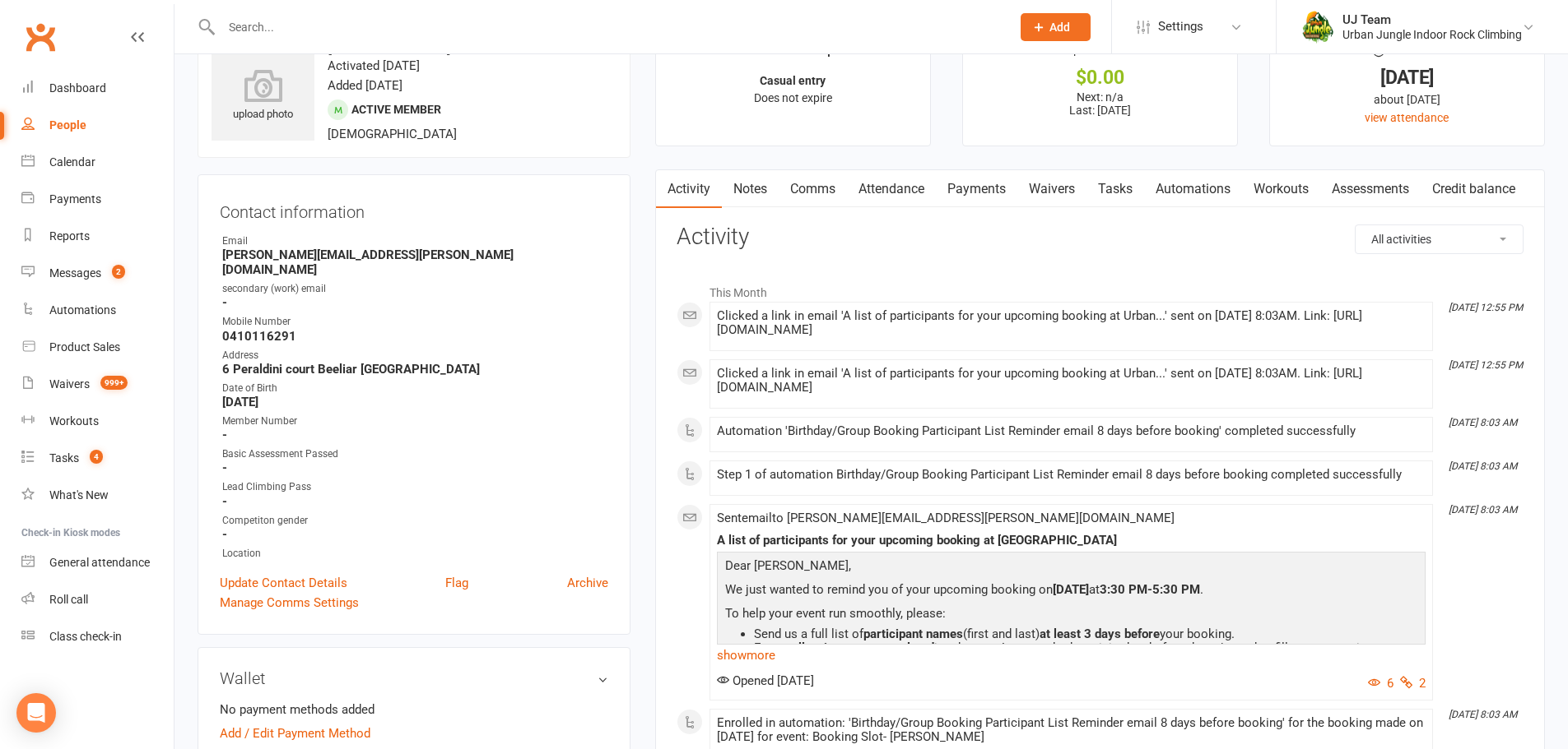
scroll to position [82, 0]
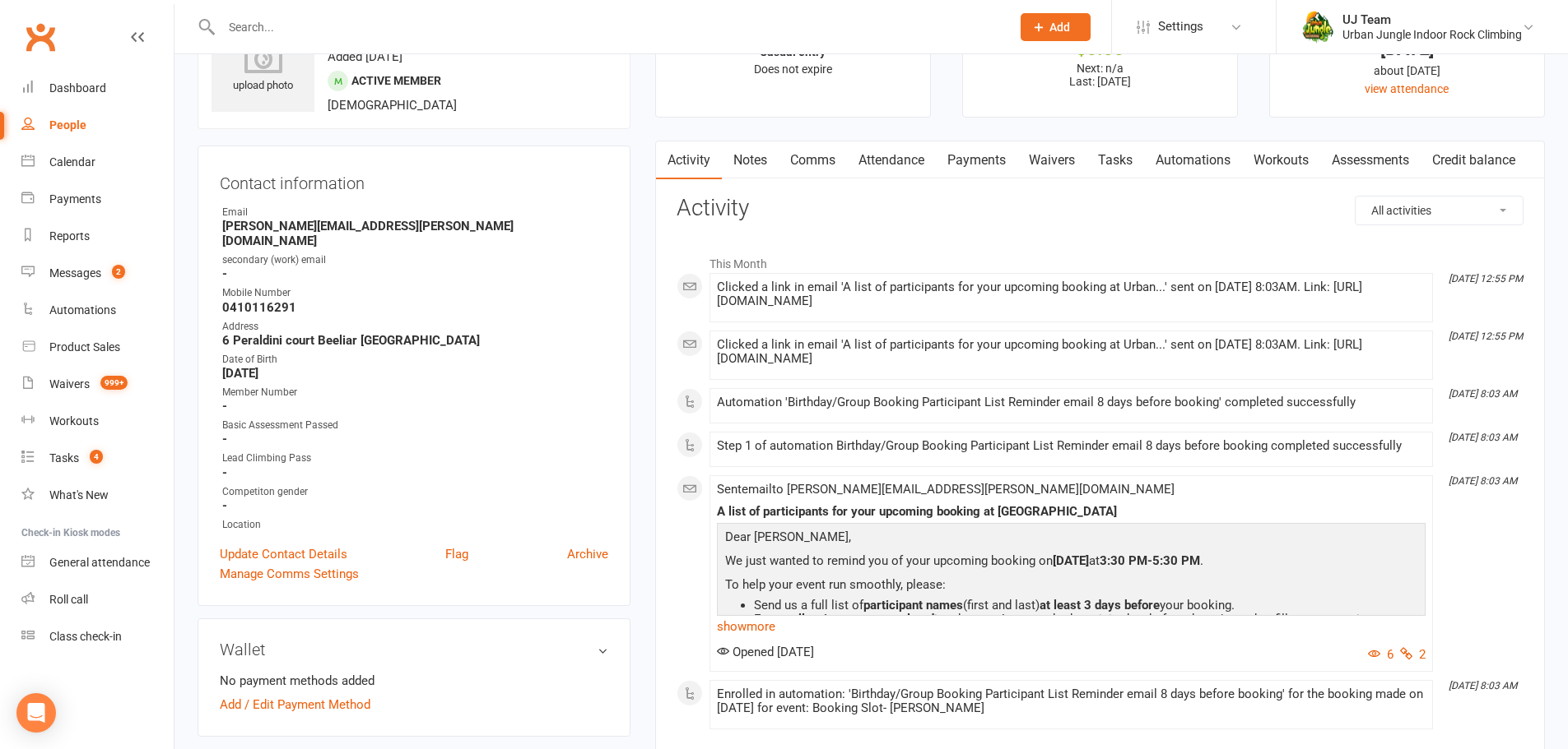
drag, startPoint x: 770, startPoint y: 293, endPoint x: 1399, endPoint y: 328, distance: 630.0
click at [1399, 315] on div "Clicked a link in email 'A list of participants for your upcoming booking at Ur…" at bounding box center [1071, 297] width 708 height 34
drag, startPoint x: 1030, startPoint y: 256, endPoint x: 1060, endPoint y: 247, distance: 31.3
click at [1041, 255] on li "This Month" at bounding box center [1099, 259] width 847 height 26
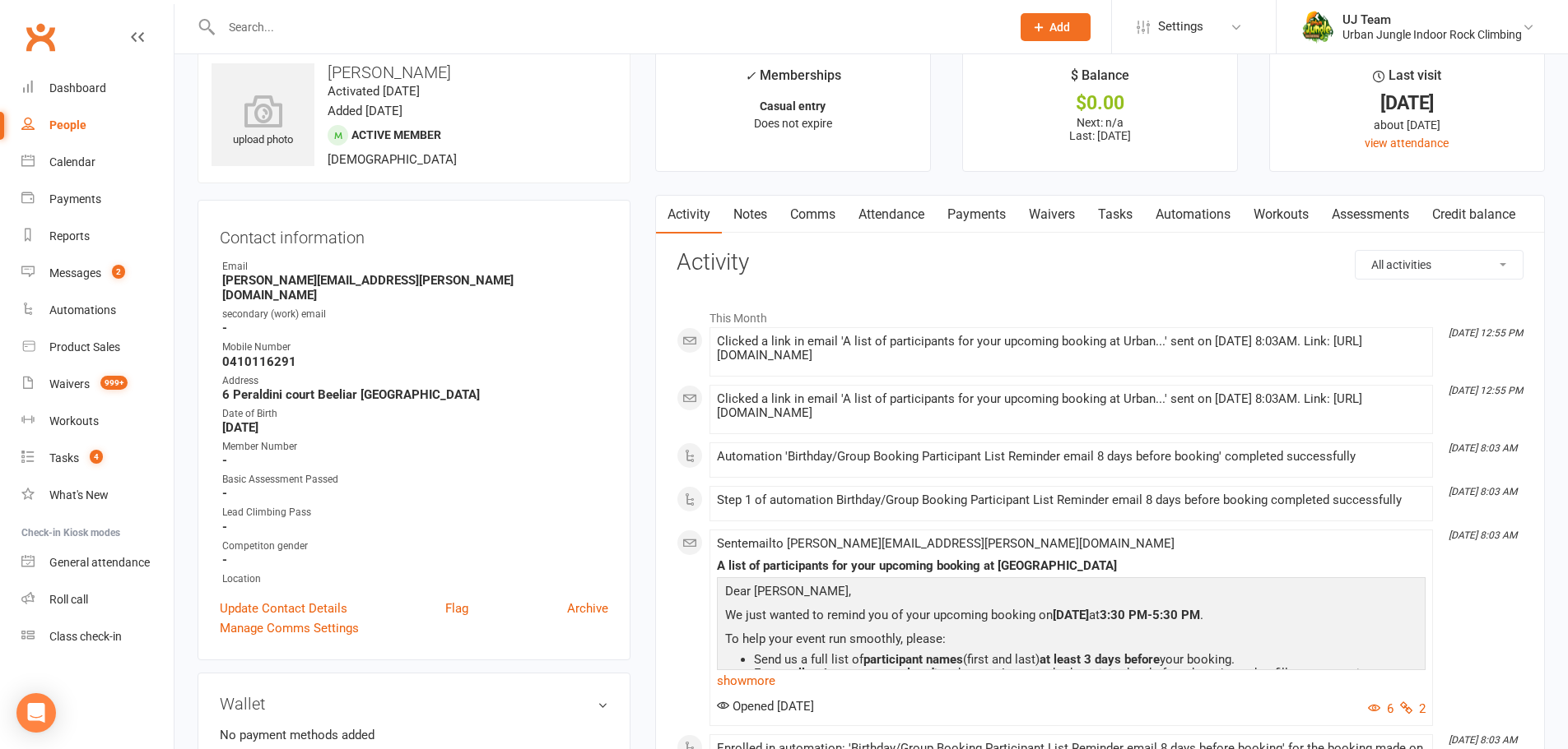
scroll to position [0, 0]
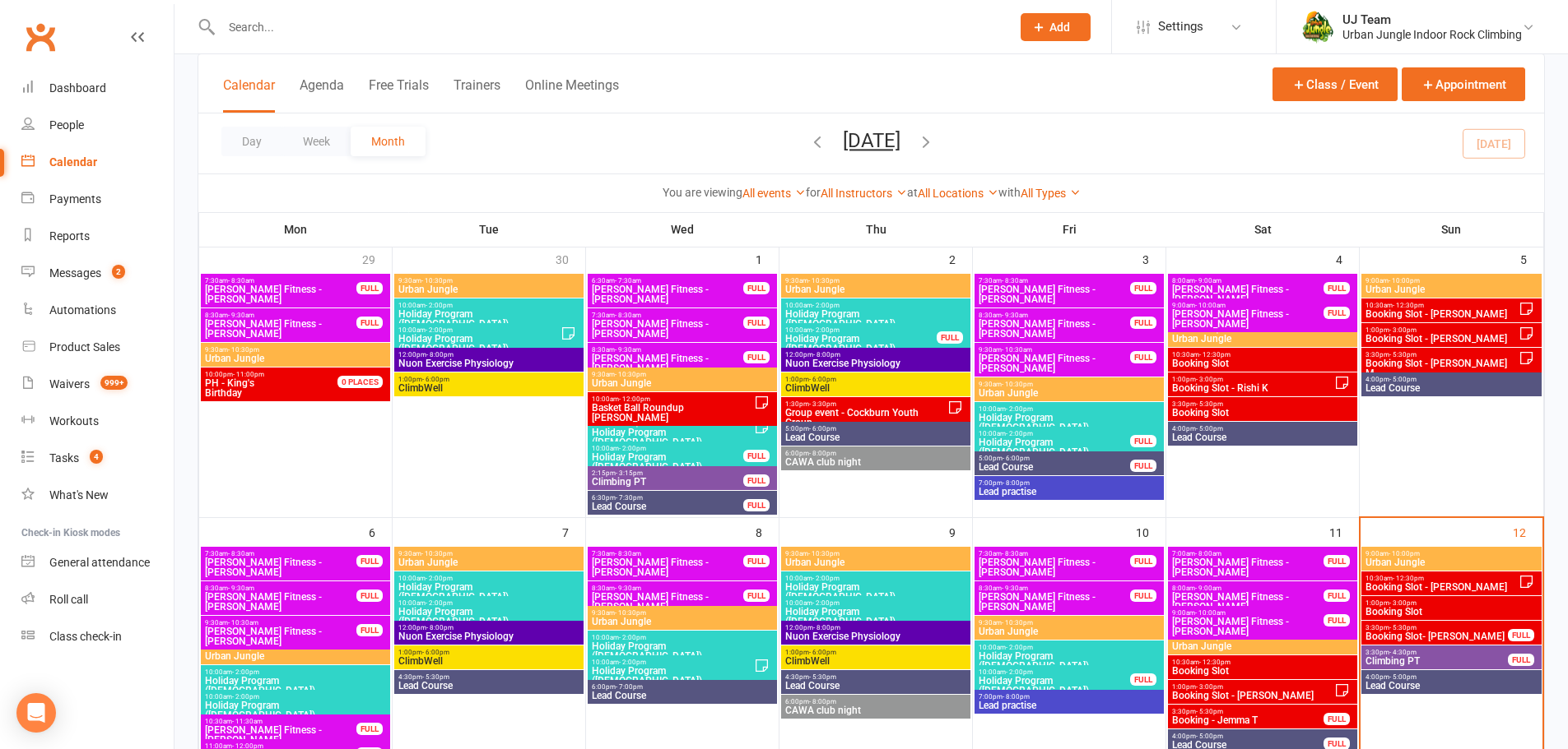
scroll to position [246, 0]
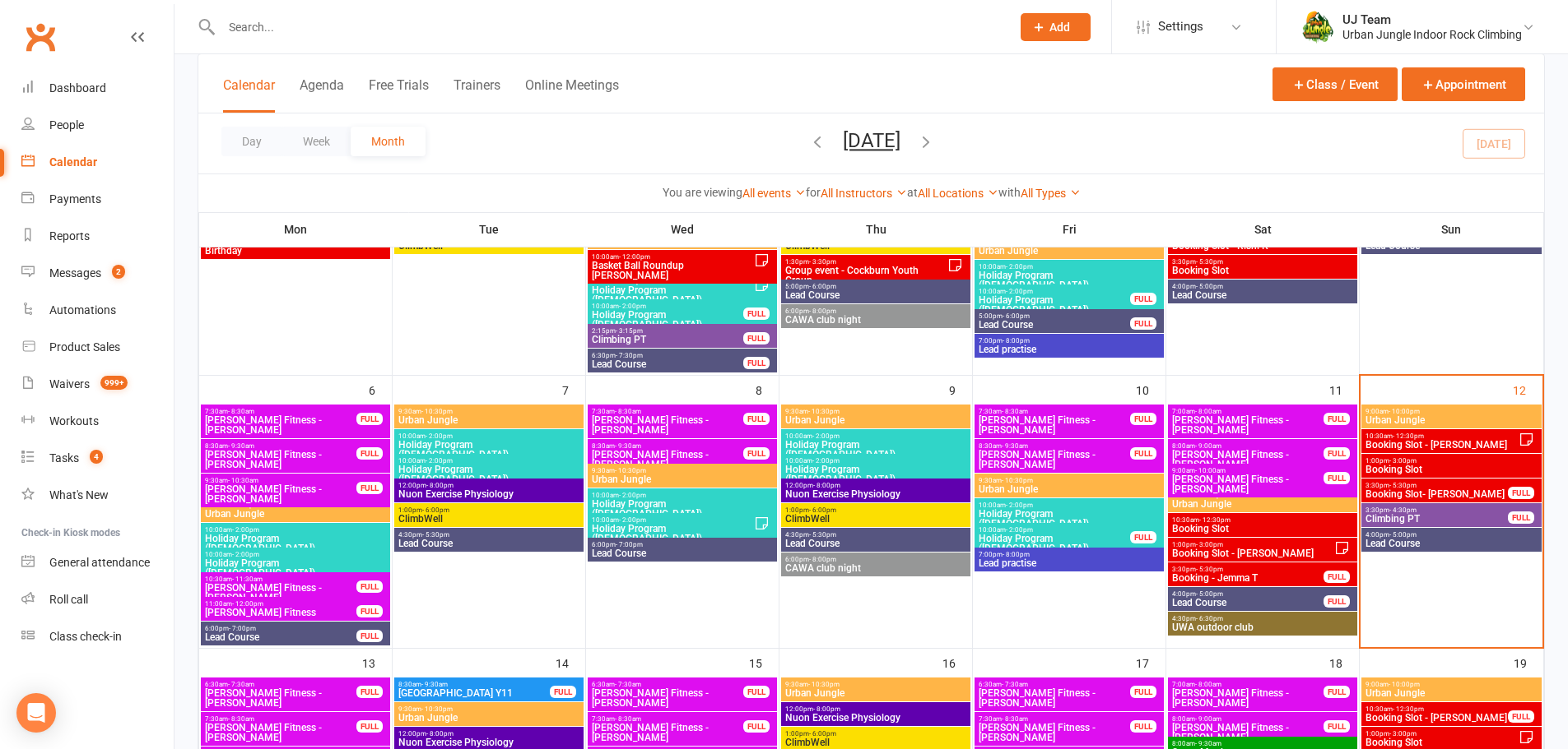
click at [1438, 484] on span "3:30pm - 5:30pm" at bounding box center [1436, 486] width 144 height 8
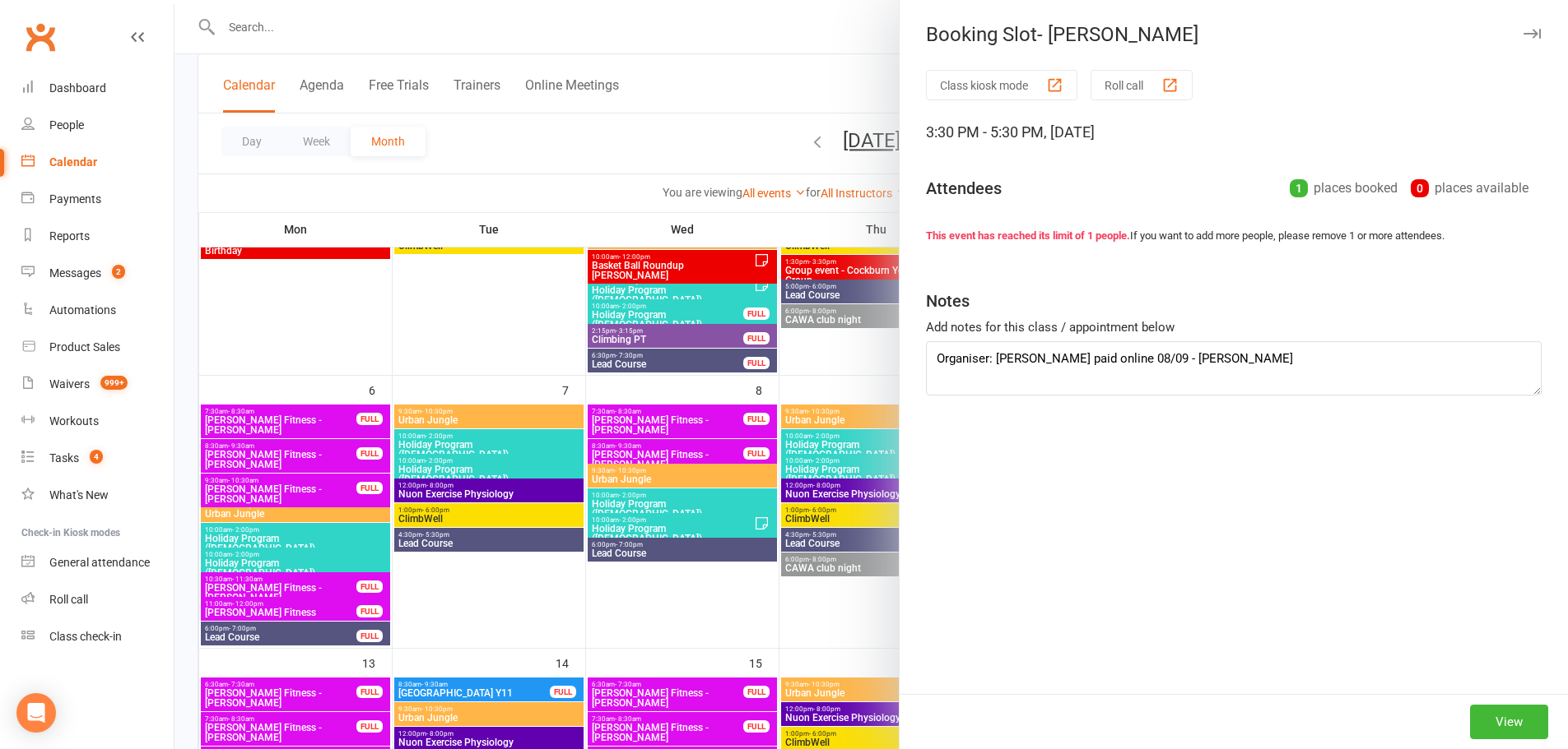
type textarea "Organiser: Teresa Heina Deposit paid online 08/09 - Jiri Nella Heina Zoe Brewer…"
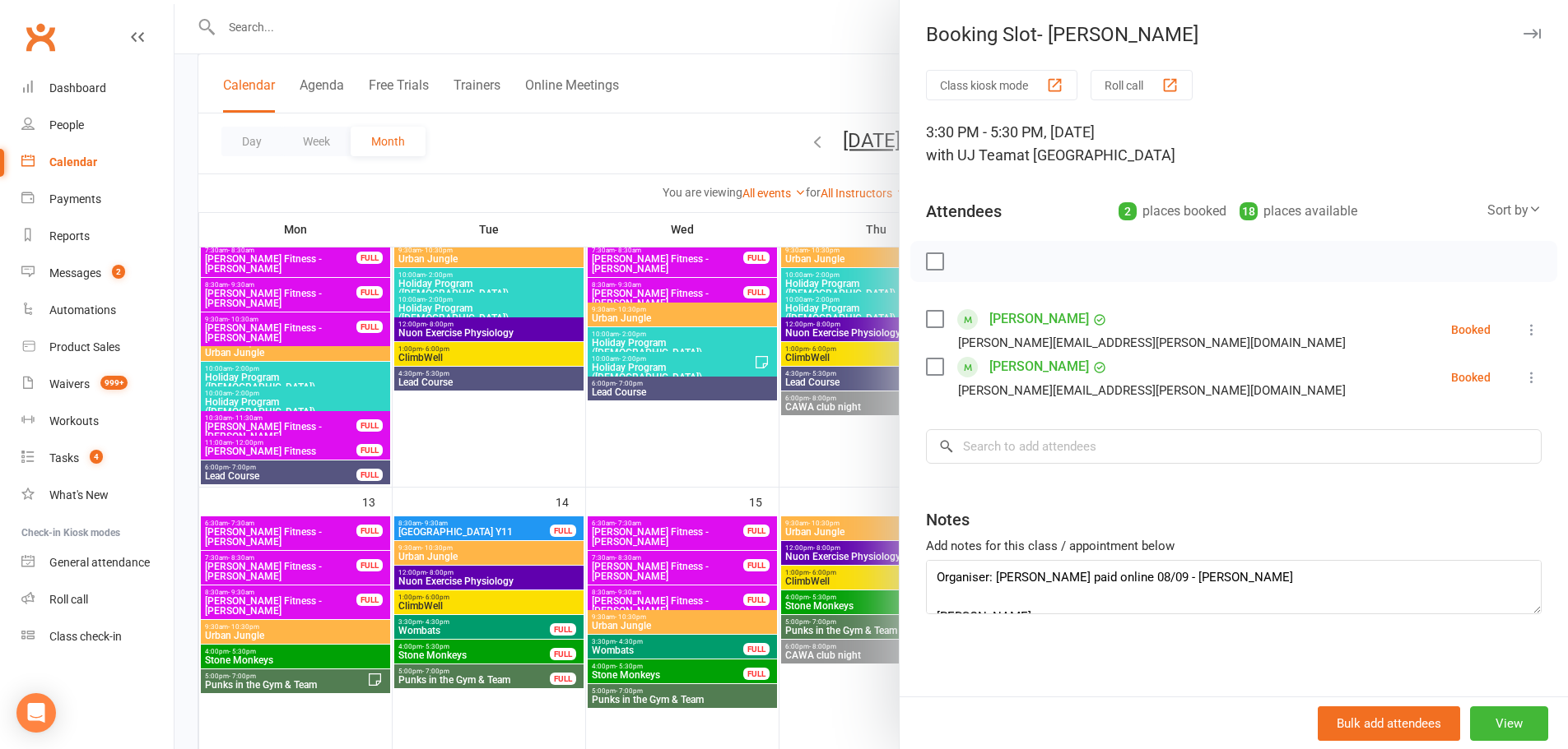
scroll to position [411, 0]
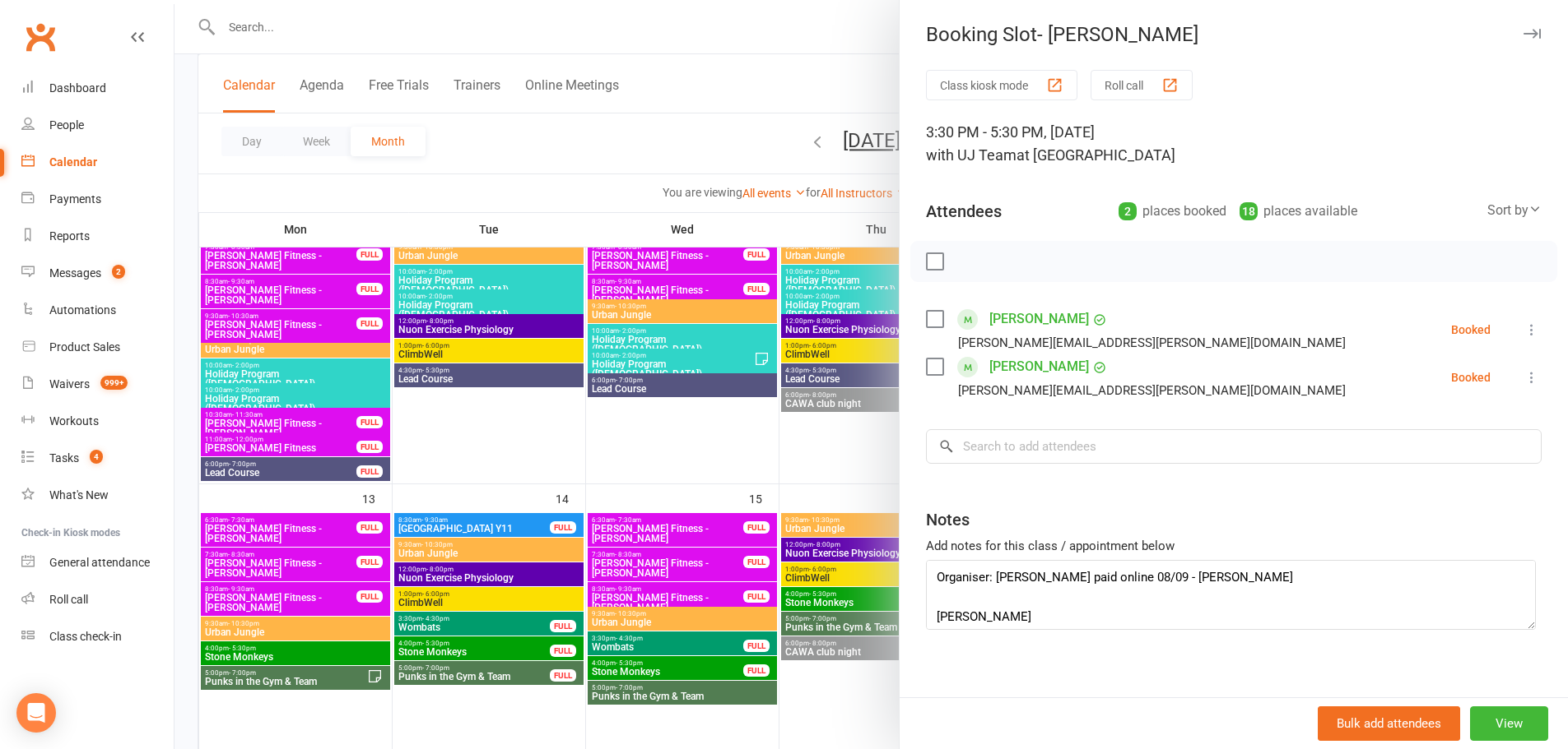
drag, startPoint x: 1523, startPoint y: 606, endPoint x: 1505, endPoint y: 788, distance: 182.9
click at [1505, 749] on html "Prospect Member Non-attending contact Class / event Appointment Task Membership…" at bounding box center [784, 632] width 1568 height 2086
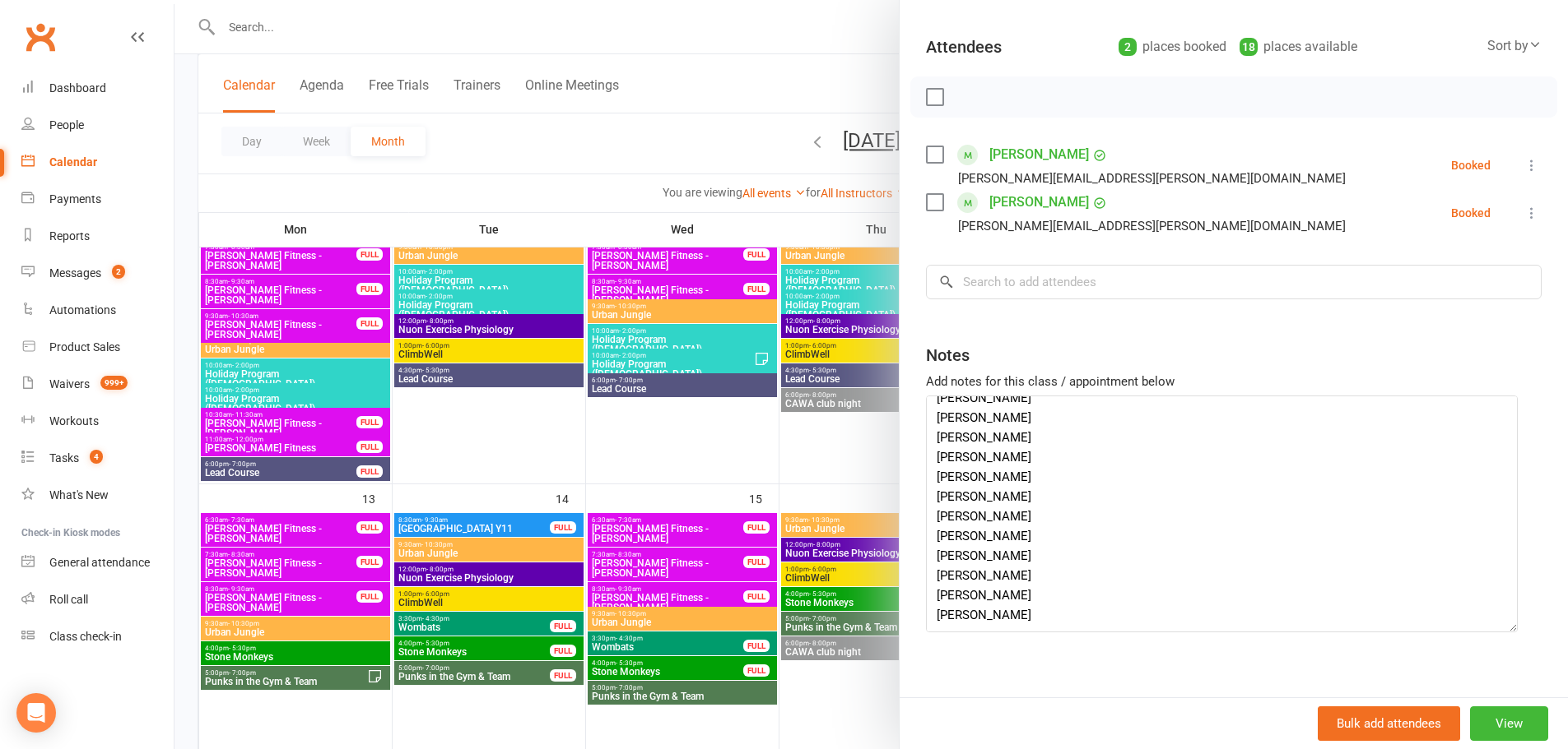
drag, startPoint x: 1510, startPoint y: 630, endPoint x: 1492, endPoint y: 644, distance: 22.8
click at [1492, 644] on div "Class kiosk mode Roll call 3:30 PM - 5:30 PM, Sunday, October, 12, 2025 with UJ…" at bounding box center [1234, 310] width 669 height 809
click at [1500, 634] on div "Class kiosk mode Roll call 3:30 PM - 5:30 PM, Sunday, October, 12, 2025 with UJ…" at bounding box center [1234, 310] width 669 height 809
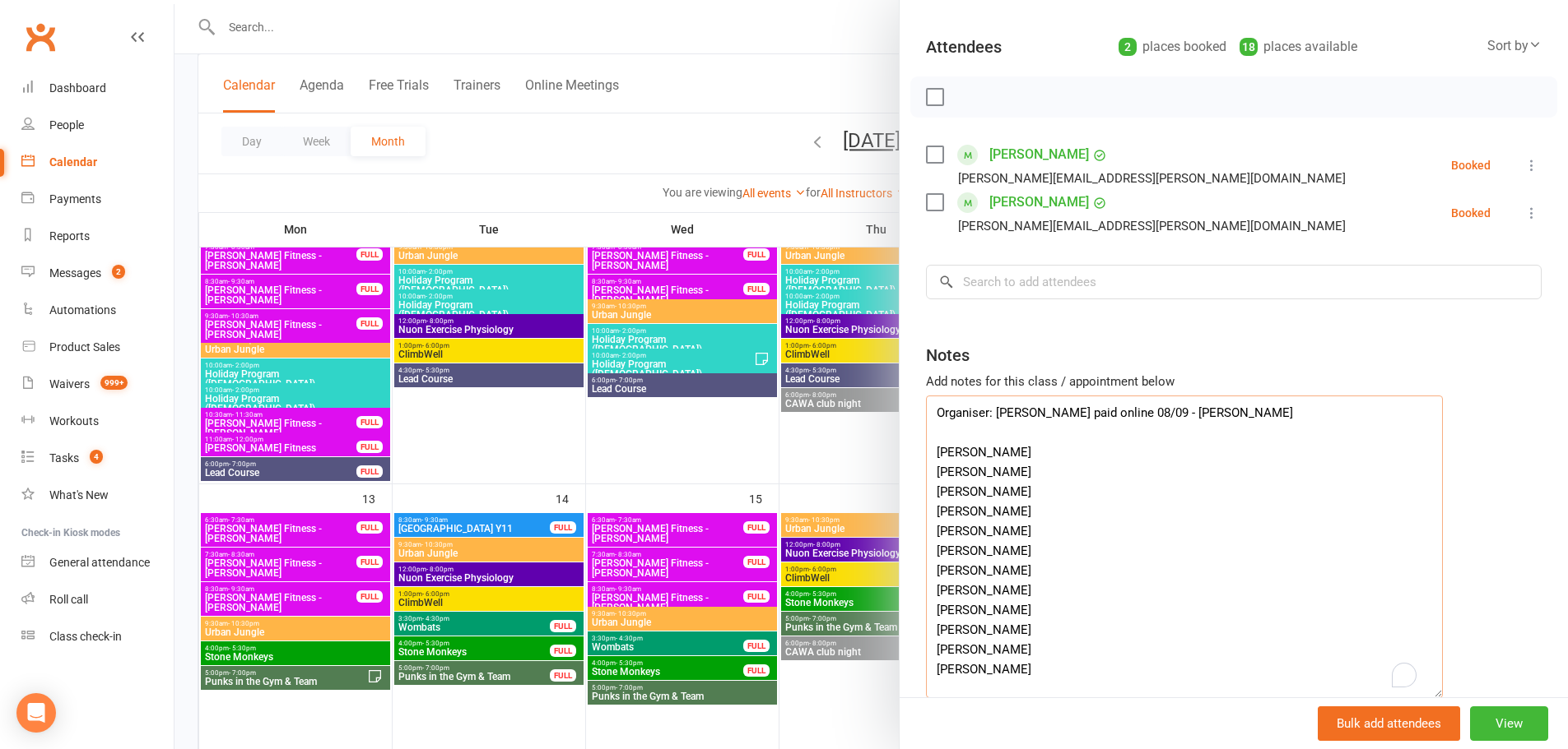
scroll to position [2, 0]
drag, startPoint x: 1500, startPoint y: 626, endPoint x: 1406, endPoint y: 698, distance: 118.4
click at [1406, 698] on div "Booking Slot- Teresa H Class kiosk mode Roll call 3:30 PM - 5:30 PM, Sunday, Oc…" at bounding box center [1233, 374] width 669 height 749
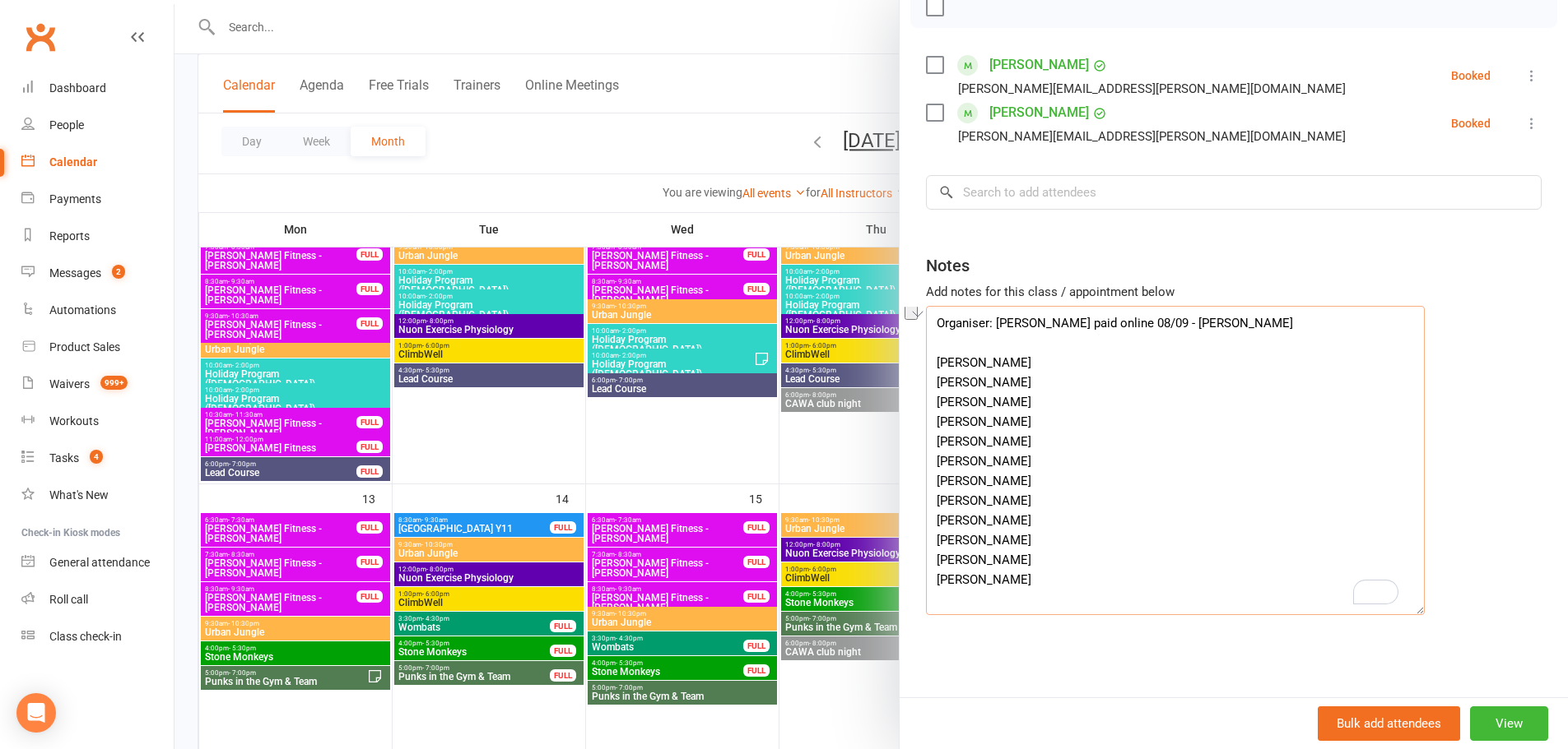
drag, startPoint x: 1028, startPoint y: 391, endPoint x: 930, endPoint y: 378, distance: 98.9
click at [930, 378] on textarea "Organiser: Teresa Heina Deposit paid online 08/09 - Jiri Nella Heina Zoe Brewer…" at bounding box center [1175, 461] width 499 height 310
click at [978, 380] on textarea "Organiser: Teresa Heina Deposit paid online 08/09 - Jiri Nella Heina Zoe Brewer…" at bounding box center [1175, 461] width 499 height 310
drag, startPoint x: 1010, startPoint y: 382, endPoint x: 928, endPoint y: 377, distance: 82.2
click at [928, 377] on textarea "Organiser: Teresa Heina Deposit paid online 08/09 - Jiri Nella Heina Zoe Brewer…" at bounding box center [1175, 461] width 499 height 310
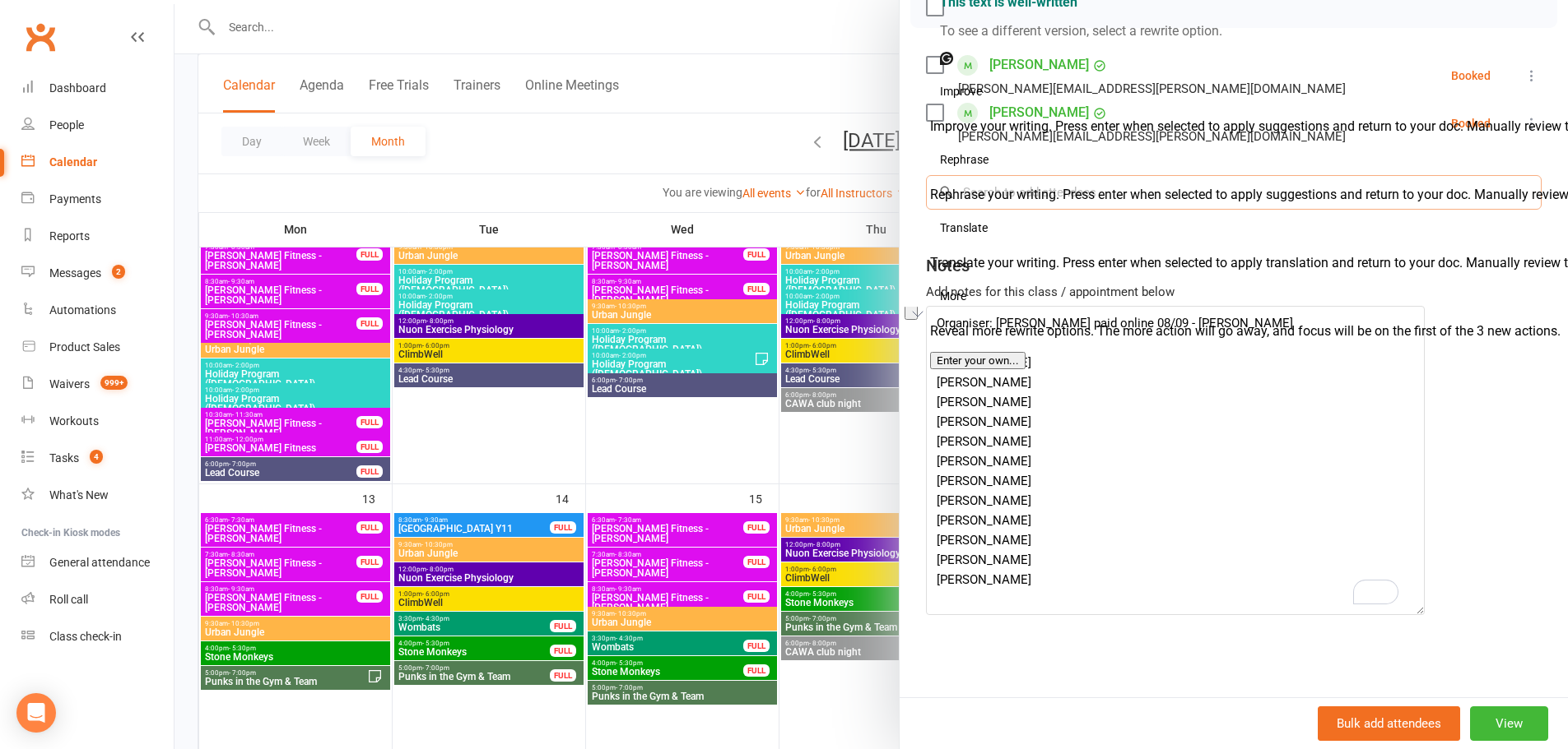
click at [1057, 185] on input "search" at bounding box center [1234, 192] width 616 height 34
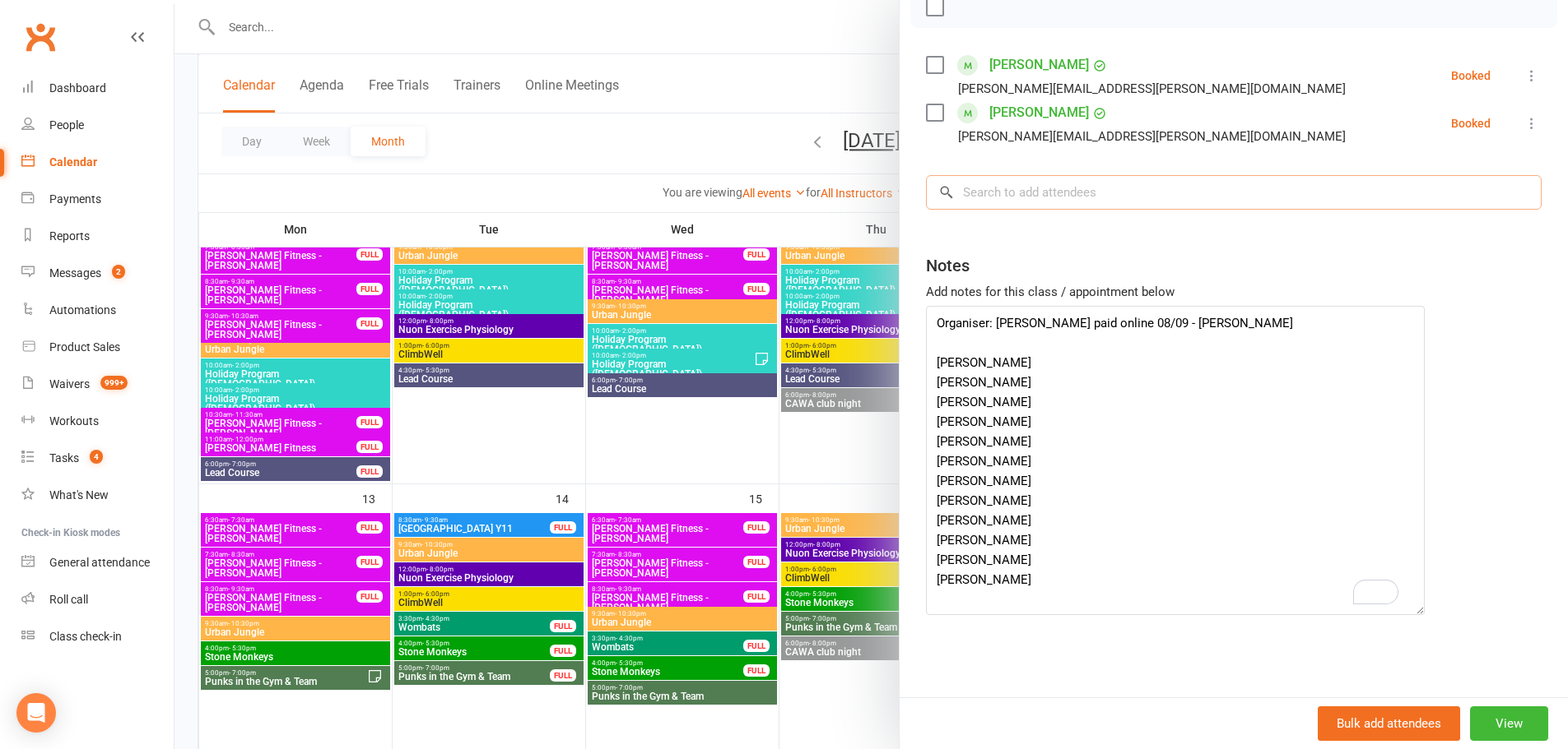
paste input "[PERSON_NAME]"
type input "[PERSON_NAME]"
click at [1020, 194] on input "search" at bounding box center [1234, 192] width 616 height 34
click at [1523, 79] on icon at bounding box center [1531, 75] width 17 height 17
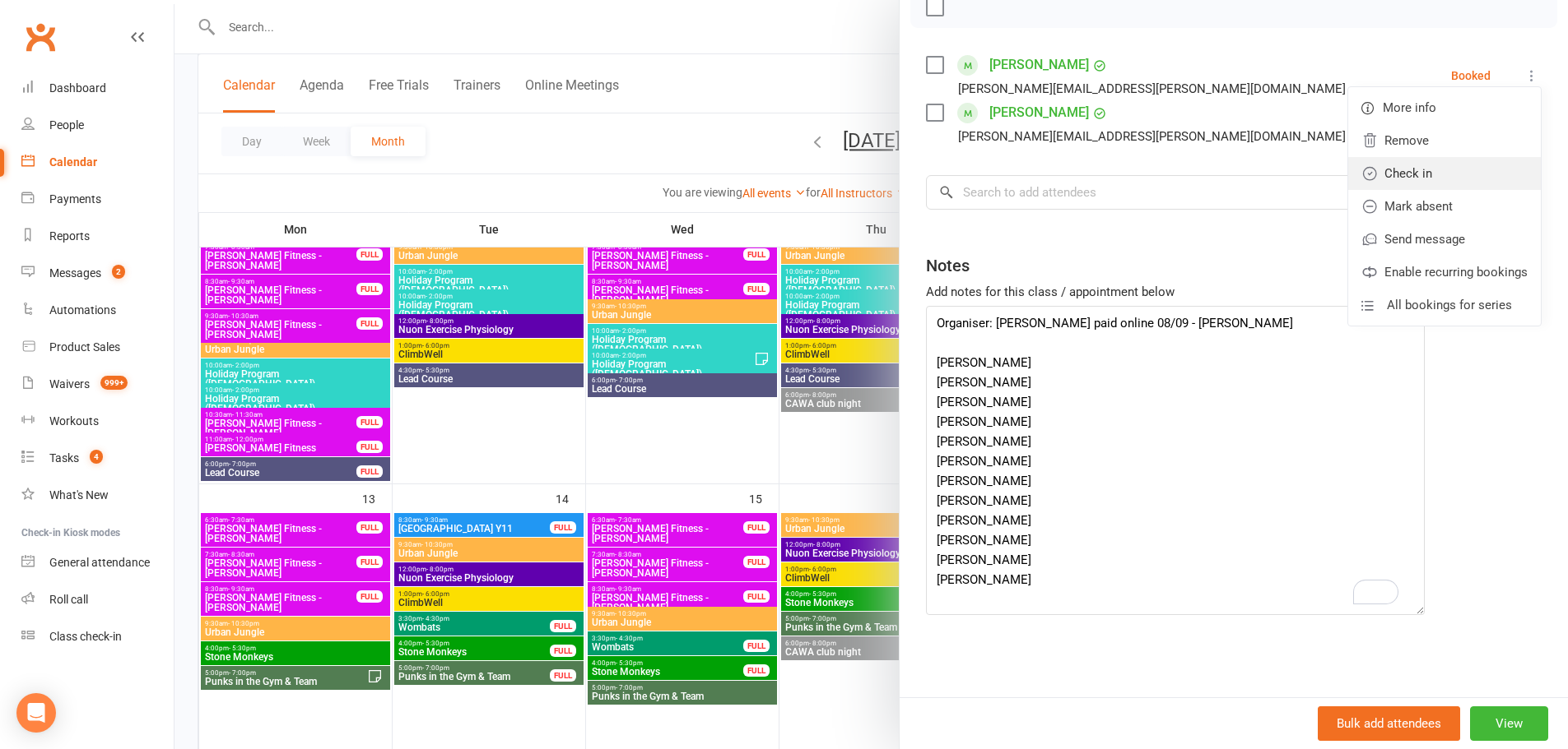
click at [1417, 169] on link "Check in" at bounding box center [1445, 173] width 193 height 33
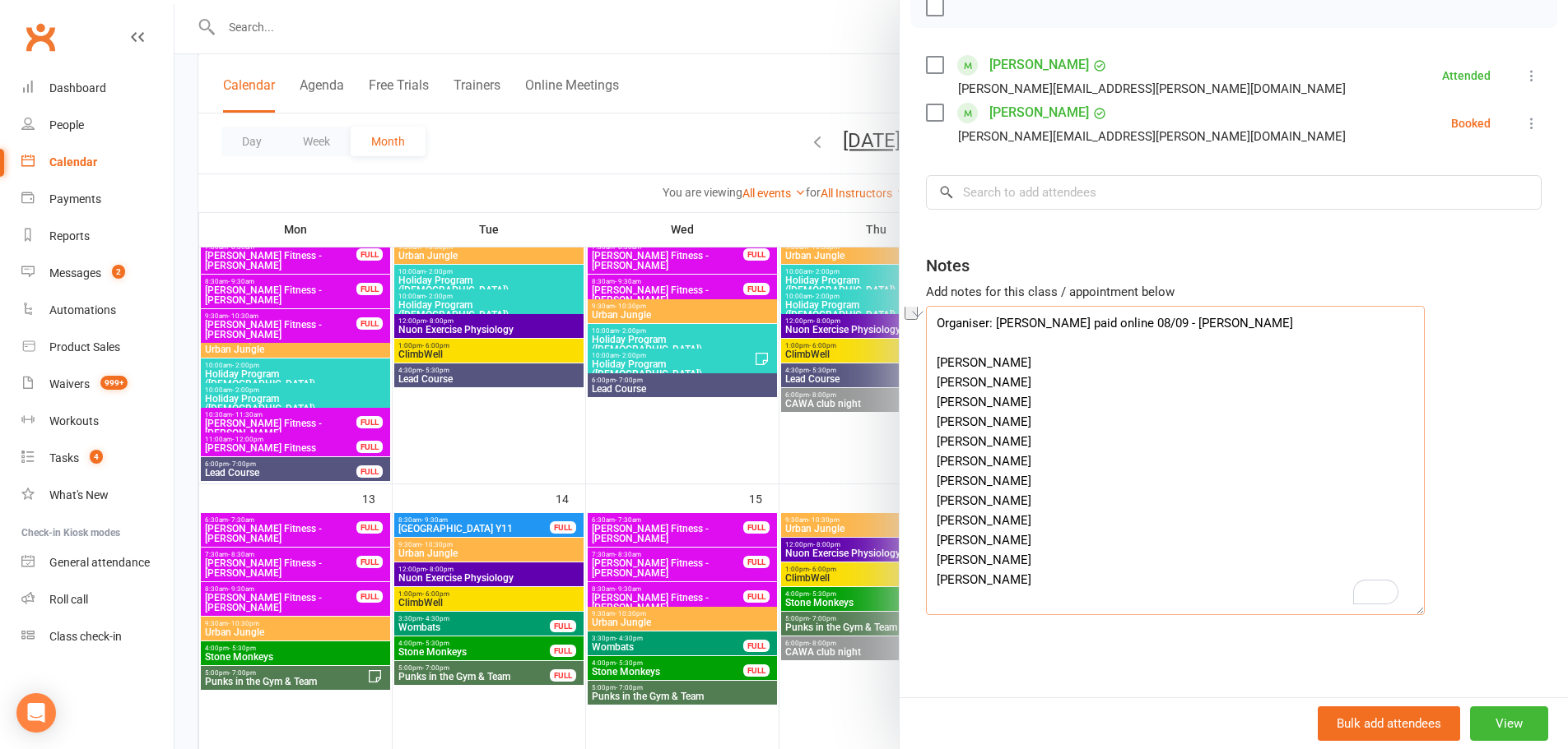
drag, startPoint x: 1052, startPoint y: 387, endPoint x: 933, endPoint y: 378, distance: 119.3
click at [933, 378] on textarea "Organiser: Teresa Heina Deposit paid online 08/09 - Jiri Nella Heina Zoe Brewer…" at bounding box center [1175, 461] width 499 height 310
drag, startPoint x: 1019, startPoint y: 385, endPoint x: 925, endPoint y: 373, distance: 94.8
click at [926, 373] on textarea "Organiser: Teresa Heina Deposit paid online 08/09 - Jiri Zoe Brewerton Iris Dun…" at bounding box center [1175, 461] width 499 height 310
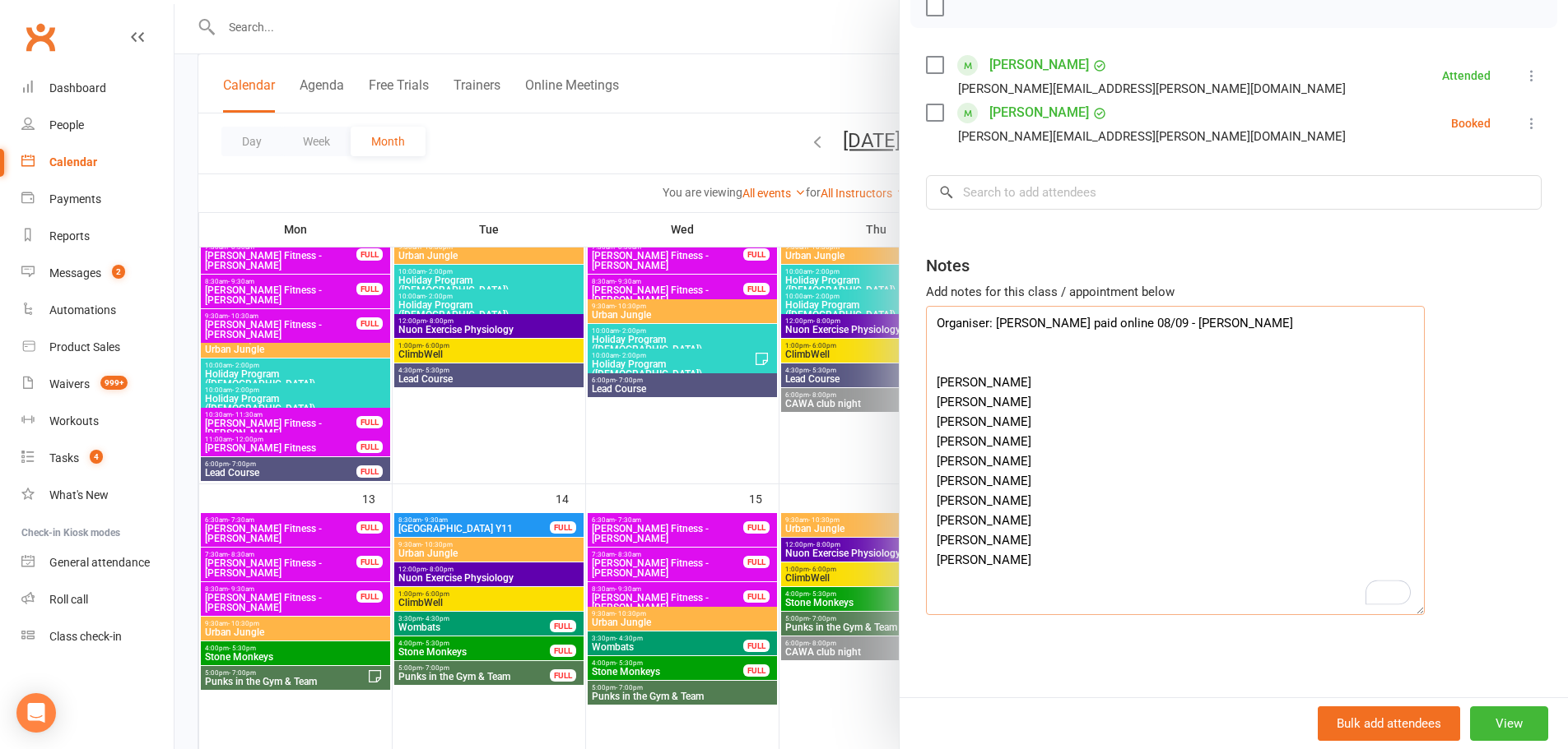
type textarea "Organiser: Teresa Heina Deposit paid online 08/09 - Jiri Iris Dunkley-Godinez L…"
click at [1010, 190] on input "search" at bounding box center [1234, 192] width 616 height 34
paste input "[PERSON_NAME]"
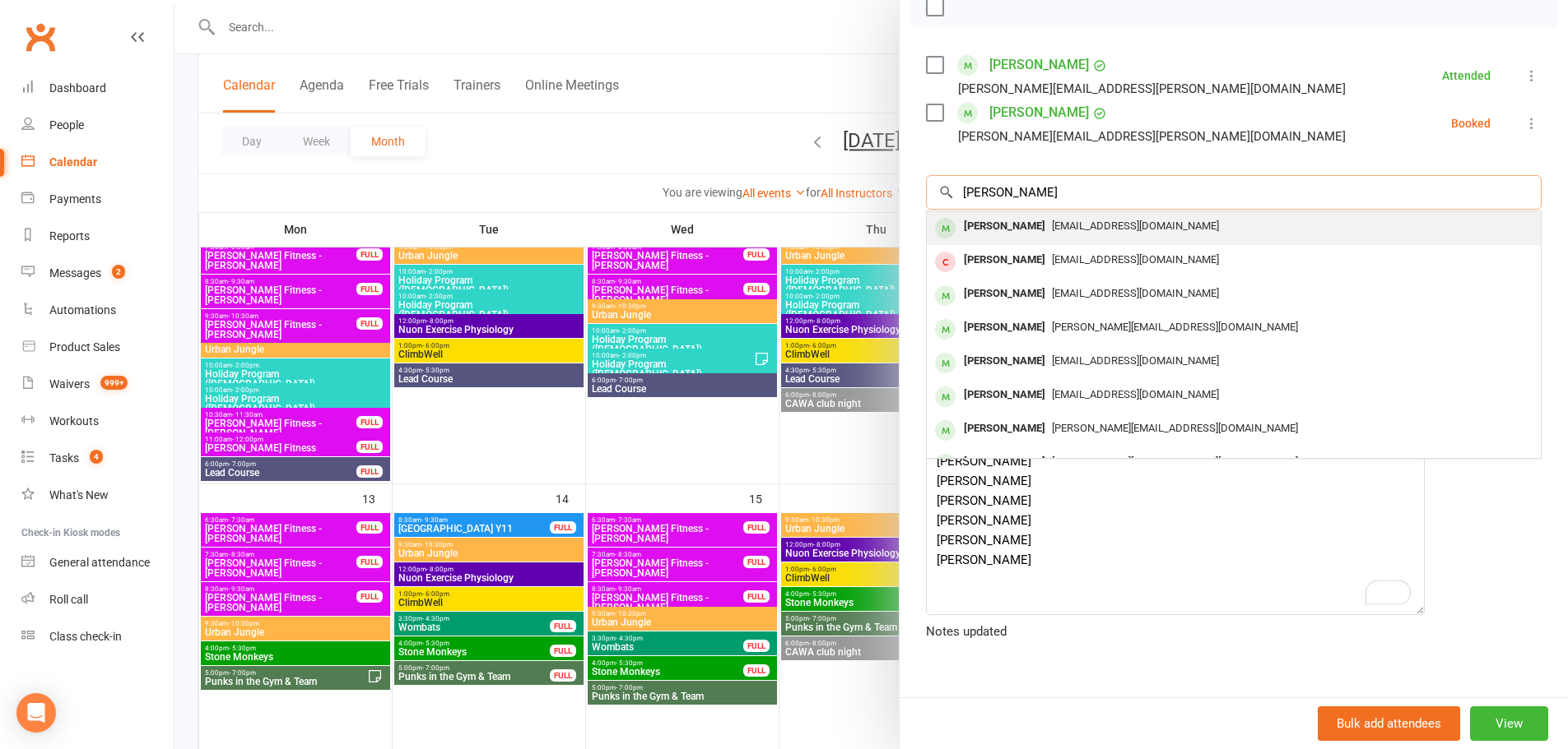
type input "[PERSON_NAME]"
click at [1024, 230] on div "[PERSON_NAME]" at bounding box center [1004, 226] width 95 height 23
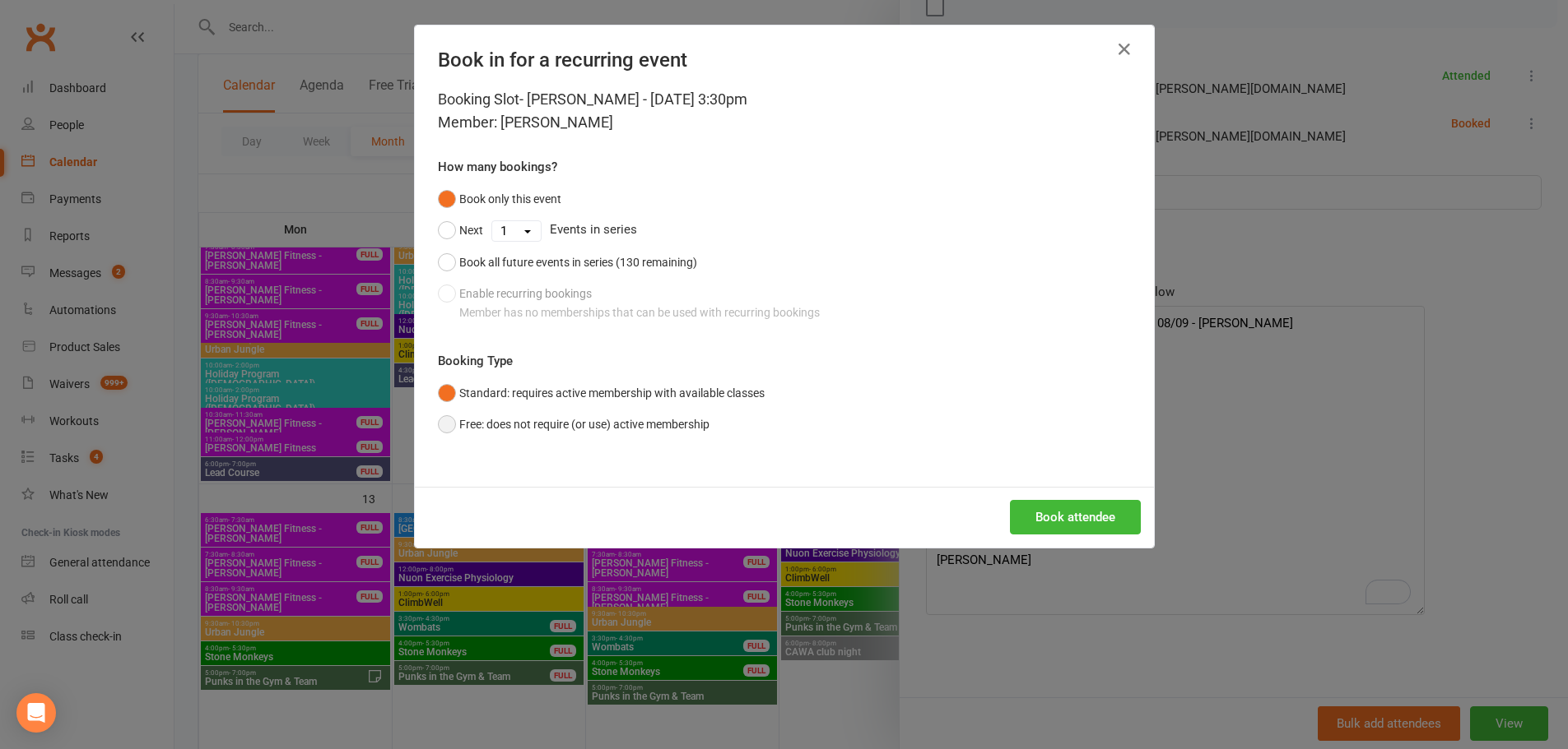
click at [617, 430] on button "Free: does not require (or use) active membership" at bounding box center [573, 425] width 272 height 31
click at [1106, 506] on button "Book attendee" at bounding box center [1075, 517] width 131 height 34
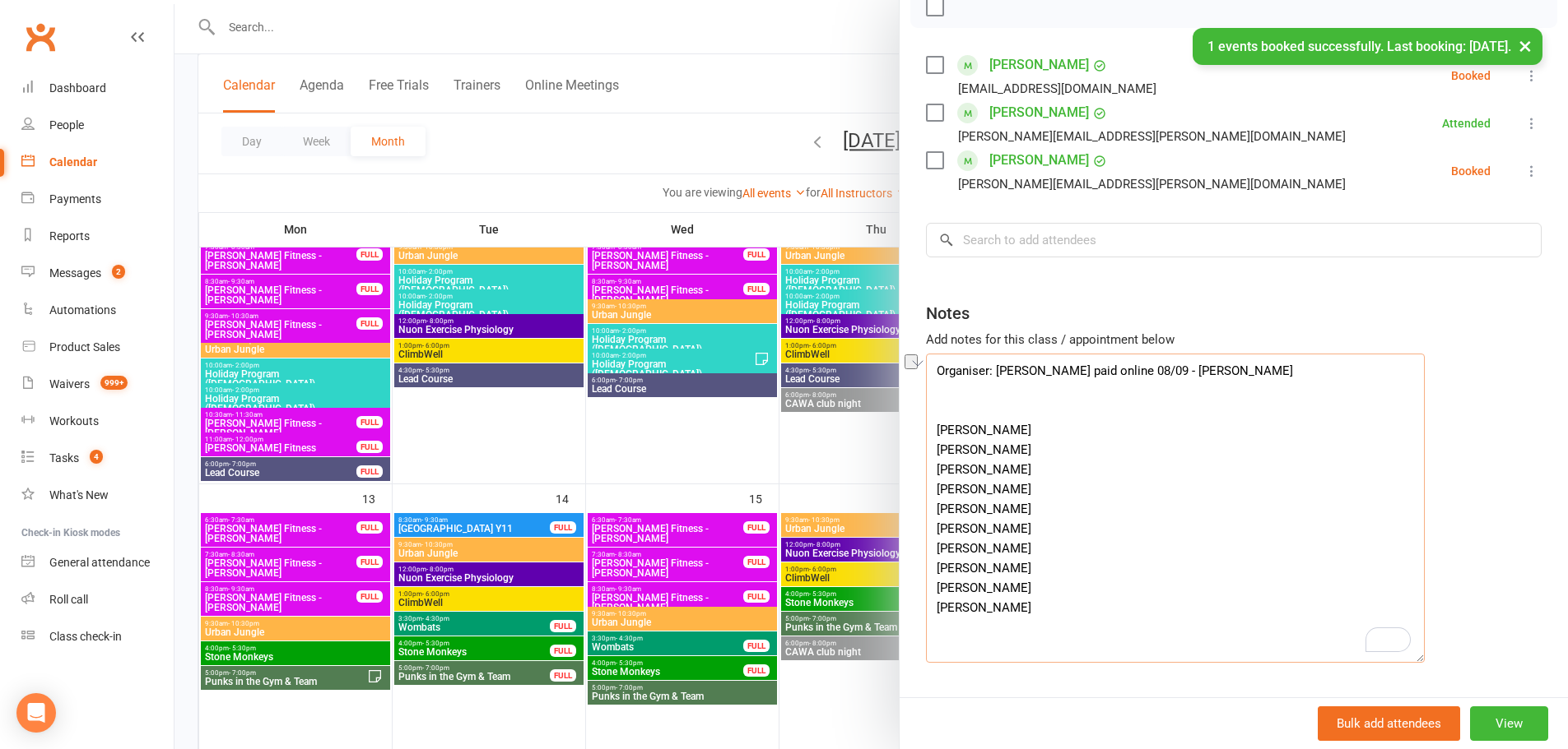
drag, startPoint x: 1084, startPoint y: 458, endPoint x: 927, endPoint y: 443, distance: 157.7
click at [926, 445] on div "Class kiosk mode Roll call 3:30 PM - 5:30 PM, Sunday, October, 12, 2025 with UJ…" at bounding box center [1234, 281] width 669 height 929
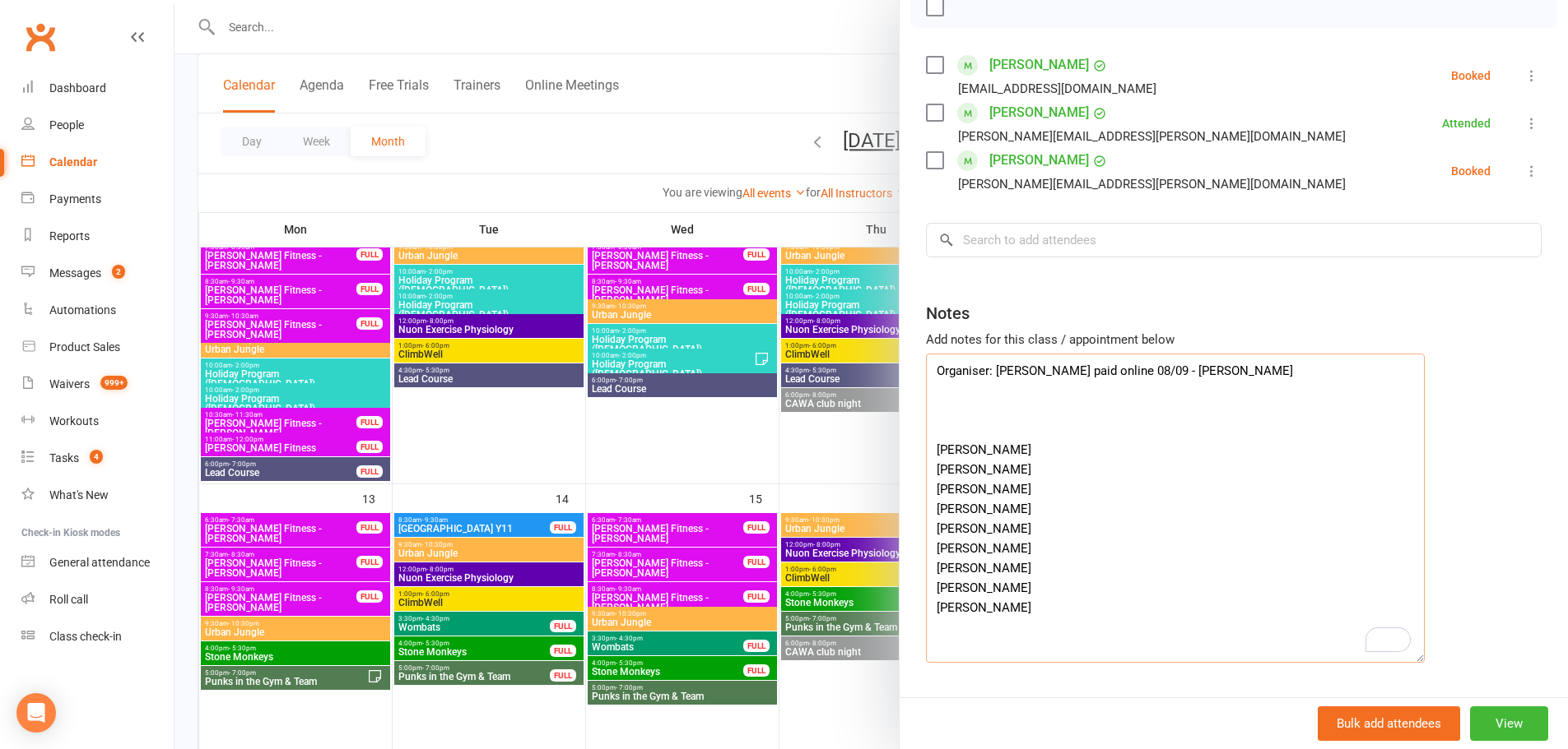
paste textarea "Iris Dunkley-Godinez"
drag, startPoint x: 1005, startPoint y: 476, endPoint x: 931, endPoint y: 469, distance: 74.3
click at [931, 469] on textarea "Organiser: Teresa Heina Deposit paid online 08/09 - Jiri Iris Dunkley-Godinez L…" at bounding box center [1175, 508] width 499 height 310
type textarea "Organiser: Teresa Heina Deposit paid online 08/09 - Jiri Iris Dunkley-Godinez V…"
click at [1014, 243] on input "search" at bounding box center [1234, 240] width 616 height 34
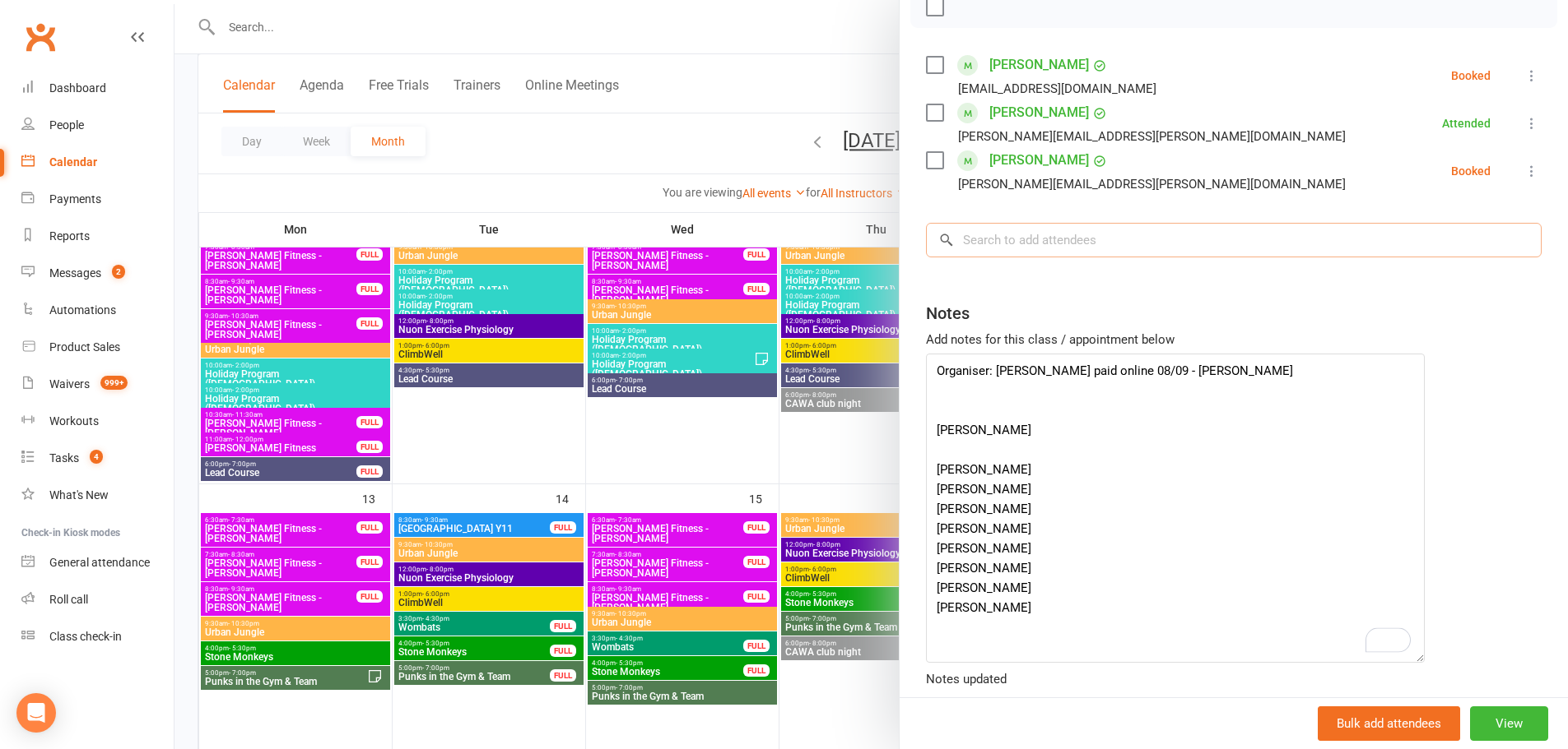
paste input "[PERSON_NAME]"
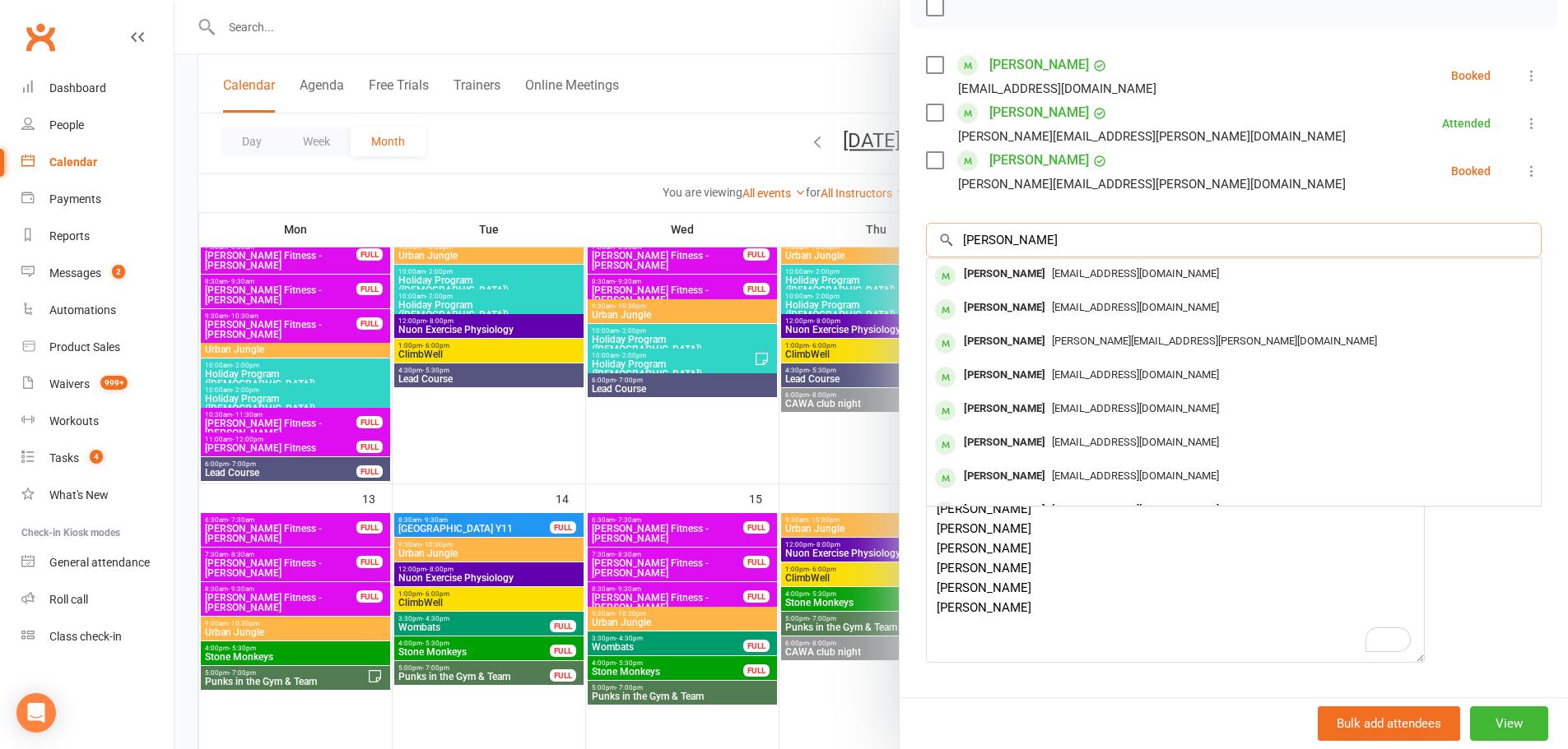
type input "[PERSON_NAME]"
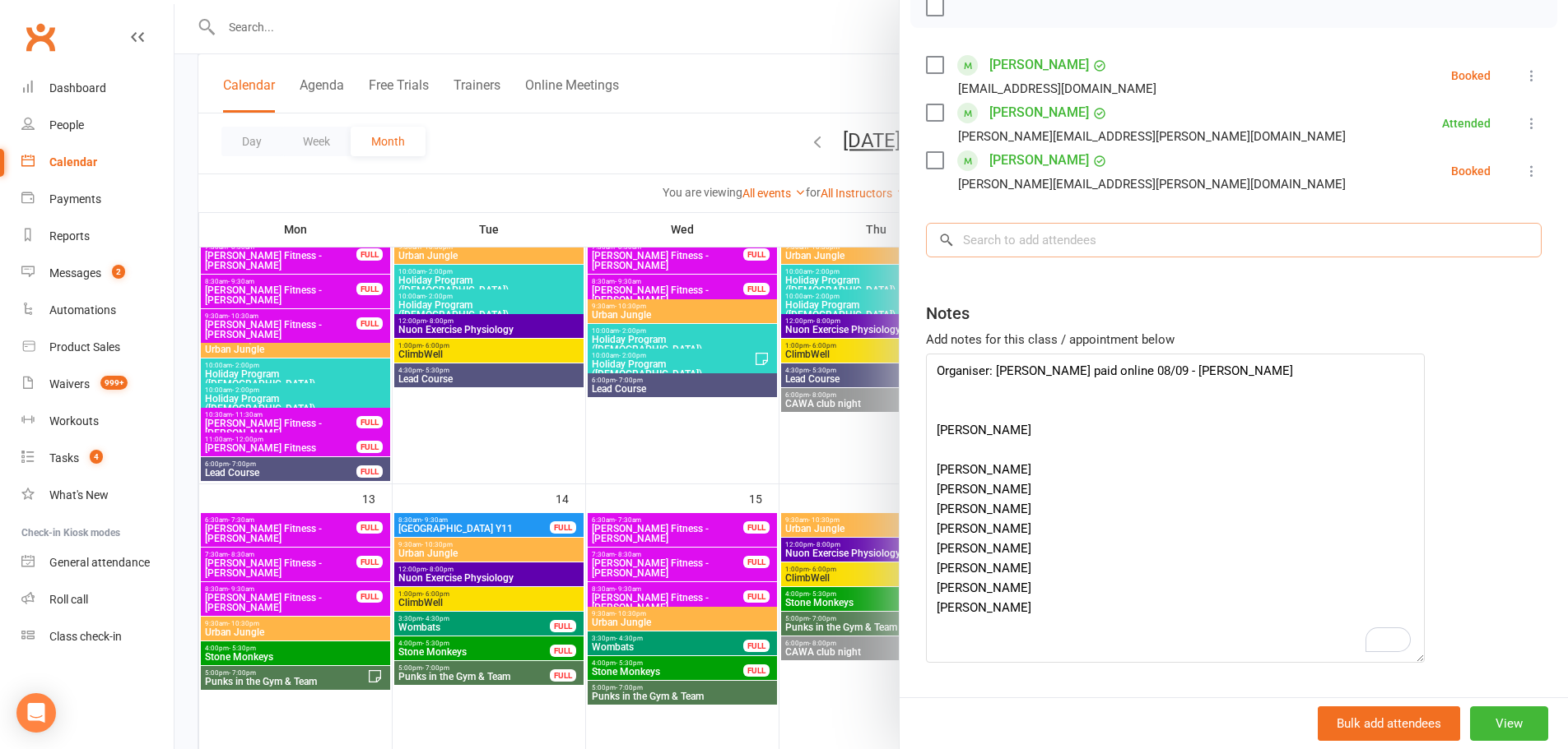
paste input "[PERSON_NAME]"
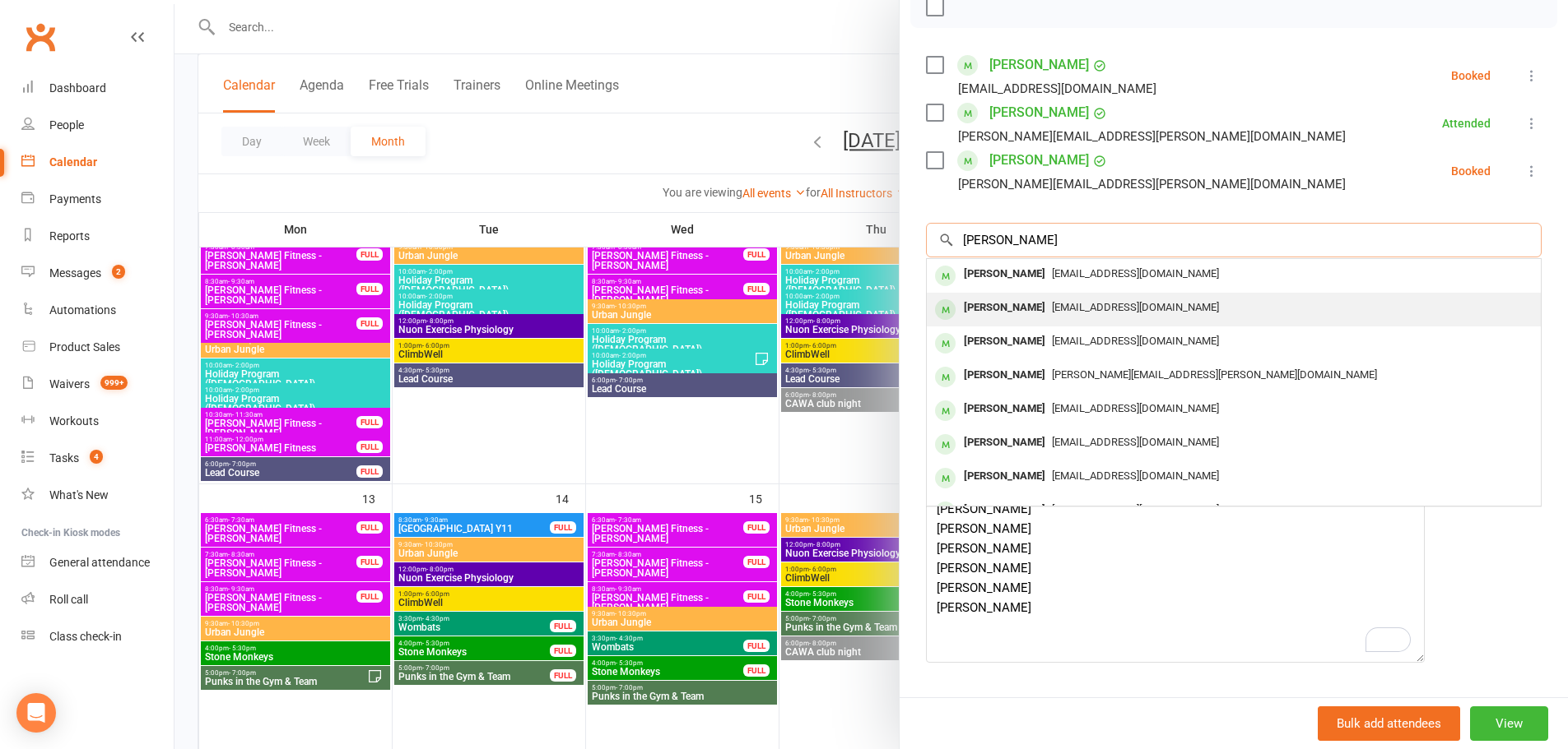
type input "[PERSON_NAME]"
click at [998, 275] on div "[PERSON_NAME]" at bounding box center [1004, 274] width 95 height 23
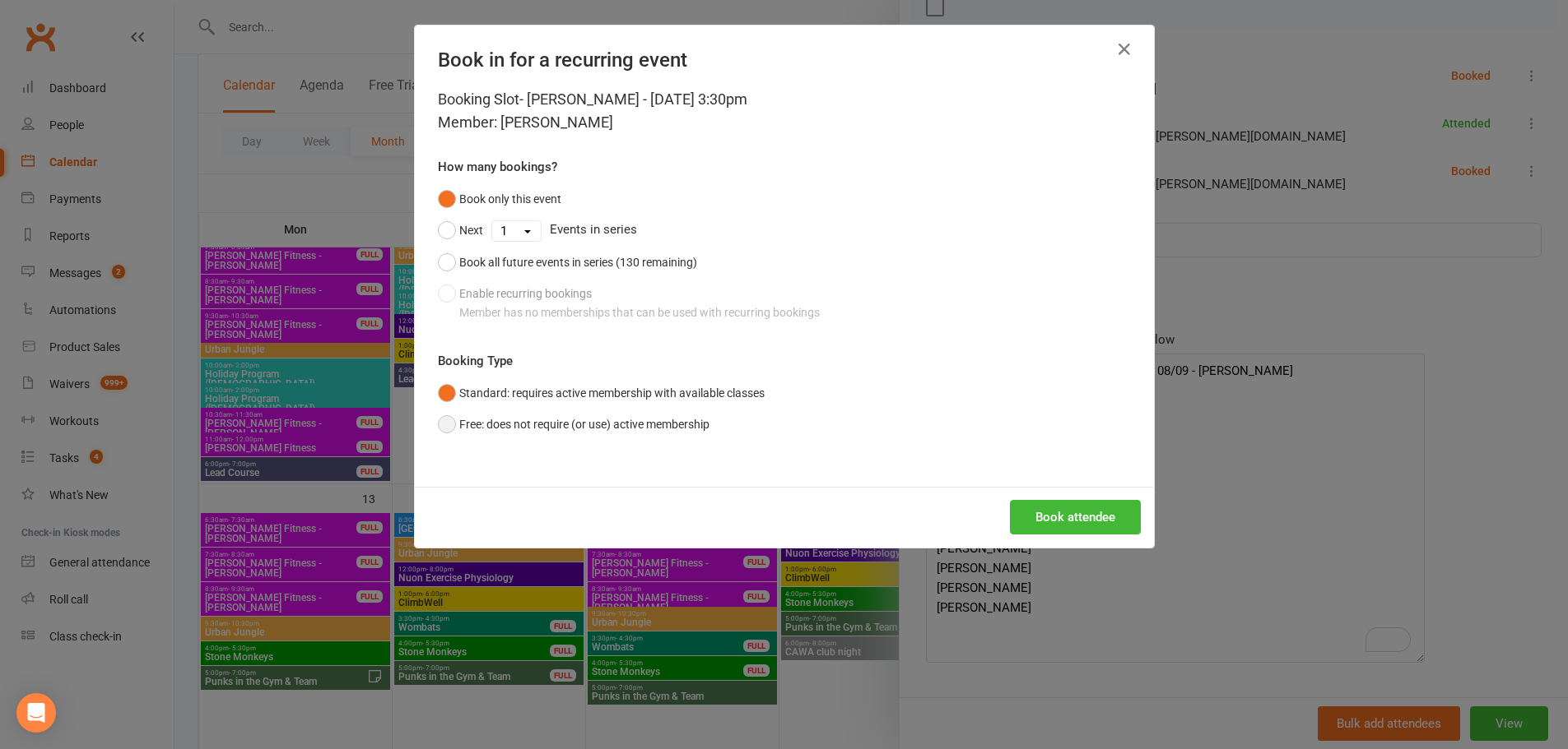
click at [674, 423] on button "Free: does not require (or use) active membership" at bounding box center [573, 425] width 272 height 31
click at [1038, 515] on button "Book attendee" at bounding box center [1075, 517] width 131 height 34
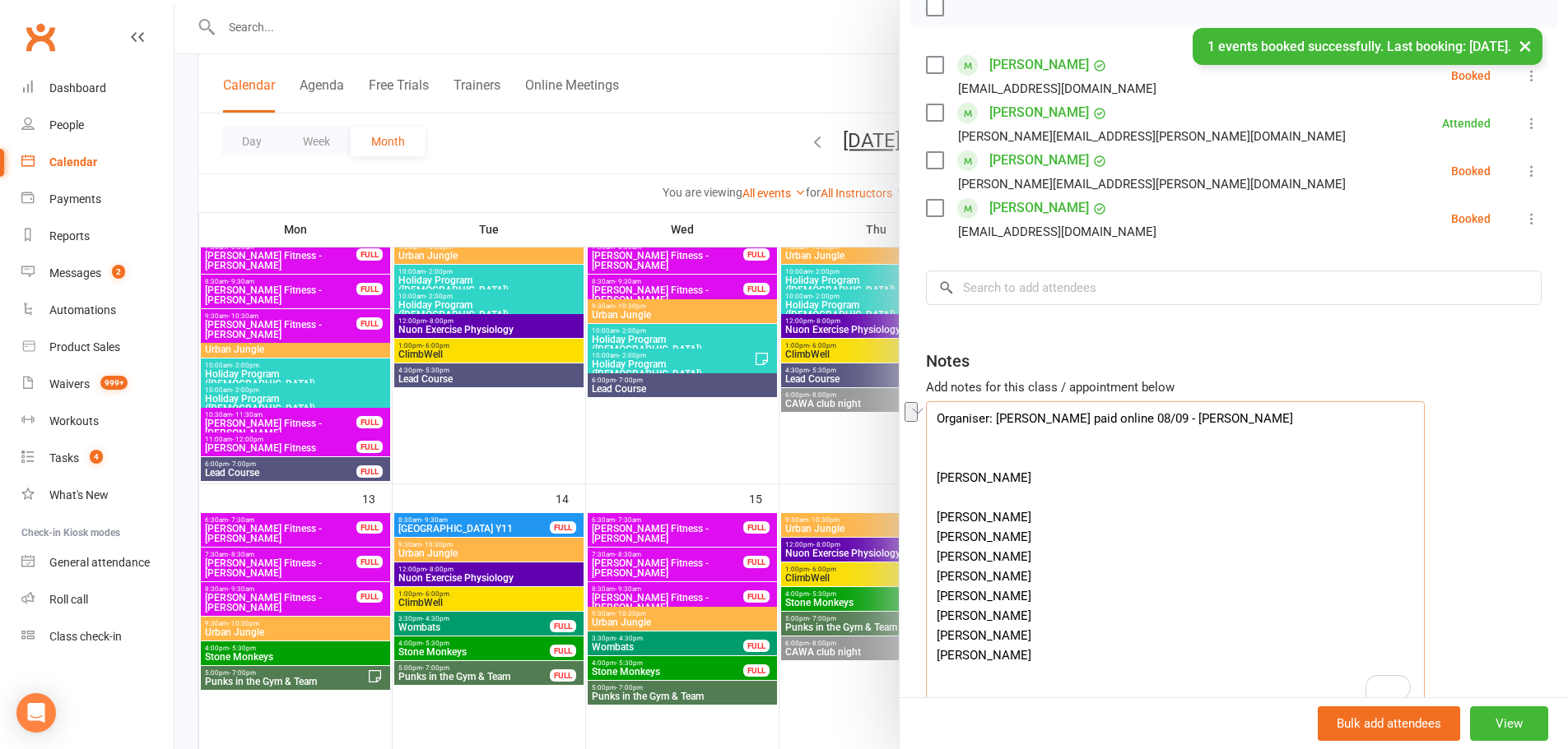
drag, startPoint x: 1060, startPoint y: 537, endPoint x: 930, endPoint y: 527, distance: 130.4
click at [930, 527] on textarea "Organiser: Teresa Heina Deposit paid online 08/09 - Jiri Iris Dunkley-Godinez V…" at bounding box center [1175, 556] width 499 height 310
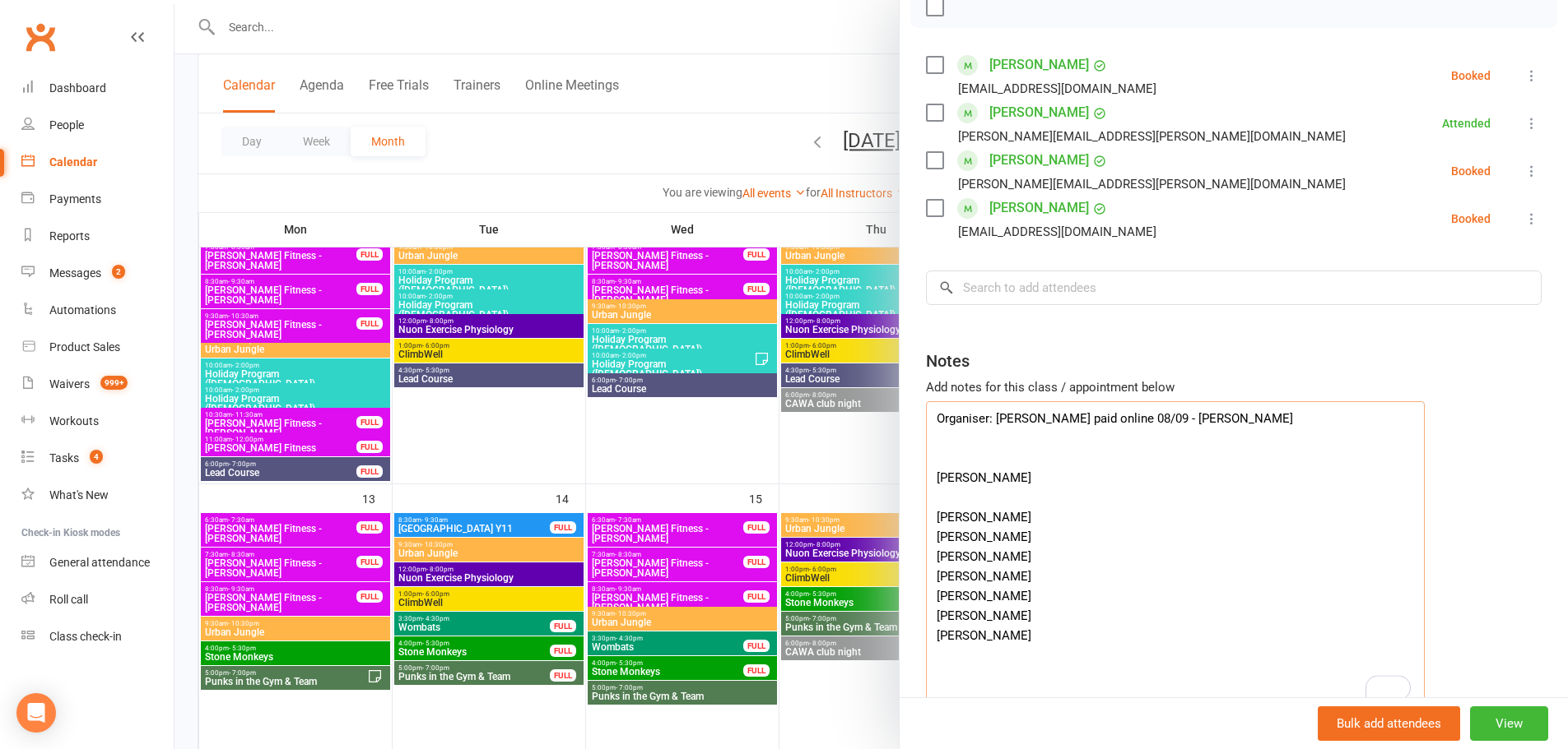
type textarea "Organiser: Teresa Heina Deposit paid online 08/09 - Jiri Iris Dunkley-Godinez C…"
click at [972, 296] on input "search" at bounding box center [1234, 287] width 616 height 34
paste input "Victoria Marsandi"
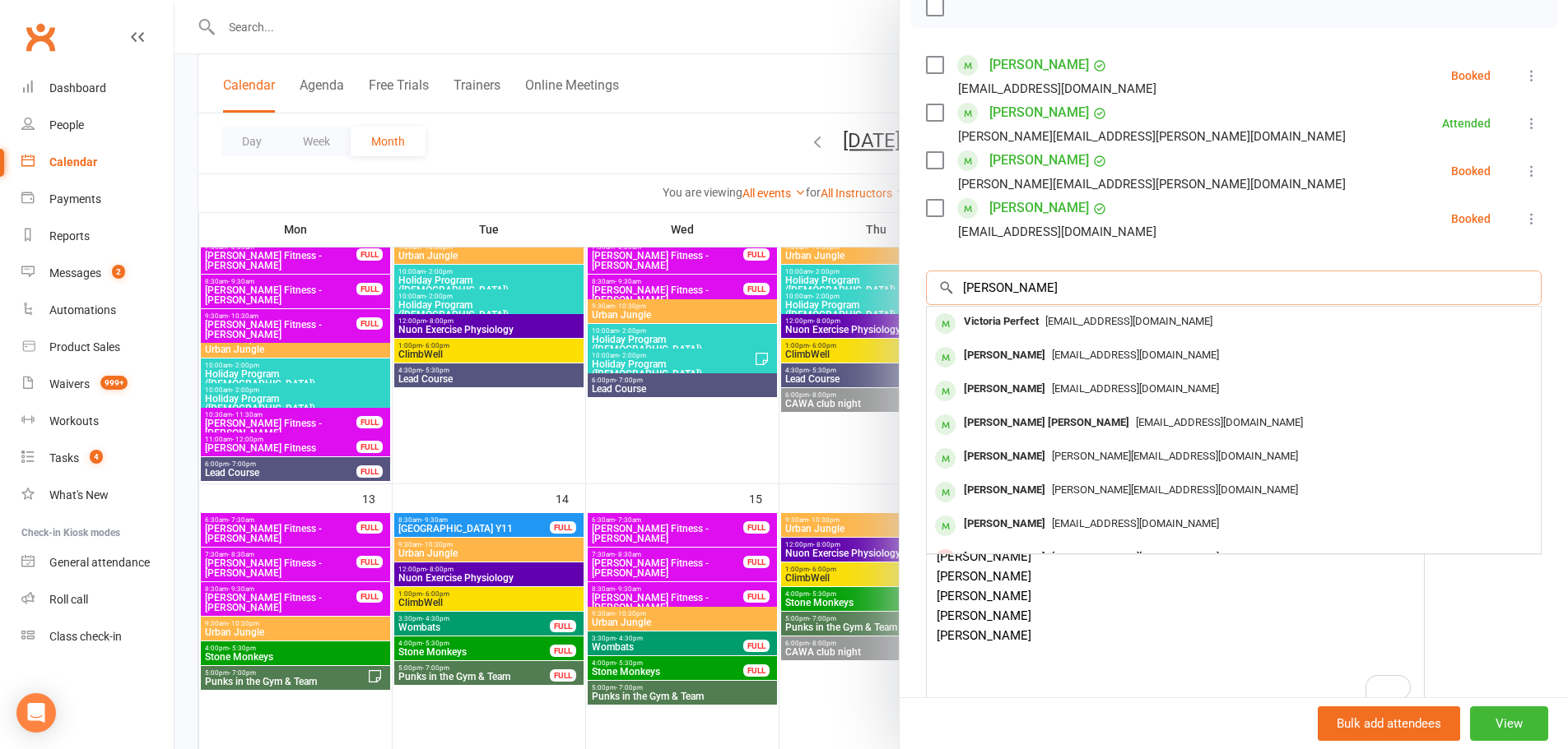
type input "Victoria Marsandi"
click at [1495, 655] on div "Notes Add notes for this class / appointment below Organiser: Teresa Heina Depo…" at bounding box center [1234, 523] width 616 height 373
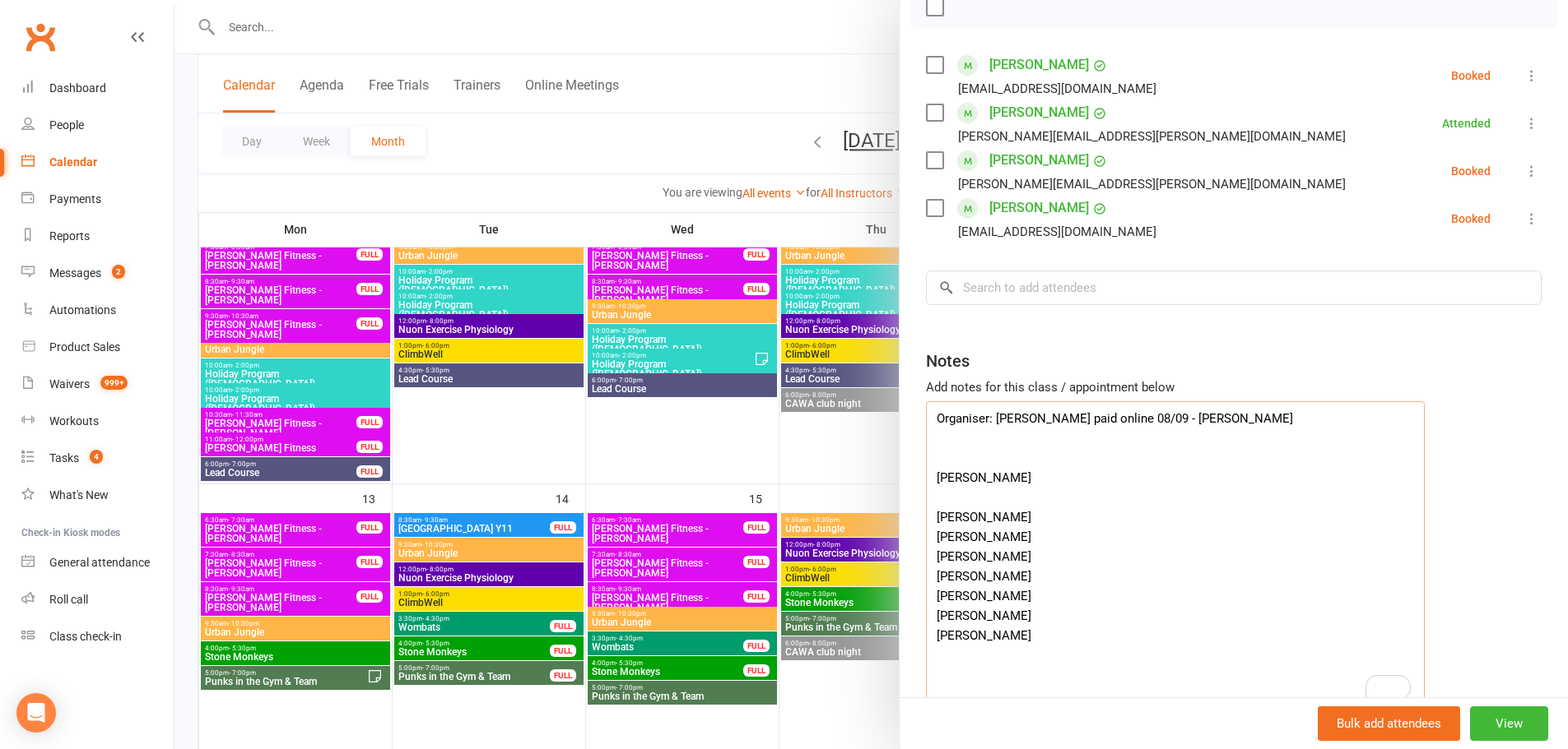
click at [1193, 584] on textarea "Organiser: Teresa Heina Deposit paid online 08/09 - Jiri Iris Dunkley-Godinez C…" at bounding box center [1175, 556] width 499 height 310
click at [1001, 521] on textarea "Organiser: Teresa Heina Deposit paid online 08/09 - Jiri Iris Dunkley-Godinez C…" at bounding box center [1175, 556] width 499 height 310
paste textarea "Victoria Marsandi"
click at [984, 516] on textarea "Organiser: Teresa Heina Deposit paid online 08/09 - Jiri Iris Dunkley-Godinez V…" at bounding box center [1175, 556] width 499 height 310
drag, startPoint x: 1008, startPoint y: 541, endPoint x: 930, endPoint y: 540, distance: 78.0
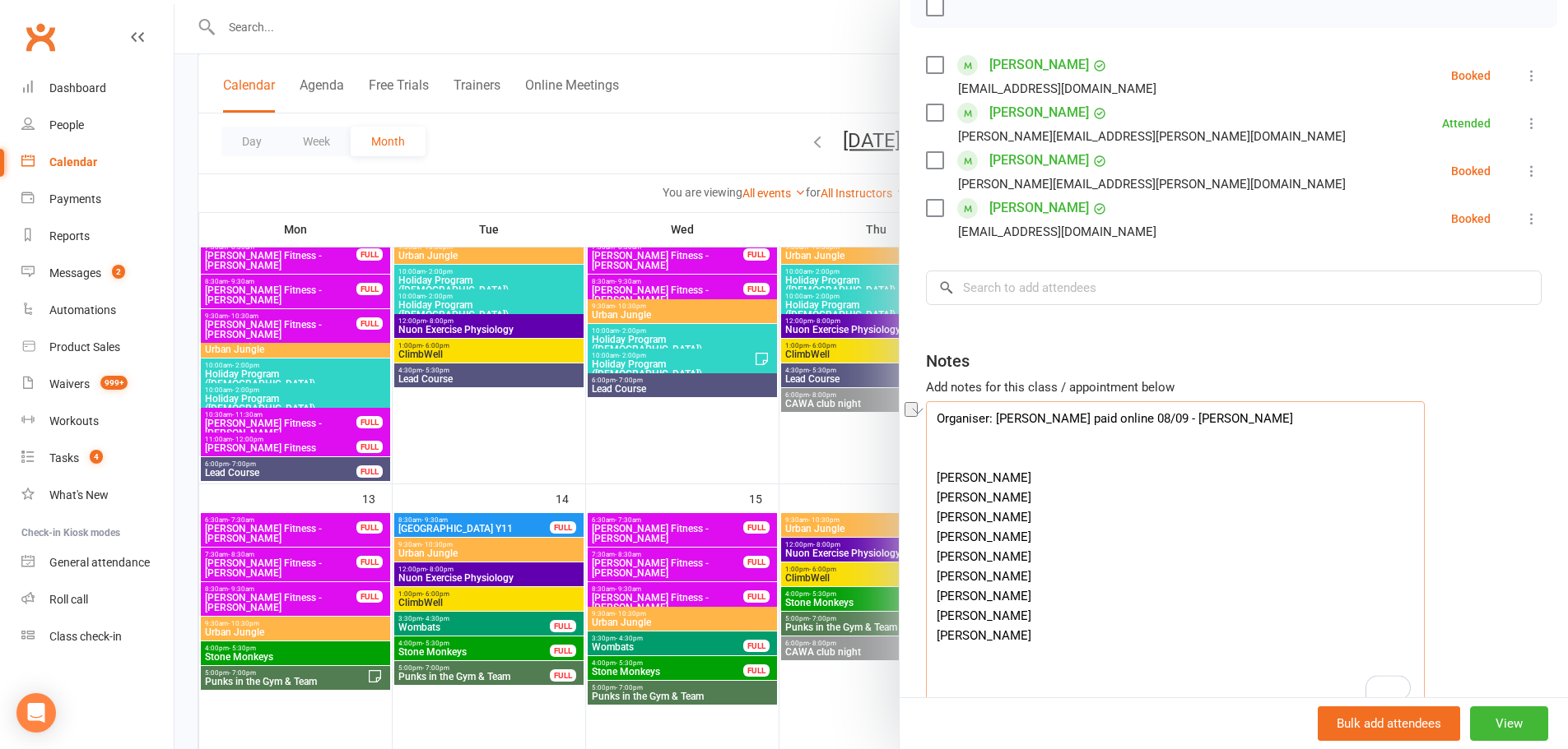
click at [930, 540] on textarea "Organiser: Teresa Heina Deposit paid online 08/09 - Jiri Iris Dunkley-Godinez V…" at bounding box center [1175, 556] width 499 height 310
type textarea "Organiser: Teresa Heina Deposit paid online 08/09 - Jiri Iris Dunkley-Godinez V…"
click at [1079, 290] on input "search" at bounding box center [1234, 287] width 616 height 34
paste input "Charlie Tweedie Chloe Tweedie"
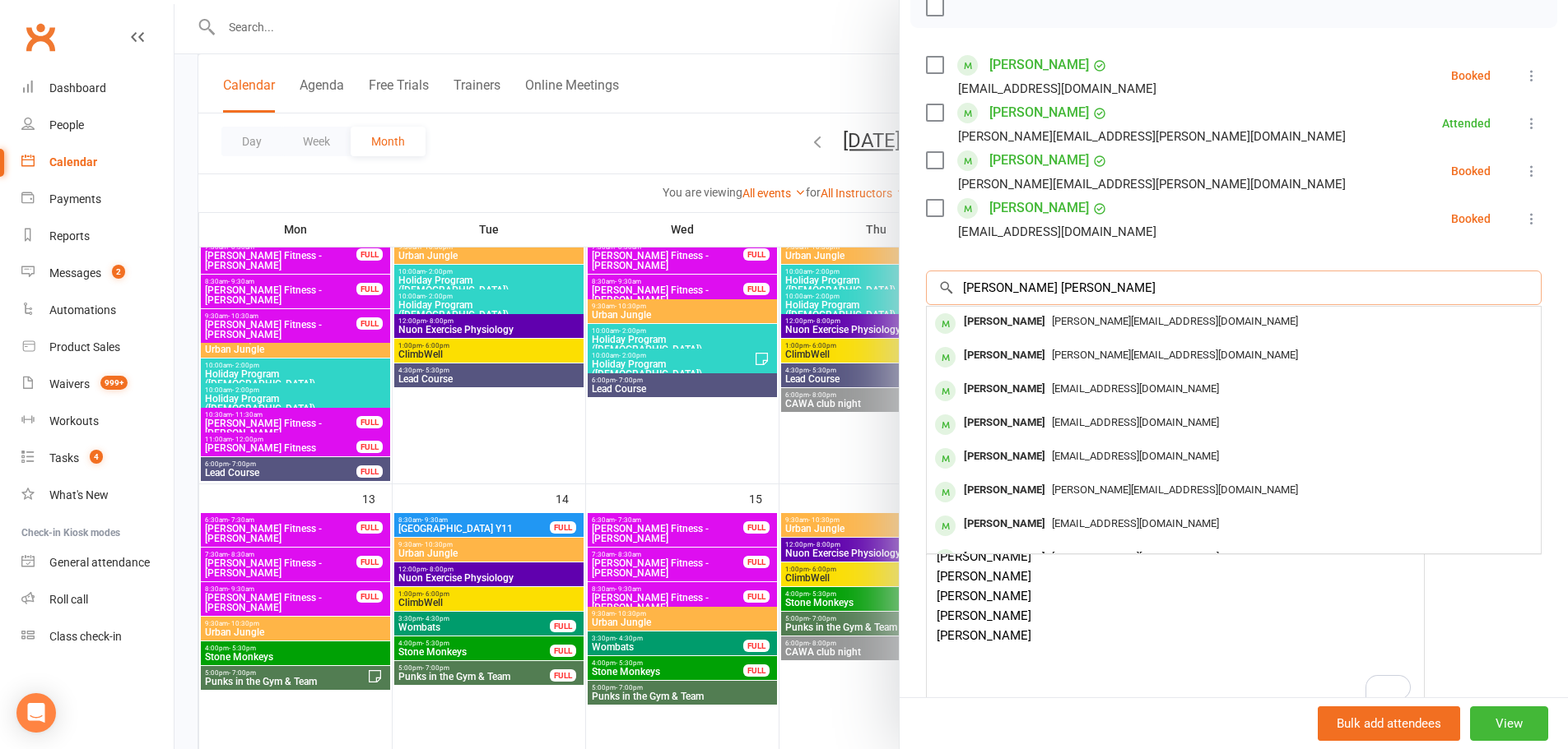
type input "Charlie Tweedie Chloe Tweedie"
click at [1052, 318] on span "tweedie.rj@gmail.com" at bounding box center [1174, 320] width 247 height 13
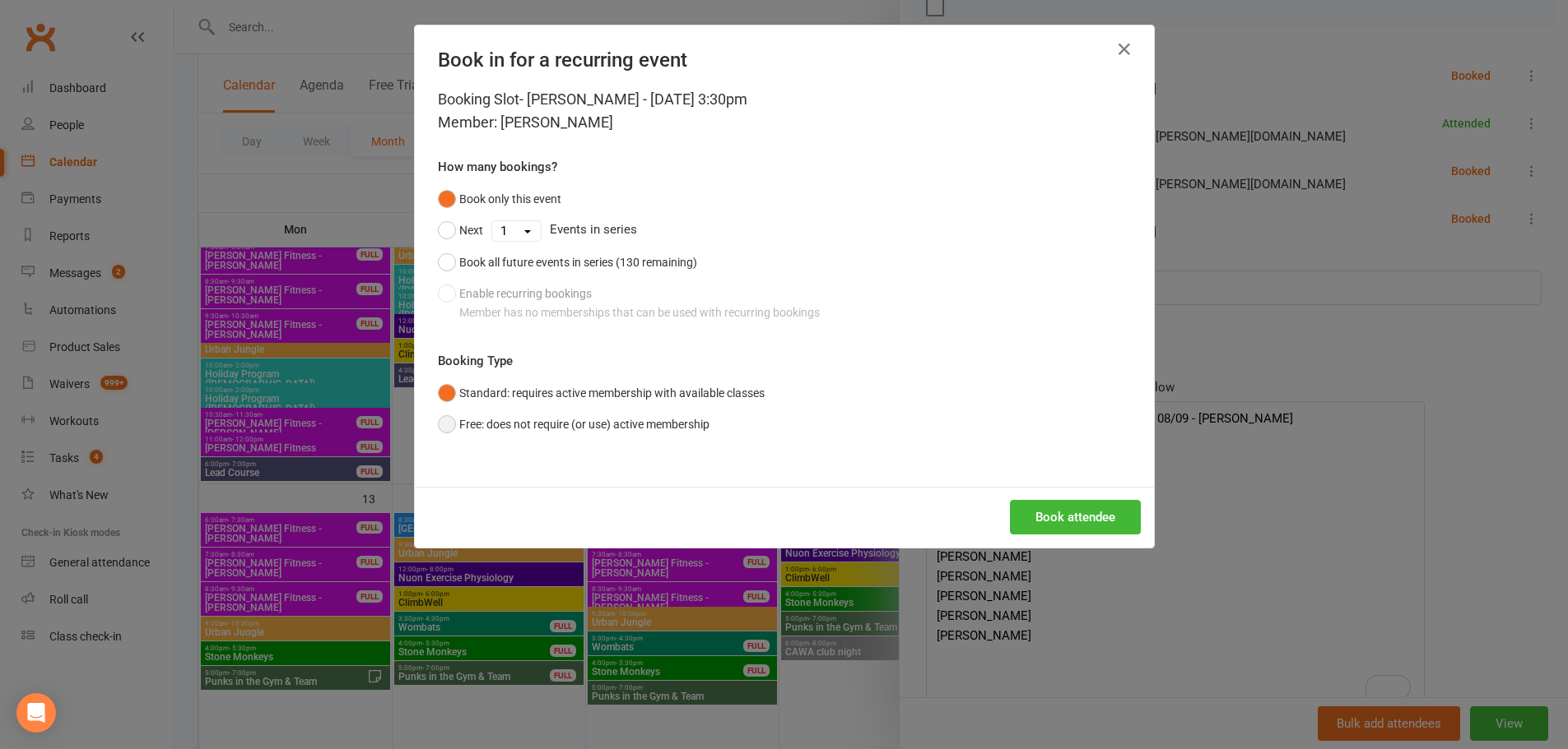
click at [629, 431] on button "Free: does not require (or use) active membership" at bounding box center [573, 425] width 272 height 31
click at [1060, 512] on button "Book attendee" at bounding box center [1075, 517] width 131 height 34
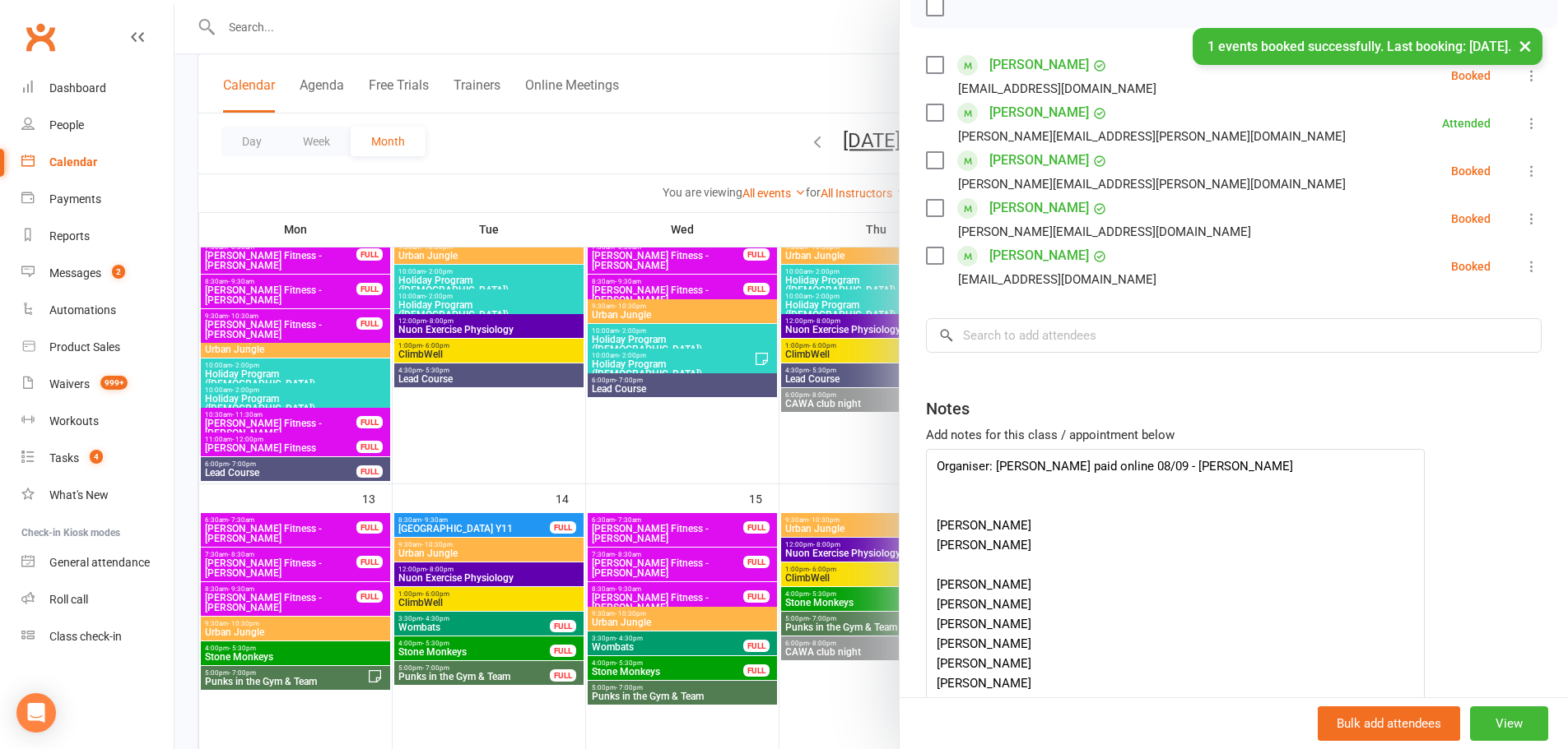
click at [1070, 296] on div "Class kiosk mode Roll call 3:30 PM - 5:30 PM, Sunday, October, 12, 2025 with UJ…" at bounding box center [1234, 328] width 669 height 1025
click at [1079, 331] on input "search" at bounding box center [1234, 335] width 616 height 34
paste input "Charlie Tweedie Chloe Tweedie"
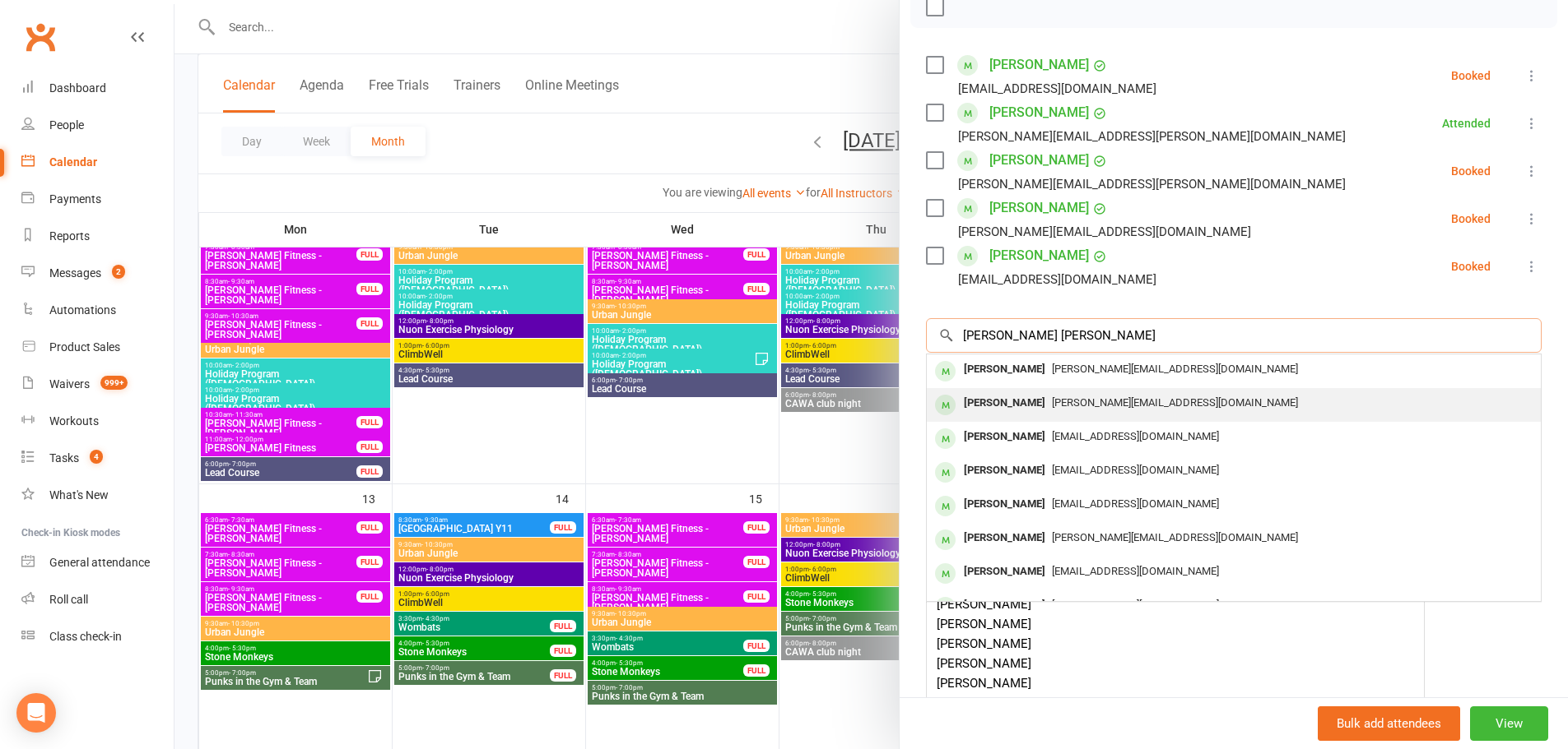
type input "Charlie Tweedie Chloe Tweedie"
click at [1086, 390] on div "Chloe Tweedie tweedie.rj@gmail.com" at bounding box center [1234, 405] width 614 height 34
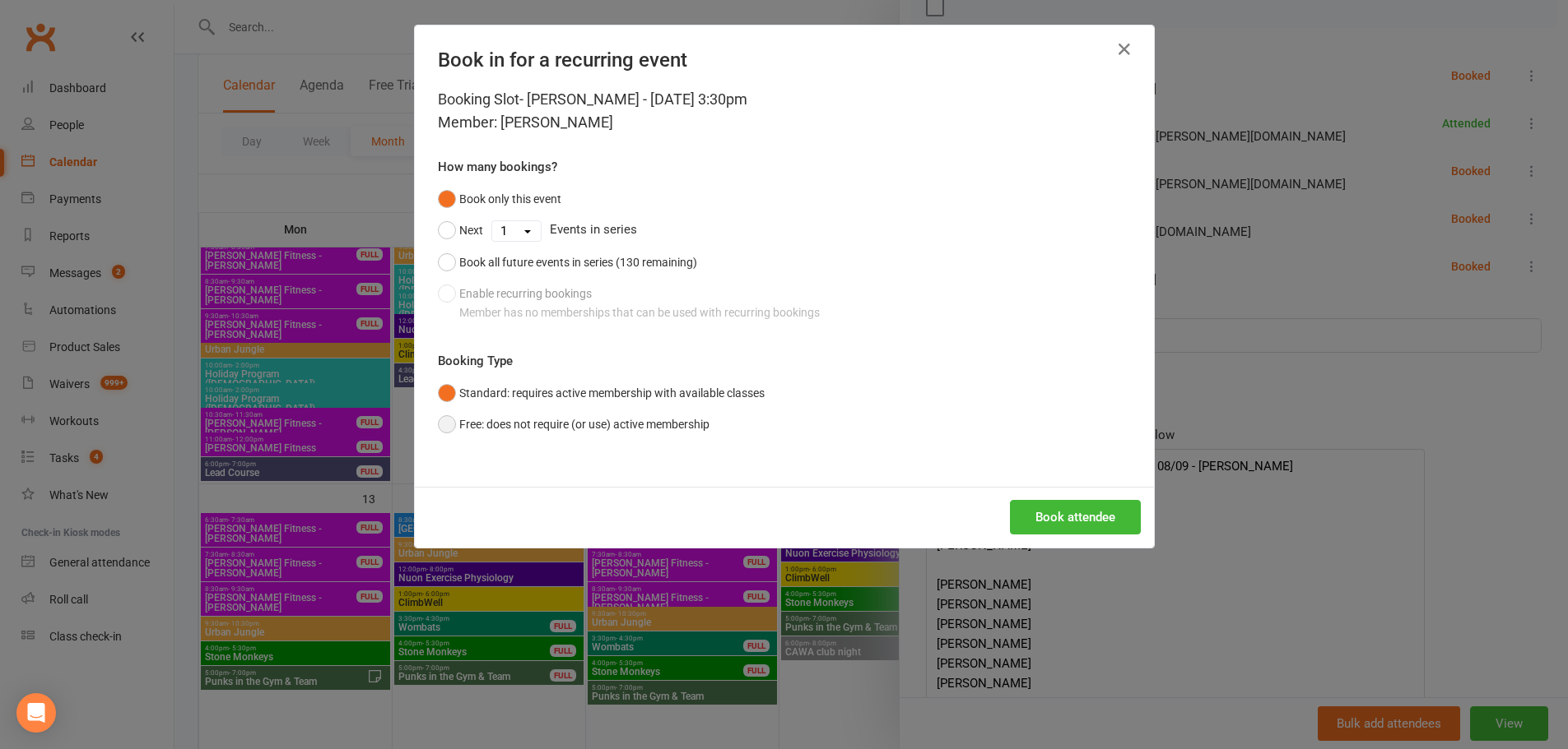
click at [634, 410] on button "Free: does not require (or use) active membership" at bounding box center [573, 425] width 272 height 31
click at [1071, 506] on button "Book attendee" at bounding box center [1075, 517] width 131 height 34
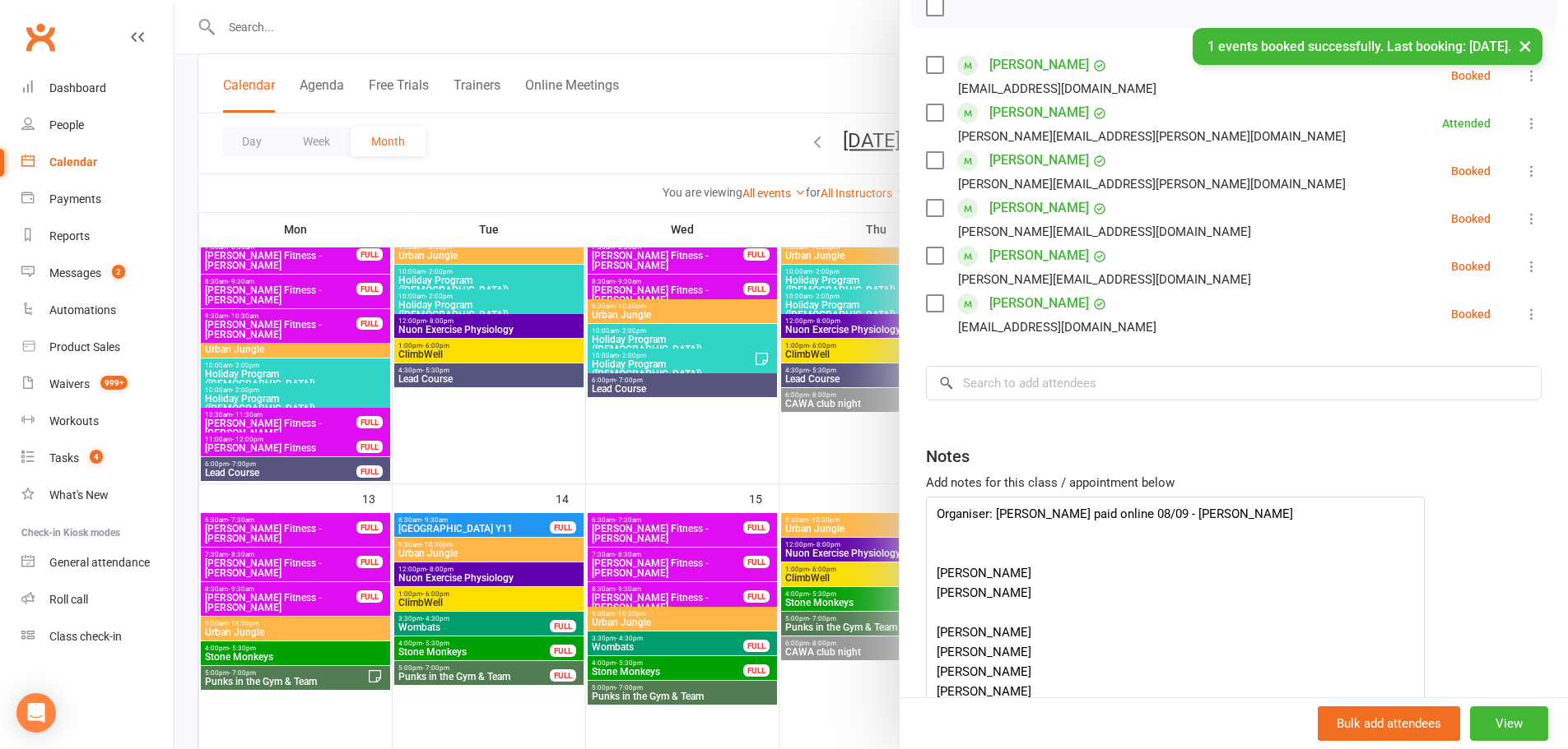
scroll to position [336, 0]
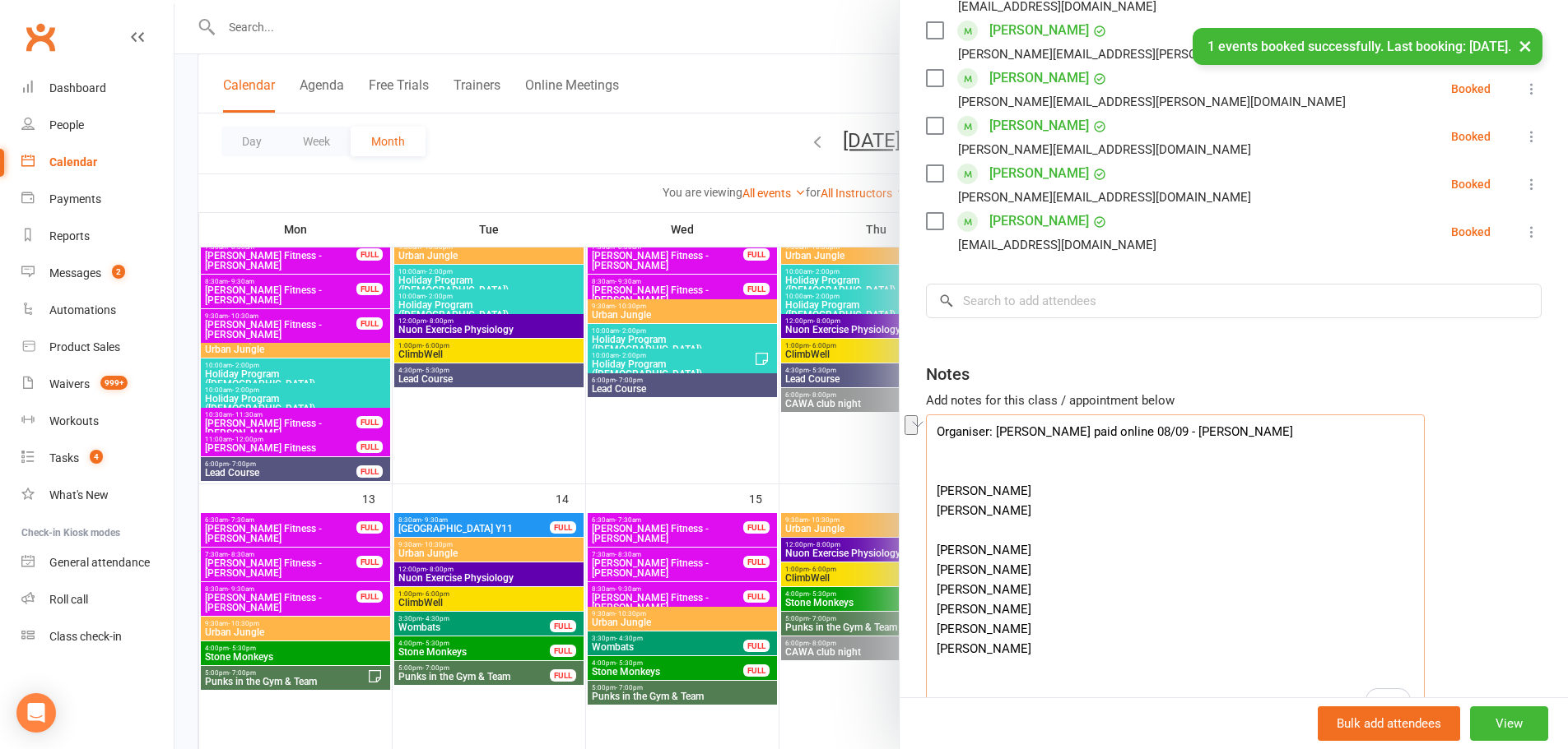
drag, startPoint x: 1020, startPoint y: 575, endPoint x: 952, endPoint y: 546, distance: 73.9
click at [952, 546] on textarea "Organiser: Teresa Heina Deposit paid online 08/09 - Jiri Iris Dunkley-Godinez V…" at bounding box center [1175, 570] width 499 height 310
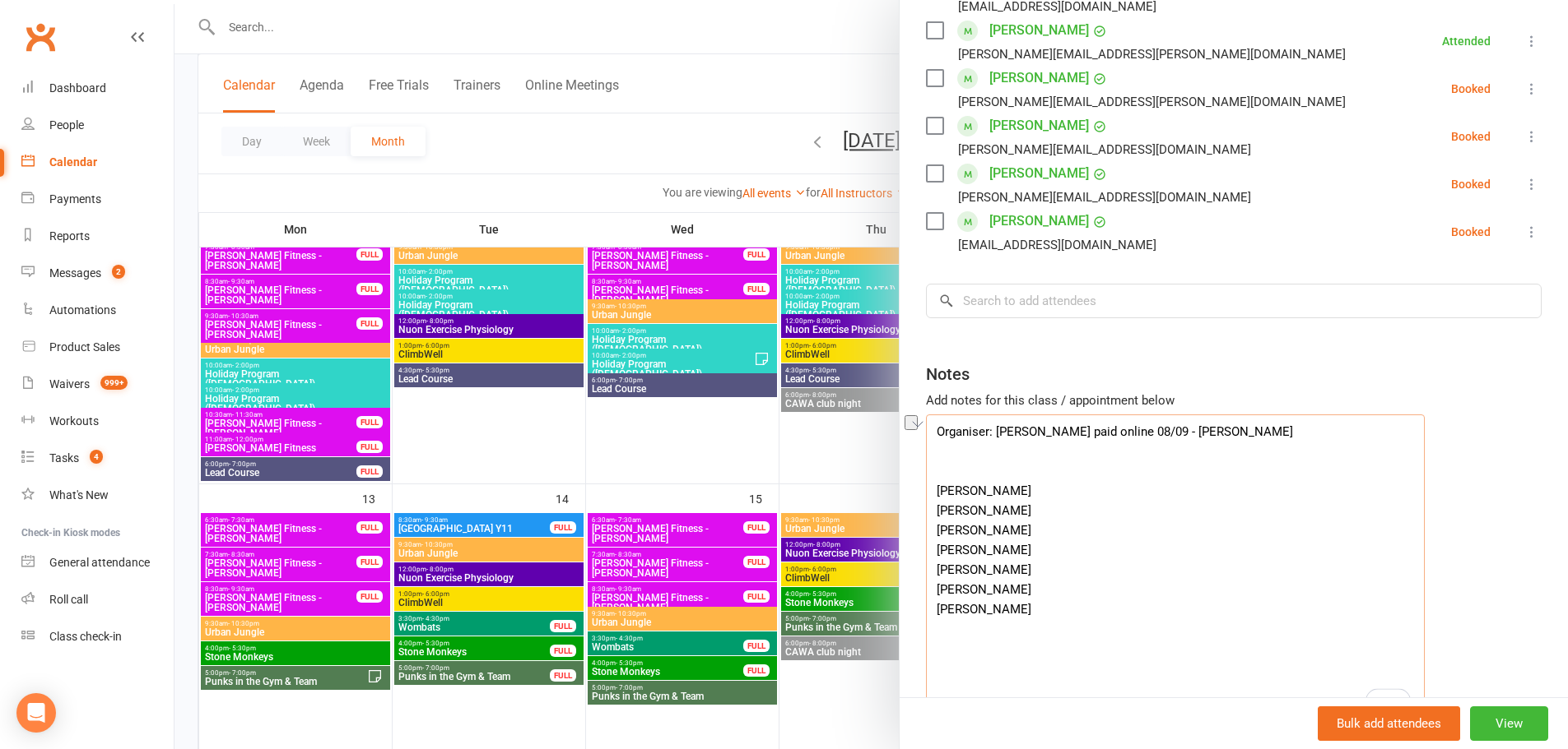
drag, startPoint x: 1019, startPoint y: 553, endPoint x: 933, endPoint y: 548, distance: 86.1
click at [933, 548] on textarea "Organiser: Teresa Heina Deposit paid online 08/09 - Jiri Iris Dunkley-Godinez V…" at bounding box center [1175, 570] width 499 height 310
paste textarea "Charli Derricks"
drag, startPoint x: 1004, startPoint y: 574, endPoint x: 922, endPoint y: 563, distance: 82.7
click at [922, 563] on div "Class kiosk mode Roll call 3:30 PM - 5:30 PM, Sunday, October, 12, 2025 with UJ…" at bounding box center [1234, 269] width 669 height 1072
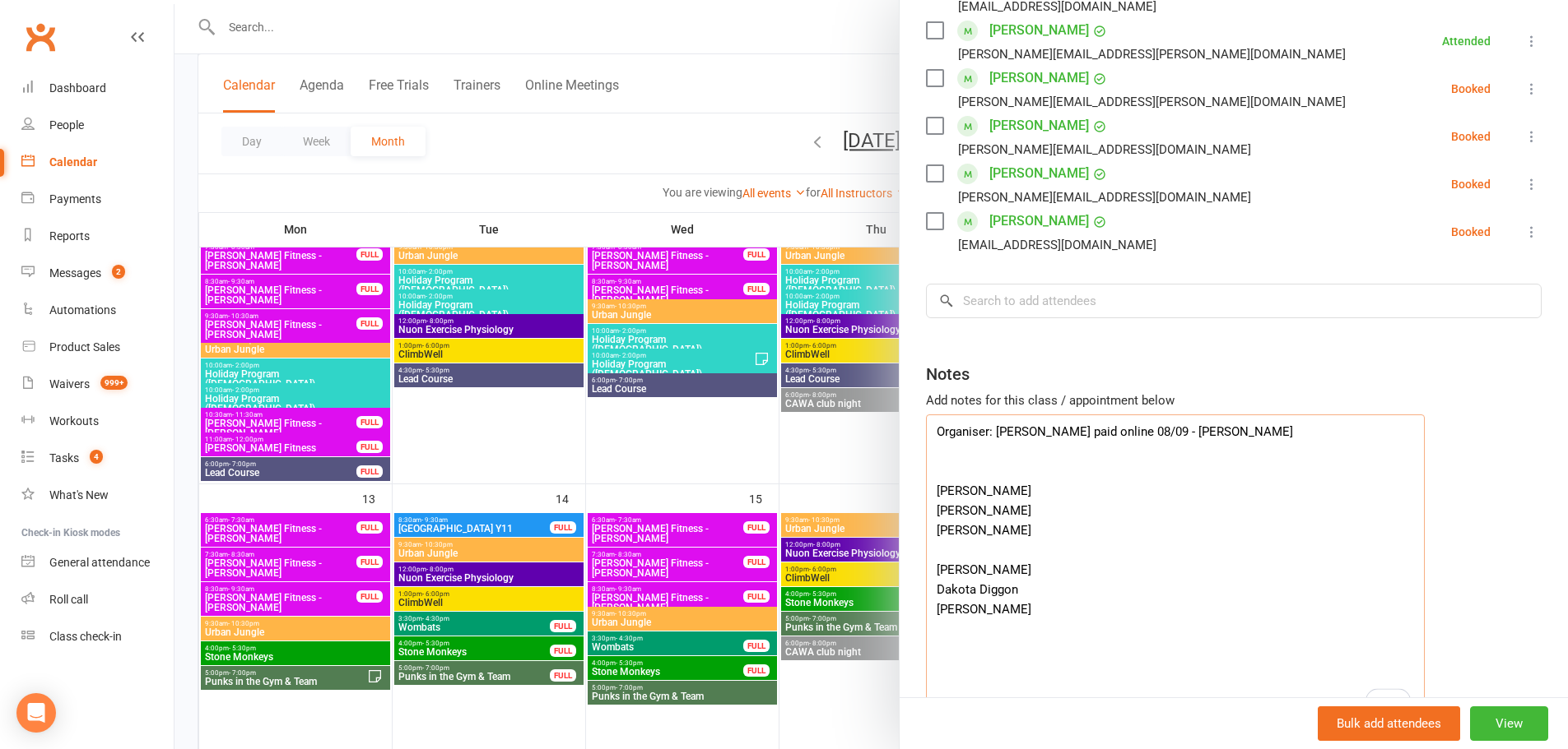
type textarea "Organiser: Teresa Heina Deposit paid online 08/09 - Jiri Iris Dunkley-Godinez V…"
click at [1035, 303] on input "search" at bounding box center [1234, 300] width 616 height 34
paste input "Lily Smith"
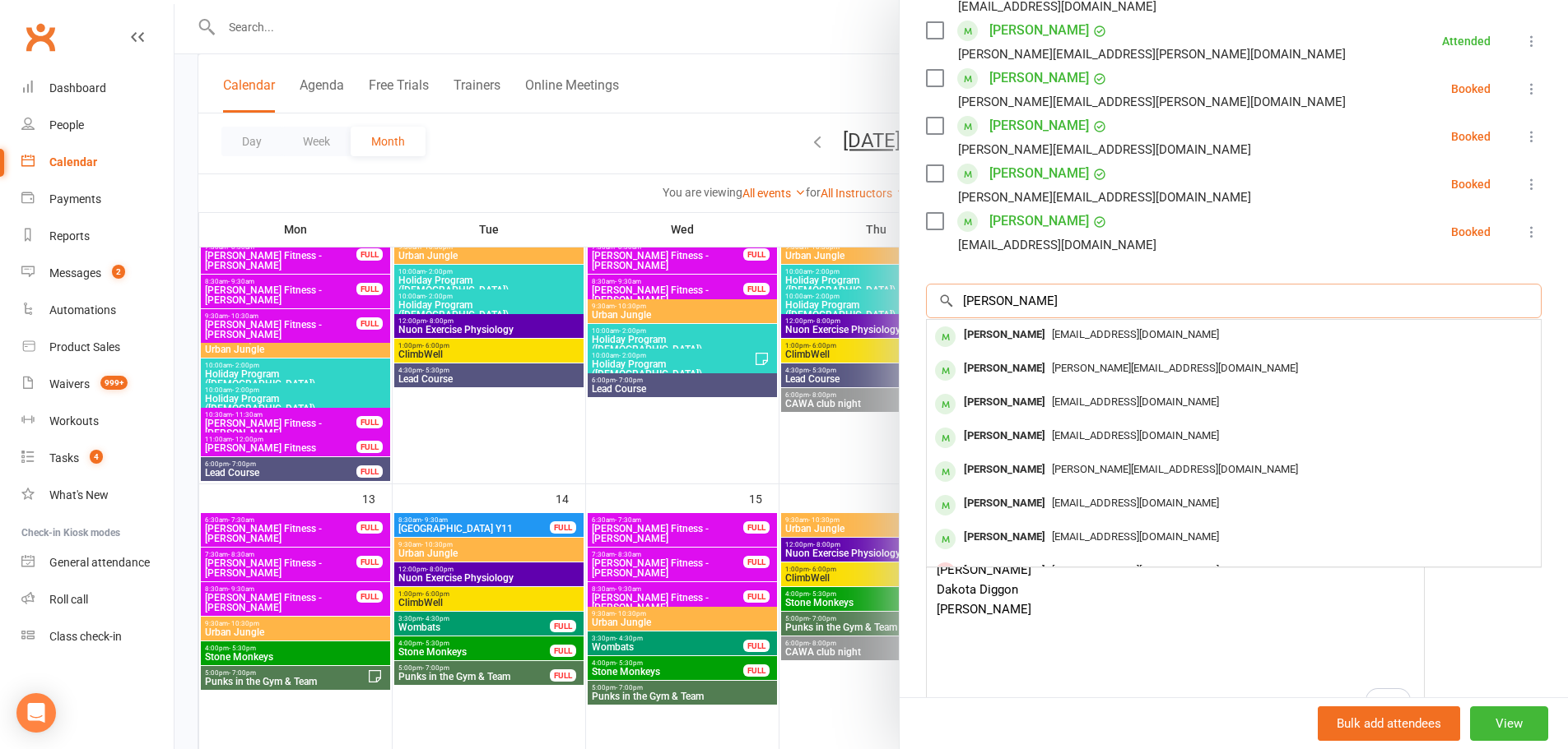
type input "Lily Smith"
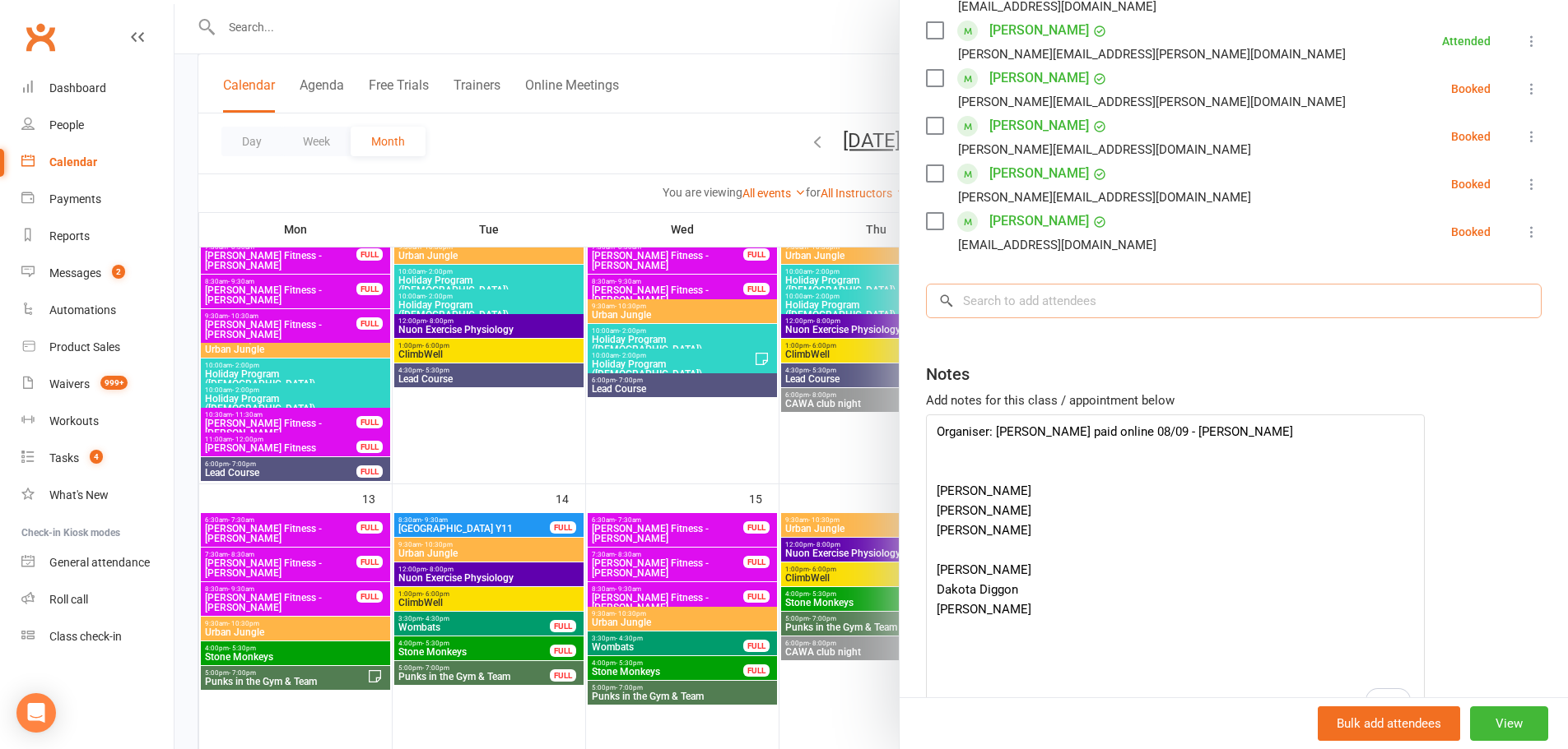
paste input "Lily Smith"
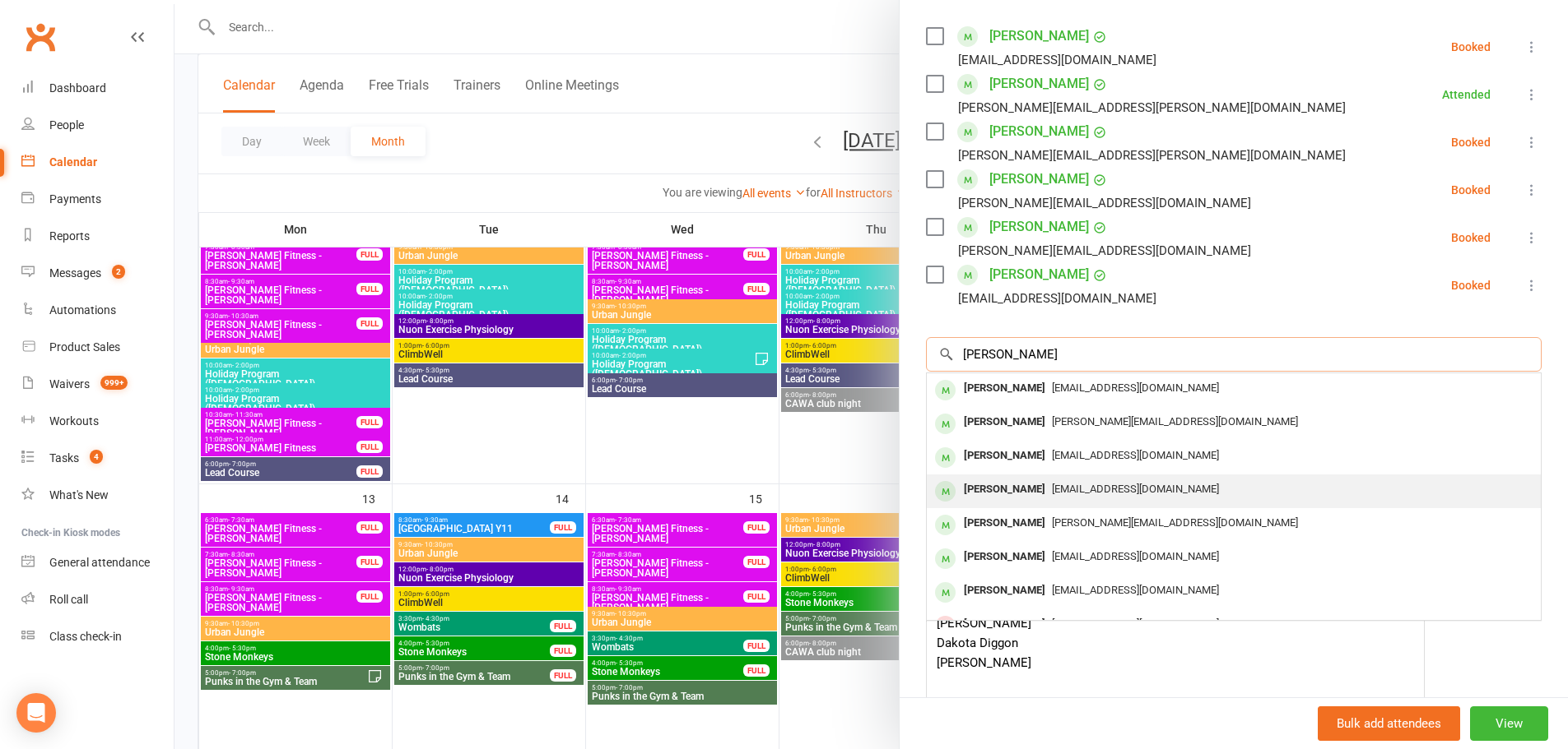
scroll to position [254, 0]
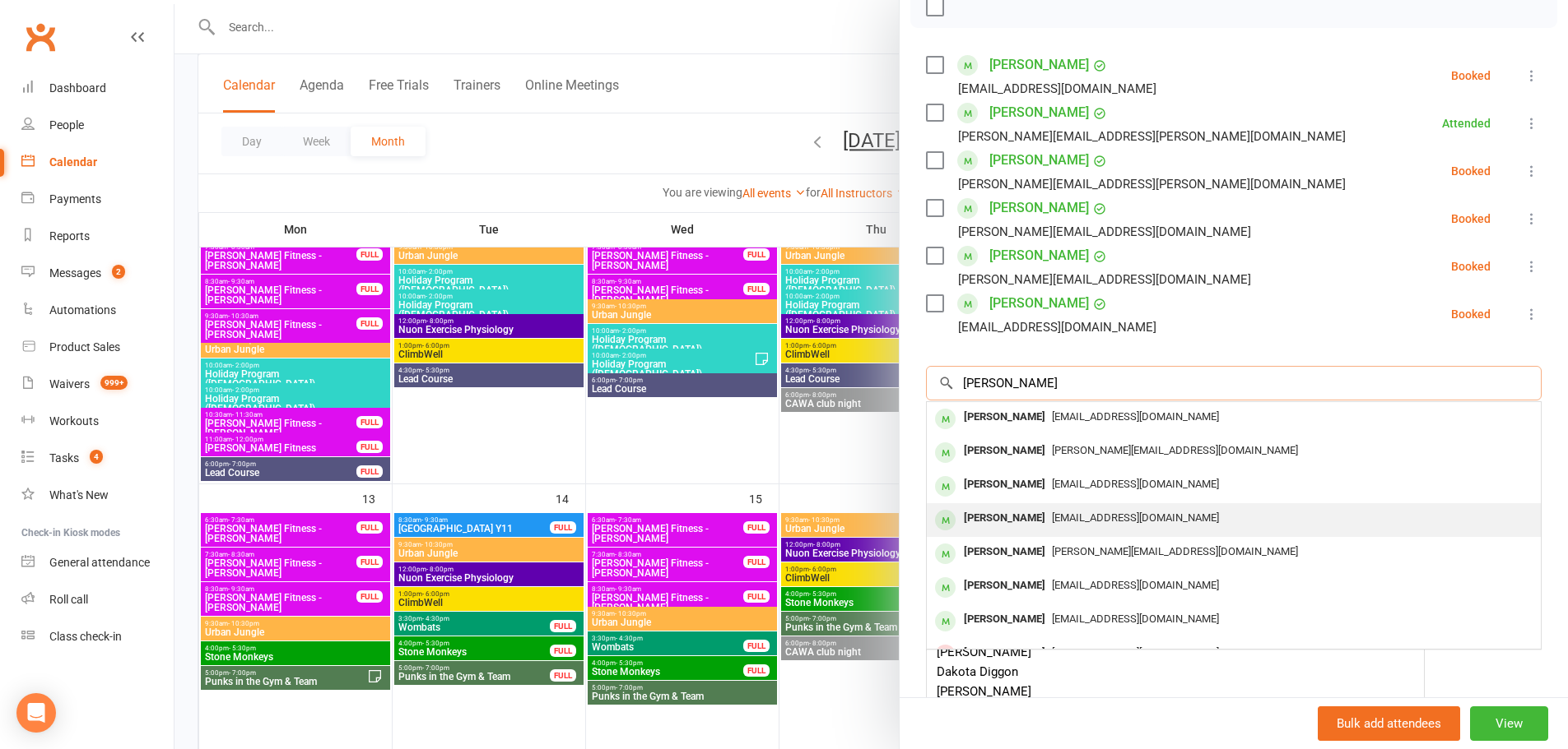
type input "Lily Smith"
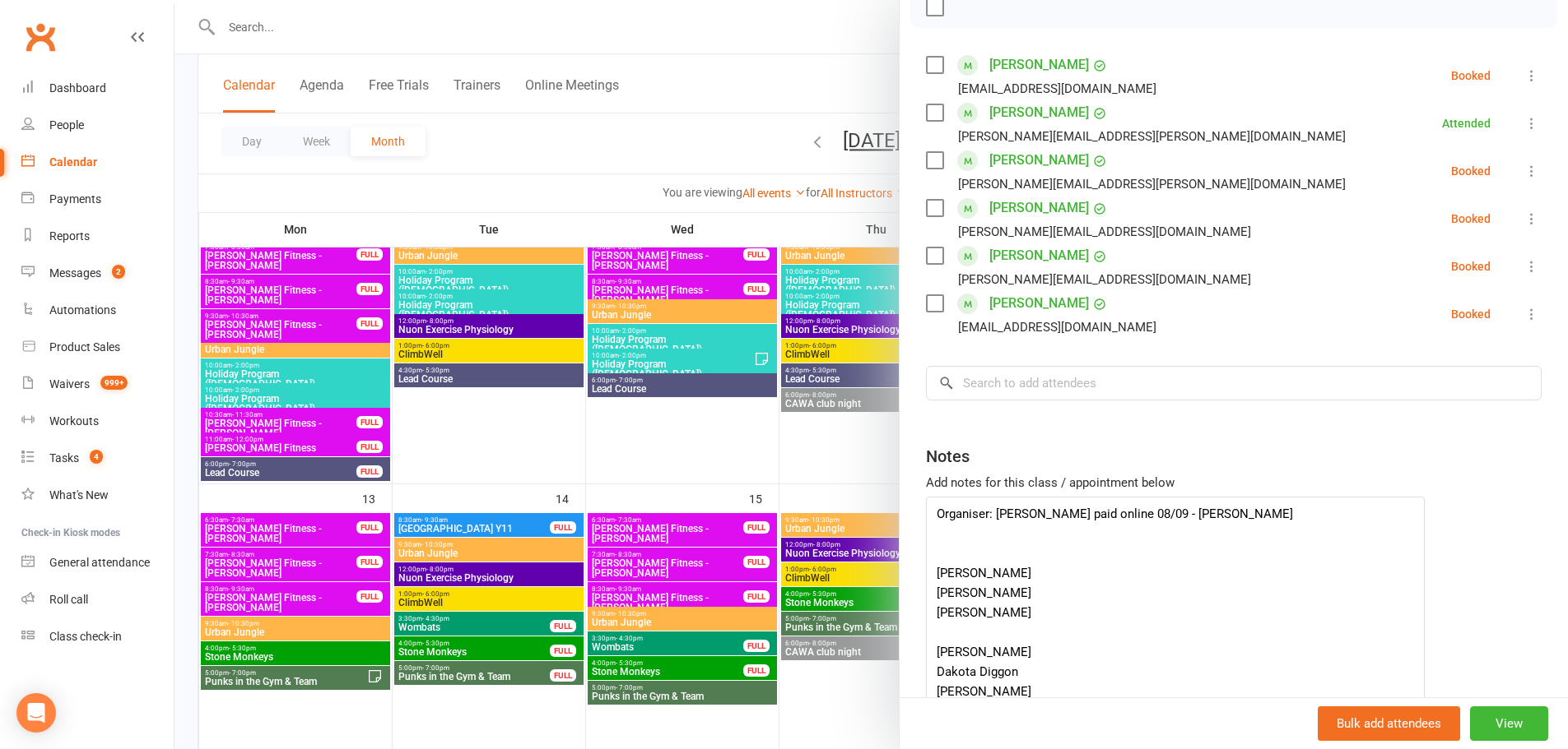
click at [1148, 516] on div "Class kiosk mode Roll call 3:30 PM - 5:30 PM, Sunday, October, 12, 2025 with UJ…" at bounding box center [1234, 352] width 669 height 1072
click at [1094, 375] on input "search" at bounding box center [1234, 383] width 616 height 34
paste input "Lily Smith"
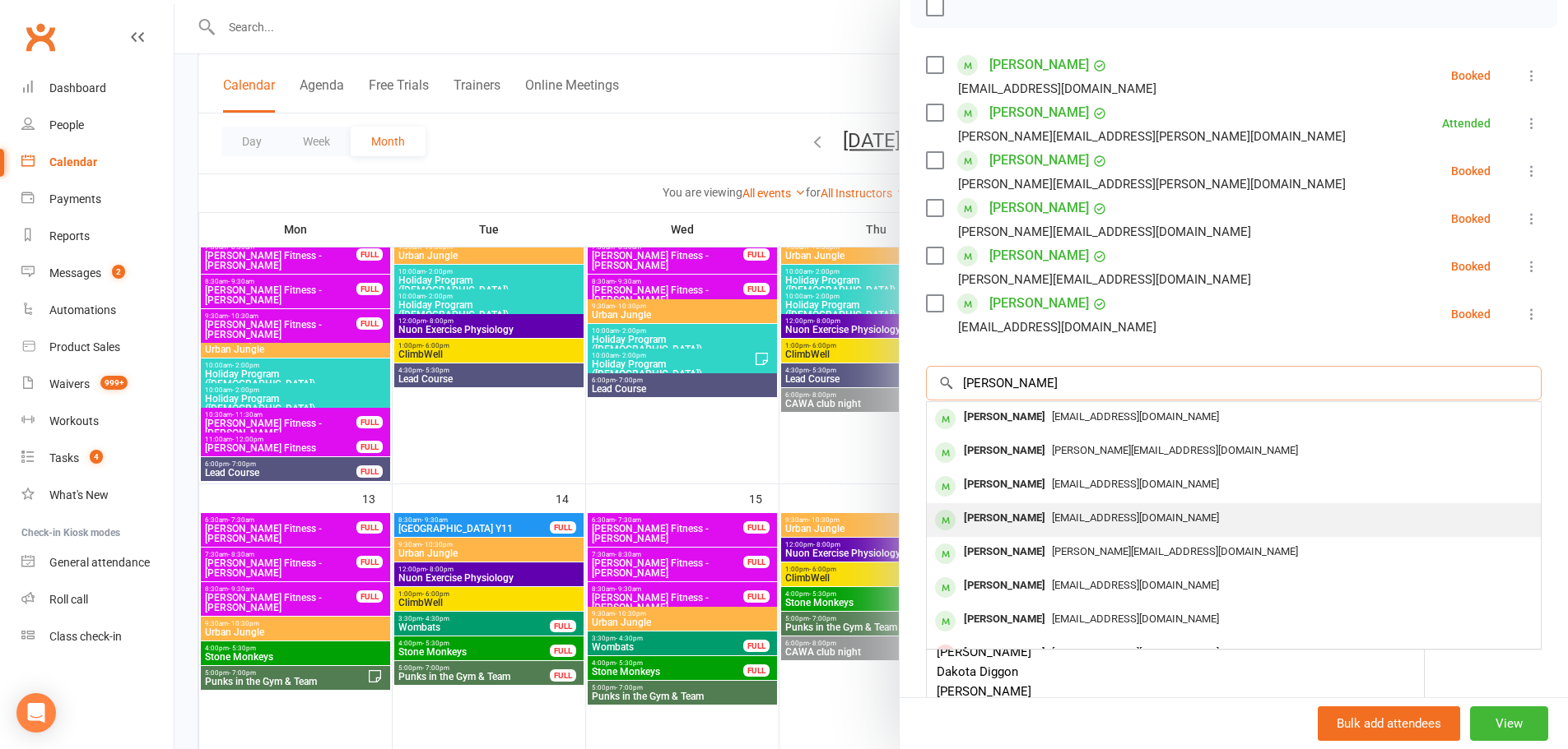
type input "Lily Smith"
click at [1108, 516] on span "Kristywoodward81@gmail.com" at bounding box center [1134, 517] width 167 height 13
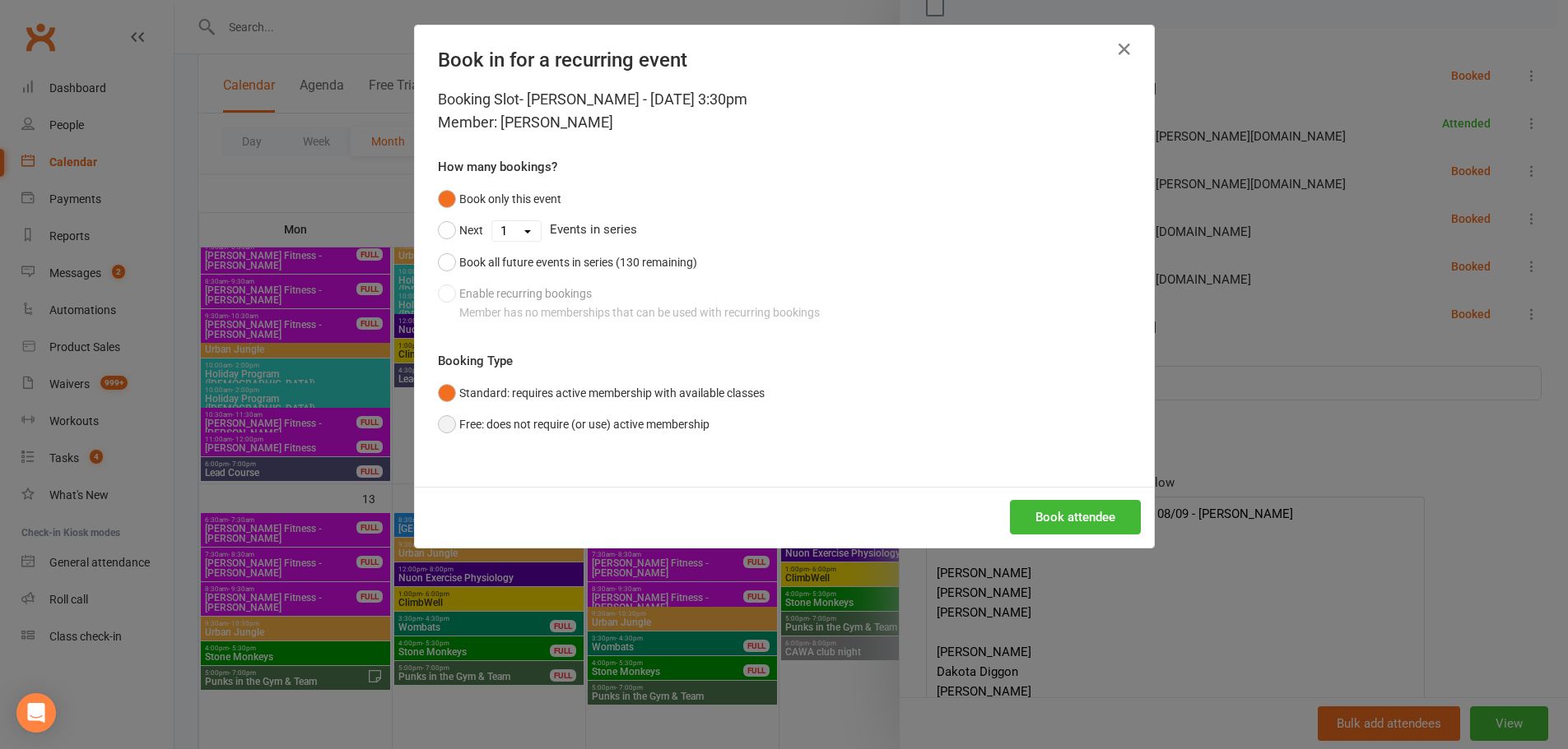
click at [585, 427] on button "Free: does not require (or use) active membership" at bounding box center [573, 425] width 272 height 31
click at [1063, 503] on button "Book attendee" at bounding box center [1075, 517] width 131 height 34
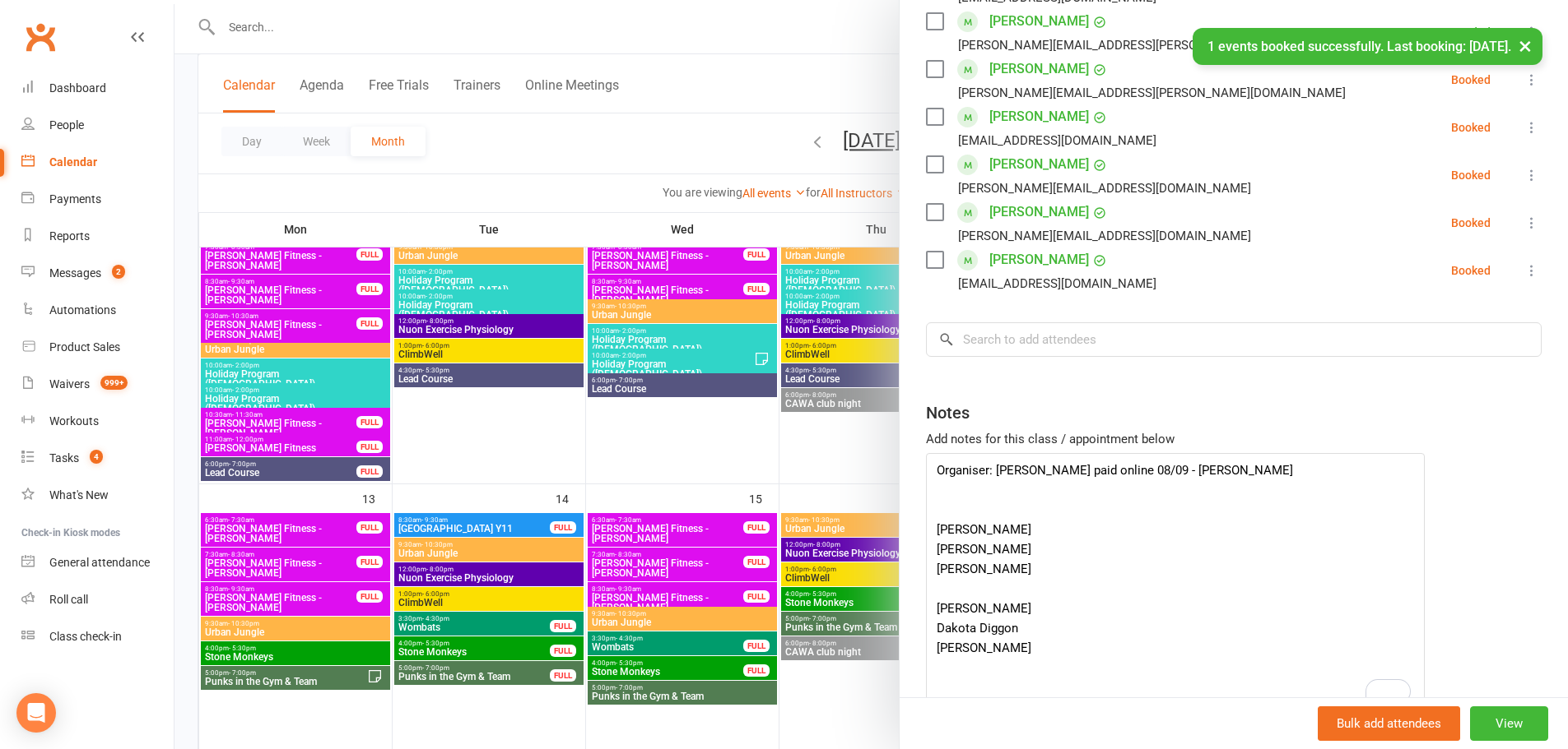
scroll to position [445, 0]
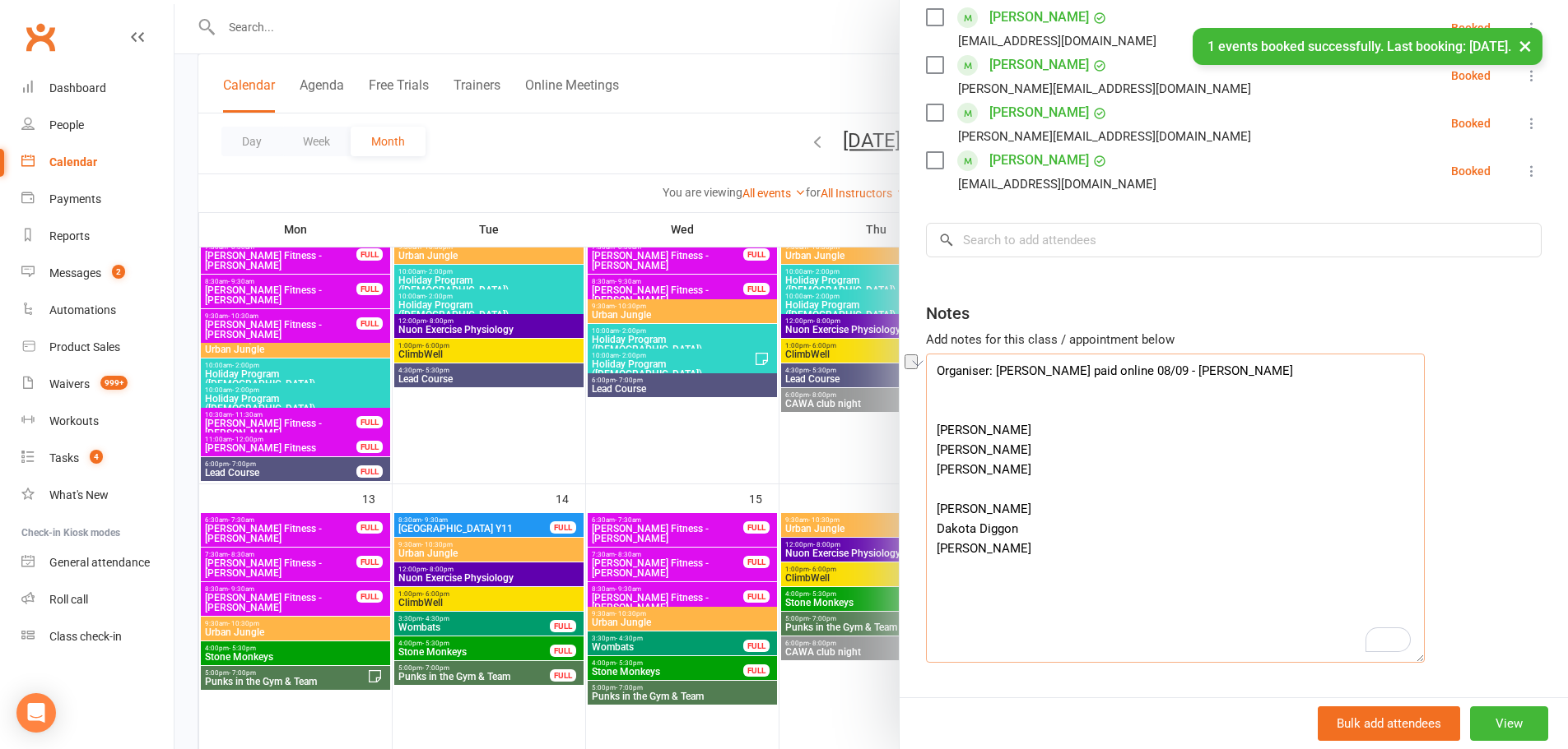
drag, startPoint x: 1035, startPoint y: 532, endPoint x: 932, endPoint y: 538, distance: 103.2
click at [932, 538] on textarea "Organiser: Teresa Heina Deposit paid online 08/09 - Jiri Iris Dunkley-Godinez V…" at bounding box center [1175, 508] width 499 height 310
type textarea "Organiser: Teresa Heina Deposit paid online 08/09 - Jiri Iris Dunkley-Godinez V…"
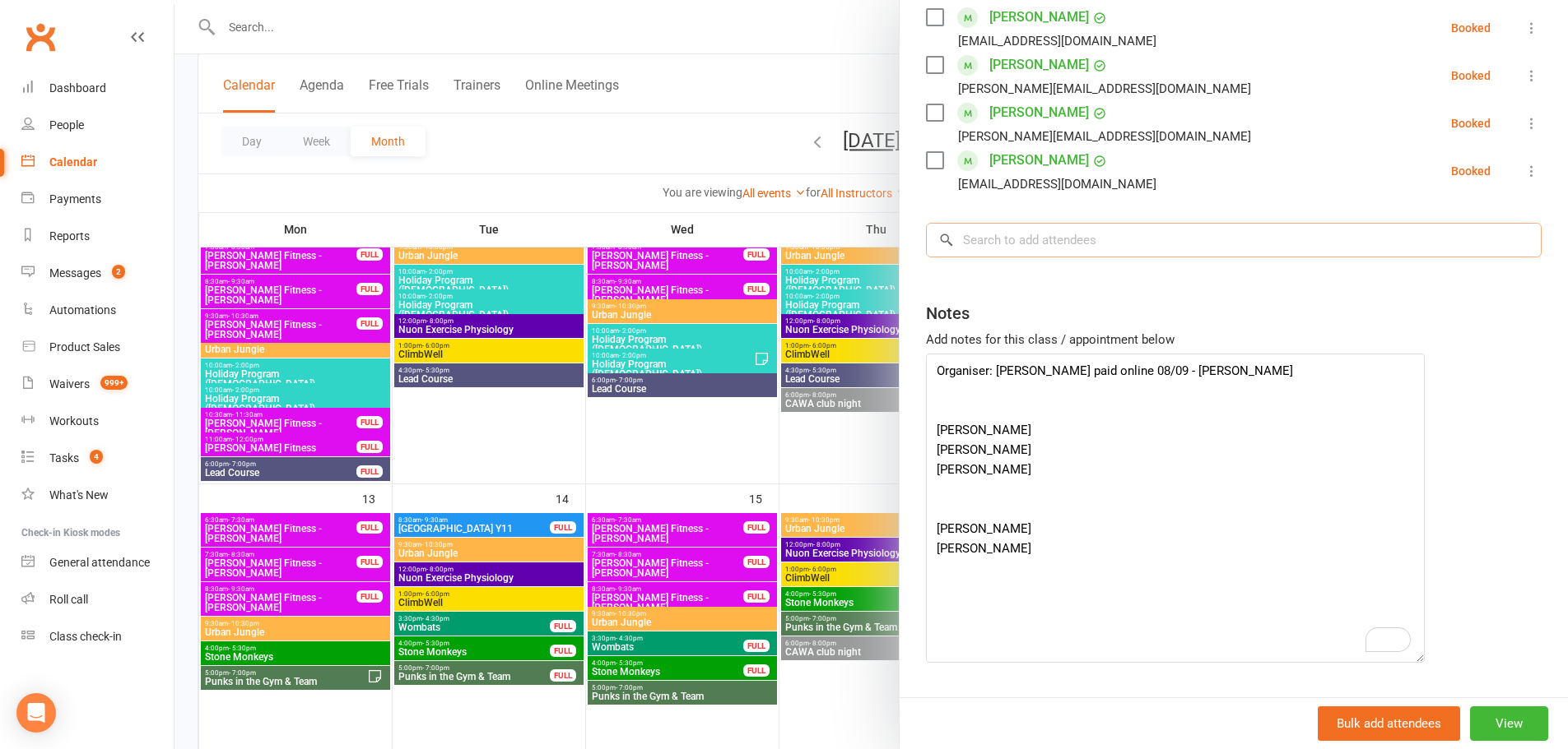
click at [967, 246] on input "search" at bounding box center [1234, 240] width 616 height 34
paste input "Mia Antoniak"
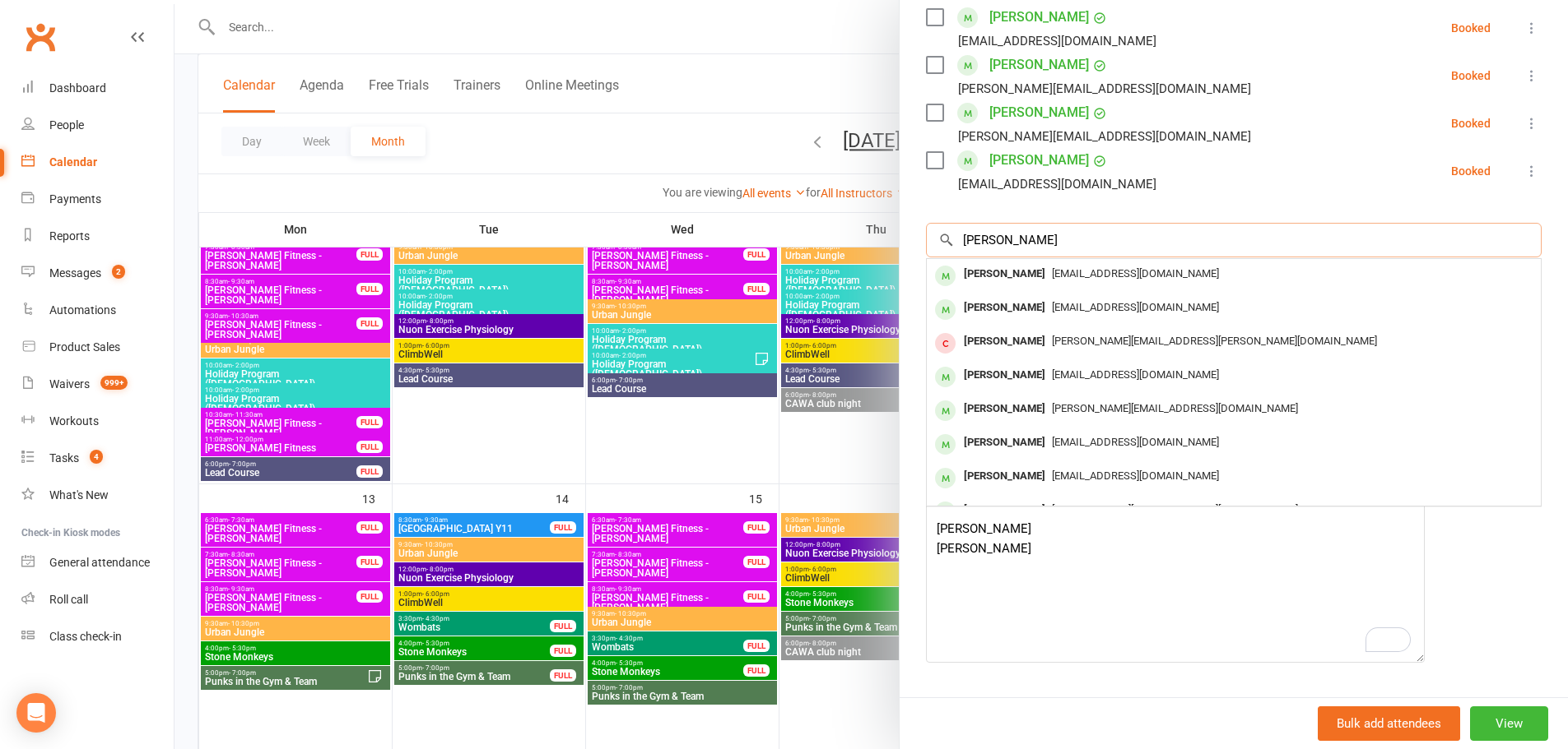
type input "Mia Antoniak"
click at [1013, 265] on div "Mia Antoniak" at bounding box center [1004, 274] width 95 height 23
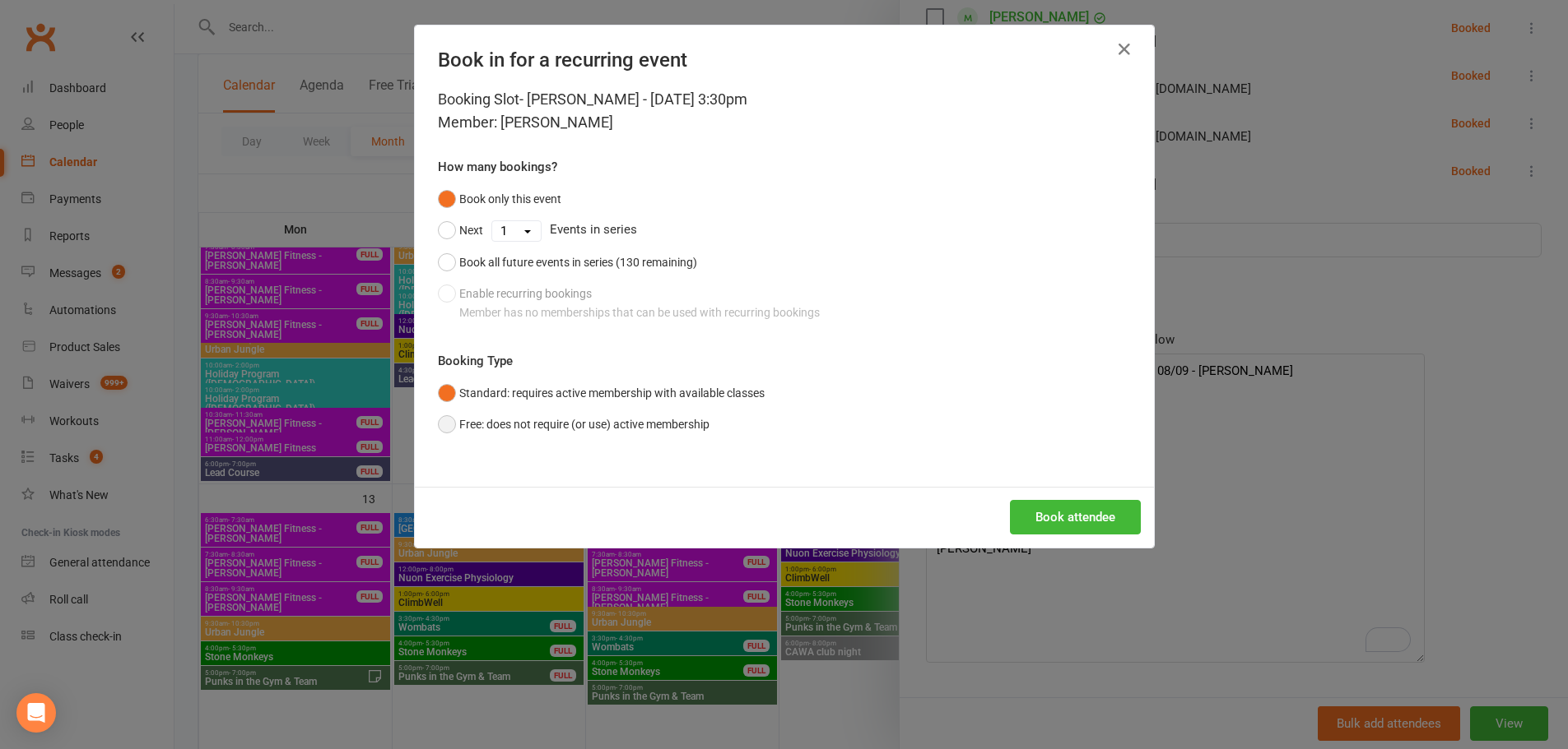
click at [645, 422] on button "Free: does not require (or use) active membership" at bounding box center [573, 425] width 272 height 31
click at [1121, 542] on div "Book attendee" at bounding box center [784, 517] width 739 height 61
drag, startPoint x: 1105, startPoint y: 522, endPoint x: 1099, endPoint y: 495, distance: 27.7
click at [1104, 521] on button "Book attendee" at bounding box center [1075, 517] width 131 height 34
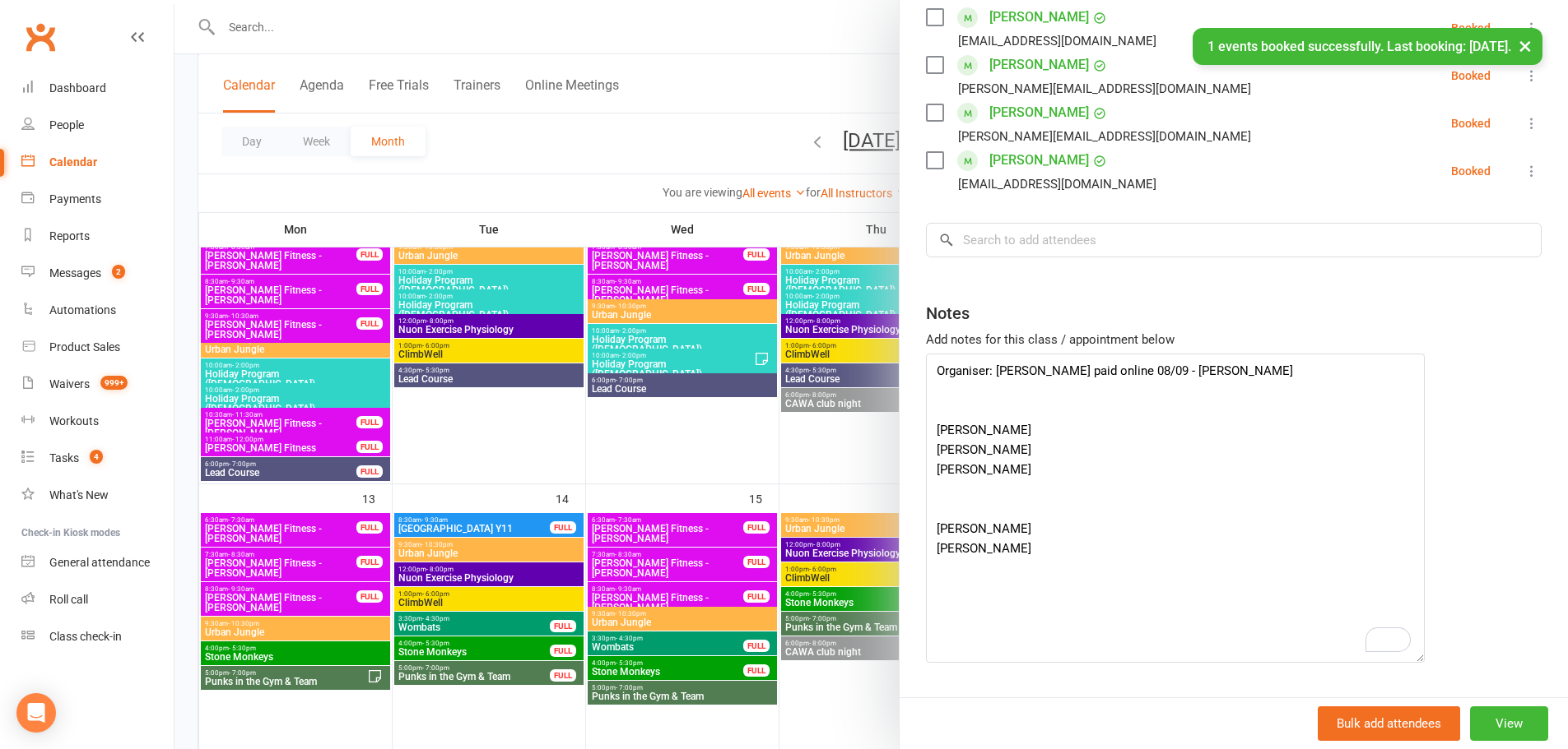
scroll to position [493, 0]
drag, startPoint x: 1057, startPoint y: 553, endPoint x: 933, endPoint y: 542, distance: 124.5
click at [933, 542] on textarea "Organiser: Teresa Heina Deposit paid online 08/09 - Jiri Iris Dunkley-Godinez V…" at bounding box center [1175, 508] width 499 height 310
type textarea "Organiser: Teresa Heina Deposit paid online 08/09 - Jiri Iris Dunkley-Godinez V…"
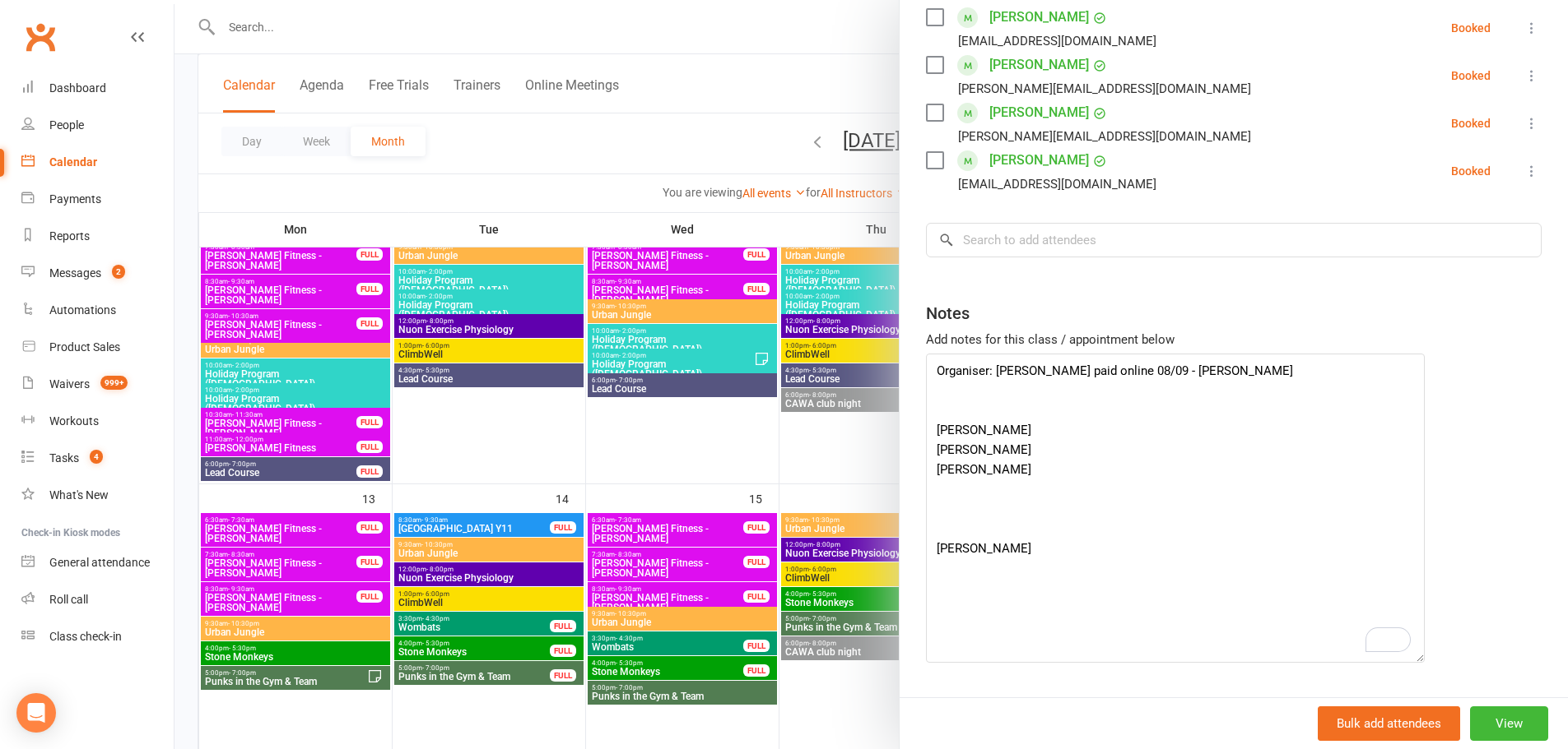
click at [988, 221] on div "Class kiosk mode Roll call 3:30 PM - 5:30 PM, Sunday, October, 12, 2025 with UJ…" at bounding box center [1234, 161] width 669 height 1168
click at [993, 227] on input "search" at bounding box center [1234, 240] width 616 height 34
paste input "Dakota Diggon"
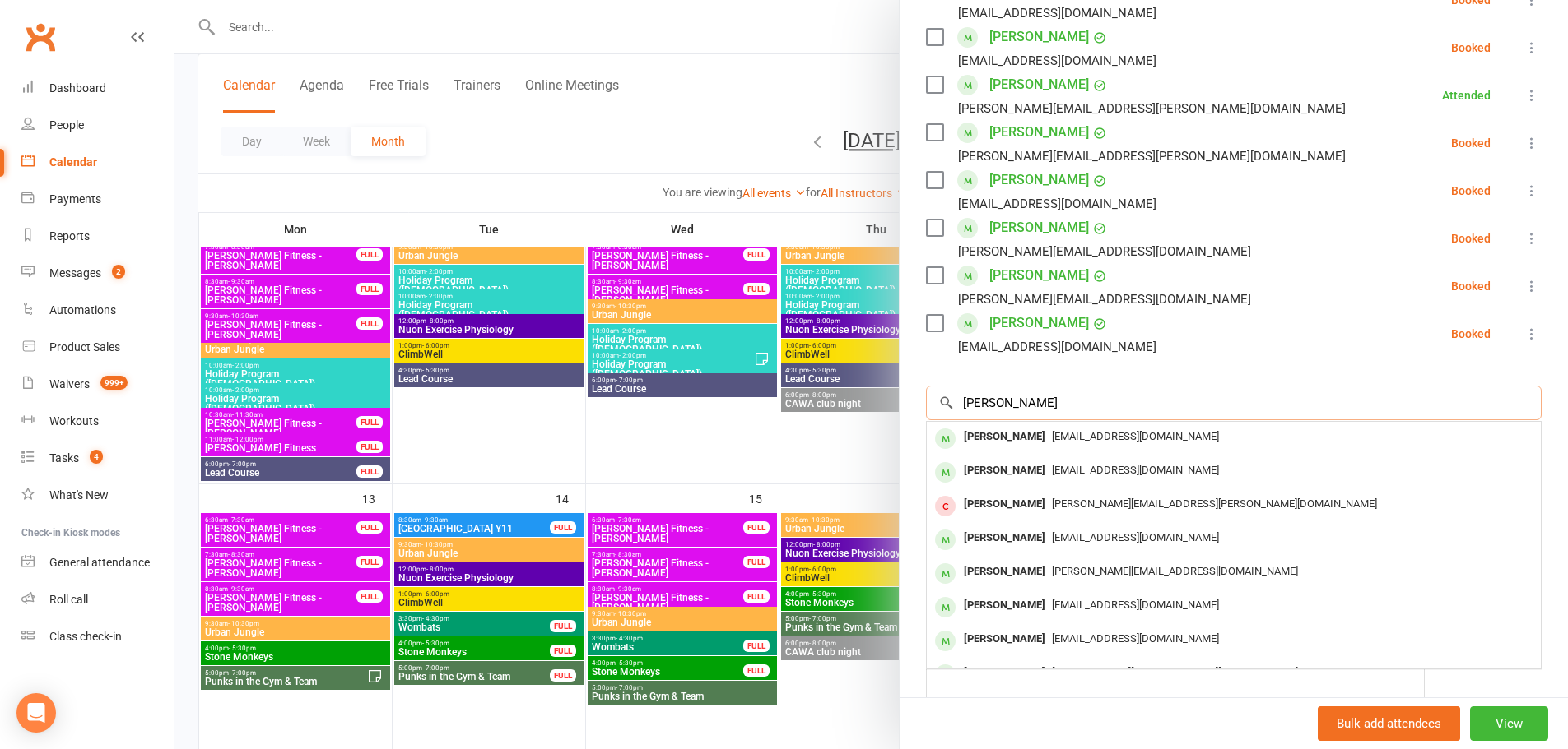
scroll to position [328, 0]
type input "Dakota Diggon"
click at [1152, 330] on li "Lola Vance Emmajeanie123@gmail.com Booked More info Remove Check in Mark absent…" at bounding box center [1234, 335] width 616 height 48
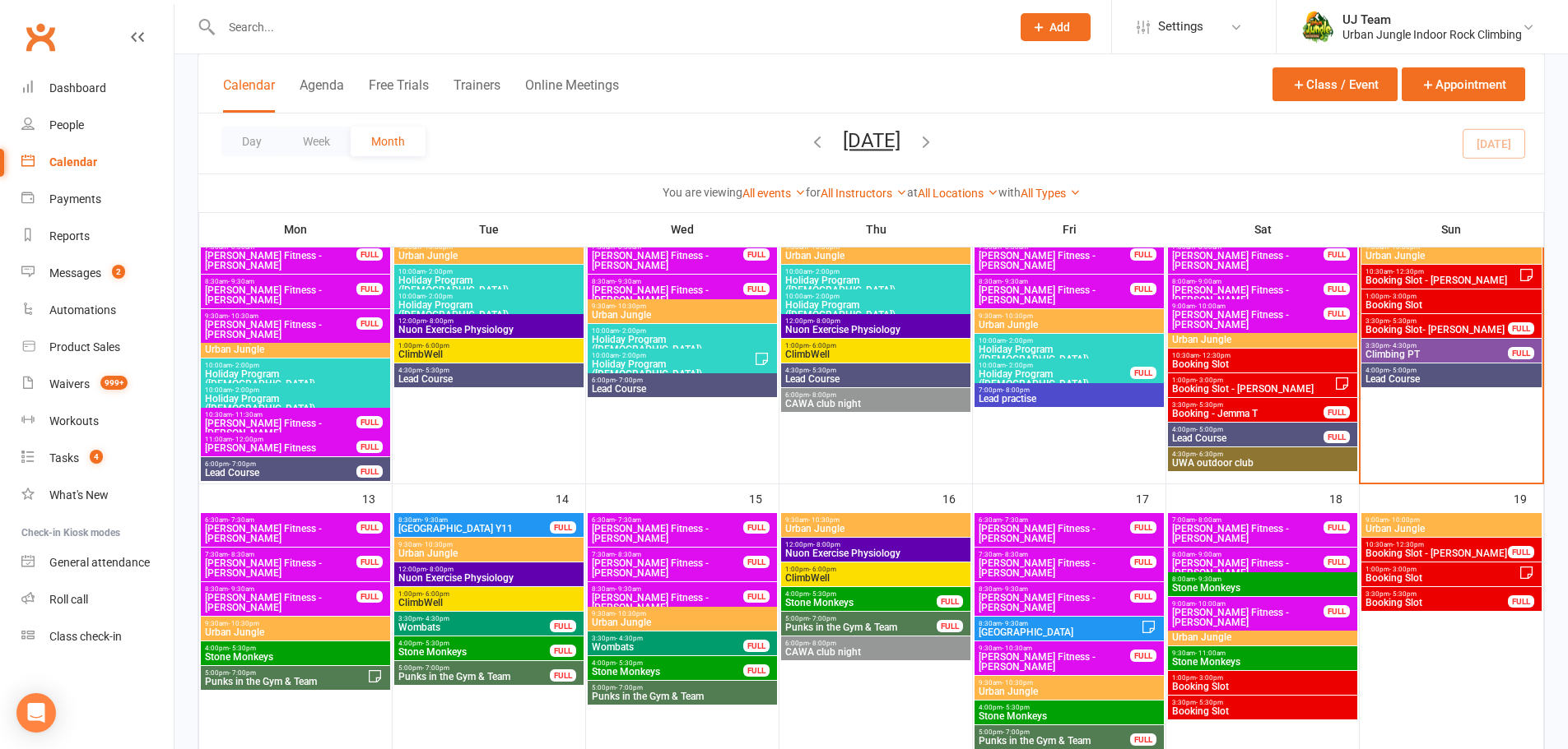
click at [1398, 326] on span "Booking Slot- Teresa H" at bounding box center [1436, 330] width 144 height 10
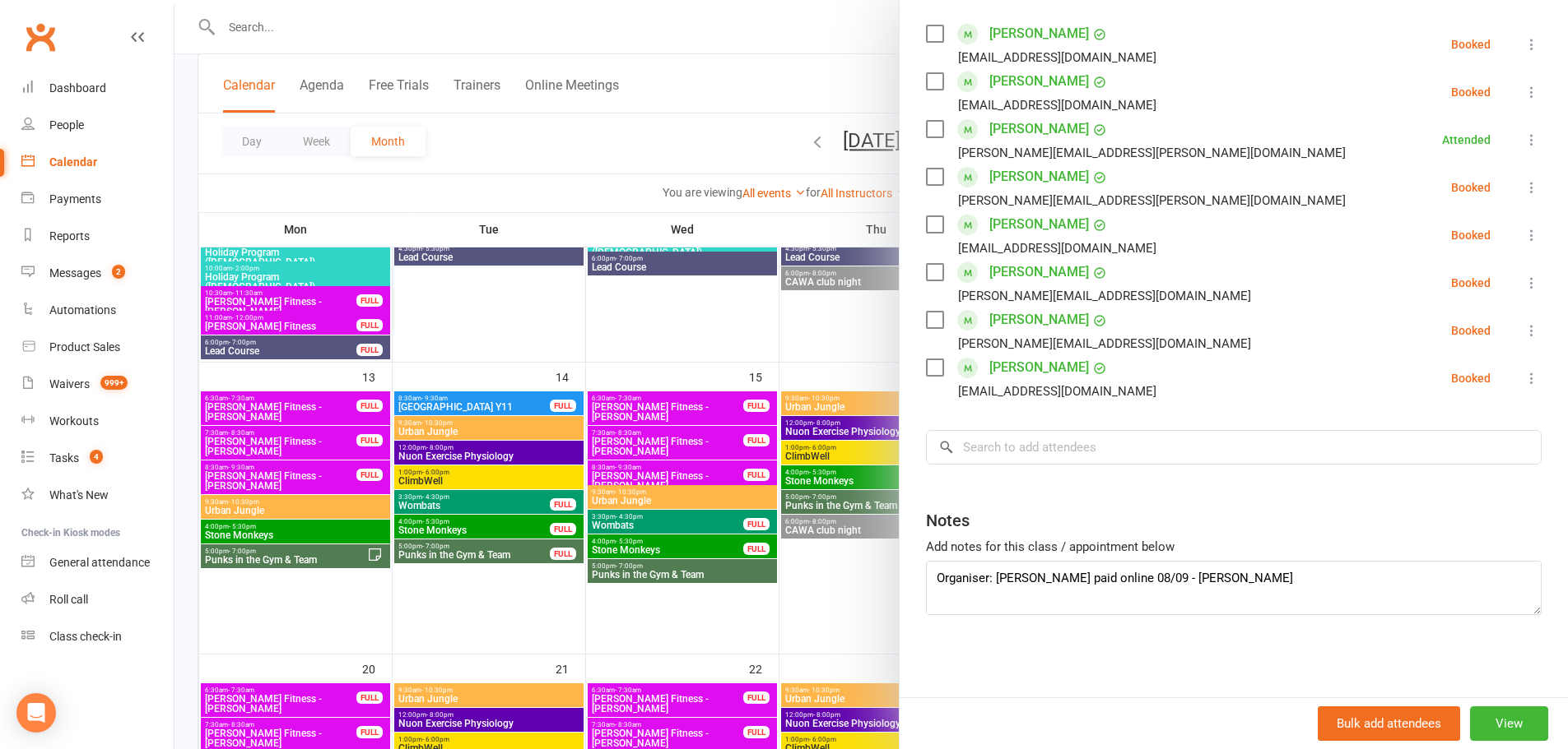
scroll to position [658, 0]
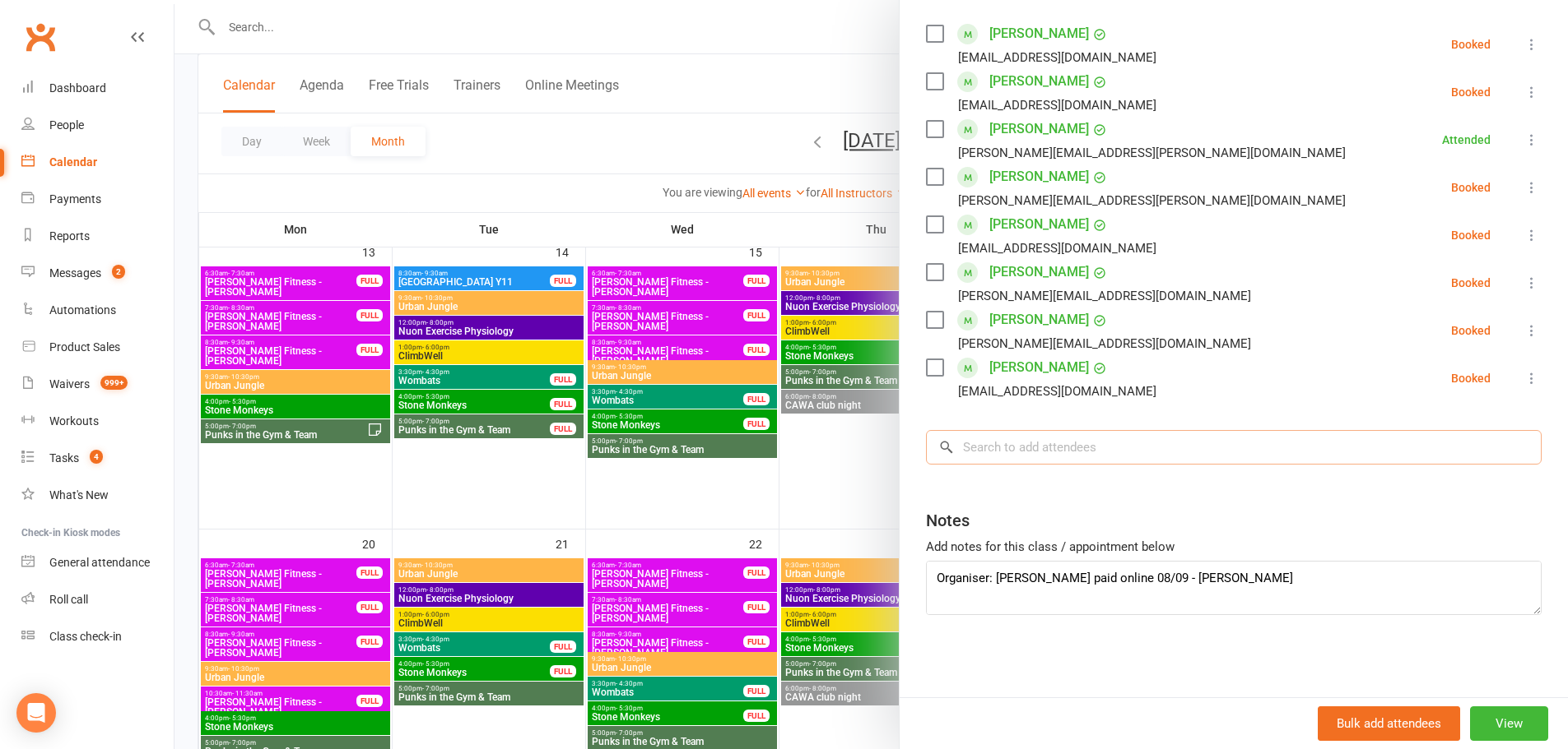
click at [1038, 446] on input "search" at bounding box center [1234, 447] width 616 height 34
click at [1451, 591] on textarea "Organiser: Teresa Heina Deposit paid online 08/09 - Jiri Iris Dunkley-Godinez V…" at bounding box center [1234, 588] width 616 height 55
drag, startPoint x: 1507, startPoint y: 609, endPoint x: 1502, endPoint y: 698, distance: 89.1
click at [1508, 696] on textarea "Organiser: Teresa Heina Deposit paid online 08/09 - Jiri Iris Dunkley-Godinez V…" at bounding box center [1225, 632] width 598 height 142
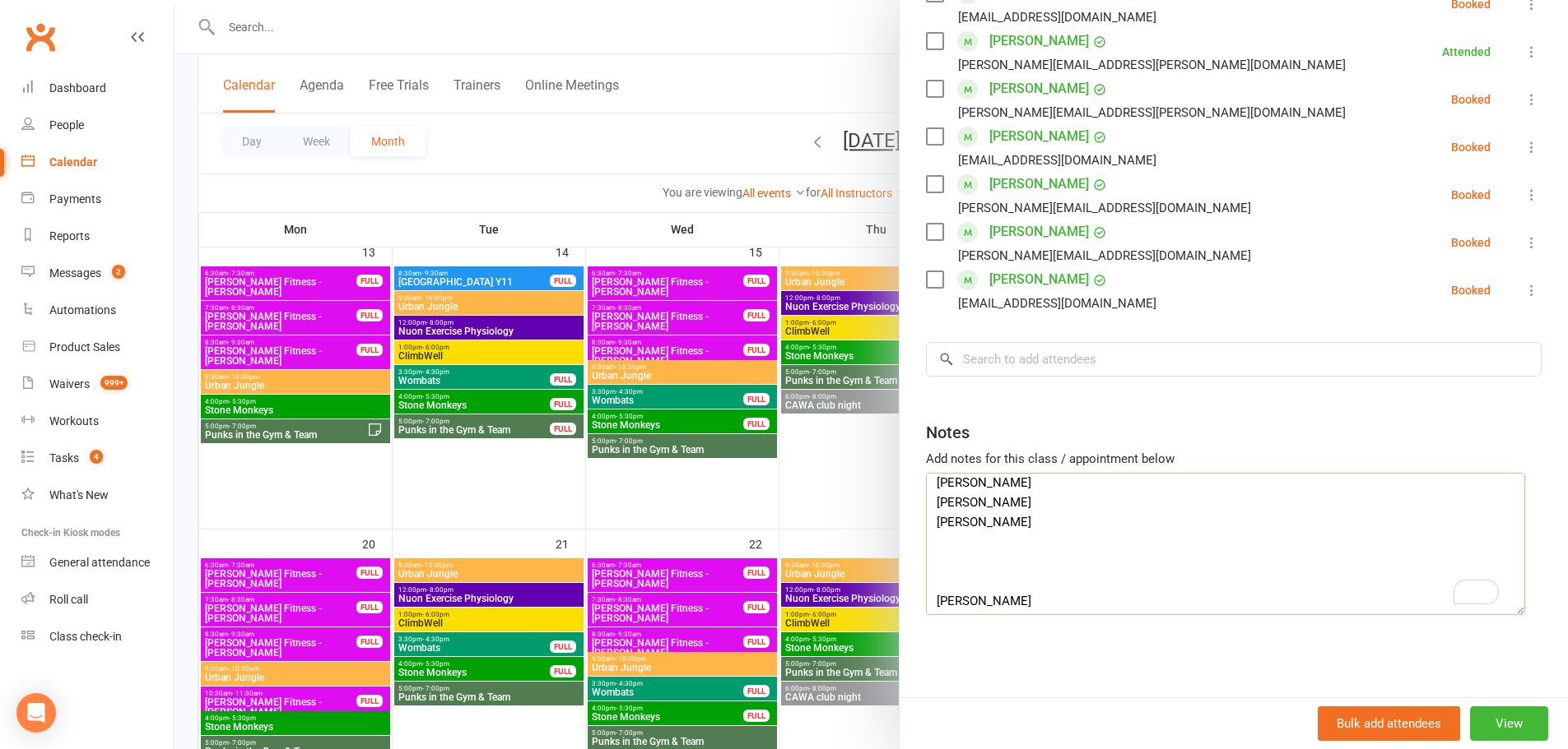
scroll to position [90, 0]
click at [999, 540] on textarea "Organiser: Teresa Heina Deposit paid online 08/09 - Jiri Iris Dunkley-Godinez V…" at bounding box center [1225, 544] width 599 height 142
paste textarea "Dakota Diggon"
drag, startPoint x: 1067, startPoint y: 603, endPoint x: 929, endPoint y: 590, distance: 138.6
click at [929, 590] on textarea "Organiser: Teresa Heina Deposit paid online 08/09 - Jiri Iris Dunkley-Godinez V…" at bounding box center [1225, 544] width 599 height 142
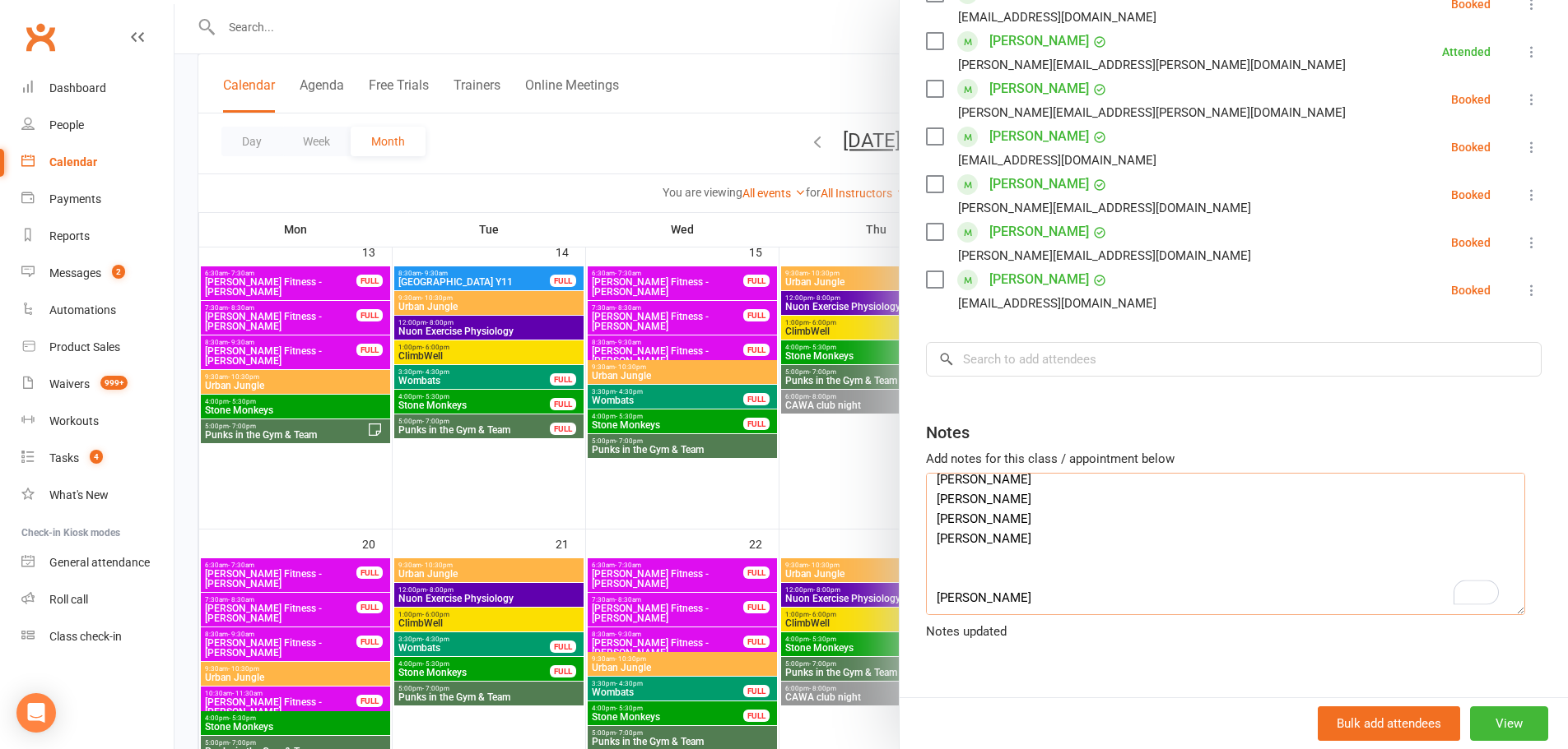
click at [937, 591] on textarea "Organiser: Teresa Heina Deposit paid online 08/09 - Jiri Iris Dunkley-Godinez V…" at bounding box center [1225, 544] width 599 height 142
drag, startPoint x: 973, startPoint y: 595, endPoint x: 932, endPoint y: 596, distance: 41.0
click at [932, 596] on textarea "Organiser: Teresa Heina Deposit paid online 08/09 - Jiri Iris Dunkley-Godinez V…" at bounding box center [1225, 544] width 599 height 142
paste textarea "Isabella"
type textarea "Organiser: Teresa Heina Deposit paid online 08/09 - Jiri Iris Dunkley-Godinez V…"
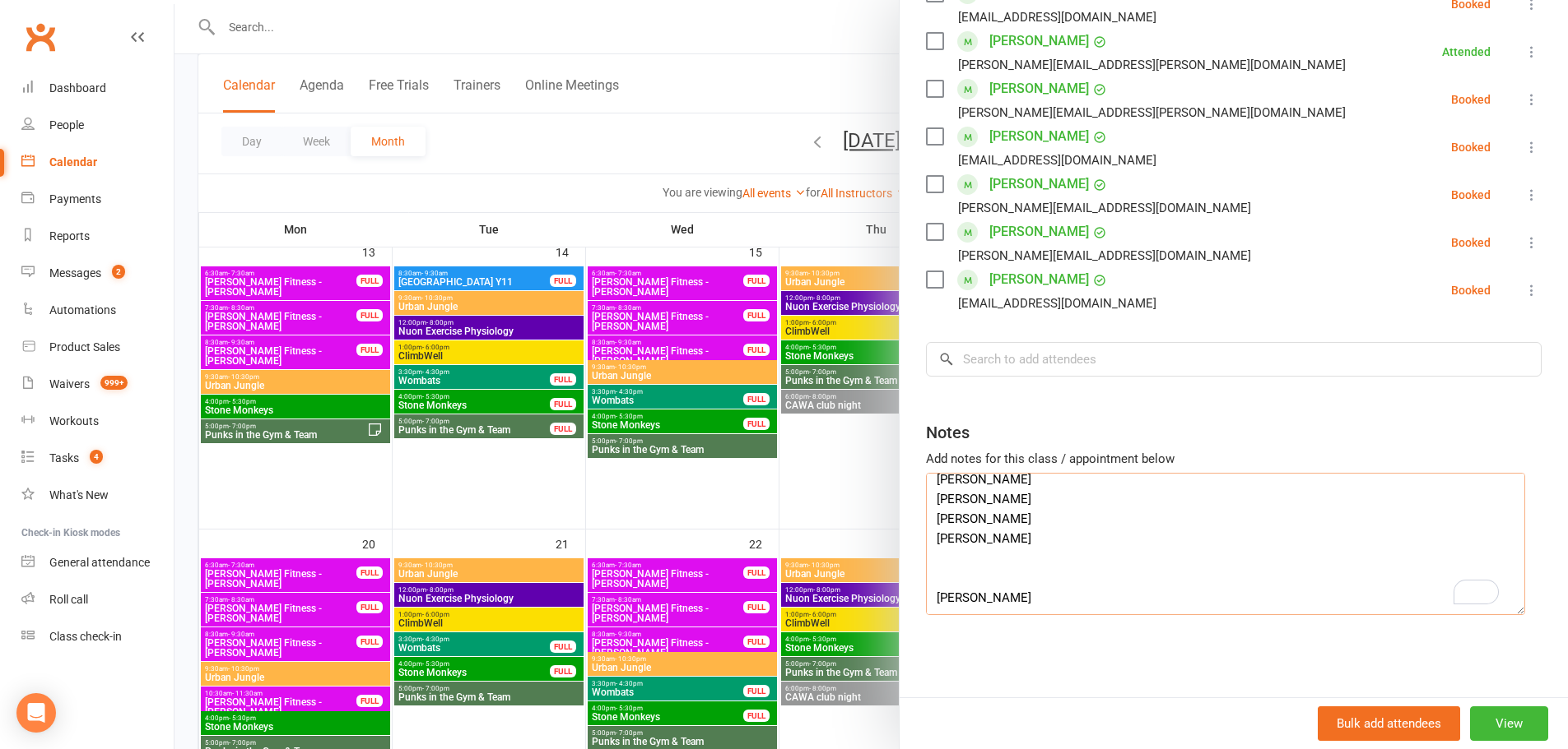
drag, startPoint x: 1062, startPoint y: 597, endPoint x: 928, endPoint y: 591, distance: 134.1
click at [928, 591] on textarea "Organiser: Teresa Heina Deposit paid online 08/09 - Jiri Iris Dunkley-Godinez V…" at bounding box center [1225, 544] width 599 height 142
click at [996, 353] on input "search" at bounding box center [1234, 358] width 616 height 34
paste input "Isabella Hansel-Lucec"
type input "Isabella Hansel-Lucec"
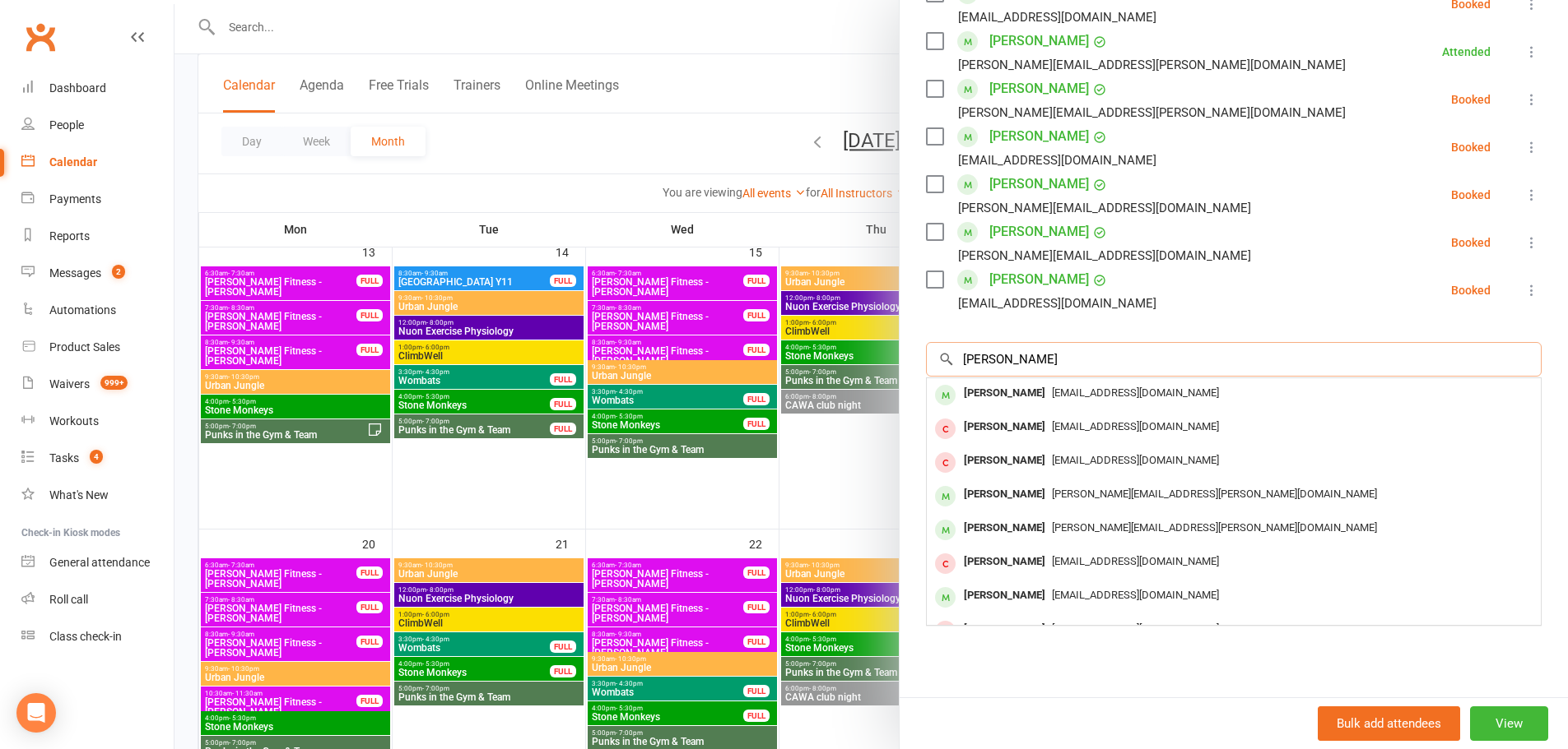
drag, startPoint x: 1099, startPoint y: 363, endPoint x: 911, endPoint y: 347, distance: 188.7
click at [911, 347] on div "Class kiosk mode Roll call 3:30 PM - 5:30 PM, Sunday, October, 12, 2025 with UJ…" at bounding box center [1234, 197] width 669 height 1001
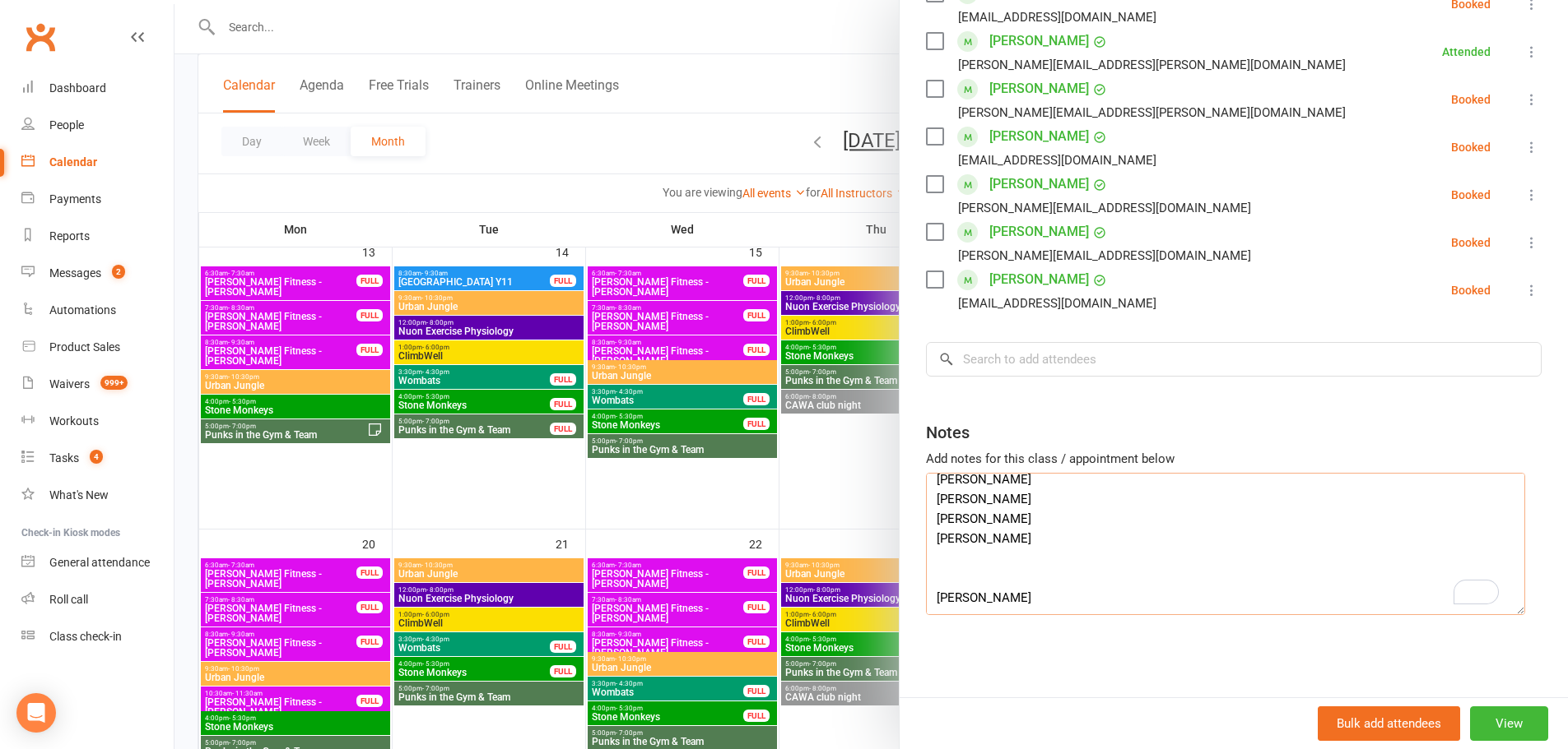
click at [951, 578] on textarea "Organiser: Teresa Heina Deposit paid online 08/09 - Jiri Iris Dunkley-Godinez V…" at bounding box center [1225, 544] width 599 height 142
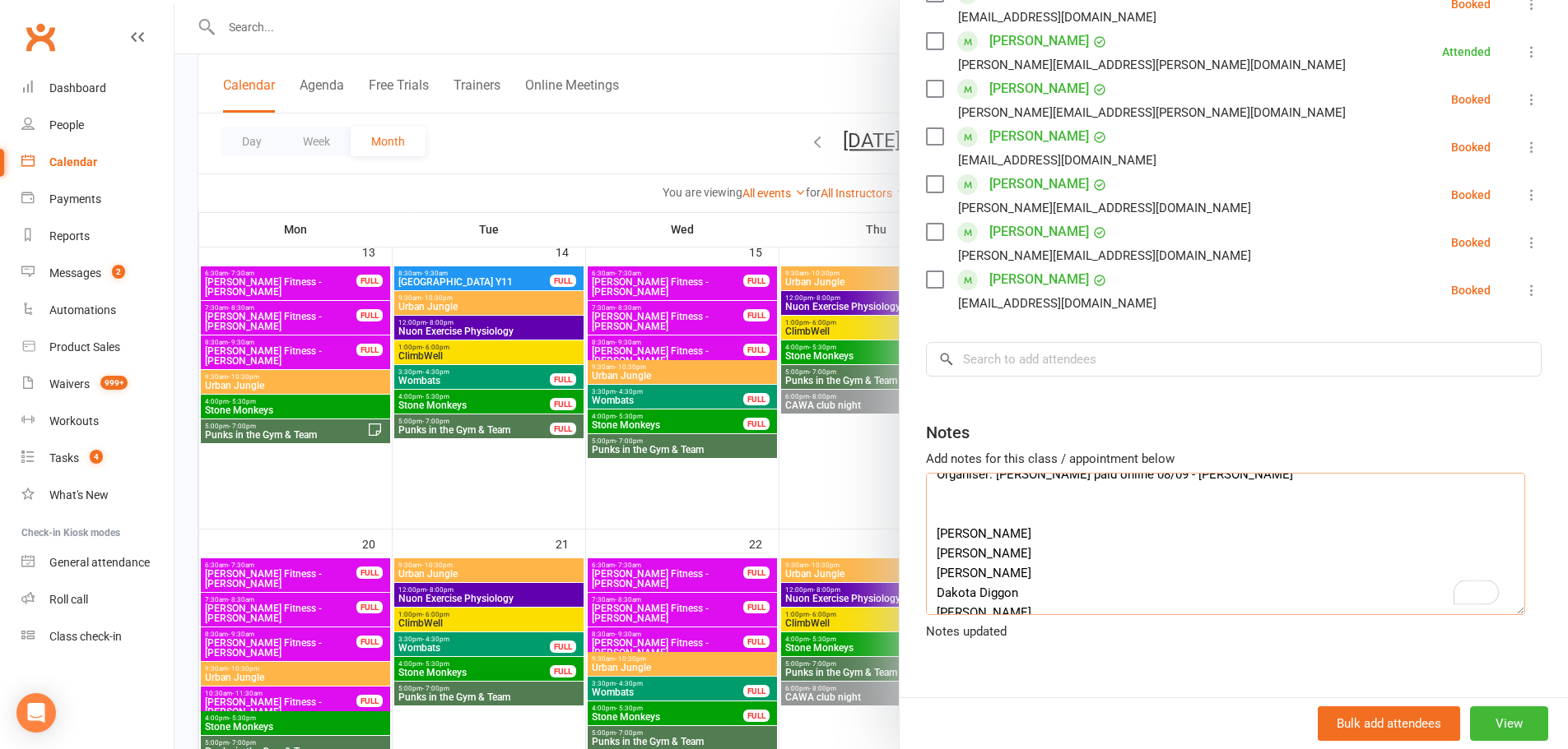
scroll to position [0, 0]
drag, startPoint x: 968, startPoint y: 563, endPoint x: 961, endPoint y: 546, distance: 18.4
click at [964, 550] on textarea "Organiser: Teresa Heina Deposit paid online 08/09 - Jiri Iris Dunkley-Godinez V…" at bounding box center [1225, 544] width 599 height 142
click at [942, 529] on textarea "Organiser: Teresa Heina Deposit paid online 08/09 - Jiri Iris Dunkley-Godinez V…" at bounding box center [1225, 544] width 599 height 142
click at [943, 543] on textarea "Organiser: Teresa Heina Deposit paid online 08/09 - Jiri Iris Dunkley-Godinez V…" at bounding box center [1225, 544] width 599 height 142
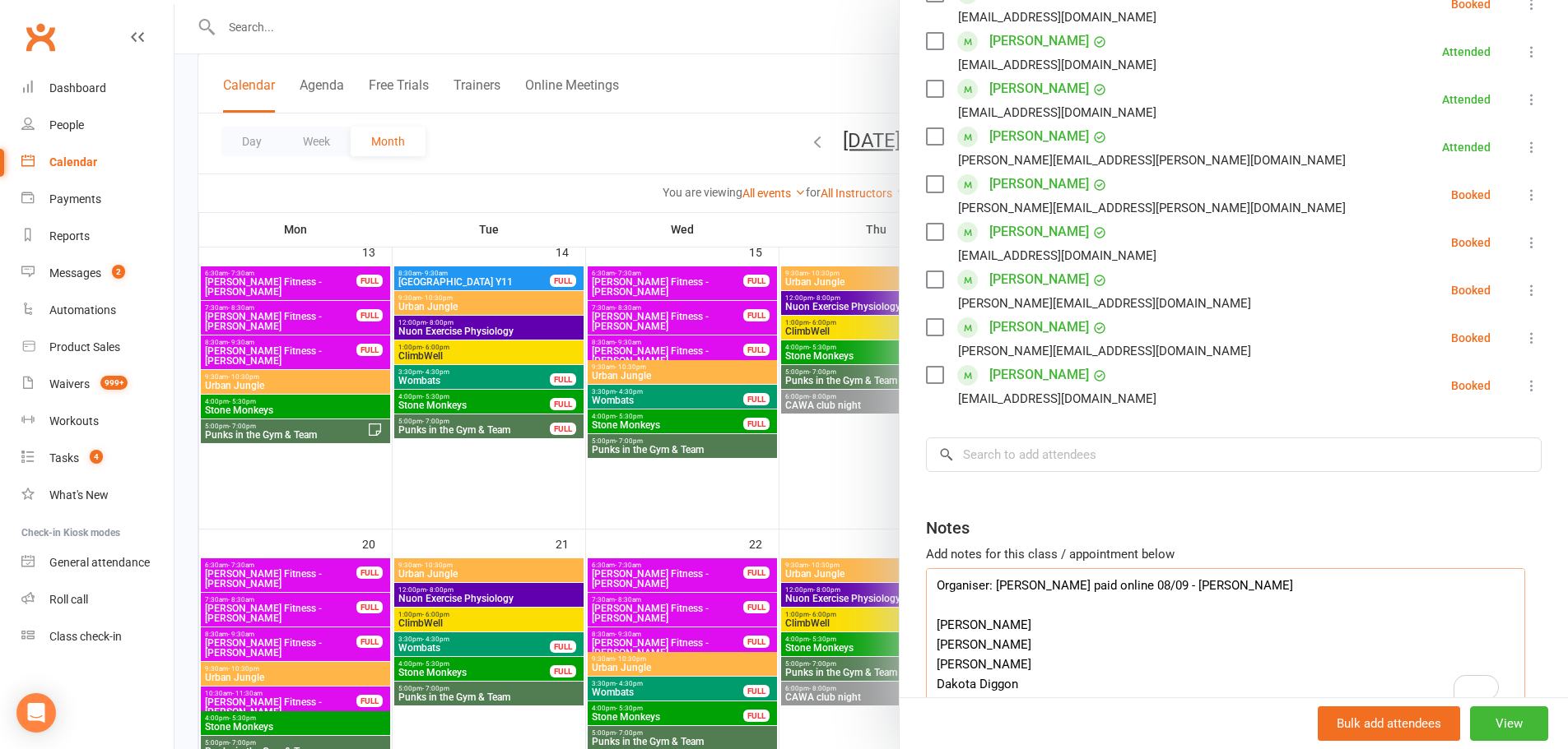
type textarea "Organiser: Teresa Heina Deposit paid online 08/09 - Jiri Iris Dunkley-Godinez V…"
click at [554, 331] on div at bounding box center [871, 374] width 1394 height 749
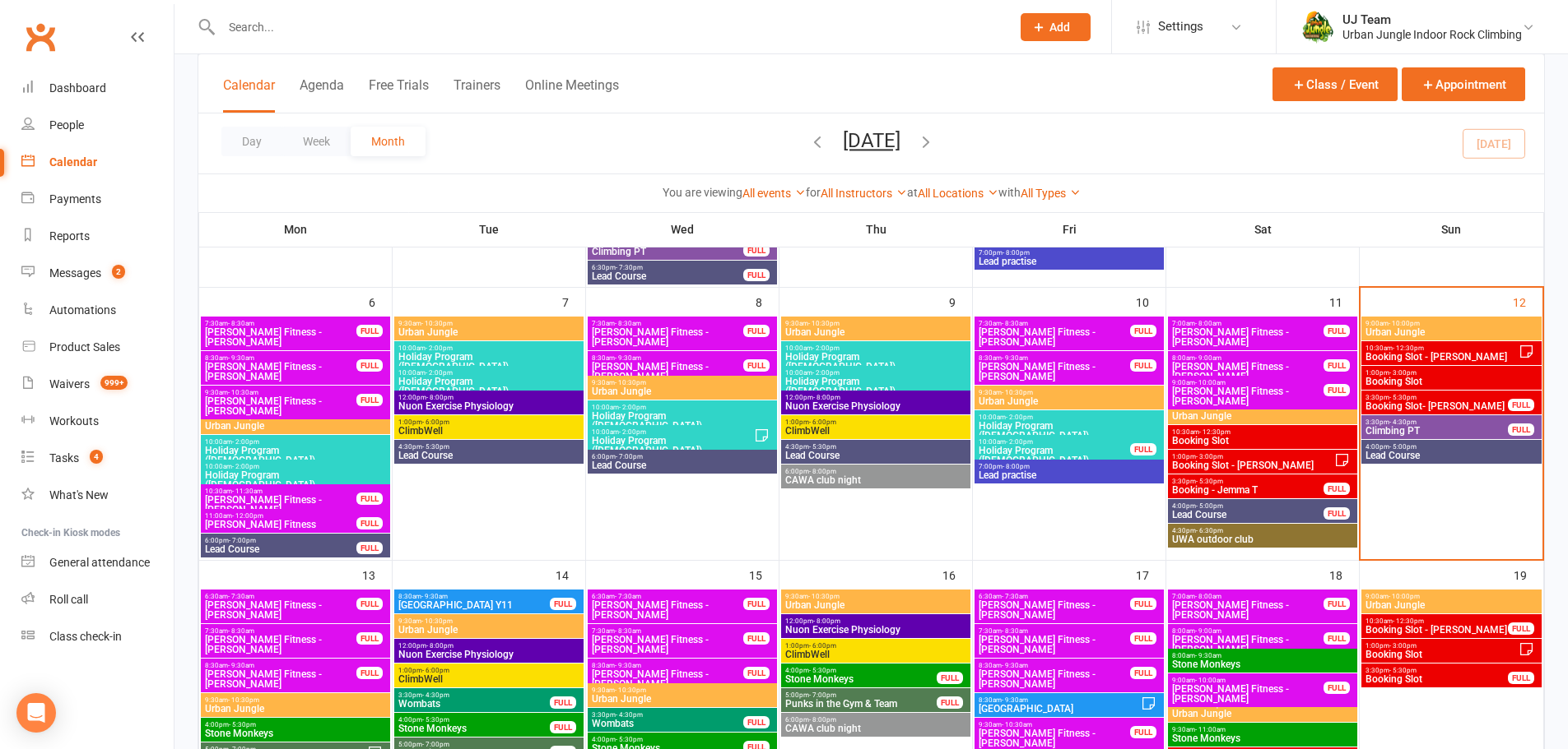
scroll to position [329, 0]
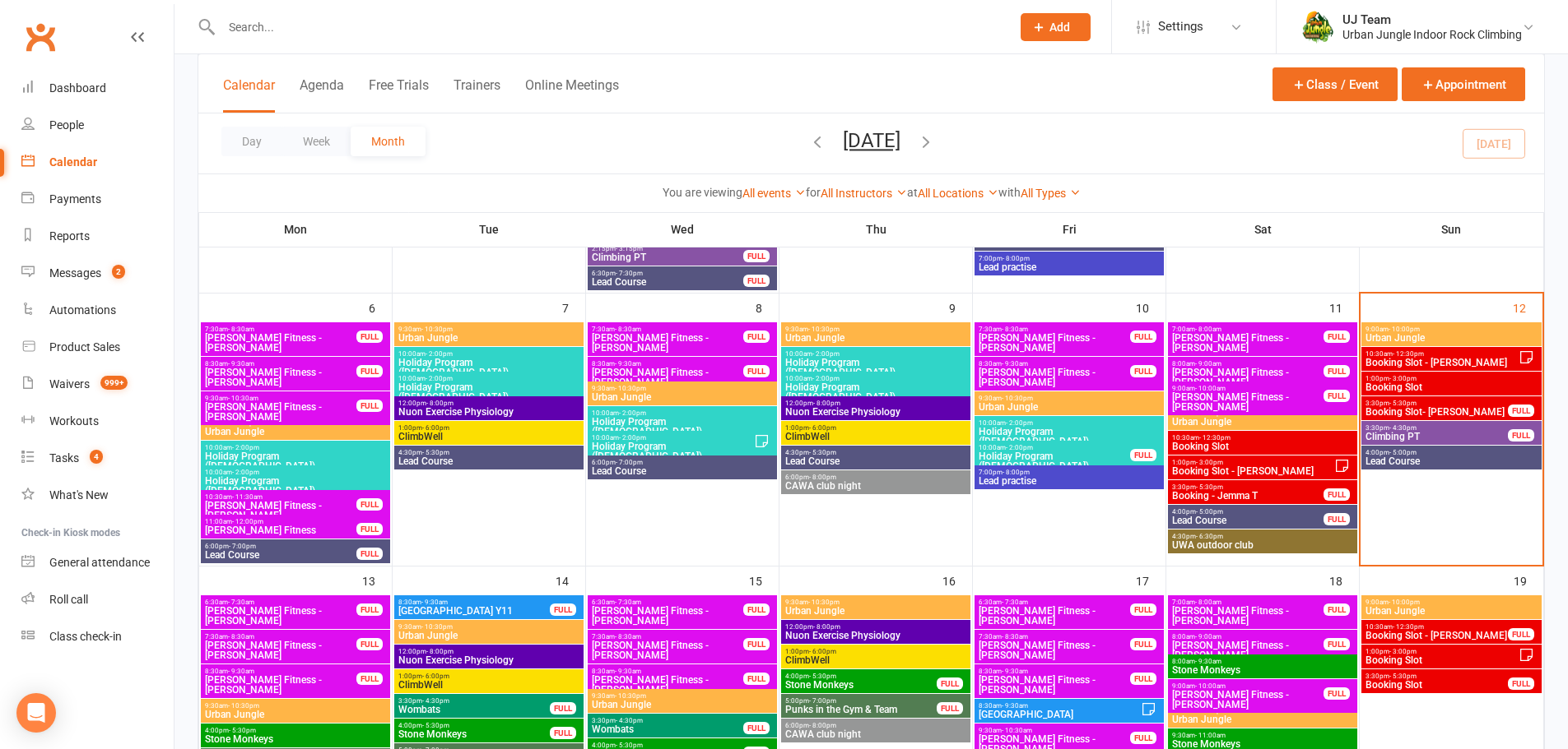
click at [1439, 405] on span "3:30pm - 5:30pm" at bounding box center [1436, 403] width 144 height 8
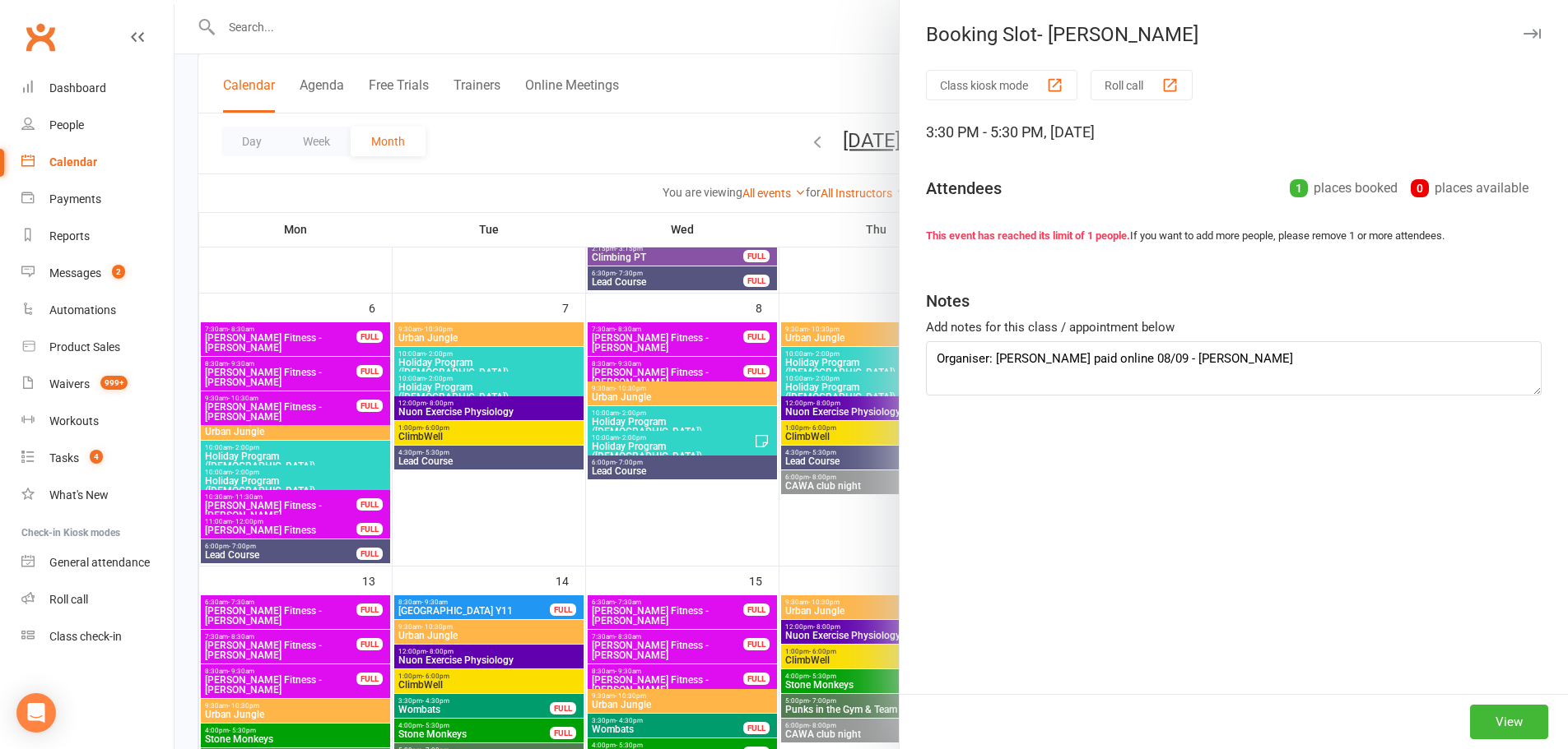
type textarea "Organiser: Teresa Heina Deposit paid online 08/09 - Jiri Iris Dunkley-Godinez V…"
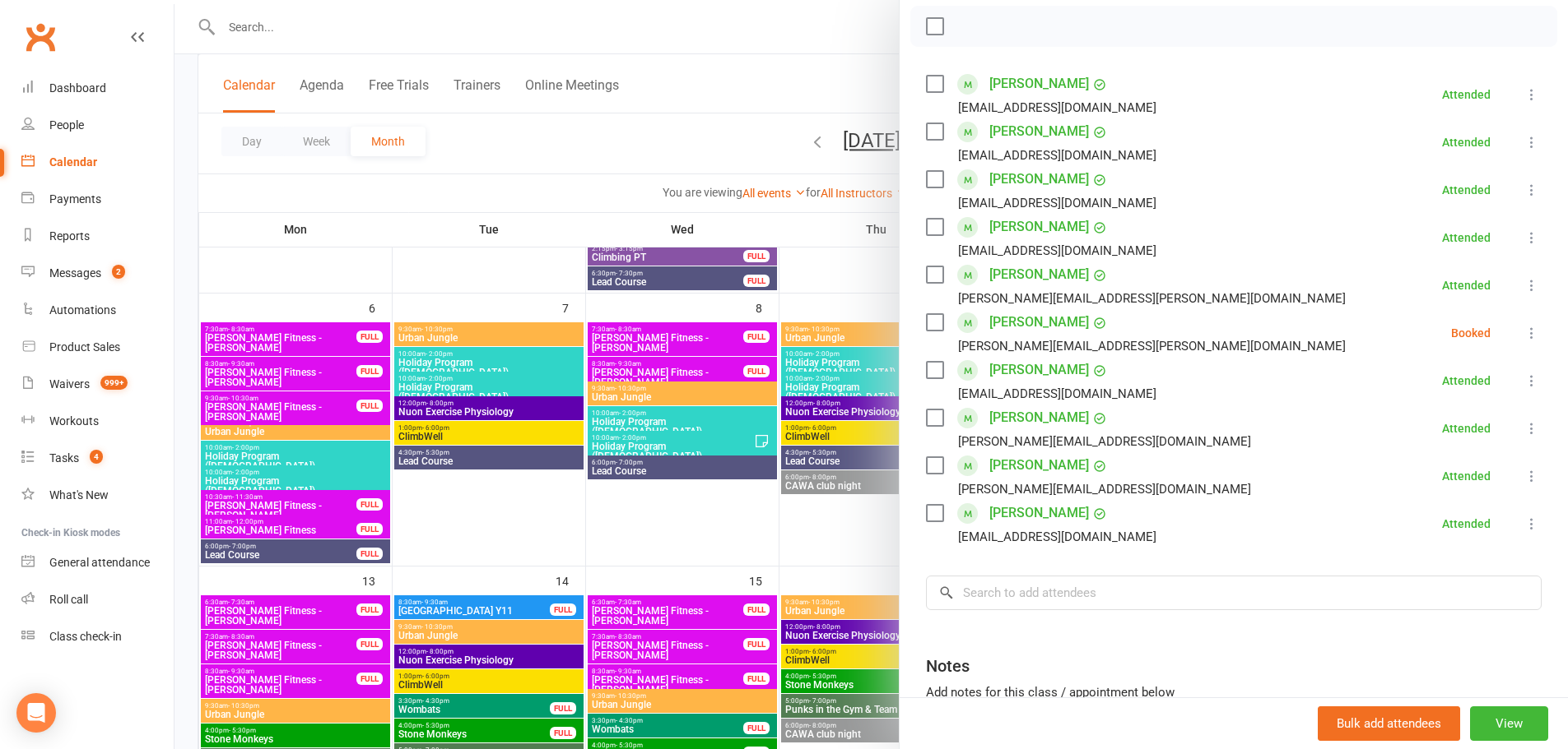
scroll to position [381, 0]
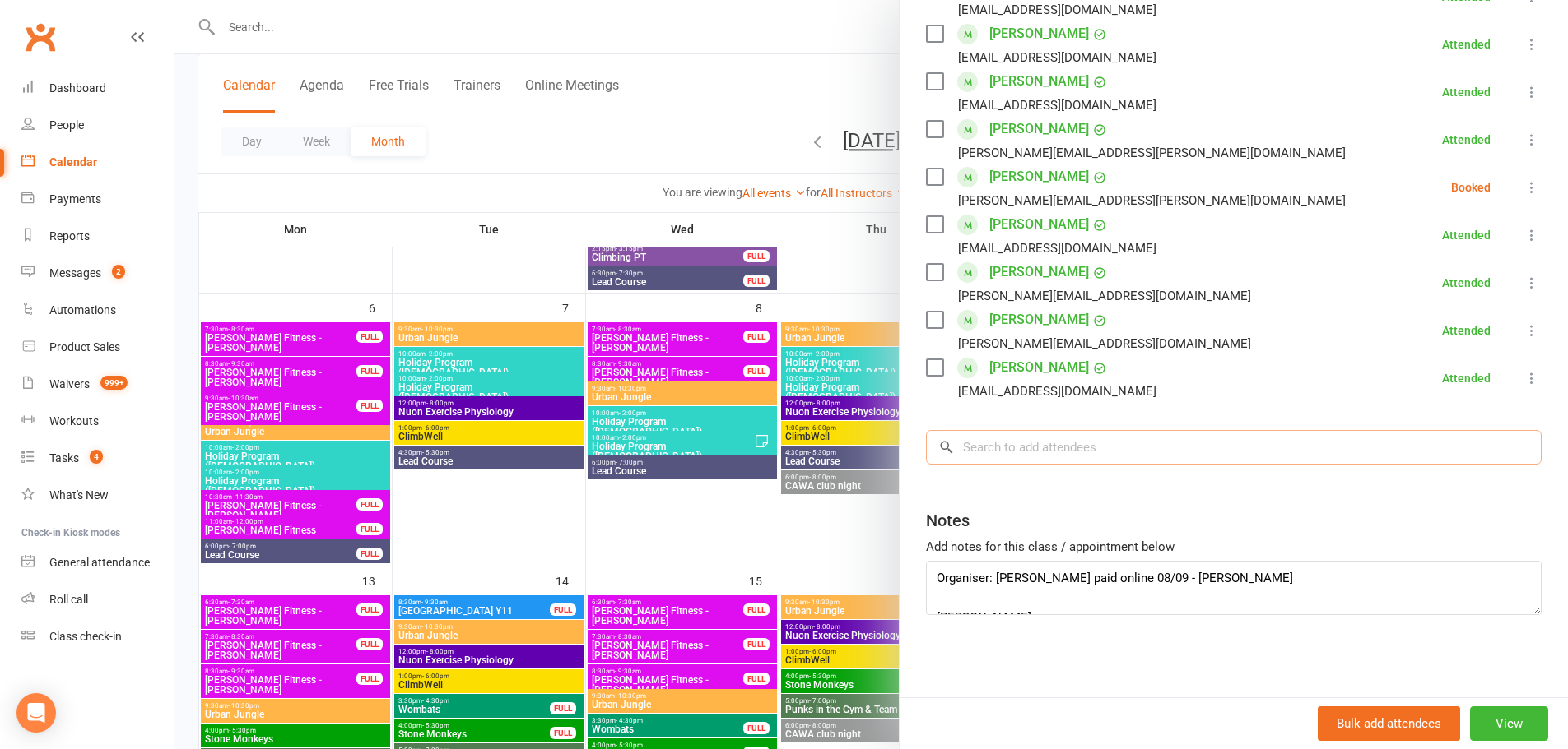
click at [1066, 453] on input "search" at bounding box center [1234, 447] width 616 height 34
paste input "Isabella Hansell-Lulic"
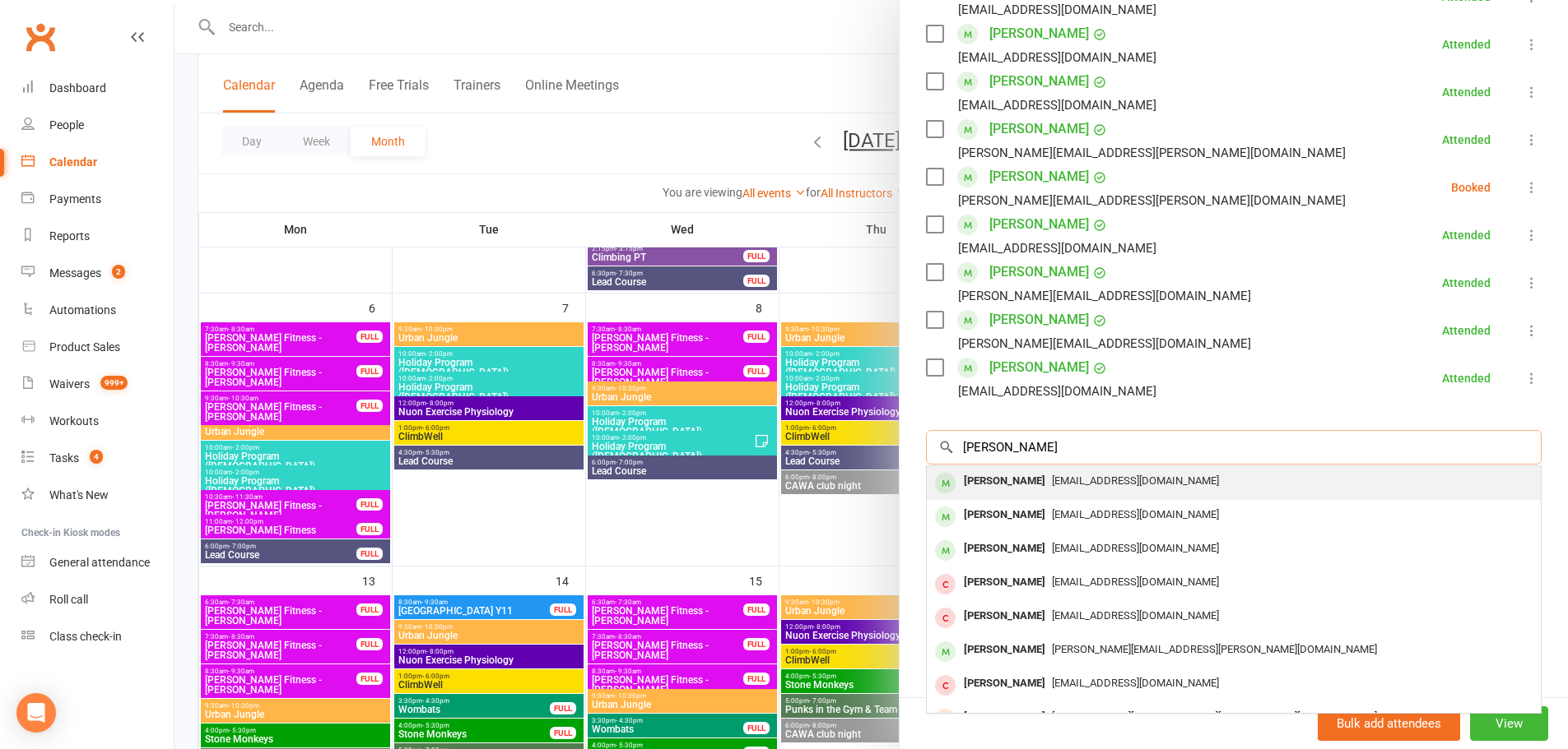
type input "Isabella Hansell-Lulic"
click at [1052, 471] on div "Isabella Hansell-Lulic" at bounding box center [1004, 481] width 95 height 23
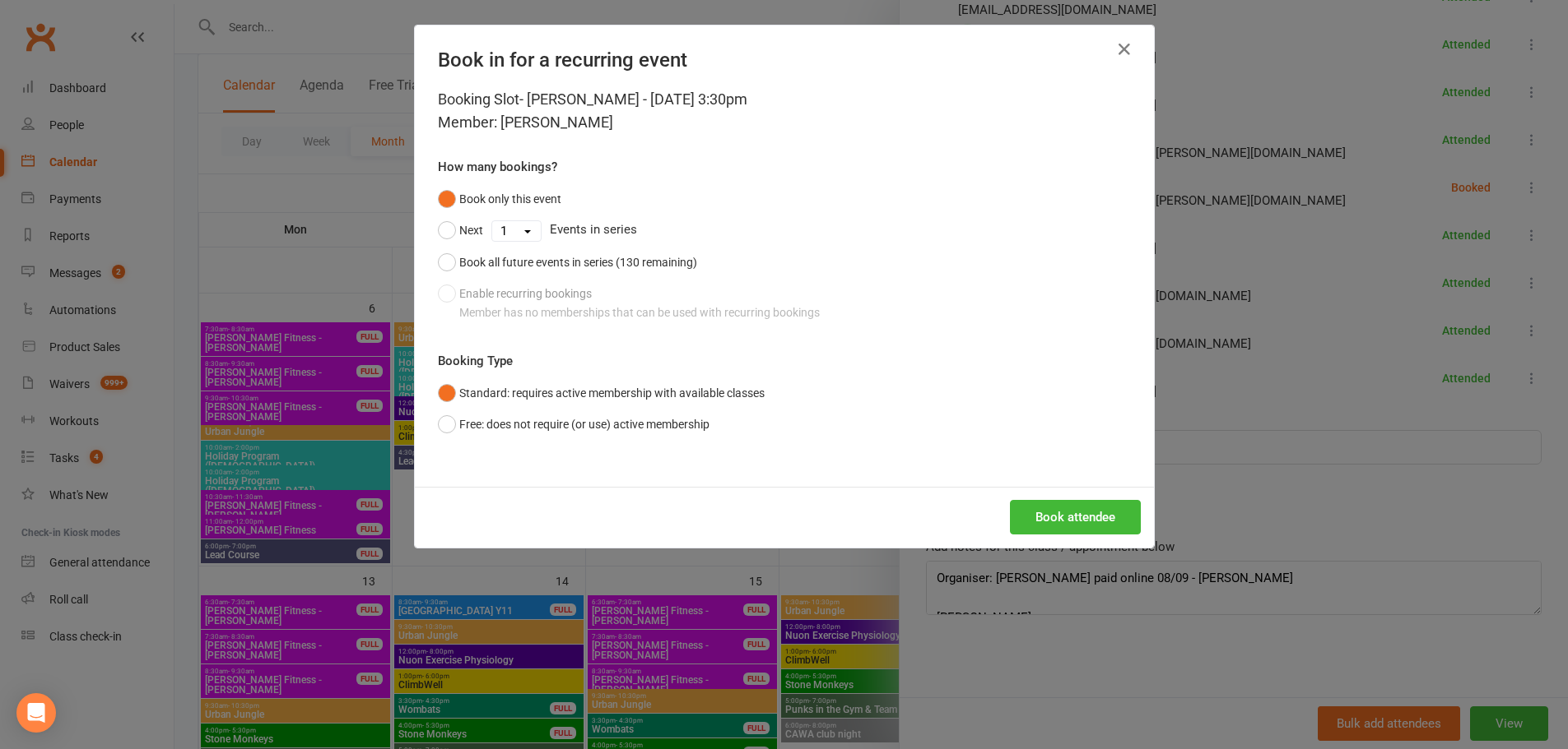
click at [624, 441] on div "Booking Slot- Teresa H - Oct 12, 2025 3:30pm Member: Isabella Hansell-Lulic How…" at bounding box center [784, 287] width 739 height 399
click at [622, 435] on button "Free: does not require (or use) active membership" at bounding box center [573, 425] width 272 height 31
click at [1116, 510] on button "Book attendee" at bounding box center [1075, 517] width 131 height 34
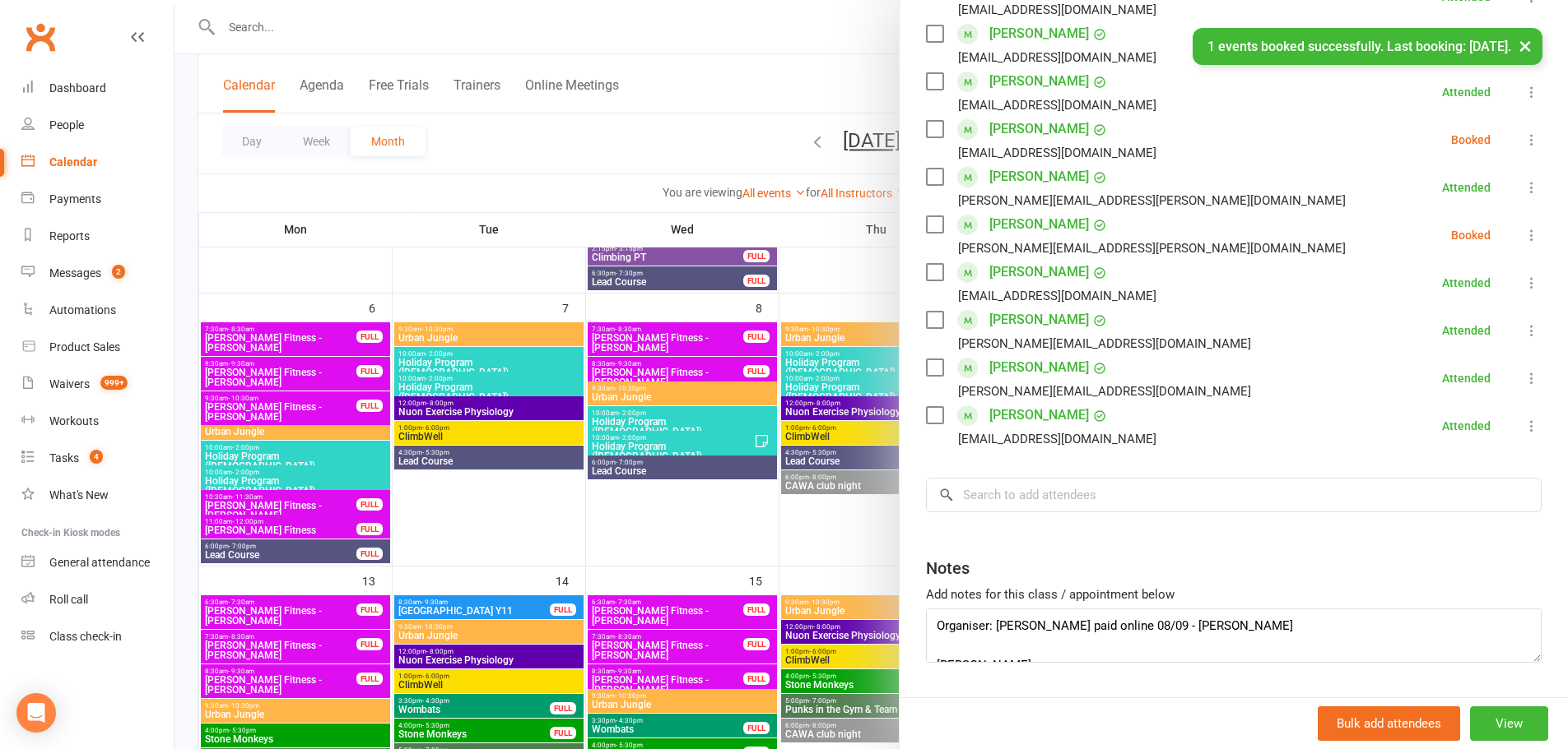
scroll to position [576, 0]
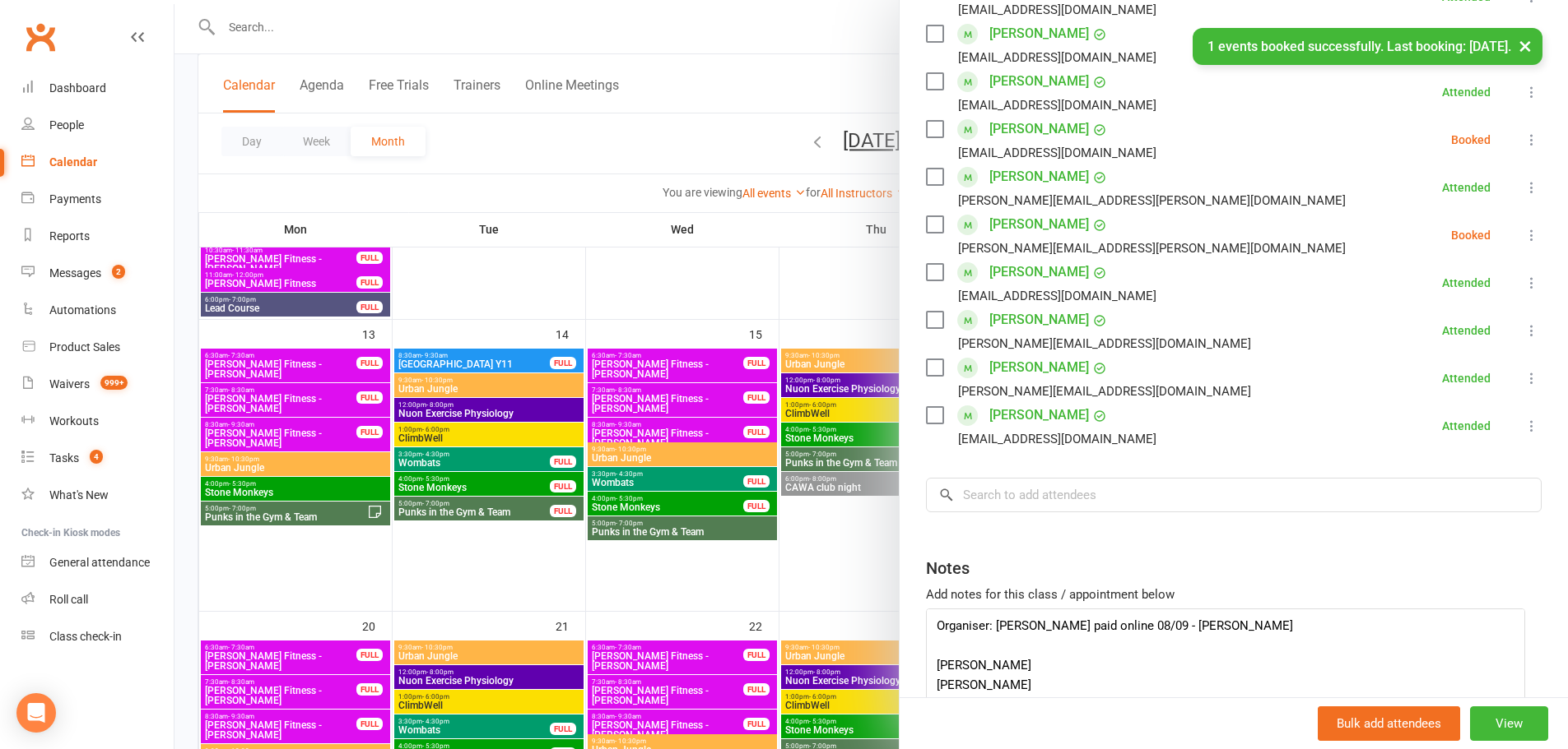
drag, startPoint x: 1504, startPoint y: 659, endPoint x: 1498, endPoint y: 788, distance: 129.1
click at [1498, 749] on html "Prospect Member Non-attending contact Class / event Appointment Task Membership…" at bounding box center [784, 468] width 1568 height 2086
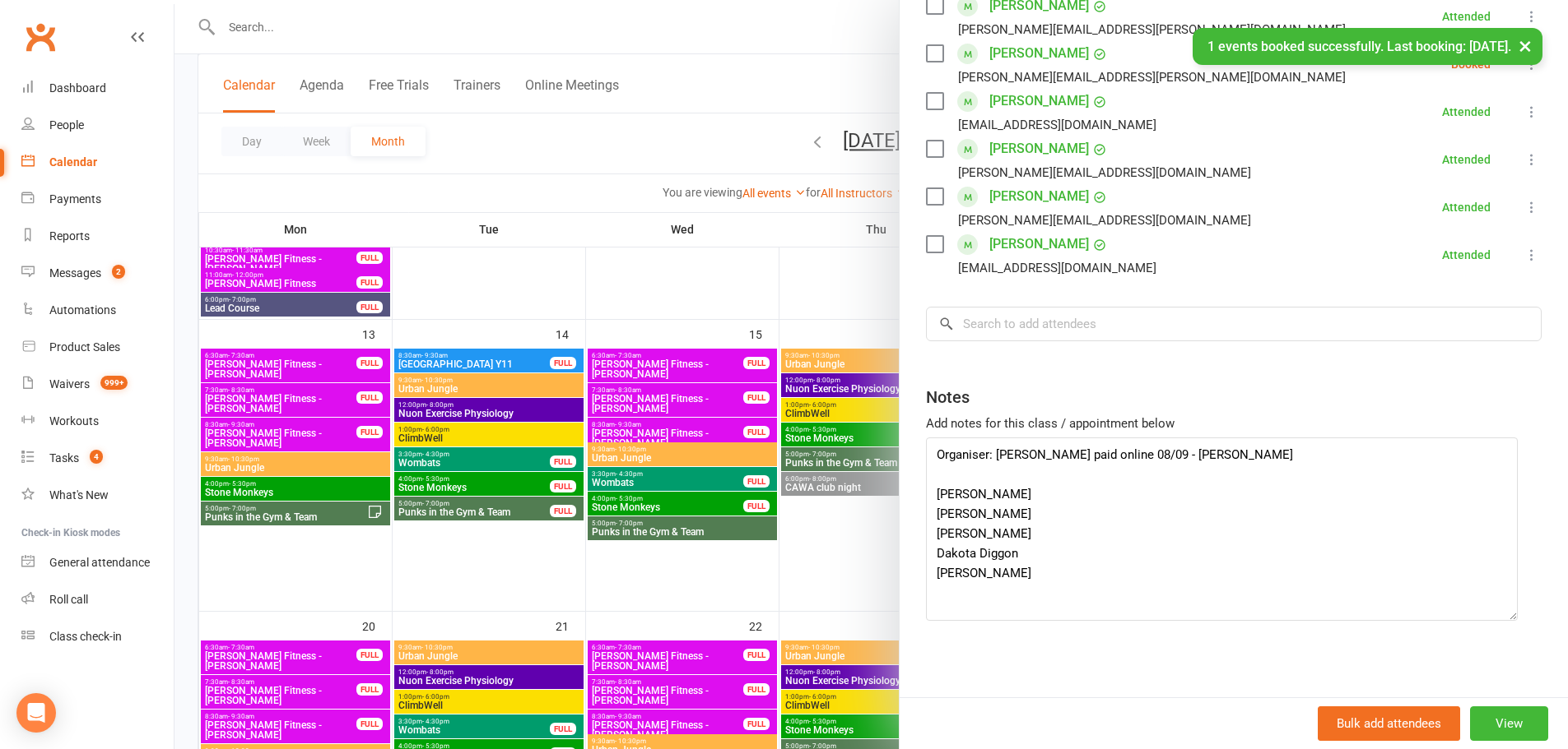
scroll to position [558, 0]
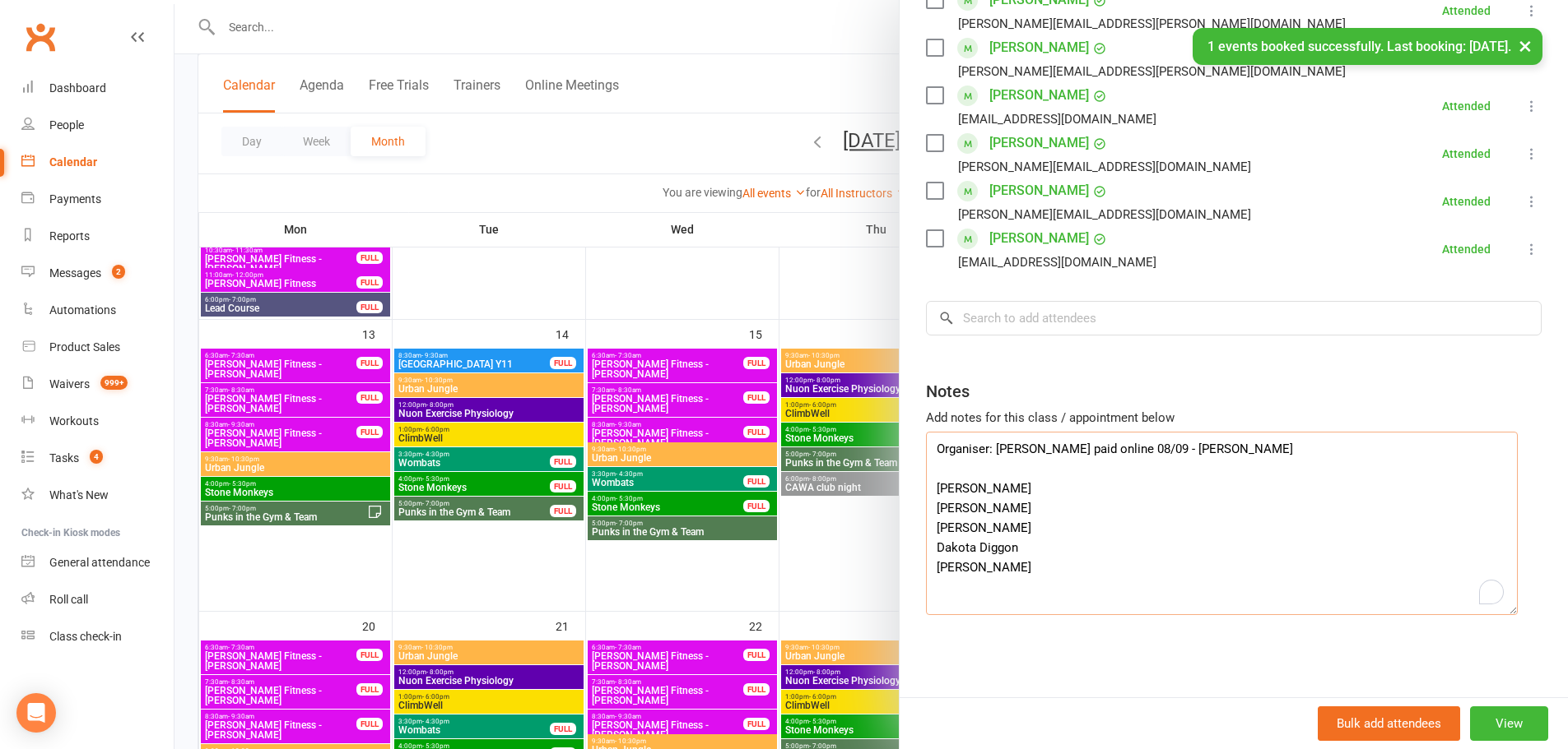
drag, startPoint x: 1121, startPoint y: 588, endPoint x: 885, endPoint y: 589, distance: 236.0
click at [885, 0] on div "Booking Slot- Teresa H Class kiosk mode Roll call 3:30 PM - 5:30 PM, Sunday, Oc…" at bounding box center [871, 0] width 1394 height 0
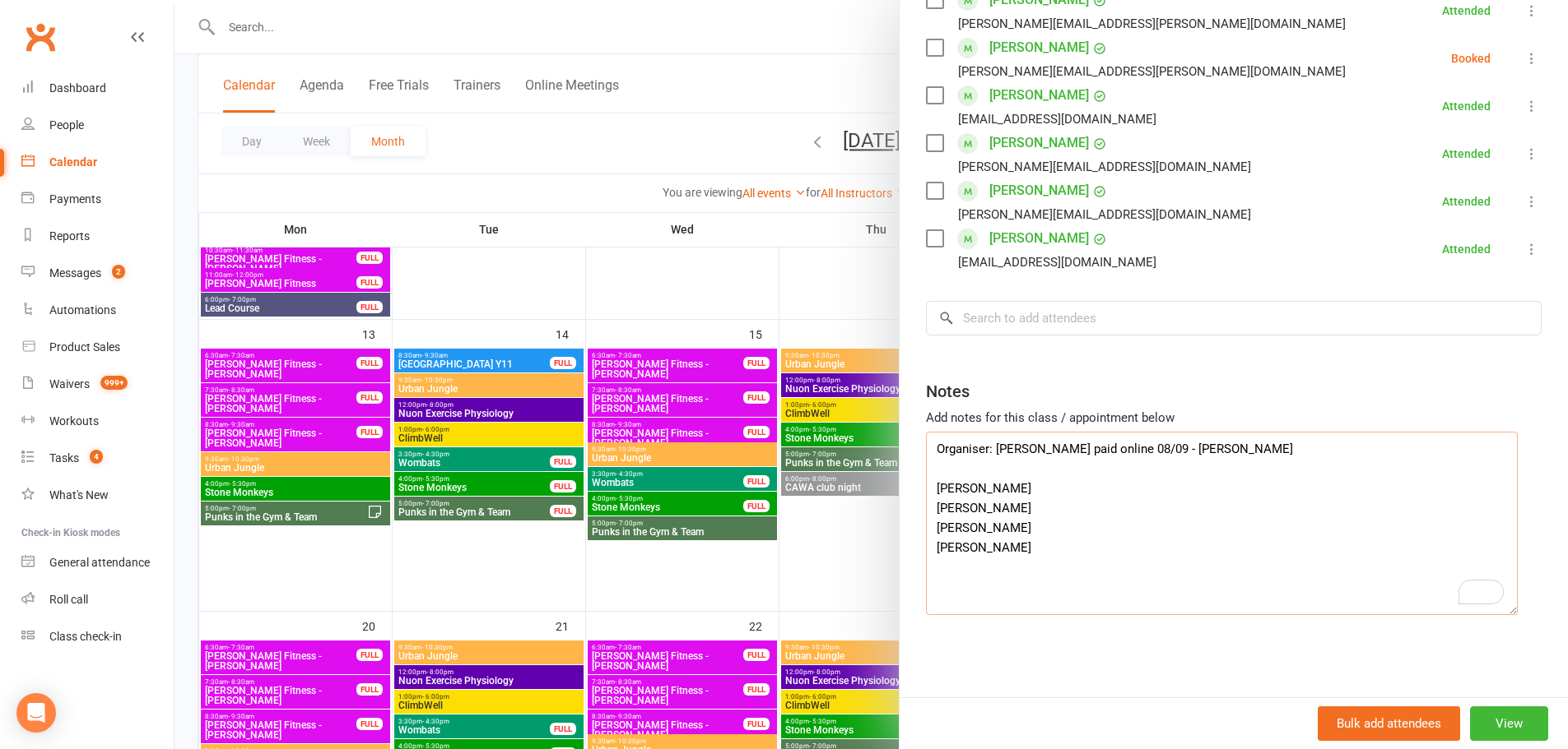
type textarea "Organiser: Teresa Heina Deposit paid online 08/09 - Jiri Iris Dunkley-Godinez V…"
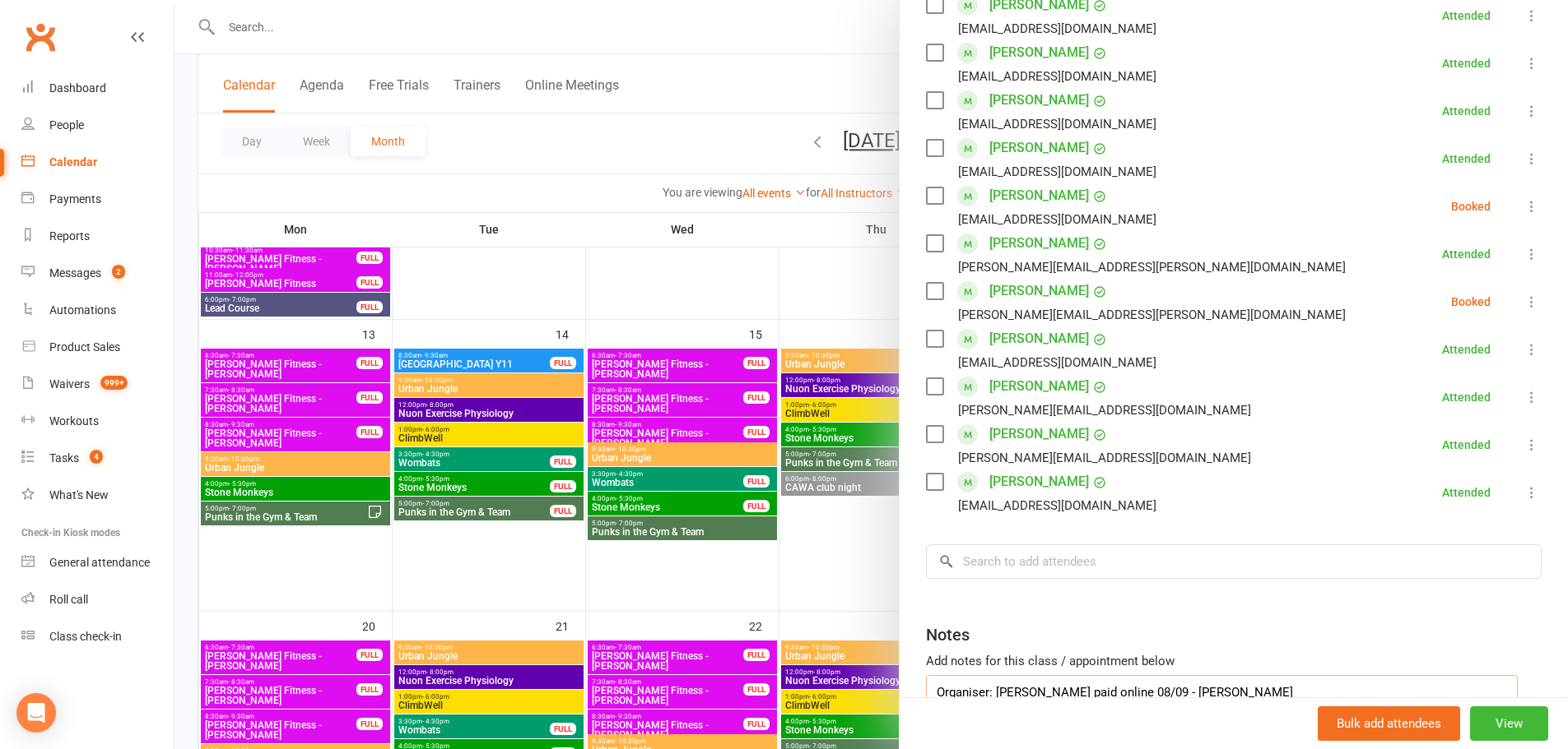
scroll to position [311, 0]
click at [1523, 216] on icon at bounding box center [1531, 209] width 17 height 17
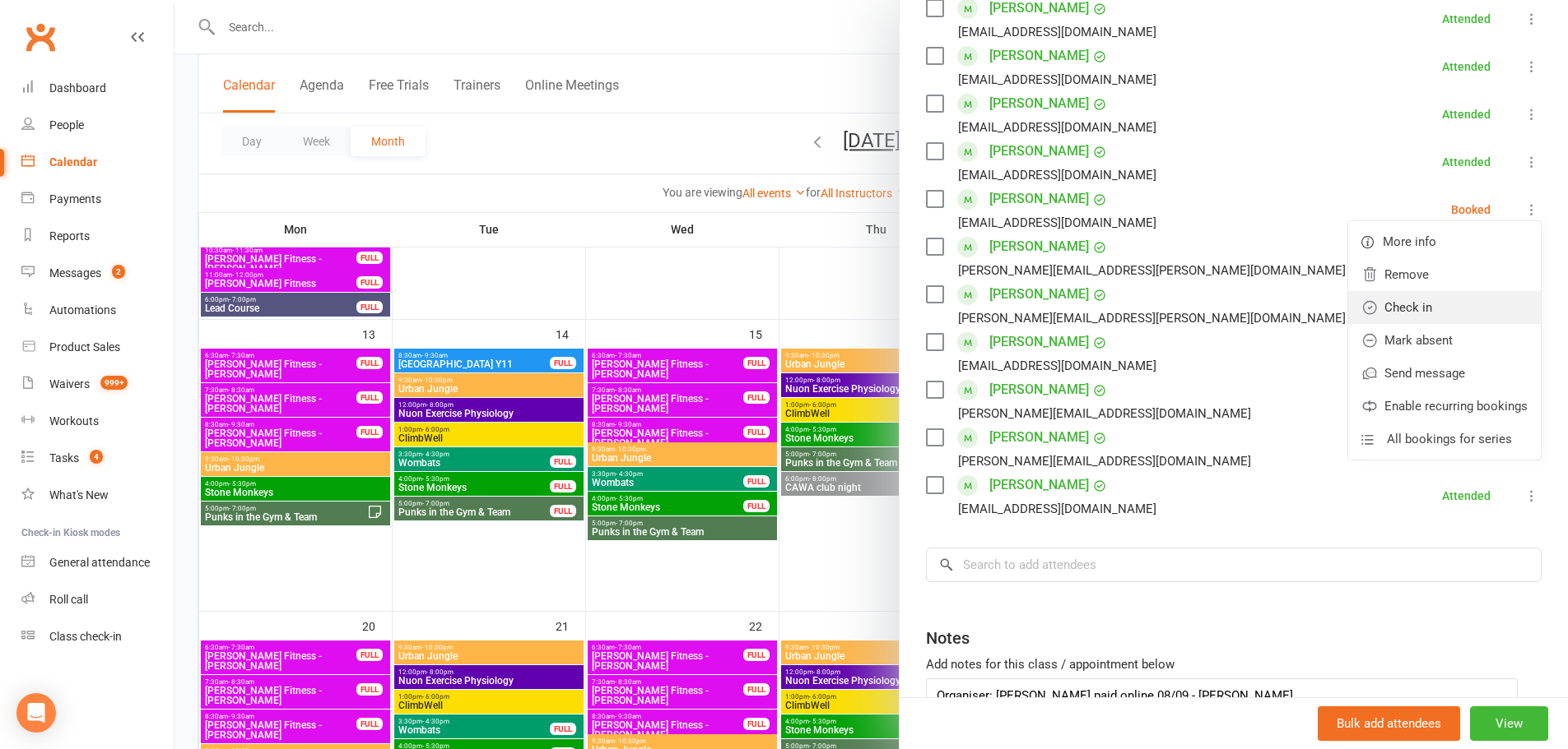
click at [1405, 317] on link "Check in" at bounding box center [1445, 308] width 193 height 33
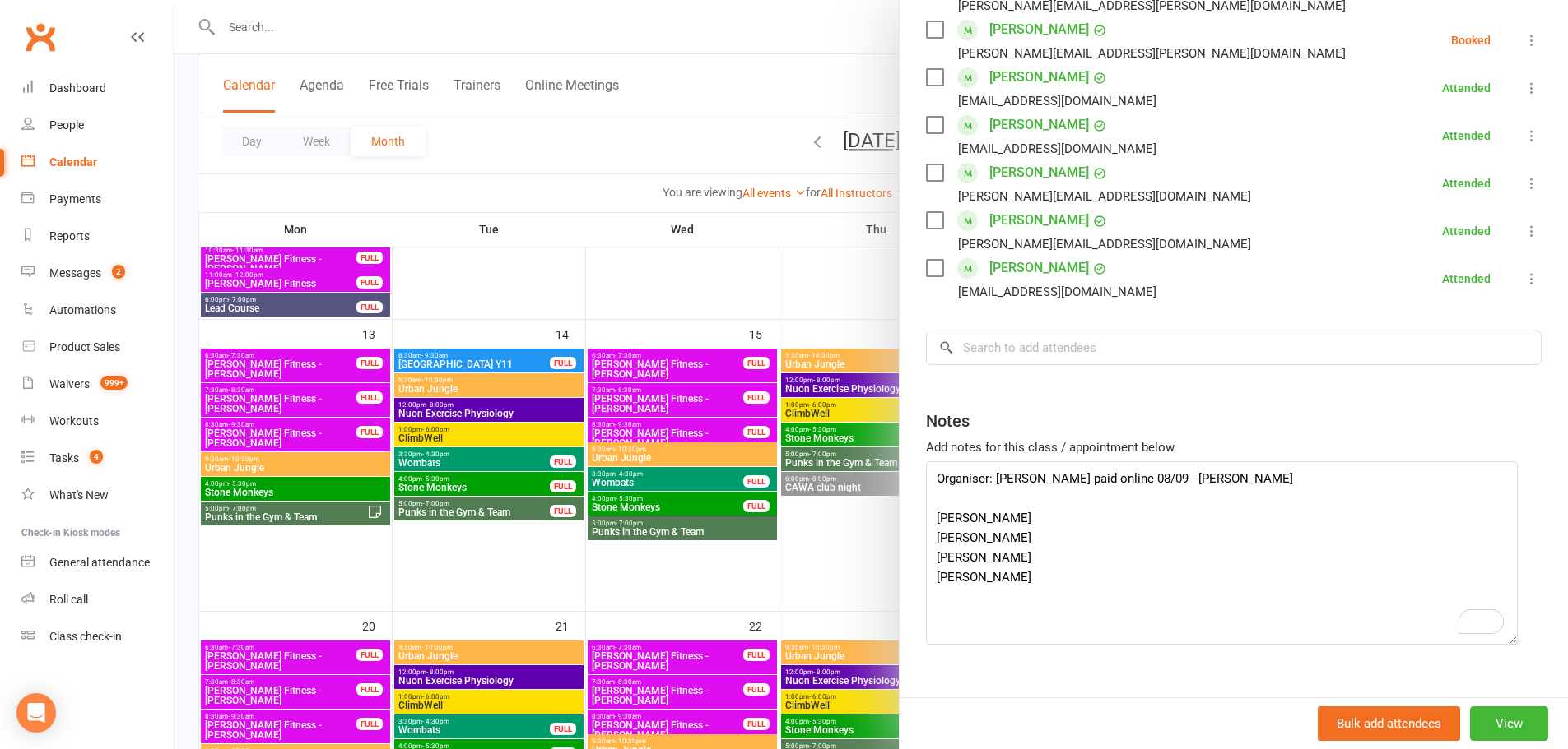
scroll to position [606, 0]
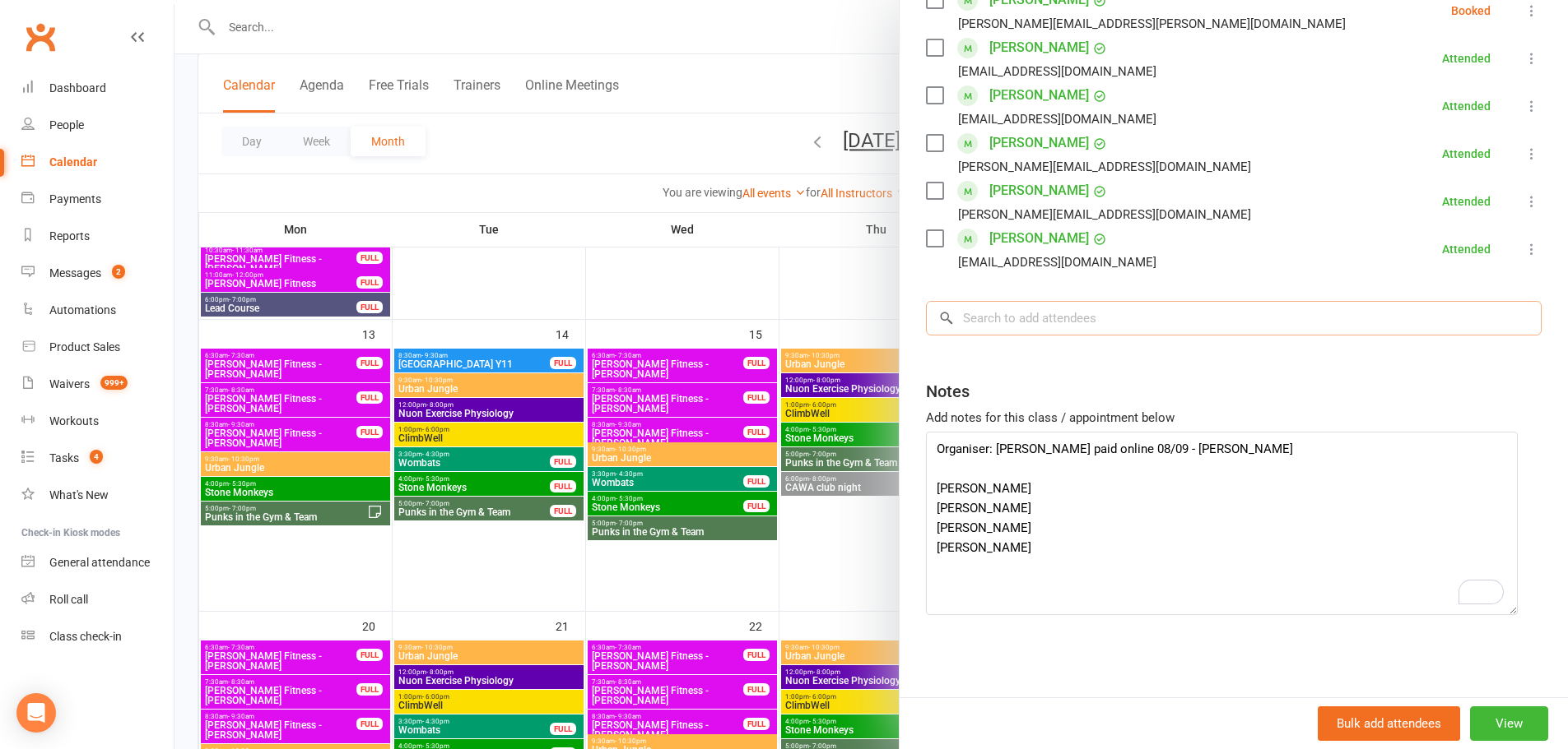
click at [1004, 321] on input "search" at bounding box center [1234, 318] width 616 height 34
paste input "[PERSON_NAME] [PERSON_NAME]"
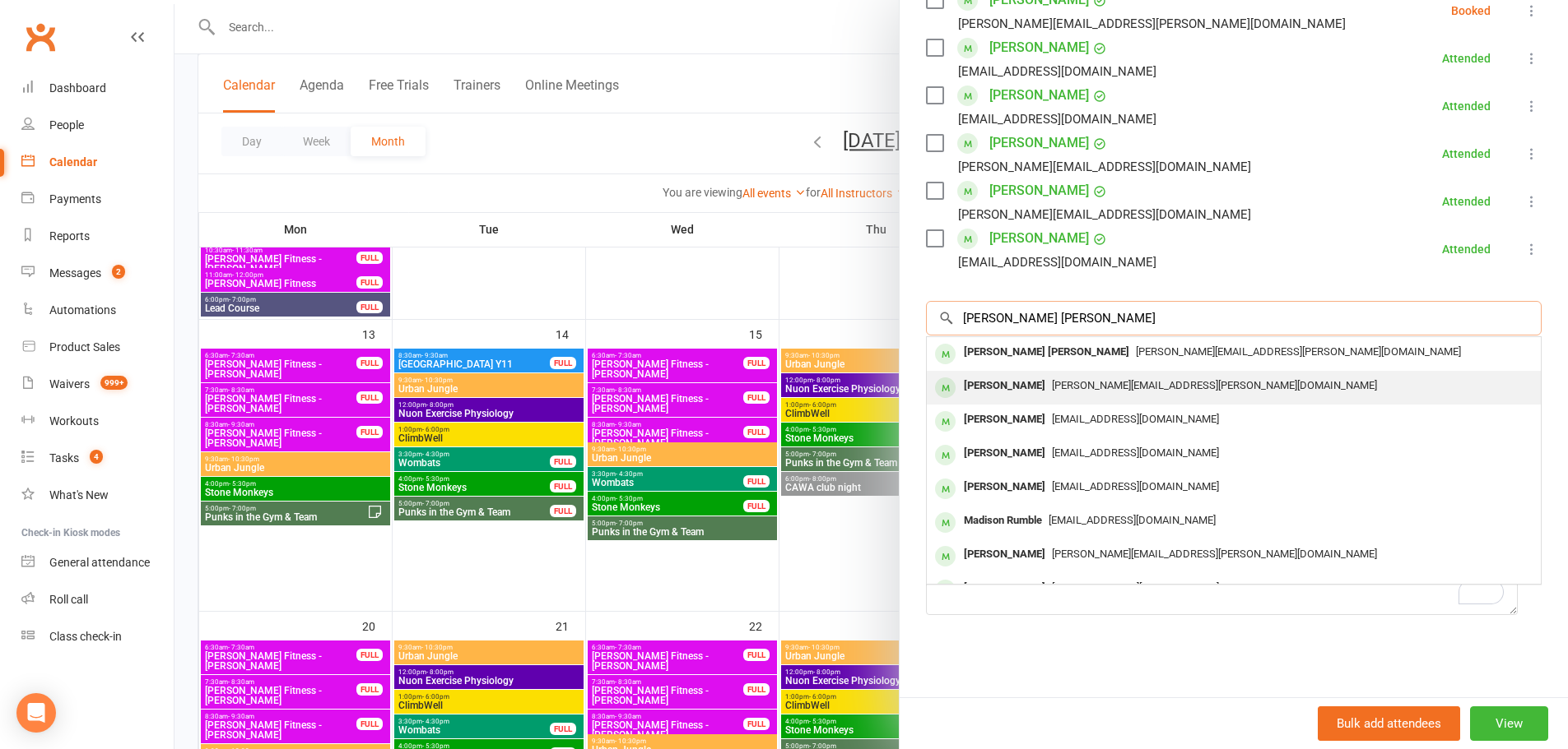
type input "[PERSON_NAME] [PERSON_NAME]"
click at [977, 391] on div "[PERSON_NAME]" at bounding box center [1004, 386] width 95 height 23
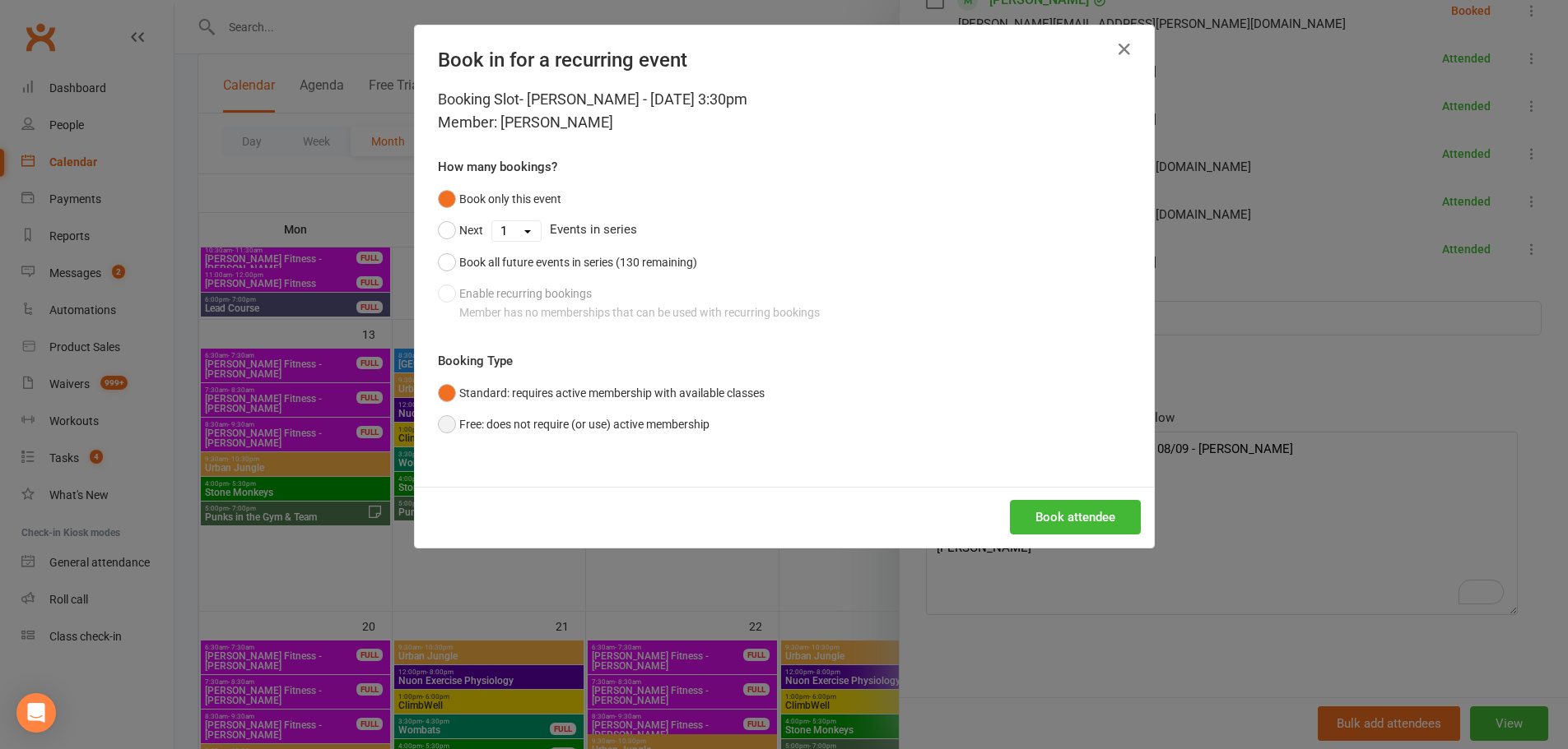
click at [469, 419] on button "Free: does not require (or use) active membership" at bounding box center [573, 425] width 272 height 31
click at [1103, 522] on button "Book attendee" at bounding box center [1075, 517] width 131 height 34
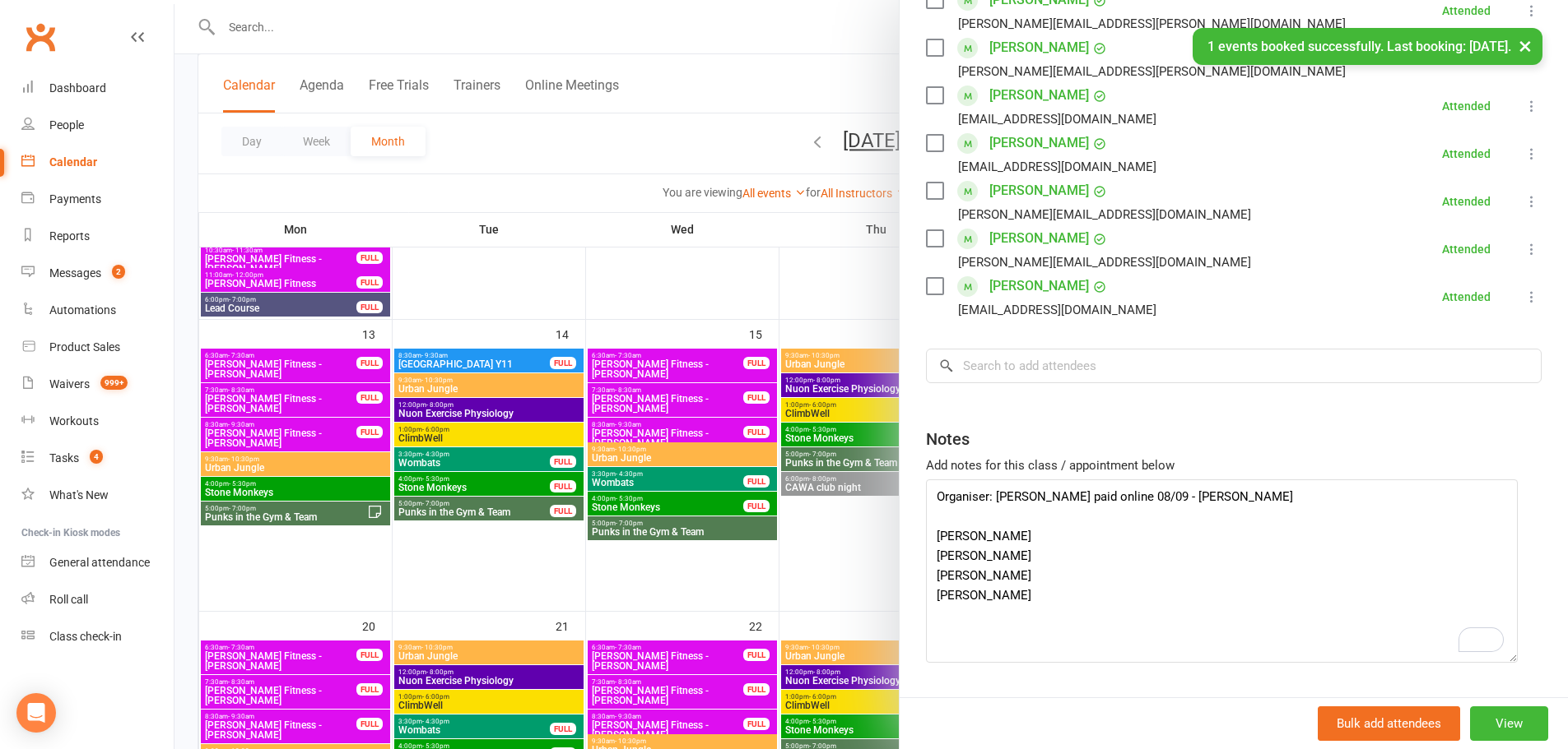
scroll to position [654, 0]
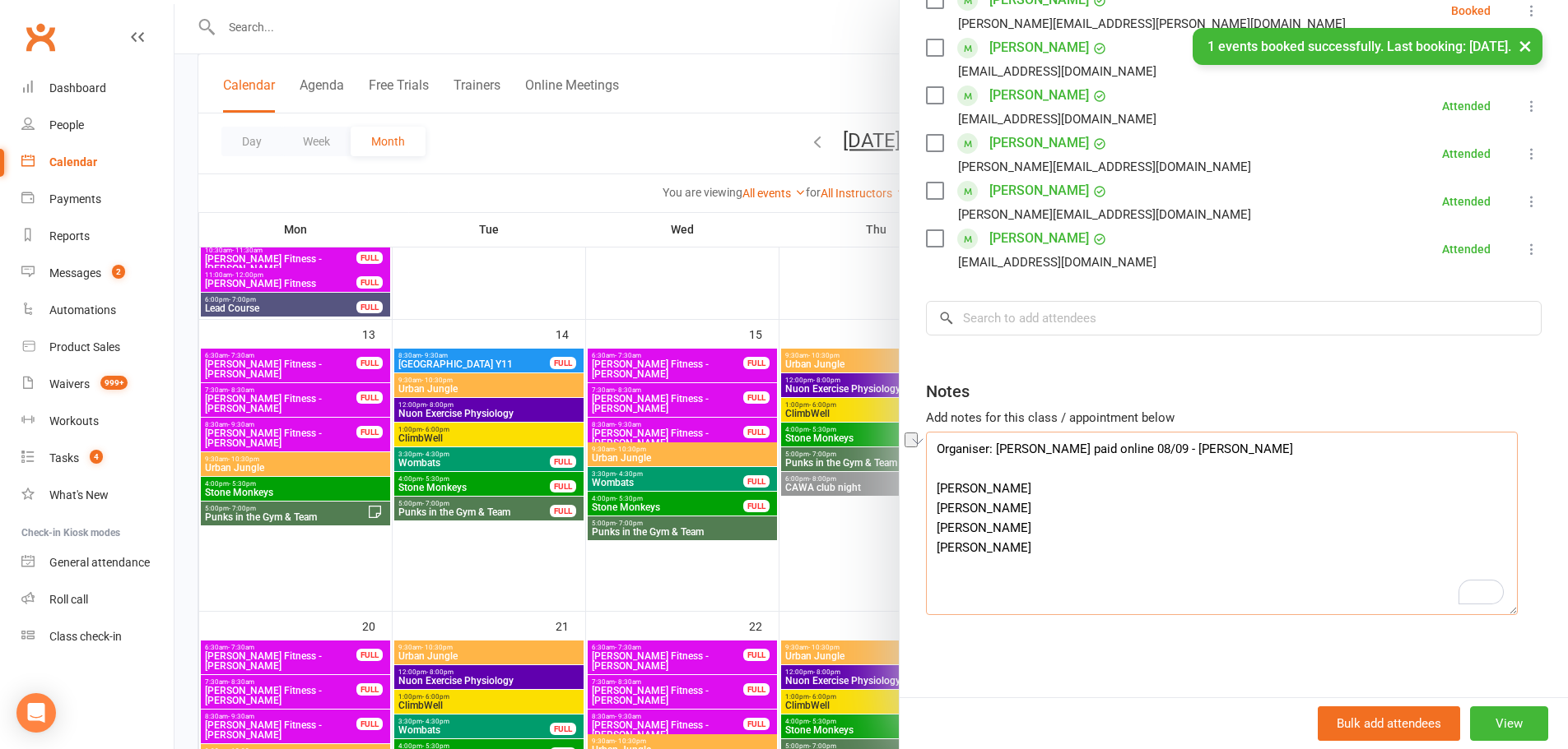
drag, startPoint x: 1022, startPoint y: 570, endPoint x: 873, endPoint y: 573, distance: 149.0
click at [899, 577] on div "Class kiosk mode Roll call 3:30 PM - 5:30 PM, Sunday, October, 12, 2025 with UJ…" at bounding box center [1234, 56] width 669 height 1281
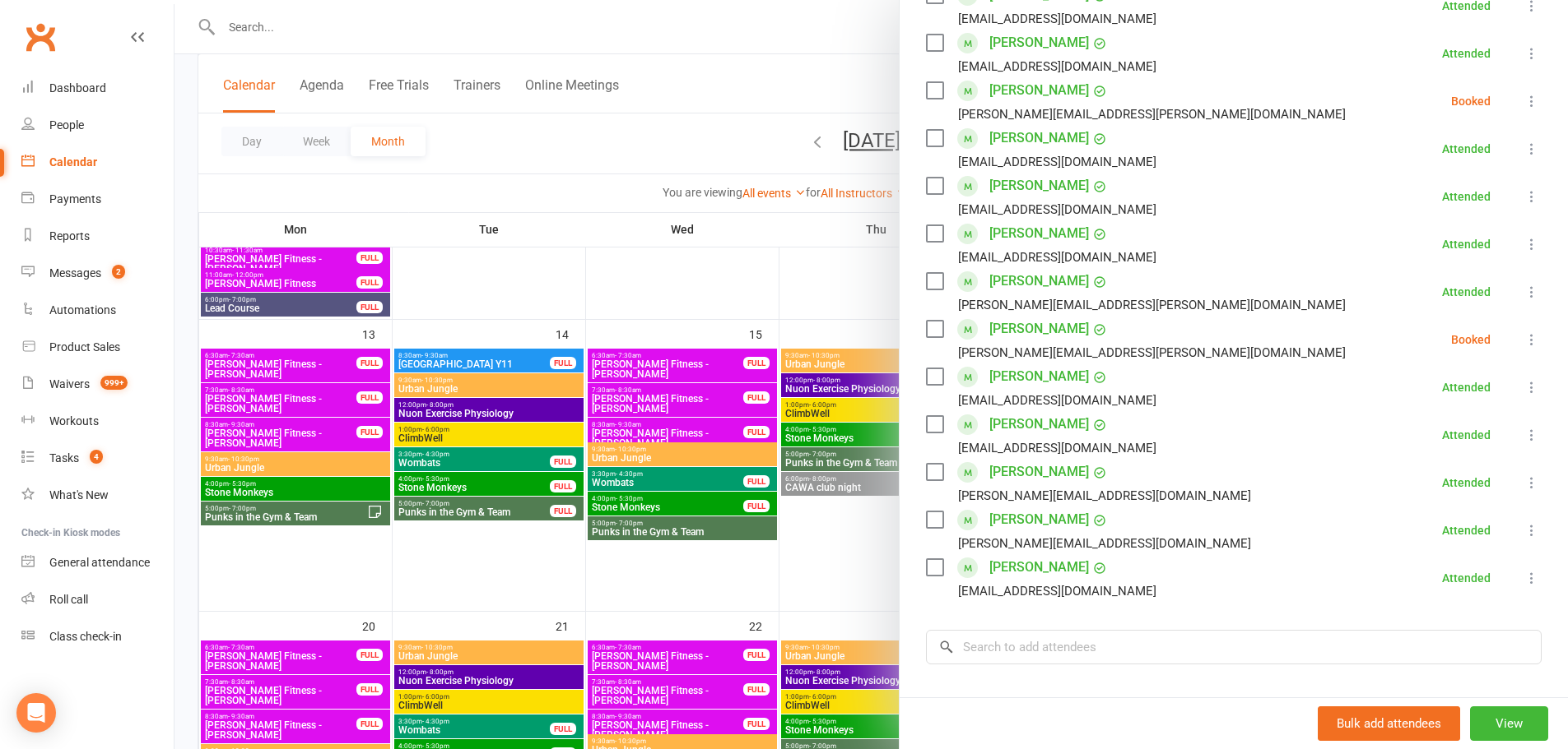
scroll to position [242, 0]
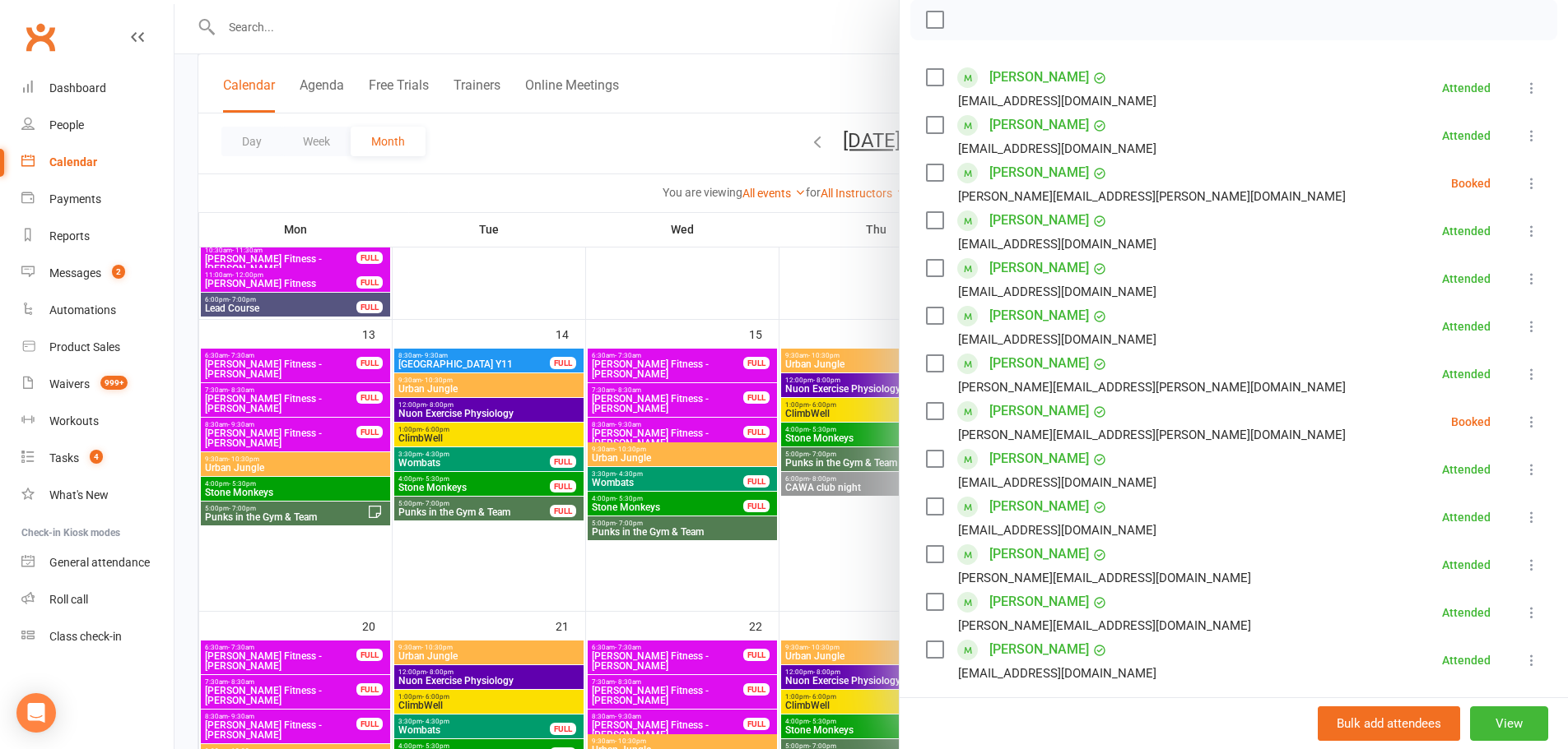
type textarea "Organiser: Teresa Heina Deposit paid online 08/09 - Jiri Iris Dunkley-Godinez V…"
drag, startPoint x: 1496, startPoint y: 198, endPoint x: 1504, endPoint y: 193, distance: 9.4
click at [1503, 193] on li "Dakota Dignon Malcolm.dignon@gmail.com Booked More info Remove Check in Mark ab…" at bounding box center [1234, 183] width 616 height 48
click at [1523, 190] on icon at bounding box center [1531, 183] width 17 height 17
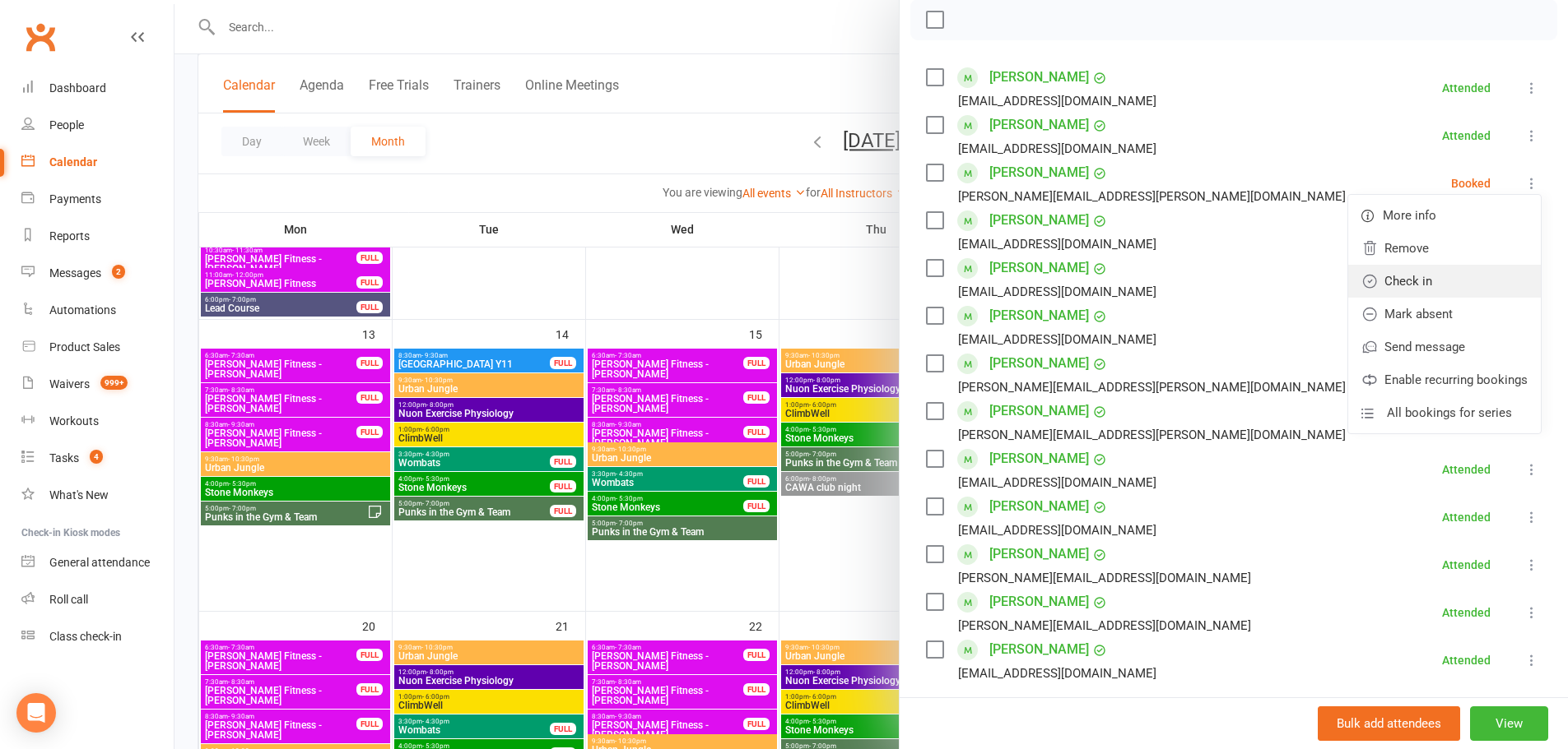
click at [1406, 296] on link "Check in" at bounding box center [1445, 281] width 193 height 33
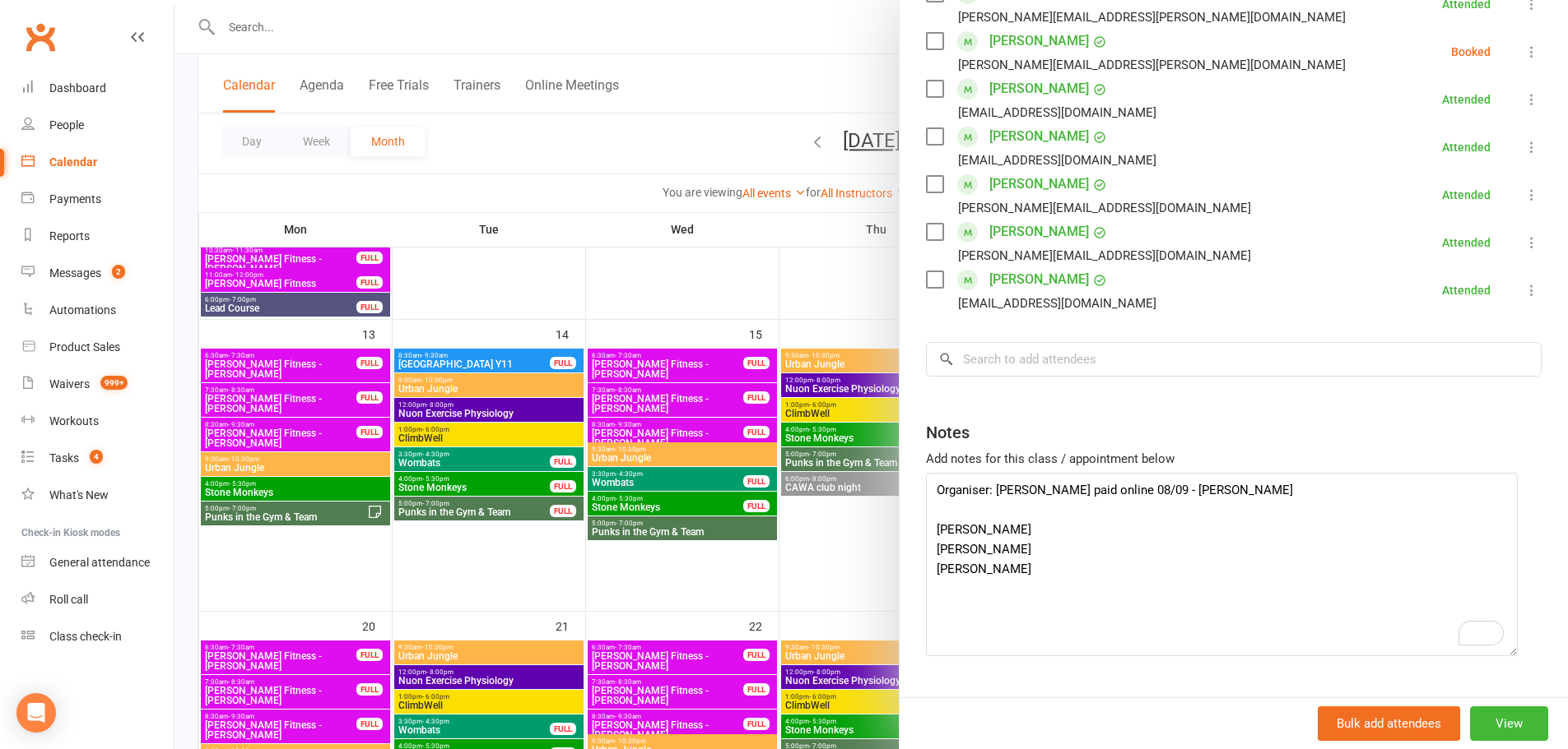
scroll to position [654, 0]
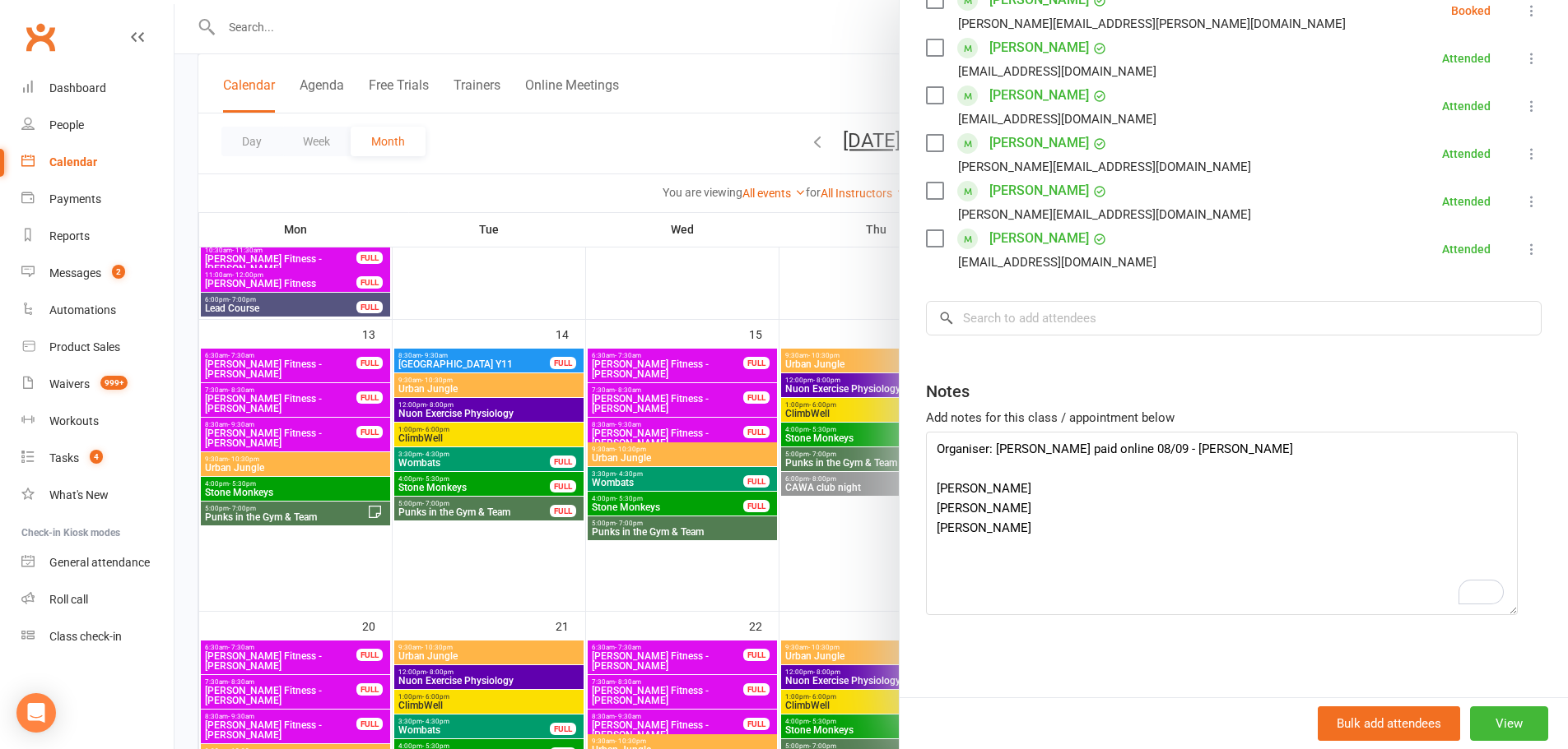
click at [744, 286] on div at bounding box center [871, 374] width 1394 height 749
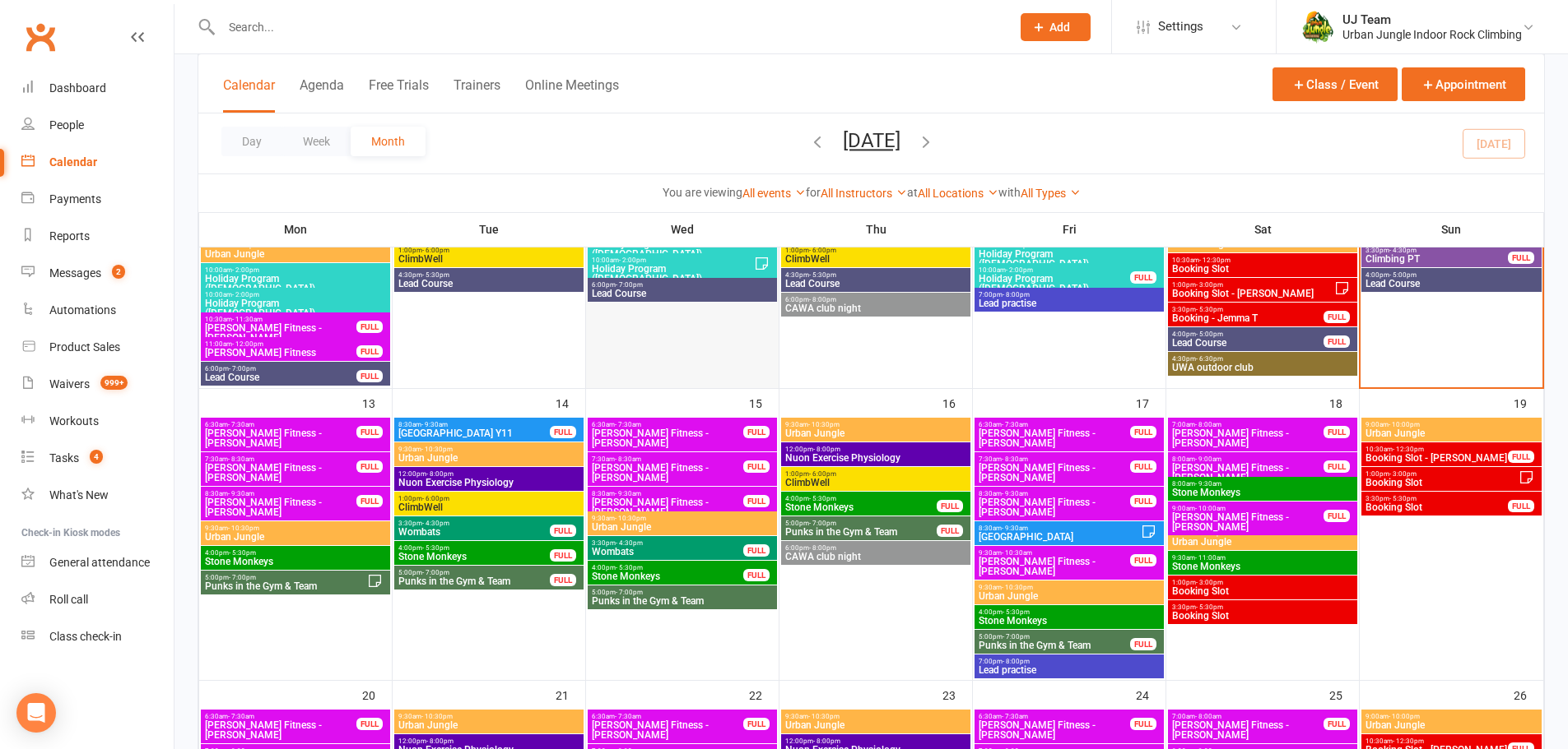
scroll to position [494, 0]
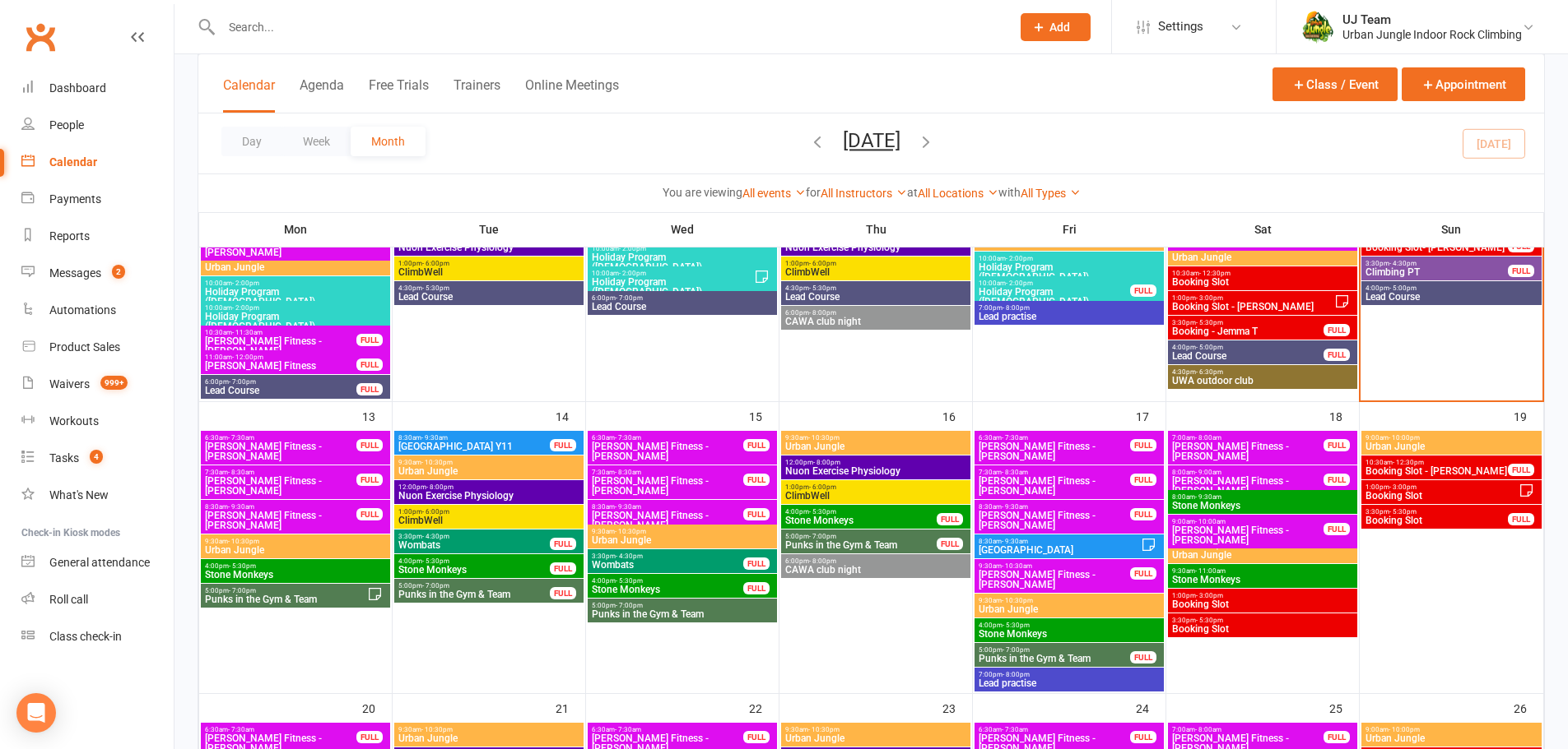
click at [674, 612] on span "Punks in the Gym & Team" at bounding box center [682, 615] width 183 height 10
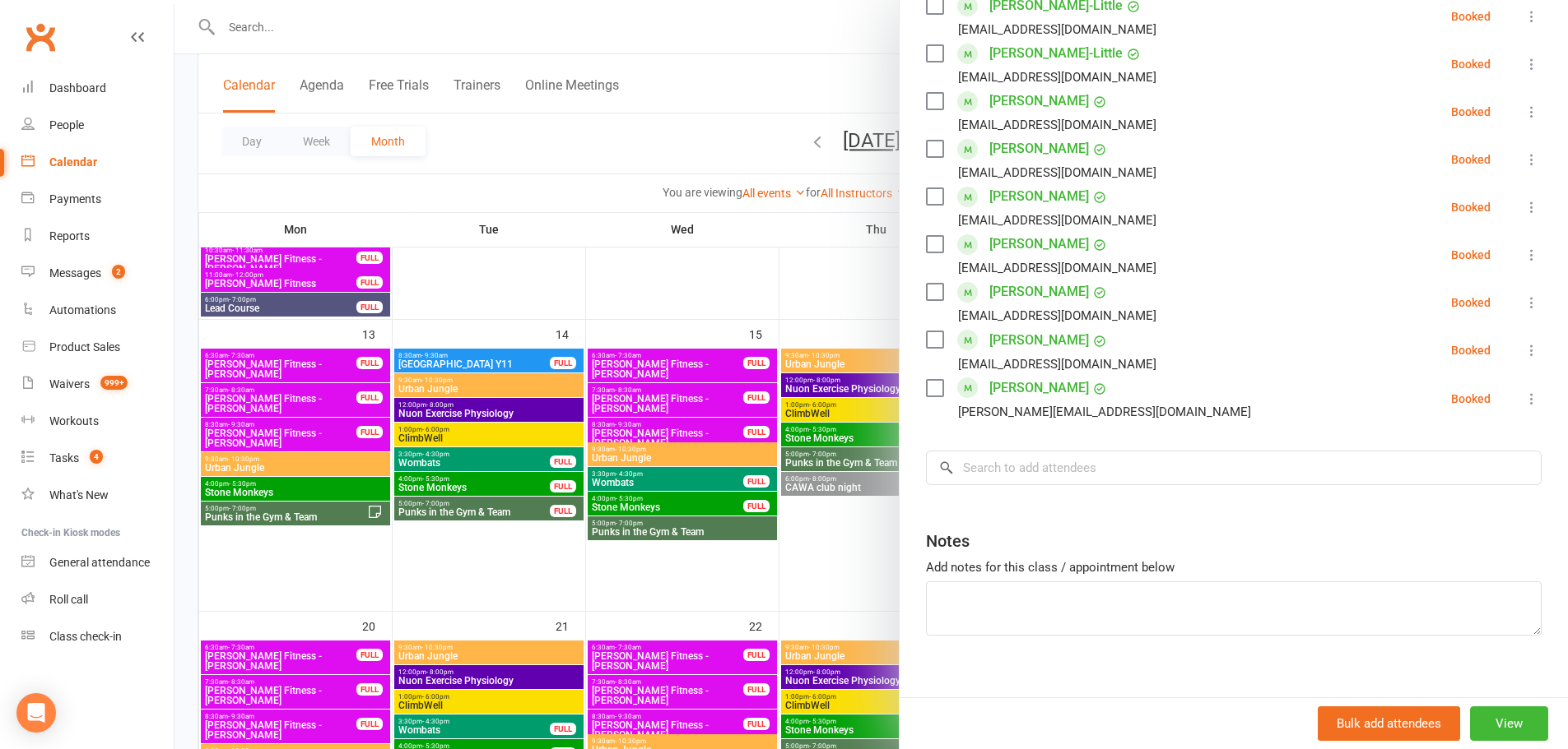
scroll to position [716, 0]
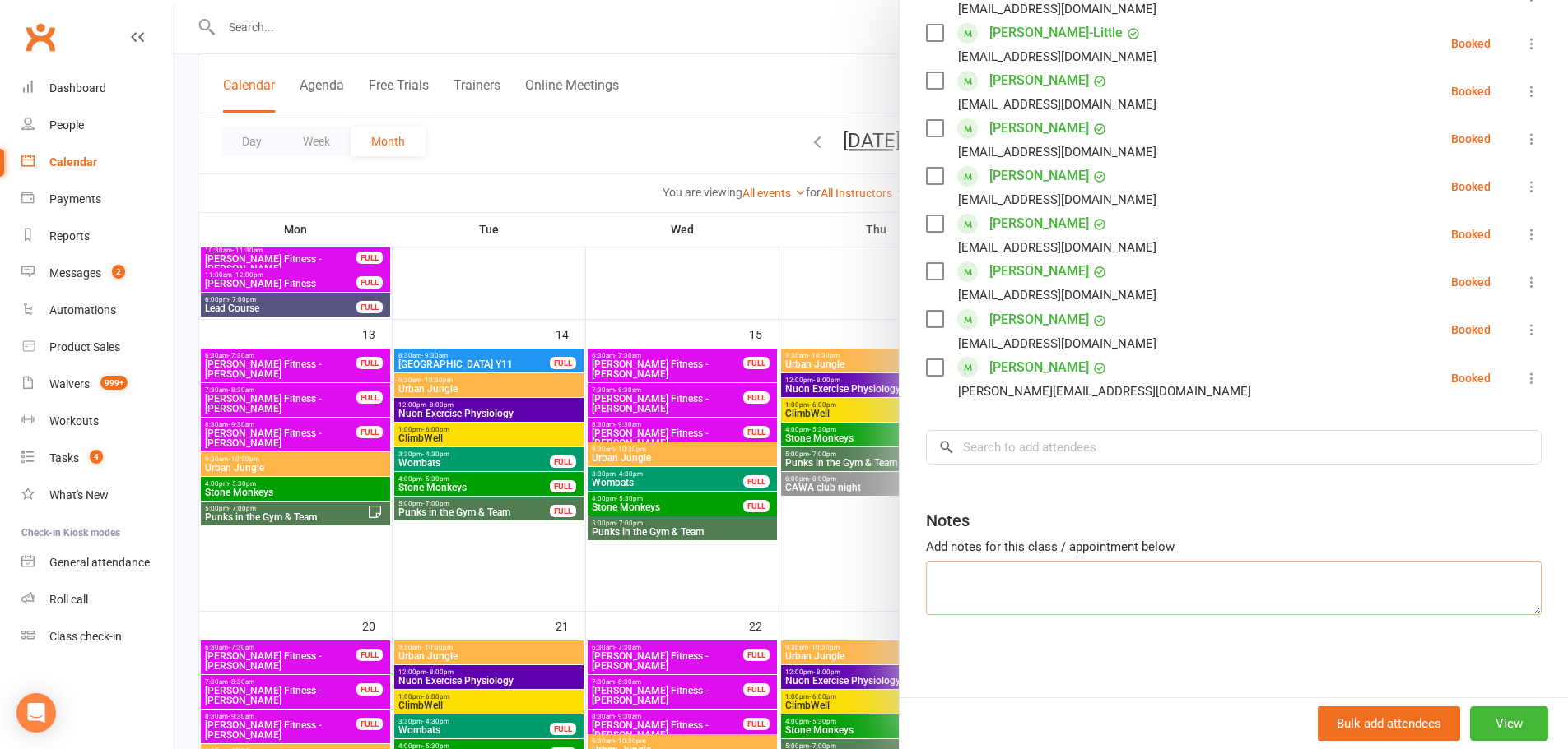
click at [1069, 571] on textarea at bounding box center [1234, 588] width 616 height 55
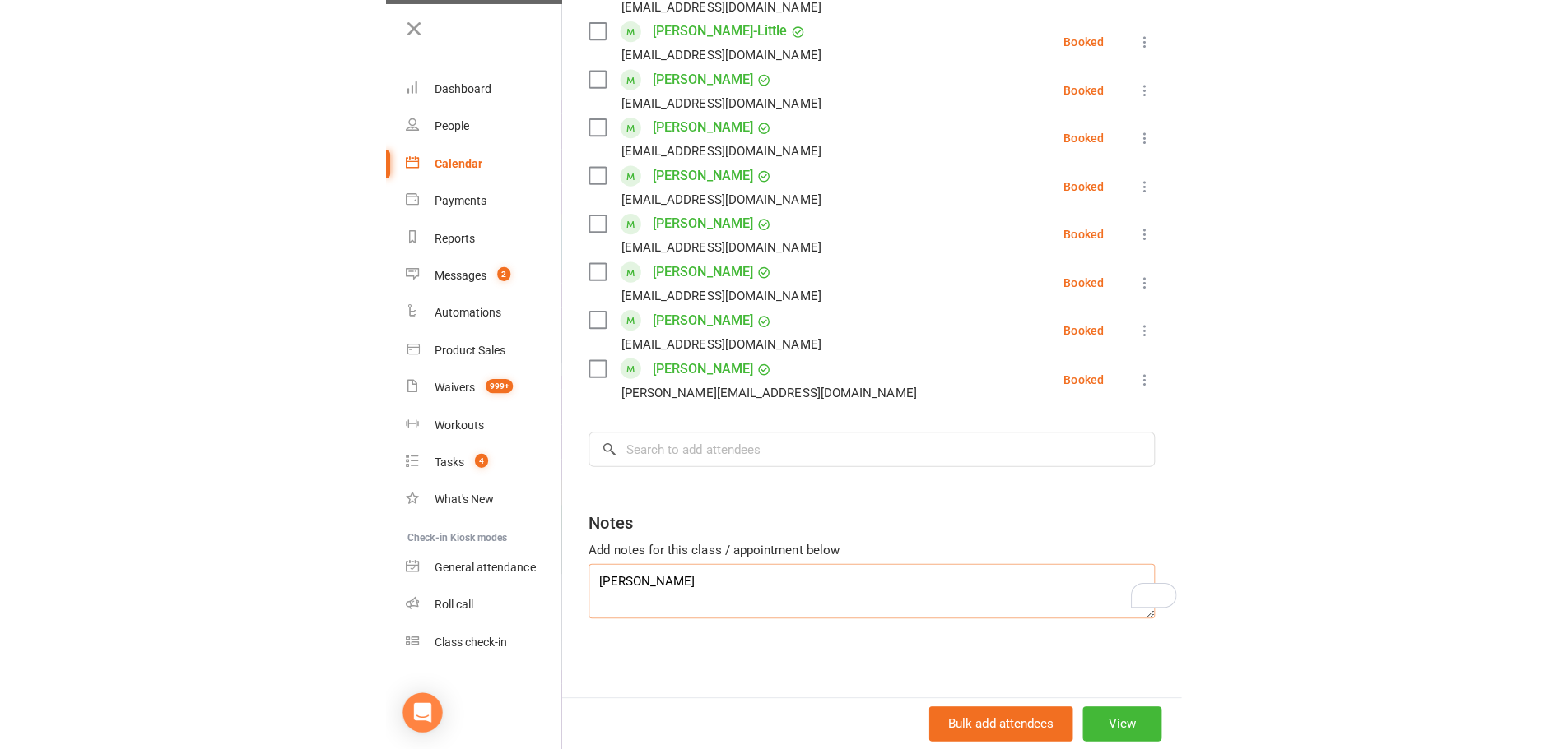
scroll to position [714, 0]
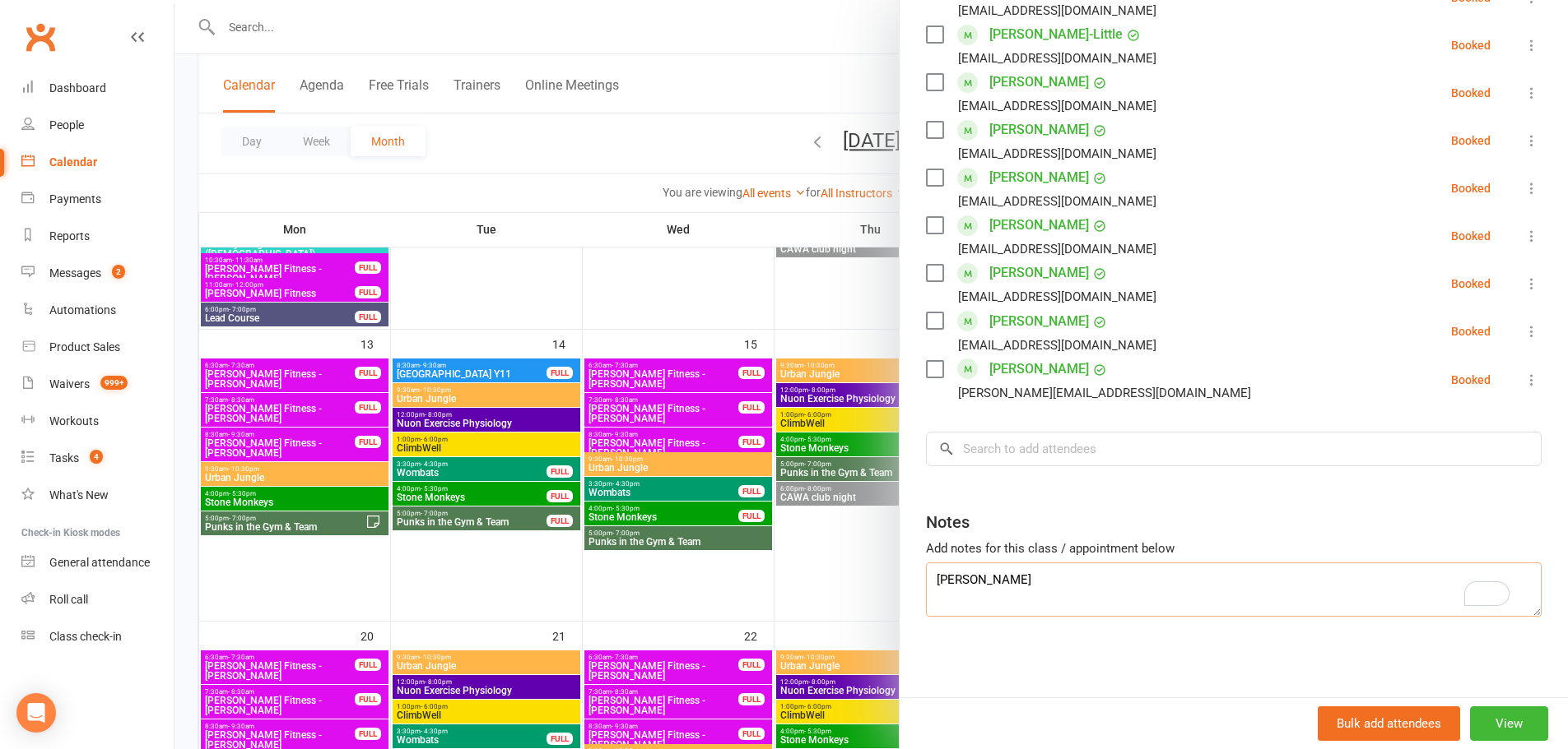
click at [1106, 571] on textarea "olivia" at bounding box center [1234, 590] width 616 height 55
click at [1112, 574] on textarea "[PERSON_NAME]" at bounding box center [1234, 590] width 616 height 55
type textarea "[PERSON_NAME]"
click at [1120, 510] on div "Notes" at bounding box center [1234, 518] width 616 height 40
drag, startPoint x: 1134, startPoint y: 585, endPoint x: 863, endPoint y: 600, distance: 271.4
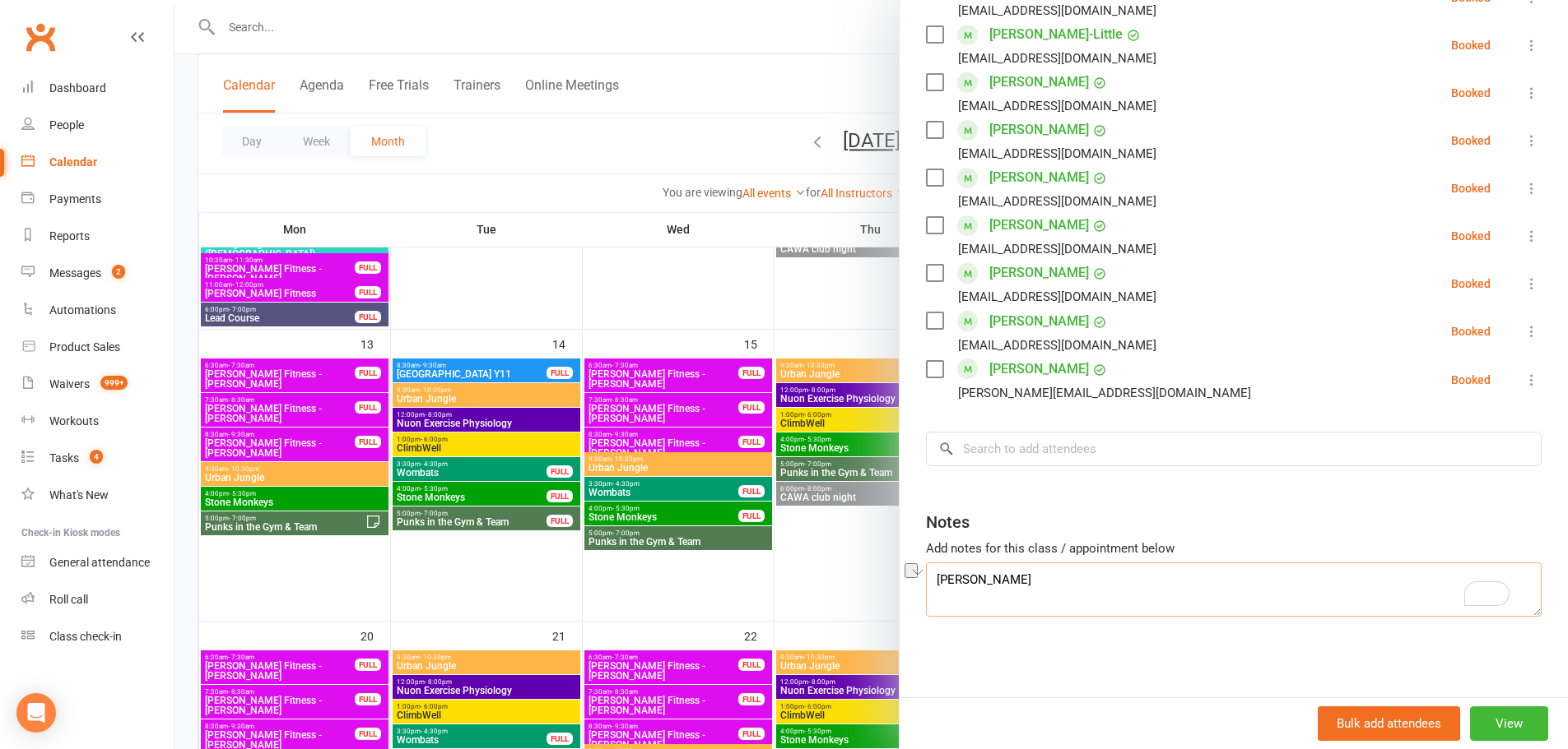
click at [863, 0] on div "Punks in the Gym & Team Class kiosk mode Roll call 5:00 PM - 7:00 PM, Wednesday…" at bounding box center [871, 0] width 1394 height 0
click at [1103, 451] on input "search" at bounding box center [1234, 448] width 616 height 34
paste input "[PERSON_NAME]"
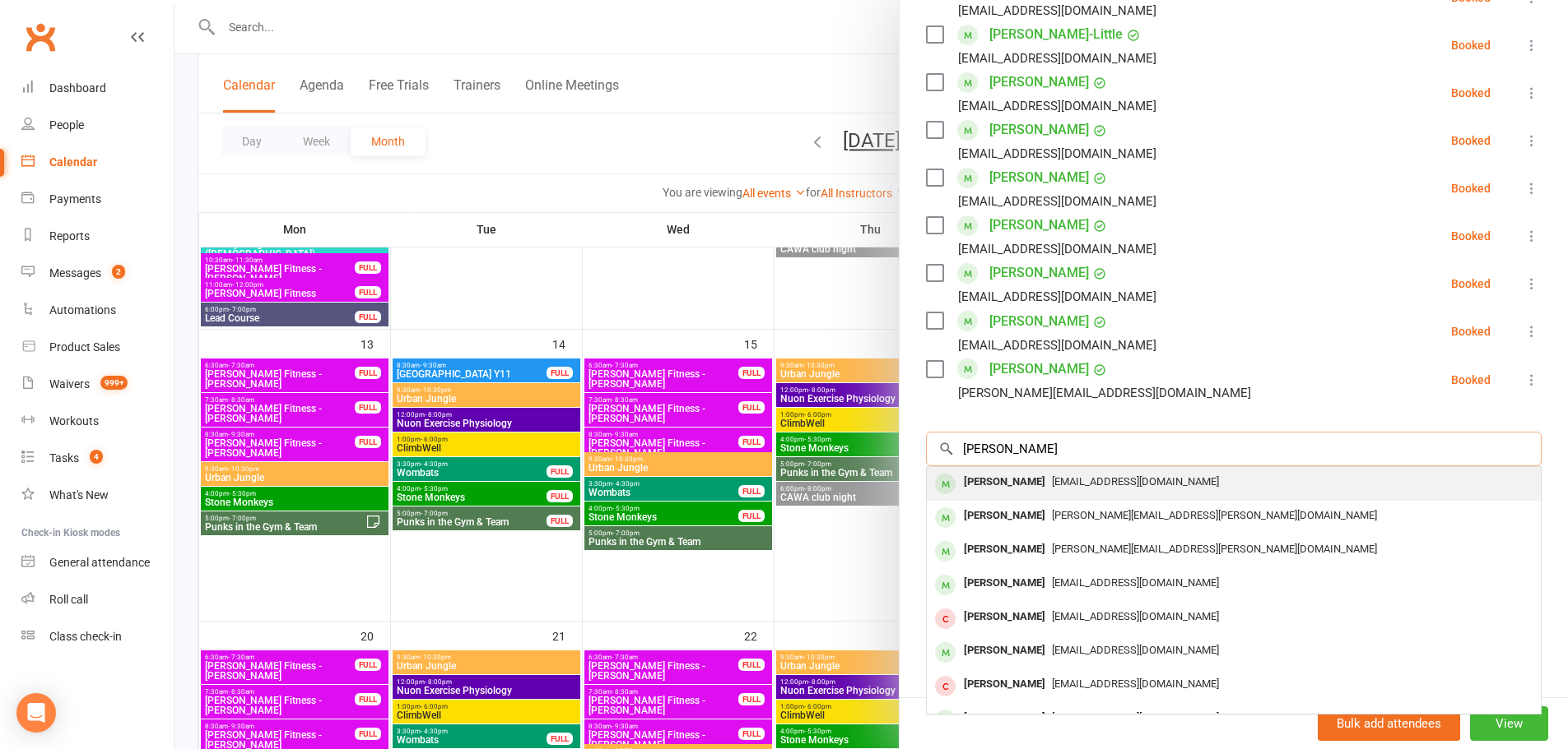
type input "[PERSON_NAME]"
click at [1052, 481] on span "[EMAIL_ADDRESS][DOMAIN_NAME]" at bounding box center [1134, 481] width 167 height 13
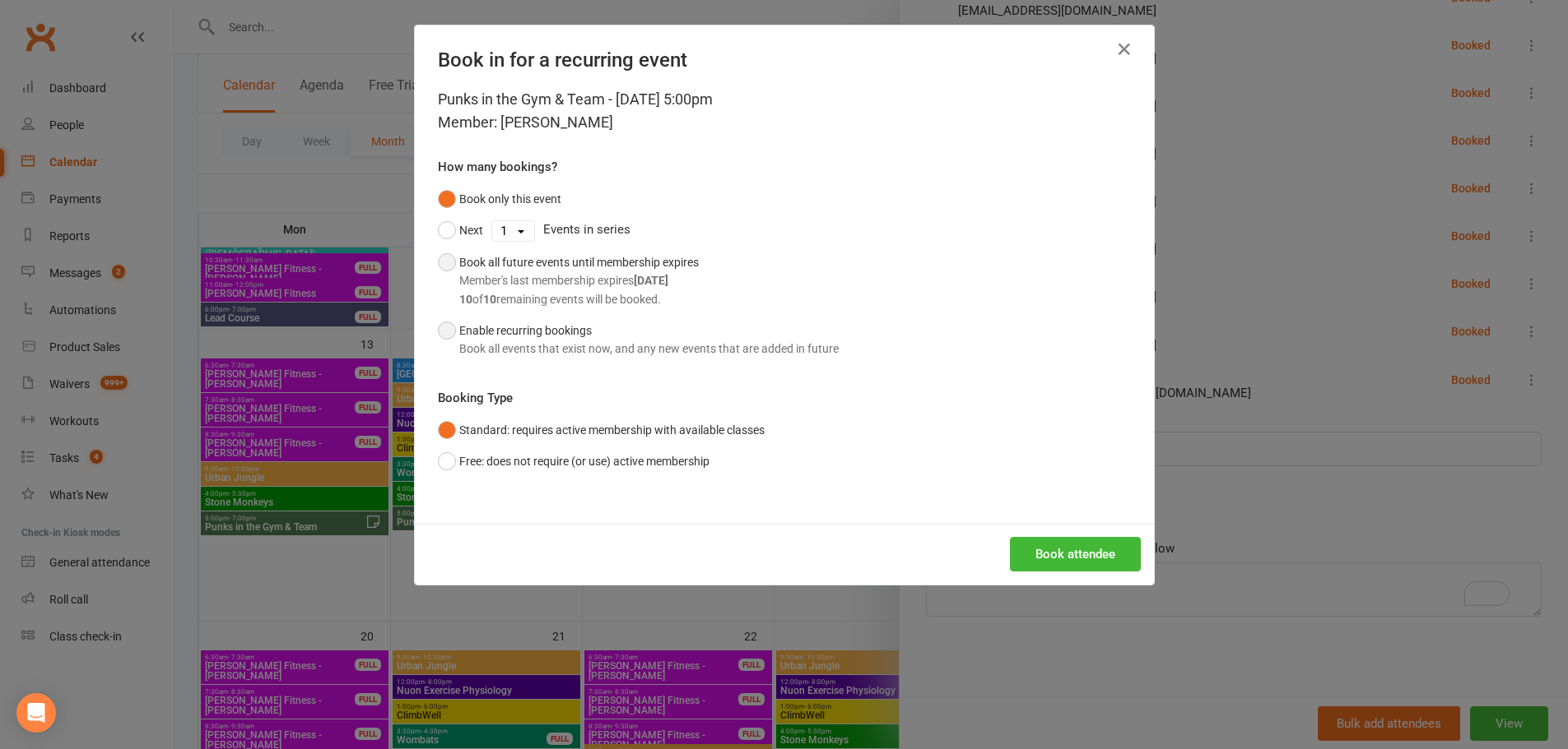
drag, startPoint x: 451, startPoint y: 267, endPoint x: 602, endPoint y: 338, distance: 166.9
click at [450, 267] on button "Book all future events until membership expires Member's last membership expire…" at bounding box center [568, 281] width 261 height 68
click at [1101, 562] on button "Book attendee" at bounding box center [1075, 554] width 131 height 34
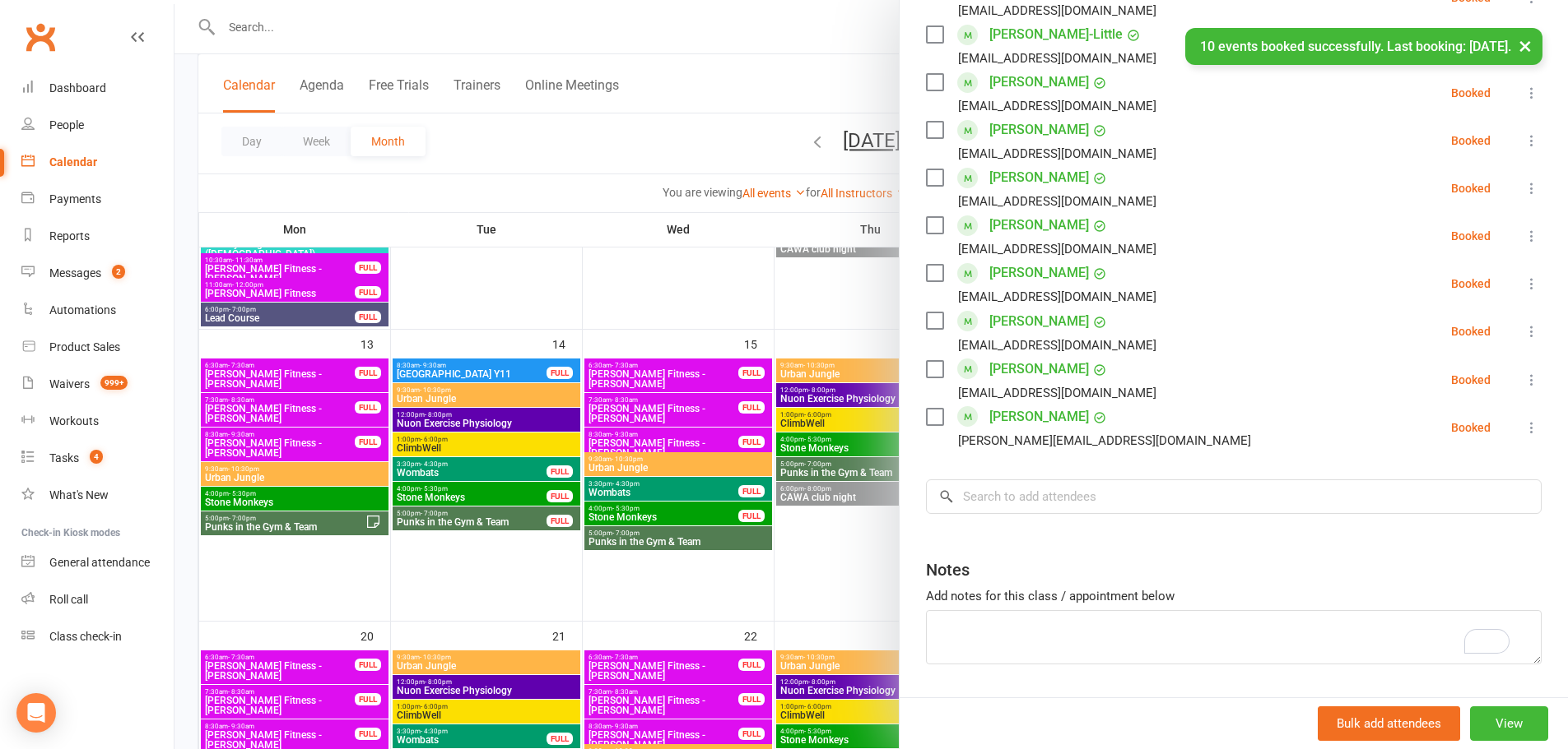
click at [797, 531] on div at bounding box center [871, 374] width 1394 height 749
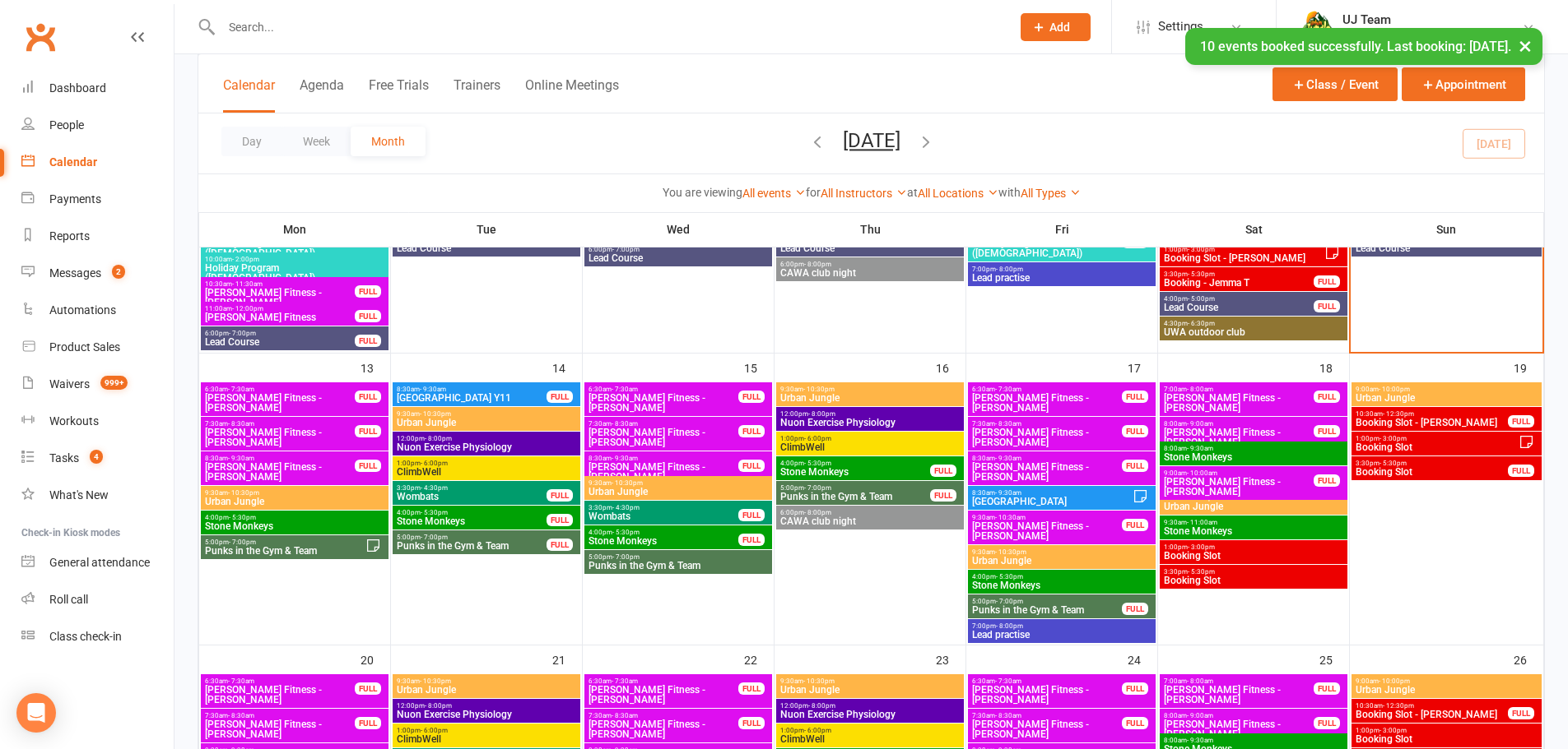
scroll to position [576, 0]
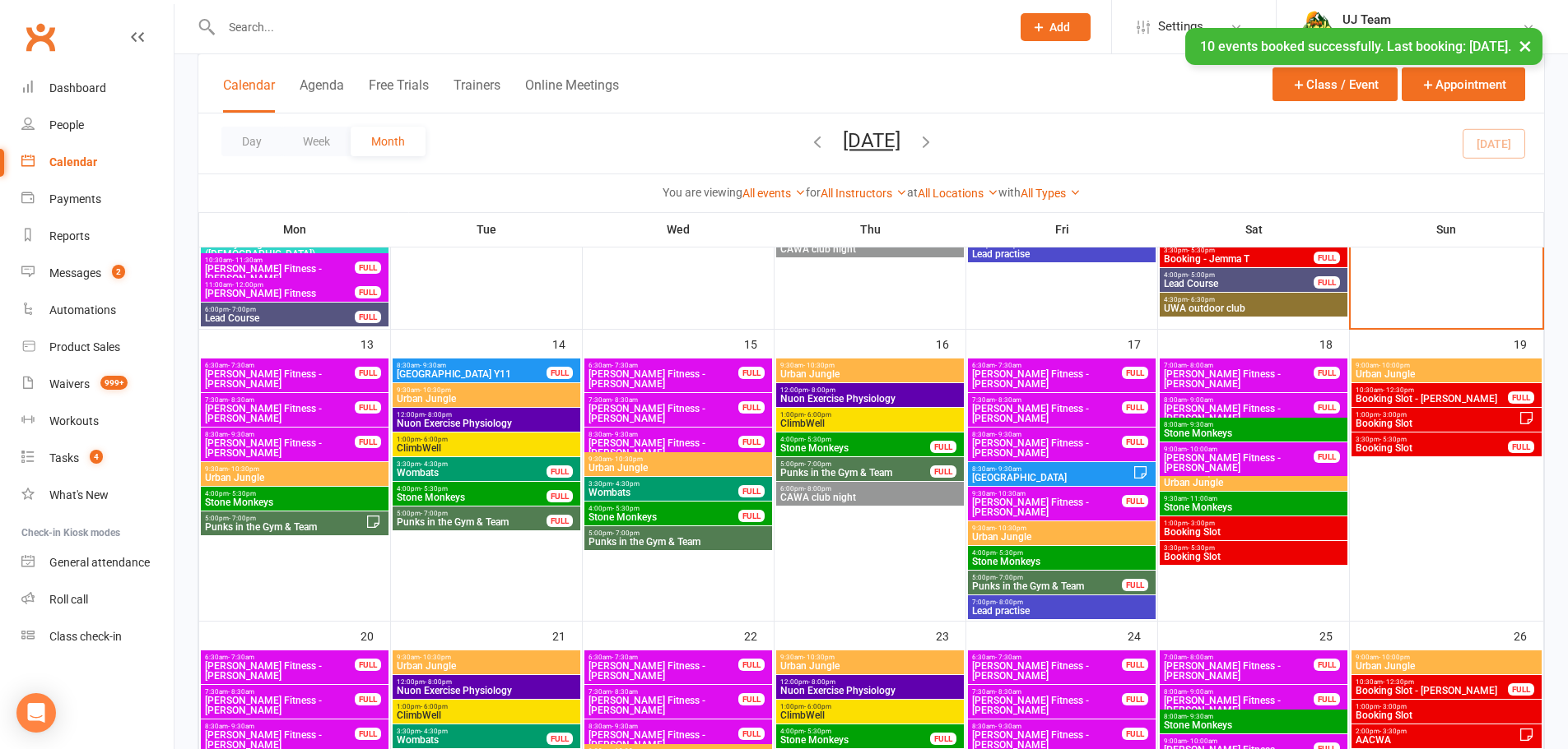
click at [648, 538] on span "Punks in the Gym & Team" at bounding box center [678, 543] width 181 height 10
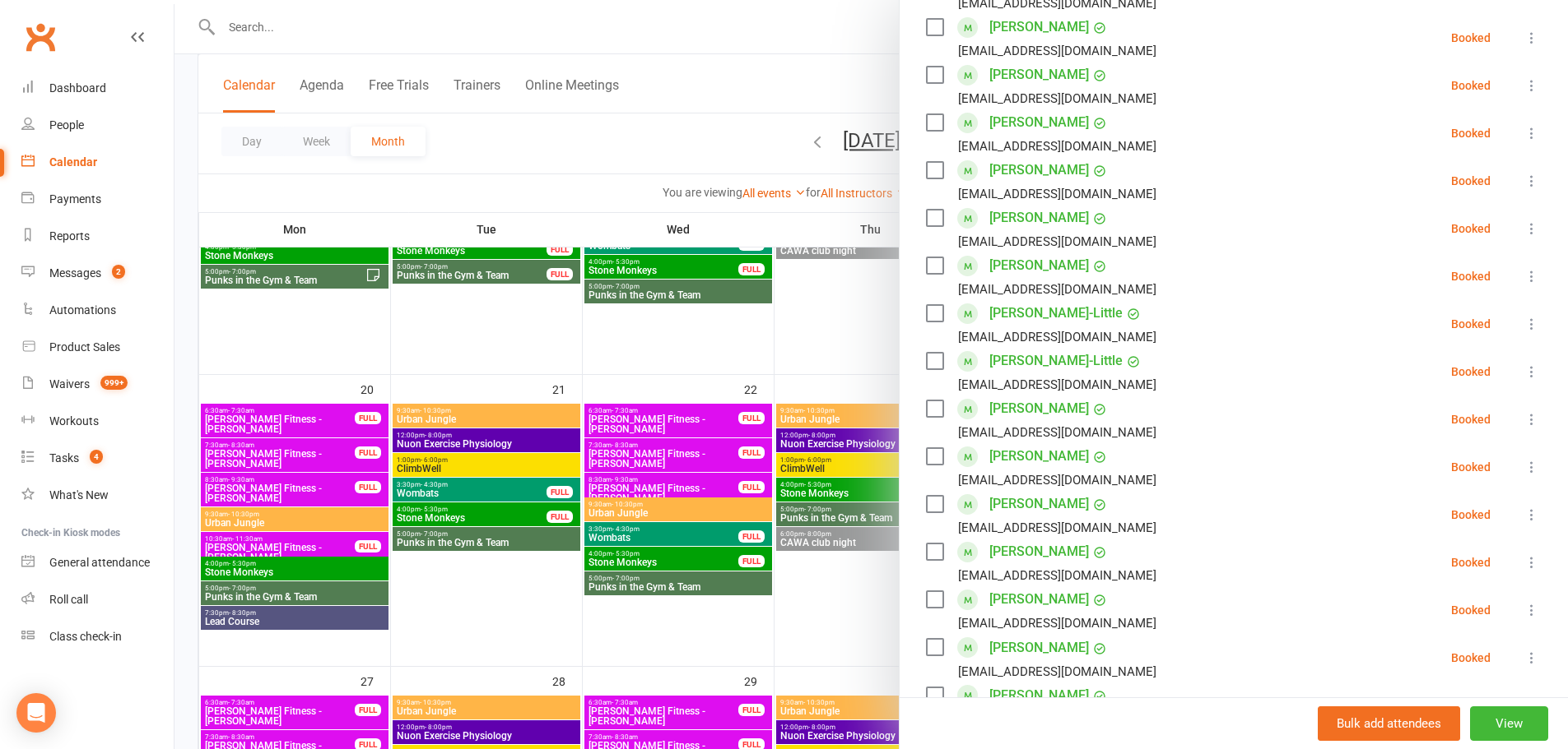
scroll to position [411, 0]
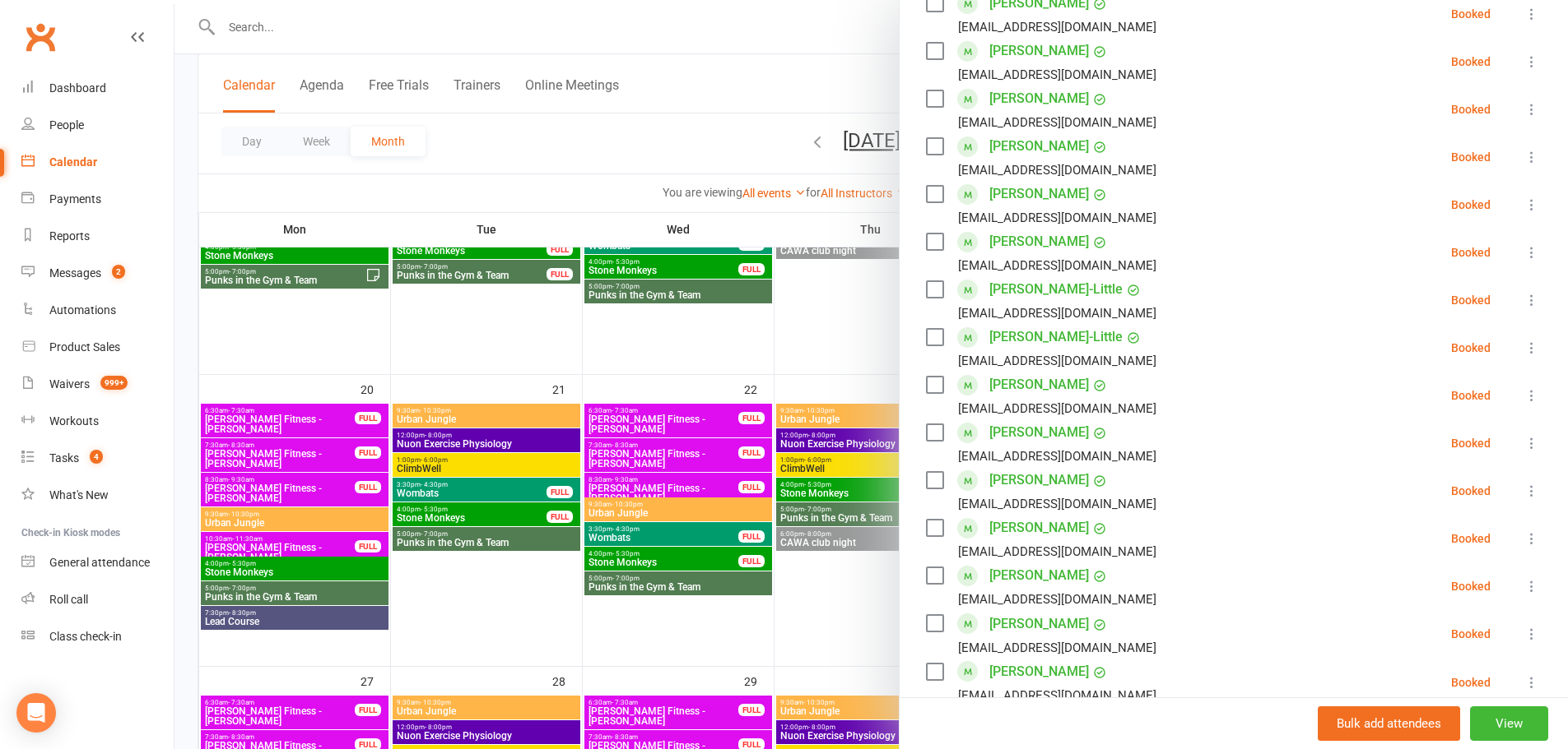
click at [645, 506] on div at bounding box center [871, 374] width 1394 height 749
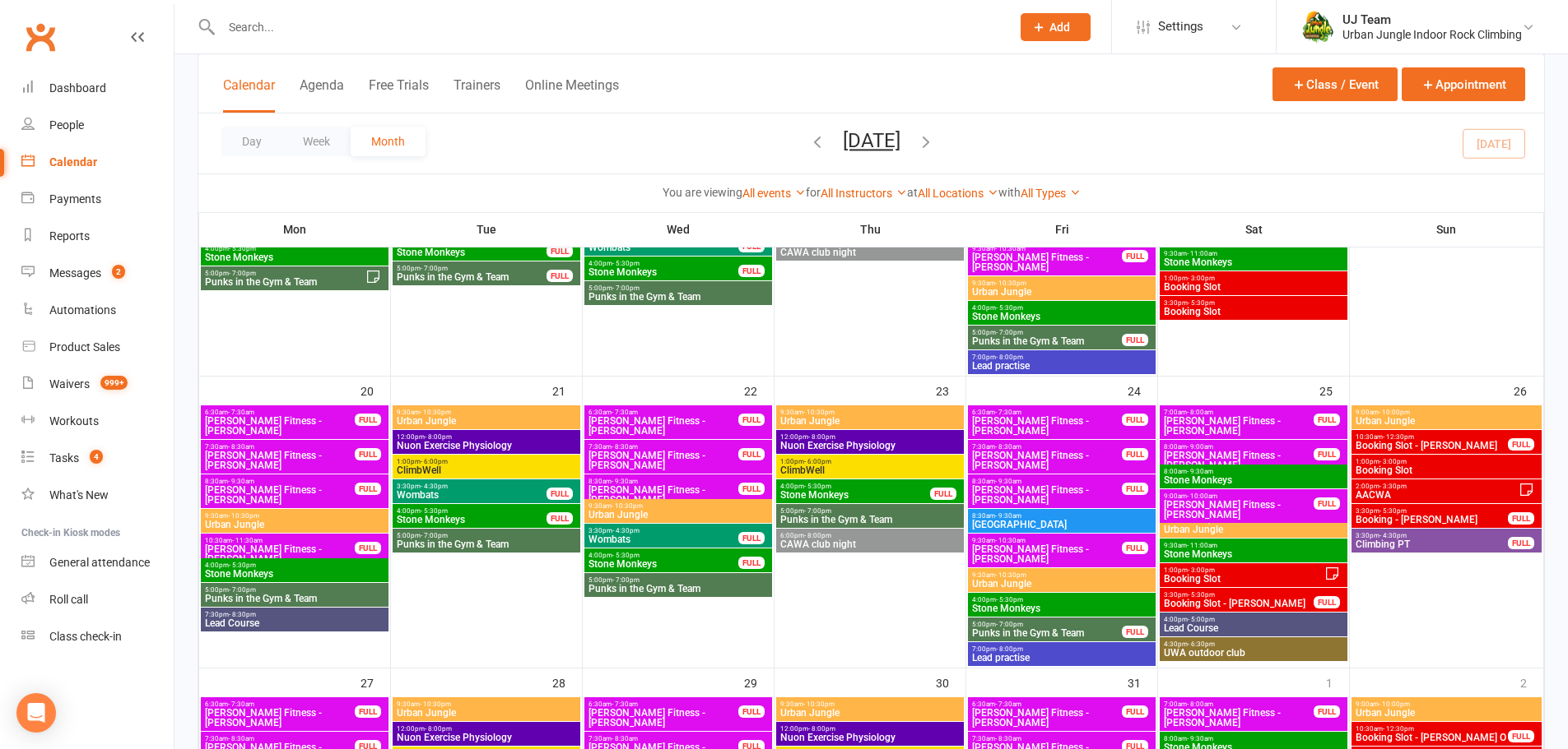
scroll to position [823, 0]
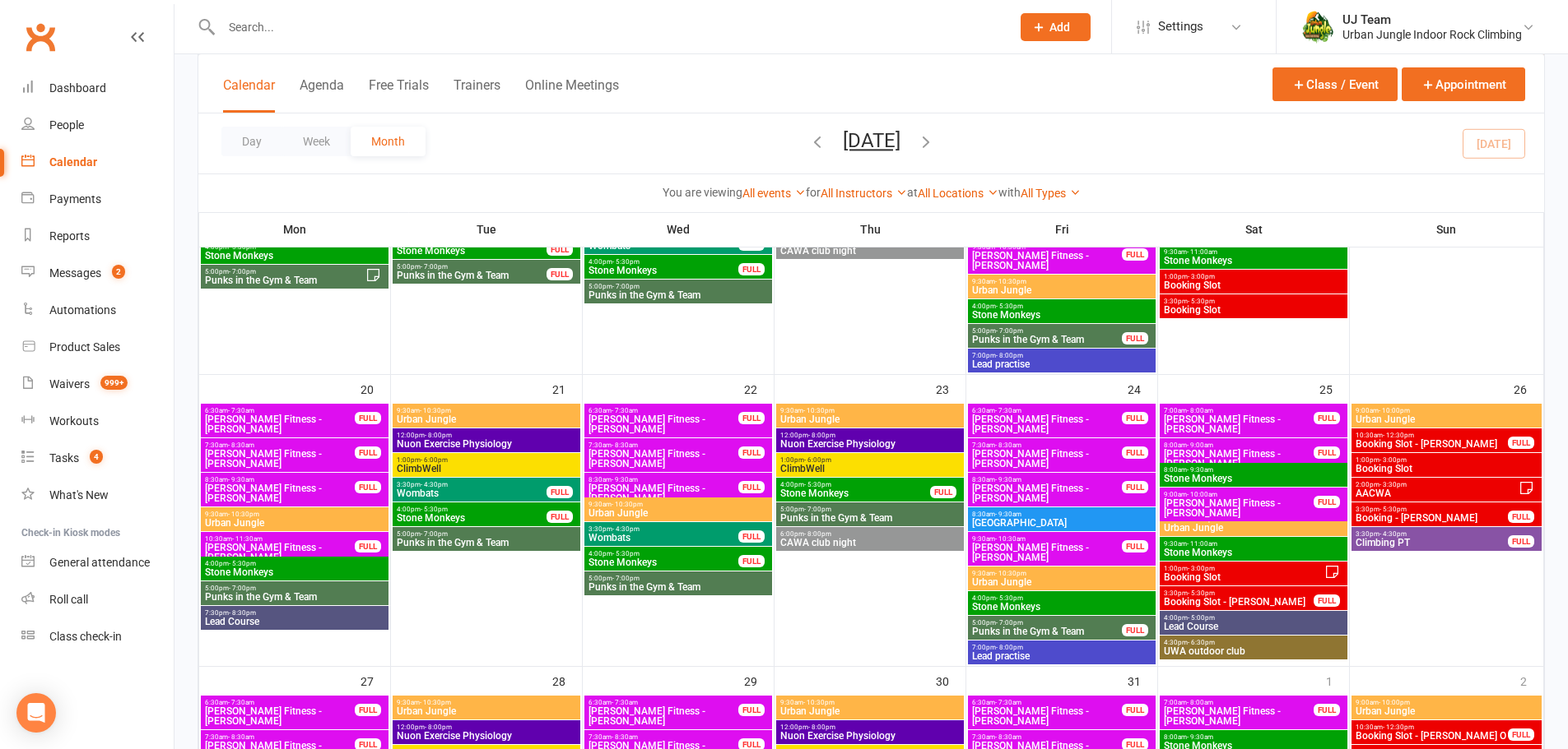
click at [694, 578] on span "5:00pm - 7:00pm" at bounding box center [678, 579] width 181 height 8
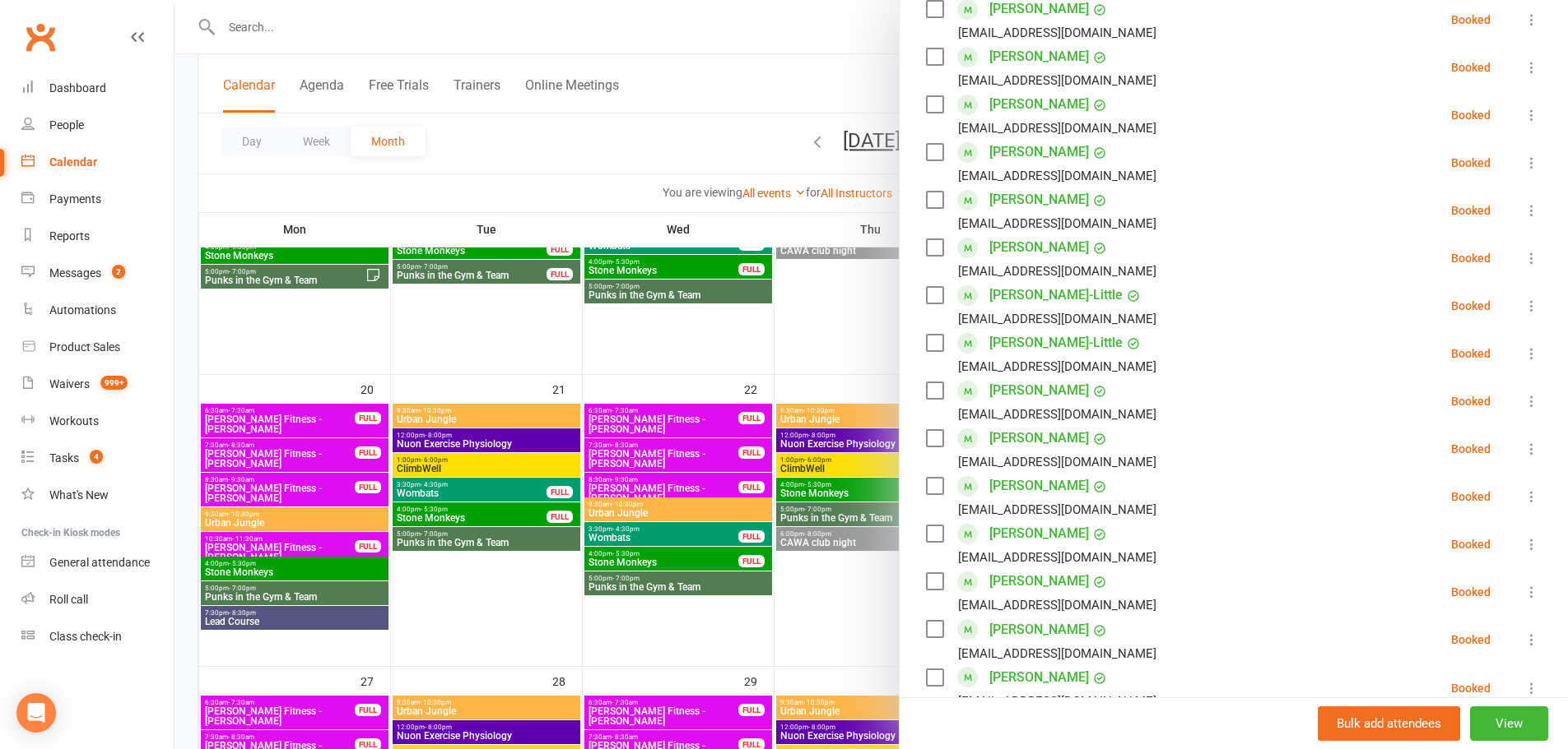
scroll to position [411, 0]
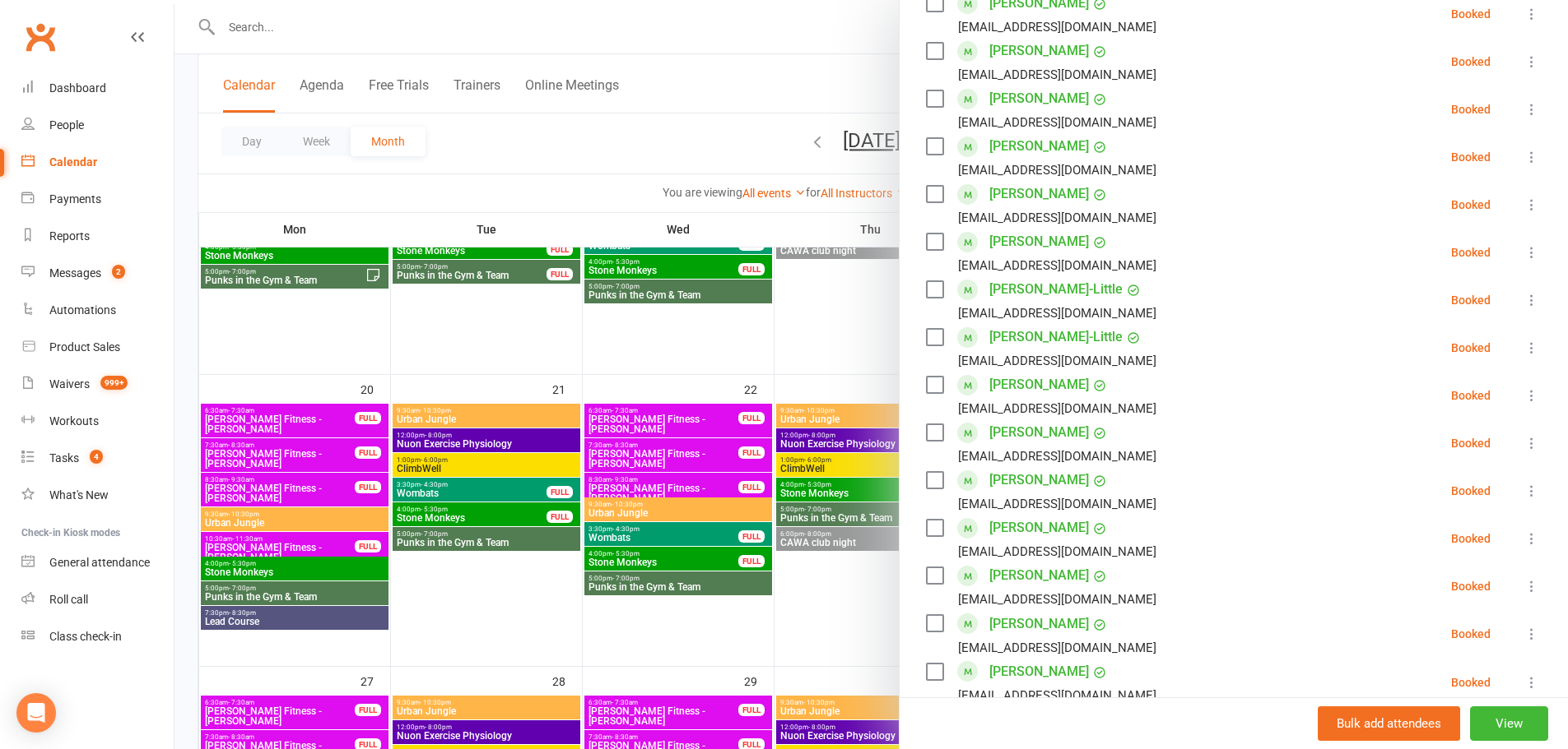
click at [722, 593] on div at bounding box center [871, 374] width 1394 height 749
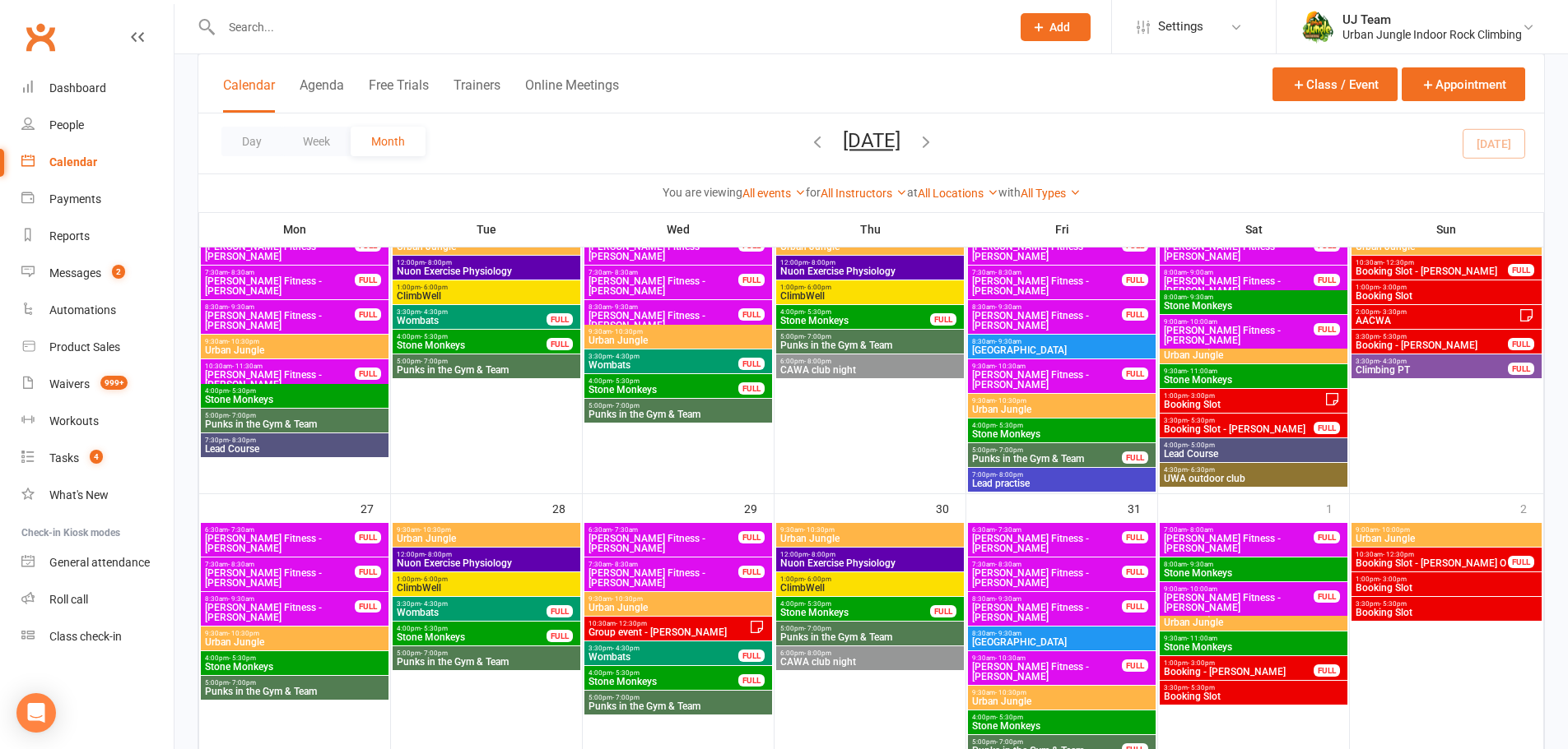
scroll to position [1234, 0]
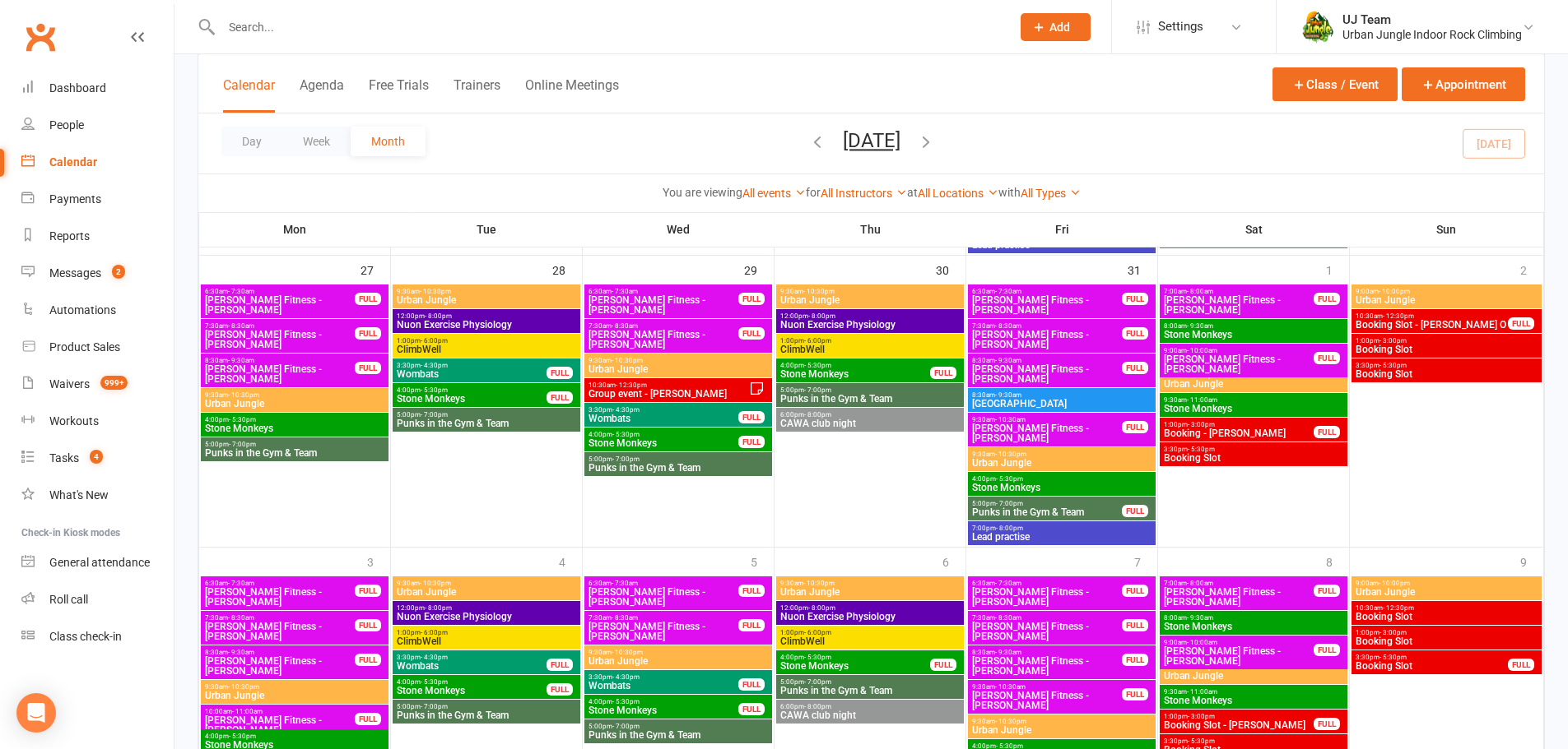
click at [652, 468] on span "Punks in the Gym & Team" at bounding box center [678, 468] width 181 height 10
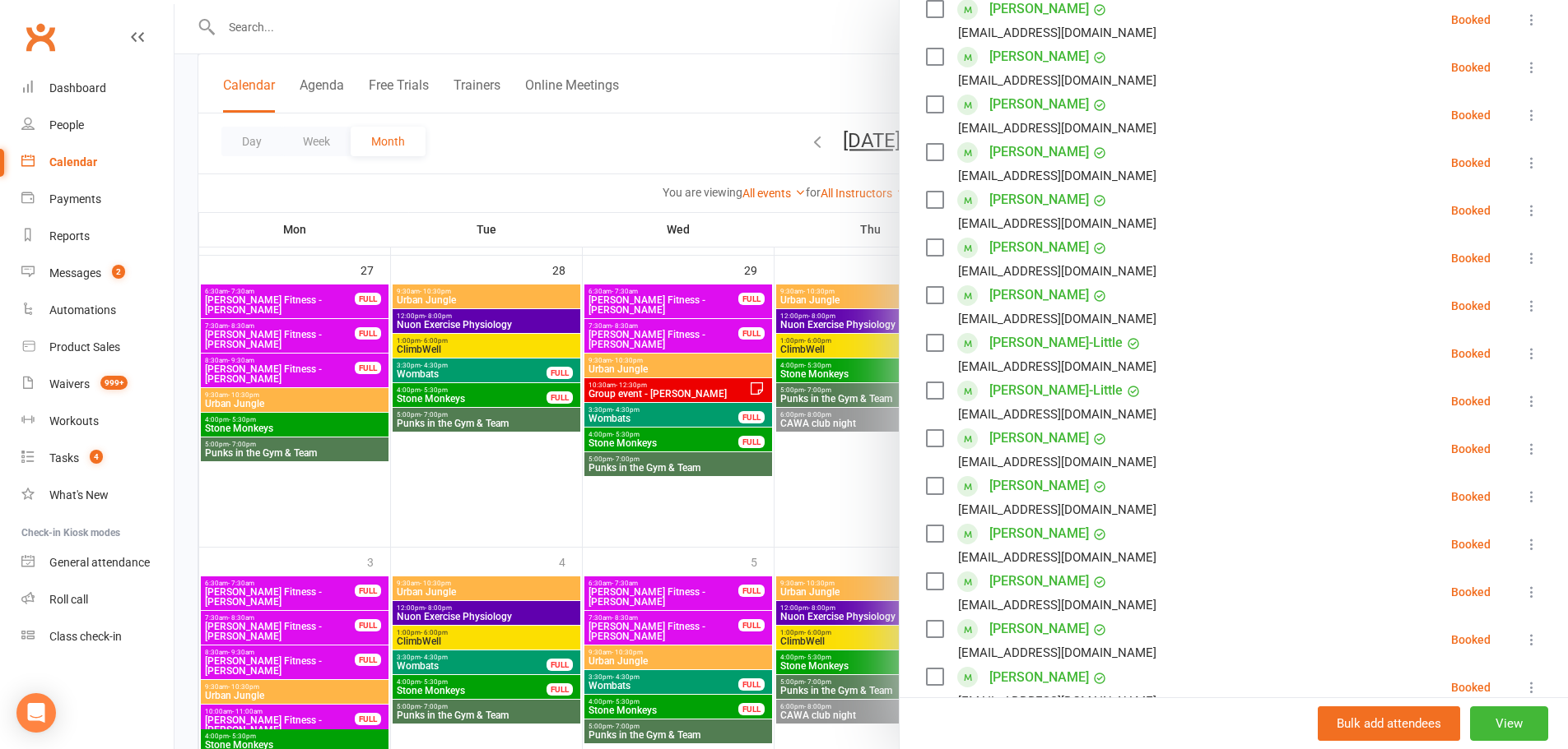
scroll to position [329, 0]
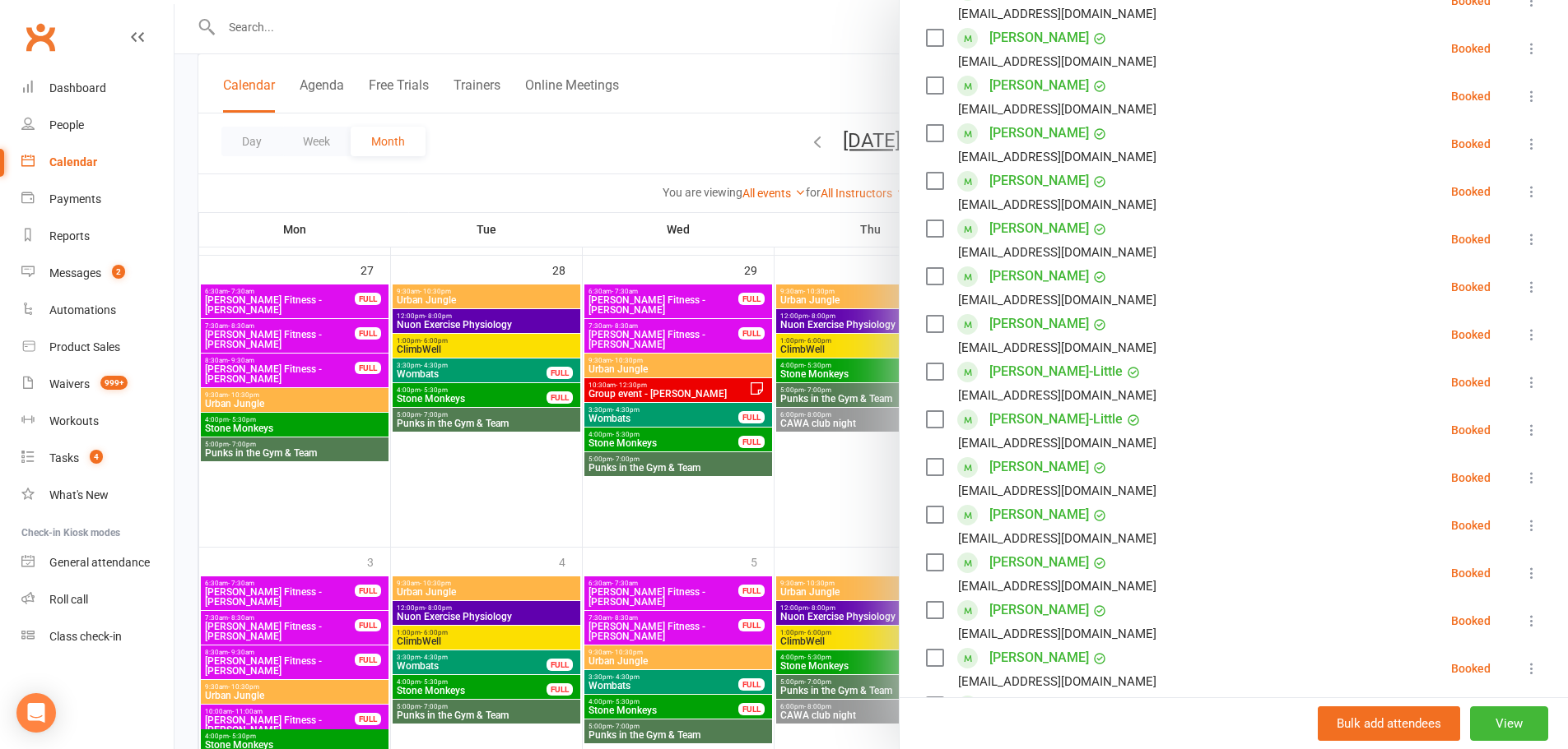
click at [466, 377] on div at bounding box center [871, 374] width 1394 height 749
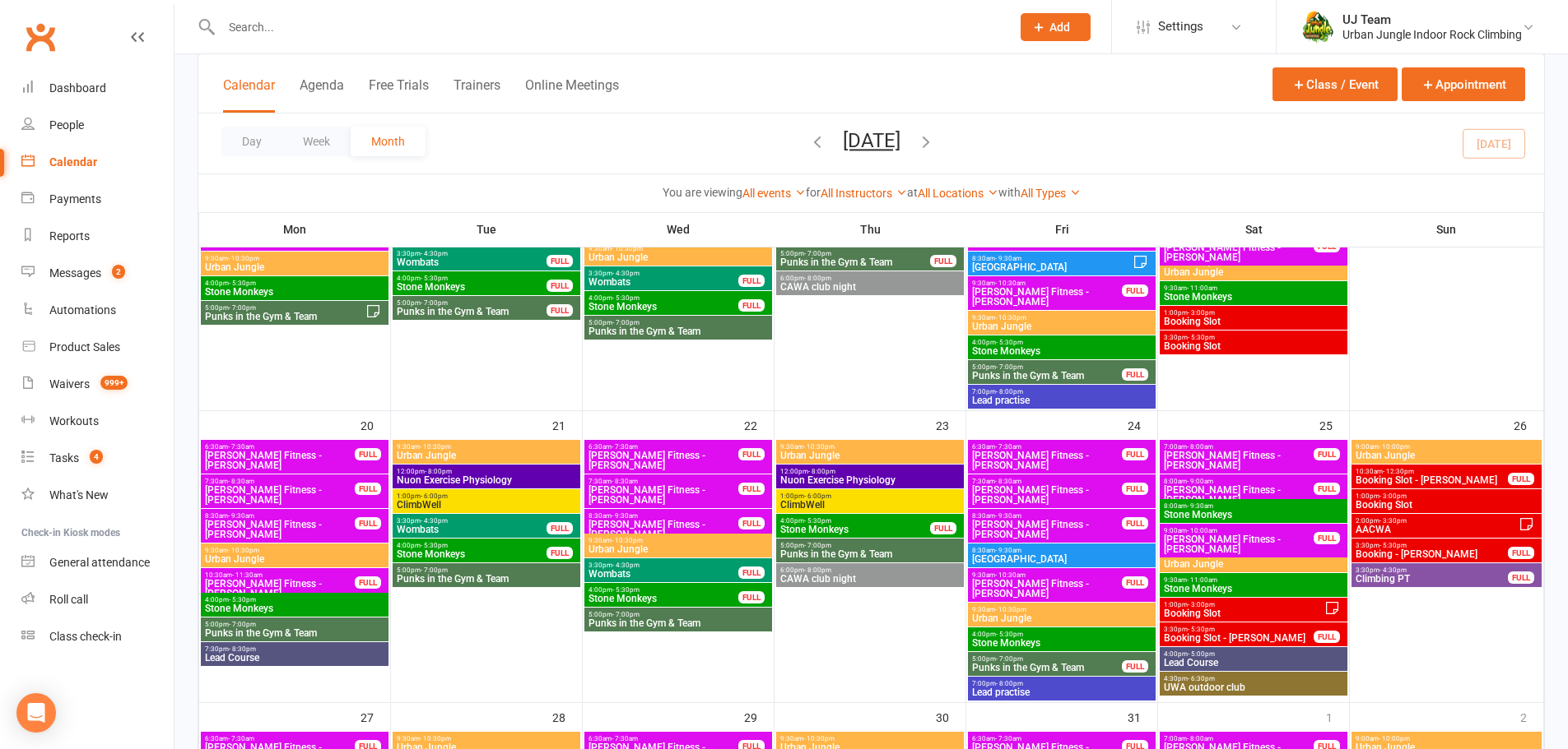
scroll to position [740, 0]
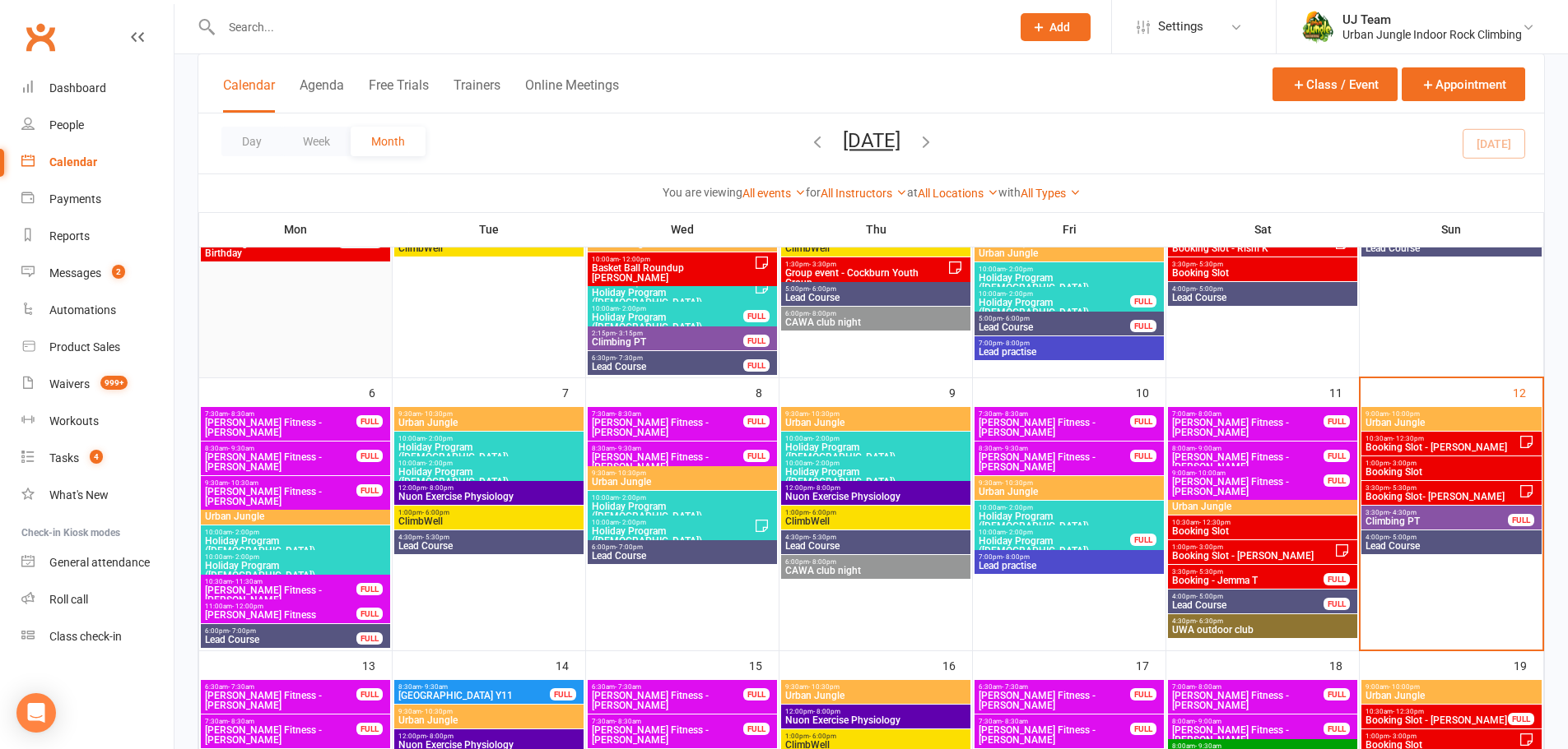
scroll to position [246, 0]
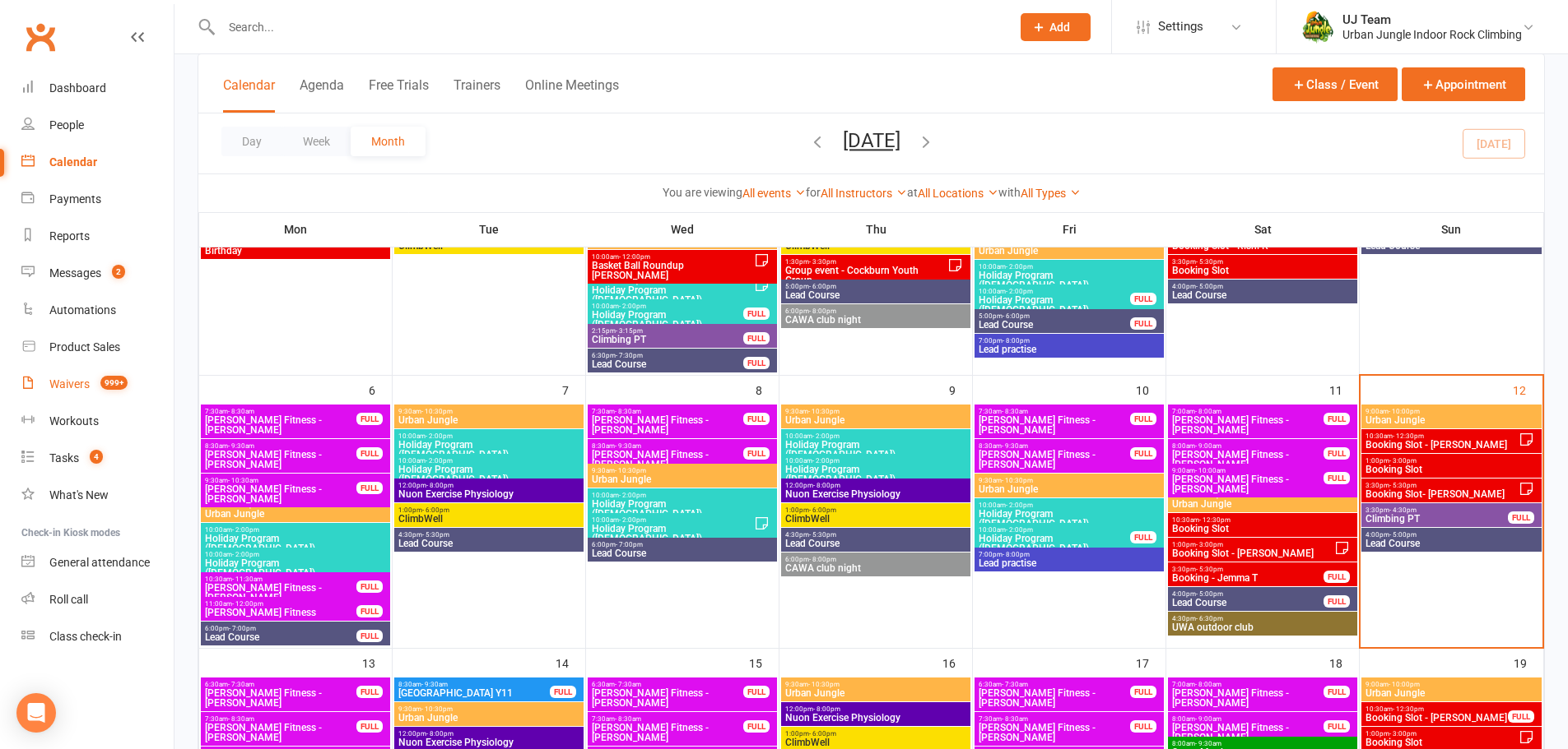
click at [72, 373] on link "Waivers 999+" at bounding box center [97, 385] width 152 height 37
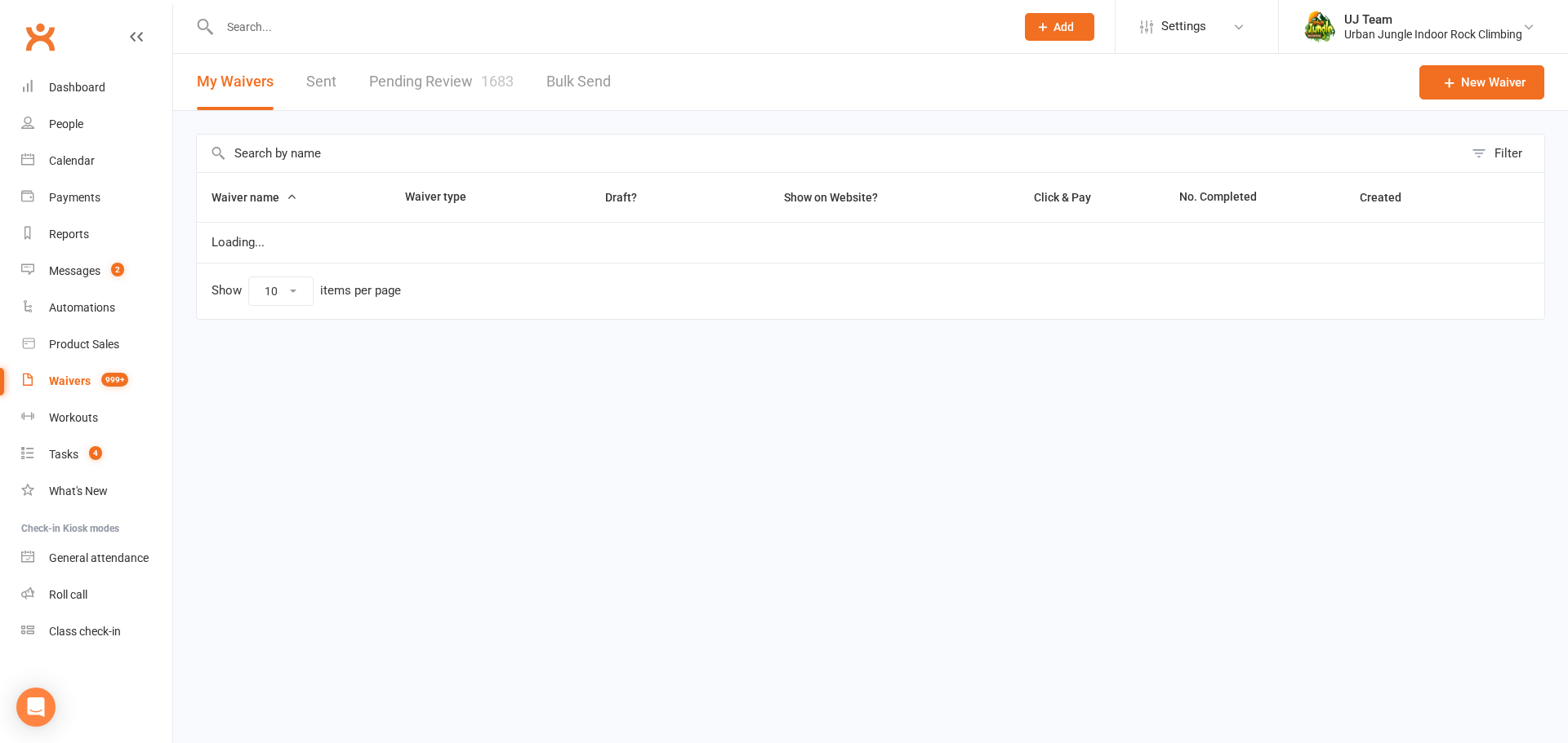
click at [420, 101] on link "Pending Review 1683" at bounding box center [442, 82] width 145 height 56
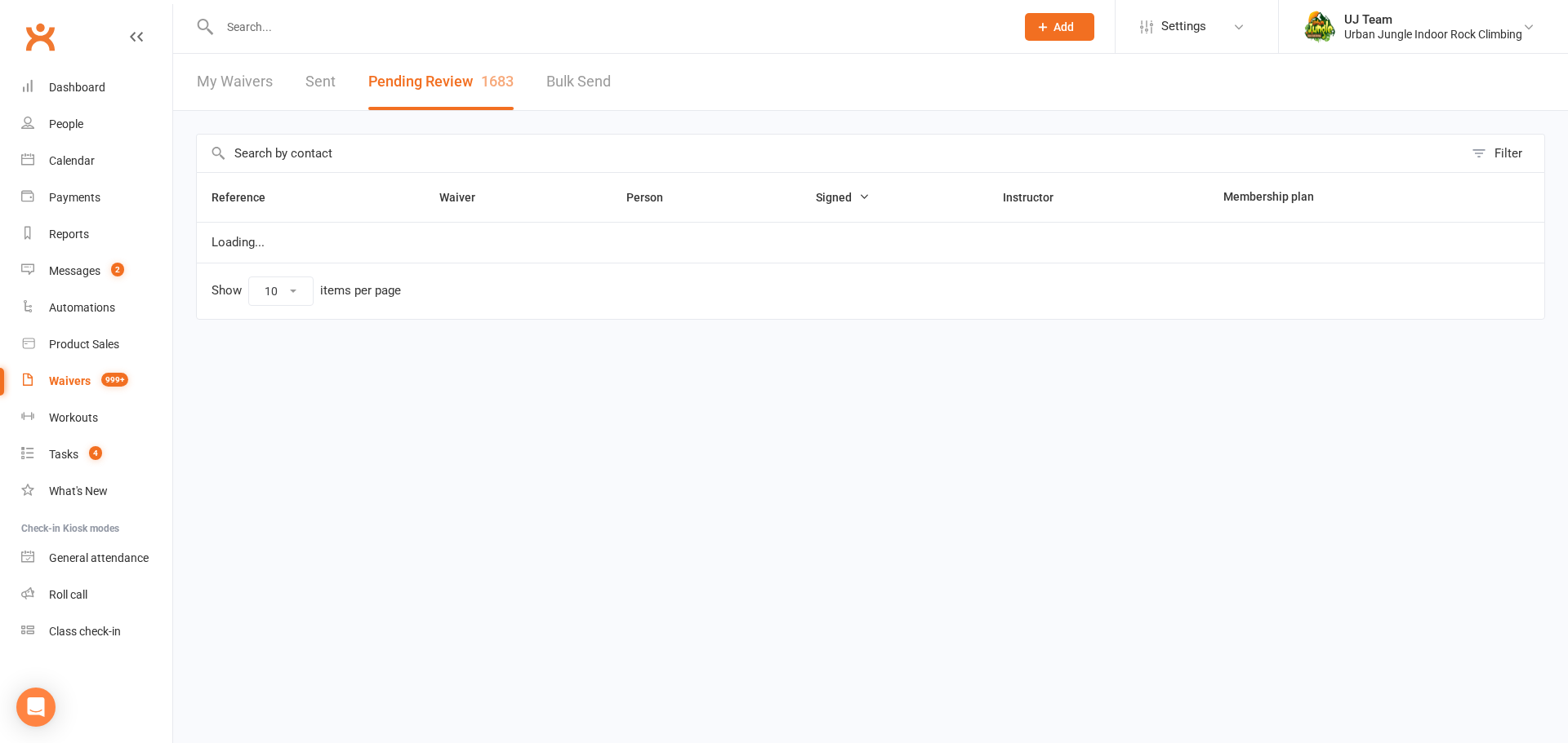
select select "25"
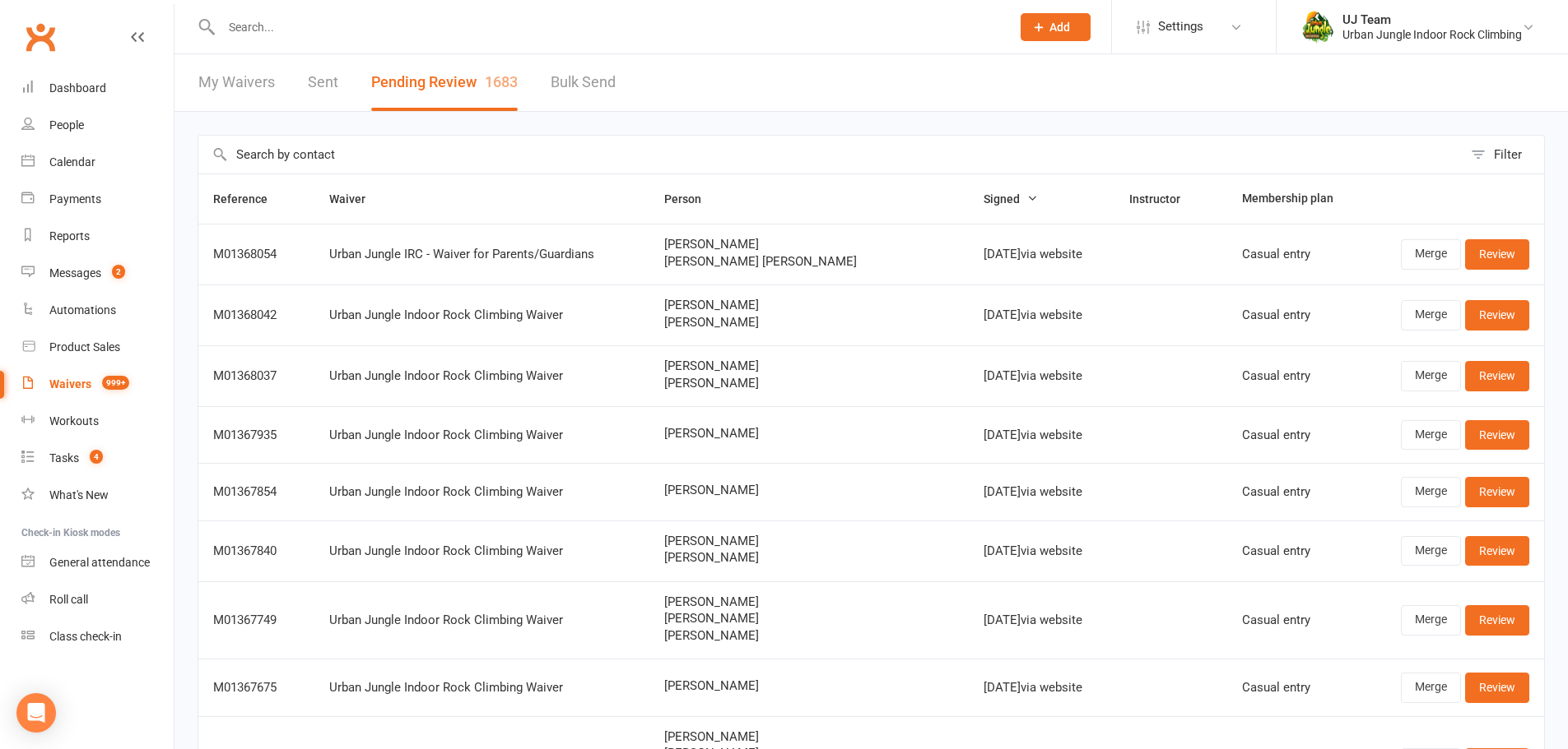
click at [380, 155] on input "text" at bounding box center [830, 154] width 1264 height 38
paste input "[PERSON_NAME]"
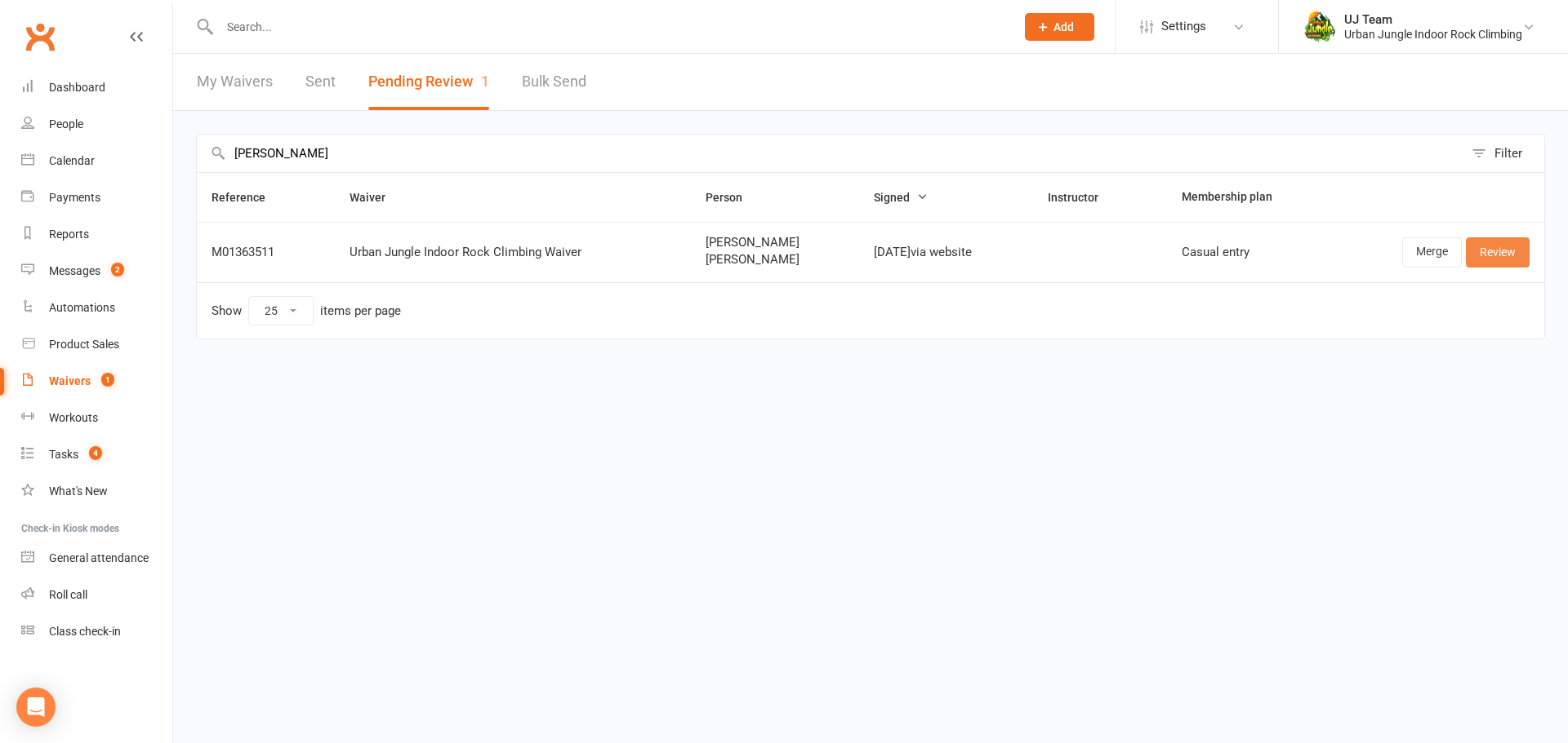
type input "[PERSON_NAME]"
click at [1495, 257] on link "Review" at bounding box center [1497, 252] width 64 height 29
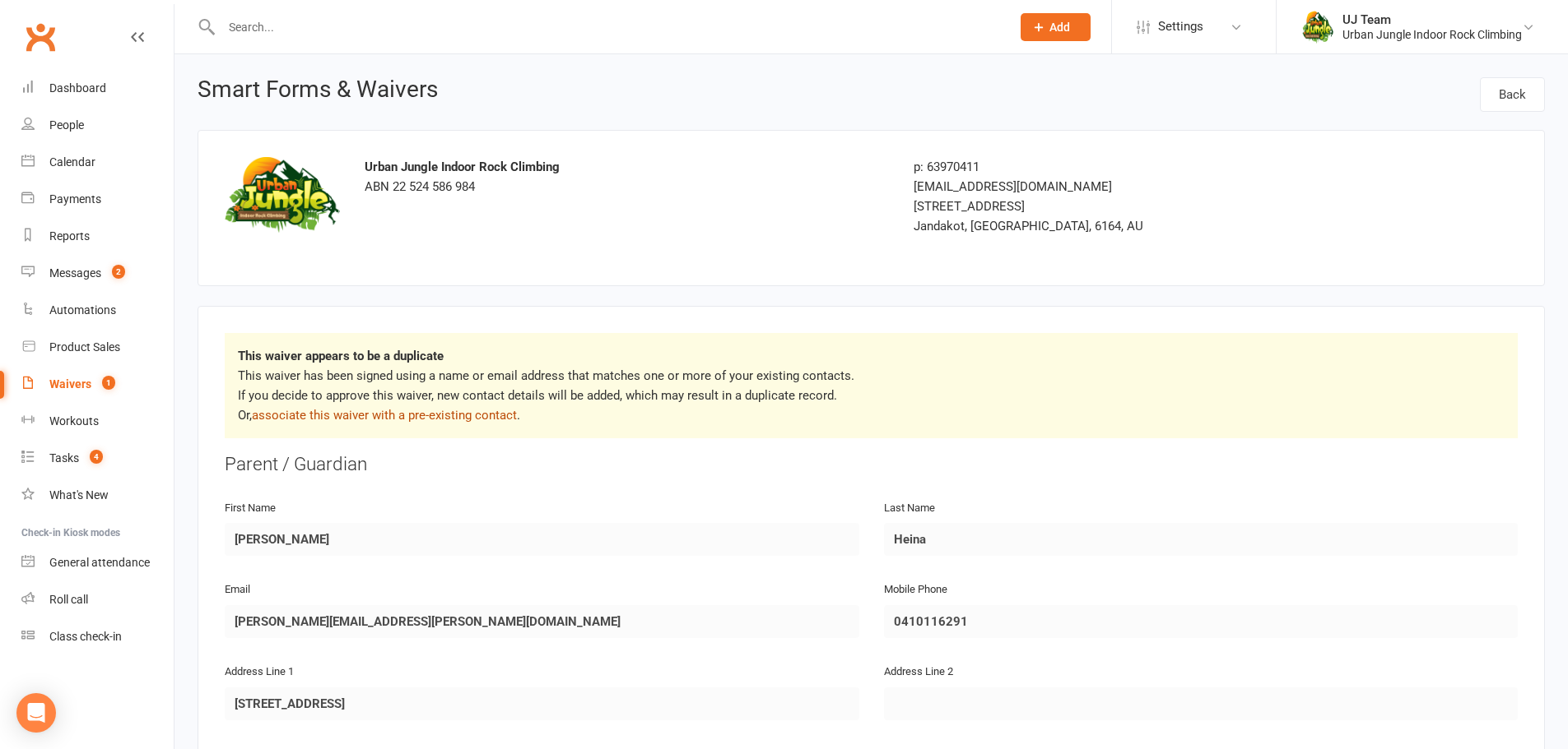
click at [484, 409] on link "associate this waiver with a pre-existing contact" at bounding box center [384, 415] width 265 height 15
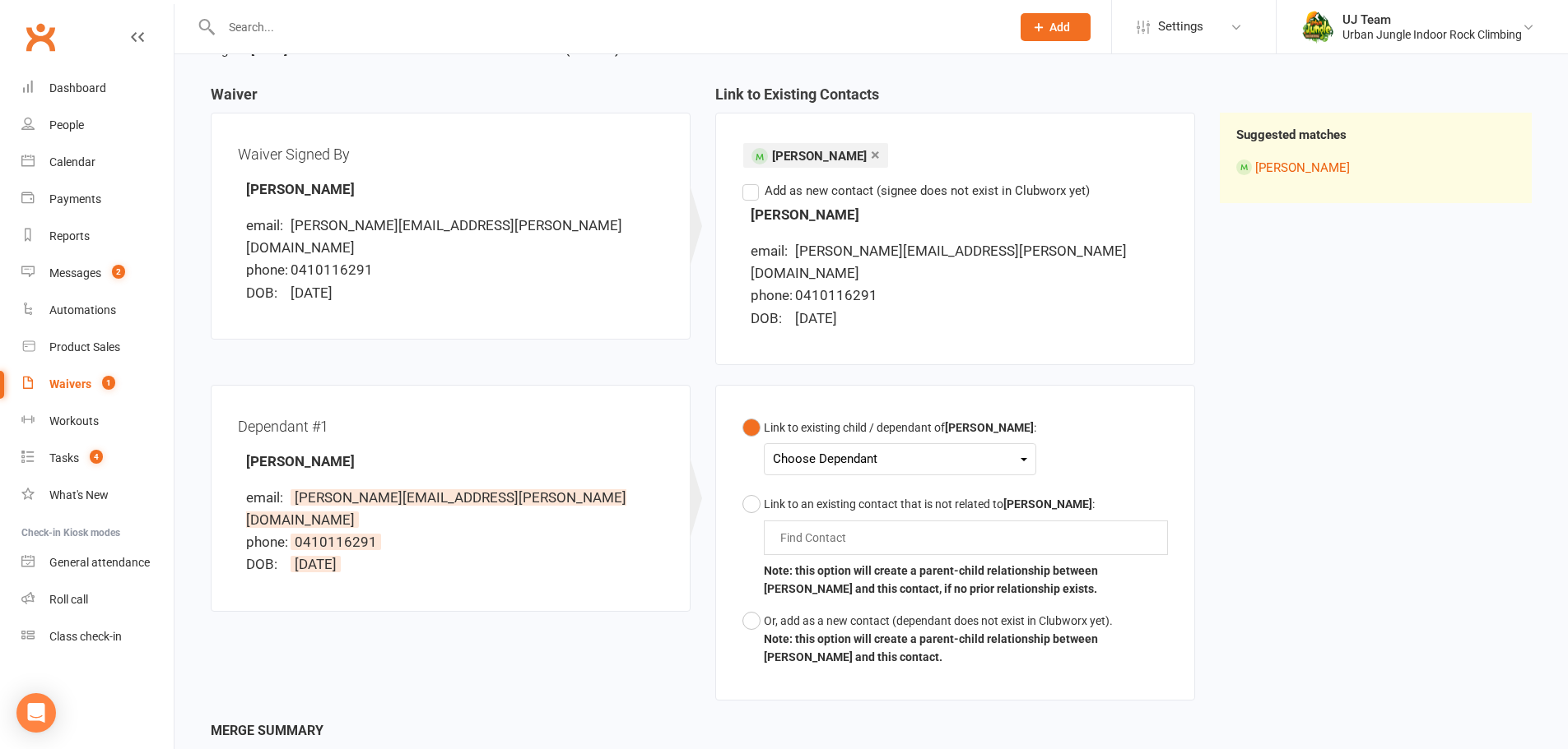
scroll to position [165, 0]
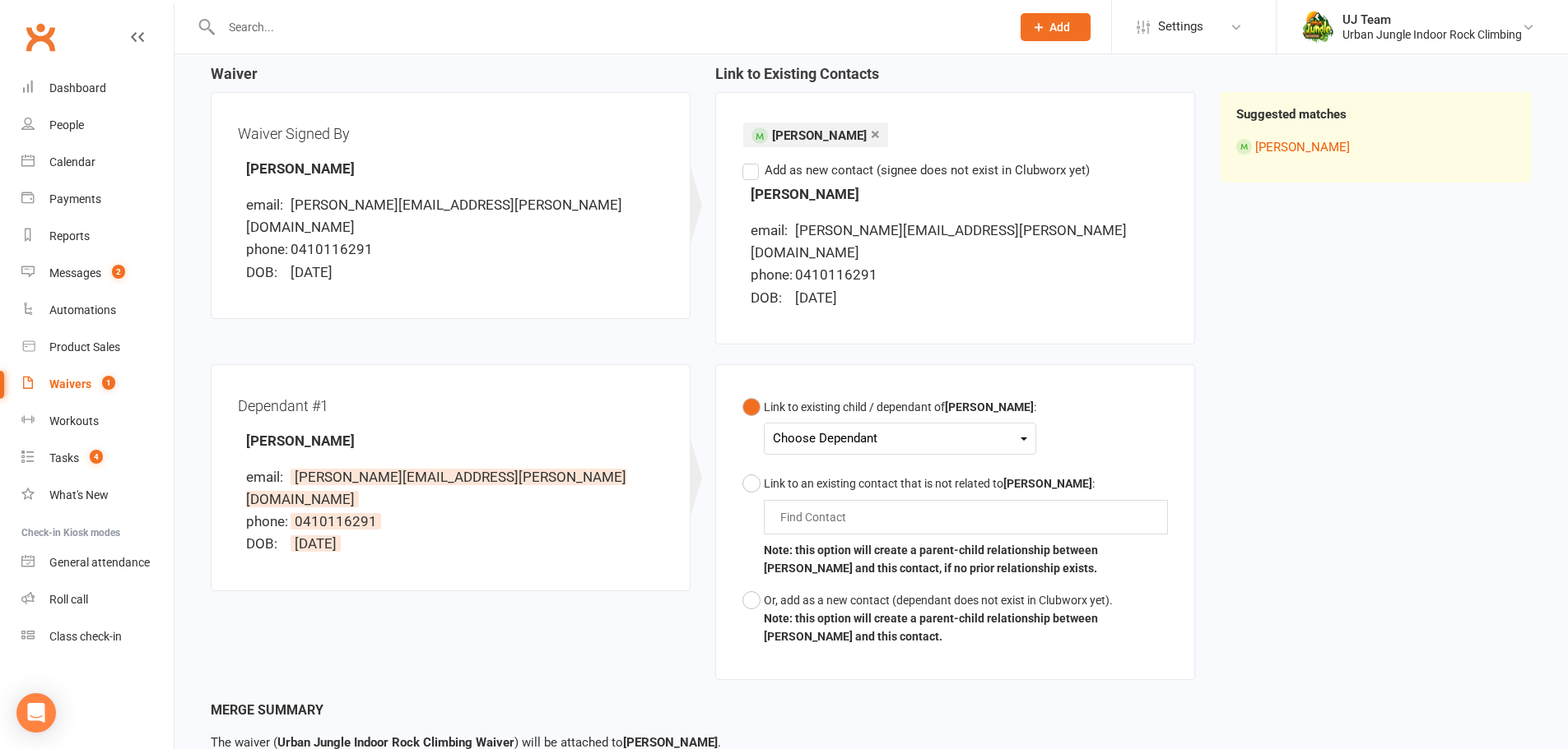
click at [917, 428] on div "Choose Dependant" at bounding box center [899, 438] width 254 height 22
click at [893, 463] on link "[PERSON_NAME]" at bounding box center [855, 477] width 163 height 35
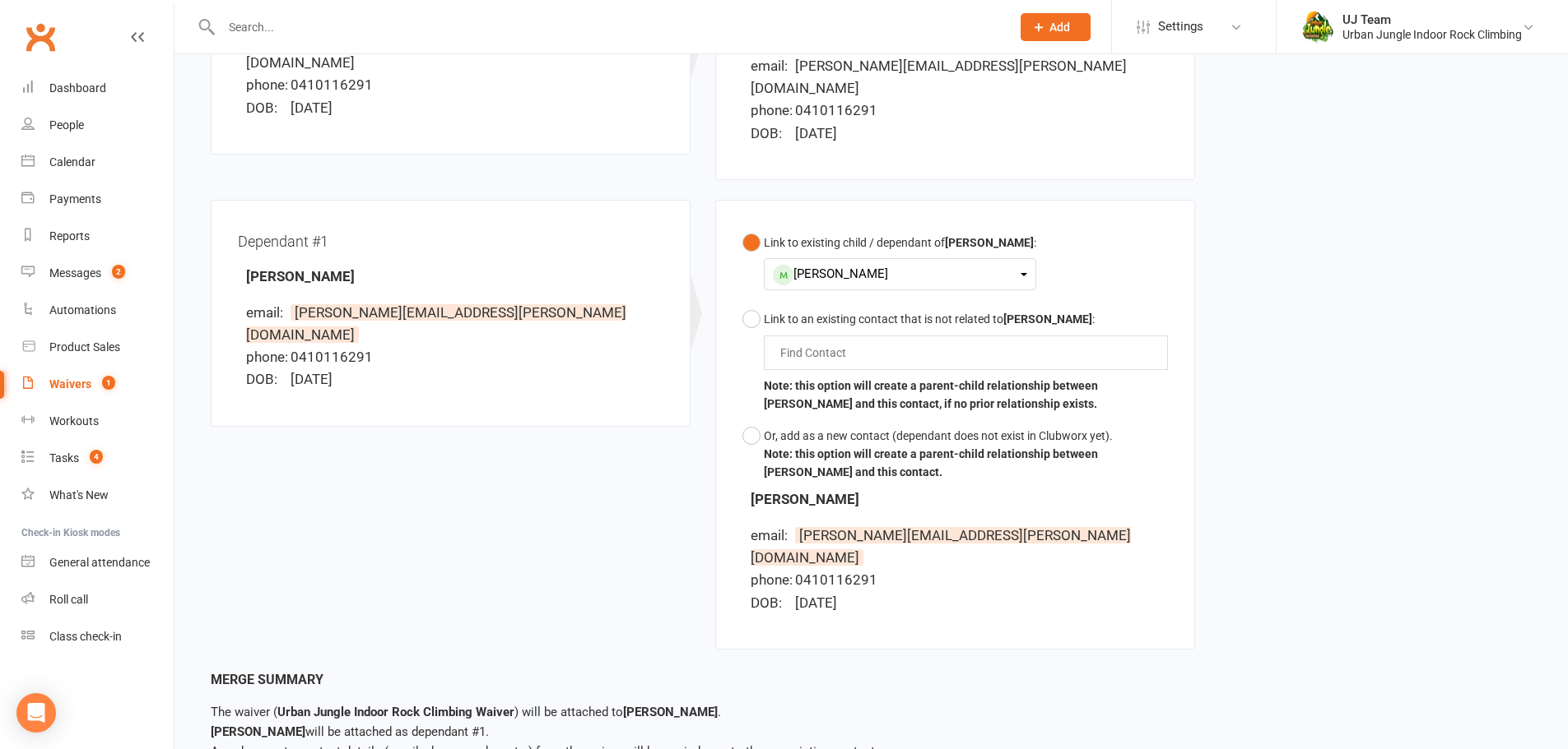
scroll to position [394, 0]
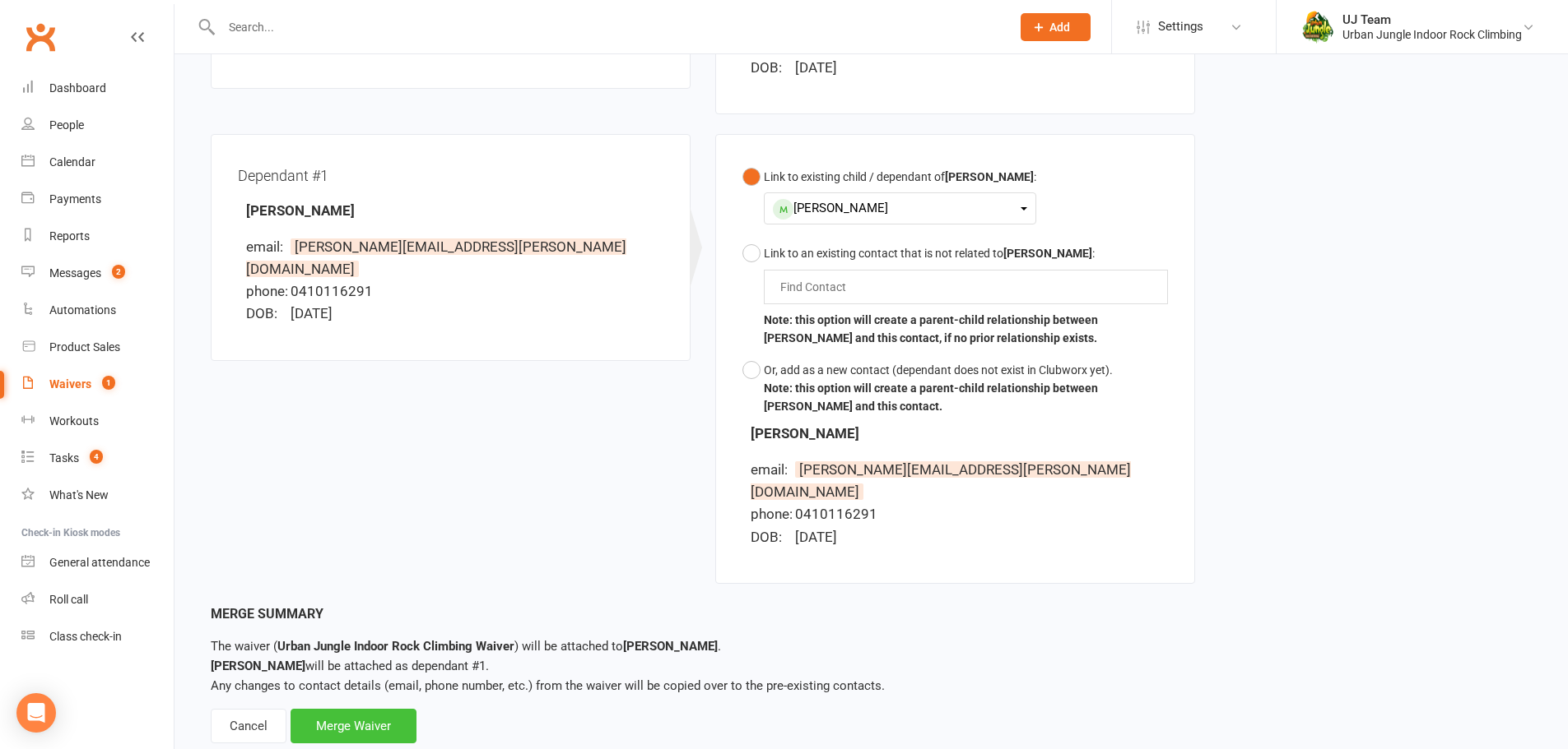
click at [396, 709] on div "Merge Waiver" at bounding box center [353, 726] width 126 height 34
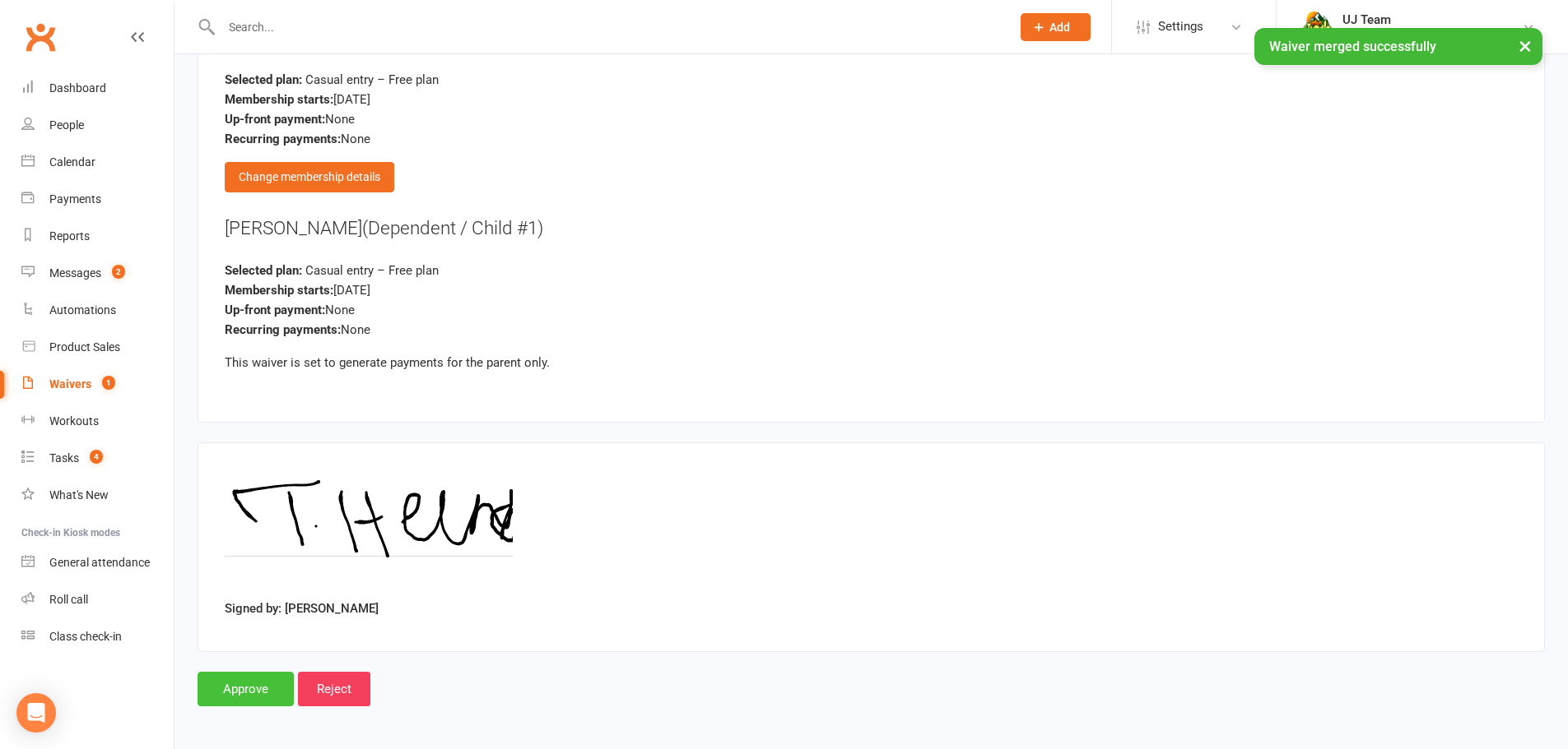
scroll to position [1827, 0]
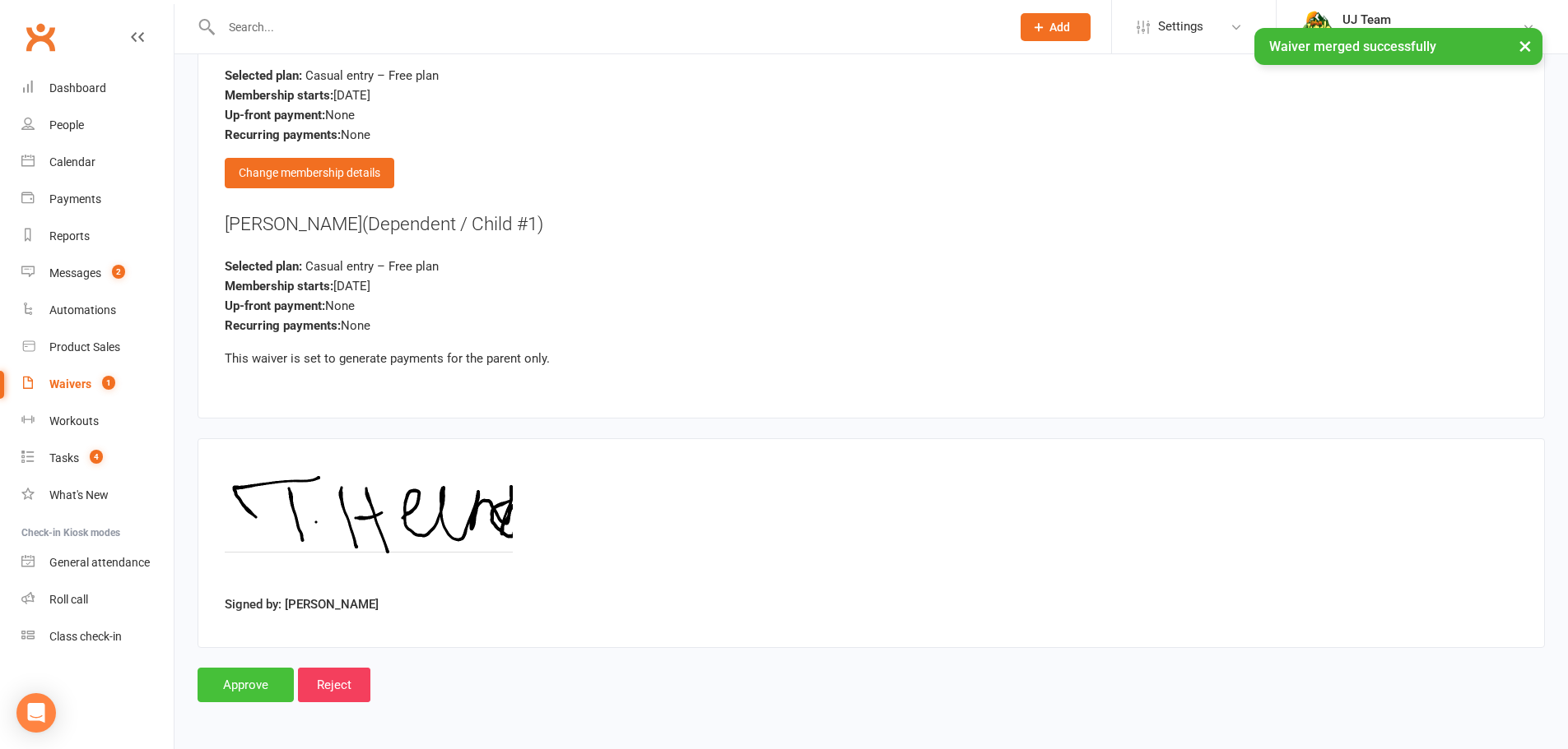
click at [284, 682] on input "Approve" at bounding box center [246, 685] width 96 height 34
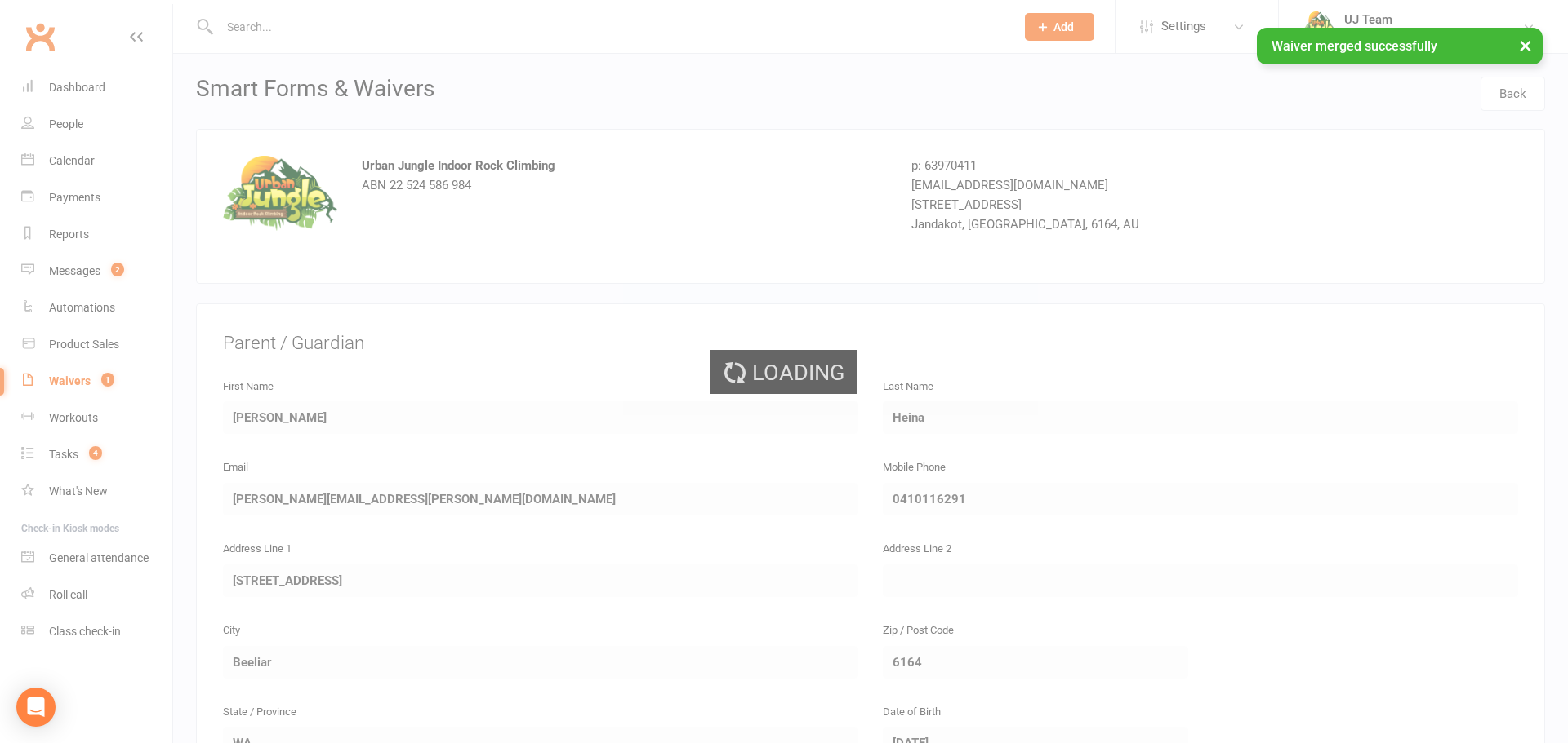
select select "25"
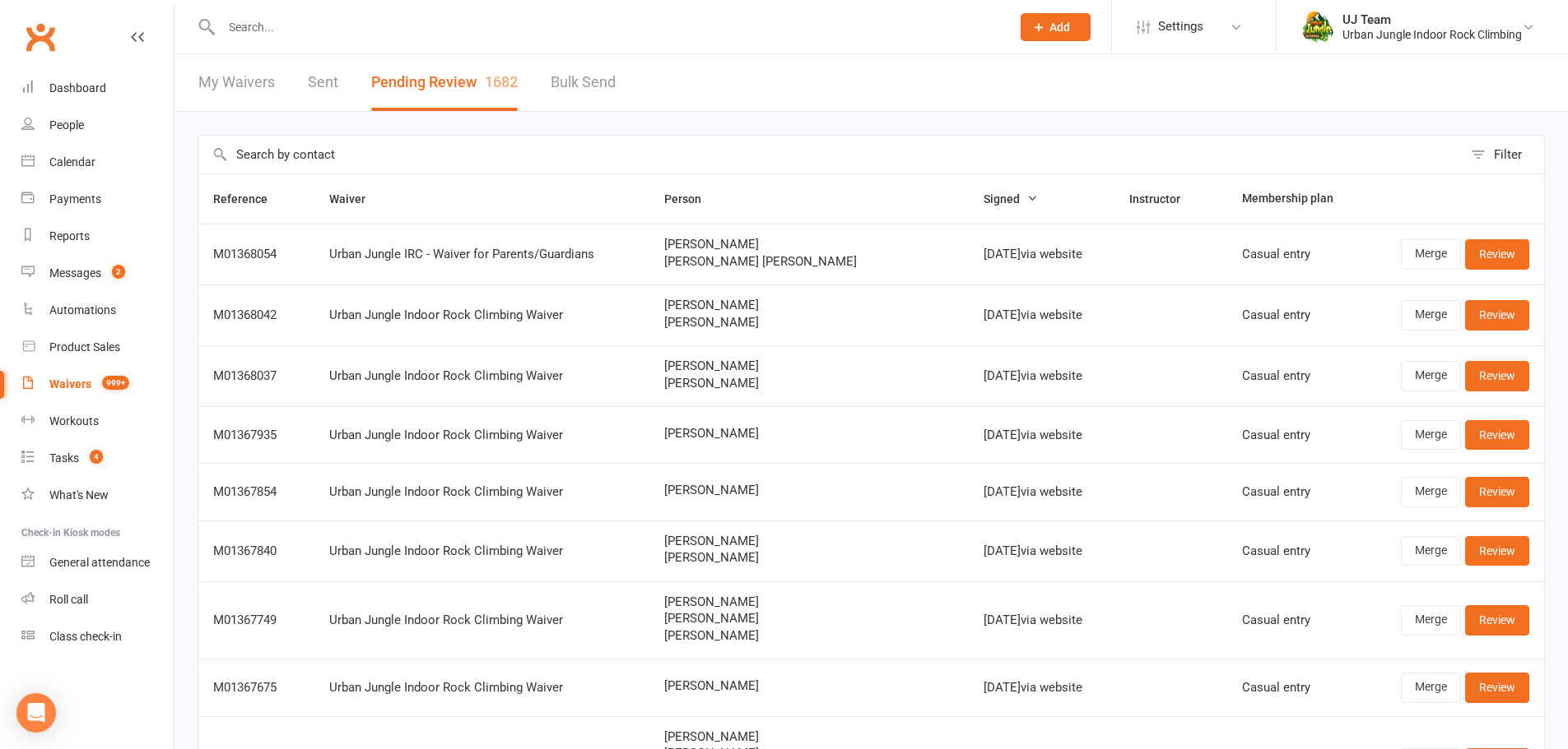
click at [527, 148] on input "text" at bounding box center [830, 154] width 1264 height 38
paste input "[PERSON_NAME]"
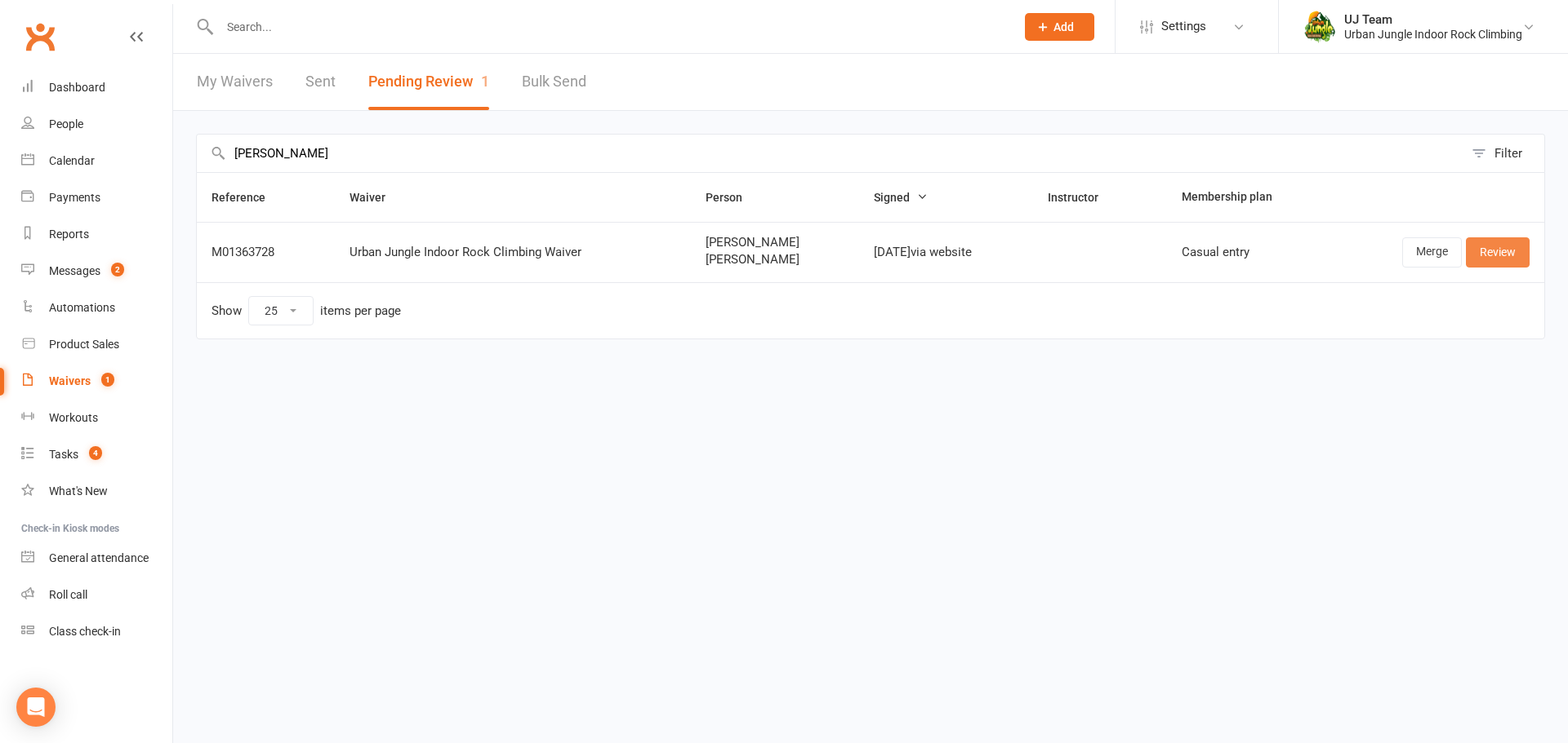
type input "[PERSON_NAME]"
click at [1516, 249] on link "Review" at bounding box center [1497, 252] width 64 height 29
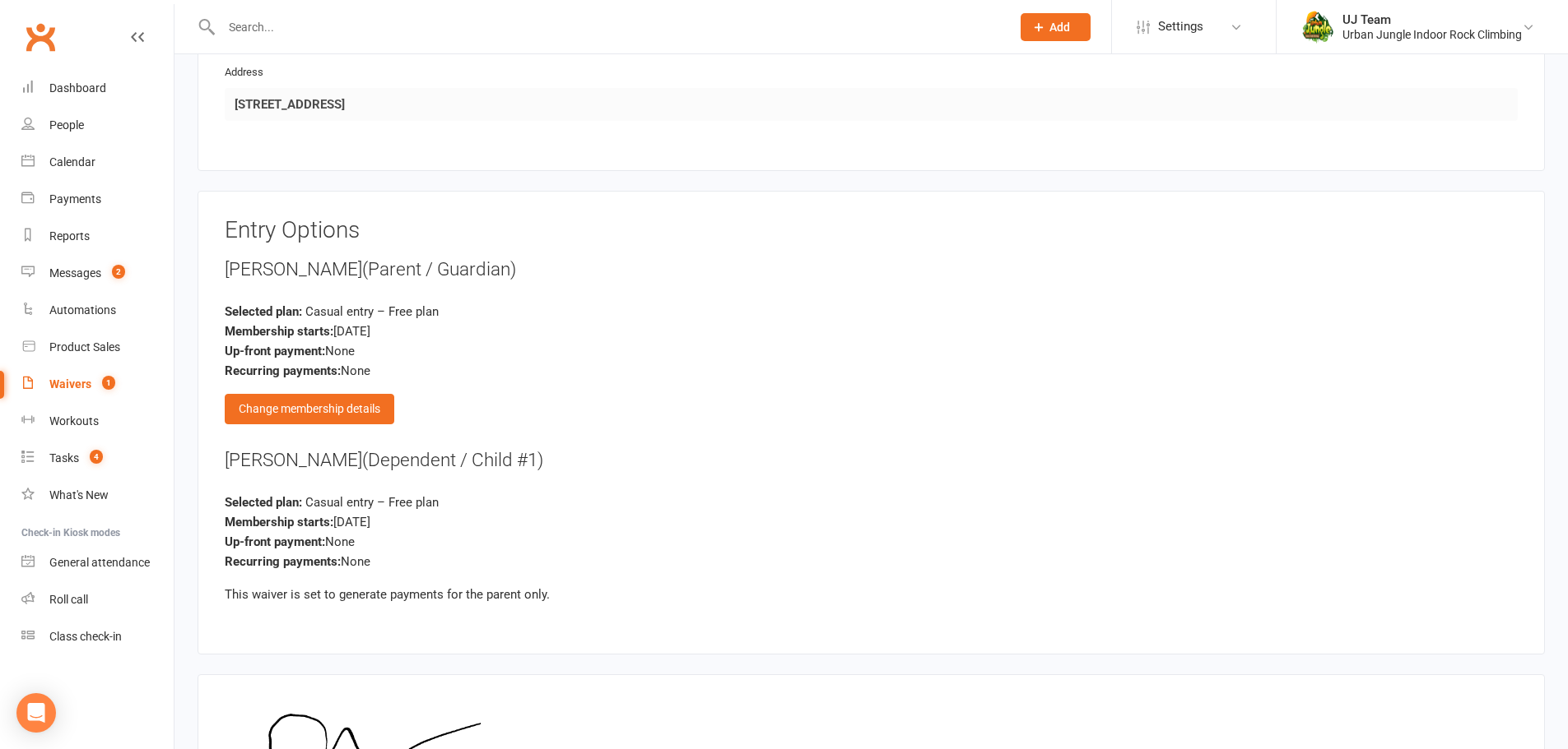
scroll to position [1827, 0]
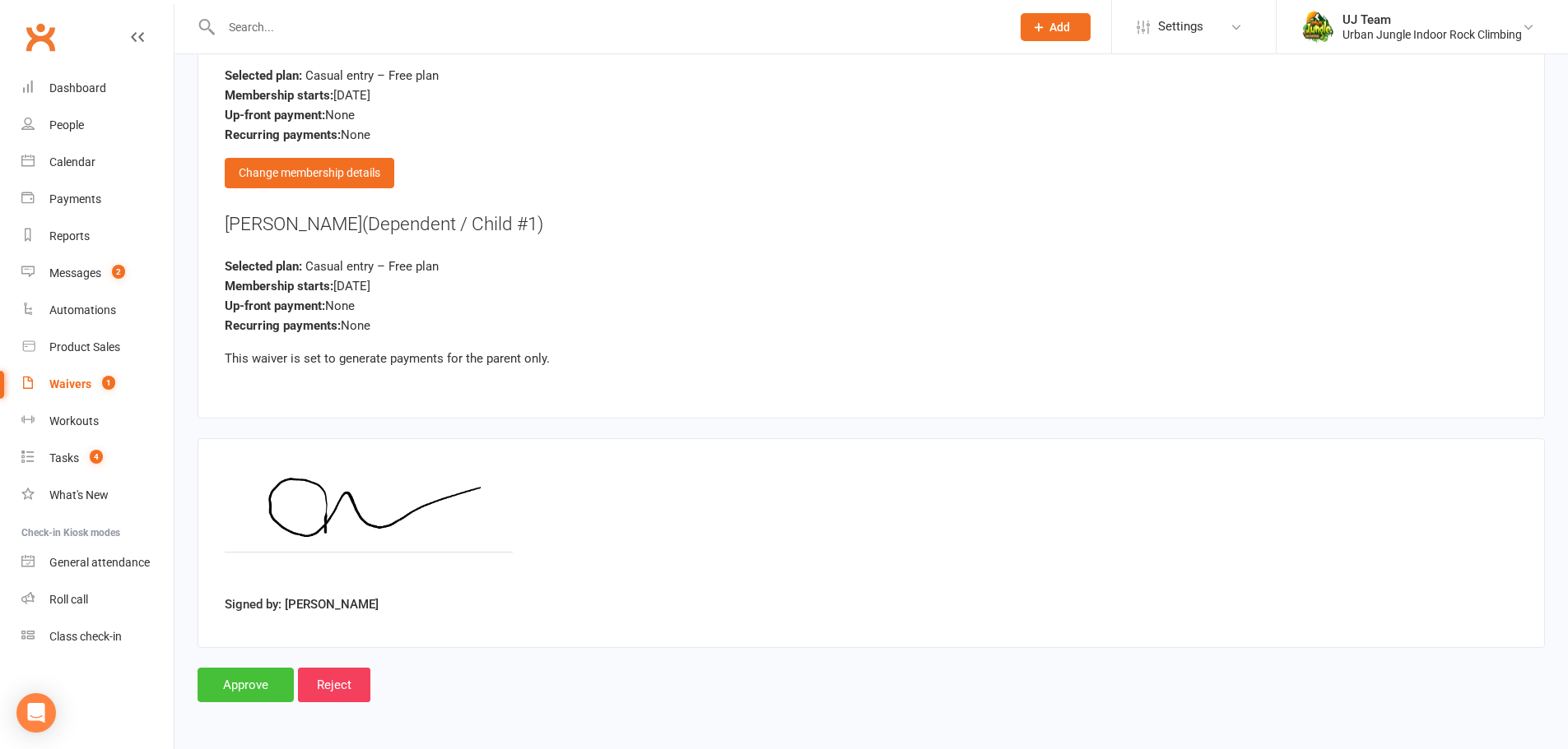
click at [276, 677] on input "Approve" at bounding box center [246, 685] width 96 height 34
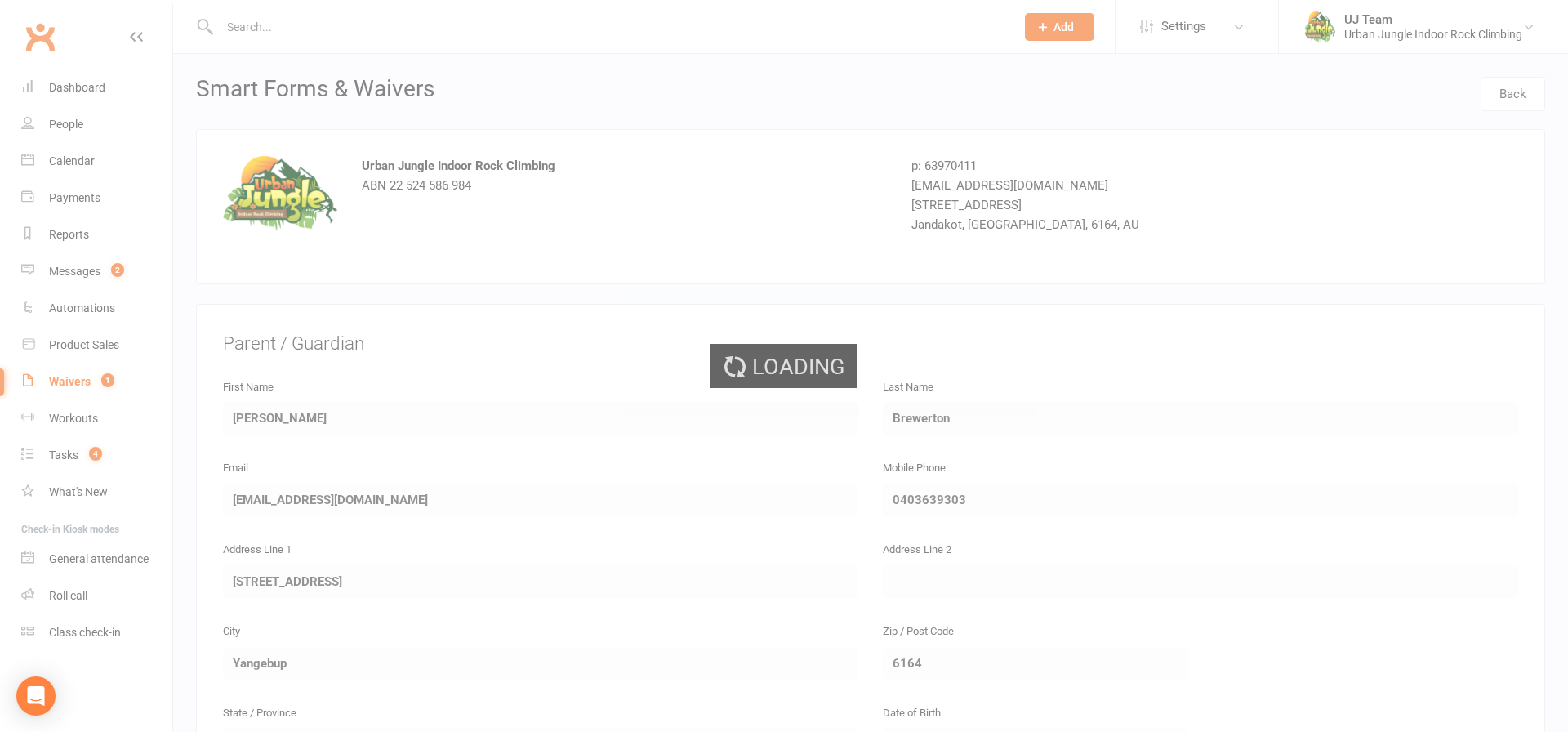
select select "25"
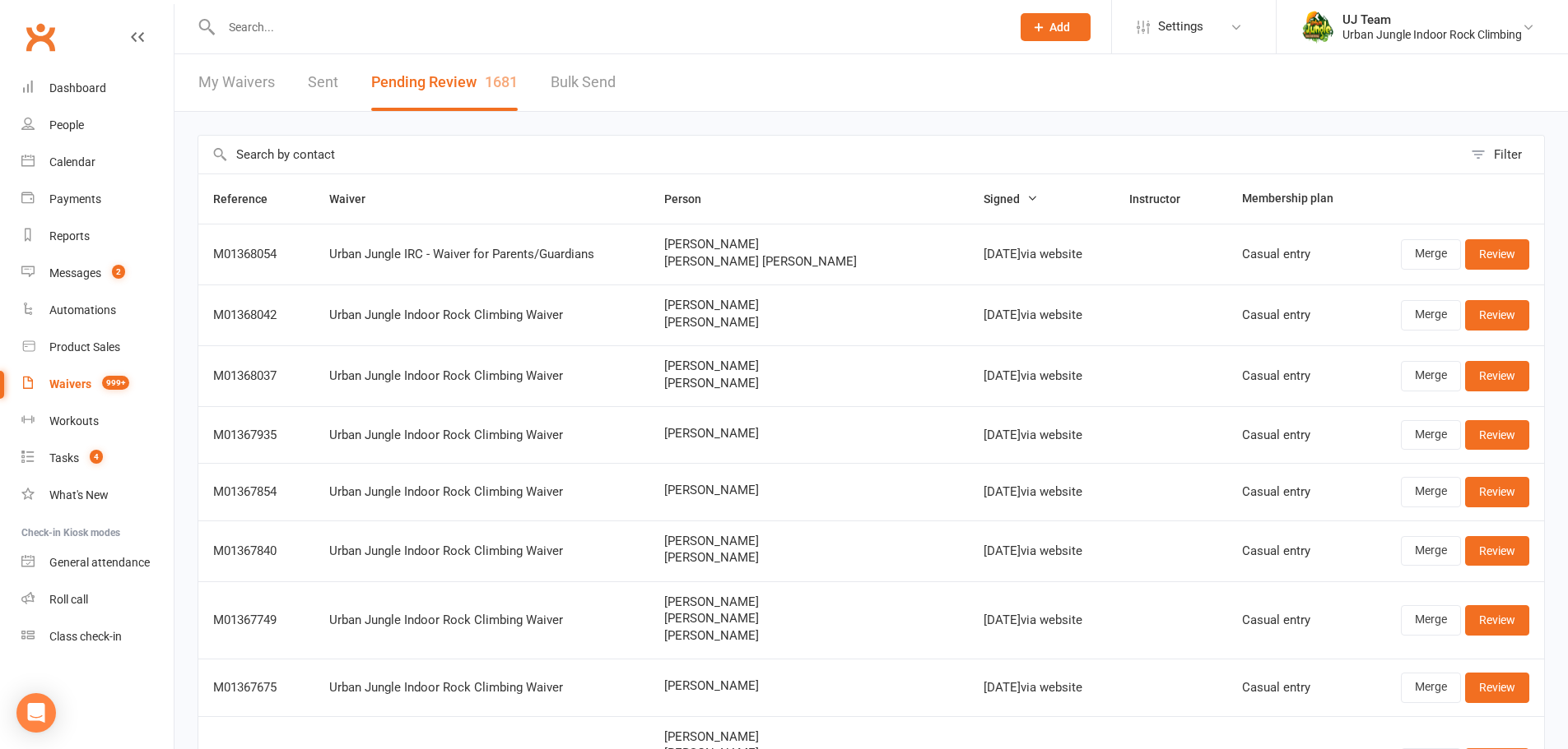
click at [441, 153] on input "text" at bounding box center [830, 154] width 1264 height 38
paste input "[PERSON_NAME]"
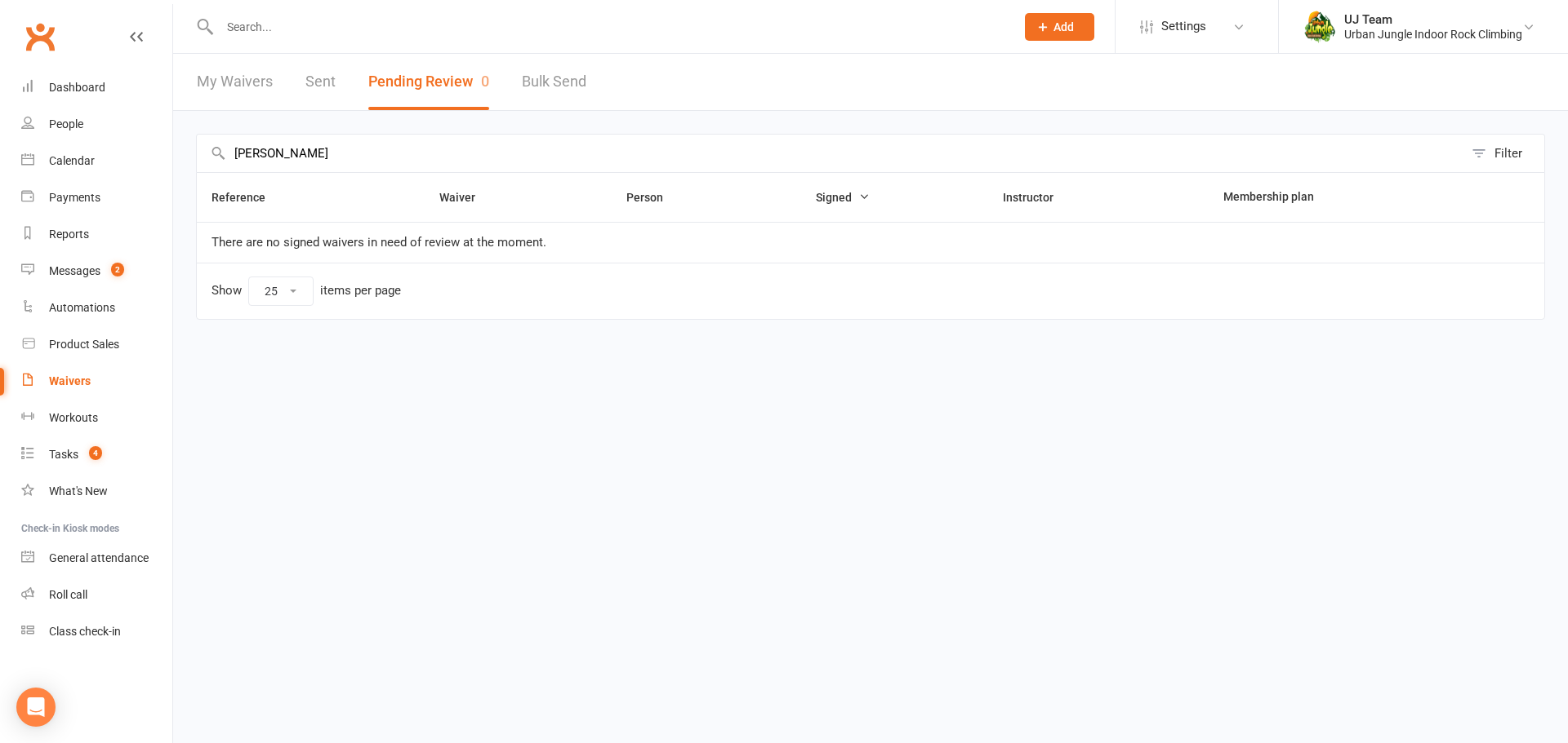
drag, startPoint x: 542, startPoint y: 151, endPoint x: 200, endPoint y: 99, distance: 345.9
click at [200, 99] on section "My Waivers Sent Pending Review 0 Bulk Send [PERSON_NAME] Filter Reference Waive…" at bounding box center [870, 210] width 1395 height 312
paste input "[PERSON_NAME]"
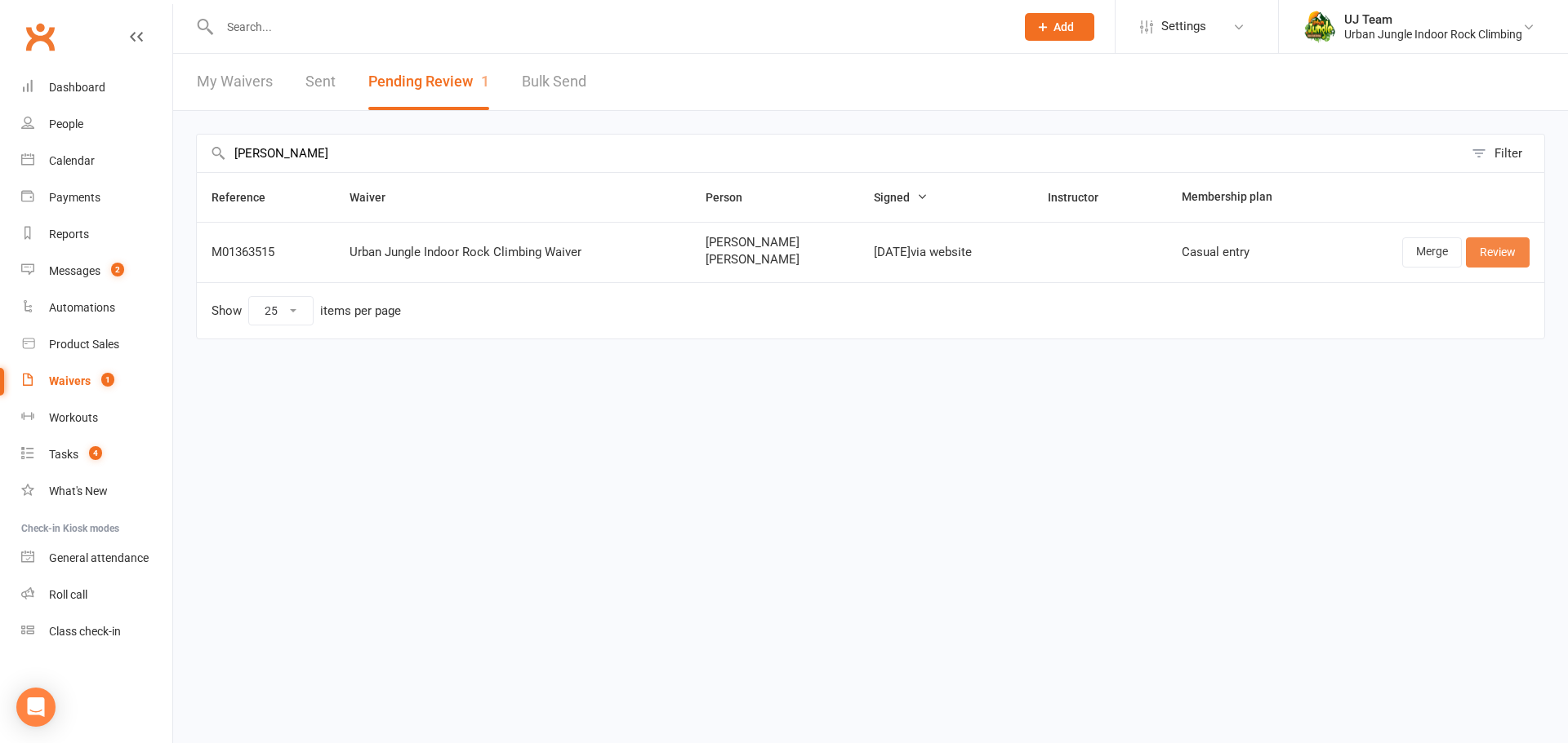
type input "[PERSON_NAME]"
click at [1524, 243] on link "Review" at bounding box center [1497, 252] width 64 height 29
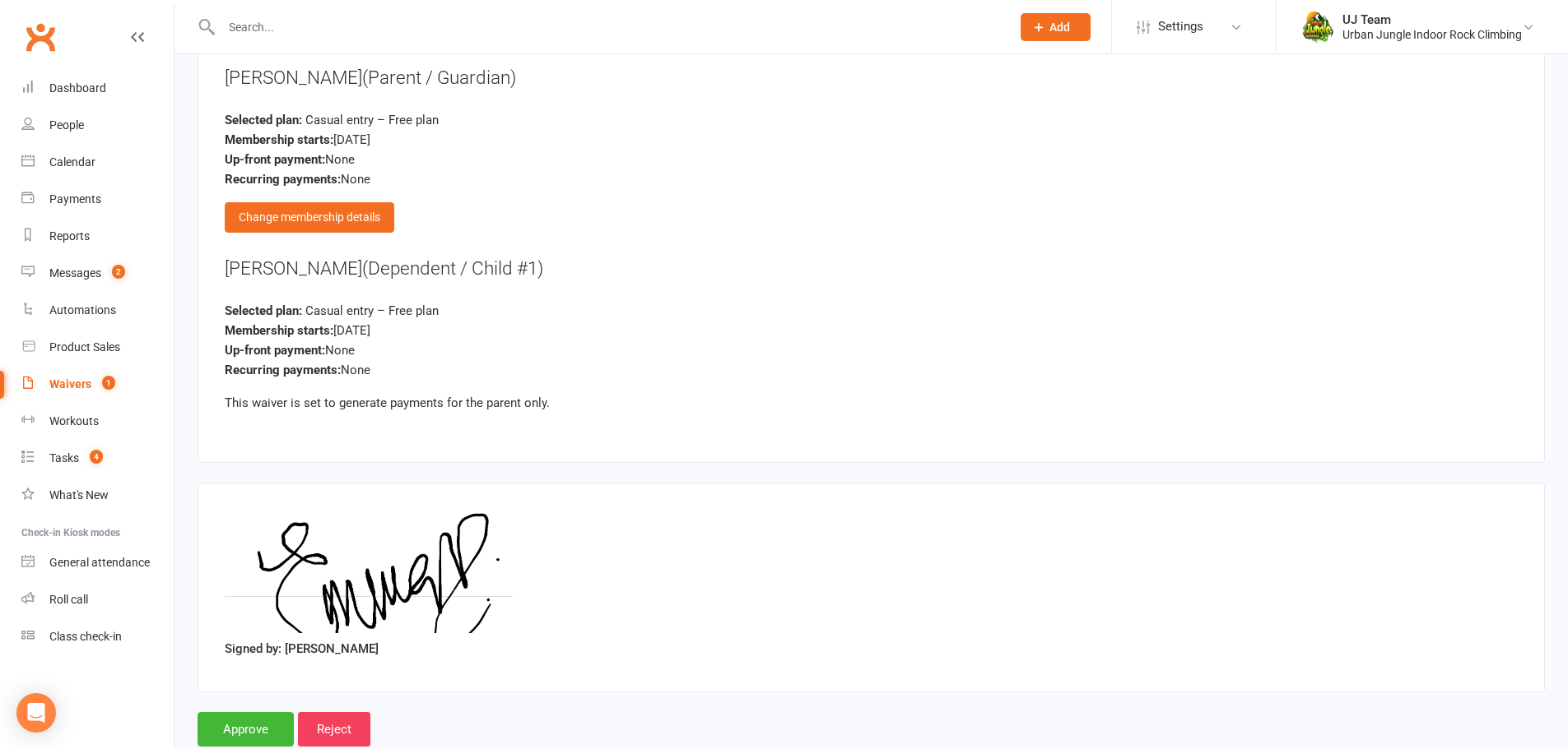
scroll to position [1827, 0]
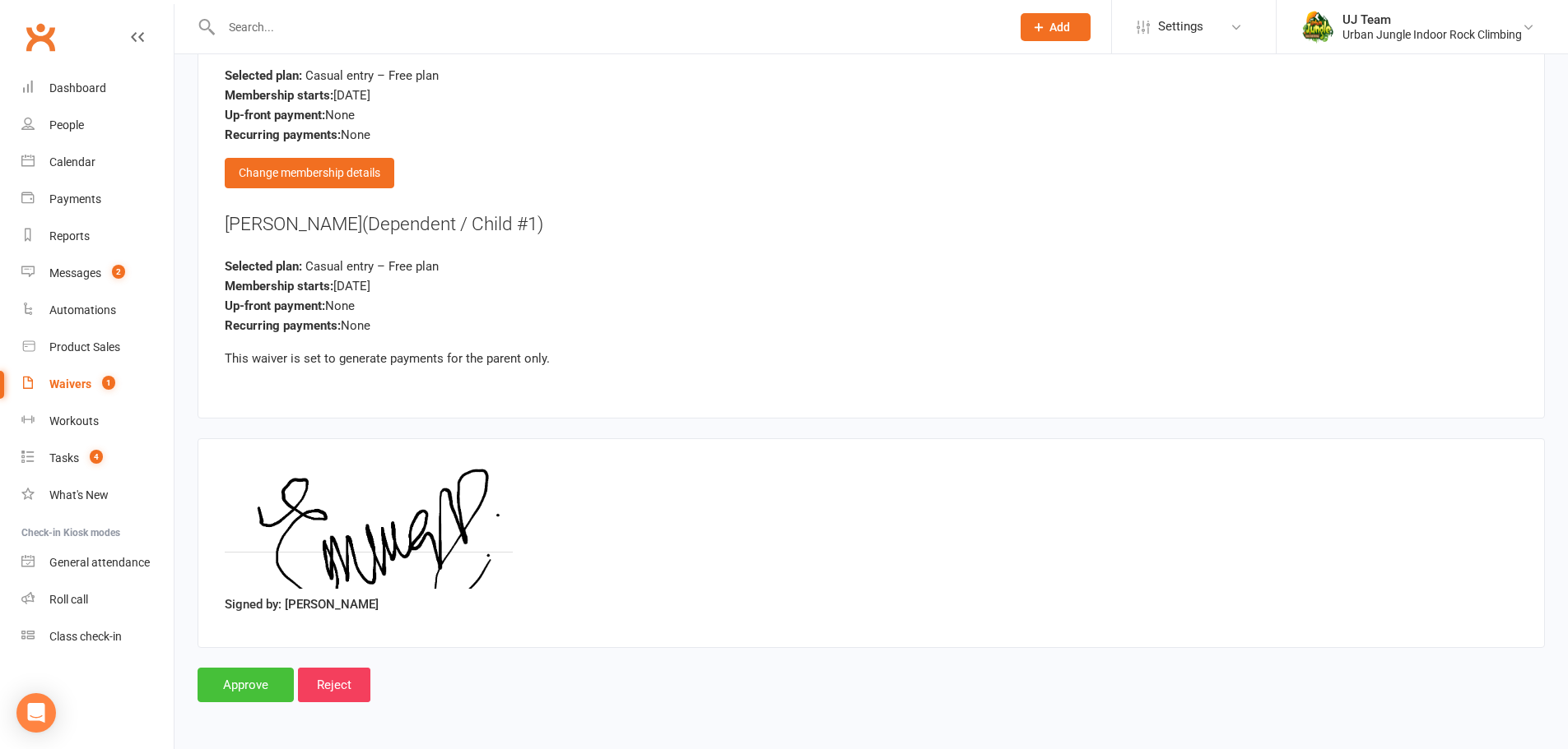
click at [257, 681] on input "Approve" at bounding box center [246, 685] width 96 height 34
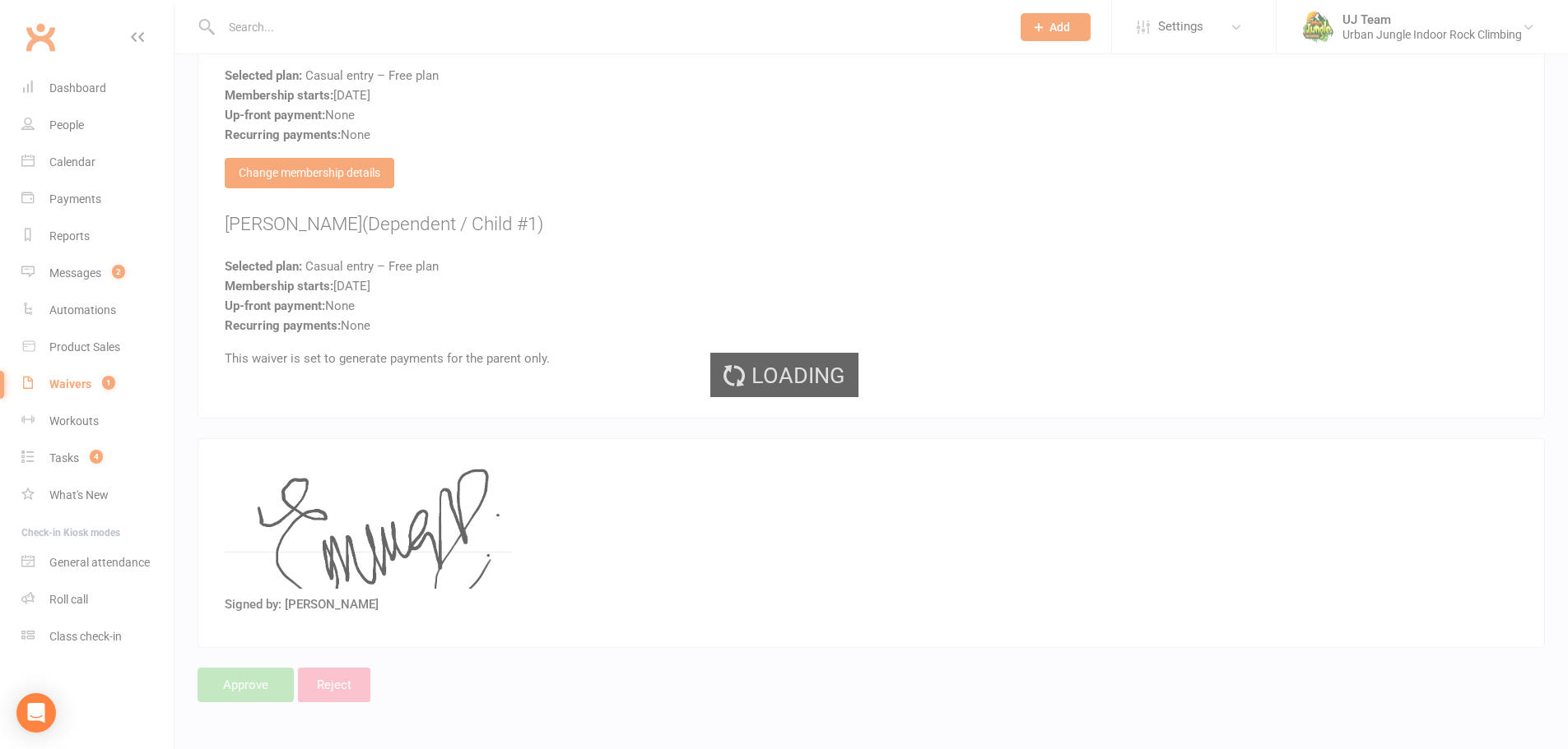
select select "25"
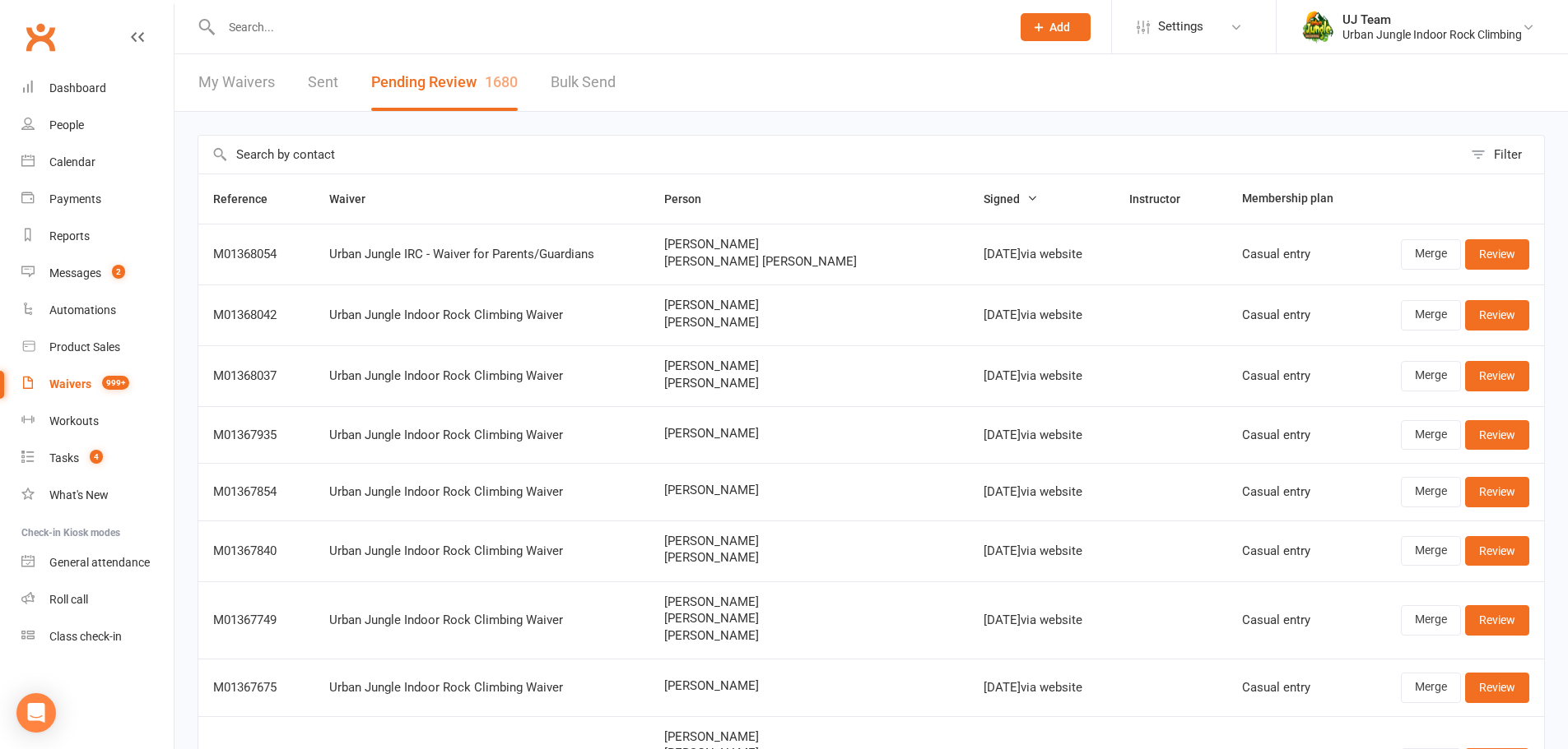
click at [484, 143] on input "text" at bounding box center [830, 154] width 1264 height 38
paste input "[PERSON_NAME]"
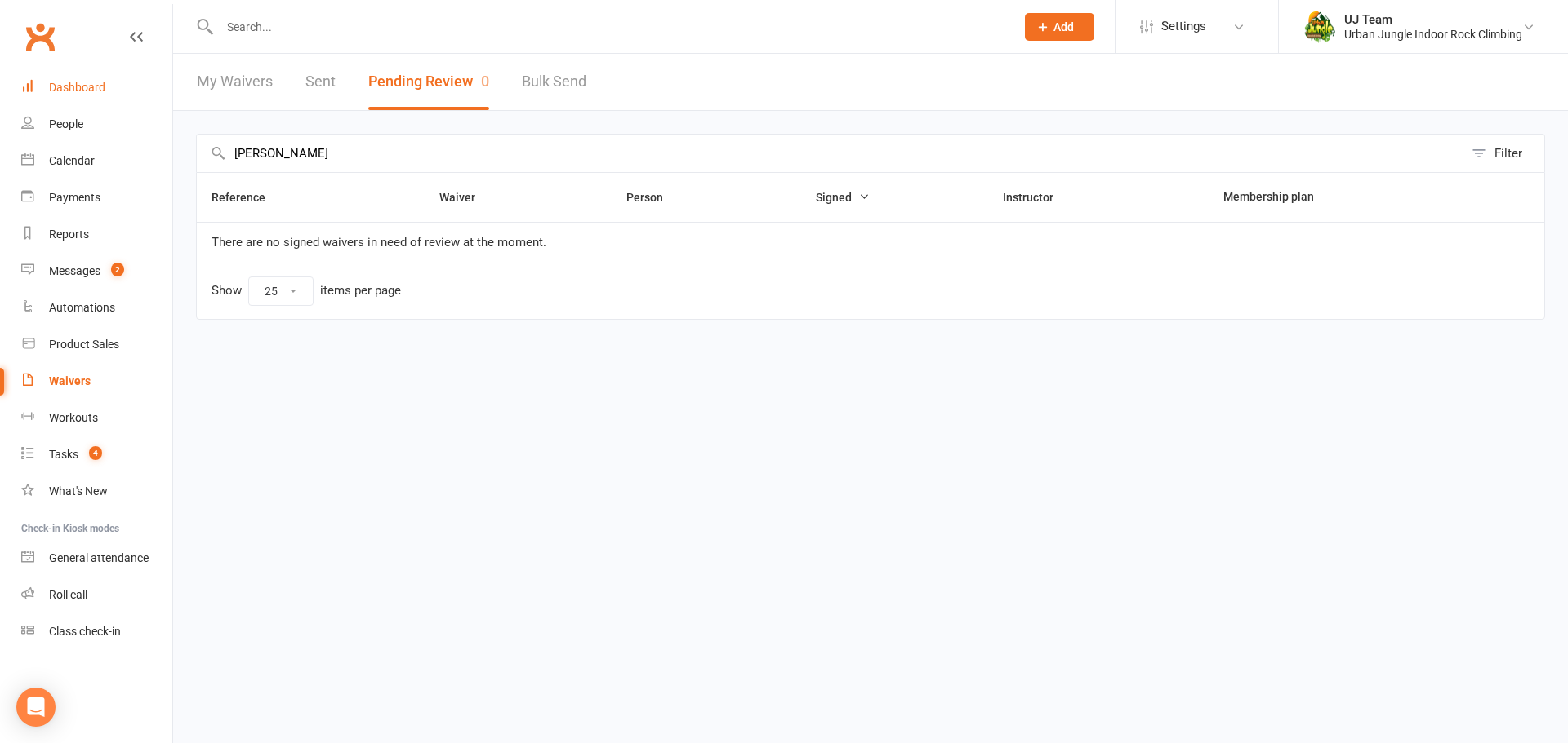
drag, startPoint x: 497, startPoint y: 152, endPoint x: 165, endPoint y: 102, distance: 335.7
click at [165, 102] on ui-view "Prospect Member Non-attending contact Class / event Appointment Task Membership…" at bounding box center [784, 185] width 1568 height 361
paste input "[PERSON_NAME]"
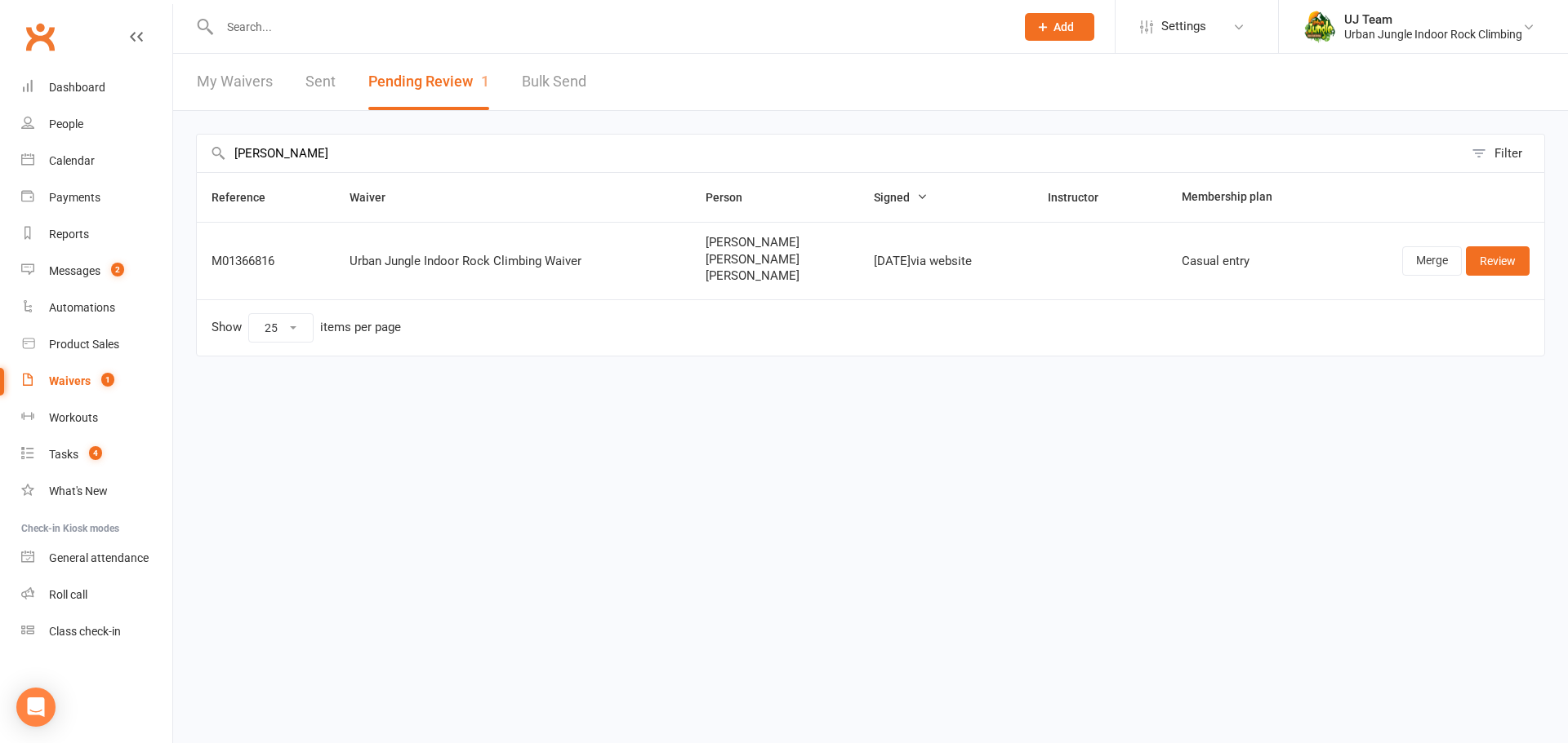
type input "[PERSON_NAME]"
drag, startPoint x: 774, startPoint y: 281, endPoint x: 688, endPoint y: 266, distance: 87.3
click at [691, 266] on td "[PERSON_NAME] [PERSON_NAME] [PERSON_NAME]" at bounding box center [775, 261] width 168 height 77
copy div "[PERSON_NAME] [PERSON_NAME]"
click at [1487, 267] on link "Review" at bounding box center [1497, 261] width 64 height 29
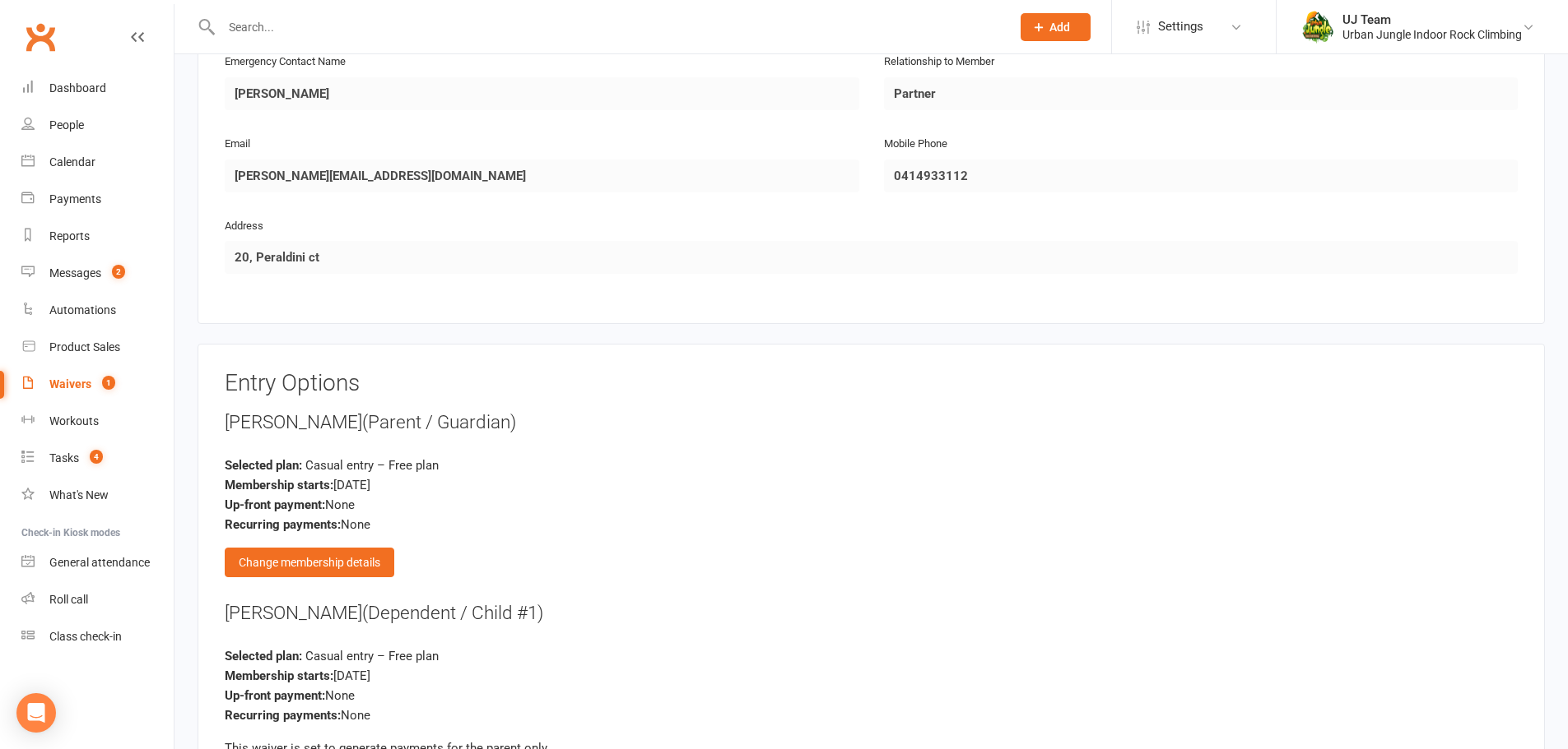
scroll to position [2544, 0]
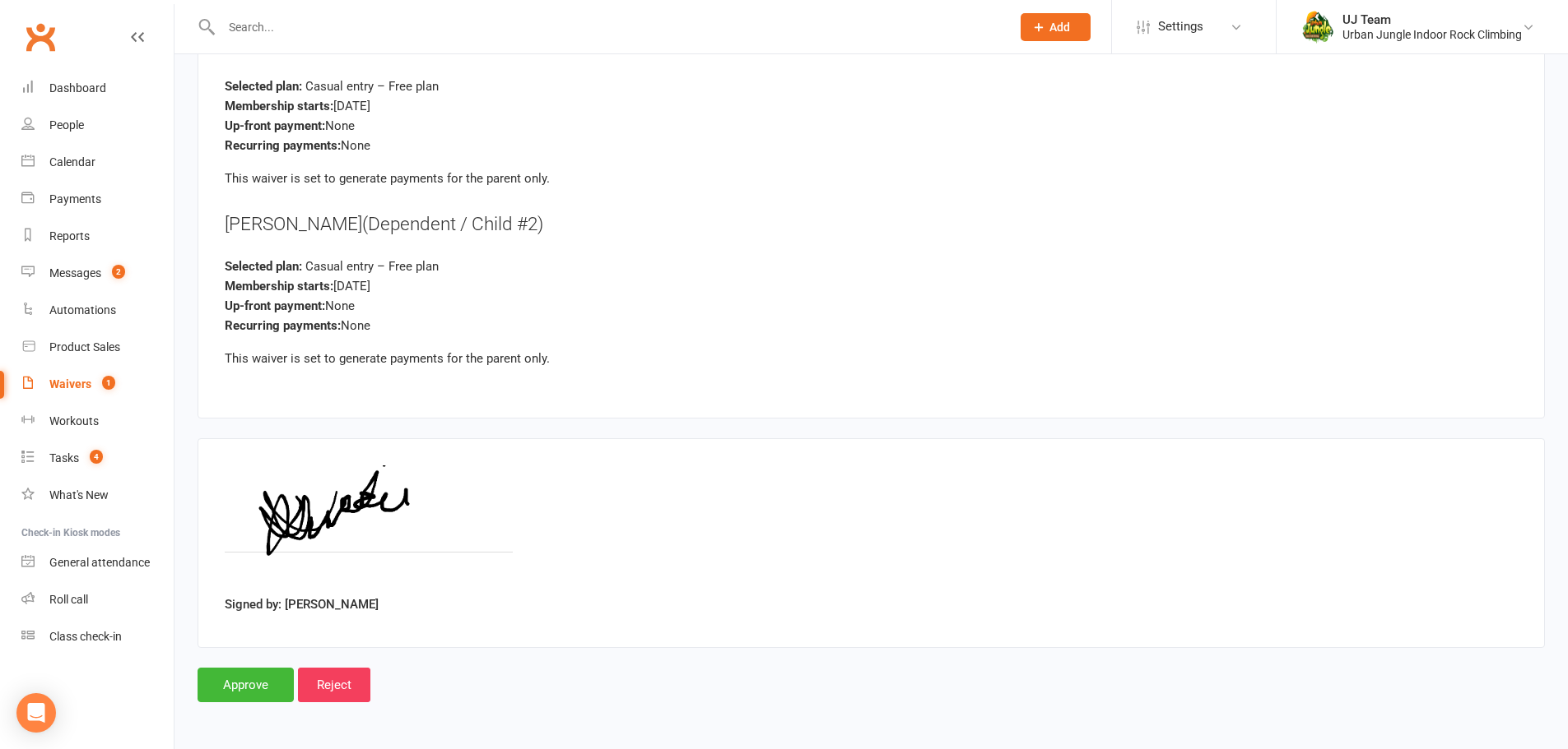
click at [267, 672] on input "Approve" at bounding box center [246, 685] width 96 height 34
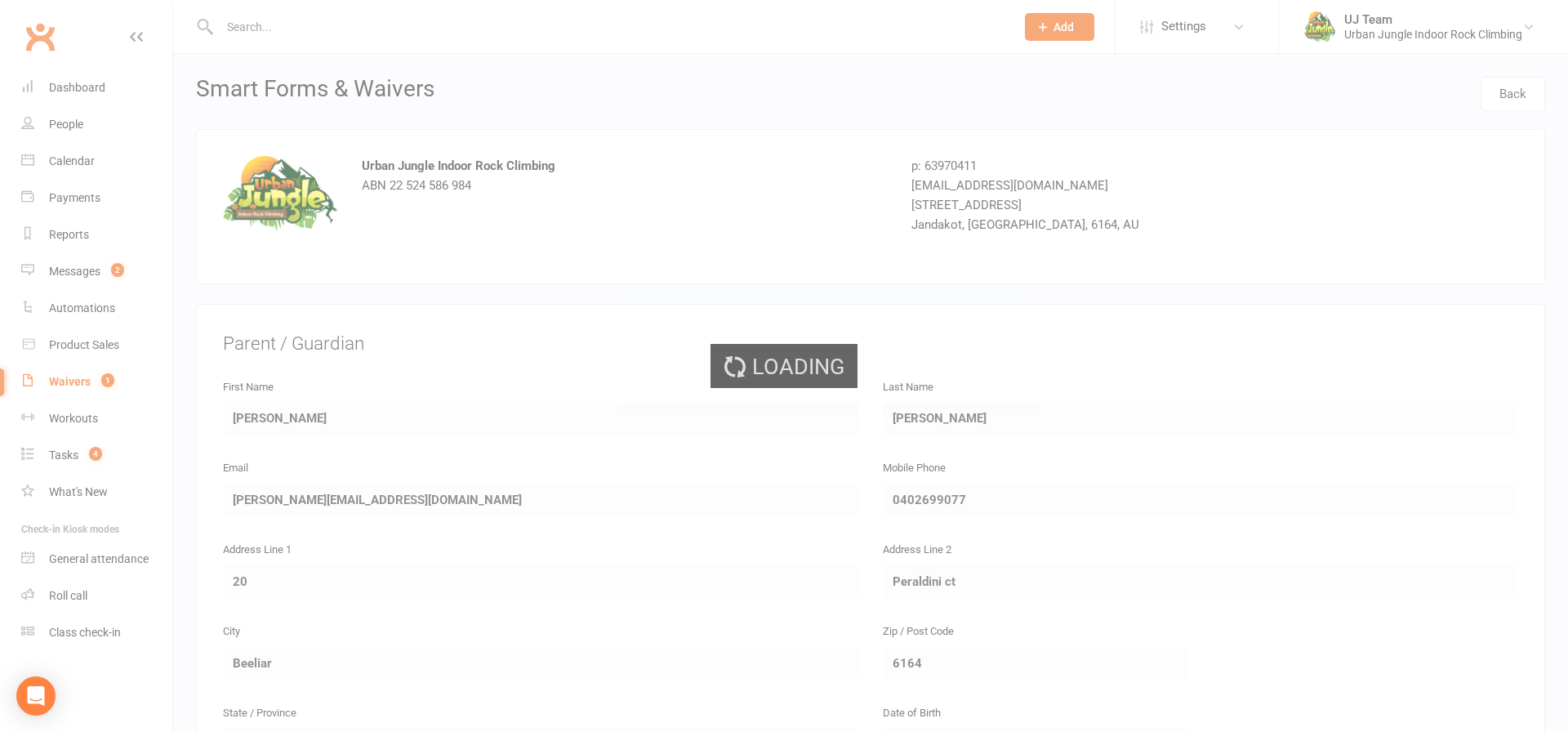
select select "25"
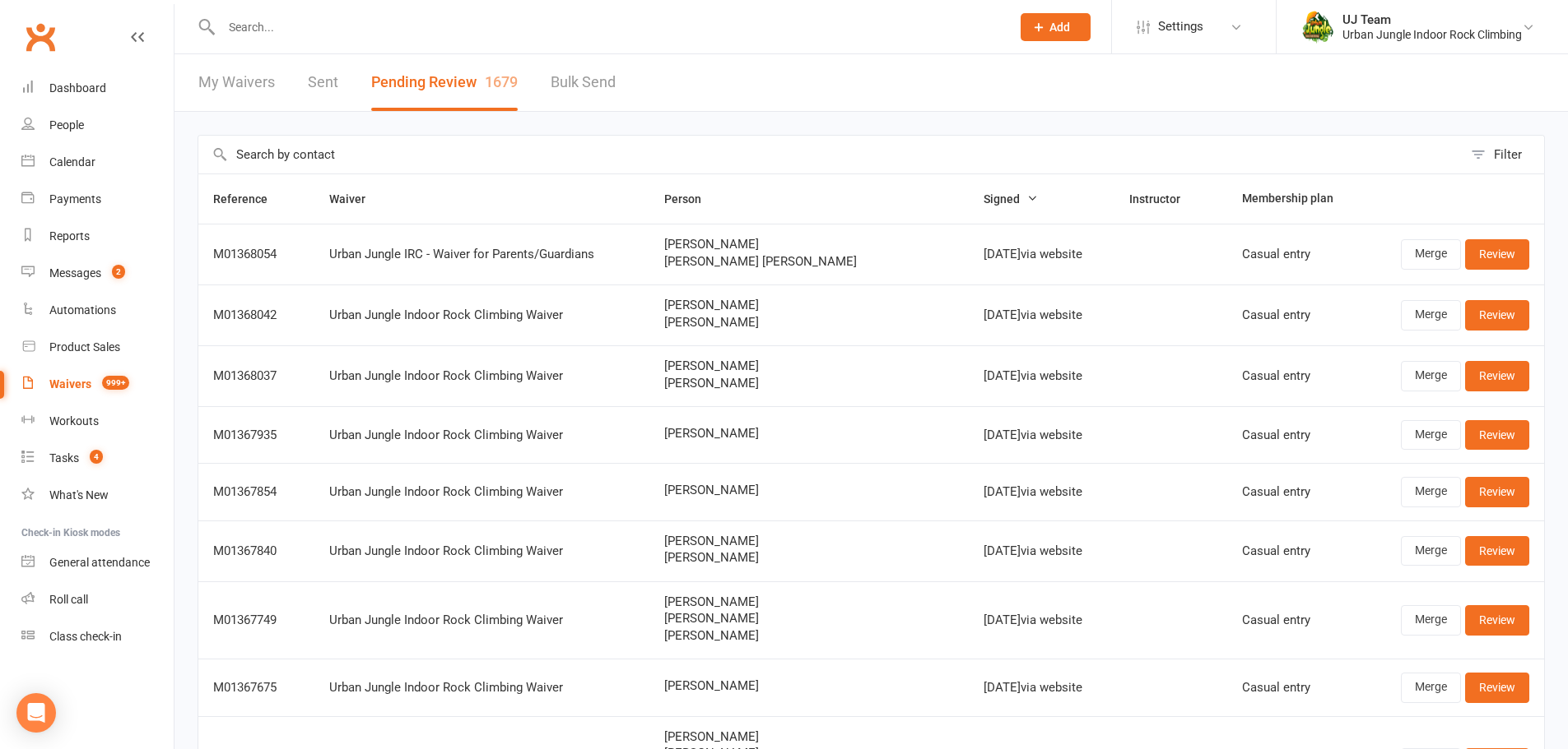
click at [528, 162] on input "text" at bounding box center [830, 154] width 1264 height 38
paste input "[PERSON_NAME]"
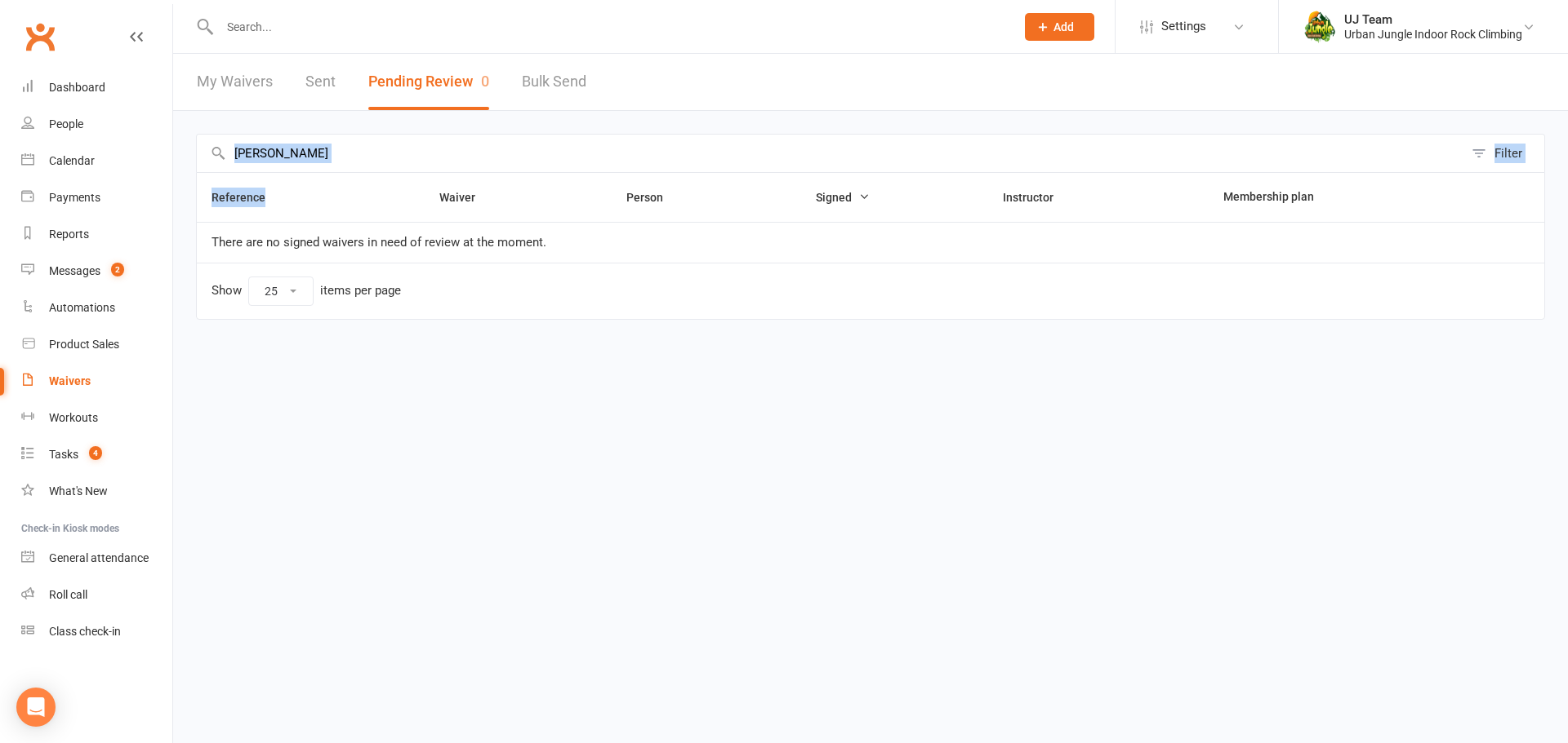
drag, startPoint x: 391, startPoint y: 171, endPoint x: 337, endPoint y: 156, distance: 56.0
click at [360, 160] on main "[PERSON_NAME] Filter Reference Waiver Person Signed Instructor Membership plan …" at bounding box center [870, 239] width 1349 height 209
drag, startPoint x: 337, startPoint y: 156, endPoint x: 218, endPoint y: 123, distance: 123.5
click at [218, 123] on div "[PERSON_NAME] Filter Reference Waiver Person Signed Instructor Membership plan …" at bounding box center [870, 239] width 1395 height 255
paste input "[PERSON_NAME]"
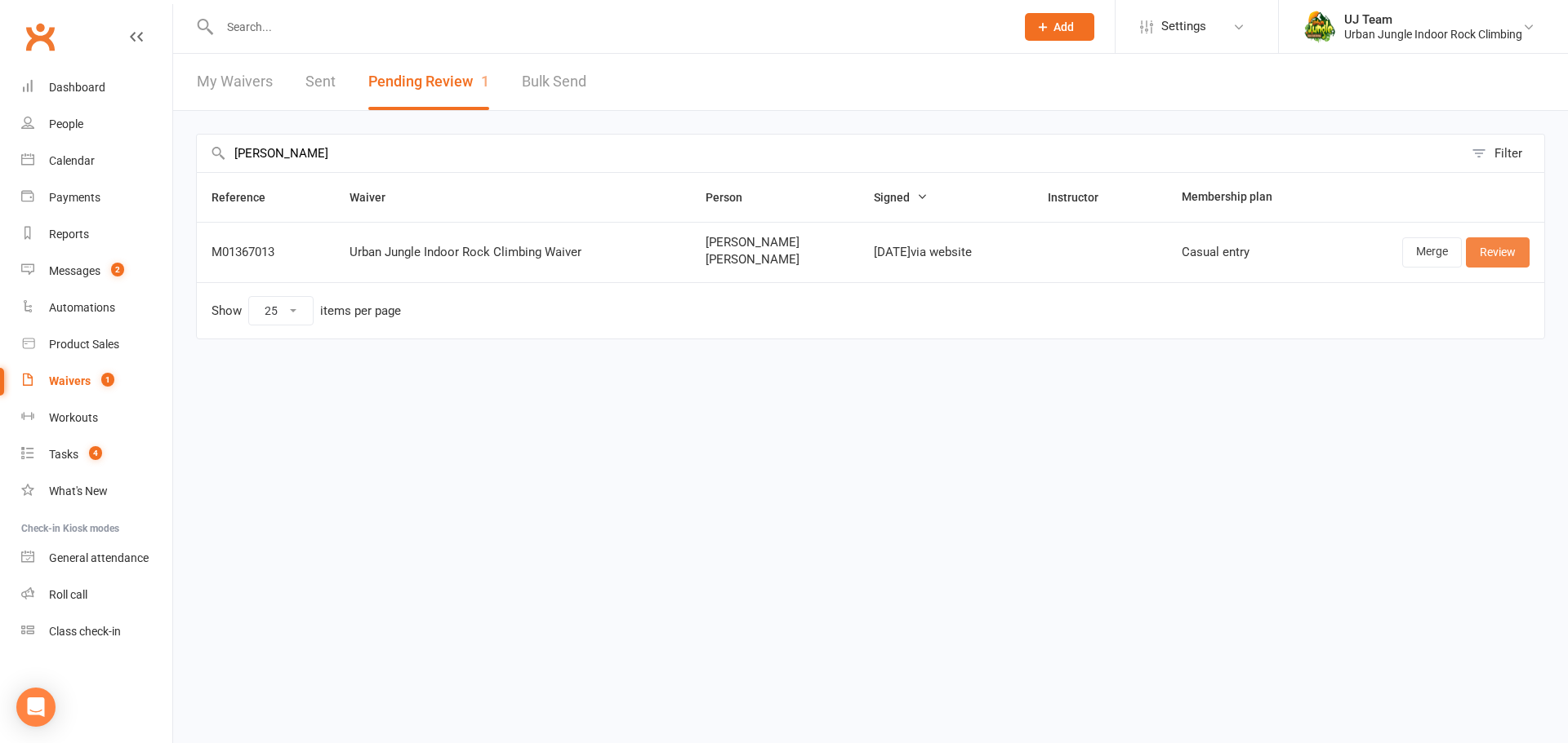
type input "[PERSON_NAME]"
click at [1478, 252] on link "Review" at bounding box center [1497, 252] width 64 height 29
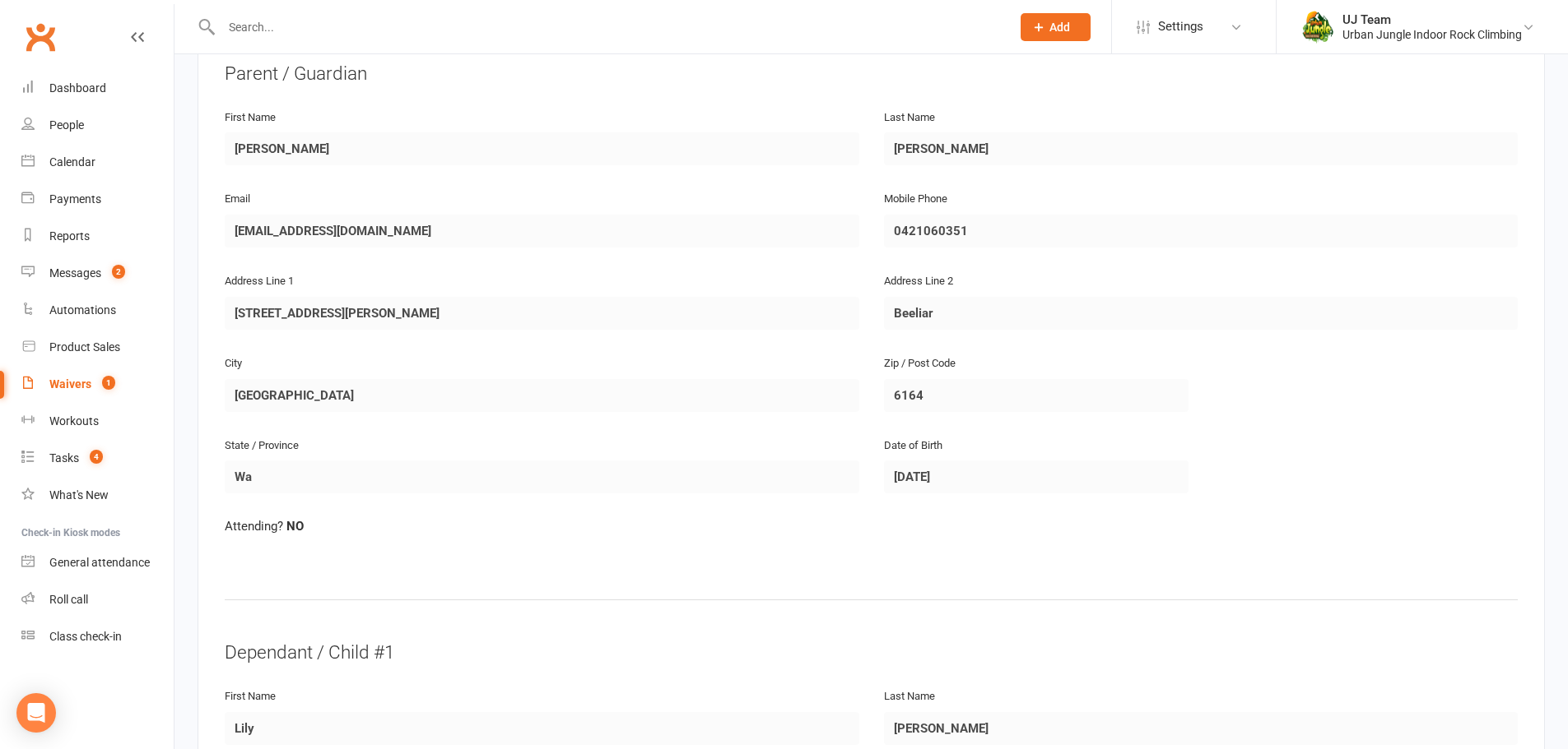
scroll to position [82, 0]
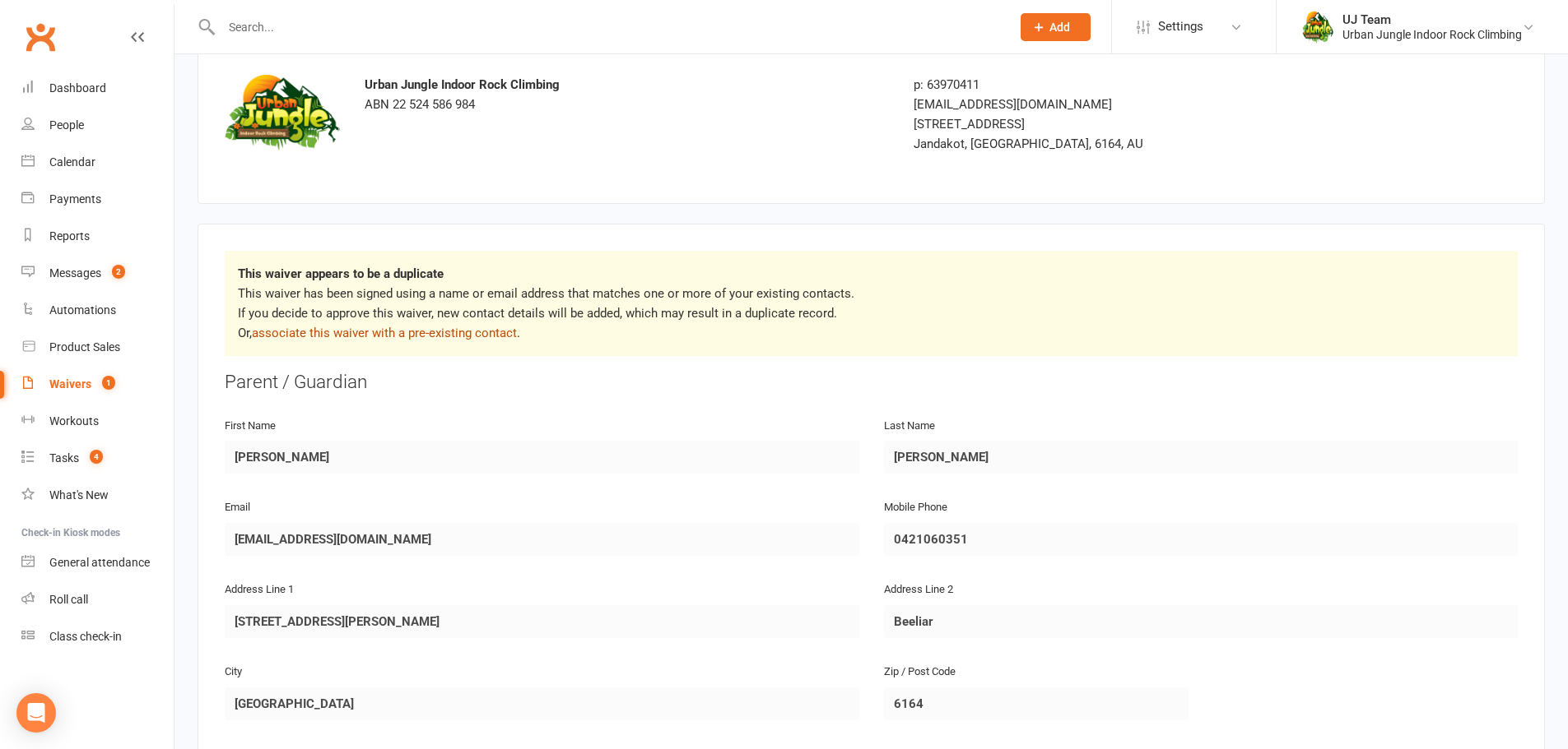
click at [388, 338] on link "associate this waiver with a pre-existing contact" at bounding box center [384, 332] width 265 height 15
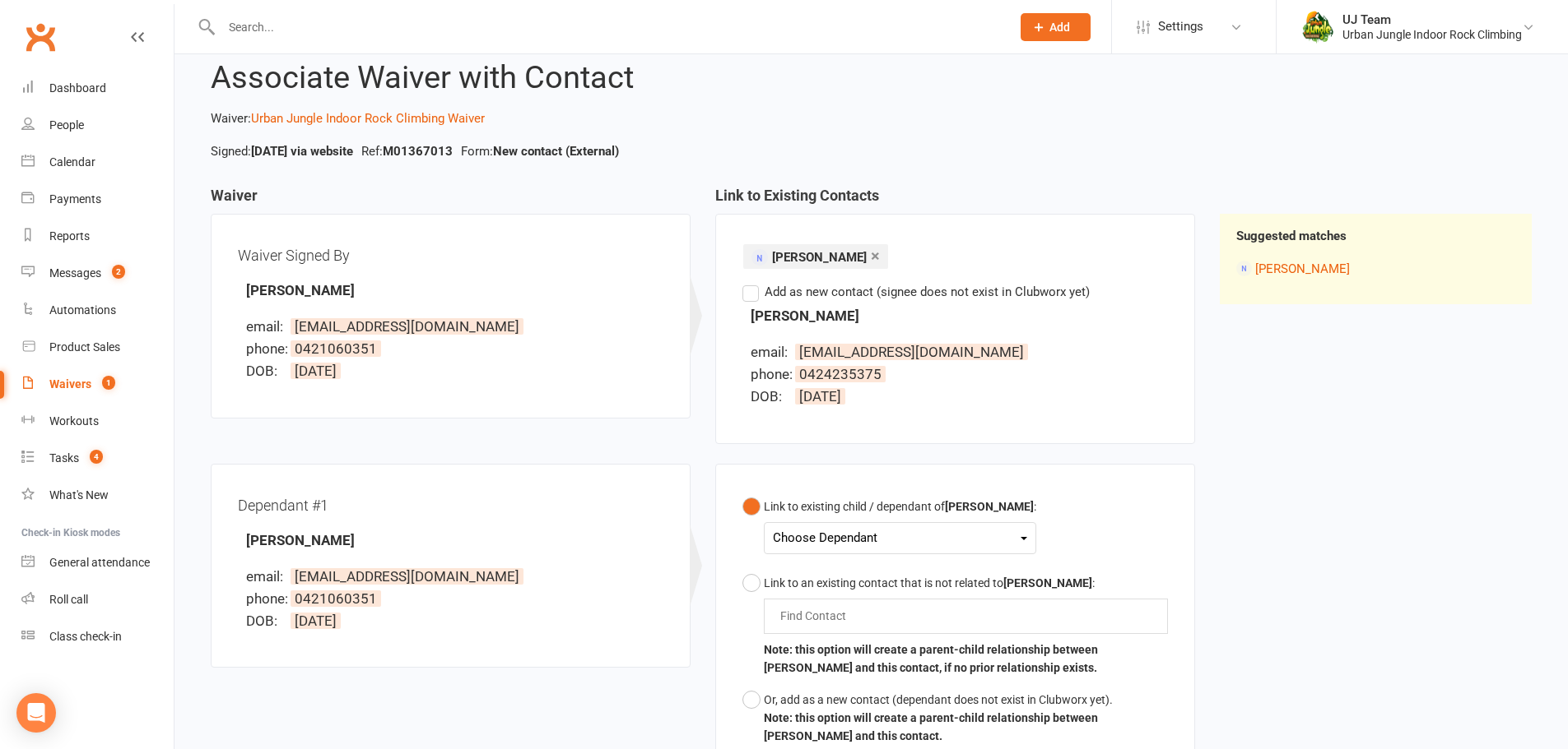
scroll to position [82, 0]
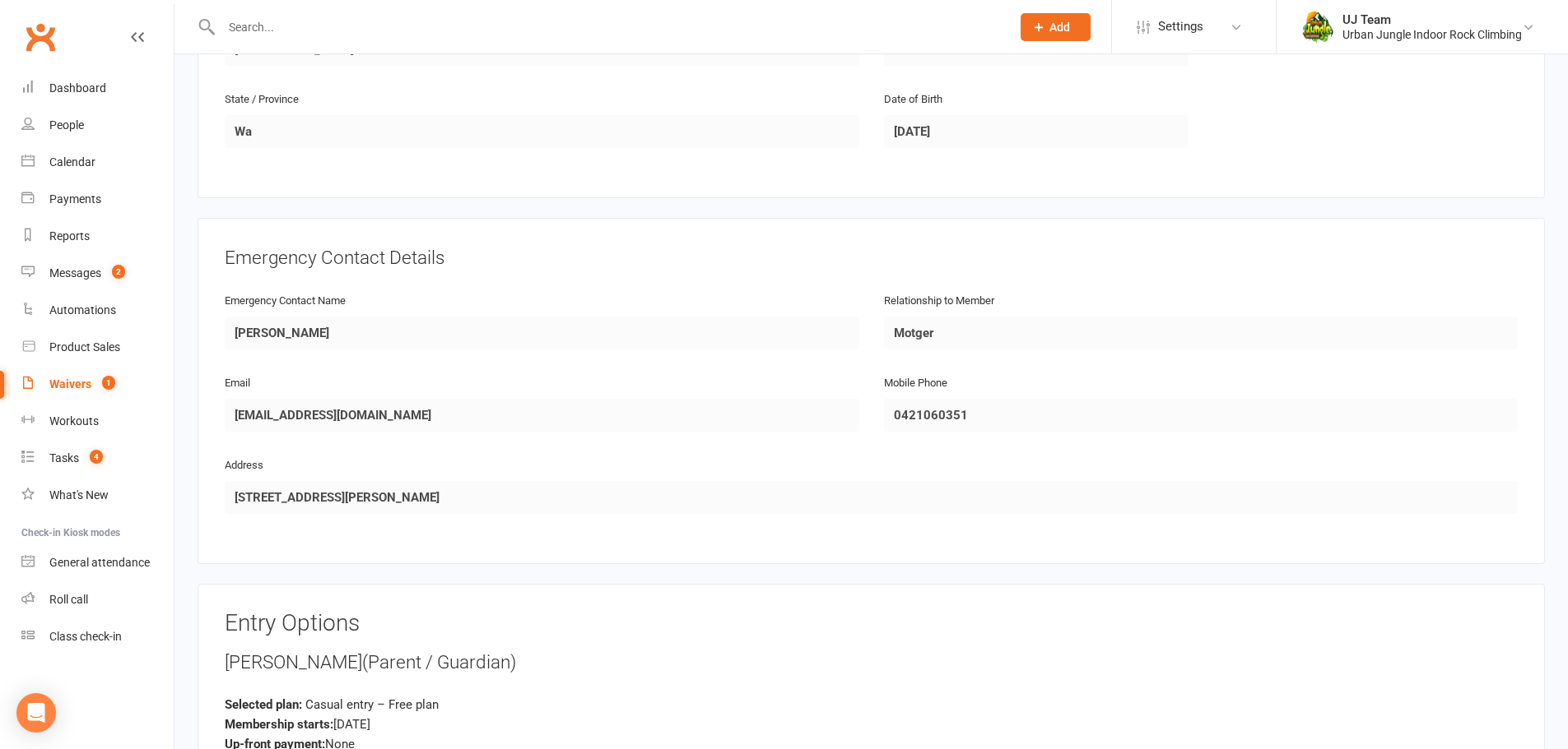
scroll to position [1946, 0]
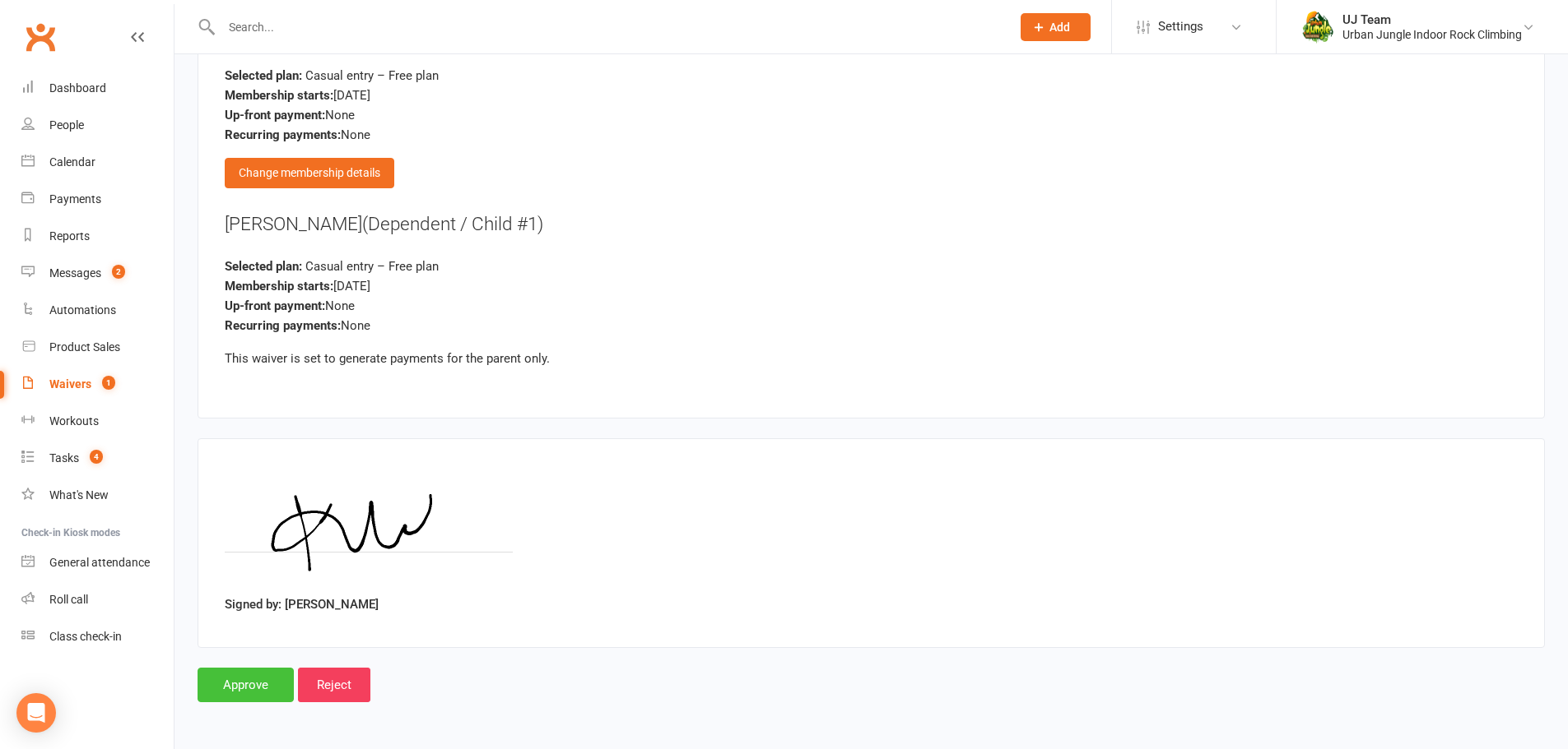
click at [222, 686] on input "Approve" at bounding box center [246, 685] width 96 height 34
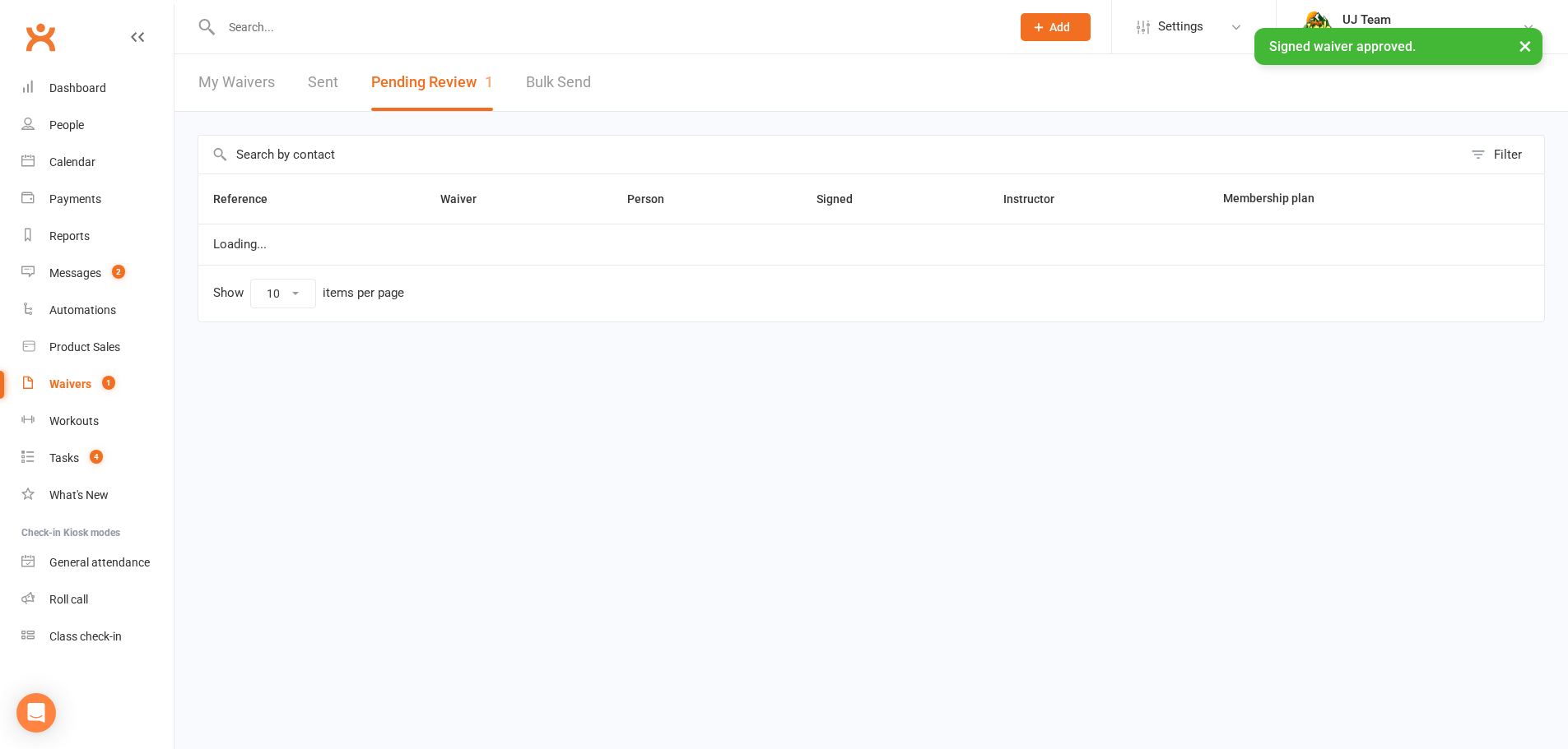
select select "25"
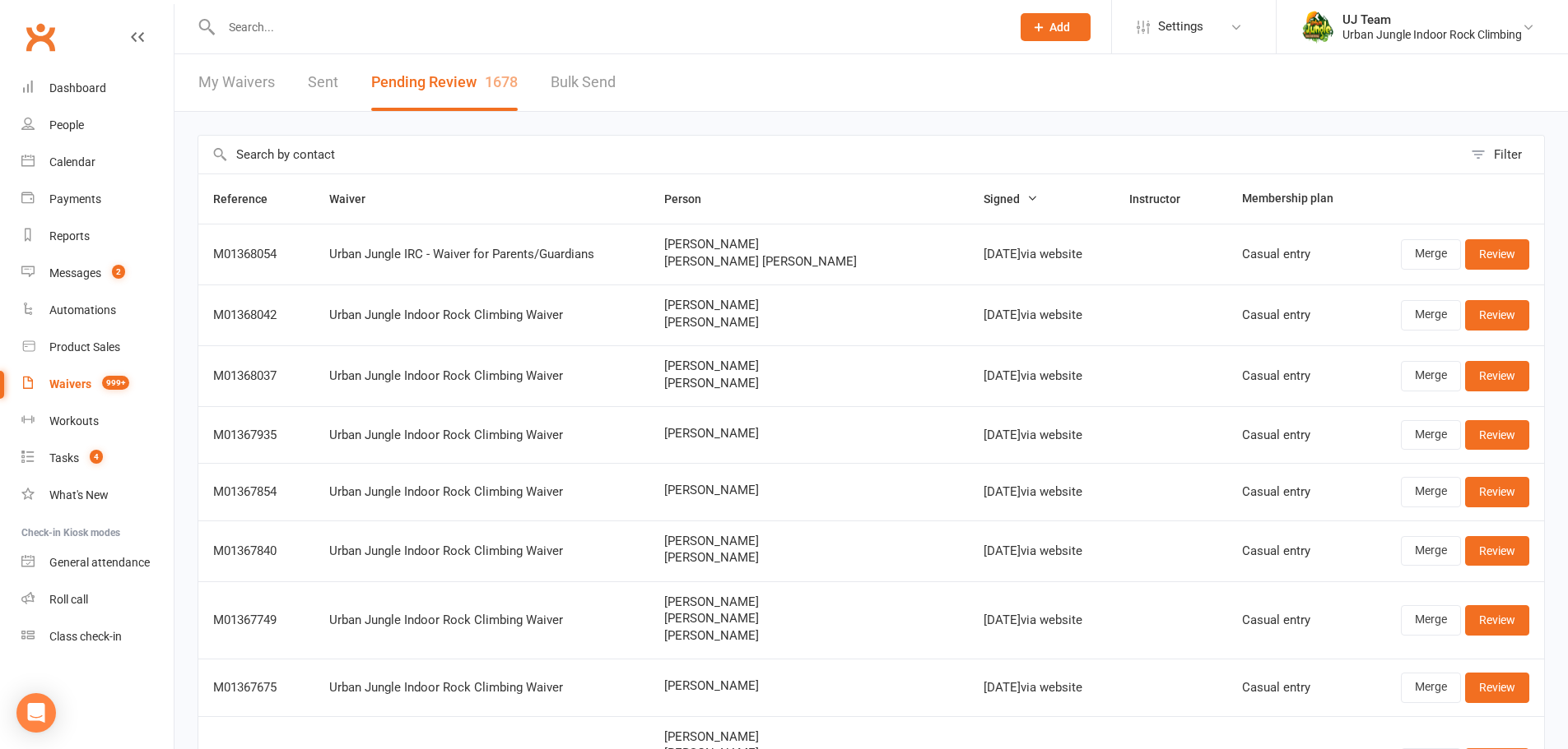
click at [526, 159] on input "text" at bounding box center [830, 154] width 1264 height 38
paste input "[PERSON_NAME]"
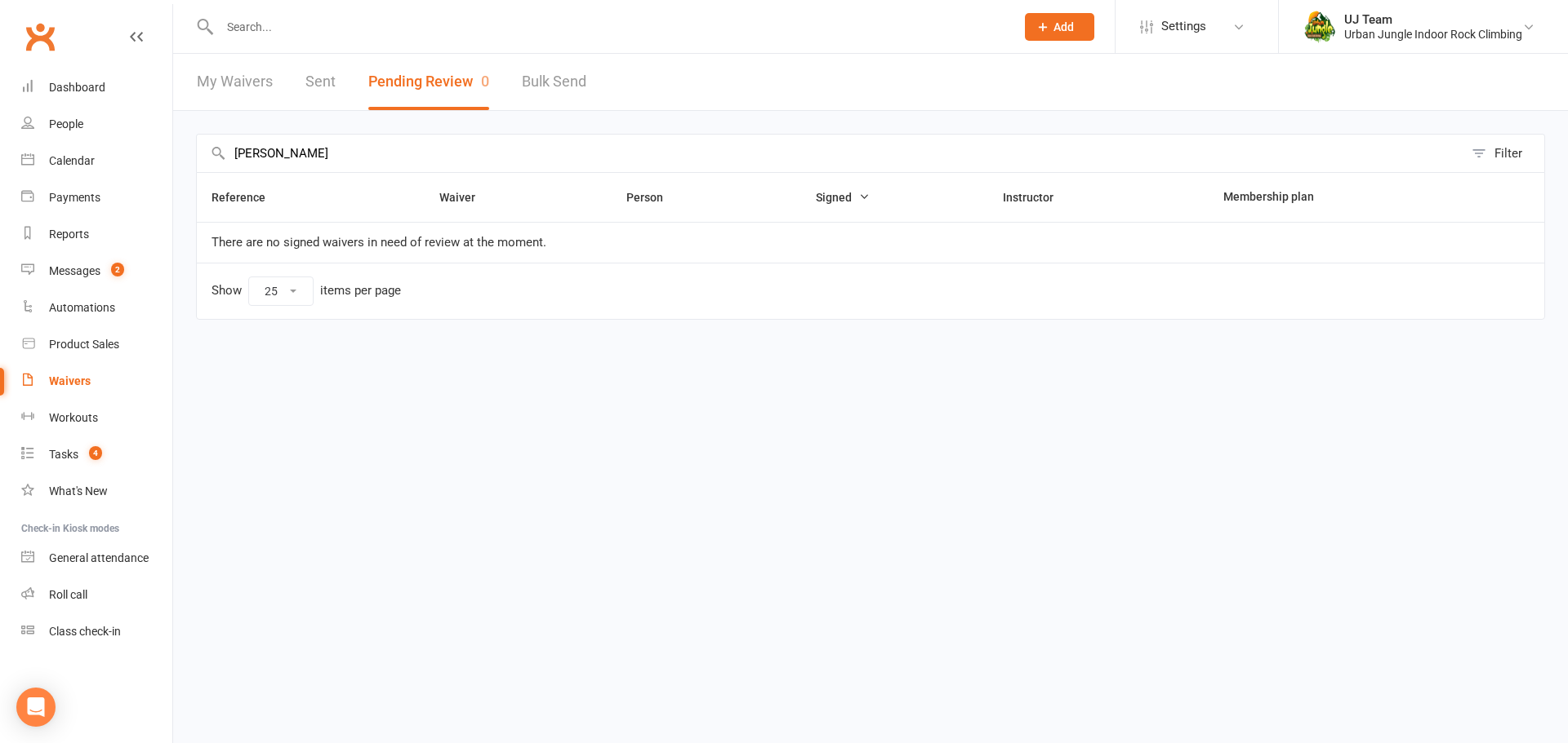
drag, startPoint x: 356, startPoint y: 147, endPoint x: 12, endPoint y: 132, distance: 344.3
click at [12, 132] on ui-view "Prospect Member Non-attending contact Class / event Appointment Task Membership…" at bounding box center [784, 185] width 1568 height 361
paste input "[PERSON_NAME]"
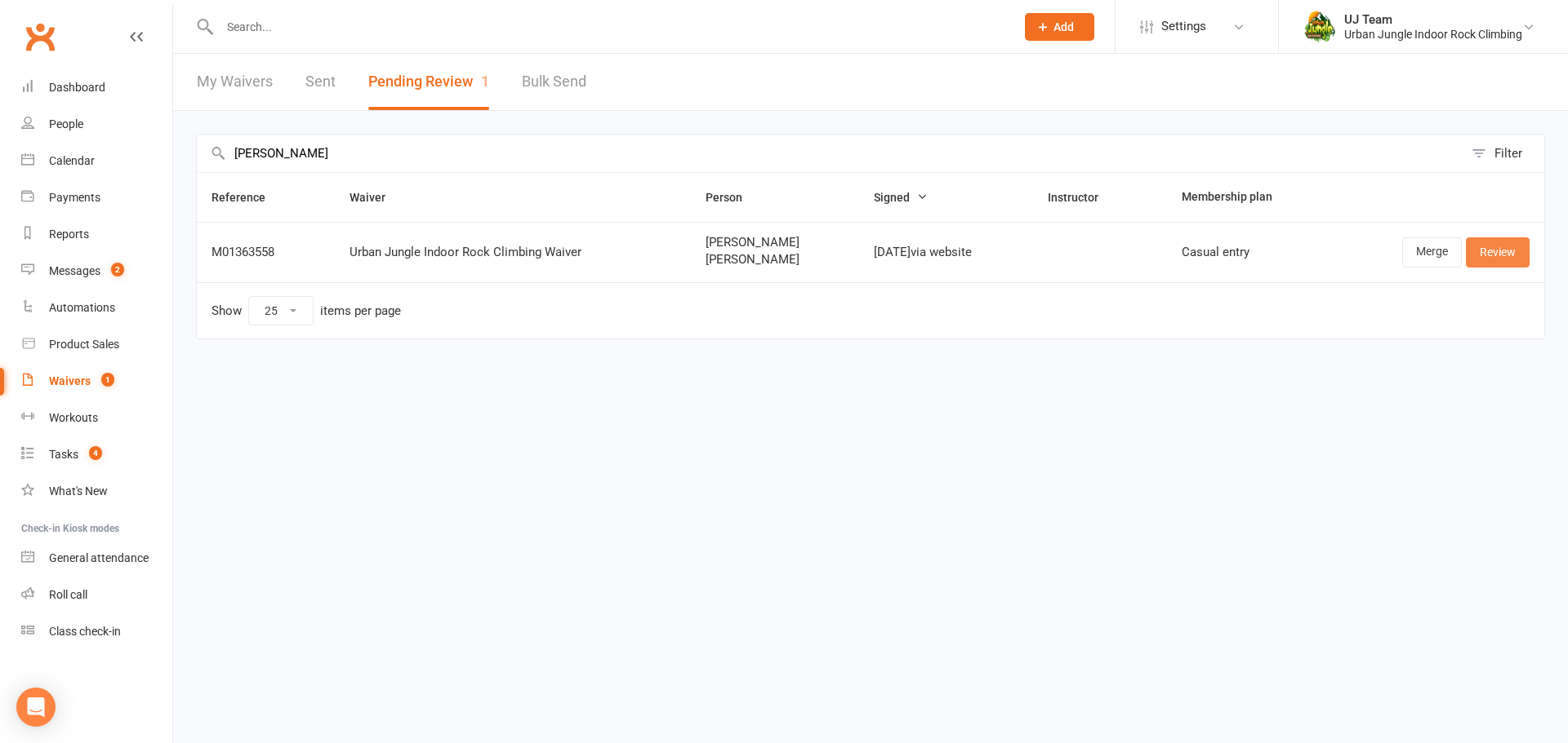
type input "[PERSON_NAME]"
click at [1491, 261] on link "Review" at bounding box center [1497, 252] width 64 height 29
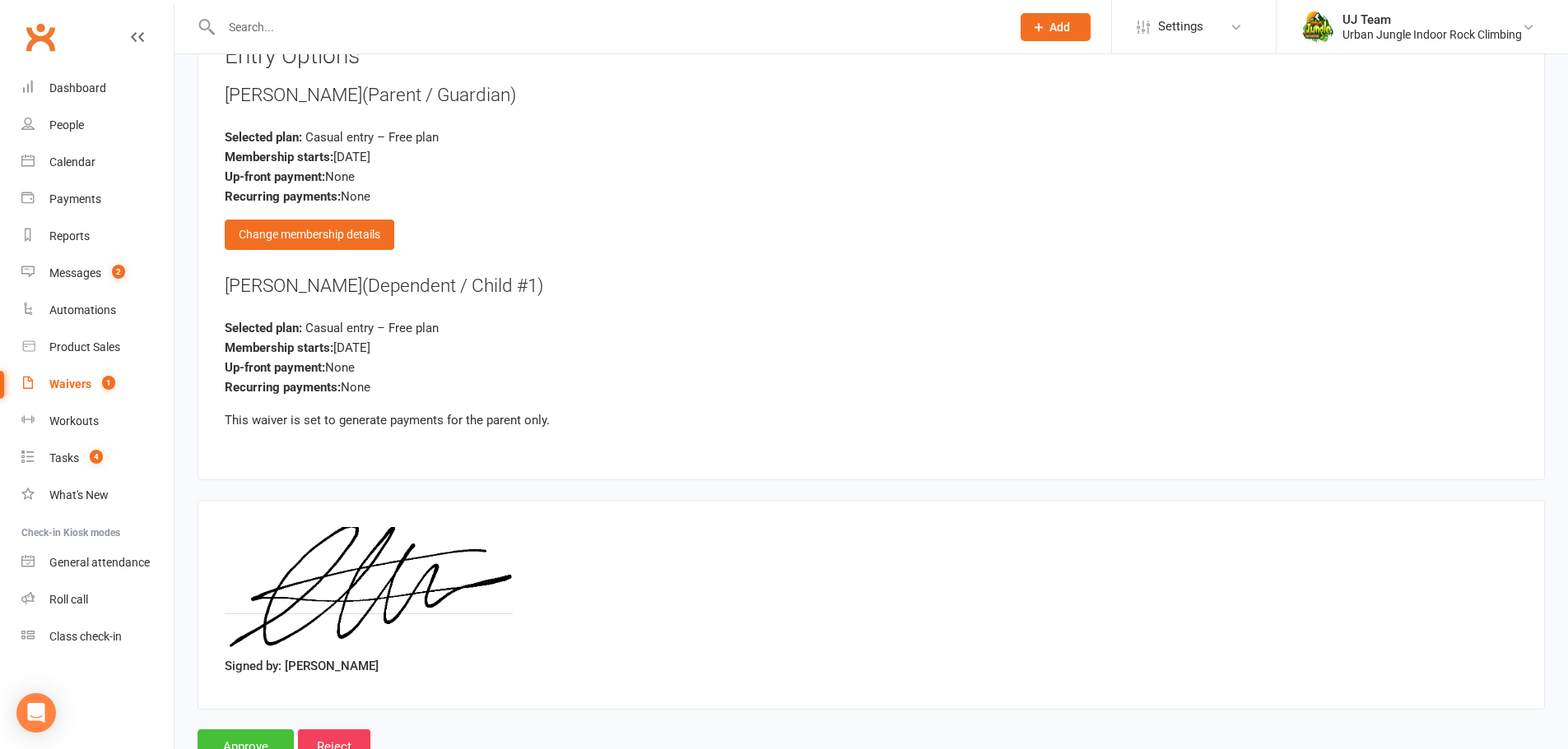
scroll to position [1827, 0]
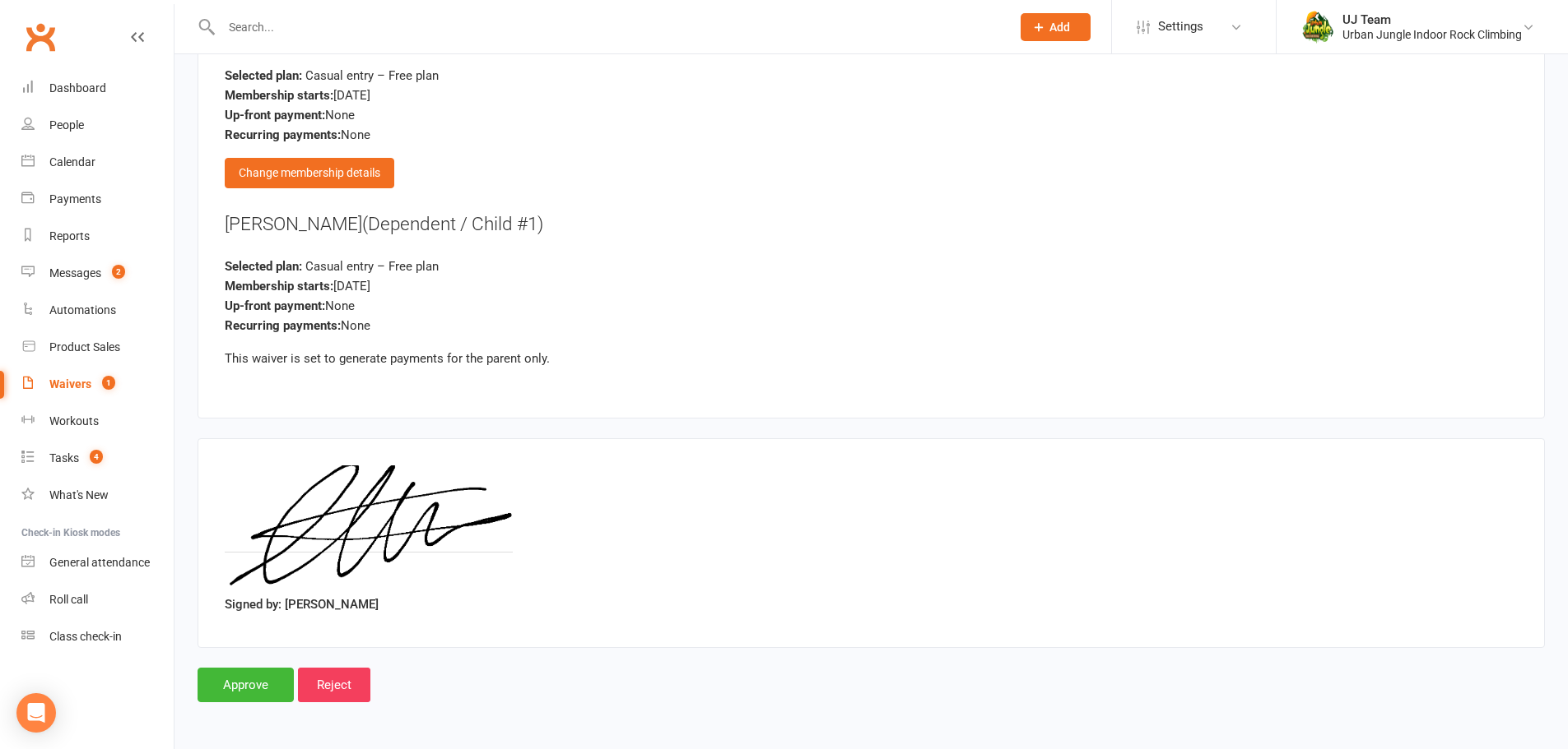
click at [241, 701] on input "Approve" at bounding box center [246, 685] width 96 height 34
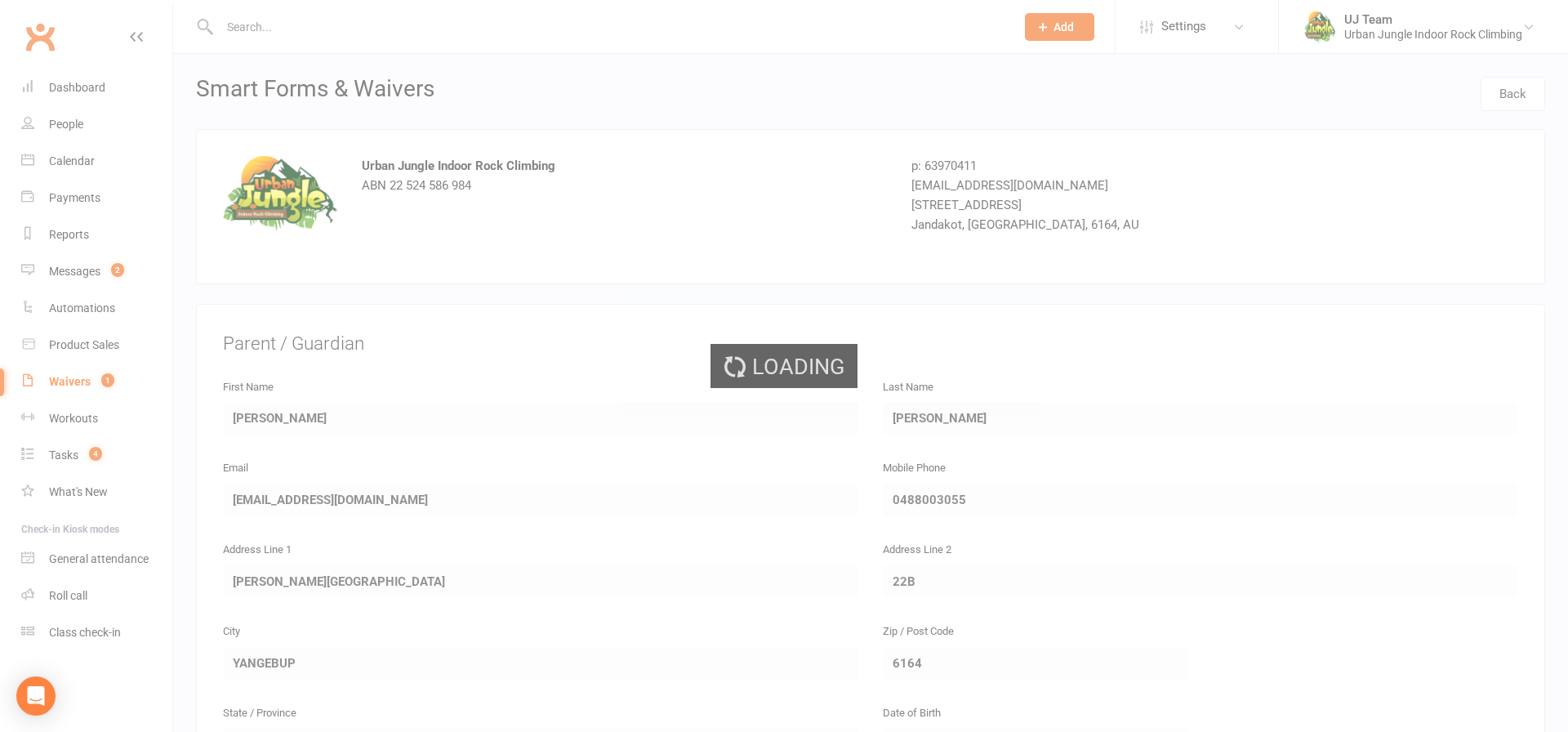
select select "25"
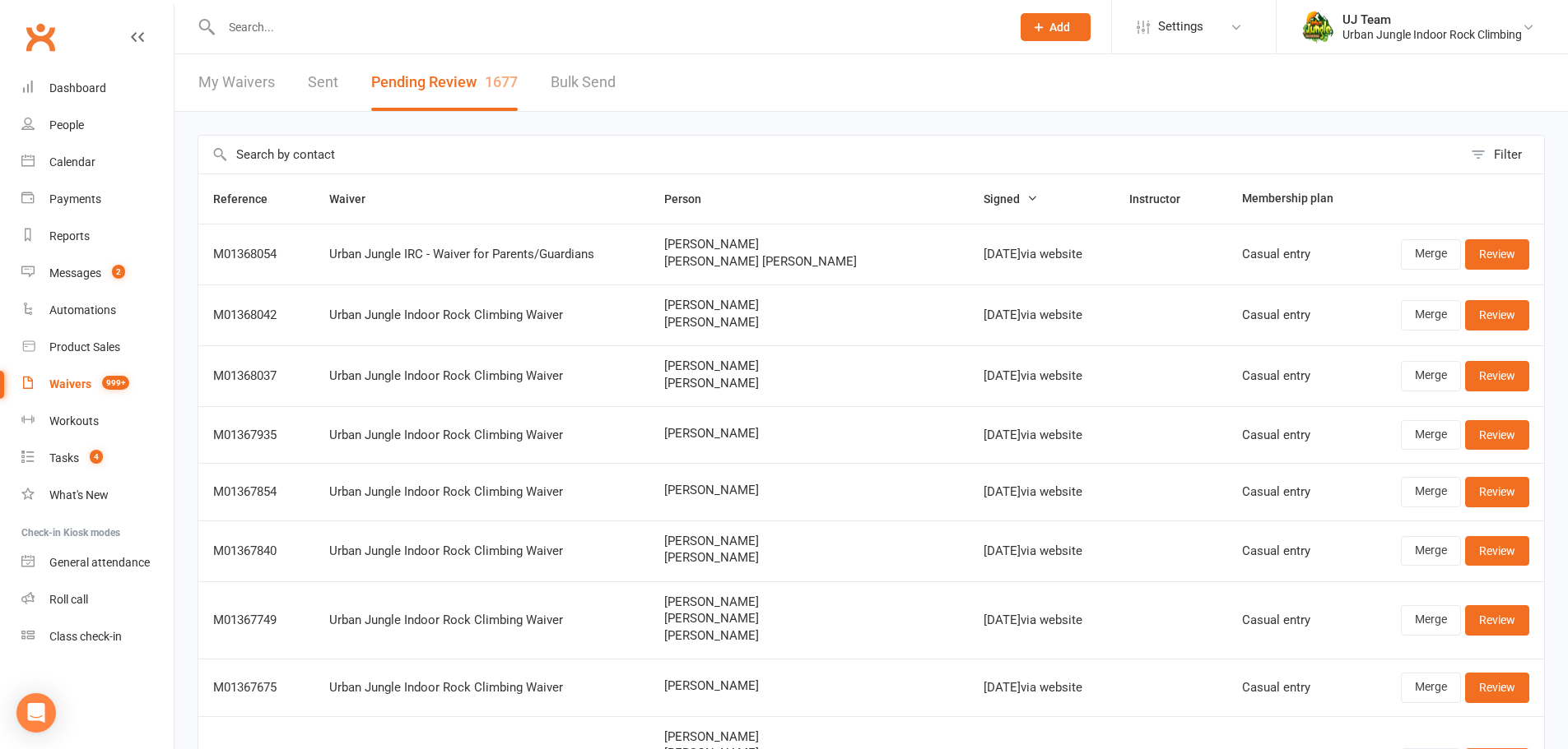
click at [608, 162] on input "text" at bounding box center [830, 154] width 1264 height 38
paste input "[PERSON_NAME]"
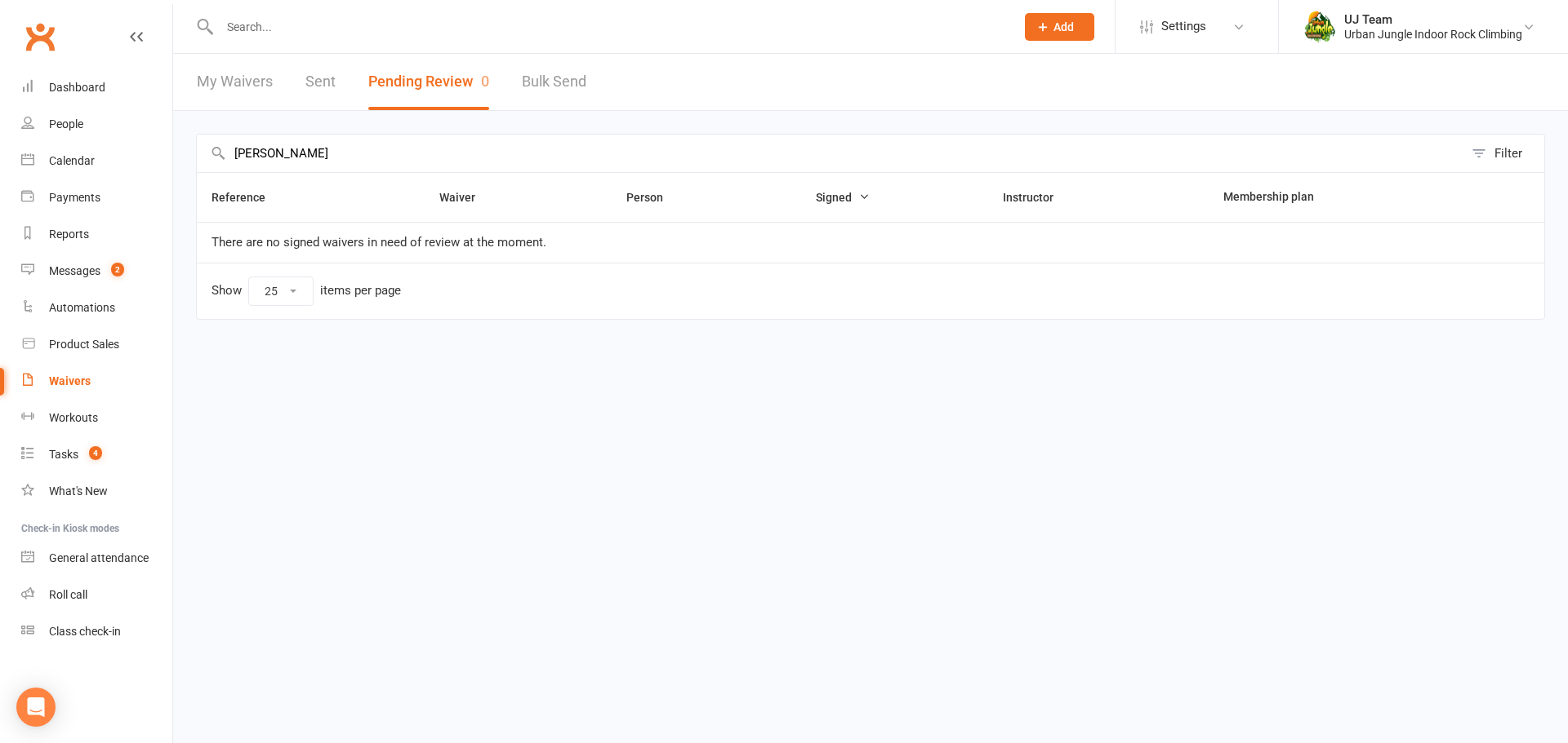
drag, startPoint x: 479, startPoint y: 154, endPoint x: 219, endPoint y: 83, distance: 269.5
click at [219, 83] on section "My Waivers Sent Pending Review 0 Bulk Send Dakota Diggon Filter Reference Waive…" at bounding box center [870, 210] width 1395 height 312
paste input "[PERSON_NAME]"
type input "[PERSON_NAME]"
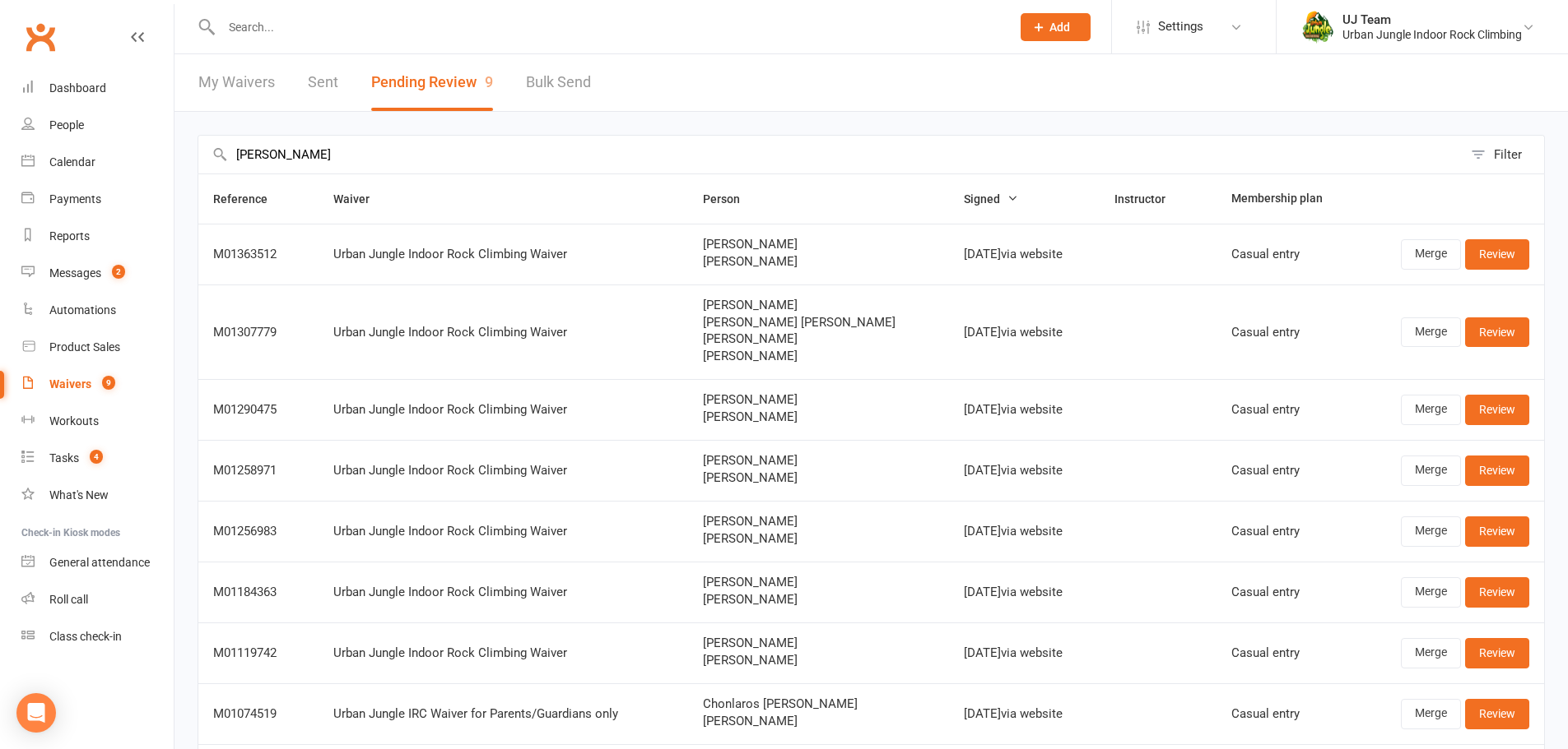
drag, startPoint x: 846, startPoint y: 259, endPoint x: 718, endPoint y: 261, distance: 128.0
click at [718, 261] on td "[PERSON_NAME] [PERSON_NAME]" at bounding box center [819, 254] width 261 height 61
copy span "[PERSON_NAME]"
click at [1519, 246] on link "Review" at bounding box center [1497, 254] width 64 height 29
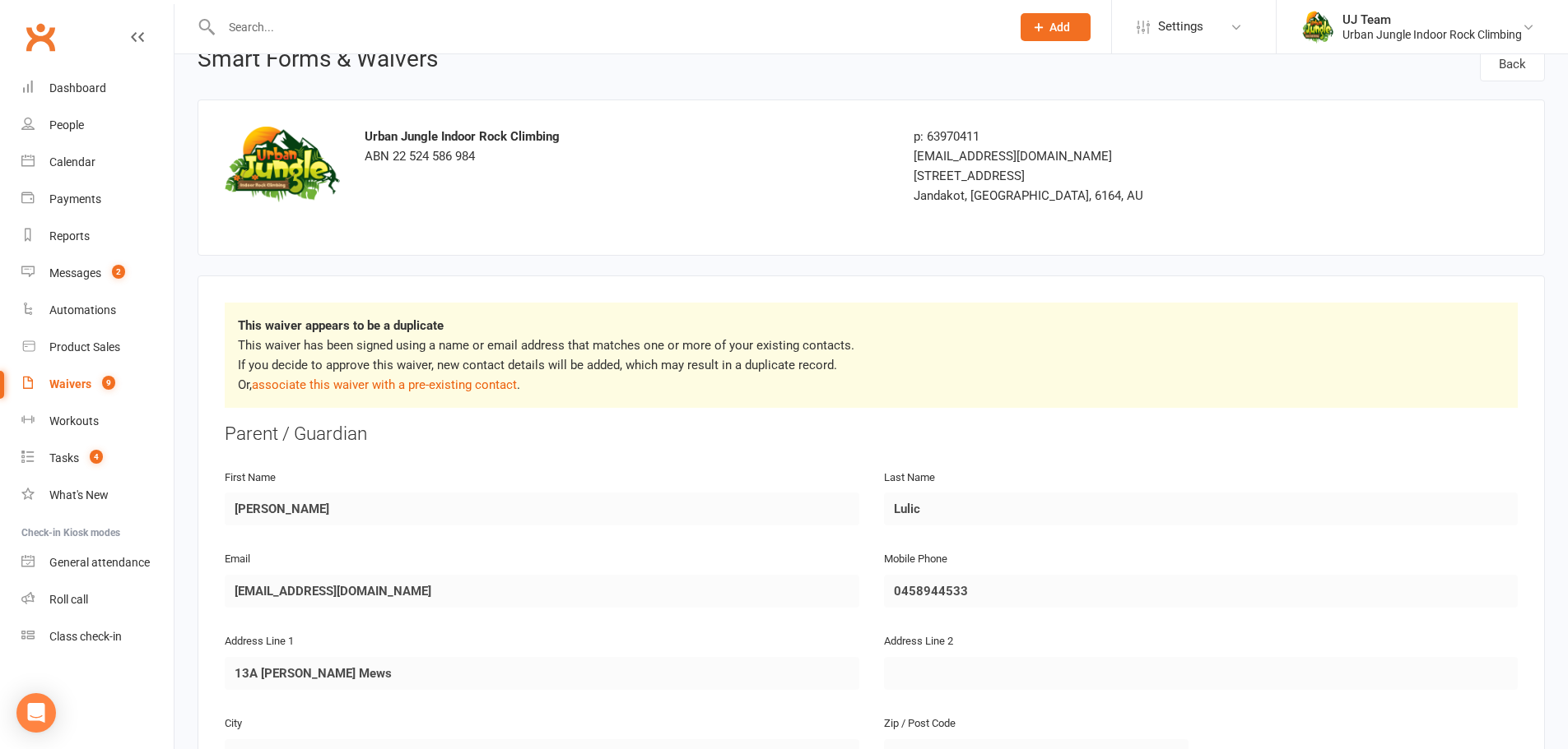
scroll to position [82, 0]
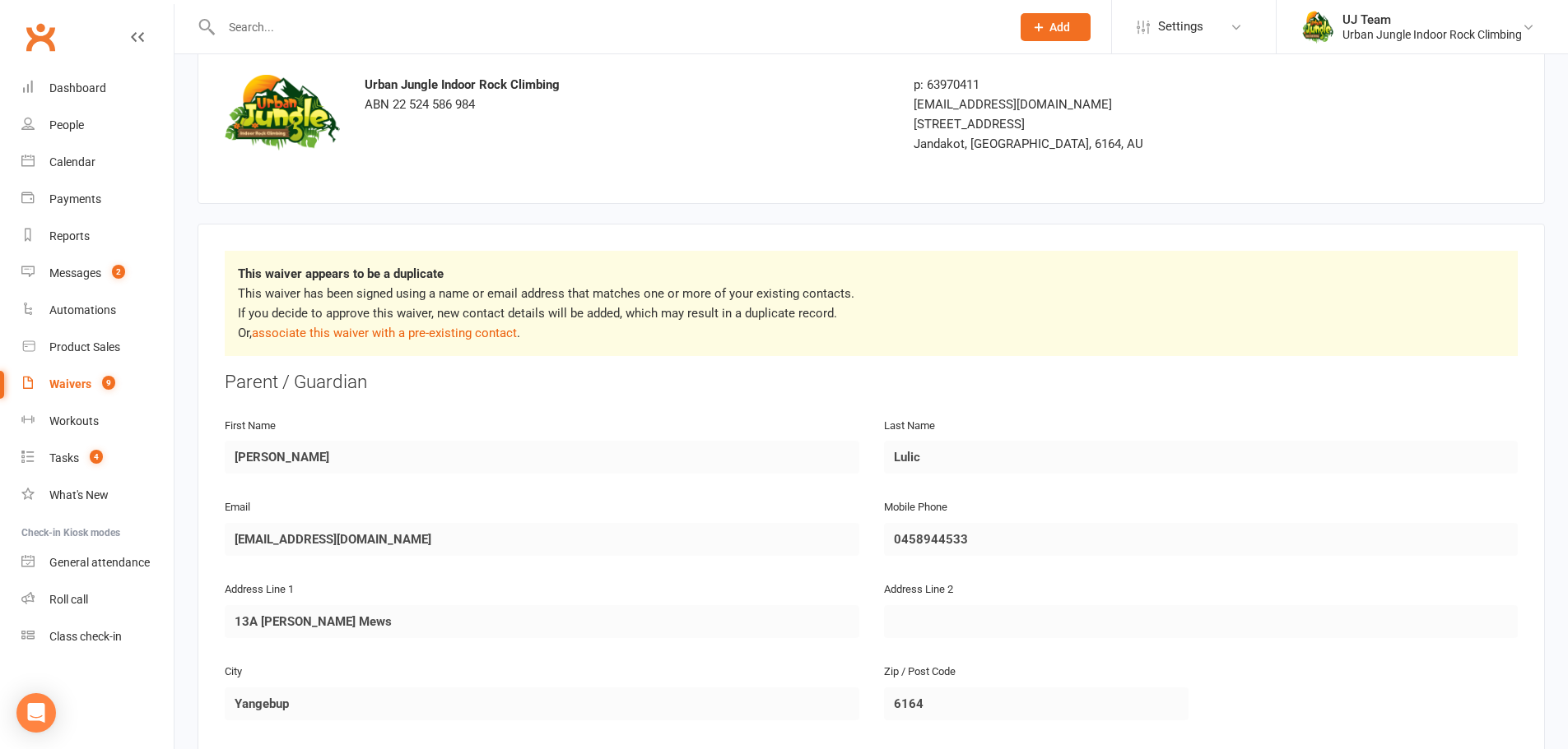
click at [476, 316] on p "This waiver has been signed using a name or email address that matches one or m…" at bounding box center [871, 313] width 1267 height 59
click at [479, 327] on link "associate this waiver with a pre-existing contact" at bounding box center [384, 332] width 265 height 15
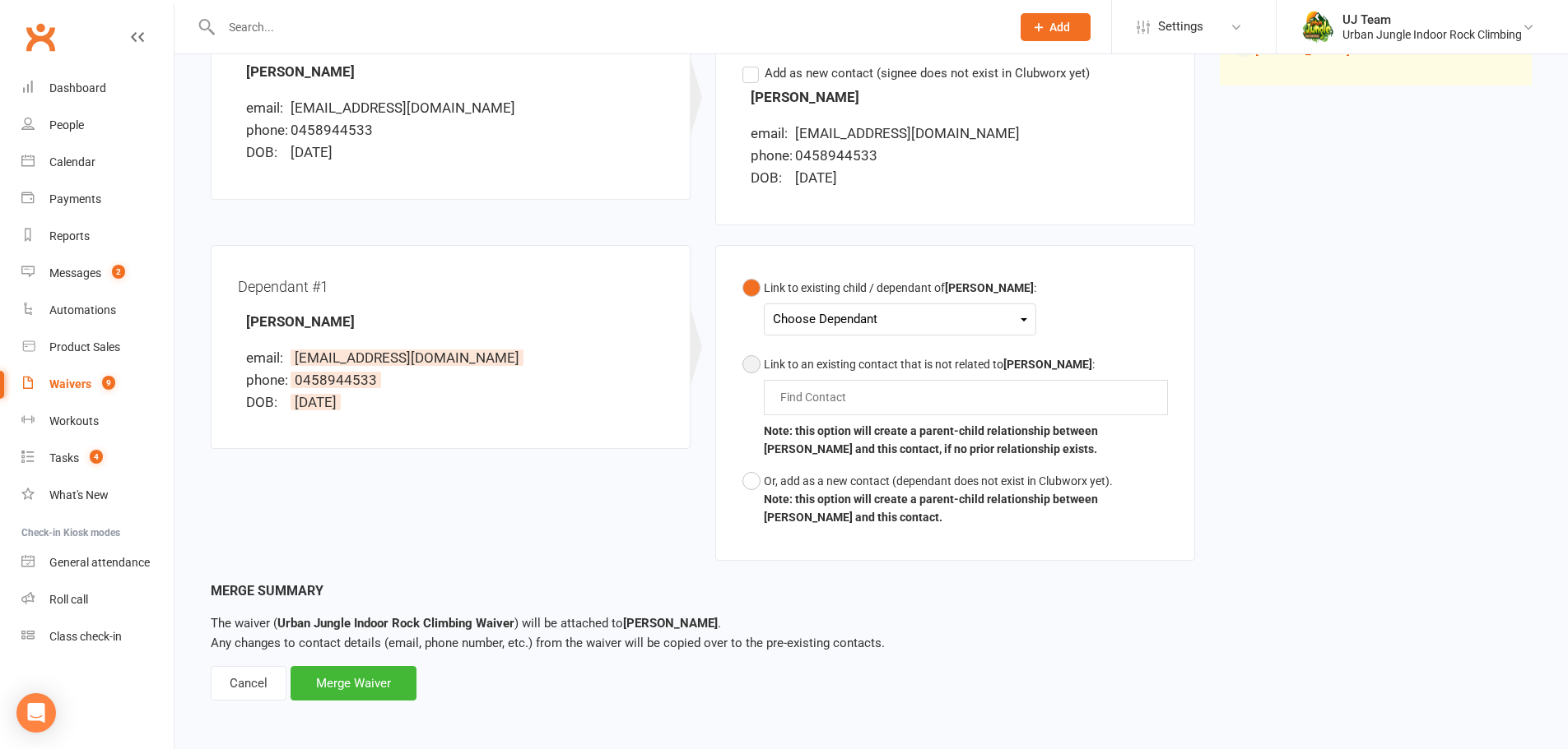
scroll to position [263, 0]
click at [860, 404] on div "Find Contact" at bounding box center [966, 395] width 404 height 34
paste input "[PERSON_NAME]"
click at [857, 321] on div "Choose Dependant" at bounding box center [899, 318] width 254 height 22
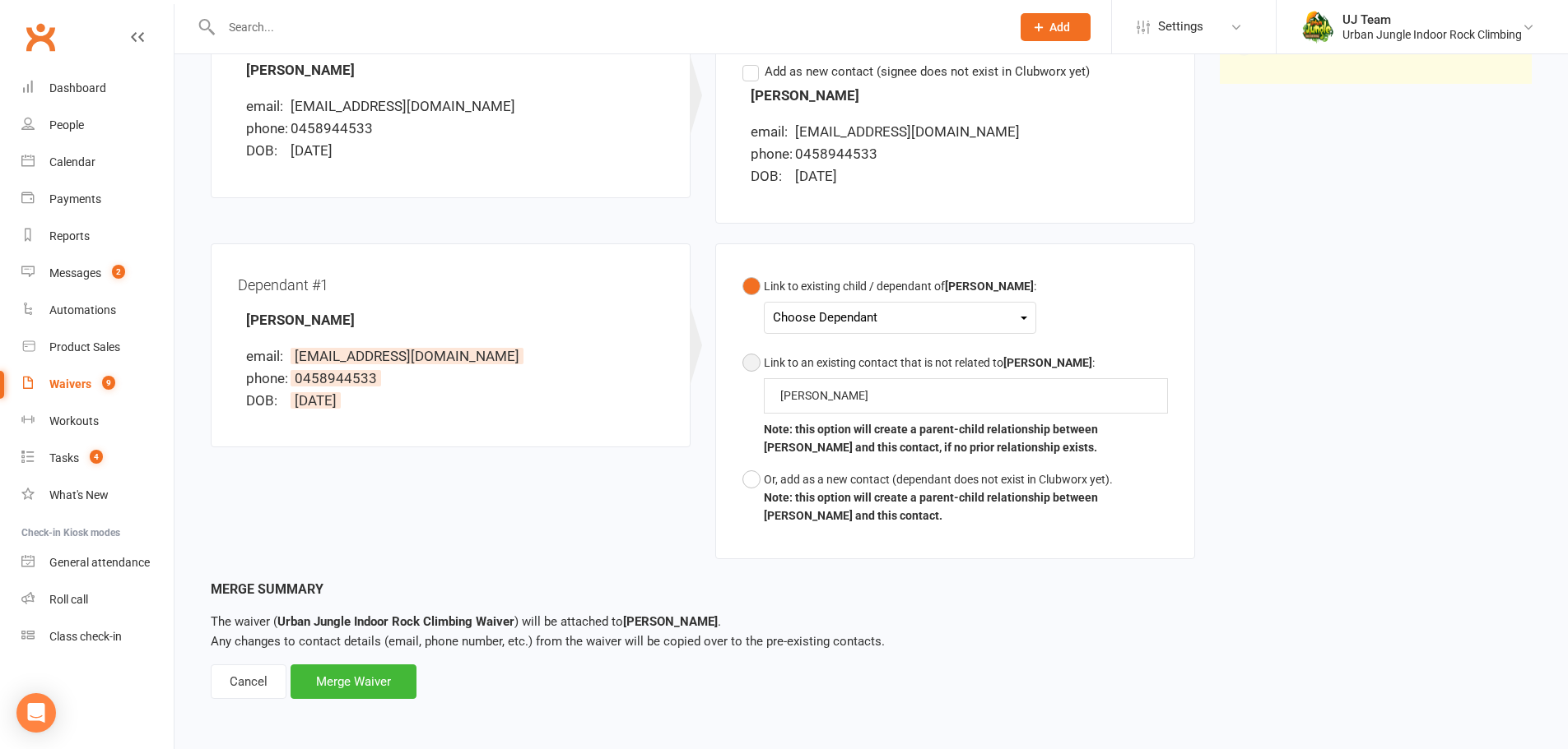
click at [855, 378] on button "Link to an existing contact that is not related to [PERSON_NAME] : [PERSON_NAME…" at bounding box center [955, 405] width 426 height 117
click at [856, 384] on div "[PERSON_NAME] [PERSON_NAME]" at bounding box center [966, 395] width 404 height 34
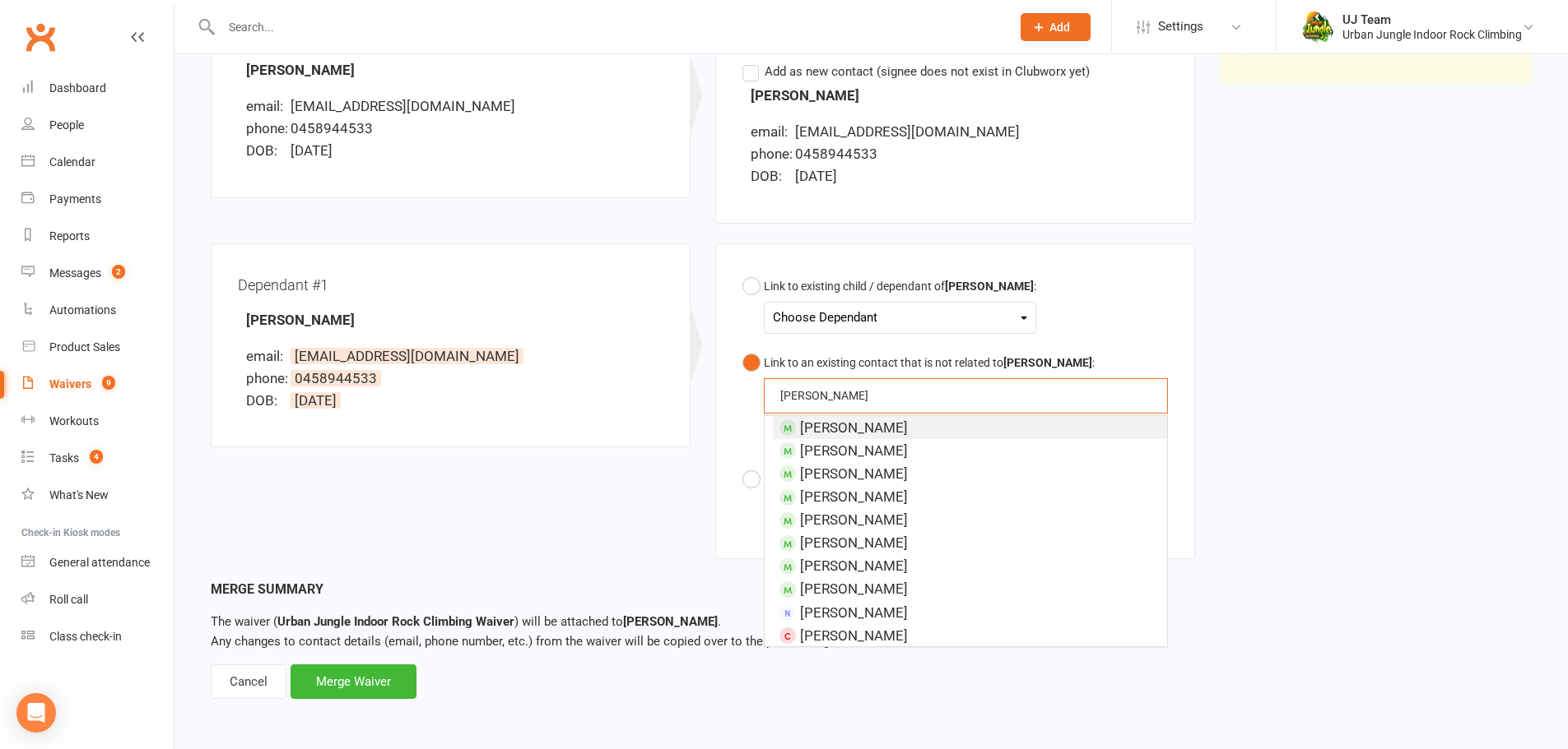
type input "[PERSON_NAME]"
click at [952, 431] on li "[PERSON_NAME]" at bounding box center [970, 428] width 395 height 23
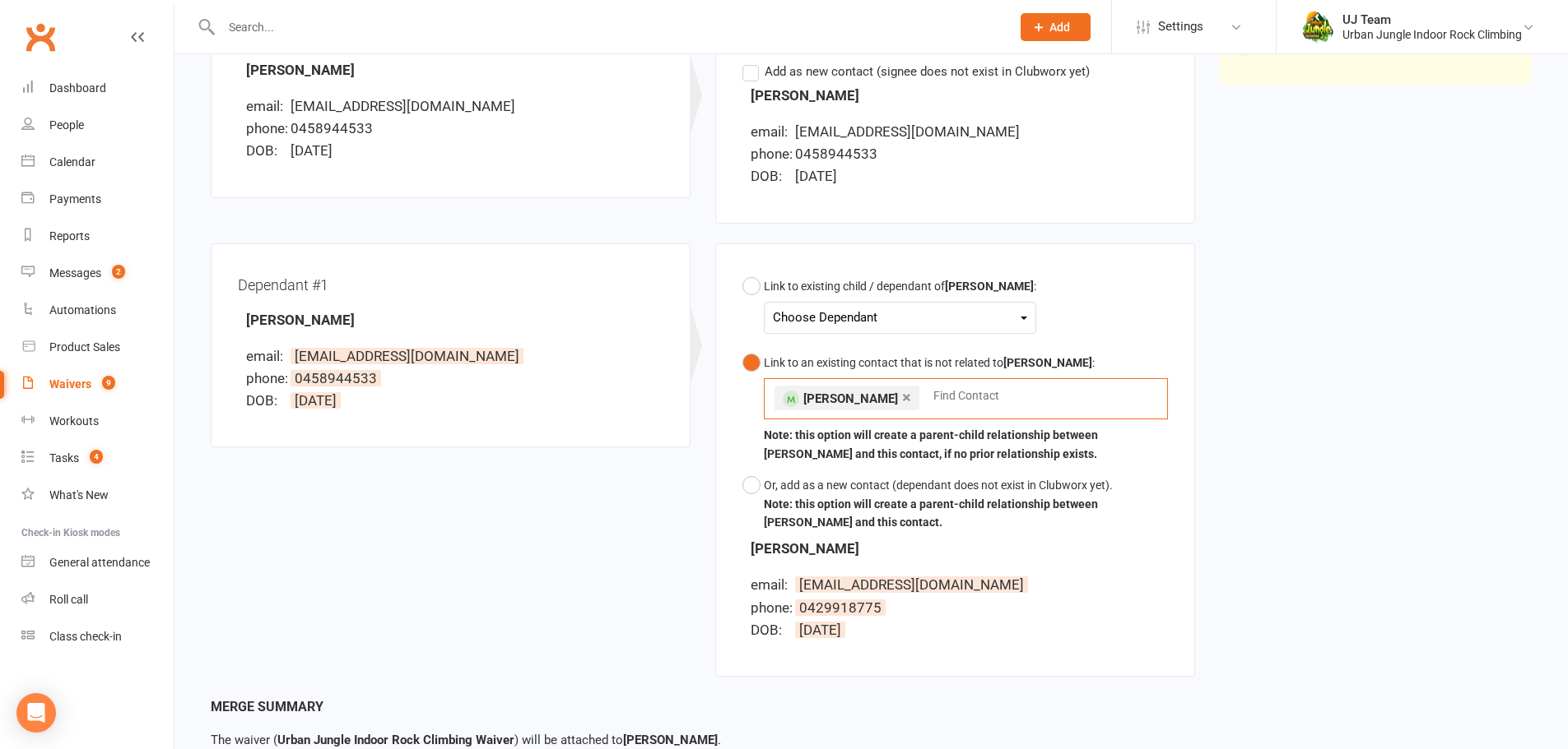
click at [903, 399] on link "×" at bounding box center [906, 396] width 9 height 26
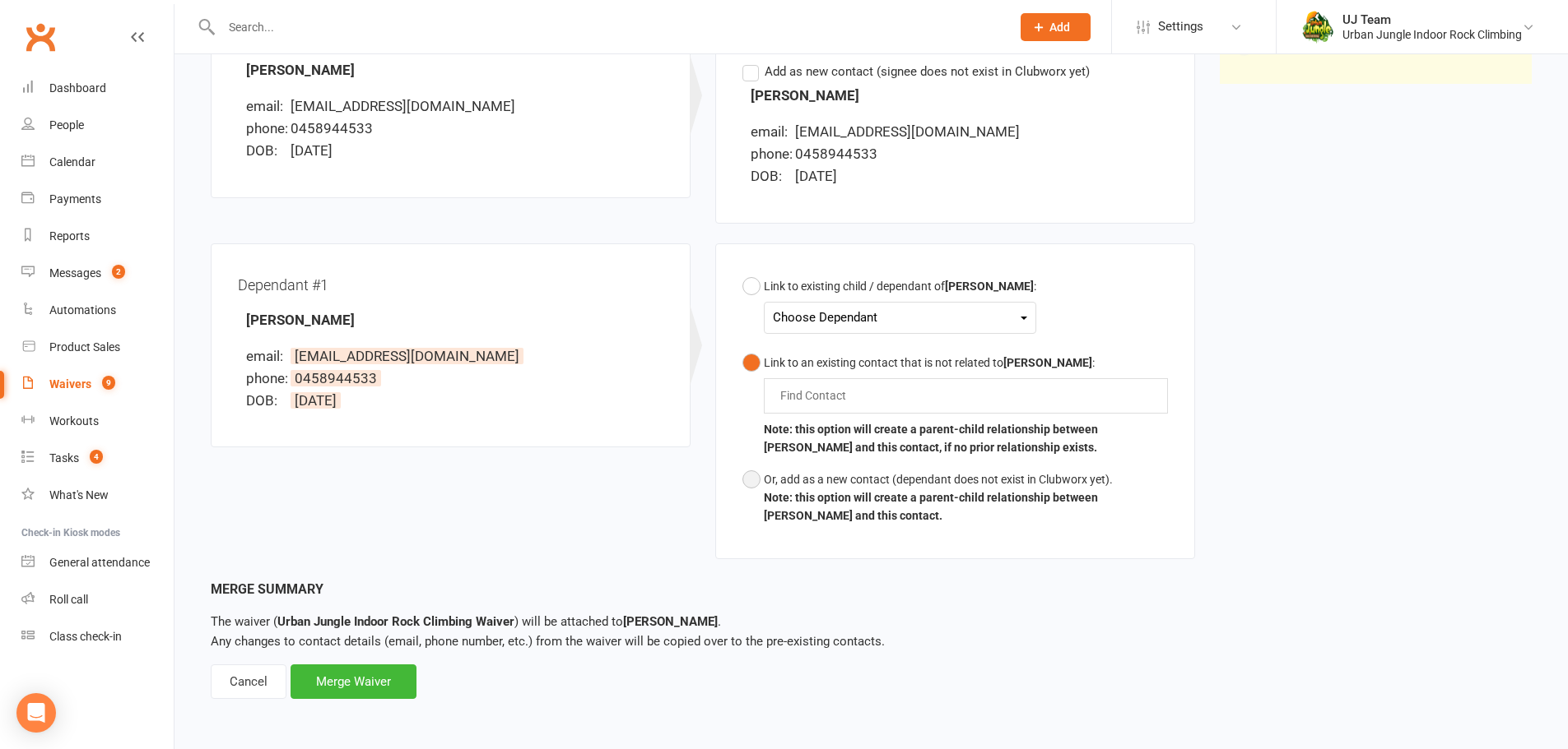
click at [902, 475] on div "Or, add as a new contact (dependant does not exist in Clubworx yet)." at bounding box center [966, 479] width 404 height 19
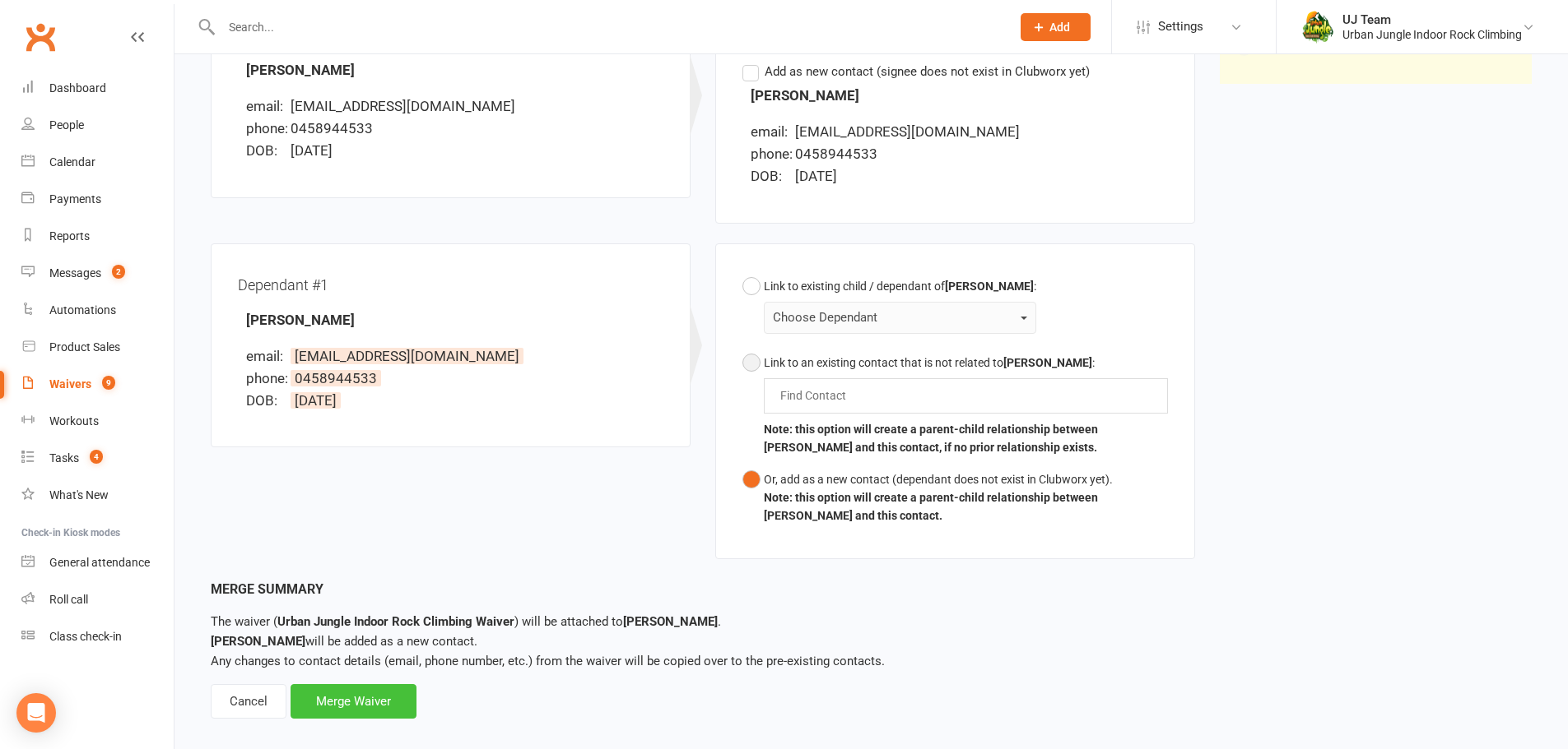
click at [368, 686] on div "Merge Waiver" at bounding box center [353, 701] width 126 height 34
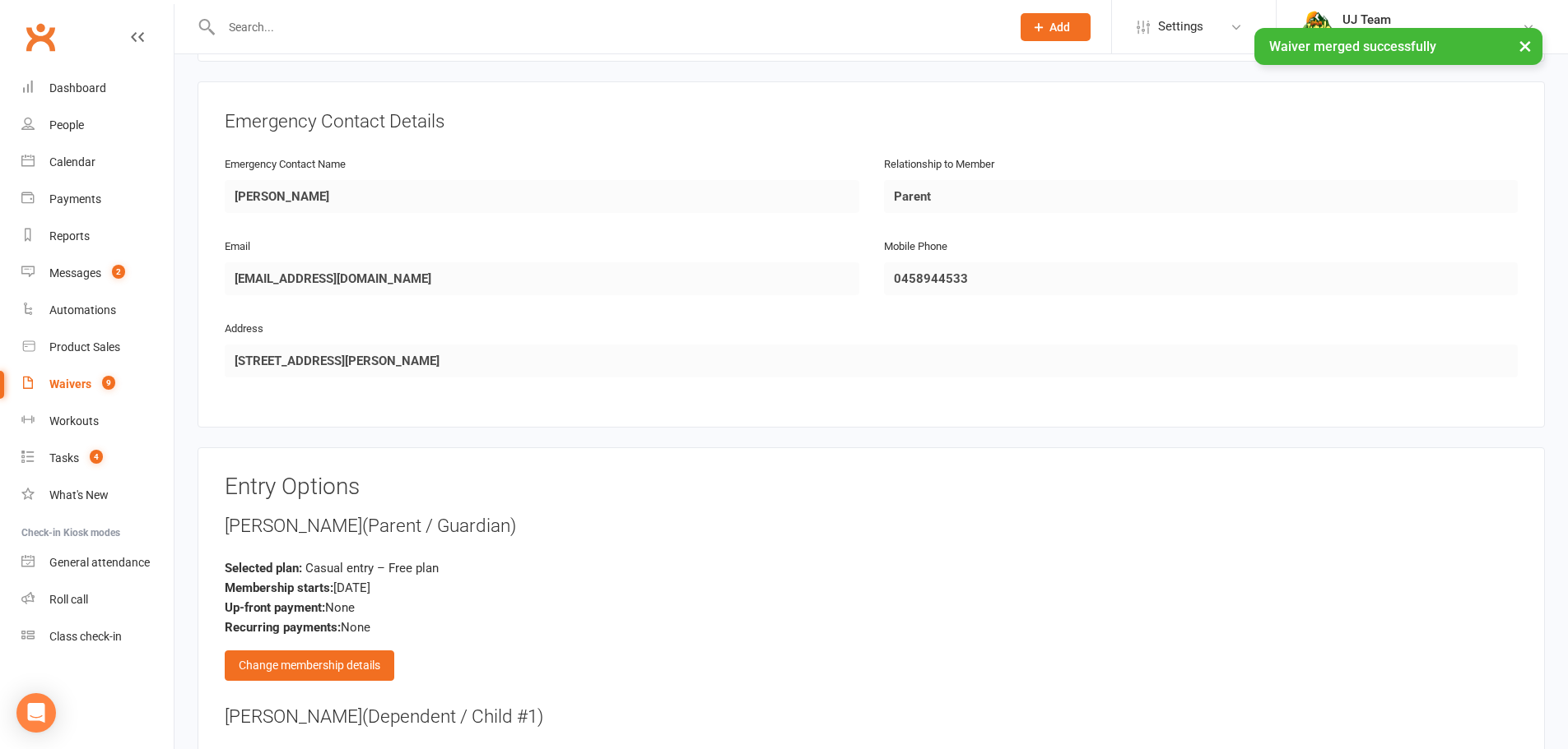
scroll to position [1827, 0]
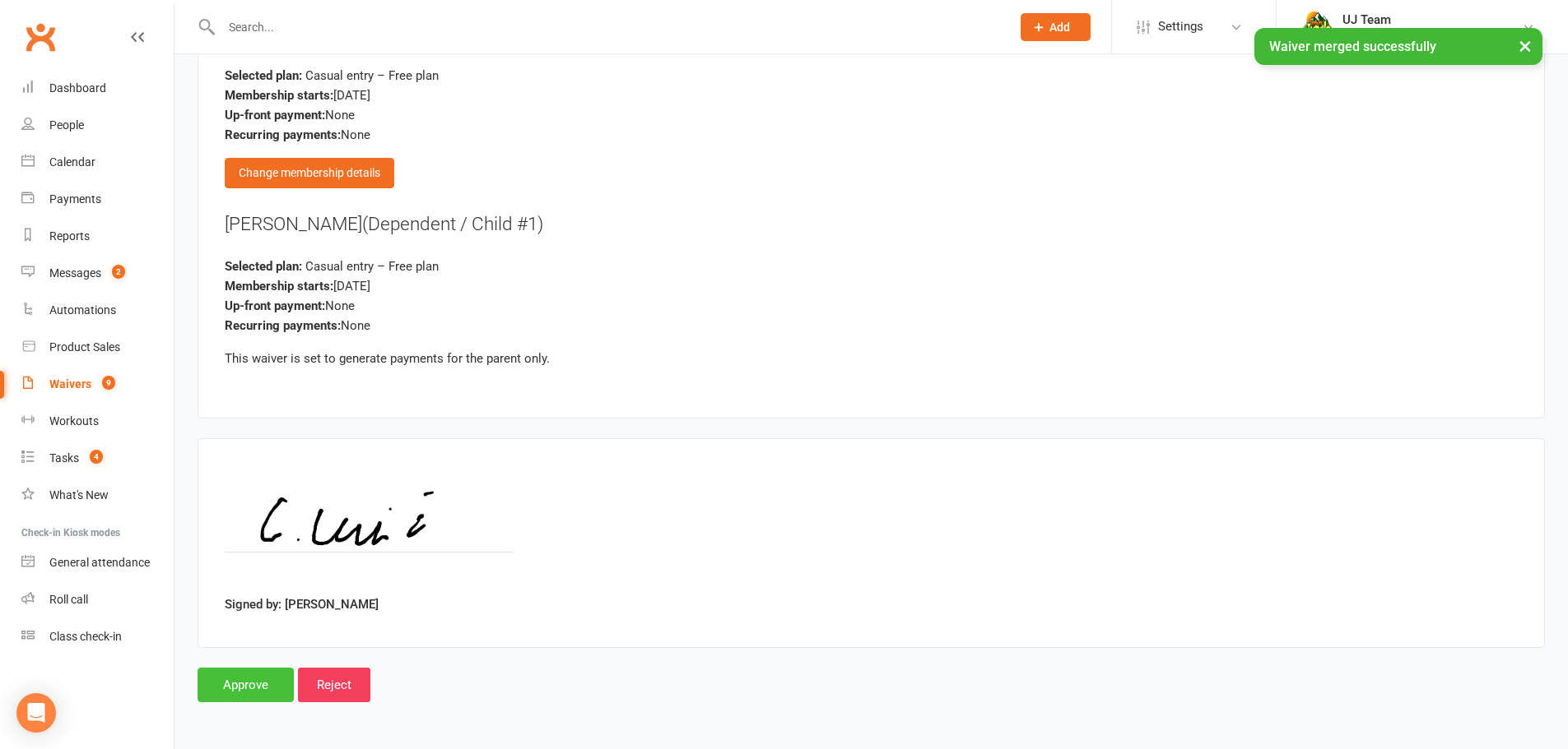
click at [255, 698] on input "Approve" at bounding box center [246, 685] width 96 height 34
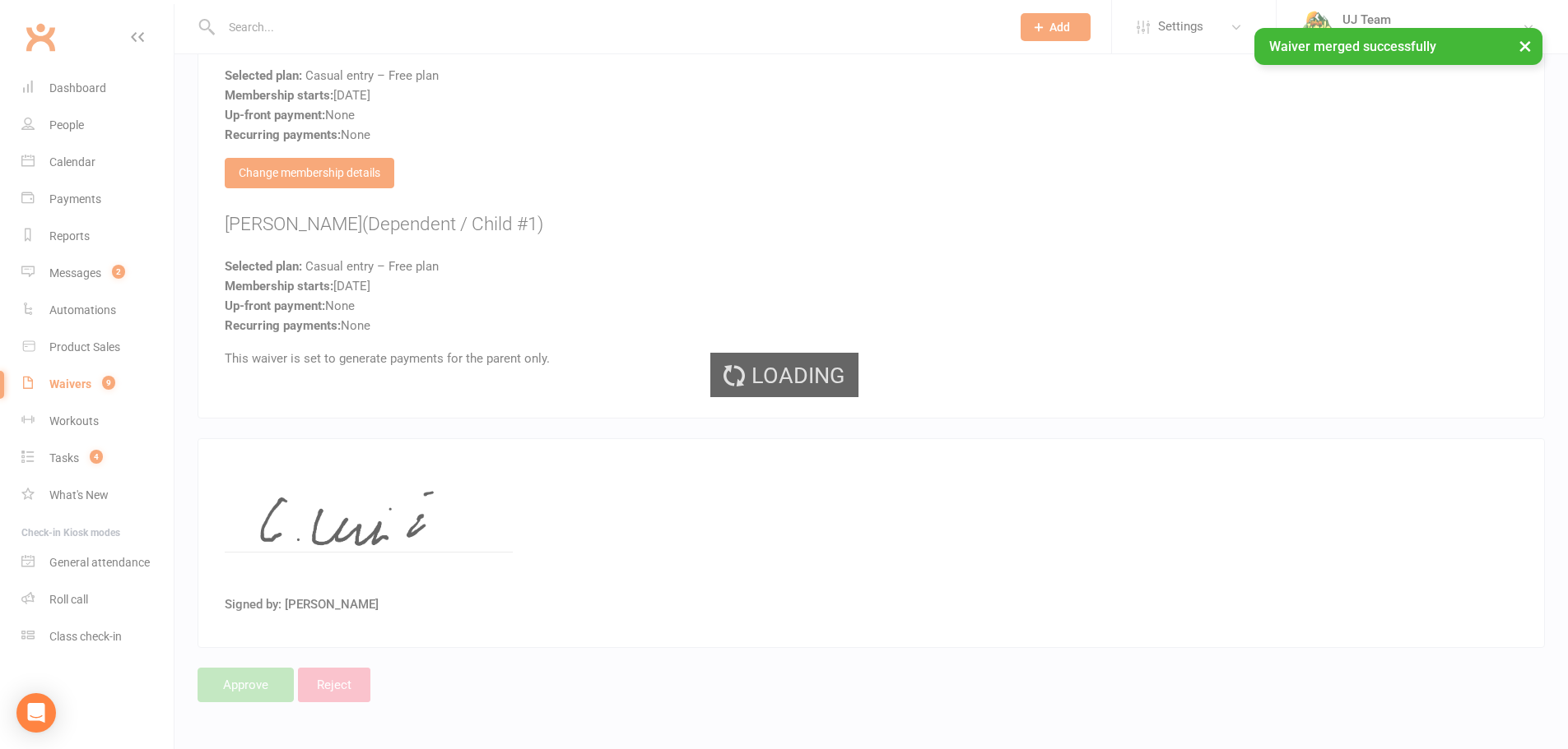
select select "25"
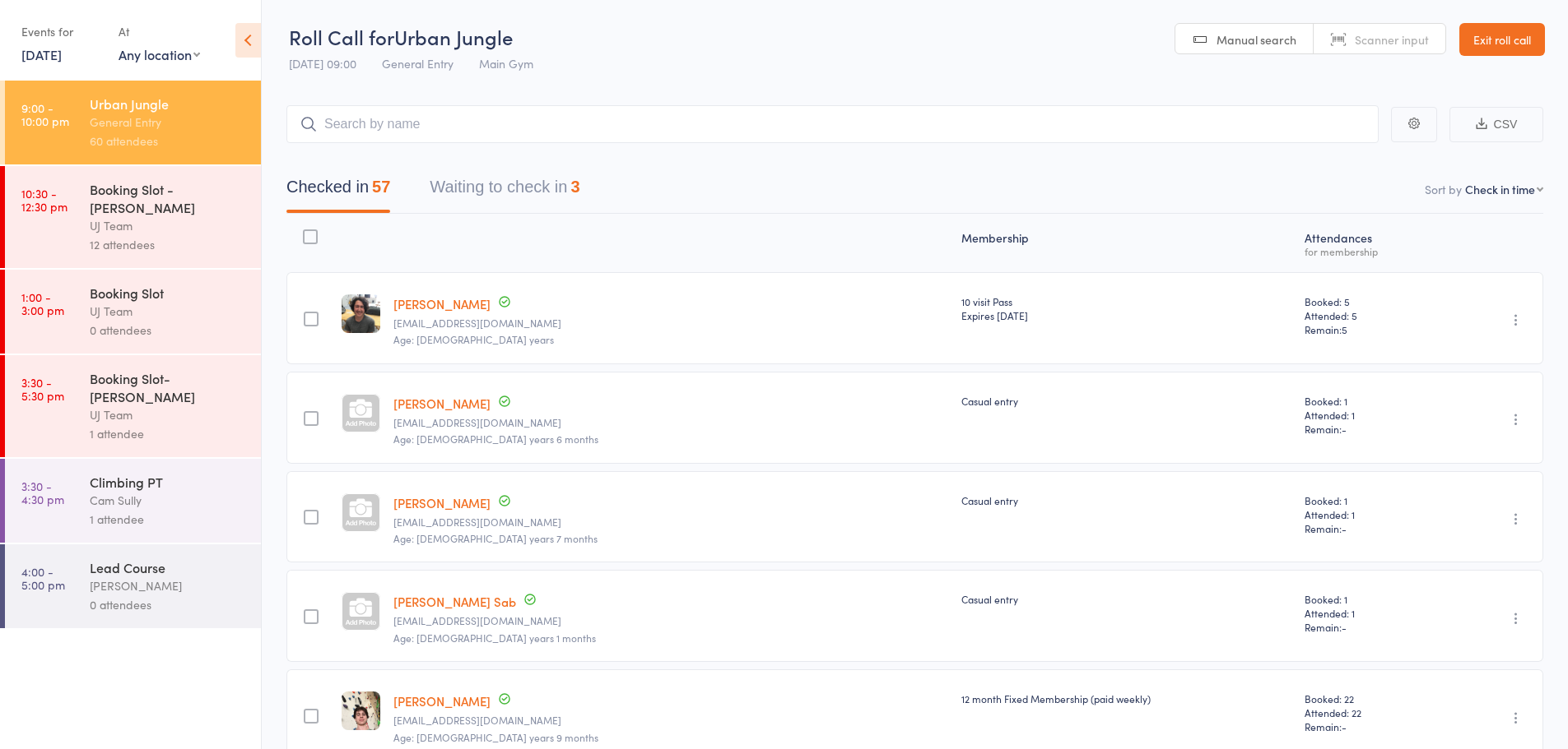
click at [77, 546] on link "4:00 - 5:00 pm Lead Course [PERSON_NAME] 0 attendees" at bounding box center [133, 586] width 256 height 84
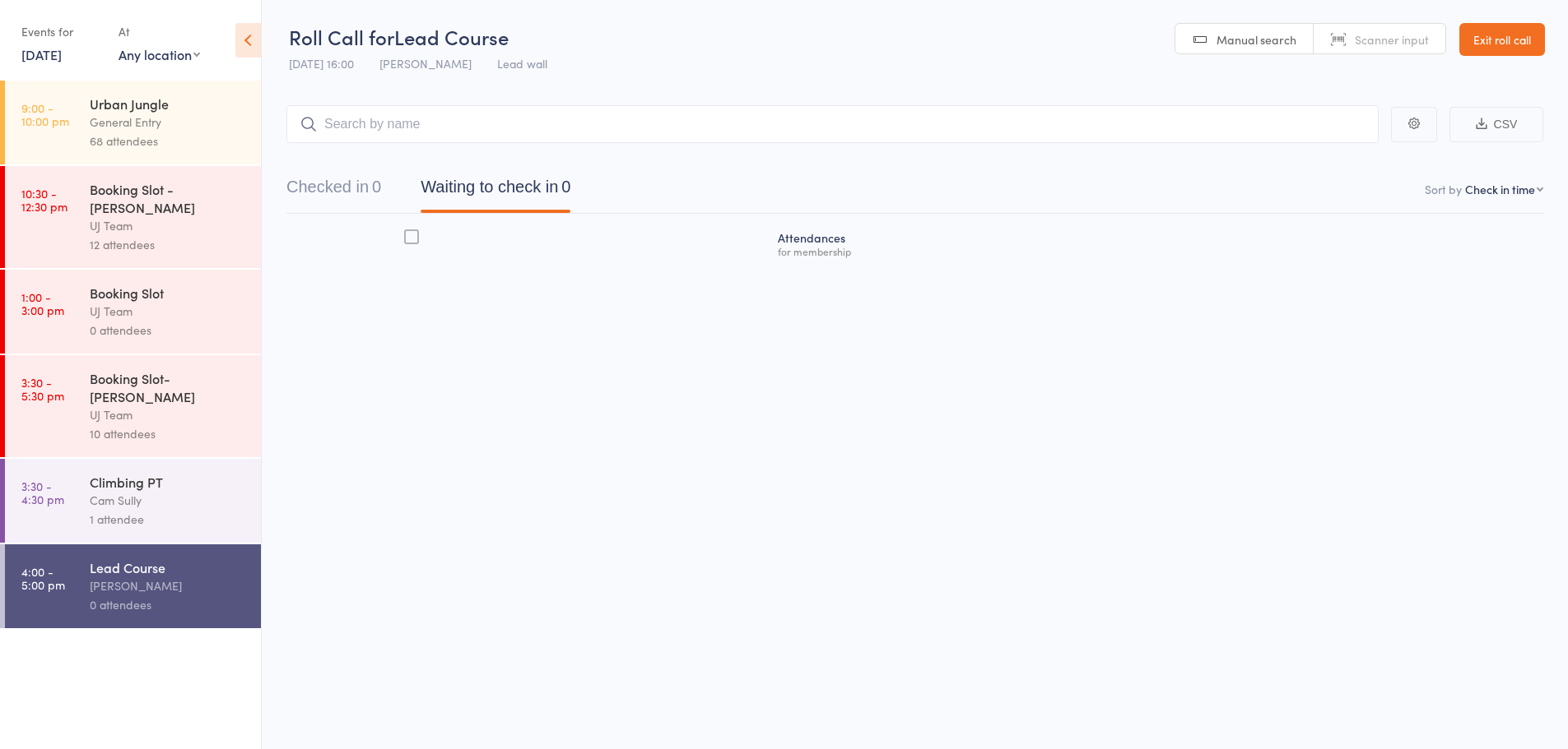
click at [62, 479] on time "3:30 - 4:30 pm" at bounding box center [43, 492] width 43 height 26
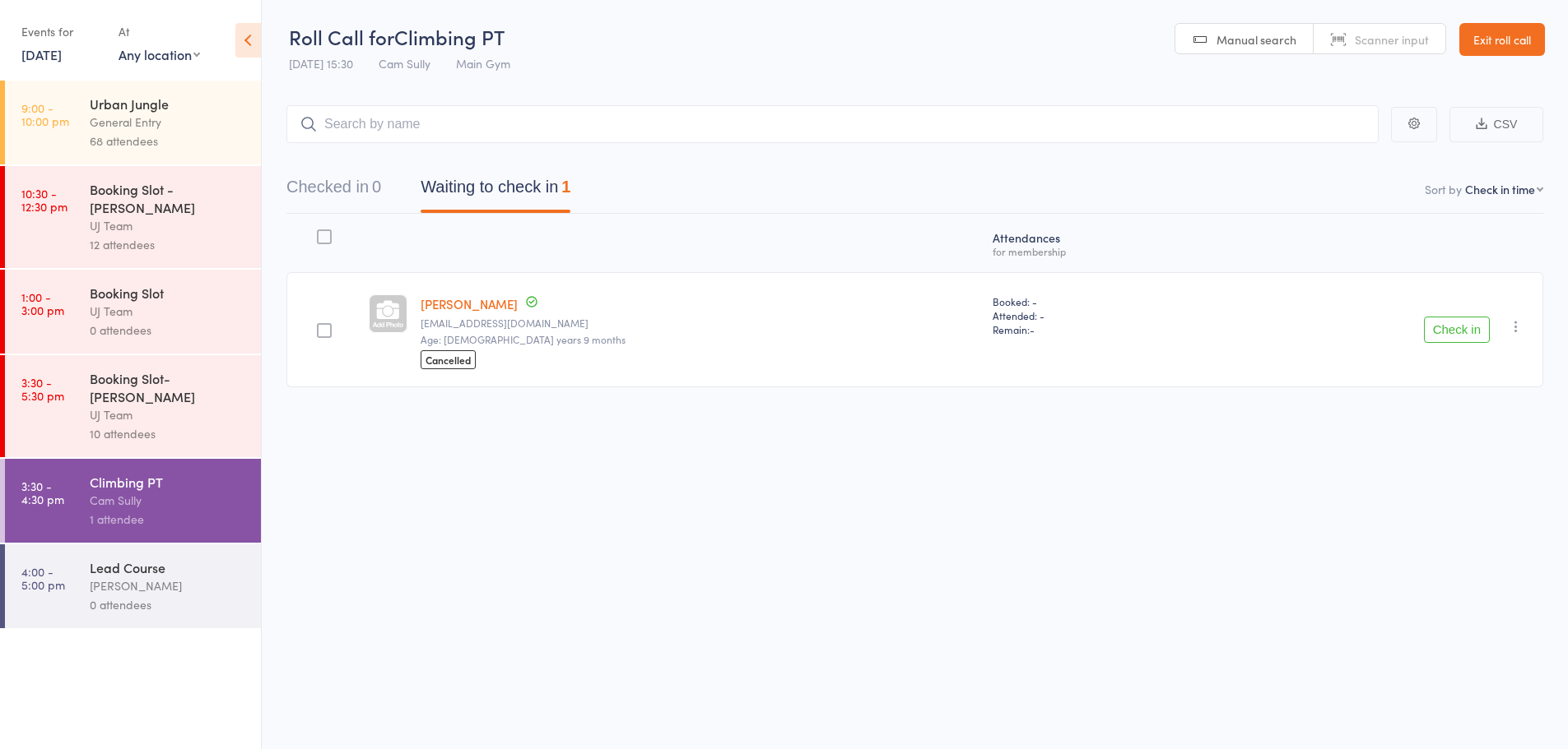
click at [1470, 328] on button "Check in" at bounding box center [1457, 329] width 66 height 26
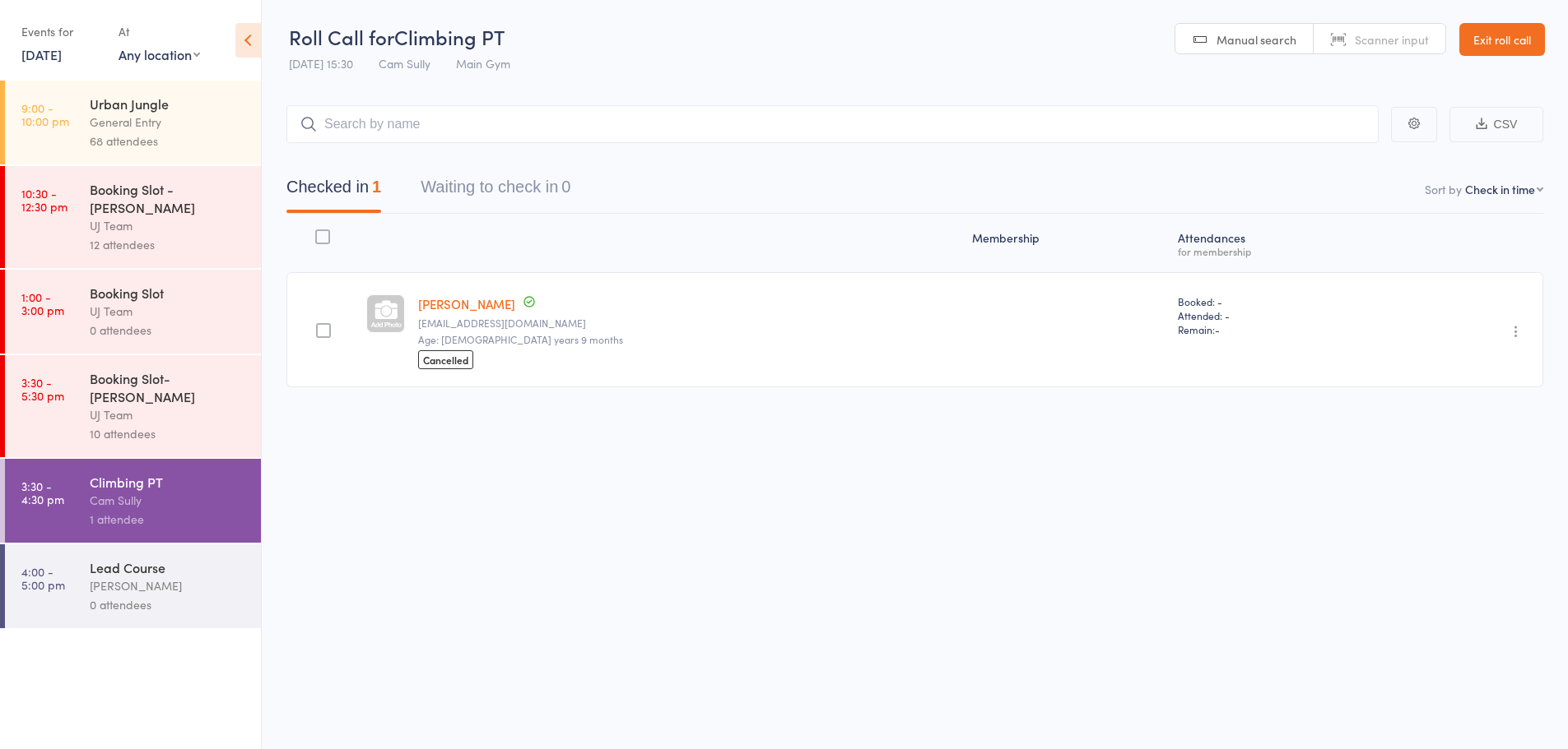
click at [181, 124] on div "General Entry" at bounding box center [168, 122] width 157 height 19
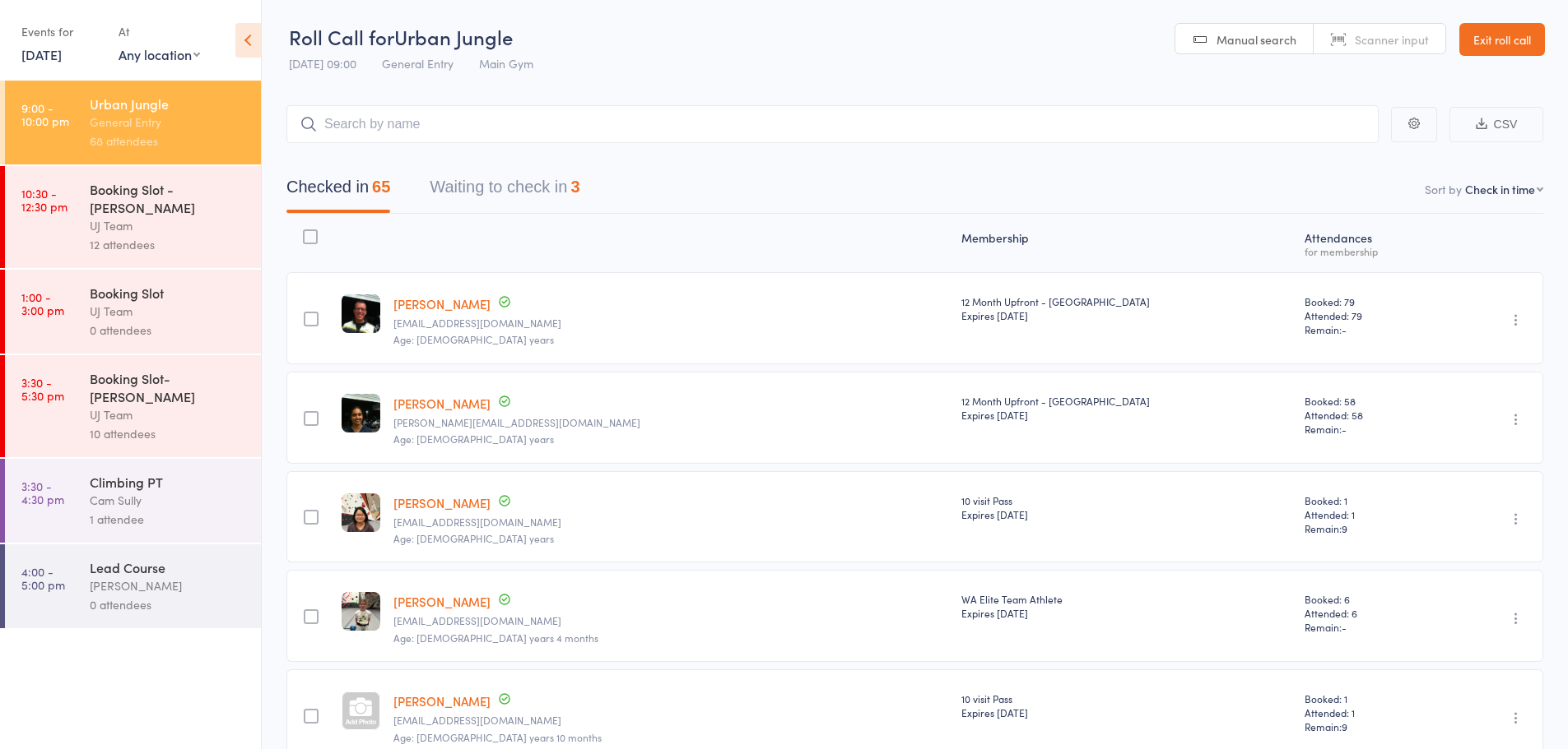
click at [64, 384] on link "3:30 - 5:30 pm Booking Slot- [PERSON_NAME] UJ Team 10 attendees" at bounding box center [133, 406] width 256 height 102
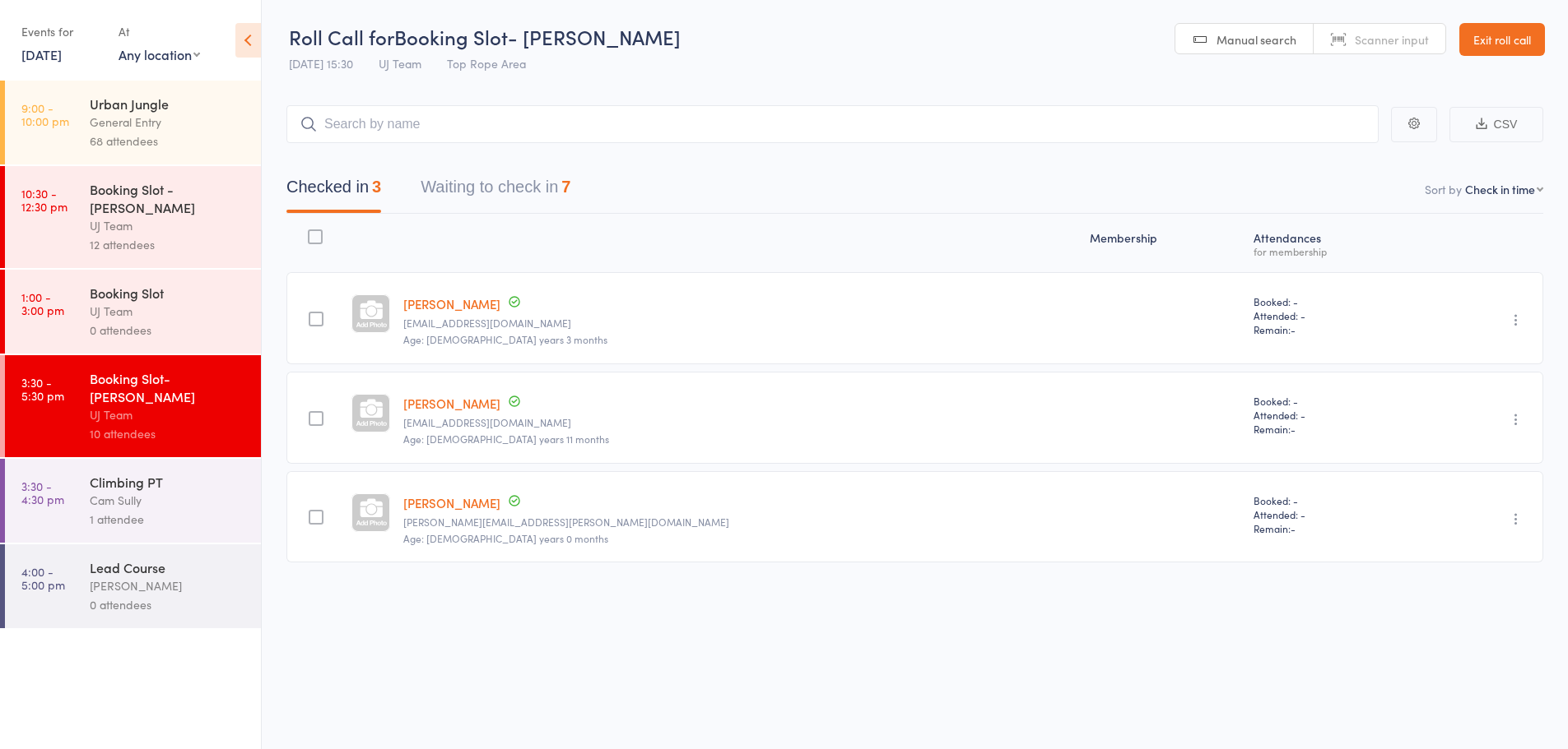
click at [522, 169] on div "Checked in 3 Waiting to check in 7" at bounding box center [915, 178] width 1257 height 71
click at [516, 192] on button "Waiting to check in 7" at bounding box center [496, 191] width 150 height 44
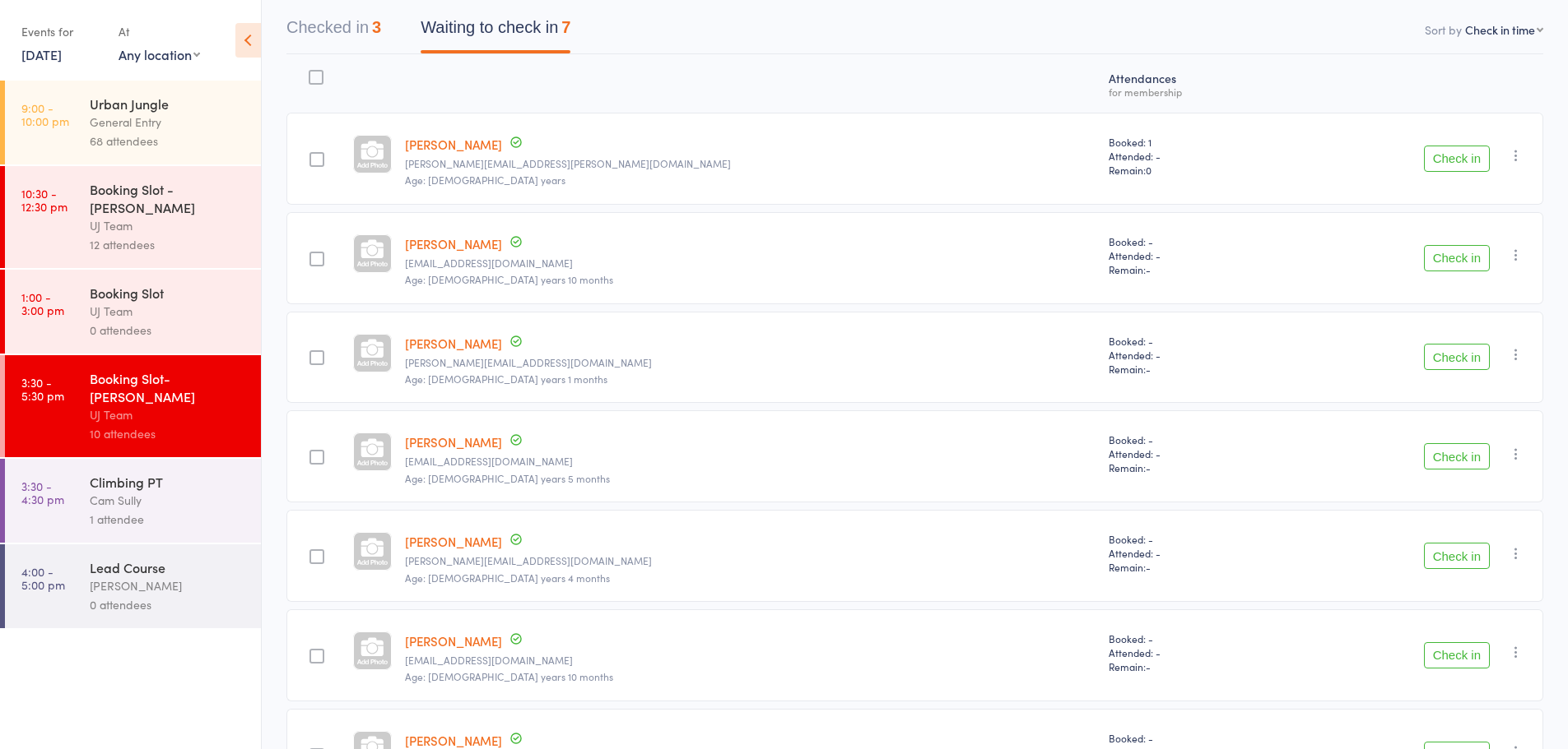
scroll to position [246, 0]
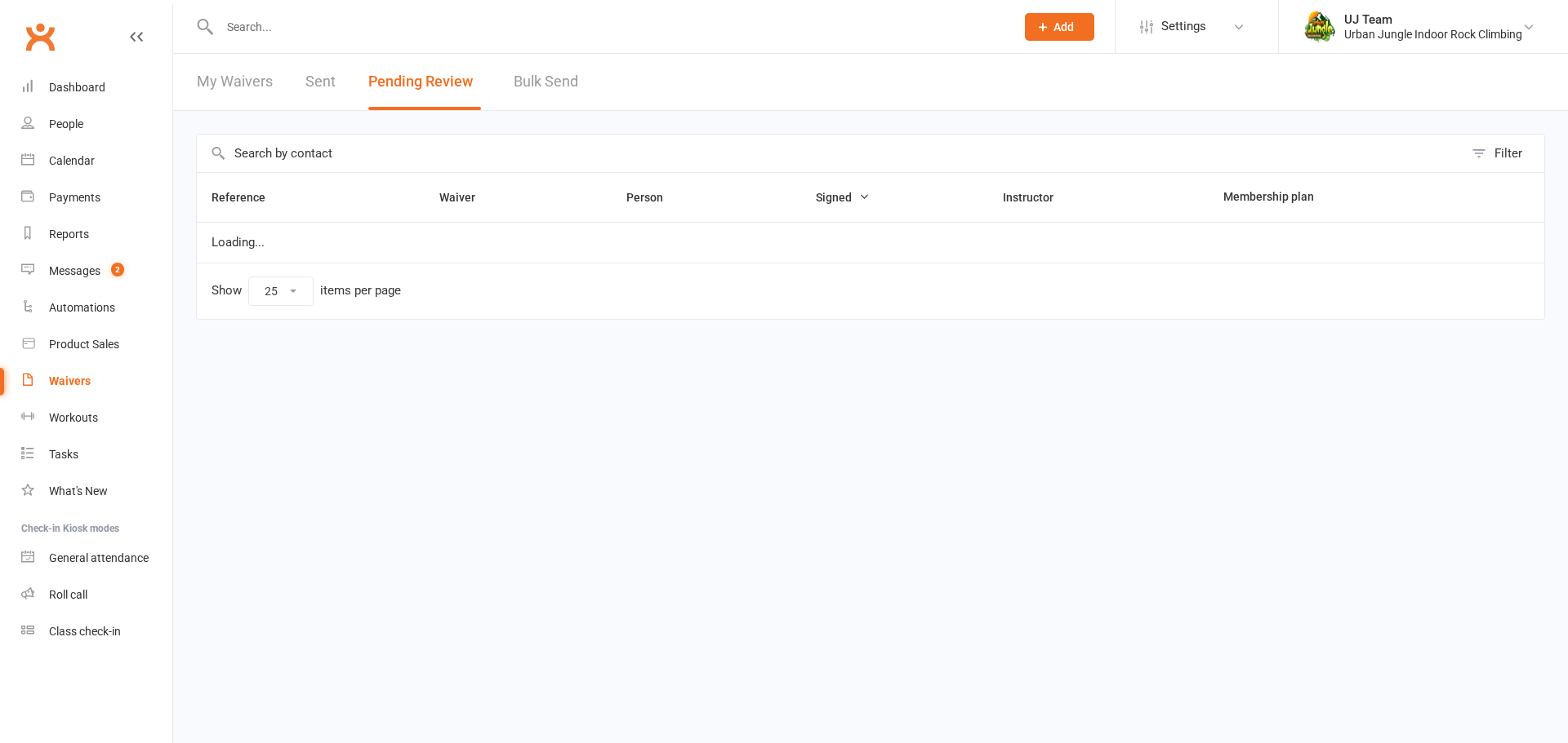
select select "25"
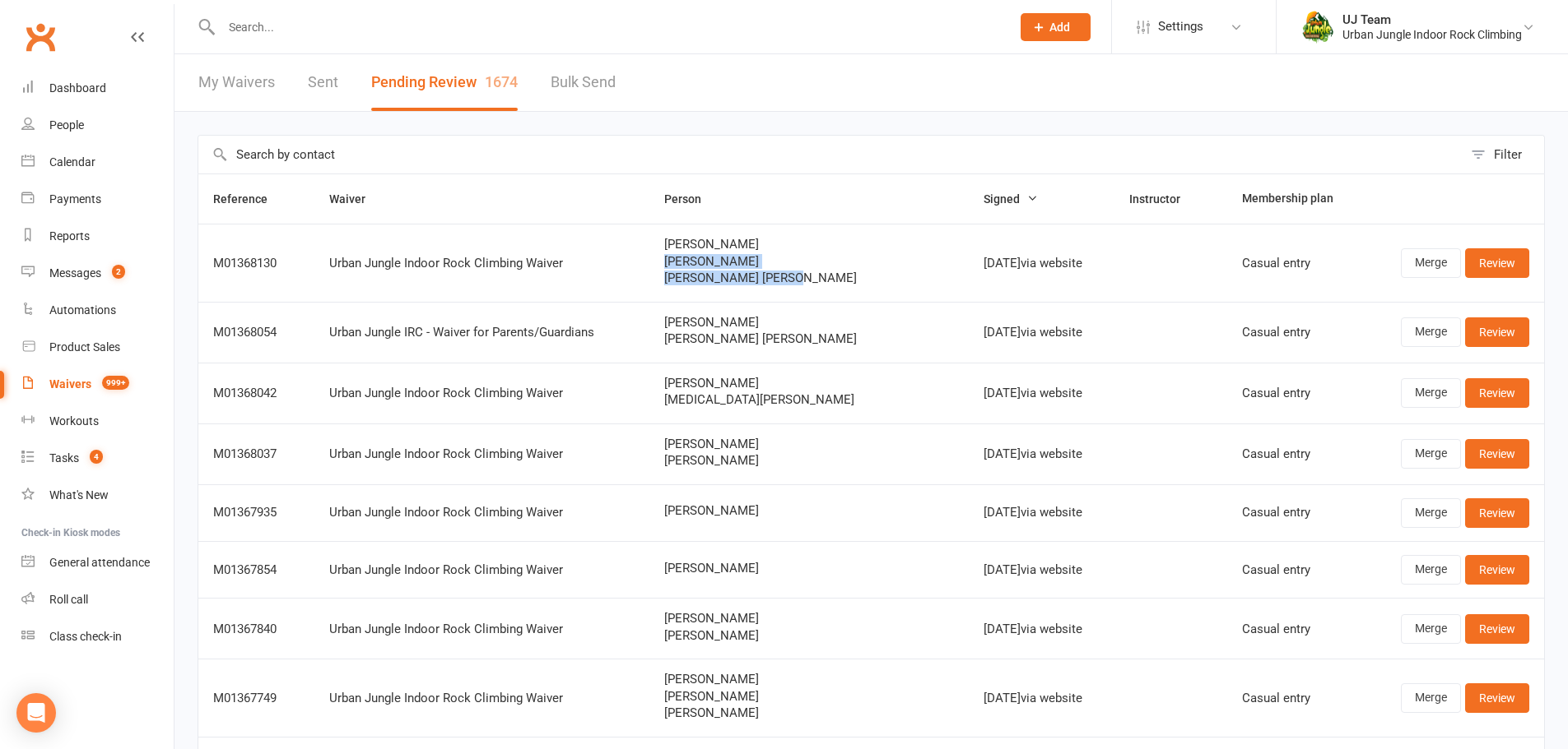
drag, startPoint x: 698, startPoint y: 257, endPoint x: 830, endPoint y: 294, distance: 137.1
click at [830, 294] on td "[PERSON_NAME] [PERSON_NAME] [PERSON_NAME]" at bounding box center [809, 263] width 321 height 78
copy div "[PERSON_NAME] [PERSON_NAME]"
click at [1481, 266] on link "Review" at bounding box center [1497, 263] width 64 height 29
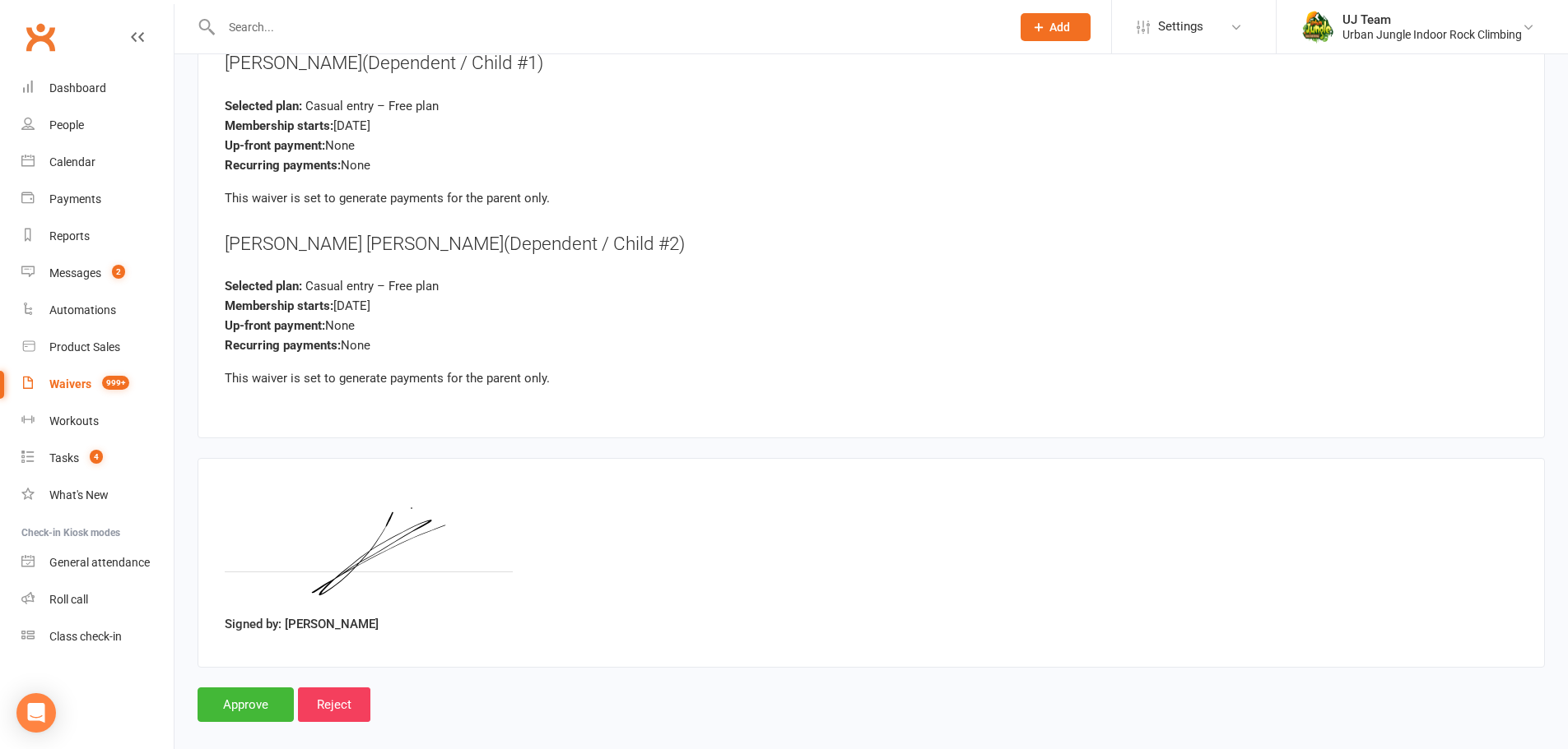
scroll to position [2544, 0]
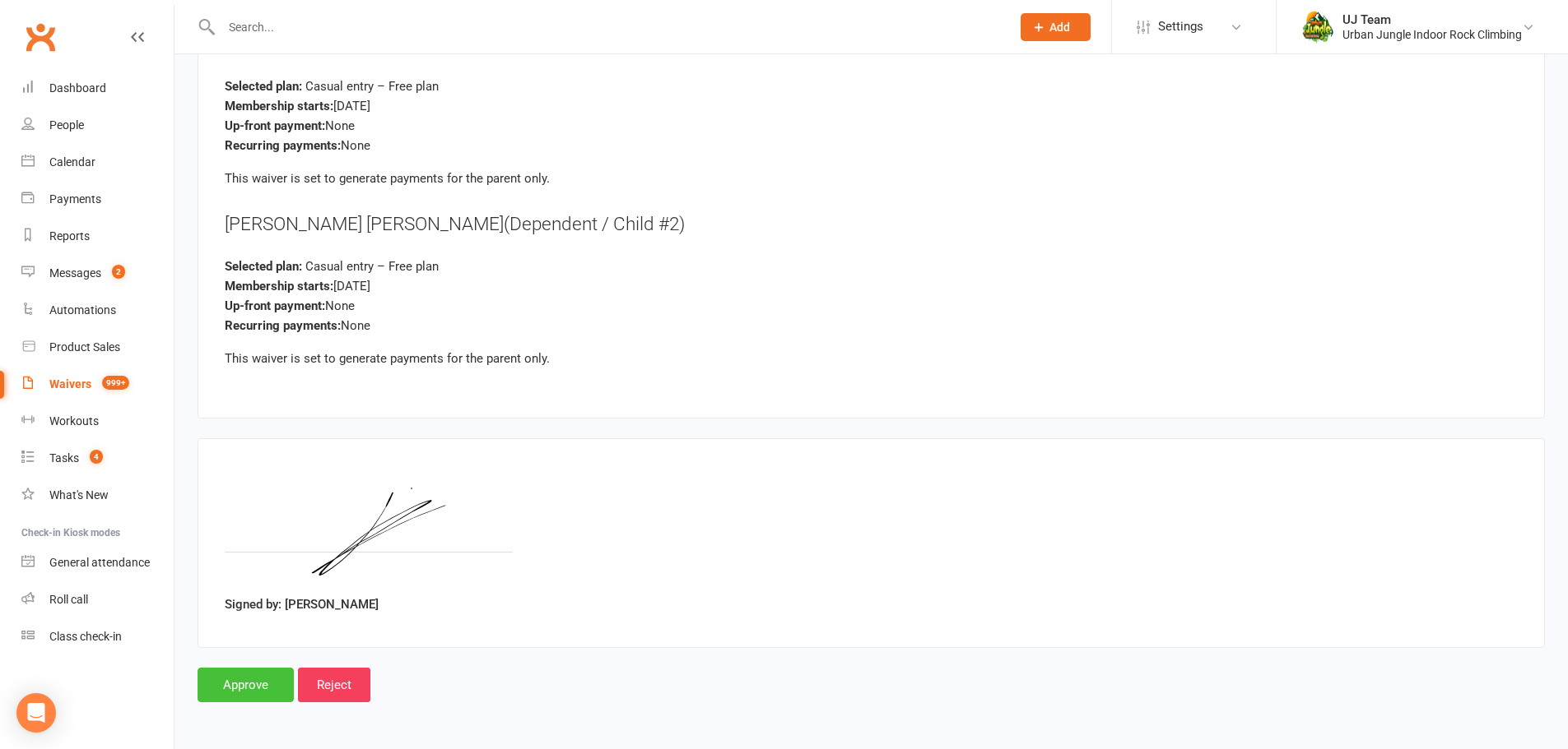
click at [261, 681] on input "Approve" at bounding box center [246, 685] width 96 height 34
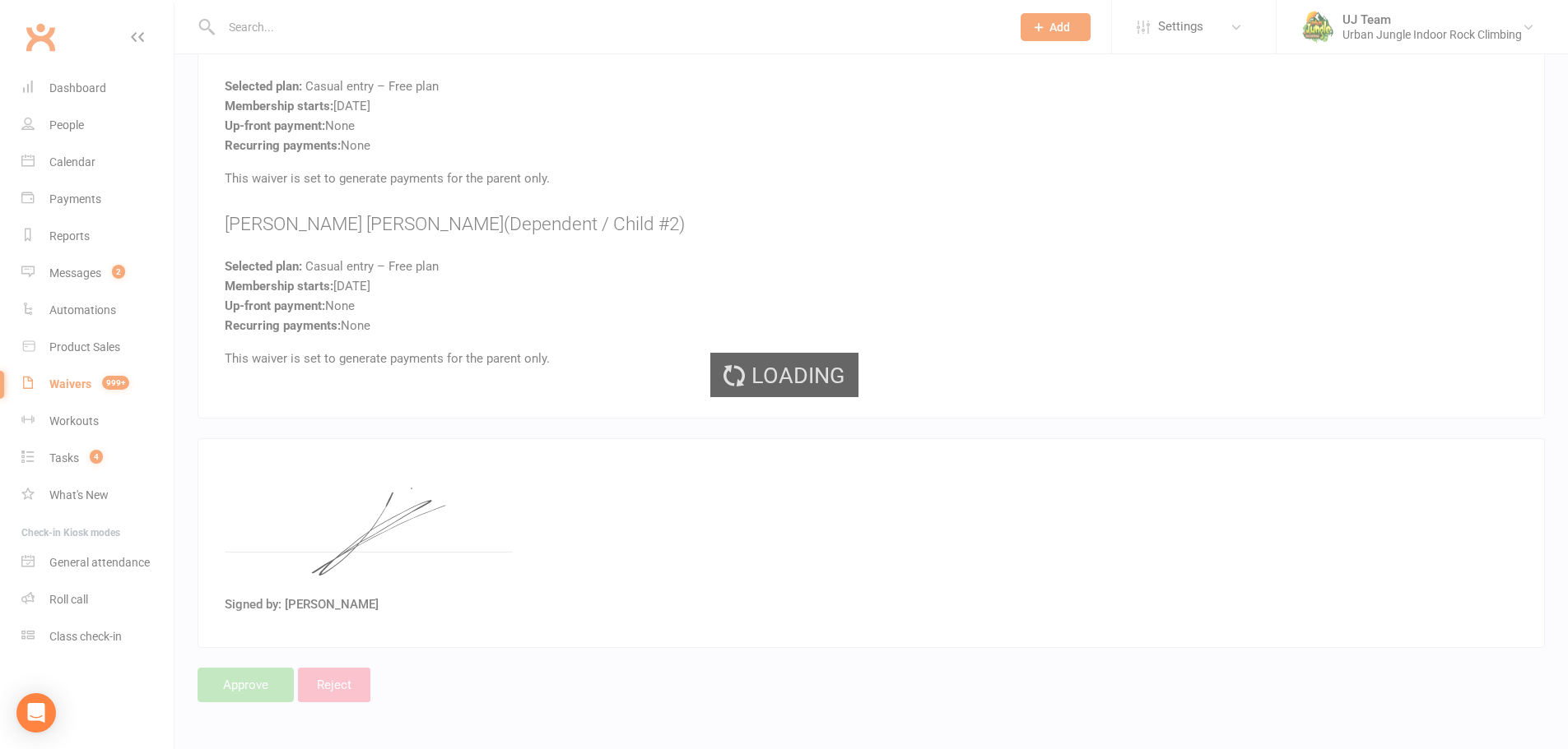
select select "25"
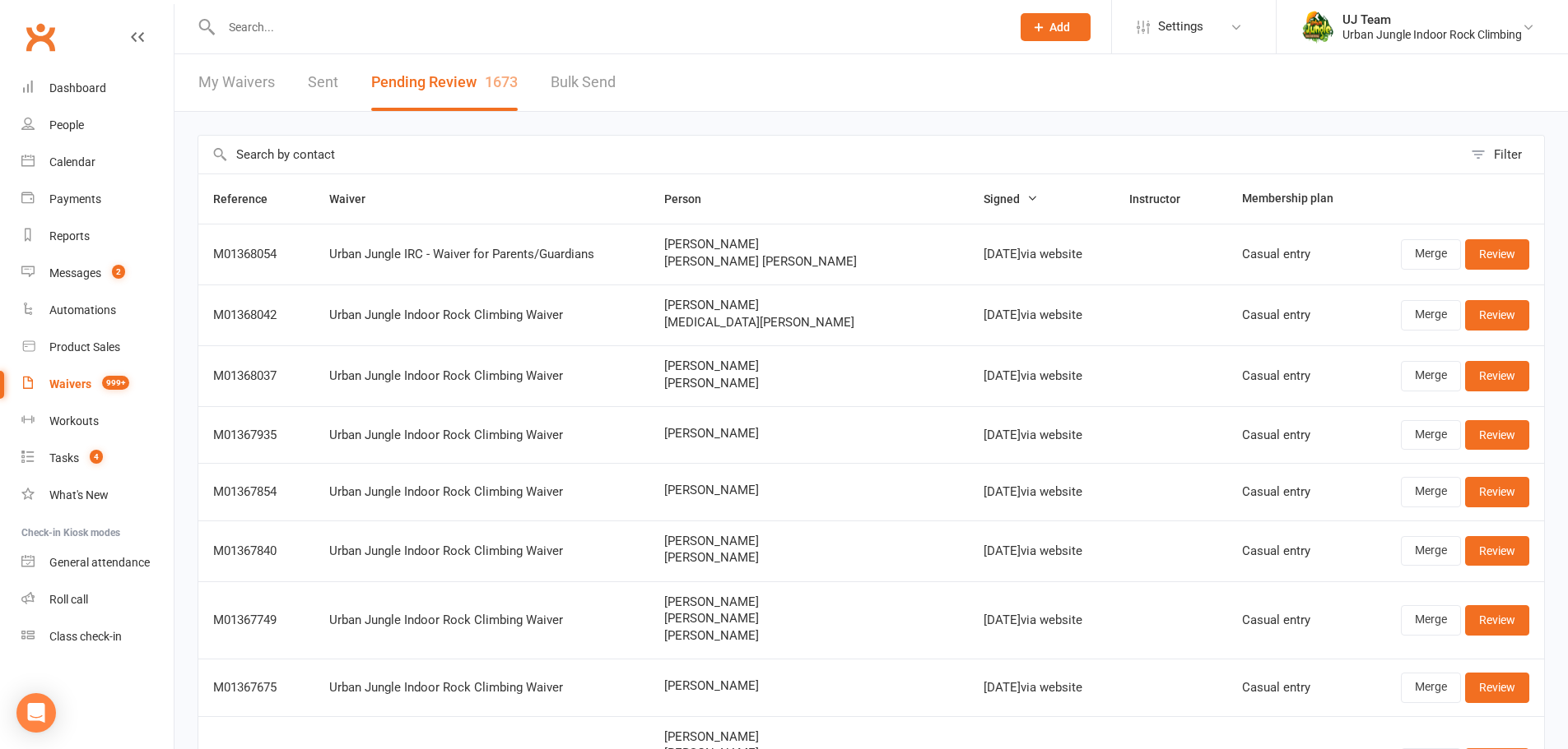
click at [292, 56] on div "My Waivers Sent Pending Review 1673 Bulk Send" at bounding box center [406, 83] width 465 height 56
click at [299, 36] on input "text" at bounding box center [607, 27] width 783 height 23
paste input "[PERSON_NAME]"
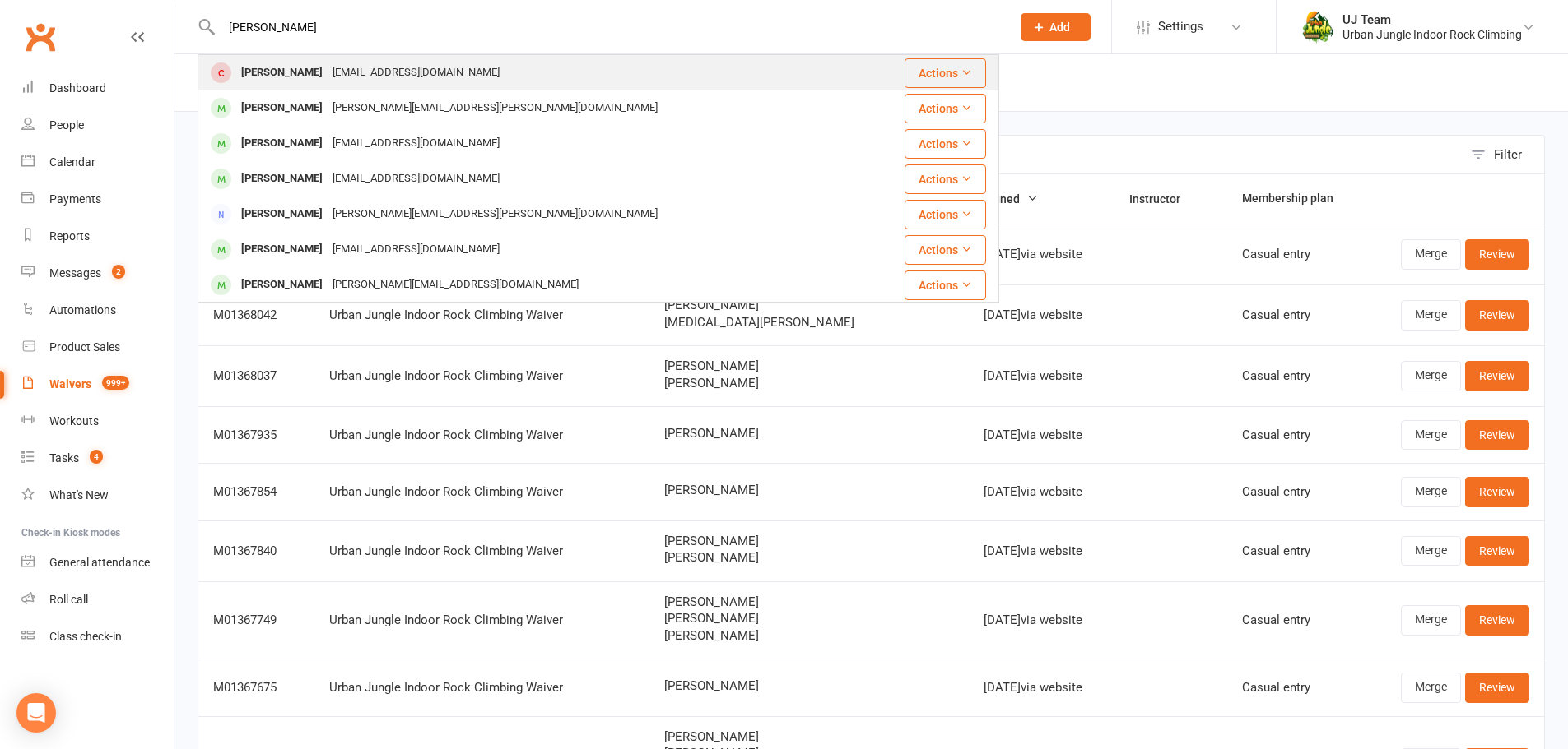
type input "[PERSON_NAME]"
click at [262, 66] on div "[PERSON_NAME]" at bounding box center [282, 73] width 92 height 23
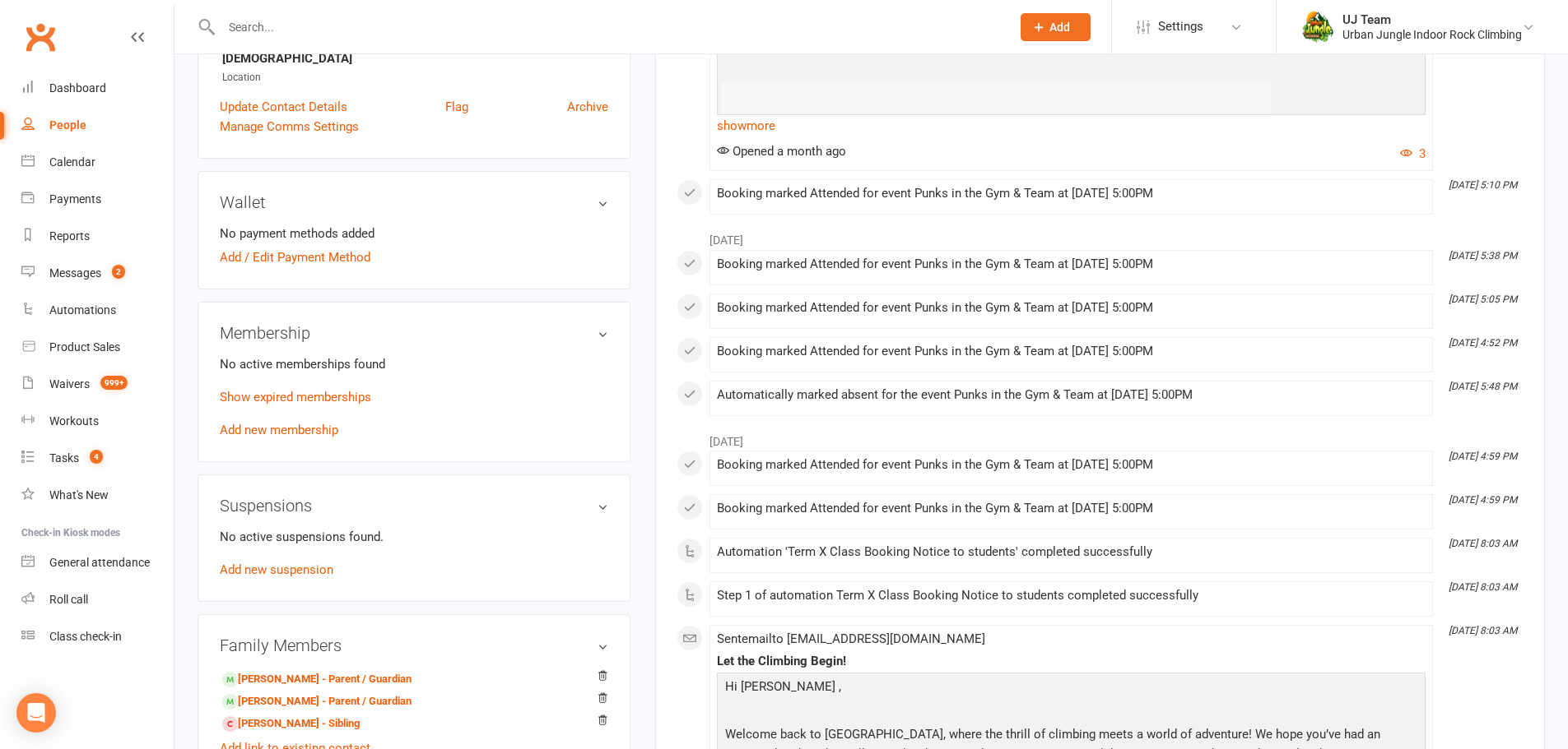
scroll to position [658, 0]
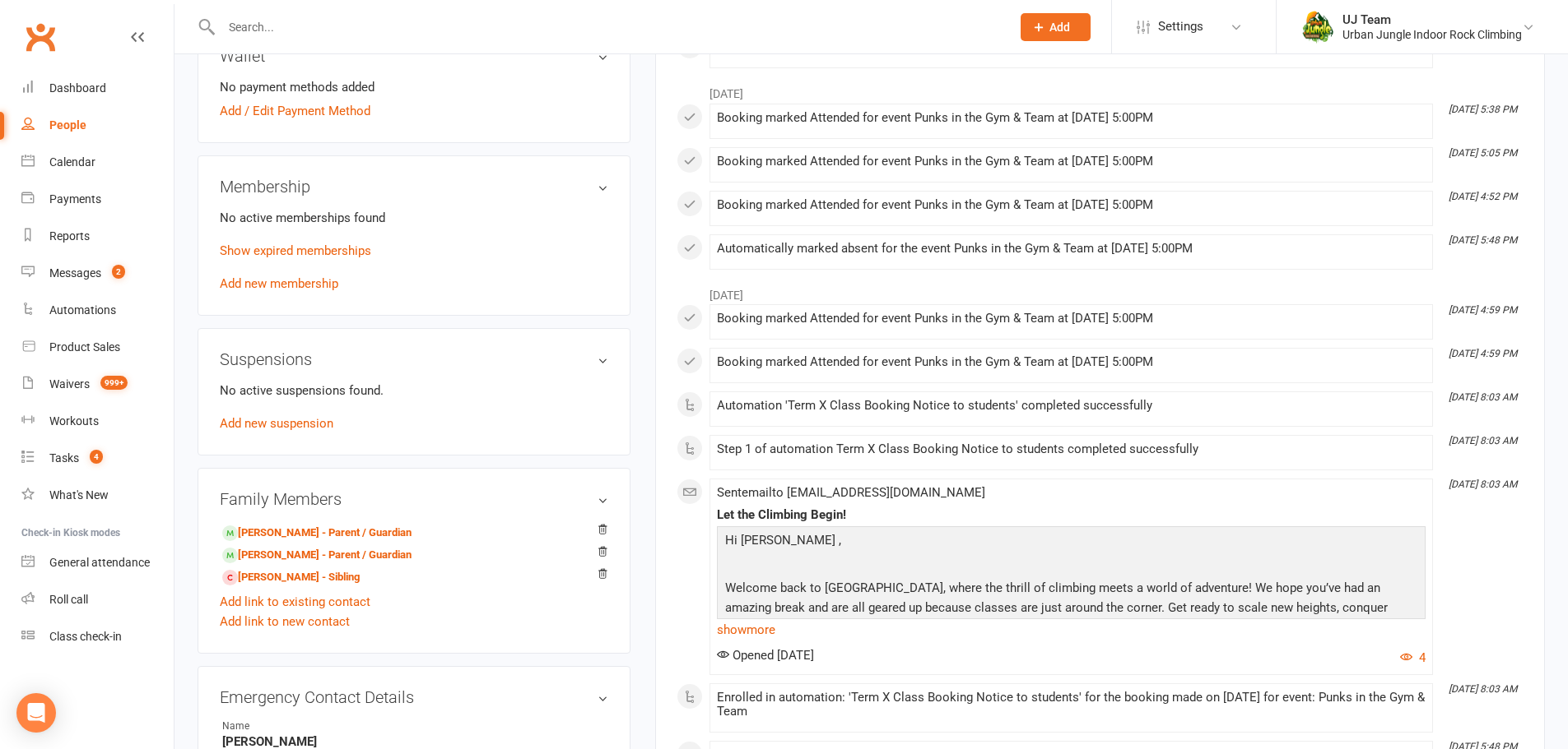
click at [303, 288] on link "Add new membership" at bounding box center [280, 283] width 119 height 15
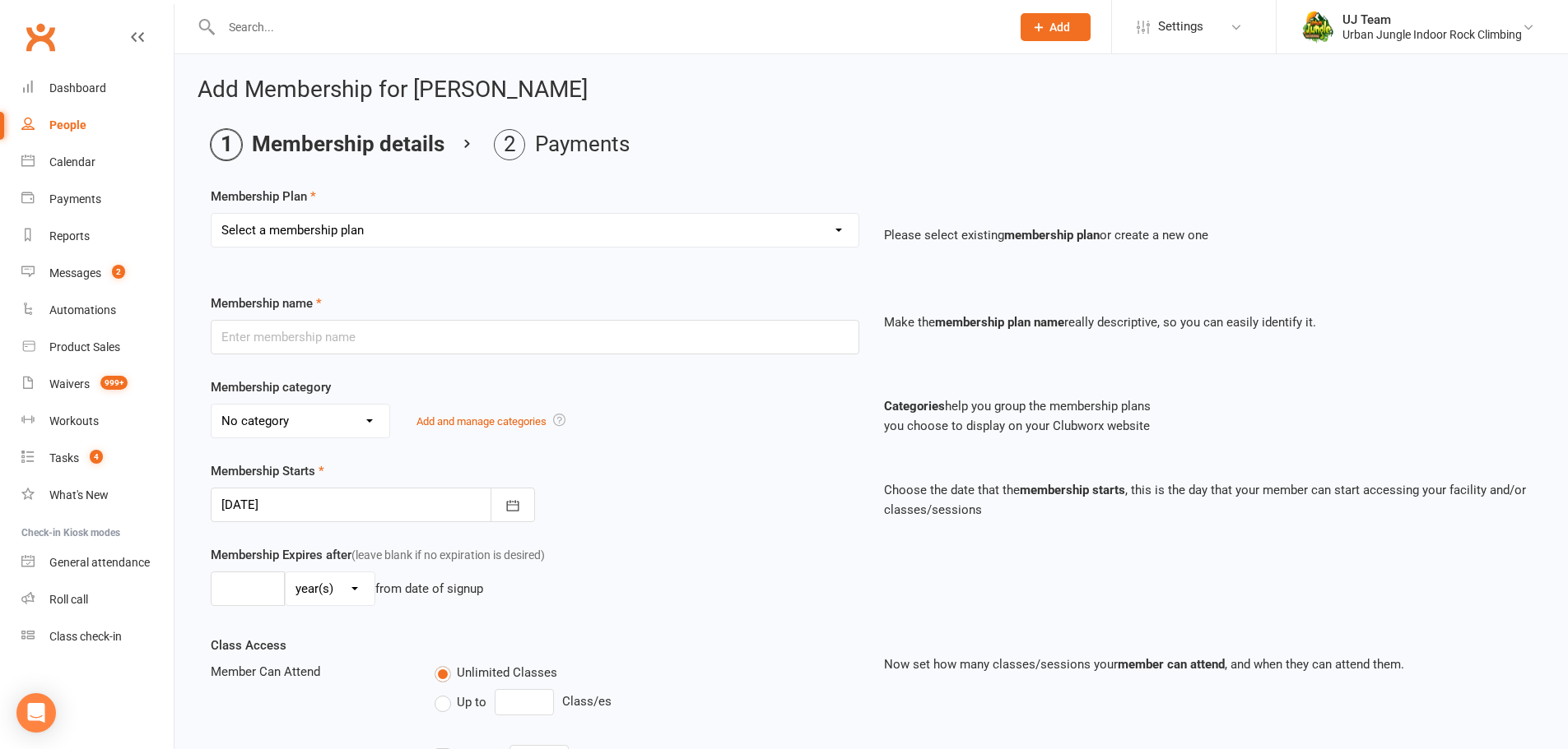
click at [324, 216] on select "Select a membership plan Create new Membership Plan 10 visit Pass 10 visit Pass…" at bounding box center [535, 231] width 647 height 33
select select "12"
click at [211, 214] on select "Select a membership plan Create new Membership Plan 10 visit Pass 10 visit Pass…" at bounding box center [535, 231] width 647 height 33
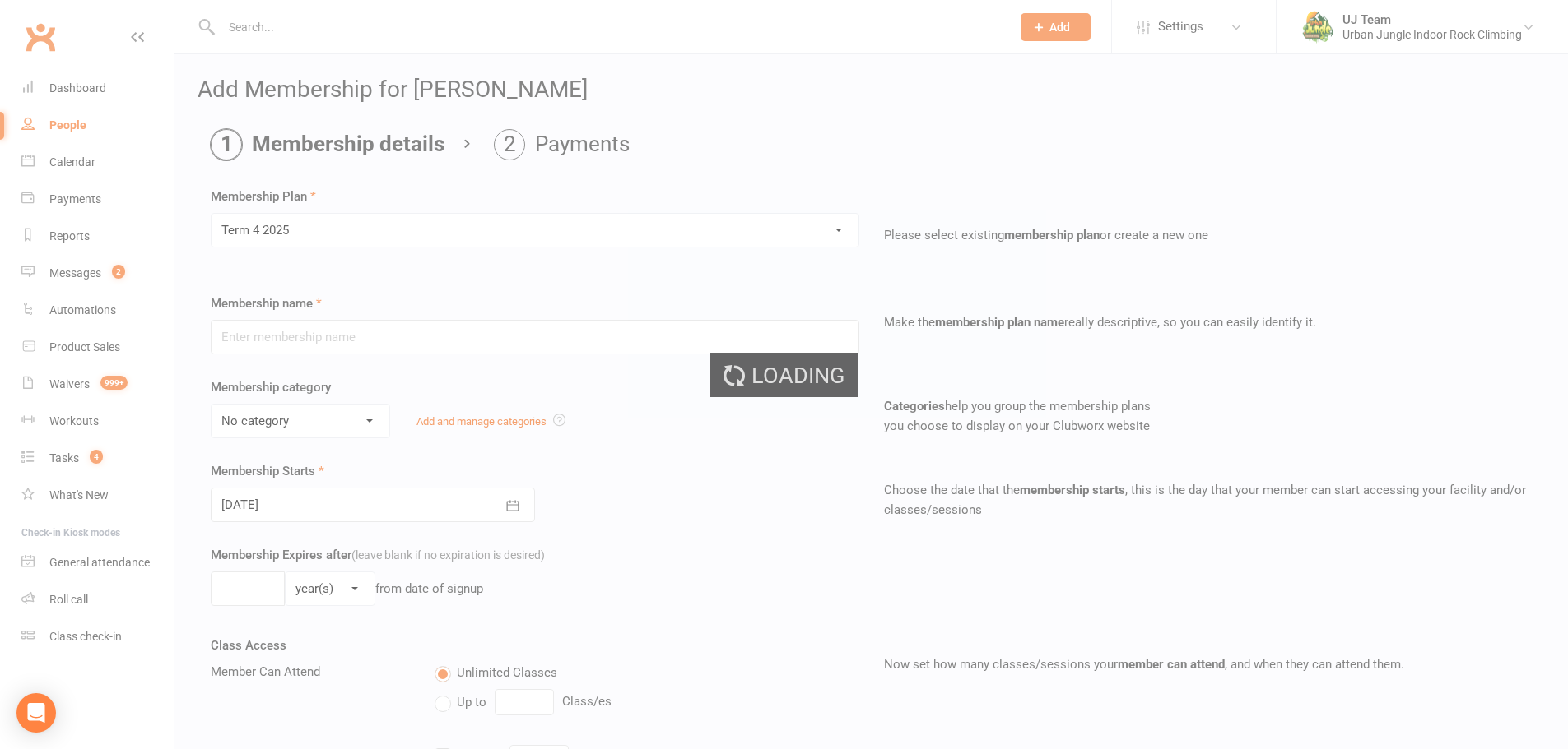
type input "Term 4 2025"
select select "7"
type input "[DATE]"
type input "12"
select select "1"
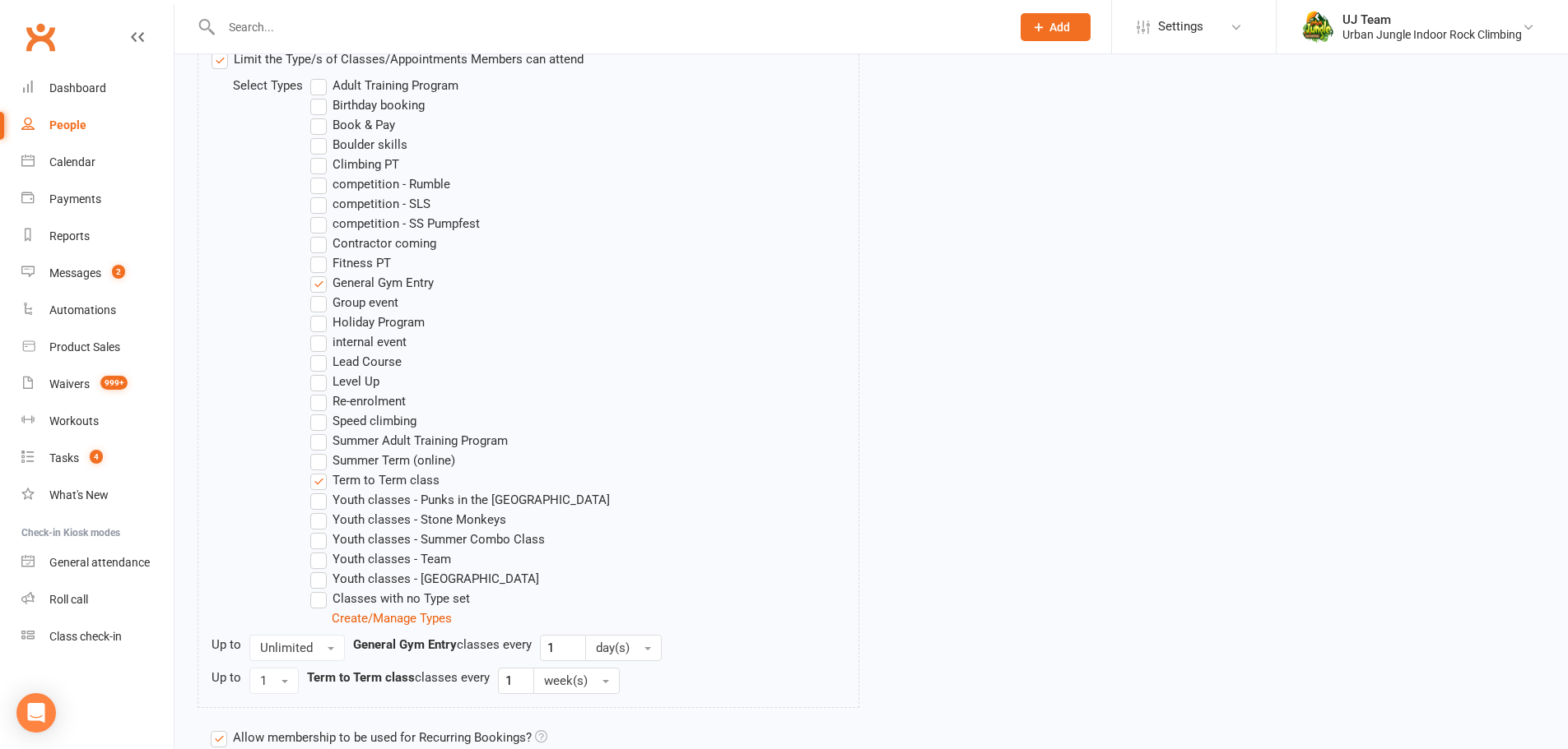
scroll to position [1007, 0]
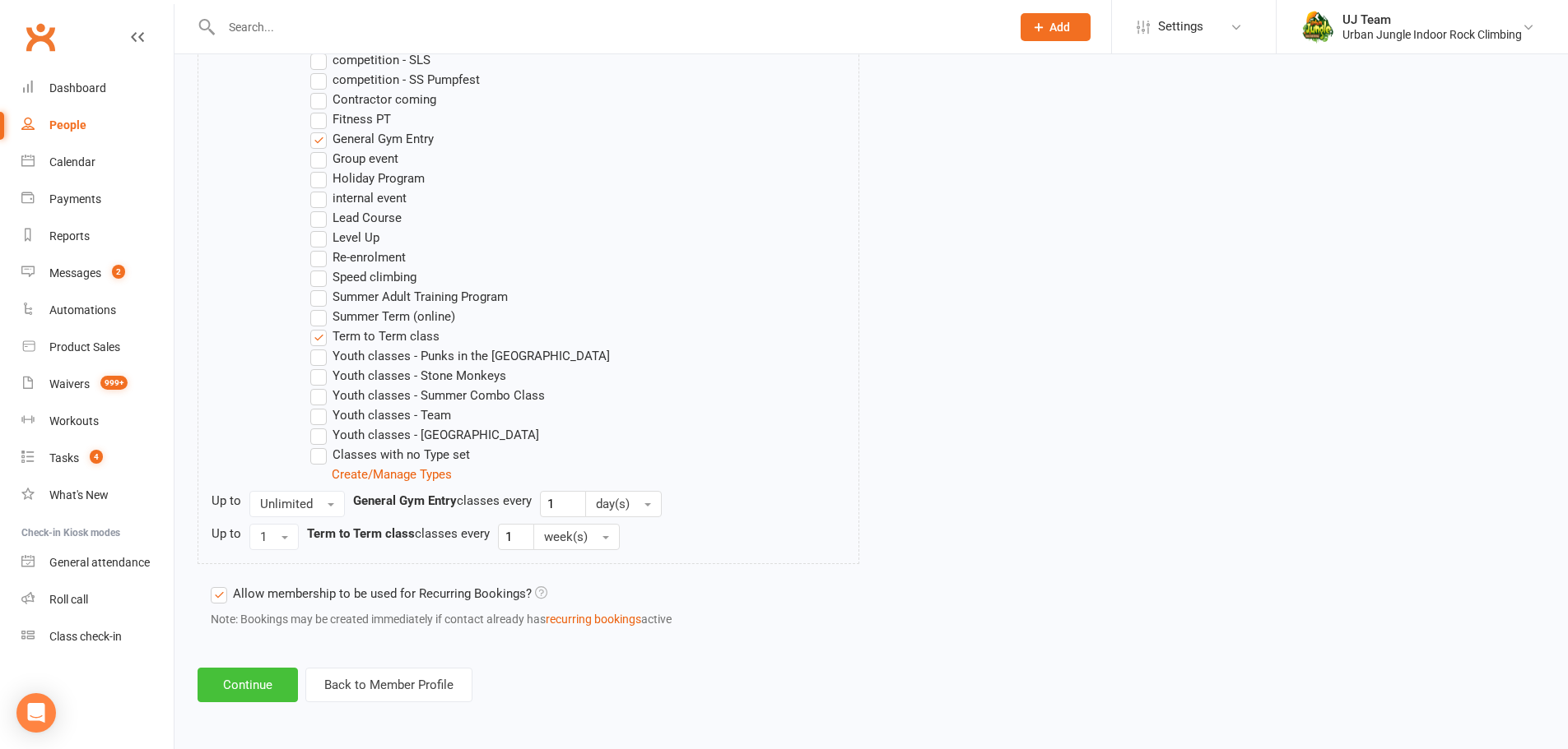
click at [256, 693] on button "Continue" at bounding box center [248, 685] width 100 height 34
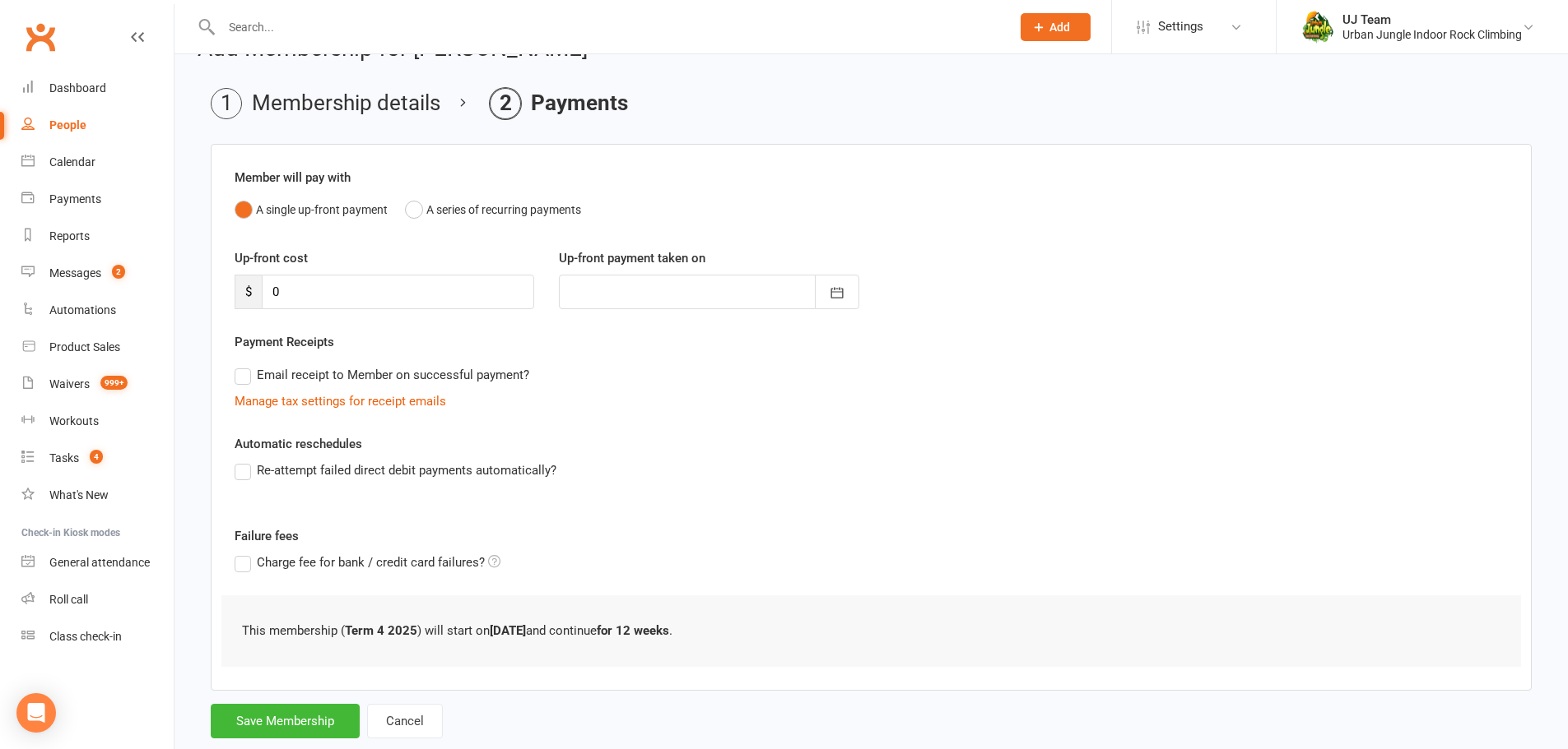
scroll to position [81, 0]
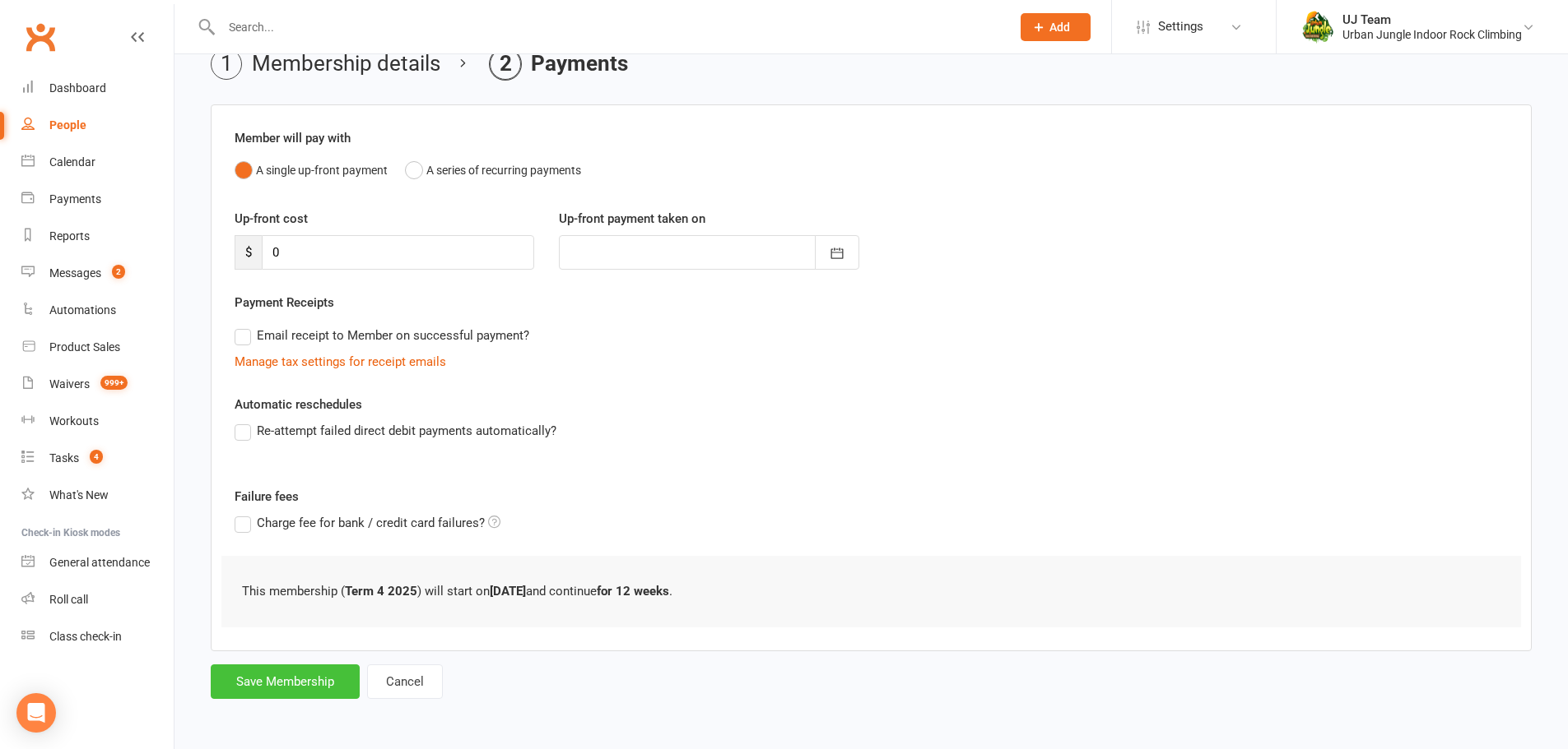
drag, startPoint x: 284, startPoint y: 707, endPoint x: 280, endPoint y: 699, distance: 8.9
click at [284, 707] on div "Add Membership for [PERSON_NAME] Membership details Payments Member will pay wi…" at bounding box center [871, 350] width 1394 height 752
click at [278, 684] on button "Save Membership" at bounding box center [285, 681] width 149 height 34
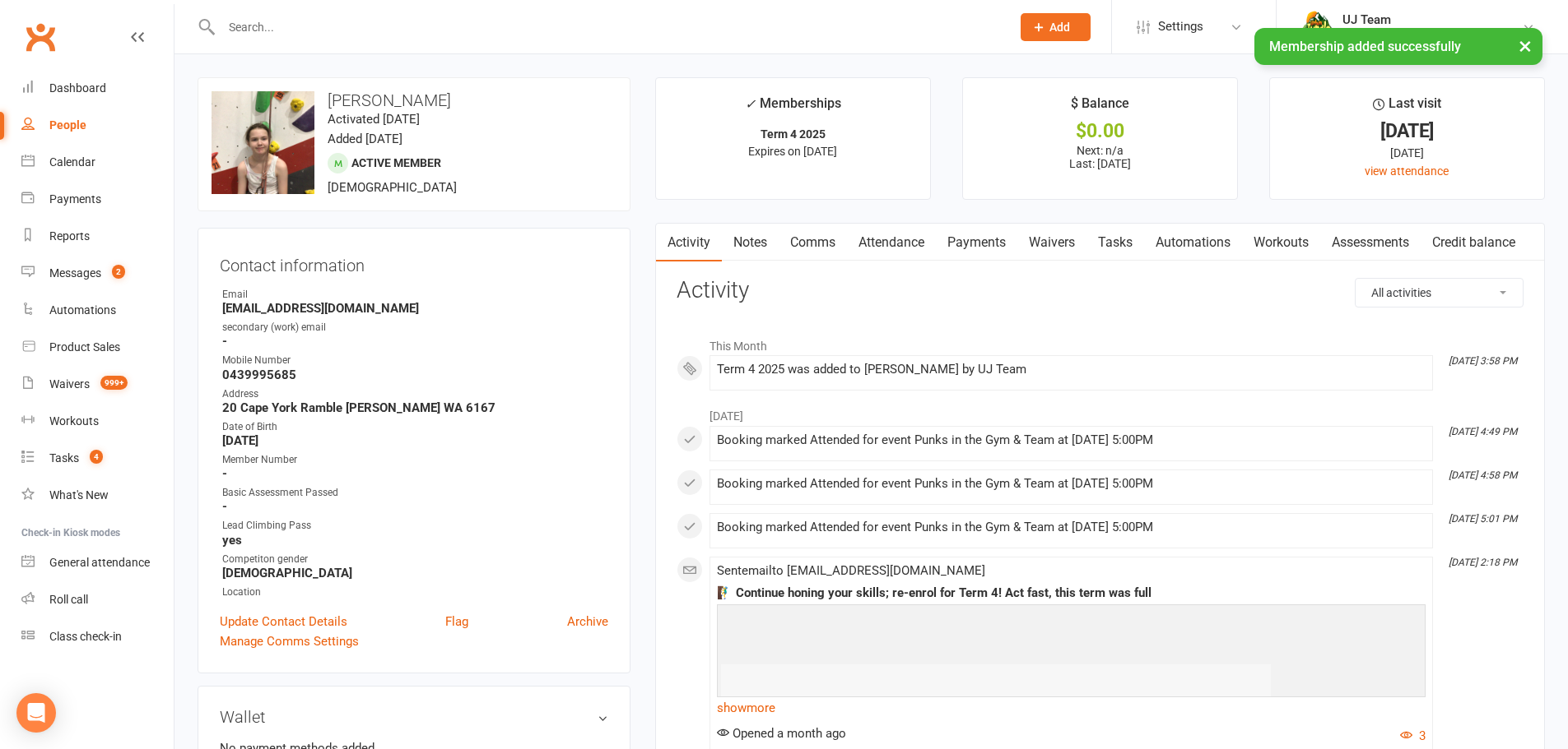
drag, startPoint x: 326, startPoint y: 103, endPoint x: 440, endPoint y: 101, distance: 114.0
click at [440, 101] on h3 "[PERSON_NAME]" at bounding box center [414, 100] width 405 height 19
copy h3 "[PERSON_NAME]"
